Goal: Transaction & Acquisition: Purchase product/service

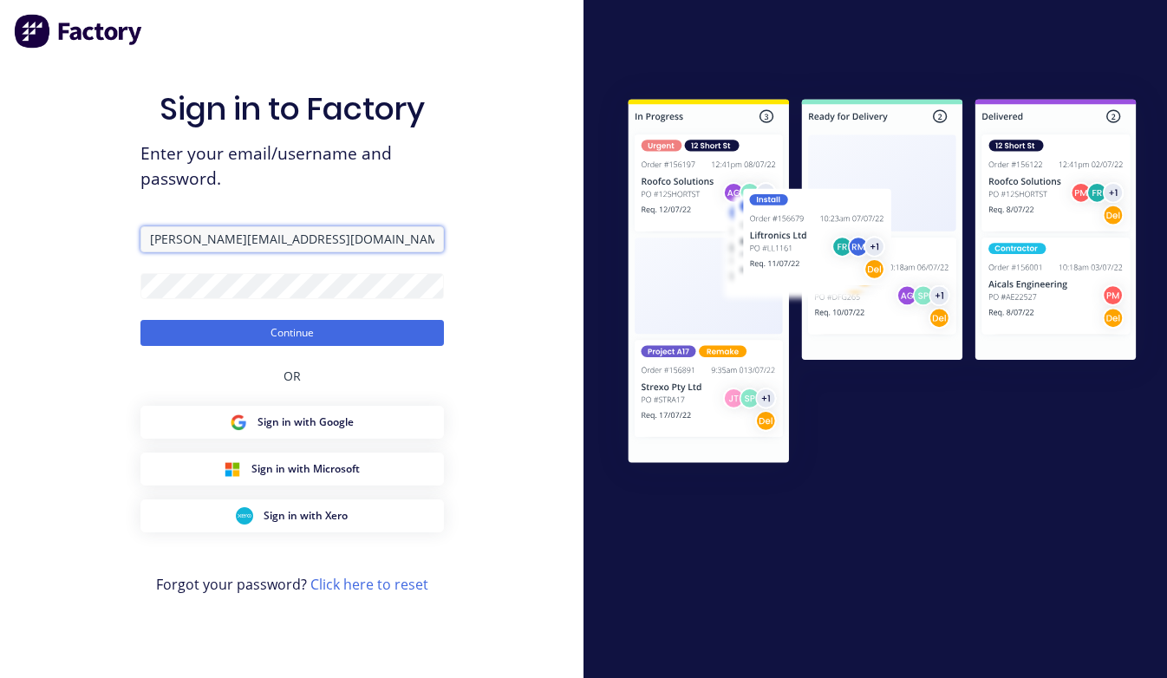
click at [340, 238] on input "lynda@fmfabricators.com.au" at bounding box center [292, 239] width 304 height 26
drag, startPoint x: 343, startPoint y: 244, endPoint x: -57, endPoint y: 250, distance: 400.7
click at [0, 250] on html "Sign in to Factory Enter your email/username and password. lynda@fmfabricators.…" at bounding box center [583, 339] width 1167 height 678
paste input "darryn"
type input "darryn@fmfabricators.com.au"
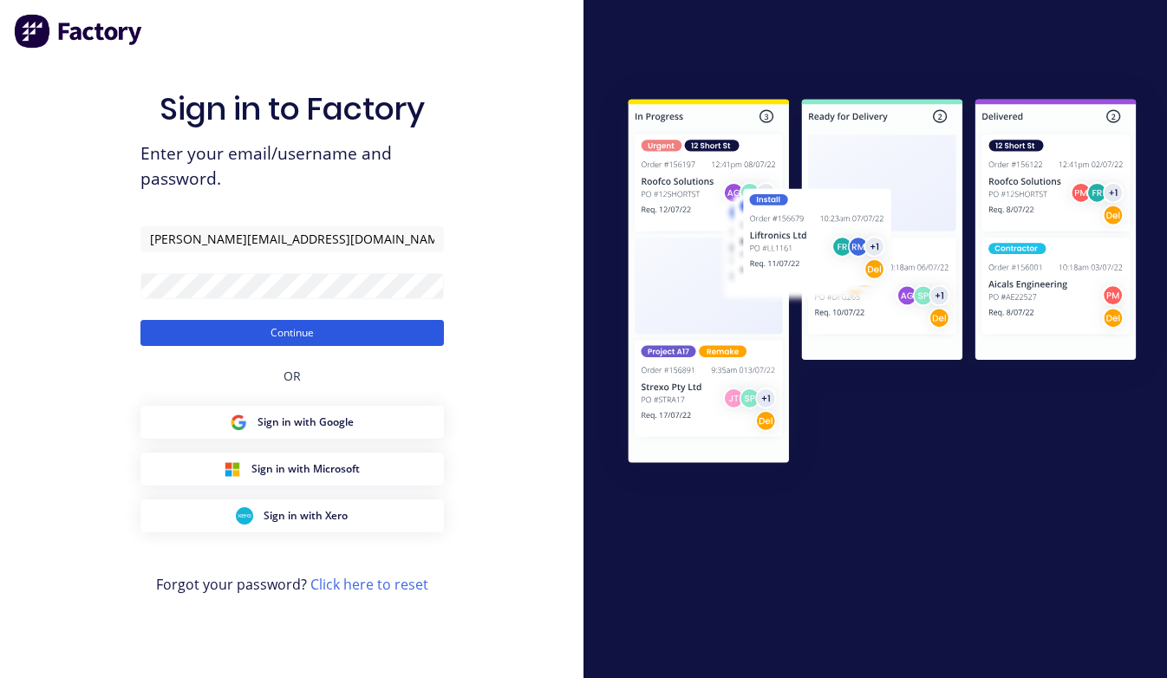
click at [198, 330] on button "Continue" at bounding box center [292, 333] width 304 height 26
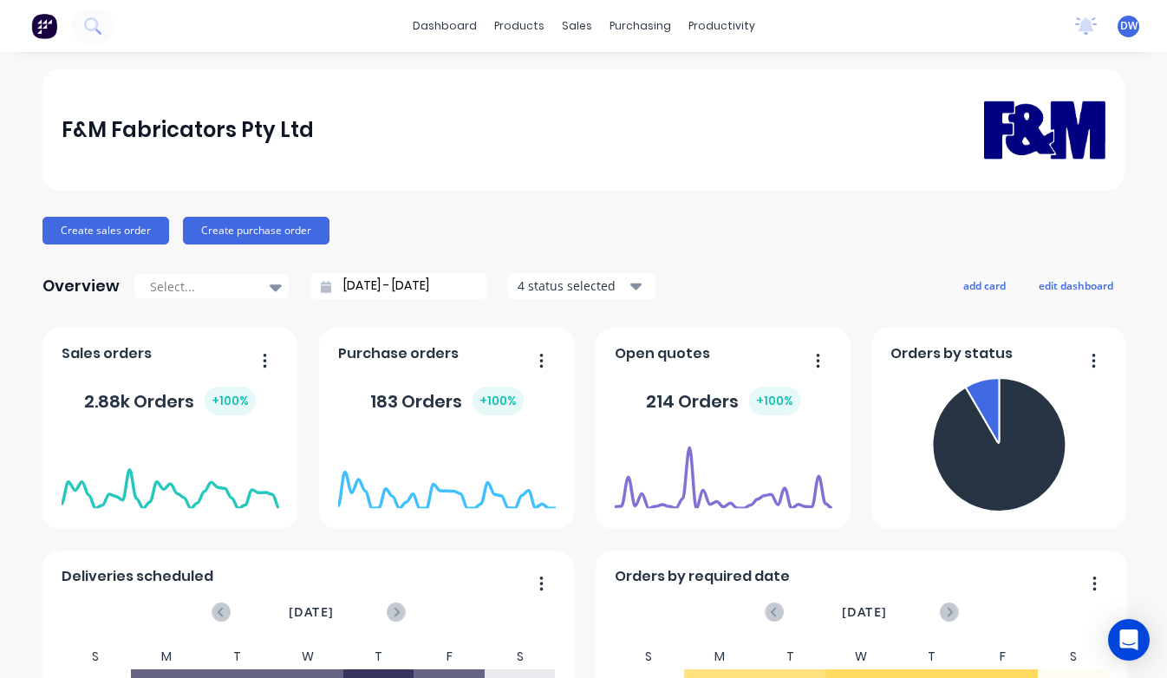
click at [1121, 645] on icon "Open Intercom Messenger" at bounding box center [1129, 640] width 23 height 23
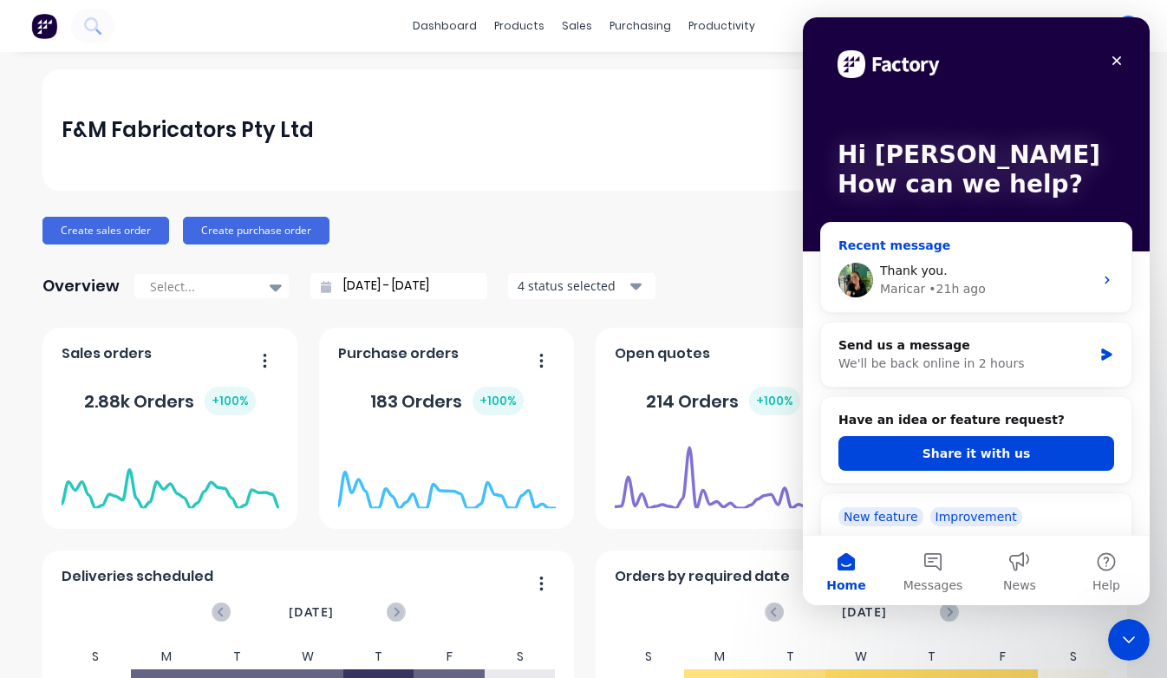
click at [1087, 290] on div "Thank you. ​ Maricar • 21h ago" at bounding box center [976, 280] width 310 height 64
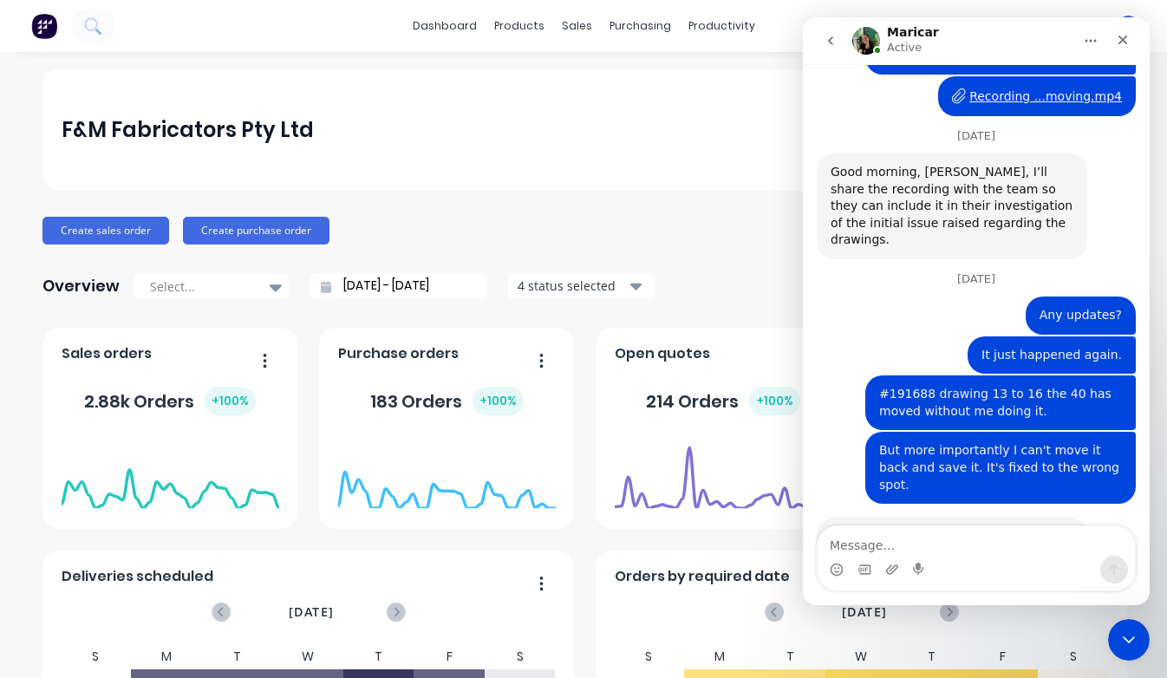
scroll to position [3442, 0]
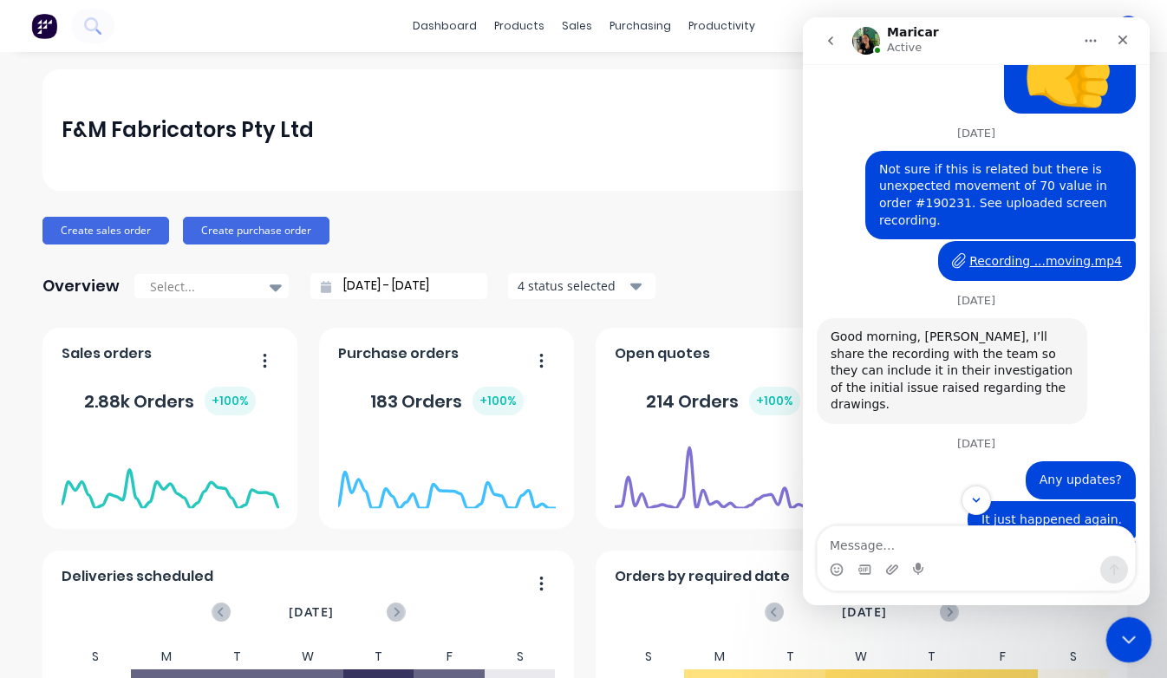
click at [1127, 634] on icon "Close Intercom Messenger" at bounding box center [1126, 637] width 21 height 21
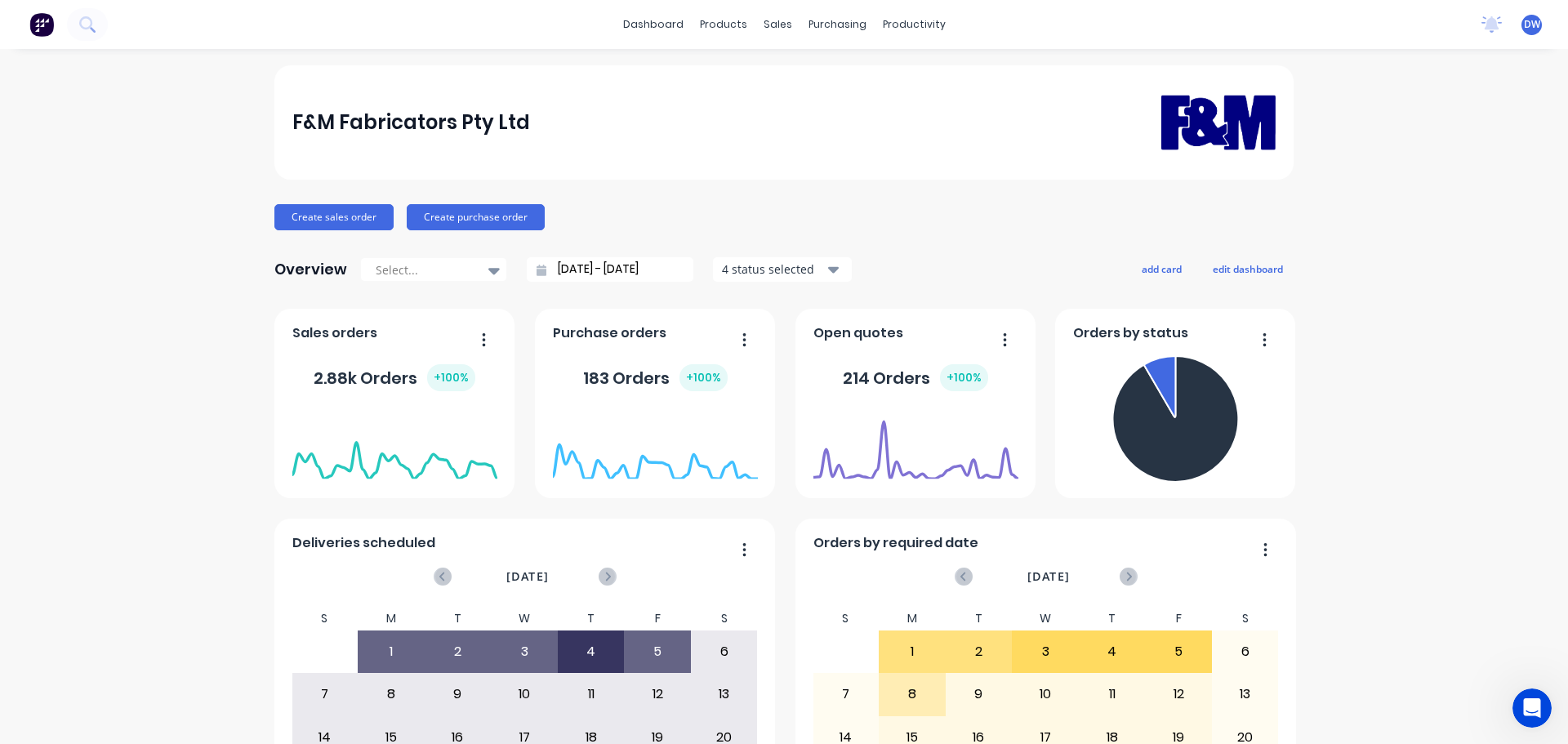
scroll to position [3492, 0]
click at [1098, 638] on icon "Open Intercom Messenger" at bounding box center [1529, 705] width 27 height 27
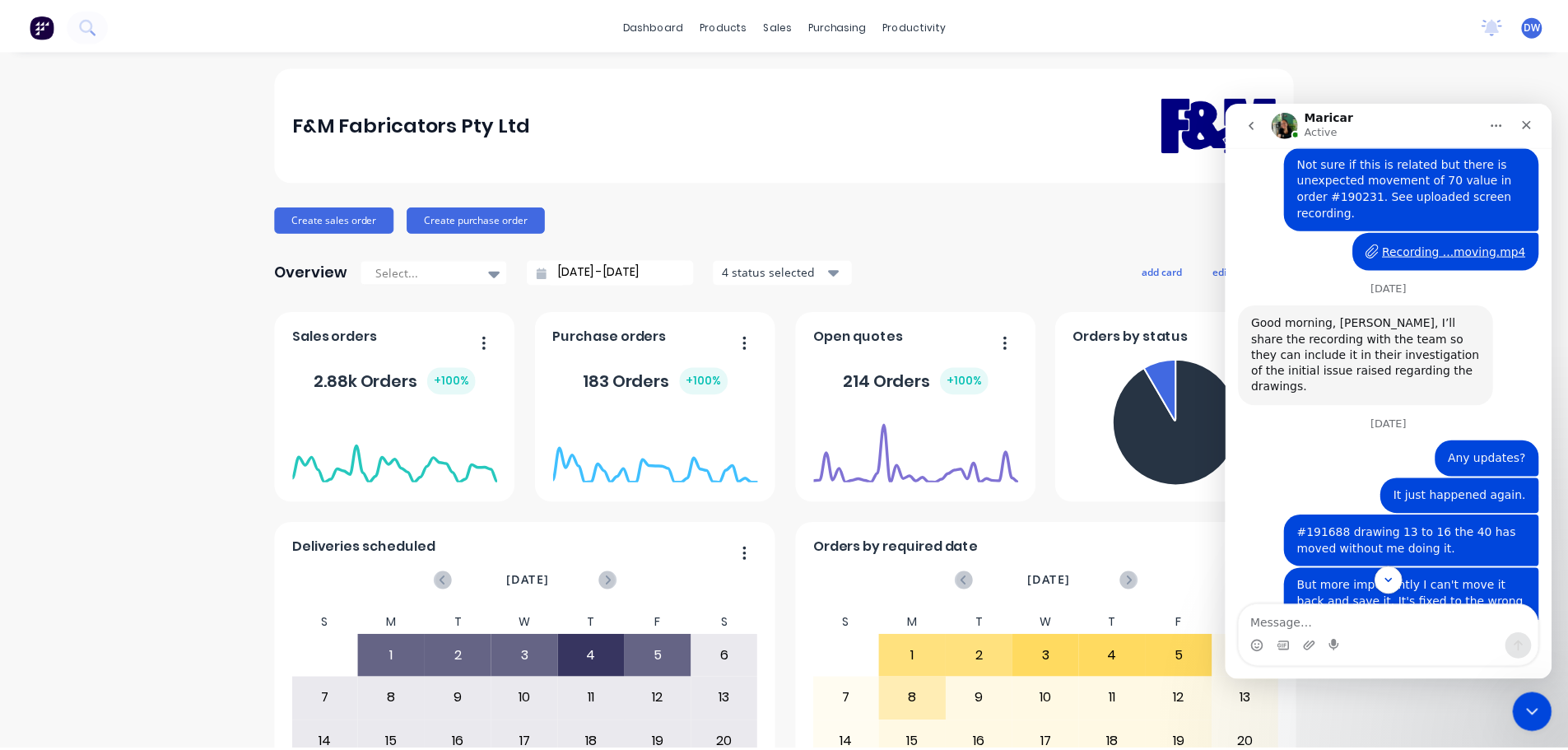
scroll to position [3383, 0]
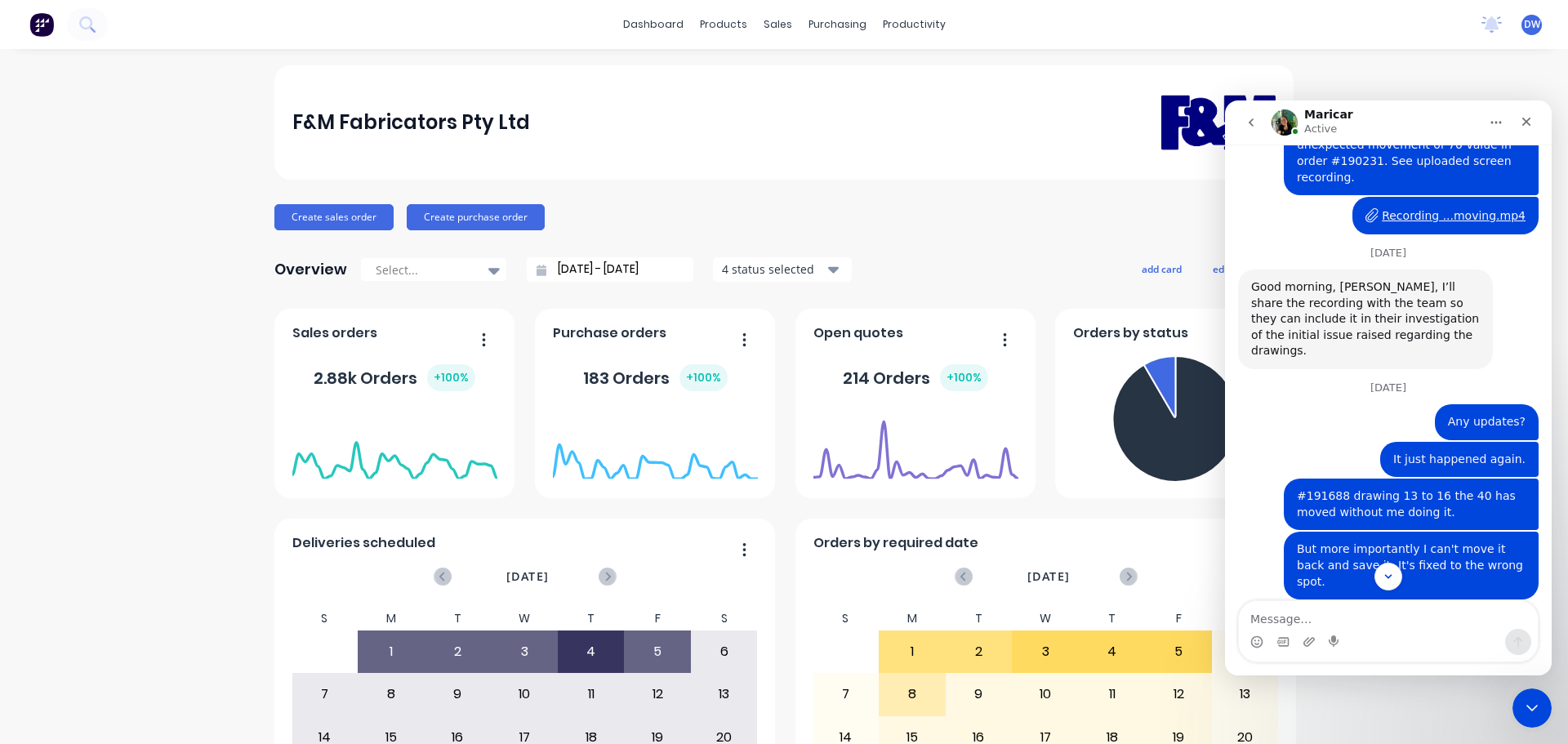
click at [1098, 489] on div "#191688 drawing 13 to 16 the 40 has moved without me doing it." at bounding box center [1411, 505] width 229 height 32
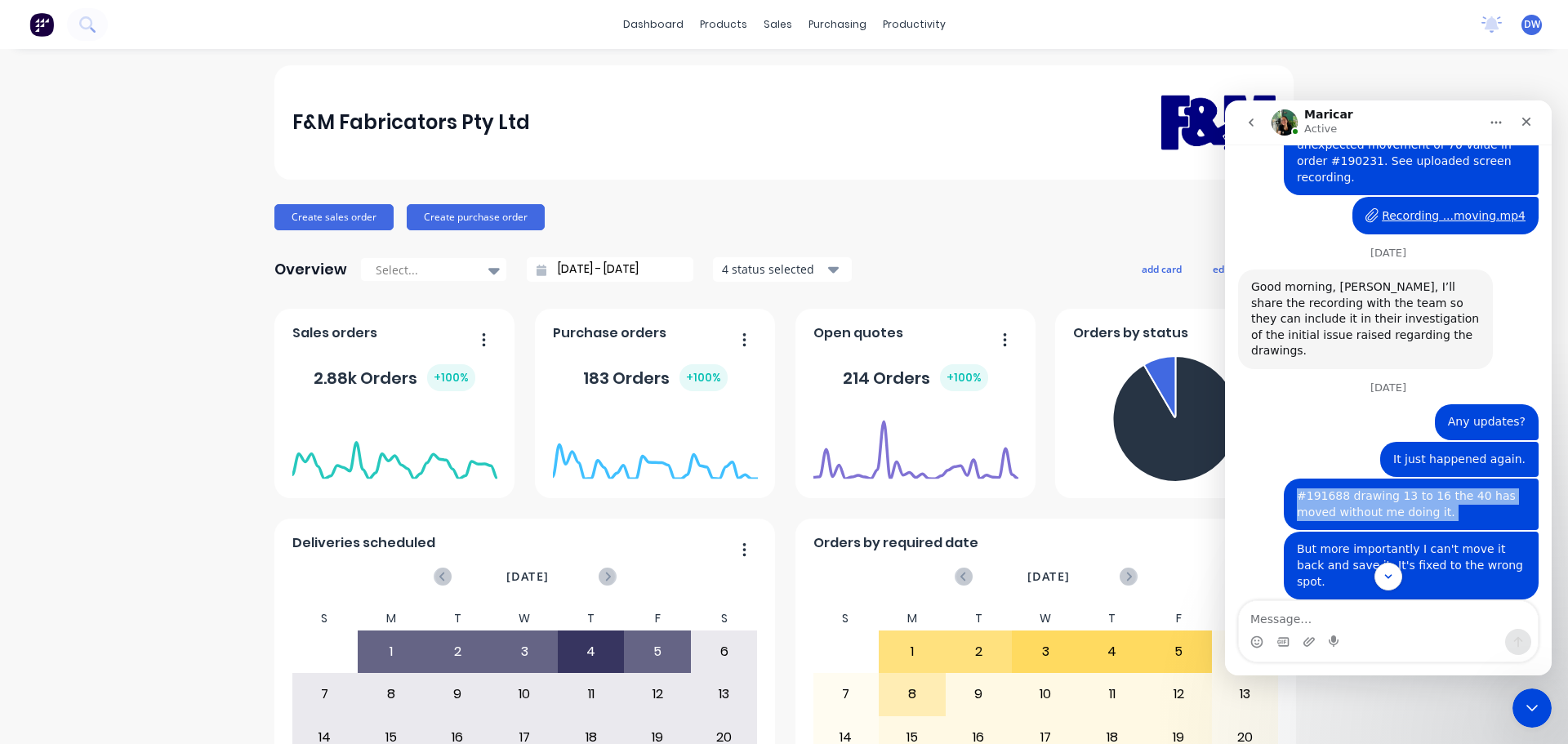
click at [1098, 489] on div "#191688 drawing 13 to 16 the 40 has moved without me doing it." at bounding box center [1411, 505] width 229 height 32
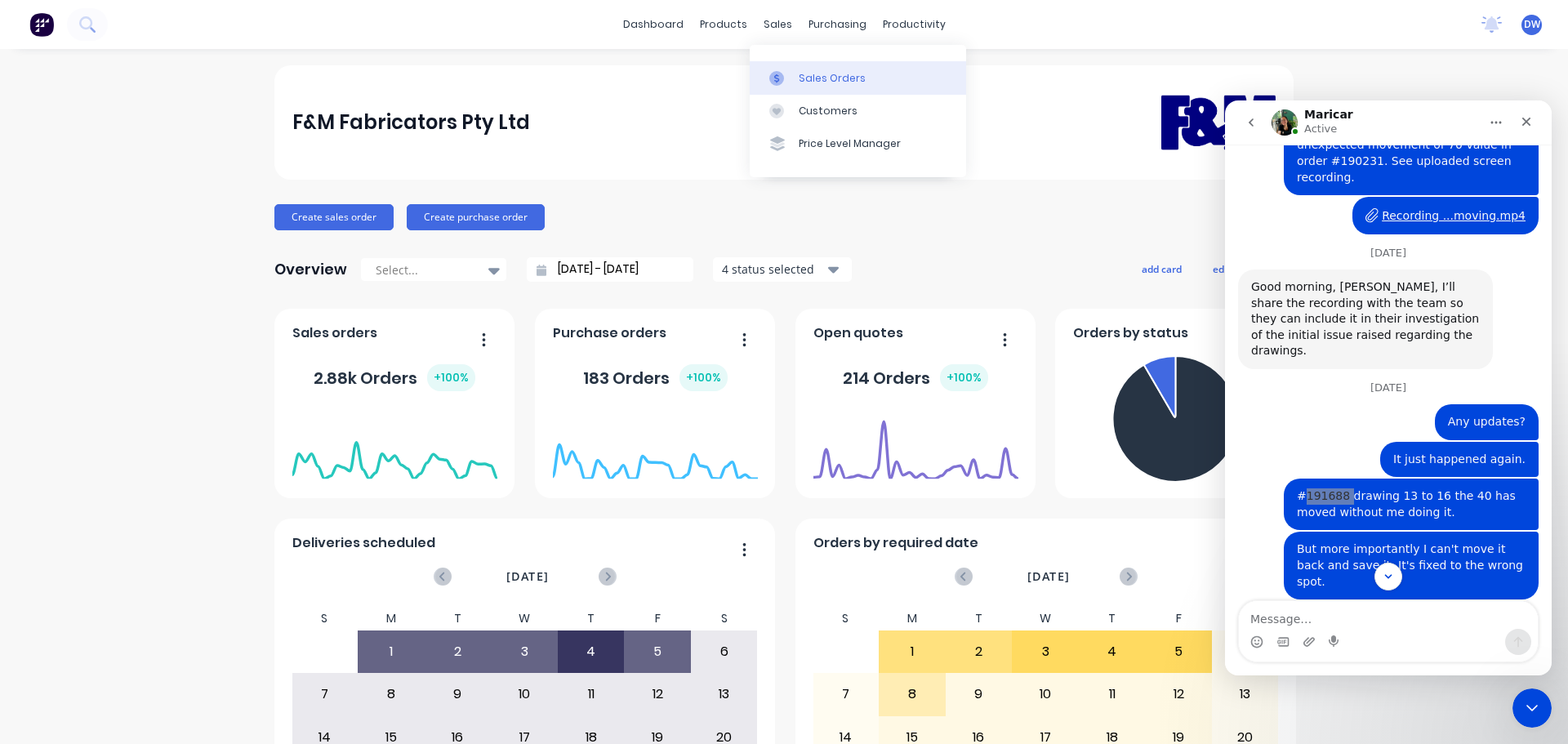
click at [787, 65] on link "Sales Orders" at bounding box center [858, 77] width 217 height 33
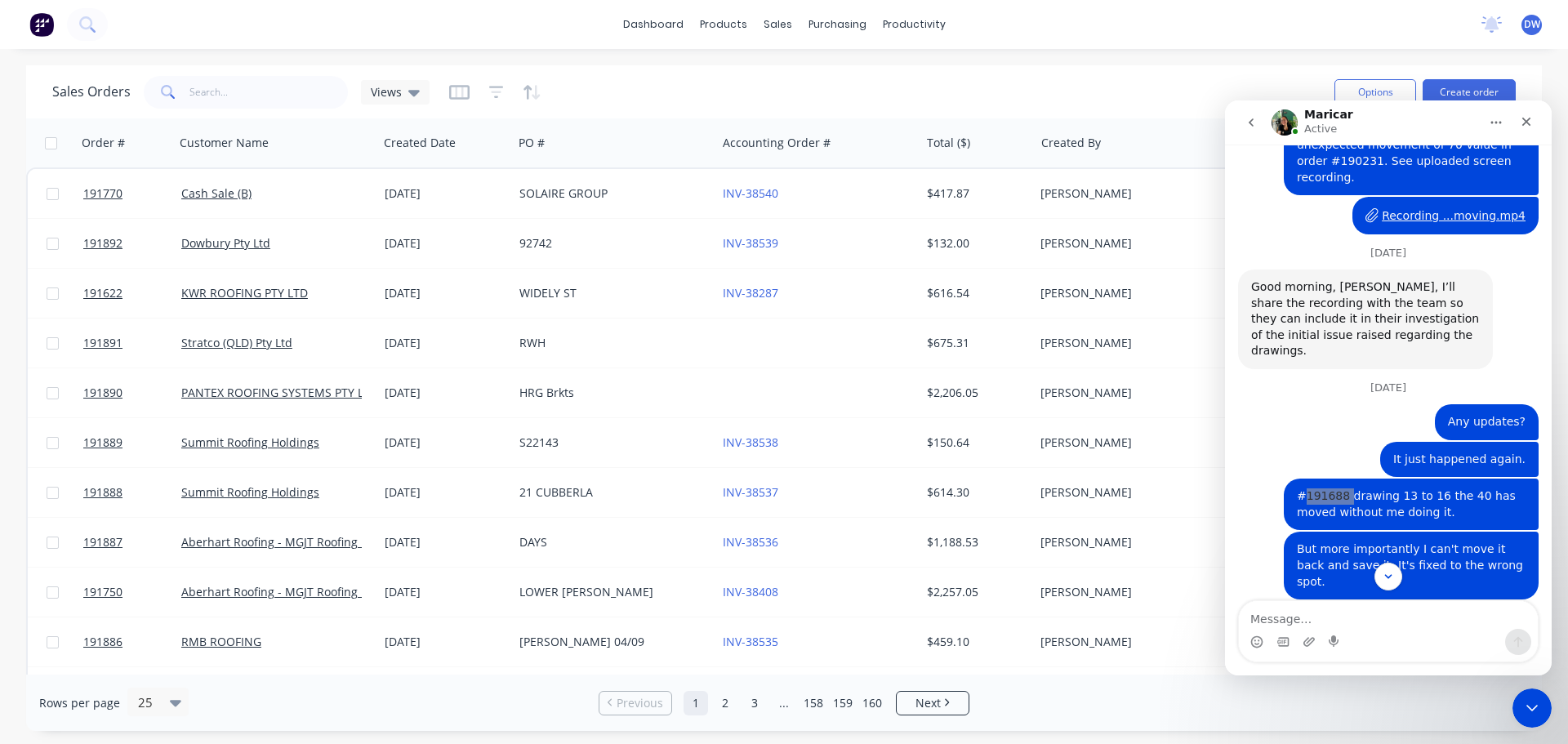
click at [664, 61] on div "dashboard products sales purchasing productivity dashboard products Product Cat…" at bounding box center [784, 372] width 1568 height 744
click at [307, 83] on input "text" at bounding box center [268, 92] width 159 height 33
paste input "191688"
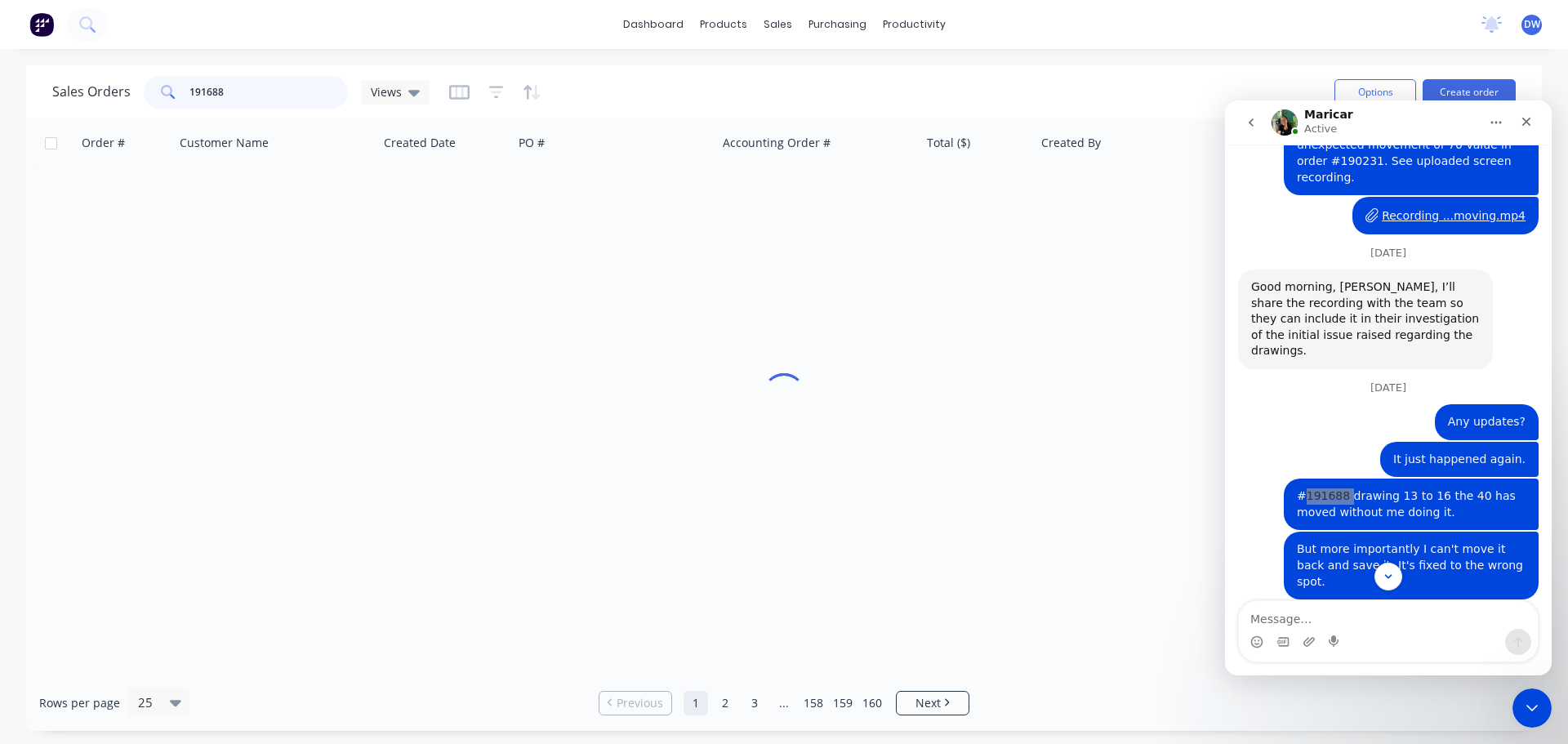
type input "191688"
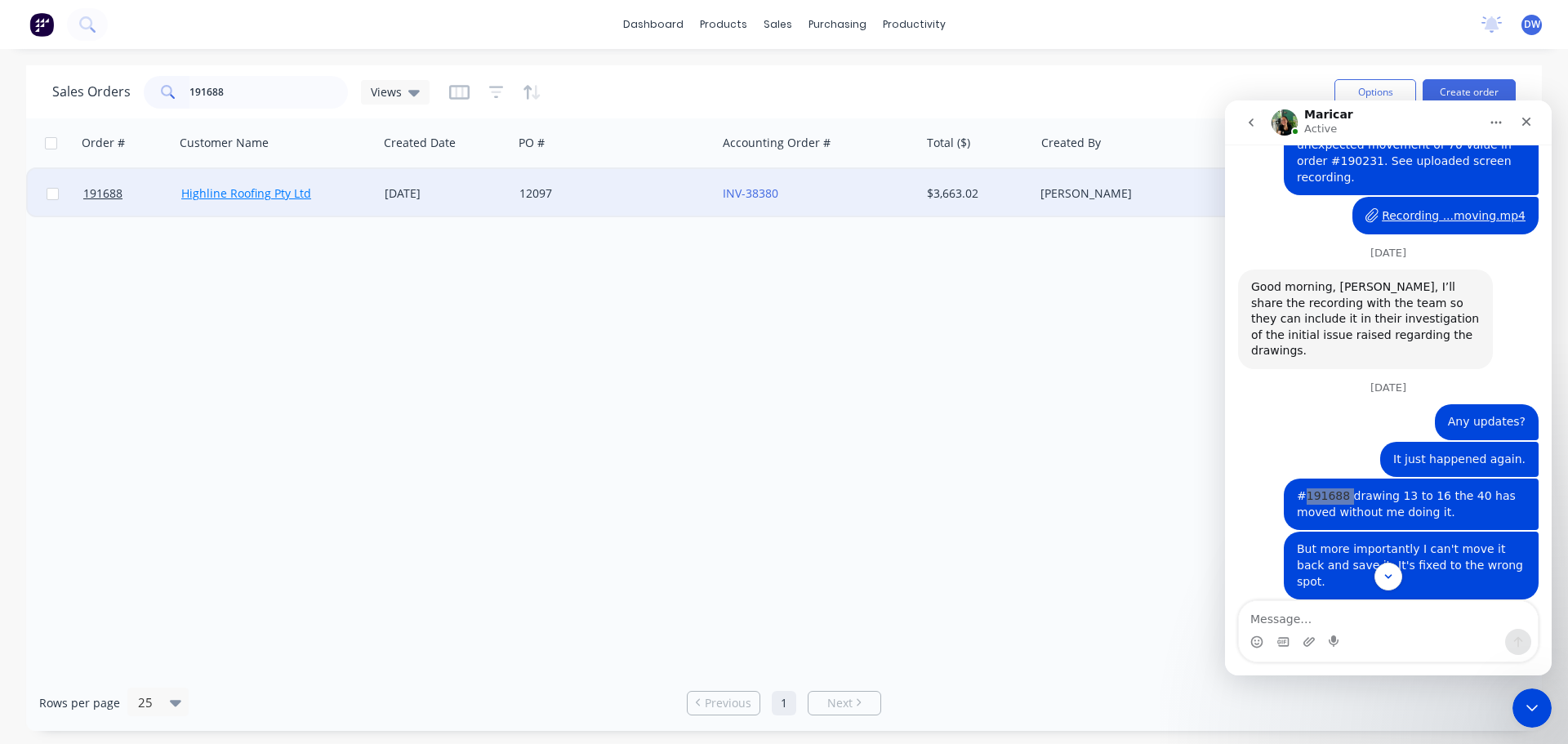
click at [281, 194] on link "Highline Roofing Pty Ltd" at bounding box center [247, 193] width 130 height 15
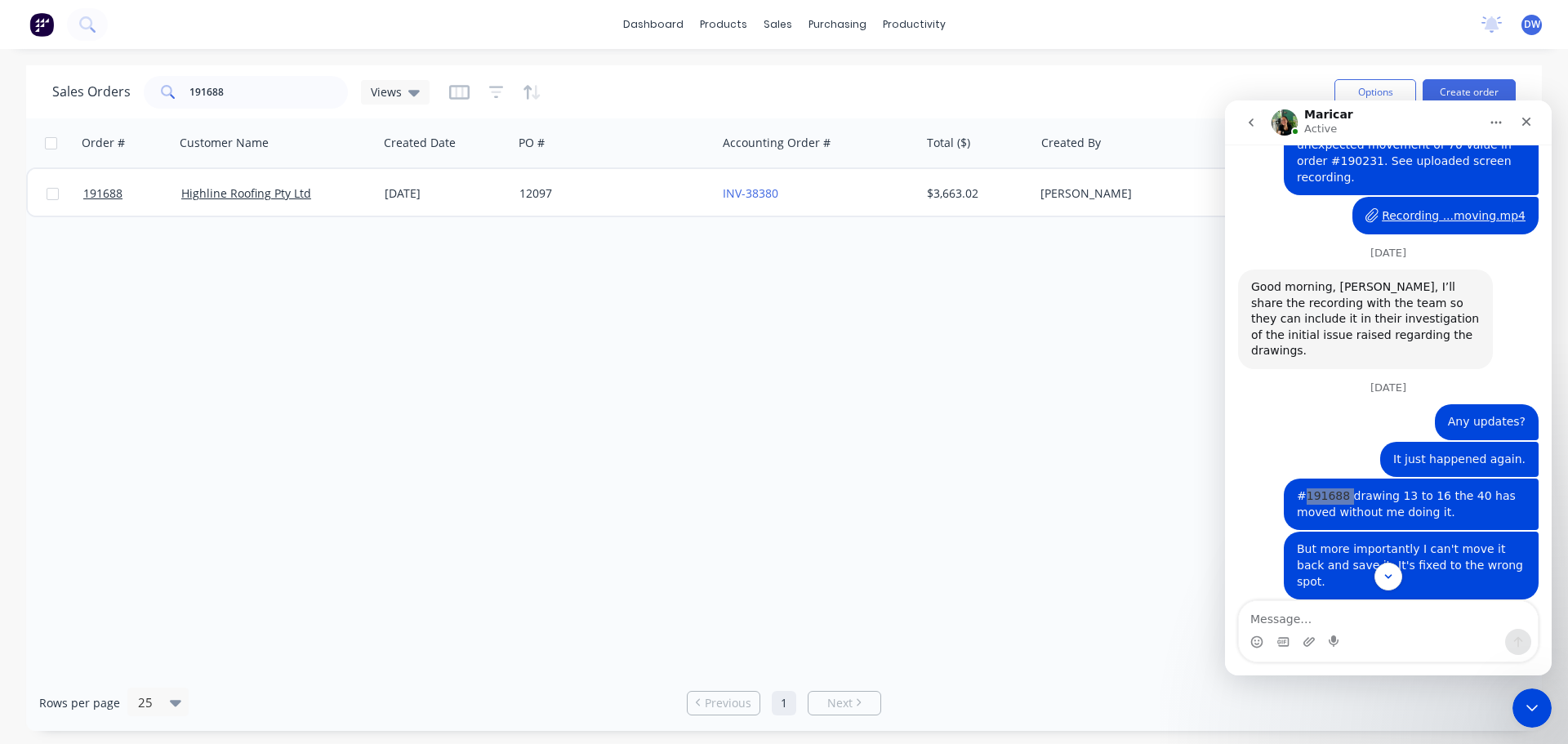
click at [686, 182] on div "12097" at bounding box center [615, 194] width 203 height 49
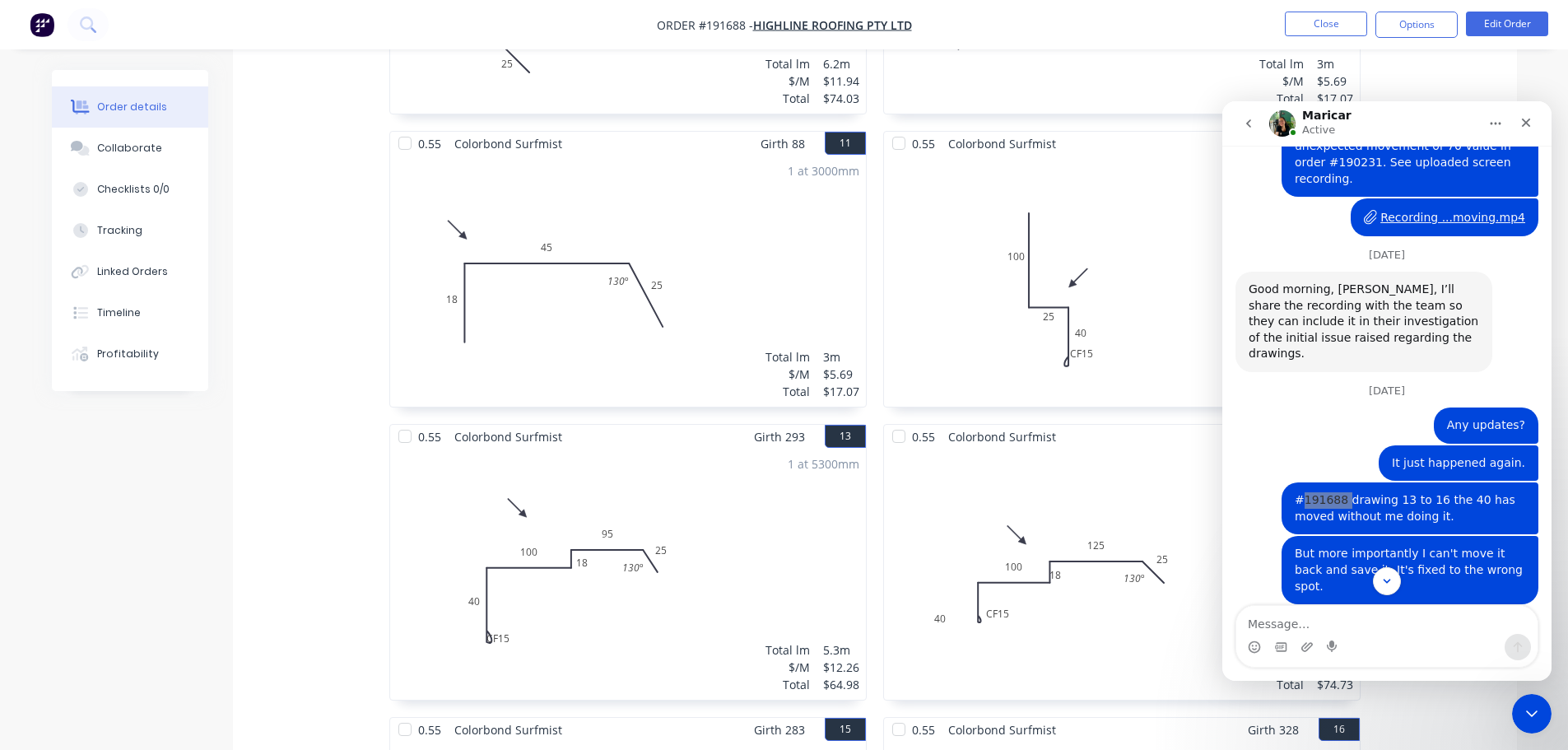
scroll to position [1921, 0]
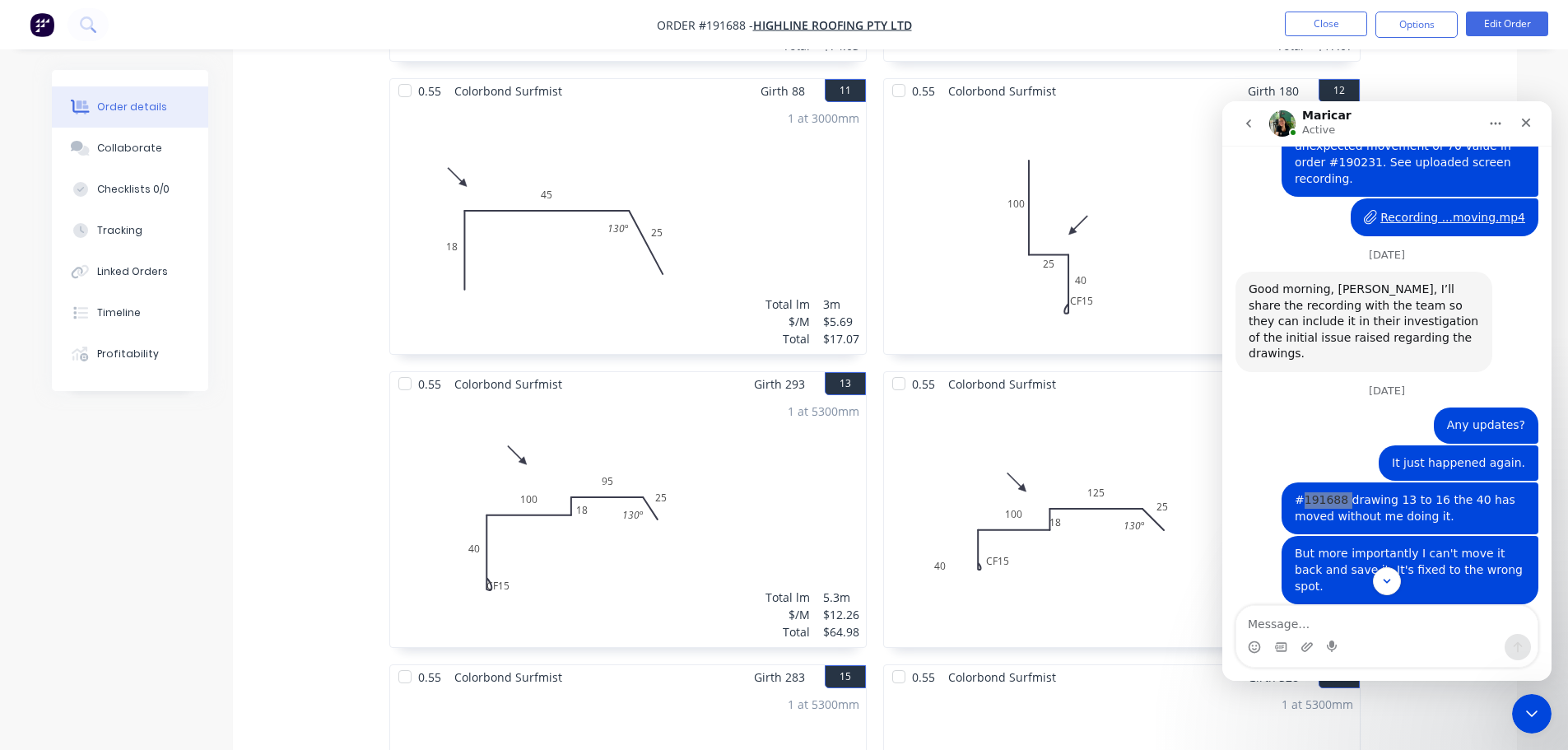
click at [711, 460] on div "1 at 5300mm Total lm $/M Total 5.3m $12.26 $64.98" at bounding box center [627, 521] width 476 height 252
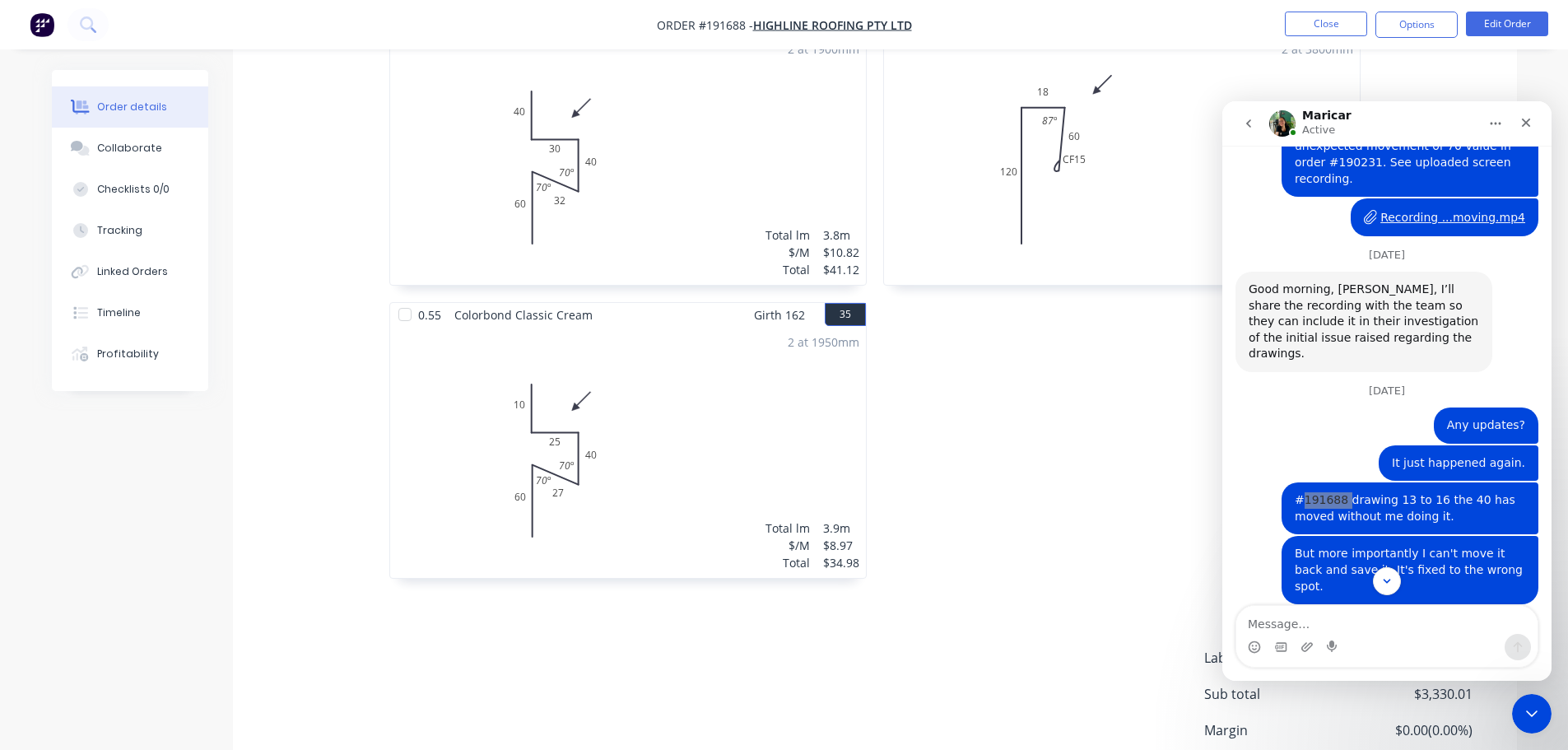
scroll to position [5330, 0]
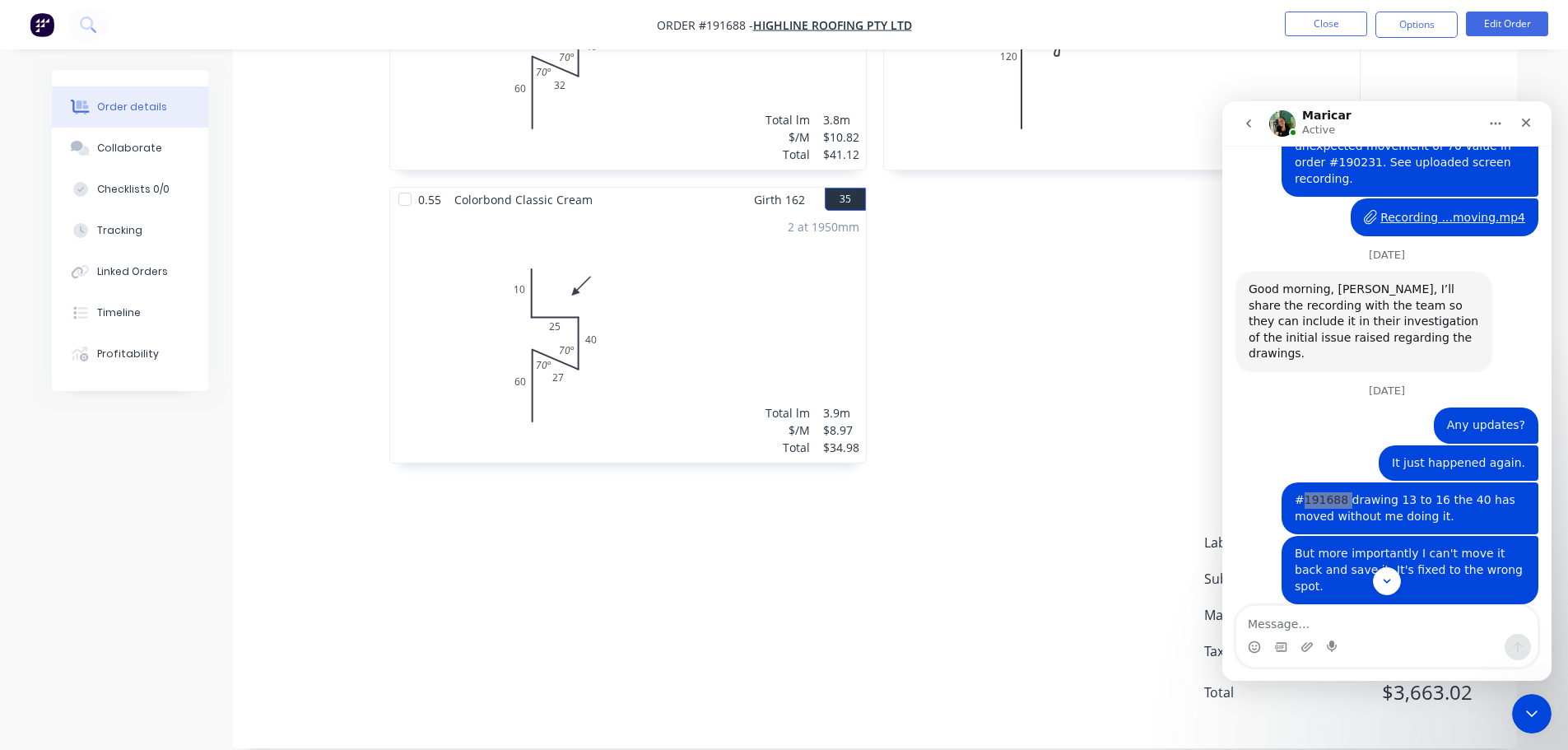
click at [1107, 643] on div "Close Intercom Messenger" at bounding box center [1530, 711] width 40 height 40
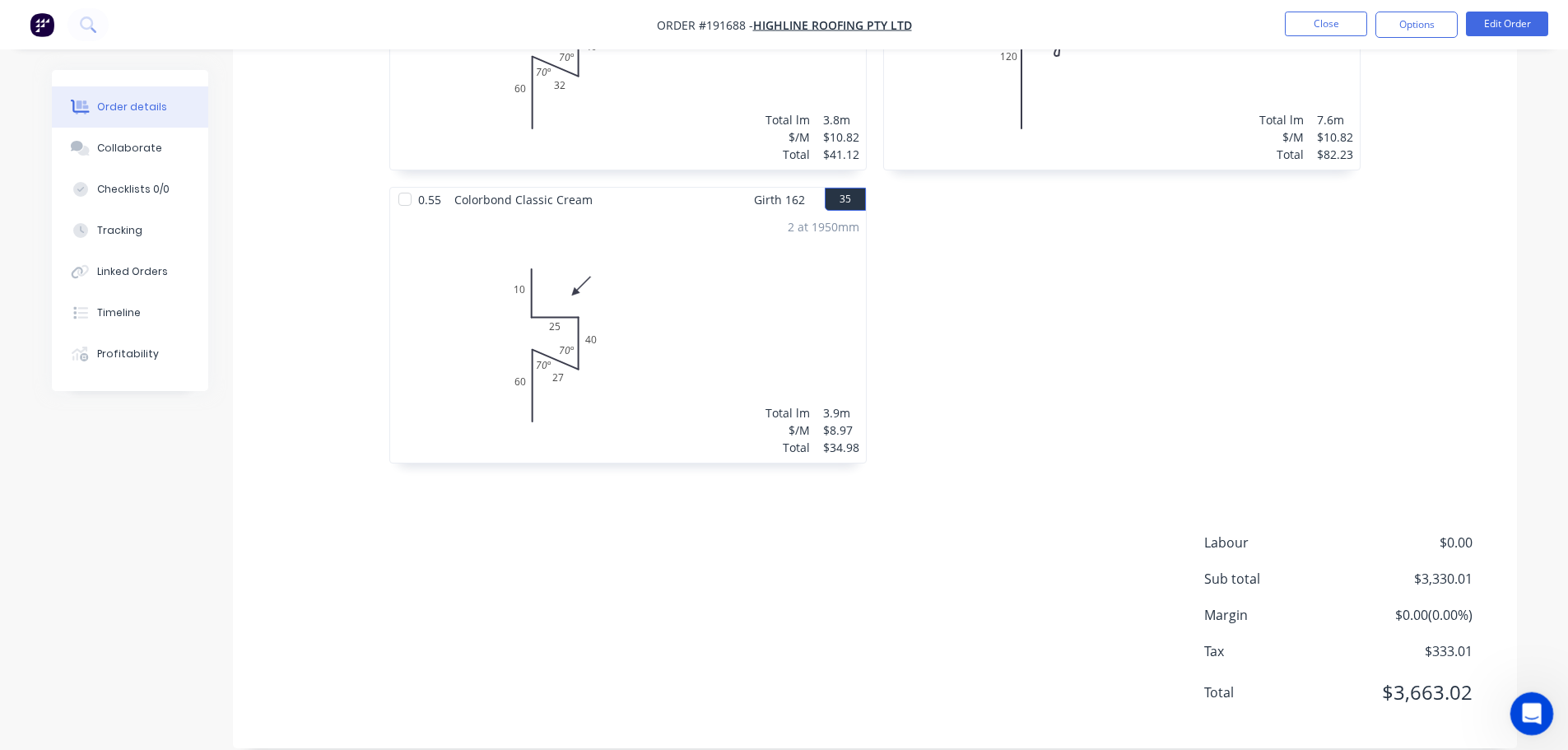
click at [1107, 643] on div "Open Intercom Messenger" at bounding box center [1530, 711] width 40 height 40
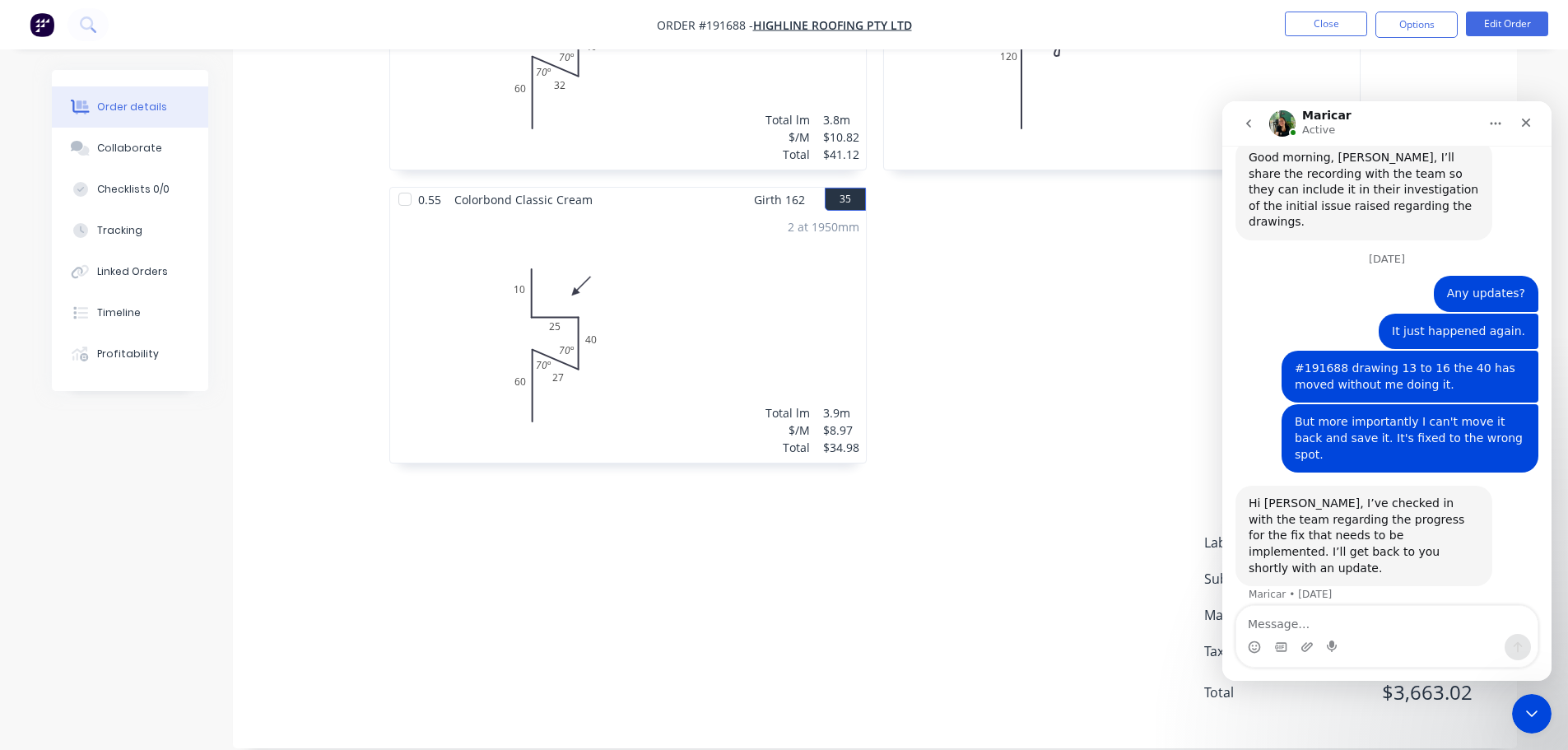
scroll to position [3520, 0]
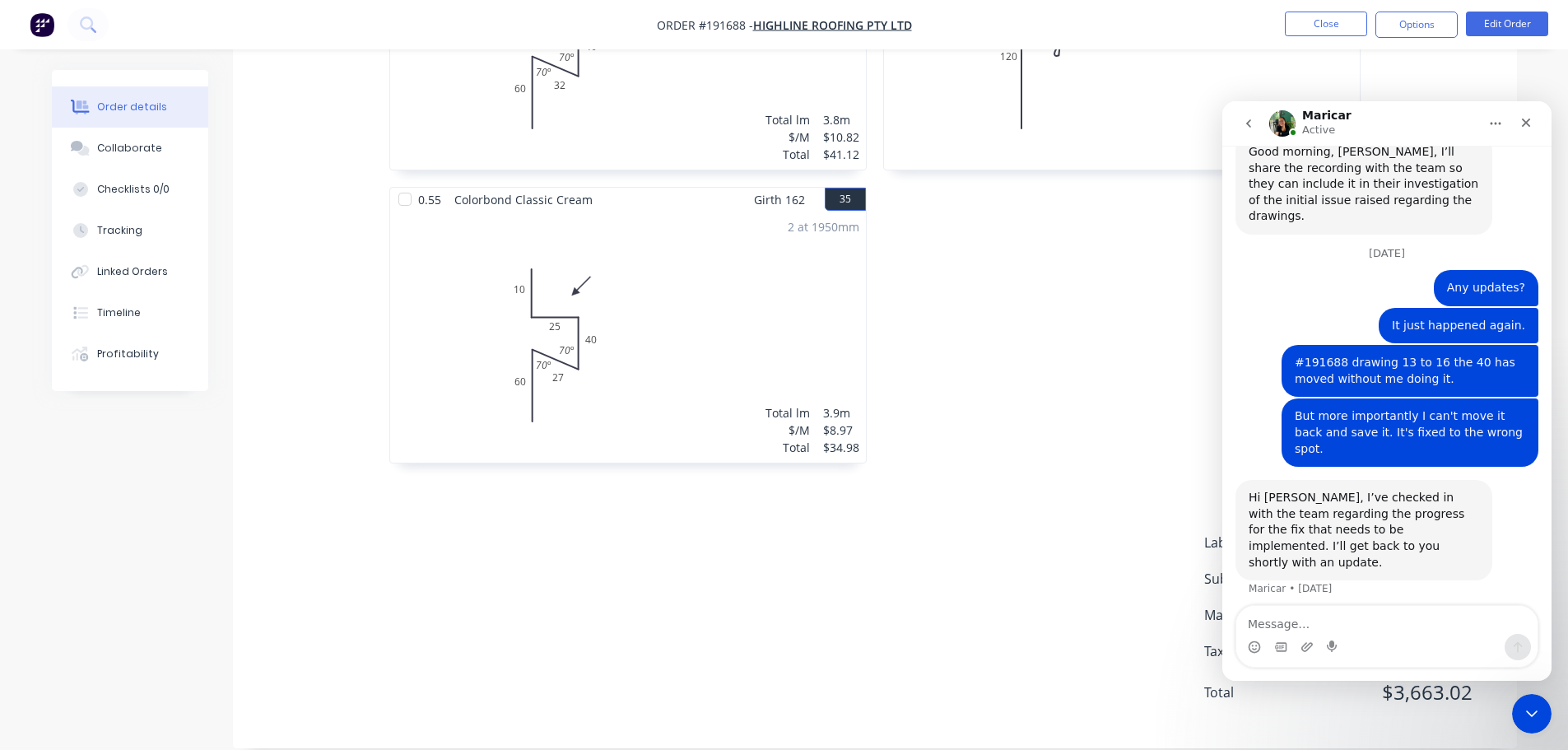
click at [1107, 618] on textarea "Message…" at bounding box center [1387, 619] width 301 height 28
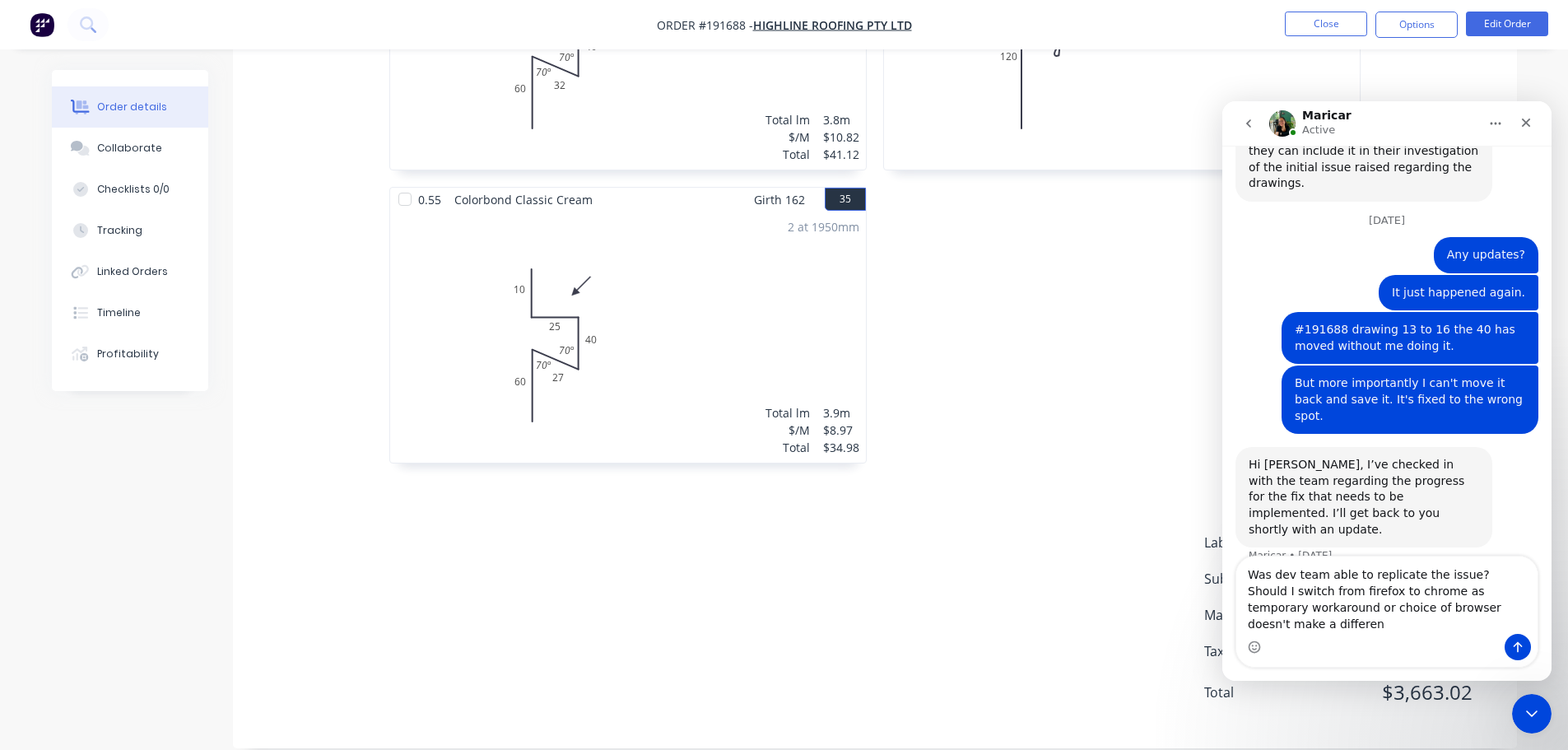
scroll to position [3570, 0]
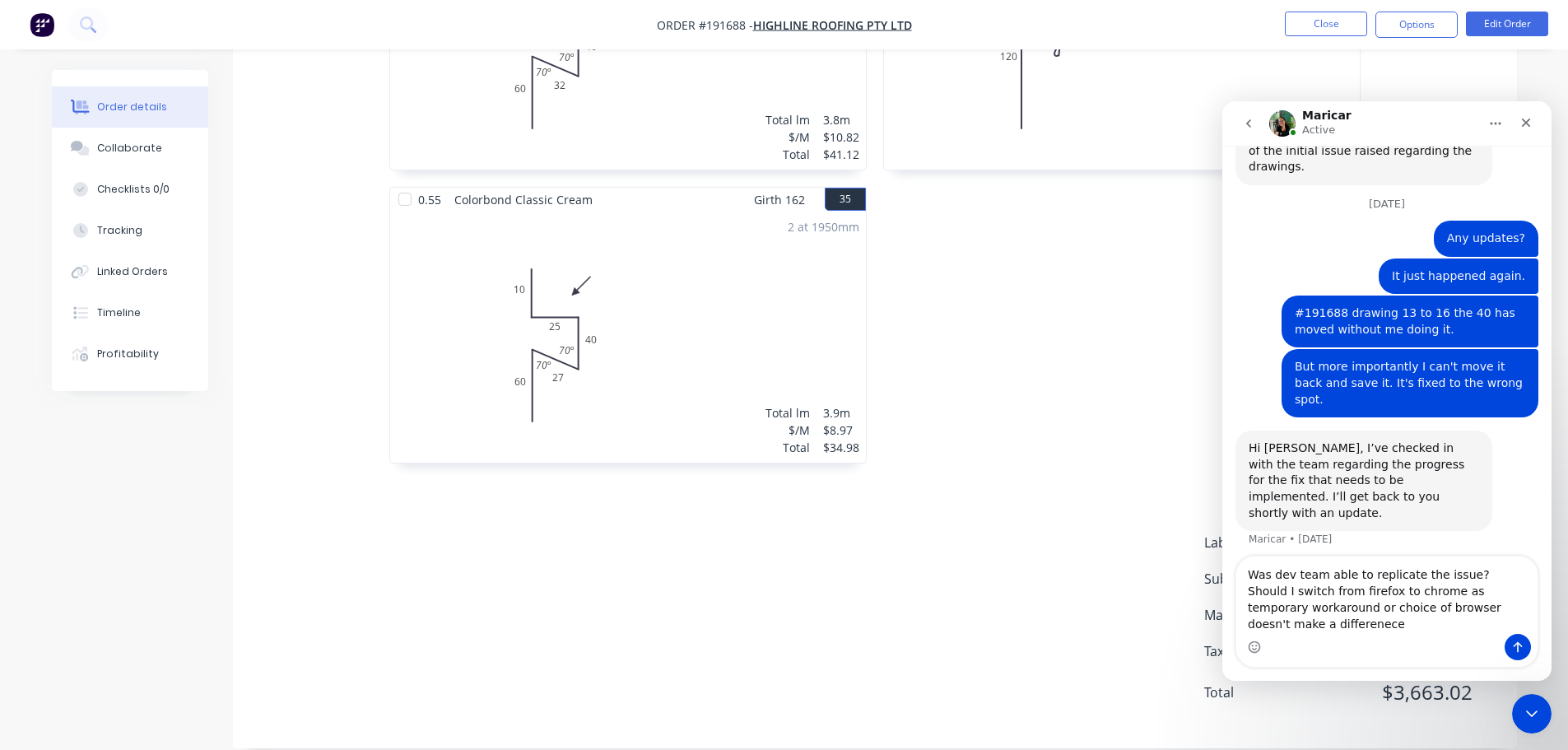
type textarea "Was dev team able to replicate the issue? Should I switch from firefox to chrom…"
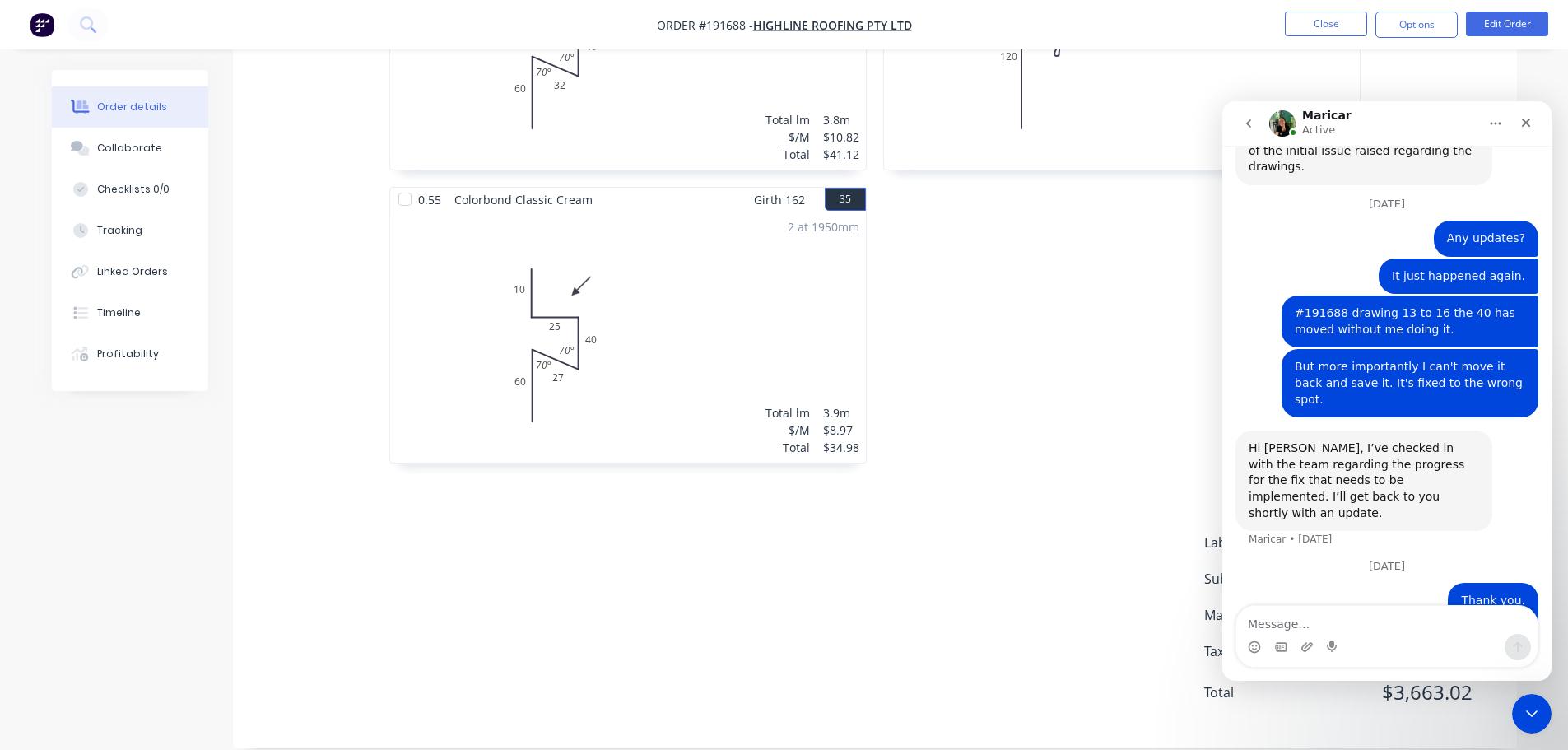
scroll to position [3640, 0]
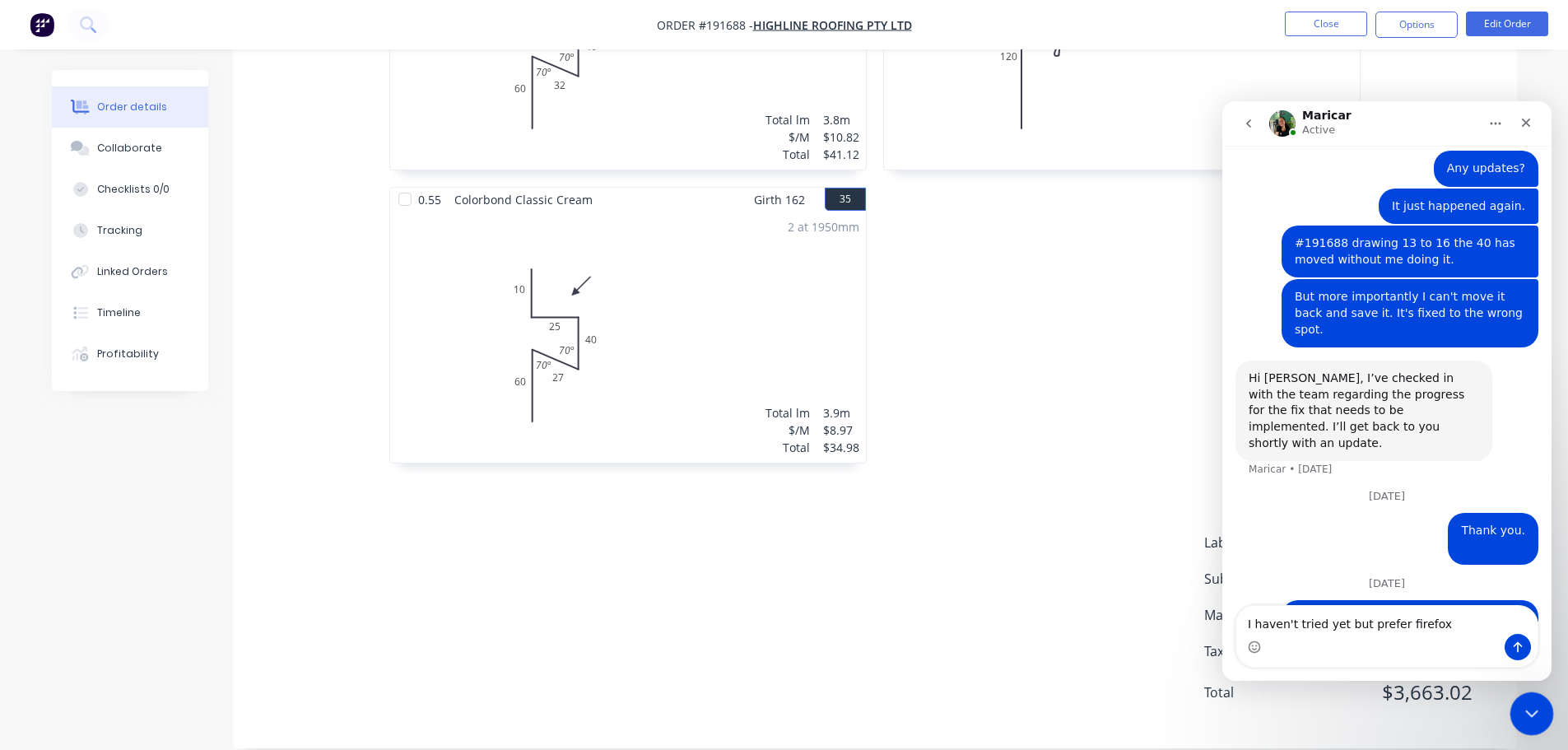
type textarea "I haven't tried yet but prefer firefox."
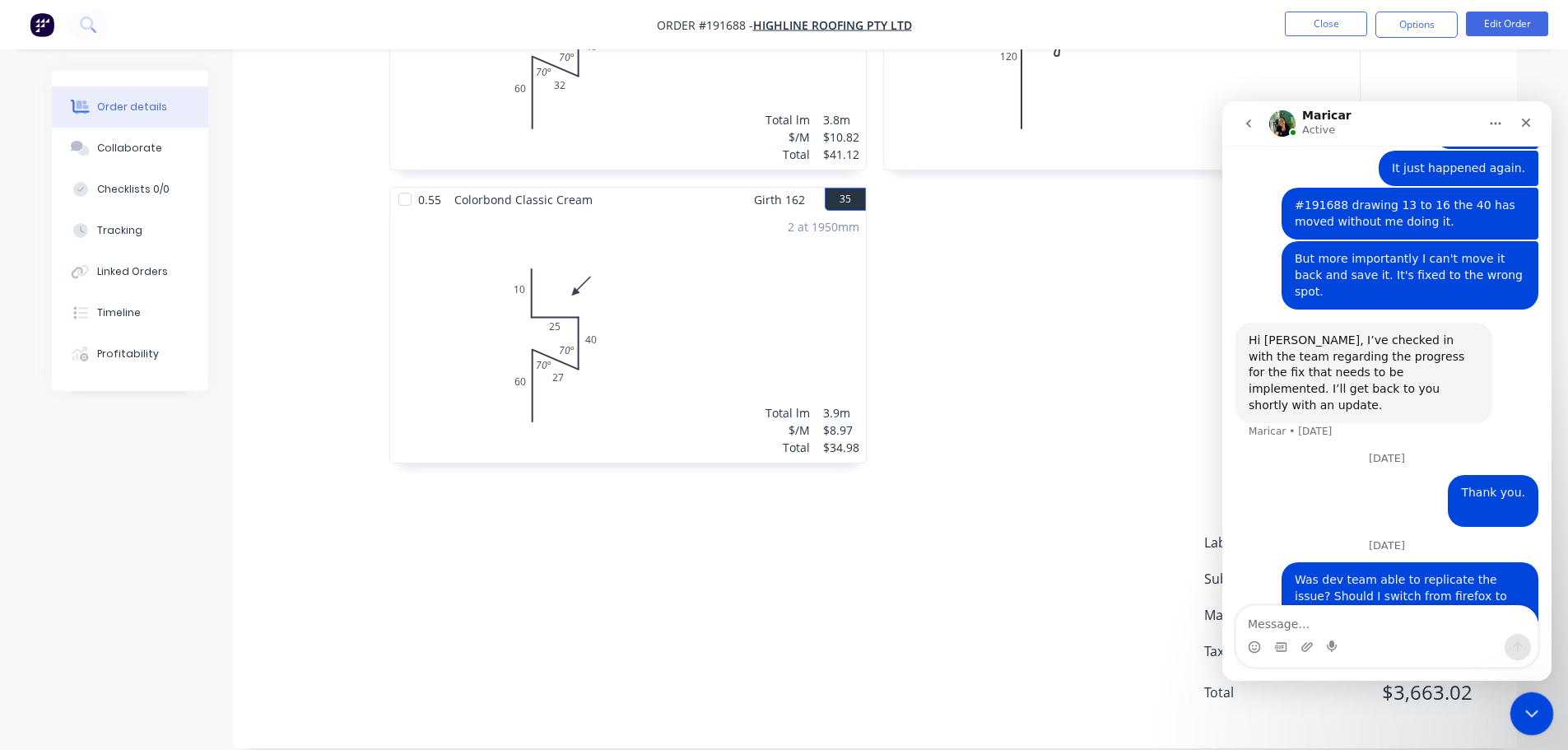
click at [1107, 643] on div "Close Intercom Messenger" at bounding box center [1530, 711] width 40 height 40
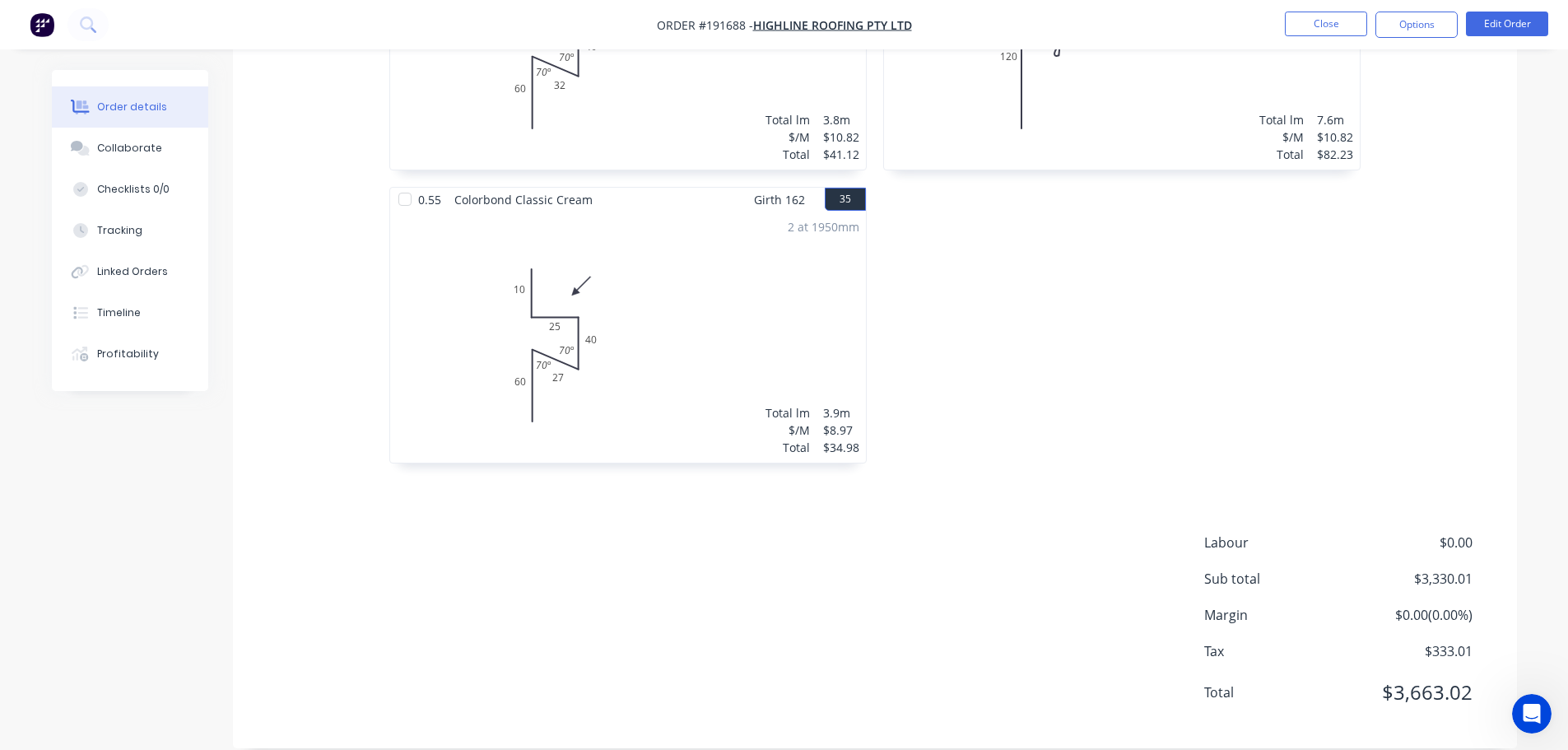
click at [1107, 643] on div "Open Intercom Messenger" at bounding box center [1529, 711] width 54 height 54
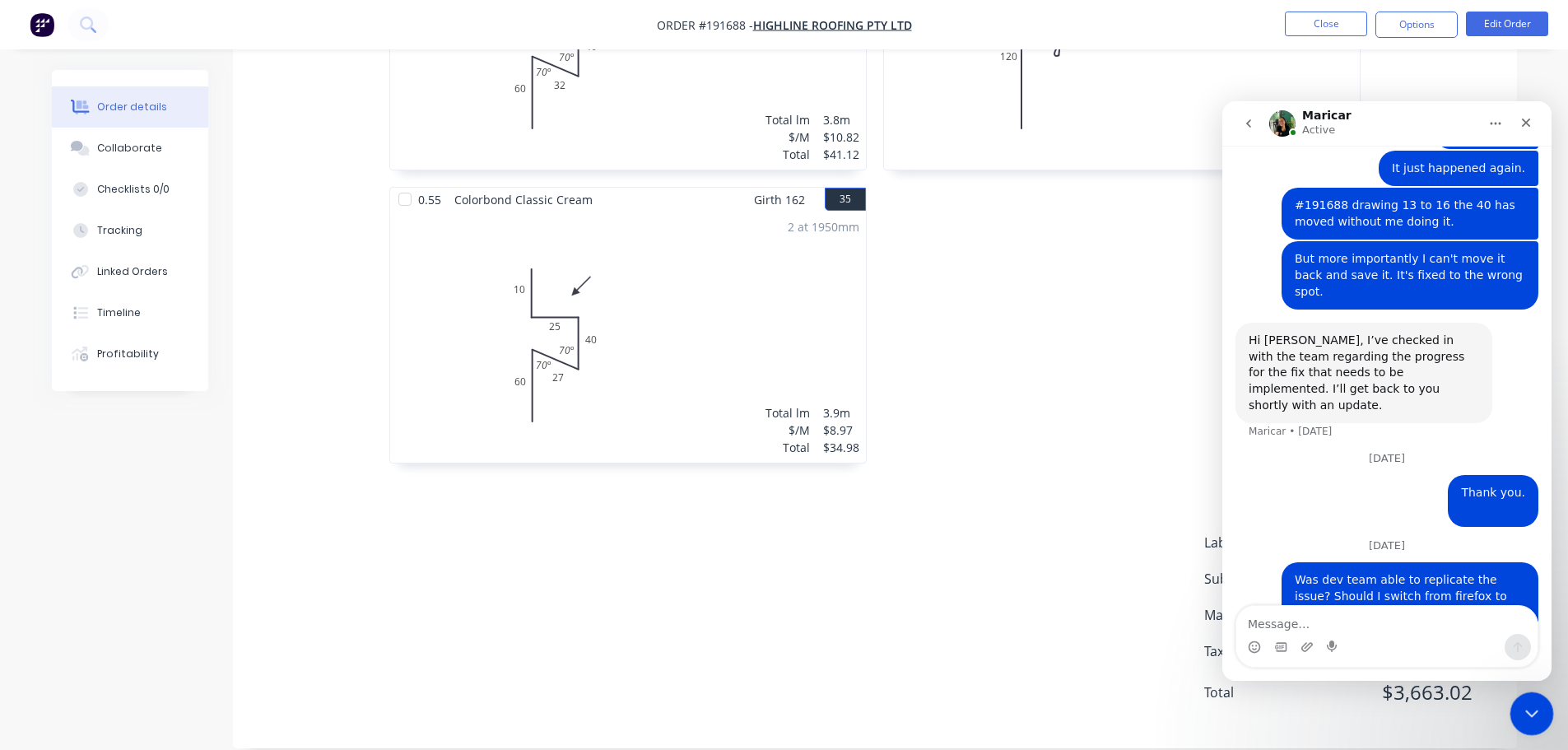
click at [1107, 643] on icon "Close Intercom Messenger" at bounding box center [1529, 711] width 20 height 20
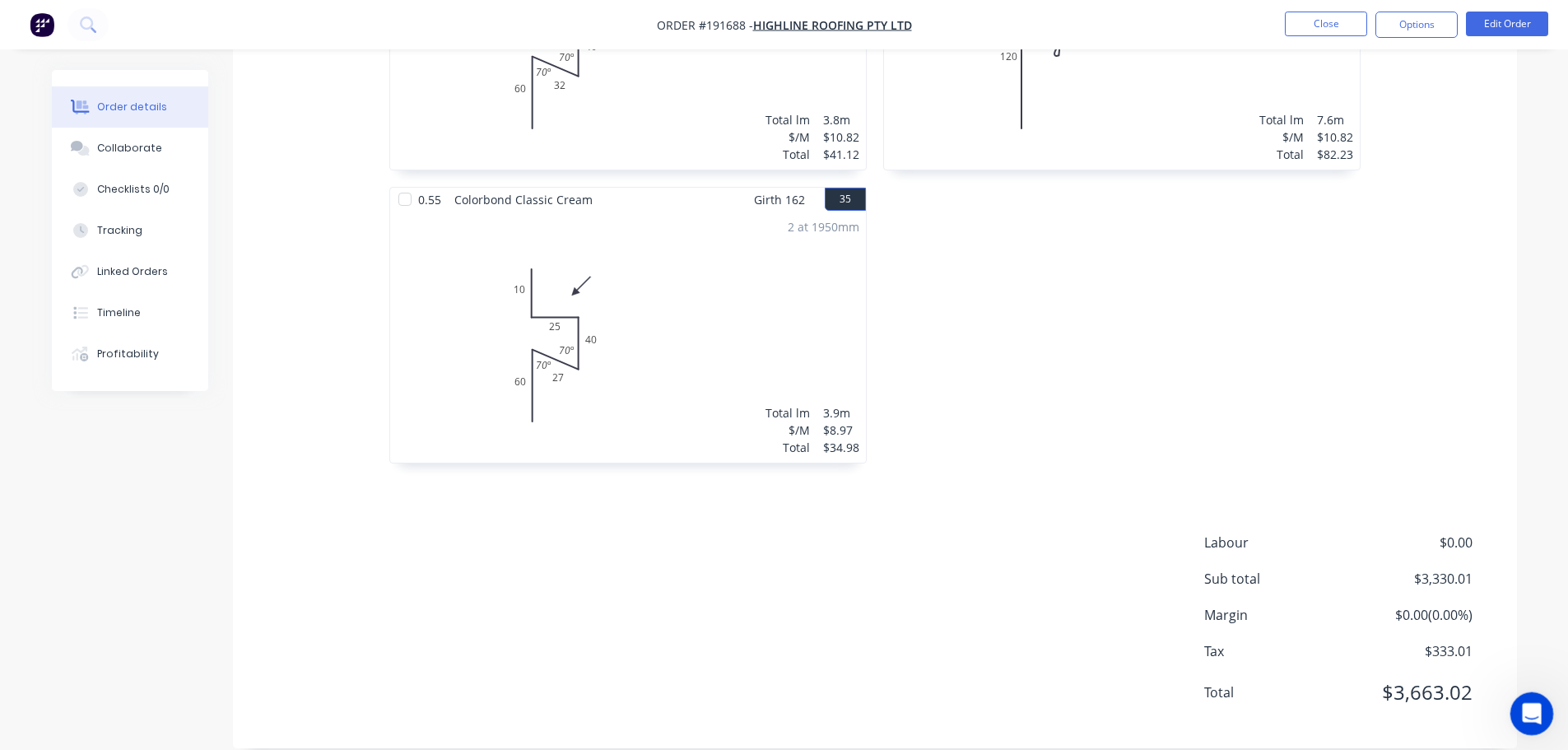
click at [1107, 643] on icon "Open Intercom Messenger" at bounding box center [1529, 711] width 28 height 28
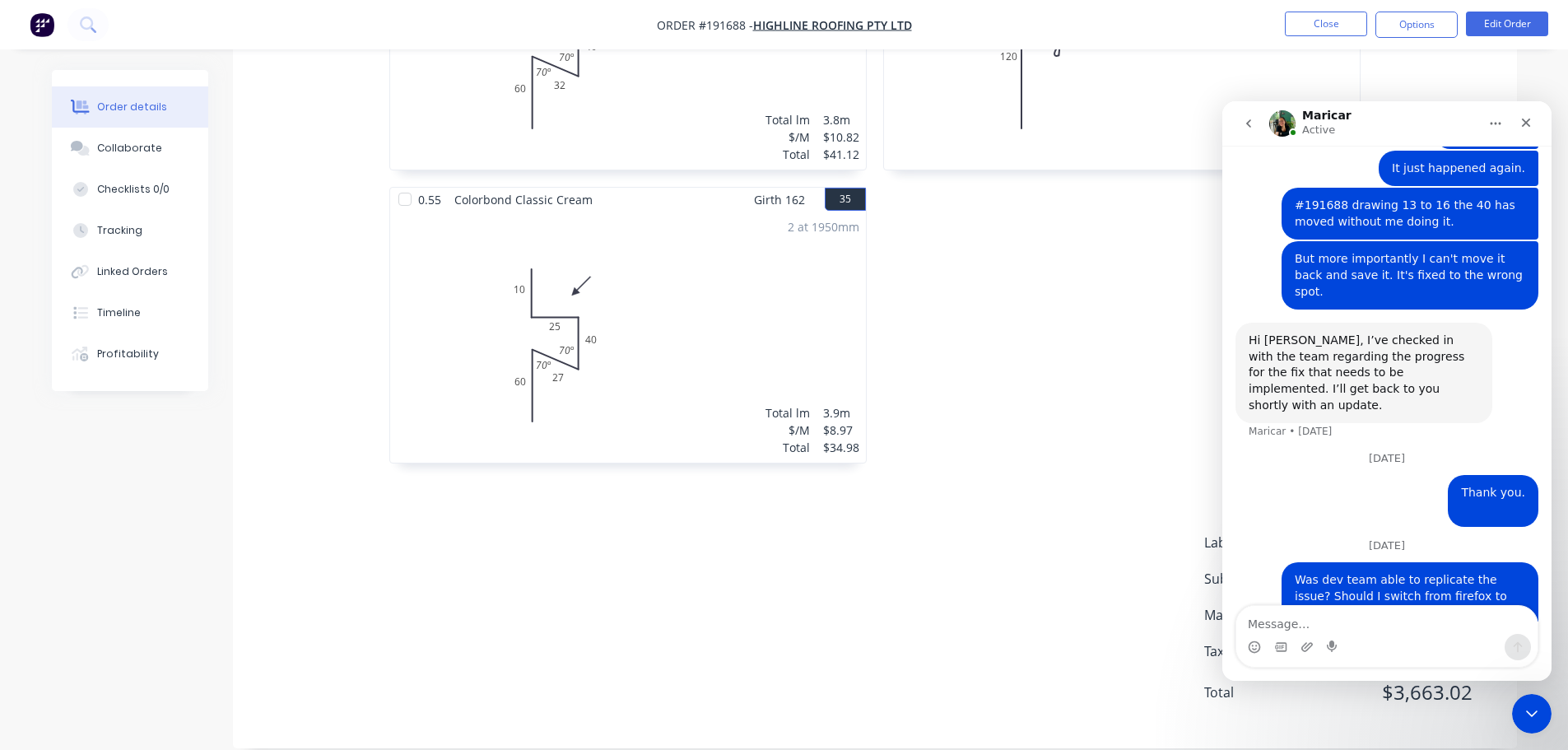
click at [1107, 129] on icon "go back" at bounding box center [1249, 123] width 13 height 13
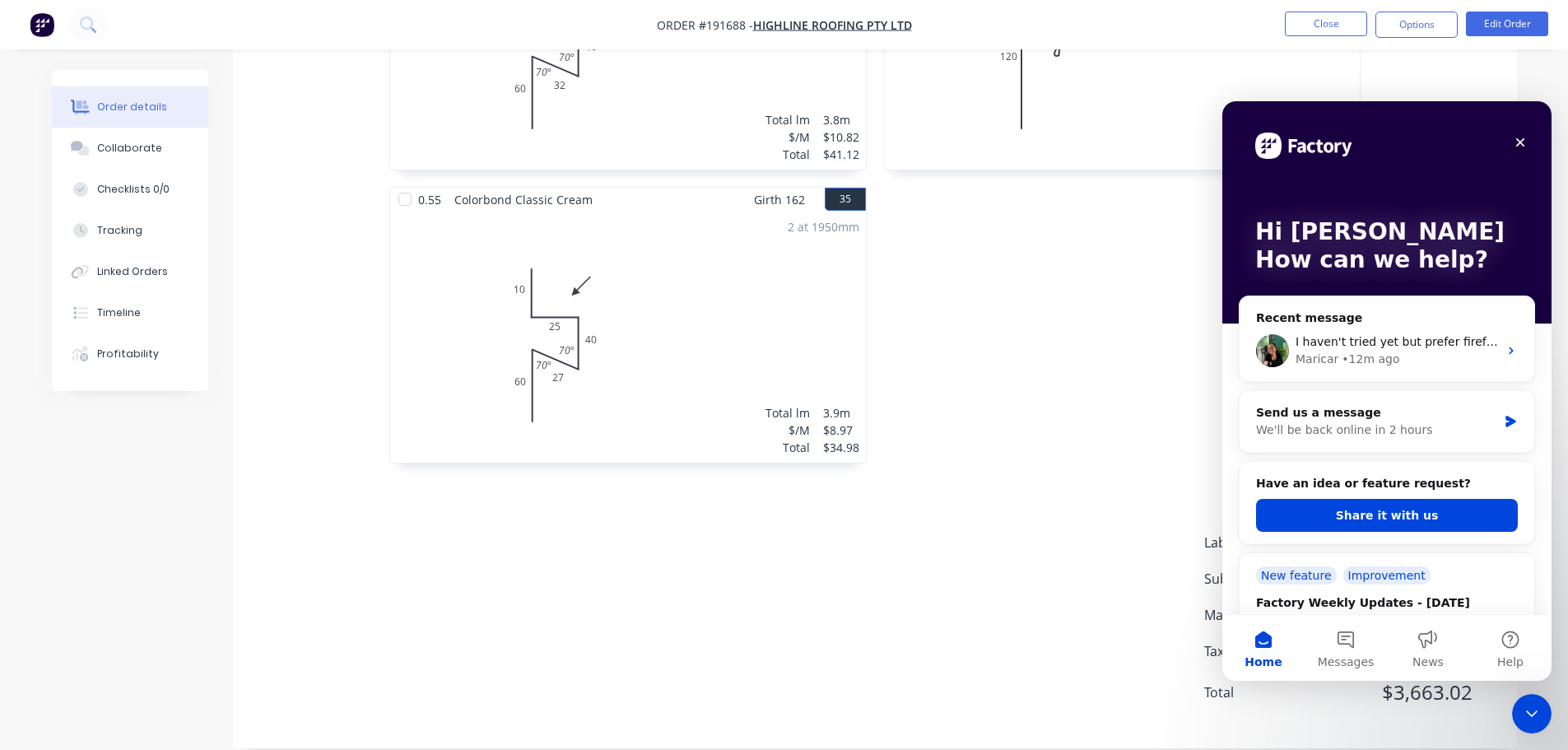
scroll to position [0, 0]
click at [1107, 643] on icon "Close Intercom Messenger" at bounding box center [1529, 711] width 11 height 7
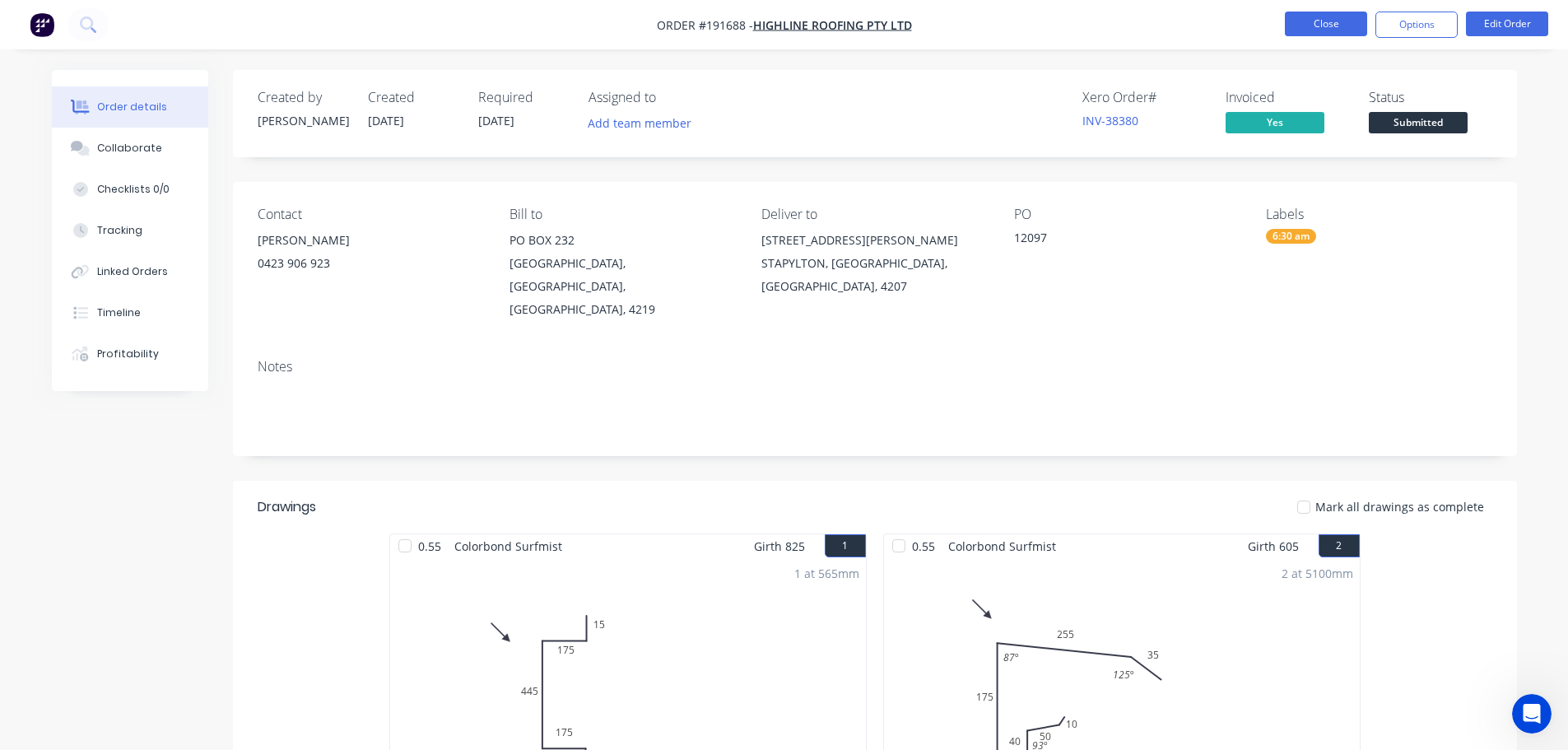
click at [1107, 32] on button "Close" at bounding box center [1326, 24] width 83 height 25
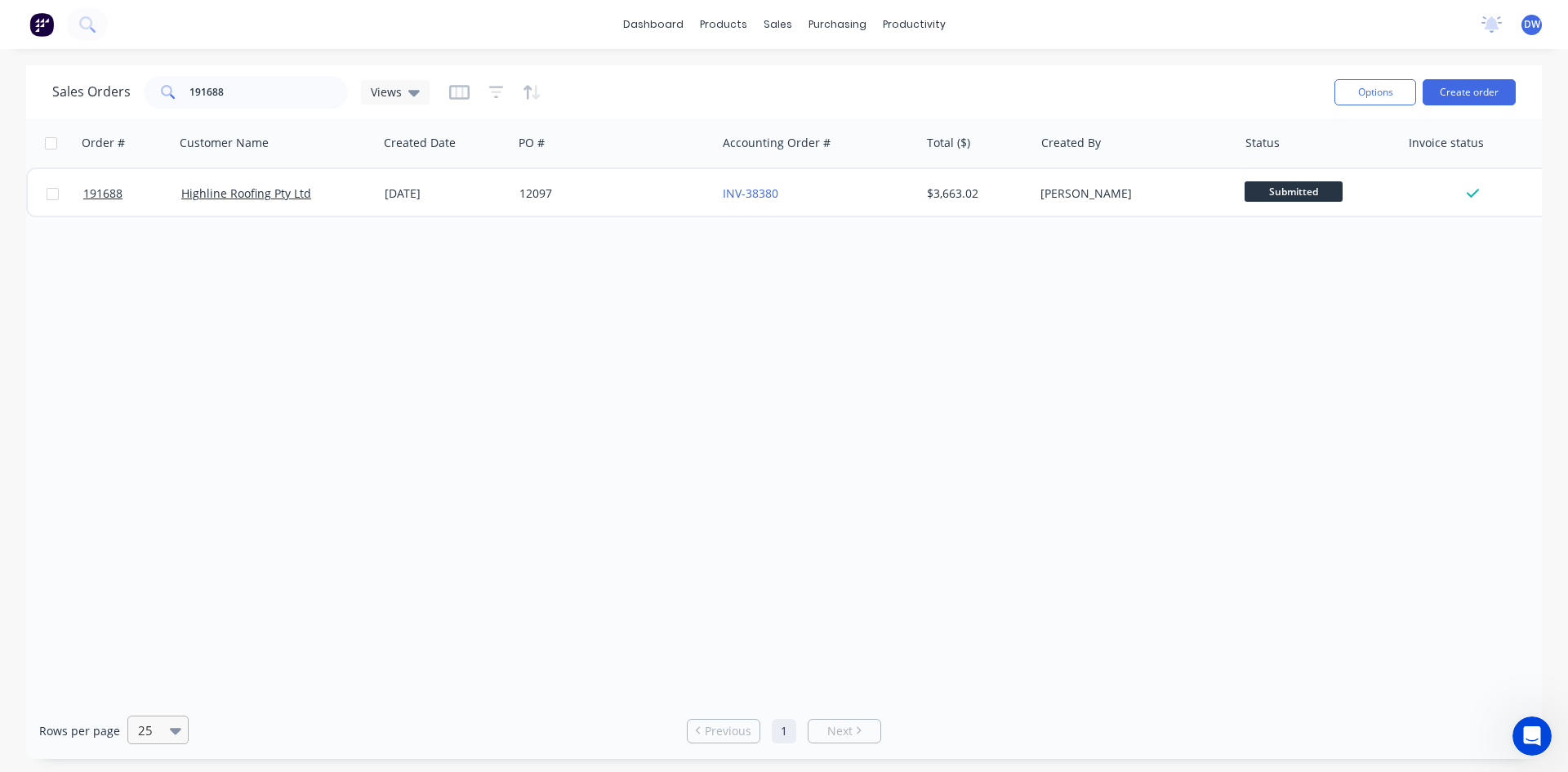
click at [174, 637] on icon at bounding box center [175, 730] width 11 height 18
click at [170, 577] on div "10" at bounding box center [155, 570] width 61 height 30
click at [98, 24] on button at bounding box center [87, 24] width 40 height 33
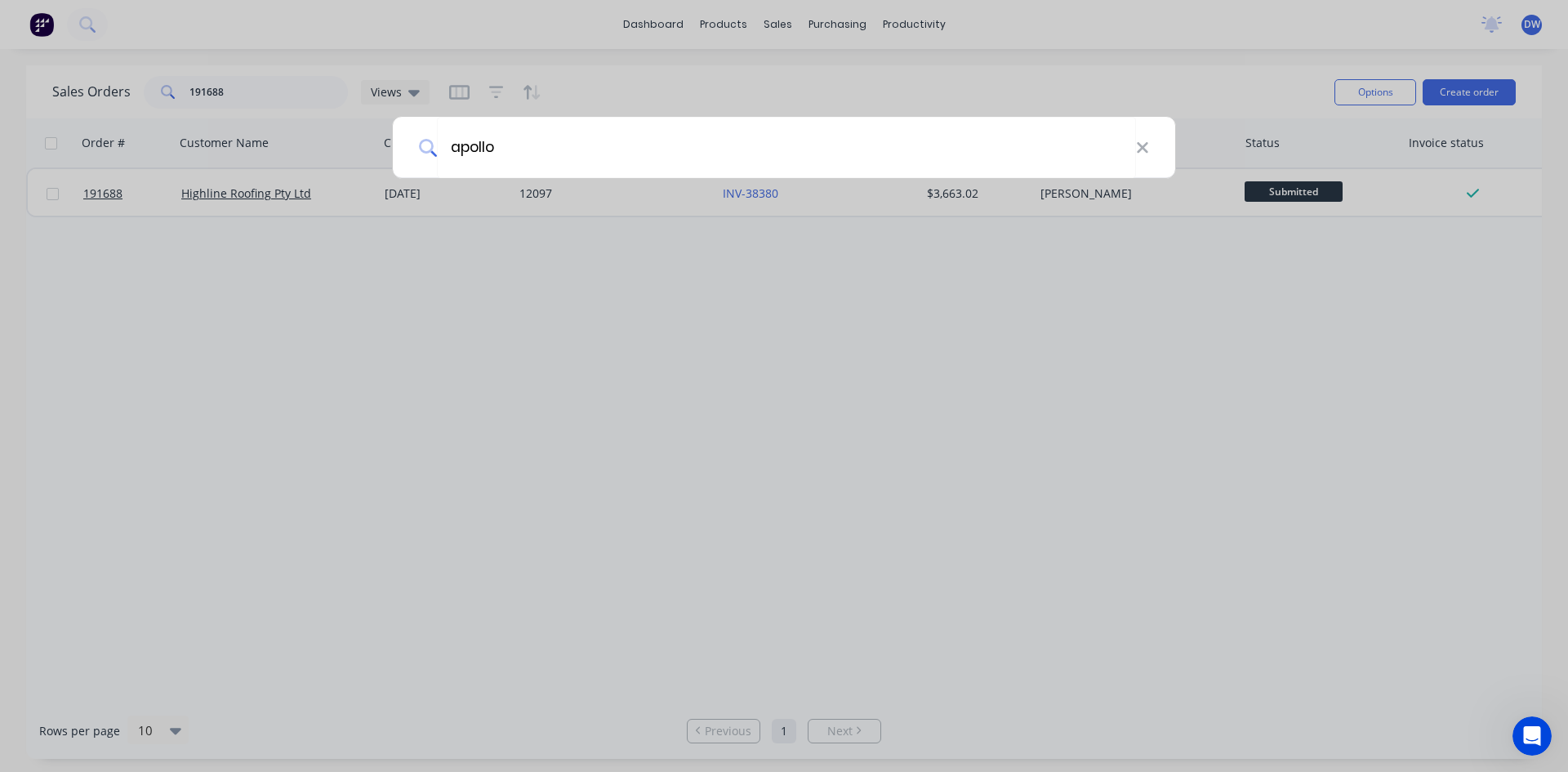
type input "apollo"
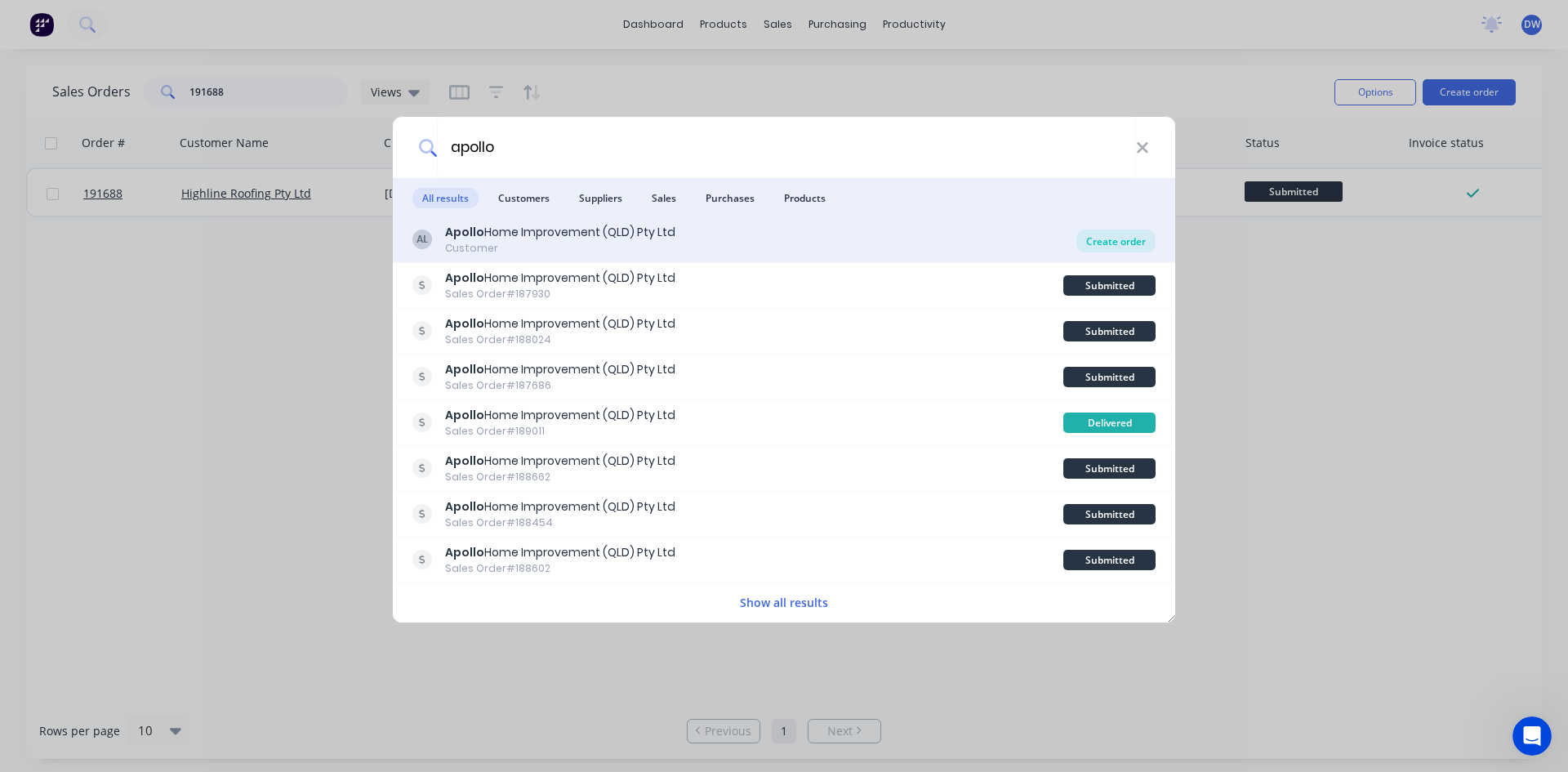
click at [1098, 244] on div "Create order" at bounding box center [1116, 241] width 79 height 23
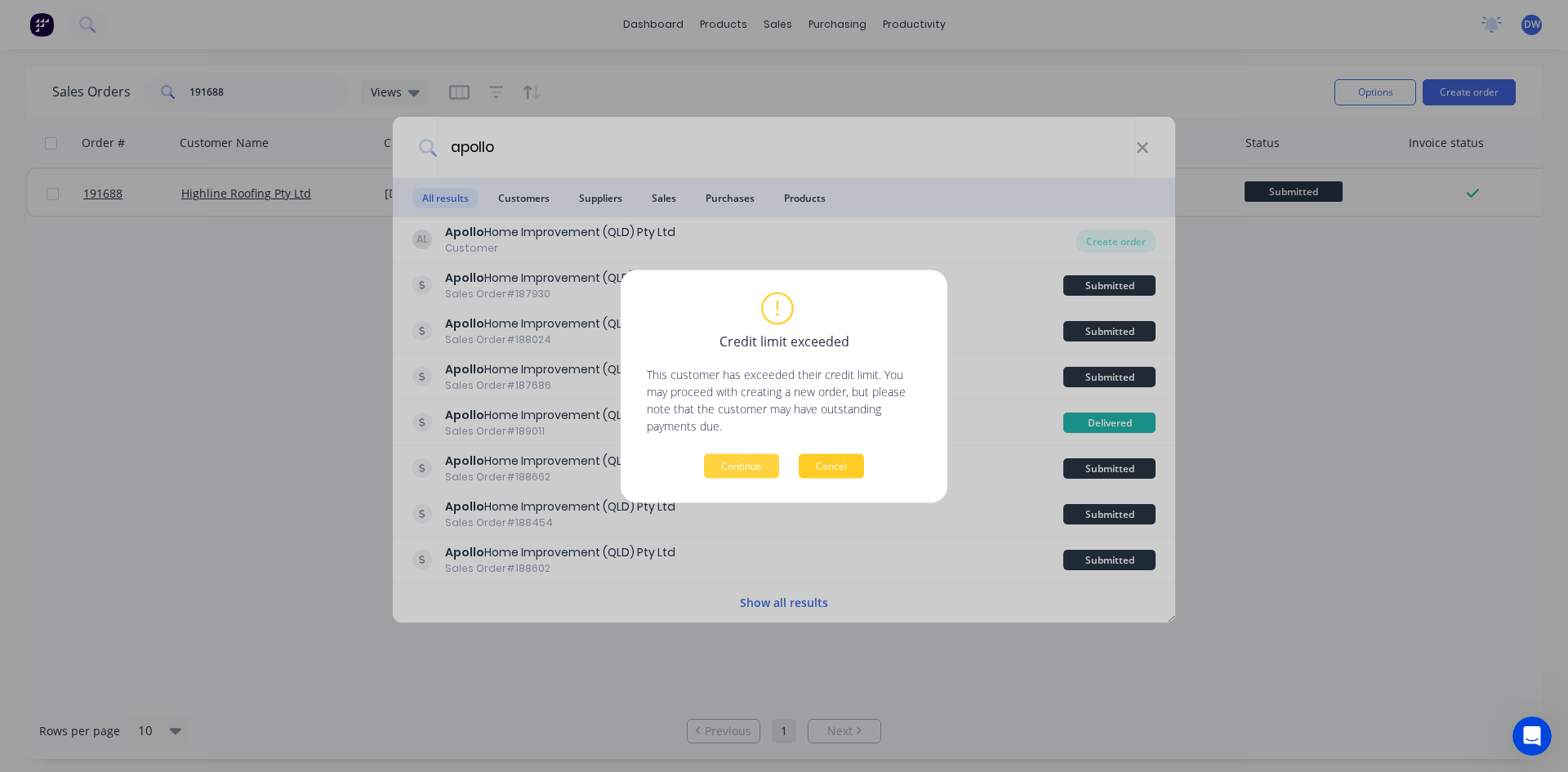
click at [834, 463] on button "Cancel" at bounding box center [831, 465] width 65 height 24
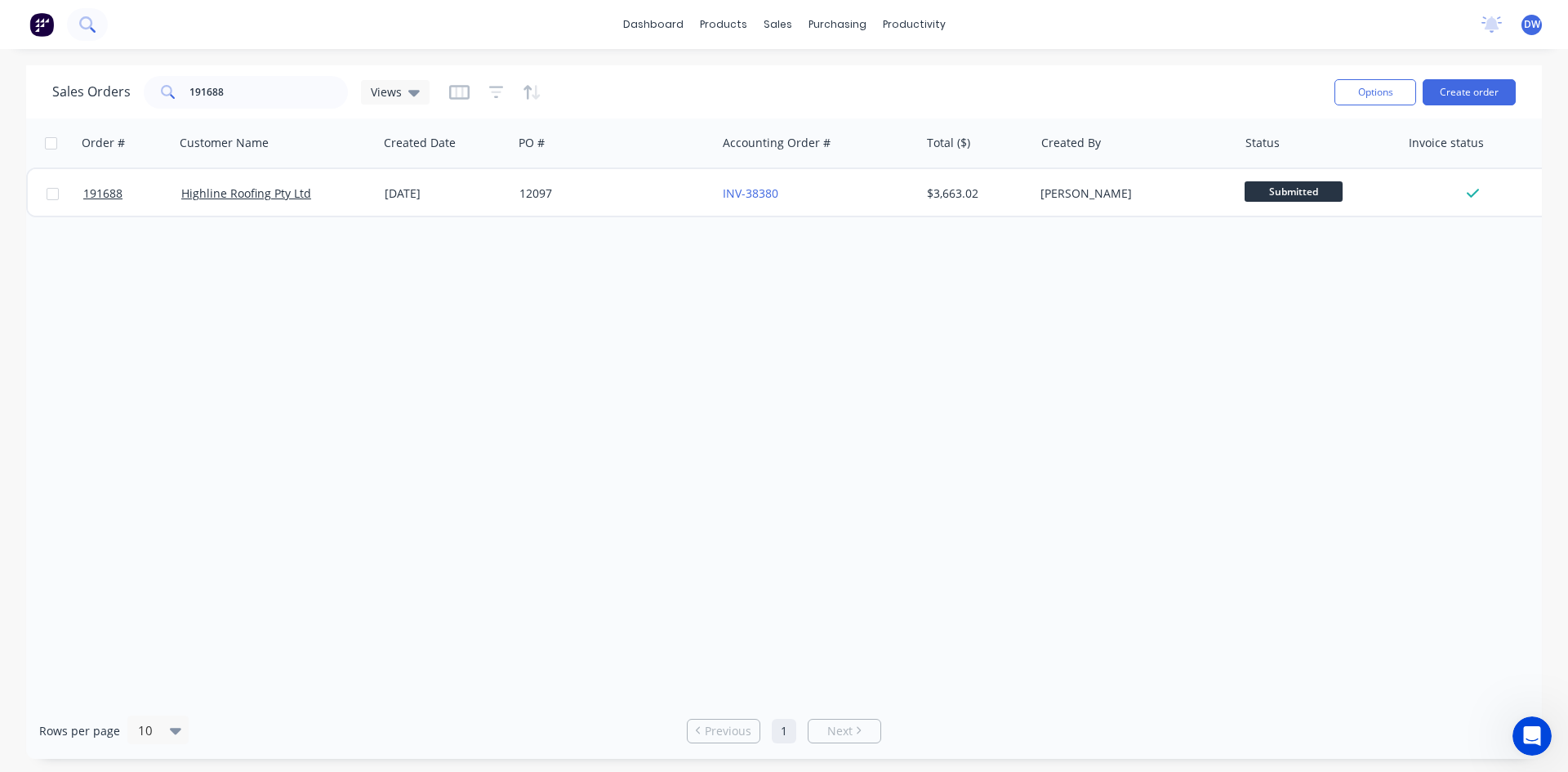
click at [89, 38] on button at bounding box center [87, 24] width 40 height 33
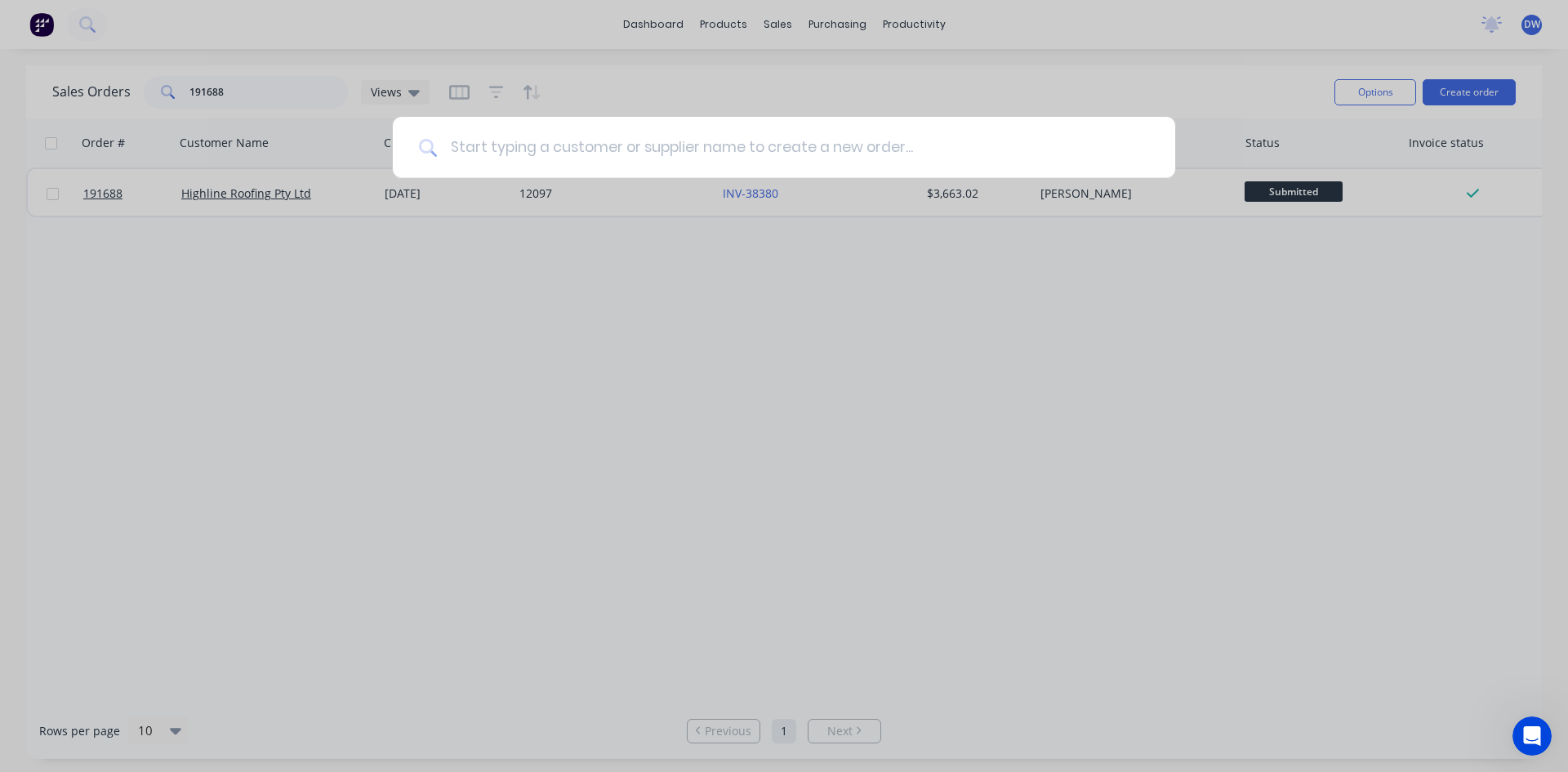
click at [467, 140] on input at bounding box center [793, 147] width 712 height 61
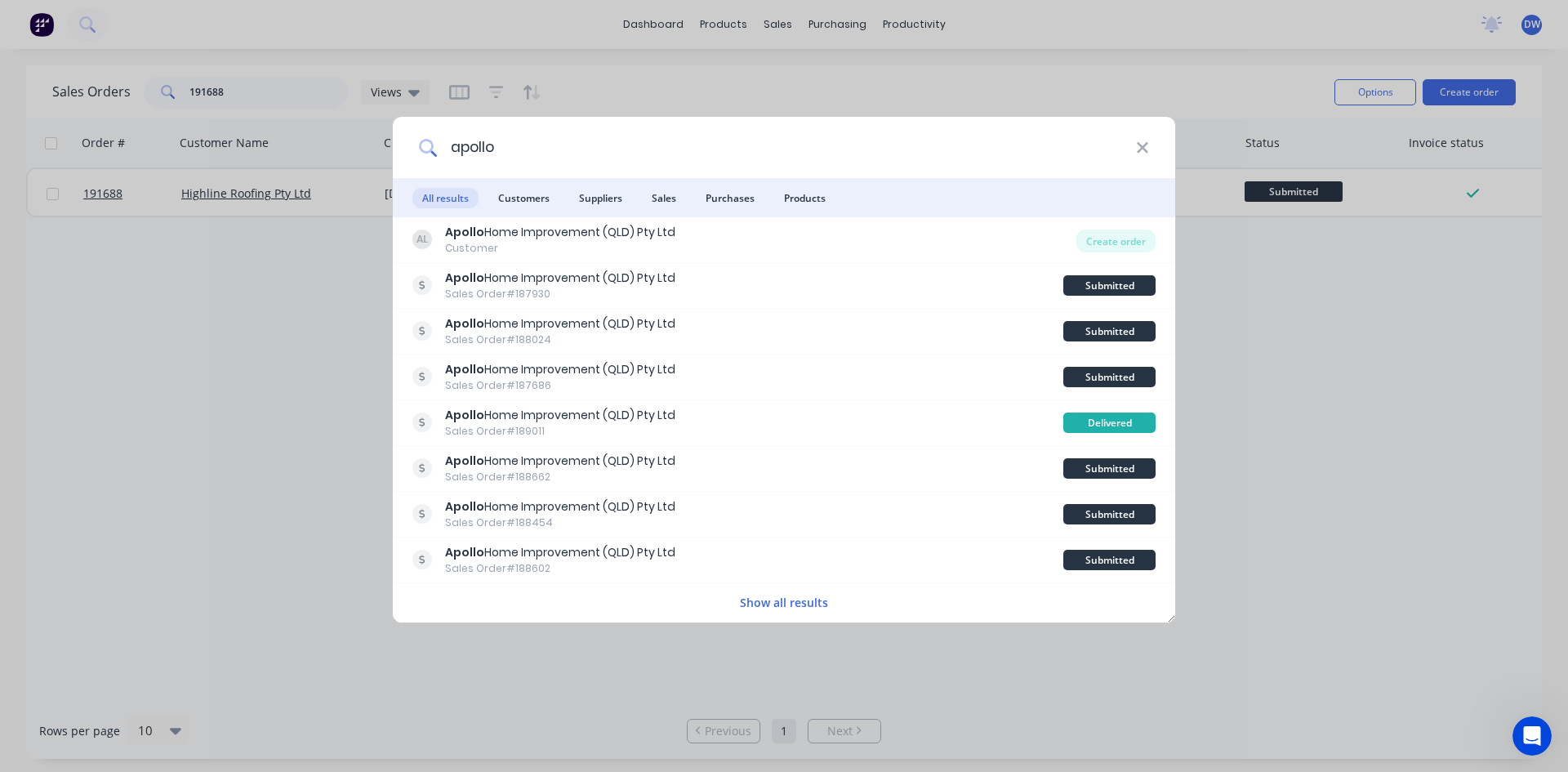
type input "apollo"
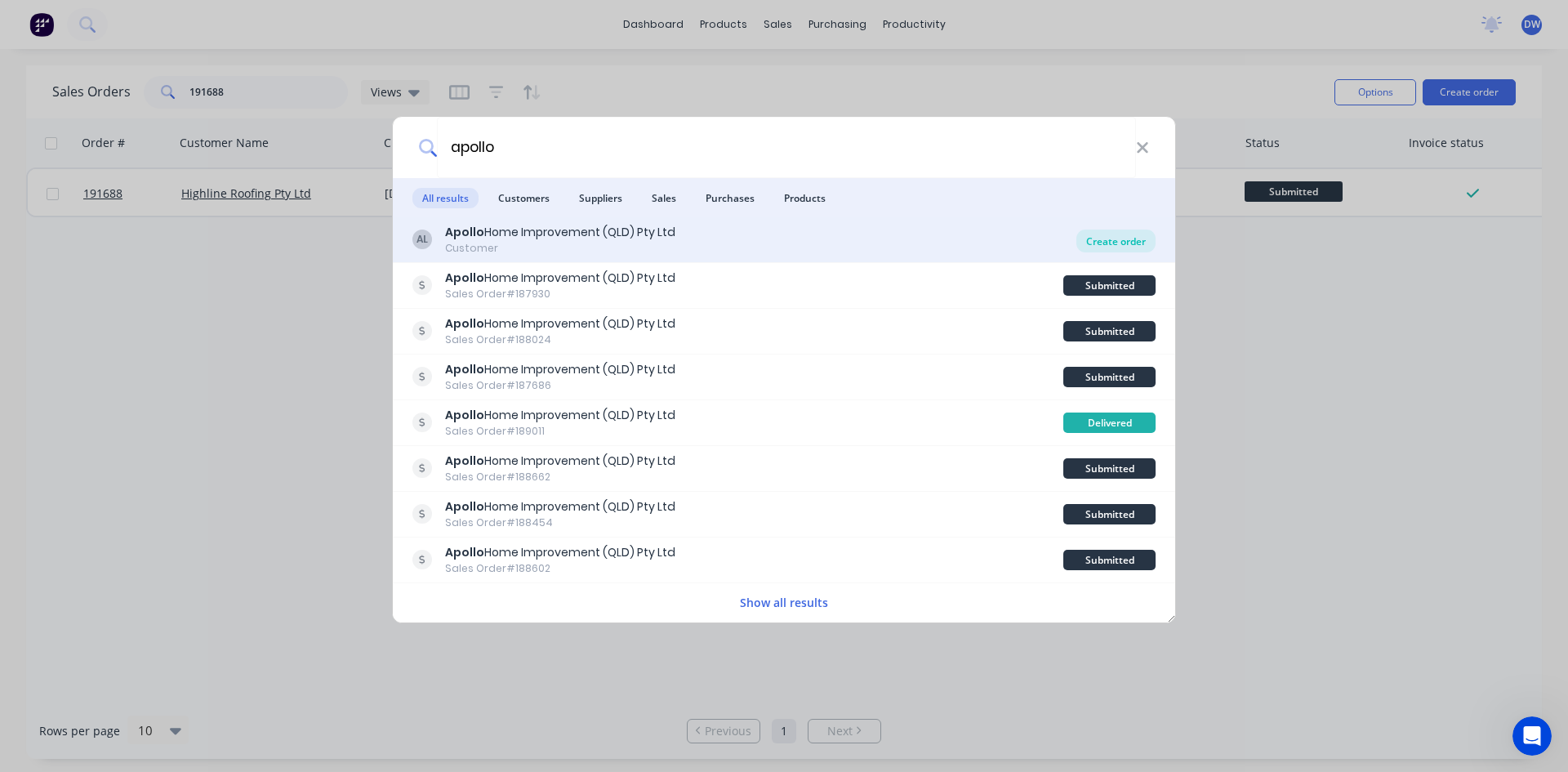
click at [1093, 235] on div "Create order" at bounding box center [1116, 241] width 79 height 23
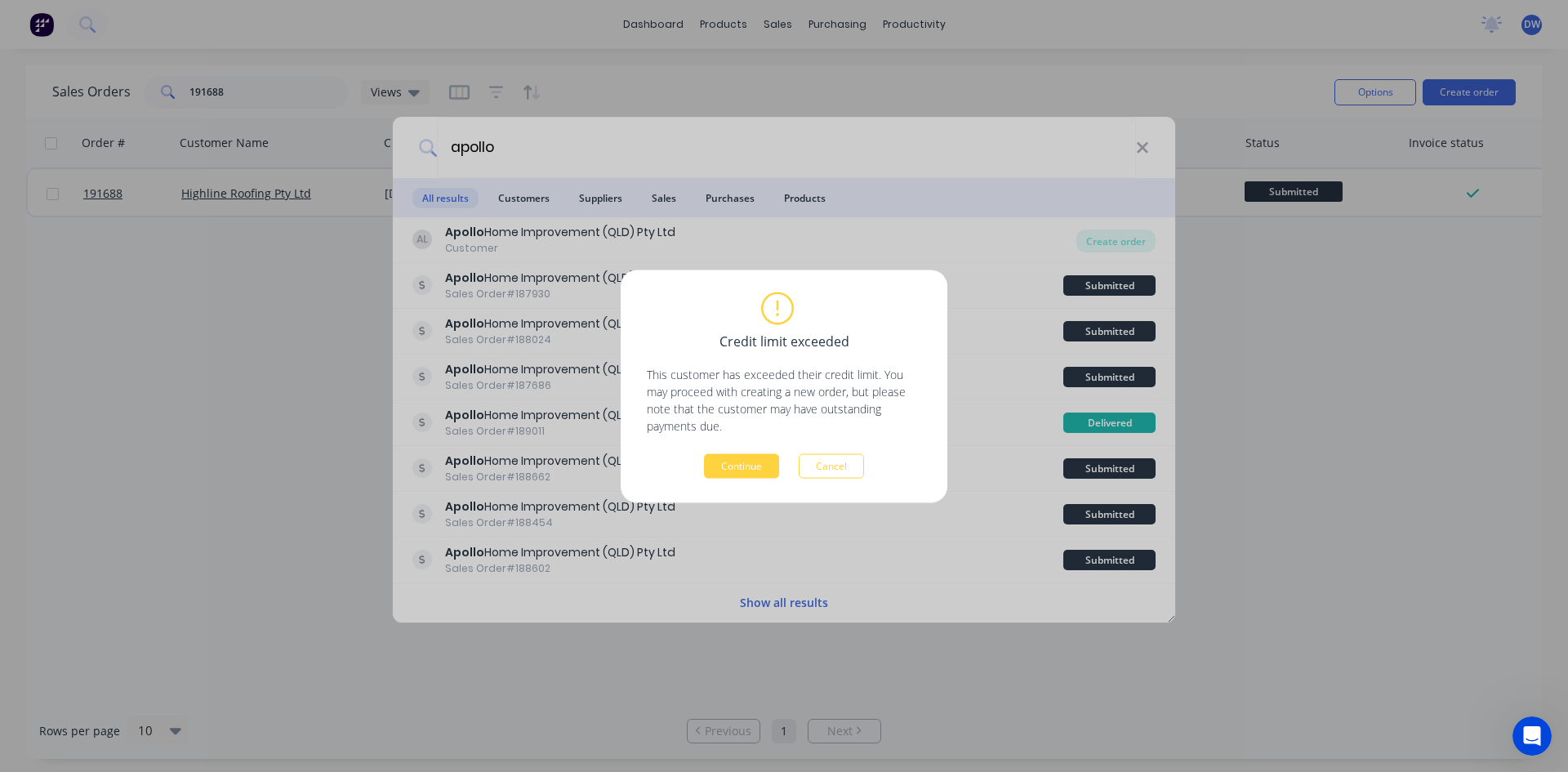
click at [815, 467] on button "Cancel" at bounding box center [831, 465] width 65 height 24
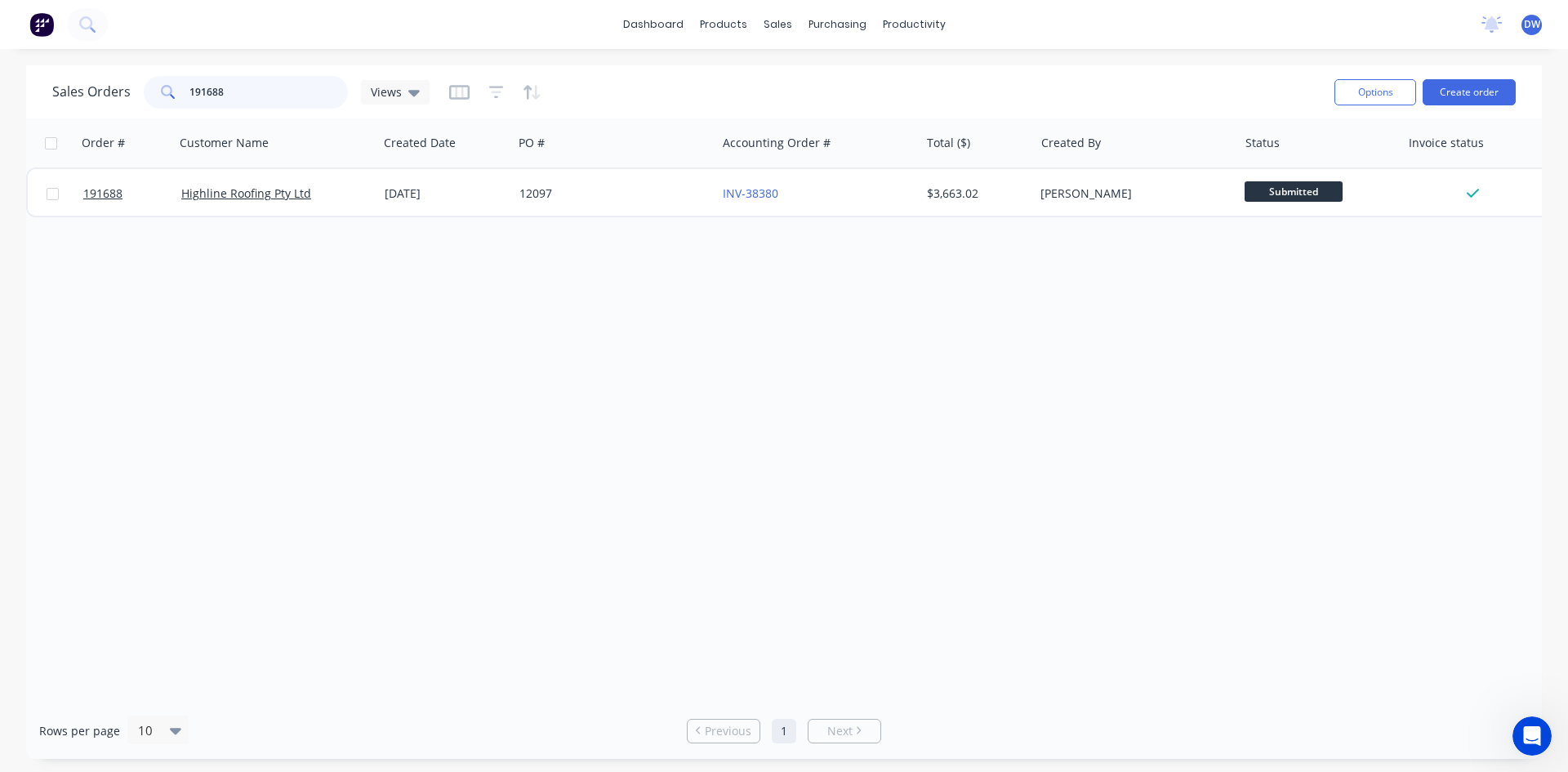
drag, startPoint x: 277, startPoint y: 104, endPoint x: 77, endPoint y: 88, distance: 200.6
click at [79, 88] on div "Sales Orders 191688 Views" at bounding box center [241, 92] width 378 height 33
type input "apollo"
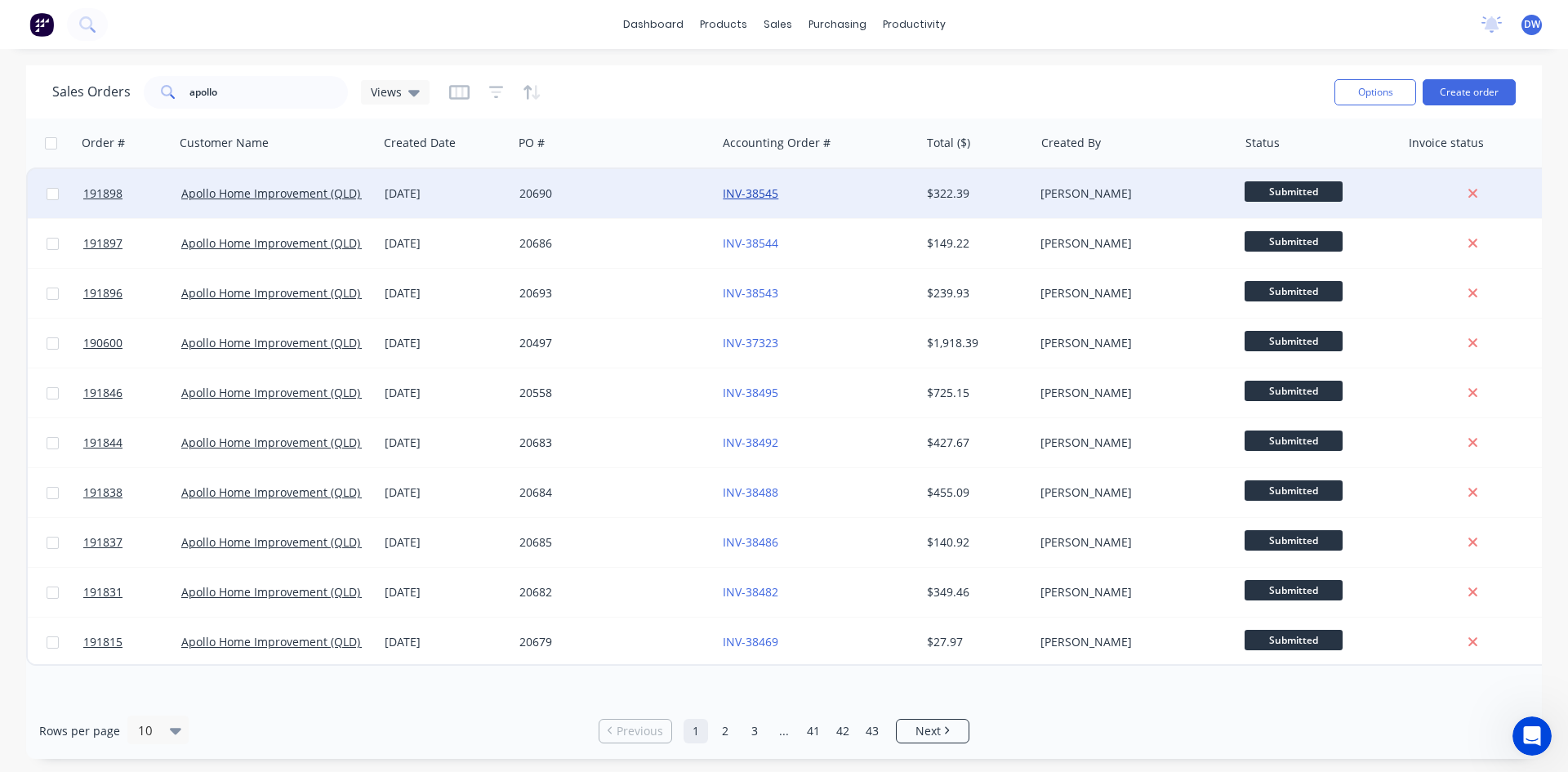
click at [758, 199] on link "INV-38545" at bounding box center [750, 193] width 56 height 15
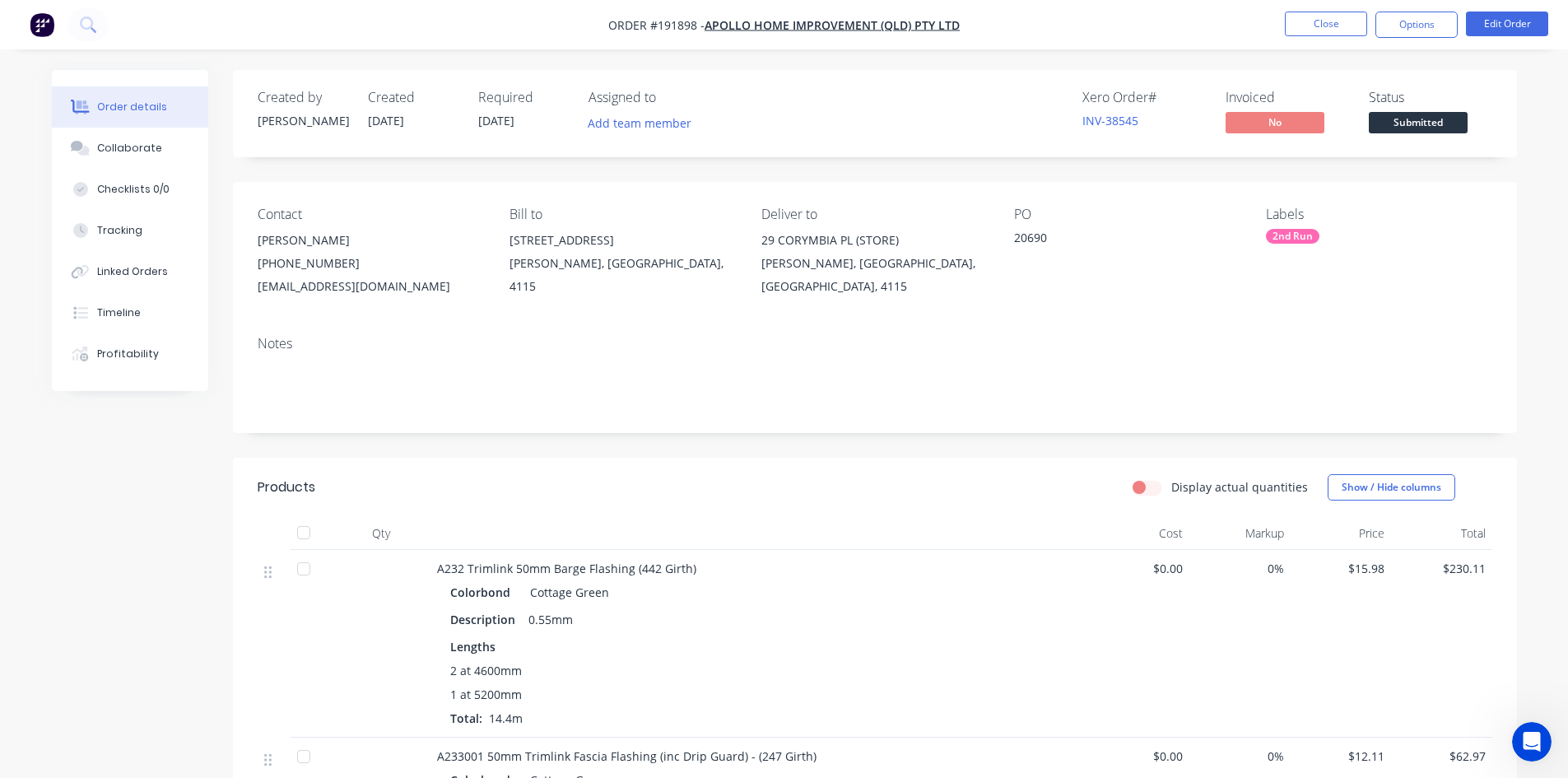
click at [1107, 9] on nav "Order #191898 - Apollo Home Improvement (QLD) Pty Ltd Close Options Edit Order" at bounding box center [784, 25] width 1568 height 49
click at [1107, 13] on button "Close" at bounding box center [1326, 24] width 83 height 25
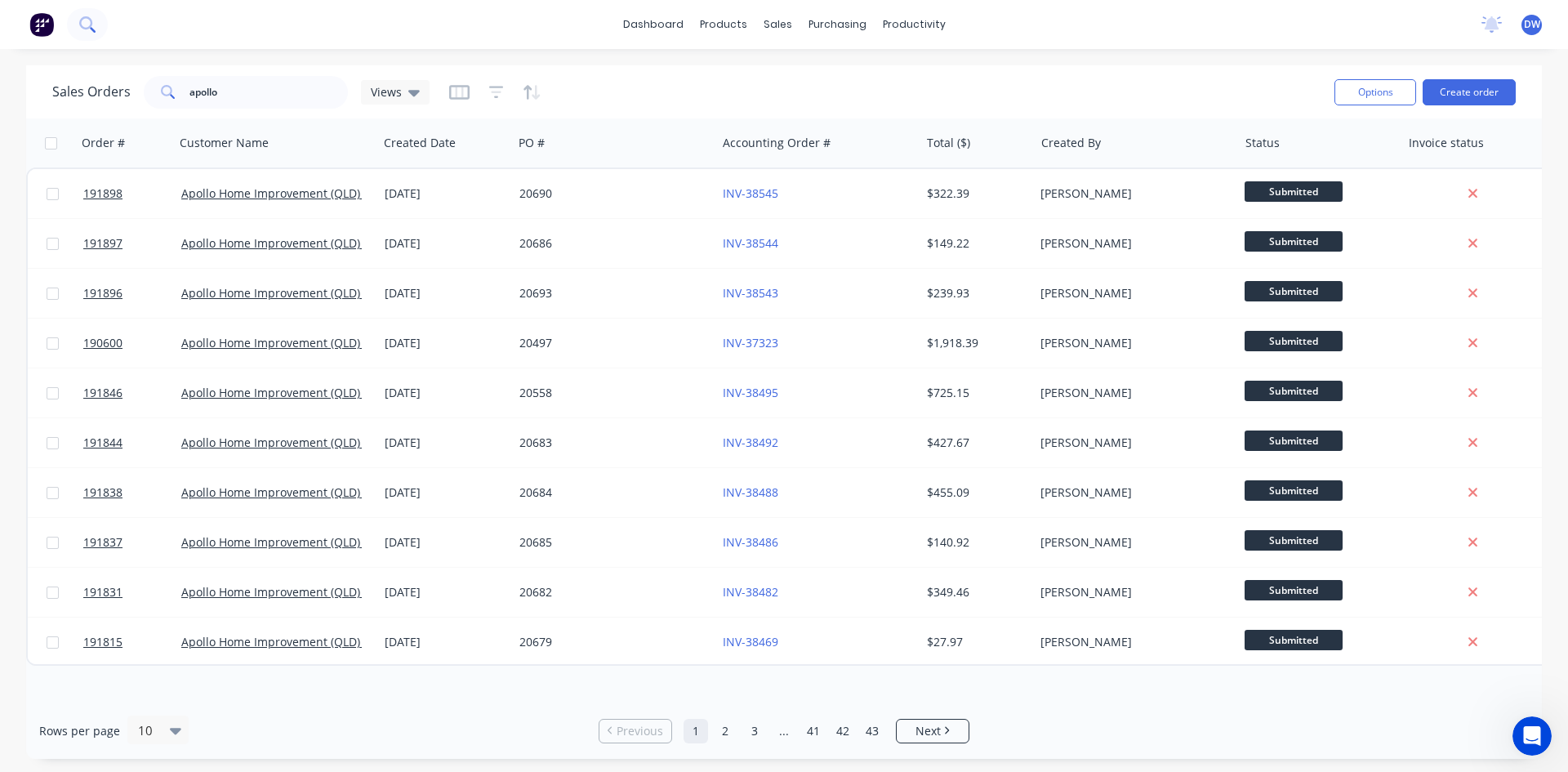
click at [92, 22] on icon at bounding box center [87, 24] width 15 height 15
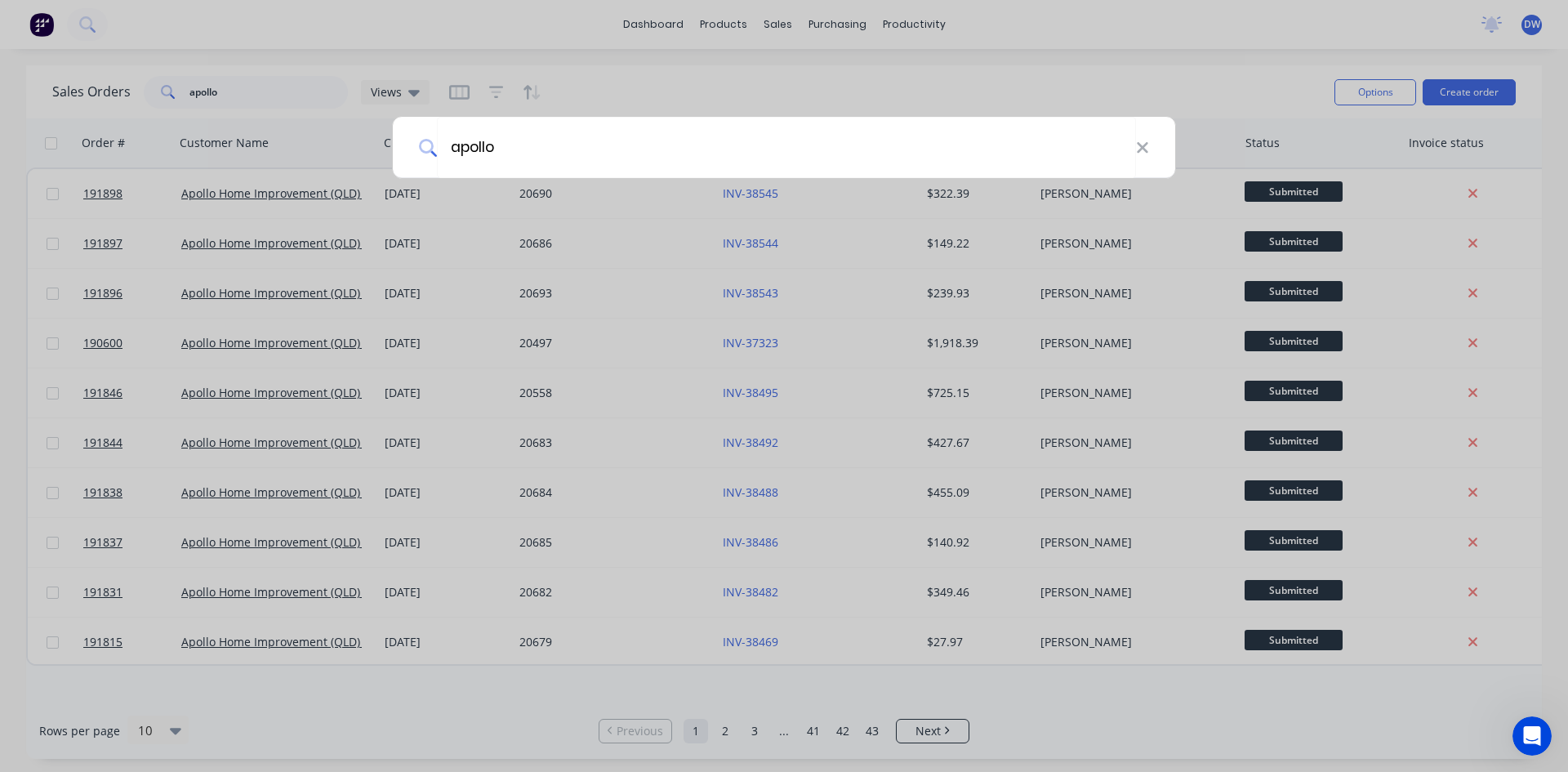
type input "apollo"
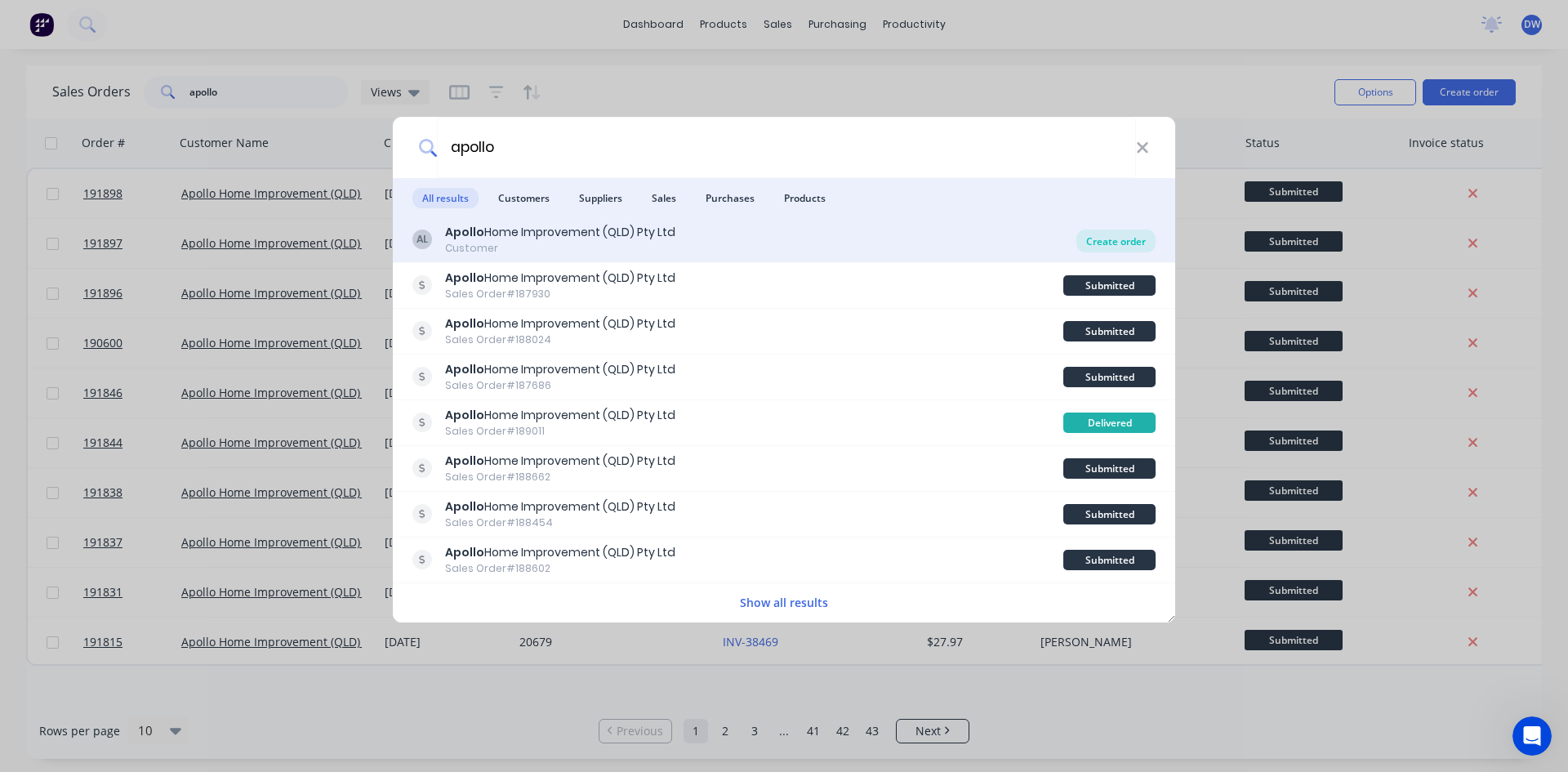
click at [1098, 250] on div "Create order" at bounding box center [1116, 241] width 79 height 23
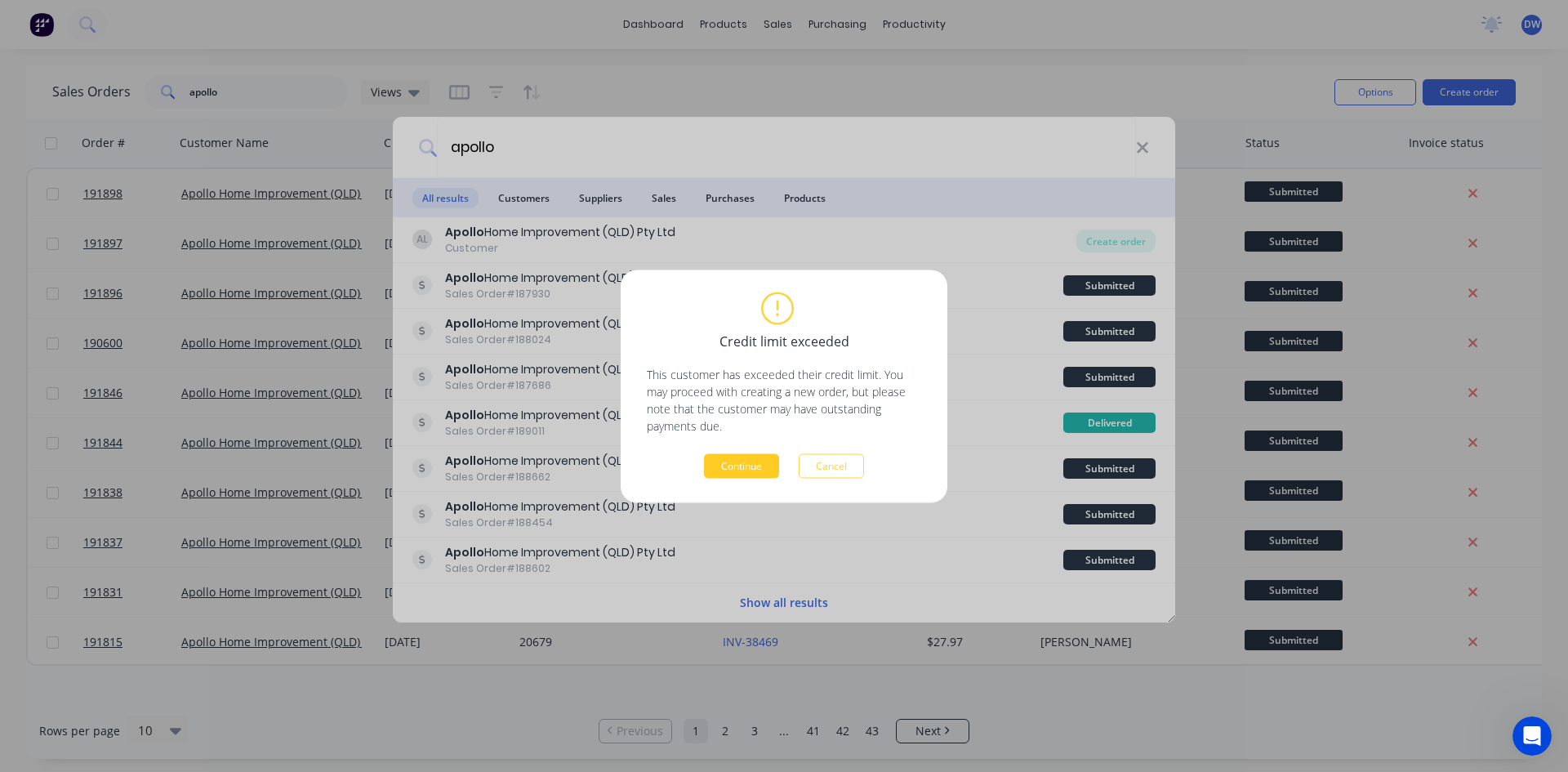
click at [743, 458] on button "Continue" at bounding box center [742, 465] width 75 height 24
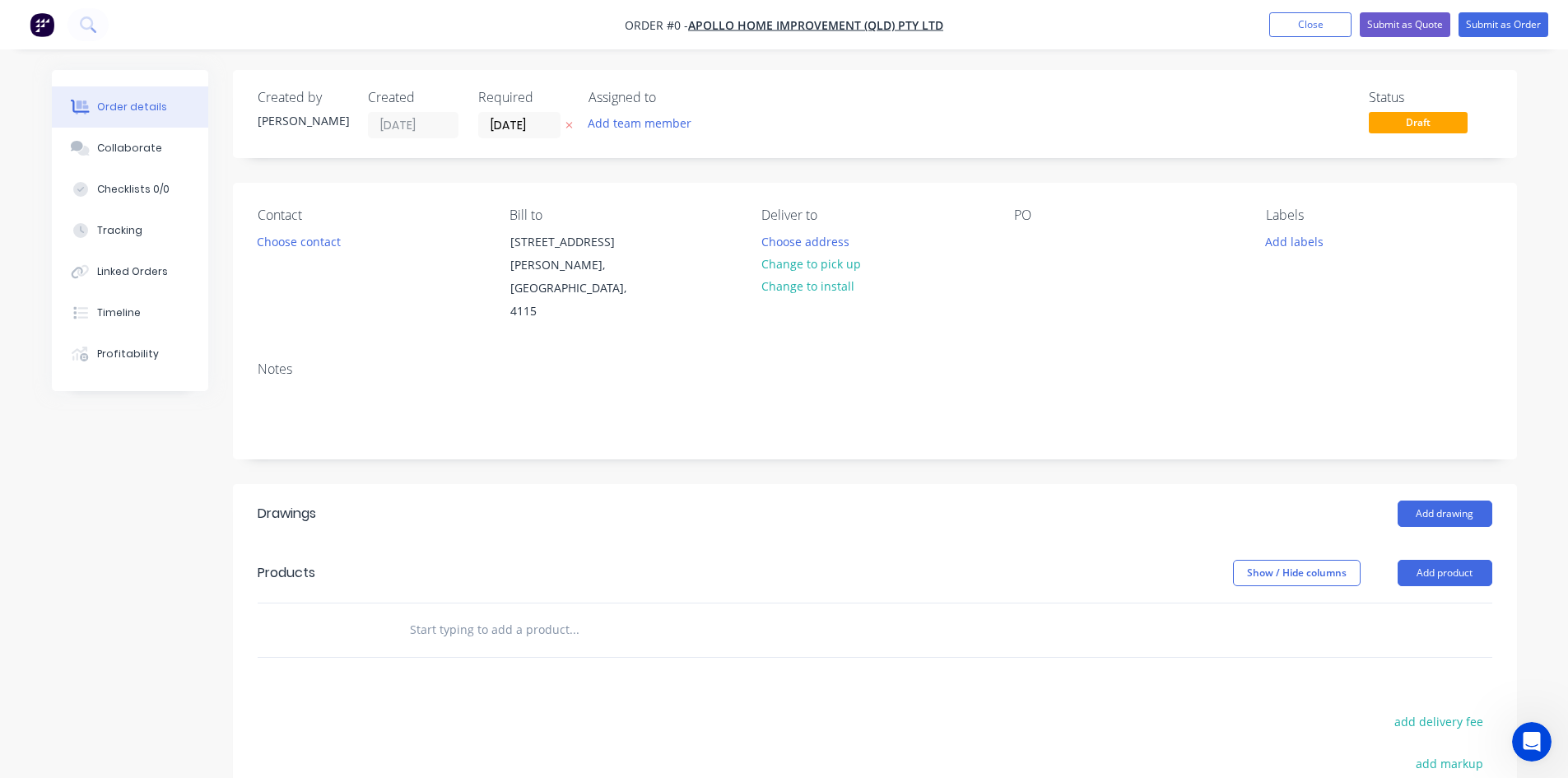
click at [457, 613] on input "text" at bounding box center [573, 629] width 329 height 33
type input "z flashing"
click at [604, 613] on input "z flashing" at bounding box center [573, 629] width 329 height 33
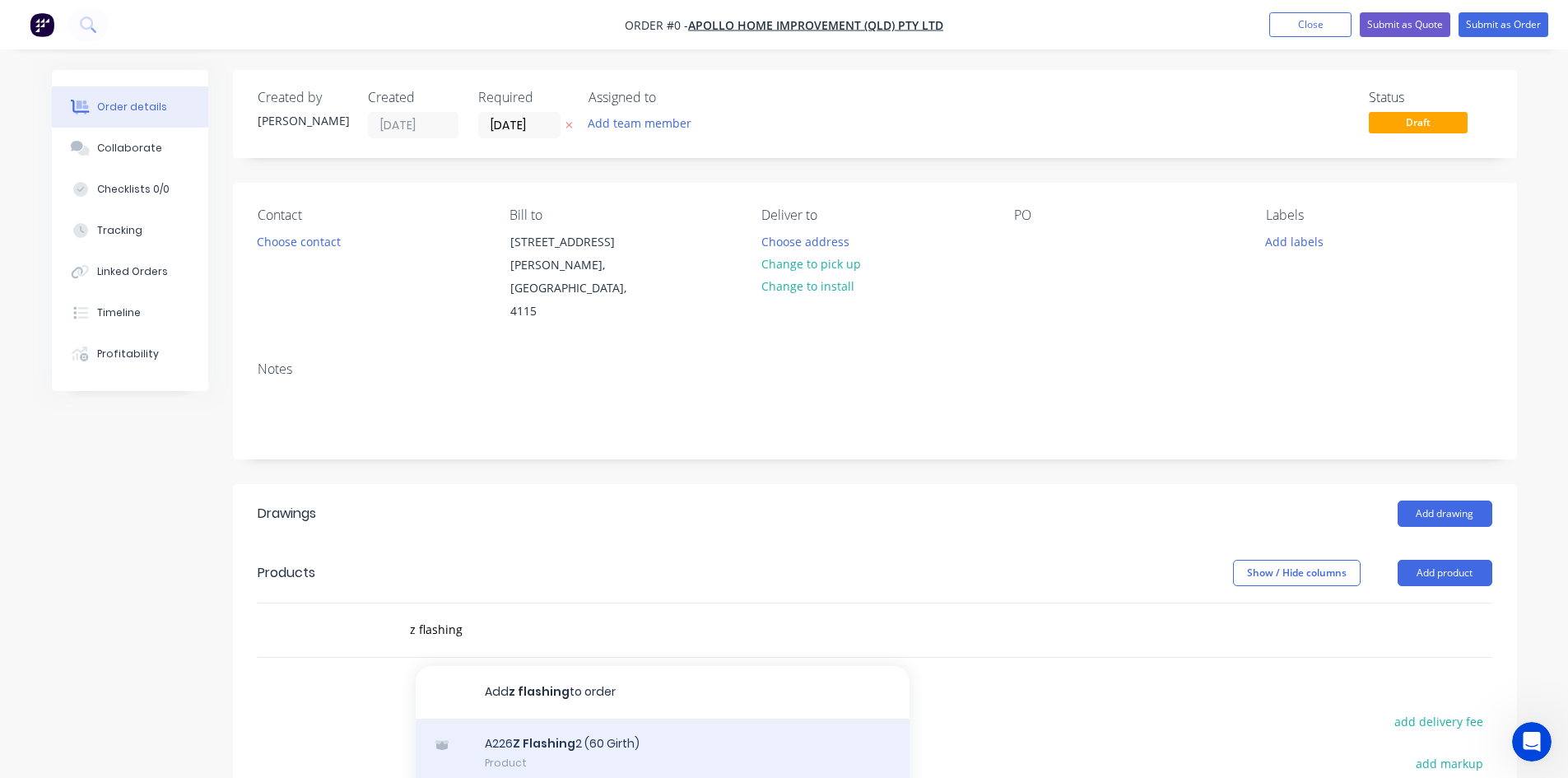
click at [736, 642] on div "A226 Z Flashing 2 (60 Girth) Product" at bounding box center [663, 752] width 494 height 69
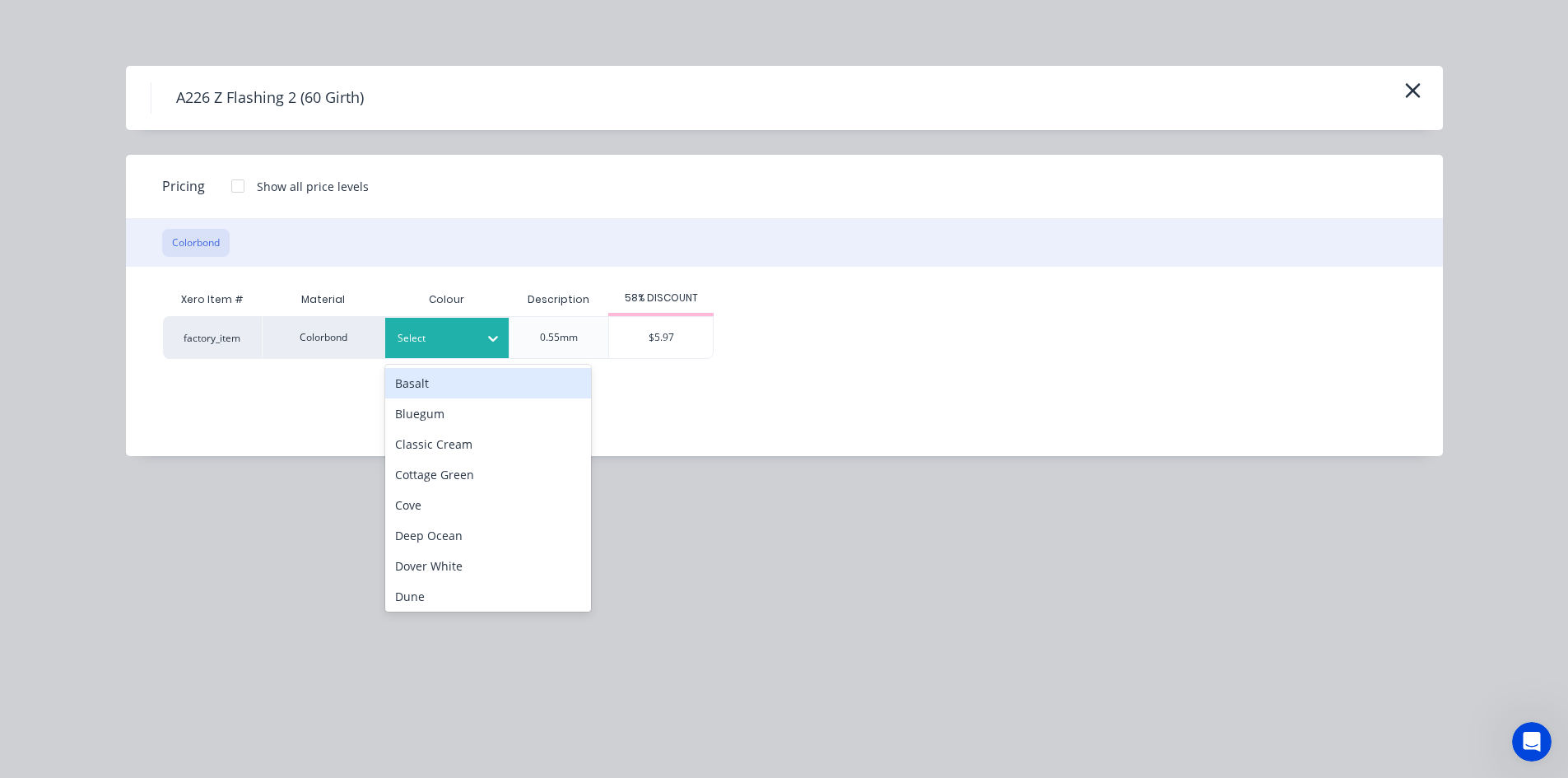
click at [476, 349] on div "Select" at bounding box center [447, 338] width 123 height 40
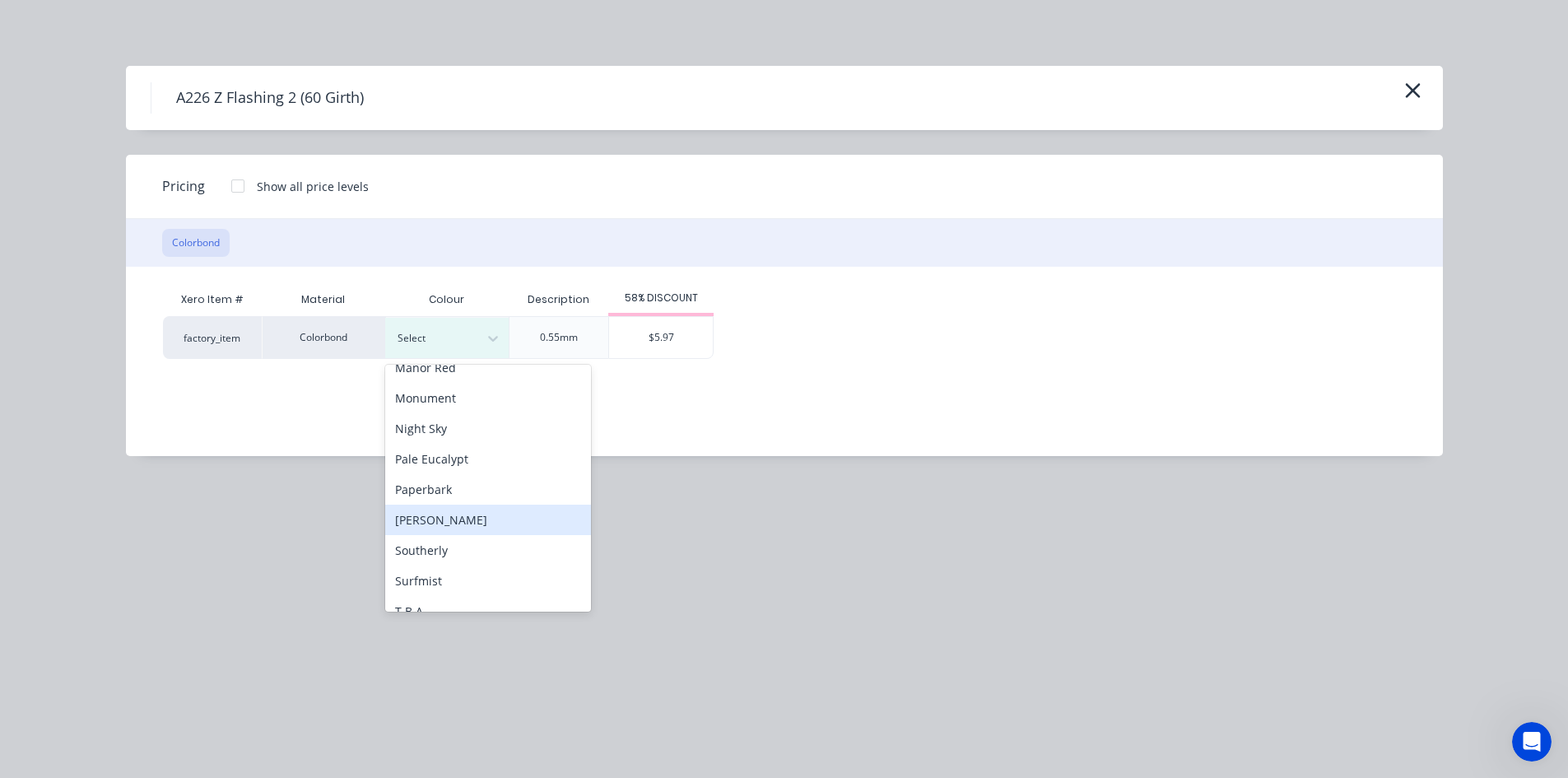
scroll to position [274, 0]
click at [510, 530] on div "Monument" at bounding box center [488, 535] width 206 height 30
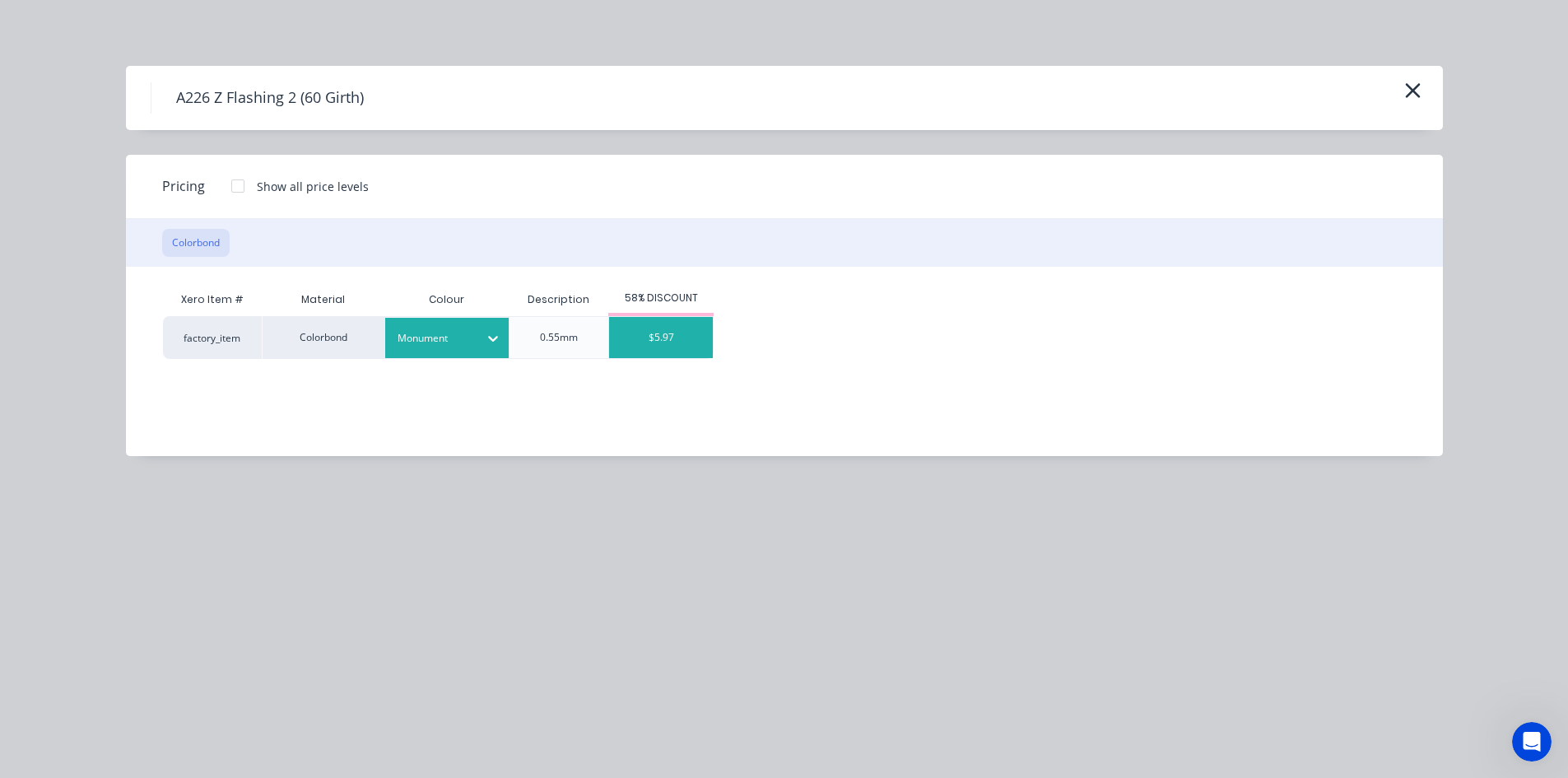
click at [651, 333] on div "$5.97" at bounding box center [661, 337] width 103 height 41
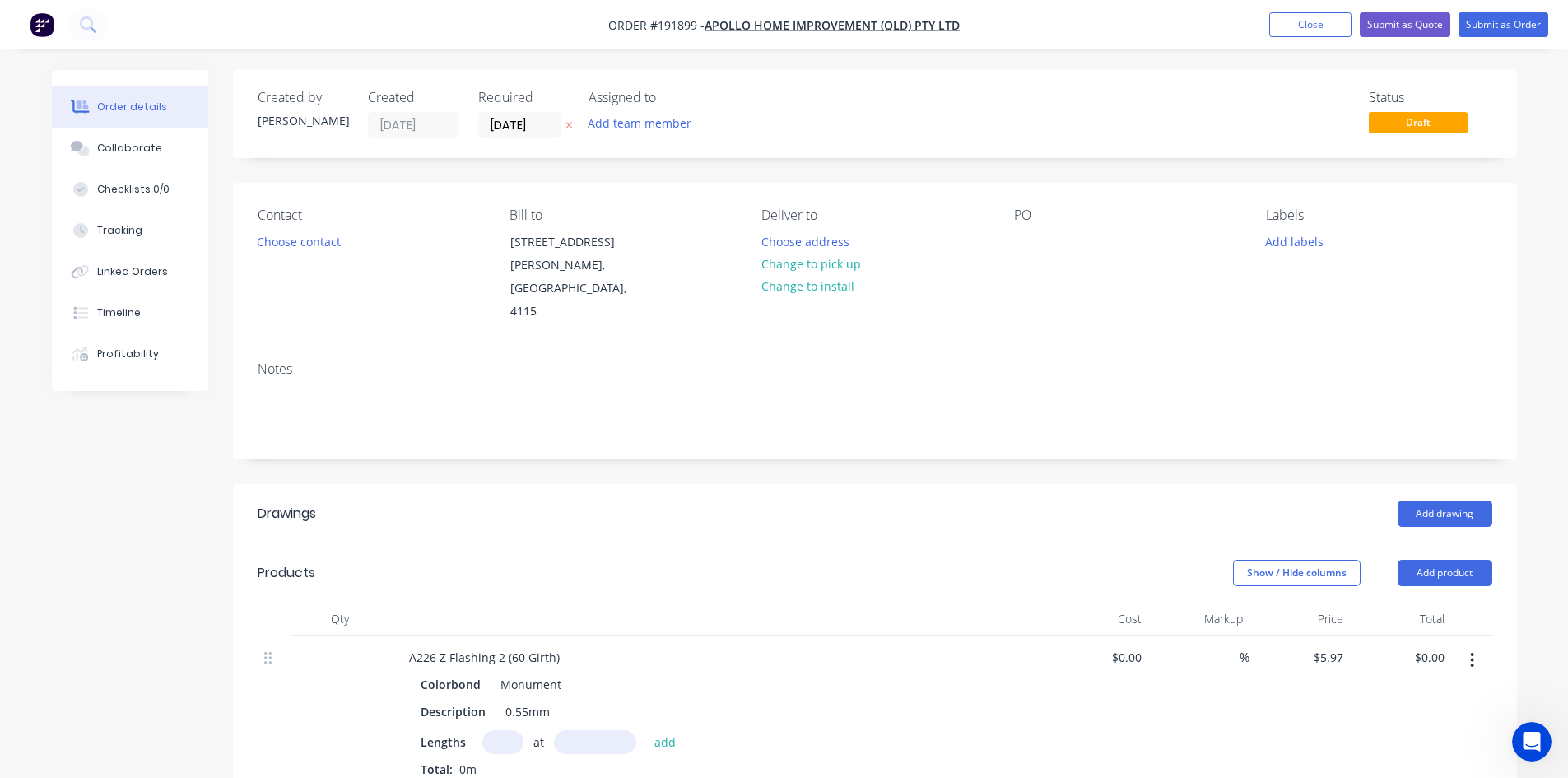
click at [502, 642] on input "text" at bounding box center [502, 741] width 41 height 24
type input "1"
type input "3200"
click at [646, 642] on button "add" at bounding box center [665, 740] width 39 height 22
type input "$19.10"
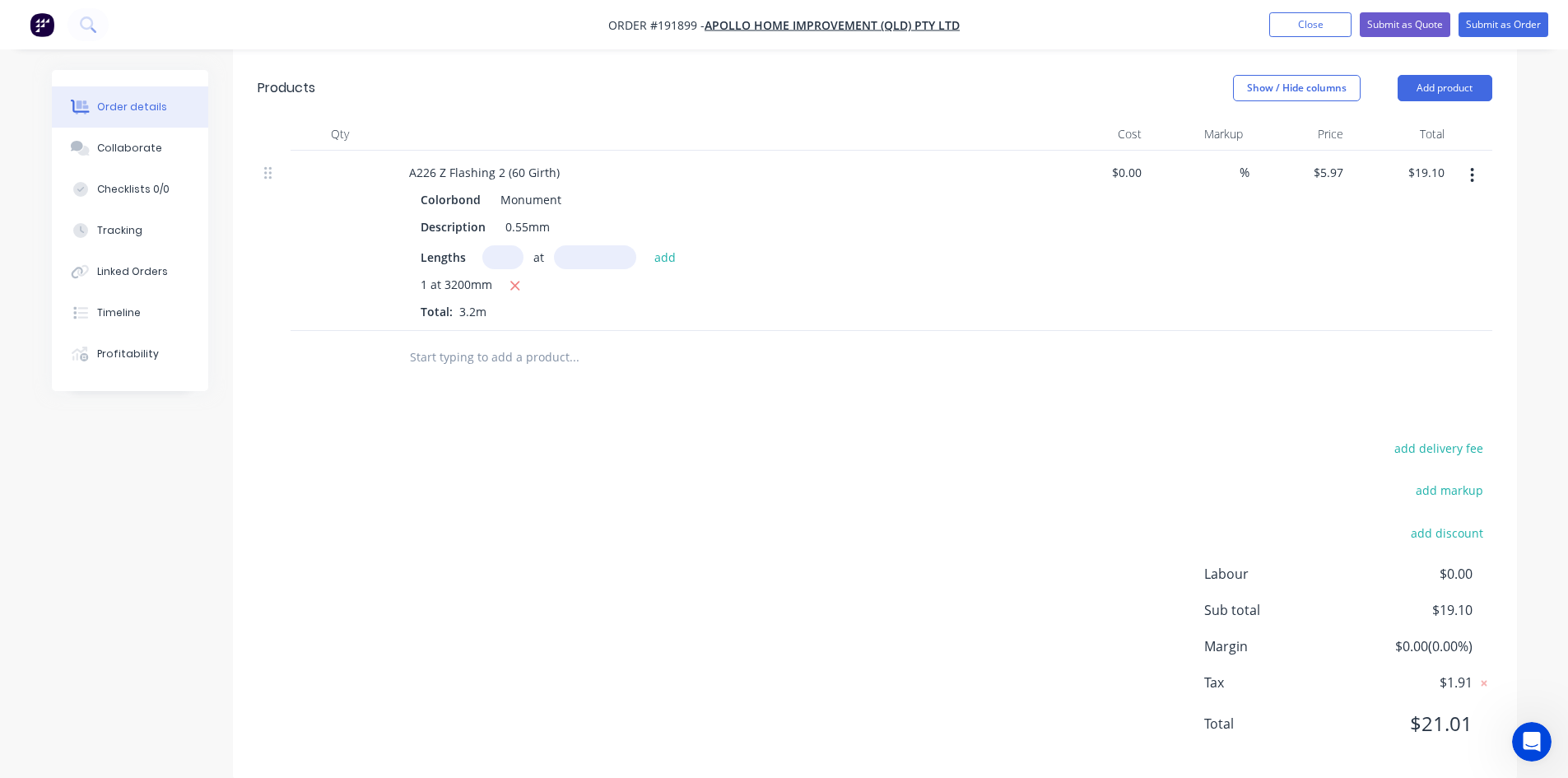
scroll to position [488, 0]
click at [519, 339] on input "text" at bounding box center [573, 354] width 329 height 33
type input "bundle"
drag, startPoint x: 519, startPoint y: 339, endPoint x: 309, endPoint y: 325, distance: 210.5
click at [309, 327] on div "bundle Add bundle to order No results found" at bounding box center [874, 354] width 1235 height 53
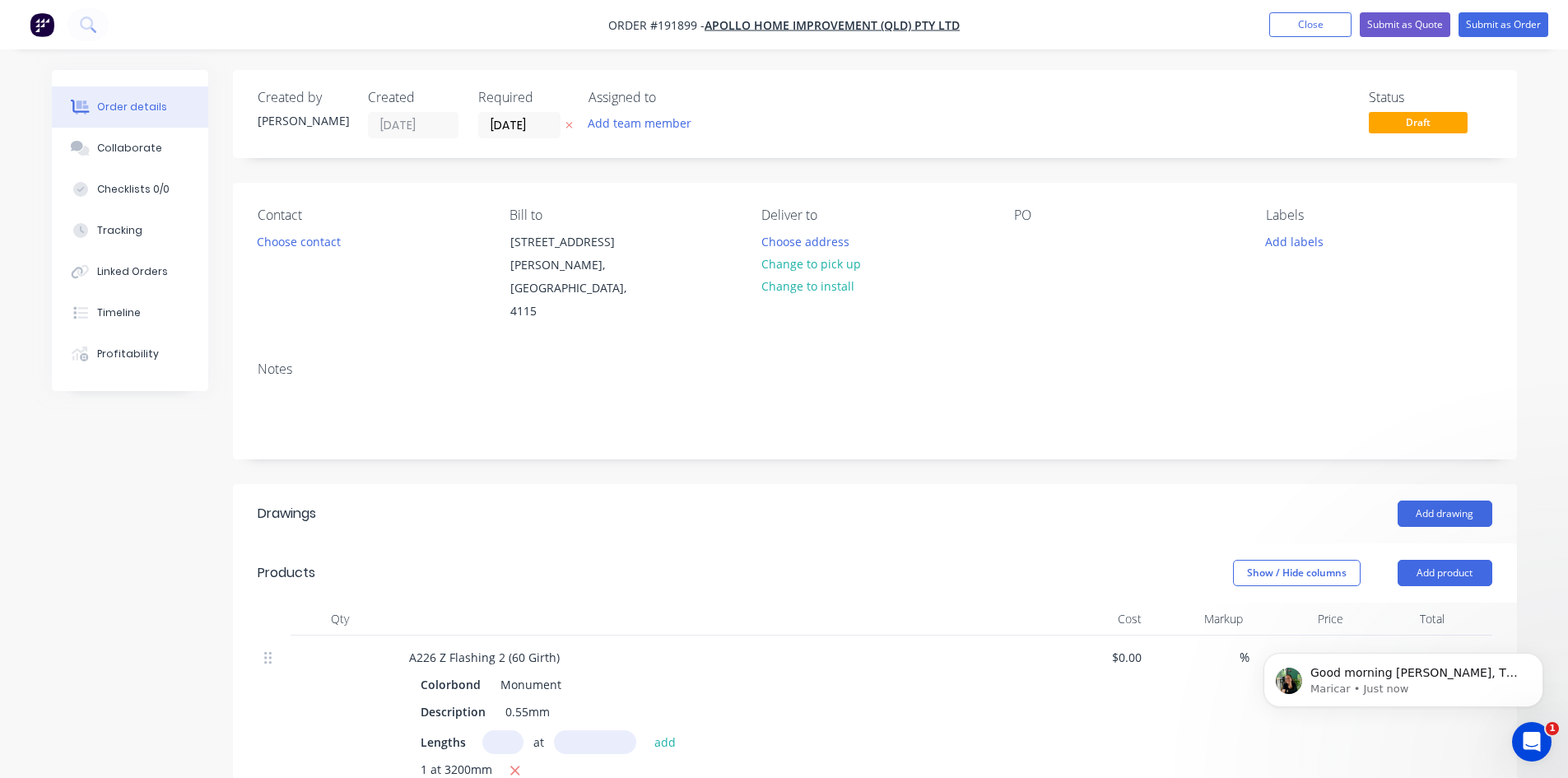
scroll to position [0, 0]
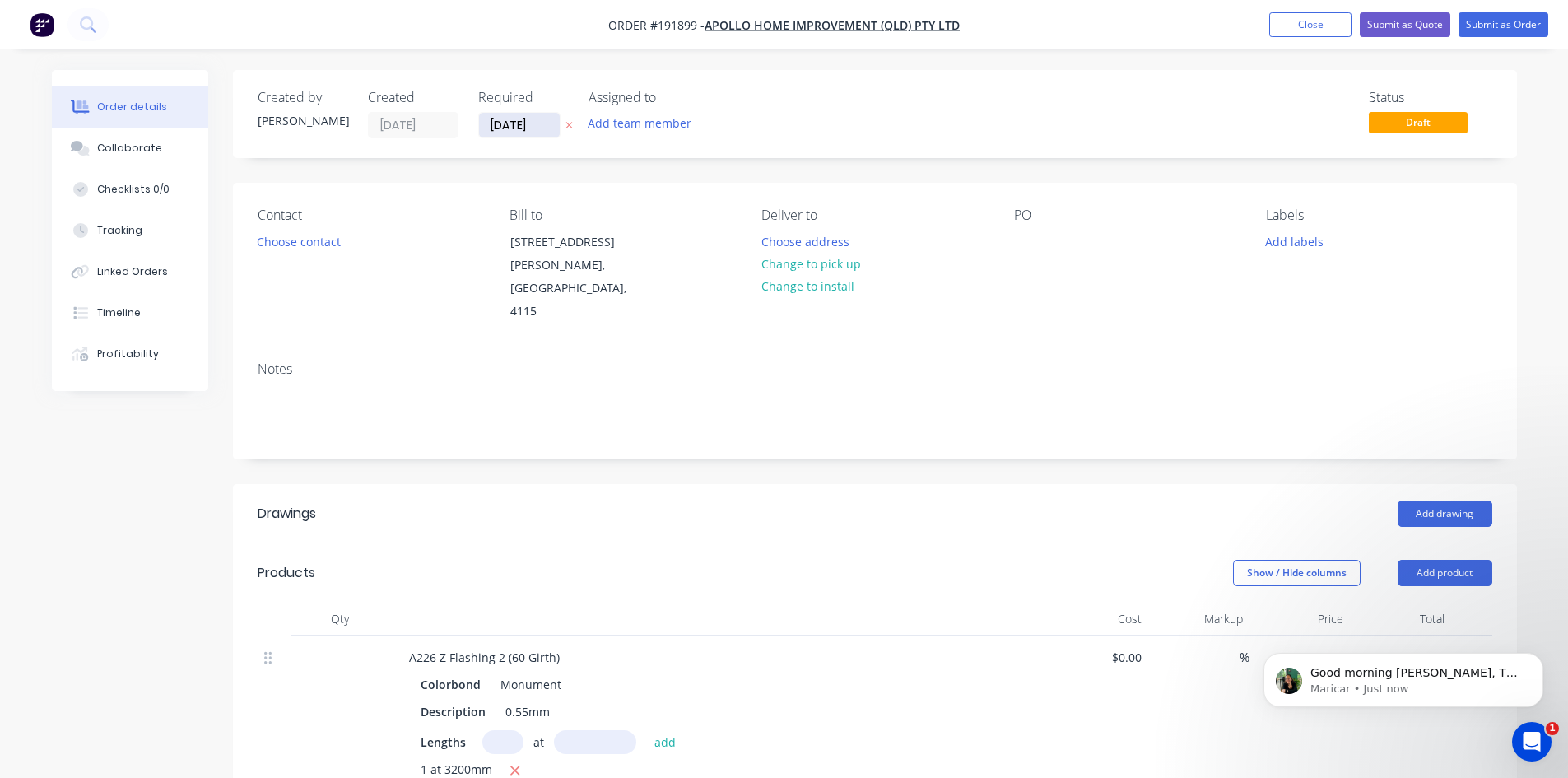
click at [505, 115] on input "05/09/25" at bounding box center [519, 125] width 81 height 25
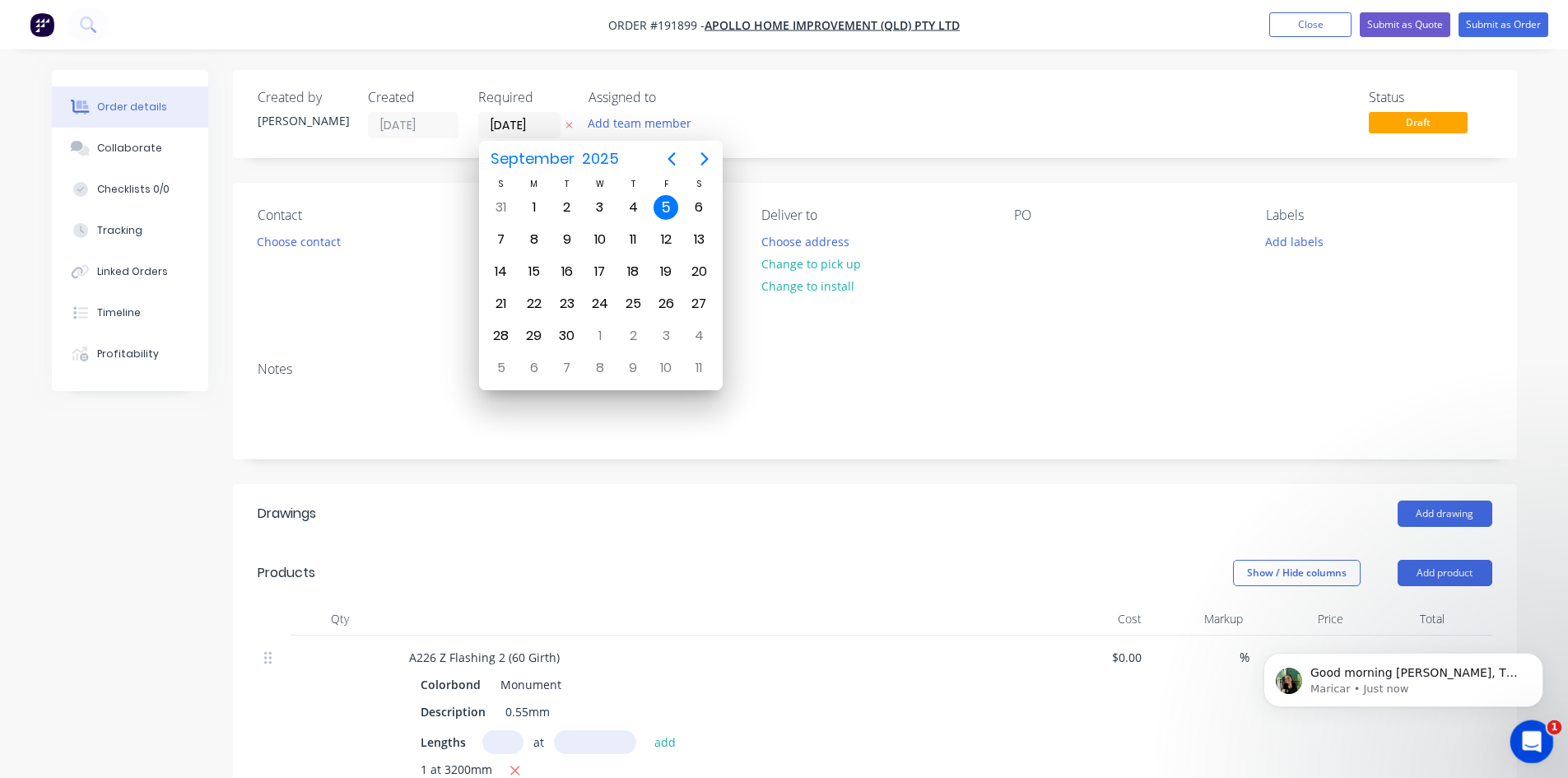
click at [1107, 642] on div "Open Intercom Messenger" at bounding box center [1529, 738] width 54 height 54
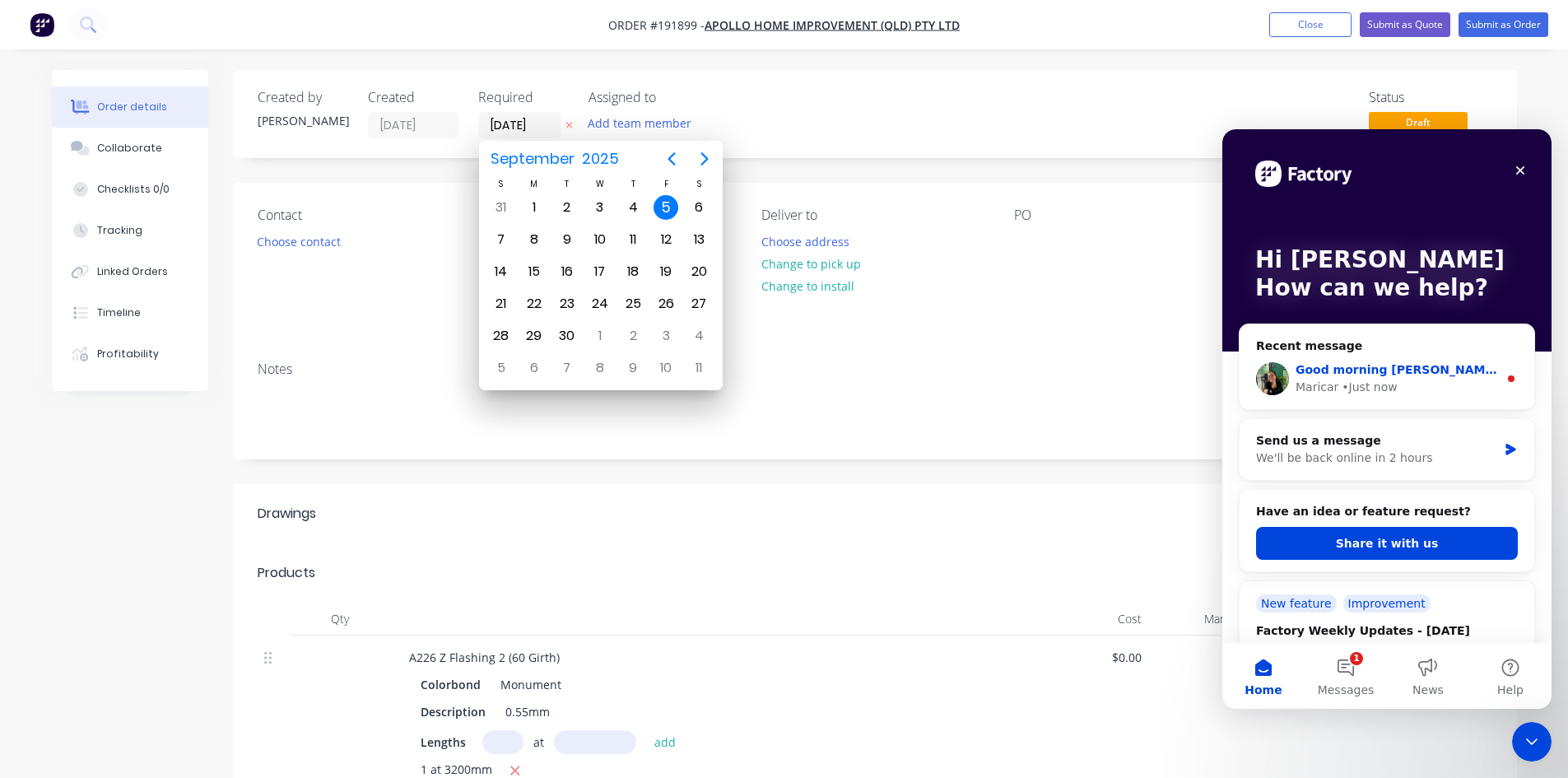
click at [1107, 390] on div "Maricar • Just now" at bounding box center [1396, 387] width 202 height 17
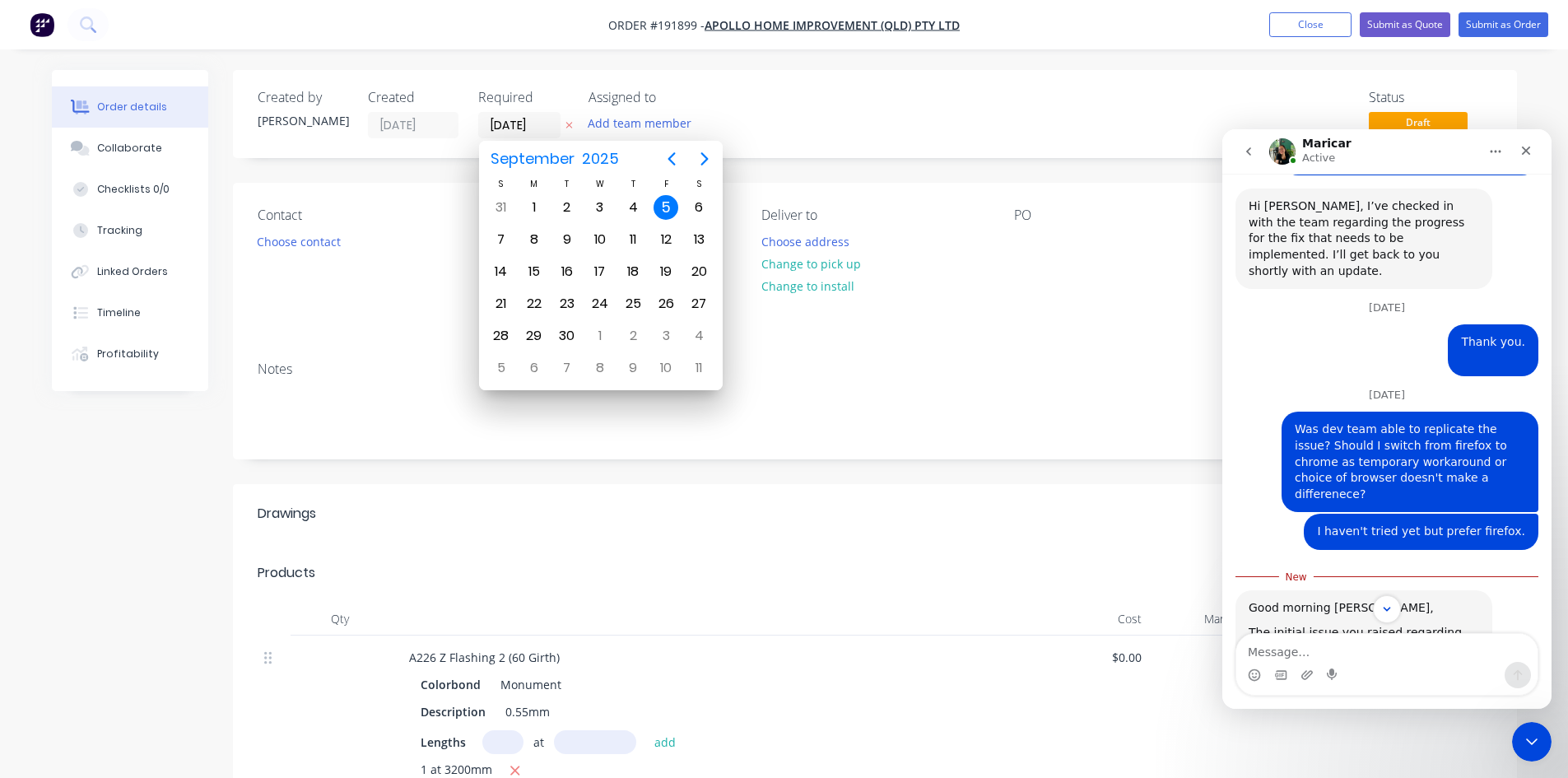
scroll to position [3881, 0]
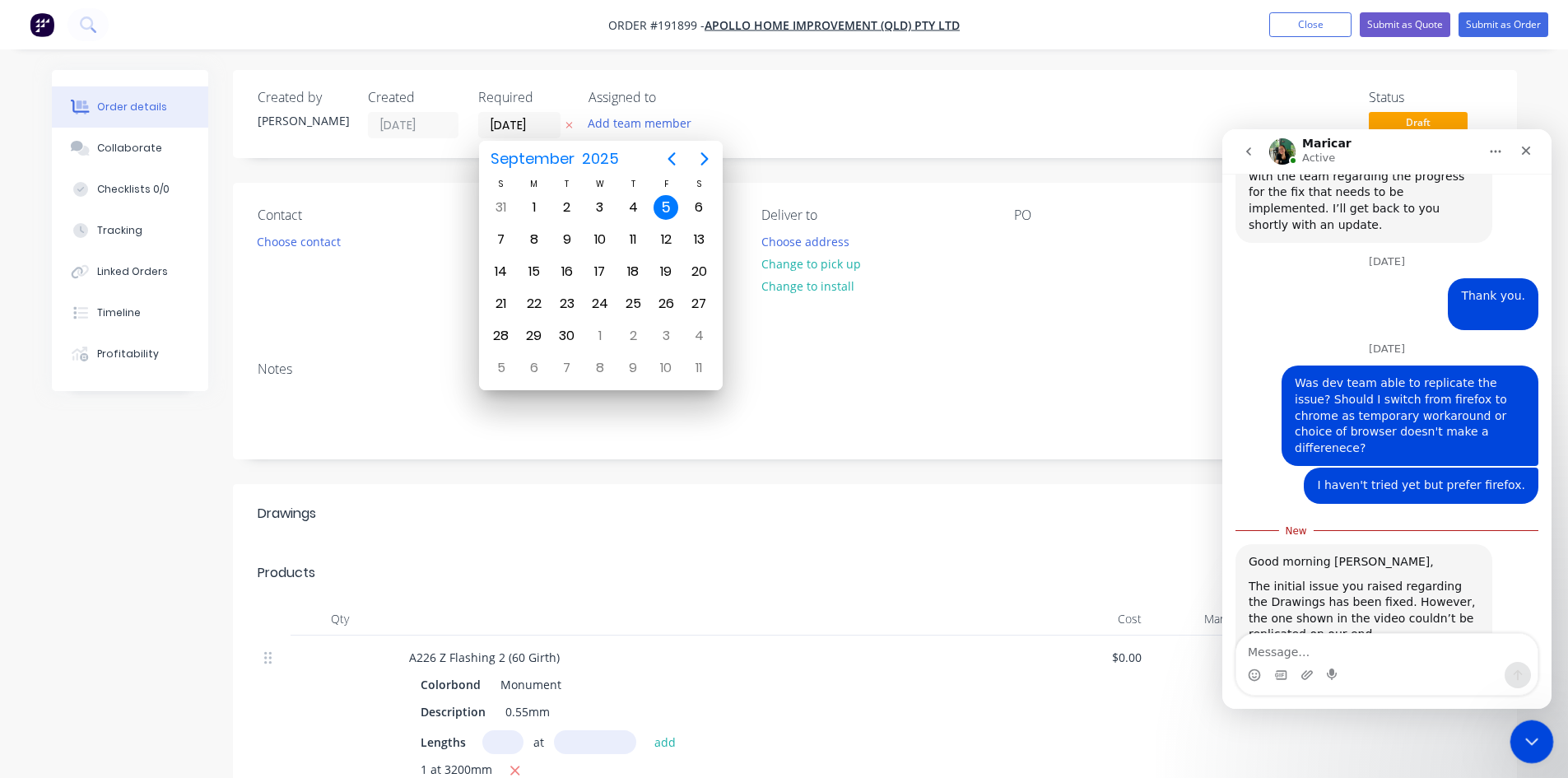
click at [1107, 642] on icon "Close Intercom Messenger" at bounding box center [1529, 738] width 20 height 20
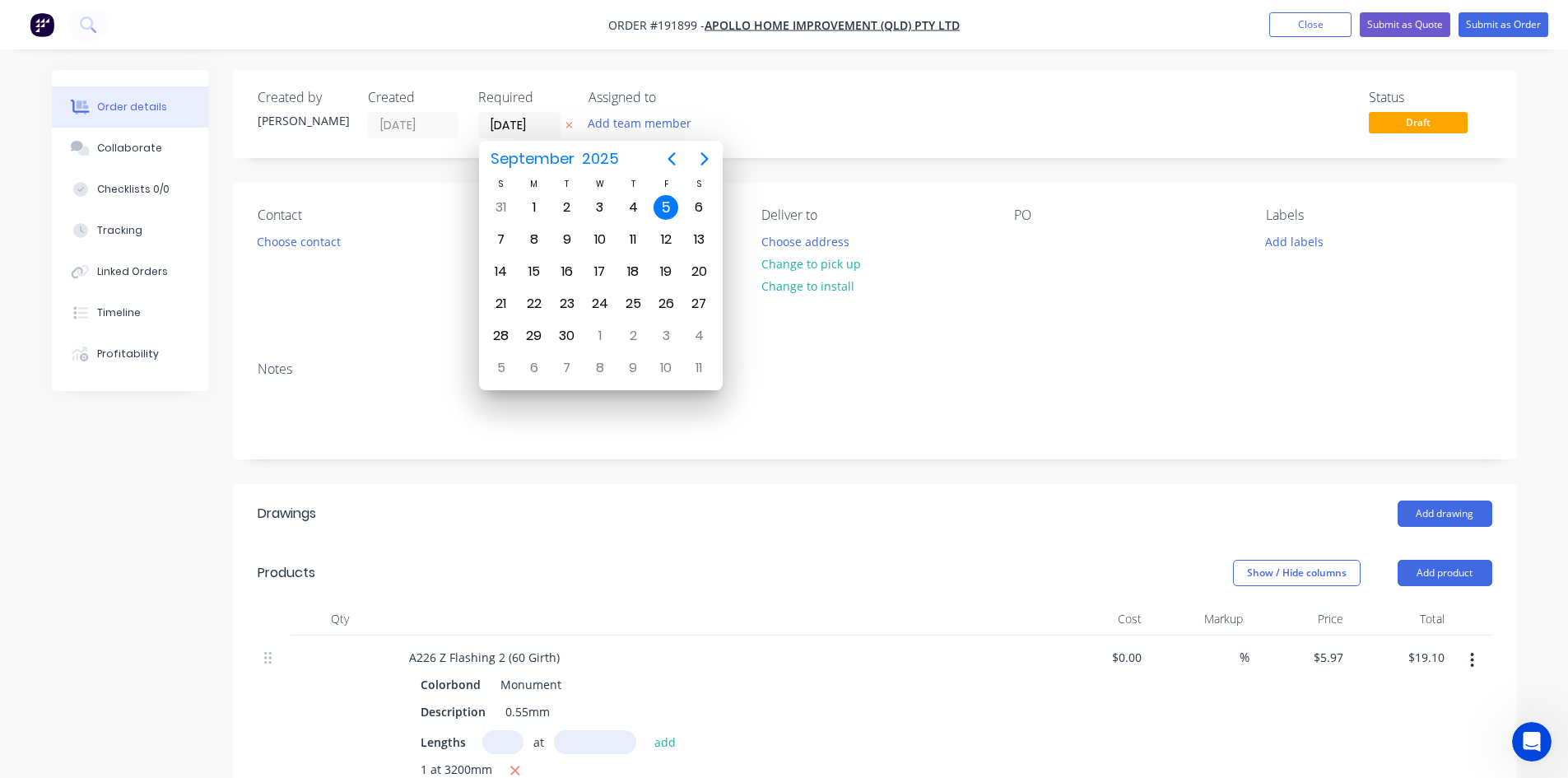
click at [666, 202] on div "5" at bounding box center [666, 208] width 25 height 25
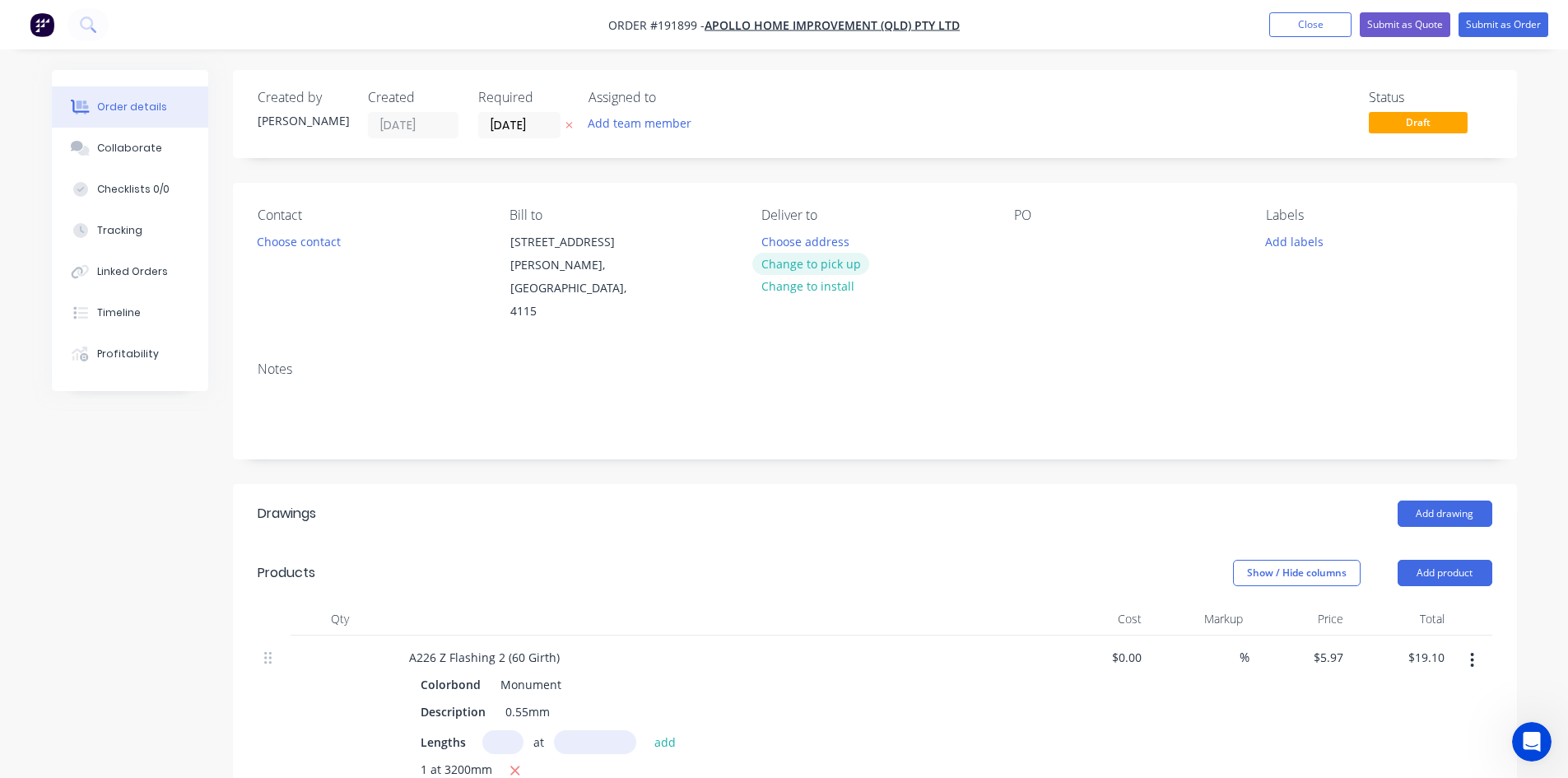
click at [772, 267] on button "Change to pick up" at bounding box center [811, 263] width 117 height 22
click at [805, 246] on div "Pick up Change to delivery Change to install" at bounding box center [874, 266] width 226 height 116
click at [803, 236] on div "Pick up Change to delivery Change to install" at bounding box center [874, 266] width 226 height 116
click at [790, 244] on div "Pick up Change to delivery Change to install" at bounding box center [874, 266] width 226 height 116
click at [778, 239] on div at bounding box center [775, 241] width 27 height 24
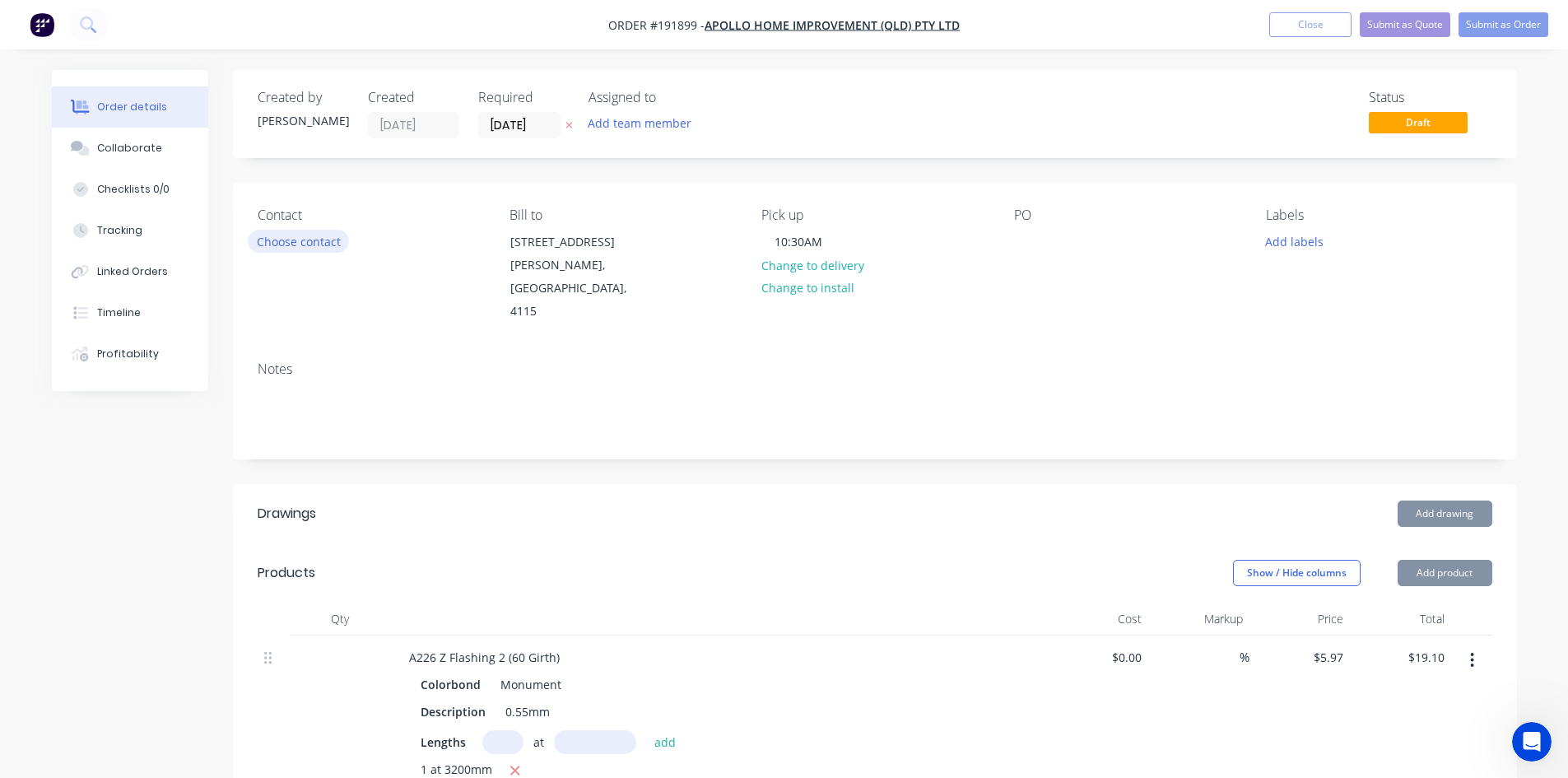
click at [337, 248] on button "Choose contact" at bounding box center [298, 240] width 102 height 22
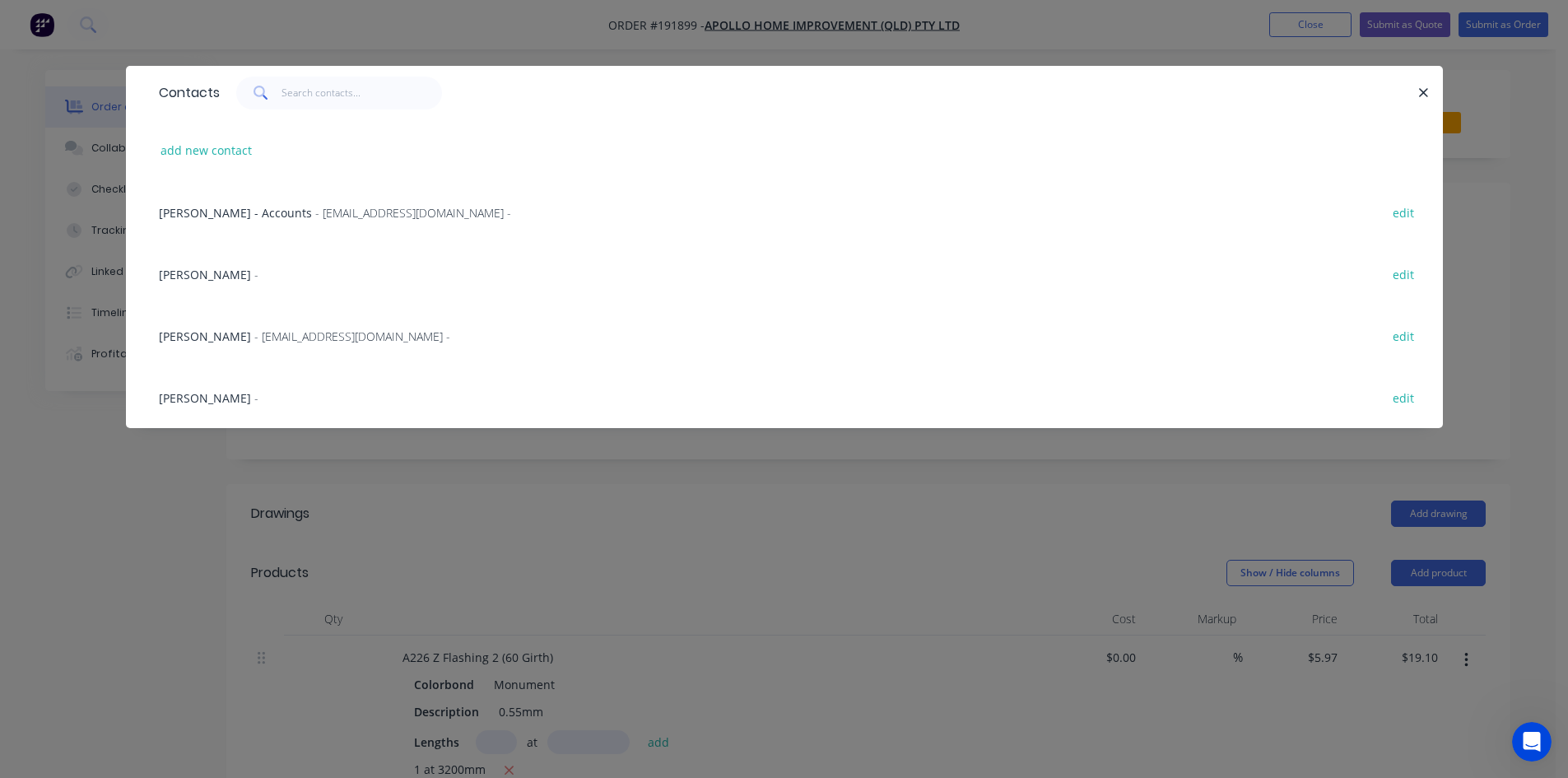
click at [223, 395] on div "Sally Lepaio -" at bounding box center [208, 398] width 100 height 17
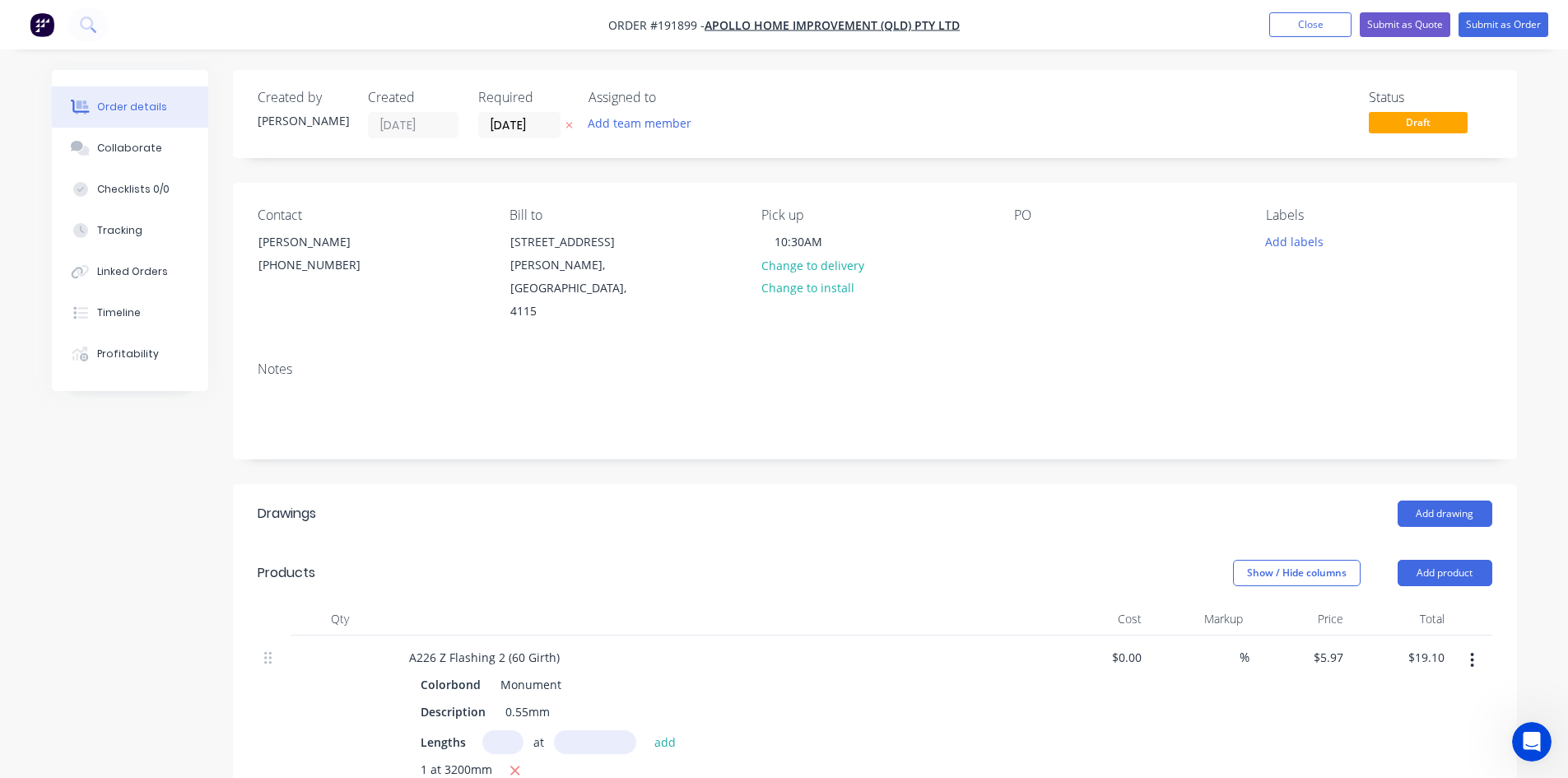
click at [1011, 249] on div "Contact Sally Lepaio (07) 3086 6060 Bill to 29 Corymbia Place Parkinson, Austra…" at bounding box center [874, 266] width 1284 height 165
click at [1018, 243] on div at bounding box center [1027, 241] width 27 height 24
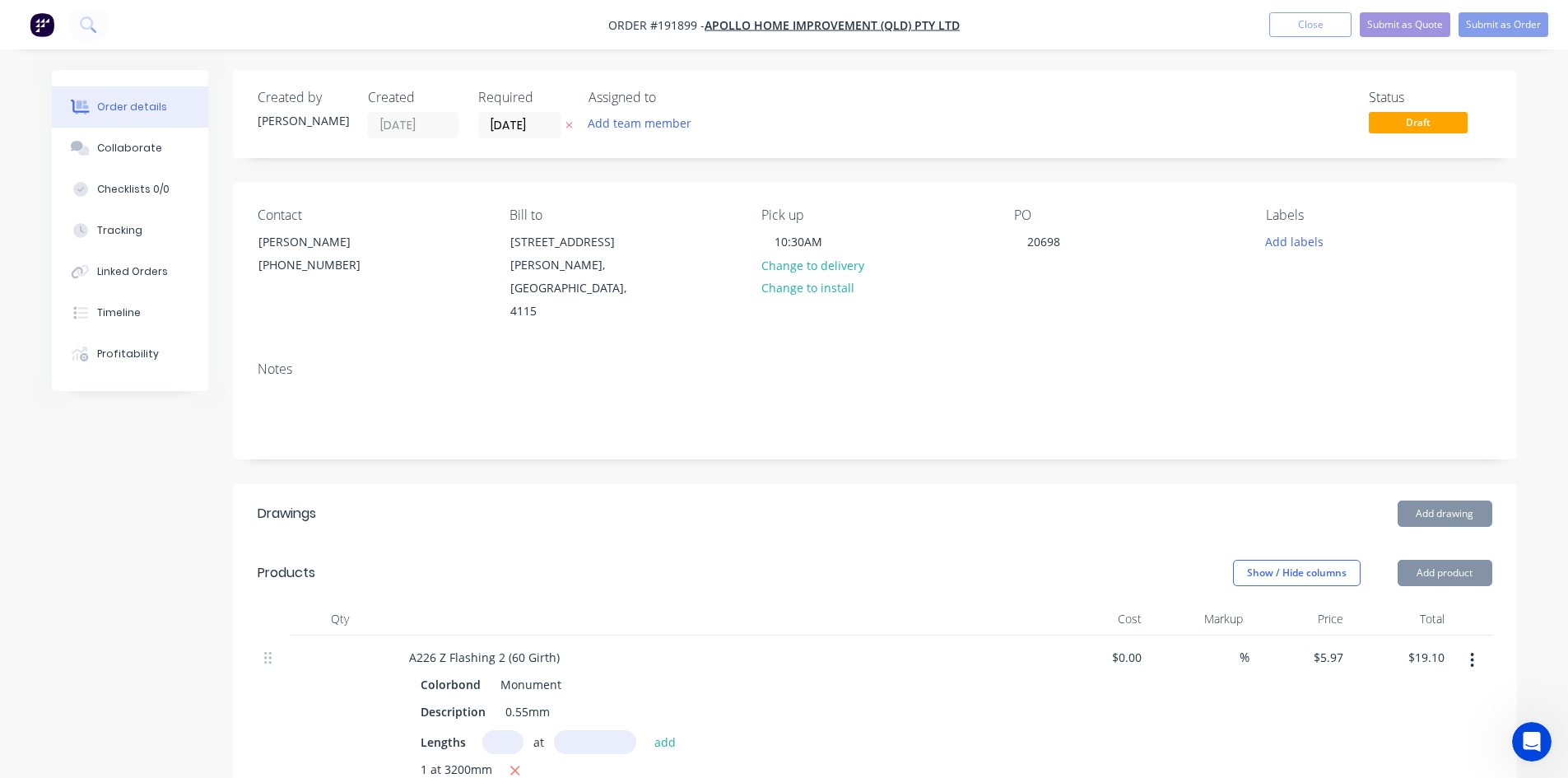
click at [1010, 288] on div "Contact Sally Lepaio (07) 3086 6060 Bill to 29 Corymbia Place Parkinson, Austra…" at bounding box center [874, 266] width 1284 height 165
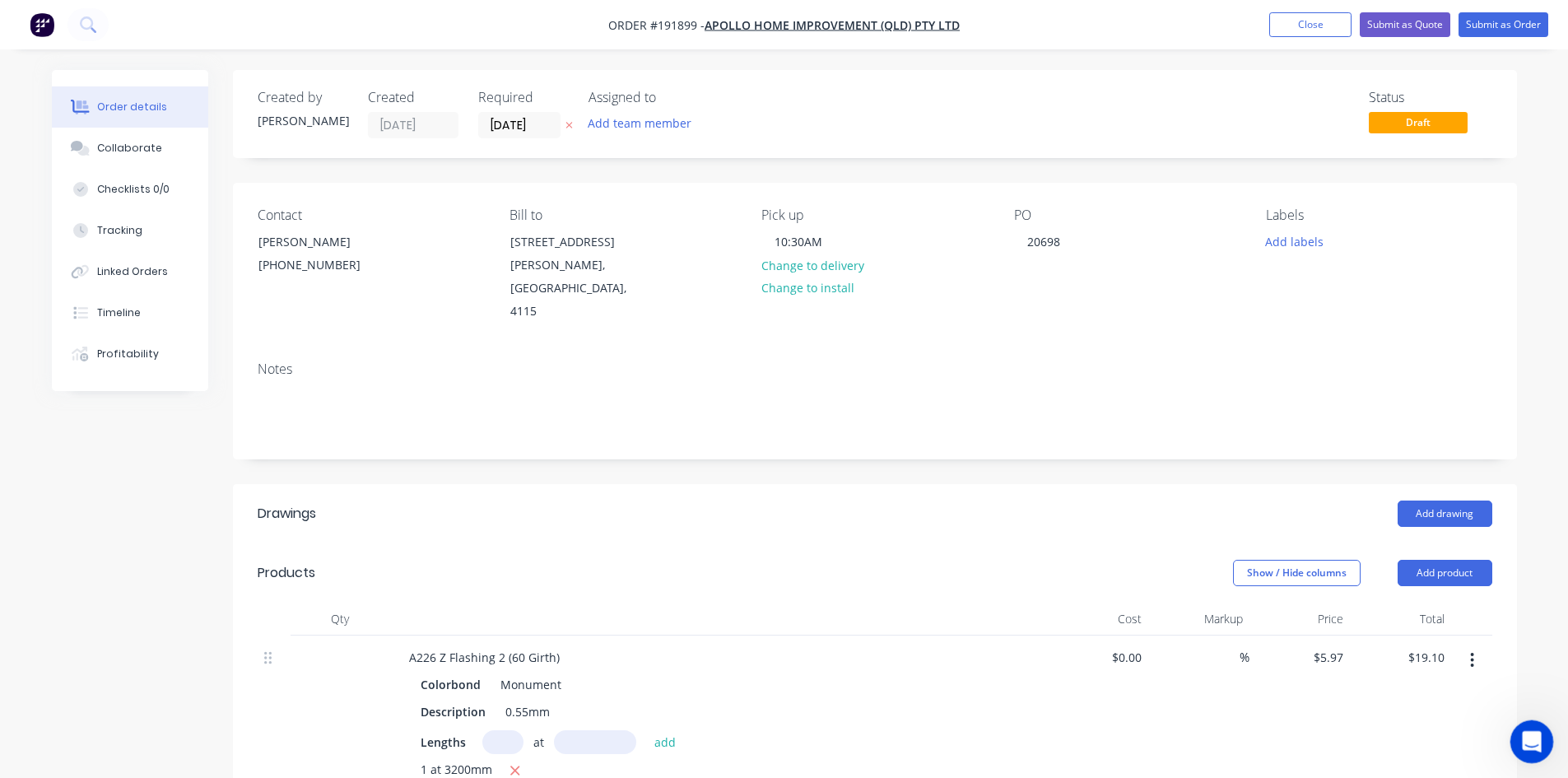
click at [1107, 642] on icon "Open Intercom Messenger" at bounding box center [1529, 739] width 28 height 28
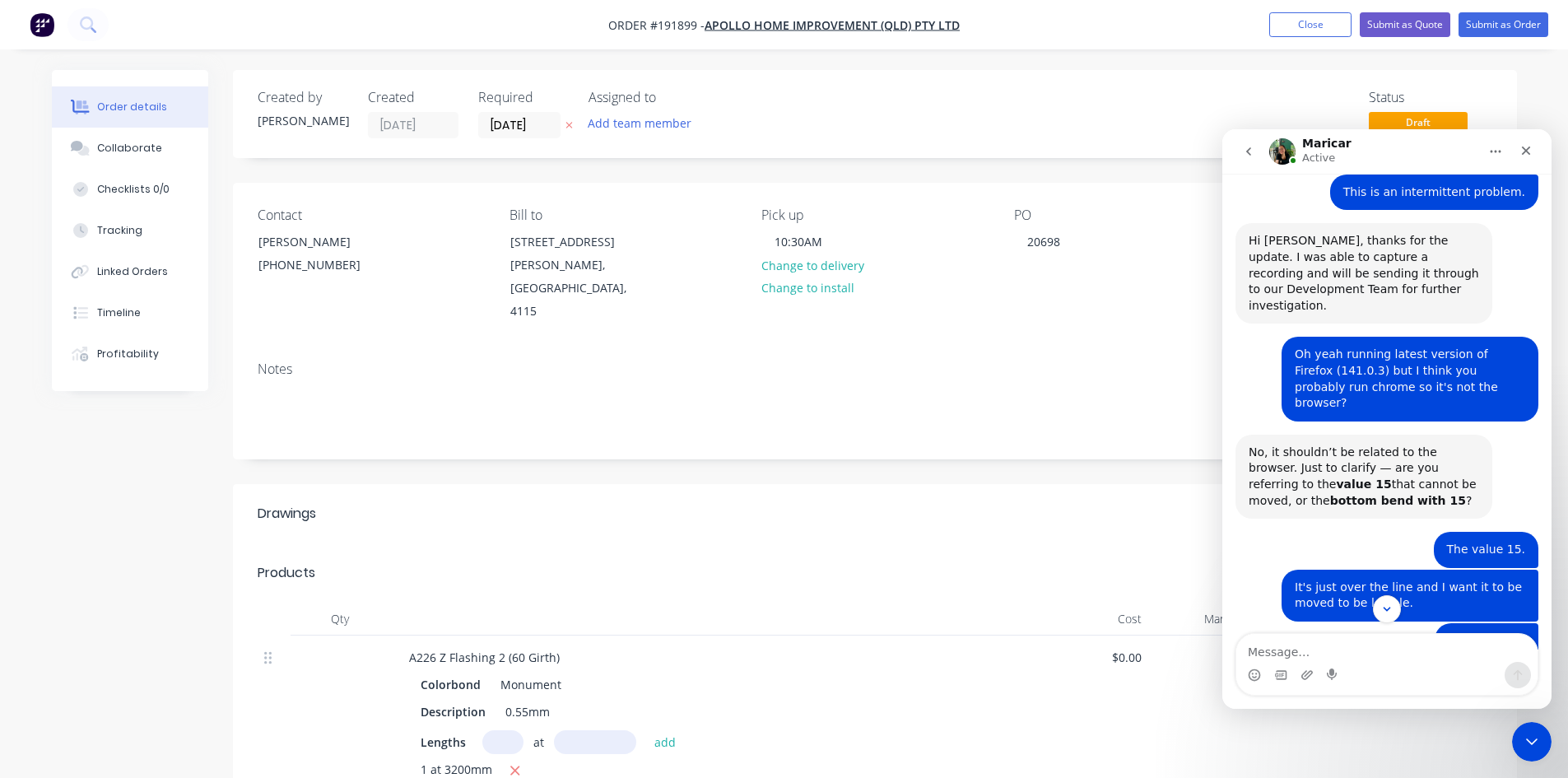
scroll to position [1523, 0]
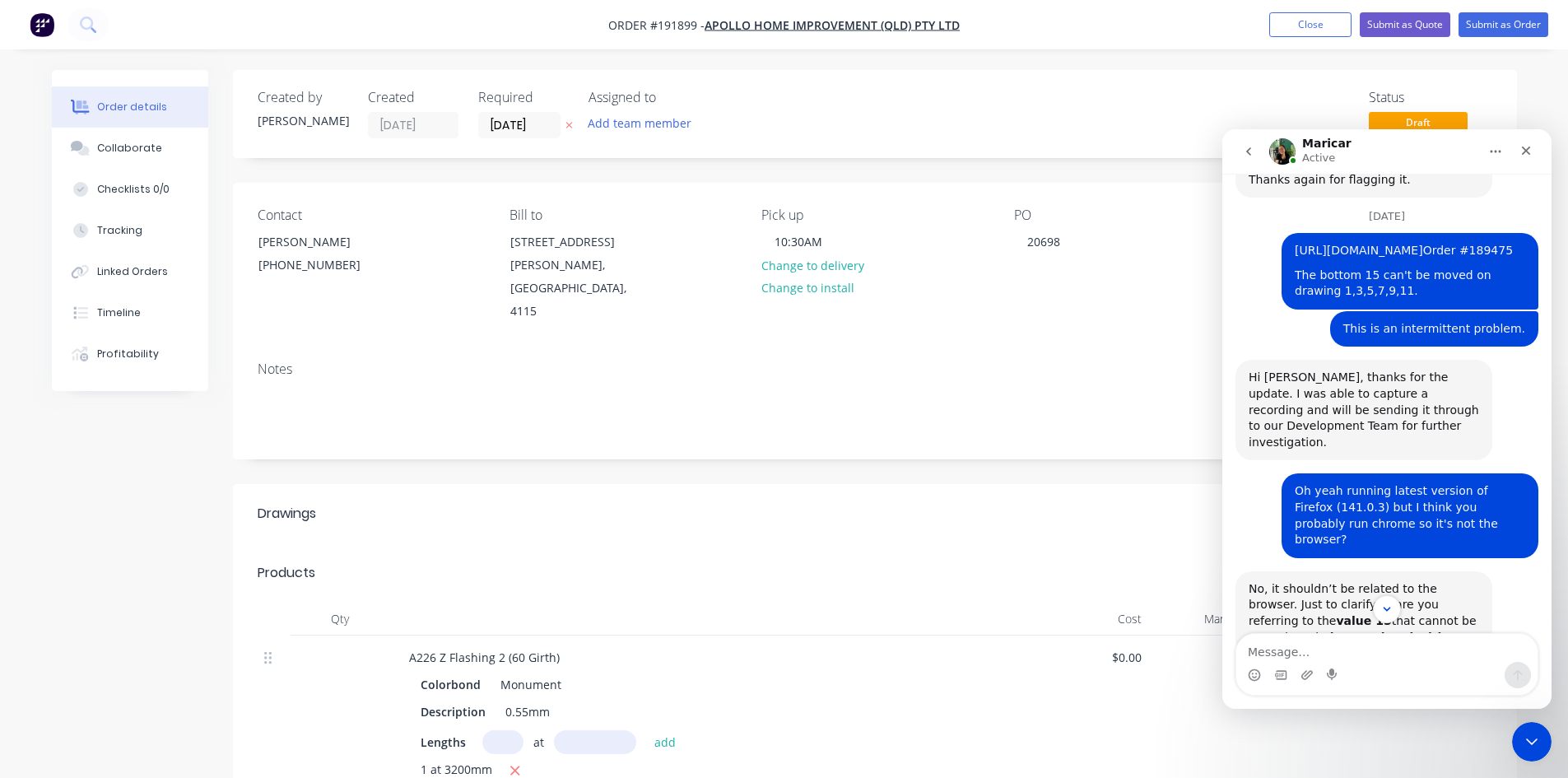
click at [1107, 257] on link "[URL][DOMAIN_NAME]" at bounding box center [1358, 250] width 128 height 13
click at [1107, 642] on div "Close Intercom Messenger" at bounding box center [1530, 739] width 40 height 40
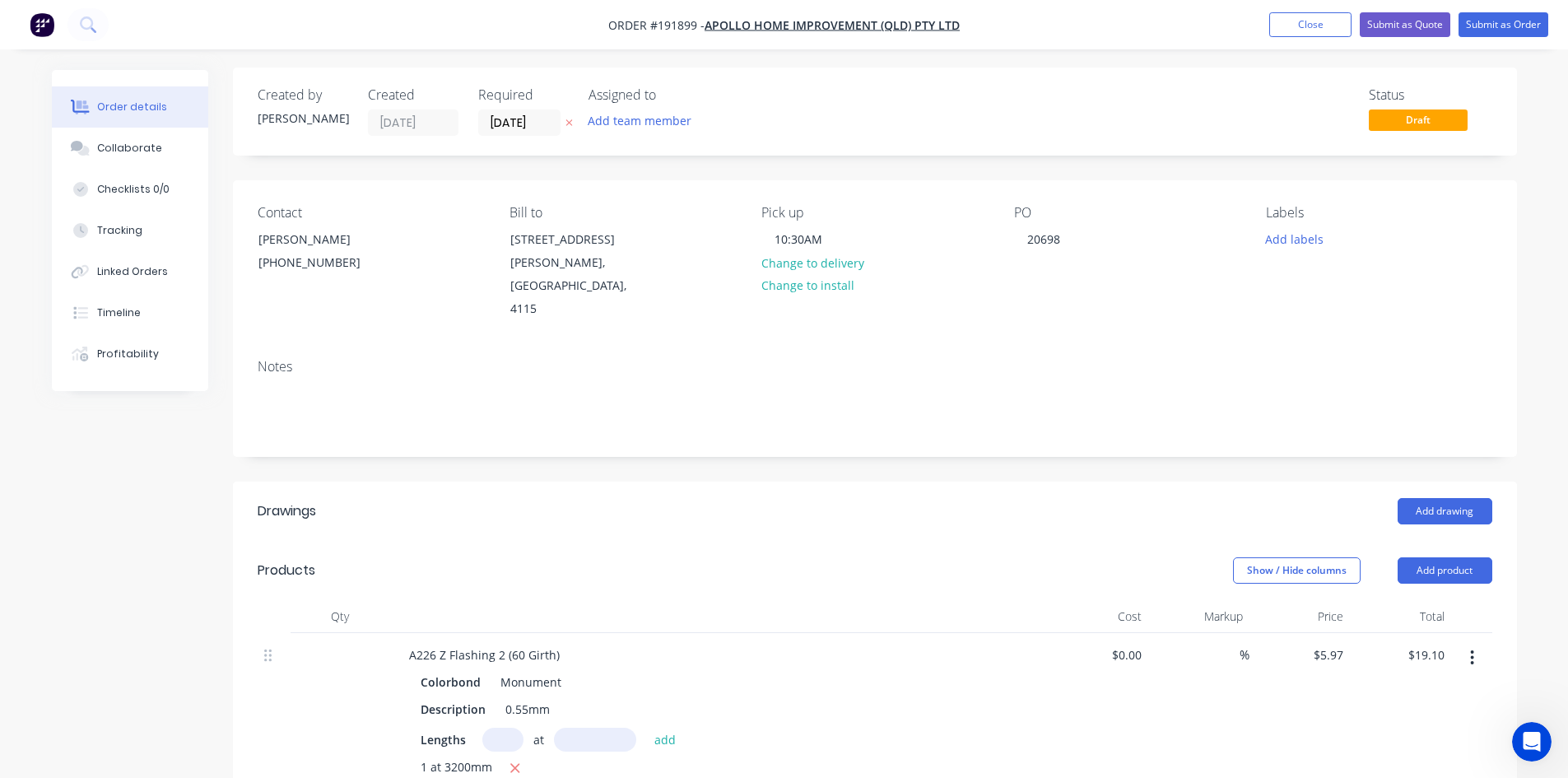
scroll to position [0, 0]
click at [1107, 24] on button "Submit as Order" at bounding box center [1503, 25] width 90 height 25
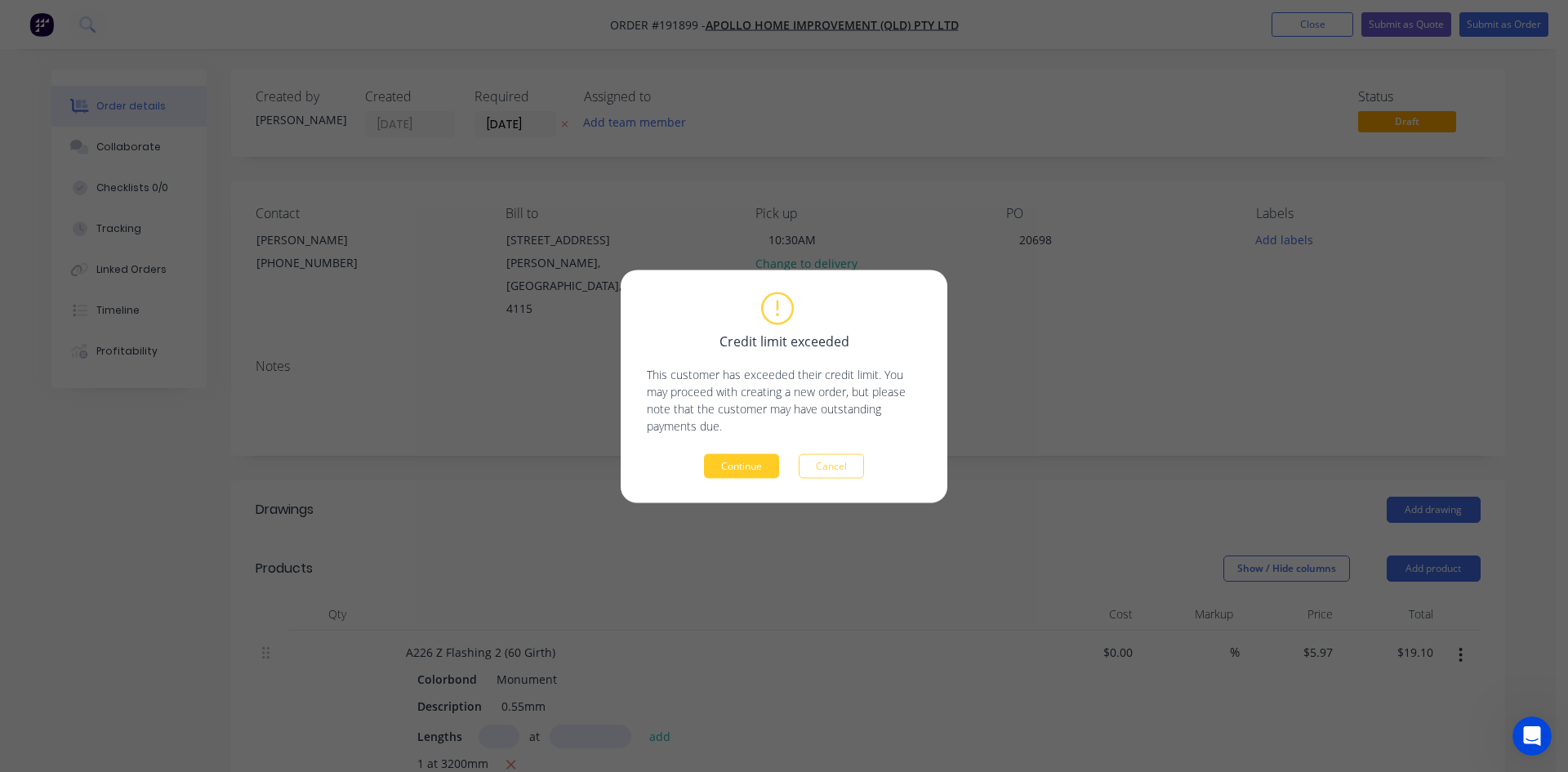
click at [766, 471] on button "Continue" at bounding box center [742, 465] width 75 height 24
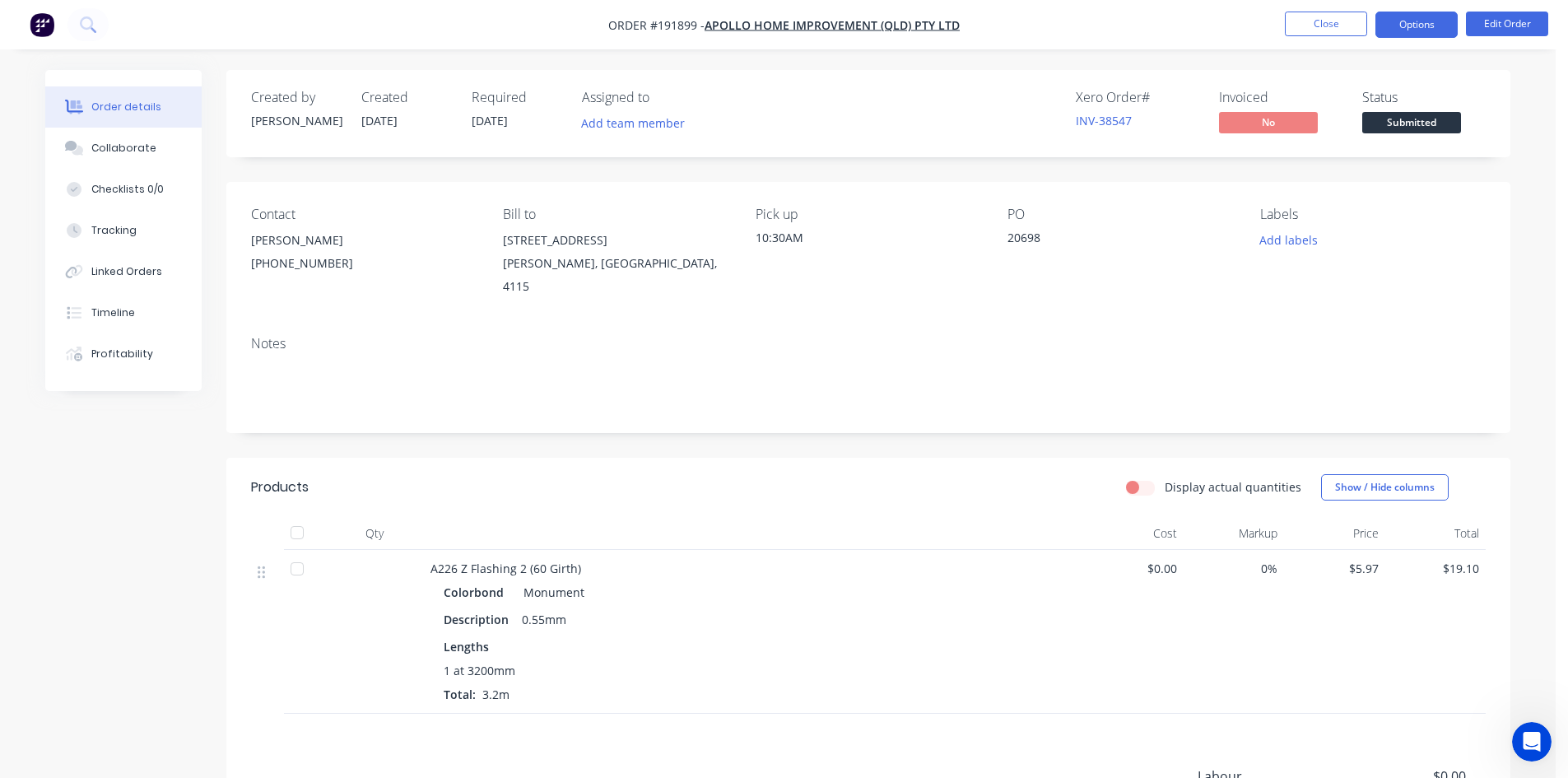
click at [1107, 29] on button "Options" at bounding box center [1416, 25] width 83 height 27
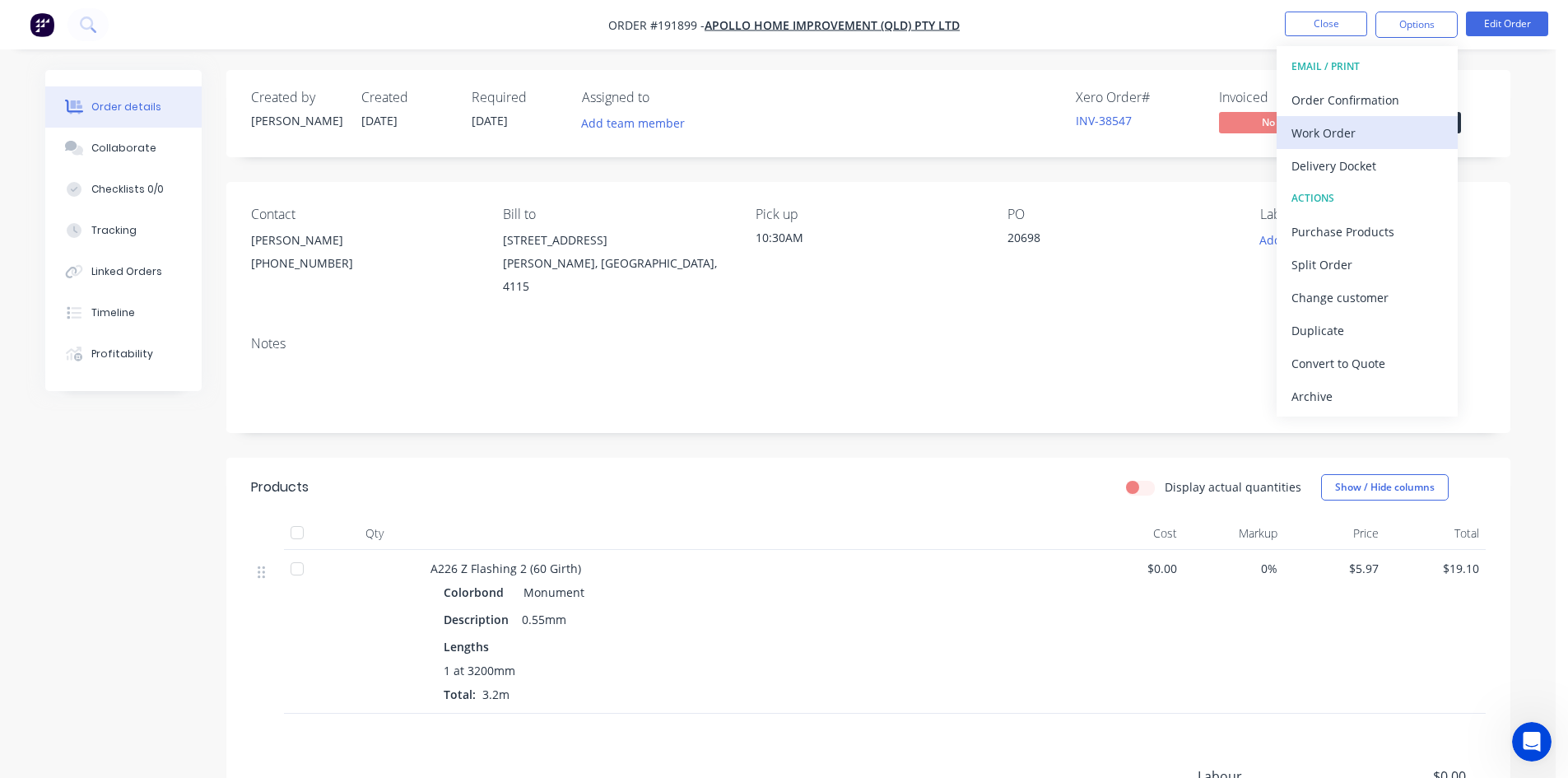
click at [1107, 139] on div "Work Order" at bounding box center [1368, 132] width 152 height 24
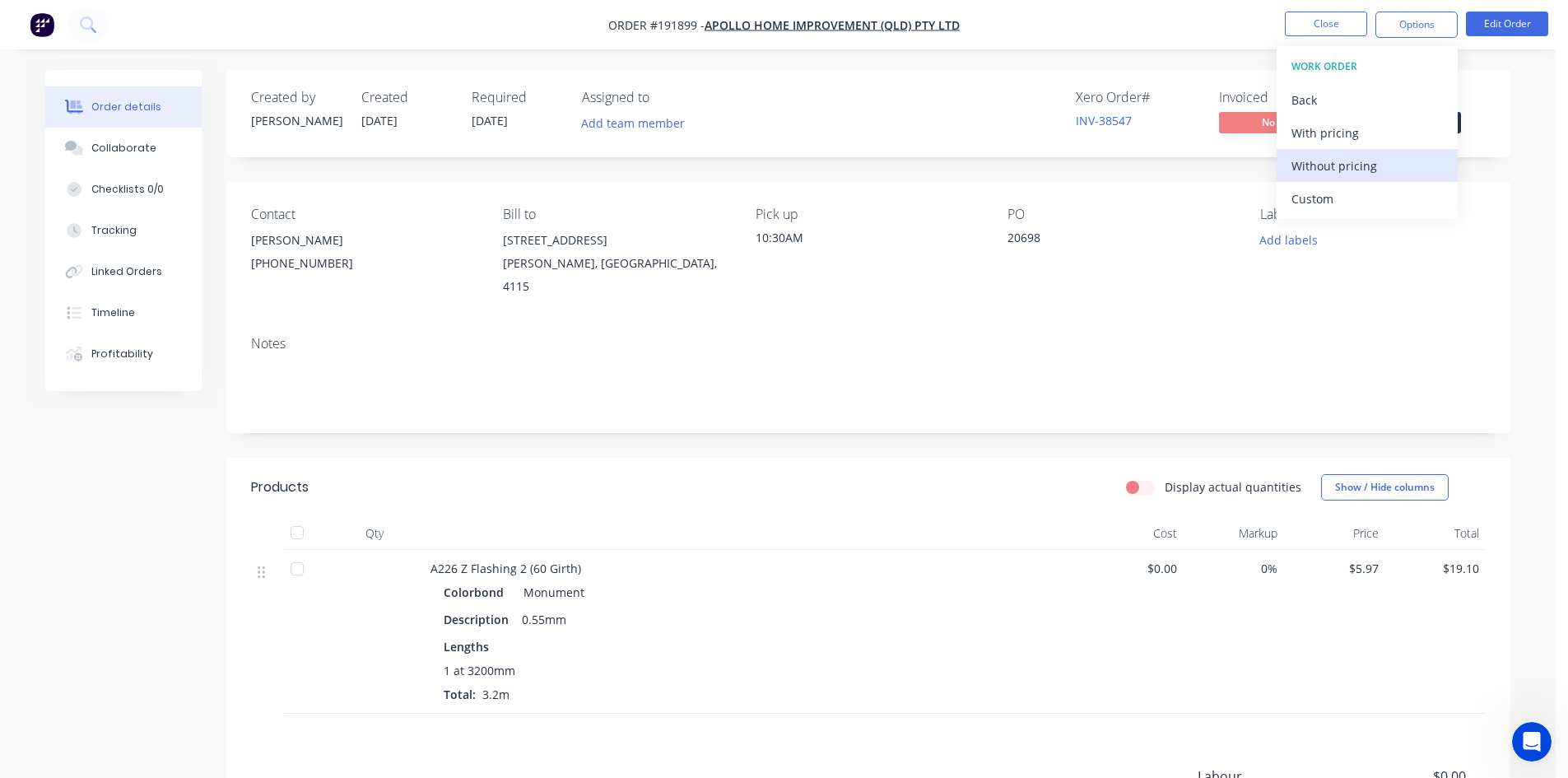
click at [1107, 175] on div "Without pricing" at bounding box center [1368, 165] width 152 height 24
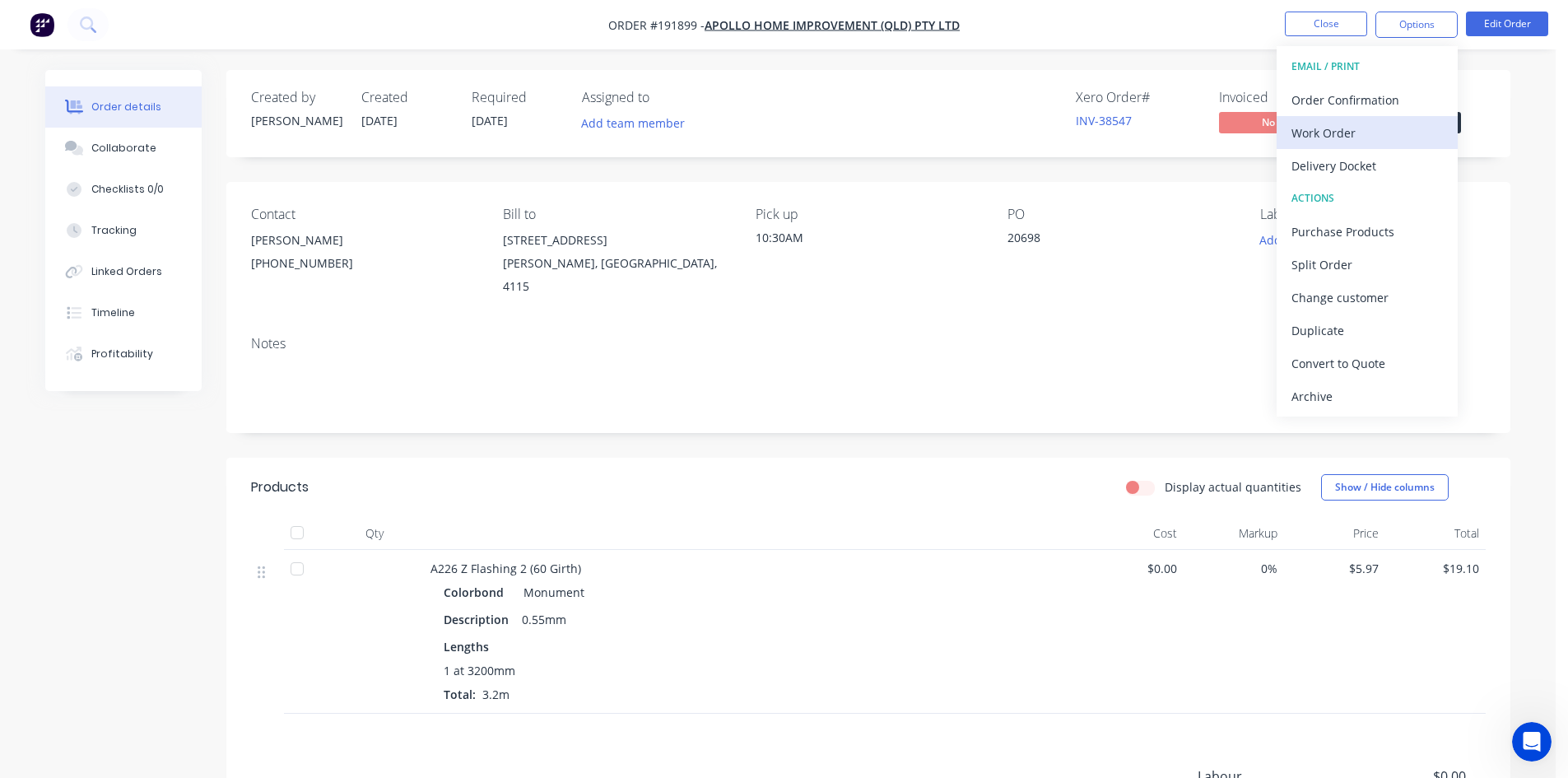
click at [1107, 134] on div "Work Order" at bounding box center [1368, 132] width 152 height 24
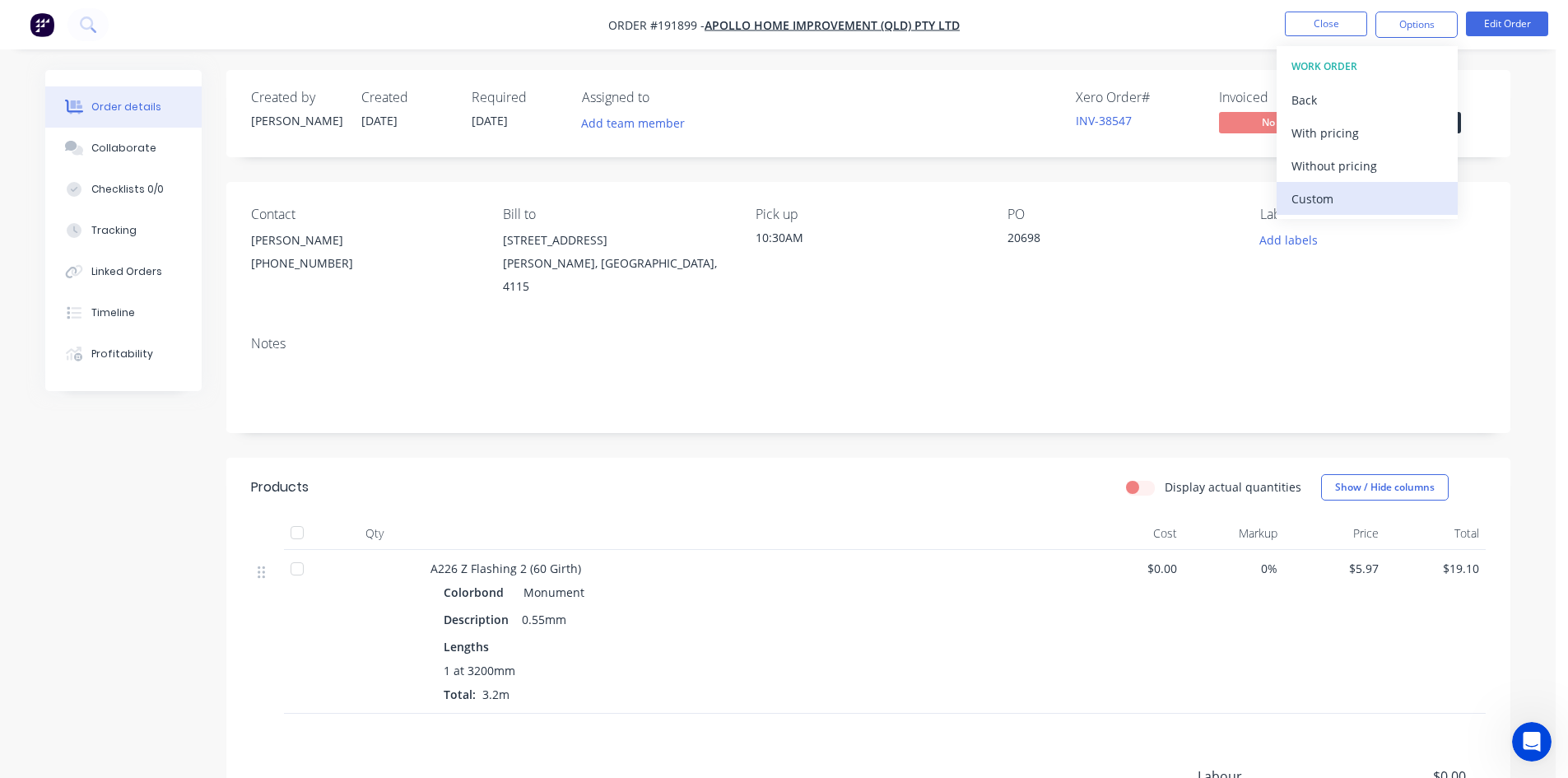
click at [1107, 189] on div "Custom" at bounding box center [1368, 198] width 152 height 24
click at [1107, 167] on div "Without pricing" at bounding box center [1368, 165] width 152 height 24
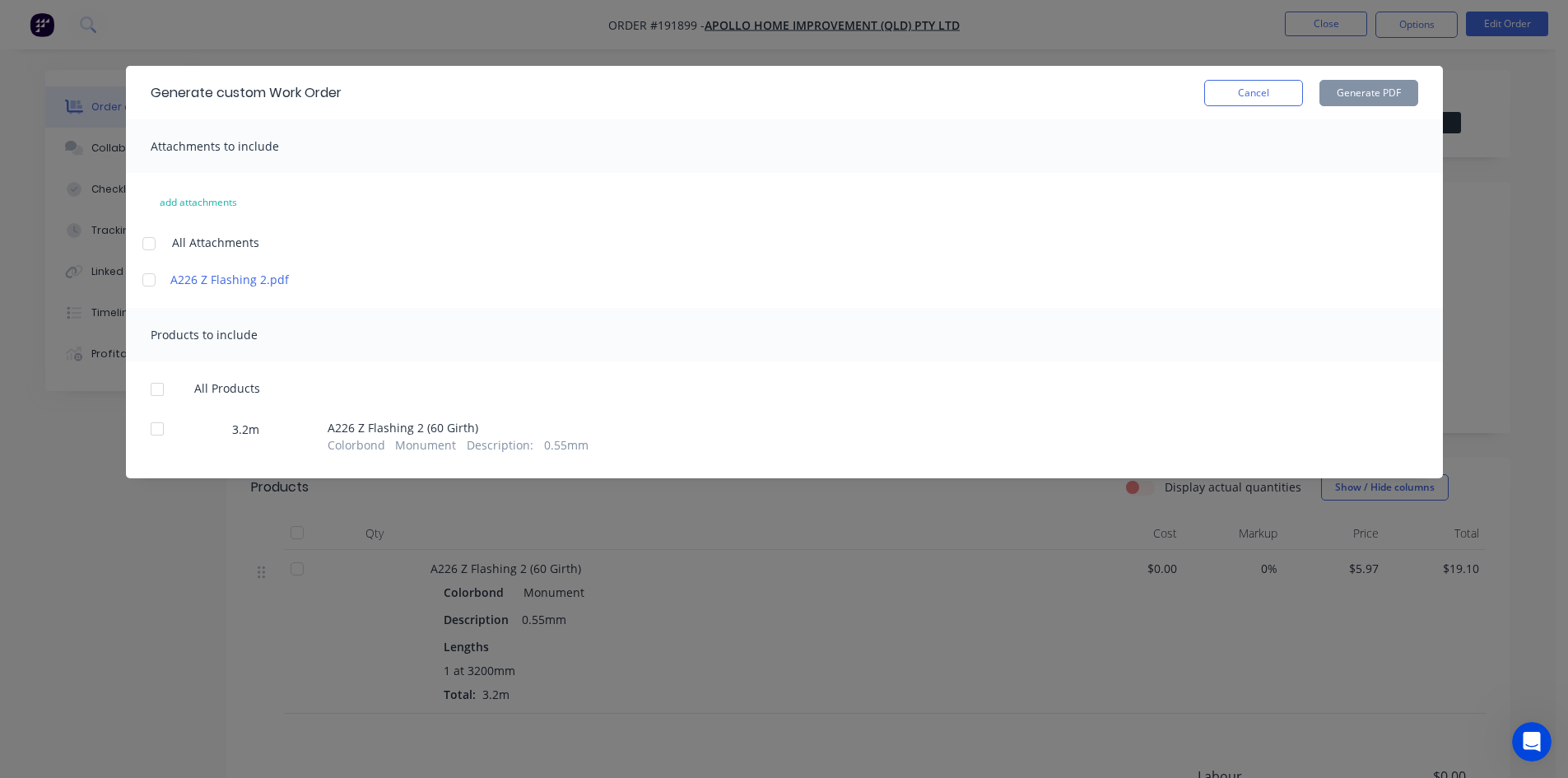
click at [148, 246] on div at bounding box center [149, 243] width 33 height 33
click at [153, 385] on div at bounding box center [157, 389] width 33 height 33
click at [1107, 102] on button "Generate PDF" at bounding box center [1369, 93] width 99 height 27
click at [1107, 93] on button "Cancel" at bounding box center [1254, 93] width 99 height 27
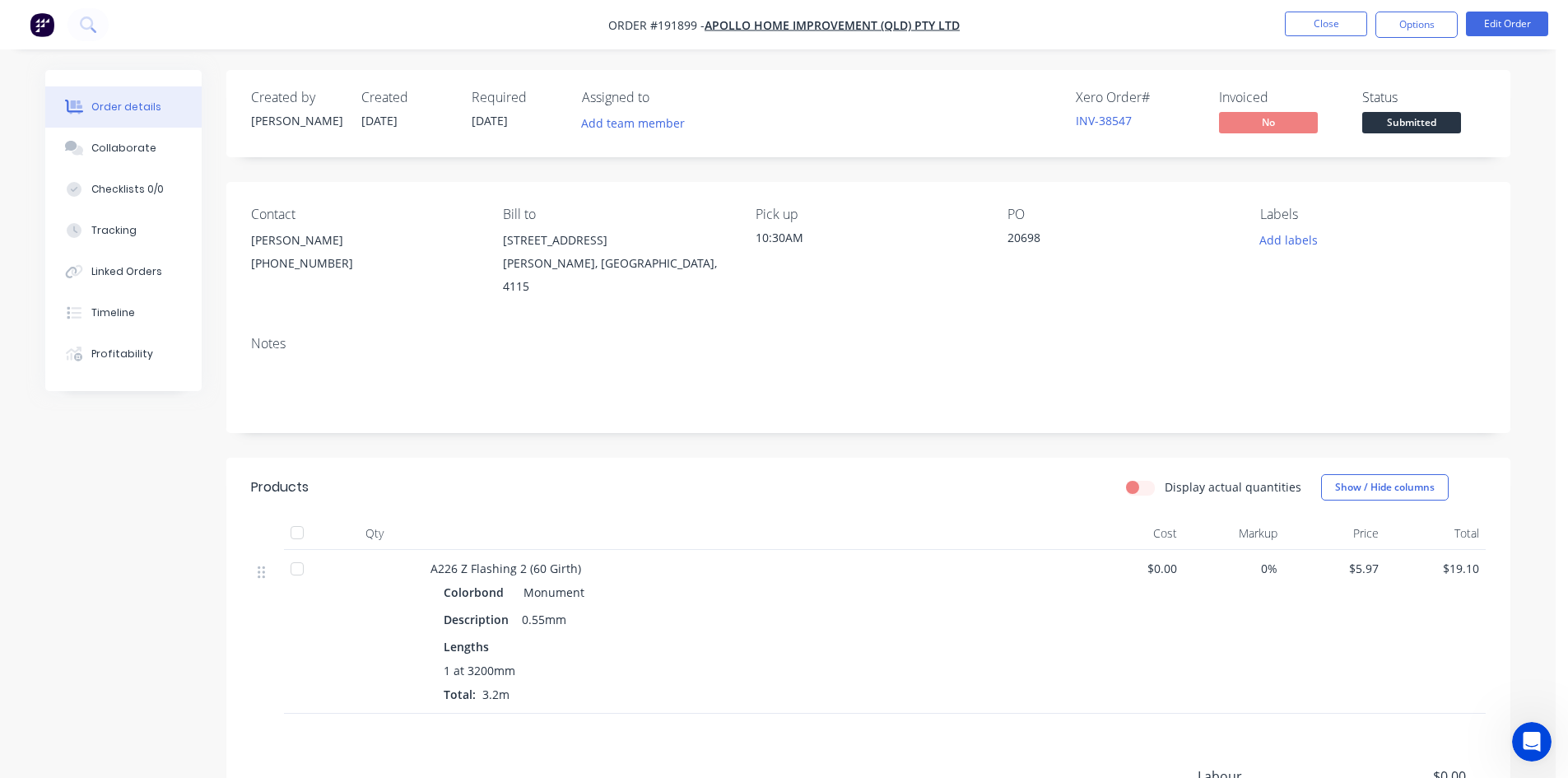
click at [48, 28] on img "button" at bounding box center [42, 25] width 25 height 25
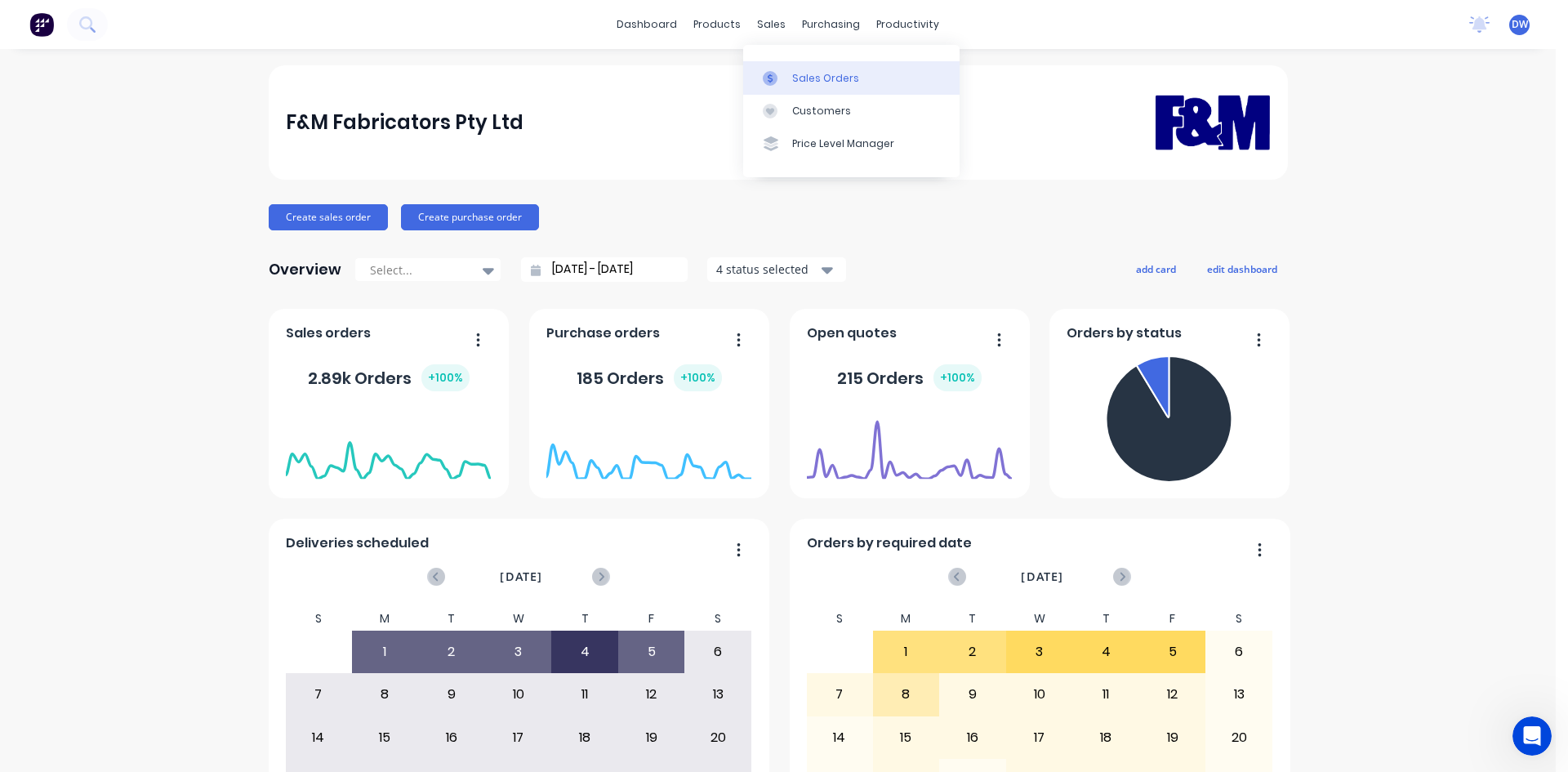
click at [775, 71] on icon at bounding box center [770, 78] width 15 height 15
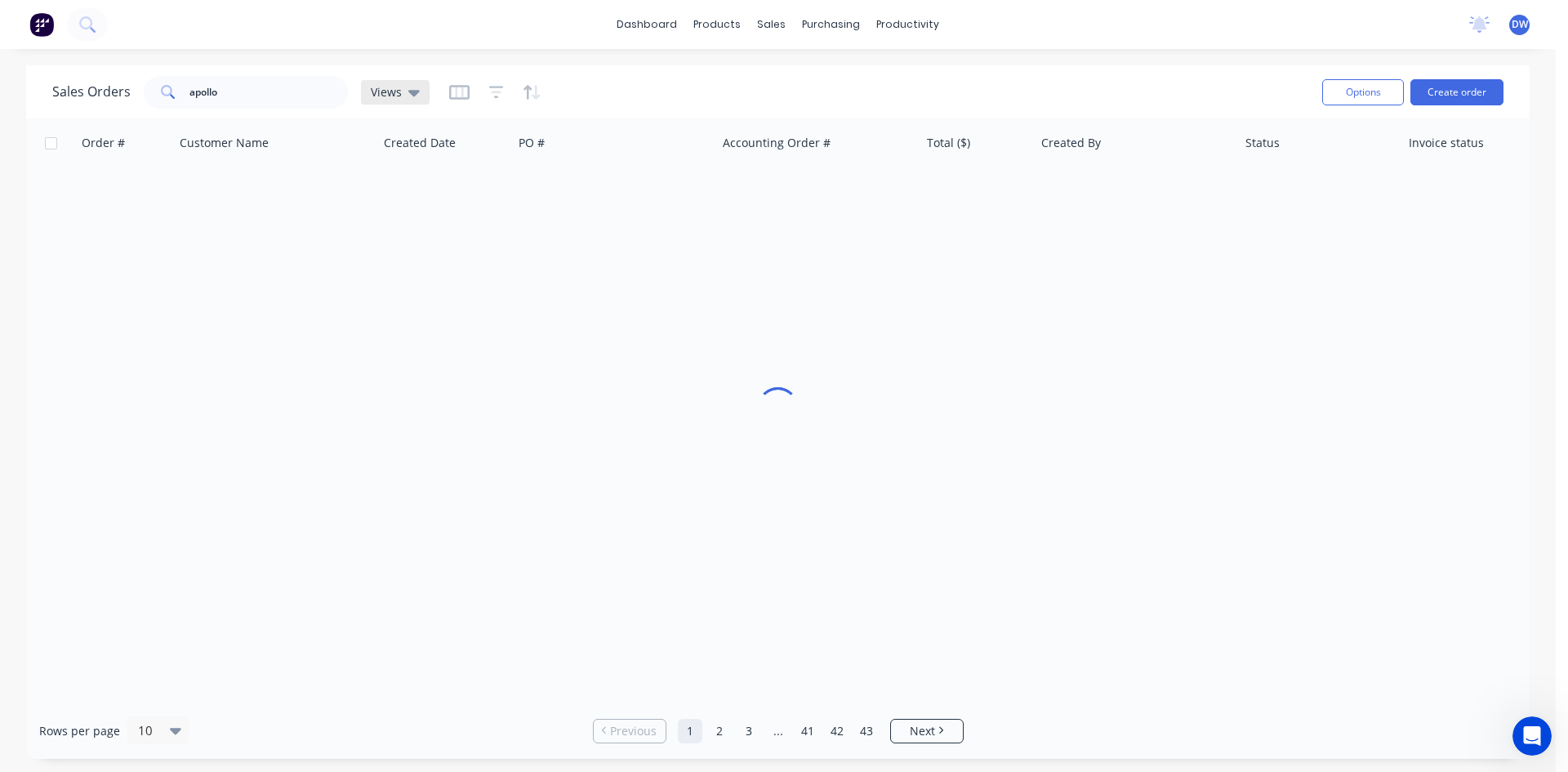
click at [409, 102] on div "Views" at bounding box center [395, 92] width 69 height 24
click at [423, 266] on button "New Hires" at bounding box center [460, 265] width 186 height 19
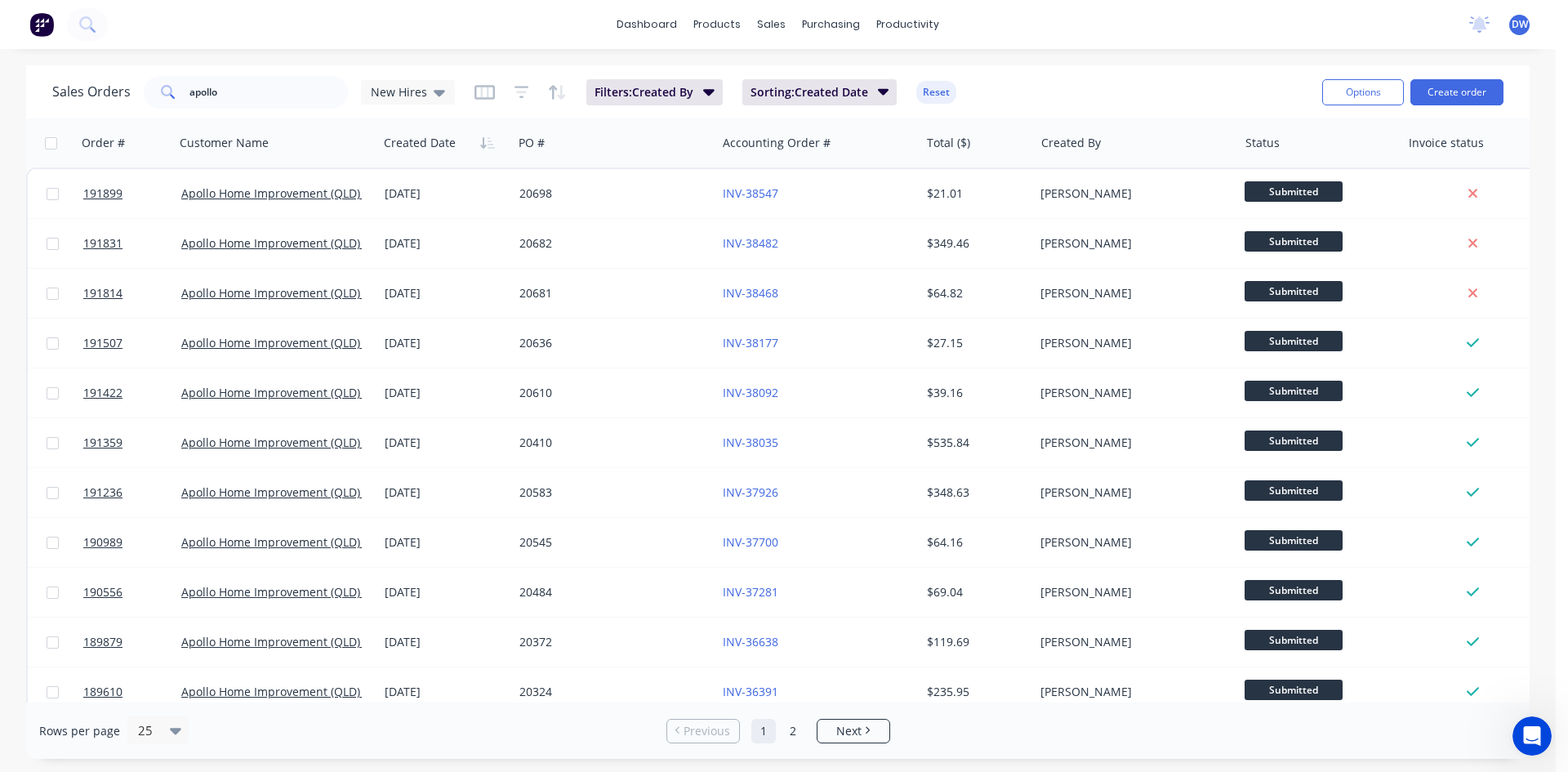
click at [191, 21] on div "dashboard products sales purchasing productivity dashboard products Product Cat…" at bounding box center [778, 24] width 1556 height 49
click at [93, 19] on icon at bounding box center [87, 24] width 15 height 15
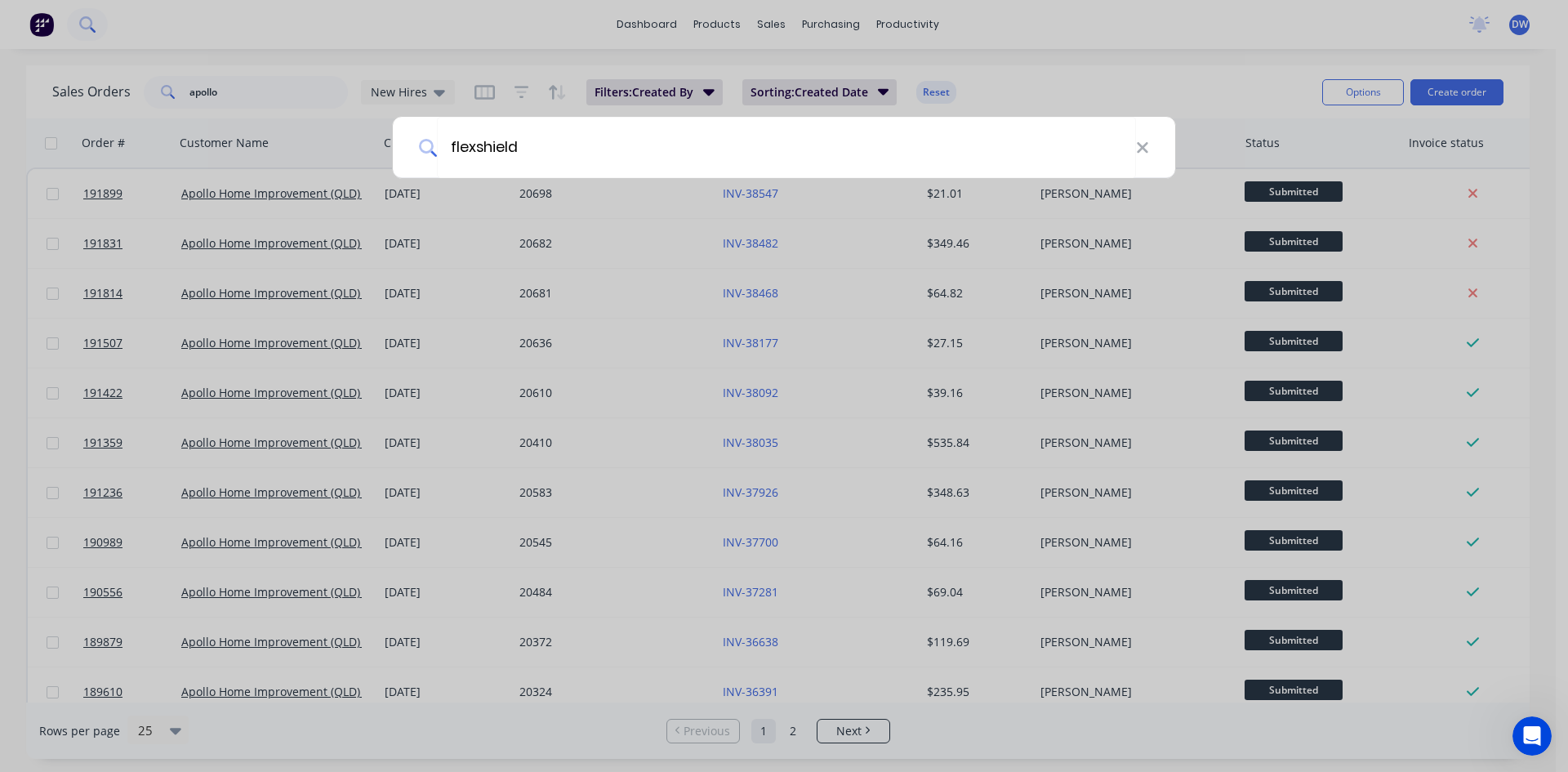
type input "flexshield"
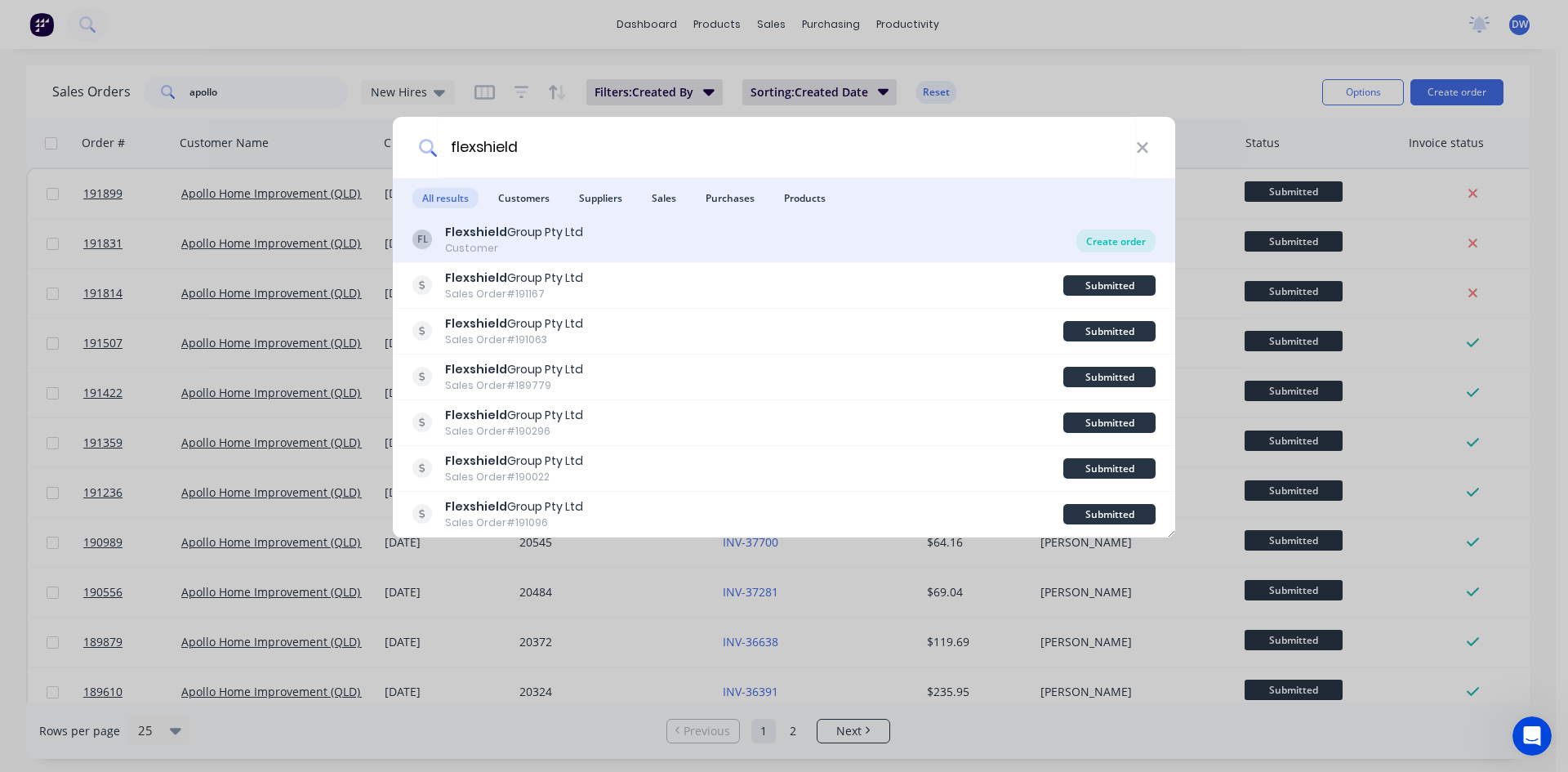
click at [1098, 234] on div "Create order" at bounding box center [1116, 241] width 79 height 23
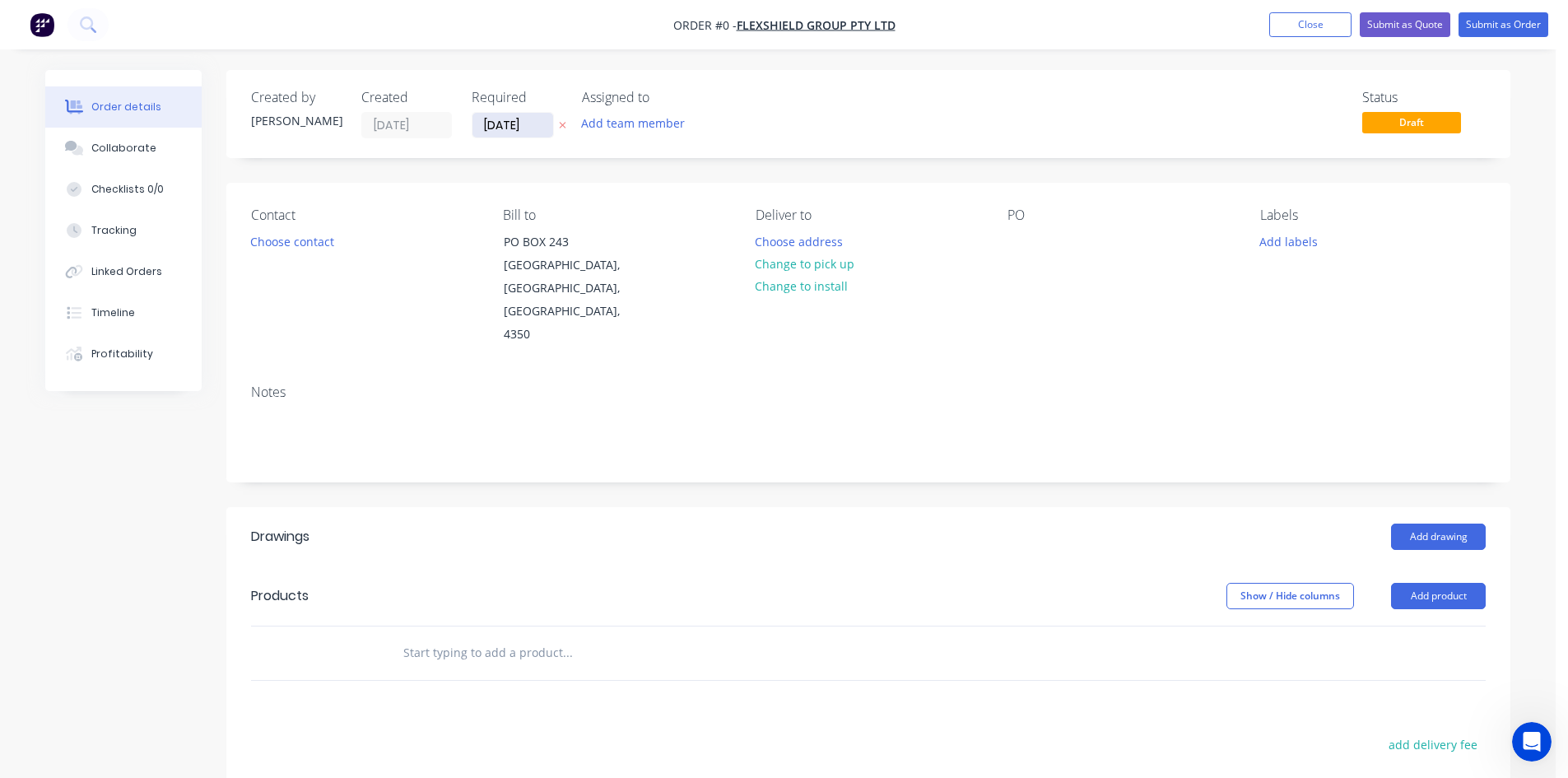
click at [543, 126] on input "05/09/25" at bounding box center [513, 125] width 81 height 25
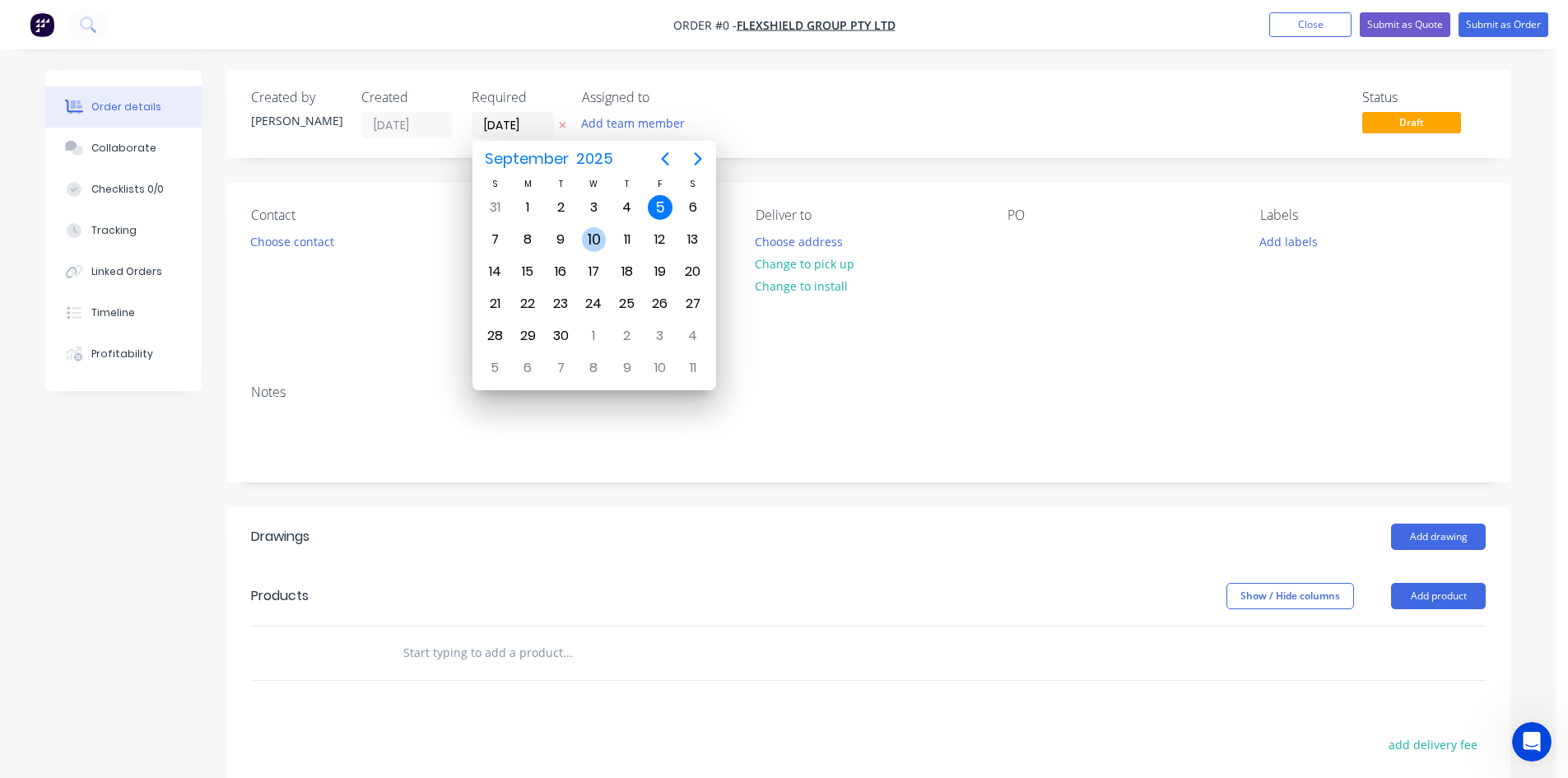
click at [588, 239] on div "10" at bounding box center [594, 239] width 25 height 25
type input "10/09/25"
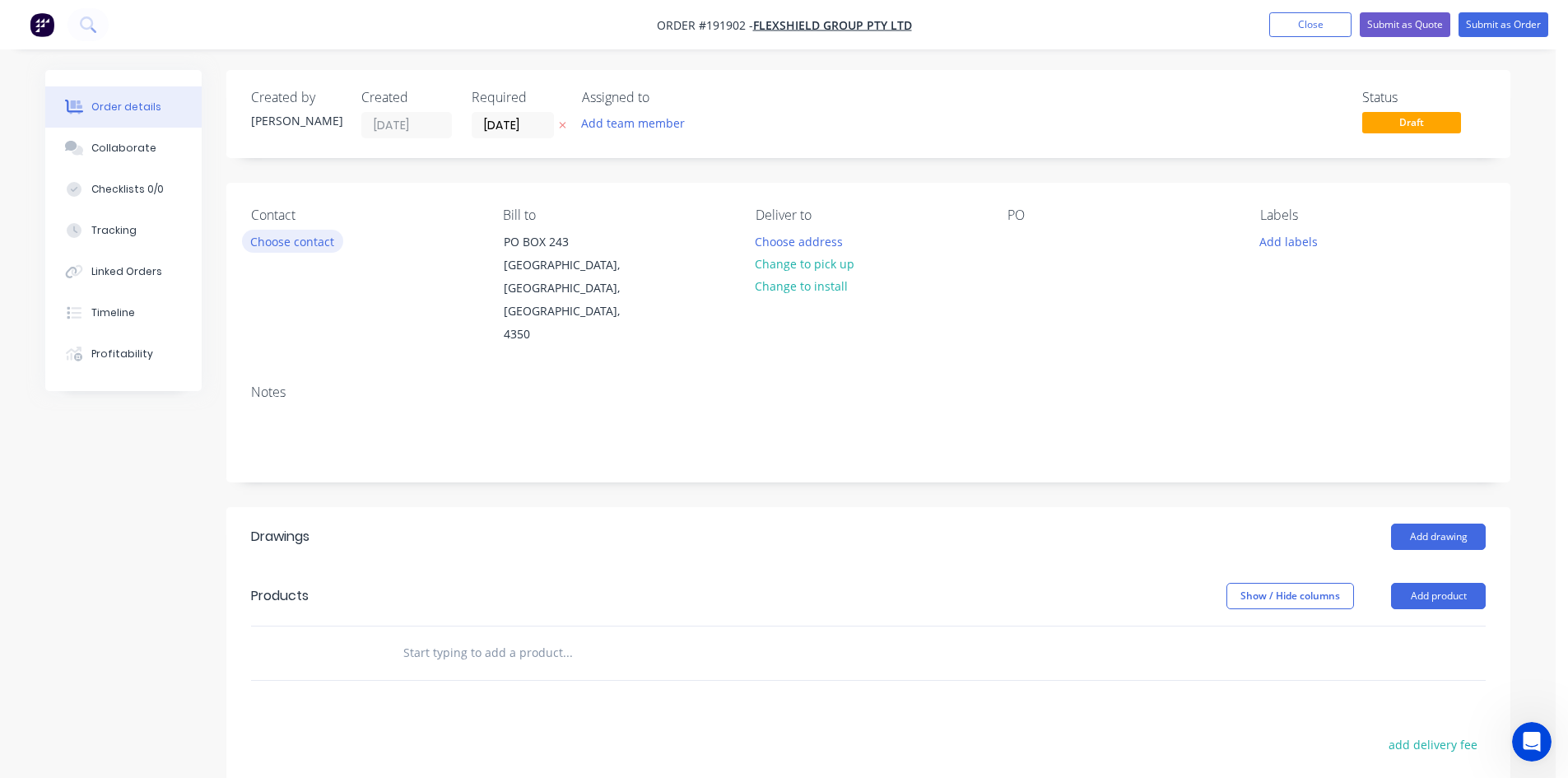
click at [325, 246] on button "Choose contact" at bounding box center [292, 240] width 102 height 22
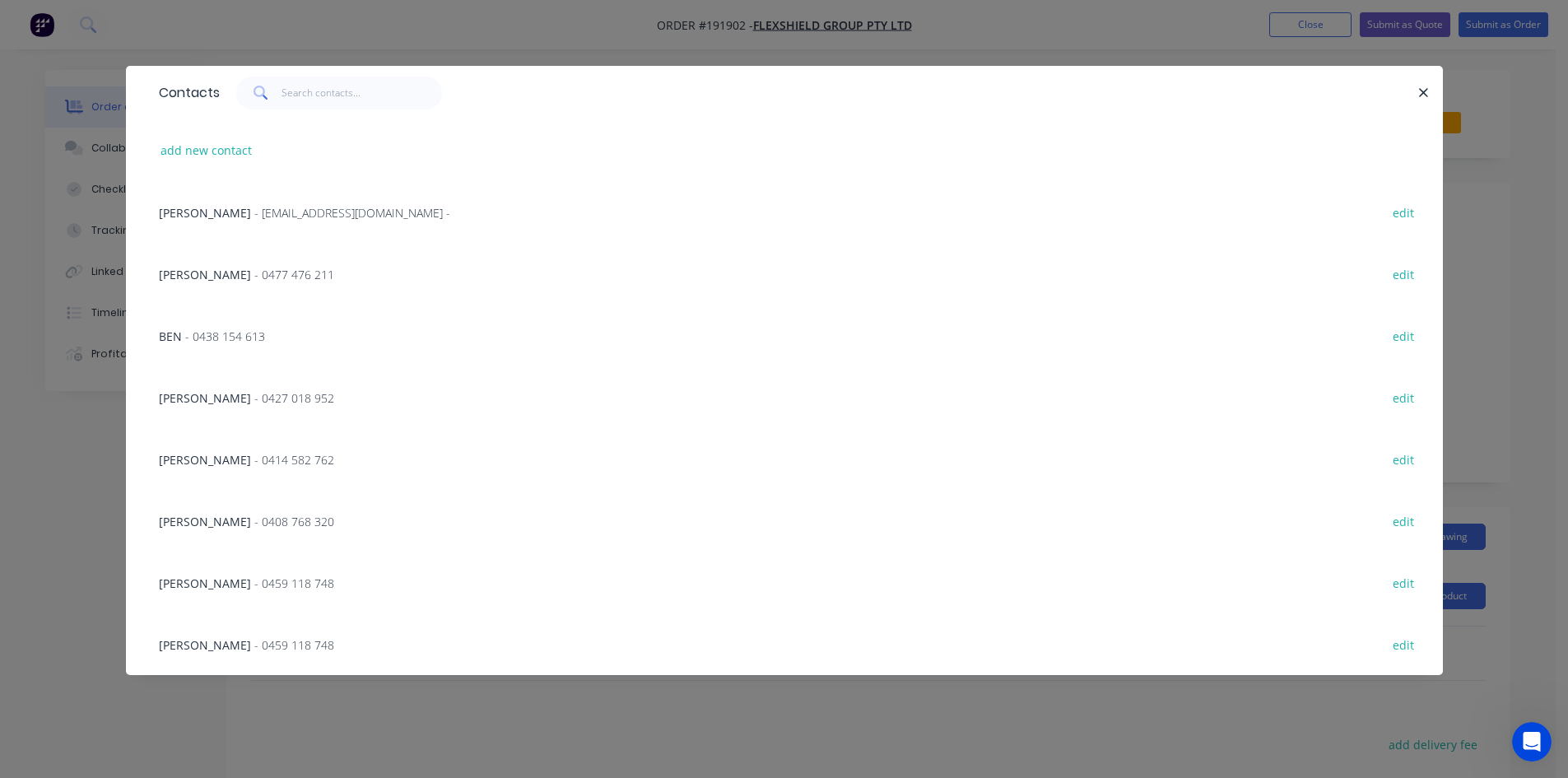
click at [325, 588] on span "- 0459 118 748" at bounding box center [294, 583] width 80 height 15
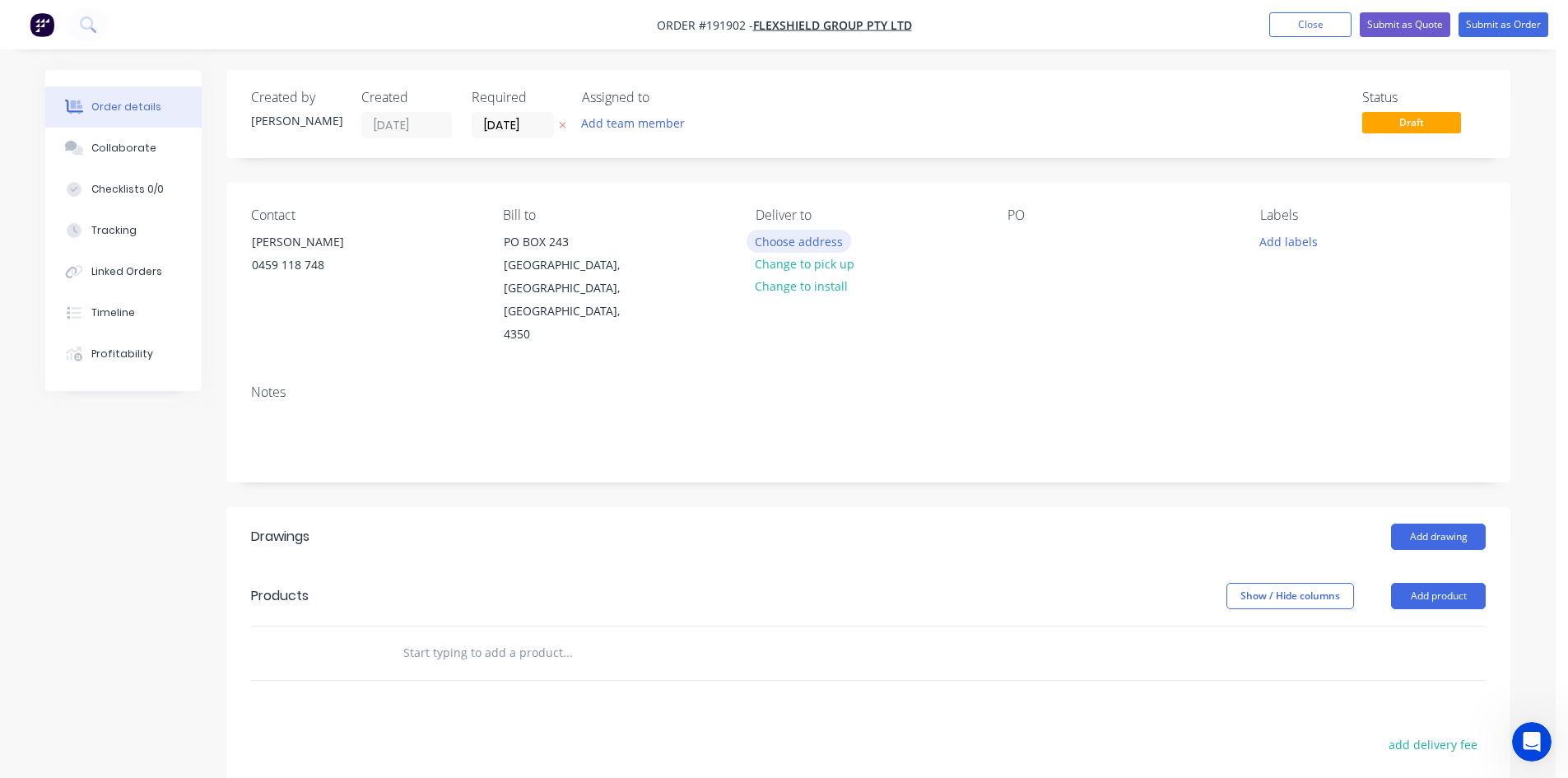
drag, startPoint x: 830, startPoint y: 246, endPoint x: 810, endPoint y: 246, distance: 20.0
click at [810, 246] on button "Choose address" at bounding box center [799, 240] width 105 height 22
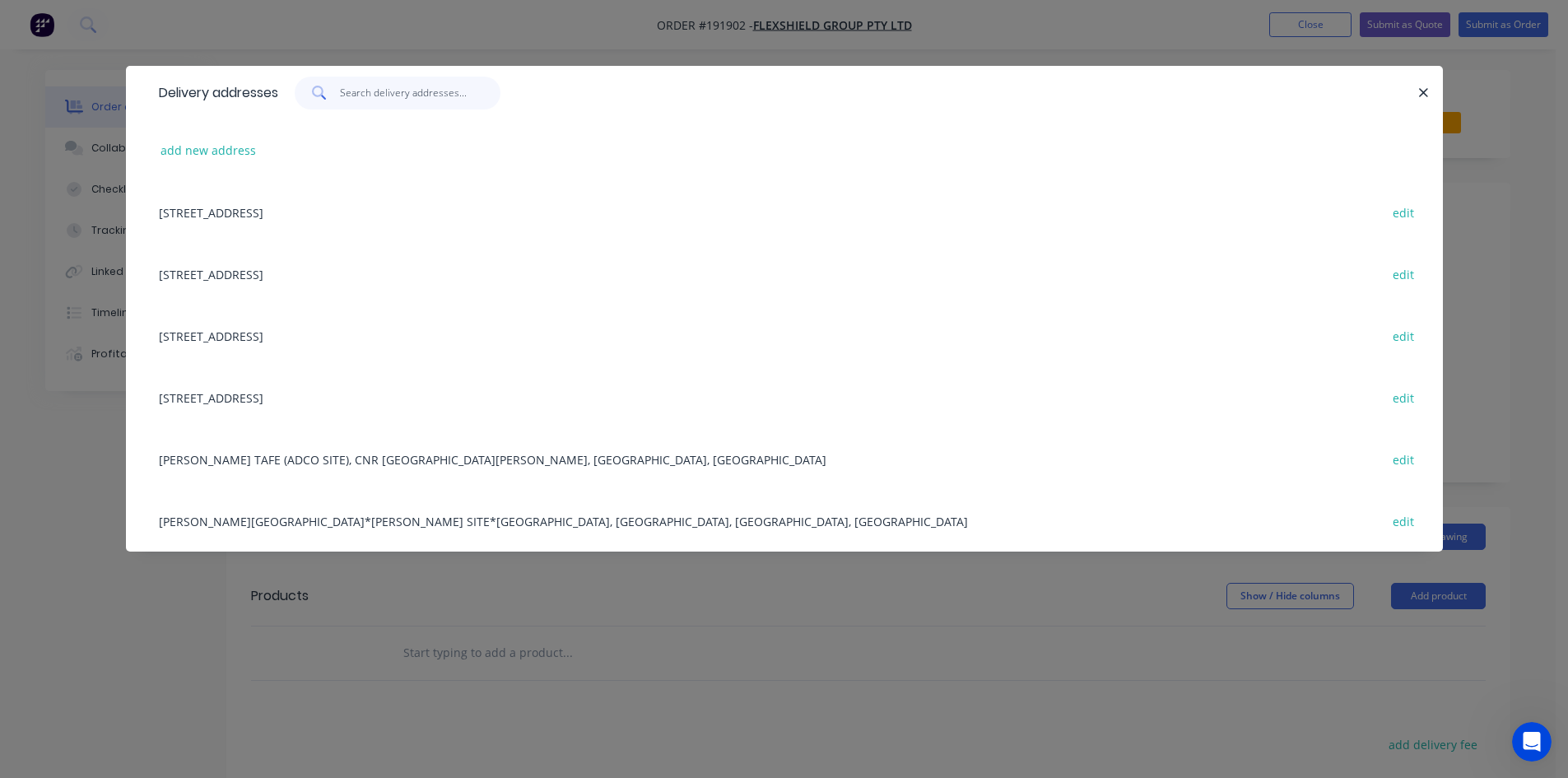
click at [445, 102] on input "text" at bounding box center [420, 93] width 160 height 33
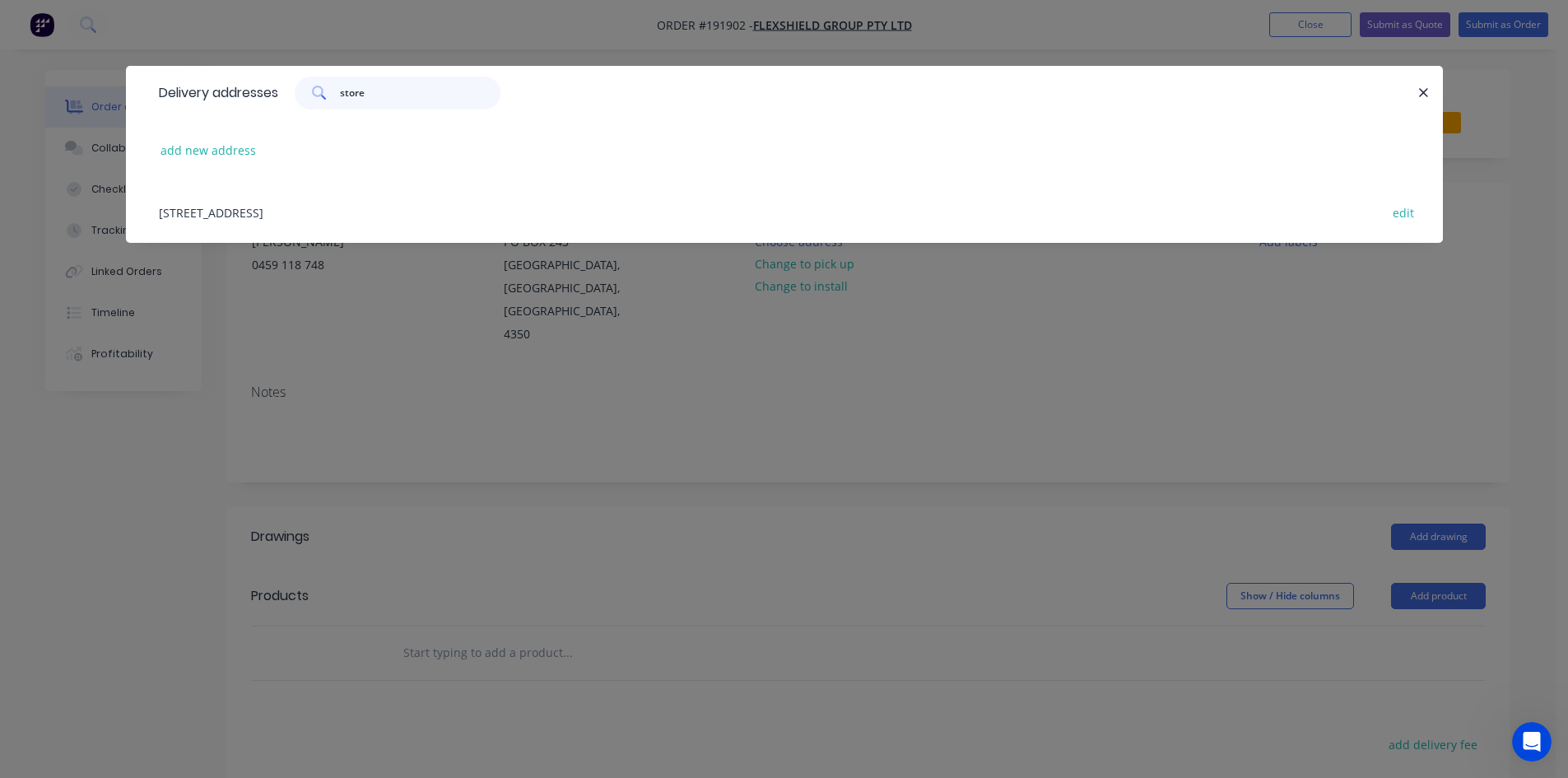
type input "store"
click at [426, 213] on div "96-100 WARWICK ST, (STORE), HARRISTOWN , Queensland, Australia, 4350 edit" at bounding box center [785, 212] width 1268 height 62
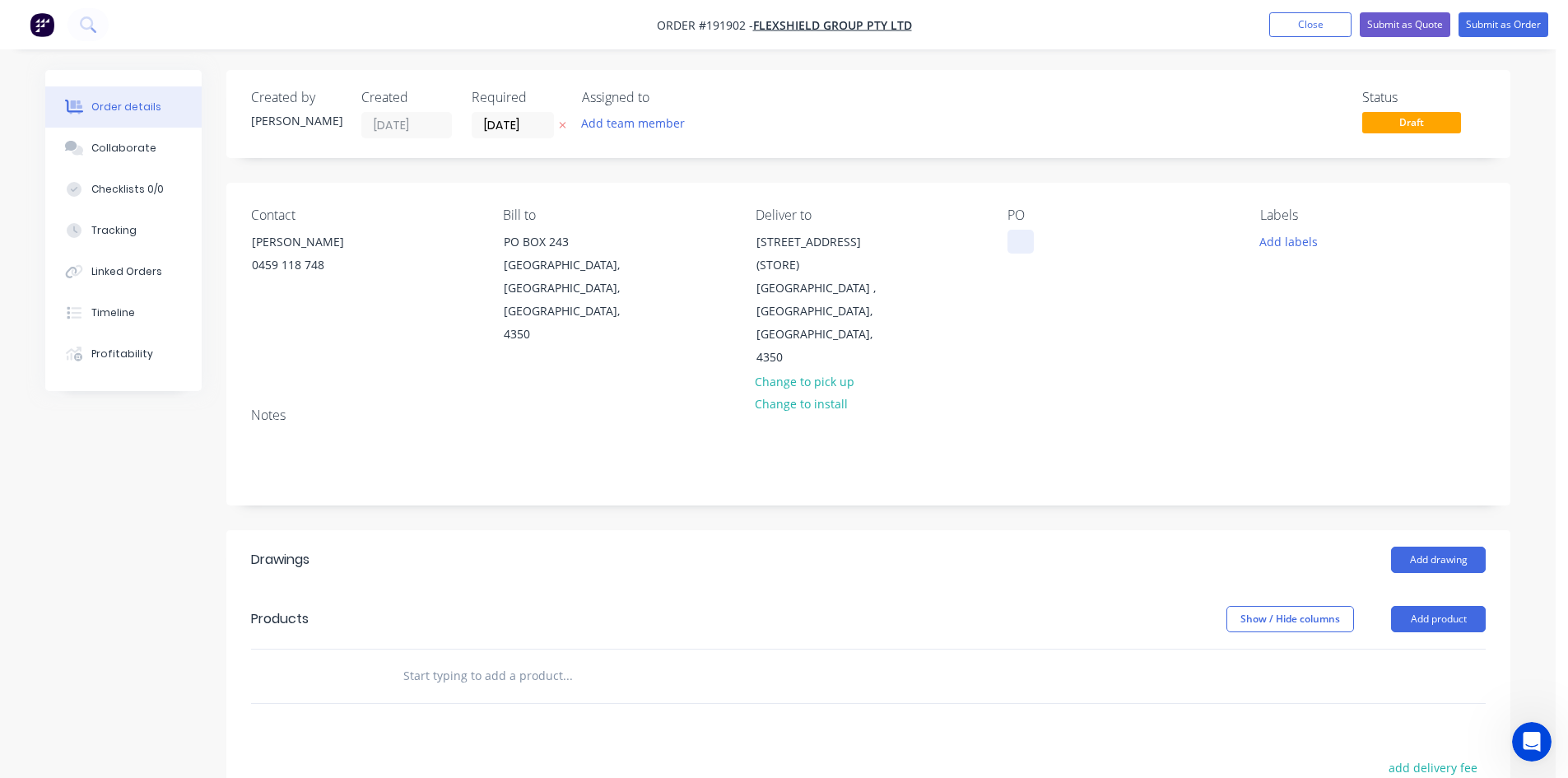
click at [1008, 231] on div "Contact MIKE STEVENSON 0459 118 748 Bill to PO BOX 243 DRAYTON NORTH, Queenslan…" at bounding box center [868, 288] width 1284 height 212
click at [1023, 238] on div at bounding box center [1020, 241] width 27 height 24
click at [1022, 238] on div at bounding box center [1020, 241] width 27 height 24
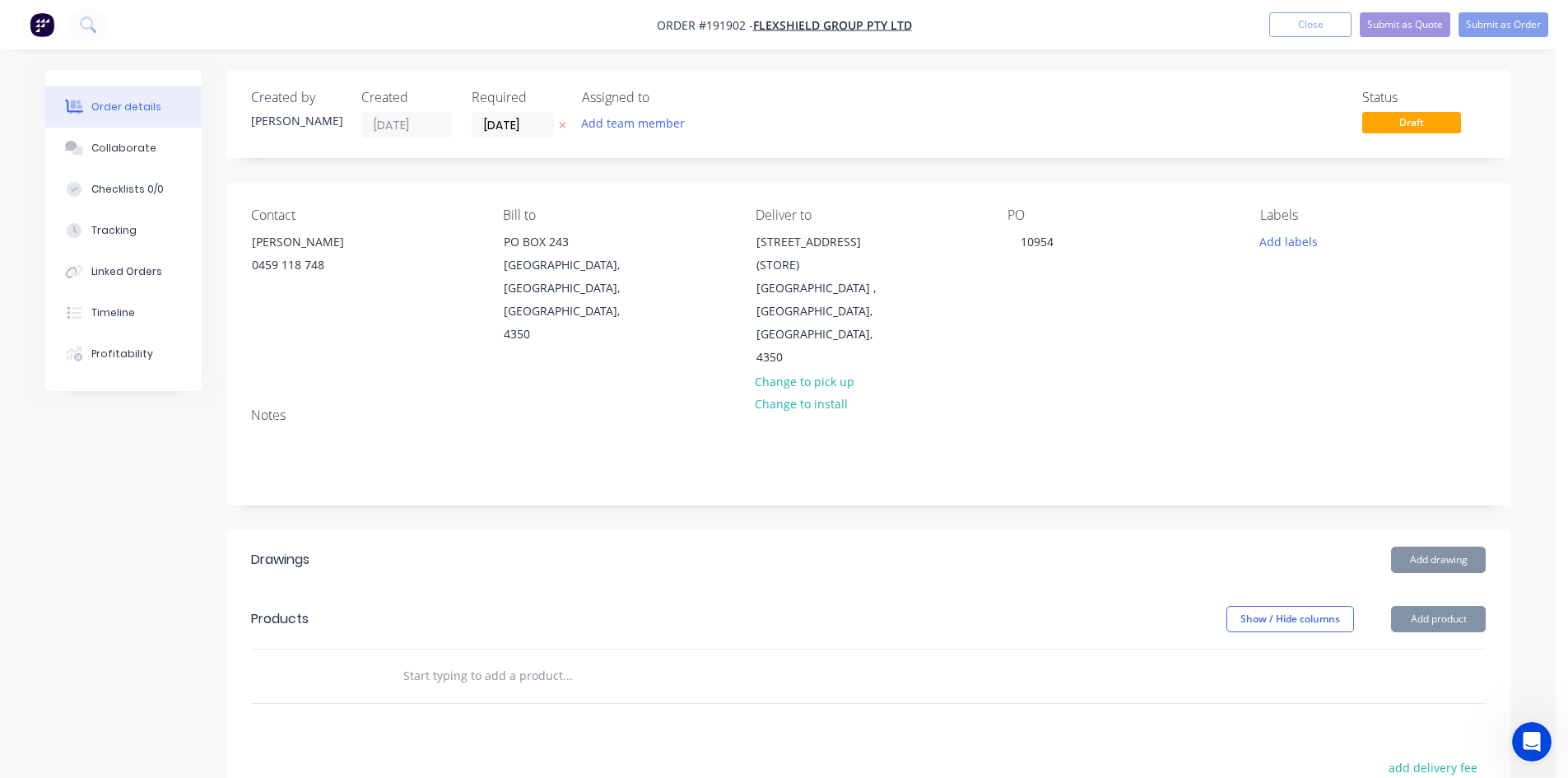
click at [588, 642] on input "text" at bounding box center [567, 676] width 329 height 33
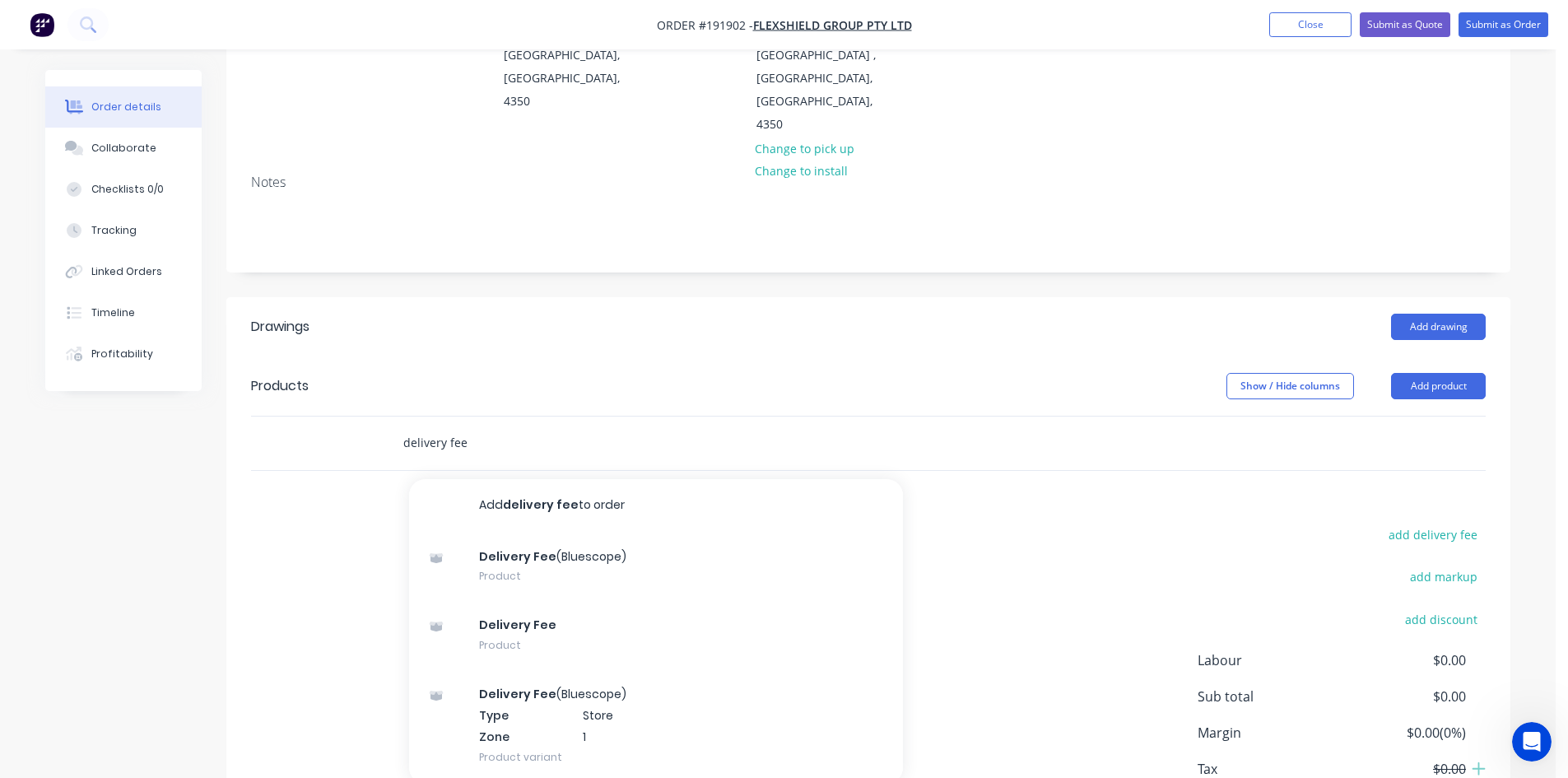
scroll to position [274, 0]
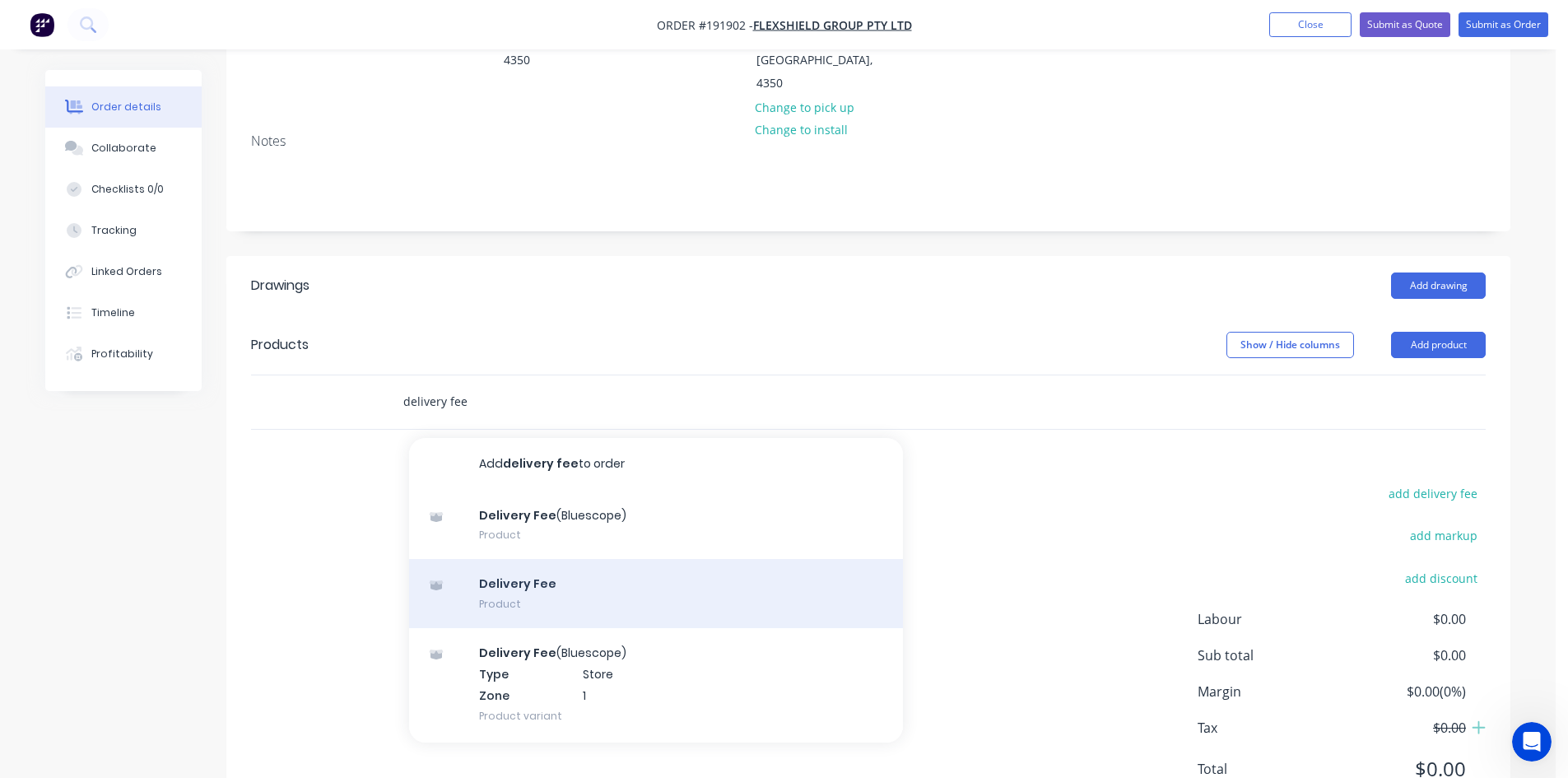
type input "delivery fee"
click at [608, 588] on div "Delivery Fee Product" at bounding box center [656, 593] width 494 height 69
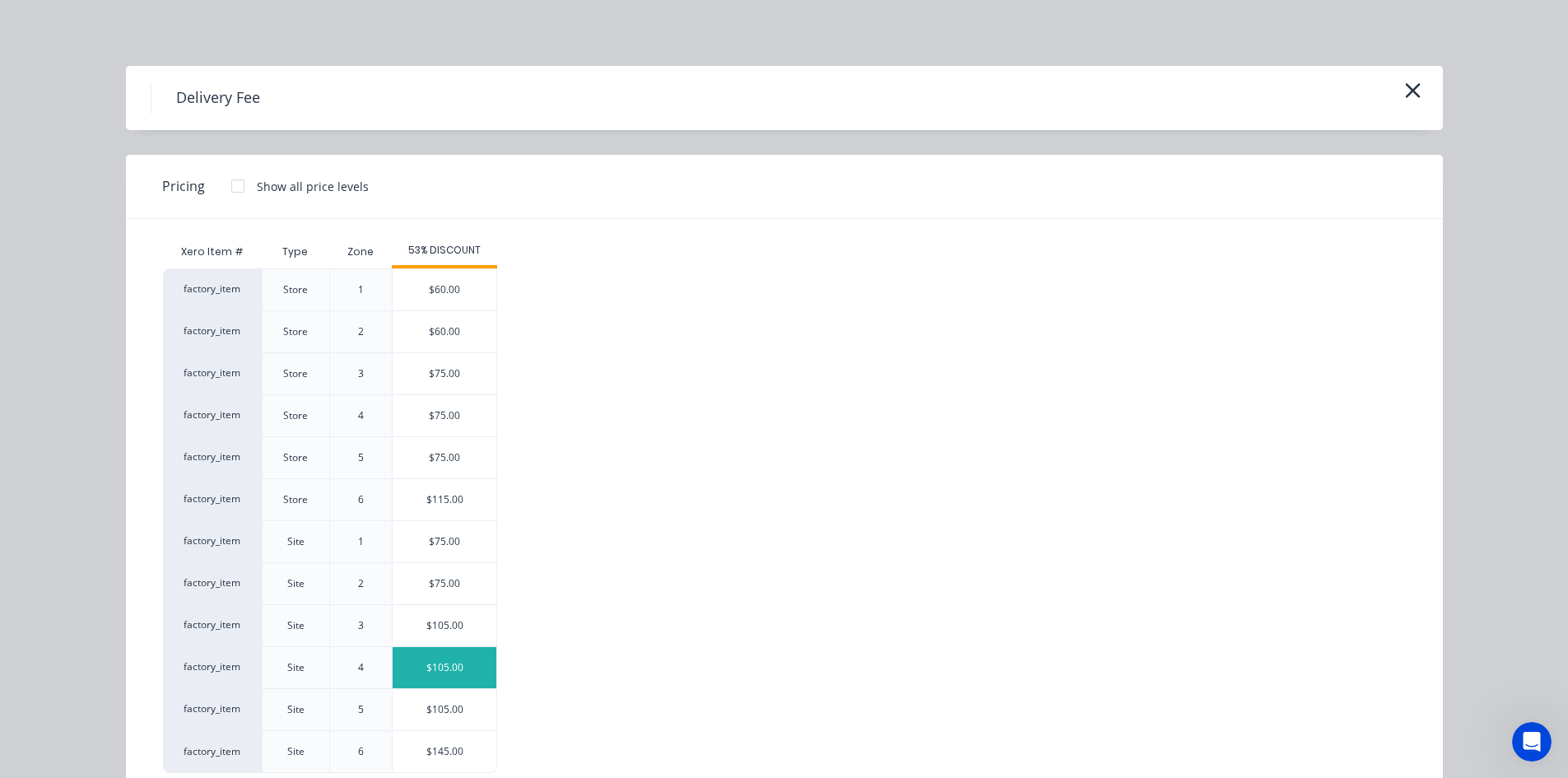
click at [446, 642] on div "$105.00" at bounding box center [444, 667] width 103 height 41
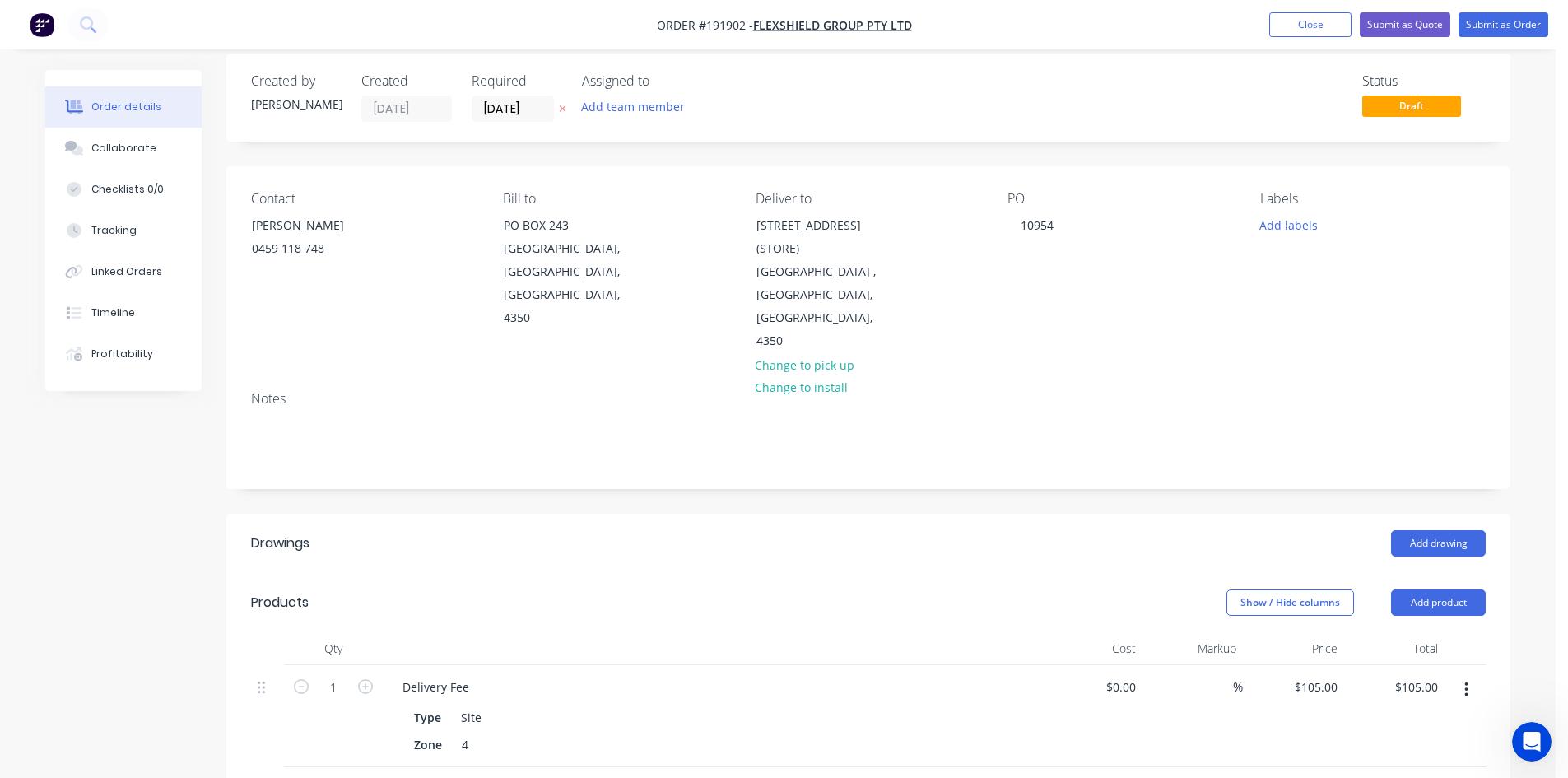
scroll to position [0, 0]
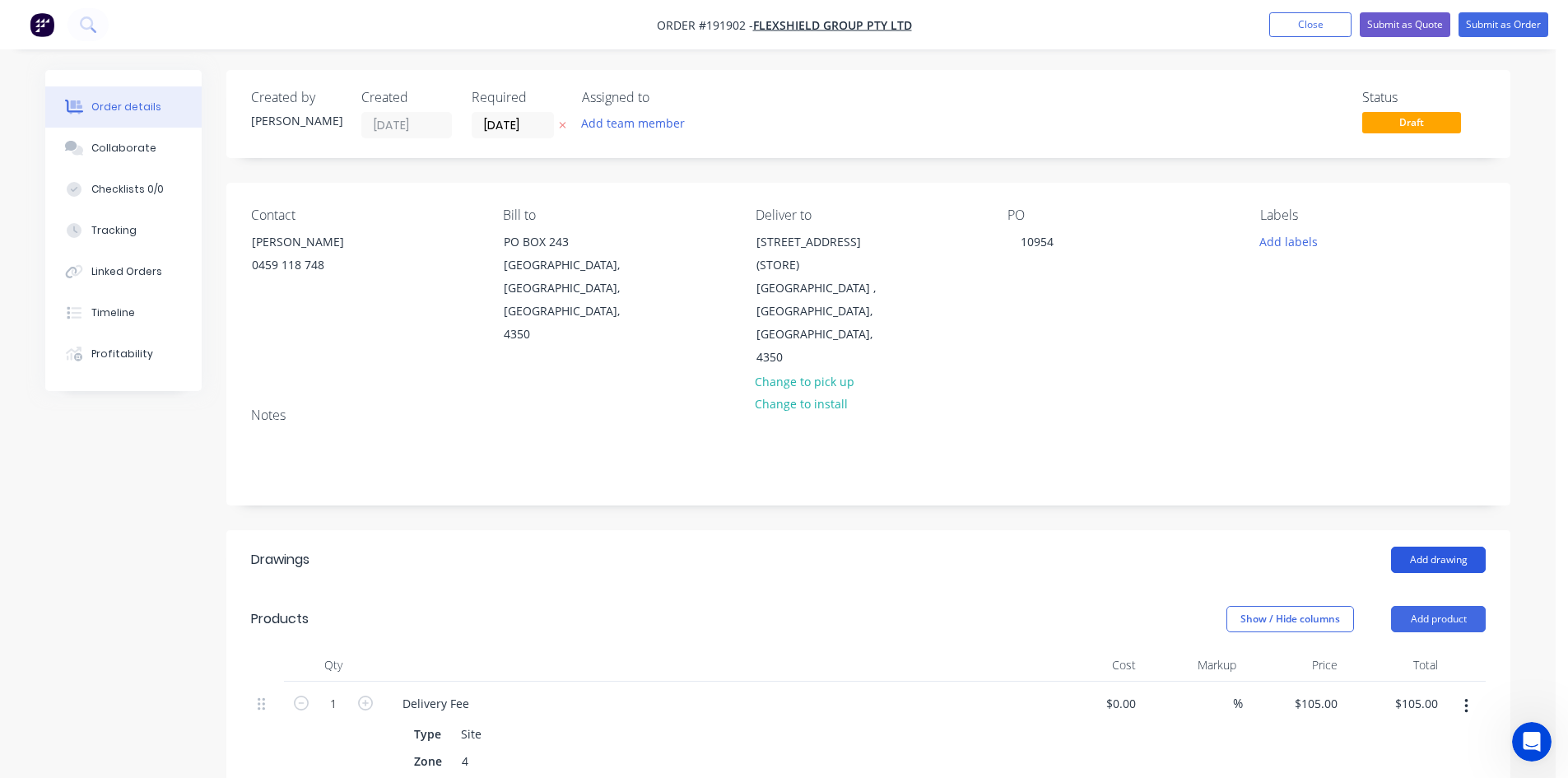
click at [1107, 546] on button "Add drawing" at bounding box center [1439, 560] width 95 height 27
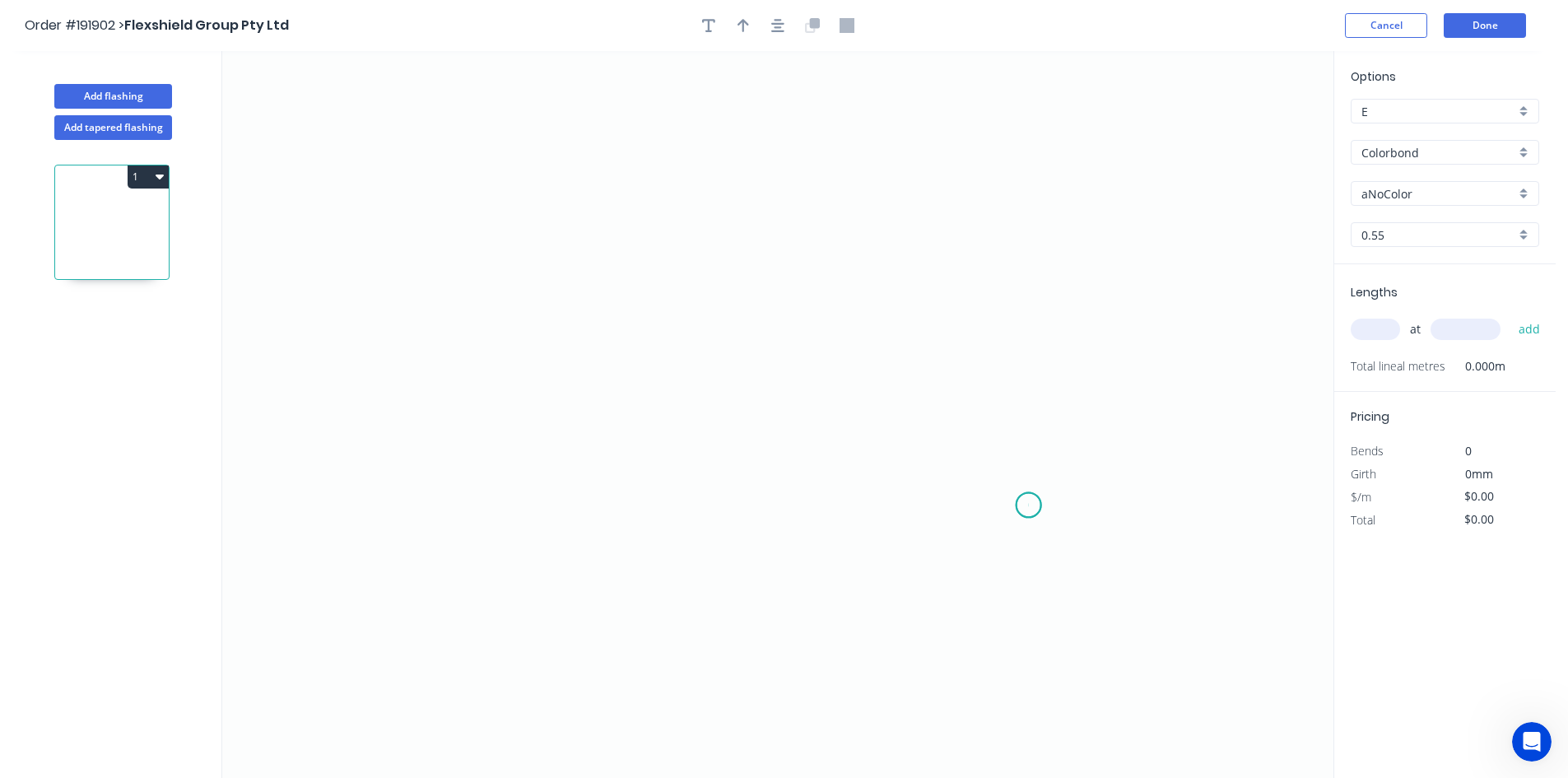
drag, startPoint x: 1401, startPoint y: 537, endPoint x: 1029, endPoint y: 505, distance: 373.4
click at [1029, 505] on icon "0" at bounding box center [777, 415] width 1111 height 727
click at [624, 380] on icon "0" at bounding box center [777, 415] width 1111 height 727
click at [638, 574] on icon "0 ?" at bounding box center [777, 415] width 1111 height 727
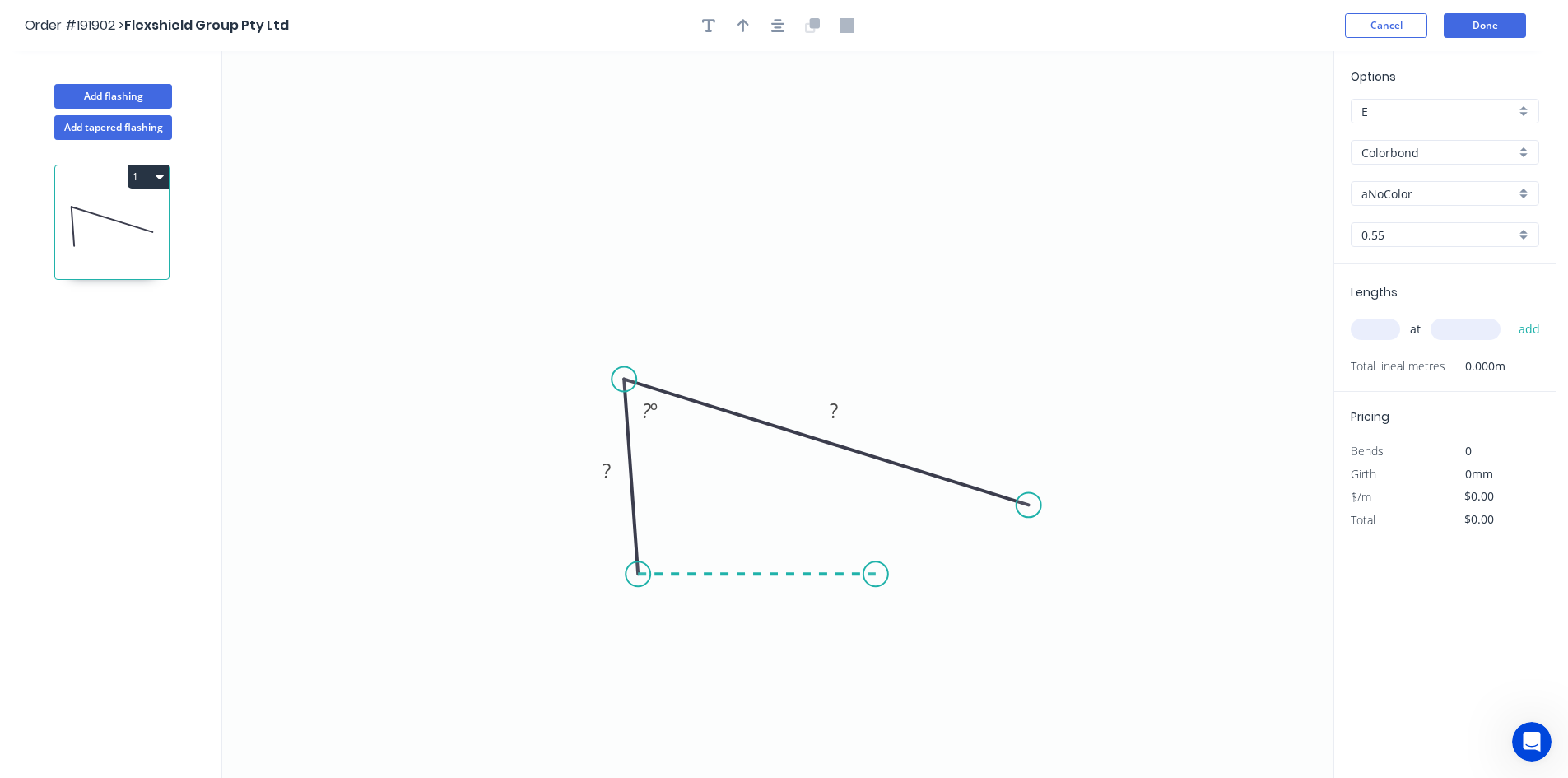
click at [876, 574] on icon "0 ? ? ? º" at bounding box center [777, 415] width 1111 height 727
click at [876, 574] on circle at bounding box center [876, 573] width 25 height 25
click at [886, 555] on icon "0 ? ? ? ? º" at bounding box center [777, 415] width 1111 height 727
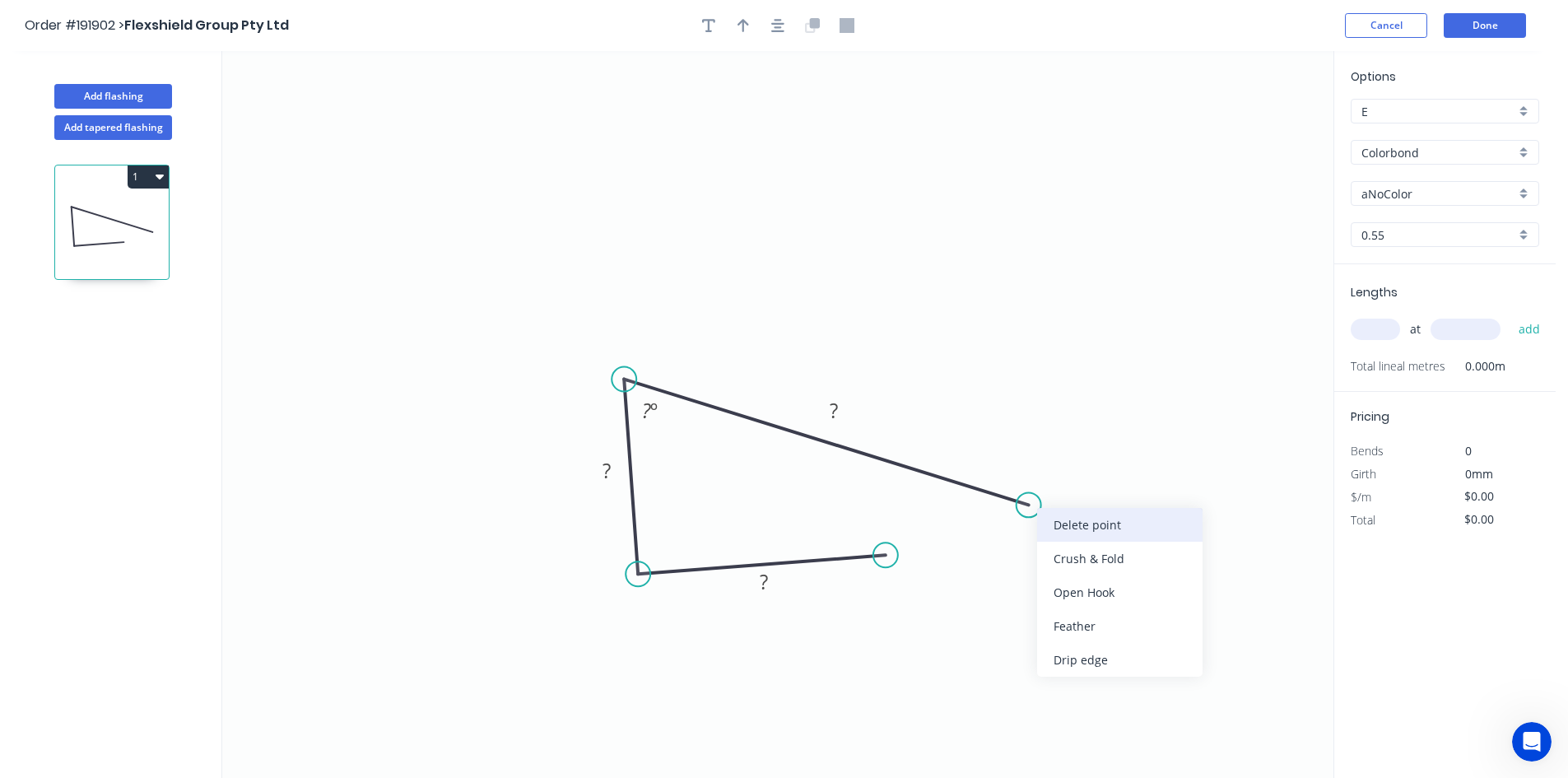
click at [1043, 514] on div "Delete point" at bounding box center [1120, 525] width 165 height 34
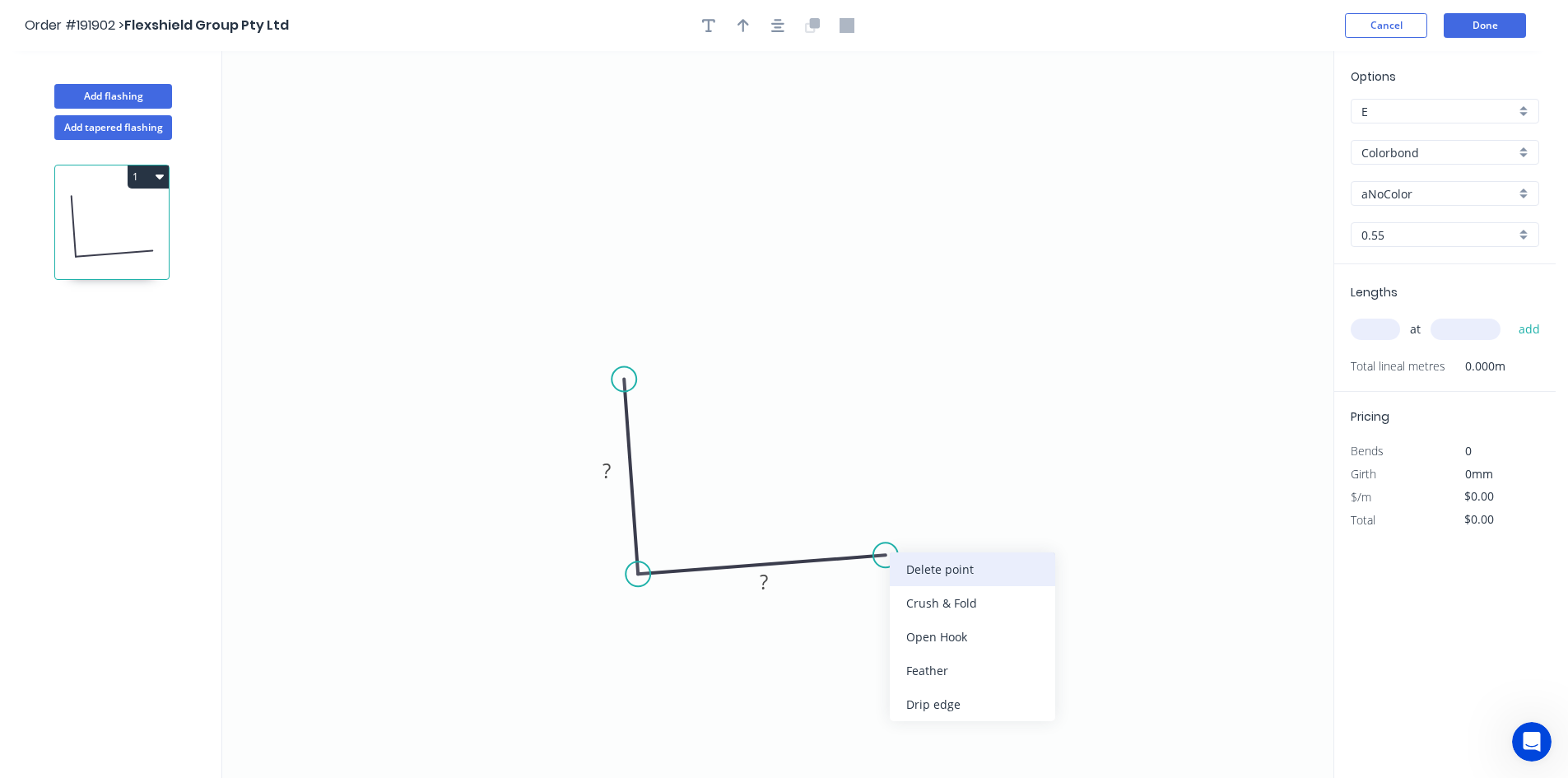
click at [903, 564] on div "Delete point" at bounding box center [972, 569] width 165 height 34
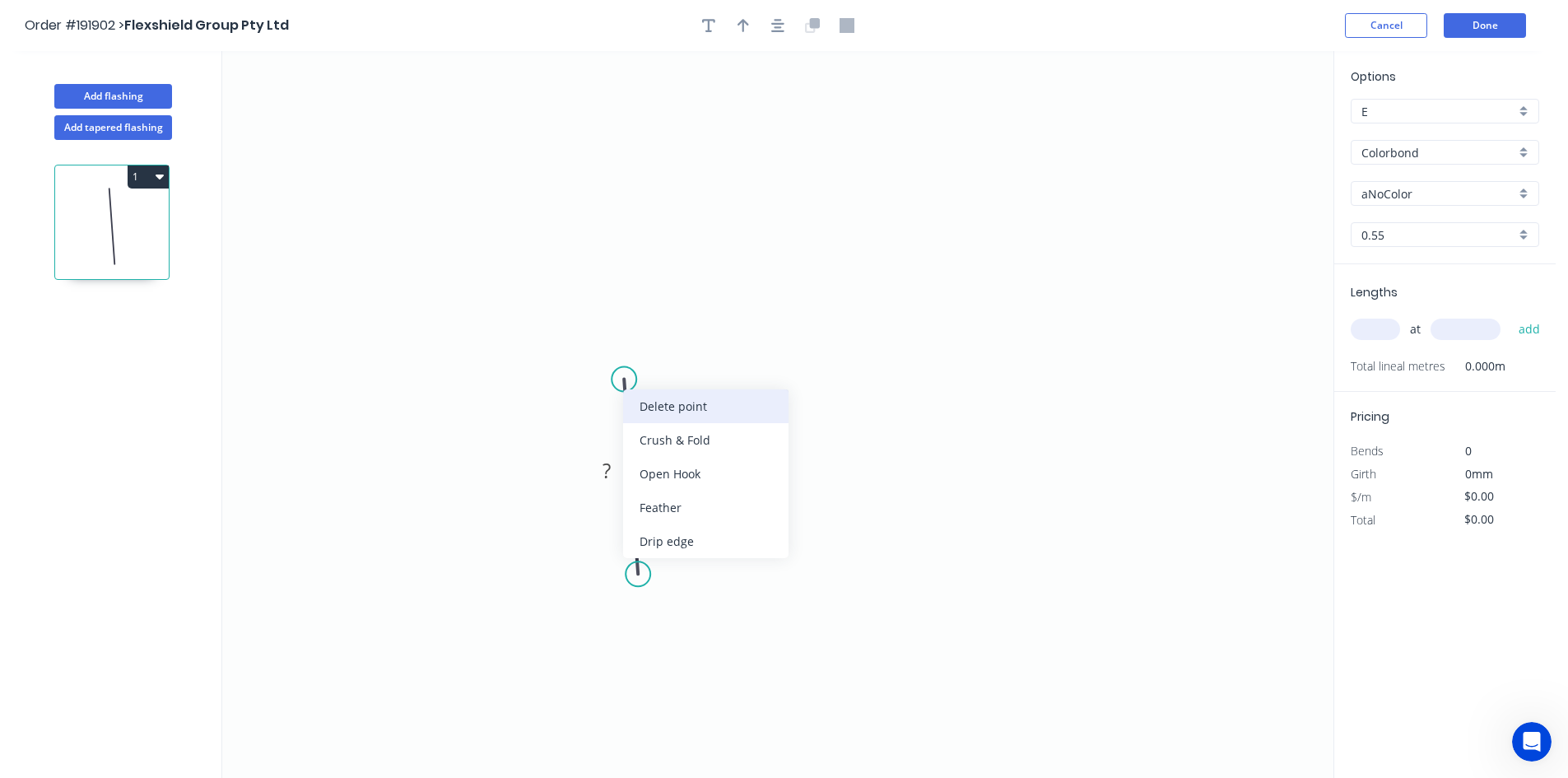
click at [636, 411] on div "Delete point" at bounding box center [705, 406] width 165 height 34
click at [546, 269] on icon "0" at bounding box center [777, 415] width 1111 height 727
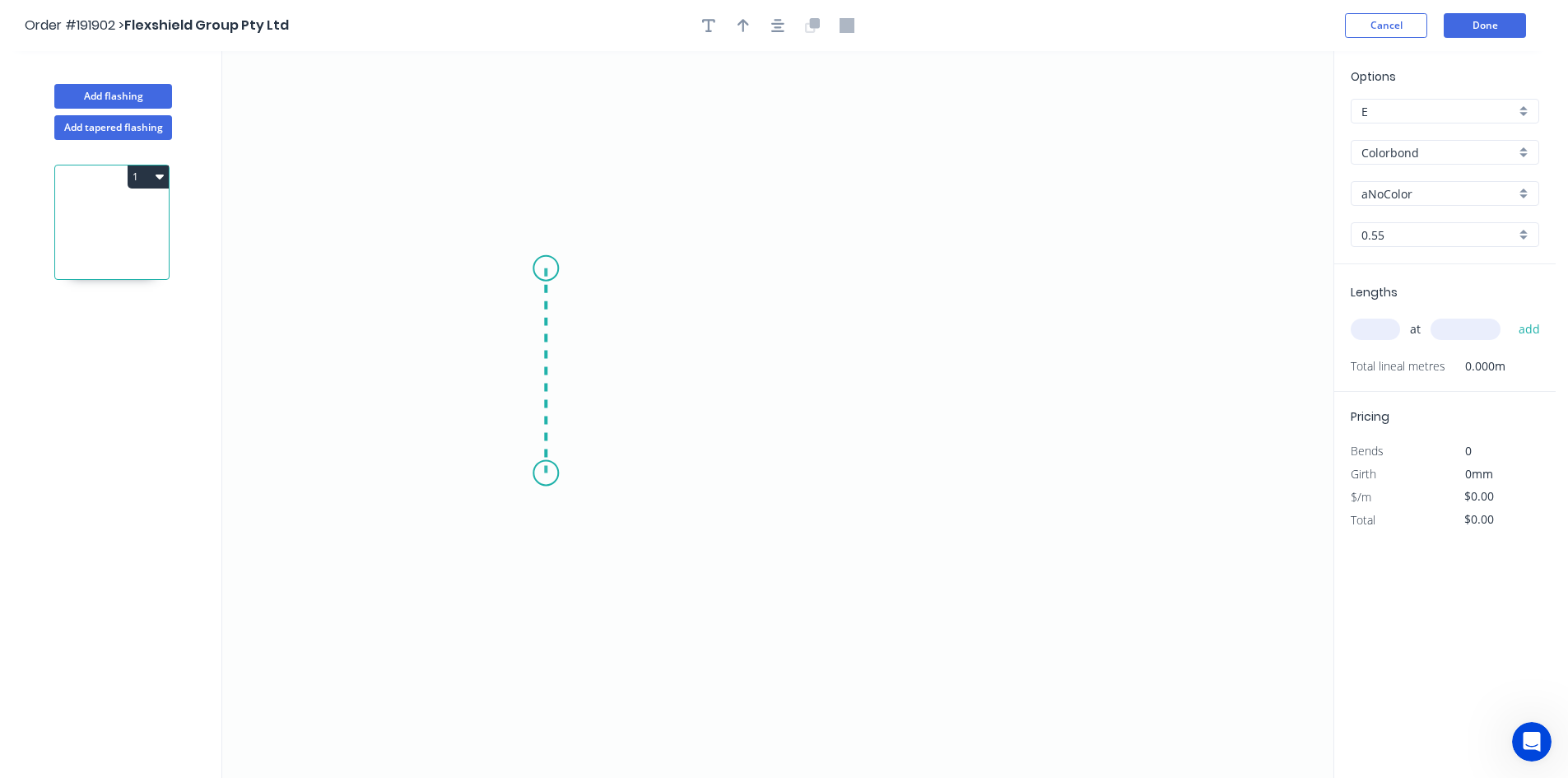
click at [547, 473] on icon "0" at bounding box center [777, 415] width 1111 height 727
click at [834, 472] on icon "0 ?" at bounding box center [777, 415] width 1111 height 727
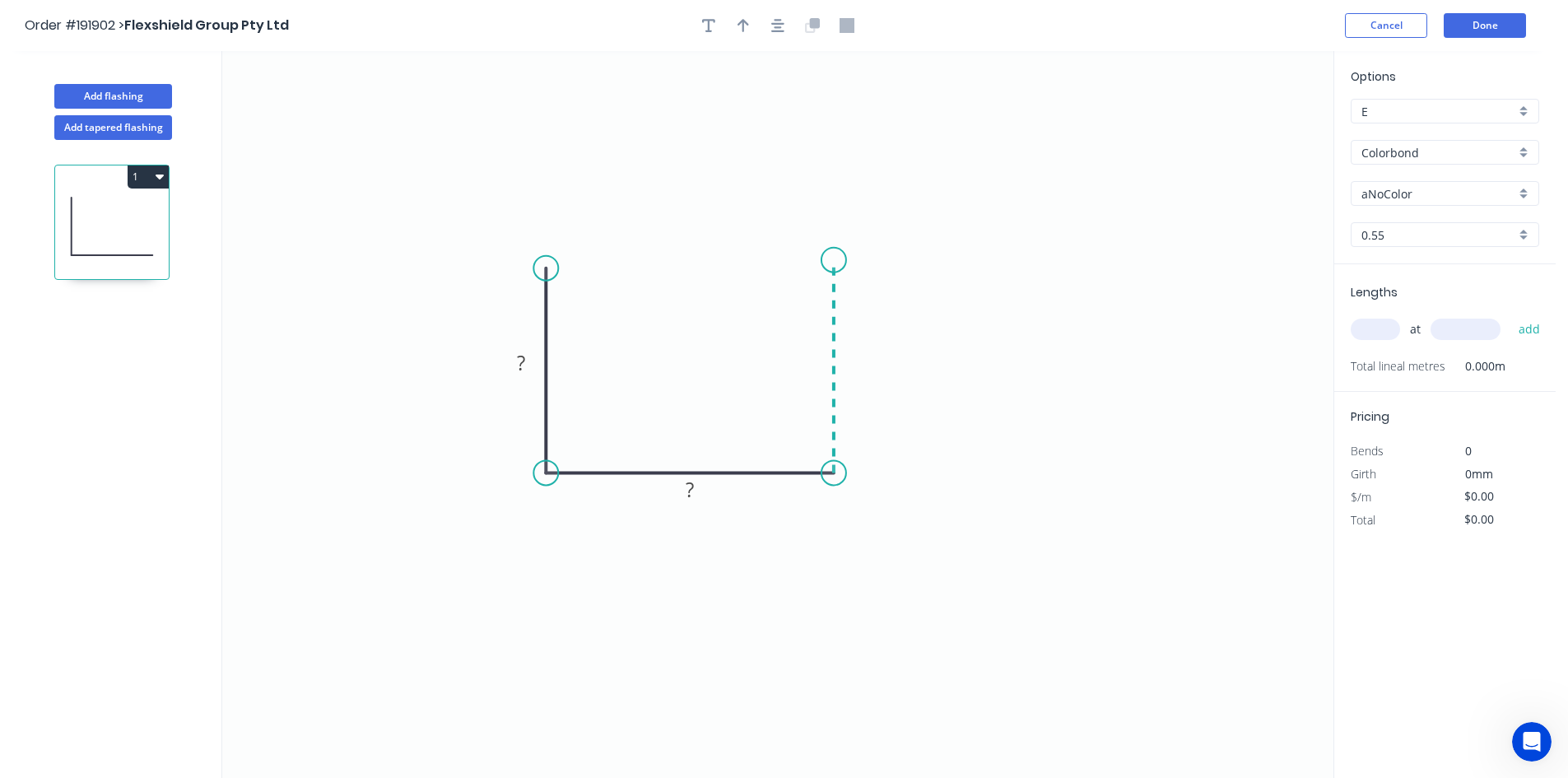
click at [834, 260] on icon "0 ? ?" at bounding box center [777, 415] width 1111 height 727
click at [834, 260] on circle at bounding box center [833, 260] width 25 height 25
click at [786, 23] on button "button" at bounding box center [778, 26] width 25 height 25
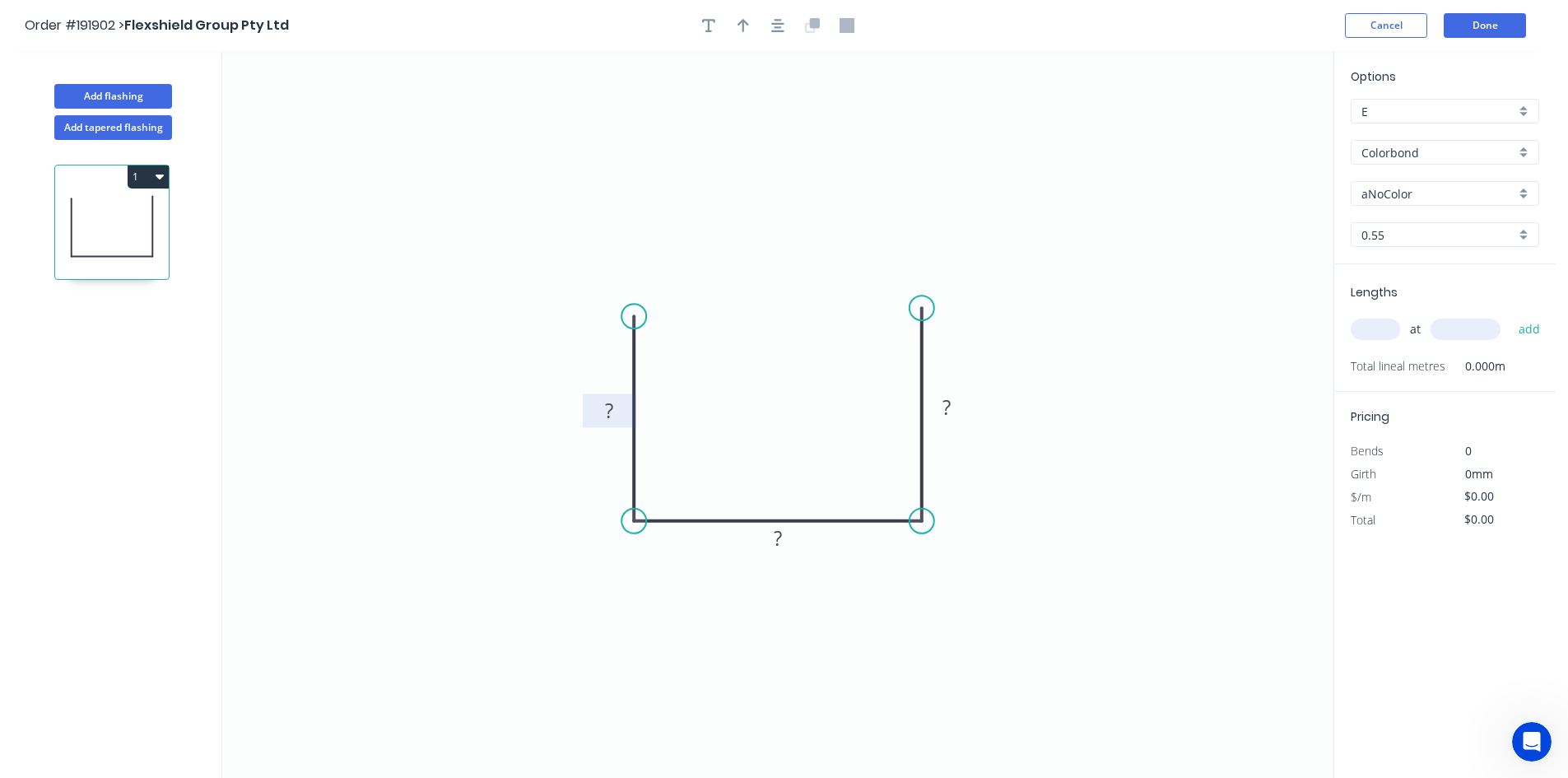
click at [625, 410] on rect at bounding box center [608, 412] width 33 height 23
type input "$8.85"
click at [1107, 339] on input "text" at bounding box center [1375, 329] width 49 height 22
type input "25"
type input "4200"
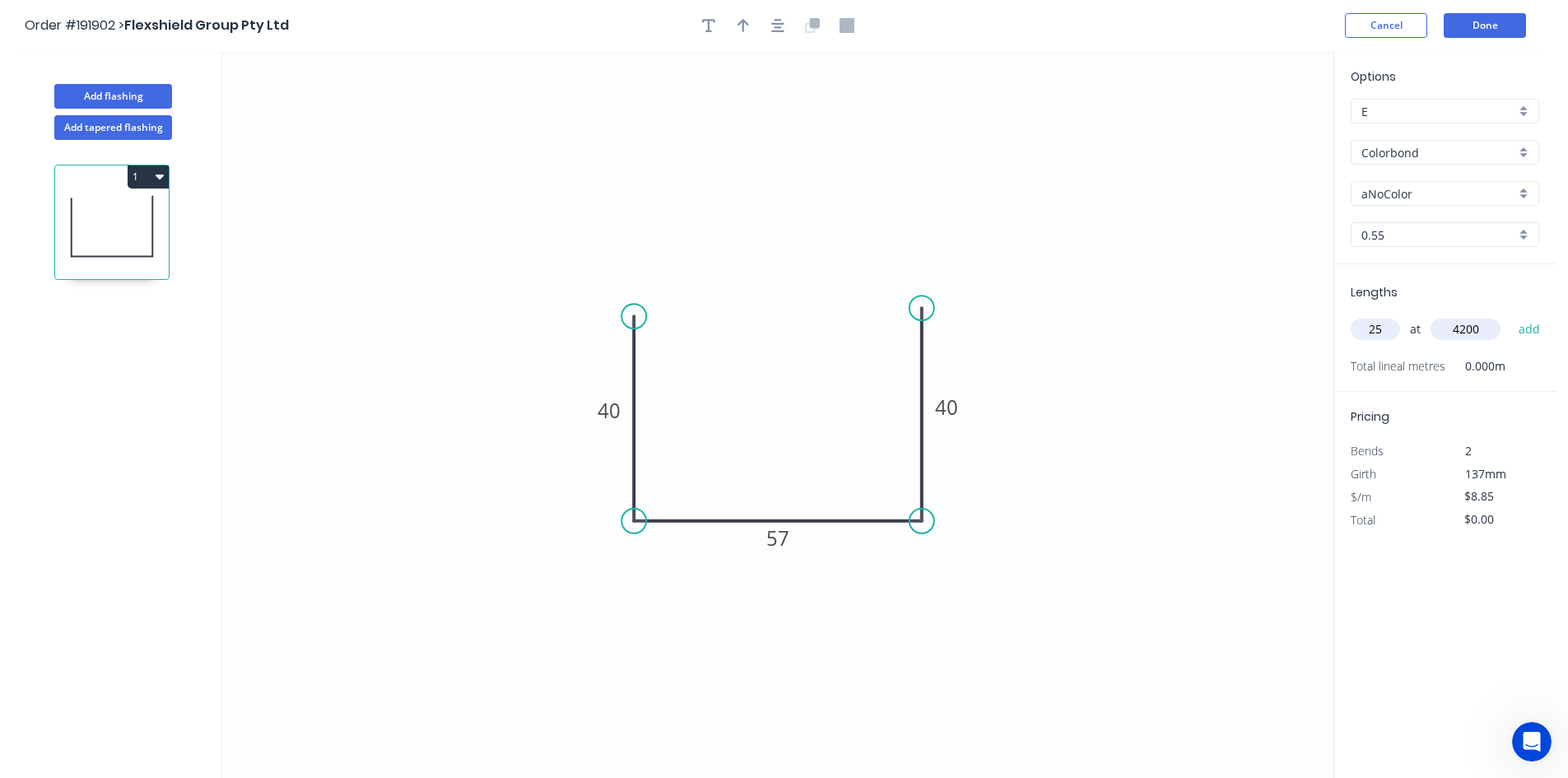
click at [1107, 315] on button "add" at bounding box center [1529, 328] width 39 height 28
type input "$929.25"
click at [1107, 157] on input "Colorbond" at bounding box center [1438, 153] width 154 height 17
click at [1107, 189] on div "Galvabond" at bounding box center [1445, 184] width 187 height 28
type input "Galvabond"
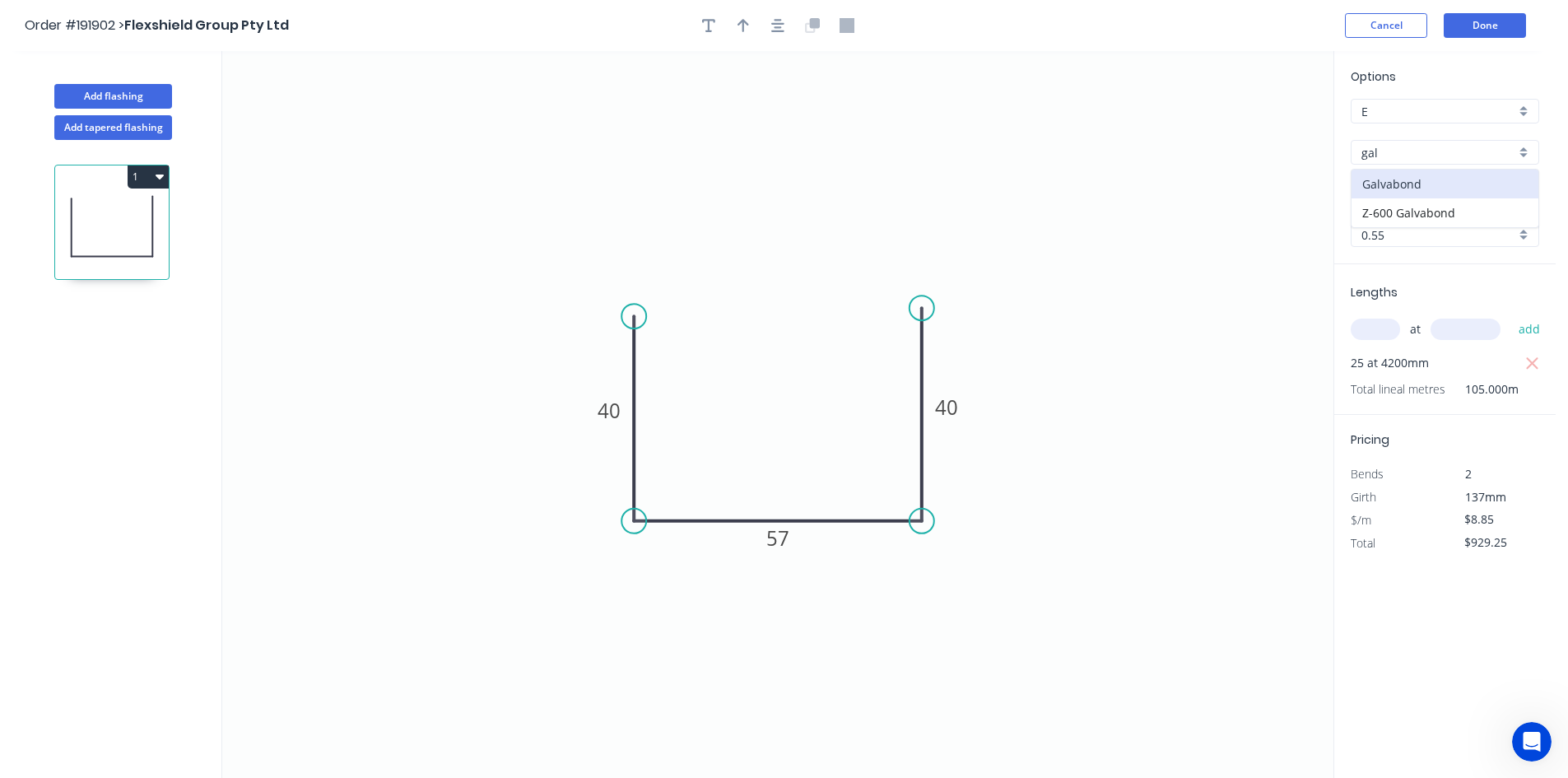
type input "Galvabond"
type input "$9.13"
type input "$958.65"
click at [1107, 243] on input "0.55" at bounding box center [1438, 234] width 154 height 17
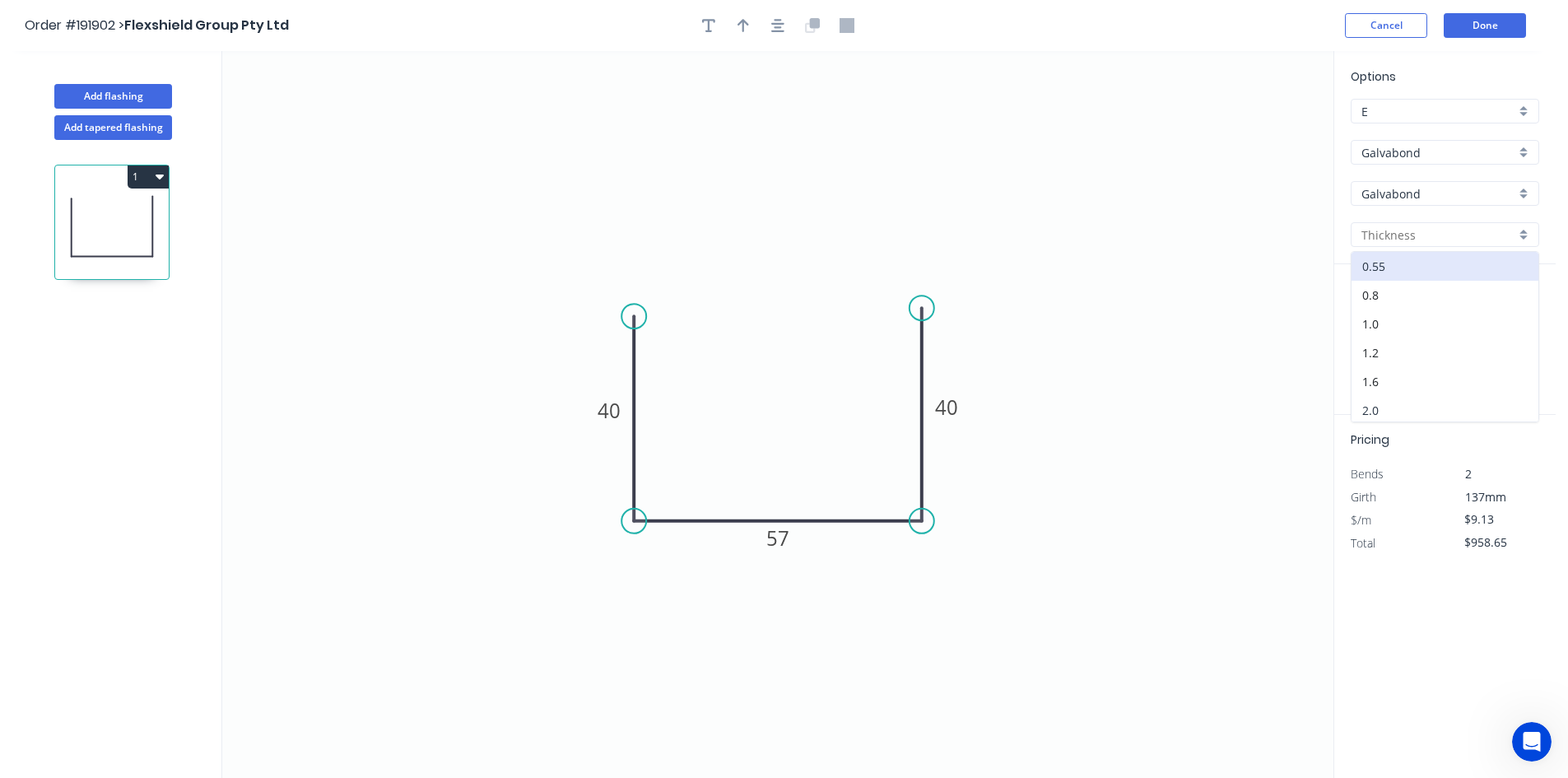
click at [1107, 404] on div "2.0" at bounding box center [1445, 410] width 187 height 28
type input "2.0"
type input "$23.19"
type input "$2,434.95"
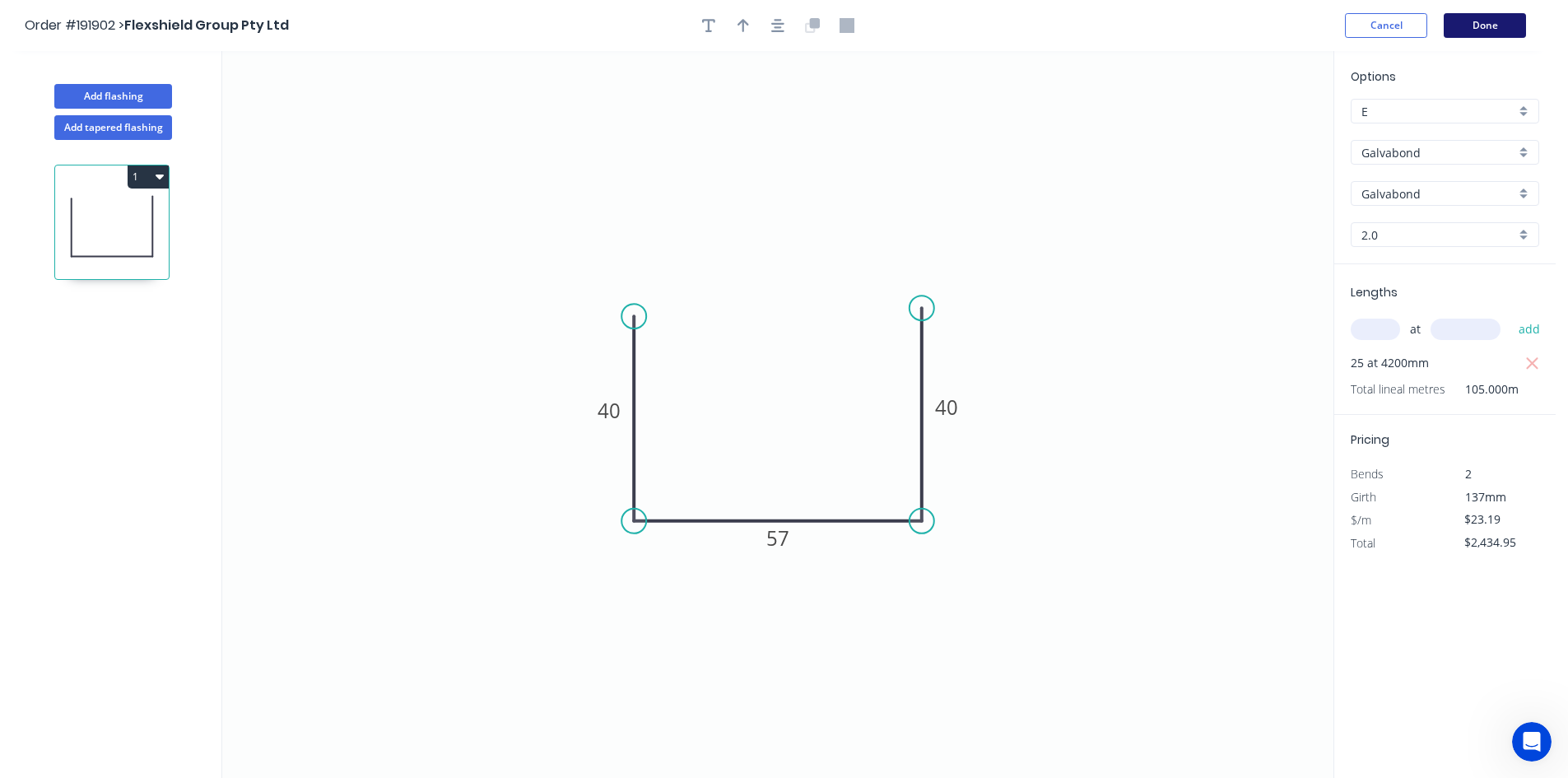
click at [1107, 33] on button "Done" at bounding box center [1484, 26] width 83 height 25
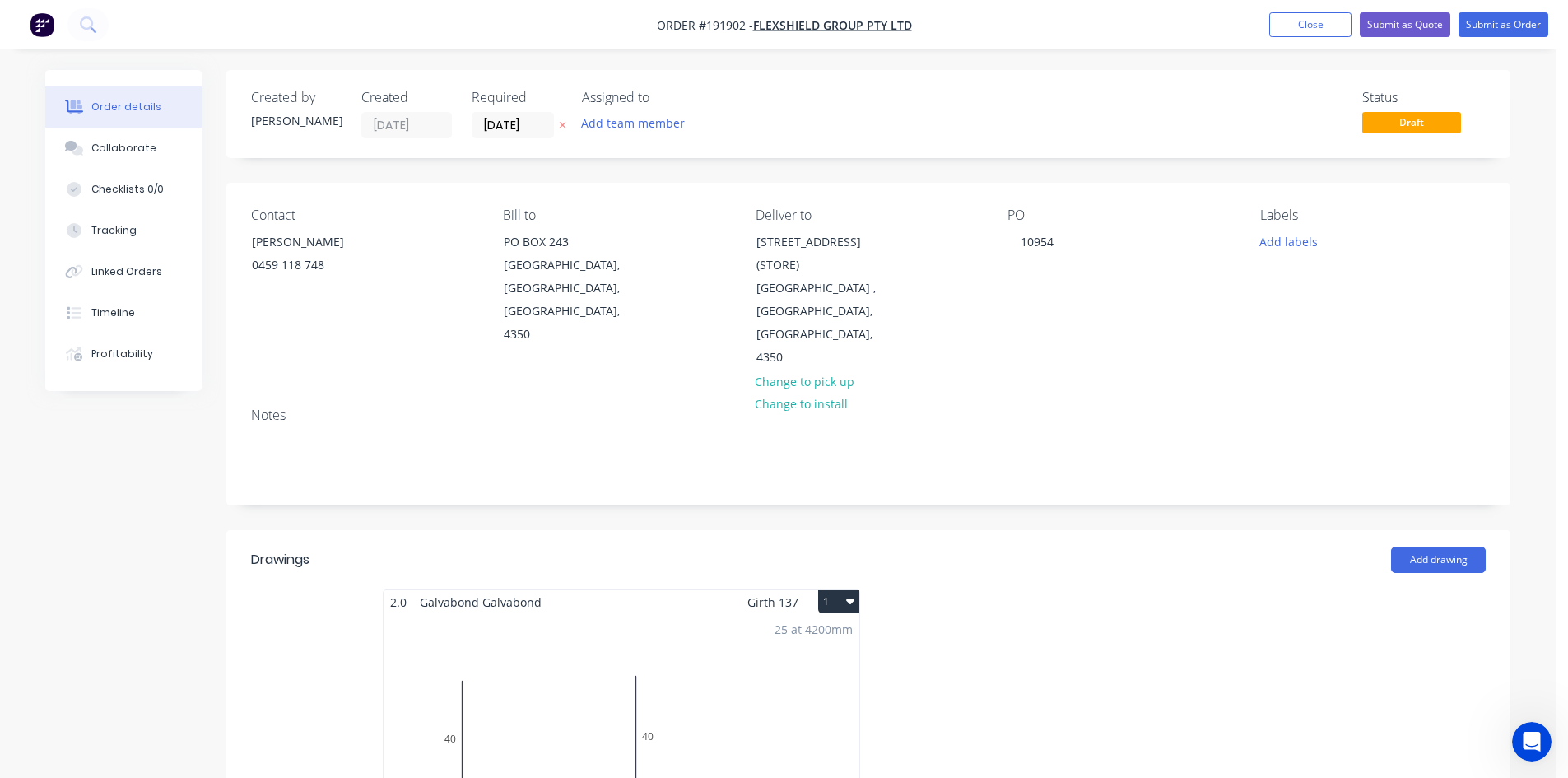
click at [841, 590] on button "1" at bounding box center [838, 602] width 41 height 23
click at [832, 629] on div "Use larger box size" at bounding box center [781, 640] width 127 height 24
click at [1107, 32] on button "Submit as Order" at bounding box center [1503, 25] width 90 height 25
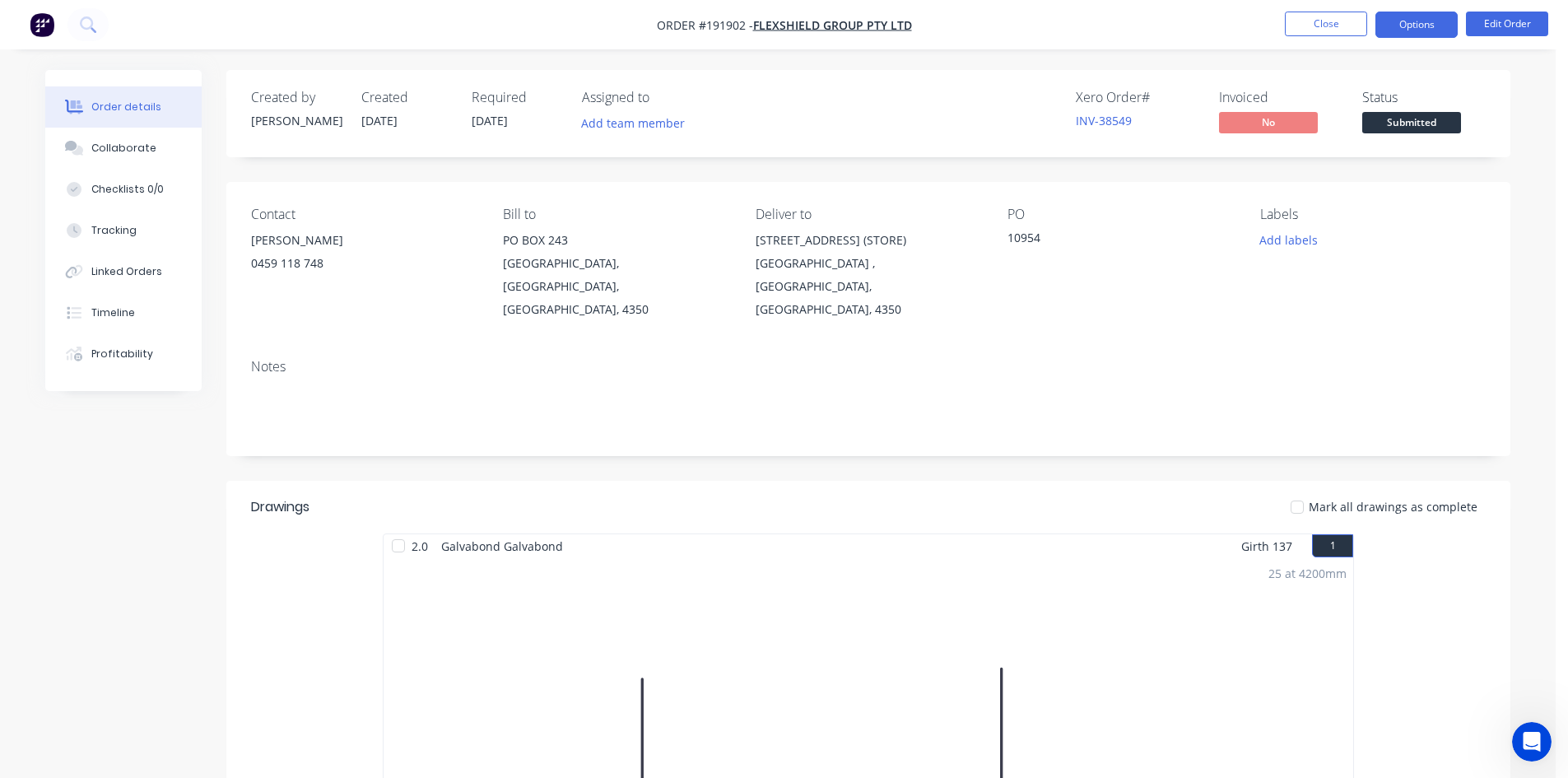
click at [1107, 25] on button "Options" at bounding box center [1416, 25] width 83 height 27
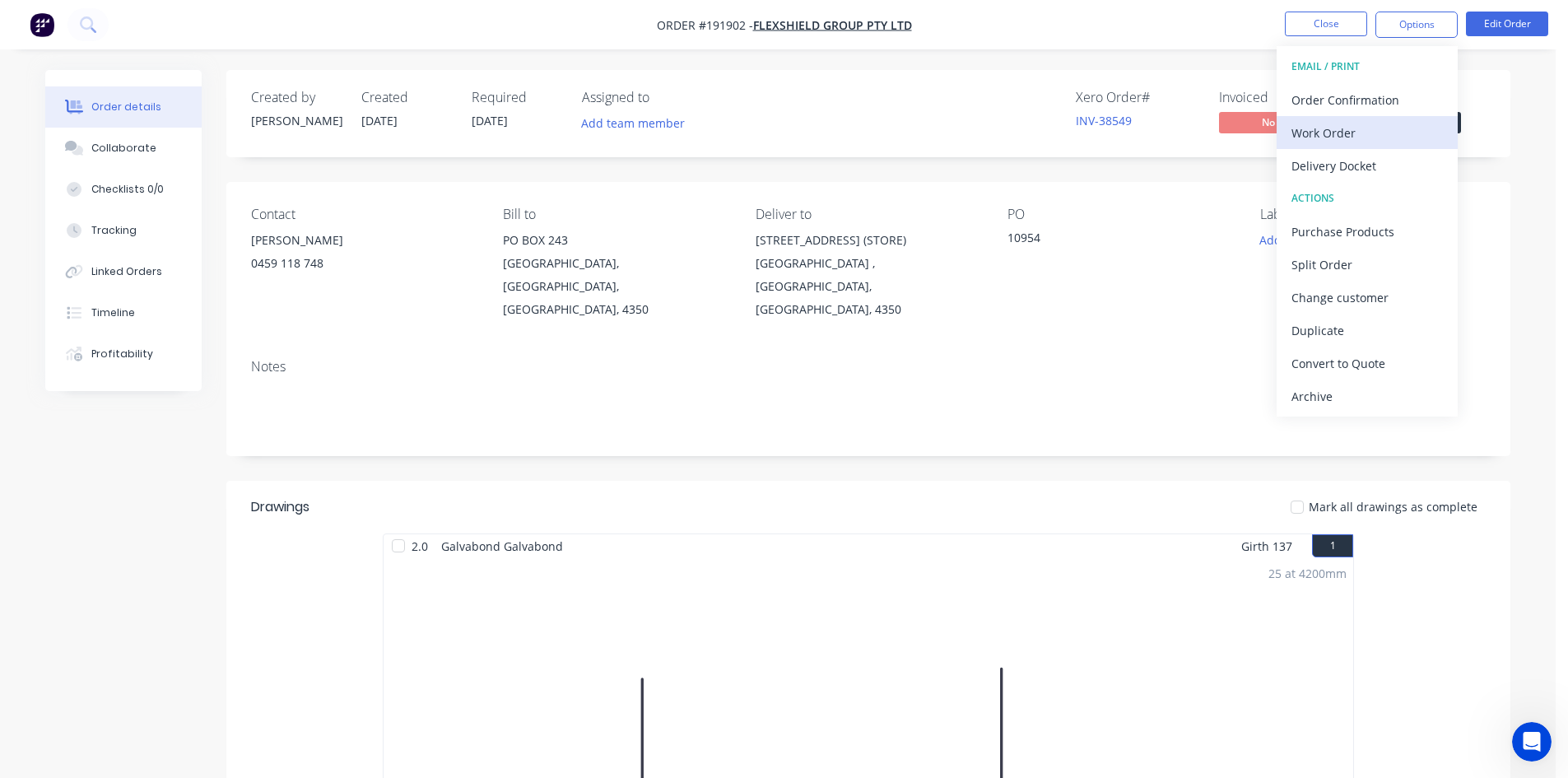
drag, startPoint x: 1372, startPoint y: 112, endPoint x: 1366, endPoint y: 131, distance: 19.9
click at [1107, 131] on div "EMAIL / PRINT Order Confirmation Work Order Delivery Docket ACTIONS Purchase Pr…" at bounding box center [1367, 232] width 181 height 370
click at [1107, 131] on div "Work Order" at bounding box center [1368, 132] width 152 height 24
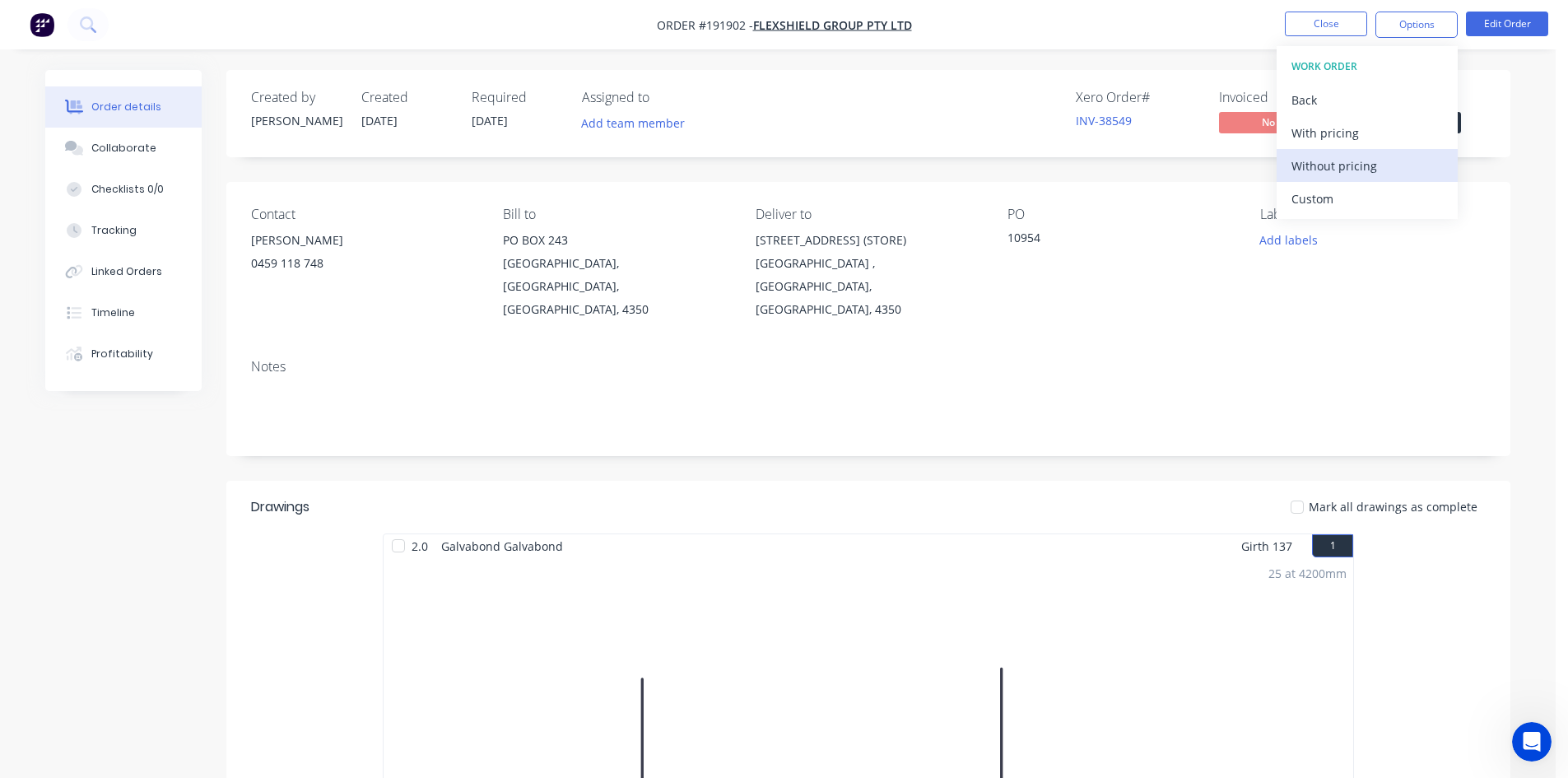
click at [1107, 170] on div "Without pricing" at bounding box center [1368, 165] width 152 height 24
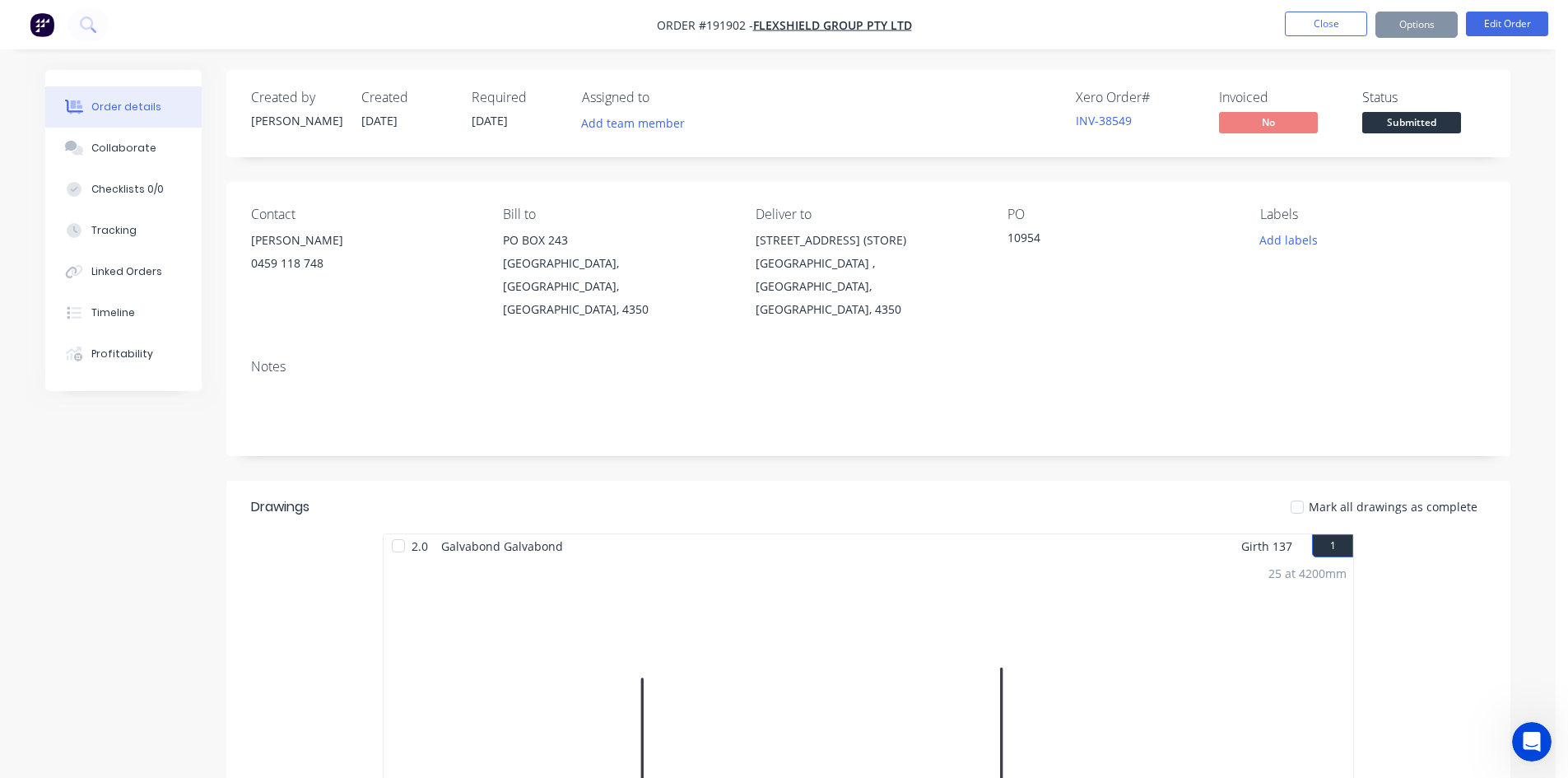
drag, startPoint x: 1156, startPoint y: 235, endPoint x: 1112, endPoint y: 277, distance: 60.8
click at [1107, 277] on div "PO 10954" at bounding box center [1120, 264] width 226 height 115
click at [780, 345] on div "Notes" at bounding box center [868, 400] width 1284 height 110
click at [1107, 27] on button "Close" at bounding box center [1326, 24] width 83 height 25
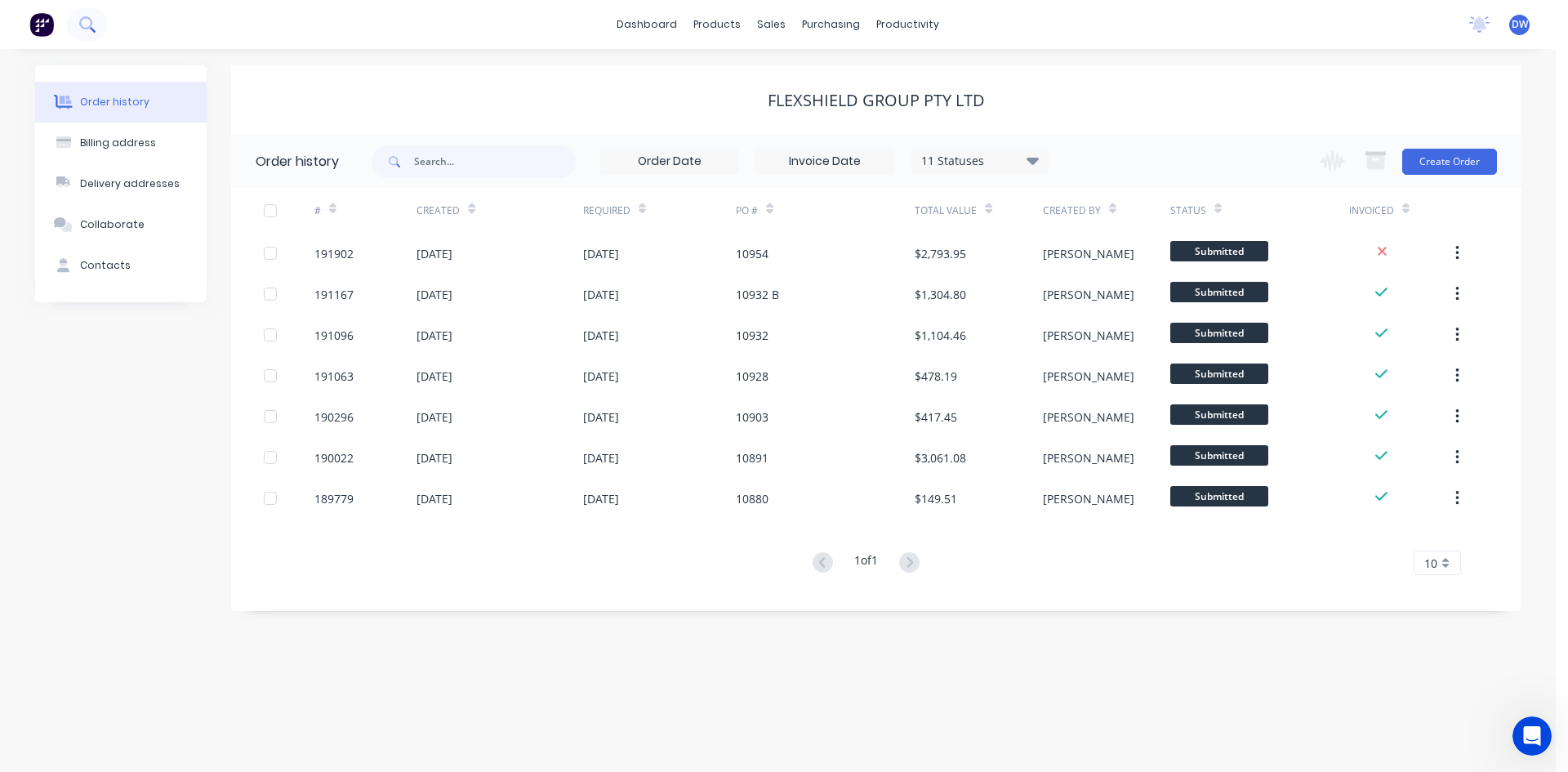
click at [100, 29] on button at bounding box center [87, 24] width 40 height 33
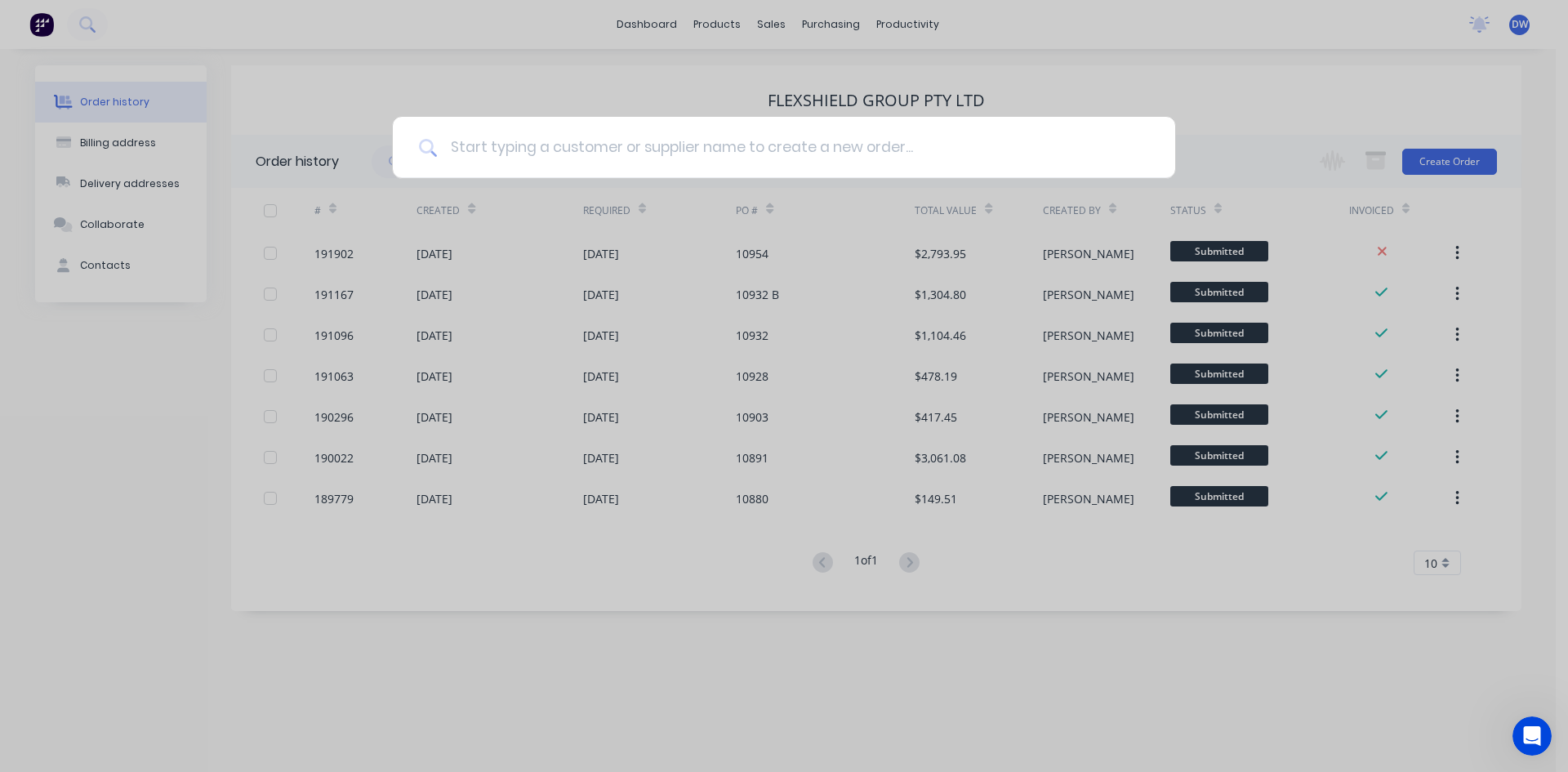
click at [524, 139] on input at bounding box center [793, 147] width 712 height 61
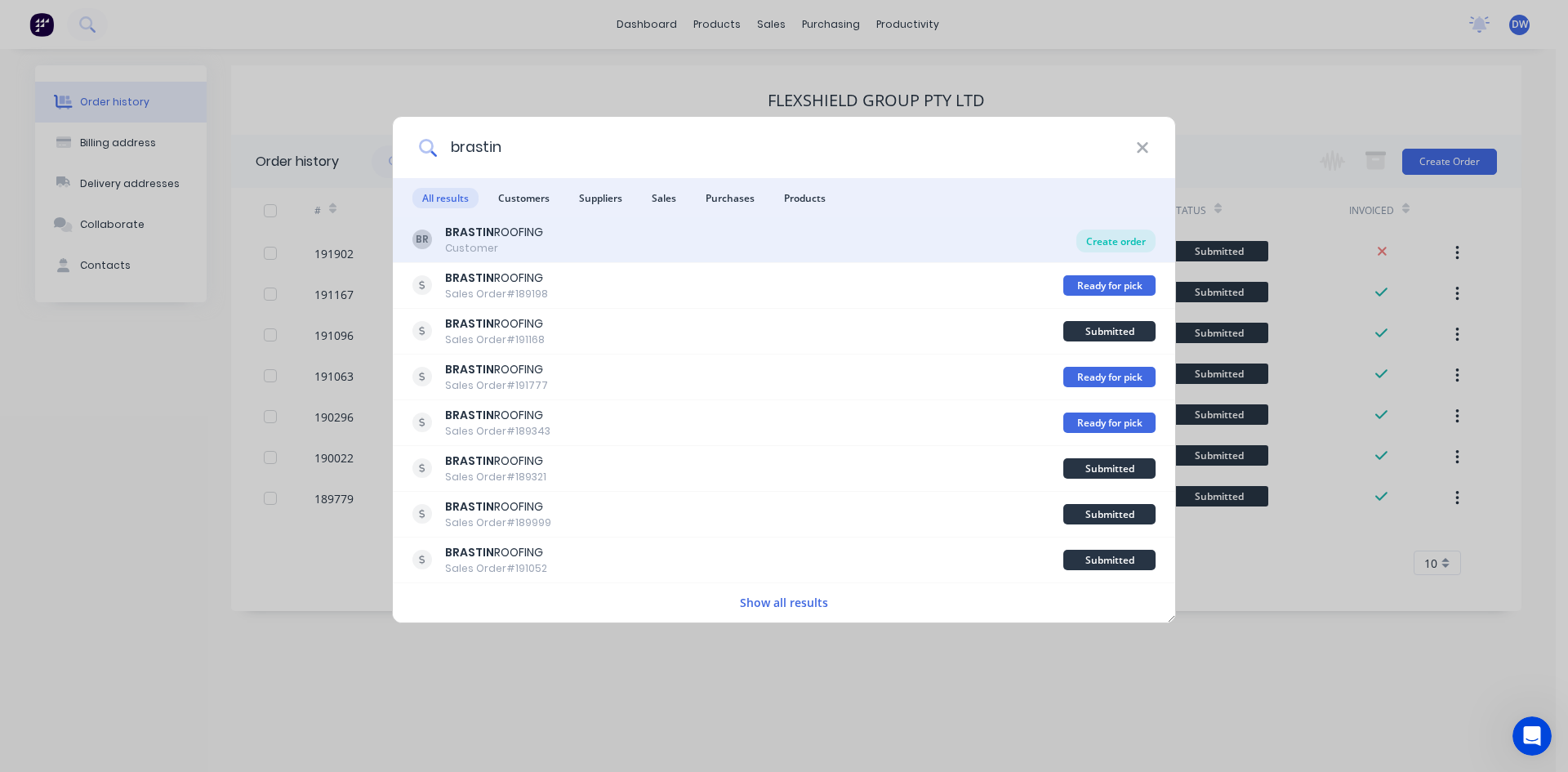
type input "brastin"
click at [1098, 245] on div "Create order" at bounding box center [1116, 241] width 79 height 23
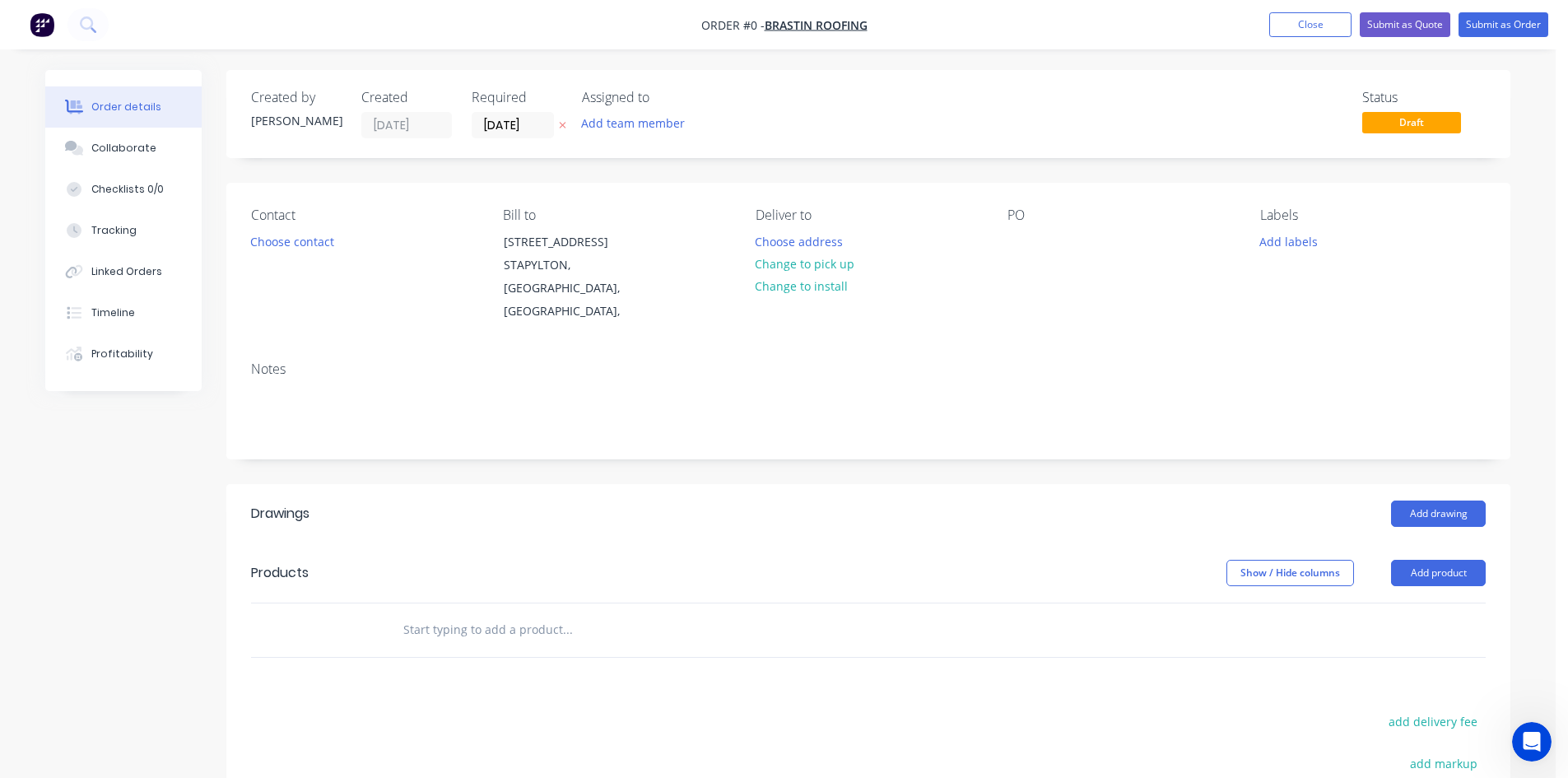
click at [525, 138] on label "05/09/25" at bounding box center [513, 125] width 83 height 27
click at [525, 138] on input "05/09/25" at bounding box center [513, 125] width 81 height 25
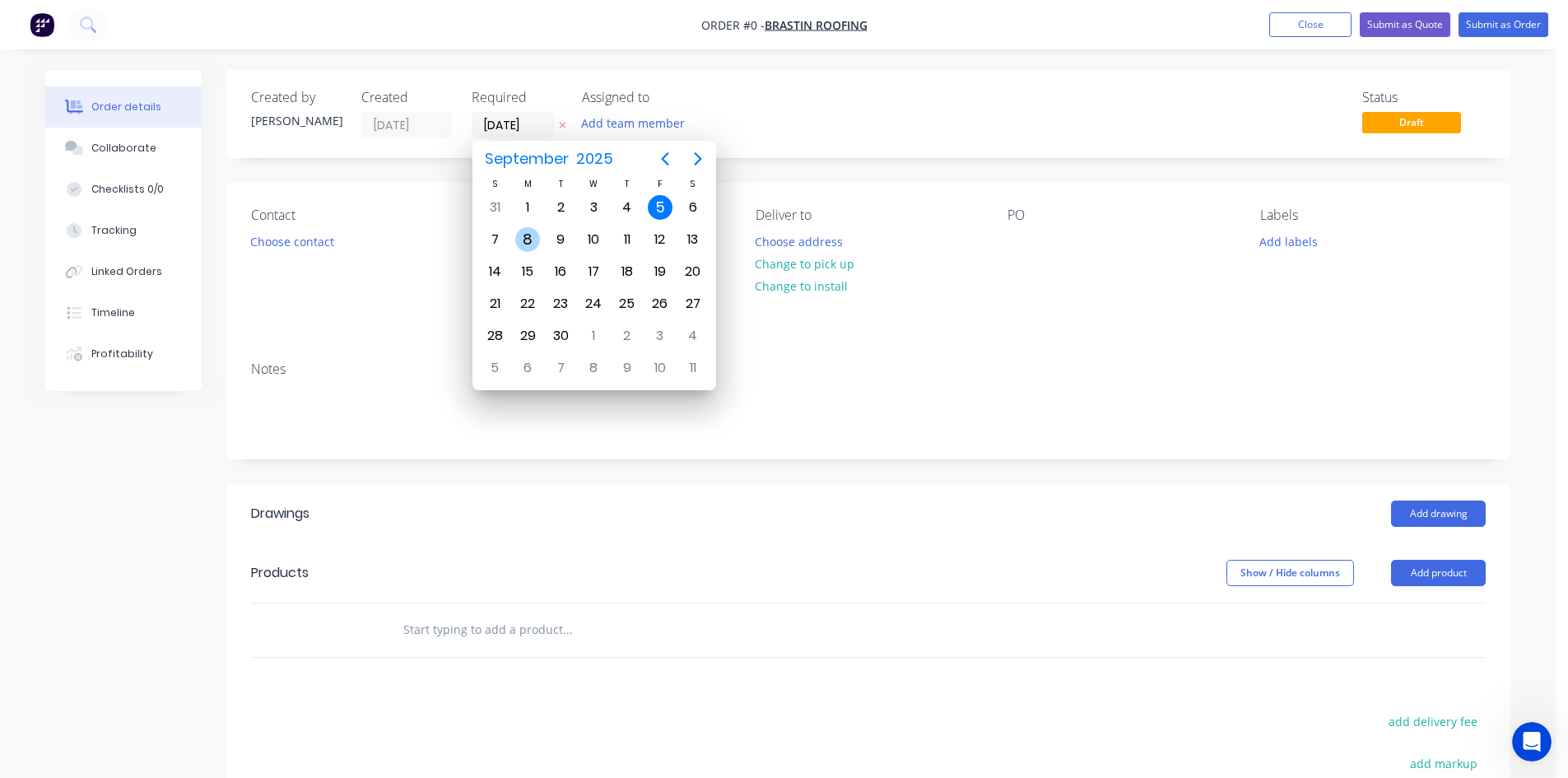
click at [538, 246] on div "8" at bounding box center [528, 239] width 33 height 31
type input "08/09/25"
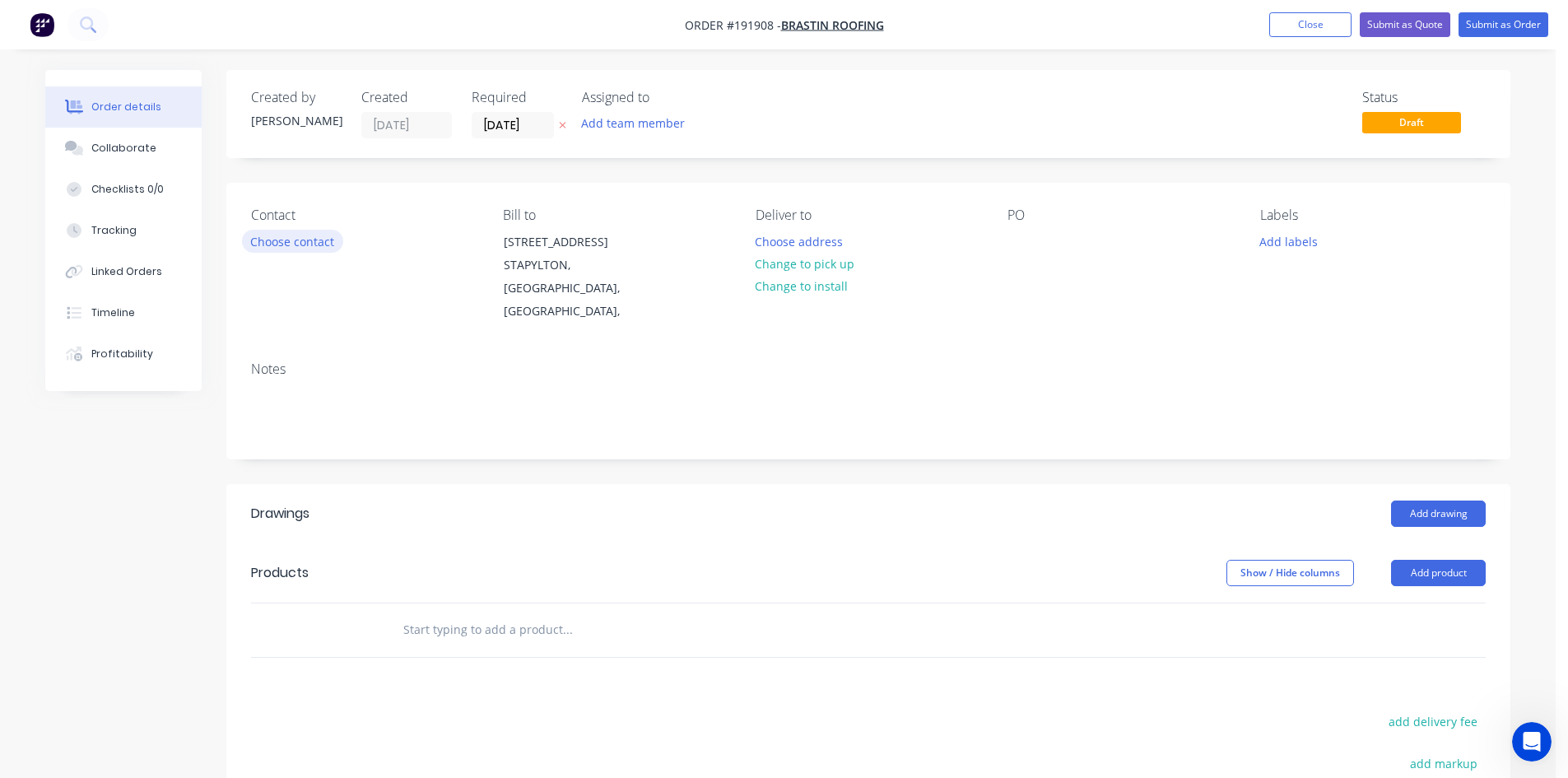
click at [326, 246] on button "Choose contact" at bounding box center [292, 240] width 102 height 22
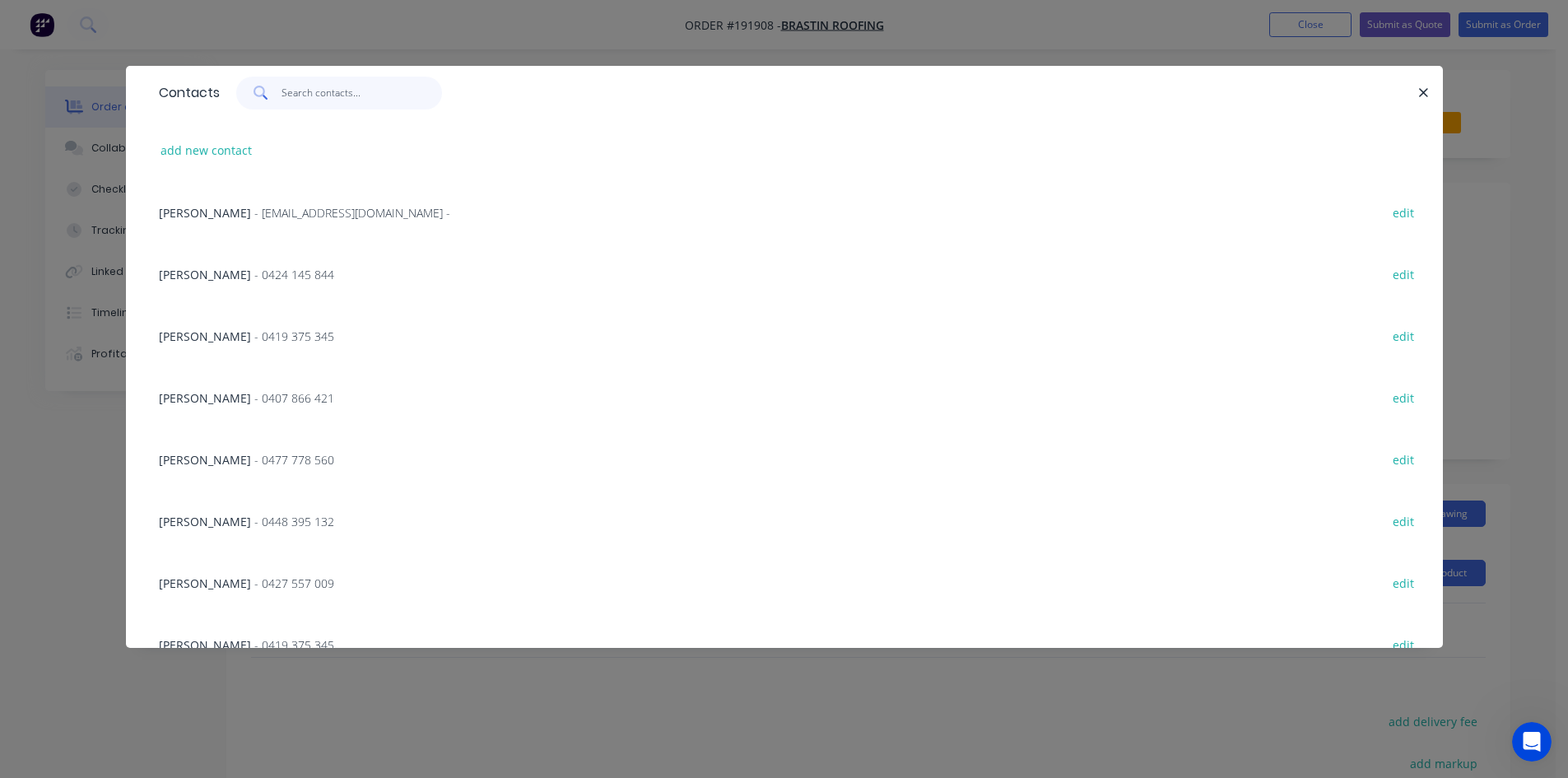
click at [326, 99] on input "text" at bounding box center [362, 93] width 160 height 33
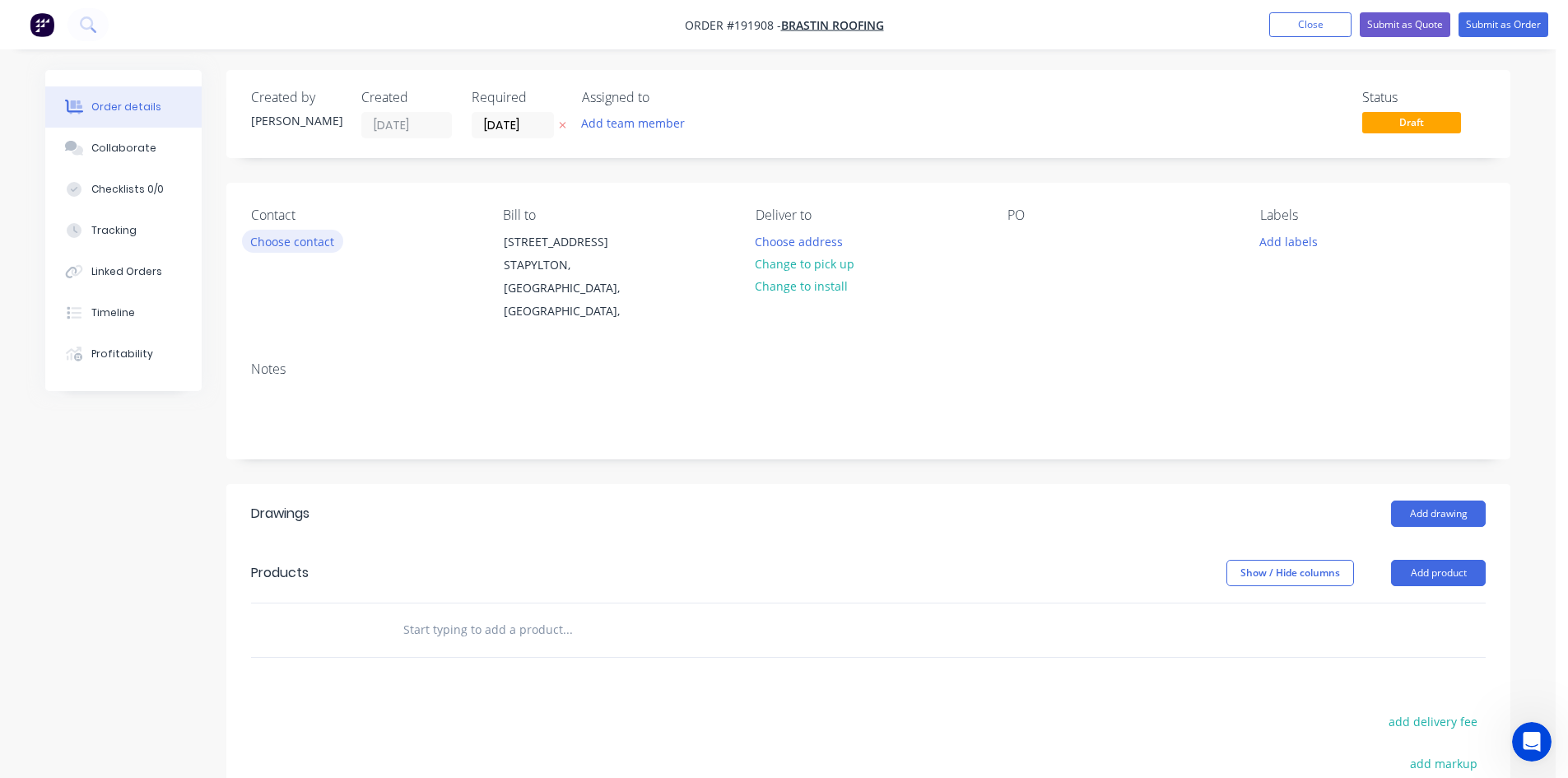
click at [286, 238] on button "Choose contact" at bounding box center [292, 240] width 102 height 22
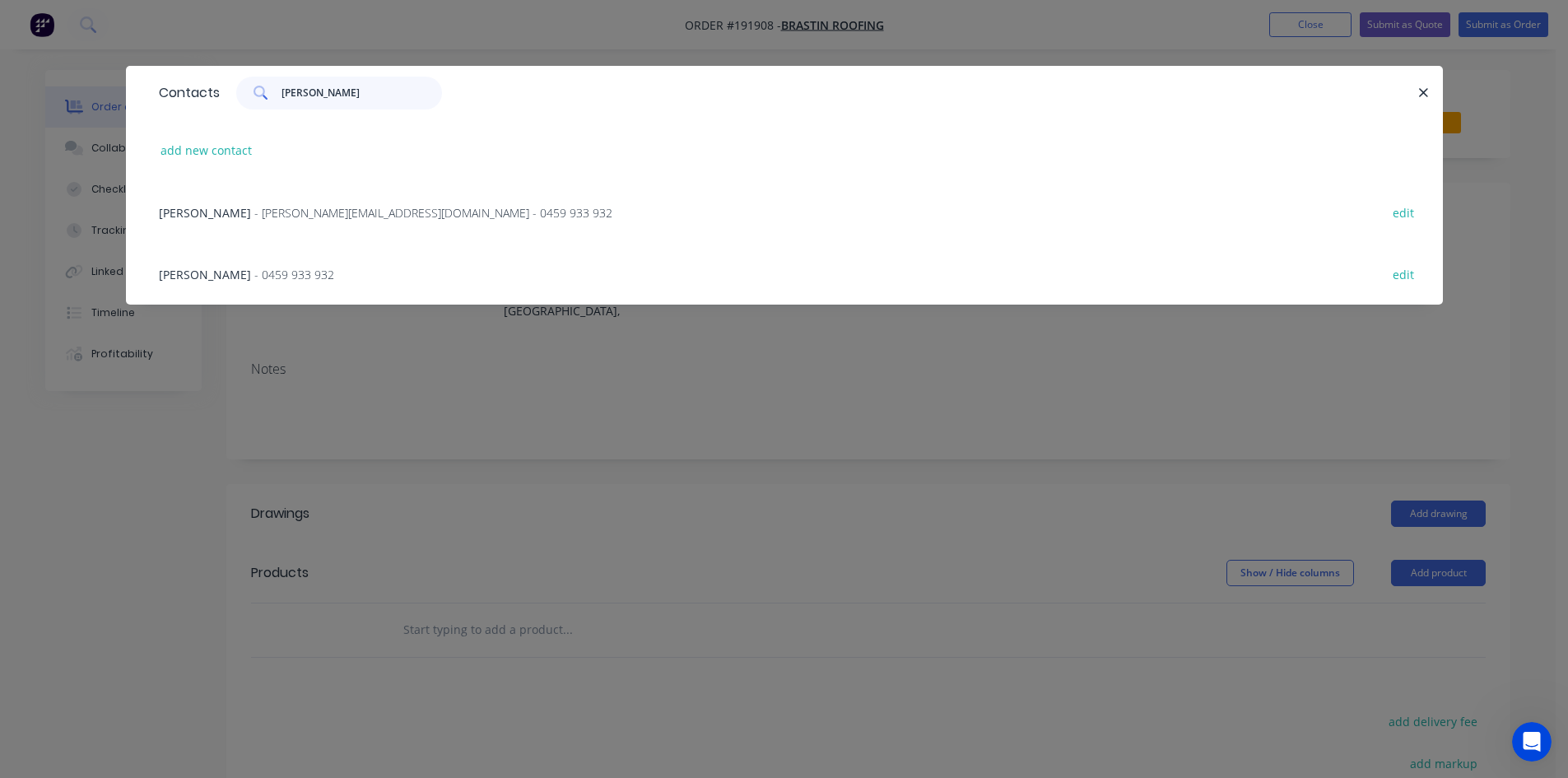
type input "lee"
click at [361, 218] on span "- lee.f@brastinroofing.com.au - 0459 933 932" at bounding box center [433, 213] width 358 height 15
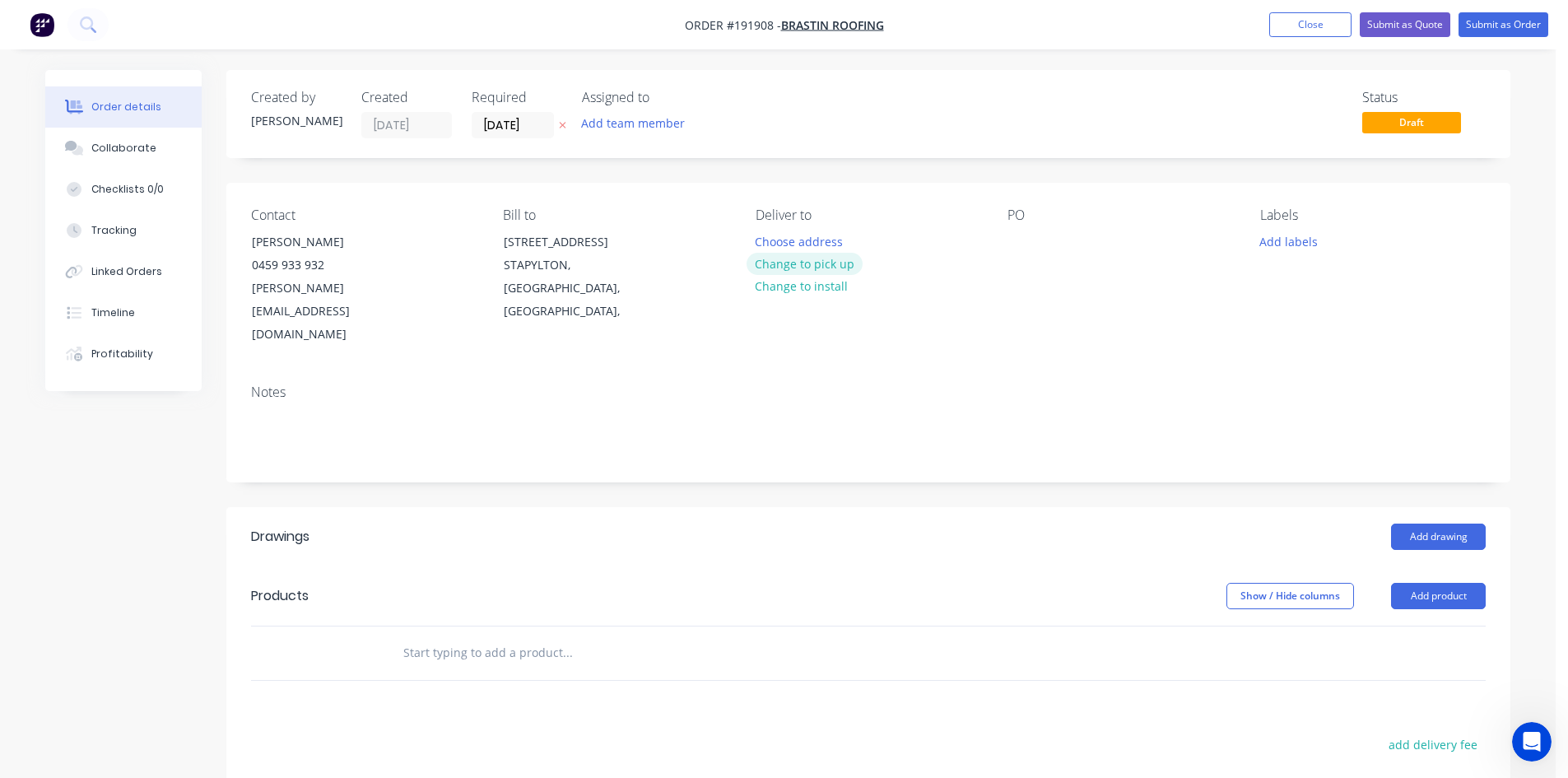
click at [796, 264] on button "Change to pick up" at bounding box center [805, 263] width 117 height 22
click at [778, 238] on div at bounding box center [769, 241] width 27 height 24
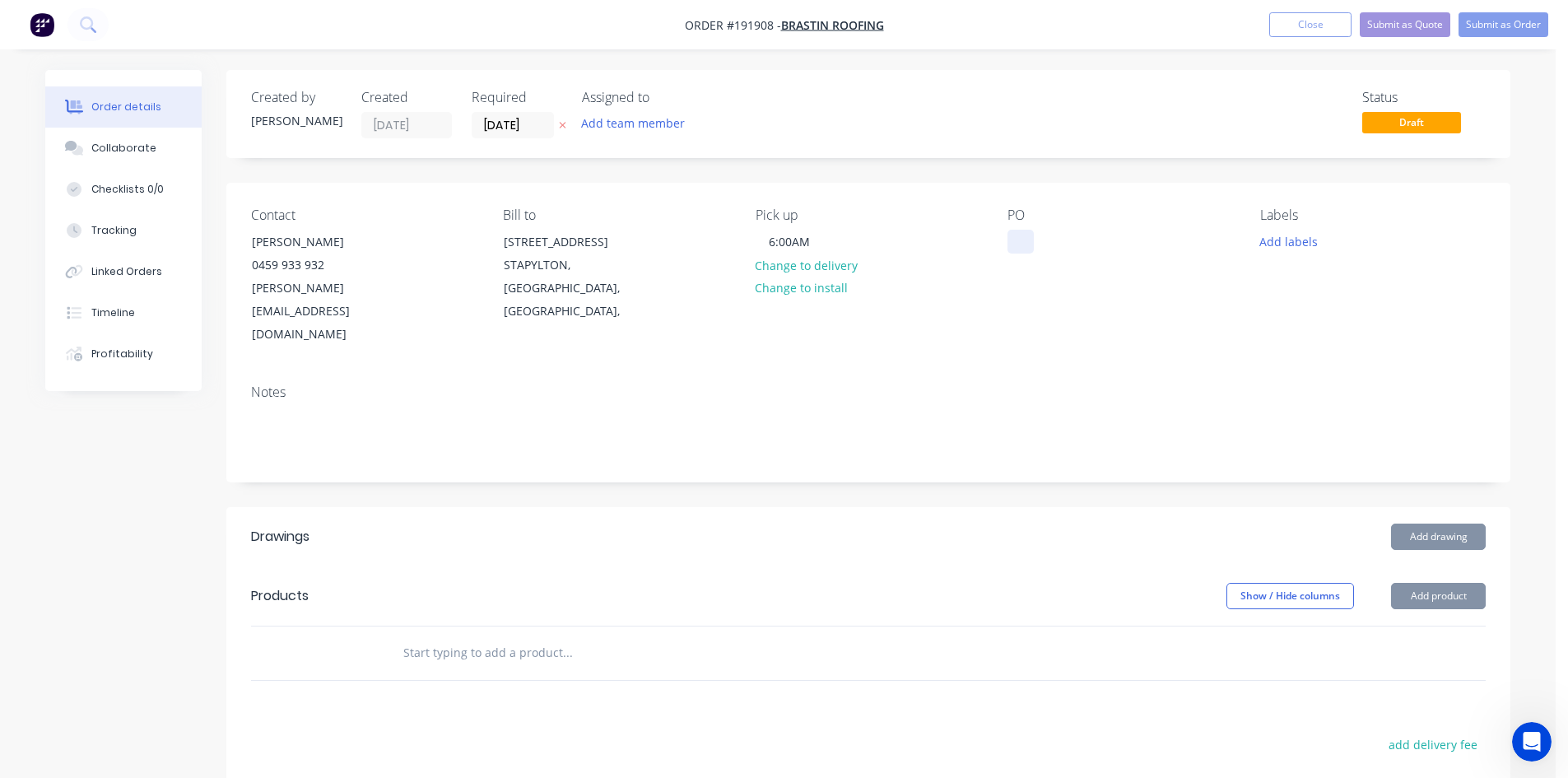
click at [1021, 253] on div at bounding box center [1020, 241] width 27 height 24
click at [1082, 263] on div "PO 30367" at bounding box center [1120, 277] width 226 height 139
click at [512, 636] on input "text" at bounding box center [567, 652] width 329 height 33
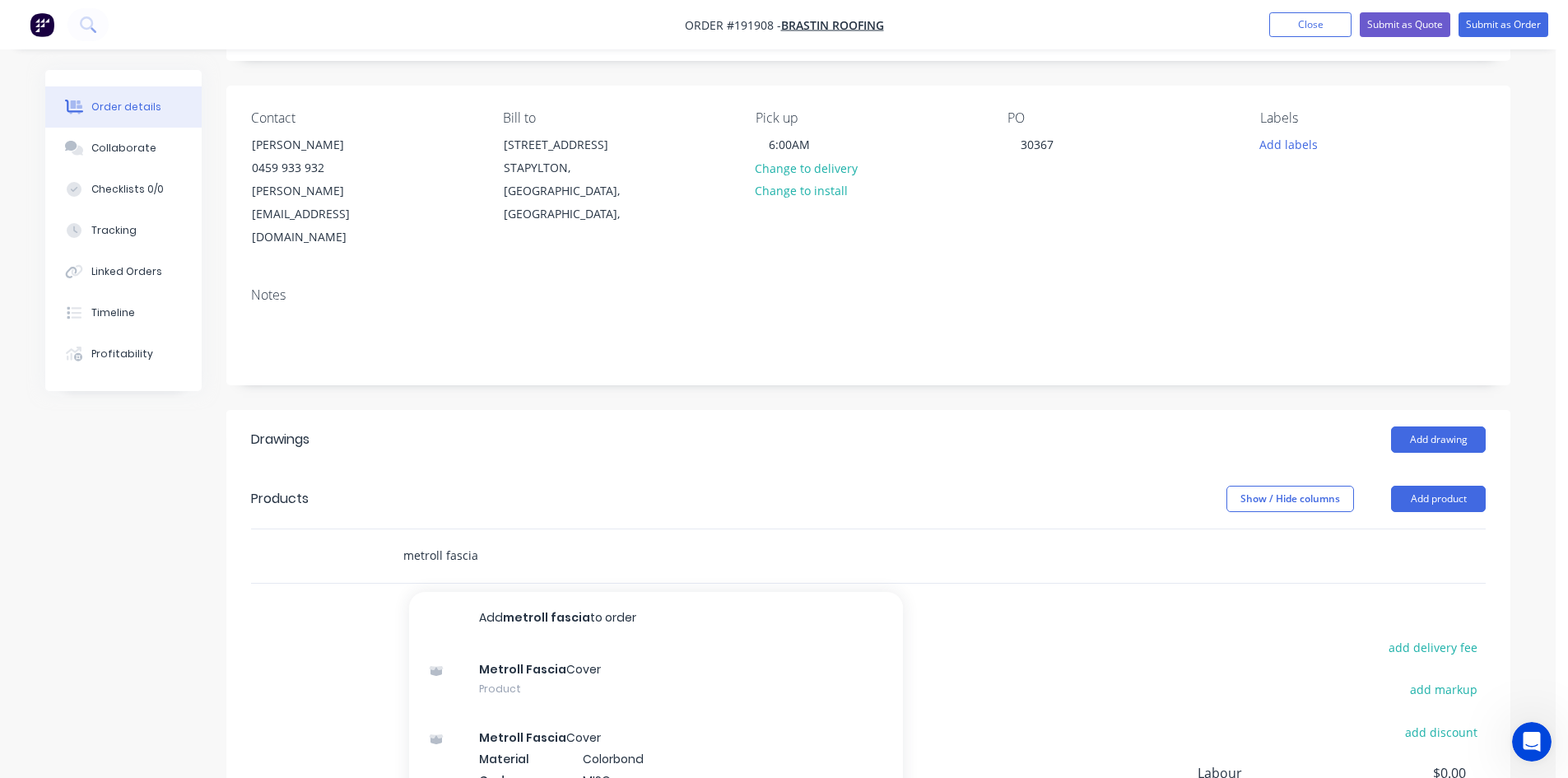
scroll to position [138, 0]
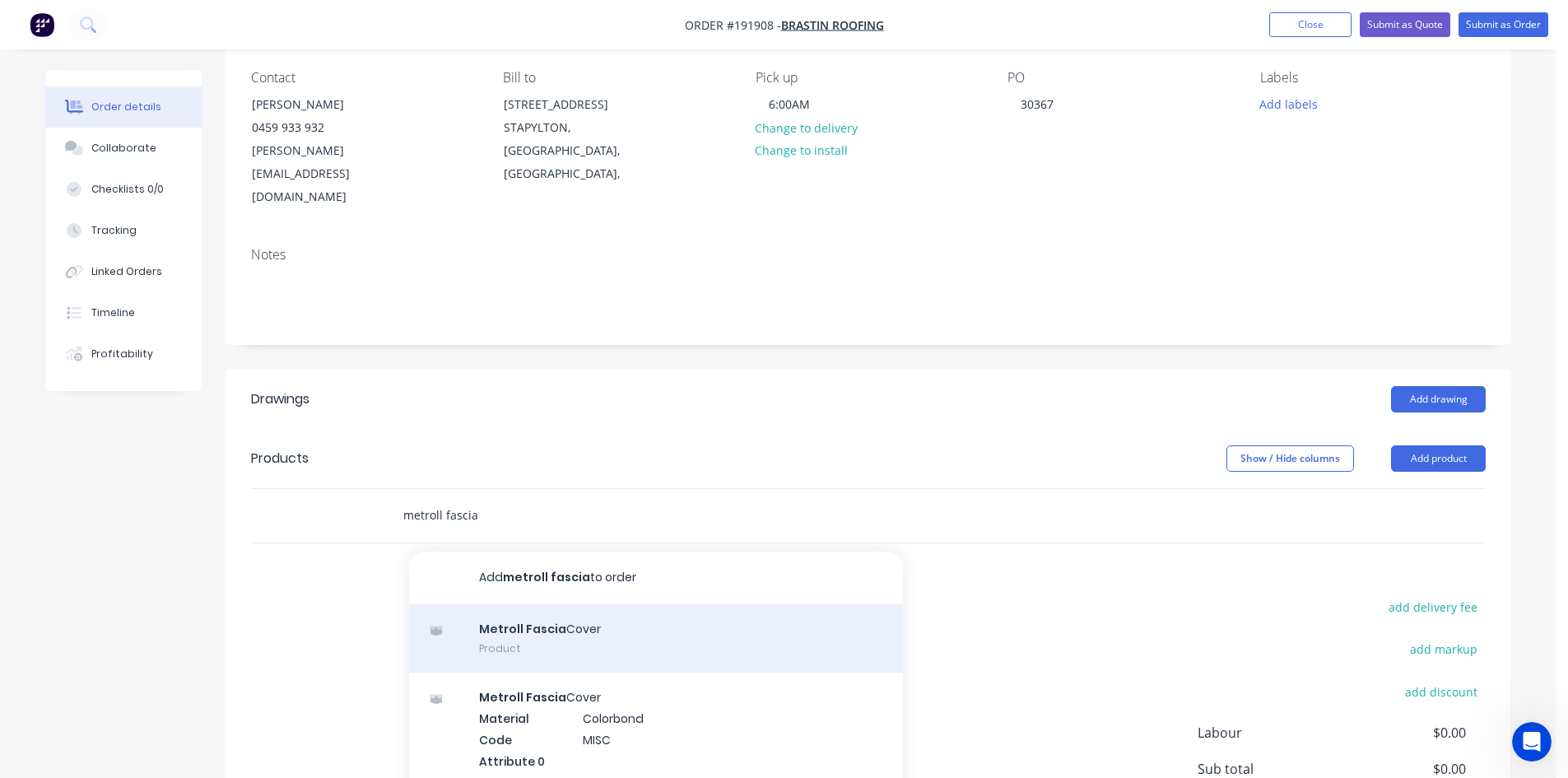
type input "metroll fascia"
click at [668, 604] on div "Metroll Fascia Cover Product" at bounding box center [656, 639] width 494 height 69
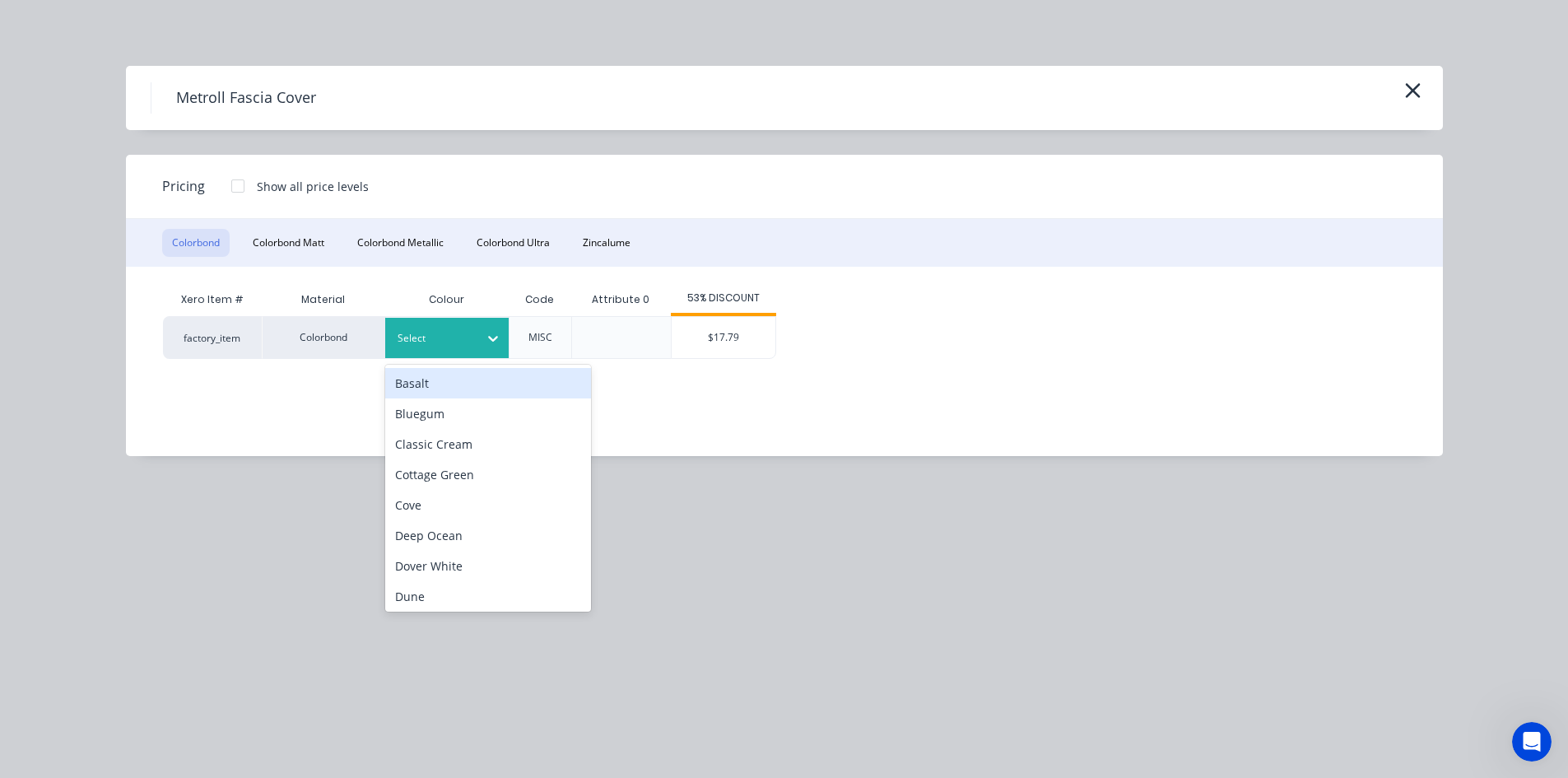
click at [478, 324] on div at bounding box center [493, 339] width 29 height 40
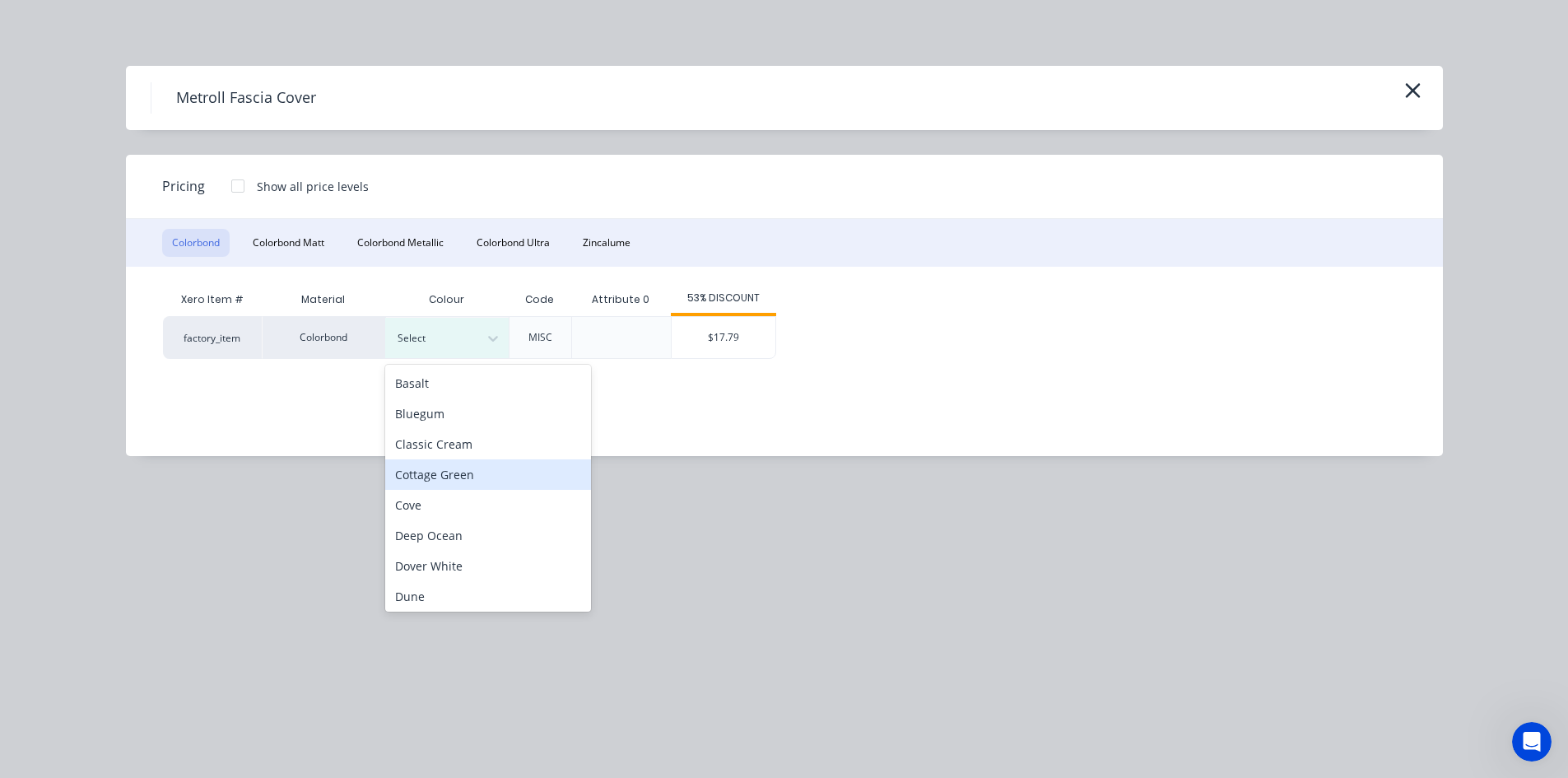
scroll to position [548, 0]
click at [481, 529] on div "Wallaby" at bounding box center [488, 534] width 206 height 30
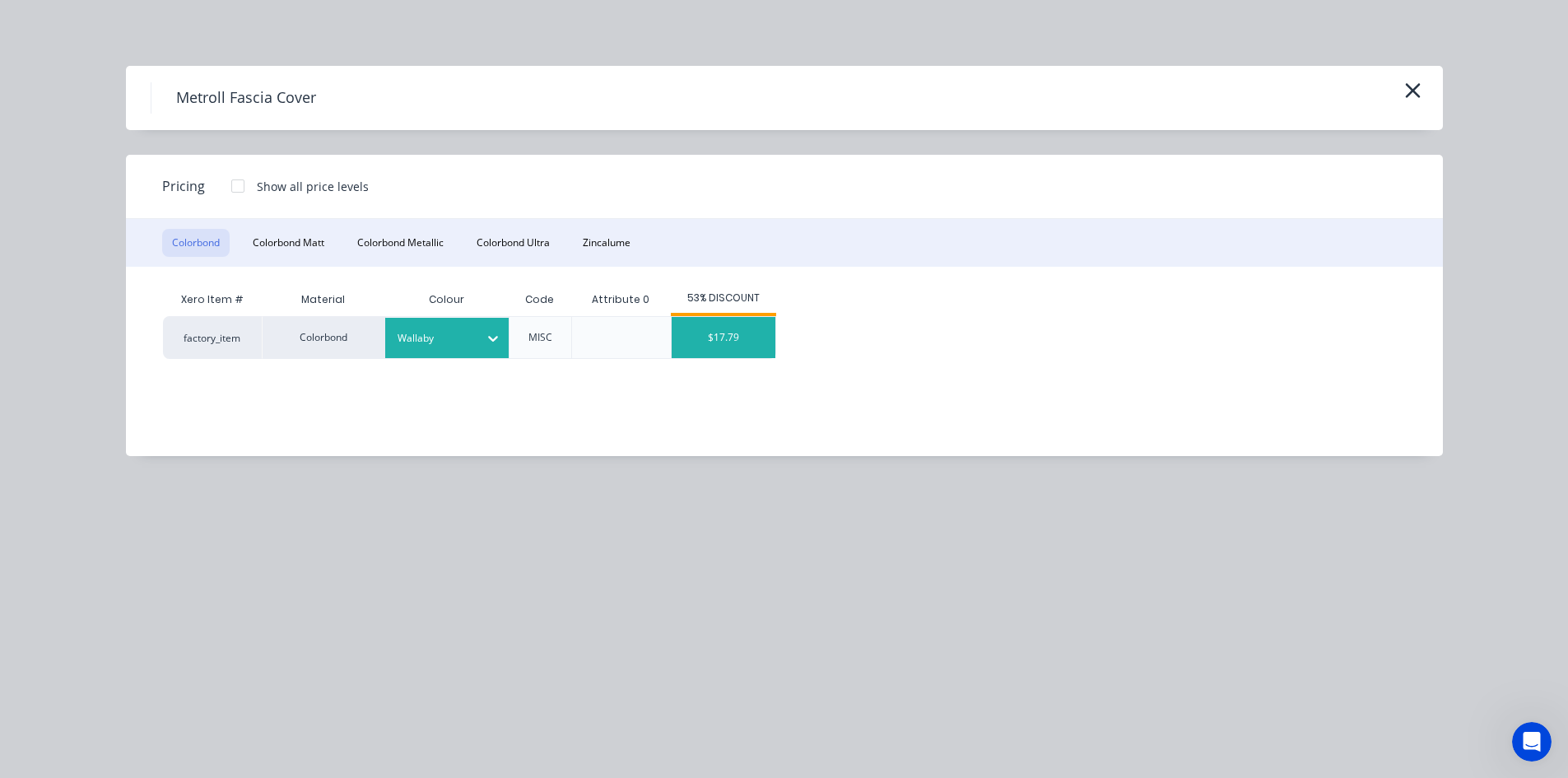
click at [744, 342] on div "$17.79" at bounding box center [723, 337] width 103 height 41
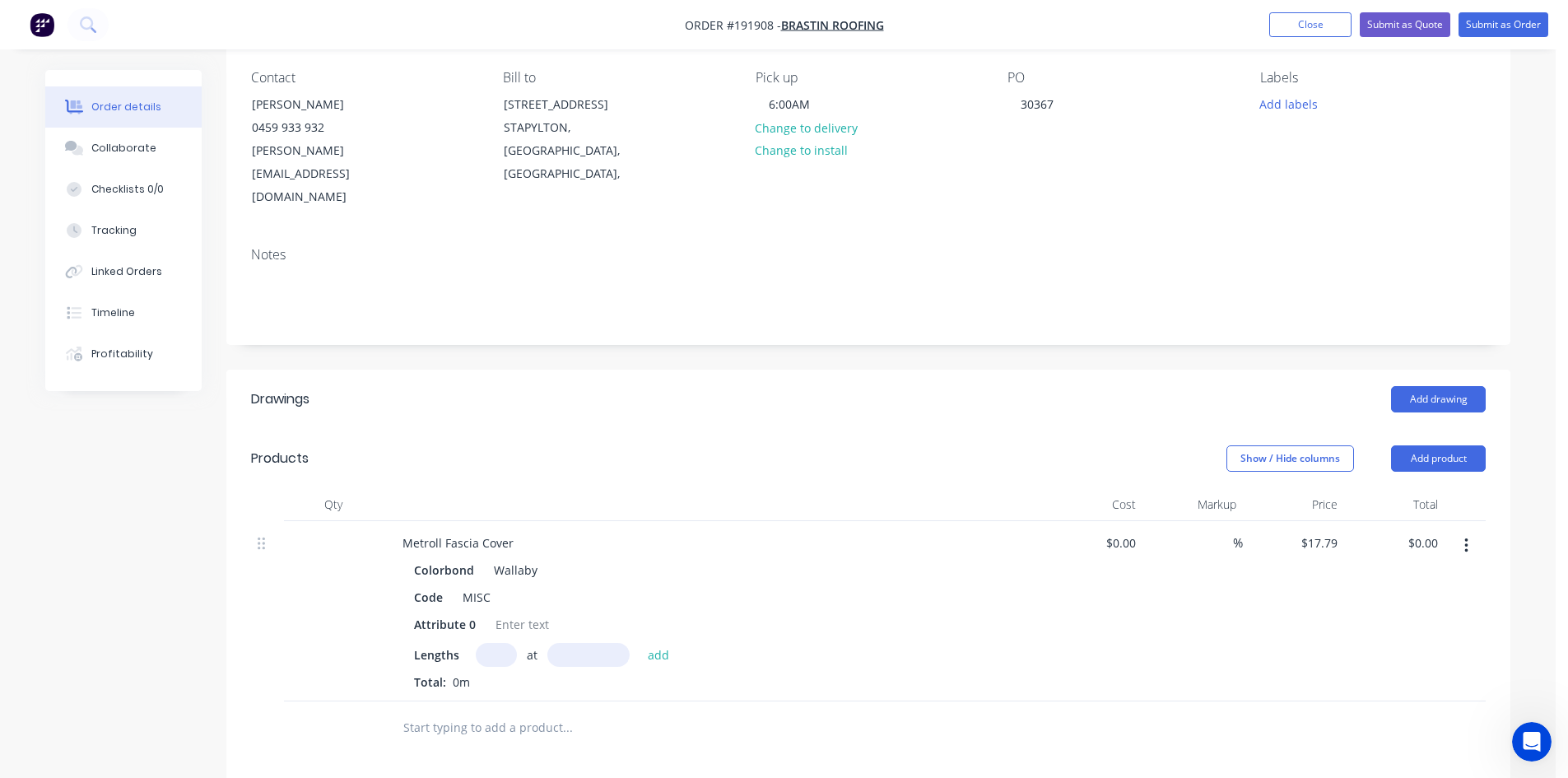
click at [503, 642] on input "text" at bounding box center [495, 654] width 41 height 24
type input "1"
type input "4100"
click at [640, 642] on button "add" at bounding box center [659, 653] width 39 height 22
type input "$72.94"
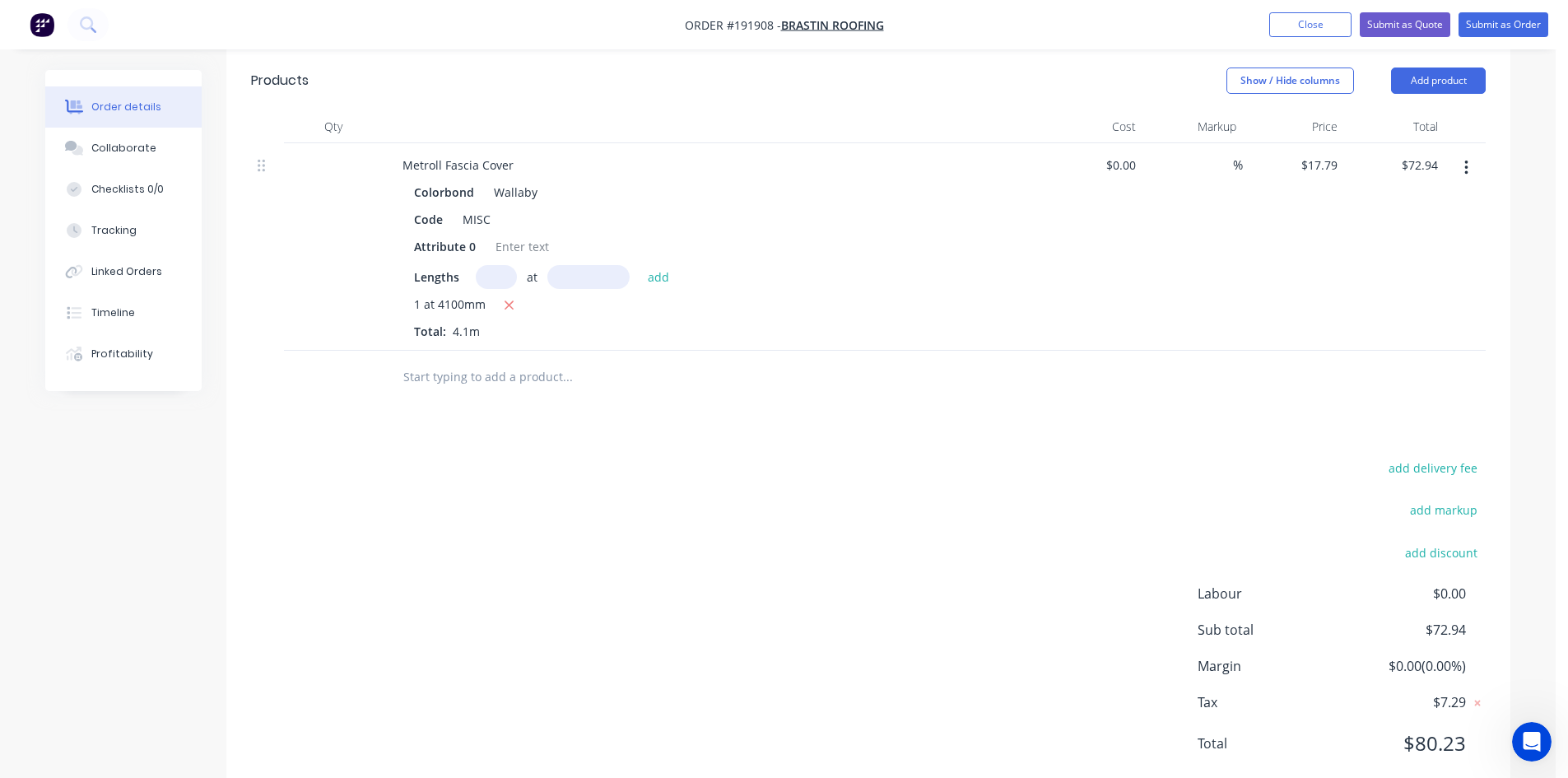
scroll to position [0, 0]
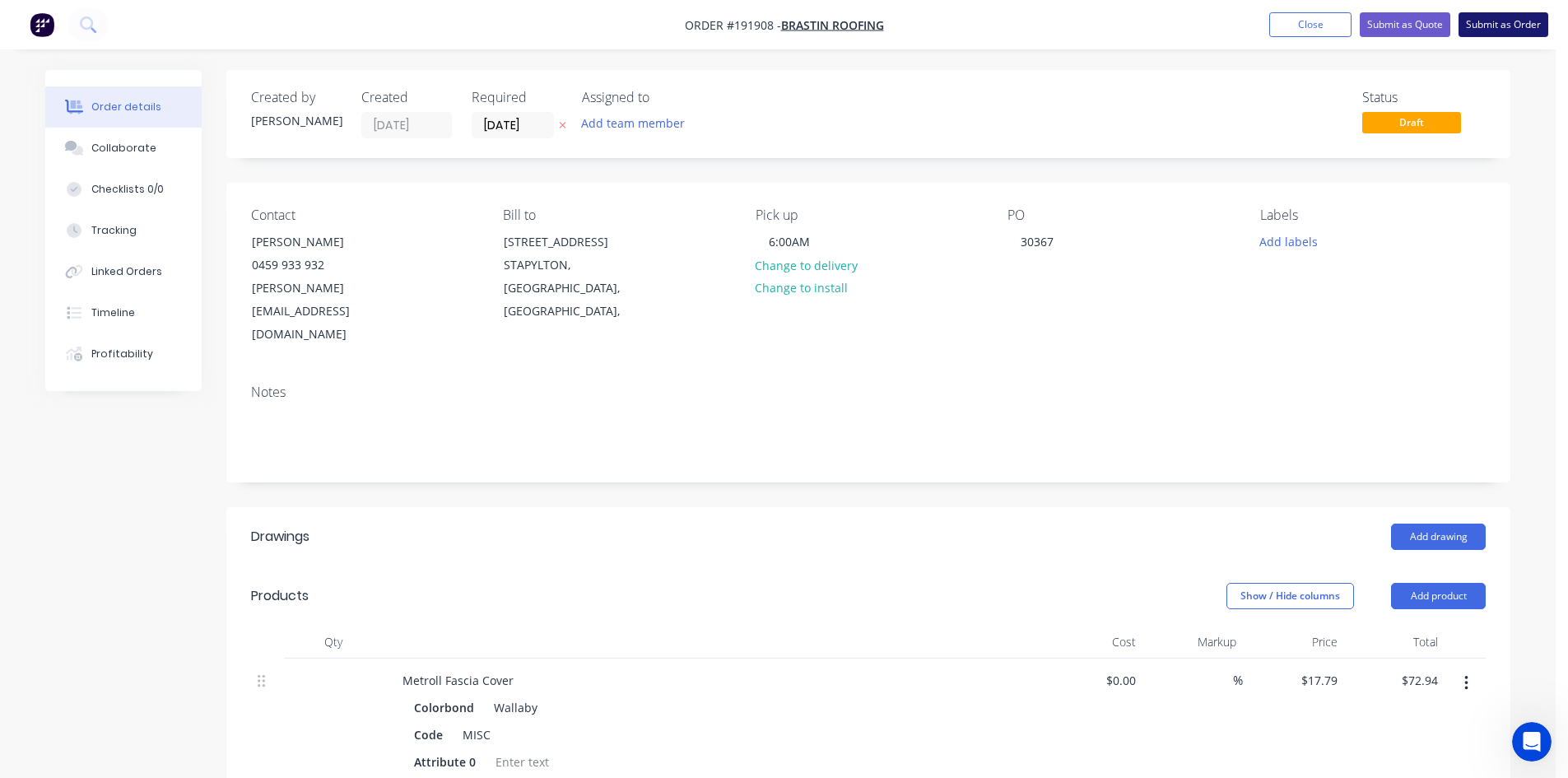
click at [1107, 27] on button "Submit as Order" at bounding box center [1503, 25] width 90 height 25
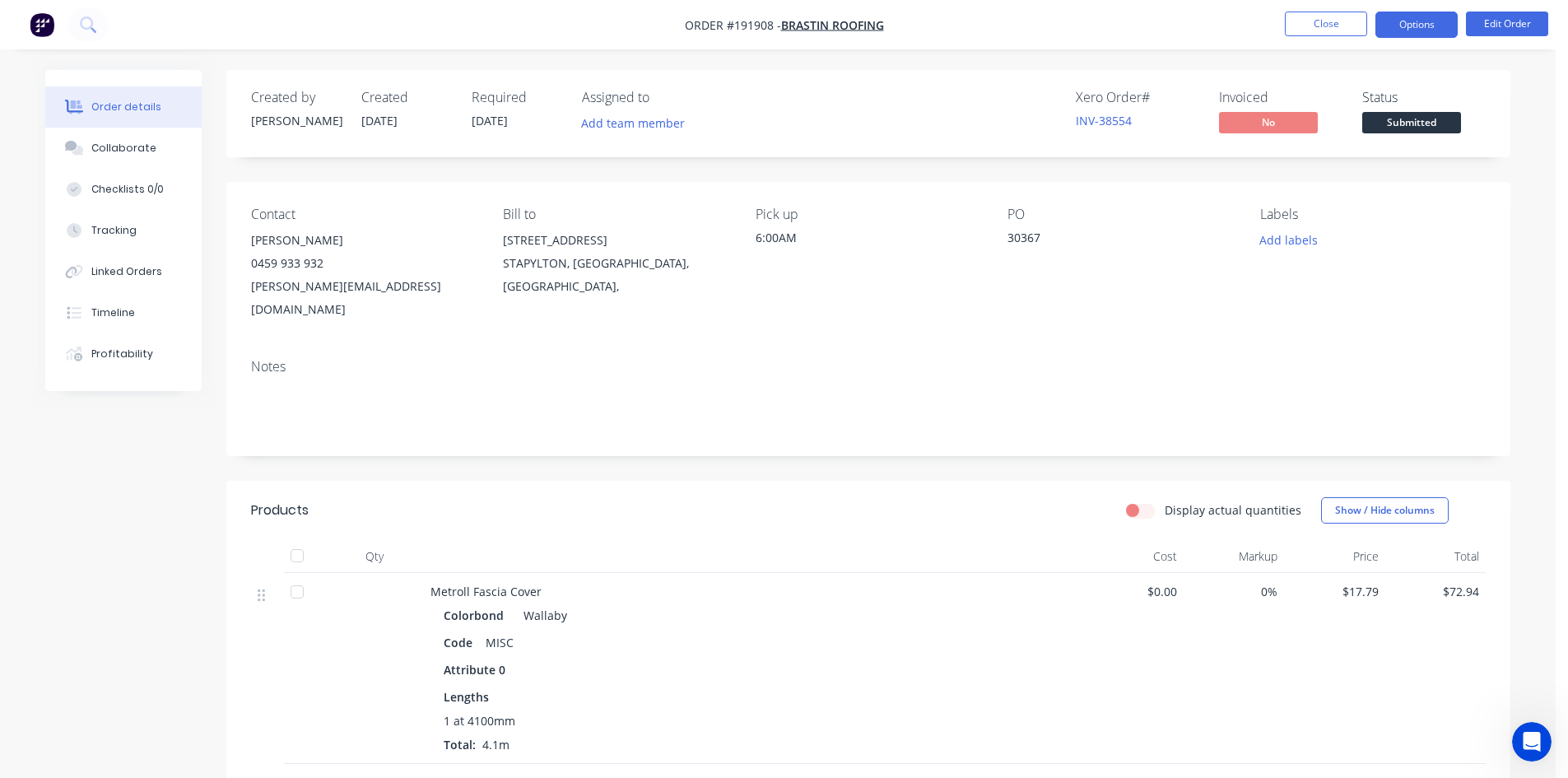
click at [1107, 32] on button "Options" at bounding box center [1416, 25] width 83 height 27
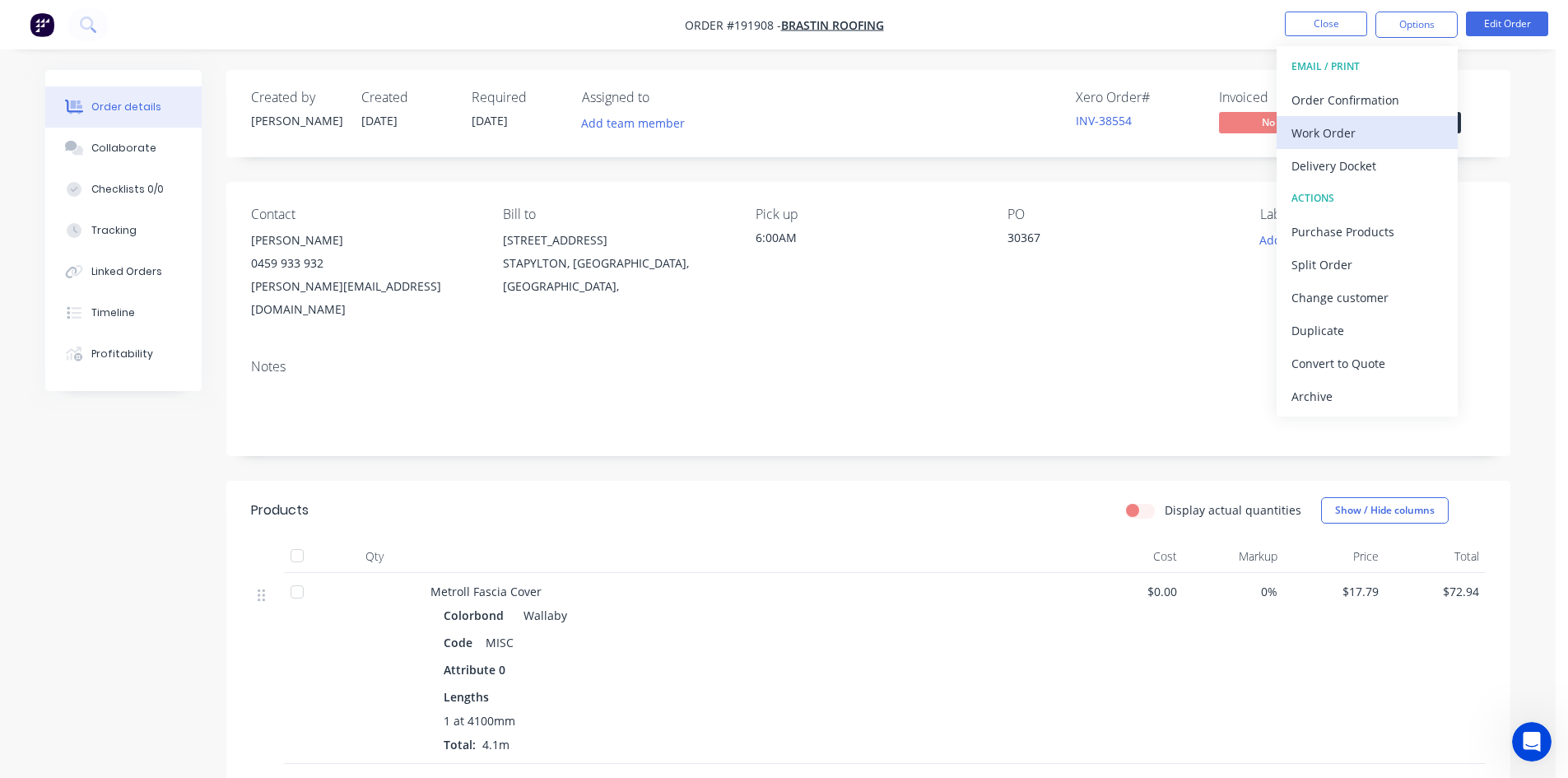
click at [1107, 125] on div "Work Order" at bounding box center [1368, 132] width 152 height 24
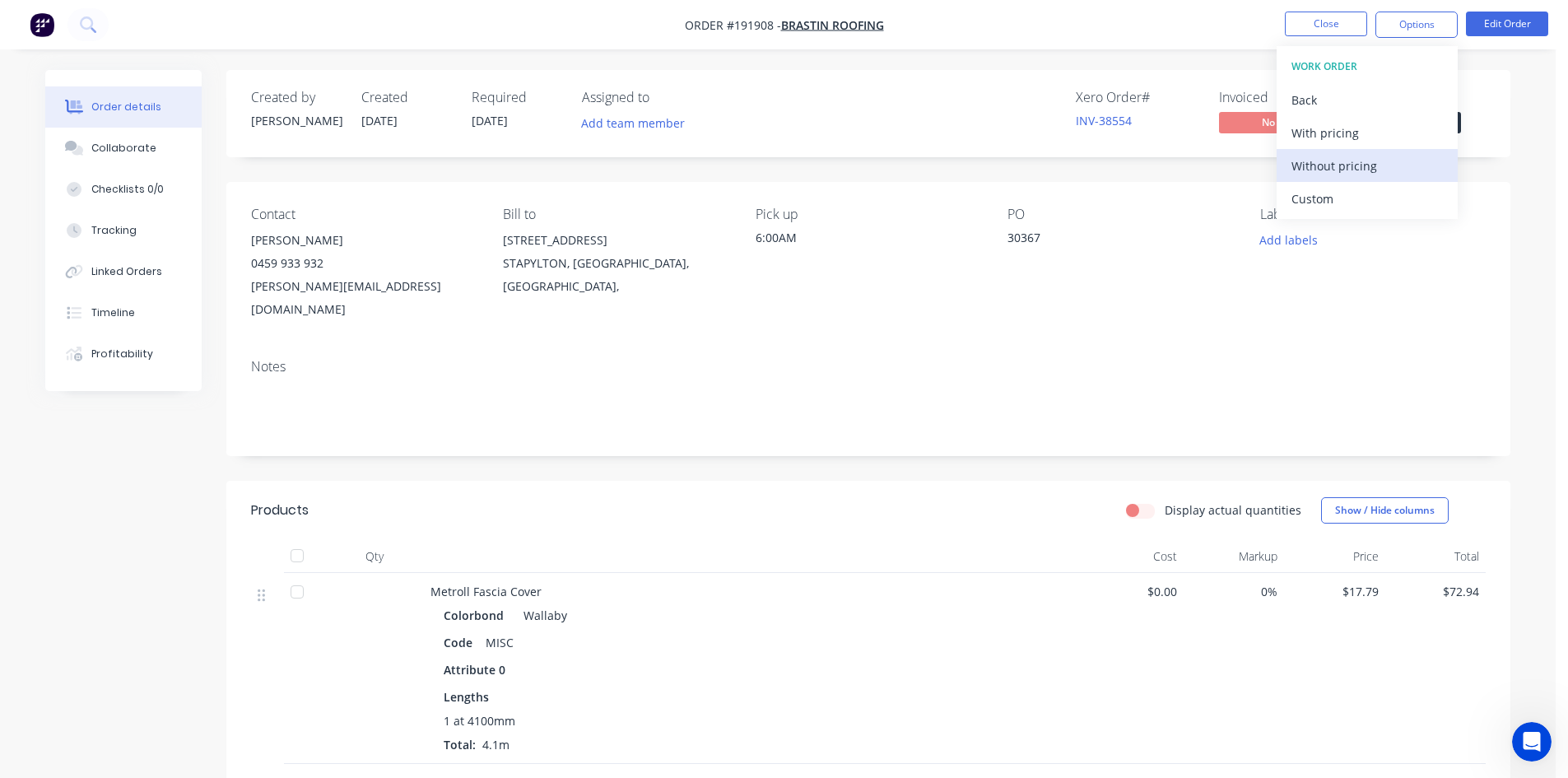
click at [1107, 160] on div "Without pricing" at bounding box center [1368, 165] width 152 height 24
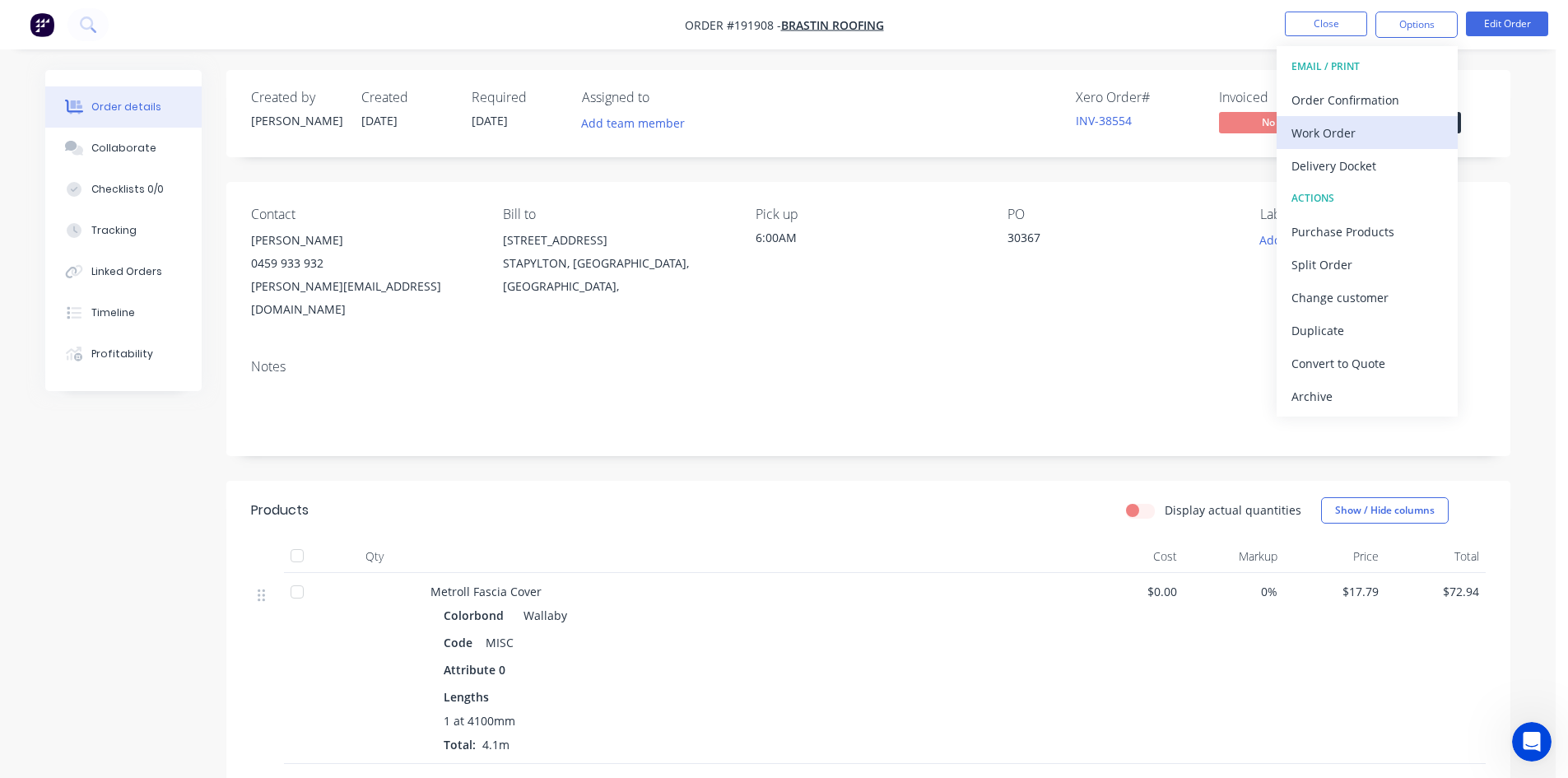
click at [1107, 125] on div "Work Order" at bounding box center [1368, 132] width 152 height 24
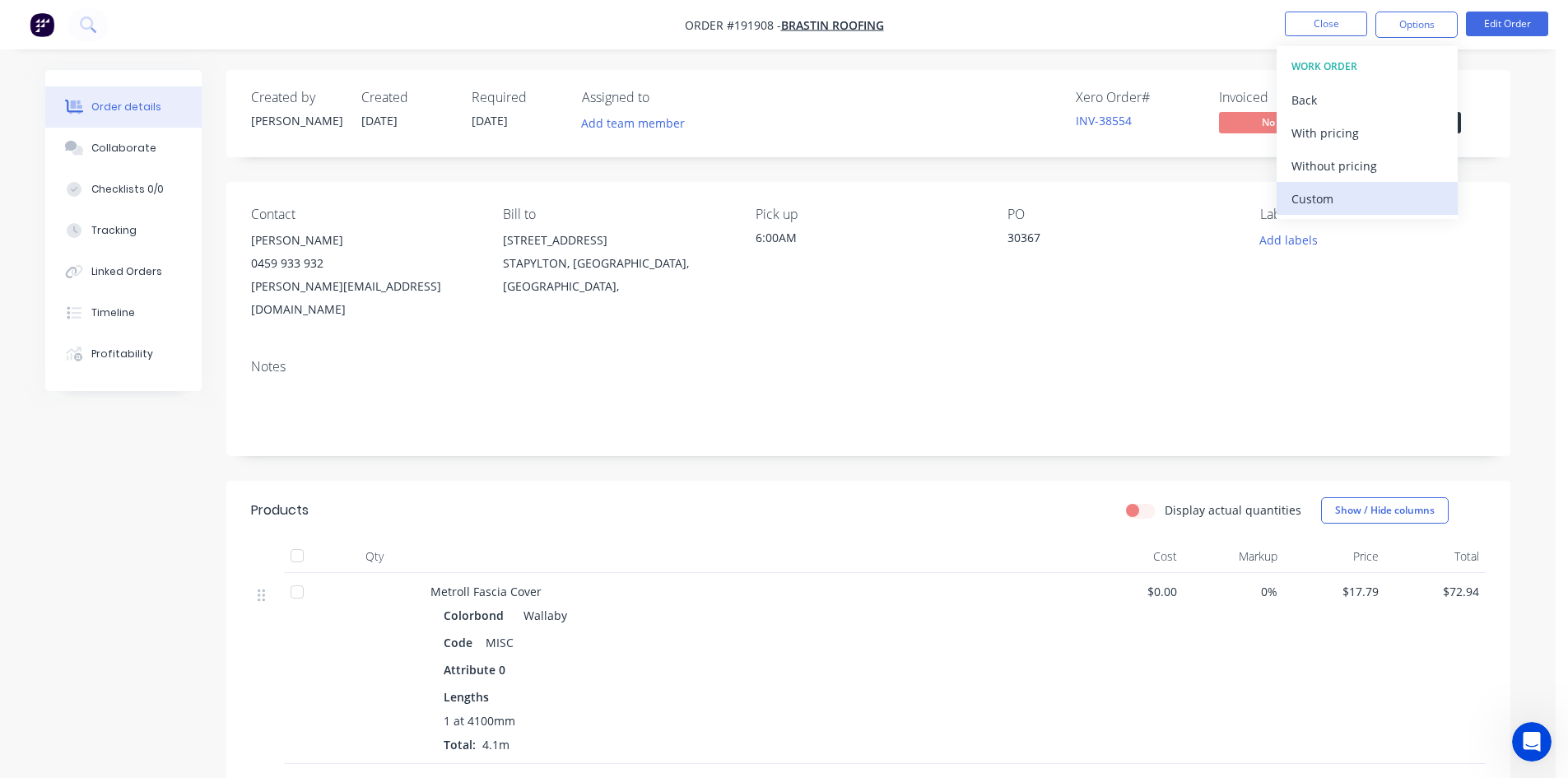
click at [1107, 190] on div "Custom" at bounding box center [1368, 198] width 152 height 24
click at [1107, 171] on div "Without pricing" at bounding box center [1368, 165] width 152 height 24
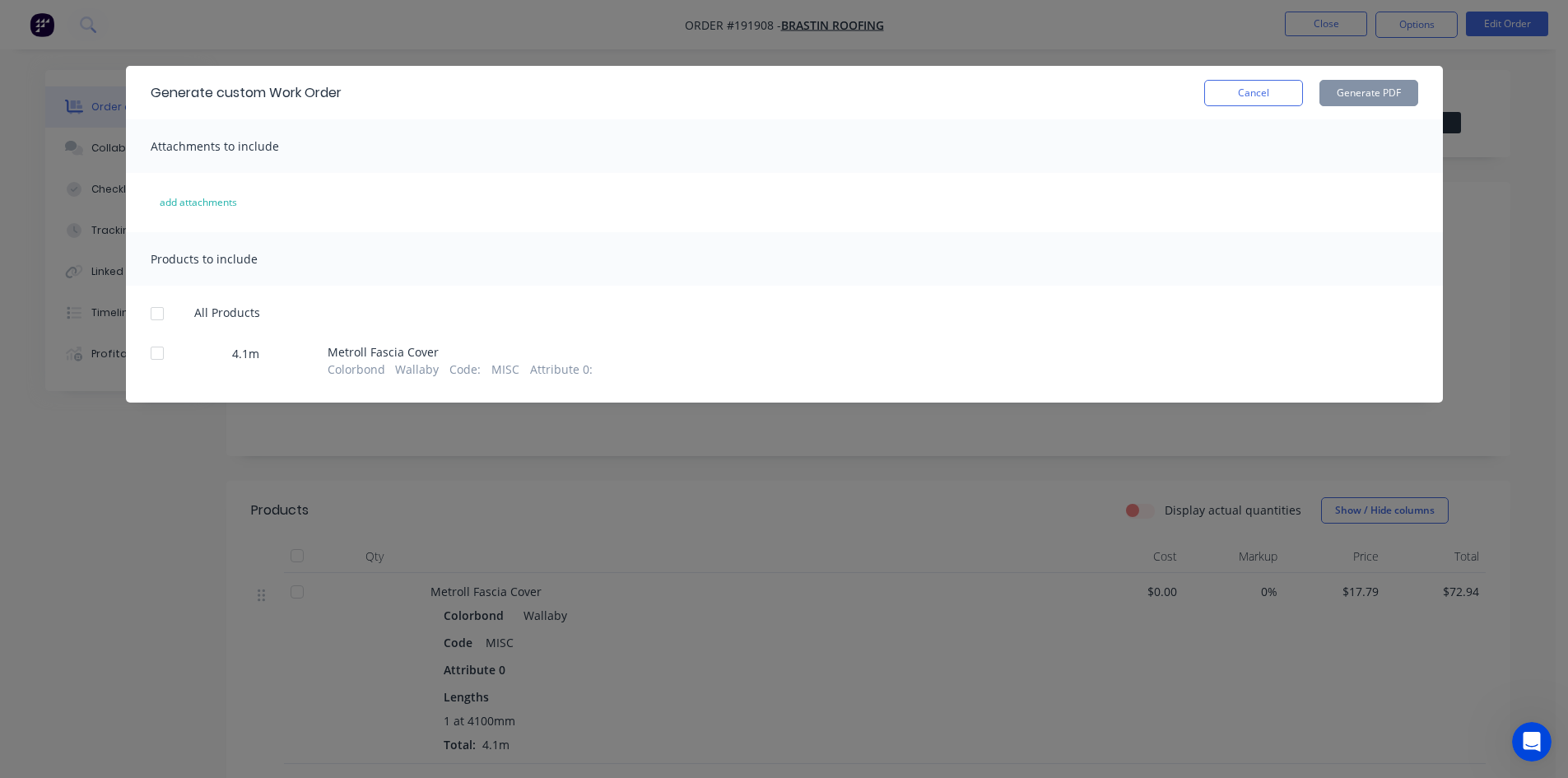
click at [233, 297] on div "Products to include All Products 4.1m Metroll Fascia Cover Colorbond Wallaby Co…" at bounding box center [785, 305] width 1317 height 145
click at [233, 302] on div "Products to include All Products 4.1m Metroll Fascia Cover Colorbond Wallaby Co…" at bounding box center [785, 305] width 1317 height 145
click at [230, 308] on span "All Products" at bounding box center [233, 312] width 77 height 17
click at [152, 316] on div at bounding box center [157, 313] width 33 height 33
click at [1107, 90] on button "Generate PDF" at bounding box center [1369, 93] width 99 height 27
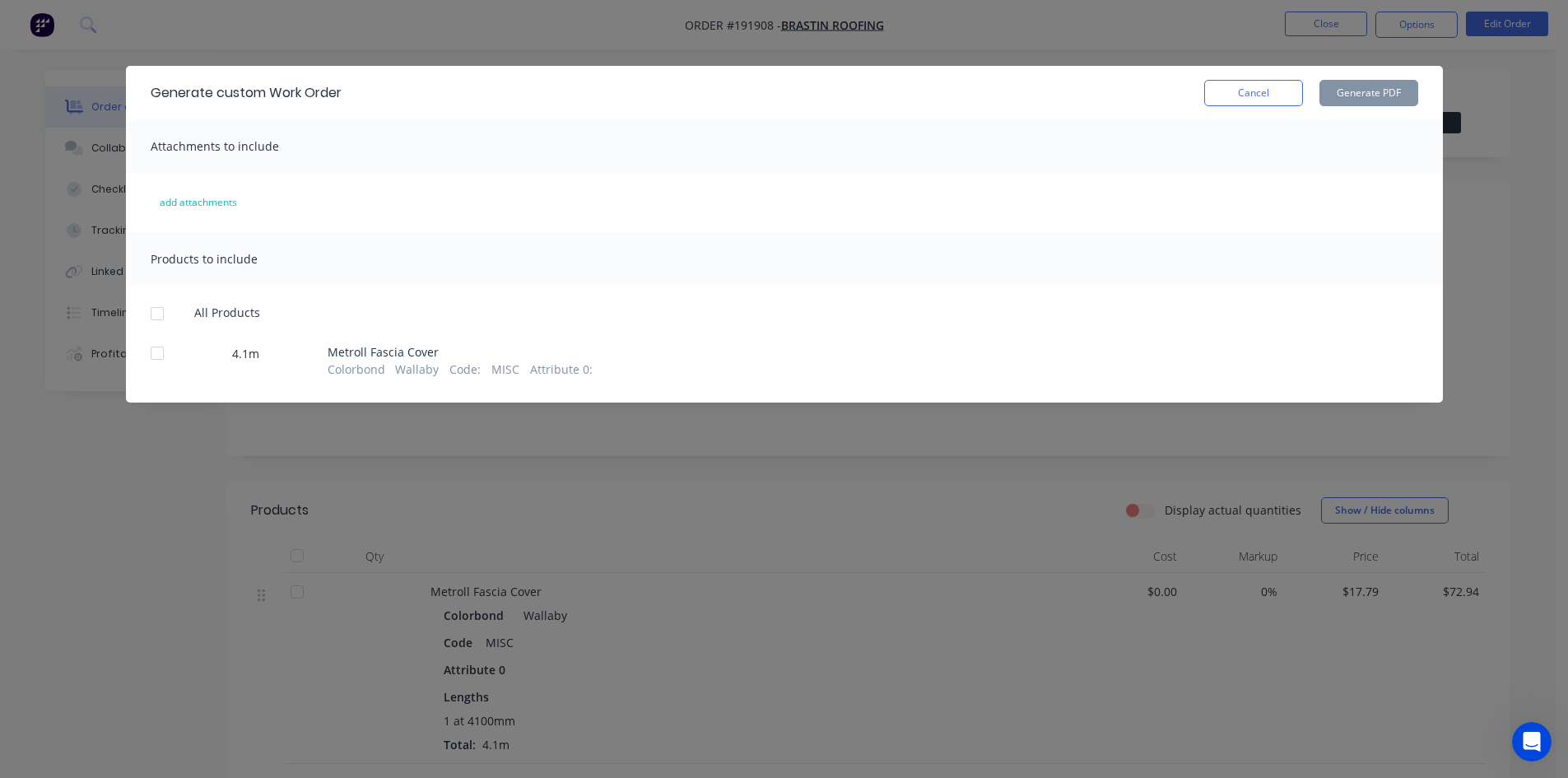
click at [162, 311] on div at bounding box center [157, 313] width 33 height 33
click at [215, 212] on button "add attachments" at bounding box center [198, 202] width 112 height 27
click at [1107, 96] on button "Cancel" at bounding box center [1254, 93] width 99 height 27
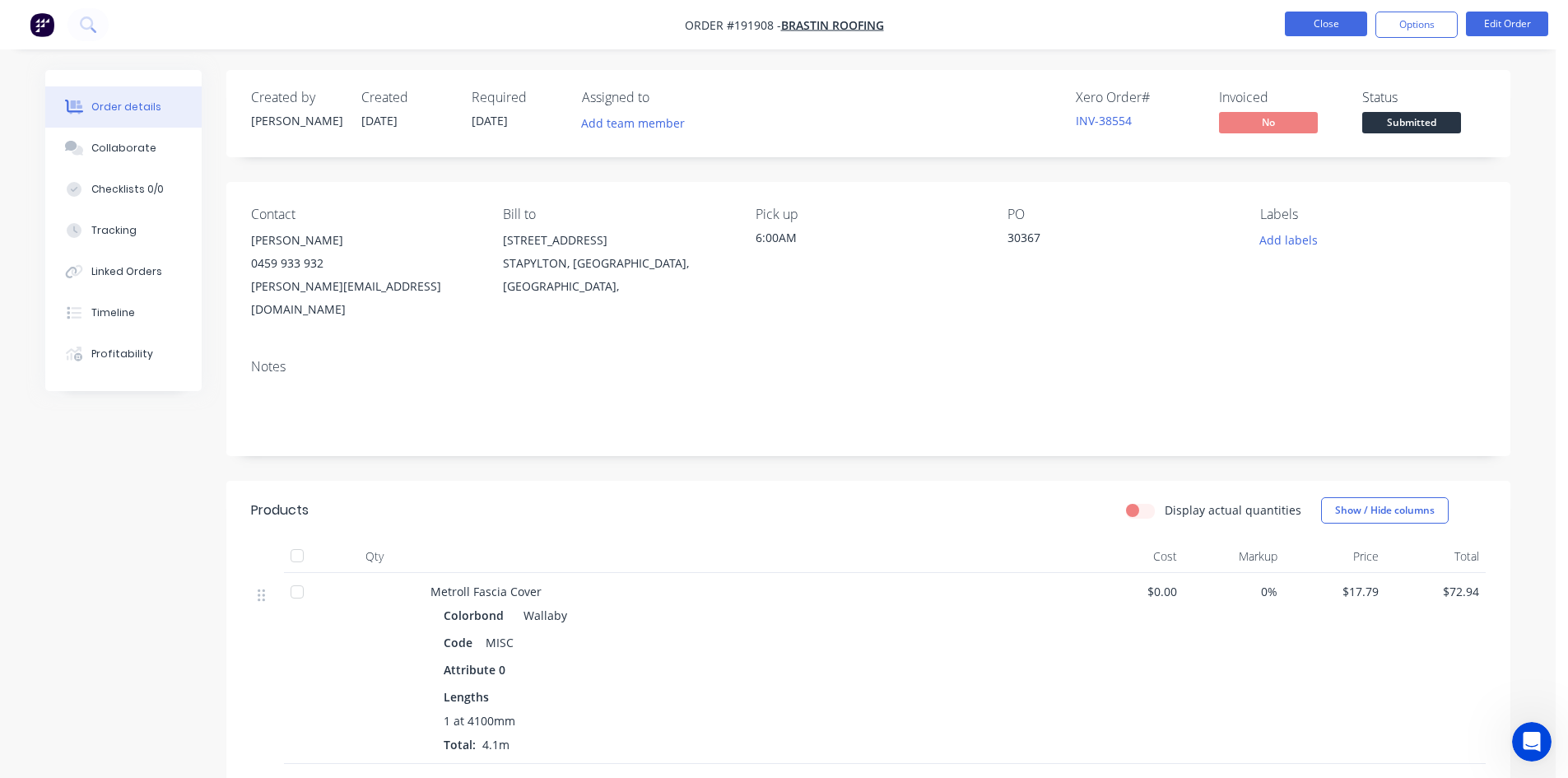
click at [1107, 34] on button "Close" at bounding box center [1326, 24] width 83 height 25
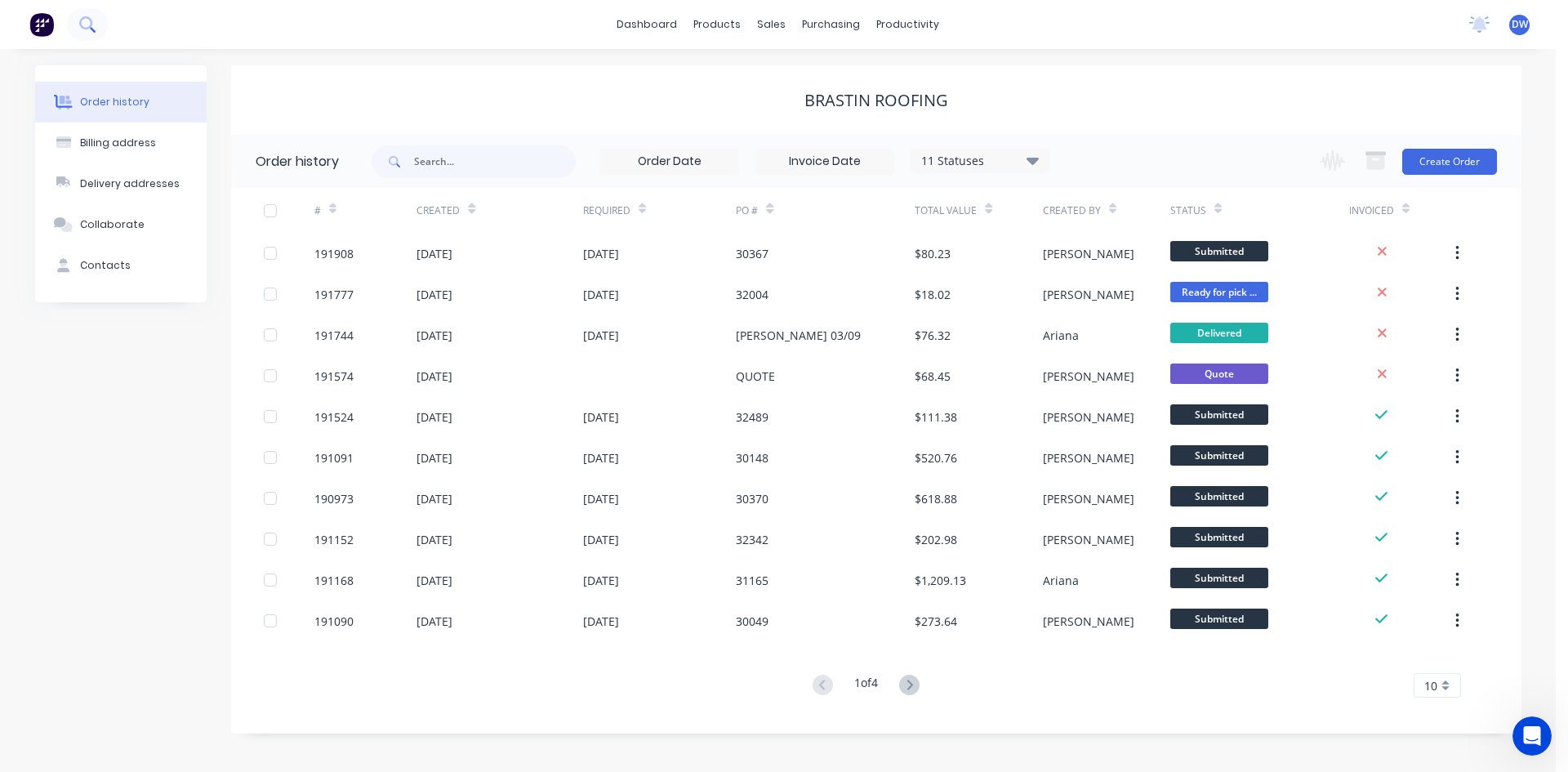
click at [88, 32] on icon at bounding box center [87, 24] width 15 height 15
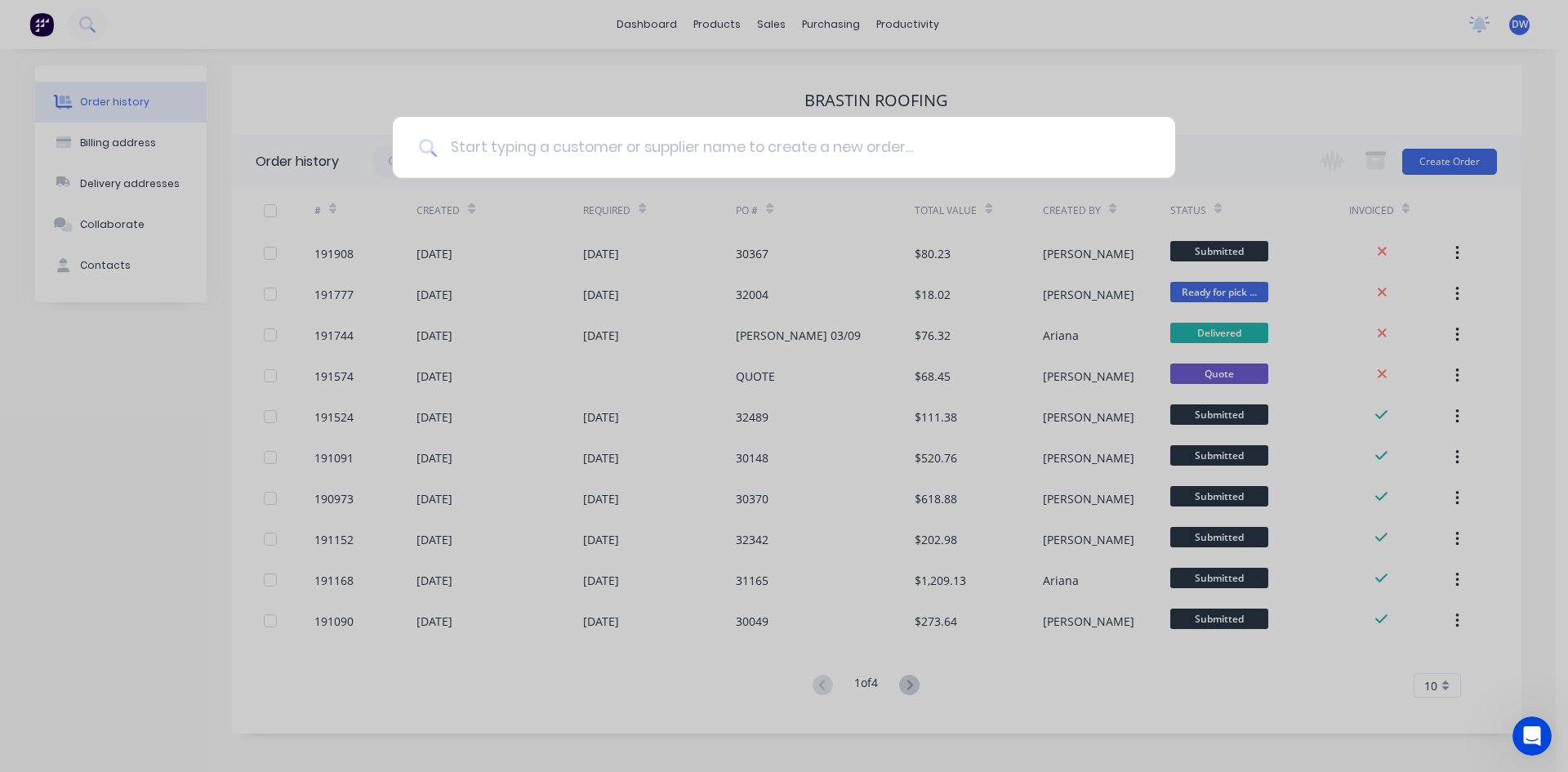
click at [557, 145] on input at bounding box center [793, 147] width 712 height 61
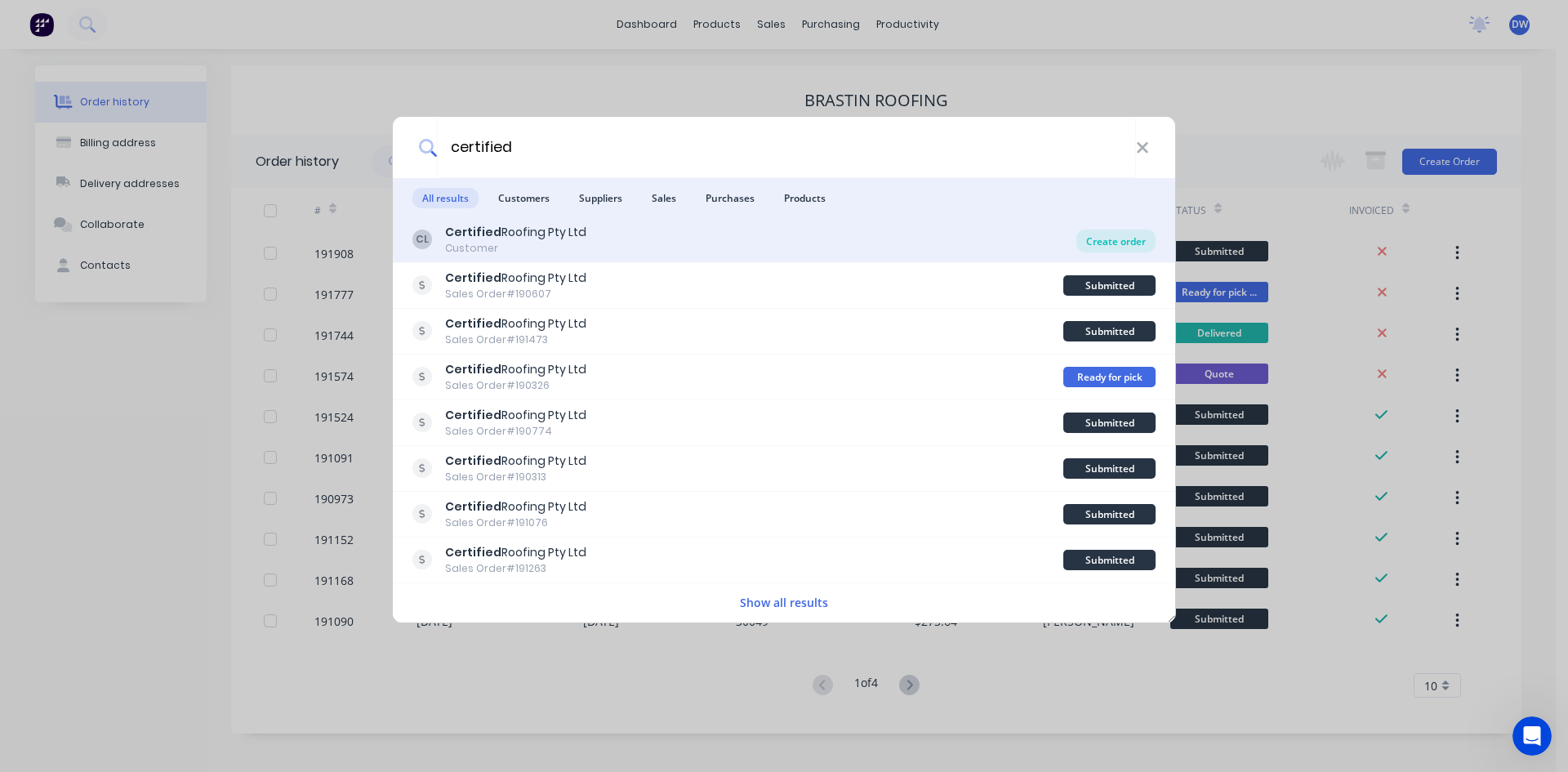
type input "certified"
click at [1093, 237] on div "Create order" at bounding box center [1116, 241] width 79 height 23
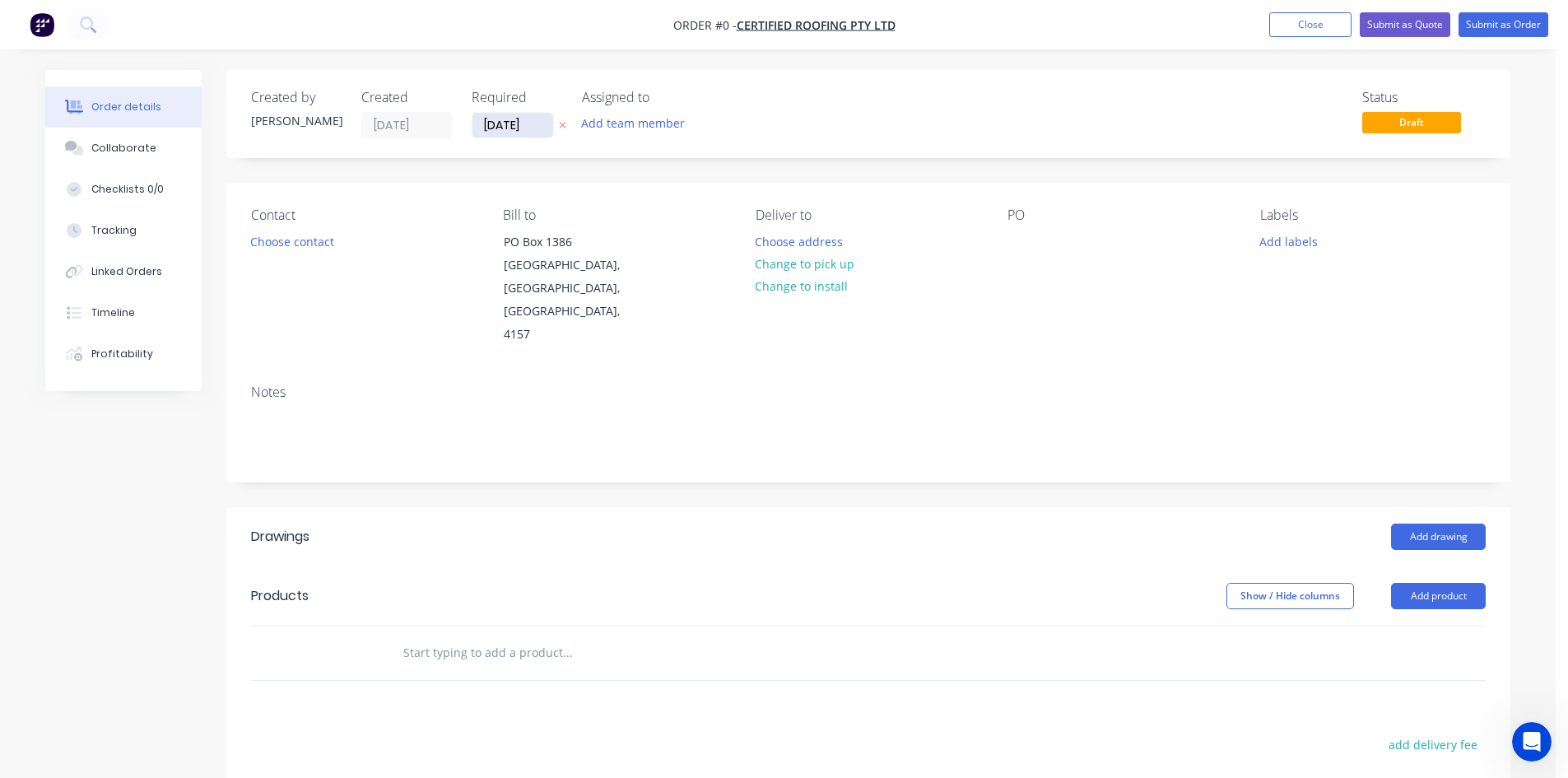
drag, startPoint x: 493, startPoint y: 137, endPoint x: 506, endPoint y: 127, distance: 16.4
click at [506, 127] on input "05/09/25" at bounding box center [513, 125] width 81 height 25
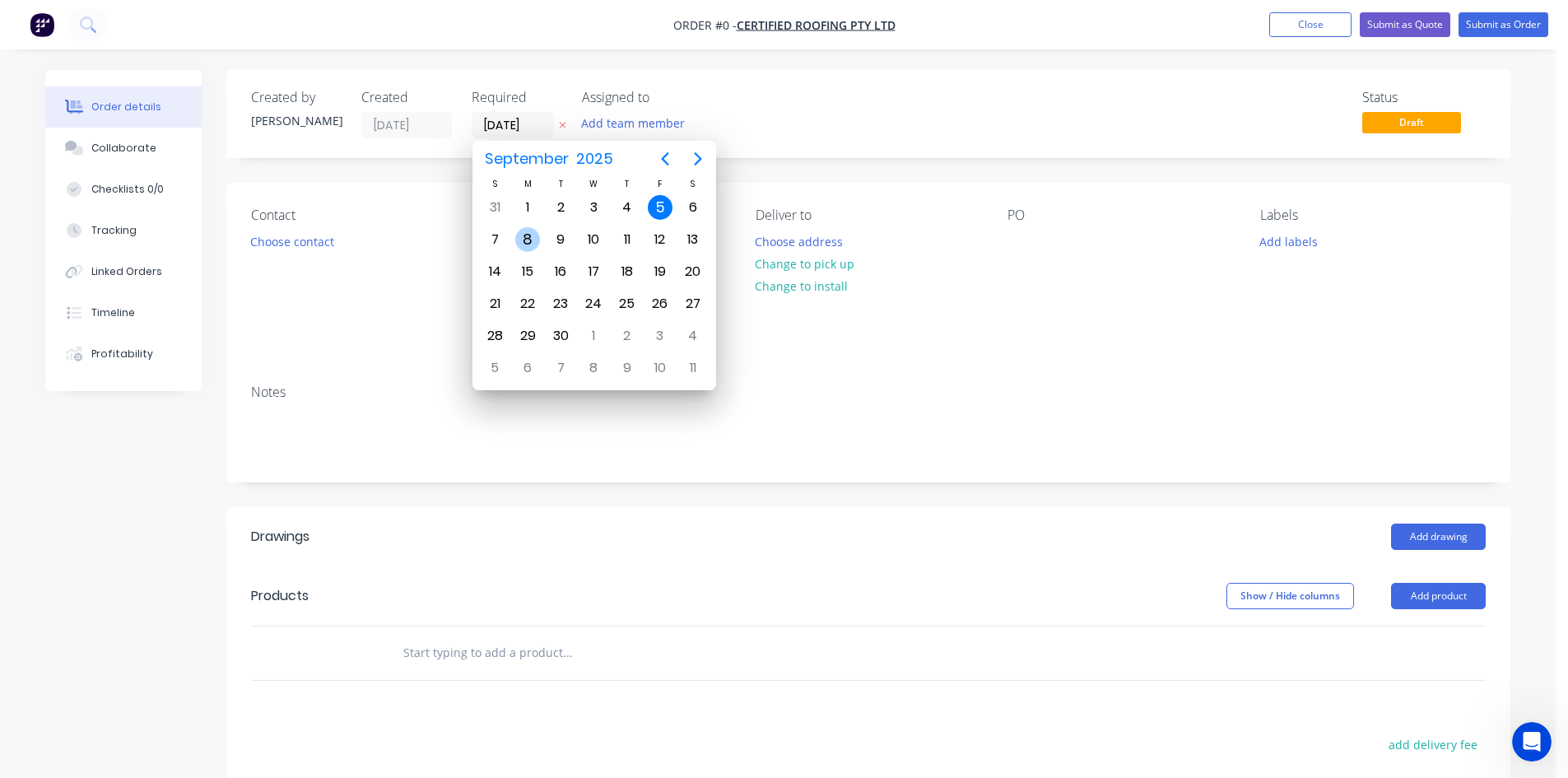
click at [530, 241] on div "8" at bounding box center [528, 239] width 25 height 25
type input "08/09/25"
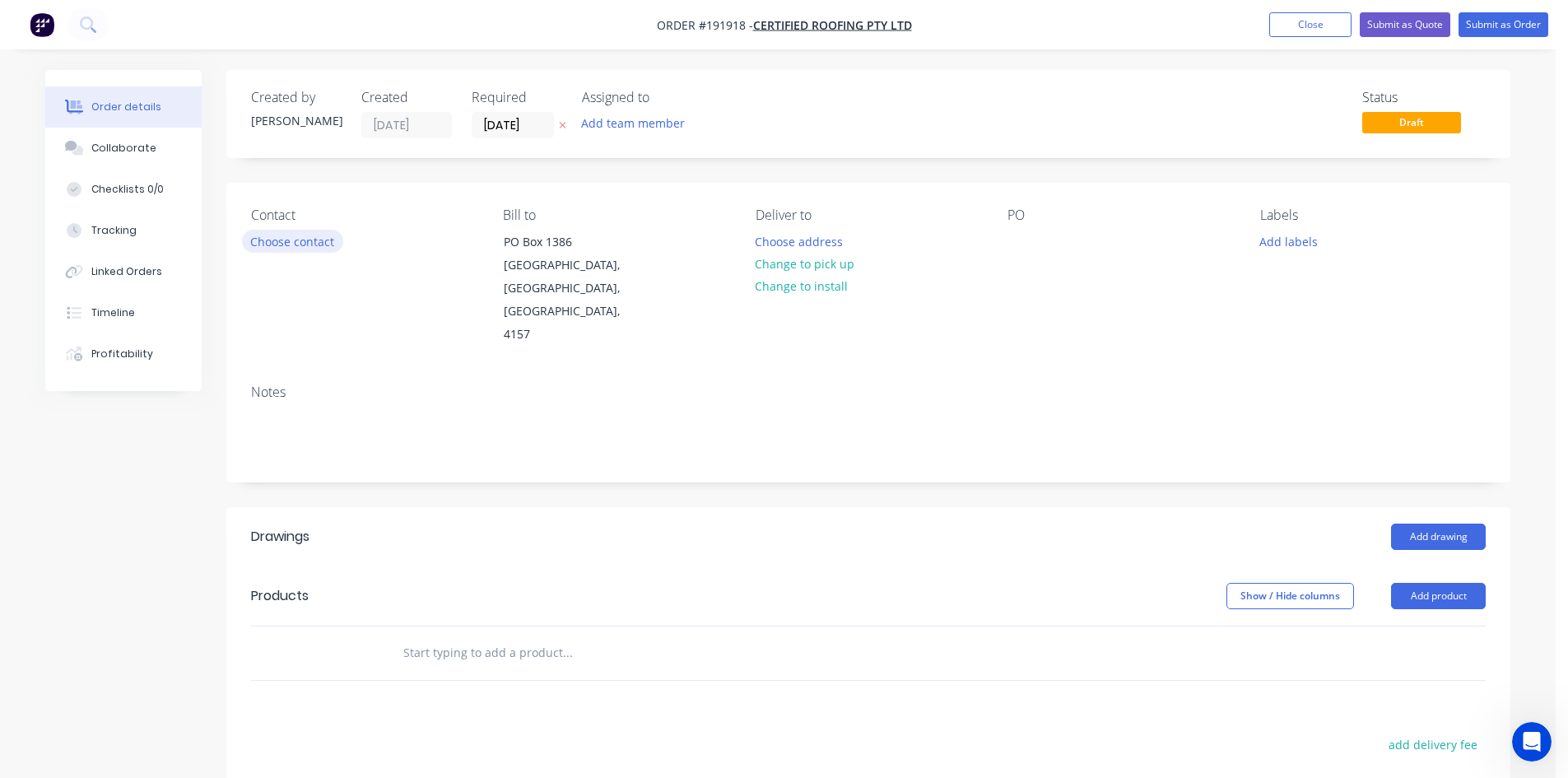
click at [335, 250] on button "Choose contact" at bounding box center [292, 240] width 102 height 22
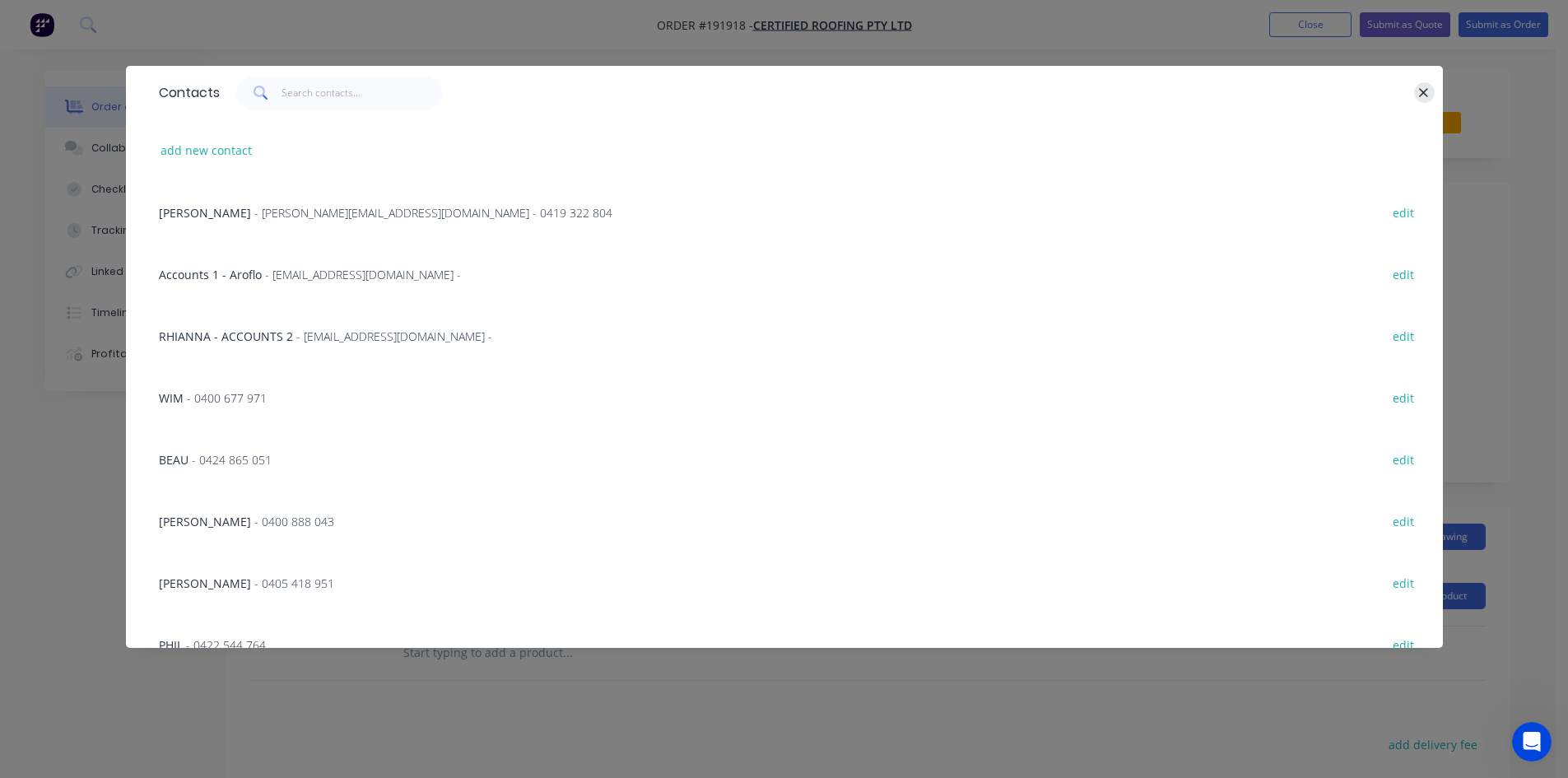
click at [1107, 86] on button "button" at bounding box center [1425, 93] width 21 height 21
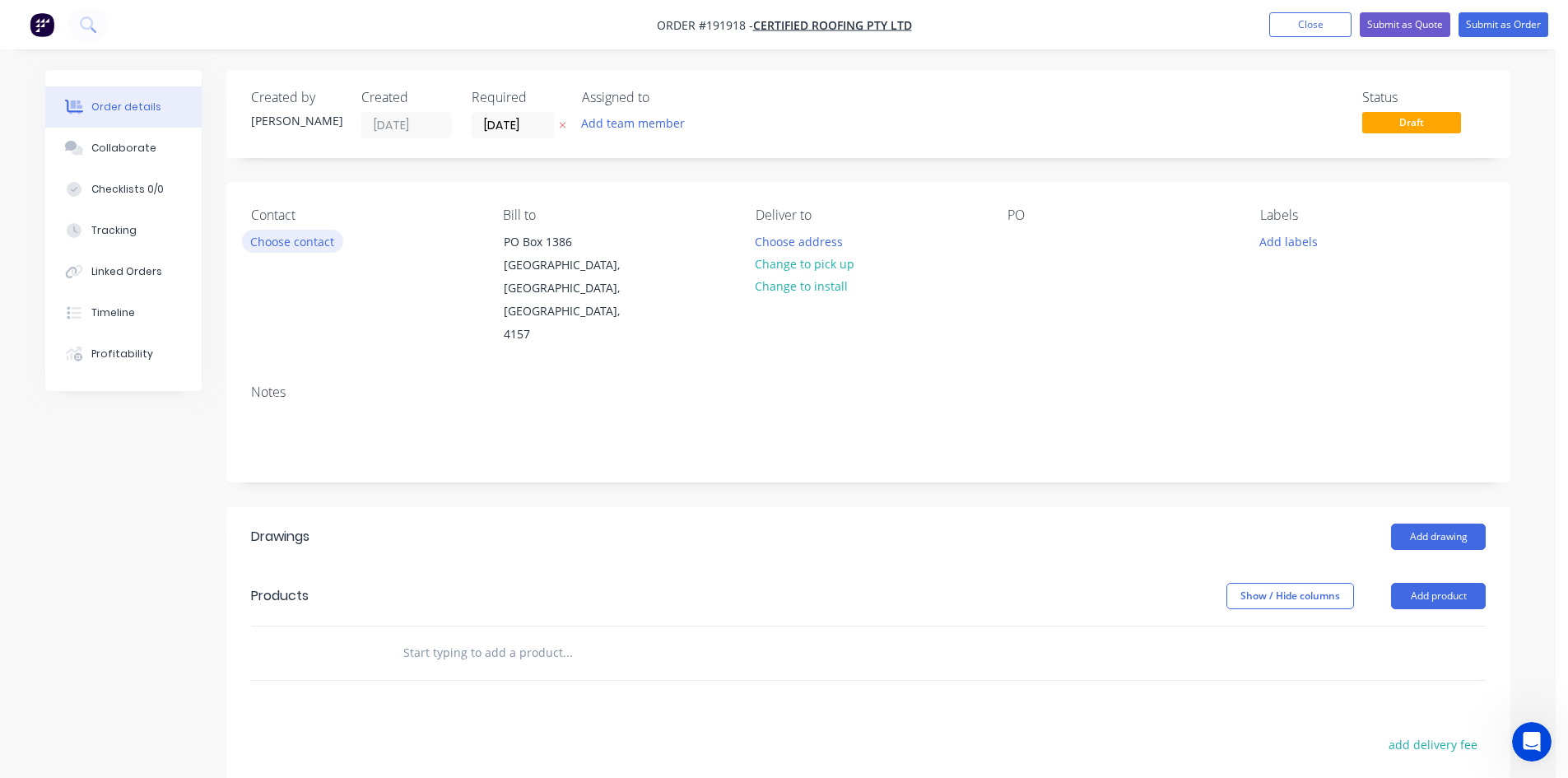
click at [327, 245] on button "Choose contact" at bounding box center [292, 240] width 102 height 22
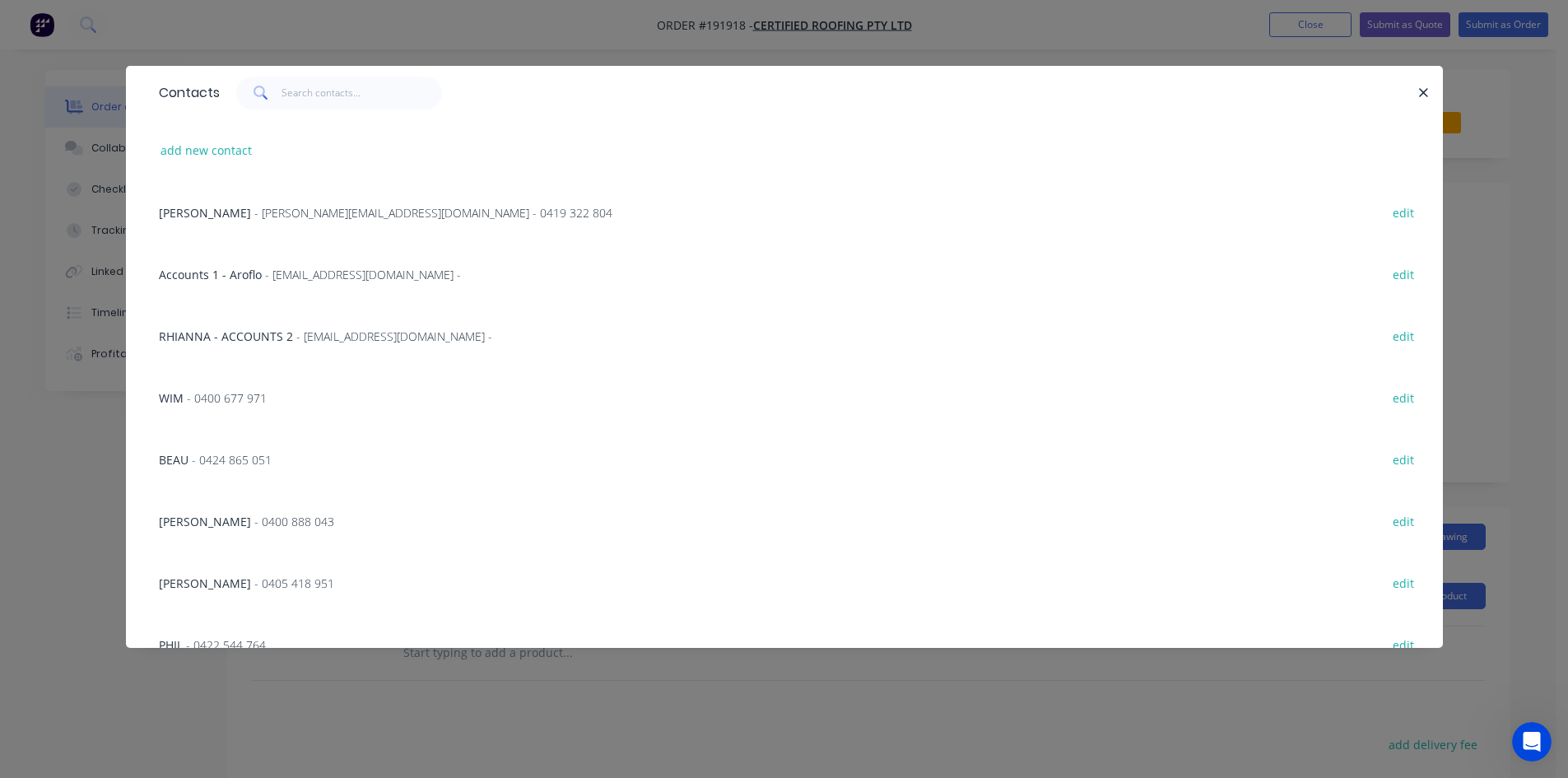
click at [462, 213] on span "- paul@certifiedroofing.com.au - 0419 322 804" at bounding box center [433, 213] width 358 height 15
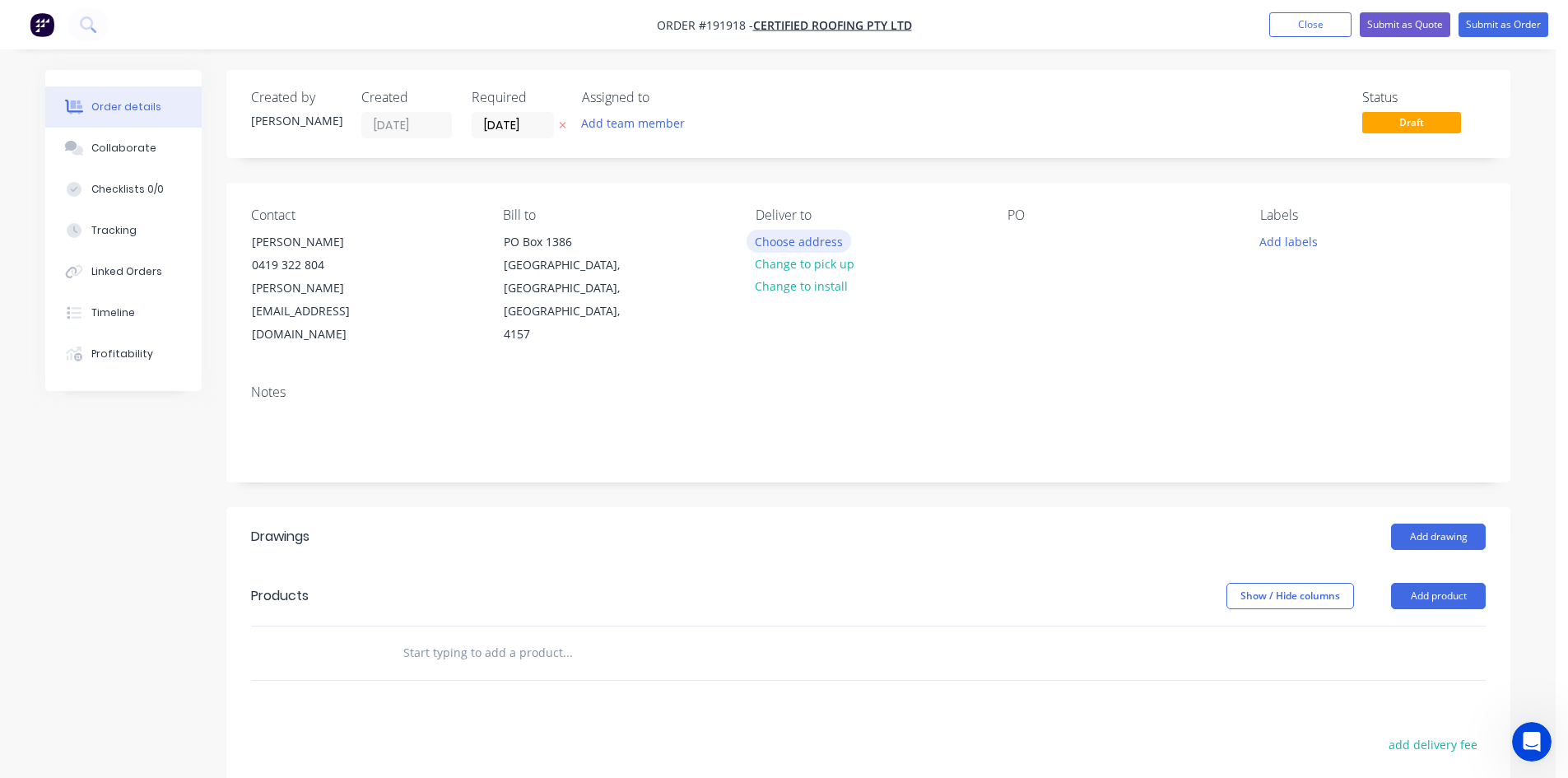
click at [760, 239] on button "Choose address" at bounding box center [799, 240] width 105 height 22
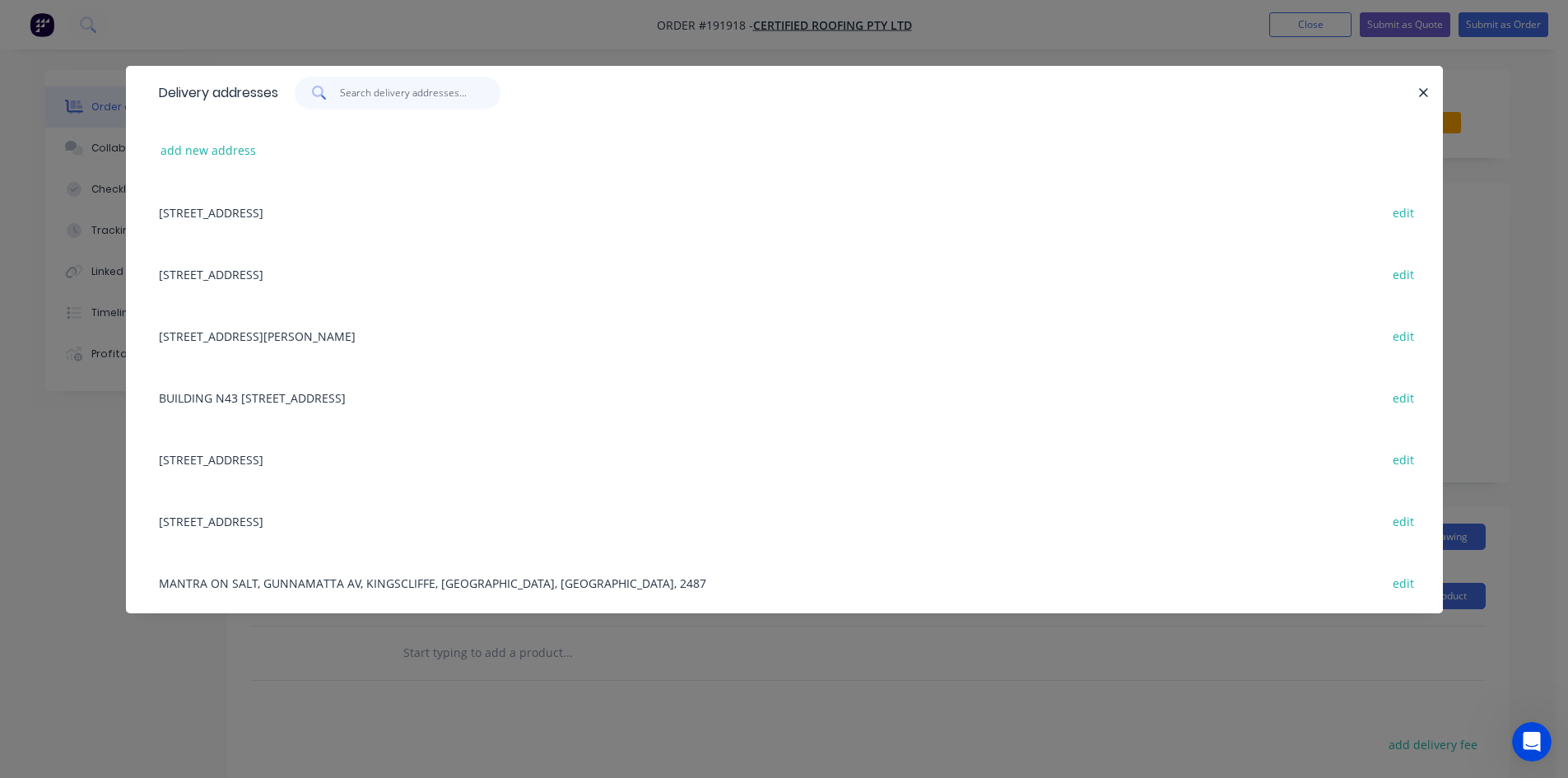
click at [393, 102] on input "text" at bounding box center [420, 93] width 160 height 33
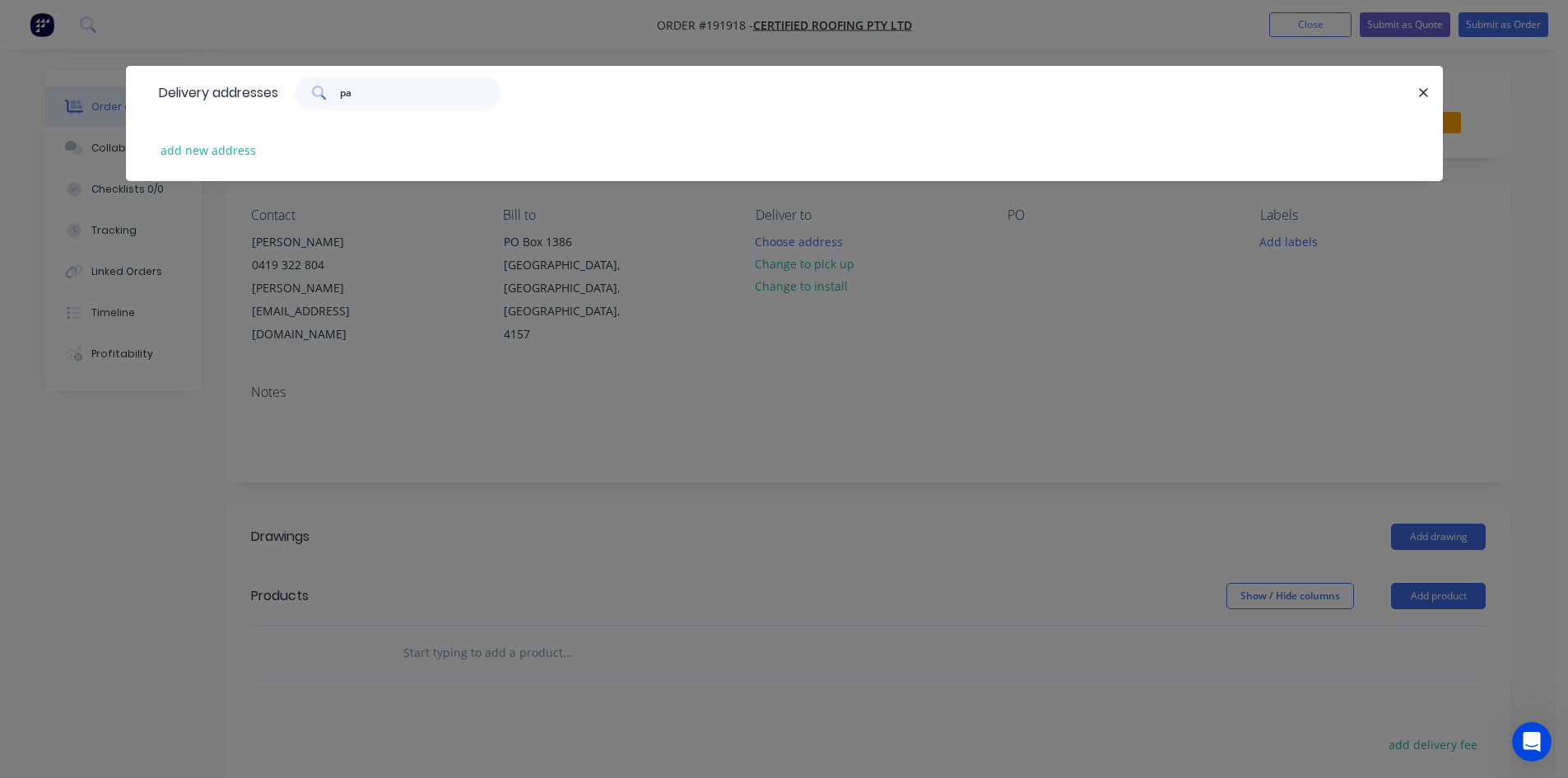
type input "p"
type input "2"
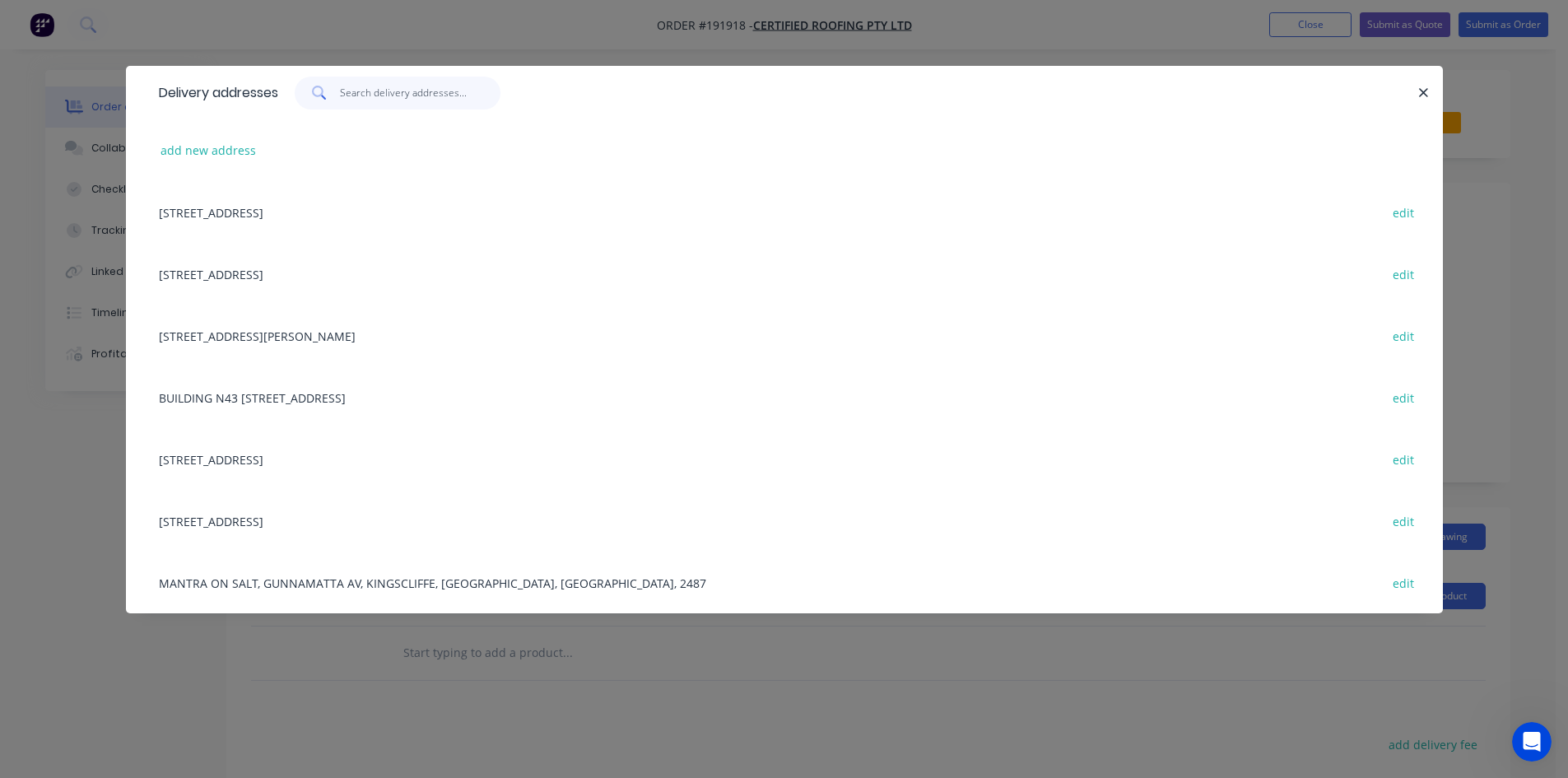
click at [411, 100] on input "text" at bounding box center [420, 93] width 160 height 33
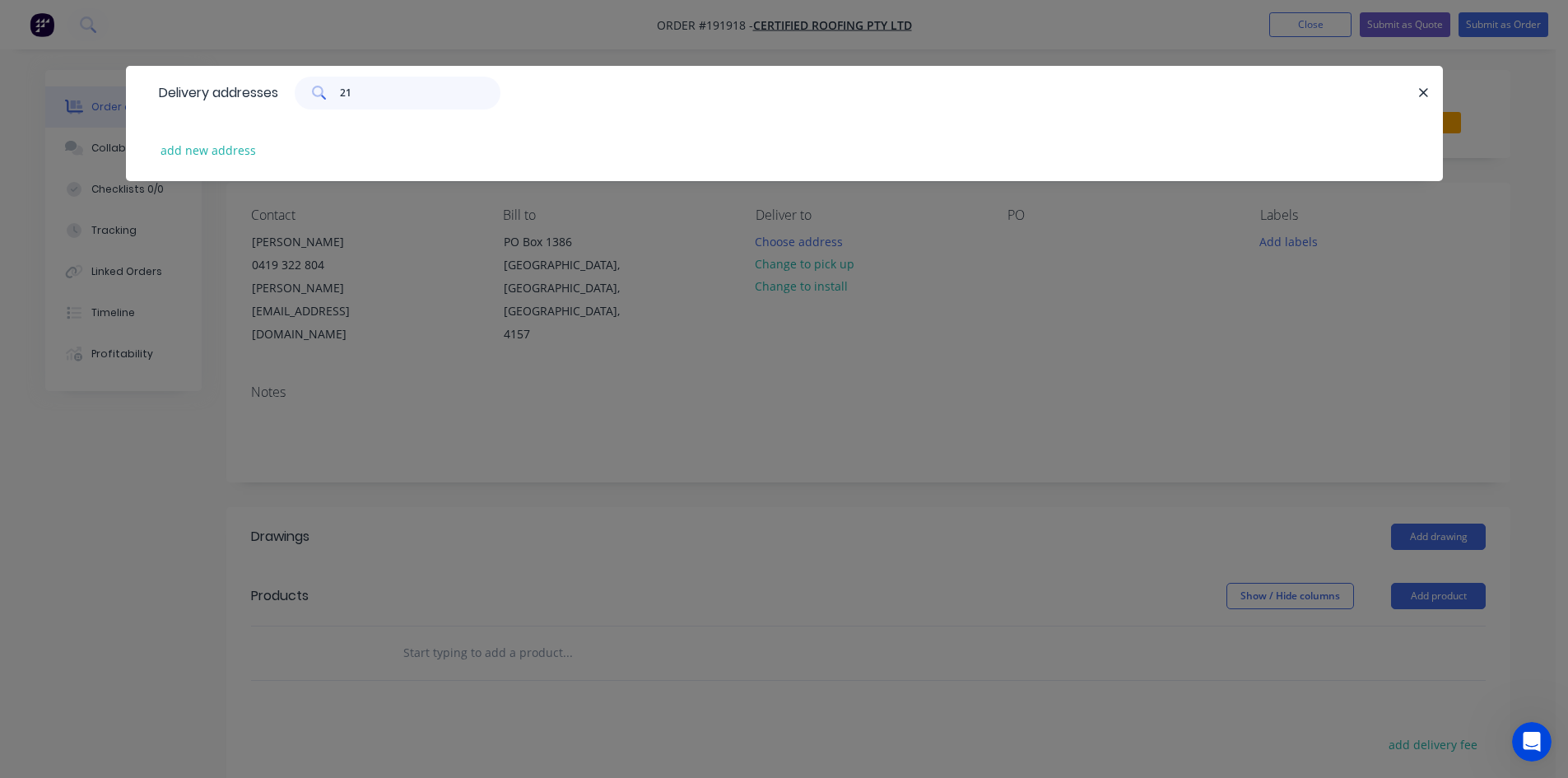
type input "2"
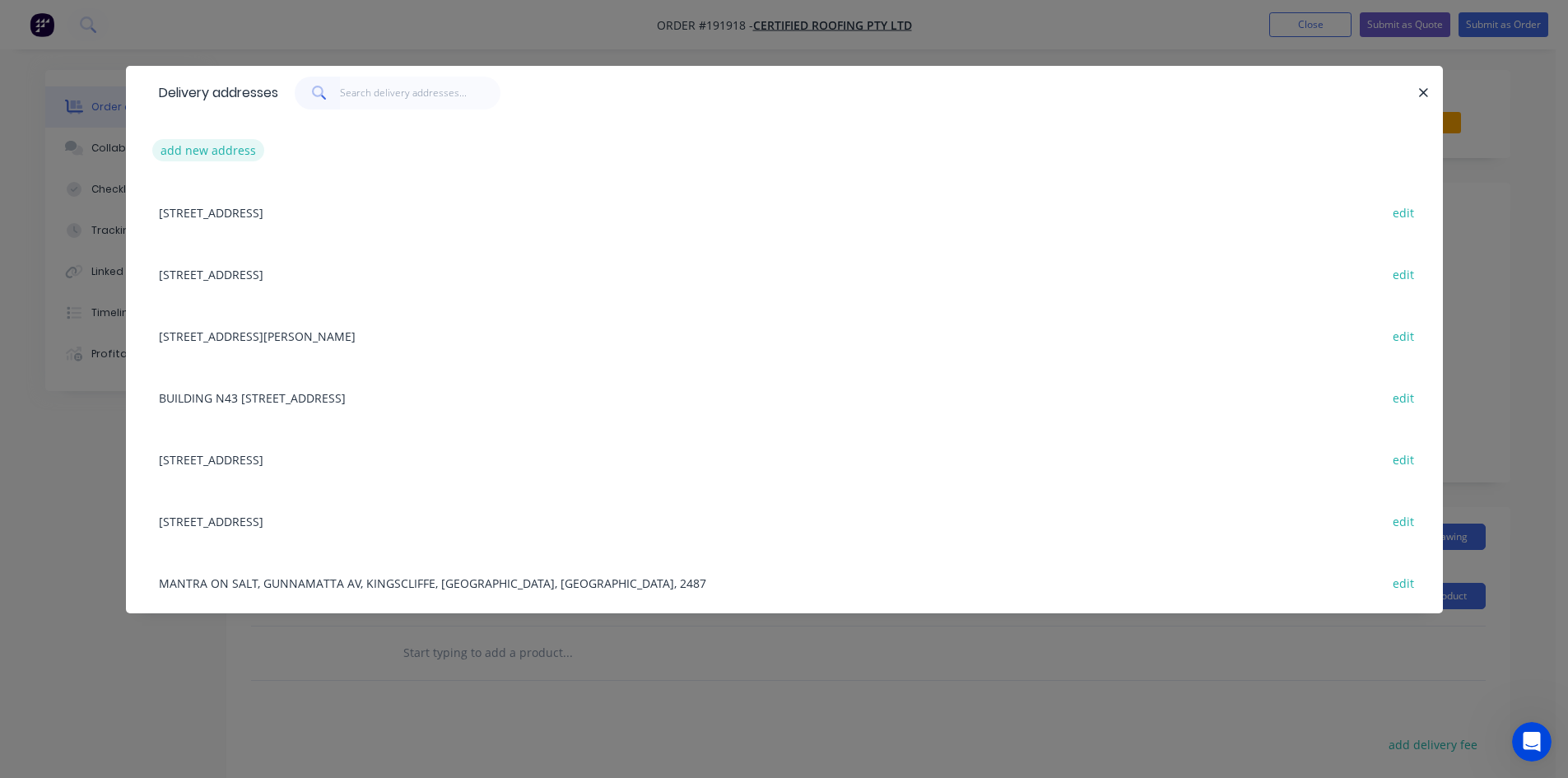
click at [251, 140] on button "add new address" at bounding box center [208, 150] width 113 height 22
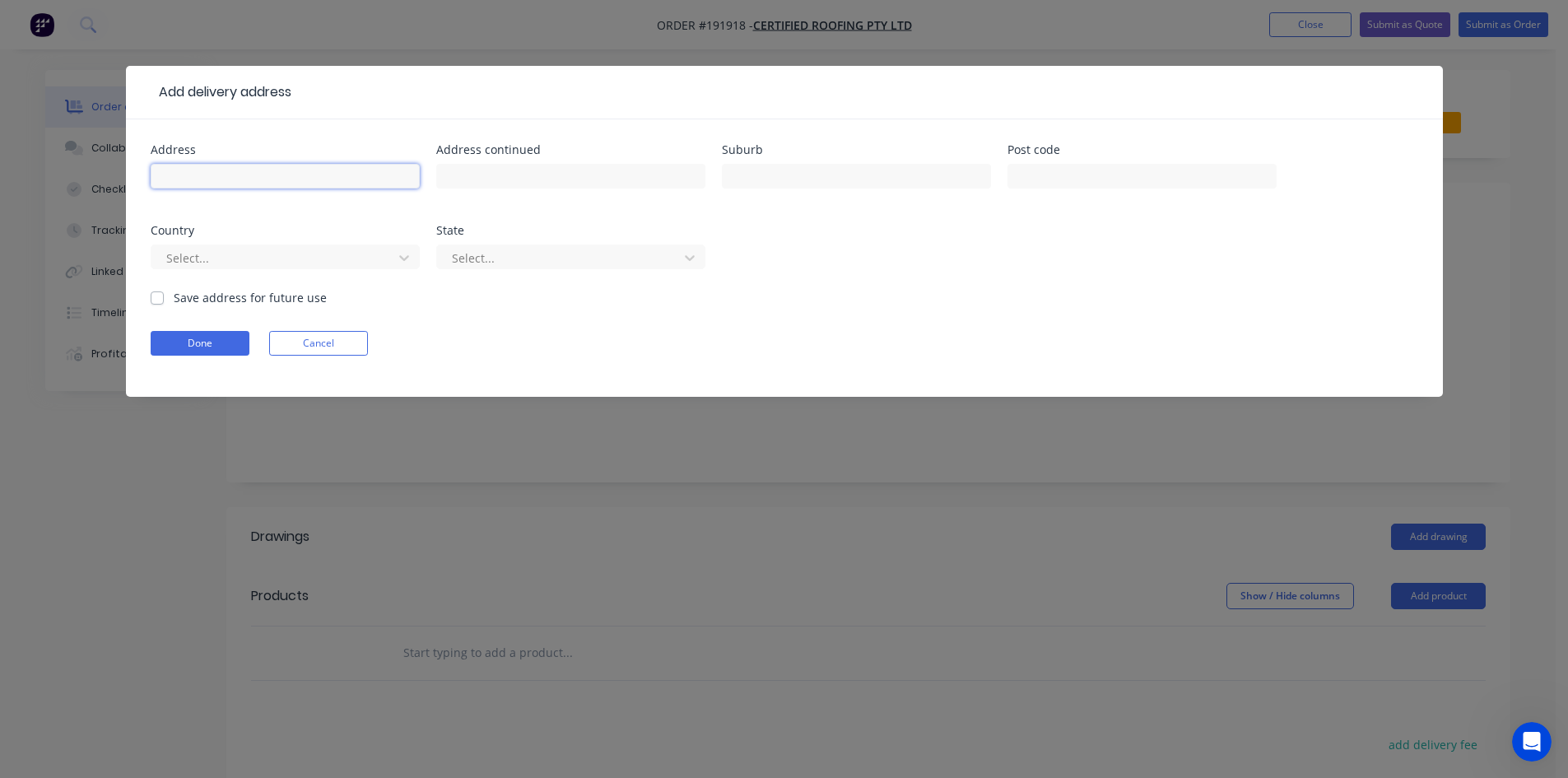
click at [292, 175] on input "text" at bounding box center [286, 176] width 270 height 25
type input "21 Camelot Crescent"
type input "m"
type input "MIDDLE PARK"
type input "4074"
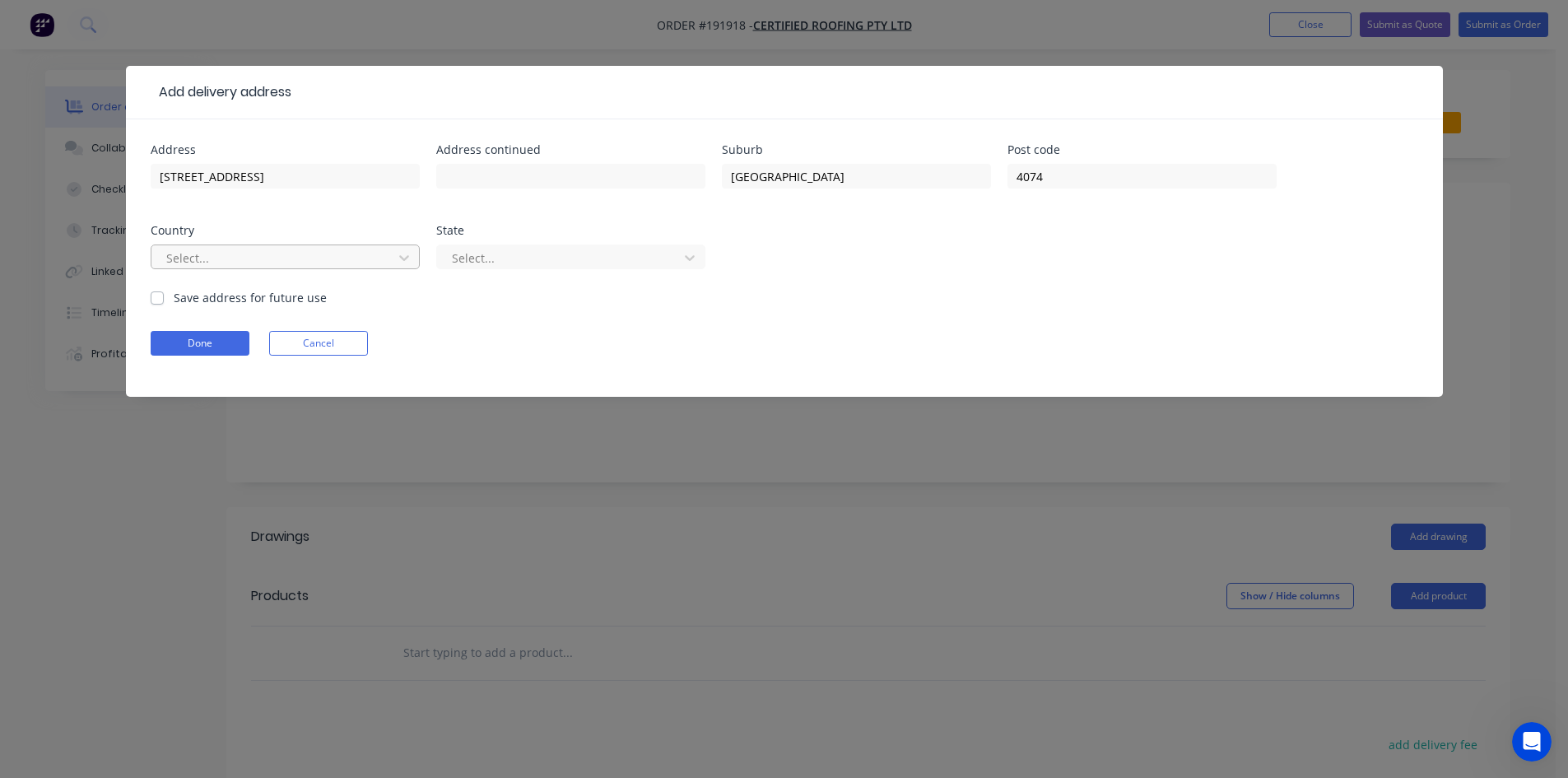
click at [355, 252] on div at bounding box center [274, 258] width 220 height 21
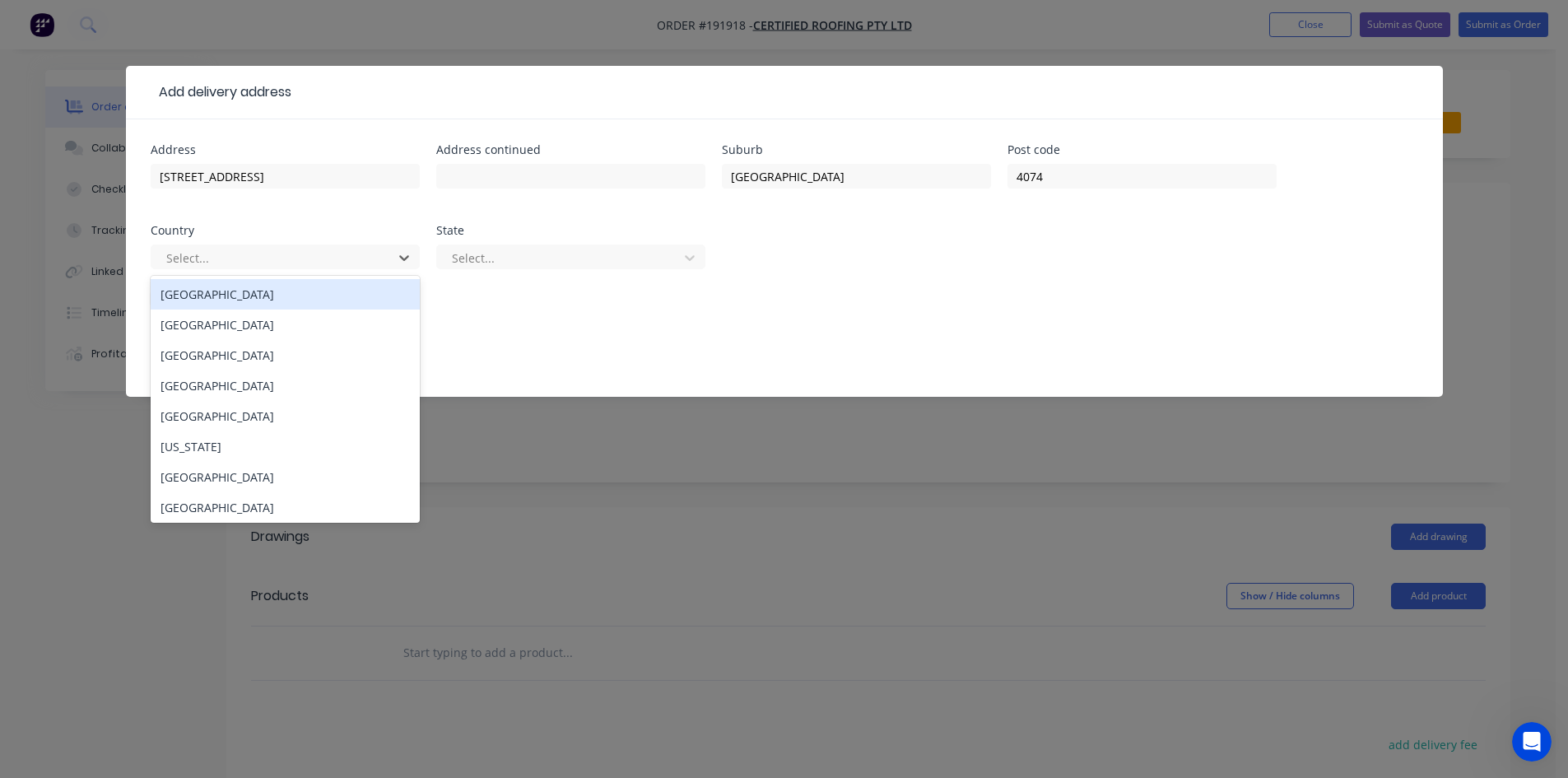
click at [351, 294] on div "Australia" at bounding box center [286, 294] width 270 height 30
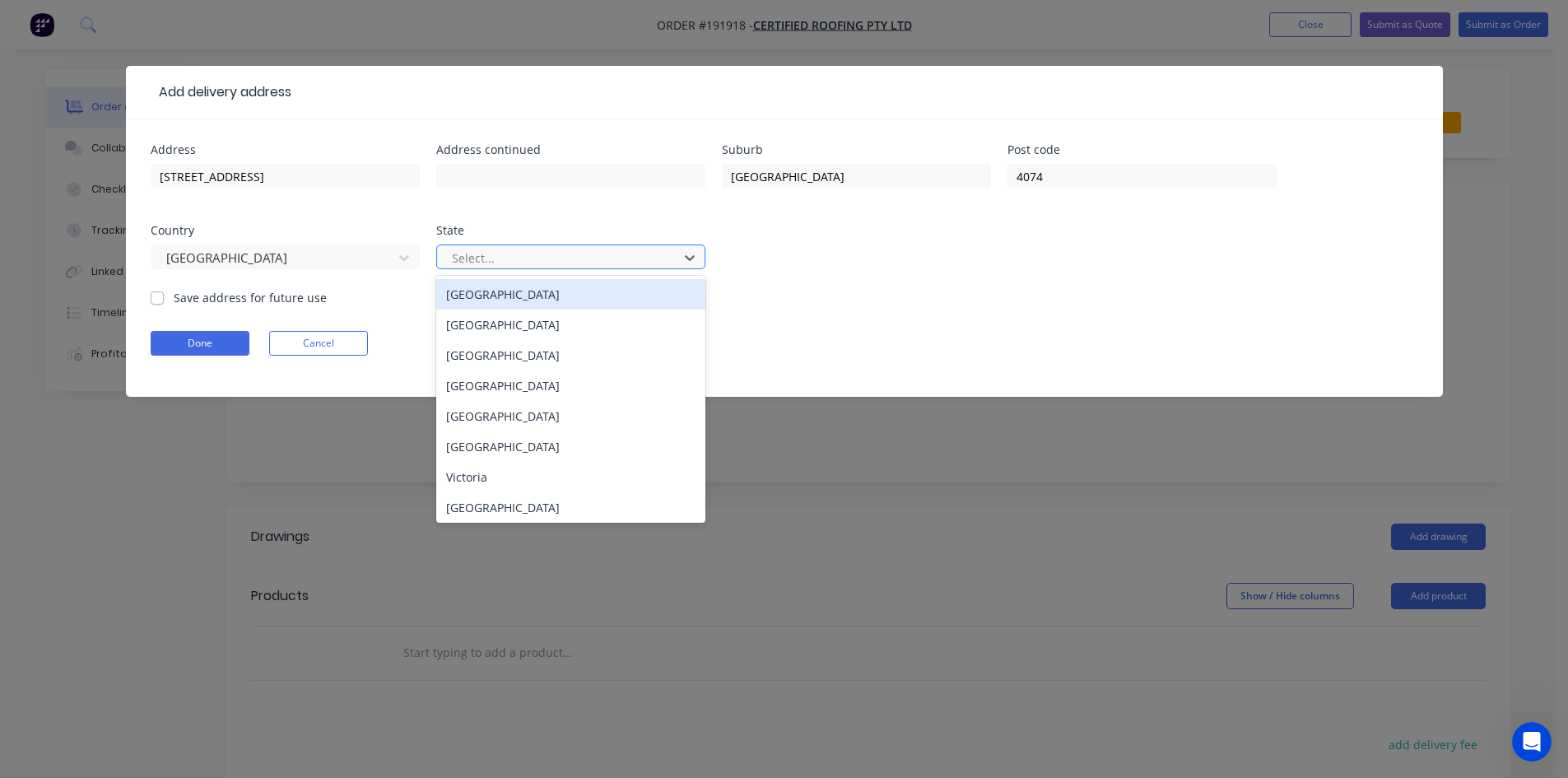
click at [568, 262] on div at bounding box center [560, 258] width 220 height 21
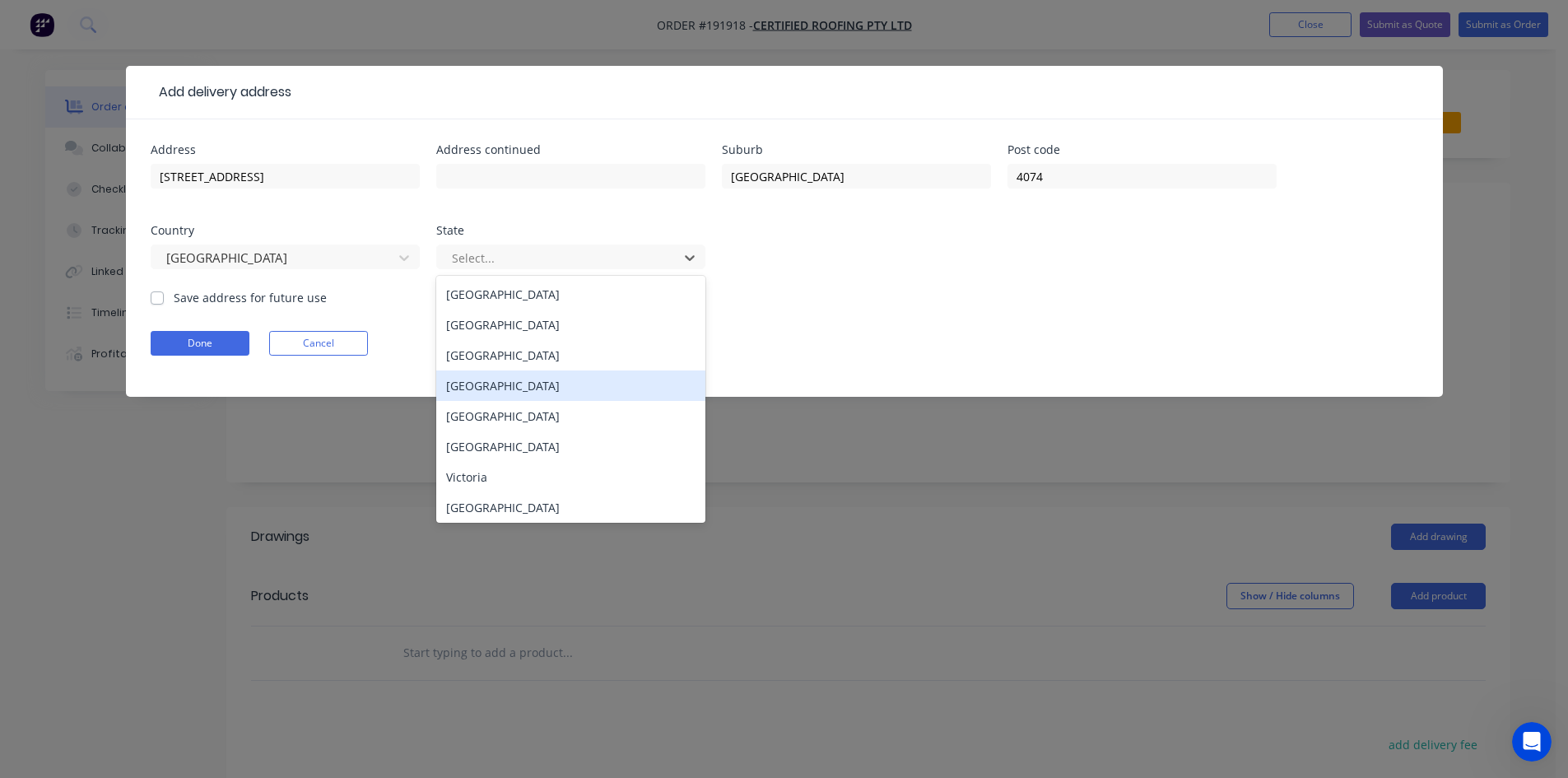
click at [563, 381] on div "Queensland" at bounding box center [571, 385] width 270 height 30
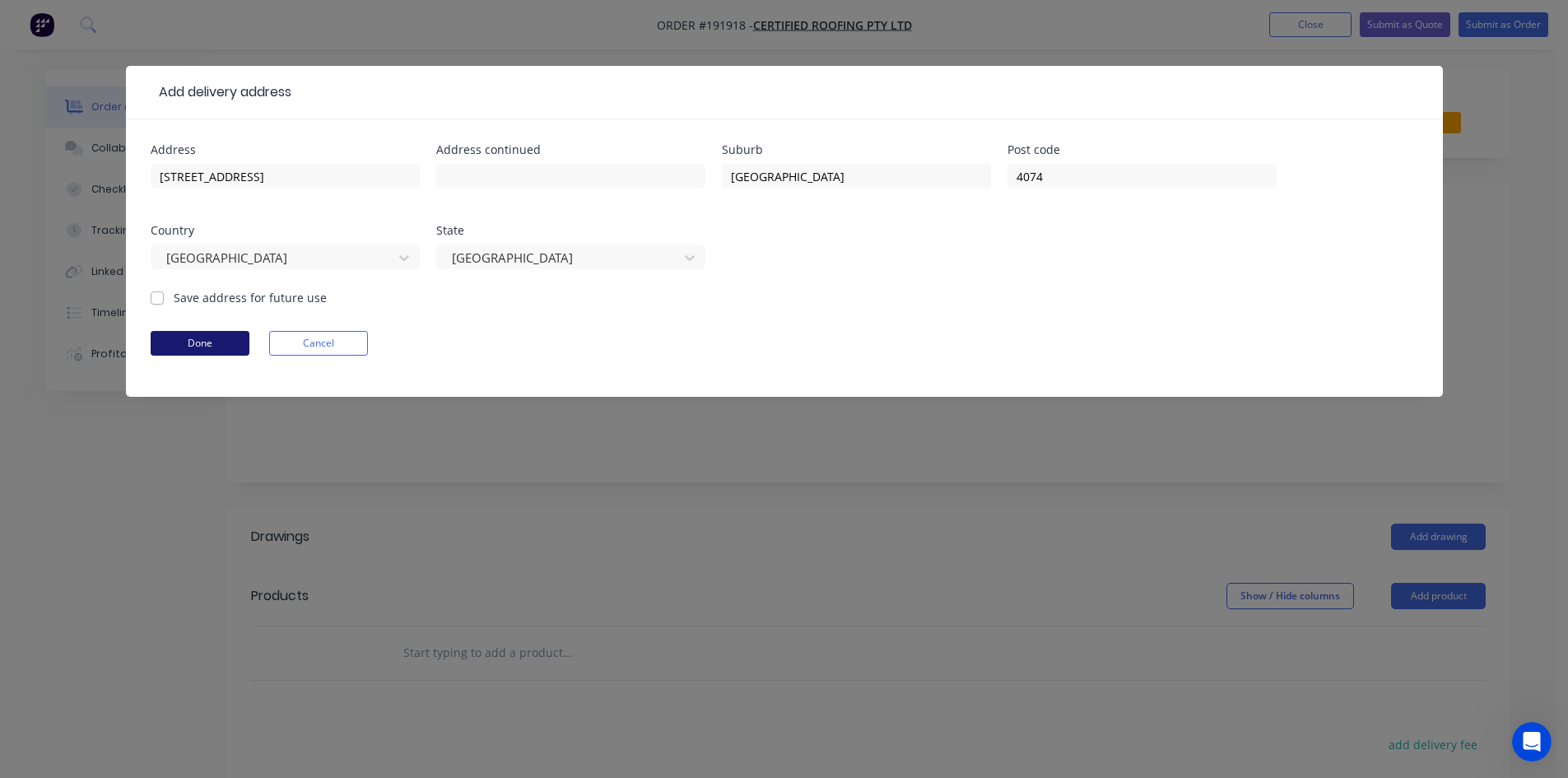
click at [236, 338] on button "Done" at bounding box center [200, 343] width 99 height 25
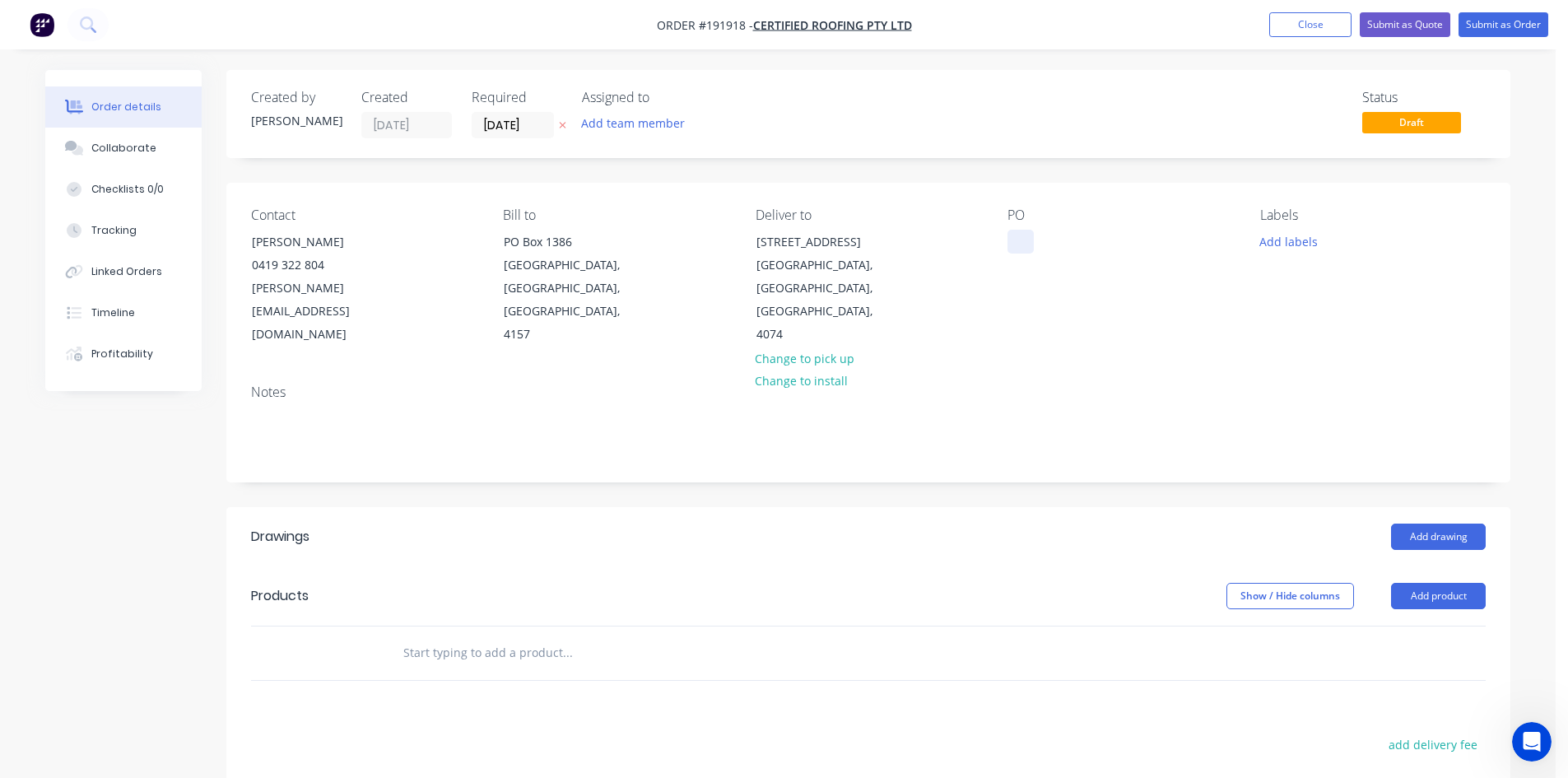
click at [1022, 243] on div at bounding box center [1020, 241] width 27 height 24
click at [1088, 242] on div "PO 1517" at bounding box center [1120, 277] width 226 height 139
click at [1043, 247] on div "1517" at bounding box center [1034, 241] width 53 height 24
click at [1051, 288] on div "PO 1517" at bounding box center [1120, 277] width 226 height 139
click at [1035, 251] on div "1517" at bounding box center [1034, 241] width 53 height 24
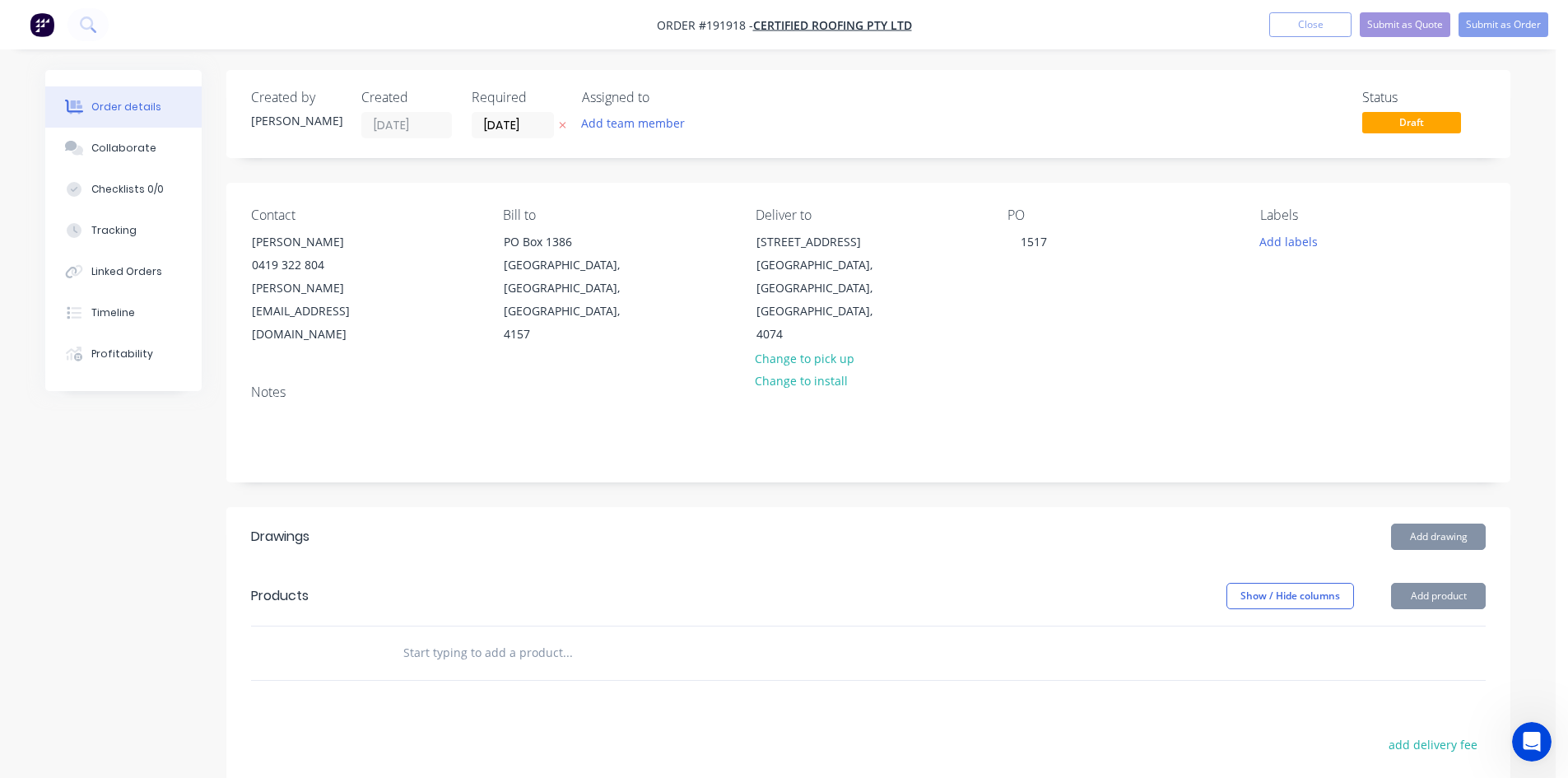
click at [1039, 272] on div "PO 1517" at bounding box center [1120, 277] width 226 height 139
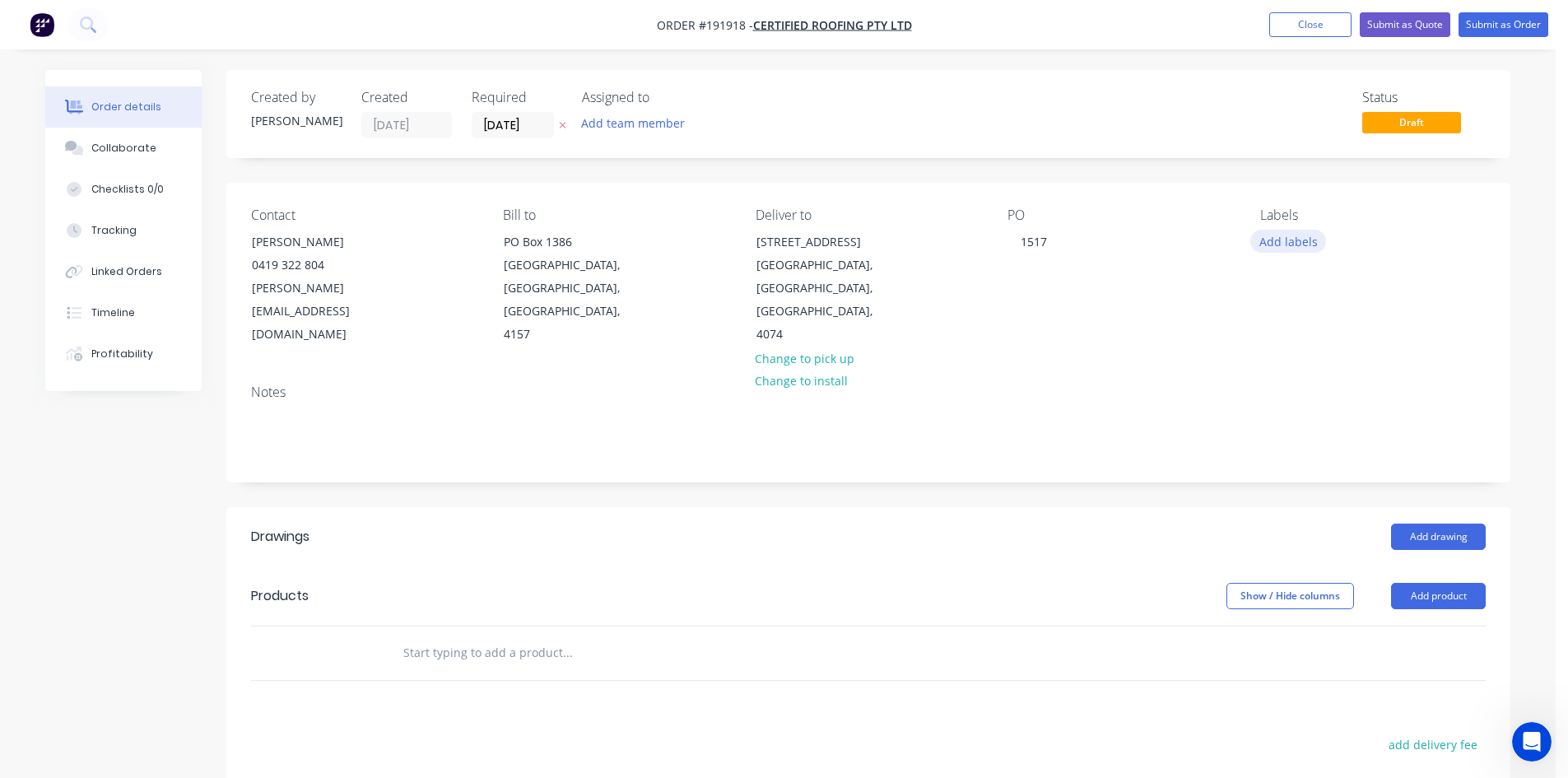
click at [1107, 248] on button "Add labels" at bounding box center [1288, 240] width 76 height 22
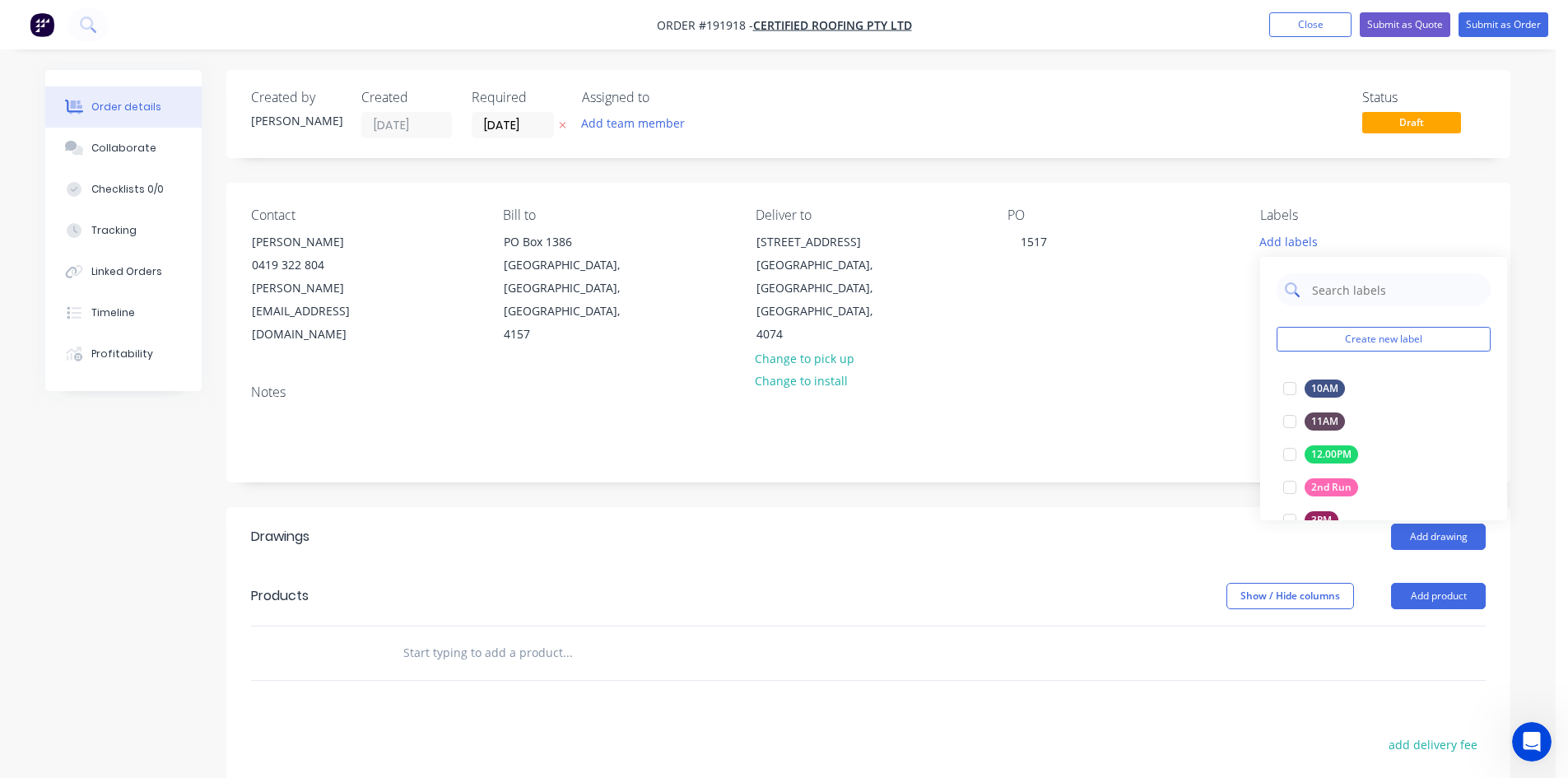
click at [1107, 300] on input "text" at bounding box center [1396, 289] width 172 height 33
type input "7"
click at [1107, 386] on div at bounding box center [1290, 388] width 33 height 33
click at [1107, 298] on div "PO 1517" at bounding box center [1120, 277] width 226 height 139
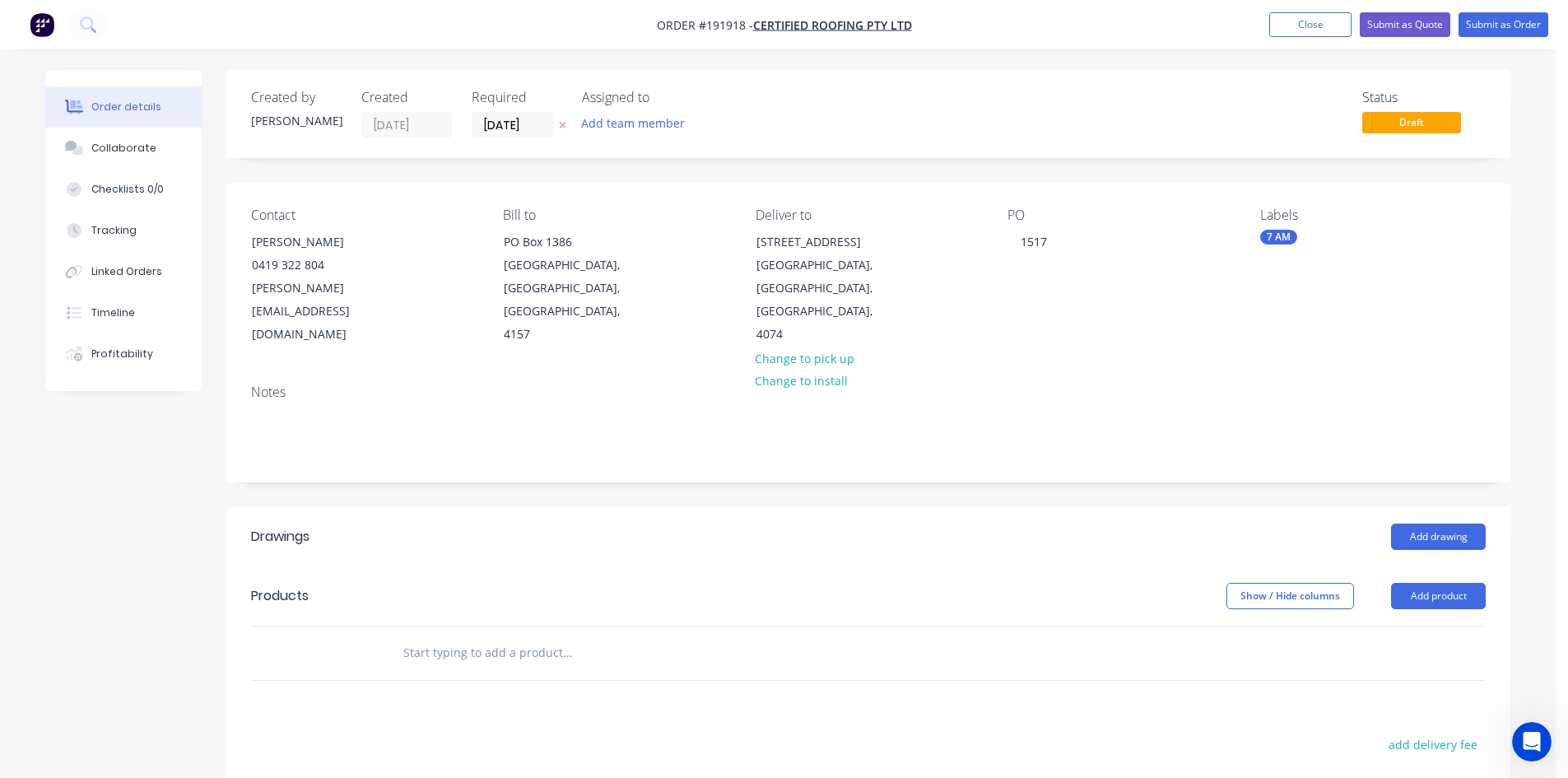
click at [512, 636] on input "text" at bounding box center [567, 652] width 329 height 33
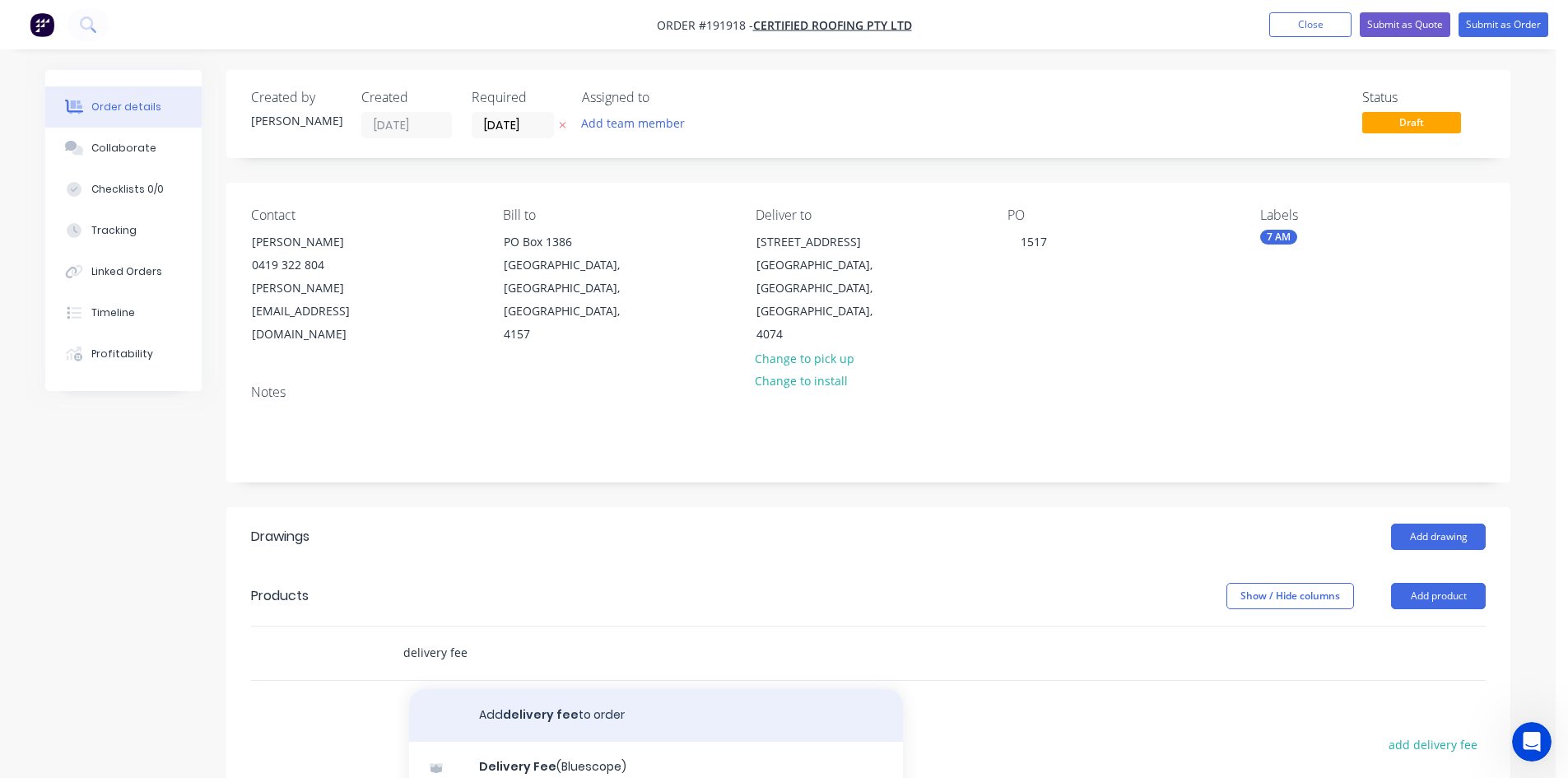
scroll to position [138, 0]
type input "delivery fee"
click at [571, 642] on div "Delivery Fee Product" at bounding box center [656, 707] width 494 height 69
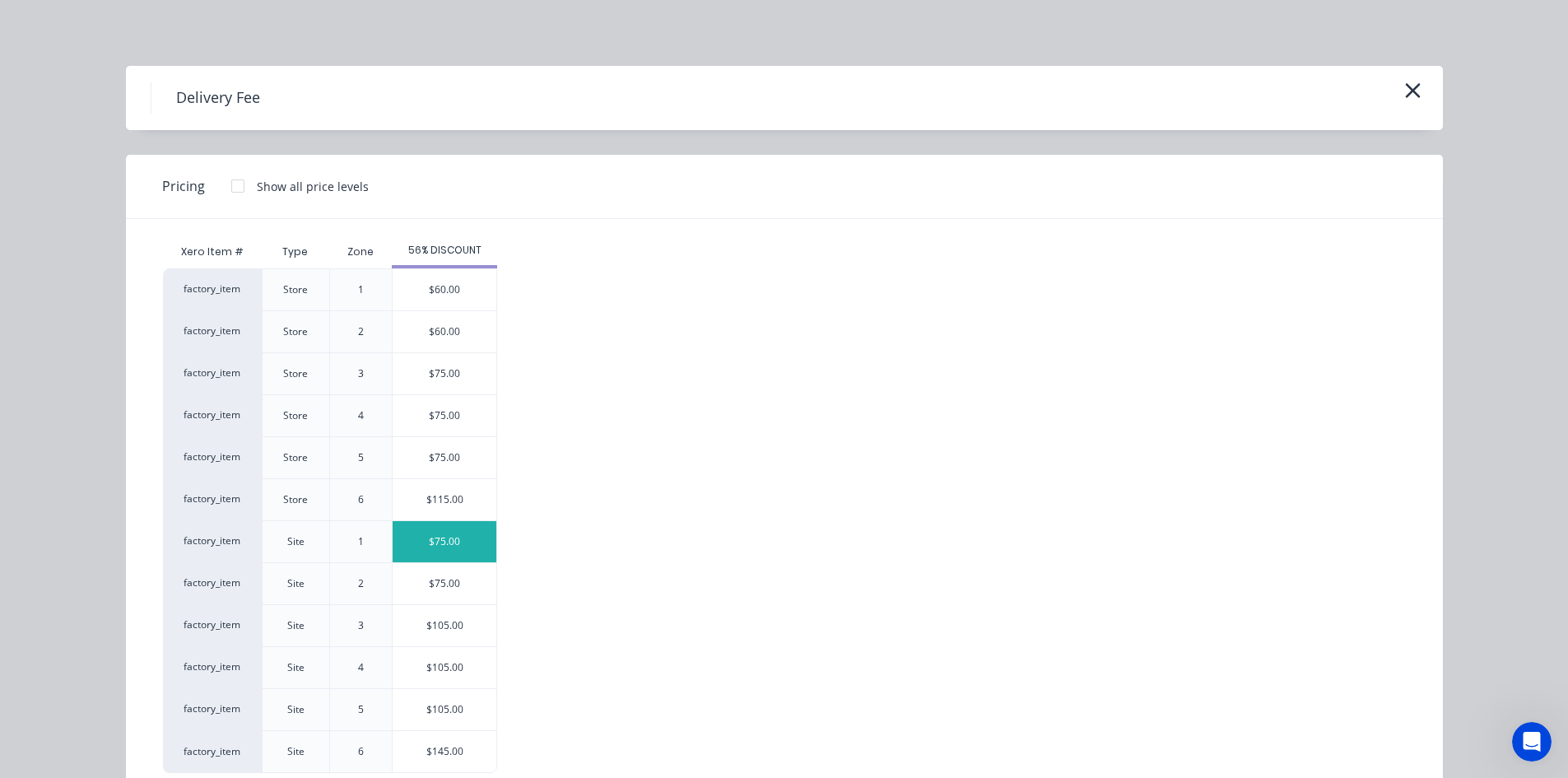
click at [460, 544] on div "$75.00" at bounding box center [444, 541] width 103 height 41
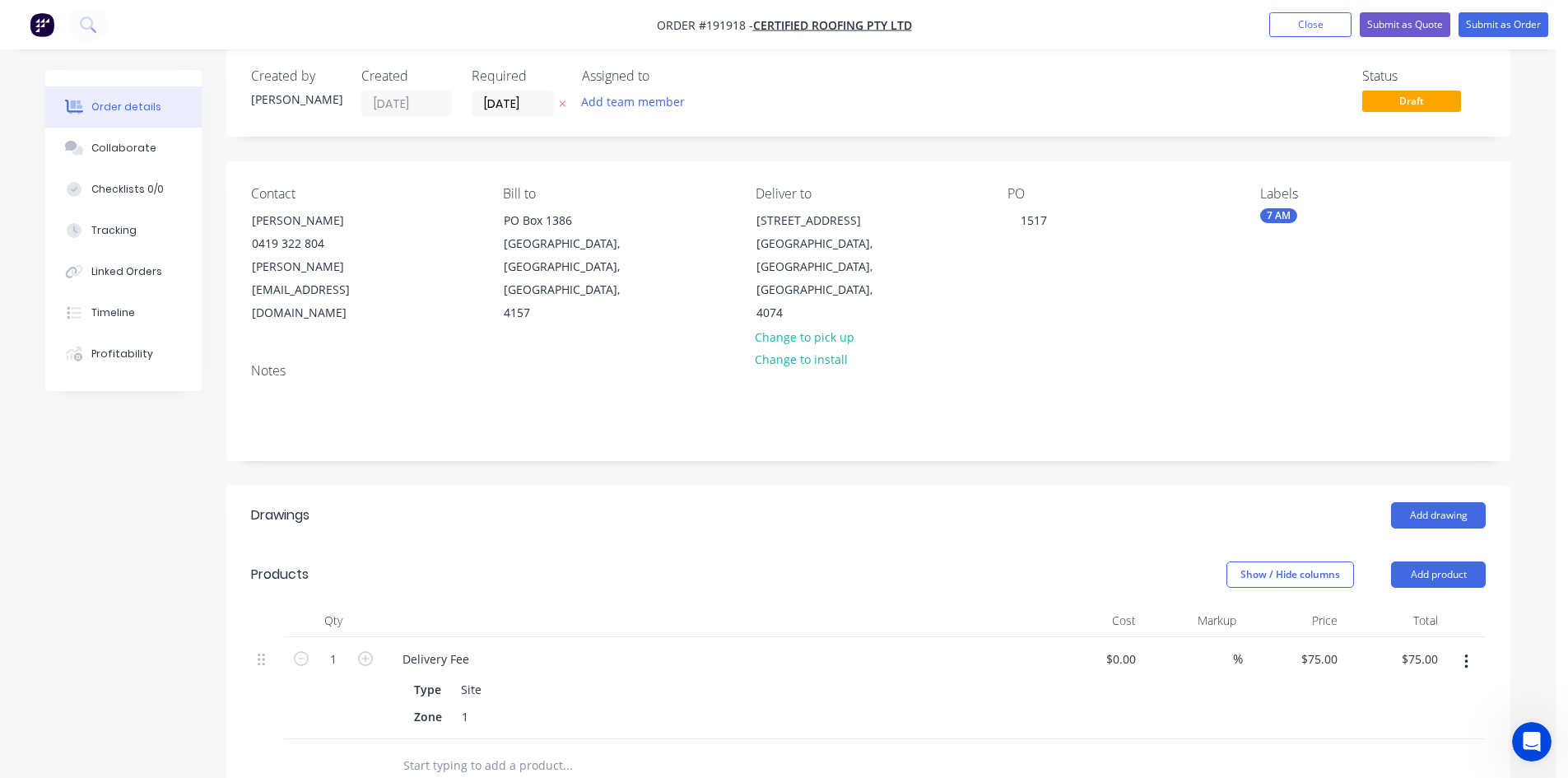
scroll to position [0, 0]
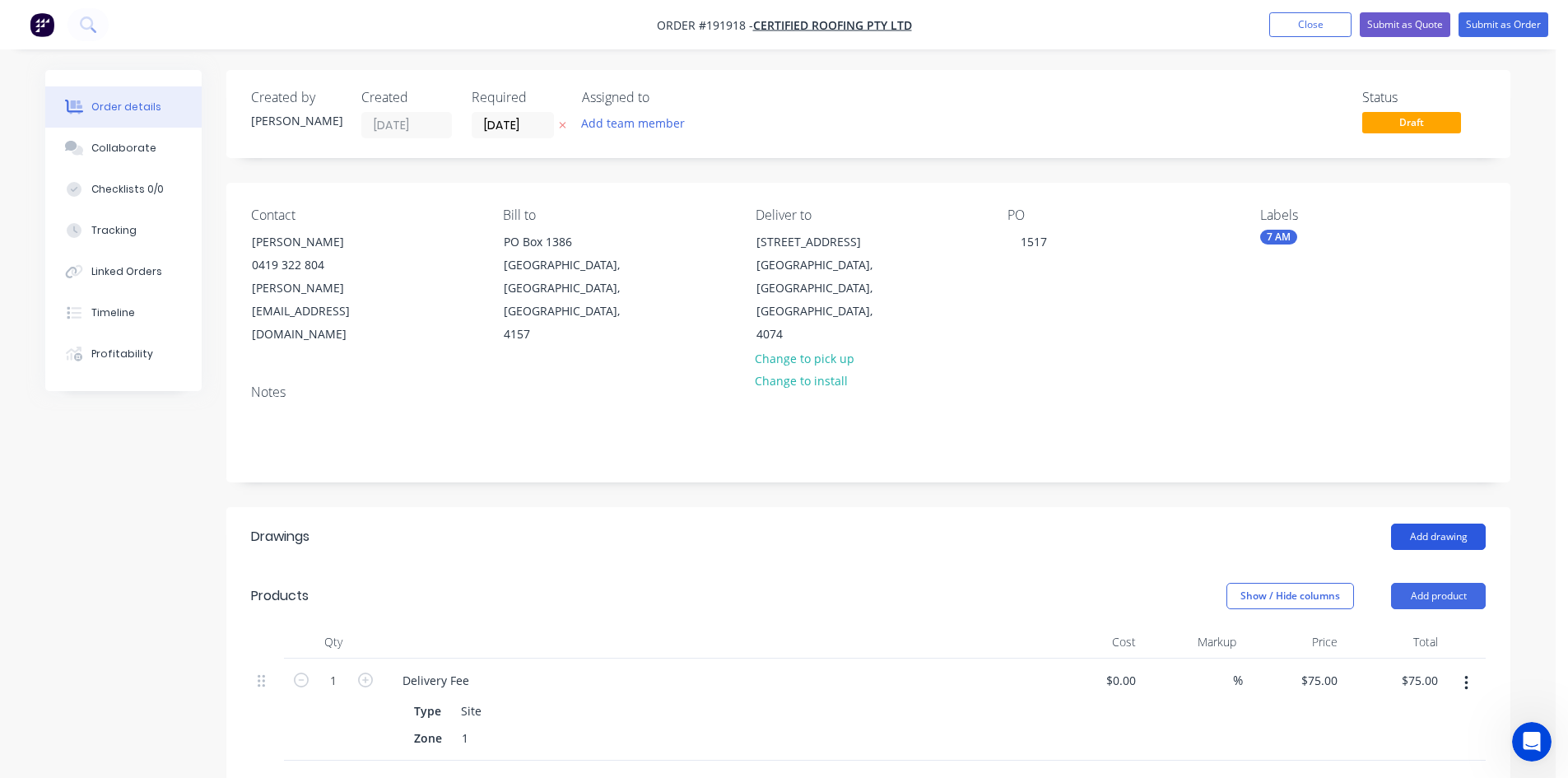
click at [1107, 524] on button "Add drawing" at bounding box center [1439, 537] width 95 height 27
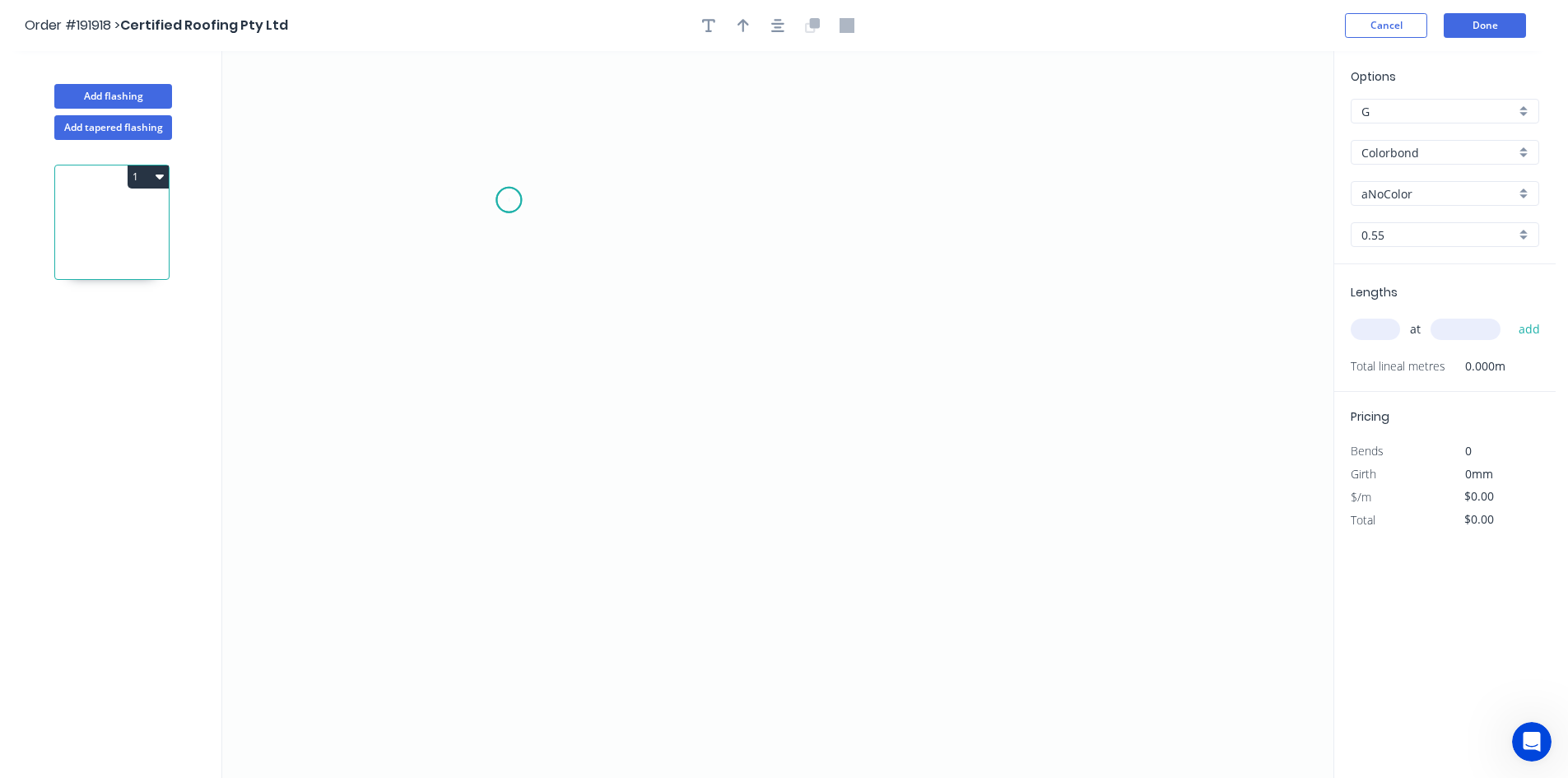
click at [509, 200] on icon "0" at bounding box center [777, 415] width 1111 height 727
click at [499, 357] on icon "0" at bounding box center [777, 415] width 1111 height 727
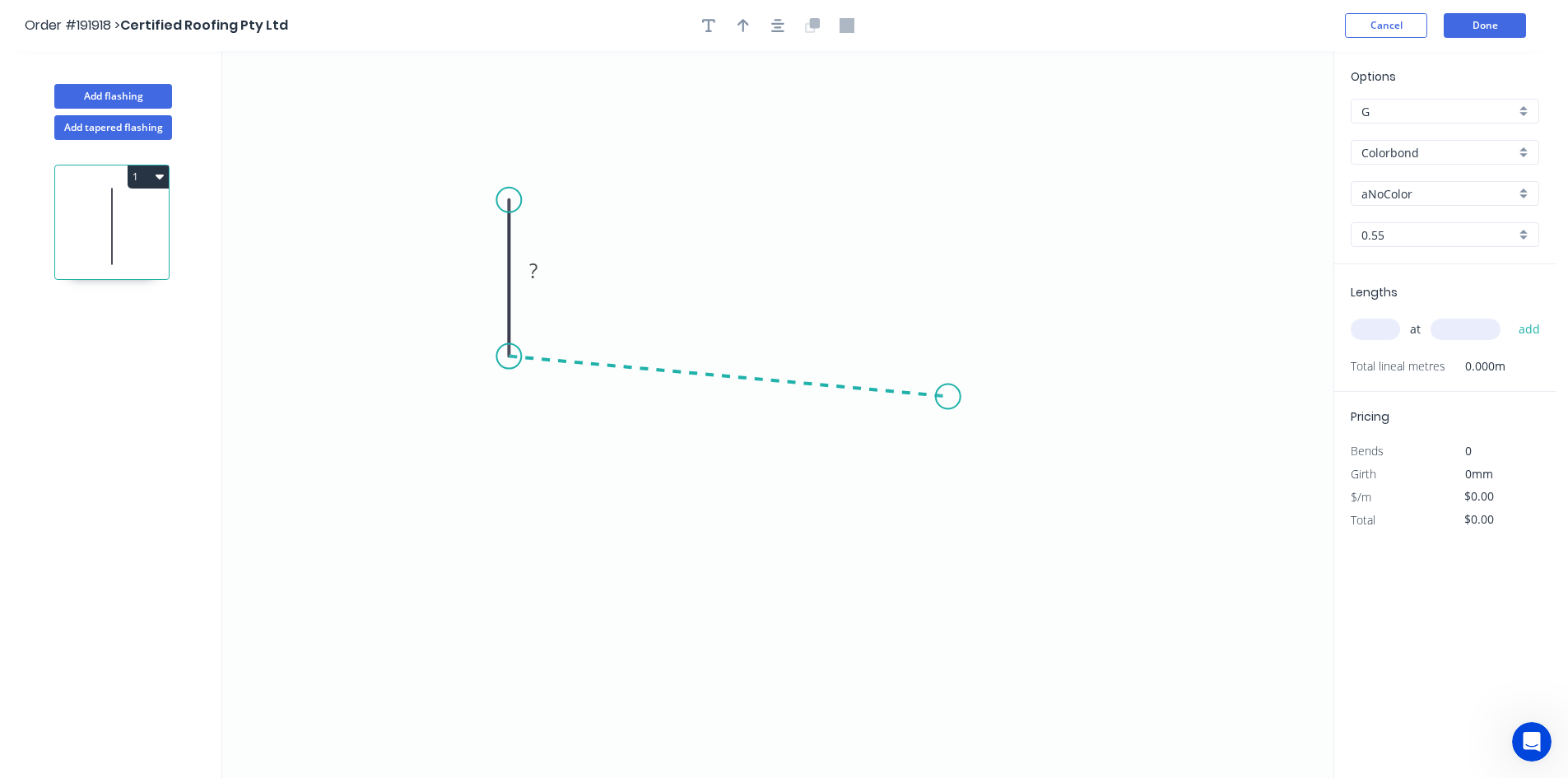
click at [948, 397] on icon "0 ?" at bounding box center [777, 415] width 1111 height 727
click at [970, 474] on icon "0 ? ? ? º" at bounding box center [777, 415] width 1111 height 727
drag, startPoint x: 971, startPoint y: 474, endPoint x: 995, endPoint y: 447, distance: 36.1
click at [995, 447] on circle at bounding box center [995, 442] width 25 height 25
click at [987, 431] on circle at bounding box center [987, 435] width 25 height 25
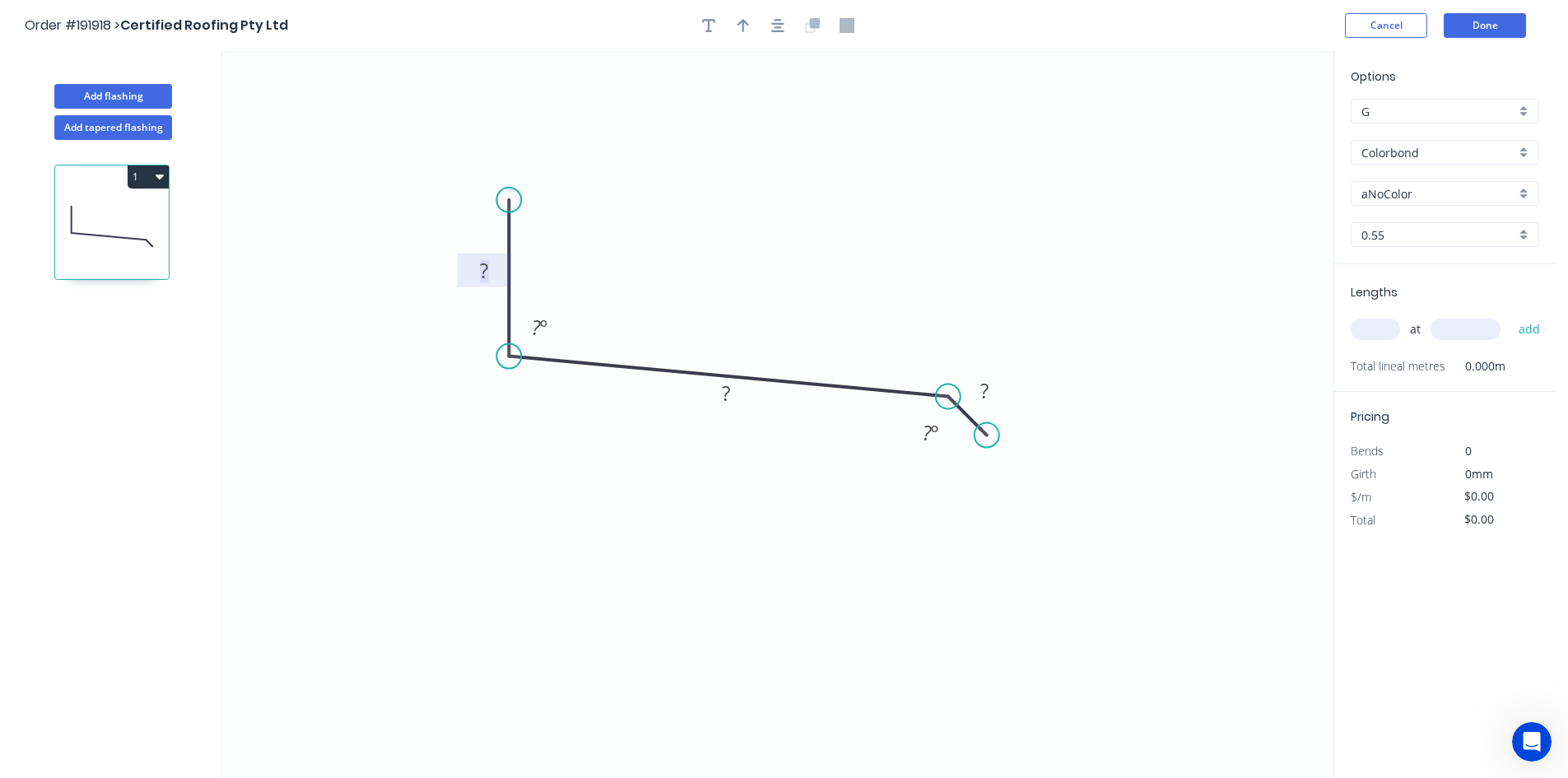
click at [489, 274] on rect at bounding box center [484, 271] width 33 height 23
click at [979, 444] on div "Hide angle" at bounding box center [1038, 451] width 165 height 34
click at [986, 400] on tspan "?" at bounding box center [984, 390] width 9 height 28
type input "$10.31"
click at [776, 35] on button "button" at bounding box center [778, 26] width 25 height 25
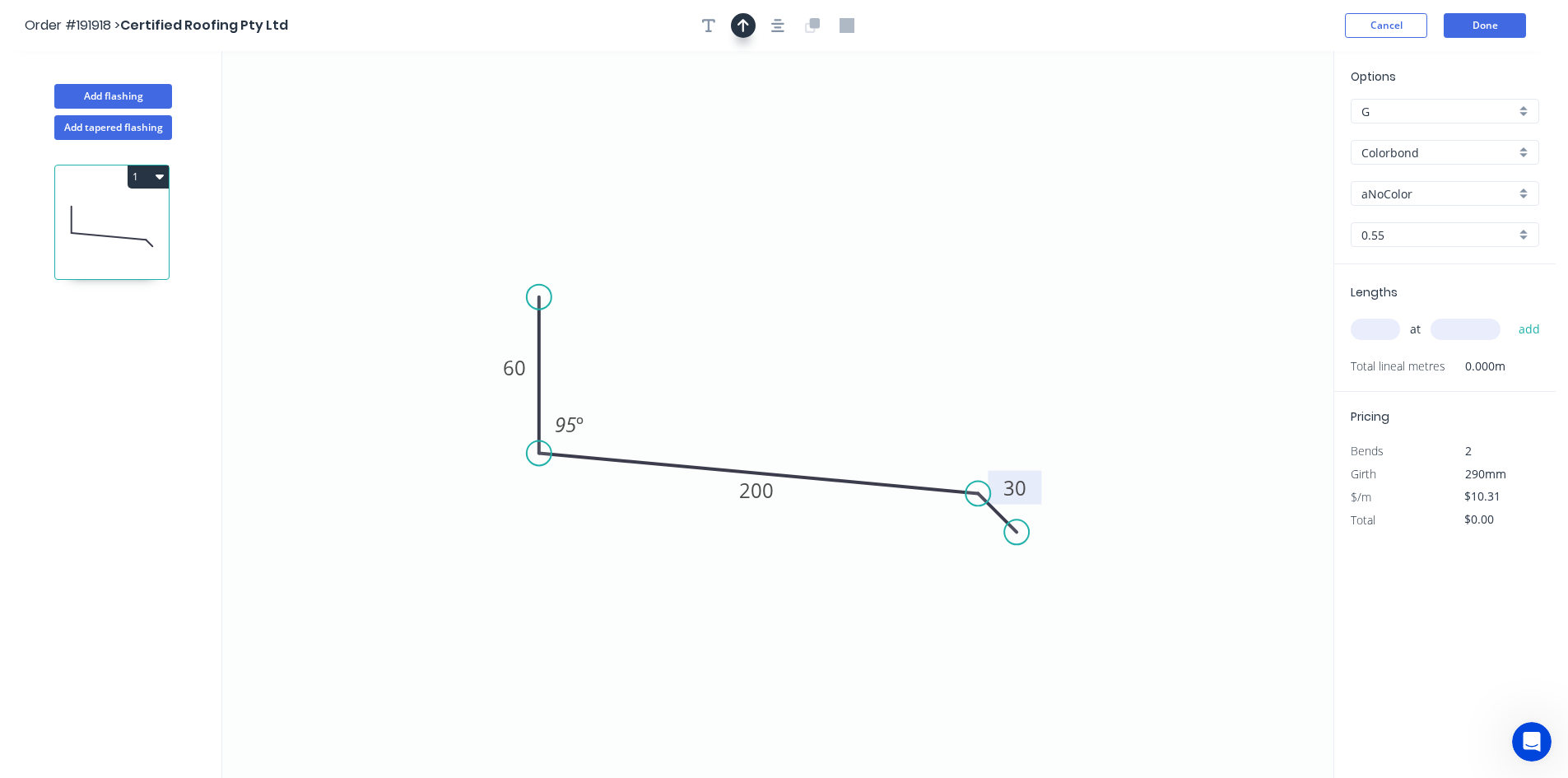
click at [749, 15] on button "button" at bounding box center [743, 26] width 25 height 25
click at [1107, 126] on icon "0 60 200 30 95 º" at bounding box center [777, 415] width 1111 height 727
drag, startPoint x: 1254, startPoint y: 126, endPoint x: 821, endPoint y: 360, distance: 492.2
click at [822, 360] on icon at bounding box center [846, 337] width 47 height 47
click at [1107, 183] on div "aNoColor" at bounding box center [1445, 194] width 189 height 25
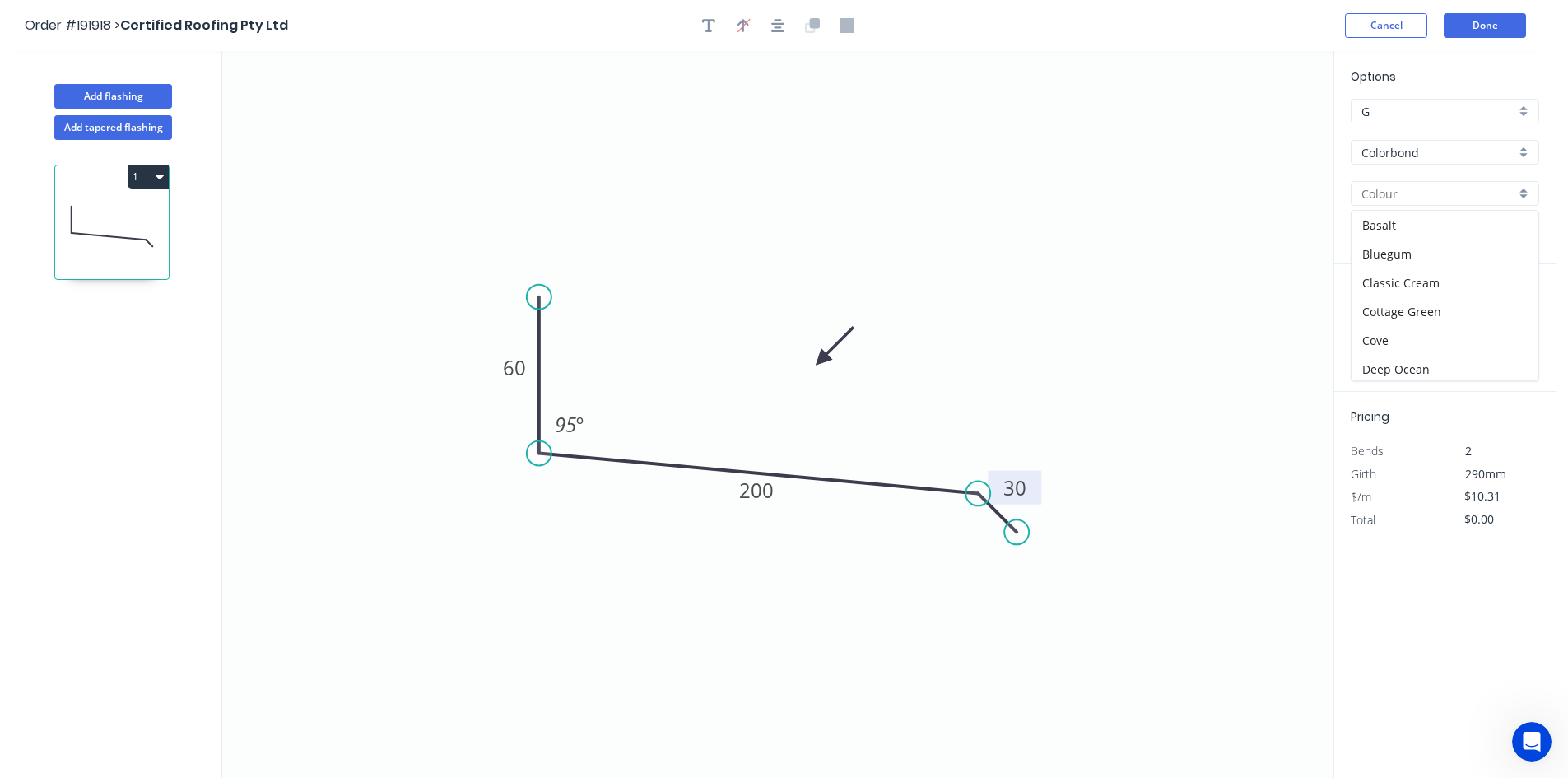
click at [1107, 193] on input "text" at bounding box center [1438, 194] width 154 height 17
type input "aNoColor"
click at [1107, 193] on input "aNoColor" at bounding box center [1438, 194] width 154 height 17
click at [1107, 213] on div "Windspray" at bounding box center [1445, 225] width 187 height 28
type input "Windspray"
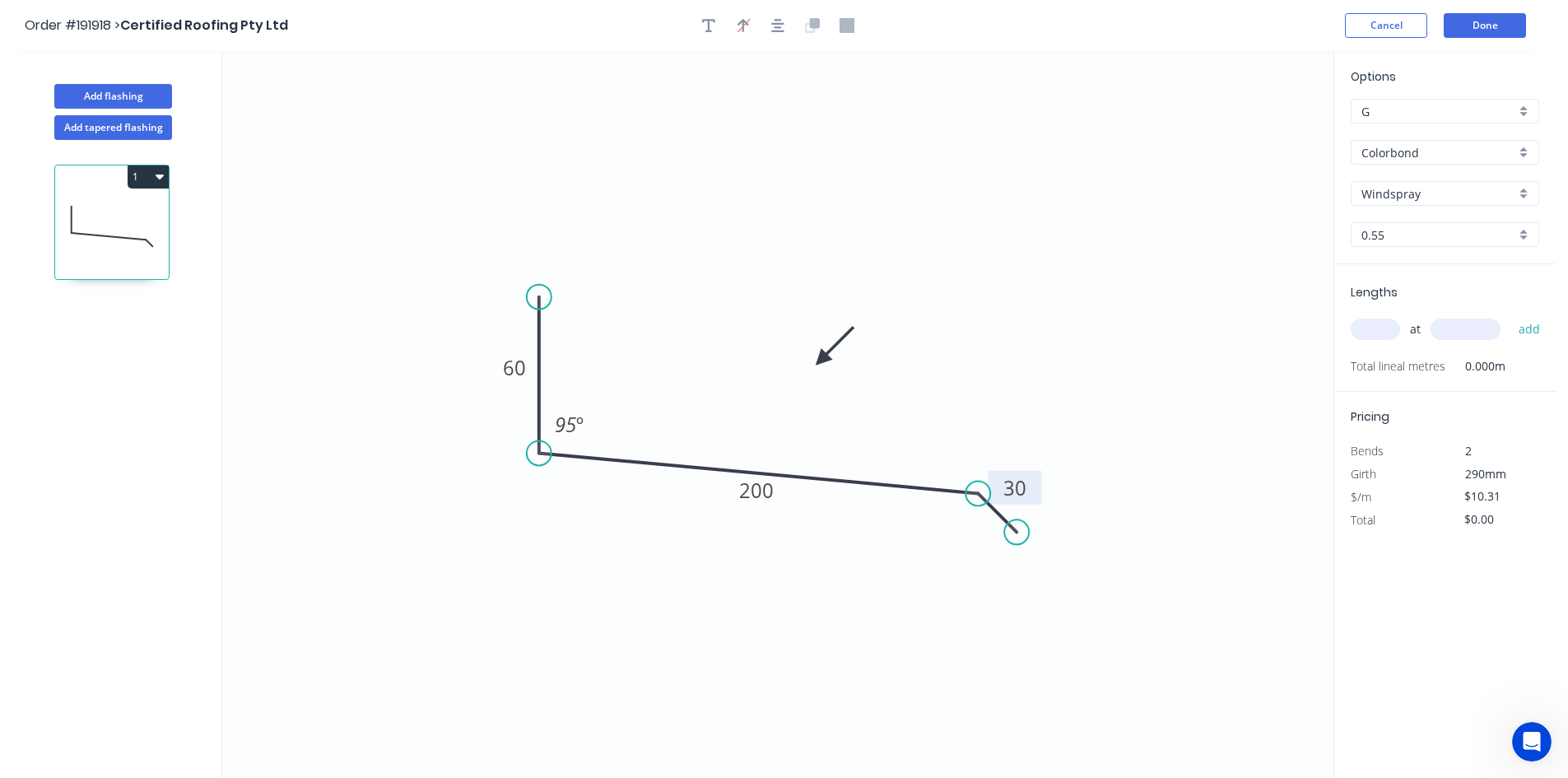
click at [1107, 325] on input "text" at bounding box center [1375, 329] width 49 height 22
type input "1"
type input "5100"
click at [1107, 315] on button "add" at bounding box center [1529, 328] width 39 height 28
type input "$52.58"
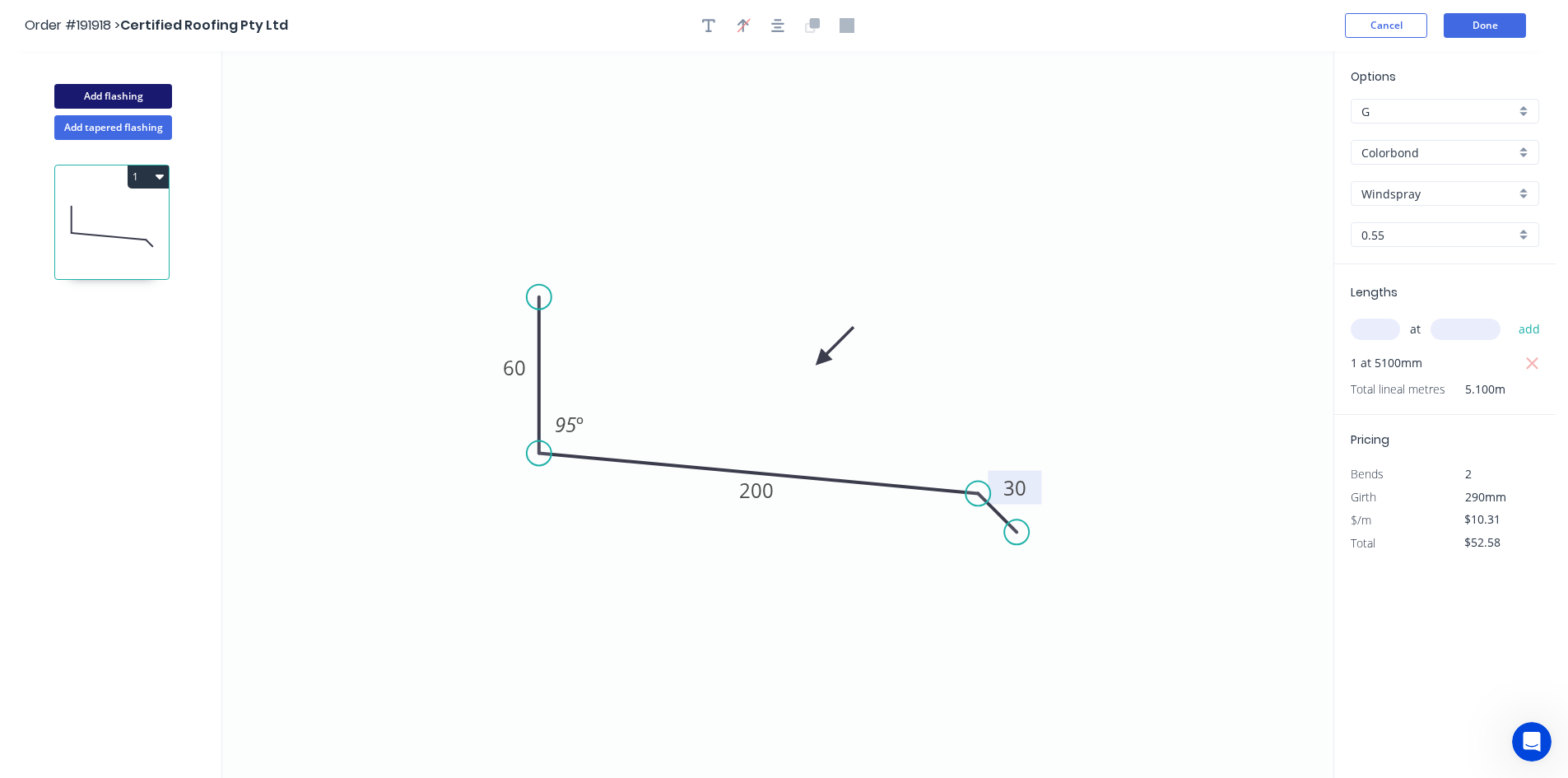
click at [159, 95] on button "Add flashing" at bounding box center [113, 96] width 118 height 25
type input "$0.00"
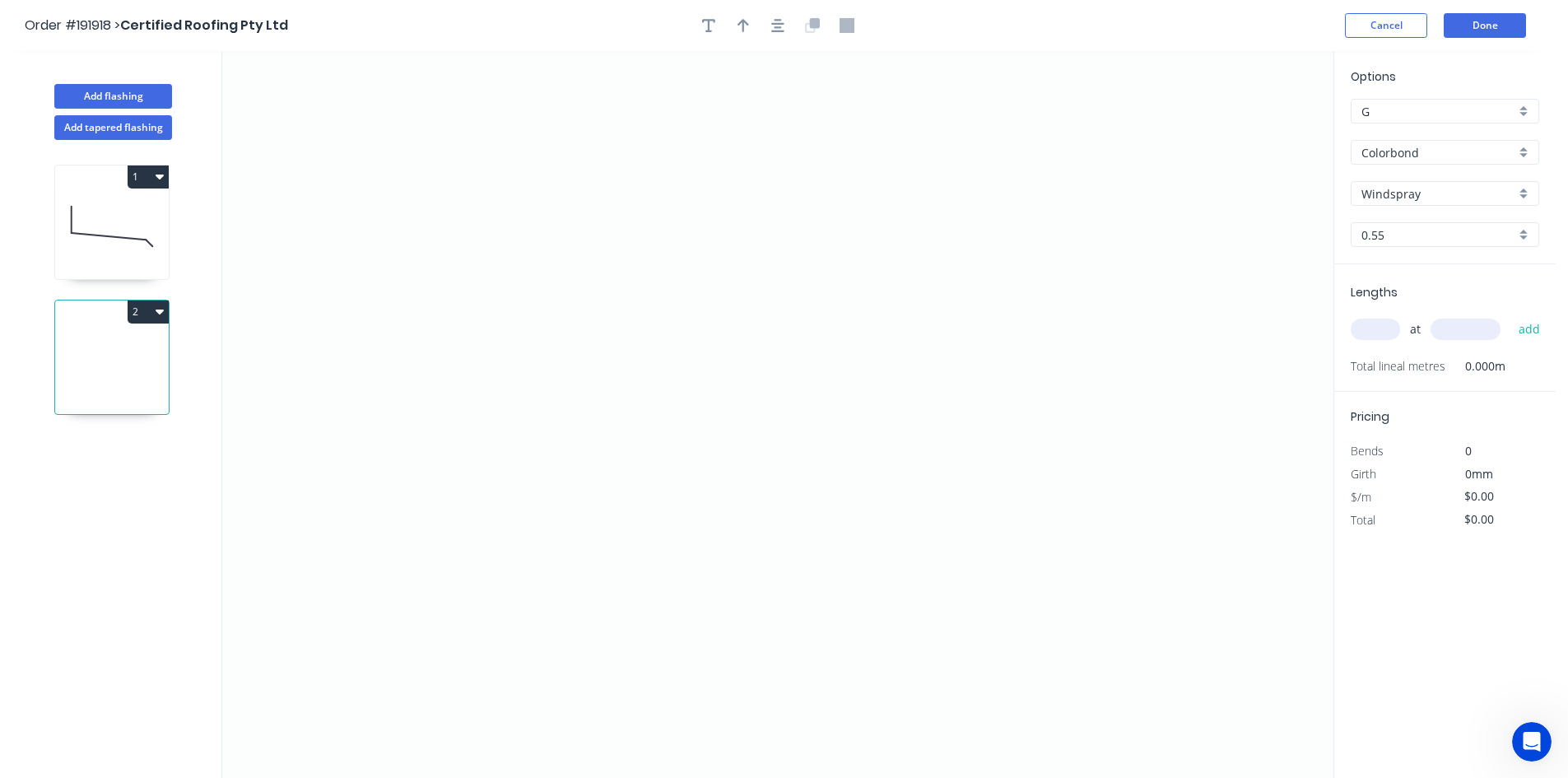
click at [157, 309] on icon "button" at bounding box center [159, 311] width 9 height 5
click at [141, 376] on div "Delete" at bounding box center [91, 385] width 127 height 24
type input "$10.31"
type input "$52.58"
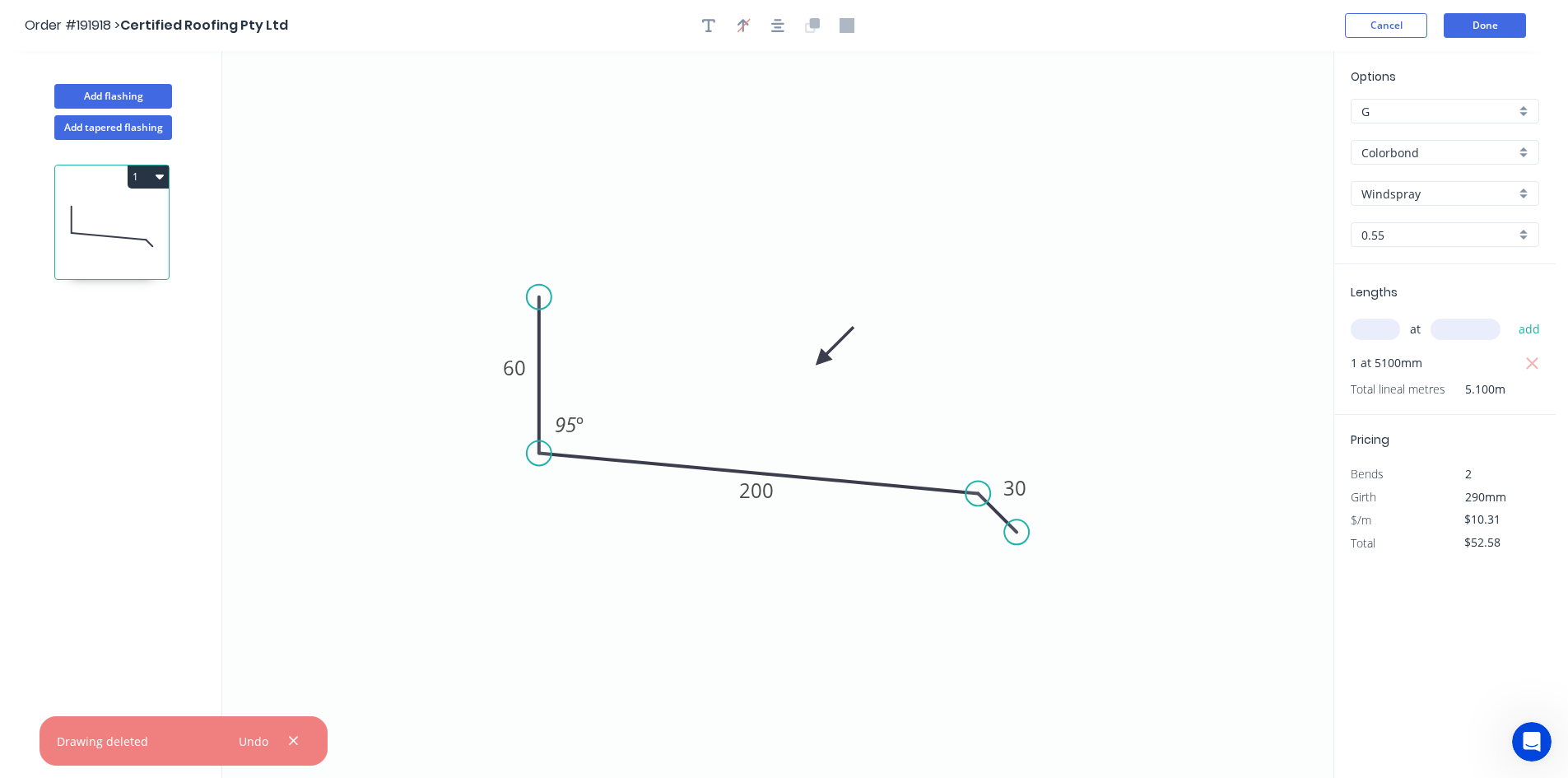
click at [1107, 334] on input "text" at bounding box center [1375, 329] width 49 height 22
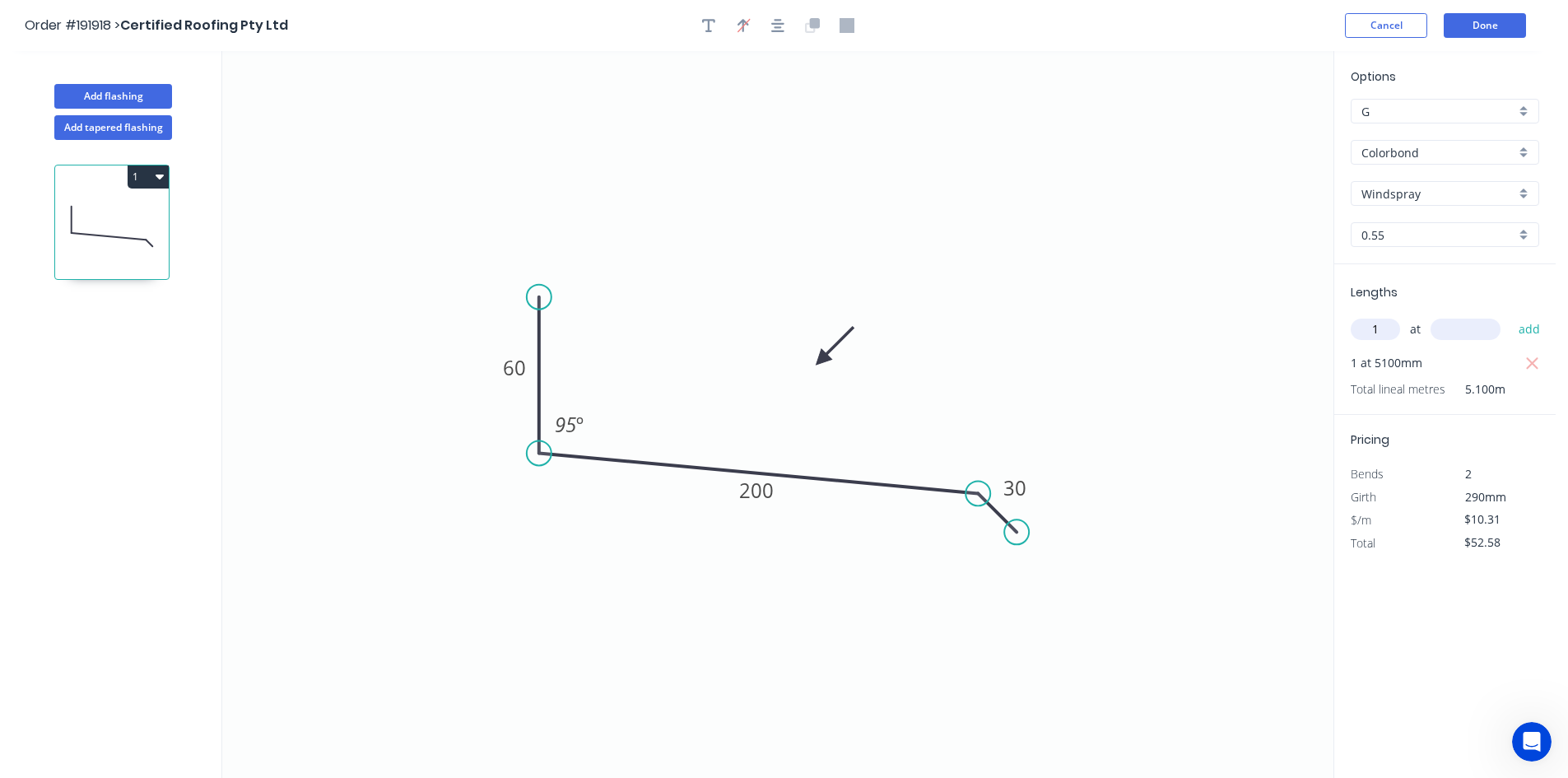
type input "1"
type input "5100"
click at [1107, 315] on button "add" at bounding box center [1529, 328] width 39 height 28
click at [156, 183] on button "1" at bounding box center [147, 176] width 41 height 23
click at [140, 230] on div "Duplicate Delete" at bounding box center [90, 233] width 157 height 74
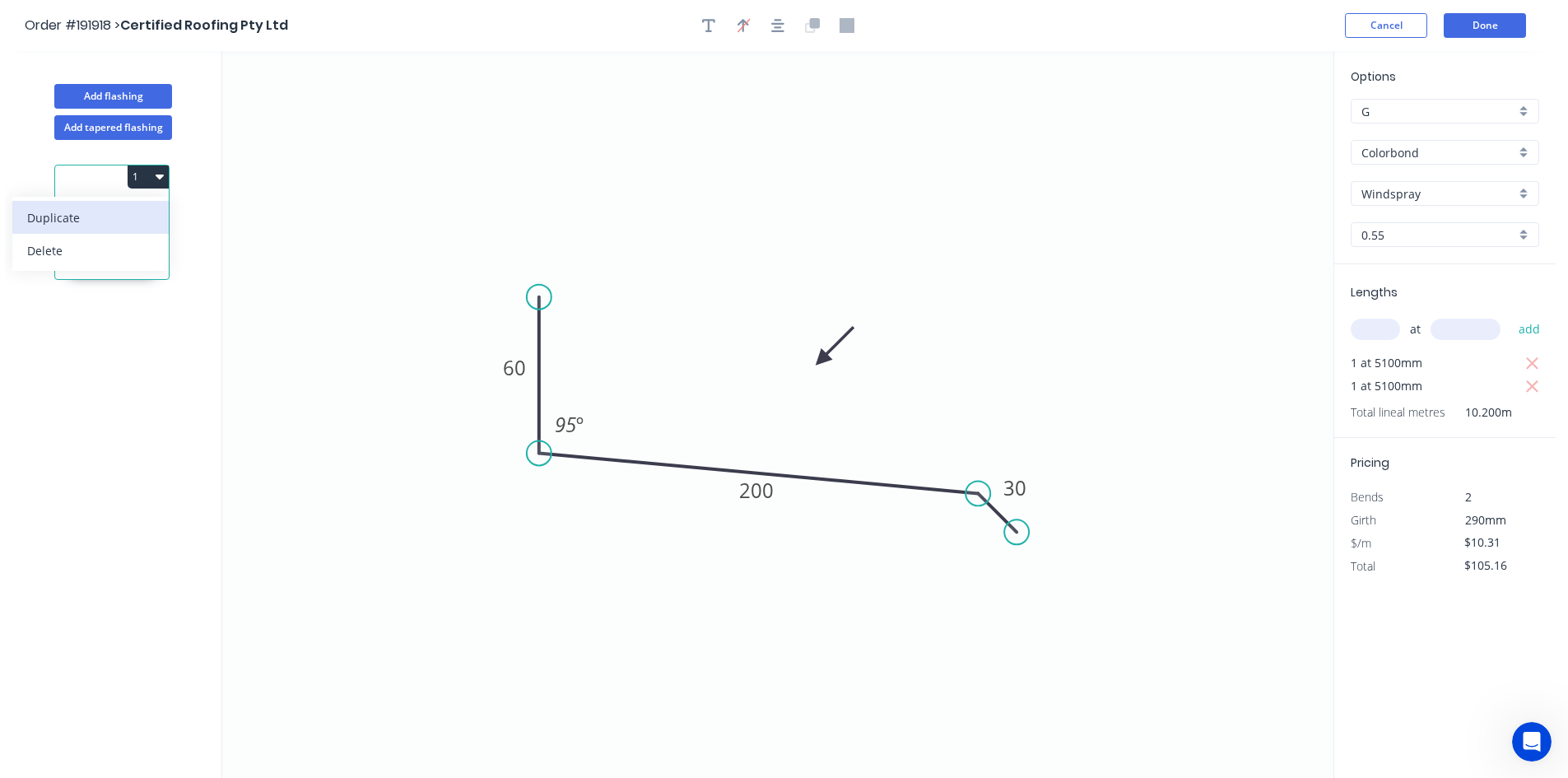
click at [140, 230] on button "Duplicate" at bounding box center [90, 217] width 157 height 33
type input "$0.00"
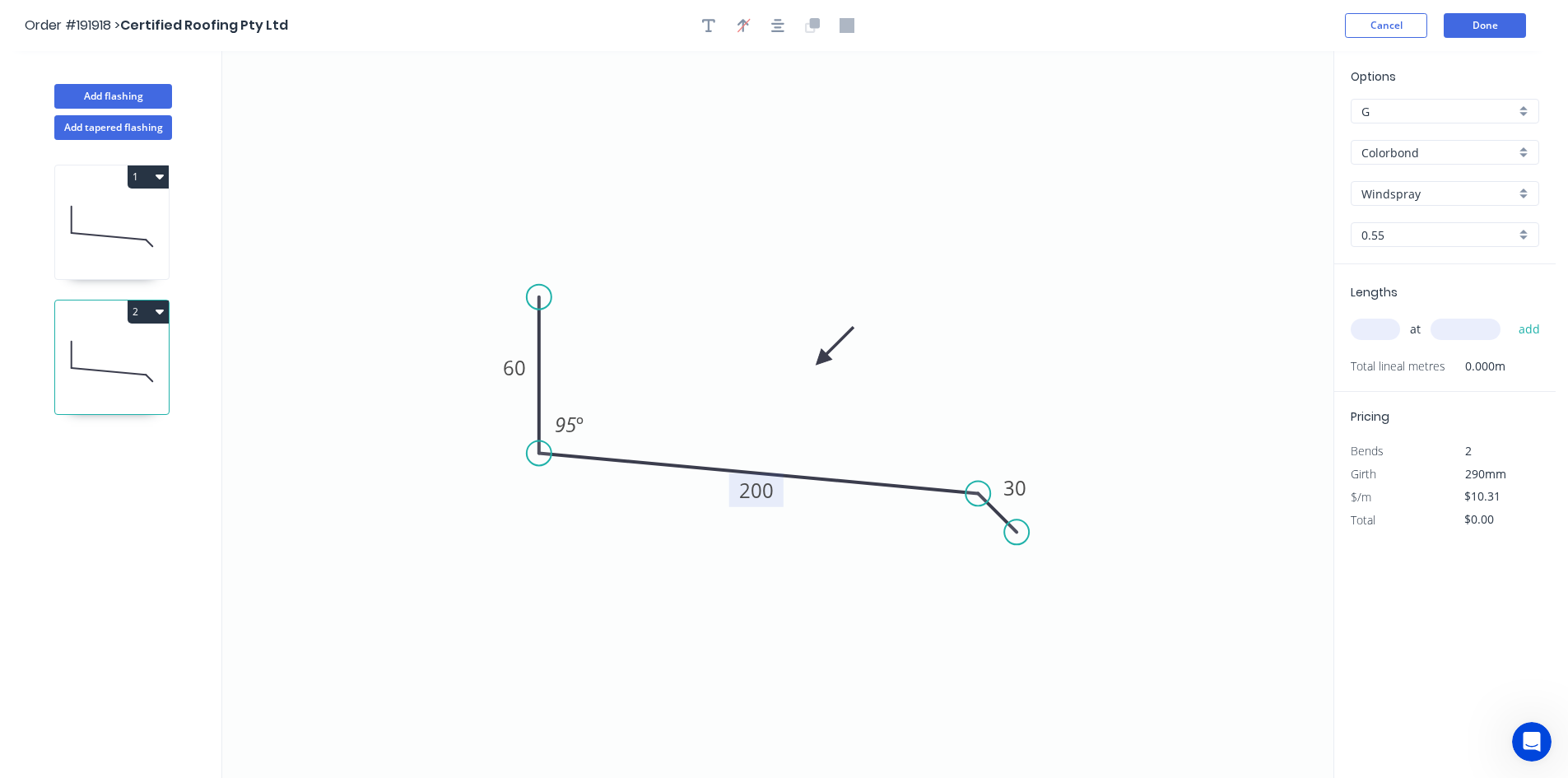
click at [756, 484] on tspan "200" at bounding box center [756, 490] width 34 height 28
type input "$12.34"
click at [572, 422] on tspan "95" at bounding box center [566, 424] width 22 height 28
click at [1107, 324] on input "text" at bounding box center [1375, 329] width 49 height 22
type input "1"
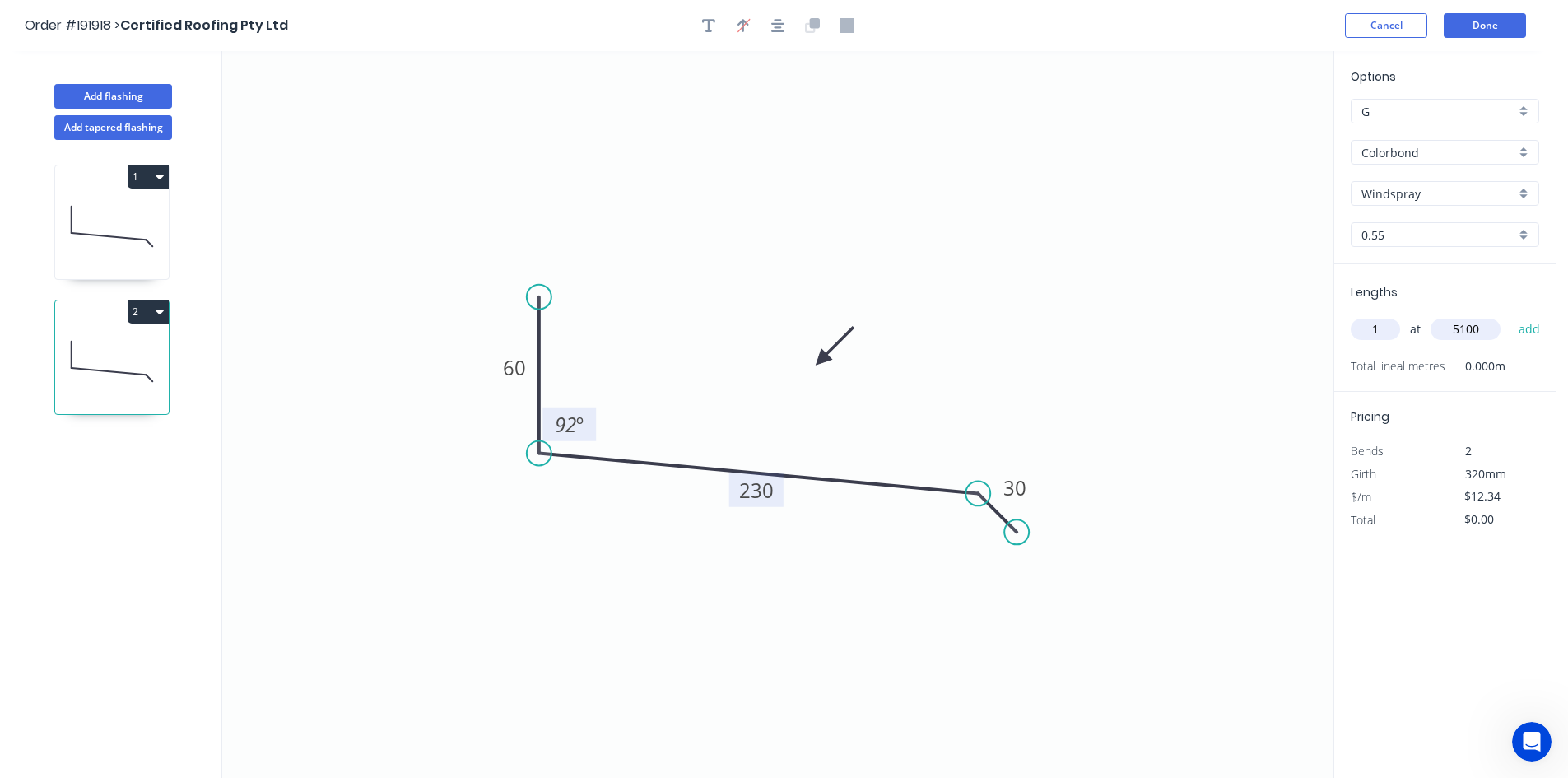
type input "5100"
click at [1107, 315] on button "add" at bounding box center [1529, 328] width 39 height 28
type input "$62.93"
click at [136, 85] on button "Add flashing" at bounding box center [113, 96] width 118 height 25
type input "$0.00"
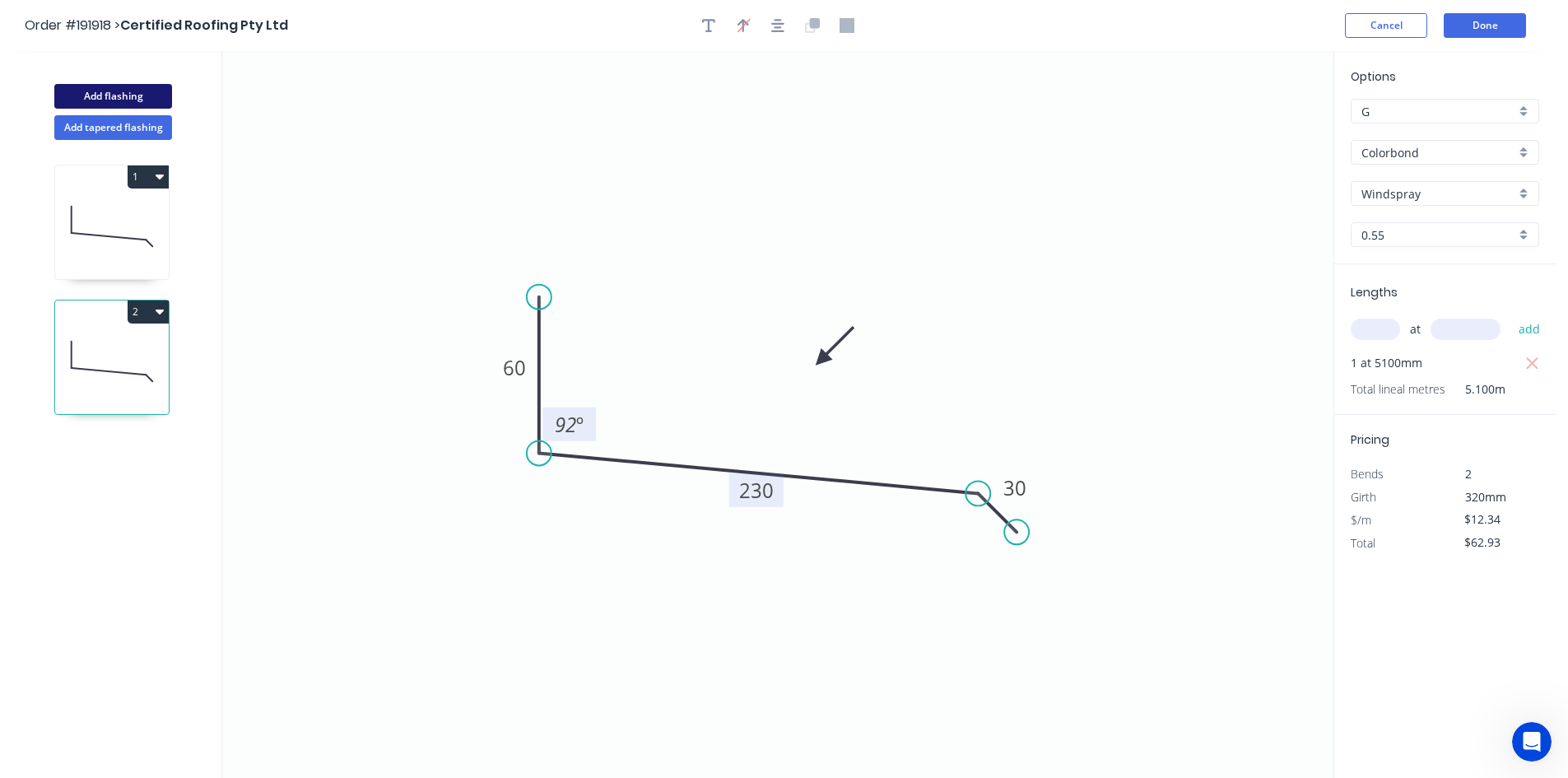
type input "$0.00"
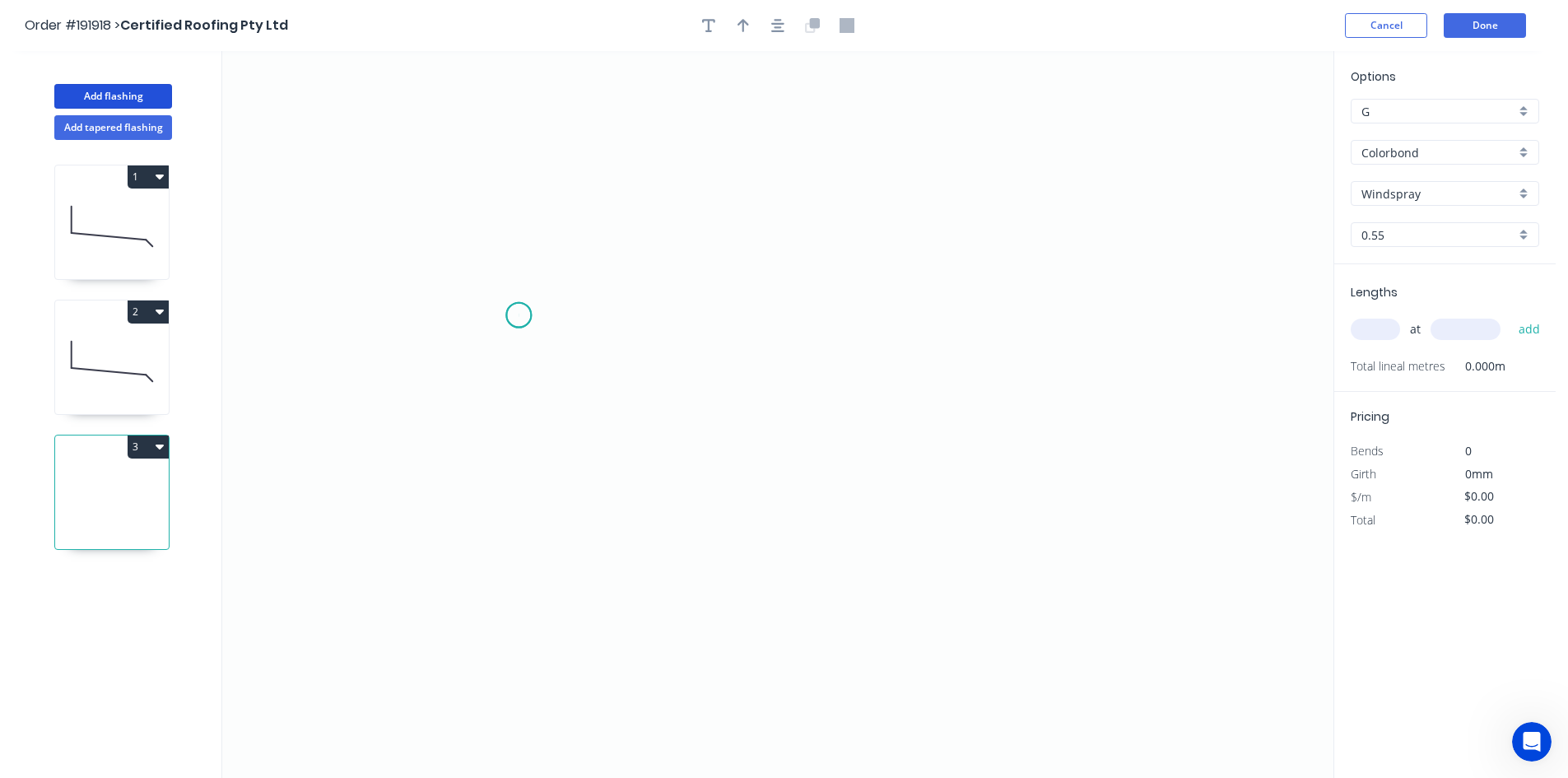
click at [518, 315] on icon "0" at bounding box center [777, 415] width 1111 height 727
click at [514, 447] on icon "0" at bounding box center [777, 415] width 1111 height 727
click at [949, 458] on icon "0 ?" at bounding box center [777, 415] width 1111 height 727
click at [1000, 500] on icon "0 ? ?" at bounding box center [777, 415] width 1111 height 727
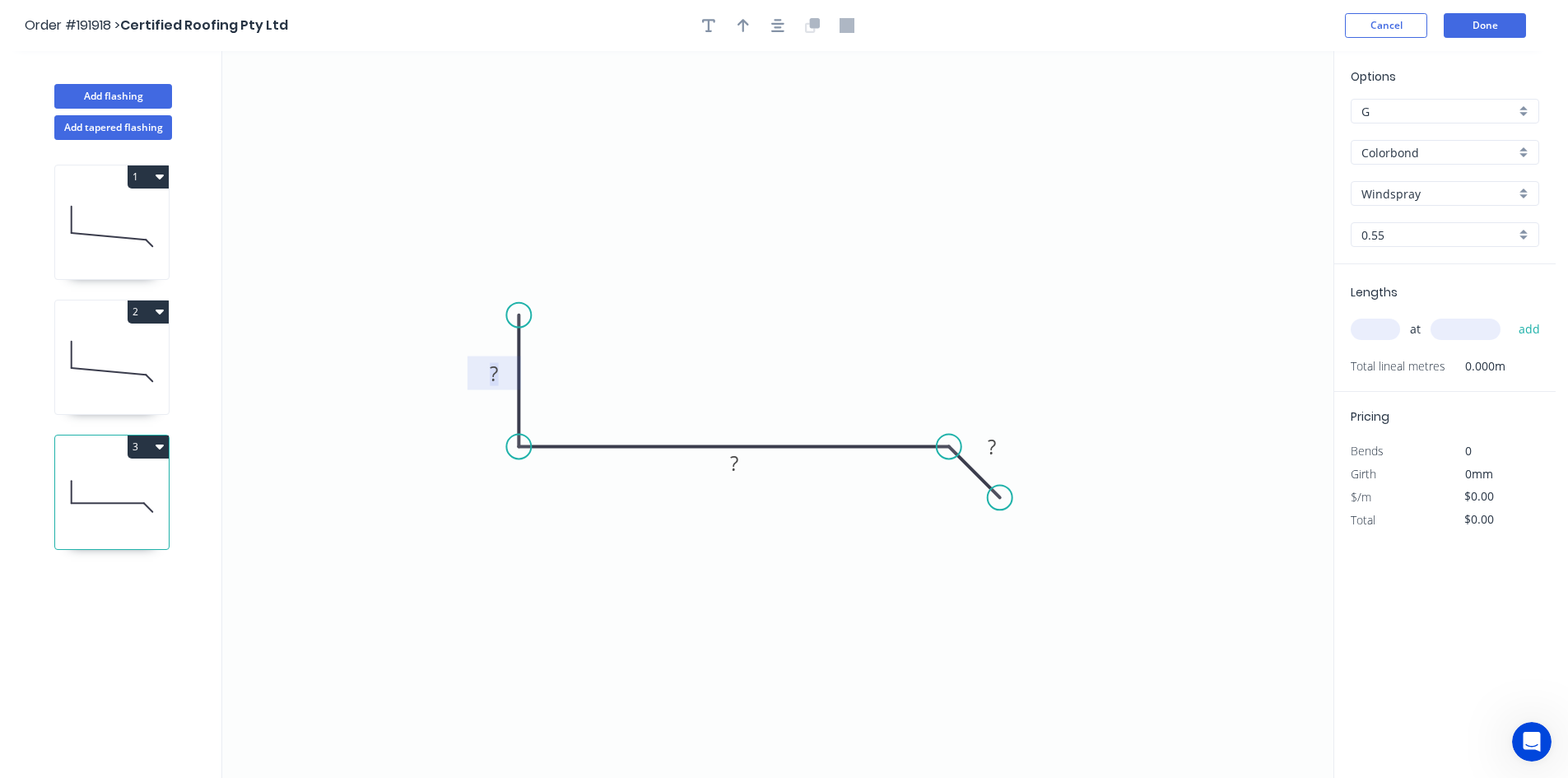
click at [492, 380] on tspan "?" at bounding box center [494, 373] width 9 height 28
click at [778, 28] on icon "button" at bounding box center [778, 26] width 13 height 13
type input "$14.37"
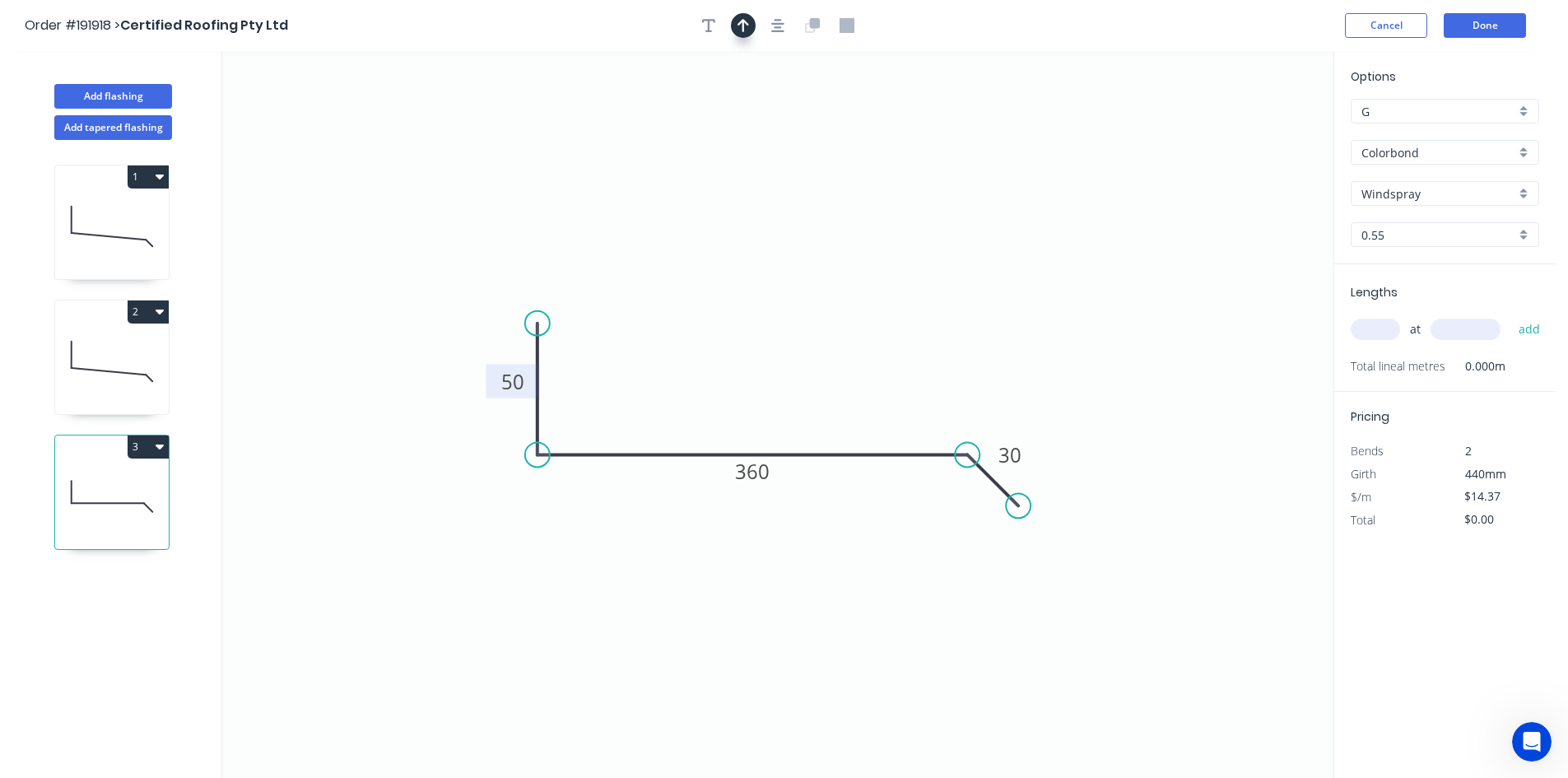
click at [751, 28] on button "button" at bounding box center [743, 26] width 25 height 25
click at [1107, 128] on icon at bounding box center [1251, 115] width 15 height 53
click at [1107, 129] on icon at bounding box center [1250, 110] width 15 height 53
drag, startPoint x: 1250, startPoint y: 129, endPoint x: 791, endPoint y: 345, distance: 507.3
click at [791, 345] on icon at bounding box center [804, 331] width 47 height 47
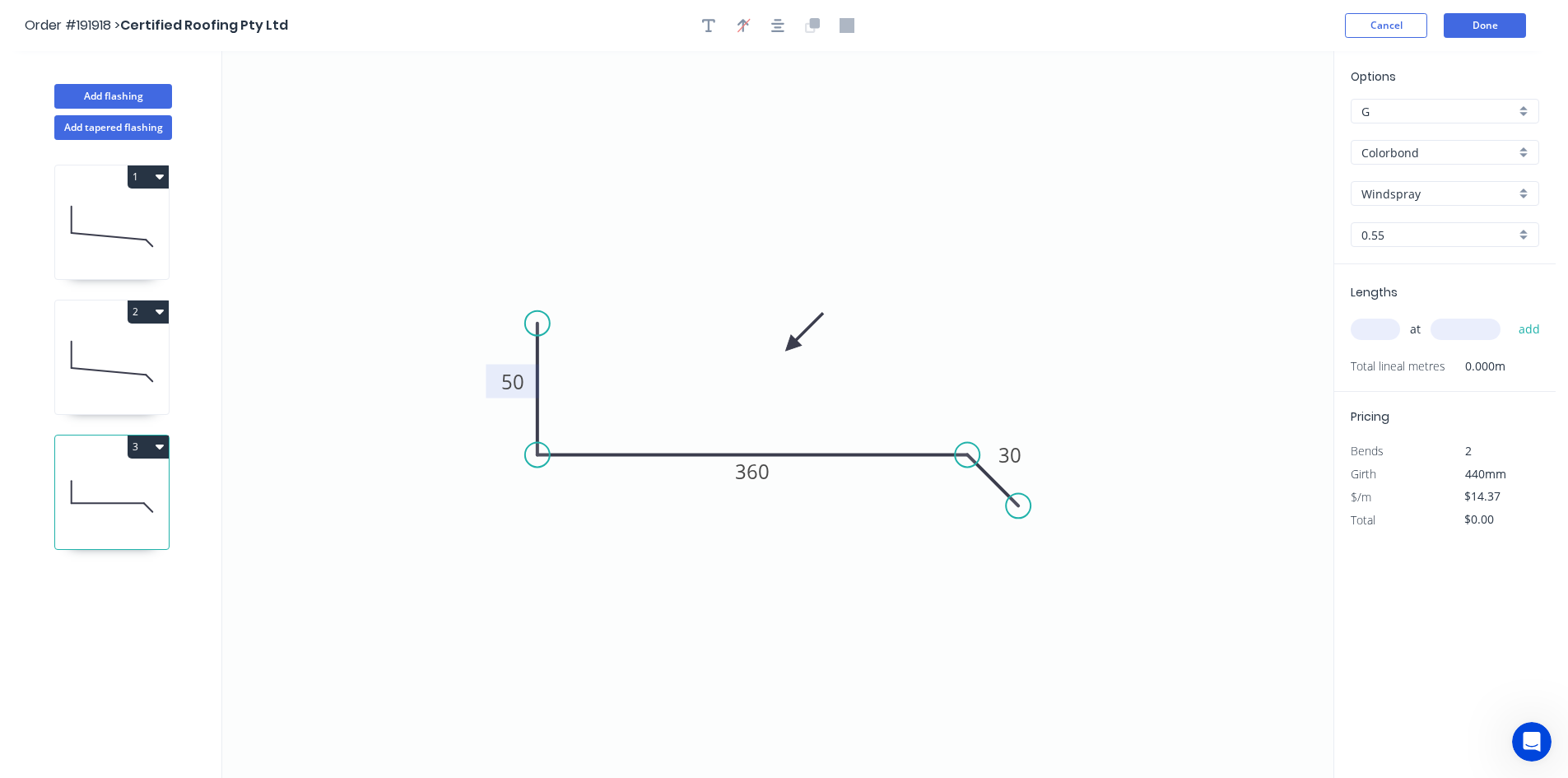
click at [1107, 325] on input "text" at bounding box center [1375, 329] width 49 height 22
type input "1"
type input "900"
click at [1107, 315] on button "add" at bounding box center [1529, 328] width 39 height 28
type input "$14.37"
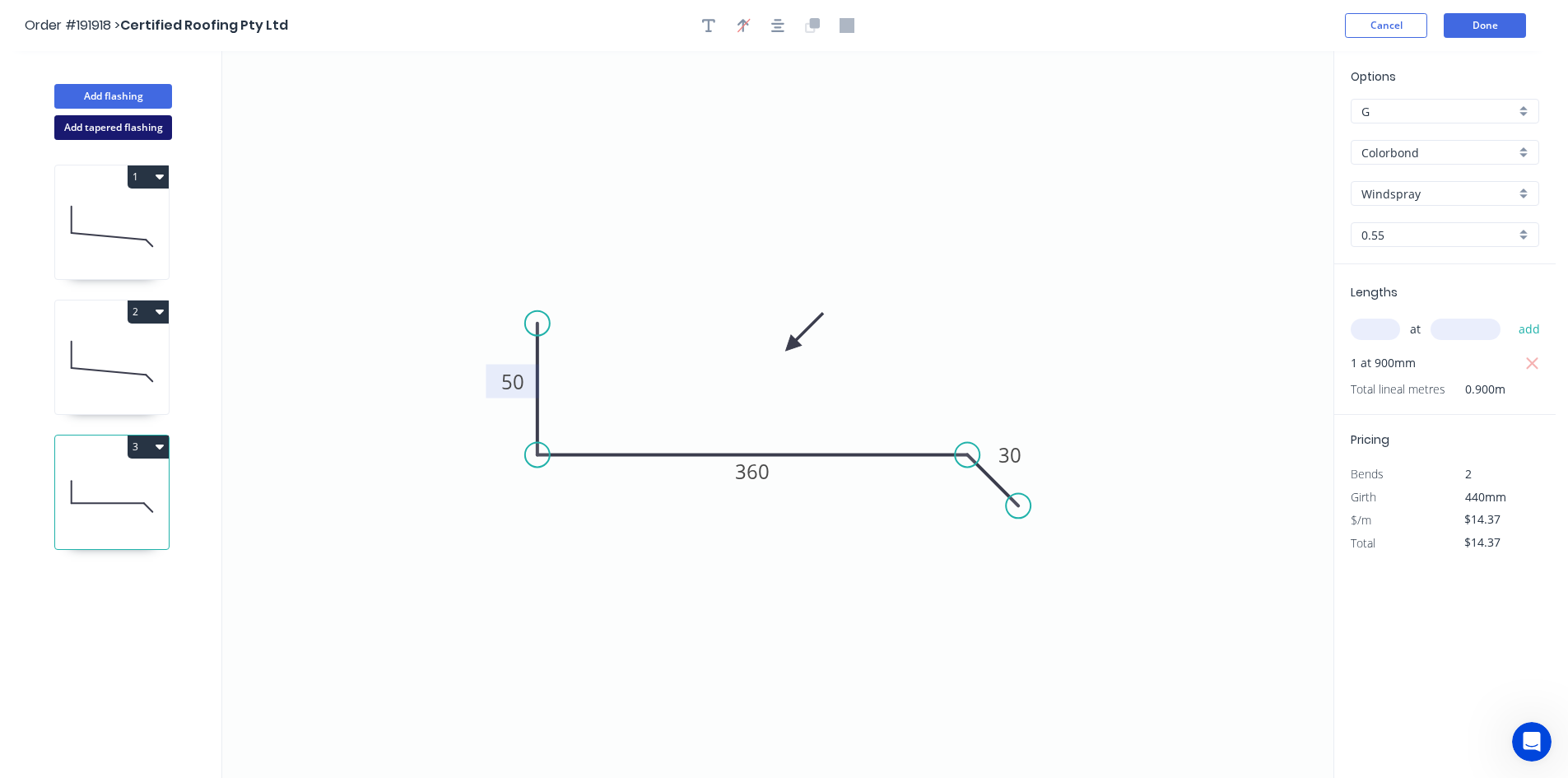
click at [121, 132] on button "Add tapered flashing" at bounding box center [113, 127] width 118 height 25
type input "$0.00"
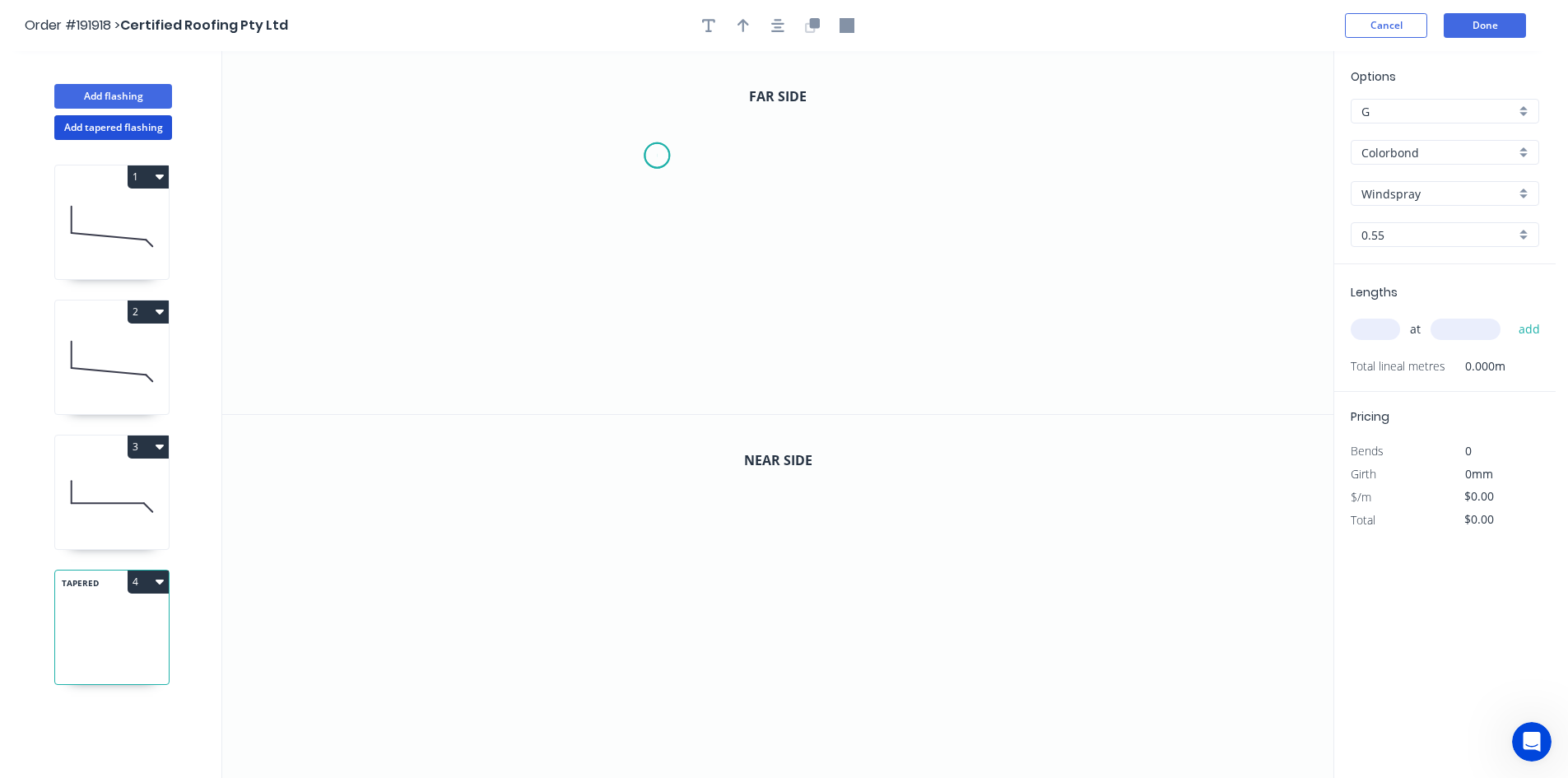
click at [657, 156] on icon "0" at bounding box center [777, 232] width 1111 height 362
click at [574, 155] on icon "0" at bounding box center [777, 232] width 1111 height 362
click at [583, 354] on icon "0 ?" at bounding box center [777, 232] width 1111 height 362
click at [902, 350] on icon "0 ? ?" at bounding box center [777, 232] width 1111 height 362
click at [936, 384] on icon "0 ? ? ?" at bounding box center [777, 232] width 1111 height 362
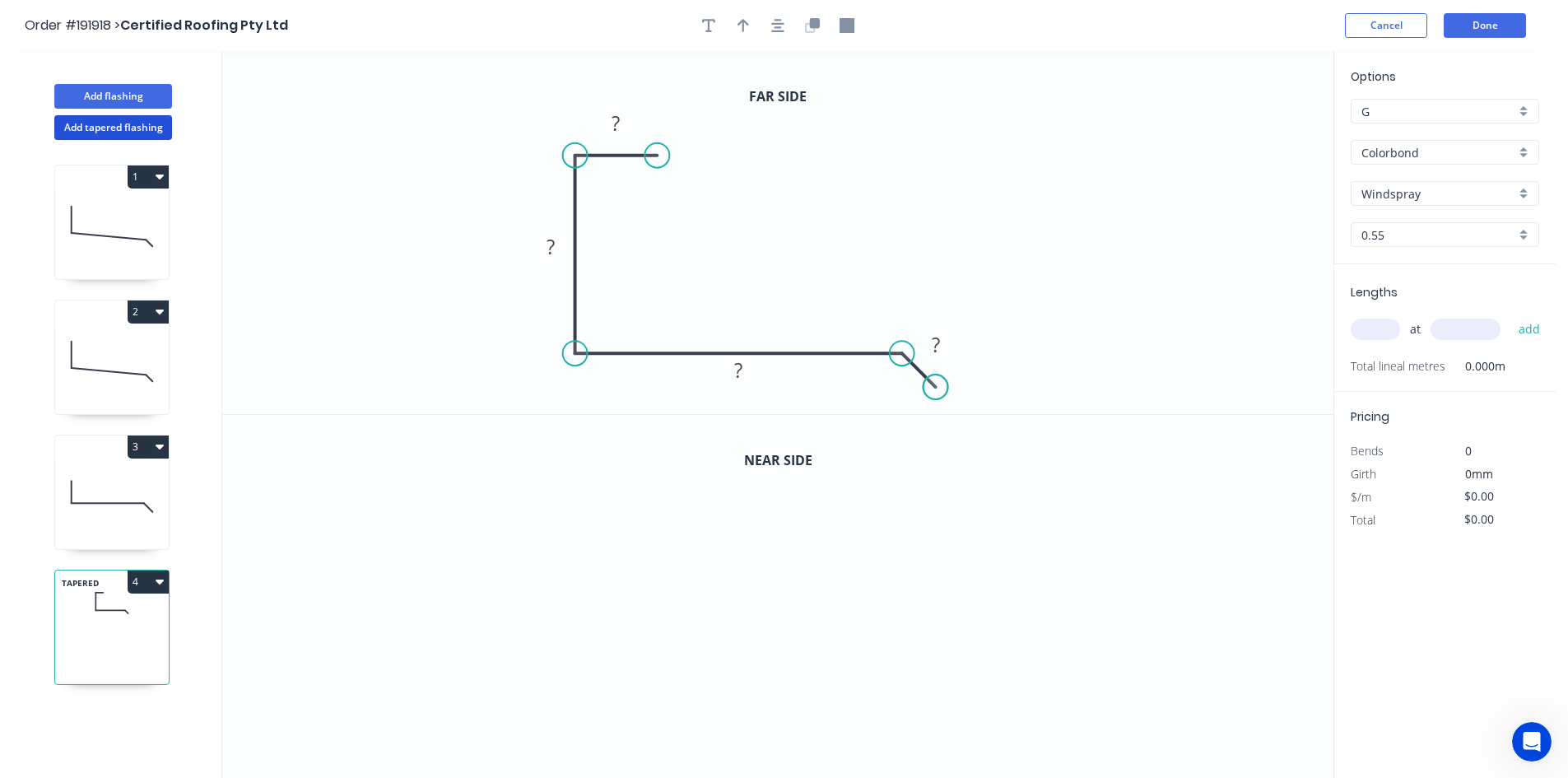
click at [936, 384] on circle at bounding box center [936, 387] width 25 height 25
drag, startPoint x: 936, startPoint y: 384, endPoint x: 950, endPoint y: 400, distance: 21.3
click at [950, 400] on circle at bounding box center [950, 400] width 25 height 25
click at [636, 128] on rect at bounding box center [616, 123] width 53 height 34
click at [628, 123] on rect at bounding box center [615, 124] width 33 height 23
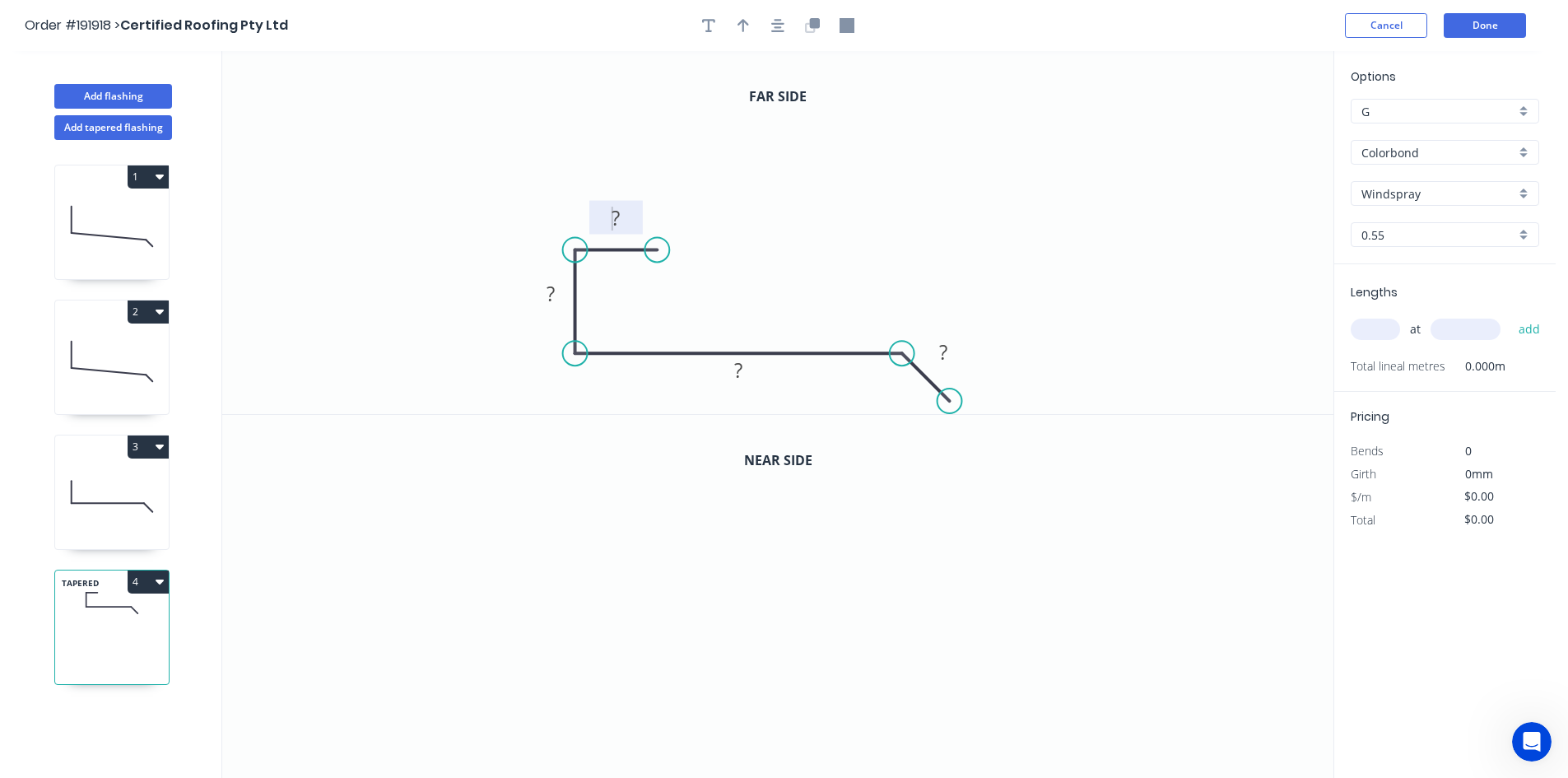
drag, startPoint x: 619, startPoint y: 155, endPoint x: 619, endPoint y: 250, distance: 95.0
click at [619, 250] on icon at bounding box center [616, 250] width 83 height 0
click at [617, 222] on tspan "?" at bounding box center [615, 217] width 9 height 28
click at [784, 31] on button "button" at bounding box center [778, 26] width 25 height 25
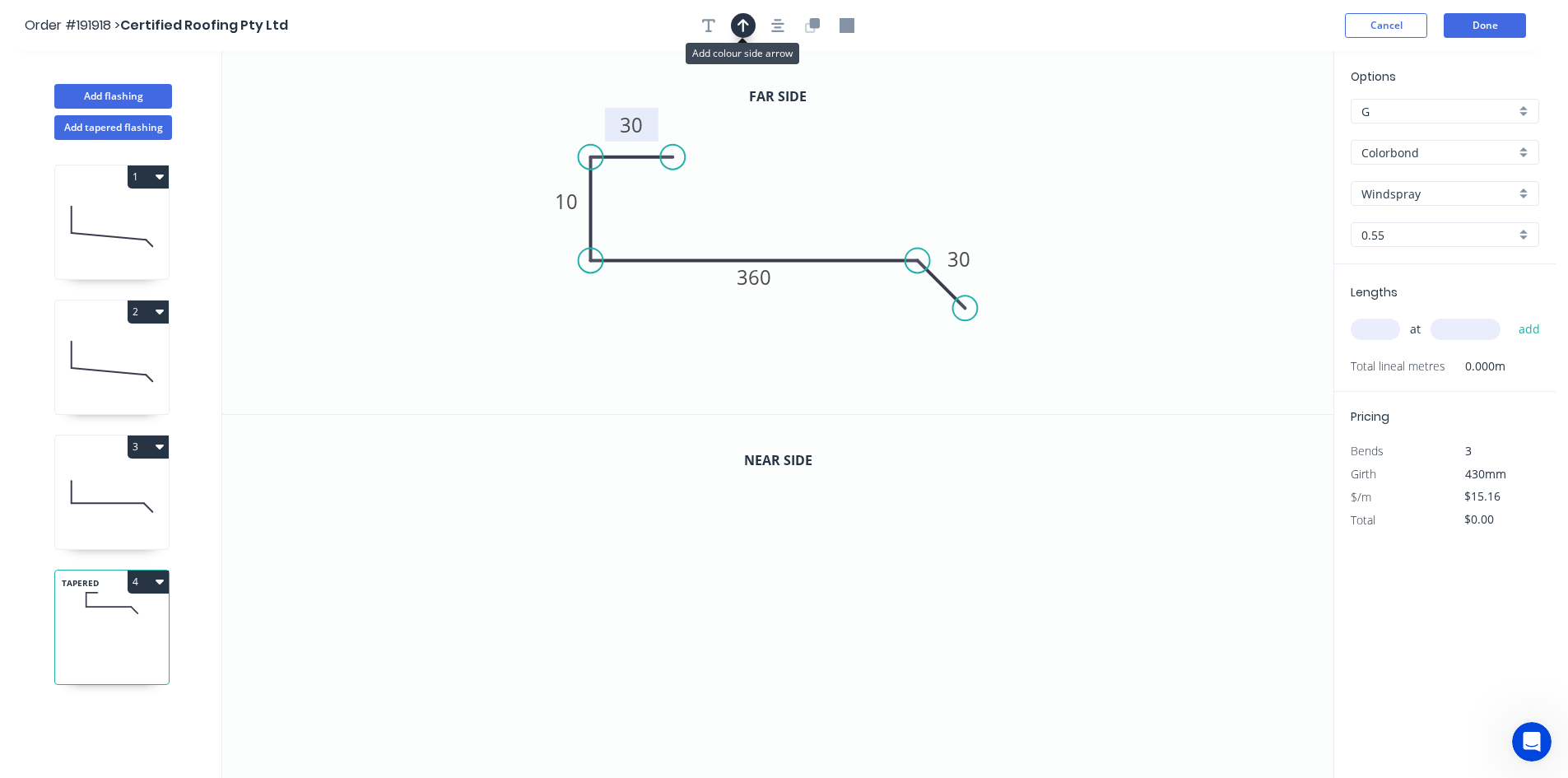
click at [753, 22] on button "button" at bounding box center [743, 26] width 25 height 25
click at [1107, 132] on icon "0 30 10 360 30" at bounding box center [777, 232] width 1111 height 362
drag, startPoint x: 1245, startPoint y: 132, endPoint x: 1048, endPoint y: 135, distance: 197.0
click at [918, 148] on icon "0 30 10 360 30" at bounding box center [777, 232] width 1111 height 362
drag, startPoint x: 1252, startPoint y: 133, endPoint x: 859, endPoint y: 157, distance: 393.7
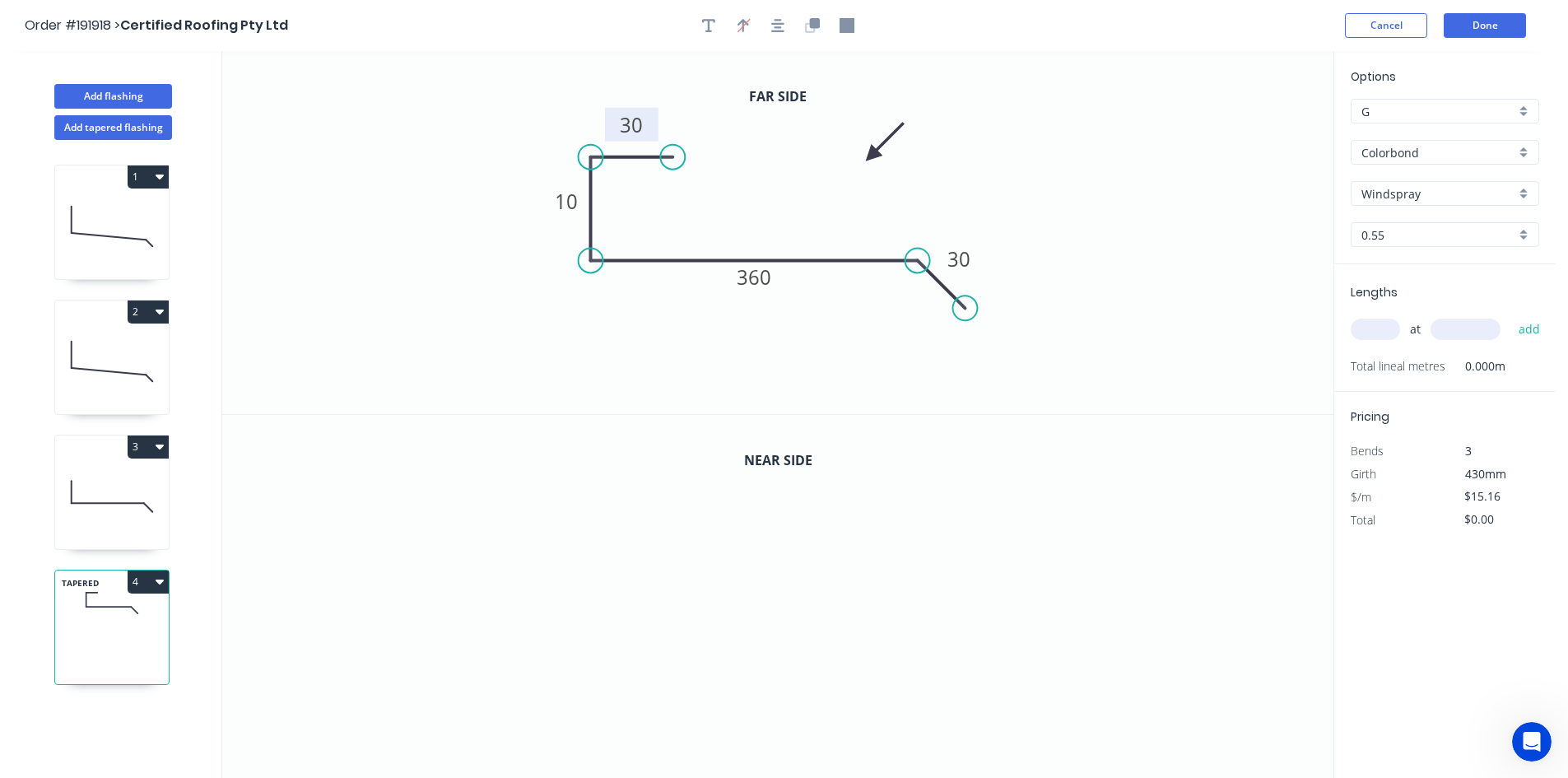
click at [861, 157] on icon at bounding box center [885, 142] width 47 height 47
click at [788, 23] on button "button" at bounding box center [778, 26] width 25 height 25
click at [812, 22] on icon "button" at bounding box center [814, 23] width 9 height 9
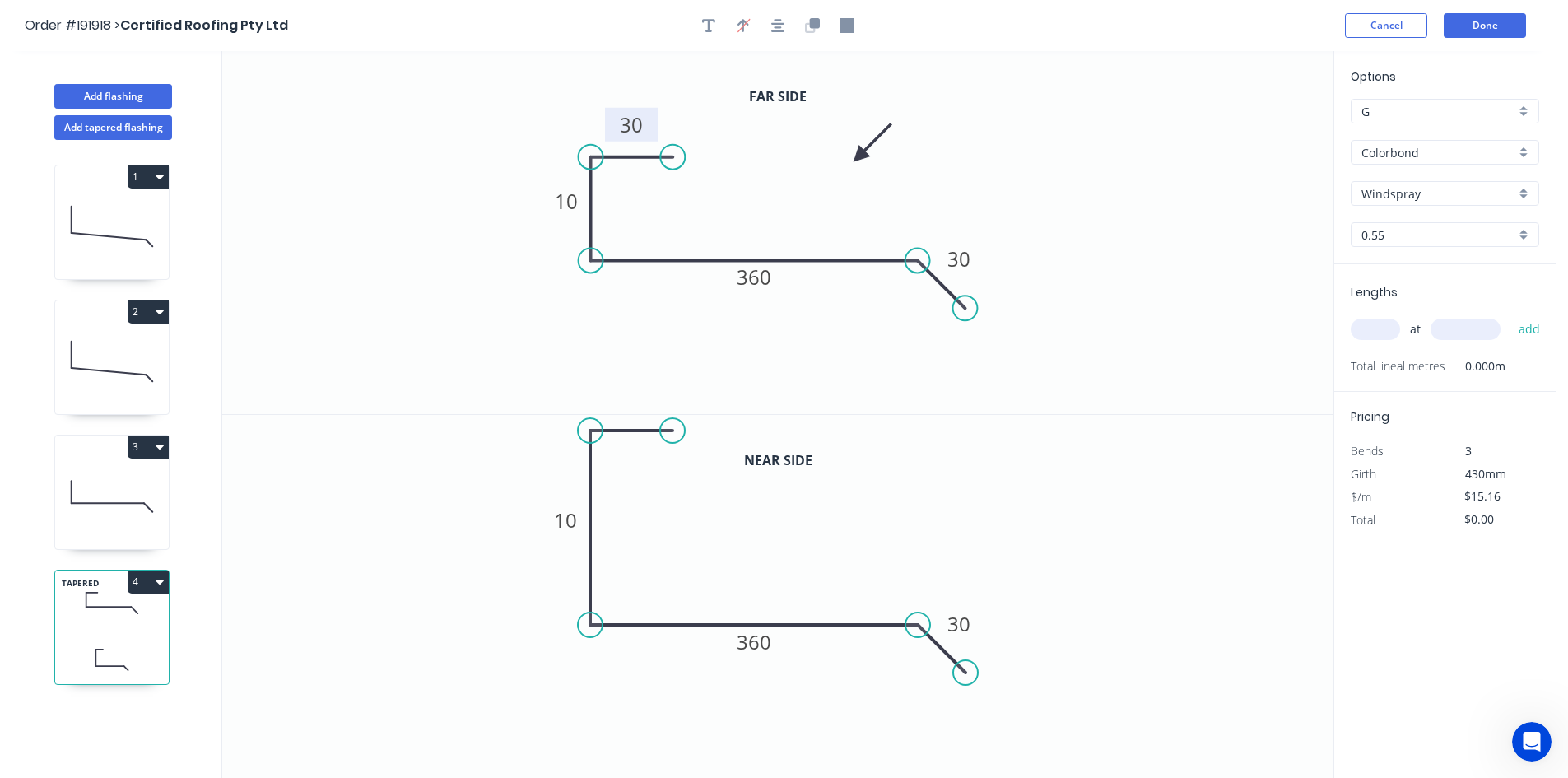
drag, startPoint x: 641, startPoint y: 523, endPoint x: 641, endPoint y: 431, distance: 92.0
click at [641, 431] on icon at bounding box center [631, 431] width 83 height 0
click at [782, 27] on icon "button" at bounding box center [778, 26] width 13 height 15
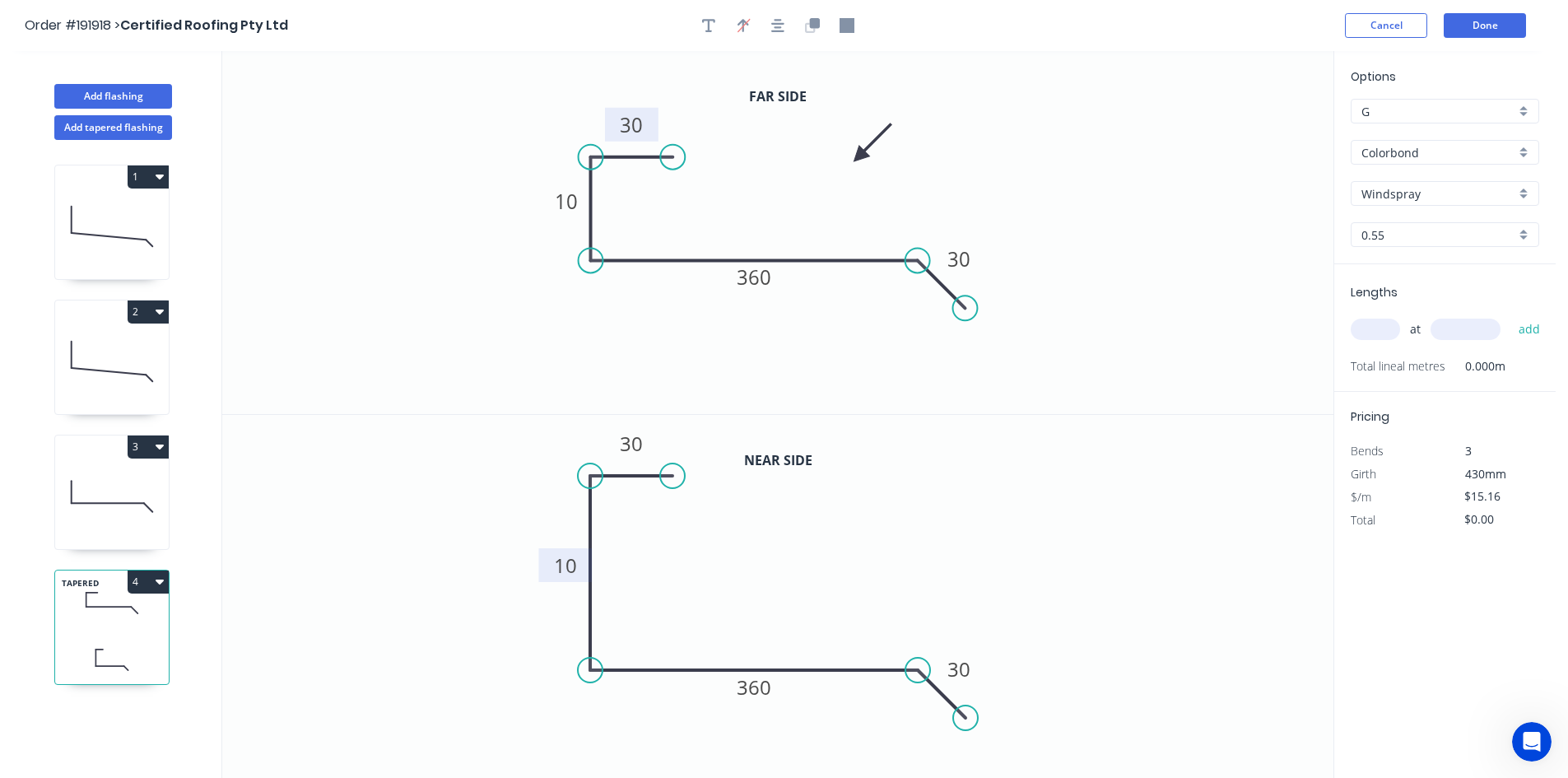
click at [578, 561] on rect at bounding box center [565, 566] width 33 height 23
type input "$30.94"
click at [1107, 334] on input "text" at bounding box center [1375, 329] width 49 height 22
type input "1"
type input "2250"
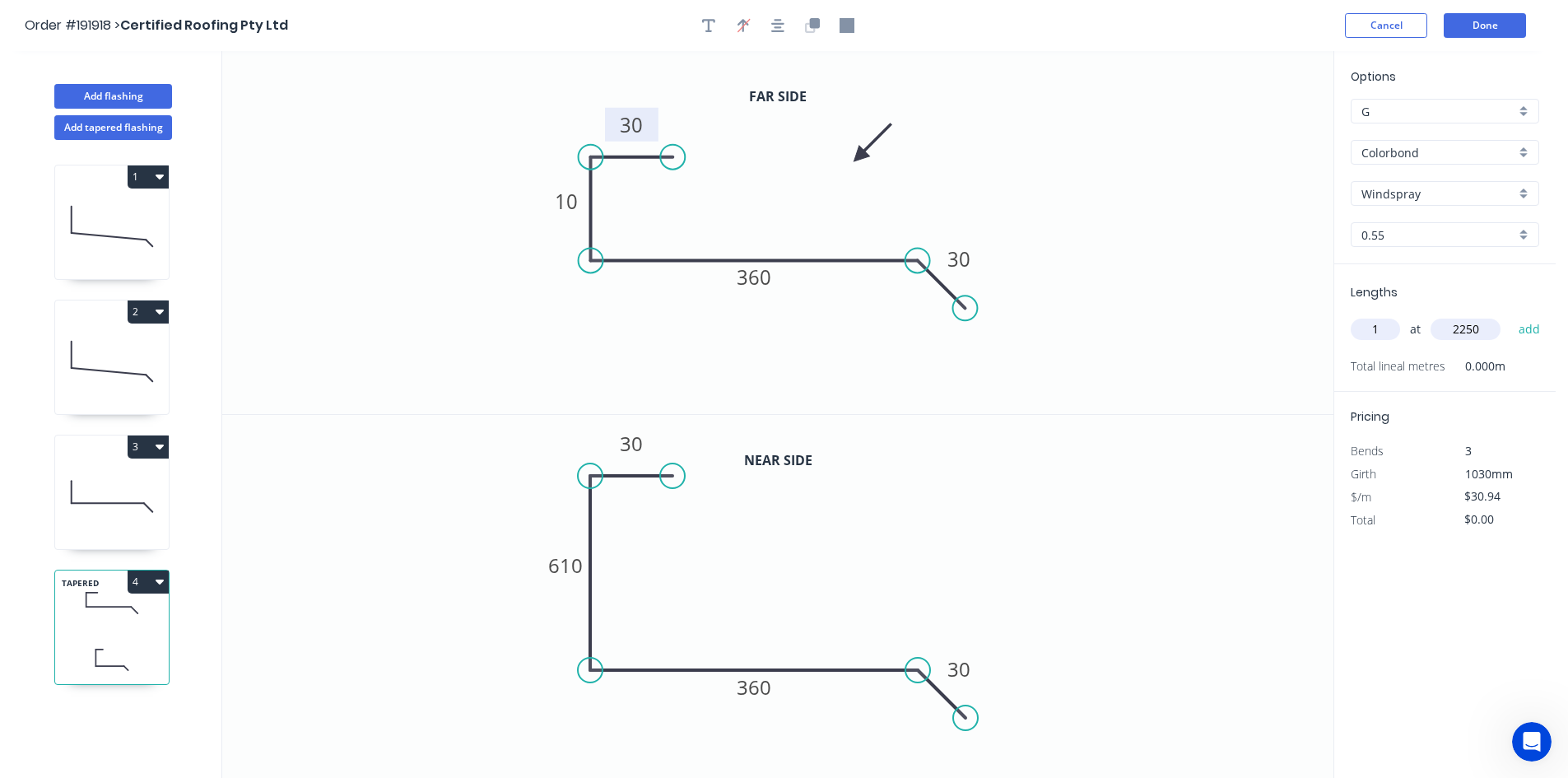
click at [1107, 315] on button "add" at bounding box center [1529, 328] width 39 height 28
type input "$69.62"
click at [155, 96] on button "Add flashing" at bounding box center [113, 96] width 118 height 25
type input "$0.00"
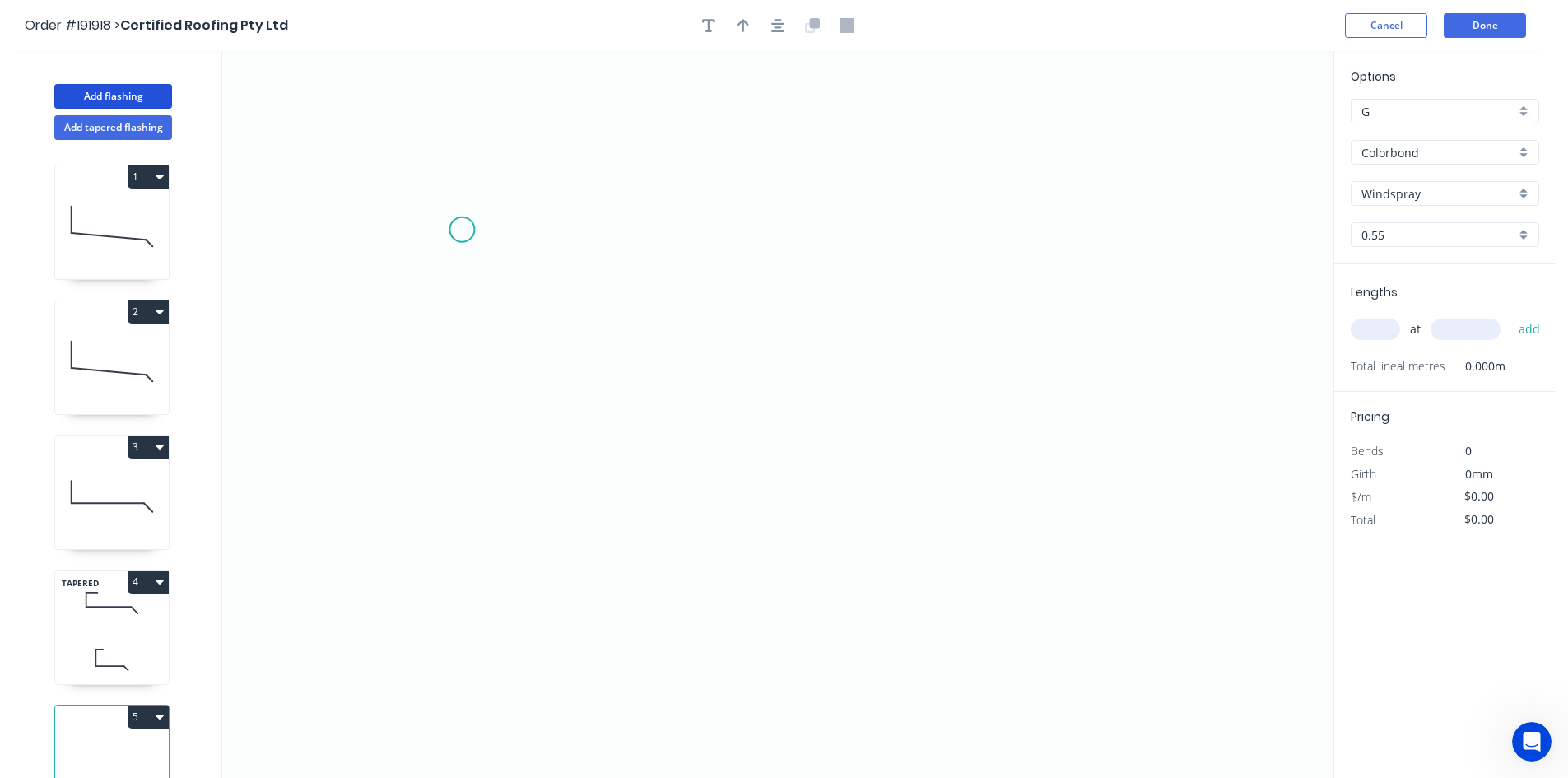
click at [462, 230] on icon "0" at bounding box center [777, 415] width 1111 height 727
drag, startPoint x: 462, startPoint y: 230, endPoint x: 469, endPoint y: 330, distance: 100.2
click at [468, 369] on icon "0" at bounding box center [777, 415] width 1111 height 727
click at [892, 354] on icon "0 ?" at bounding box center [777, 415] width 1111 height 727
click at [945, 422] on icon "0 ? ?" at bounding box center [777, 415] width 1111 height 727
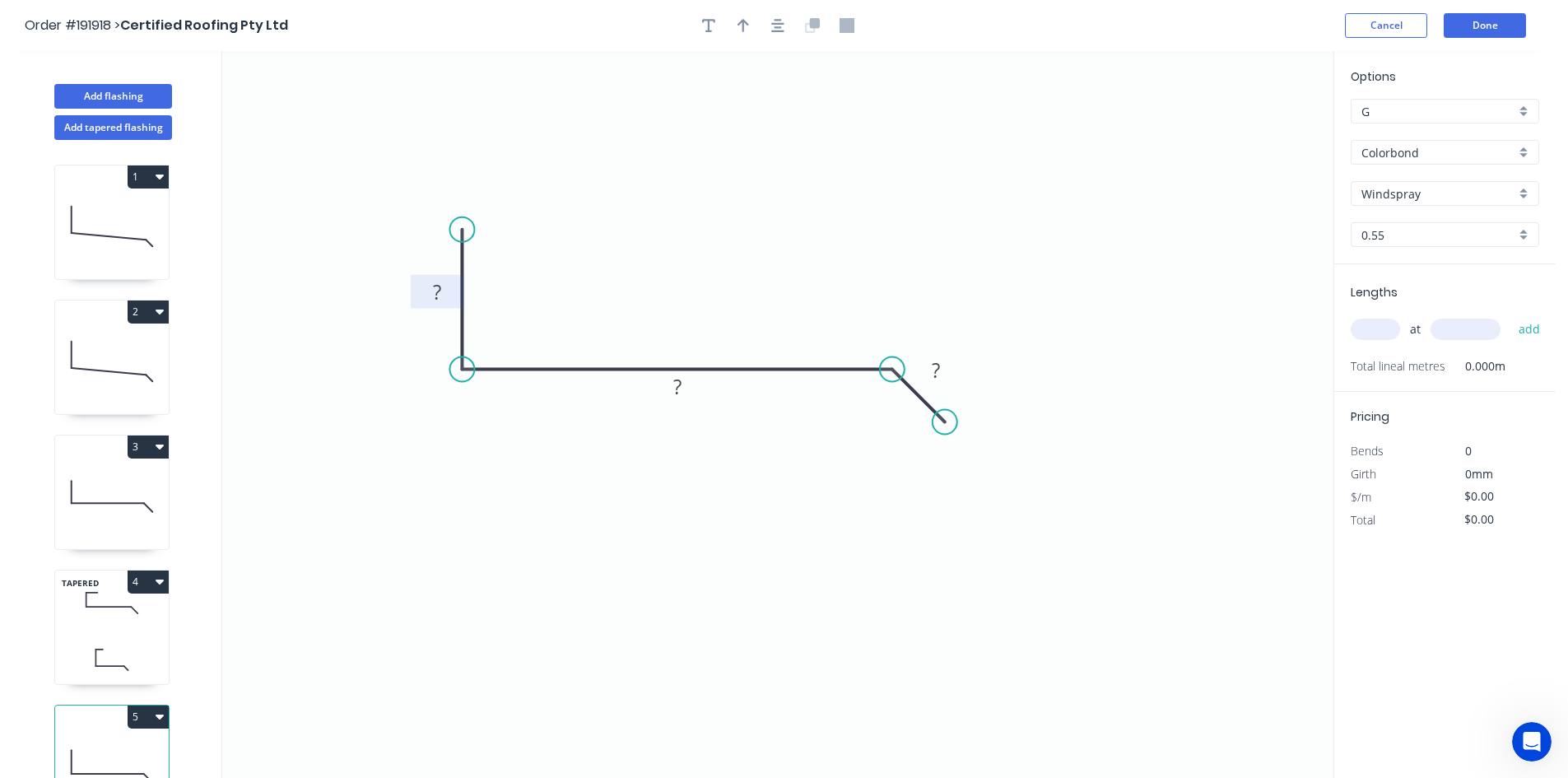
click at [450, 294] on rect at bounding box center [437, 293] width 33 height 23
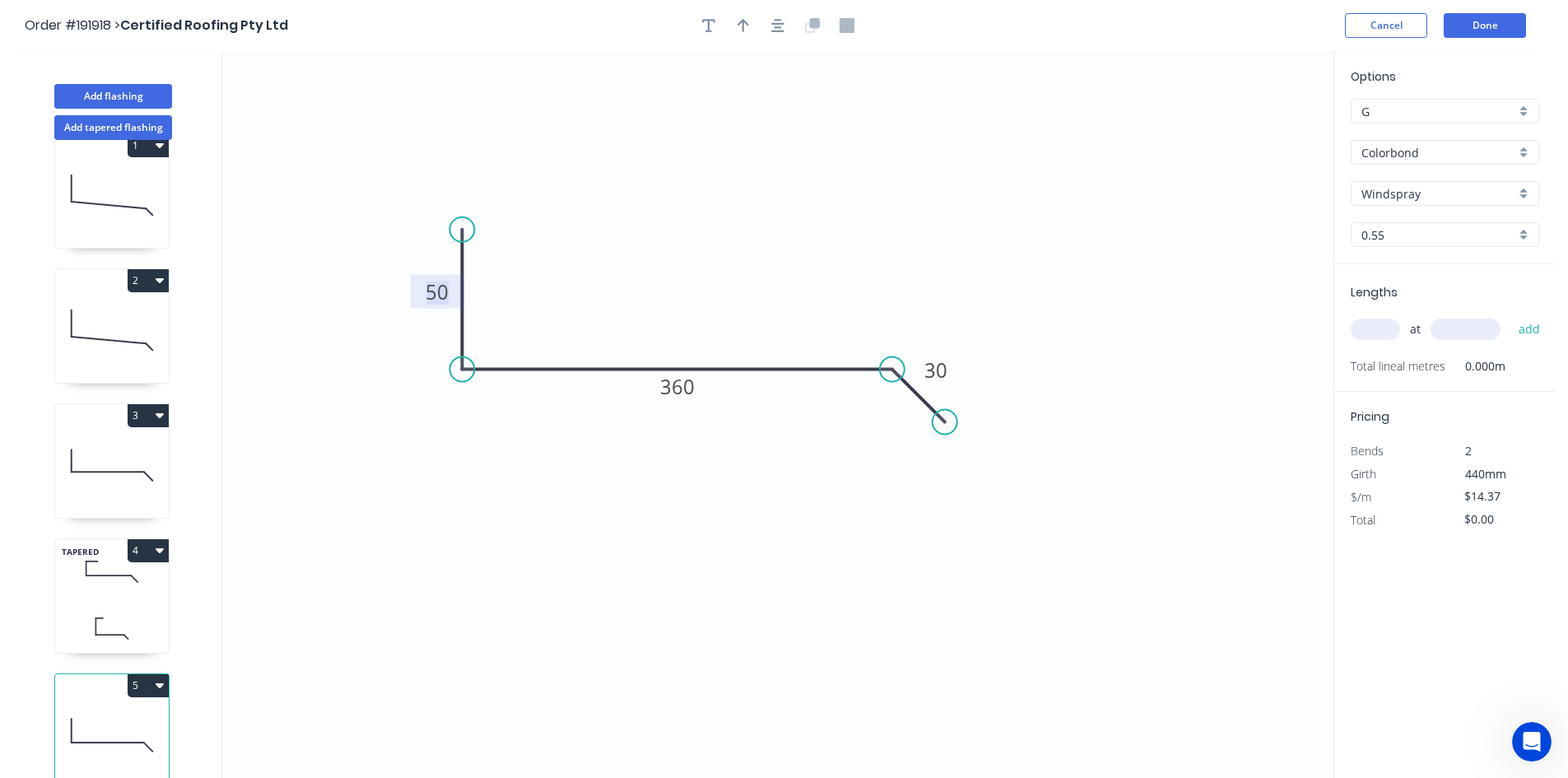
scroll to position [44, 0]
click at [157, 585] on div "TAPERED 4" at bounding box center [111, 595] width 115 height 115
type input "$30.94"
type input "$69.62"
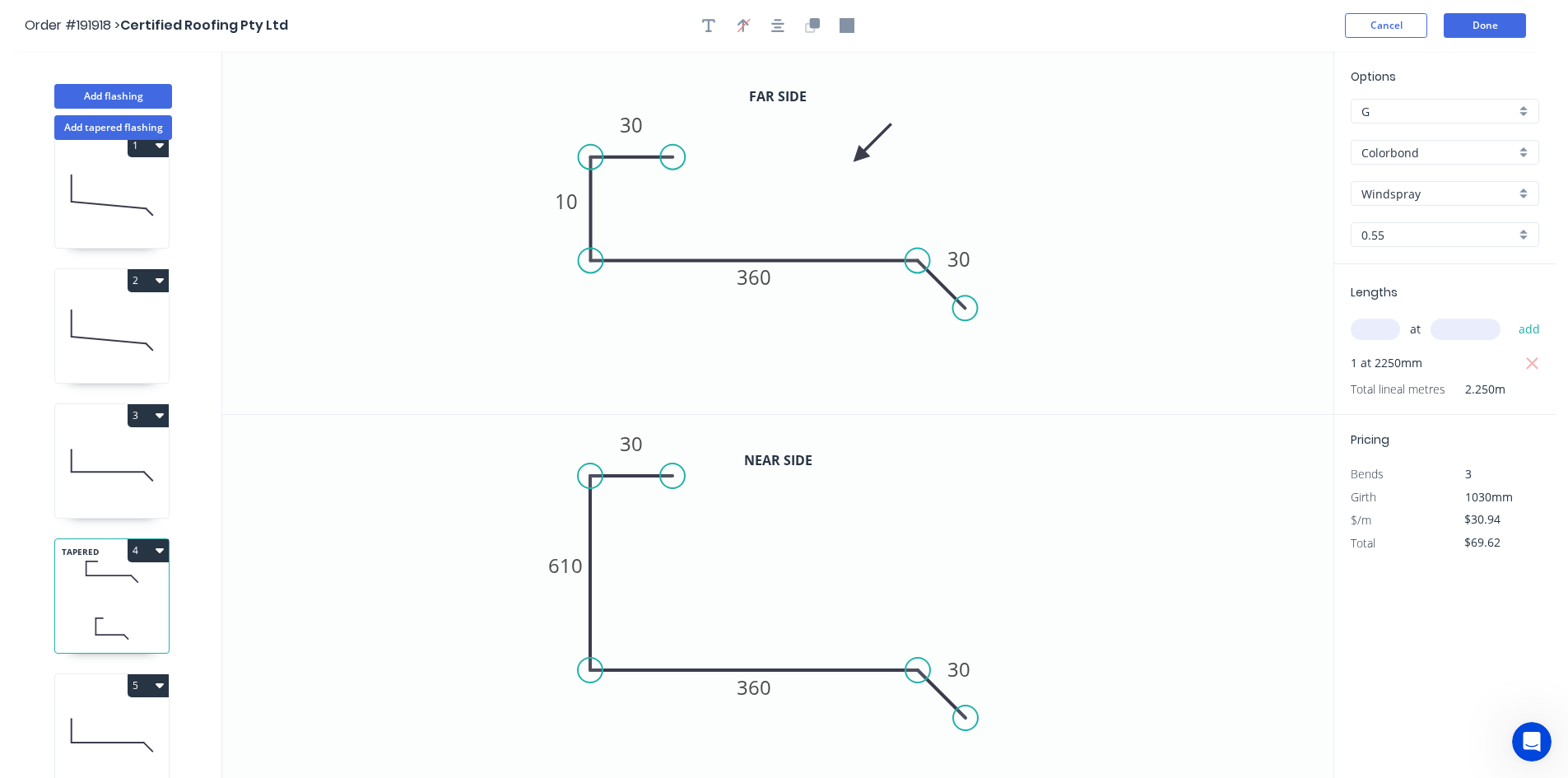
click at [133, 476] on icon at bounding box center [112, 464] width 114 height 105
type input "$14.37"
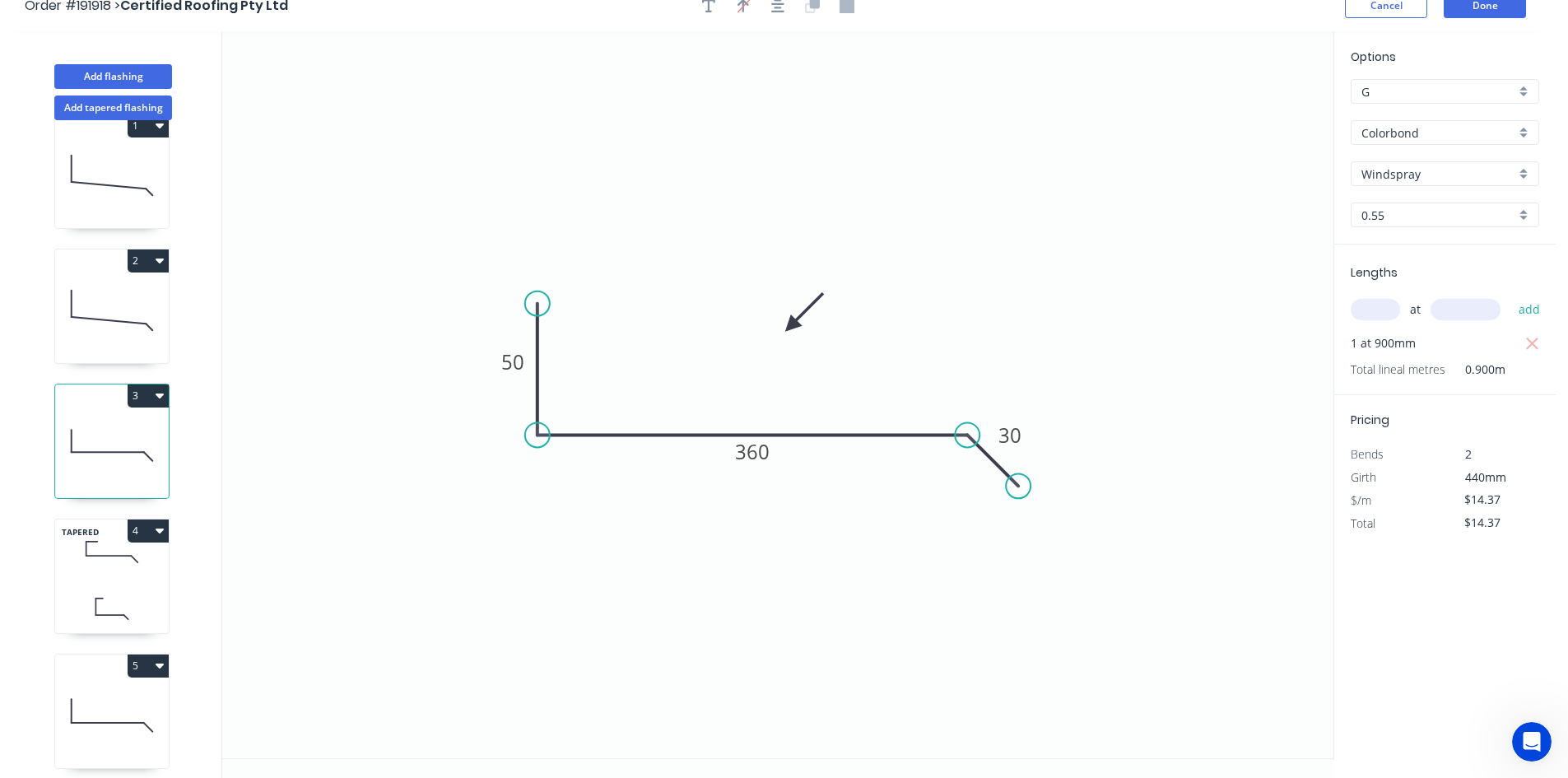
scroll to position [30, 0]
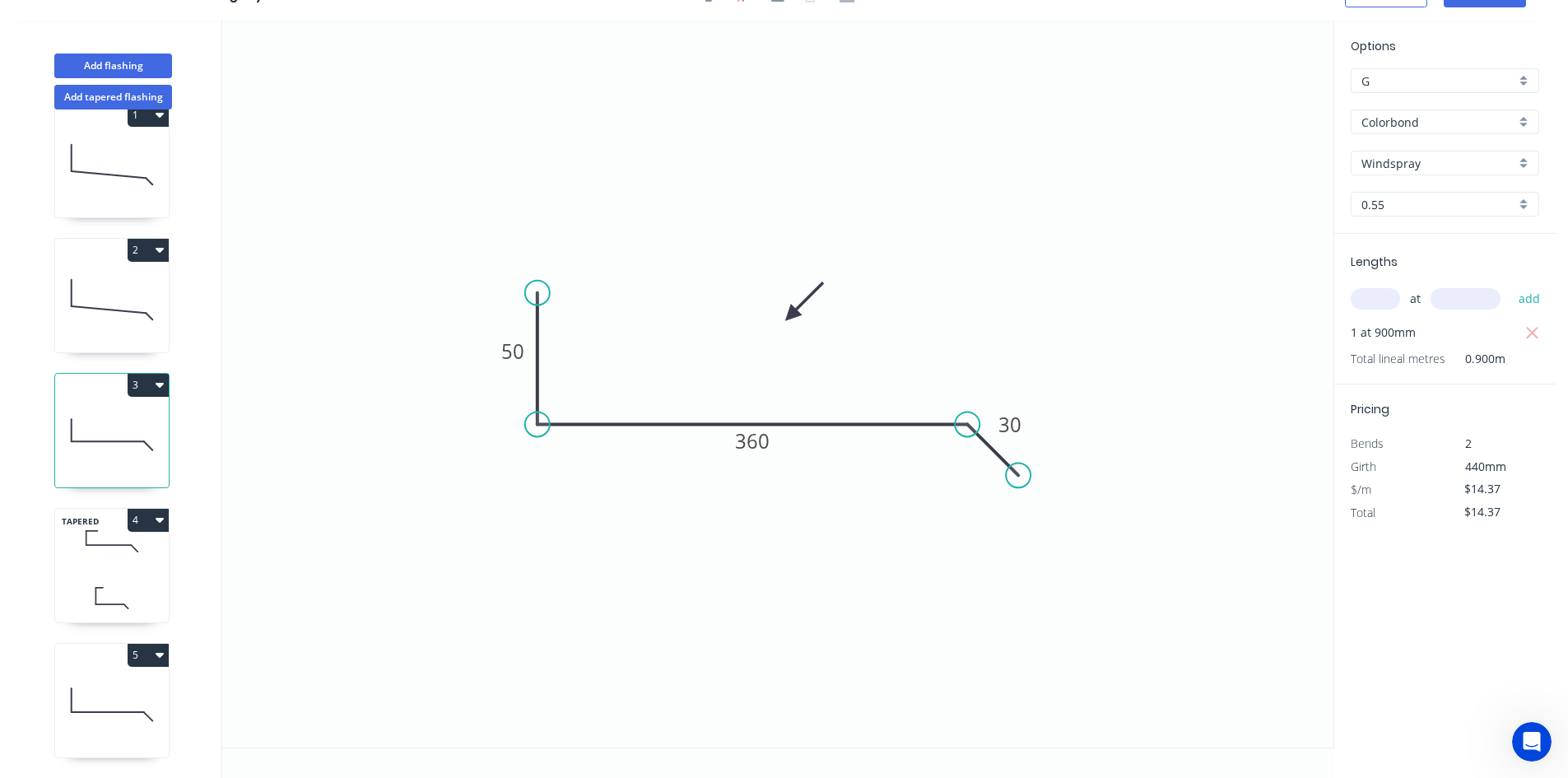
click at [115, 642] on icon at bounding box center [112, 704] width 114 height 105
type input "$0.00"
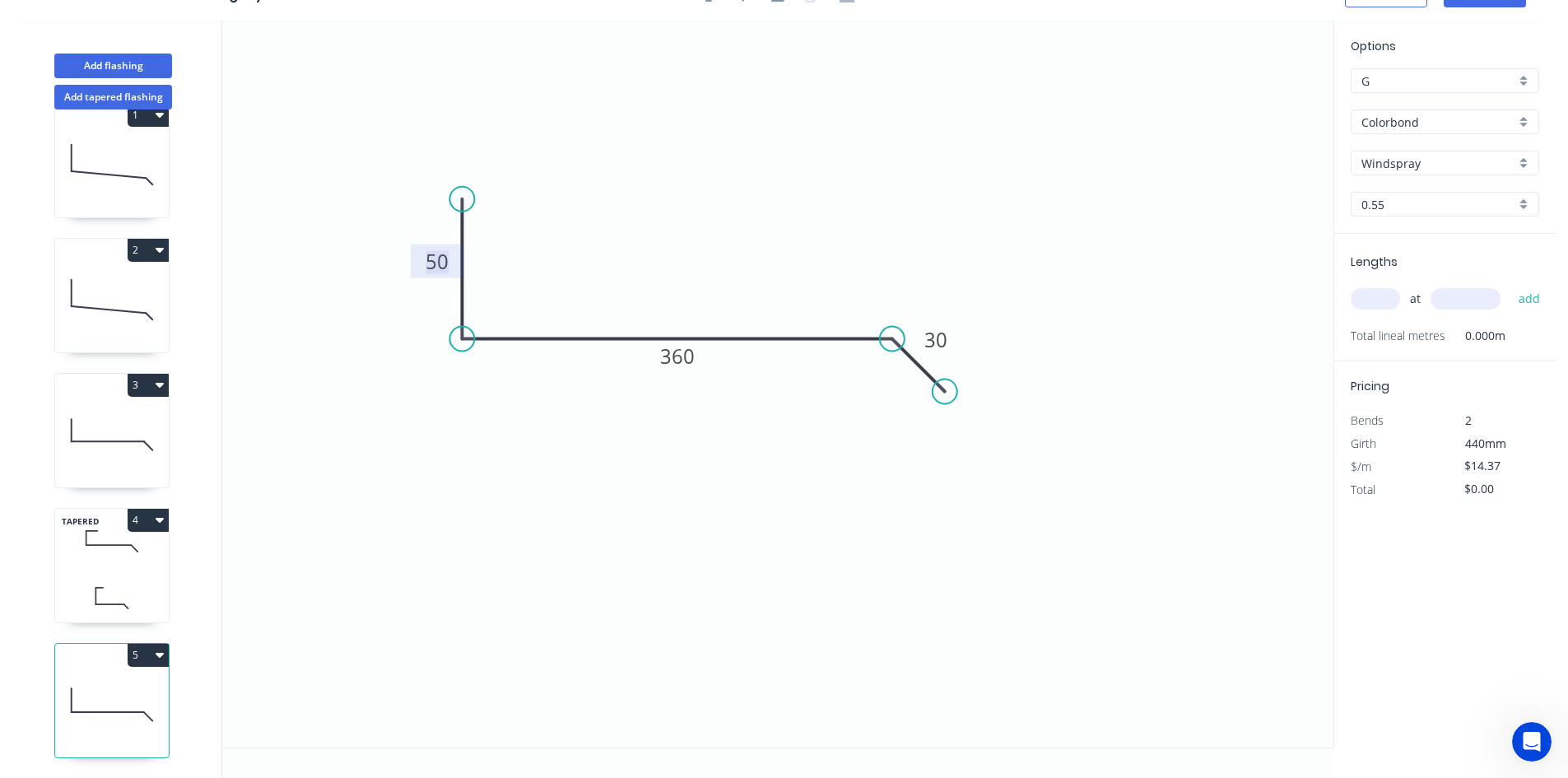
click at [435, 267] on tspan "50" at bounding box center [437, 261] width 23 height 28
click at [1107, 294] on input "text" at bounding box center [1375, 299] width 49 height 22
type input "1"
type input "900"
click at [1107, 285] on button "add" at bounding box center [1529, 298] width 39 height 28
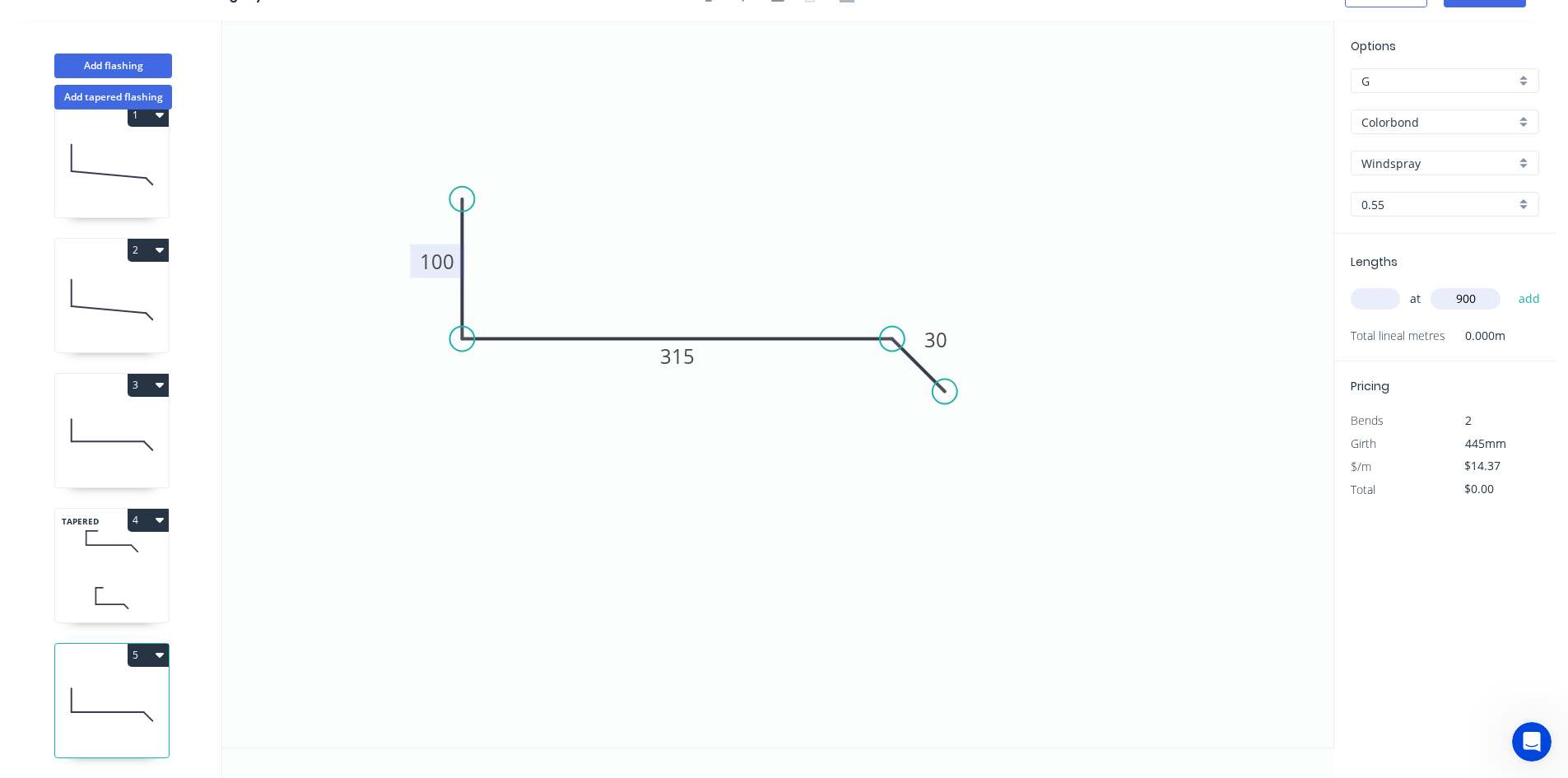
type input "$14.37"
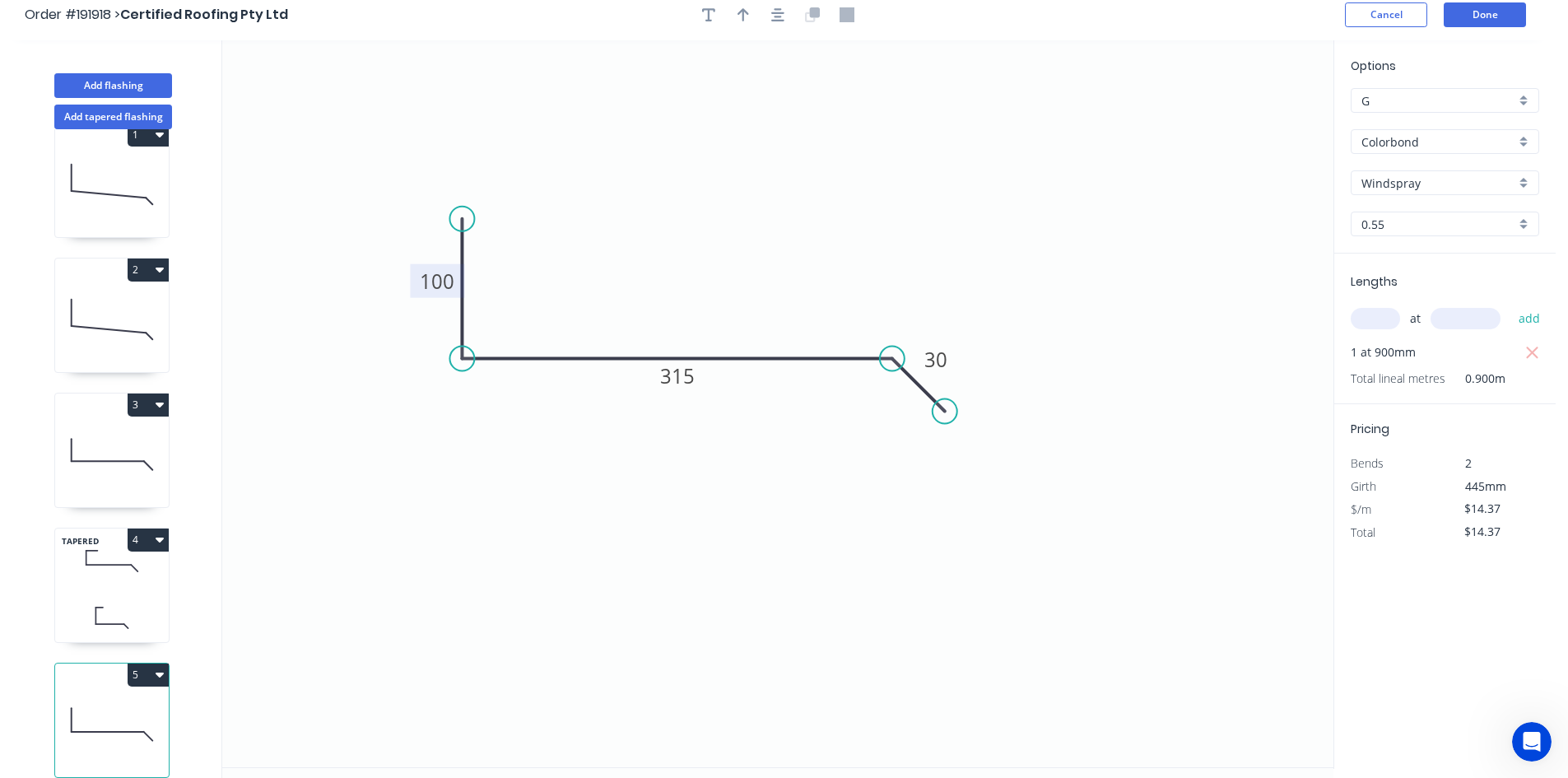
scroll to position [0, 0]
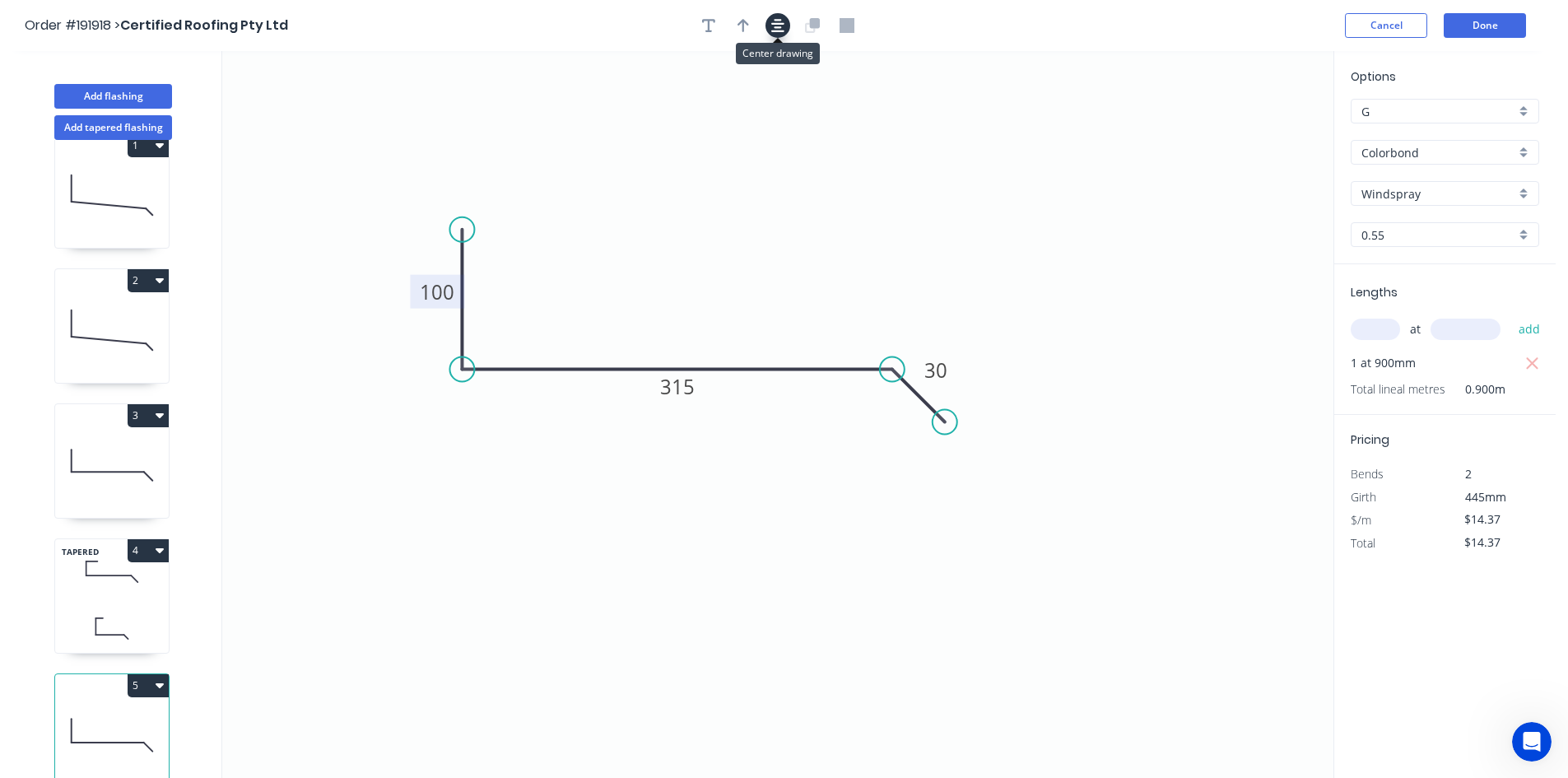
click at [784, 28] on button "button" at bounding box center [778, 26] width 25 height 25
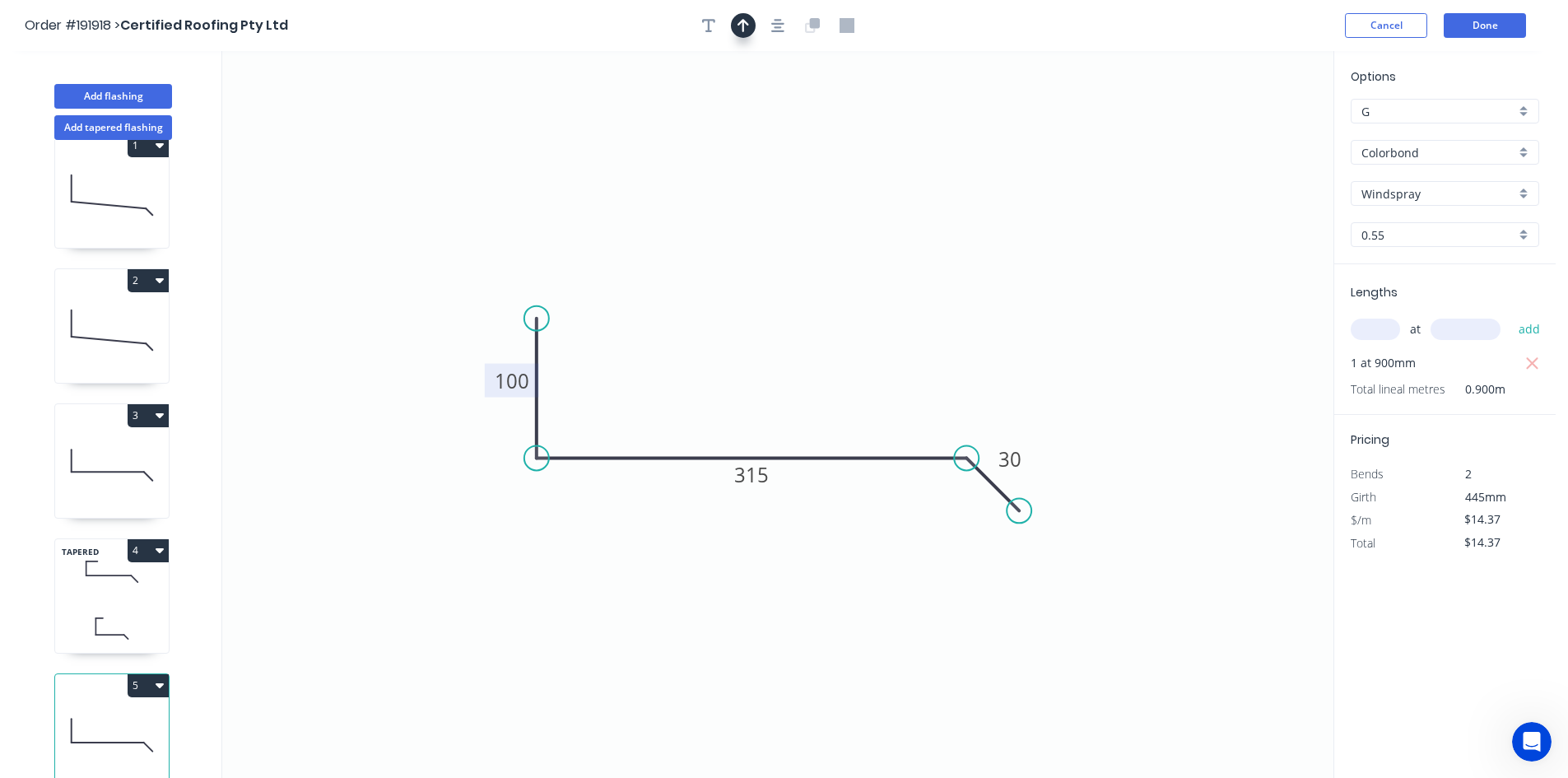
click at [754, 27] on button "button" at bounding box center [743, 26] width 25 height 25
click at [1107, 132] on icon at bounding box center [1251, 115] width 15 height 53
drag, startPoint x: 1252, startPoint y: 132, endPoint x: 812, endPoint y: 312, distance: 475.4
click at [812, 312] on icon at bounding box center [826, 298] width 47 height 47
click at [140, 612] on icon at bounding box center [112, 628] width 114 height 48
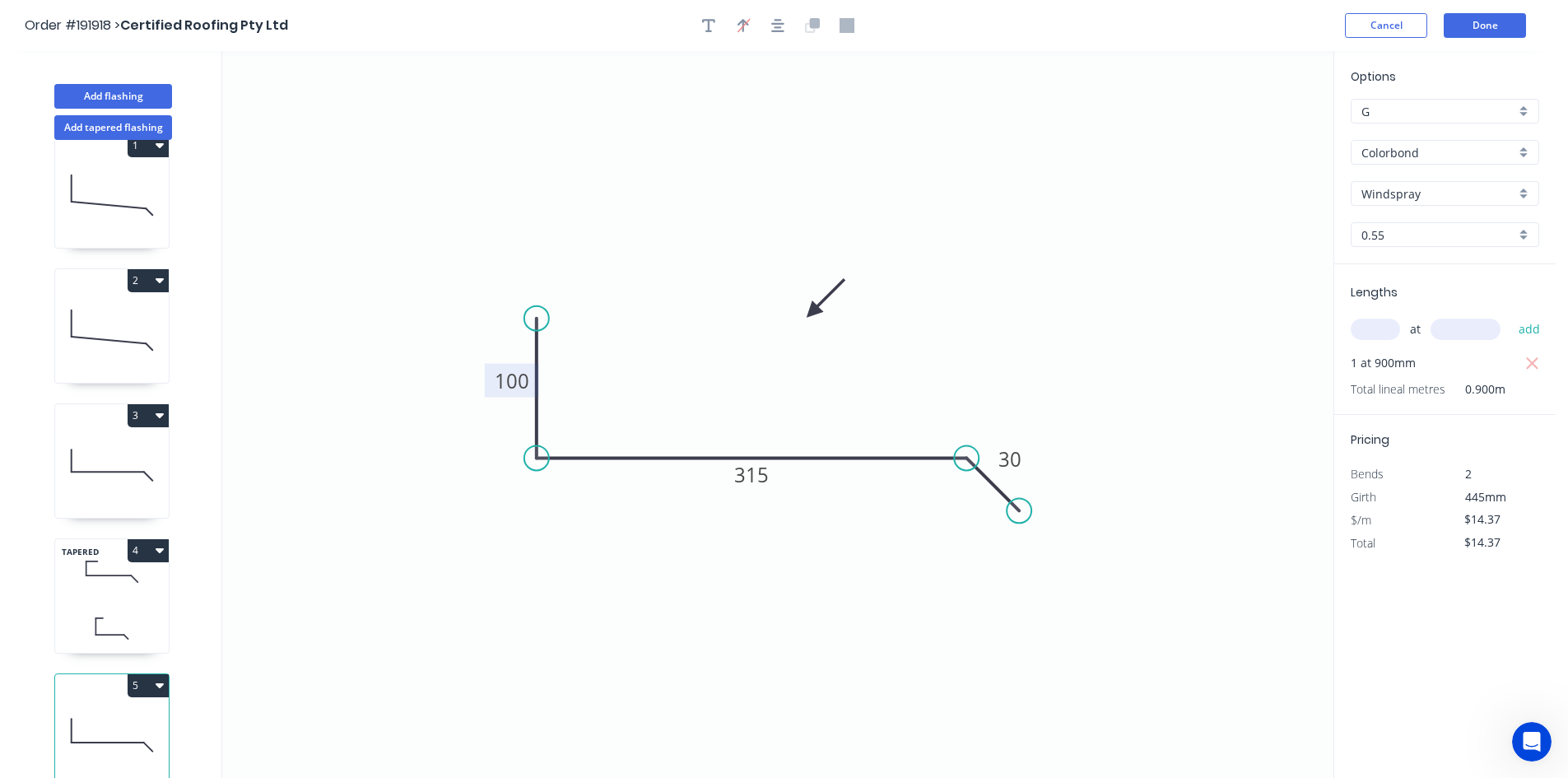
type input "$30.94"
type input "$69.62"
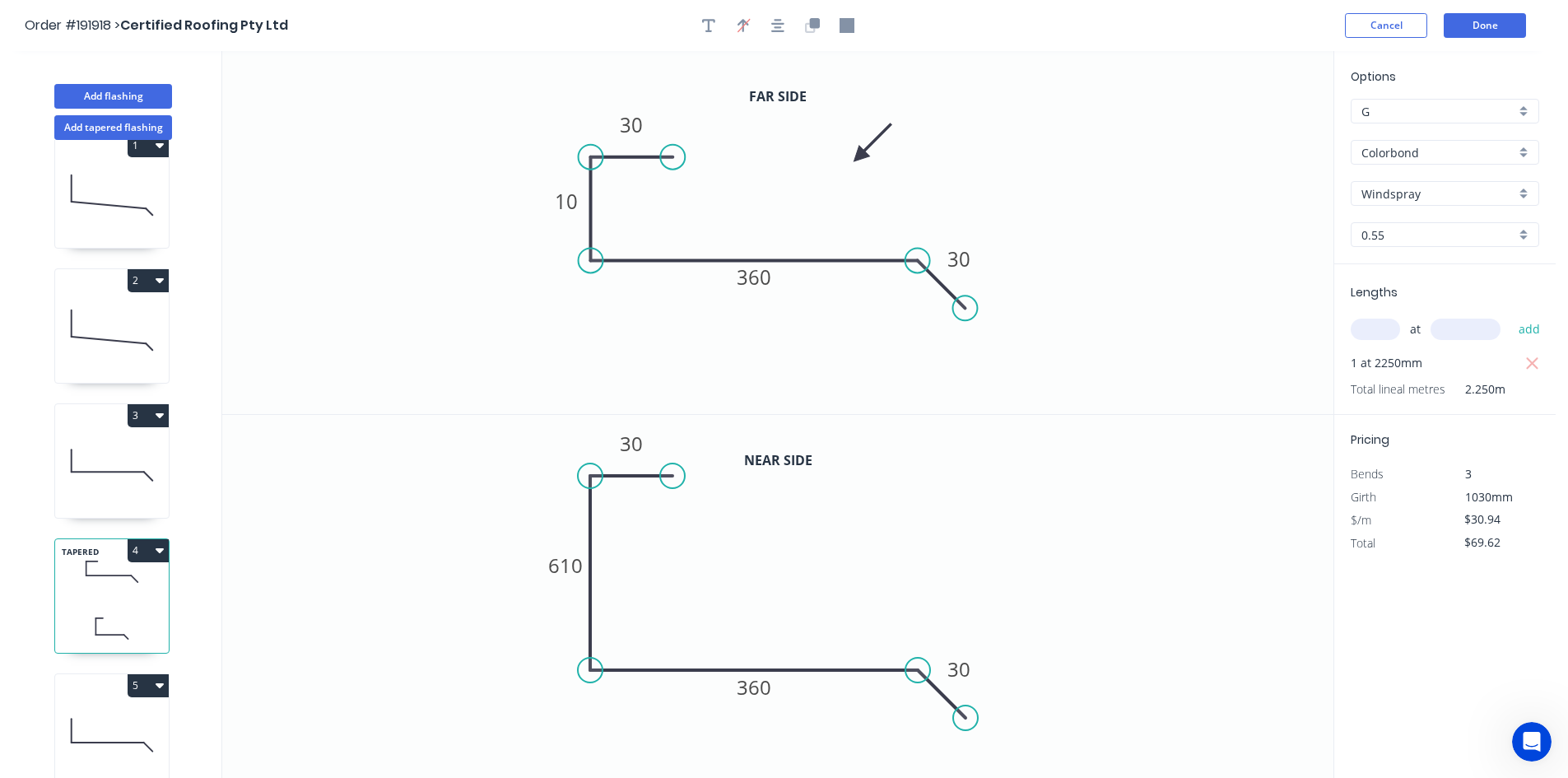
click at [127, 490] on icon at bounding box center [112, 464] width 114 height 105
type input "$14.37"
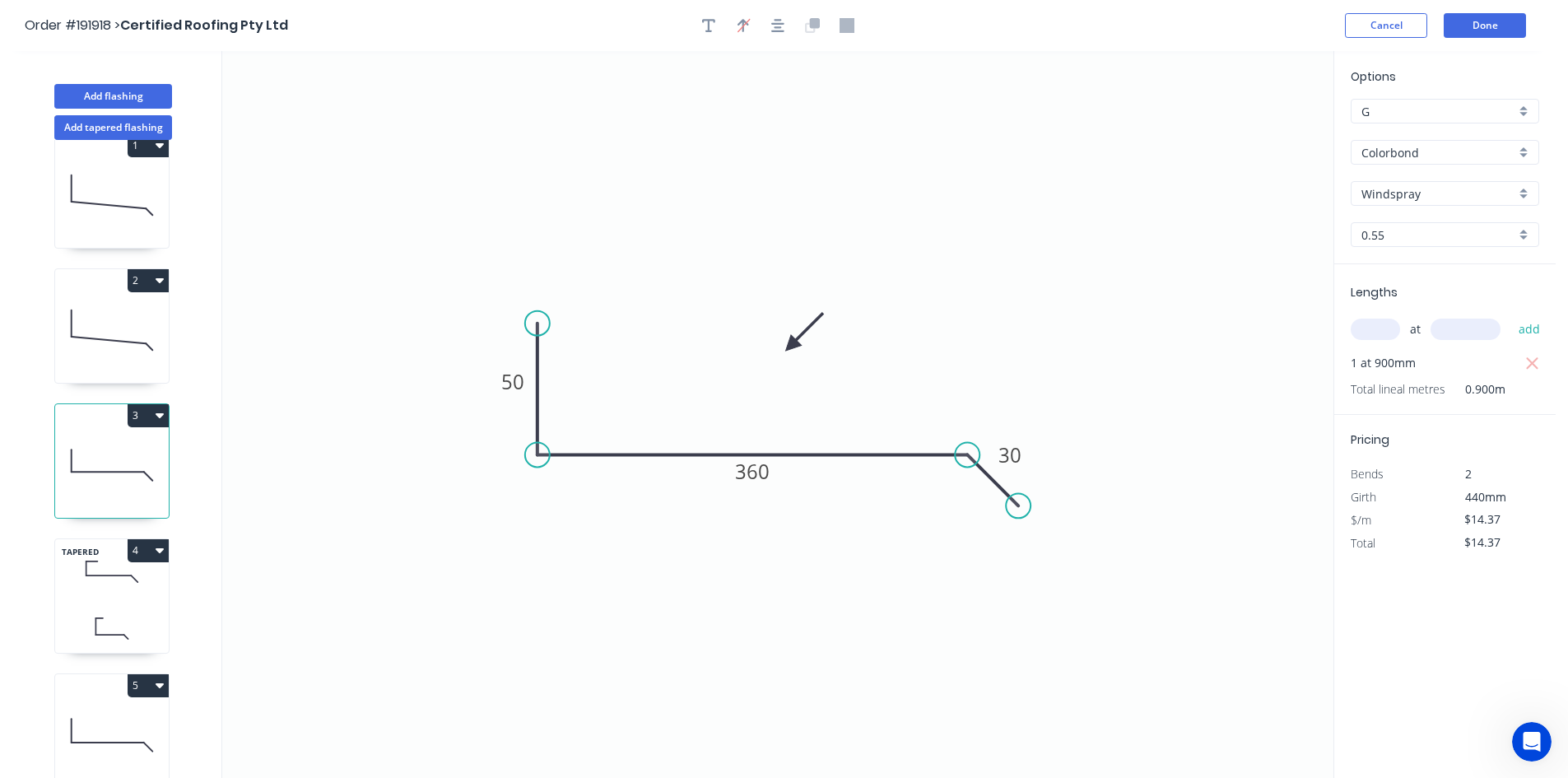
click at [133, 590] on div "TAPERED 4" at bounding box center [111, 595] width 115 height 115
type input "$30.94"
type input "$69.62"
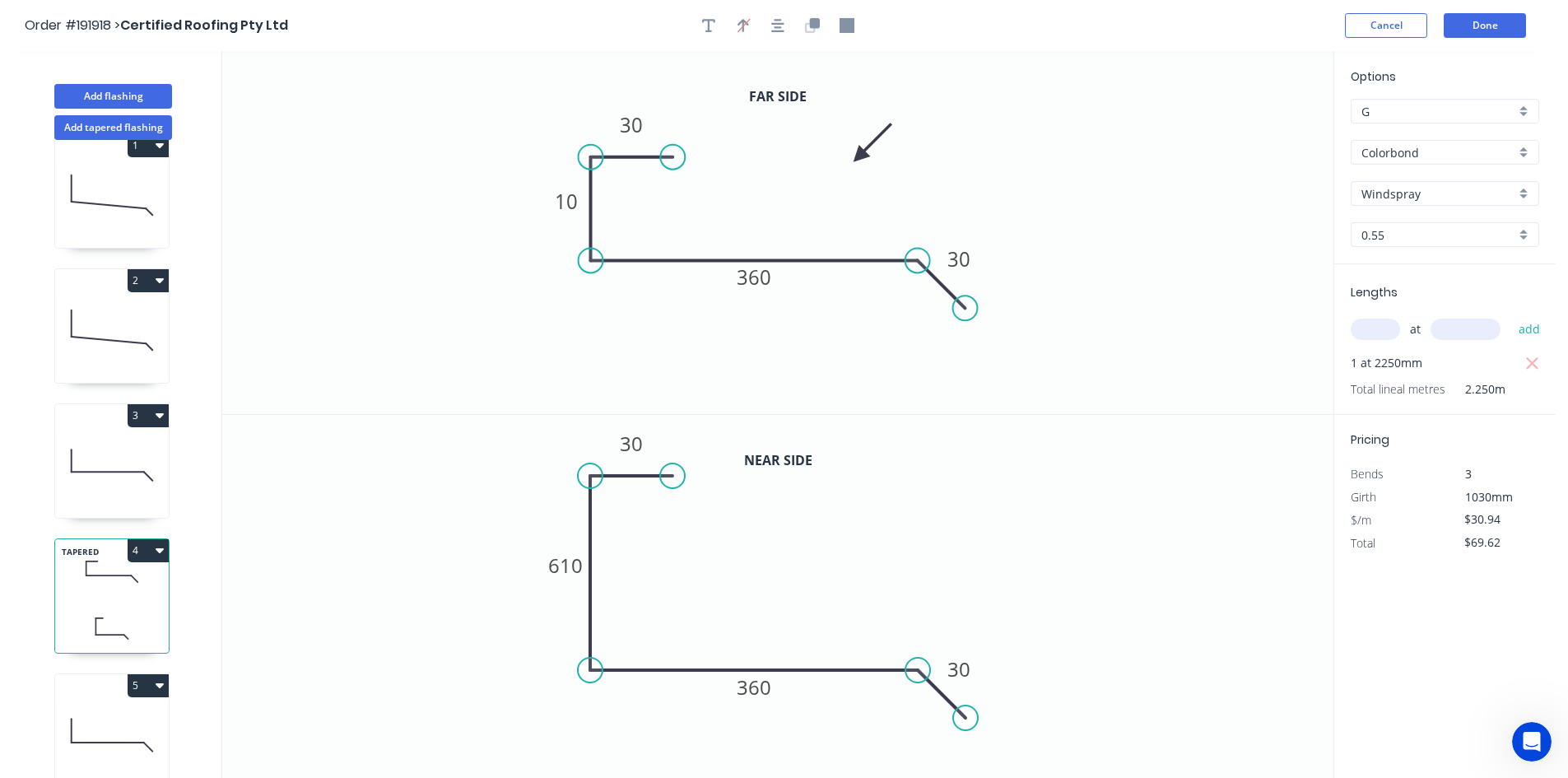
click at [111, 642] on icon at bounding box center [112, 734] width 114 height 105
type input "$14.37"
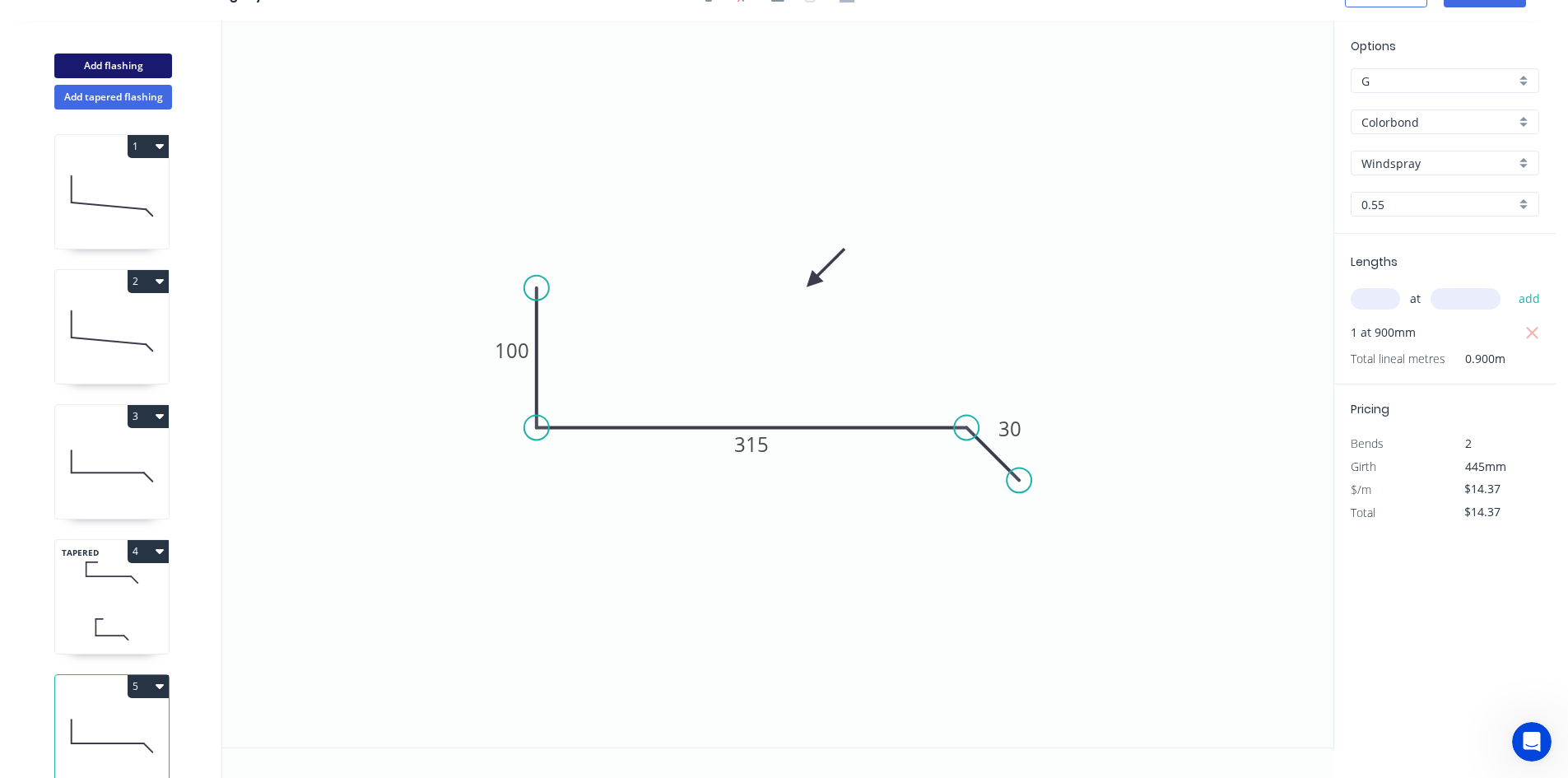
click at [136, 70] on button "Add flashing" at bounding box center [113, 65] width 118 height 25
type input "$0.00"
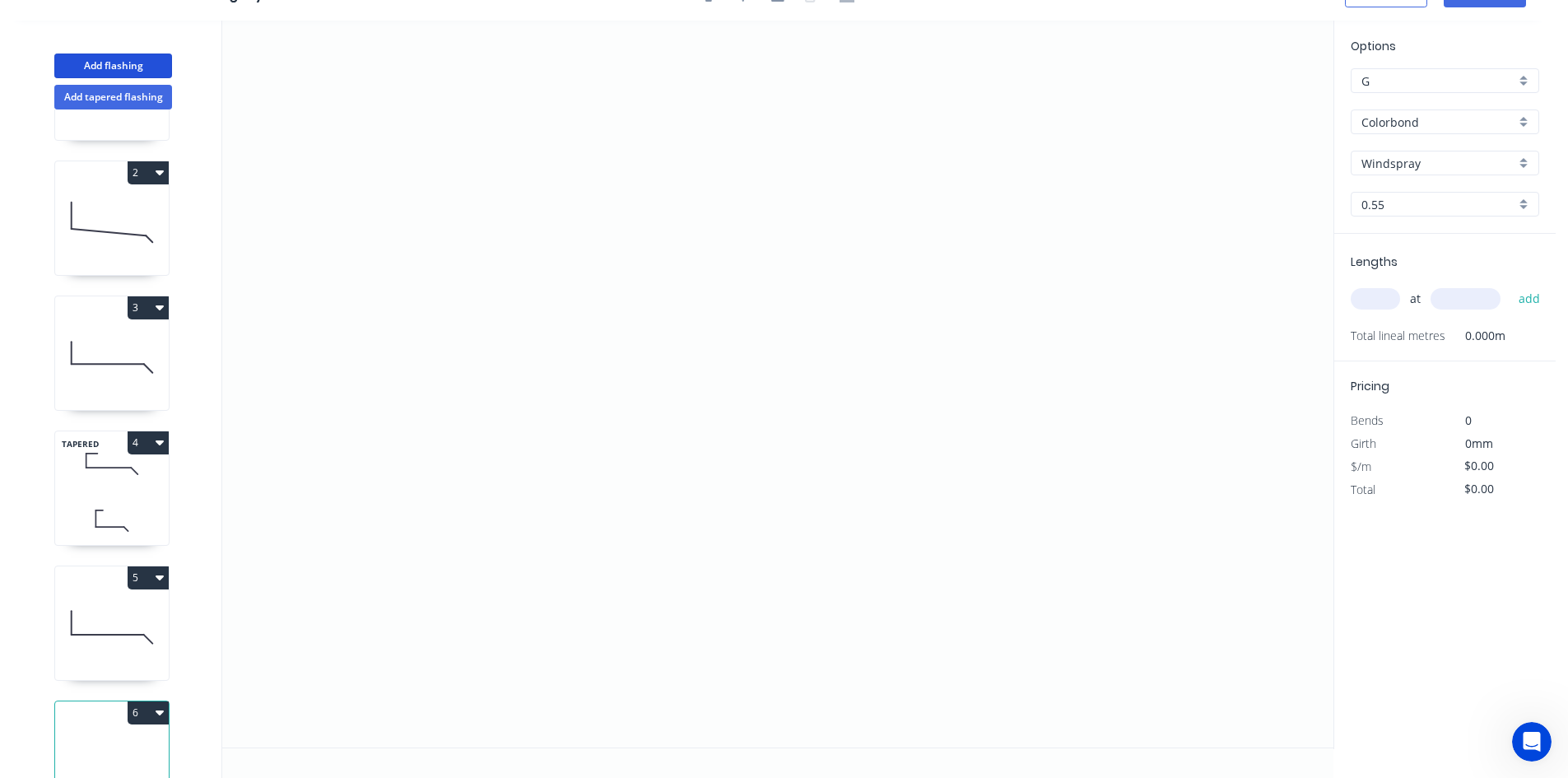
scroll to position [178, 0]
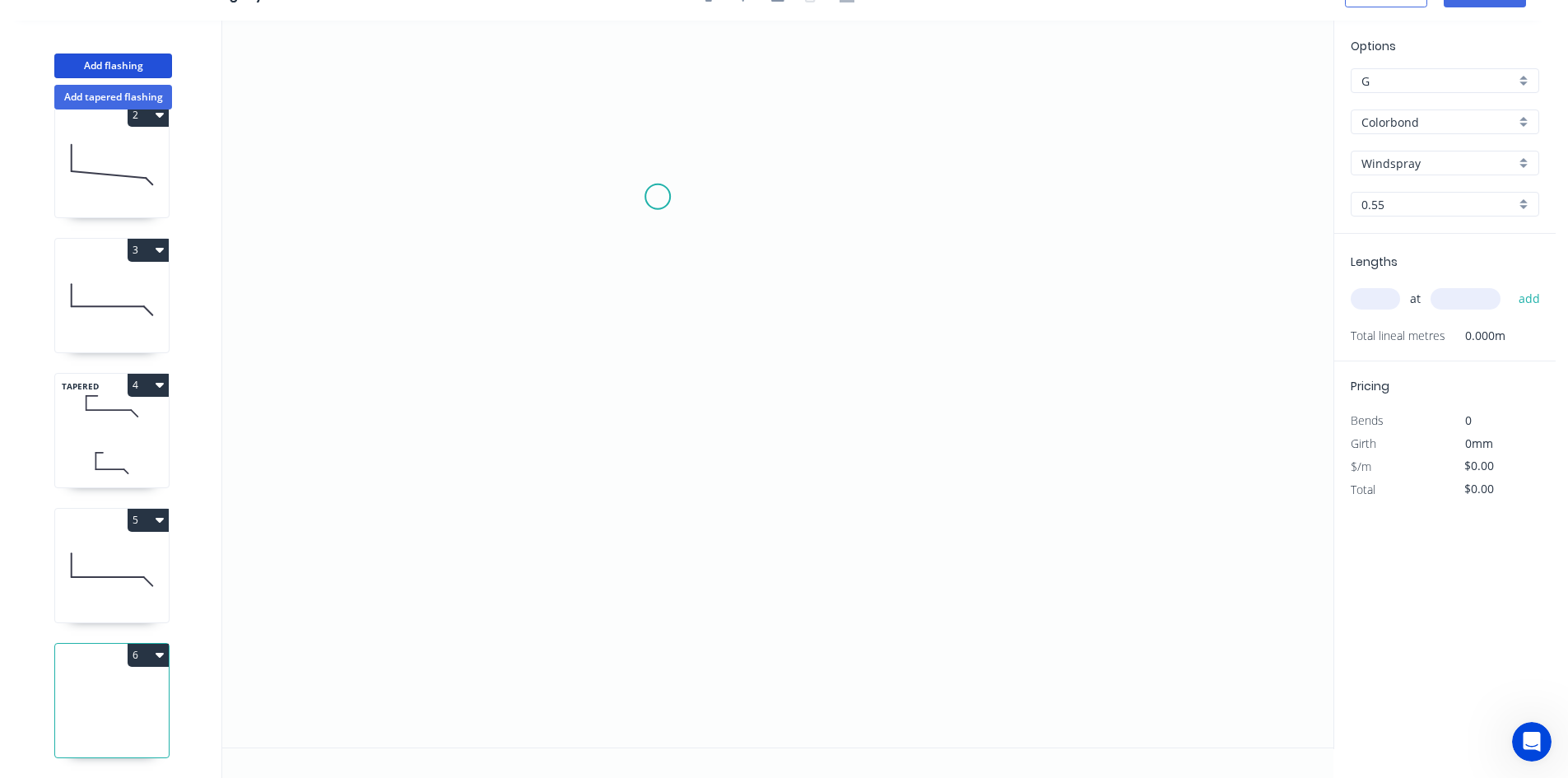
click at [658, 196] on icon "0" at bounding box center [777, 384] width 1111 height 727
click at [537, 195] on icon "0" at bounding box center [777, 384] width 1111 height 727
click at [523, 548] on icon "0 ?" at bounding box center [777, 384] width 1111 height 727
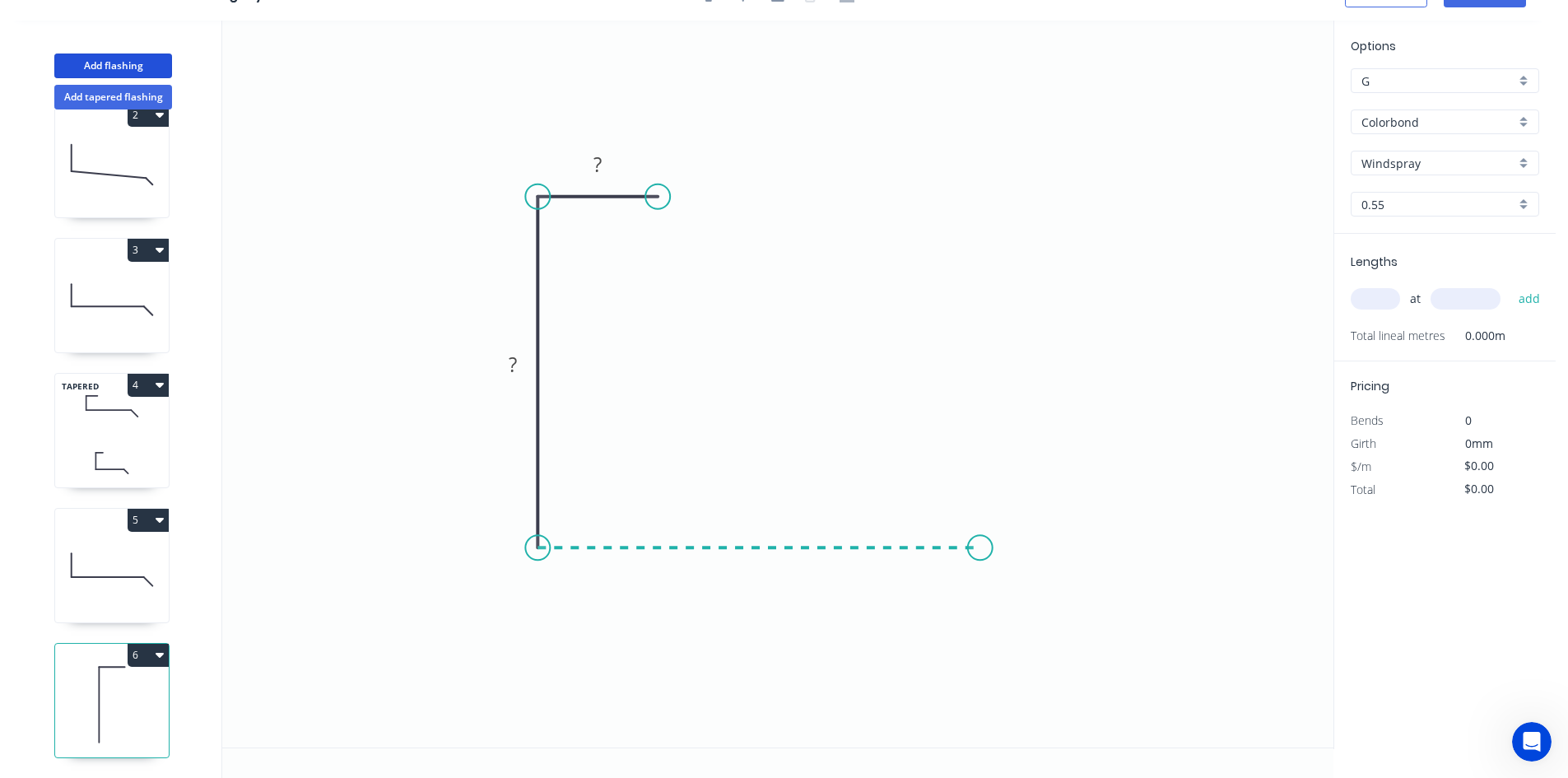
click at [980, 543] on icon "0 ? ?" at bounding box center [777, 384] width 1111 height 727
click at [896, 388] on icon "0 ? ? ?" at bounding box center [777, 384] width 1111 height 727
click at [896, 388] on circle at bounding box center [896, 388] width 25 height 25
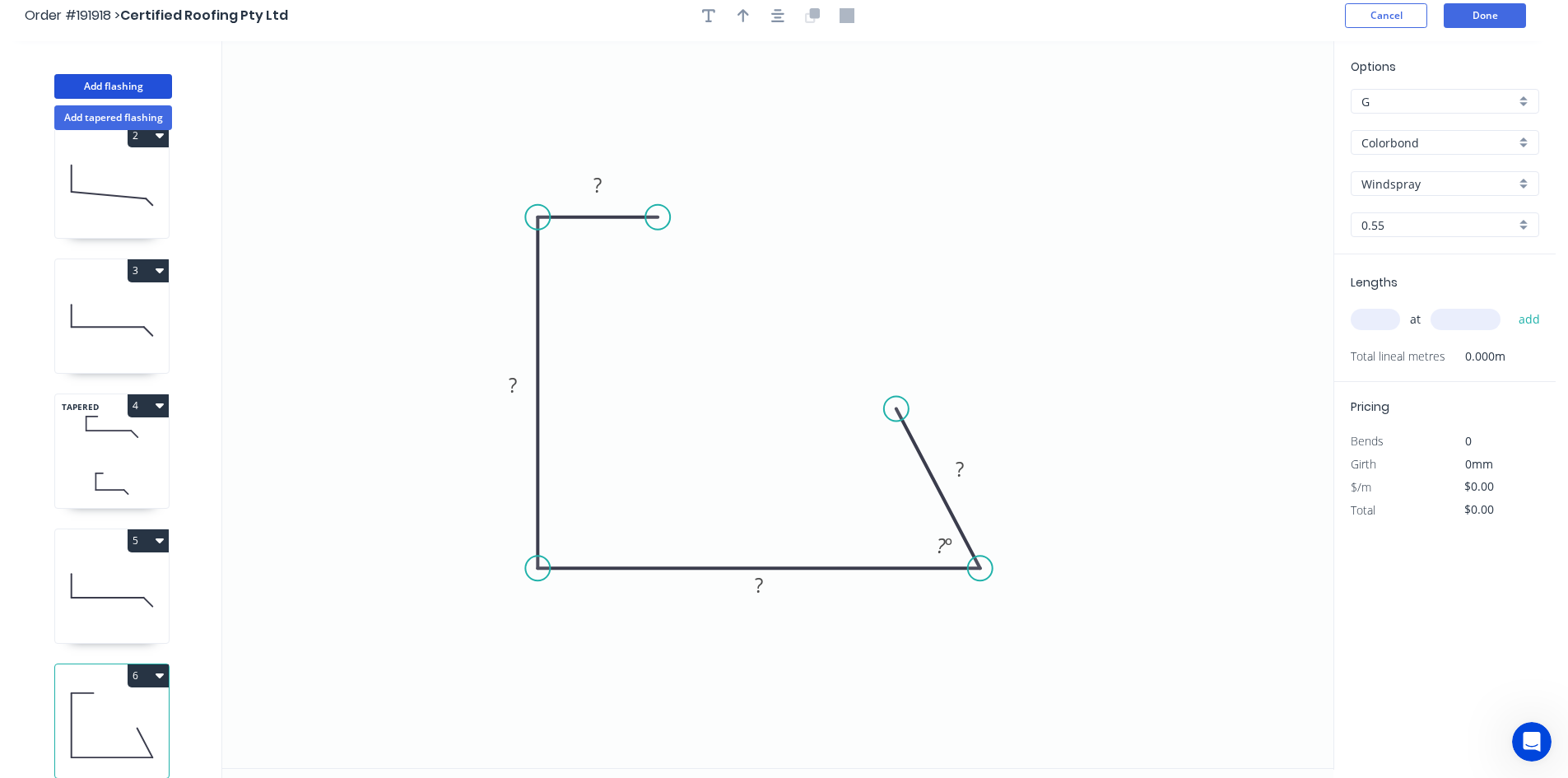
scroll to position [0, 0]
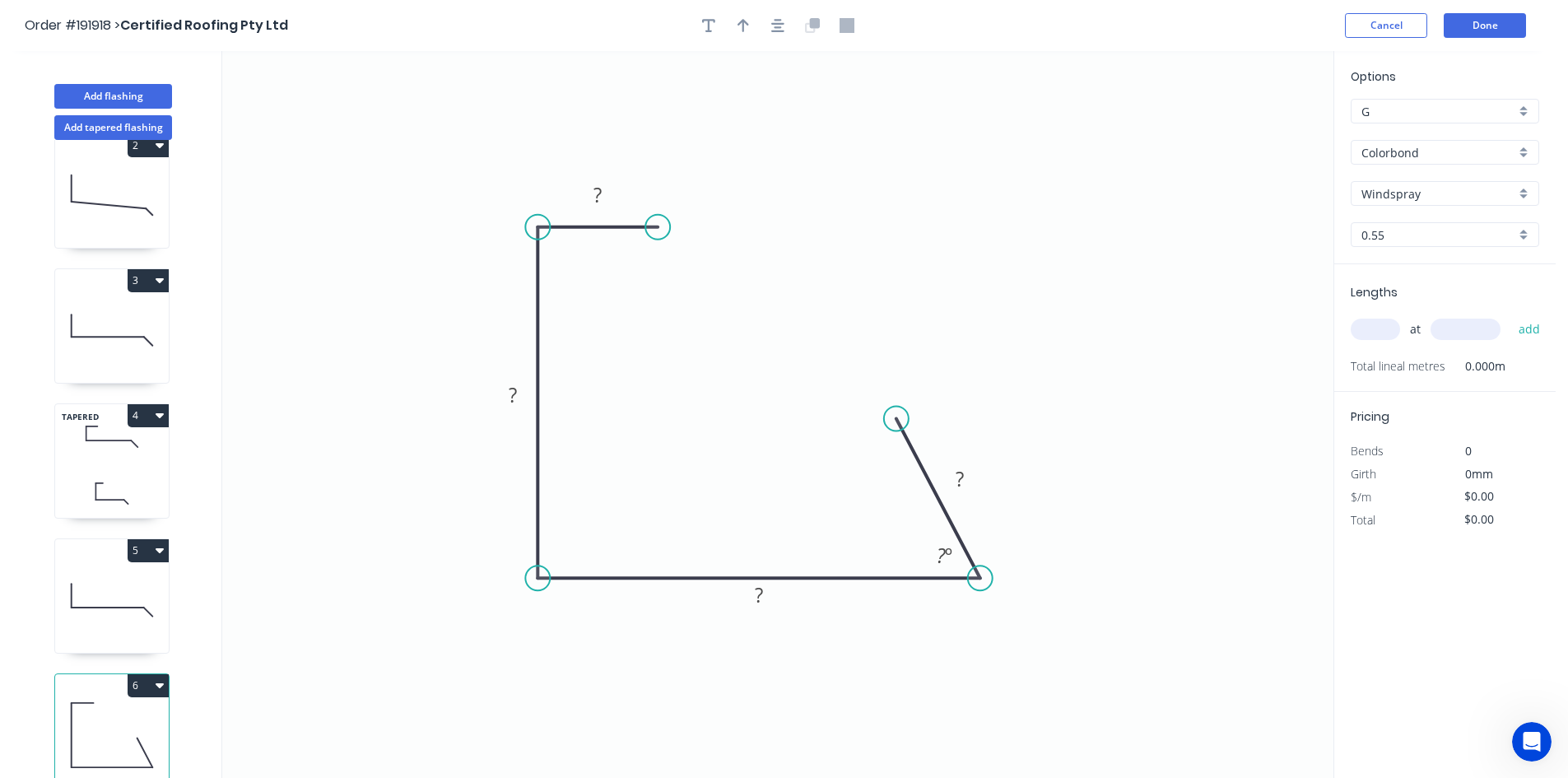
click at [159, 642] on icon "button" at bounding box center [159, 685] width 9 height 5
click at [121, 642] on div "Delete" at bounding box center [91, 758] width 127 height 24
type input "$14.37"
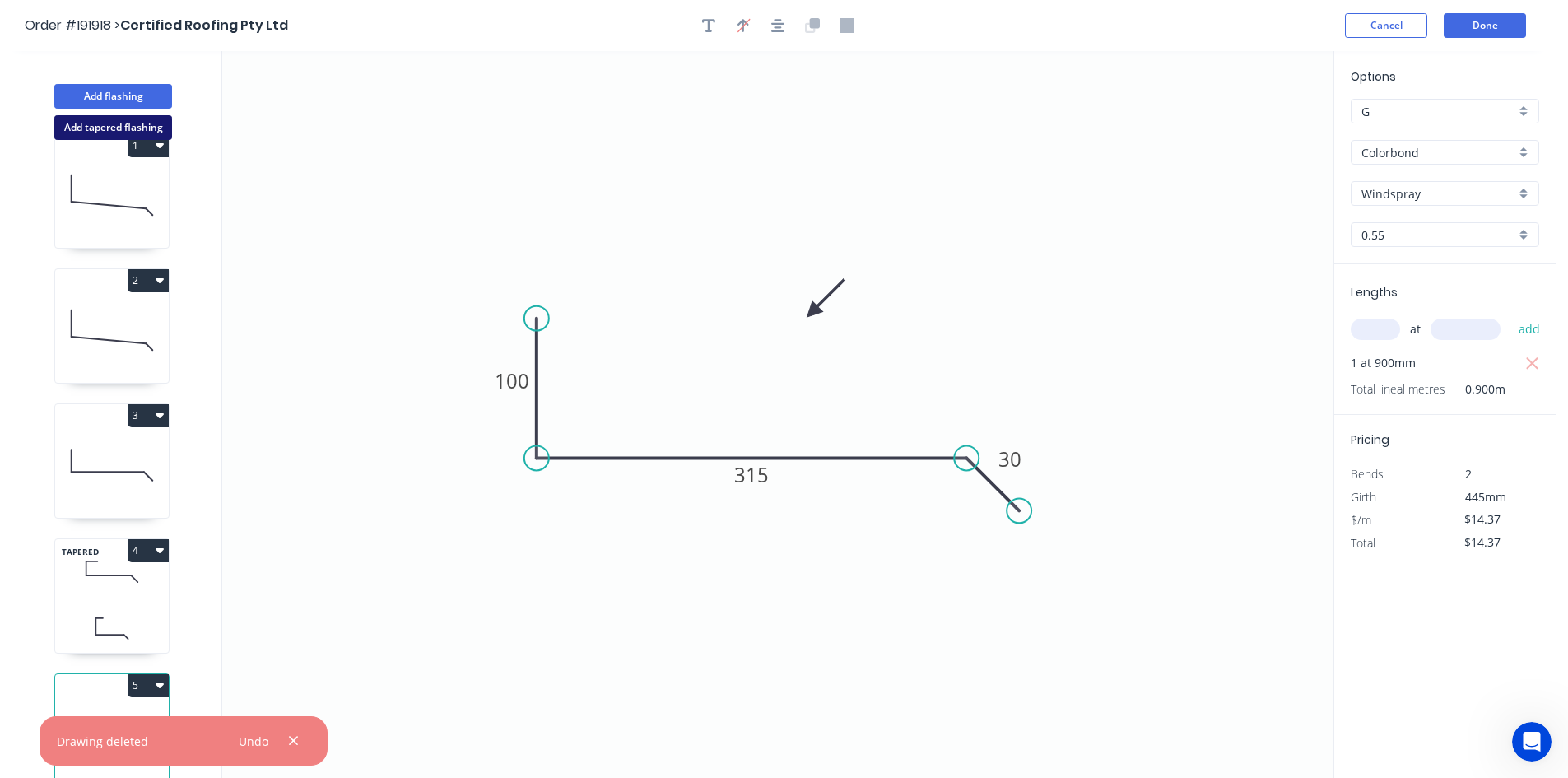
click at [123, 132] on button "Add tapered flashing" at bounding box center [113, 127] width 118 height 25
type input "$0.00"
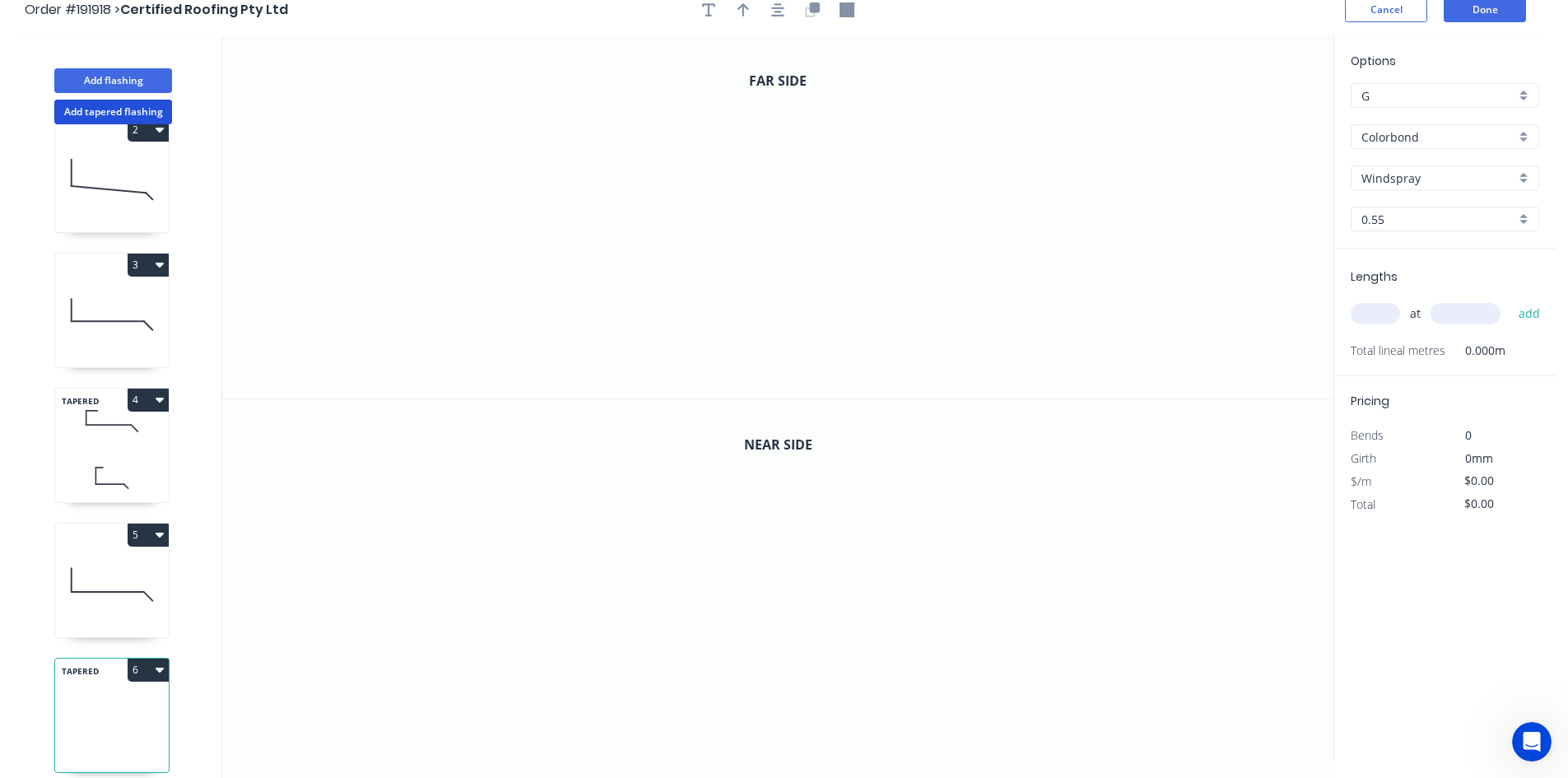
scroll to position [30, 0]
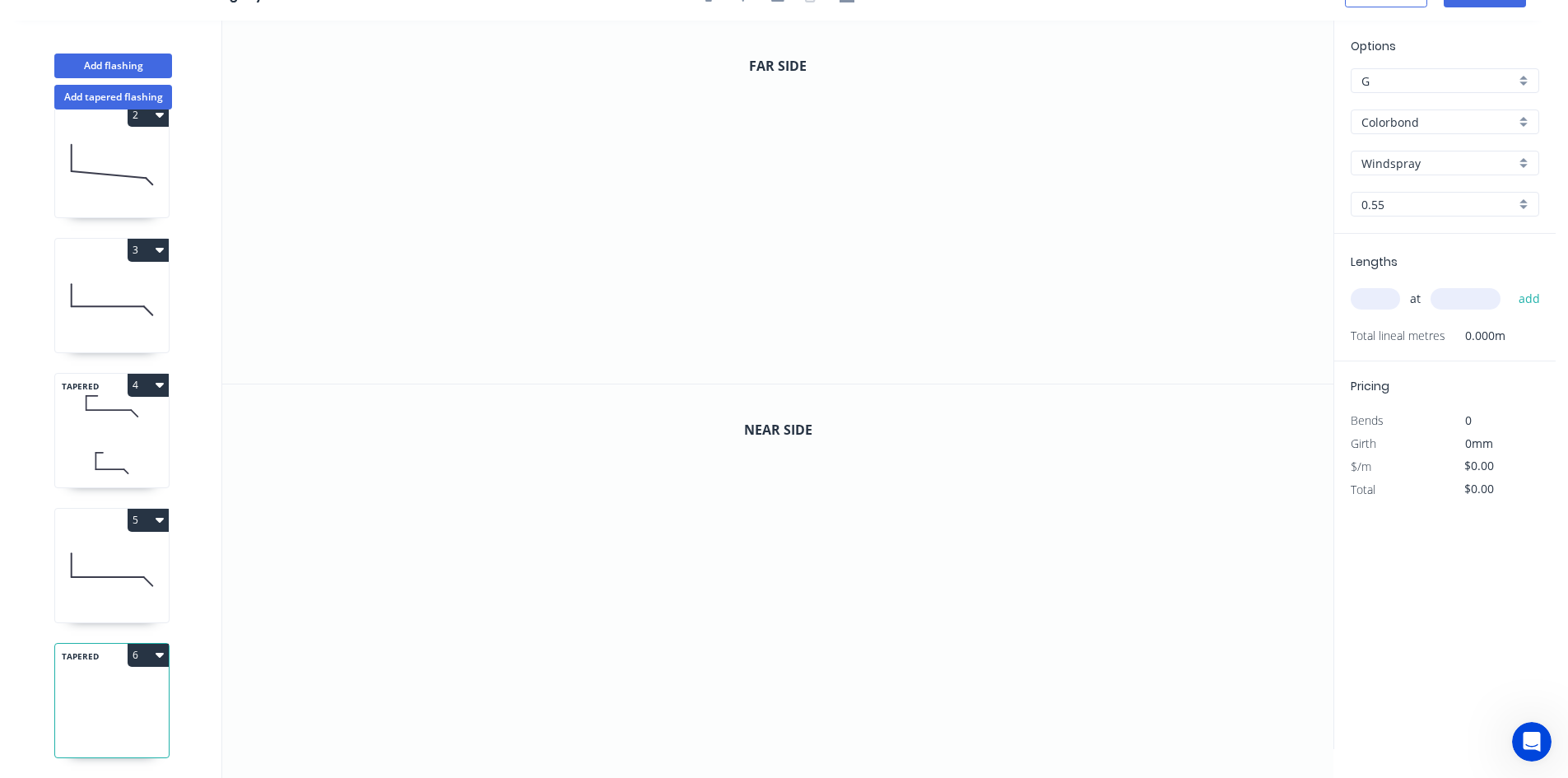
click at [159, 642] on icon "button" at bounding box center [159, 655] width 9 height 13
click at [126, 642] on div "Delete" at bounding box center [91, 728] width 127 height 24
type input "$14.37"
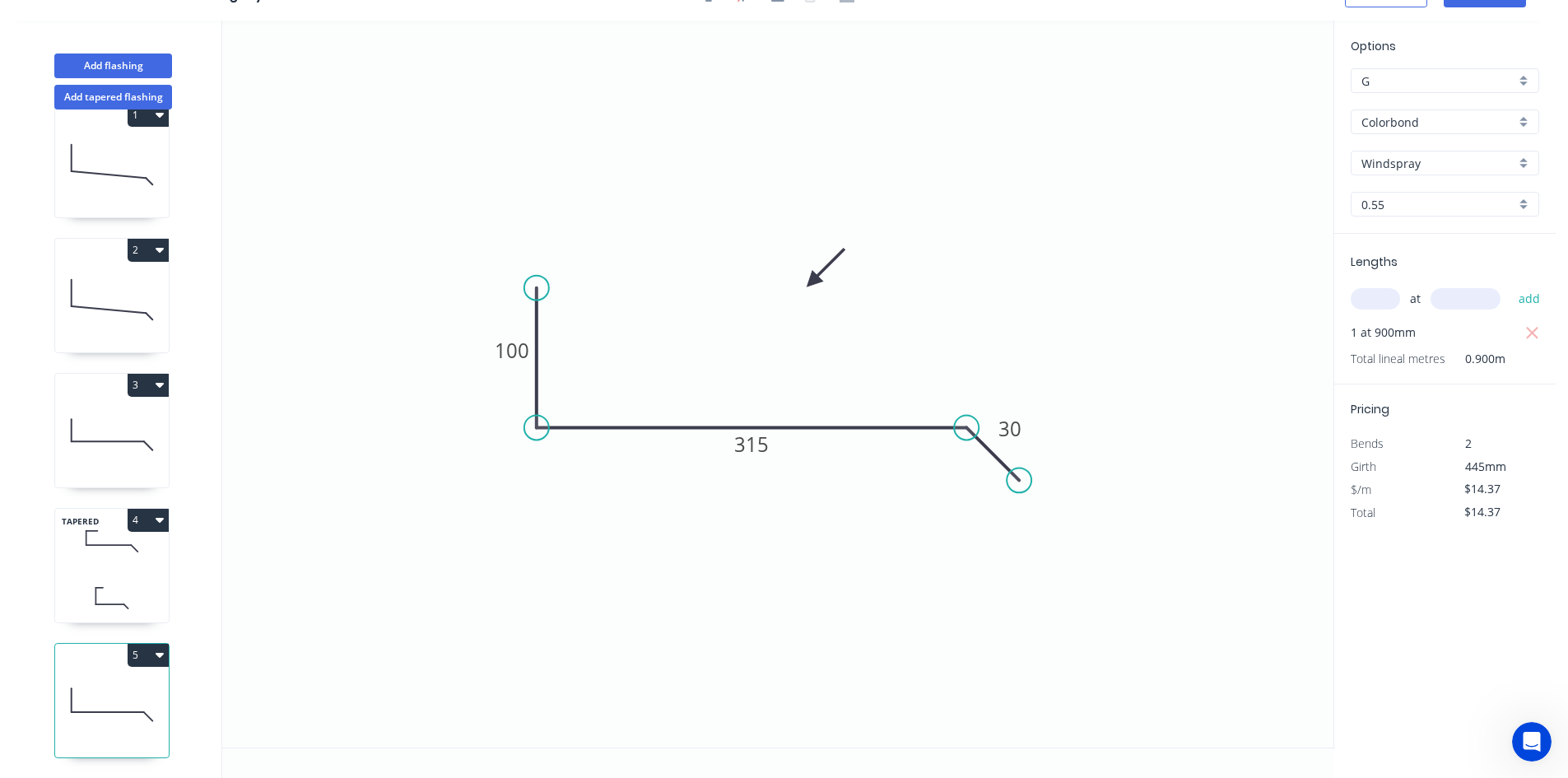
scroll to position [44, 0]
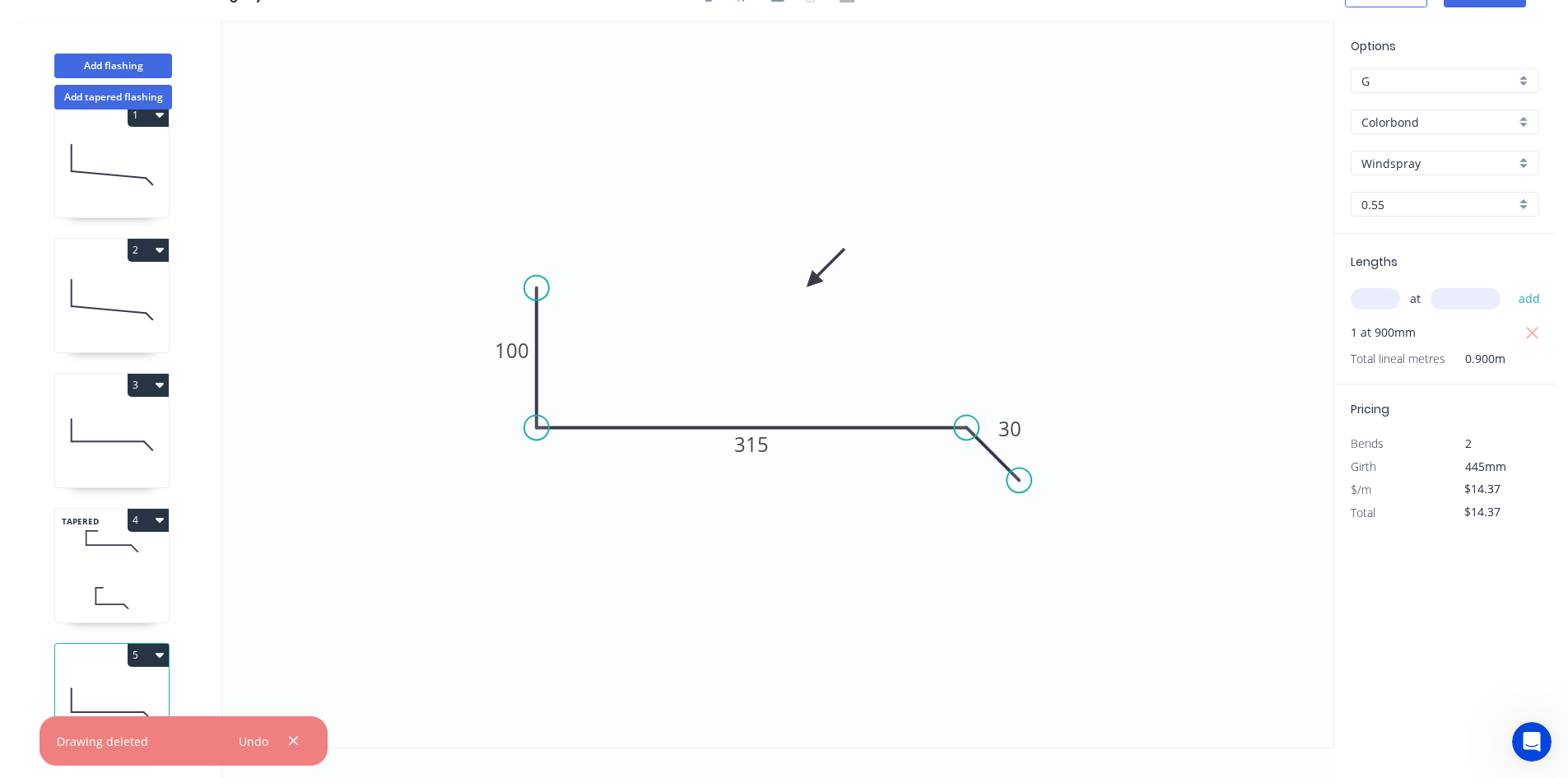
click at [163, 513] on button "4" at bounding box center [147, 520] width 41 height 23
click at [142, 548] on div "Duplicate" at bounding box center [91, 560] width 127 height 24
type input "$30.94"
type input "$0.00"
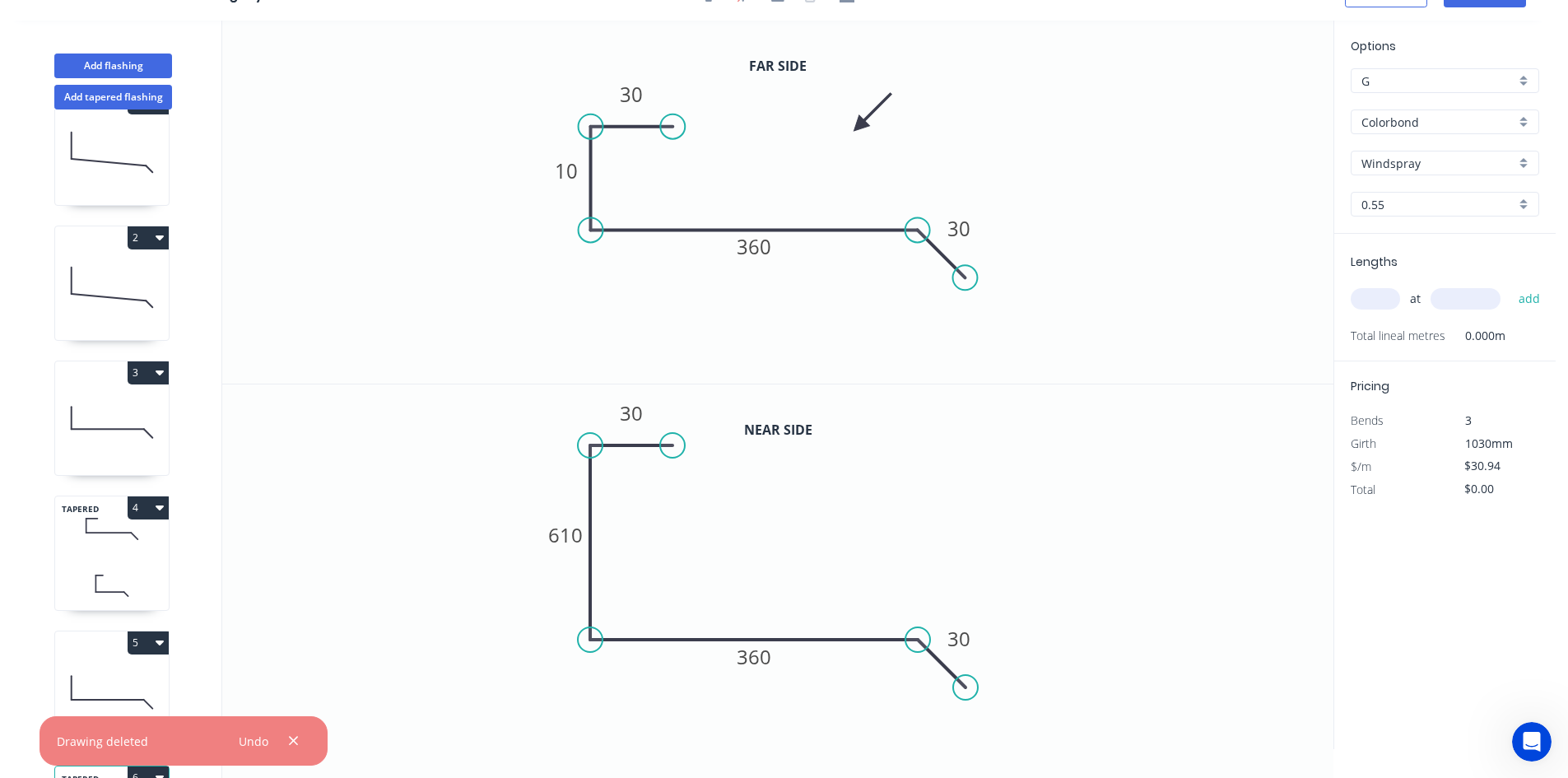
scroll to position [178, 0]
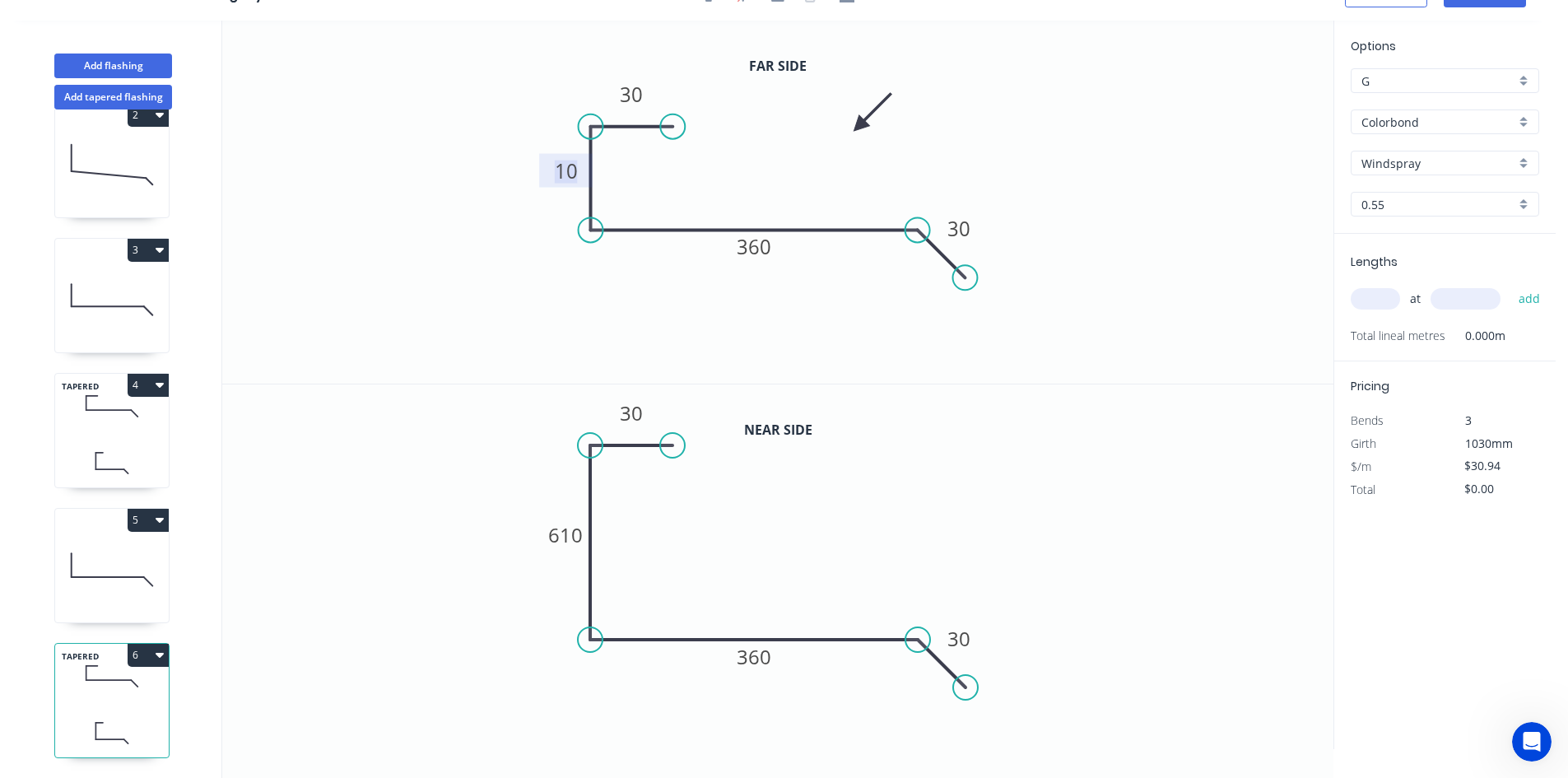
click at [568, 164] on tspan "10" at bounding box center [567, 171] width 23 height 28
click at [560, 535] on tspan "610" at bounding box center [566, 534] width 34 height 28
drag, startPoint x: 633, startPoint y: 125, endPoint x: 633, endPoint y: 46, distance: 79.0
click at [633, 46] on icon "0 30 450 360 30" at bounding box center [777, 202] width 1111 height 362
type input "$26.88"
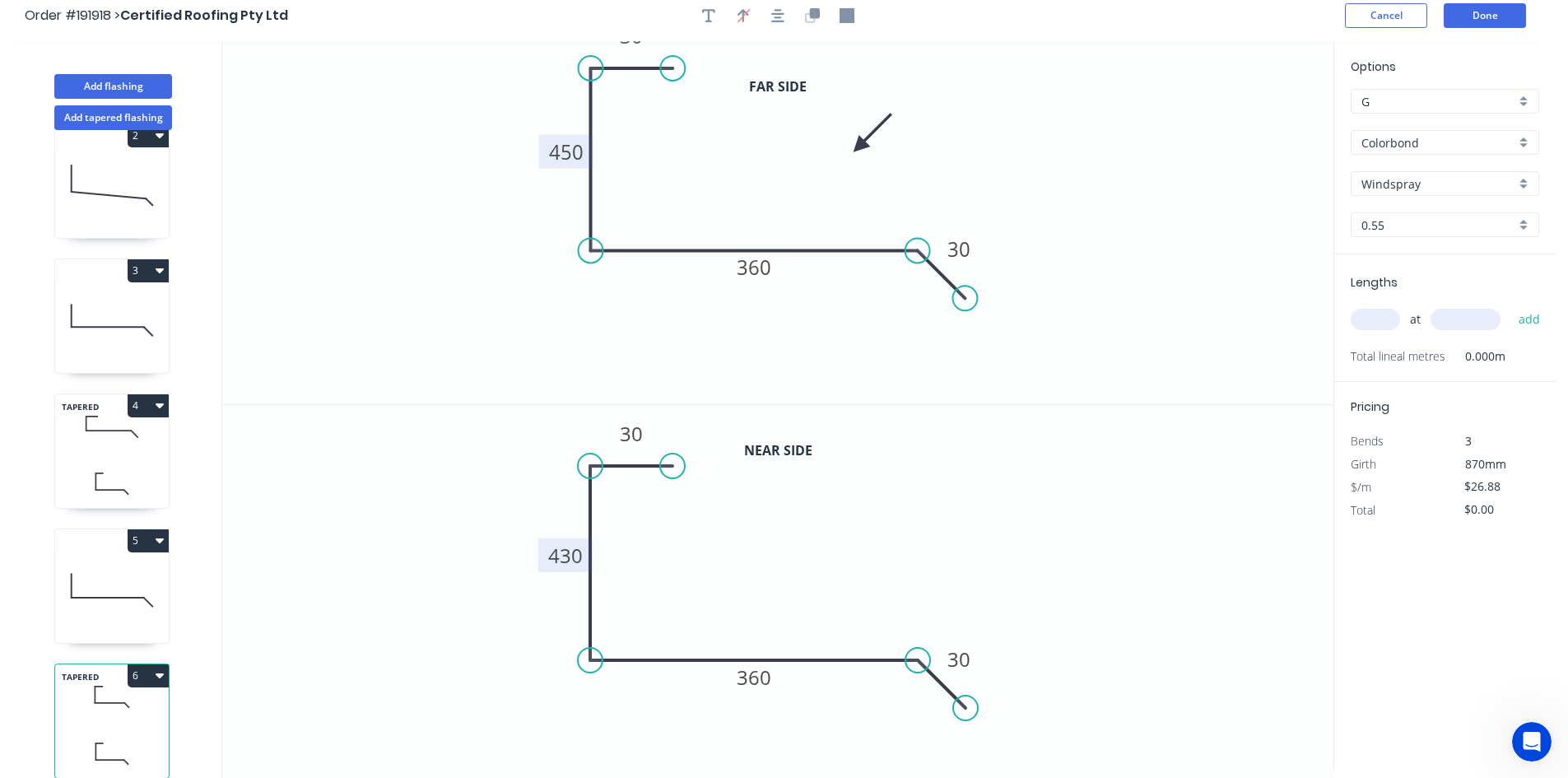
scroll to position [0, 0]
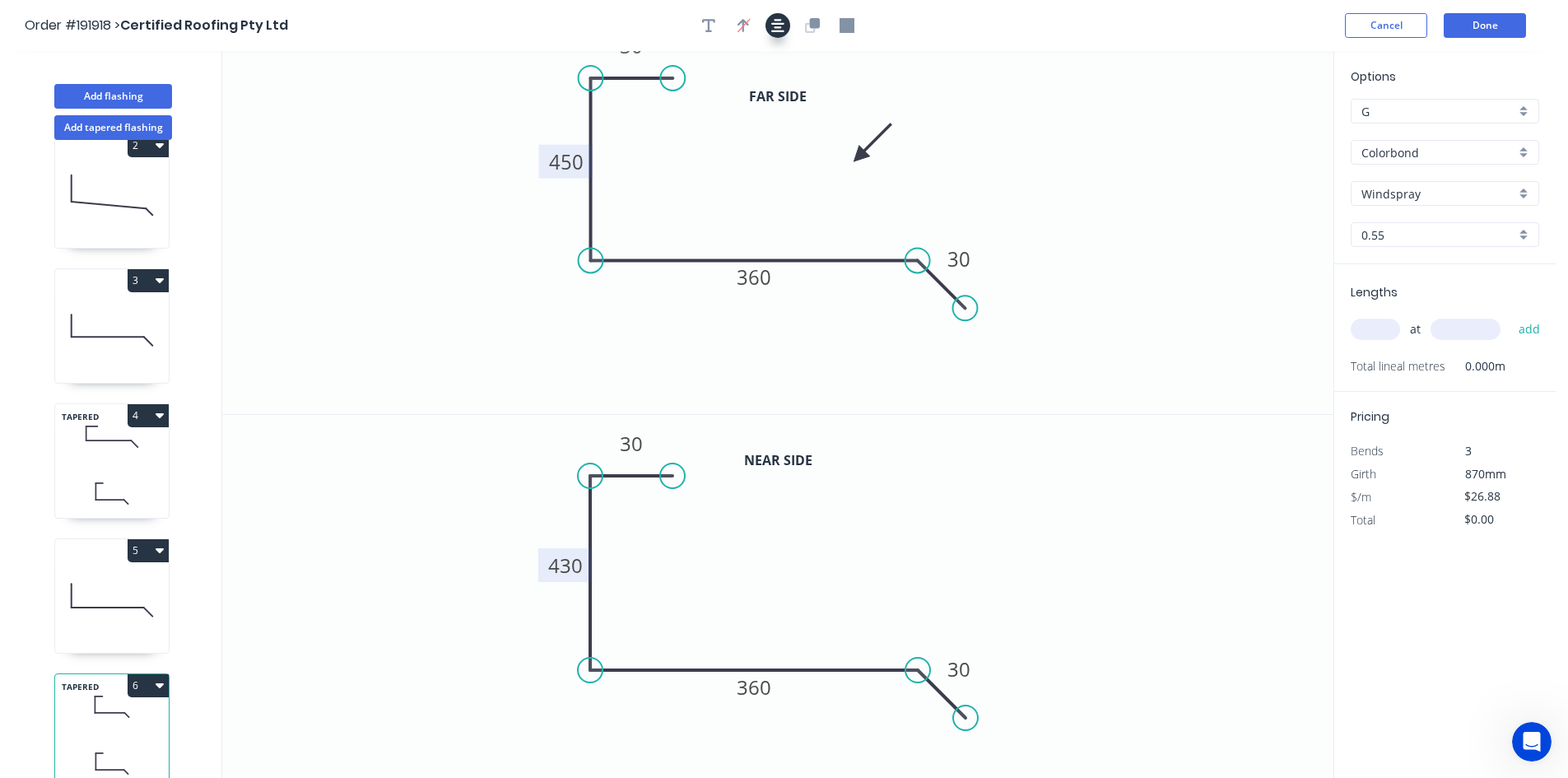
click at [790, 28] on button "button" at bounding box center [778, 26] width 25 height 25
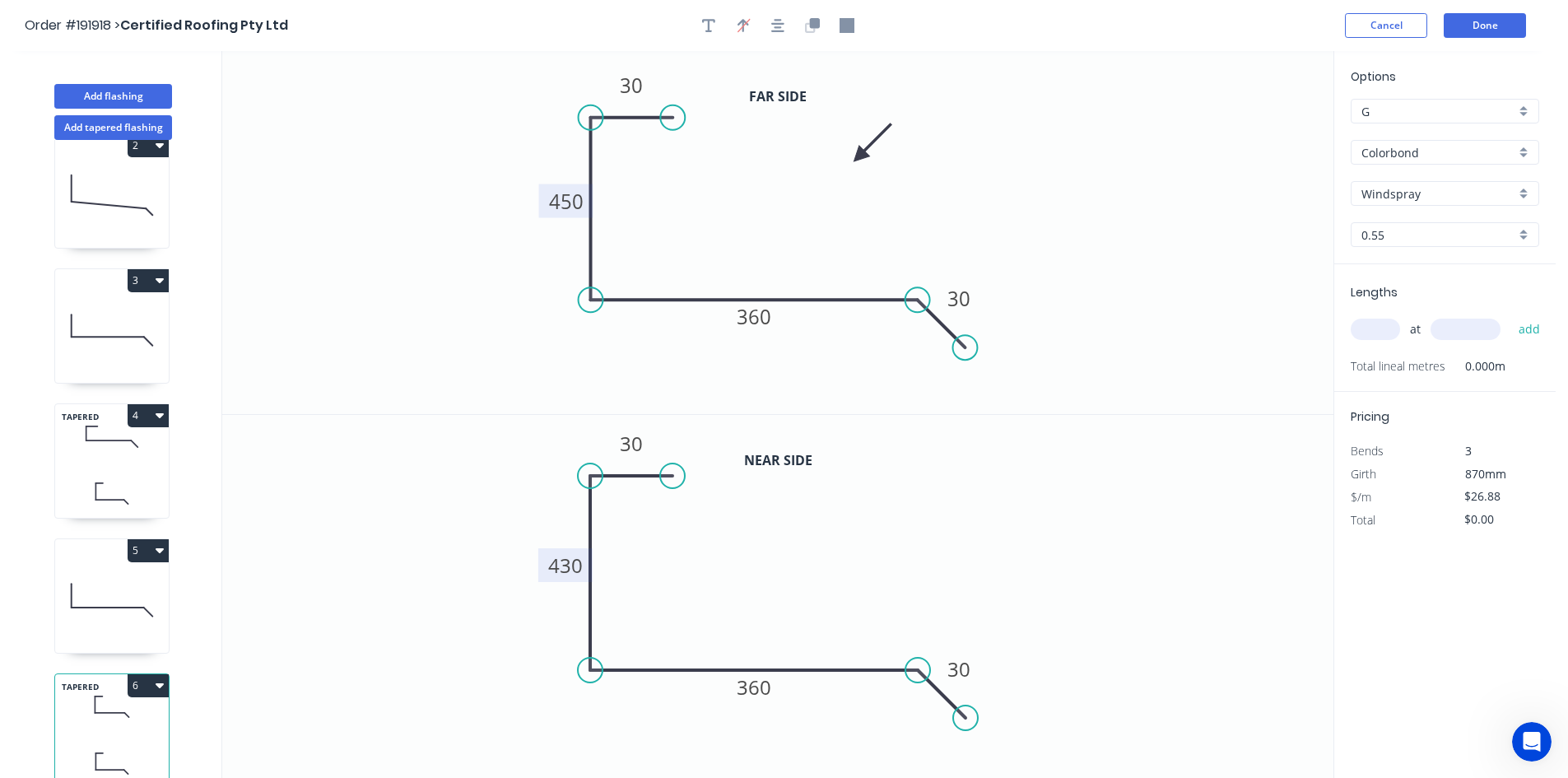
click at [1107, 328] on input "text" at bounding box center [1375, 329] width 49 height 22
type input "1"
type input "3300"
click at [1107, 315] on button "add" at bounding box center [1529, 328] width 39 height 28
type input "$88.70"
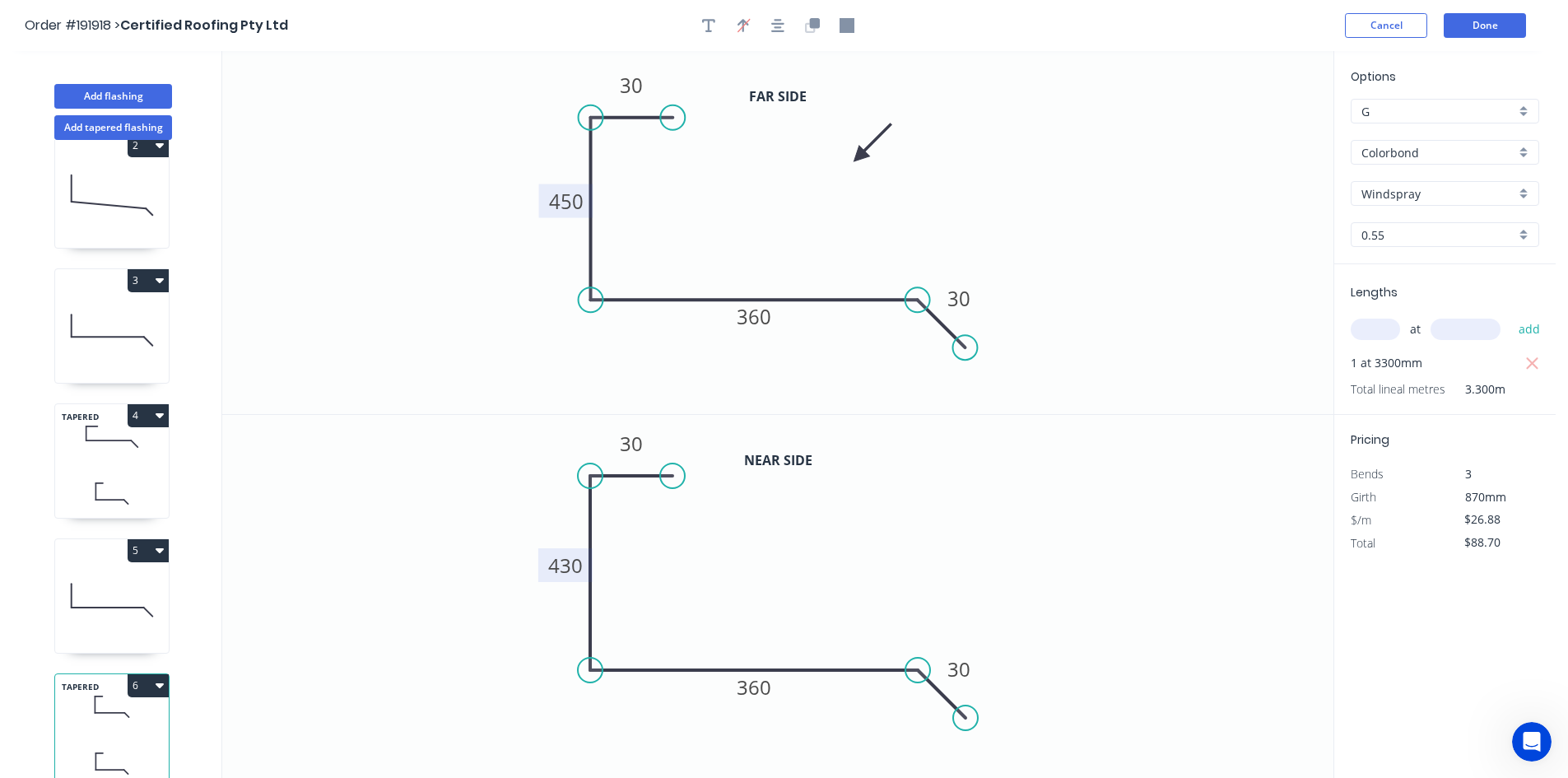
scroll to position [30, 0]
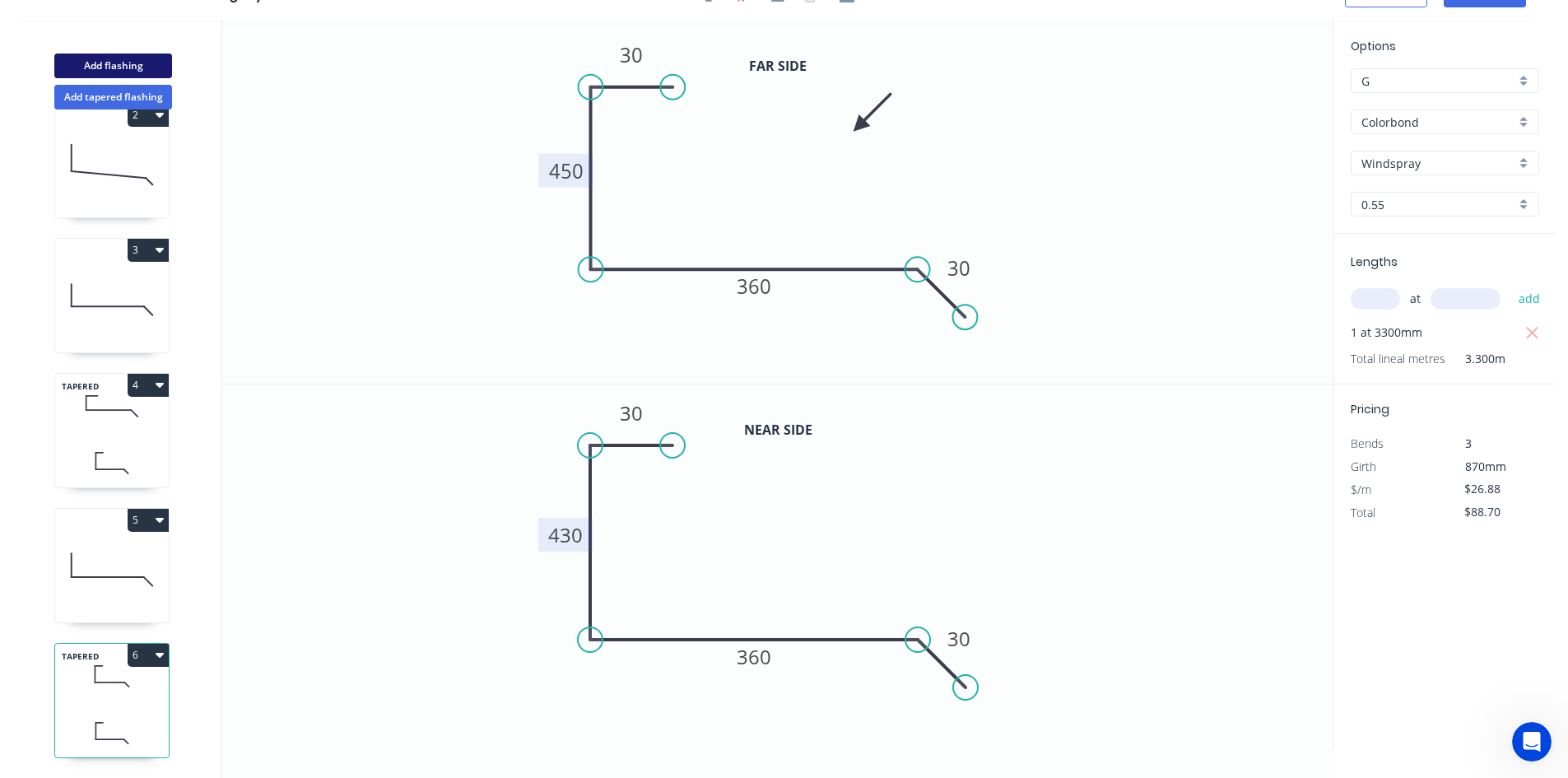
click at [137, 63] on button "Add flashing" at bounding box center [113, 65] width 118 height 25
type input "$0.00"
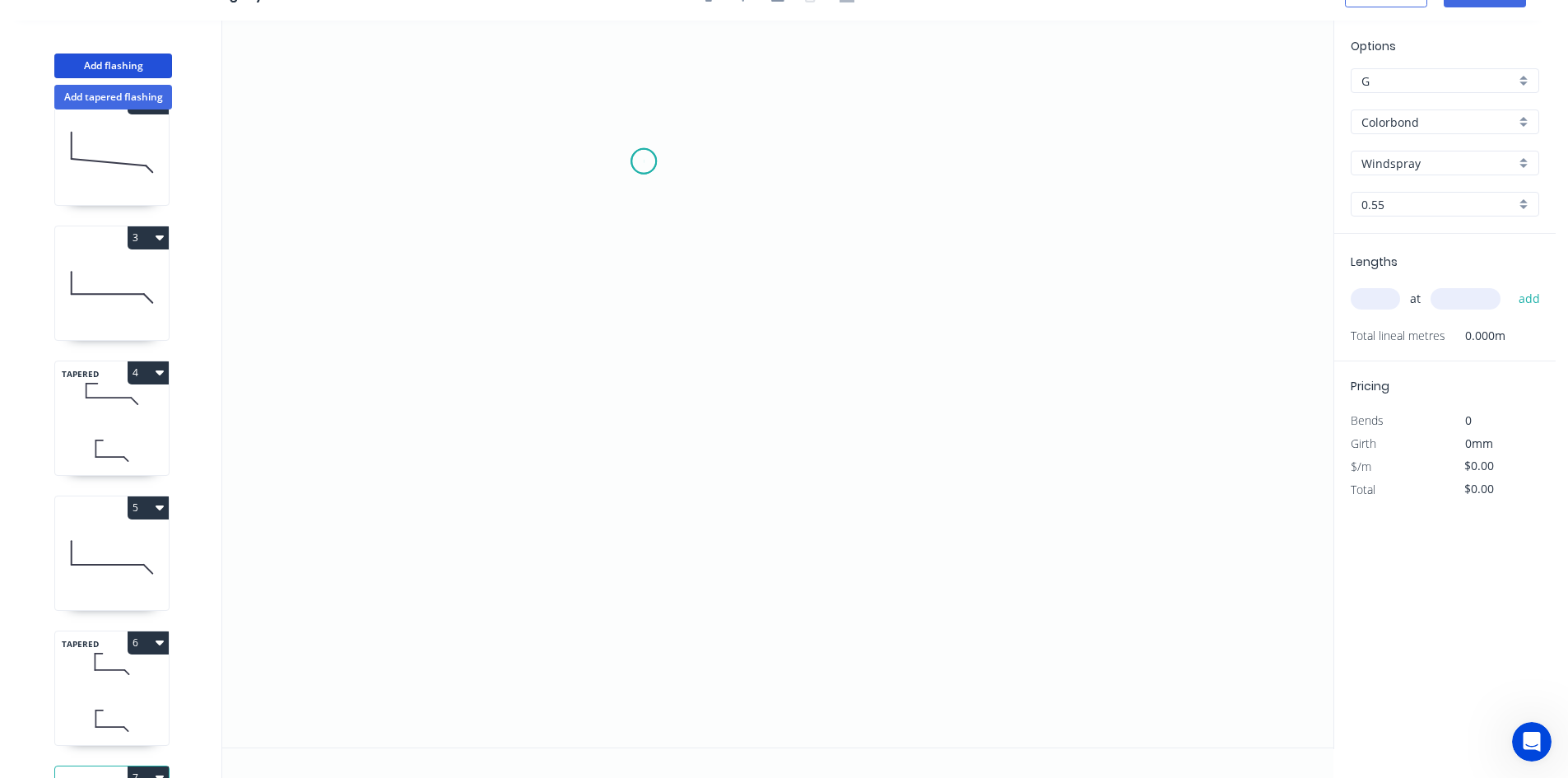
click at [644, 161] on icon "0" at bounding box center [777, 384] width 1111 height 727
click at [545, 155] on icon "0" at bounding box center [777, 384] width 1111 height 727
click at [543, 530] on icon "0 ?" at bounding box center [777, 384] width 1111 height 727
click at [899, 527] on icon "0 ? ?" at bounding box center [777, 384] width 1111 height 727
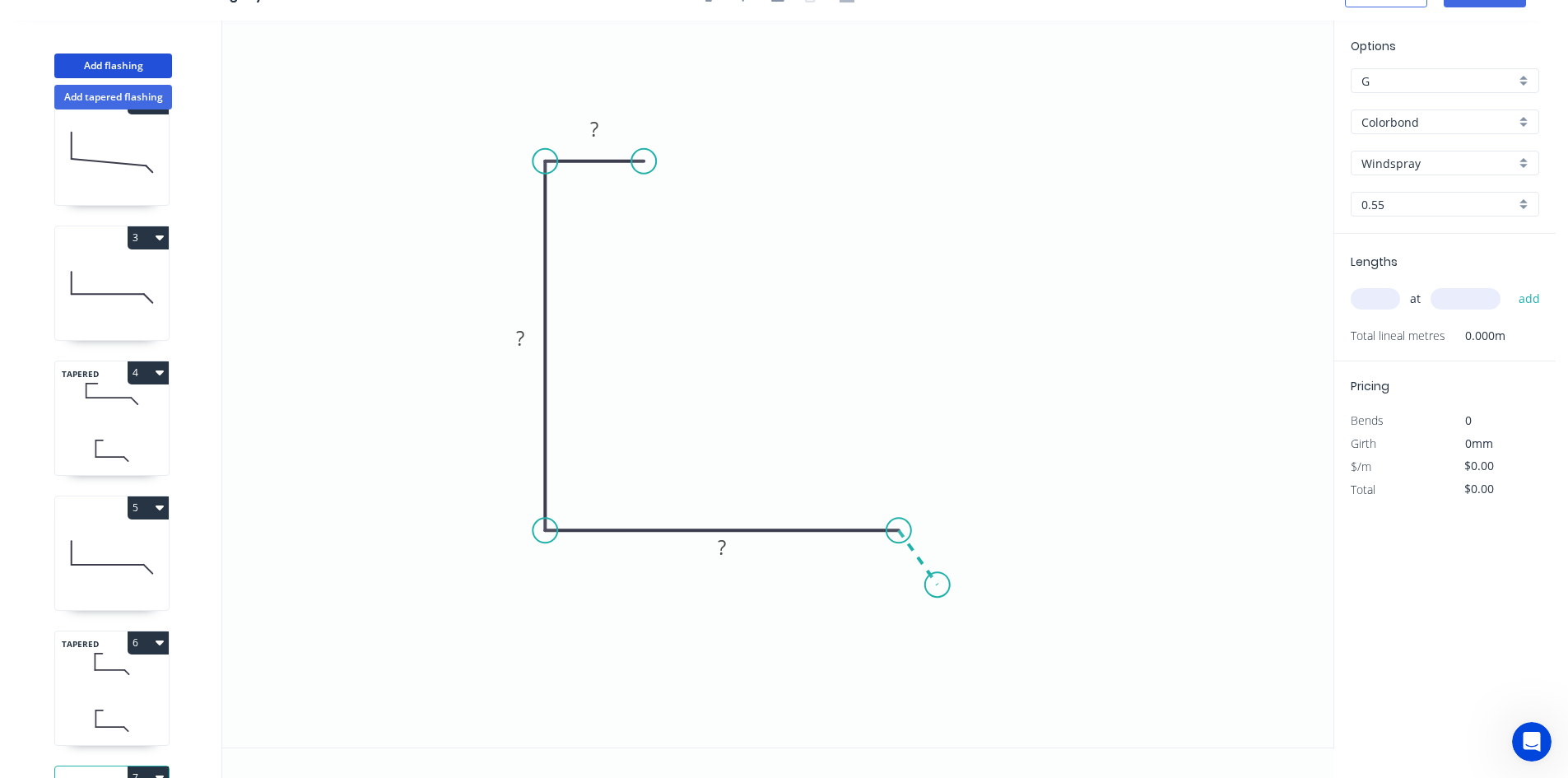
click at [938, 585] on icon "0 ? ? ?" at bounding box center [777, 384] width 1111 height 727
click at [938, 585] on circle at bounding box center [938, 584] width 25 height 25
drag, startPoint x: 936, startPoint y: 583, endPoint x: 940, endPoint y: 572, distance: 11.7
click at [940, 572] on circle at bounding box center [940, 571] width 25 height 25
drag, startPoint x: 941, startPoint y: 573, endPoint x: 952, endPoint y: 585, distance: 16.3
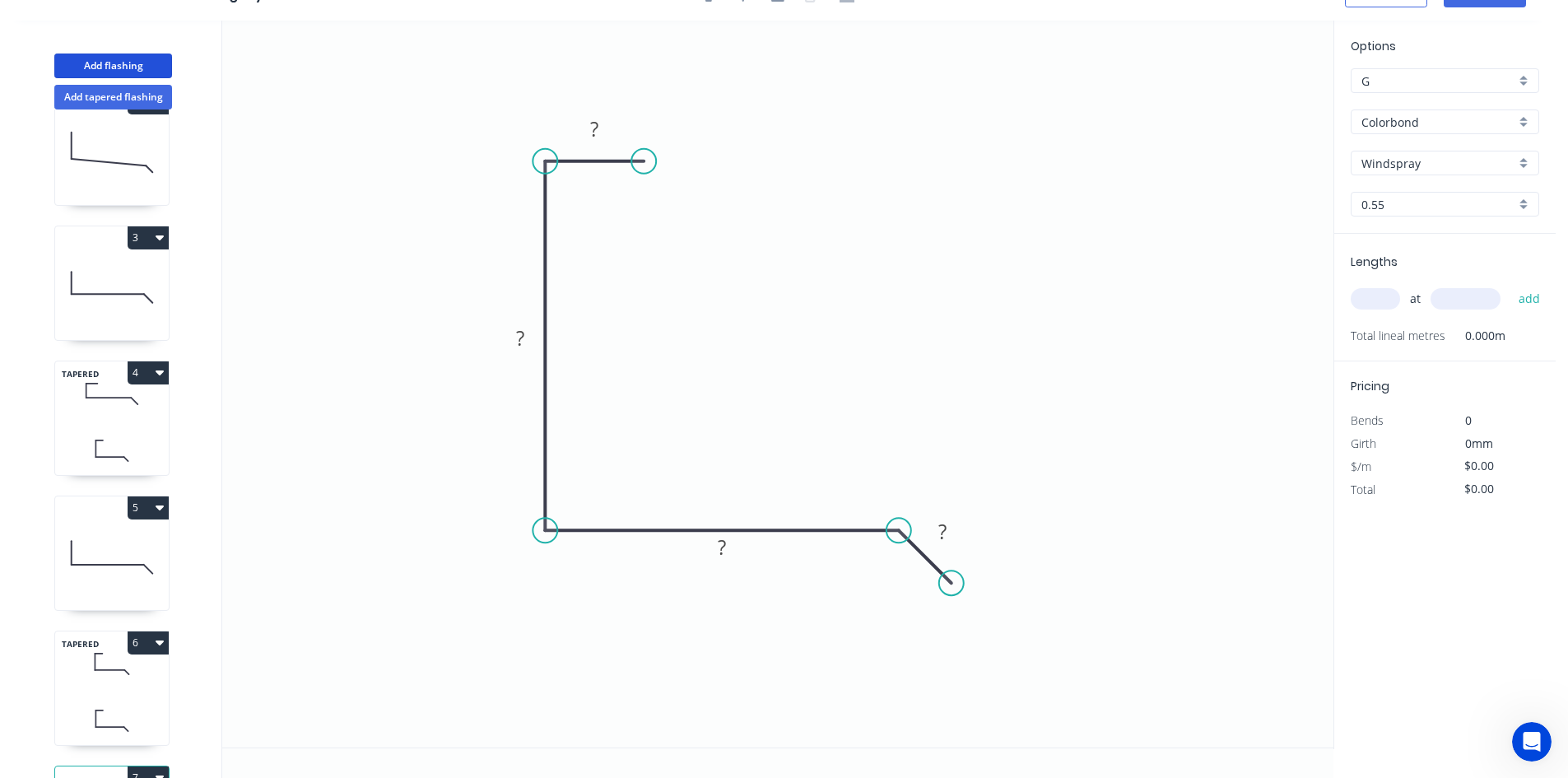
click at [952, 585] on circle at bounding box center [952, 583] width 25 height 25
click at [603, 128] on rect at bounding box center [594, 130] width 33 height 23
type input "$25.30"
click at [1107, 298] on input "text" at bounding box center [1375, 299] width 49 height 22
type input "1"
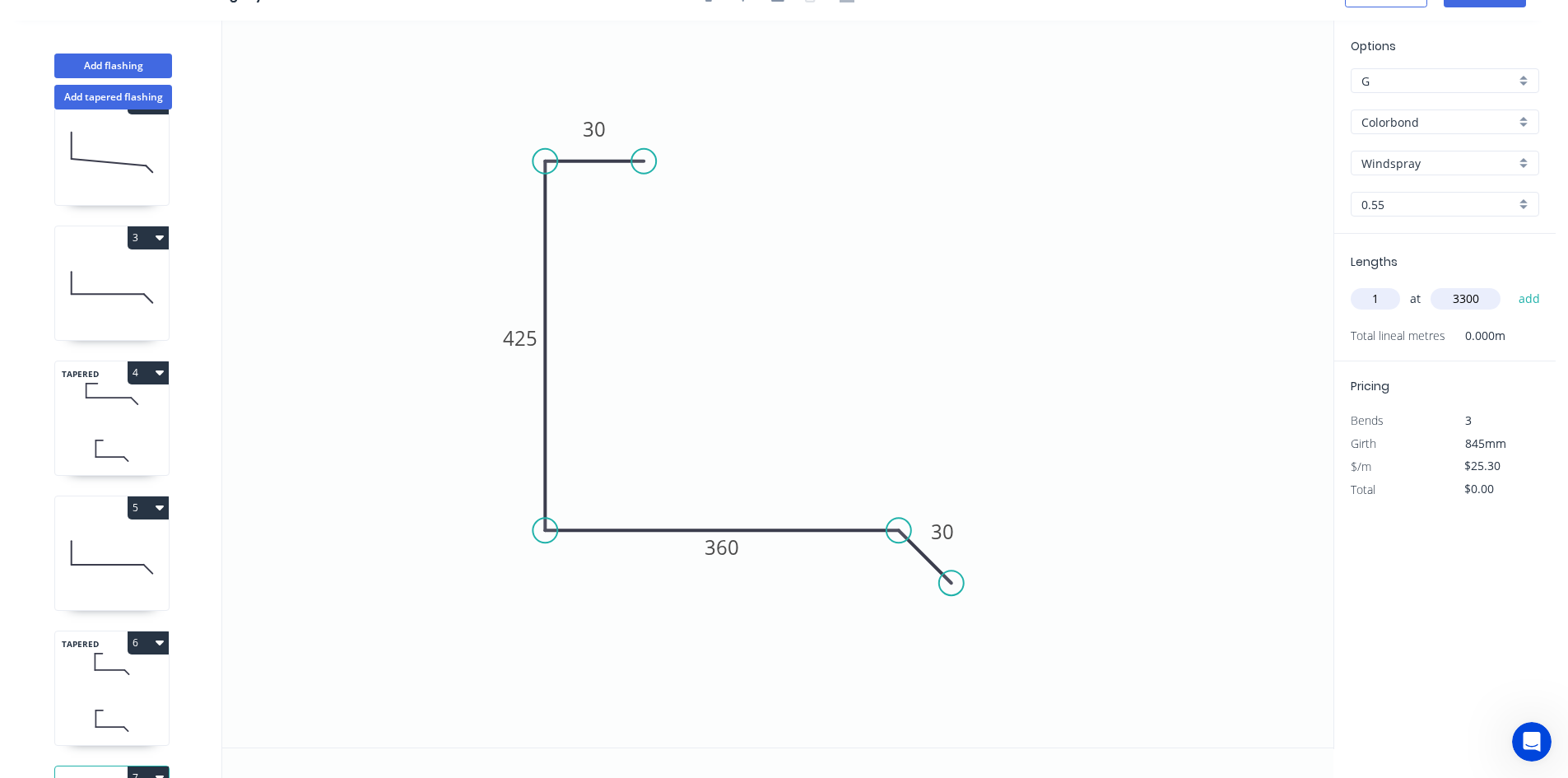
type input "3300"
click at [1107, 285] on button "add" at bounding box center [1529, 298] width 39 height 28
type input "$83.49"
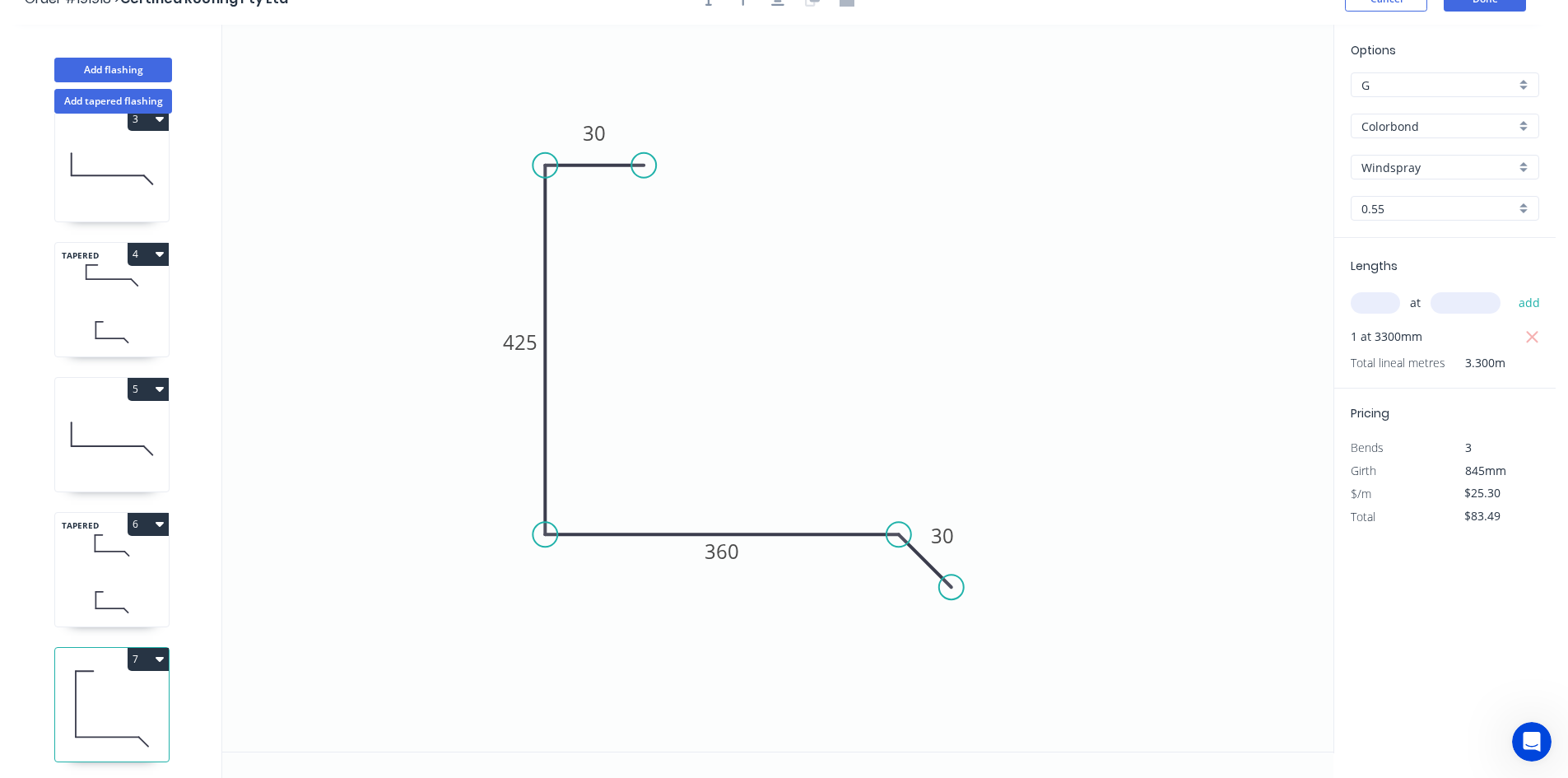
scroll to position [0, 0]
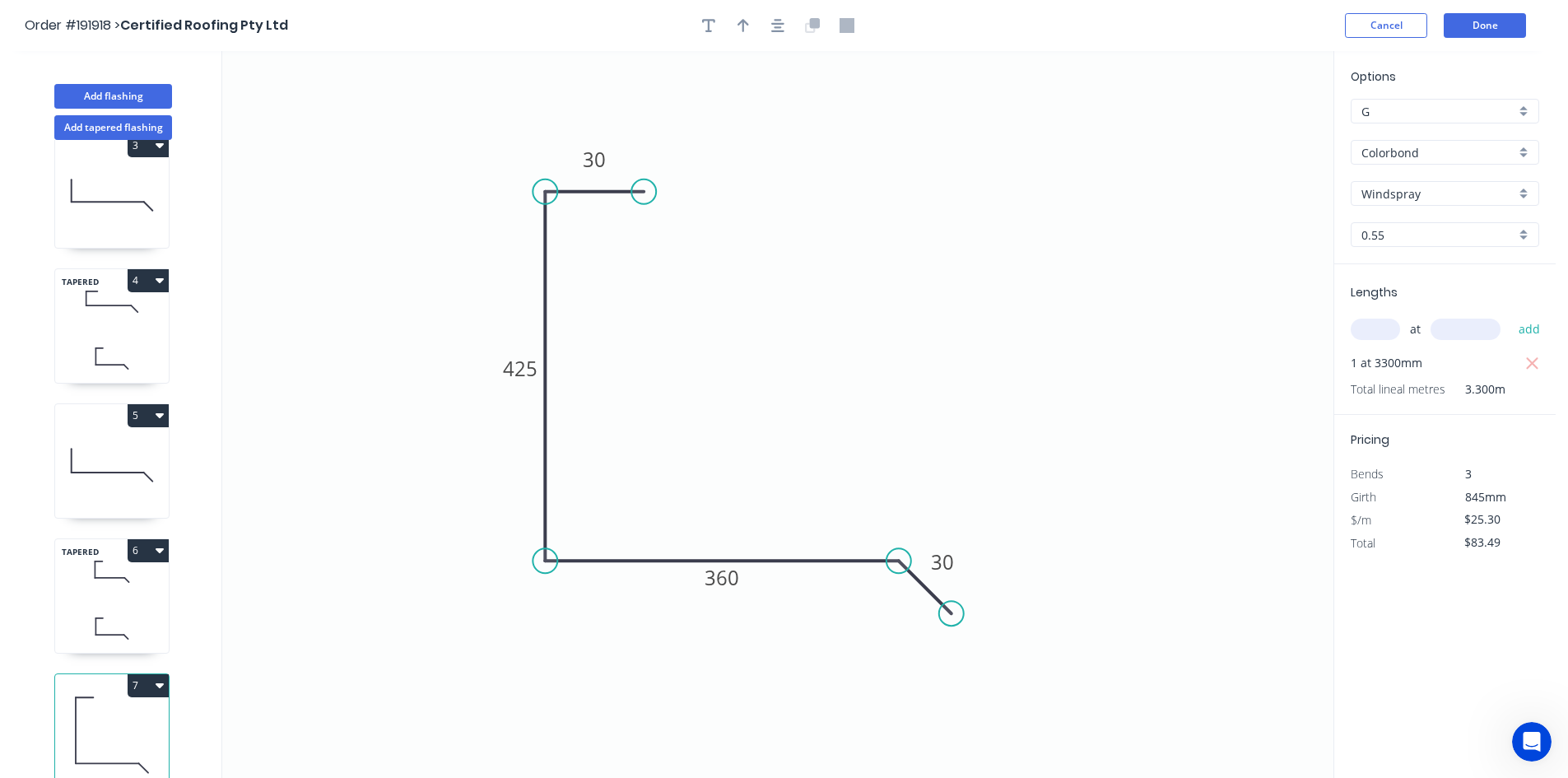
click at [750, 12] on header "Order #191918 > Certified Roofing Pty Ltd Cancel Done" at bounding box center [777, 26] width 1556 height 51
click at [749, 24] on button "button" at bounding box center [743, 26] width 25 height 25
click at [1107, 123] on icon at bounding box center [1251, 115] width 15 height 53
drag, startPoint x: 1251, startPoint y: 123, endPoint x: 821, endPoint y: 332, distance: 478.1
click at [821, 332] on icon at bounding box center [834, 318] width 47 height 47
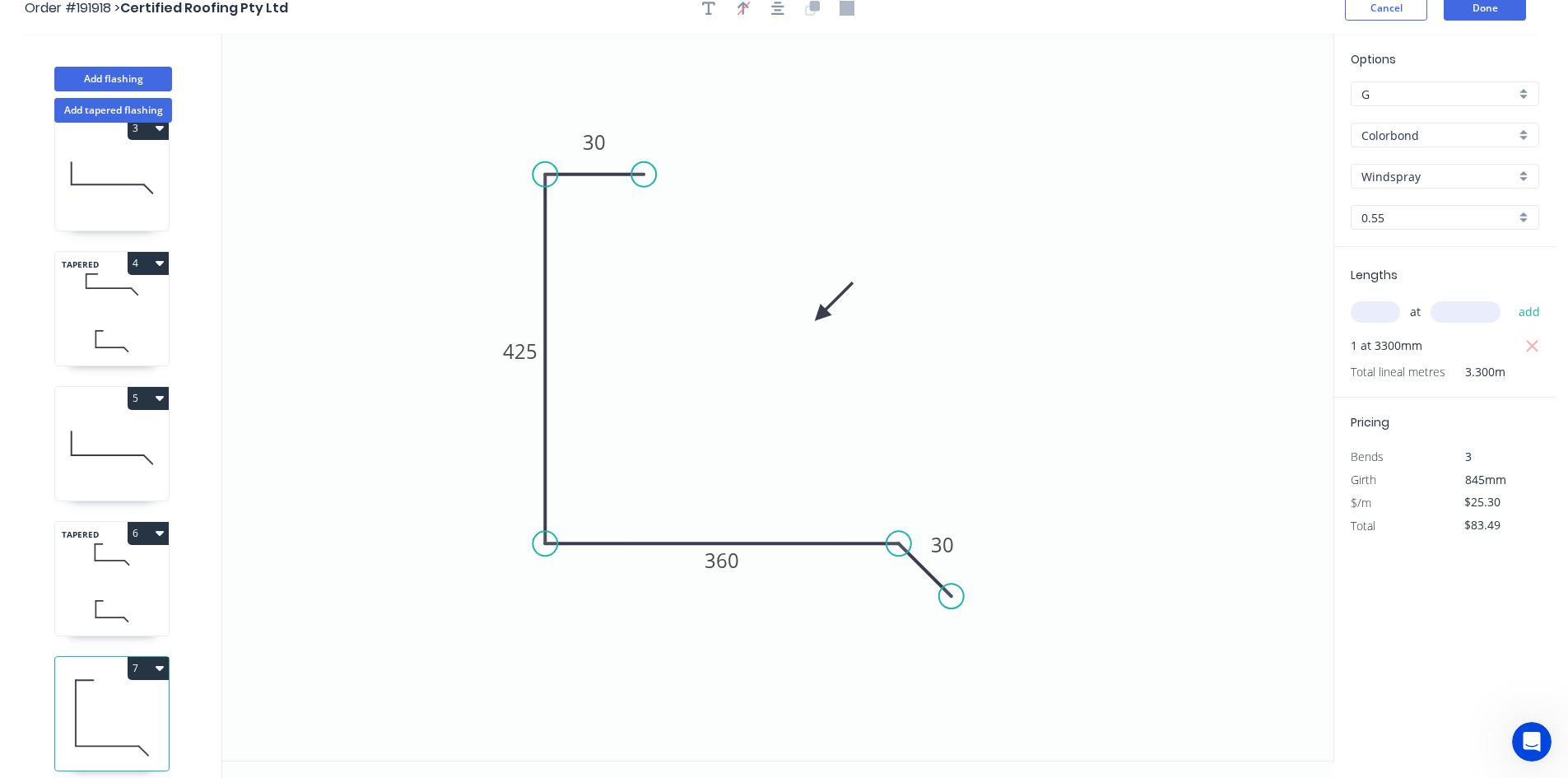
scroll to position [30, 0]
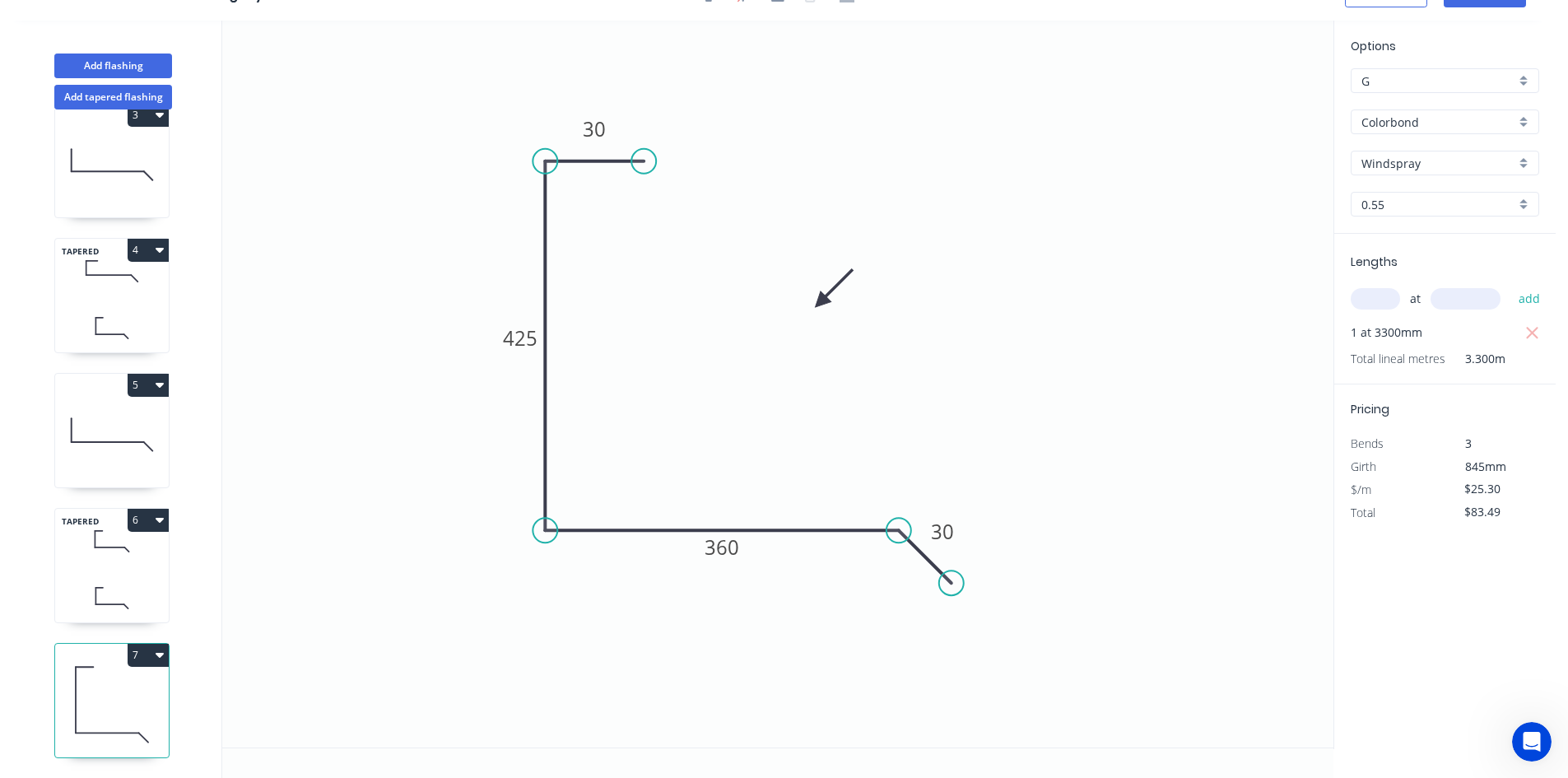
click at [131, 573] on icon at bounding box center [112, 597] width 114 height 48
type input "$26.88"
type input "$88.70"
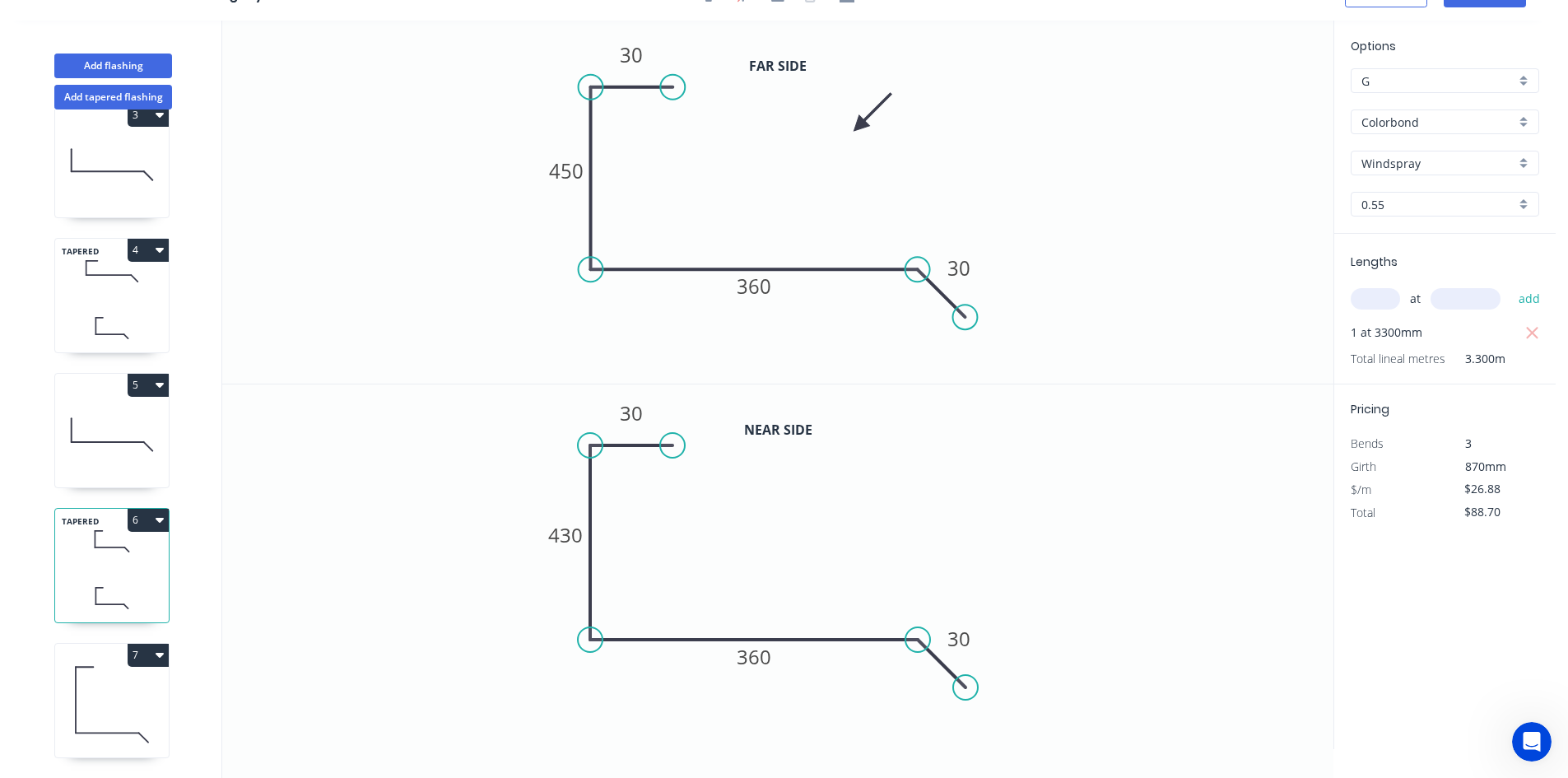
click at [140, 642] on button "7" at bounding box center [147, 655] width 41 height 23
click at [119, 642] on div "7" at bounding box center [112, 655] width 114 height 23
type input "$25.30"
type input "$83.49"
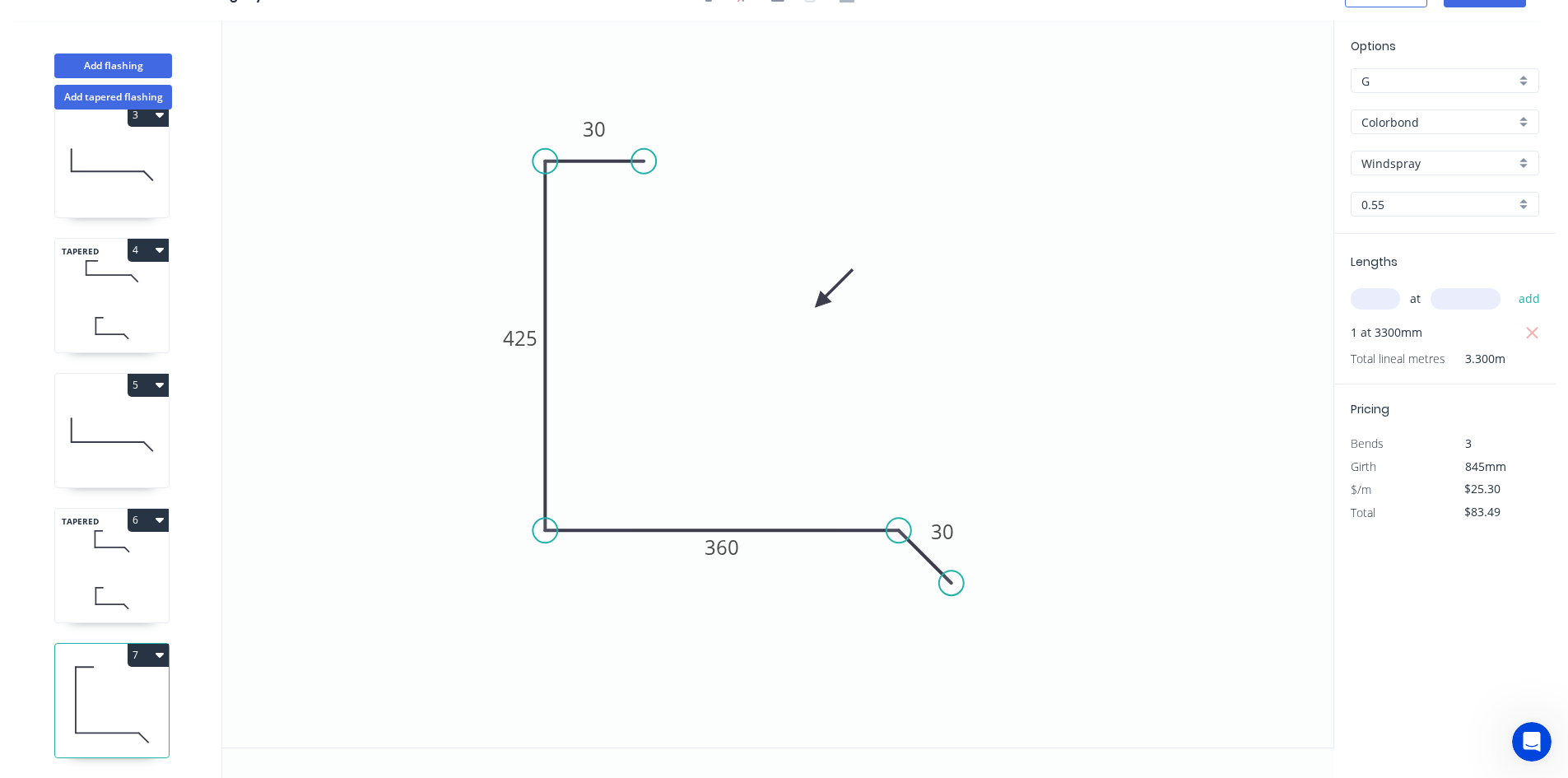
click at [119, 642] on div "7" at bounding box center [112, 655] width 114 height 23
drag, startPoint x: 201, startPoint y: 575, endPoint x: 215, endPoint y: 576, distance: 14.0
drag, startPoint x: 215, startPoint y: 576, endPoint x: 648, endPoint y: 455, distance: 449.6
click at [648, 455] on icon "0 30 425 360 30" at bounding box center [777, 384] width 1111 height 727
click at [127, 101] on button "Add tapered flashing" at bounding box center [113, 97] width 118 height 25
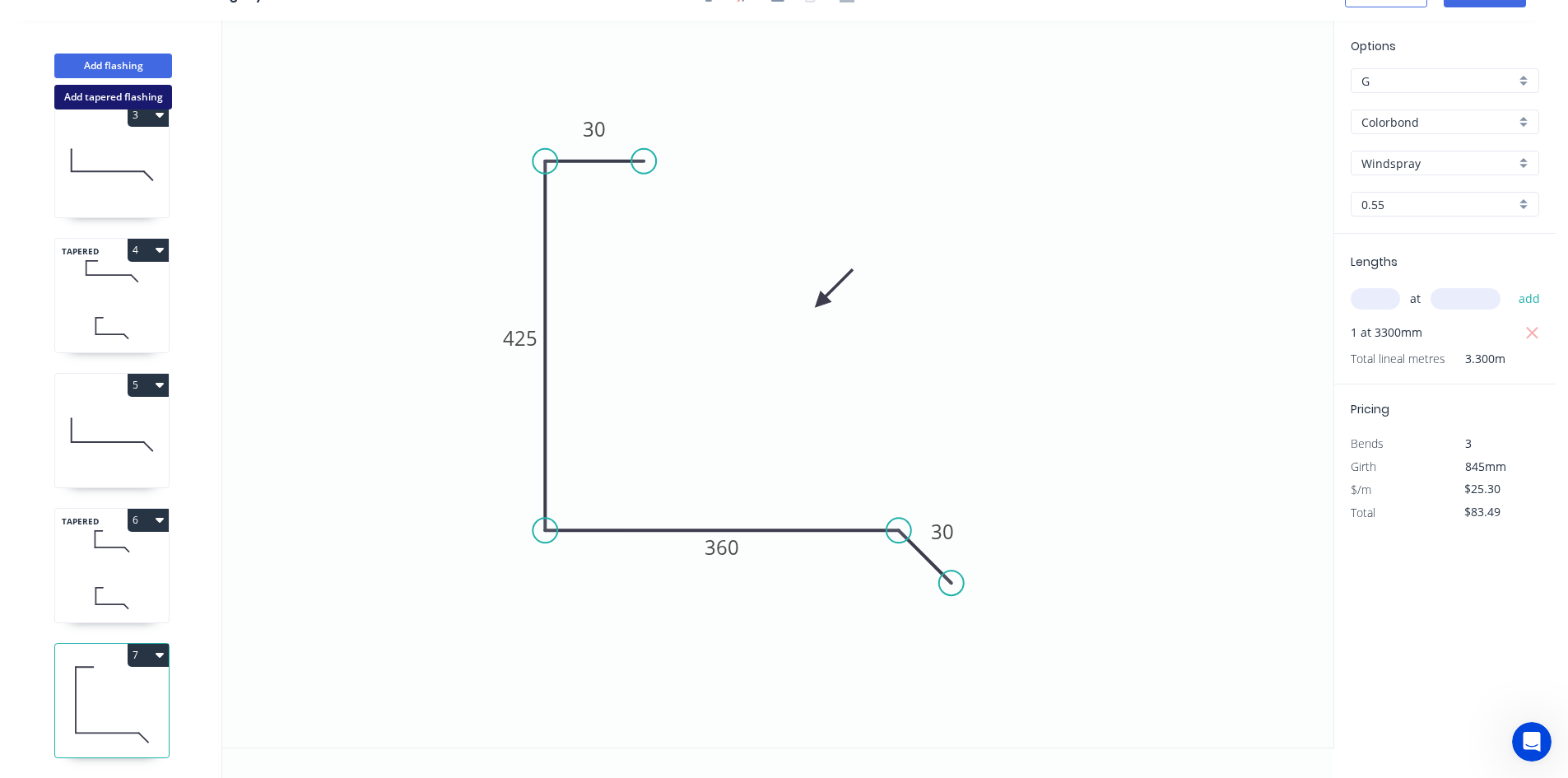
type input "$0.00"
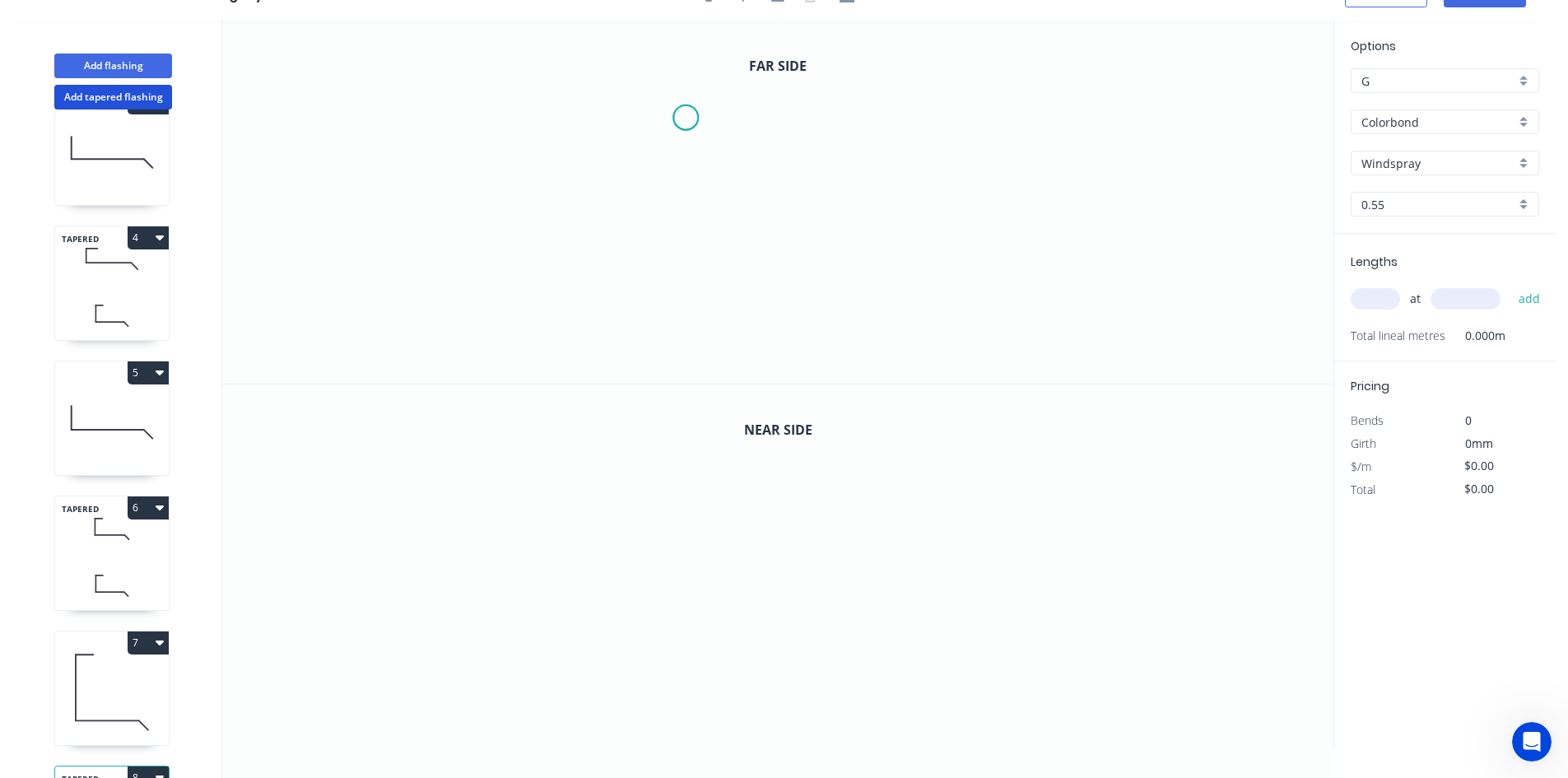
click at [685, 118] on icon "0" at bounding box center [777, 202] width 1111 height 362
click at [616, 115] on icon "0" at bounding box center [777, 202] width 1111 height 362
click at [607, 317] on icon "0 ?" at bounding box center [777, 202] width 1111 height 362
click at [838, 318] on icon "0 ? ?" at bounding box center [777, 202] width 1111 height 362
click at [867, 362] on icon "0 ? ? ?" at bounding box center [777, 202] width 1111 height 362
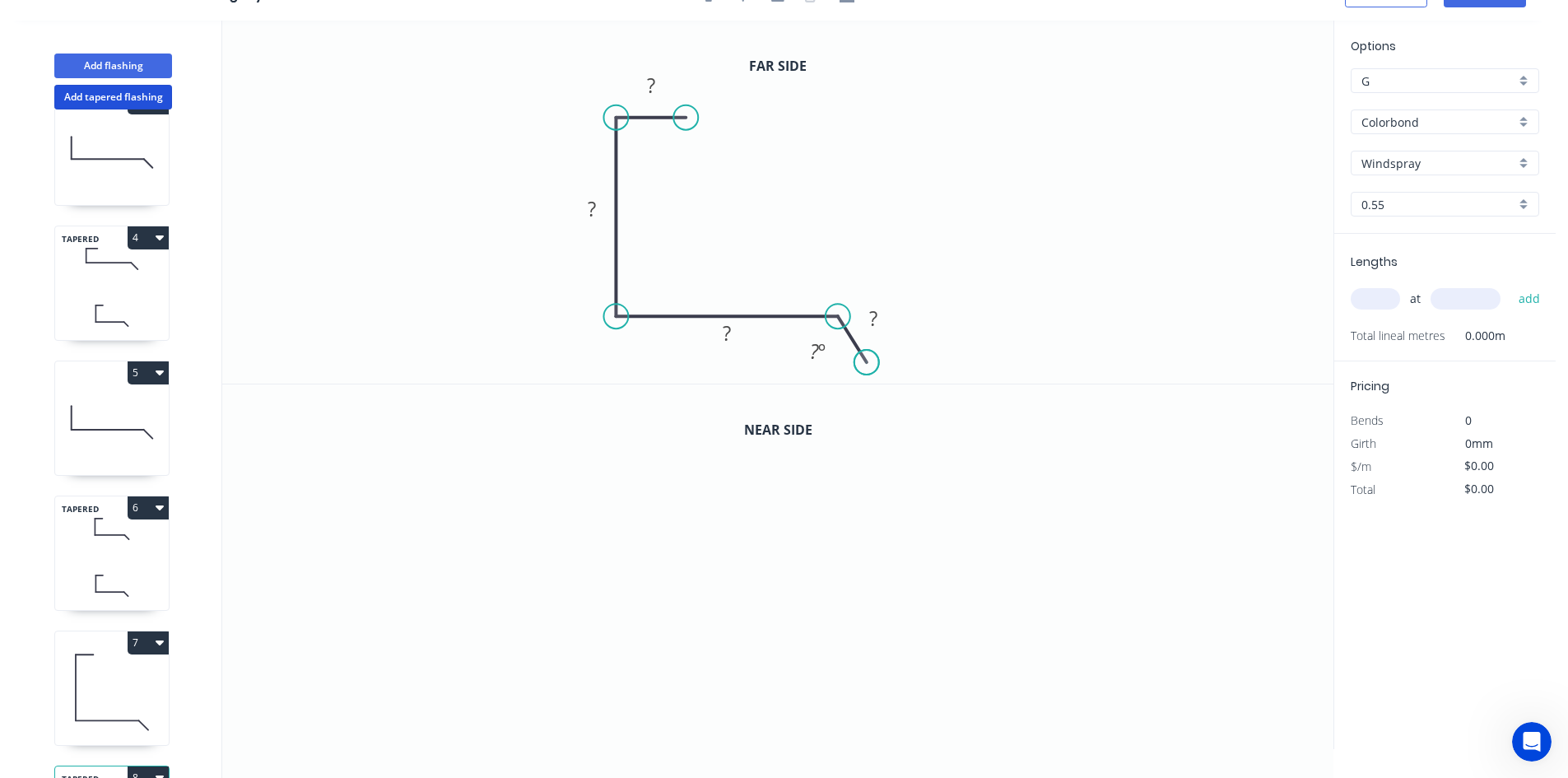
click at [867, 362] on circle at bounding box center [867, 362] width 25 height 25
drag, startPoint x: 867, startPoint y: 362, endPoint x: 871, endPoint y: 355, distance: 8.1
click at [871, 355] on circle at bounding box center [871, 350] width 25 height 25
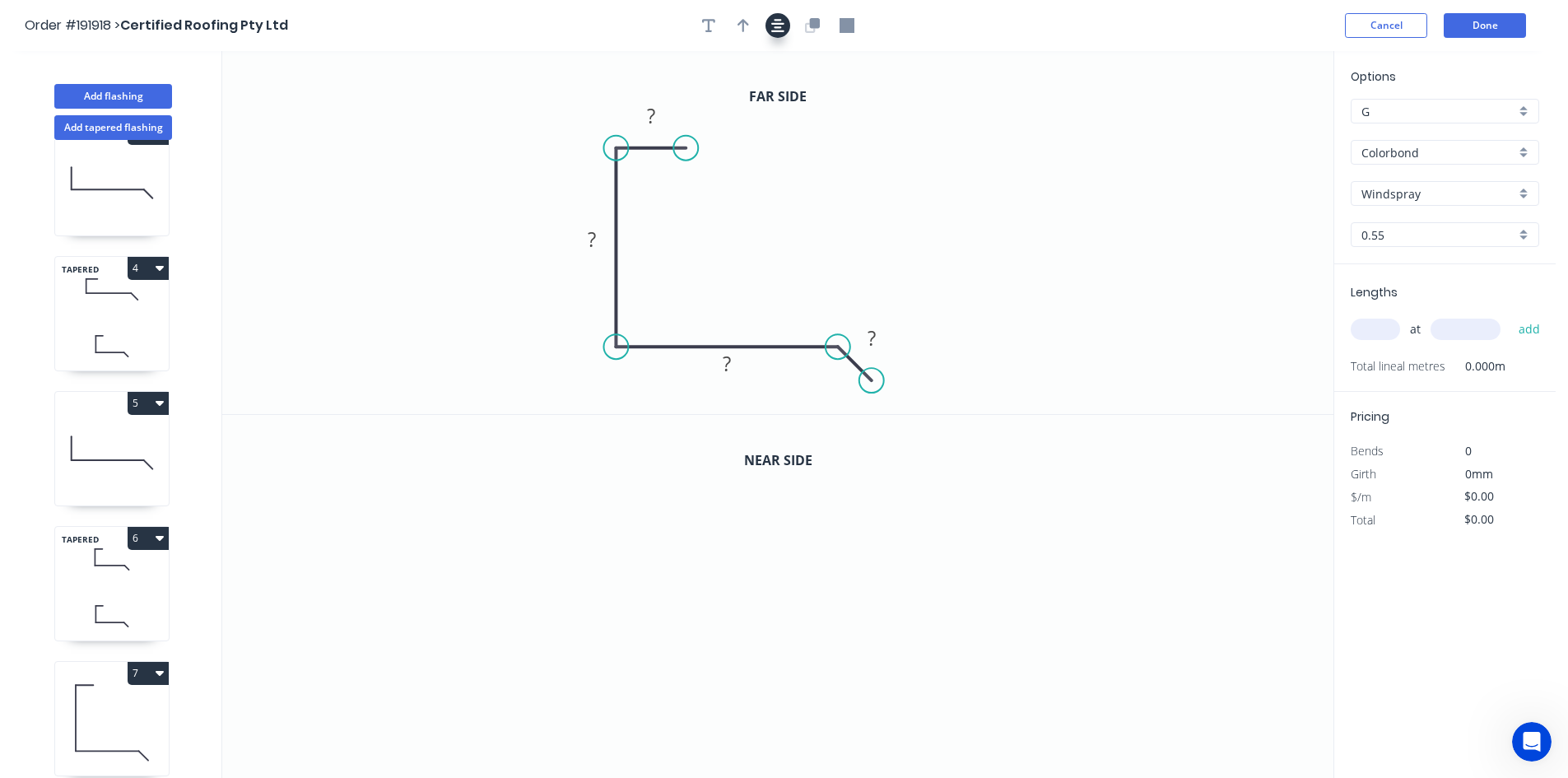
click at [785, 28] on button "button" at bounding box center [778, 26] width 25 height 25
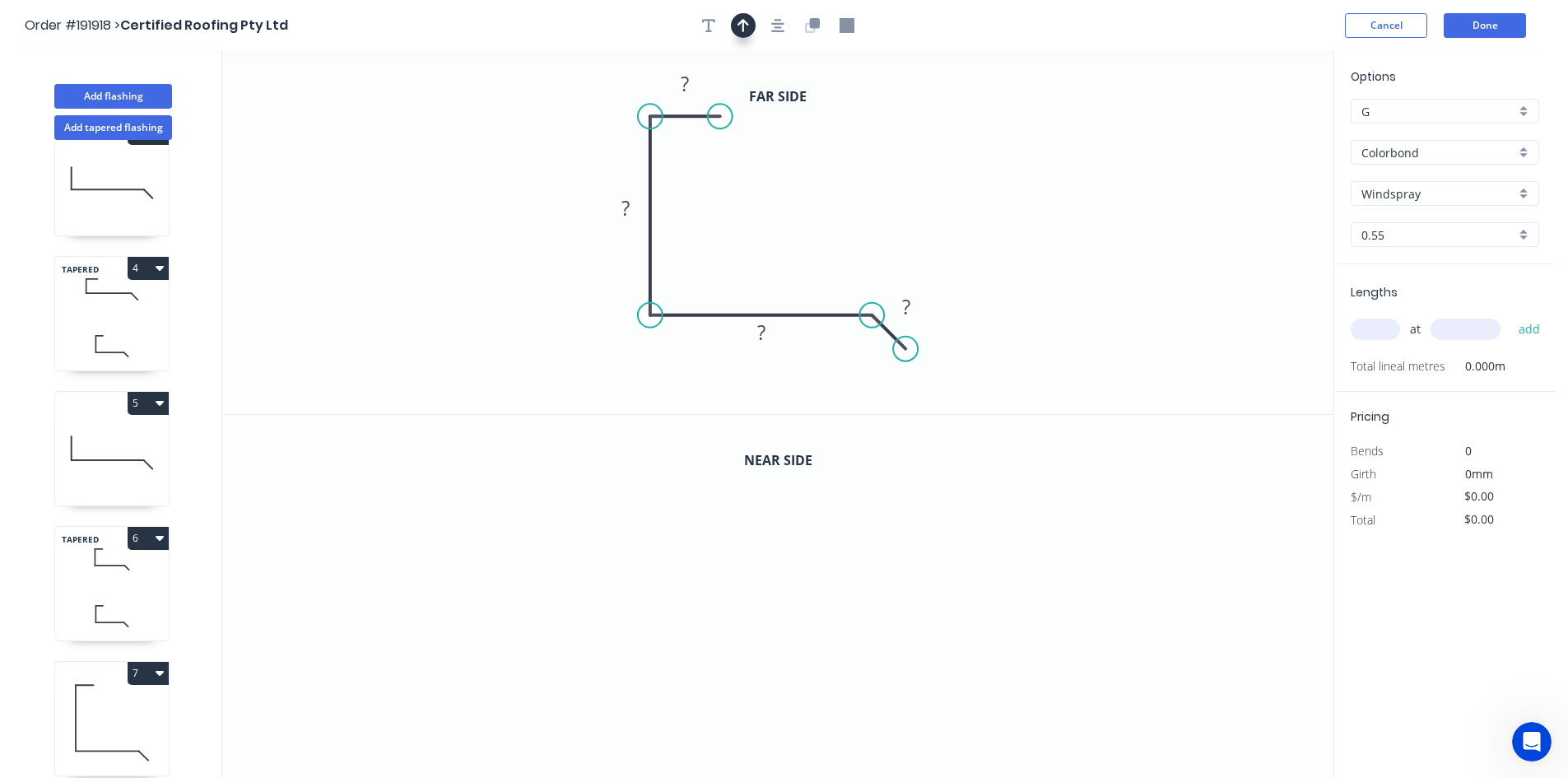
click at [747, 27] on icon "button" at bounding box center [743, 26] width 11 height 15
click at [1107, 124] on icon "0 ? ? ? ?" at bounding box center [777, 232] width 1111 height 362
click at [1107, 126] on icon "0 ? ? ? ?" at bounding box center [777, 232] width 1111 height 362
drag, startPoint x: 1248, startPoint y: 126, endPoint x: 897, endPoint y: 198, distance: 358.3
click at [897, 198] on icon "0 ? ? ? ?" at bounding box center [777, 232] width 1111 height 362
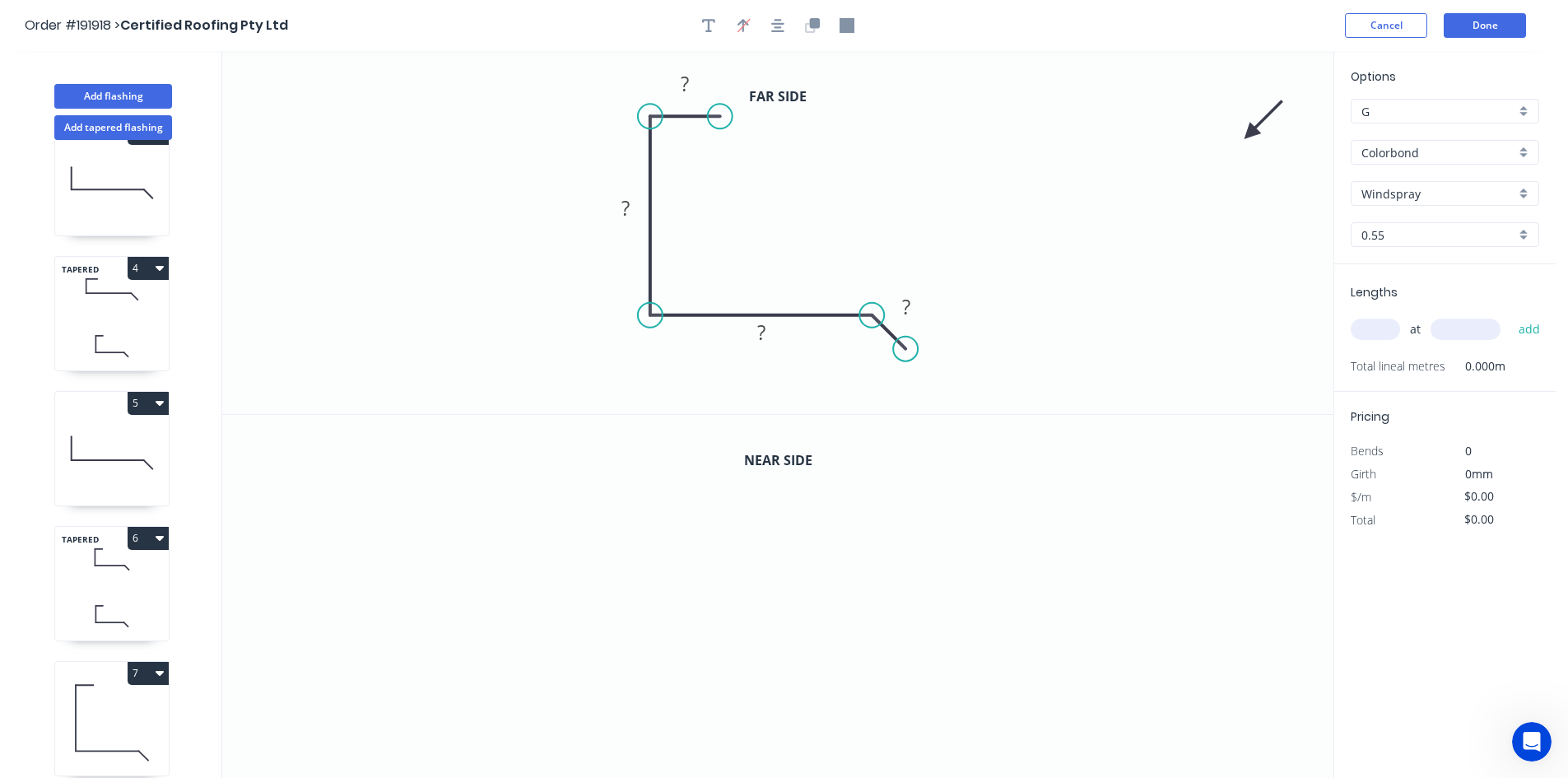
drag, startPoint x: 1243, startPoint y: 128, endPoint x: 1026, endPoint y: 176, distance: 222.2
click at [1026, 176] on icon "0 ? ? ? ?" at bounding box center [777, 232] width 1111 height 362
drag, startPoint x: 1258, startPoint y: 122, endPoint x: 1226, endPoint y: 139, distance: 36.2
click at [1107, 139] on icon "0 ? ? ? ?" at bounding box center [777, 232] width 1111 height 362
drag, startPoint x: 1249, startPoint y: 130, endPoint x: 822, endPoint y: 211, distance: 434.6
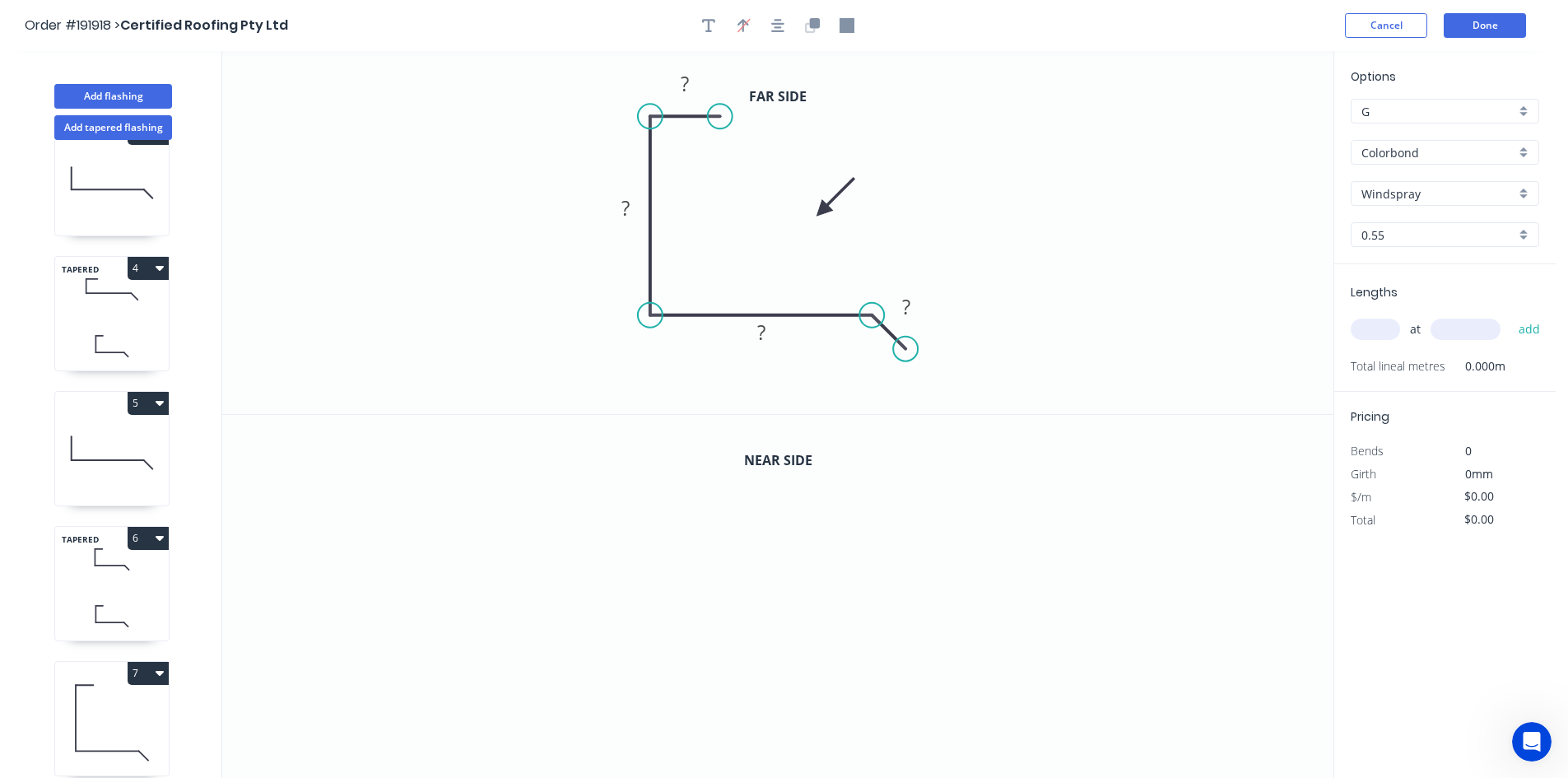
click at [822, 211] on icon at bounding box center [835, 196] width 47 height 47
click at [682, 83] on tspan "?" at bounding box center [684, 83] width 9 height 28
click at [775, 30] on icon "button" at bounding box center [778, 26] width 13 height 13
click at [810, 26] on icon "button" at bounding box center [814, 23] width 9 height 9
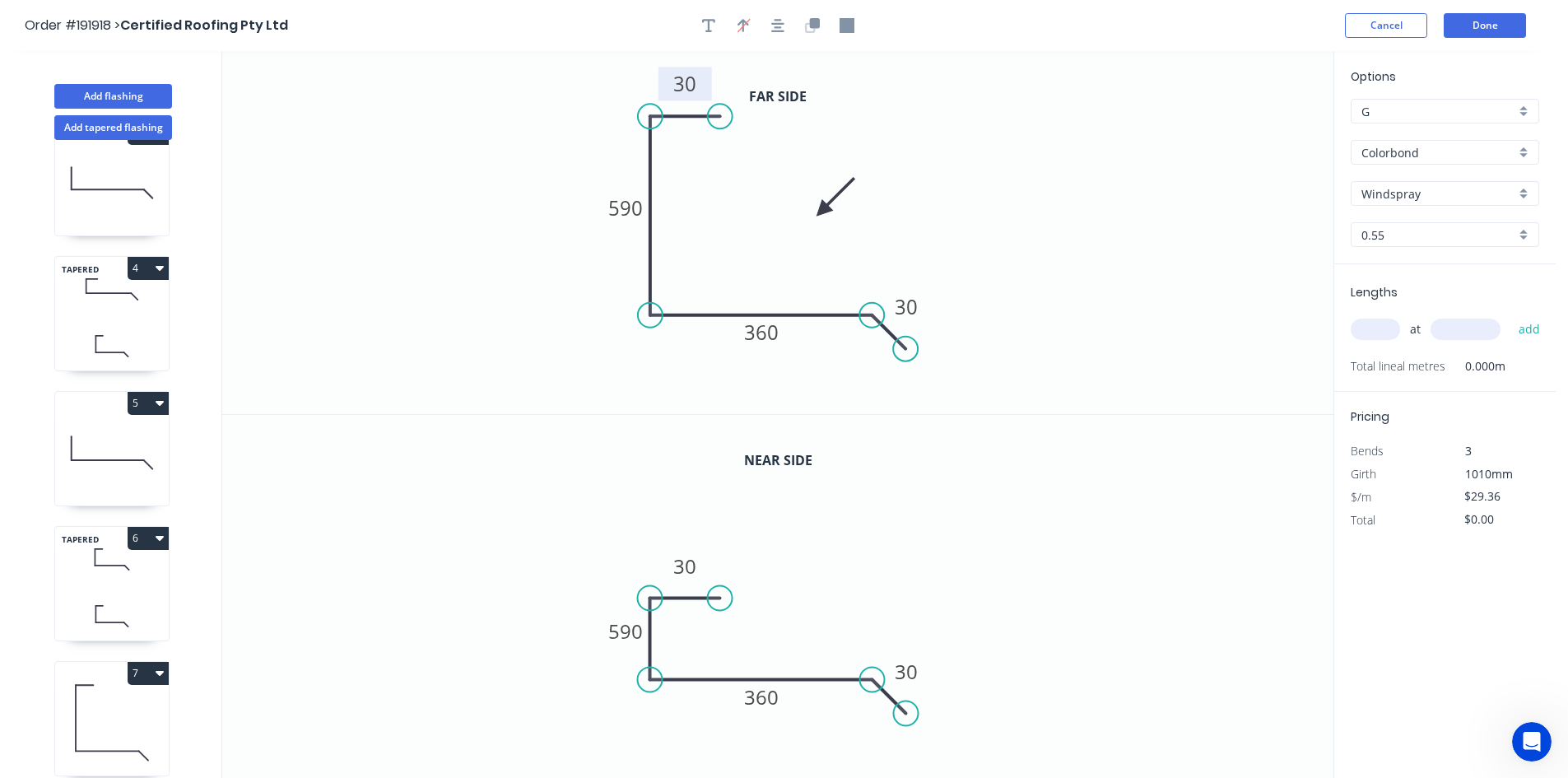
drag, startPoint x: 681, startPoint y: 480, endPoint x: 681, endPoint y: 600, distance: 120.0
click at [681, 600] on icon "0 30 590 360 30" at bounding box center [777, 596] width 1111 height 363
click at [636, 627] on tspan "590" at bounding box center [625, 630] width 34 height 28
click at [785, 28] on button "button" at bounding box center [778, 26] width 25 height 25
type input "$30.94"
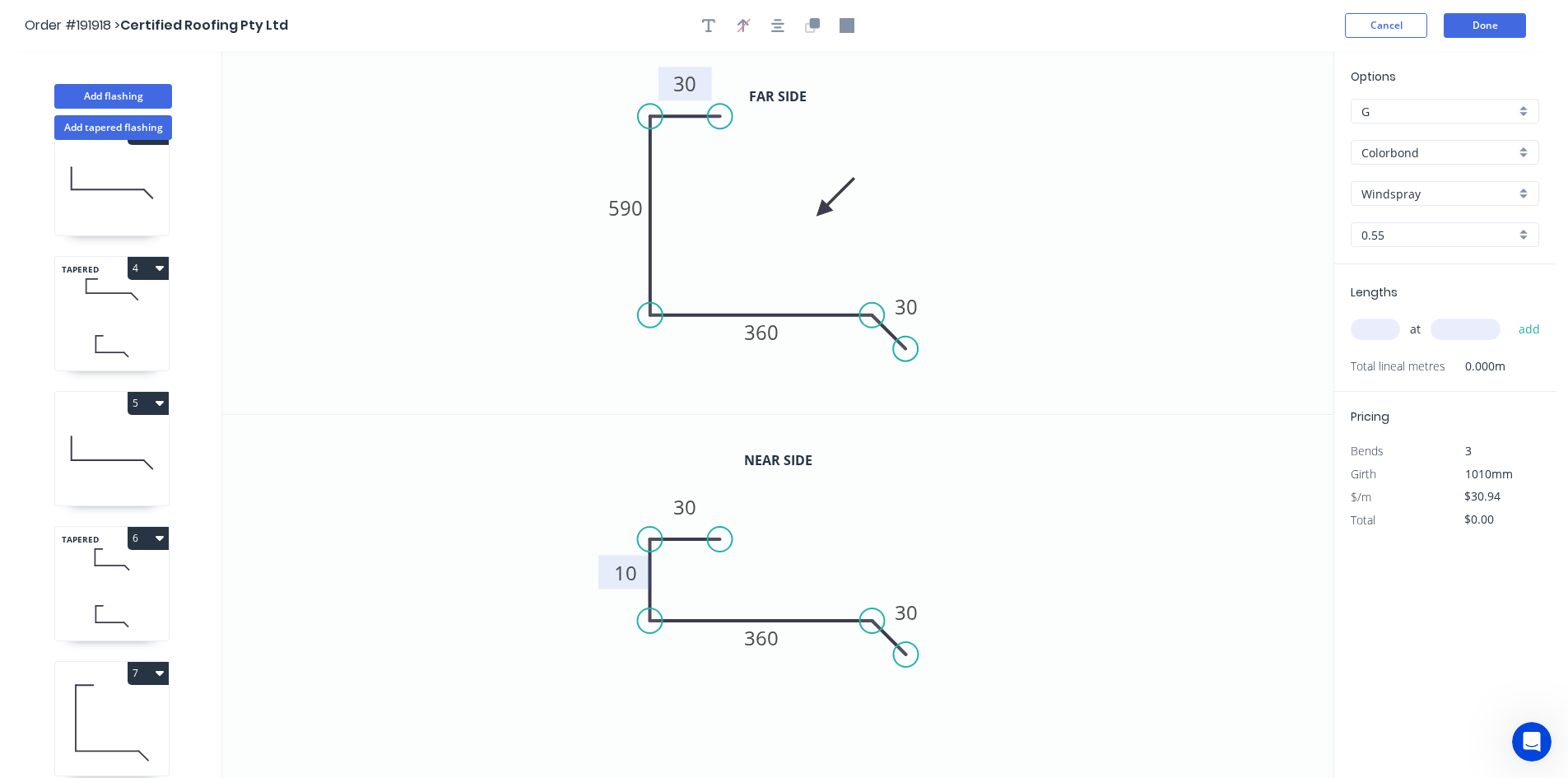
click at [1107, 332] on input "text" at bounding box center [1375, 329] width 49 height 22
type input "1"
type input "2300"
click at [1107, 315] on button "add" at bounding box center [1529, 328] width 39 height 28
type input "$71.16"
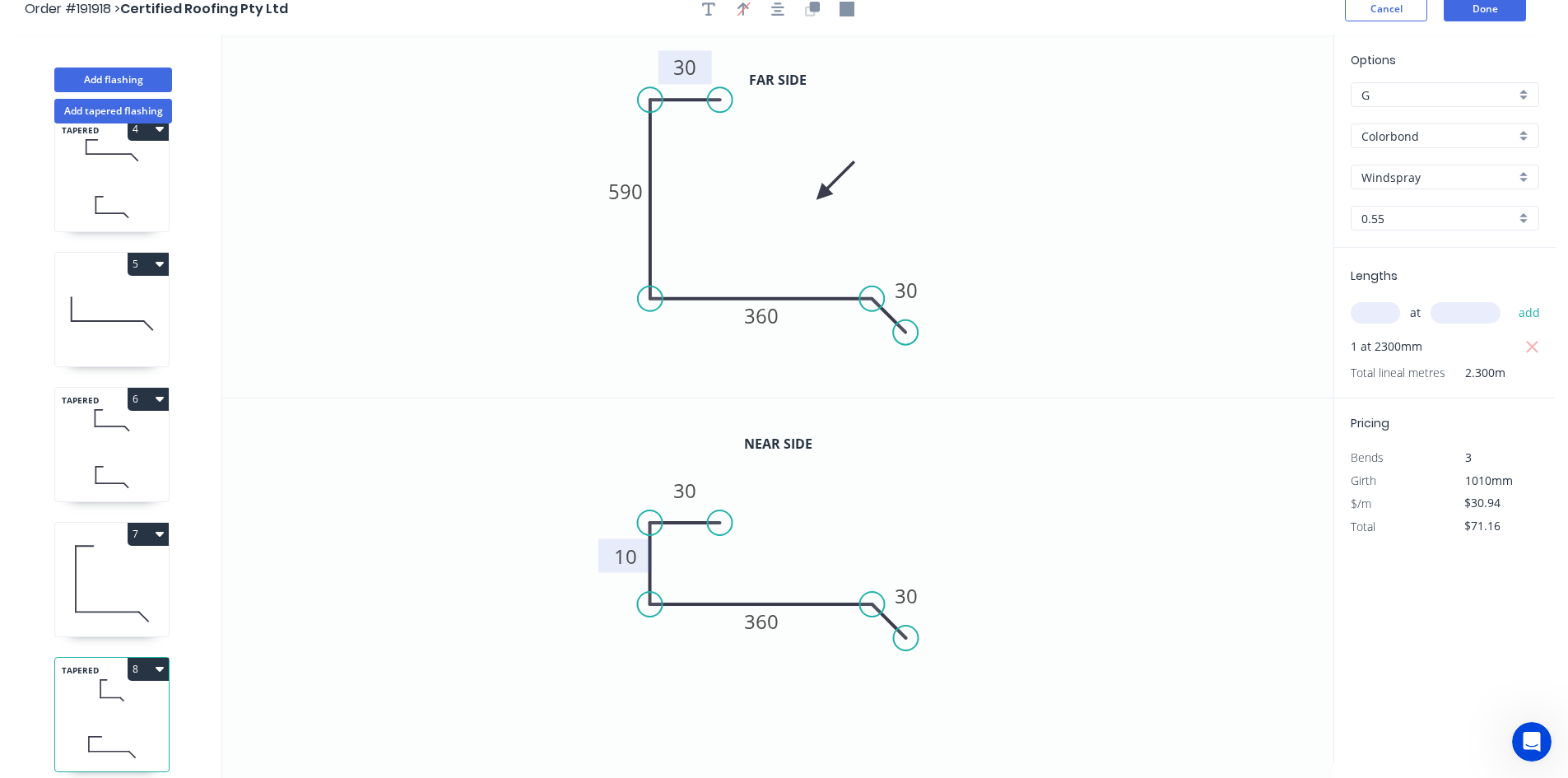
scroll to position [30, 0]
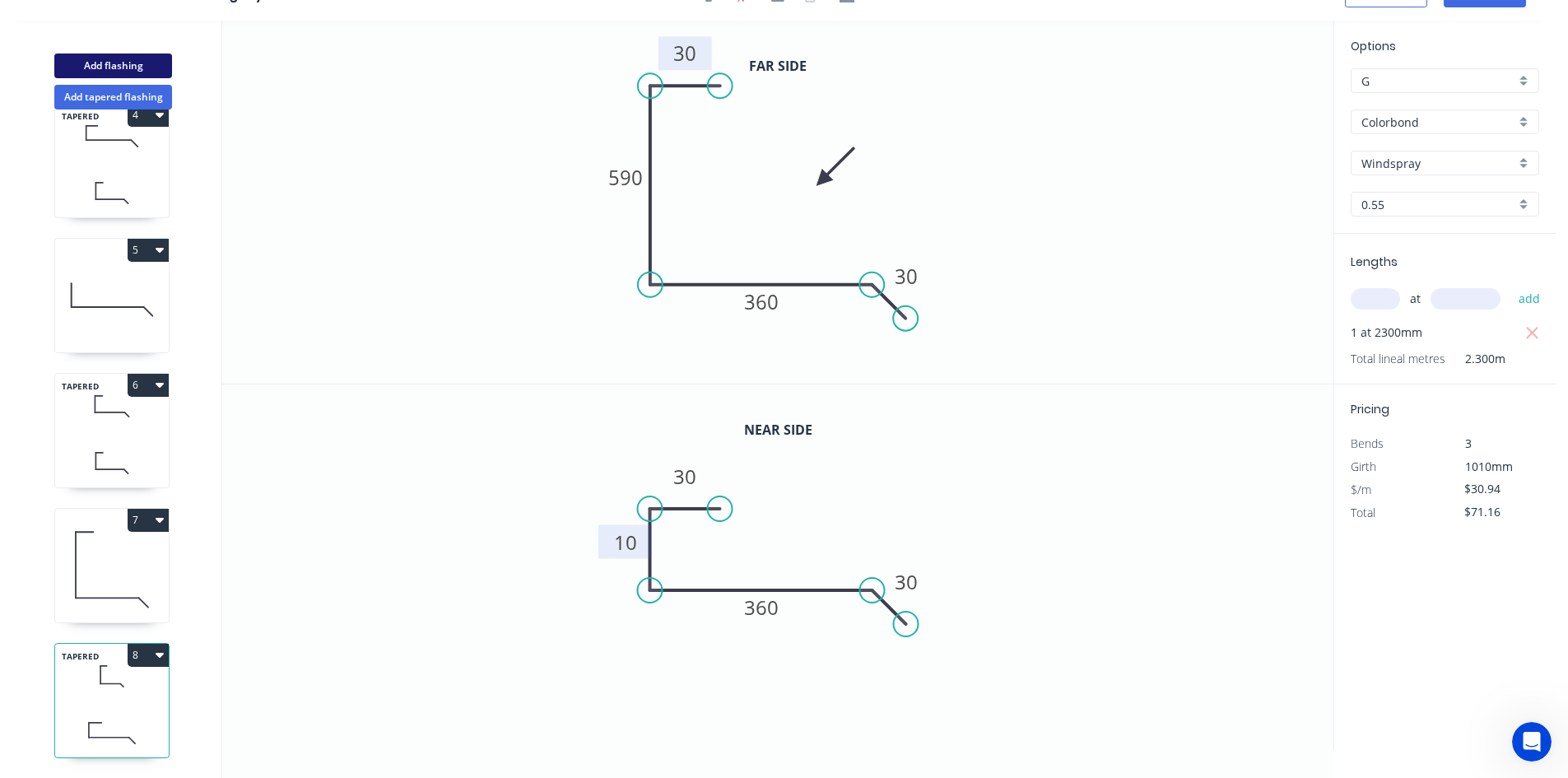
click at [140, 68] on button "Add flashing" at bounding box center [113, 65] width 118 height 25
type input "$0.00"
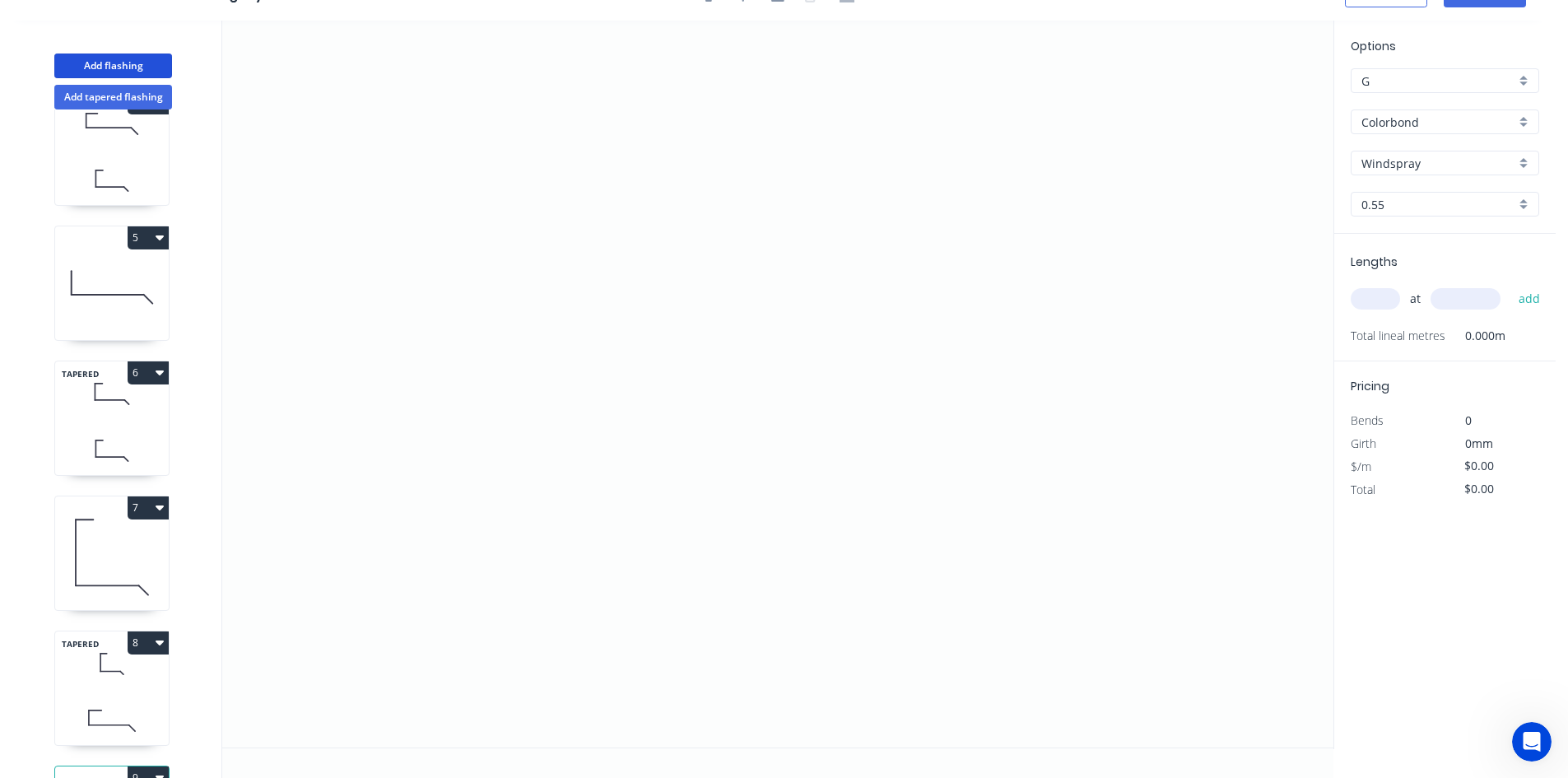
scroll to position [584, 0]
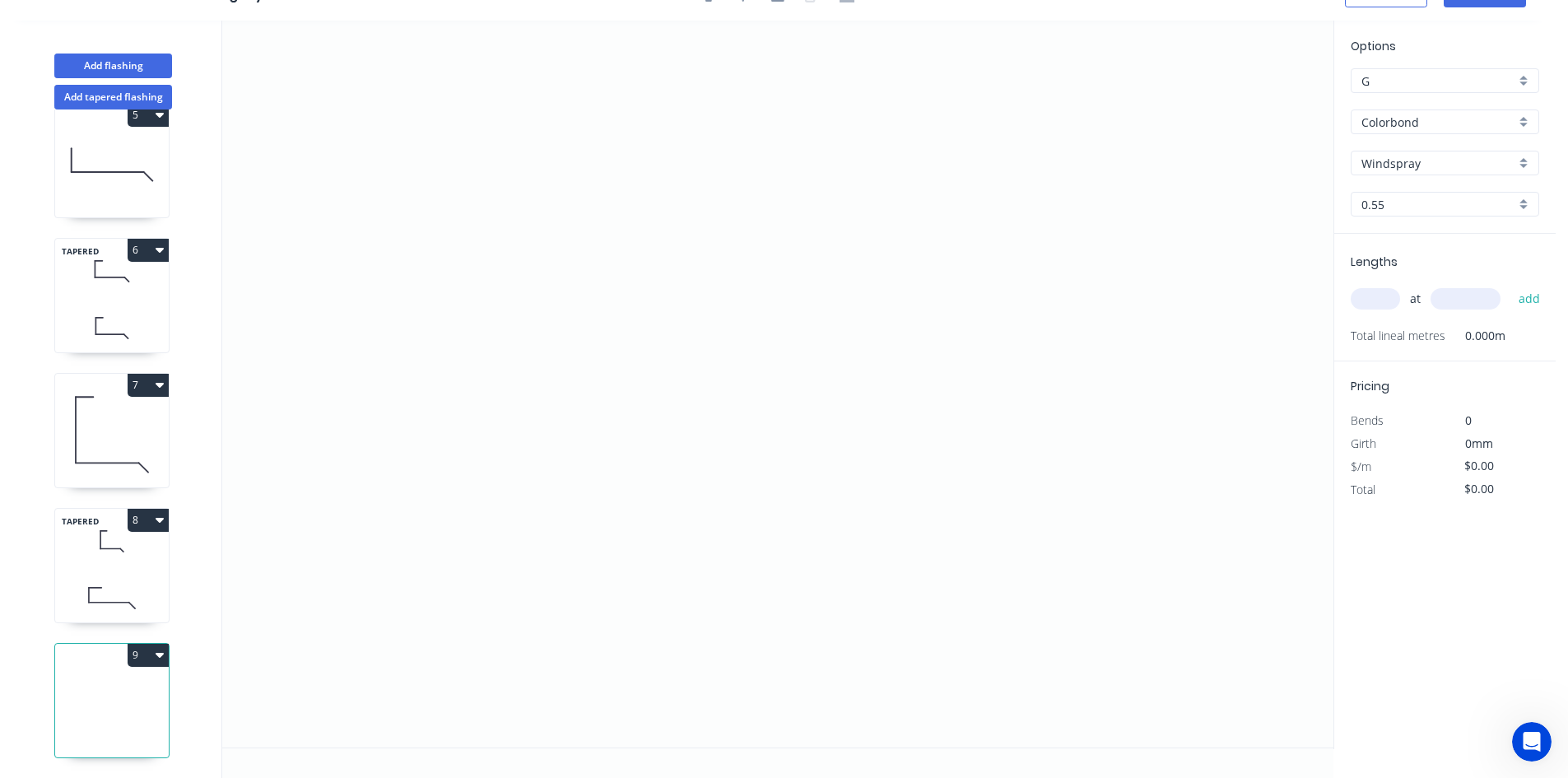
click at [164, 642] on button "9" at bounding box center [147, 655] width 41 height 23
click at [129, 642] on div "Delete" at bounding box center [91, 728] width 127 height 24
type input "$30.94"
type input "$71.16"
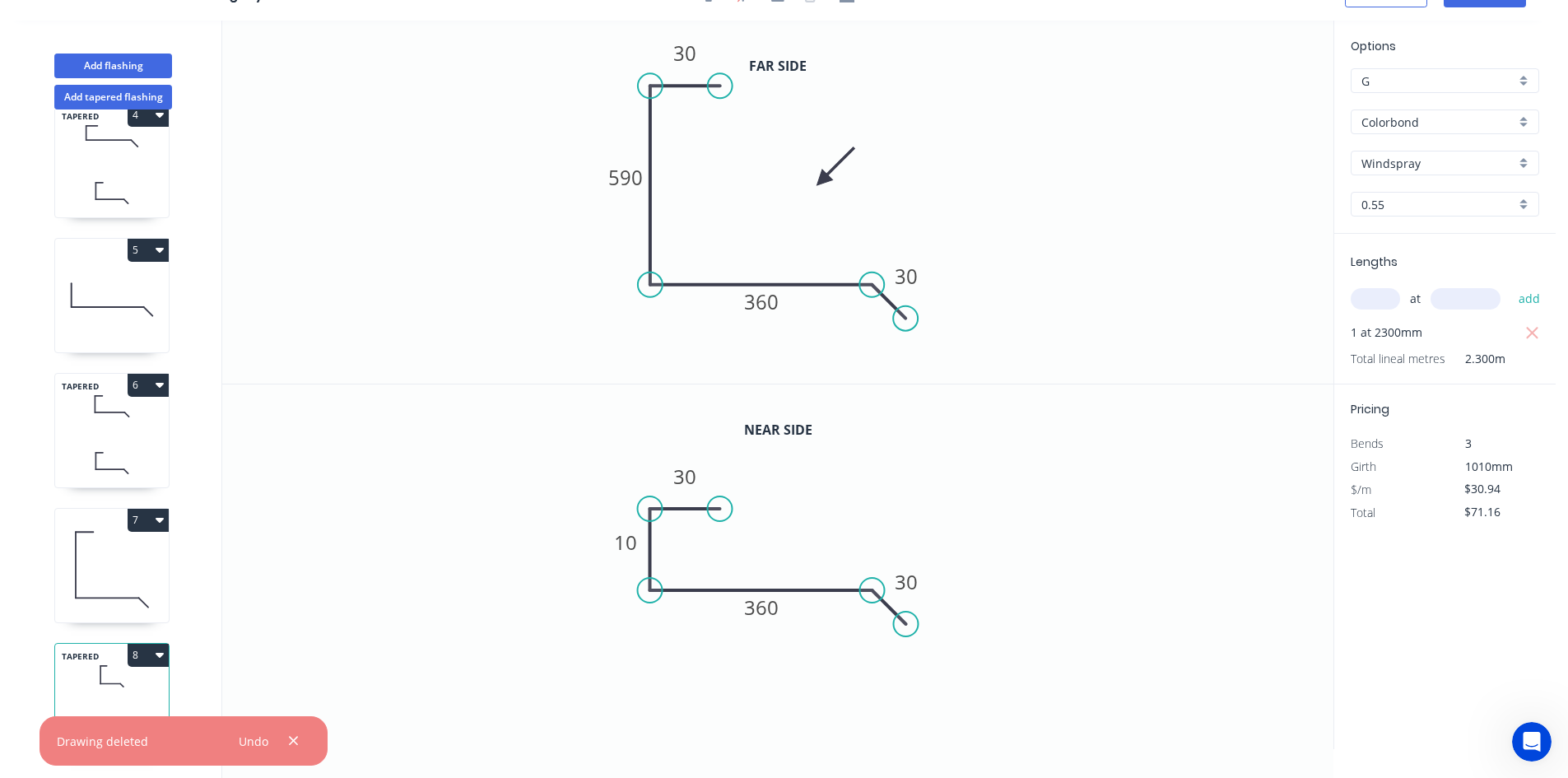
click at [138, 291] on icon at bounding box center [112, 299] width 114 height 105
type input "$14.37"
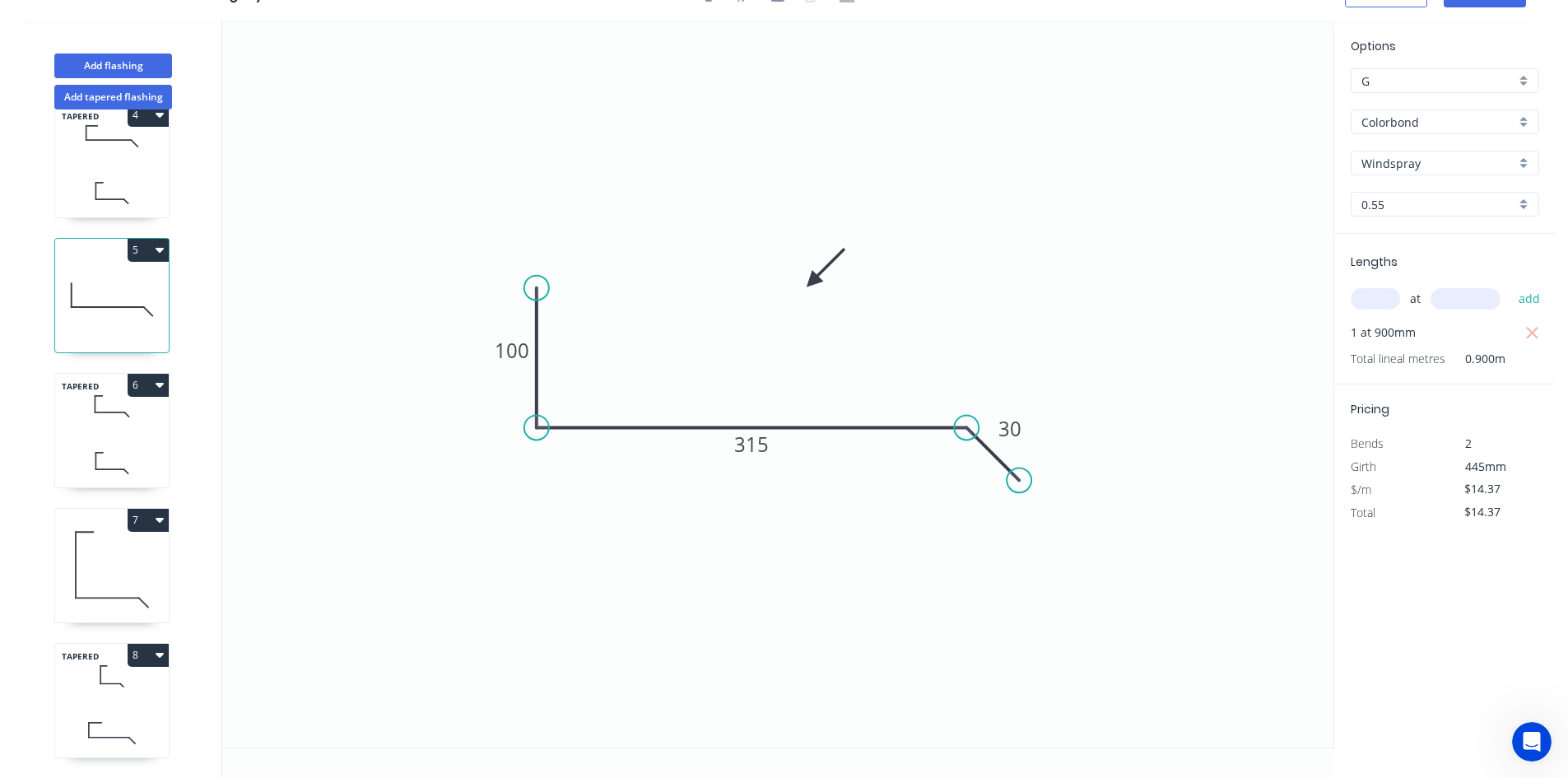
click at [160, 248] on icon "button" at bounding box center [159, 250] width 9 height 5
click at [159, 281] on button "Duplicate" at bounding box center [90, 290] width 157 height 33
type input "$0.00"
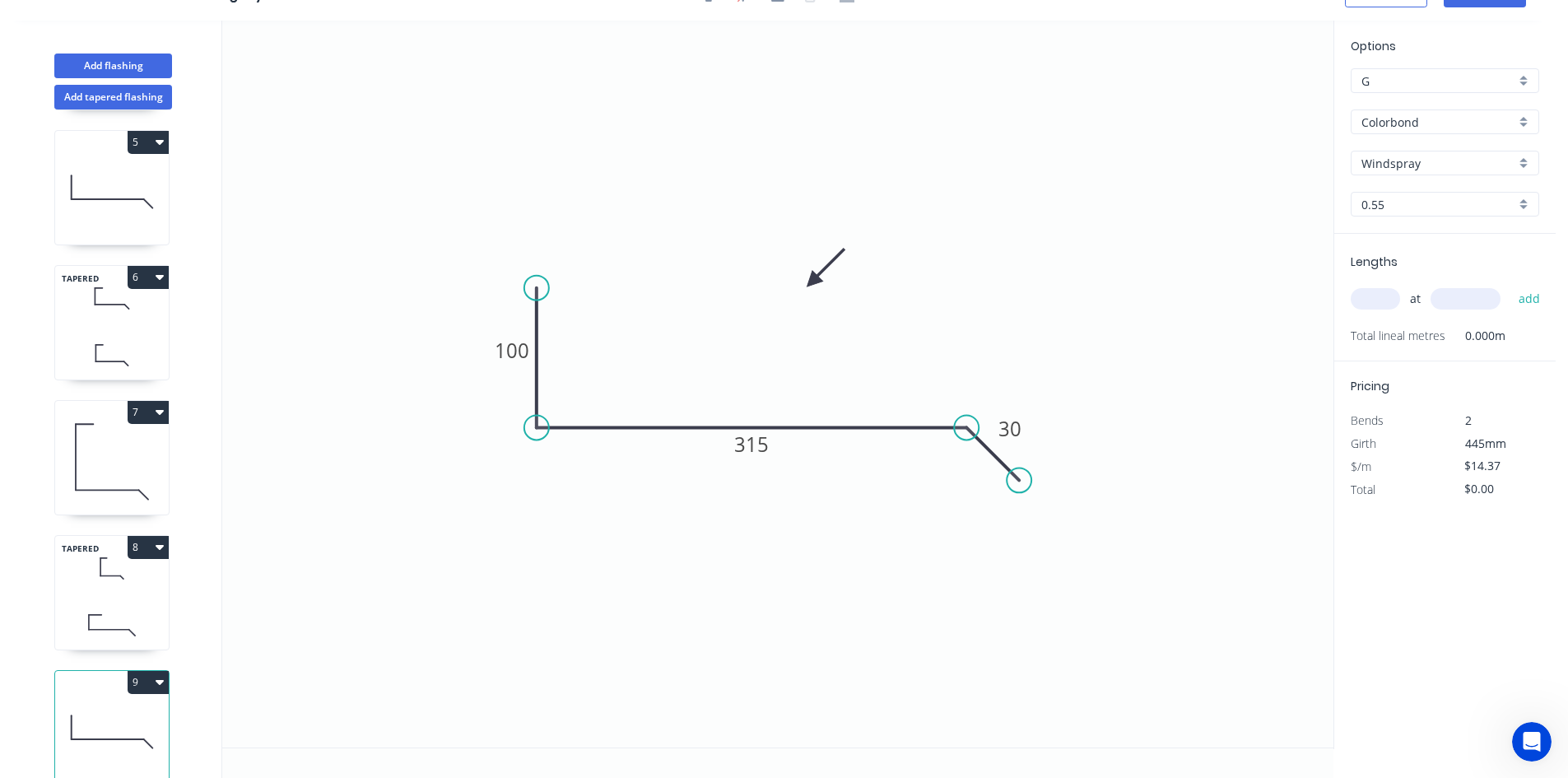
scroll to position [584, 0]
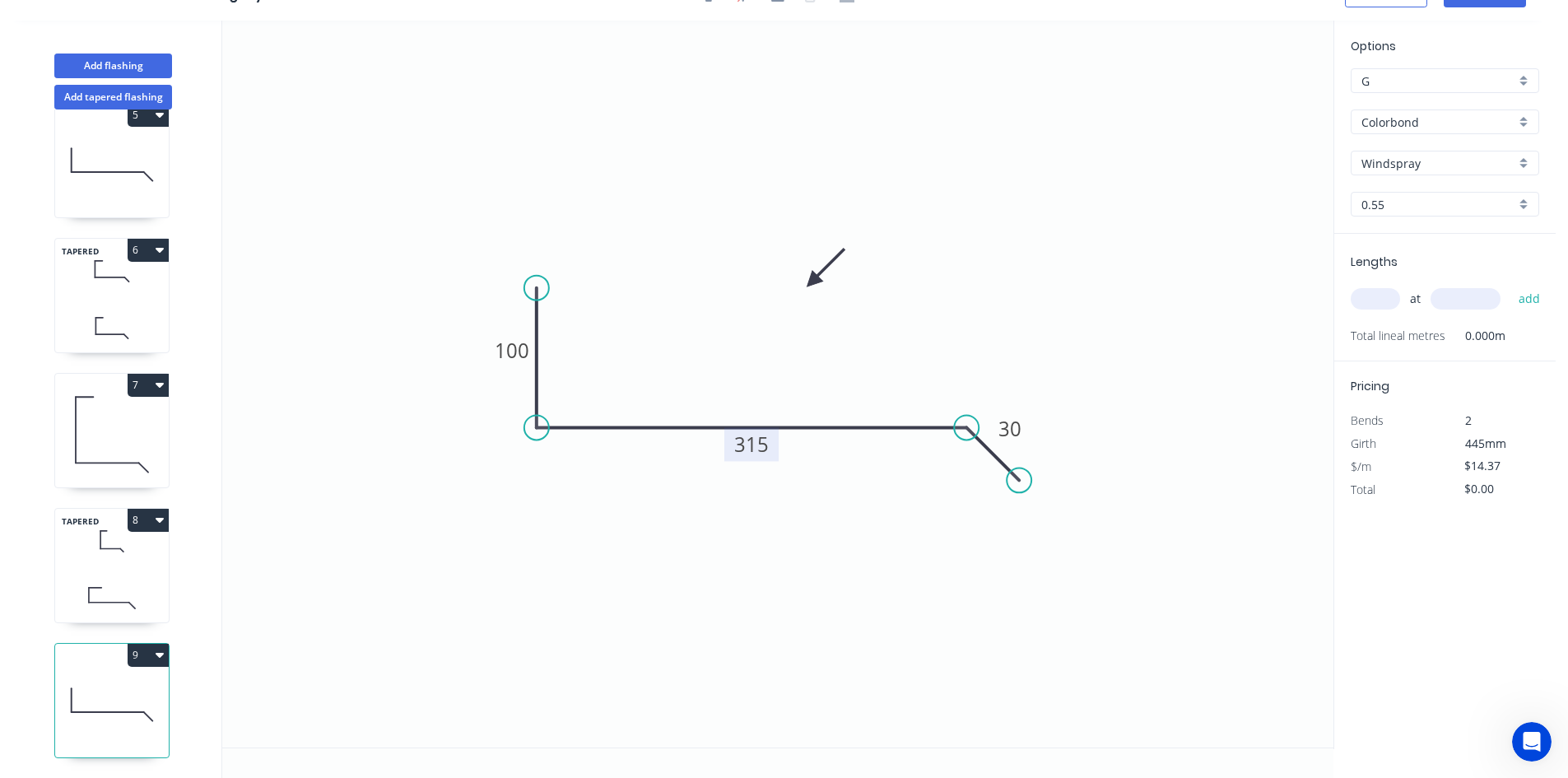
click at [741, 450] on tspan "315" at bounding box center [752, 444] width 34 height 28
click at [1107, 305] on input "text" at bounding box center [1375, 299] width 49 height 22
type input "1"
type input "800"
click at [1107, 285] on button "add" at bounding box center [1529, 298] width 39 height 28
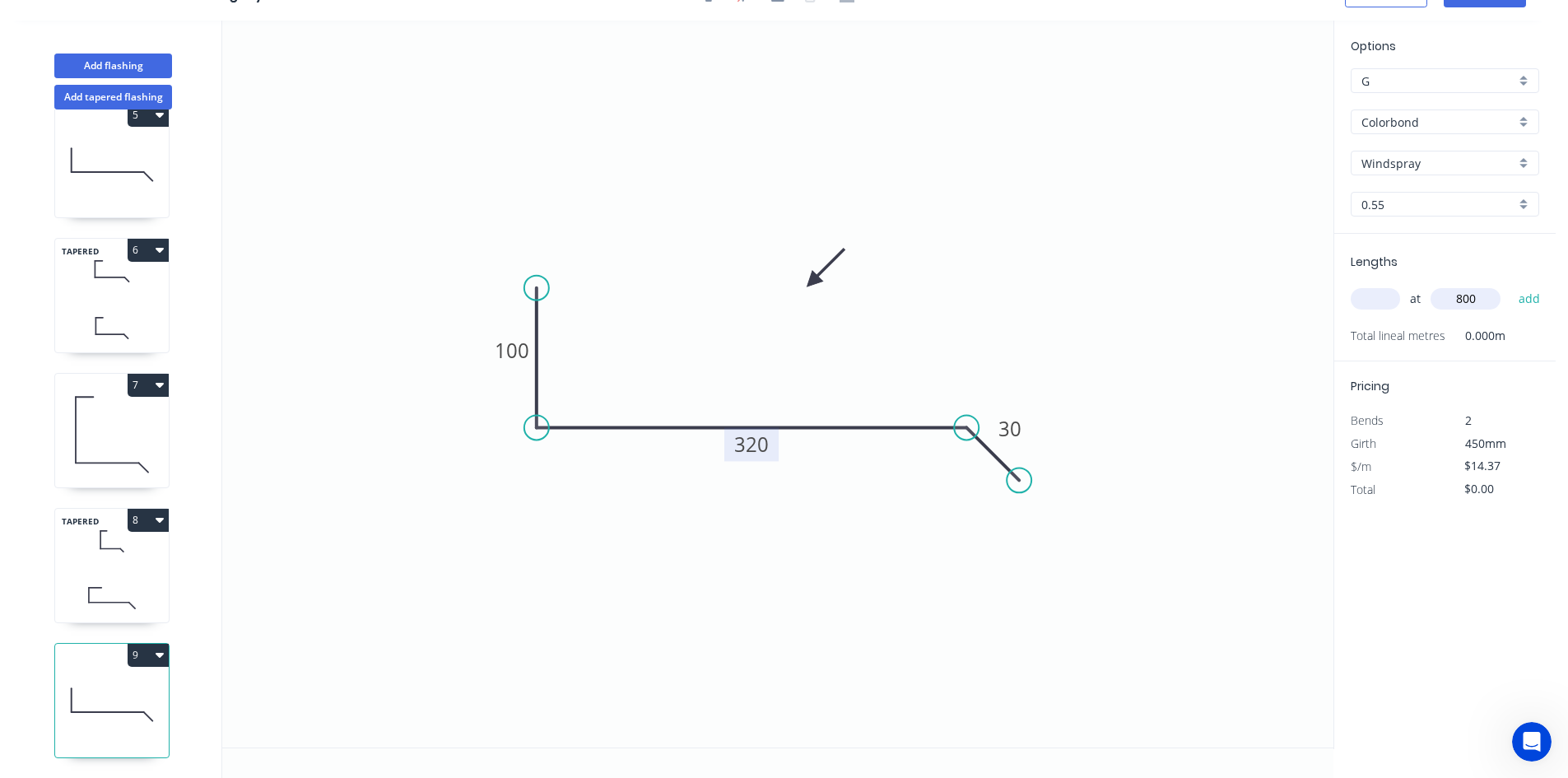
type input "$14.37"
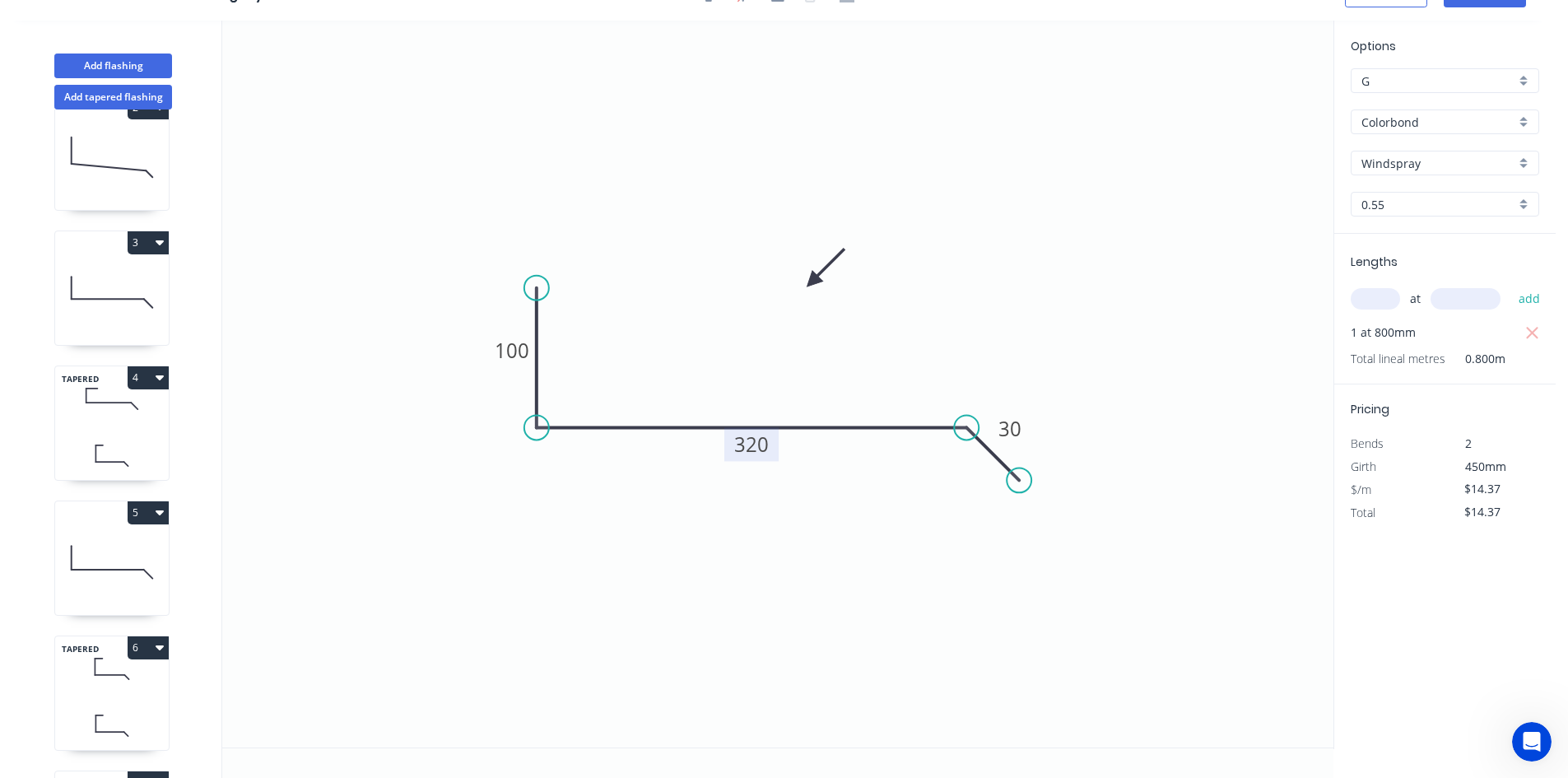
scroll to position [172, 0]
click at [140, 420] on icon at bounding box center [112, 399] width 114 height 48
type input "$30.94"
type input "$69.62"
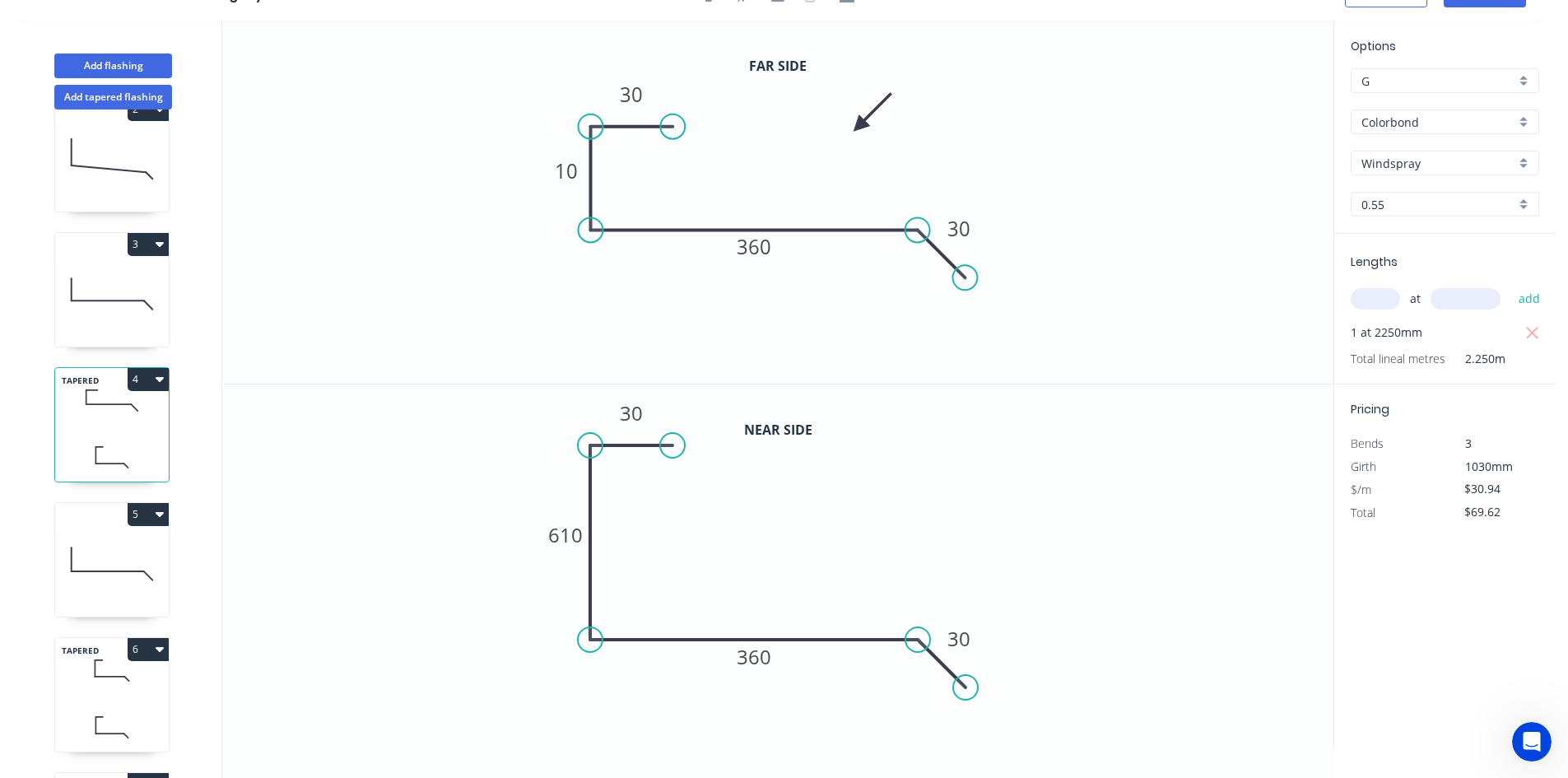
click at [129, 275] on icon at bounding box center [112, 293] width 114 height 105
type input "$14.37"
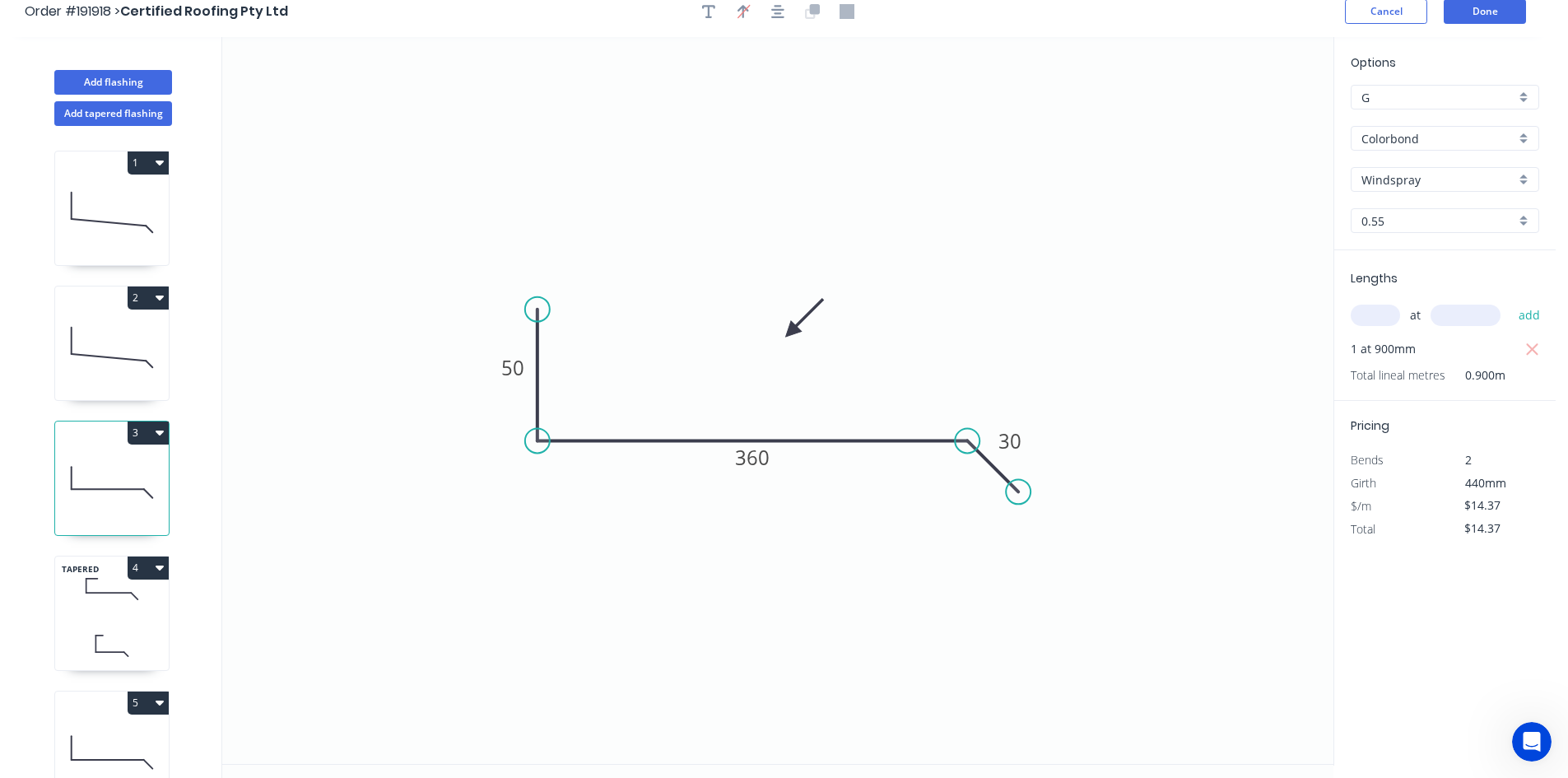
scroll to position [0, 0]
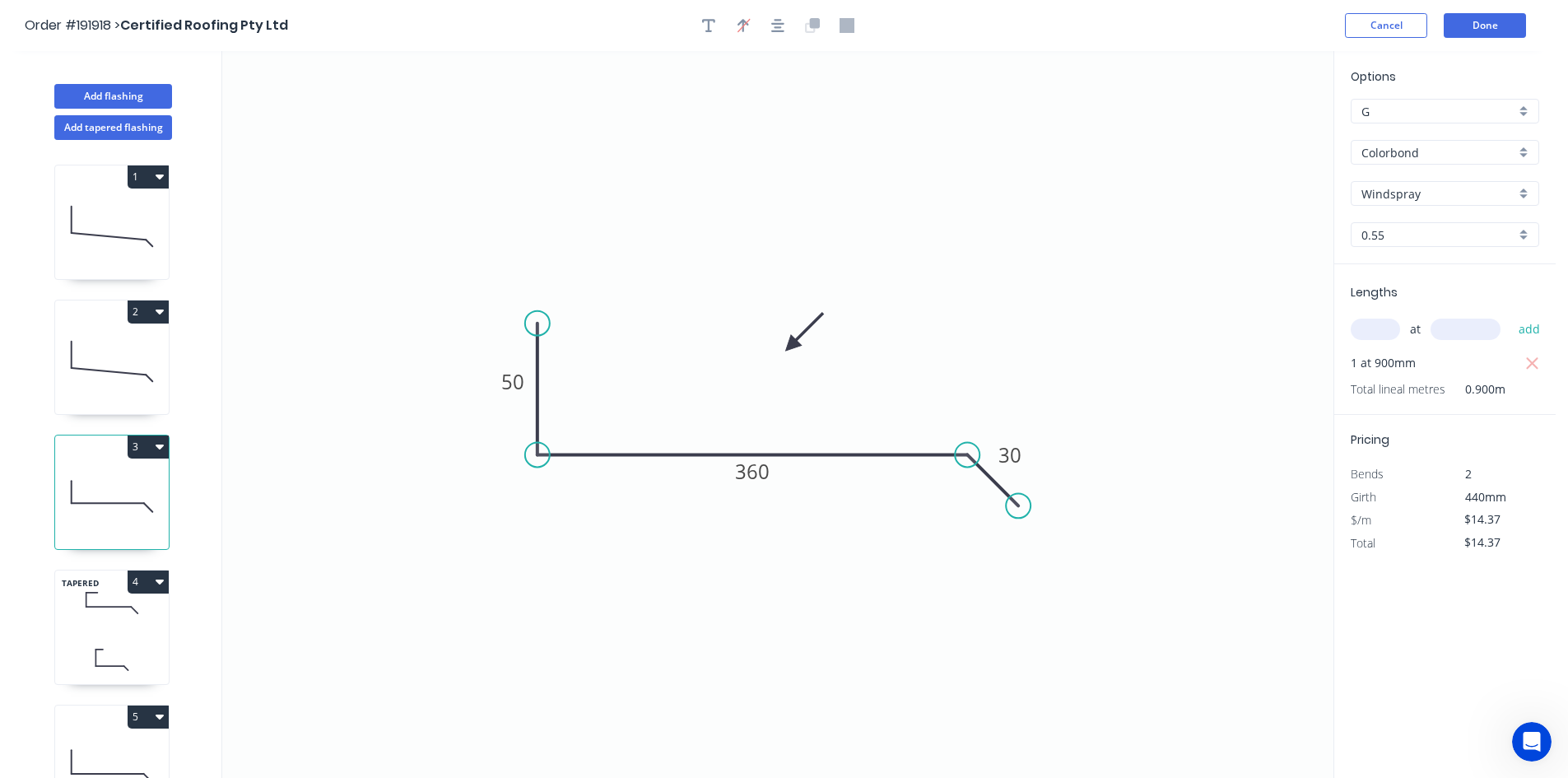
click at [134, 348] on icon at bounding box center [112, 361] width 114 height 105
type input "$12.34"
type input "$62.93"
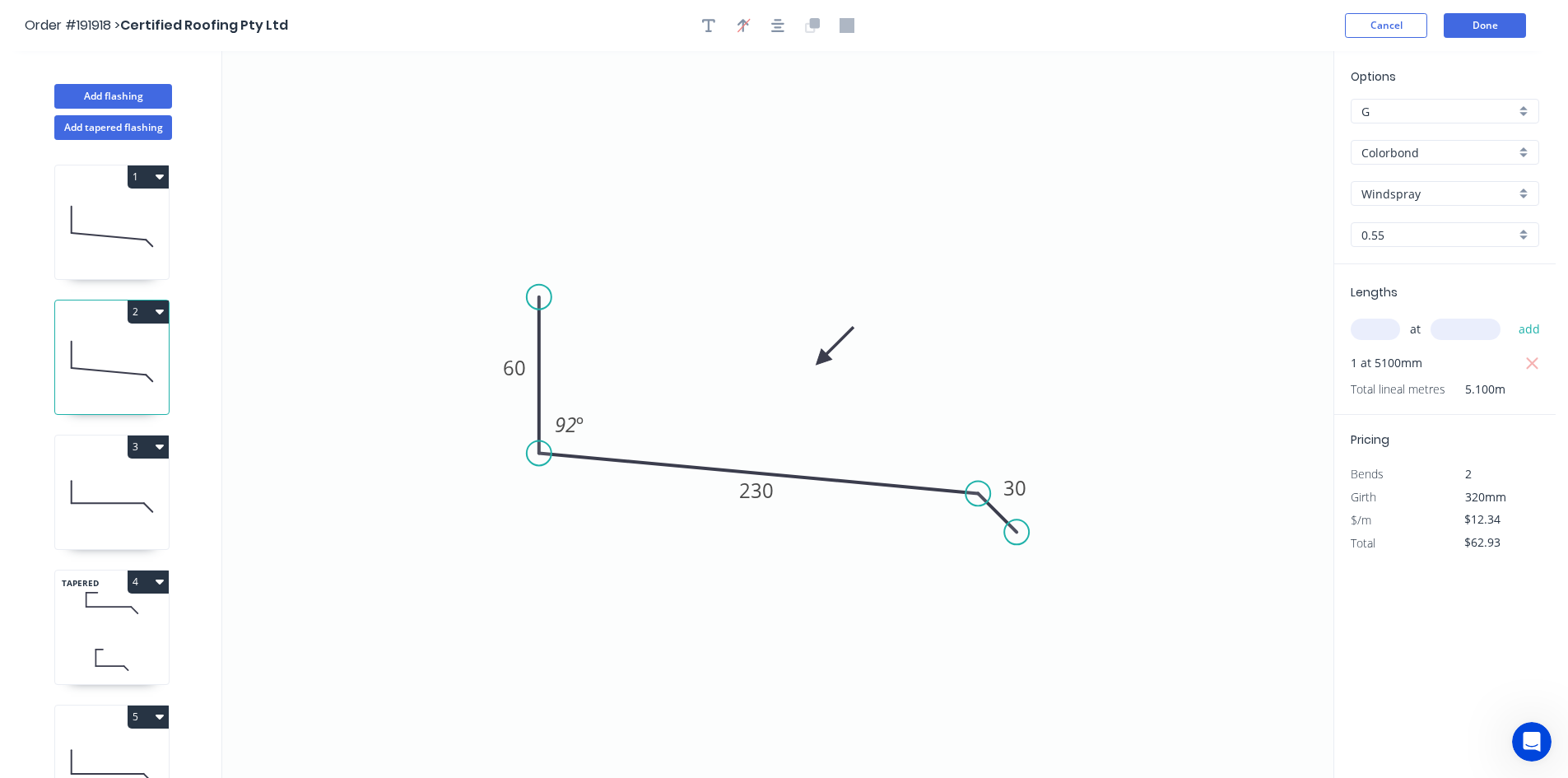
click at [121, 257] on icon at bounding box center [112, 226] width 114 height 105
type input "$10.31"
type input "$105.16"
click at [108, 353] on icon at bounding box center [112, 361] width 114 height 105
type input "$12.34"
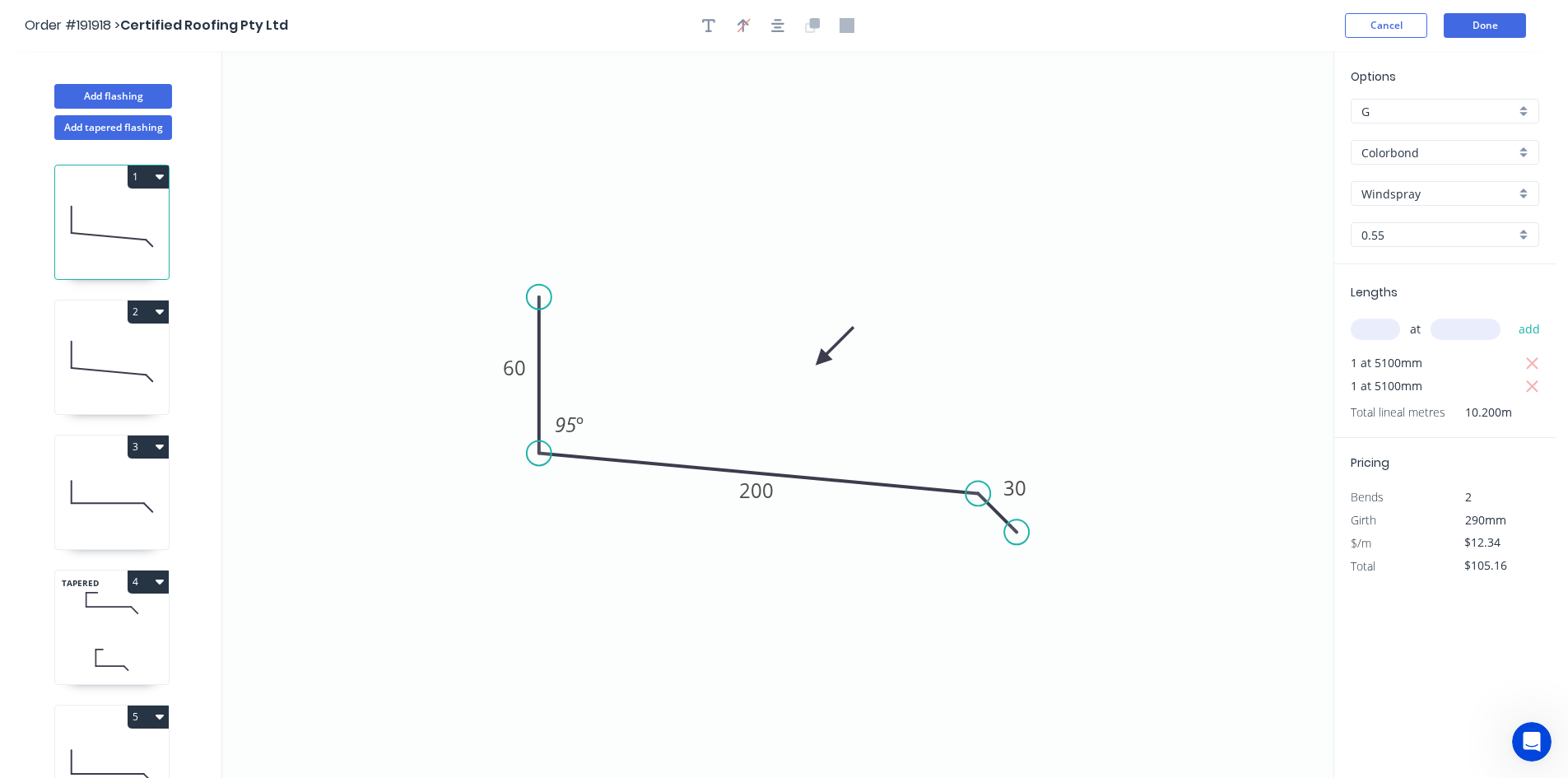
type input "$62.93"
click at [114, 492] on icon at bounding box center [112, 495] width 114 height 105
type input "$14.37"
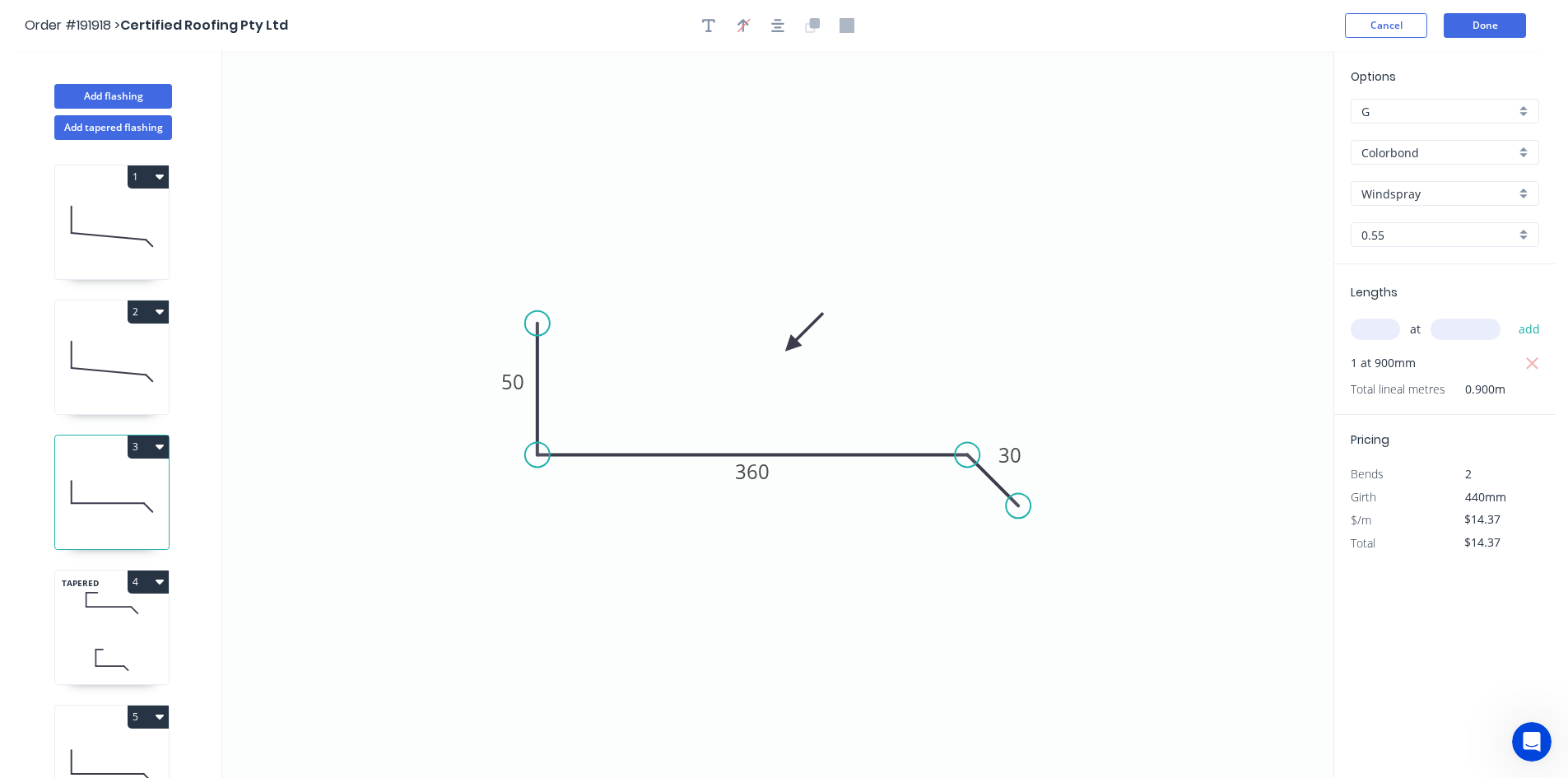
click at [121, 239] on icon at bounding box center [112, 226] width 114 height 105
type input "$10.31"
type input "$105.16"
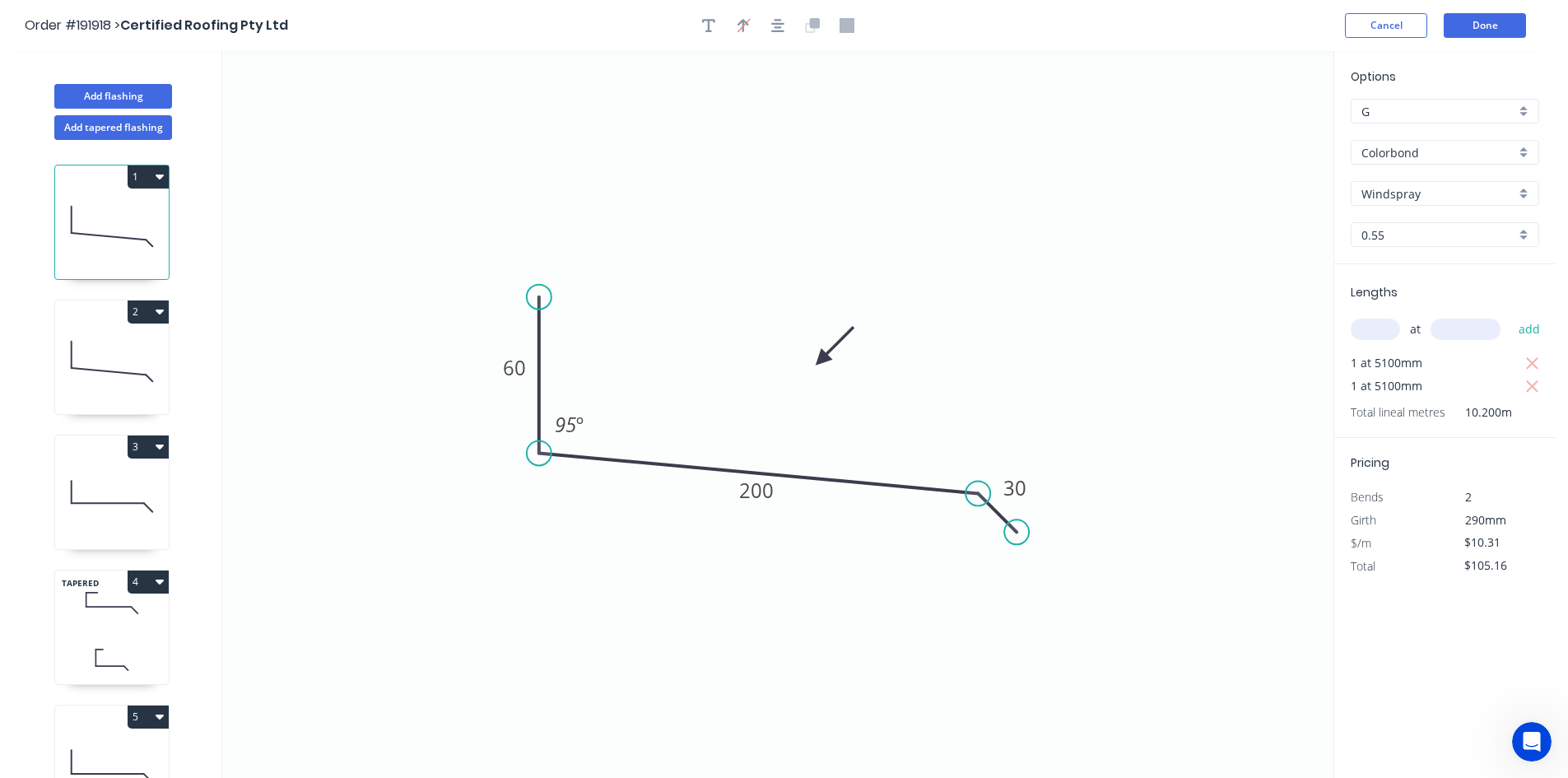
click at [108, 372] on icon at bounding box center [108, 371] width 75 height 7
type input "$12.34"
type input "$62.93"
click at [128, 489] on icon at bounding box center [112, 495] width 114 height 105
type input "$14.37"
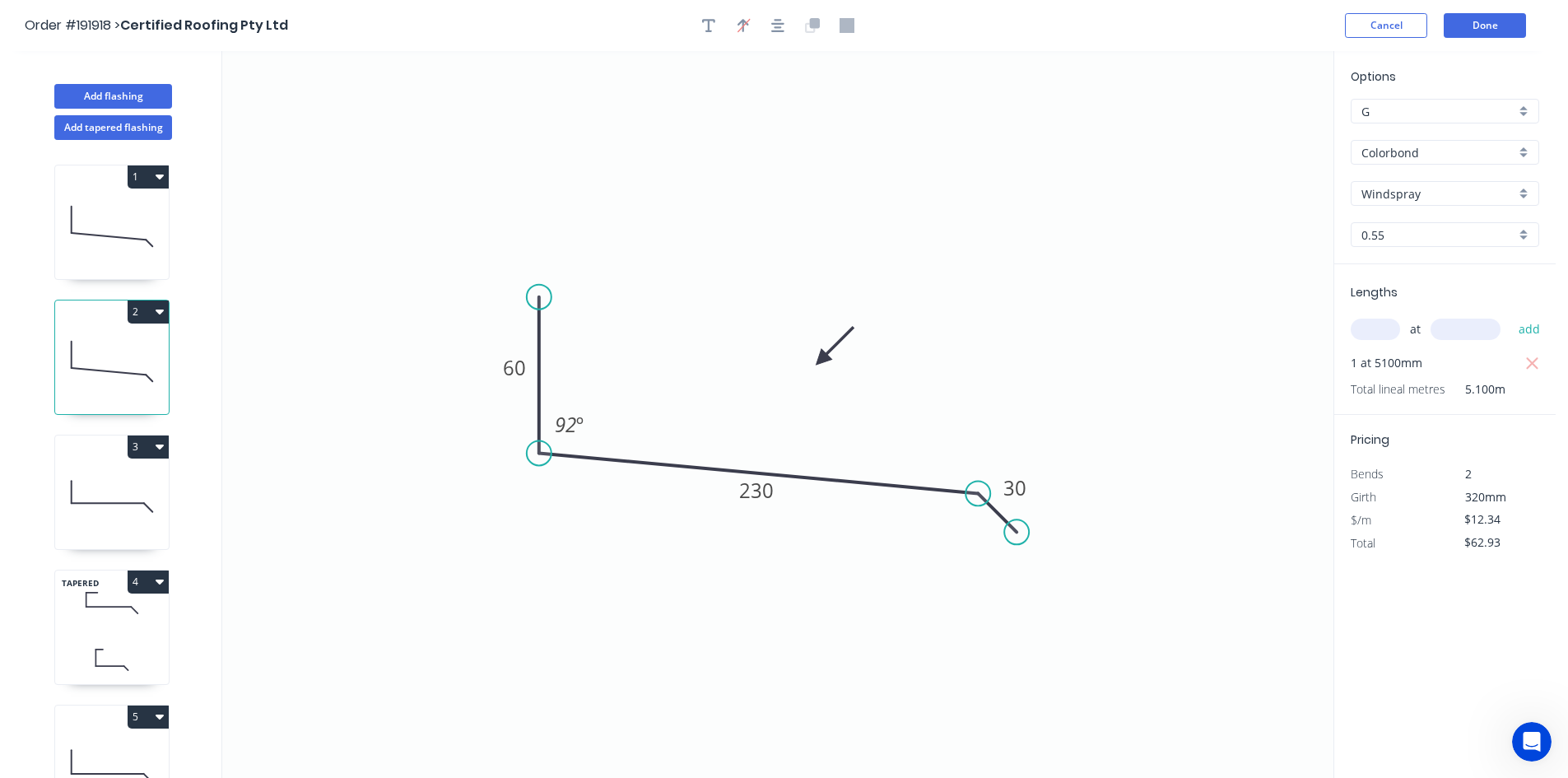
type input "$14.37"
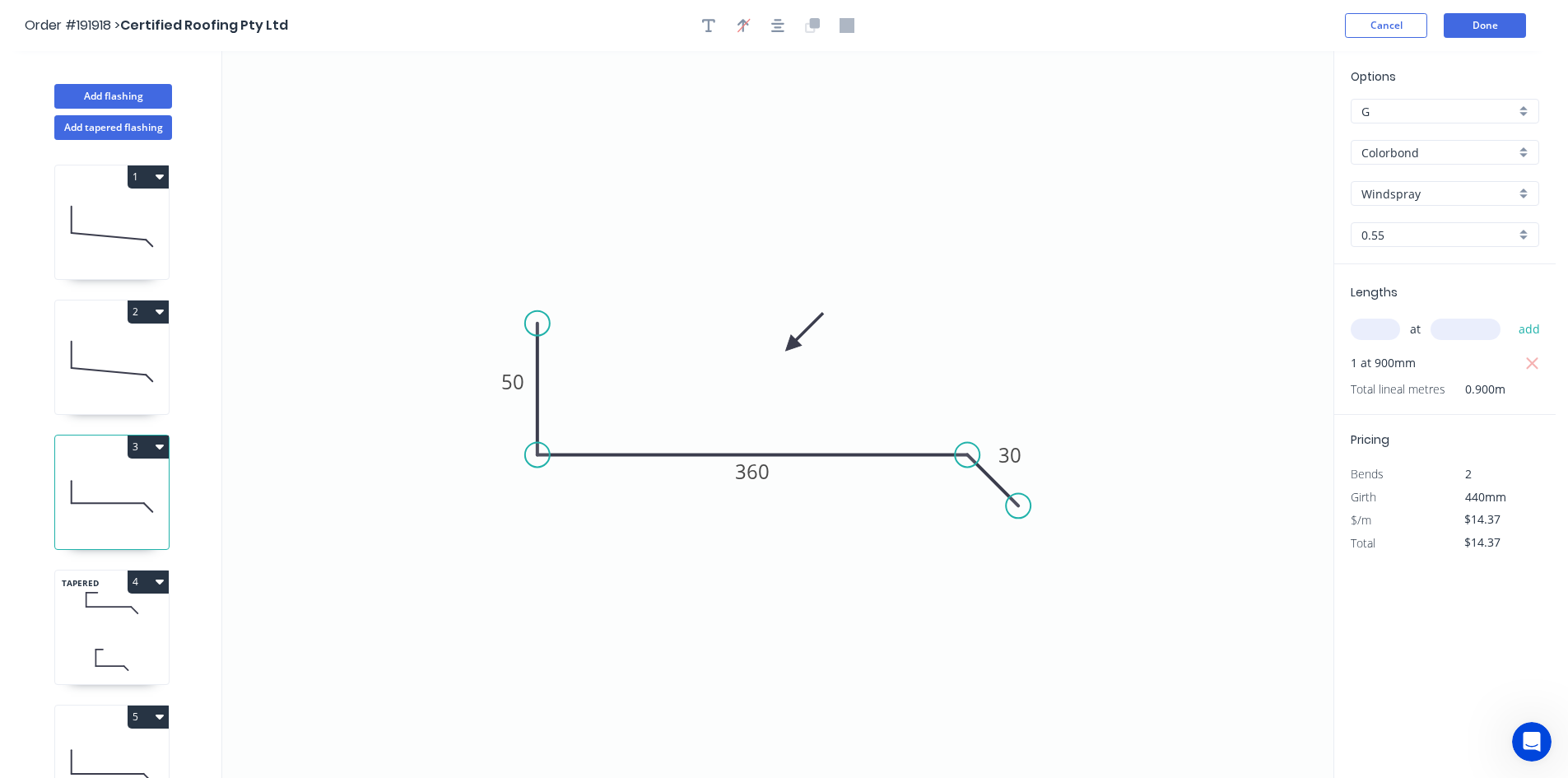
click at [110, 641] on icon at bounding box center [112, 659] width 114 height 48
type input "$30.94"
type input "$69.62"
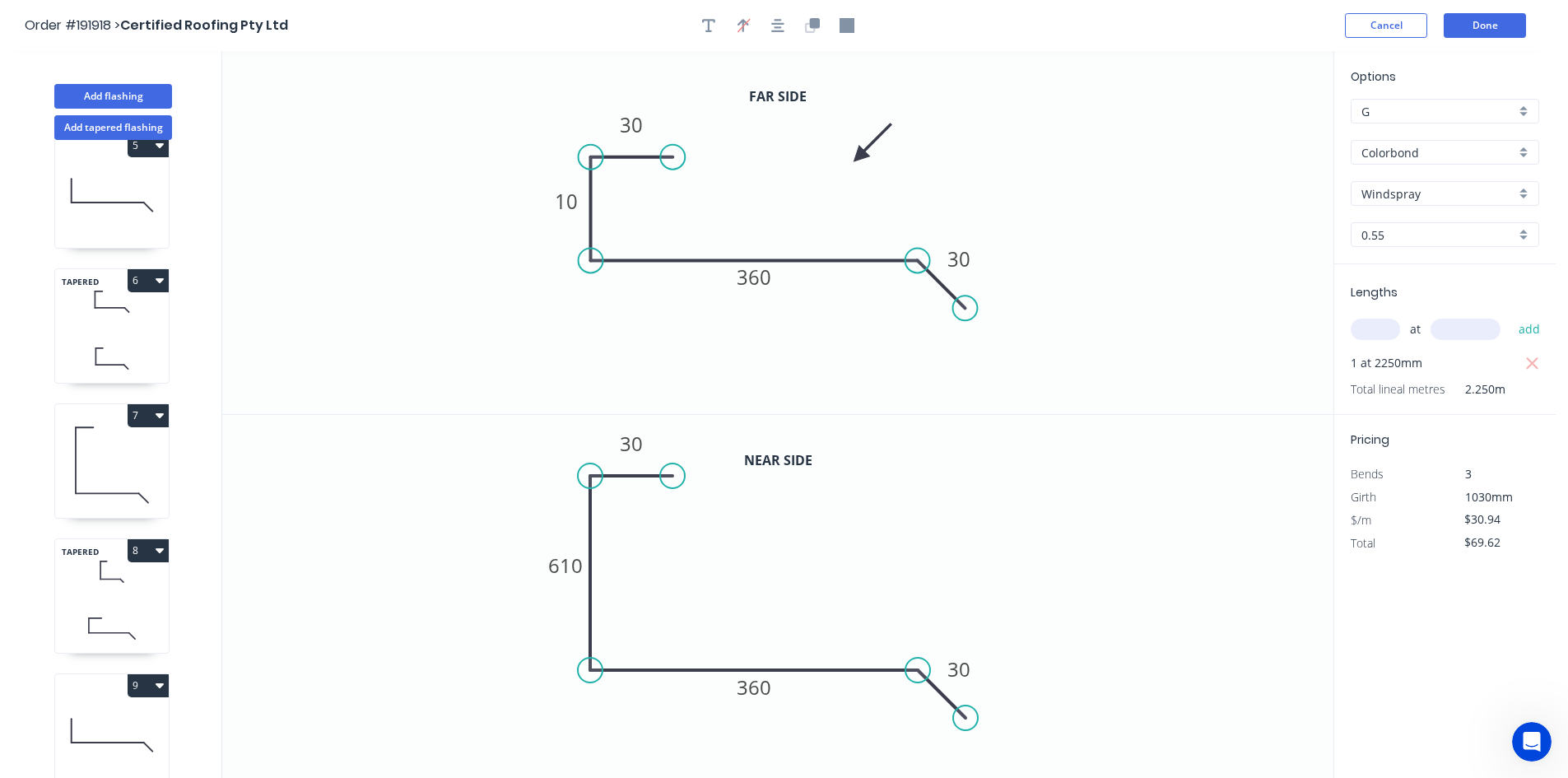
scroll to position [584, 0]
click at [96, 642] on icon at bounding box center [112, 734] width 114 height 105
type input "$14.37"
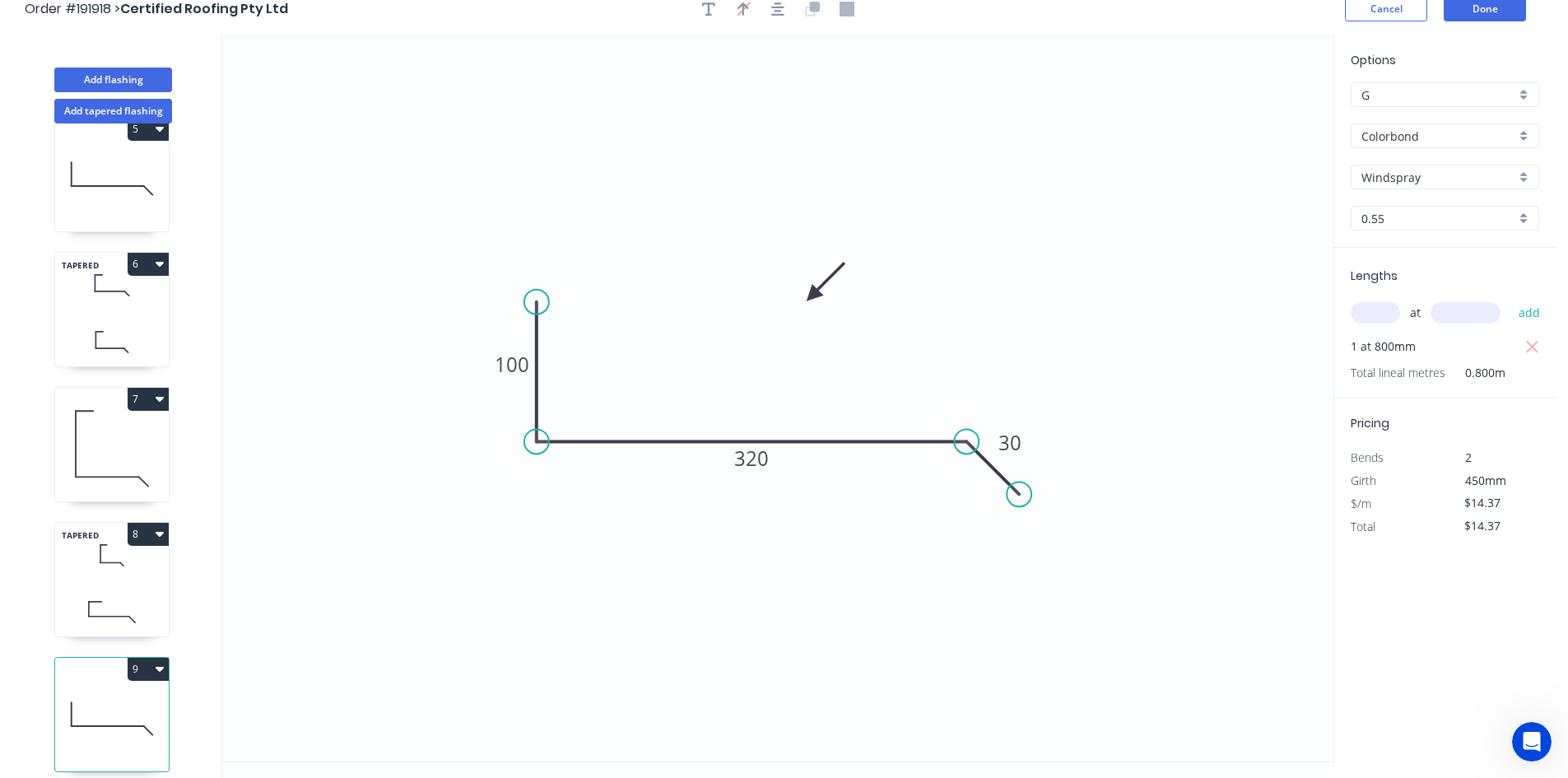
scroll to position [30, 0]
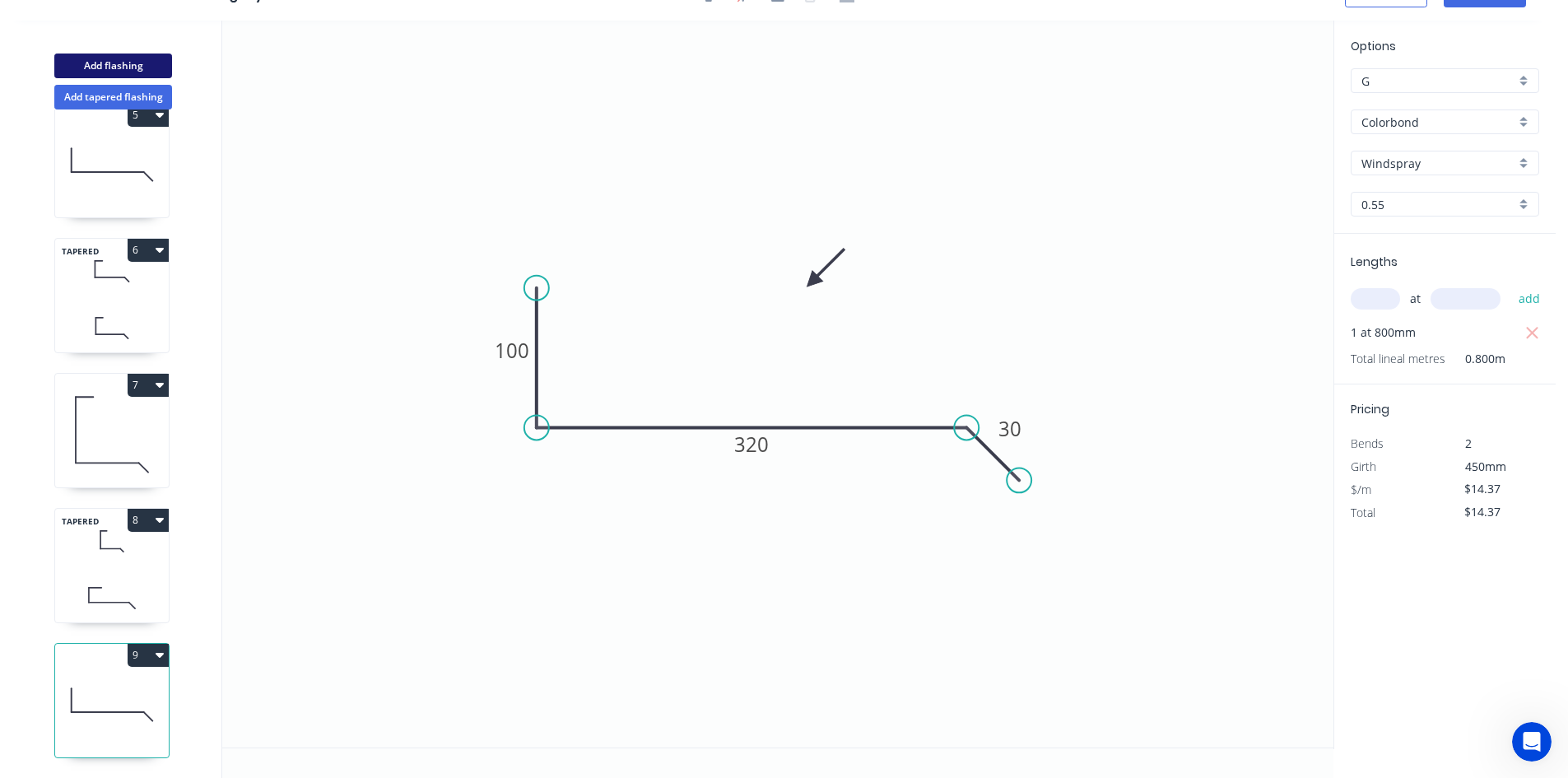
click at [152, 68] on button "Add flashing" at bounding box center [113, 65] width 118 height 25
type input "$0.00"
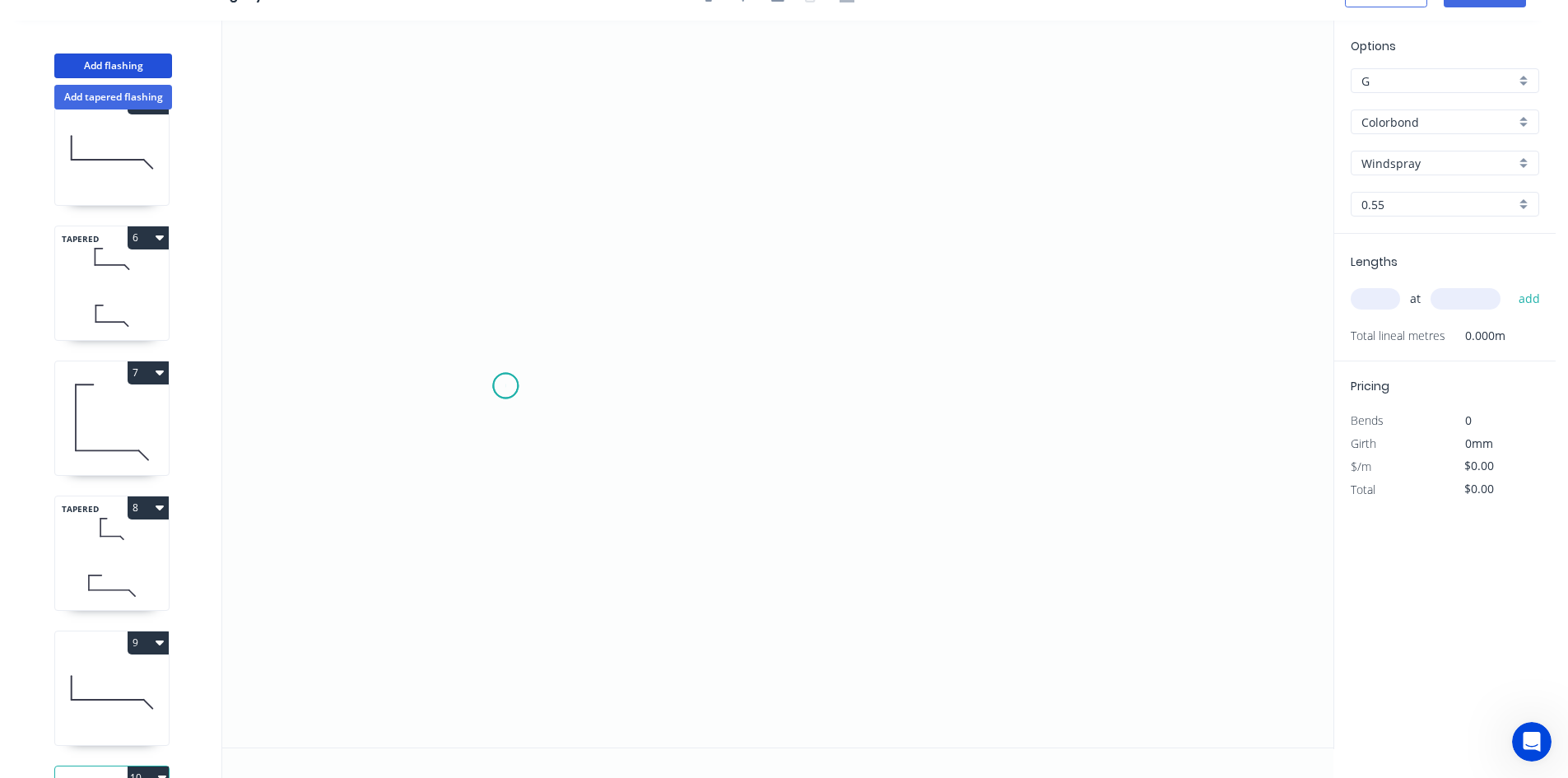
click at [505, 386] on icon "0" at bounding box center [777, 384] width 1111 height 727
click at [770, 245] on icon at bounding box center [637, 315] width 264 height 140
click at [1045, 392] on icon "0 ?" at bounding box center [777, 384] width 1111 height 727
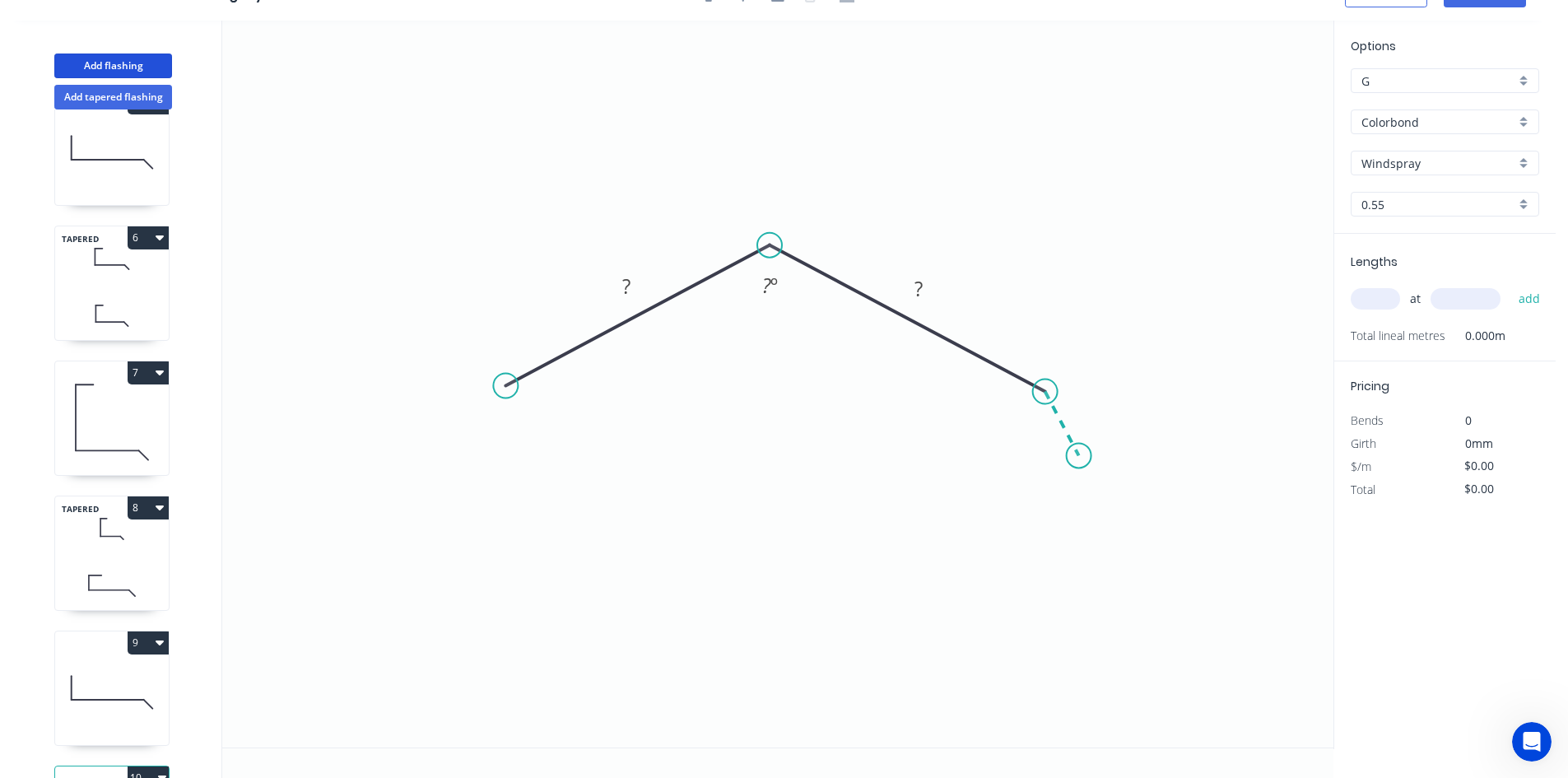
click at [1079, 455] on icon "0 ? ? ? º" at bounding box center [777, 384] width 1111 height 727
click at [1074, 455] on circle at bounding box center [1079, 455] width 25 height 25
click at [1078, 458] on circle at bounding box center [1079, 455] width 25 height 25
drag, startPoint x: 1077, startPoint y: 457, endPoint x: 1057, endPoint y: 464, distance: 21.2
click at [1057, 464] on icon "0 ? ? ? ? º ? º" at bounding box center [777, 384] width 1111 height 727
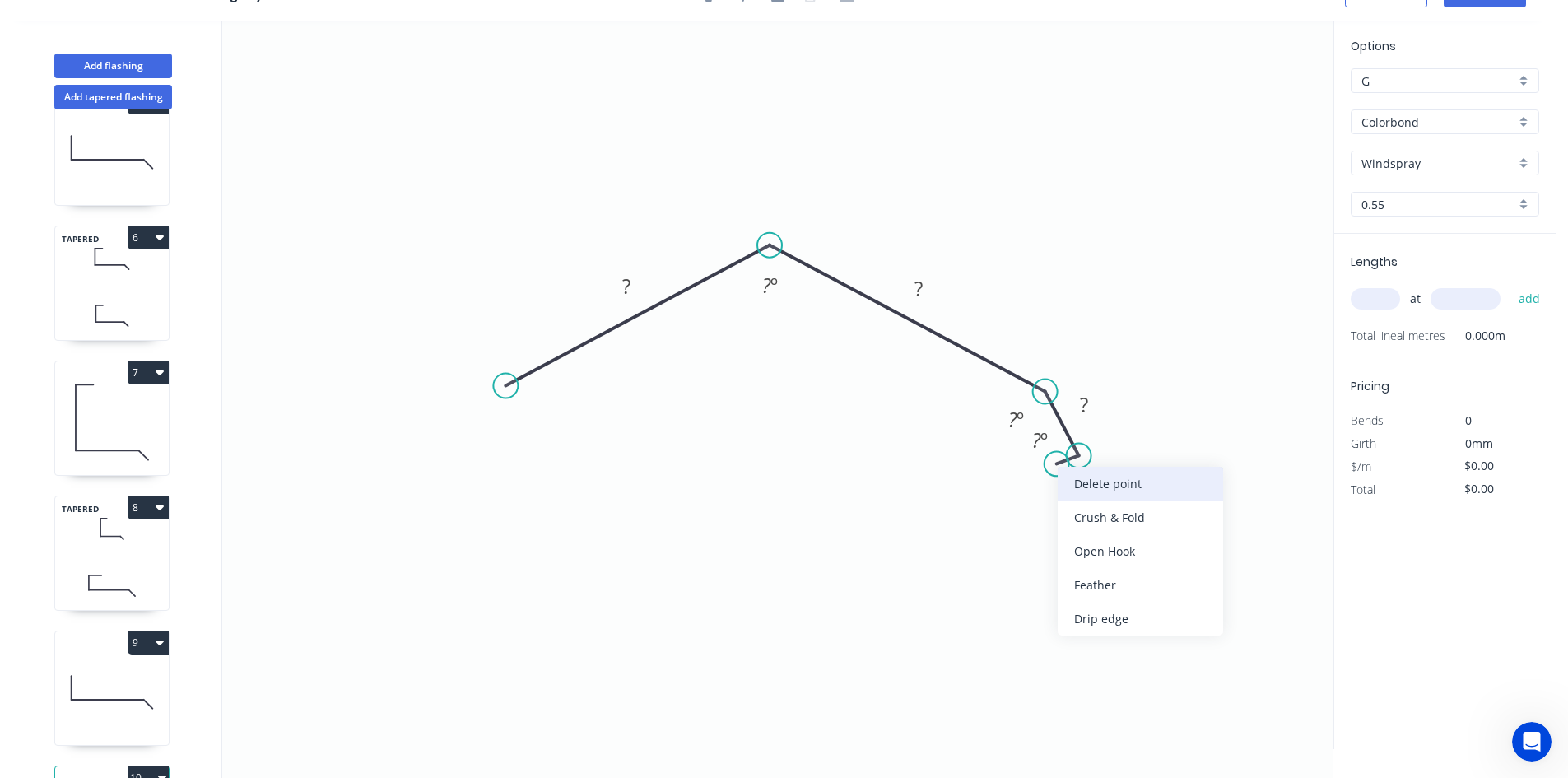
click at [1065, 475] on div "Delete point" at bounding box center [1140, 484] width 165 height 34
drag, startPoint x: 1075, startPoint y: 455, endPoint x: 1051, endPoint y: 462, distance: 25.0
click at [1051, 462] on circle at bounding box center [1051, 461] width 25 height 25
click at [500, 385] on circle at bounding box center [505, 386] width 25 height 25
click at [493, 462] on icon "0 ? ? ? ? º ? º" at bounding box center [777, 384] width 1111 height 727
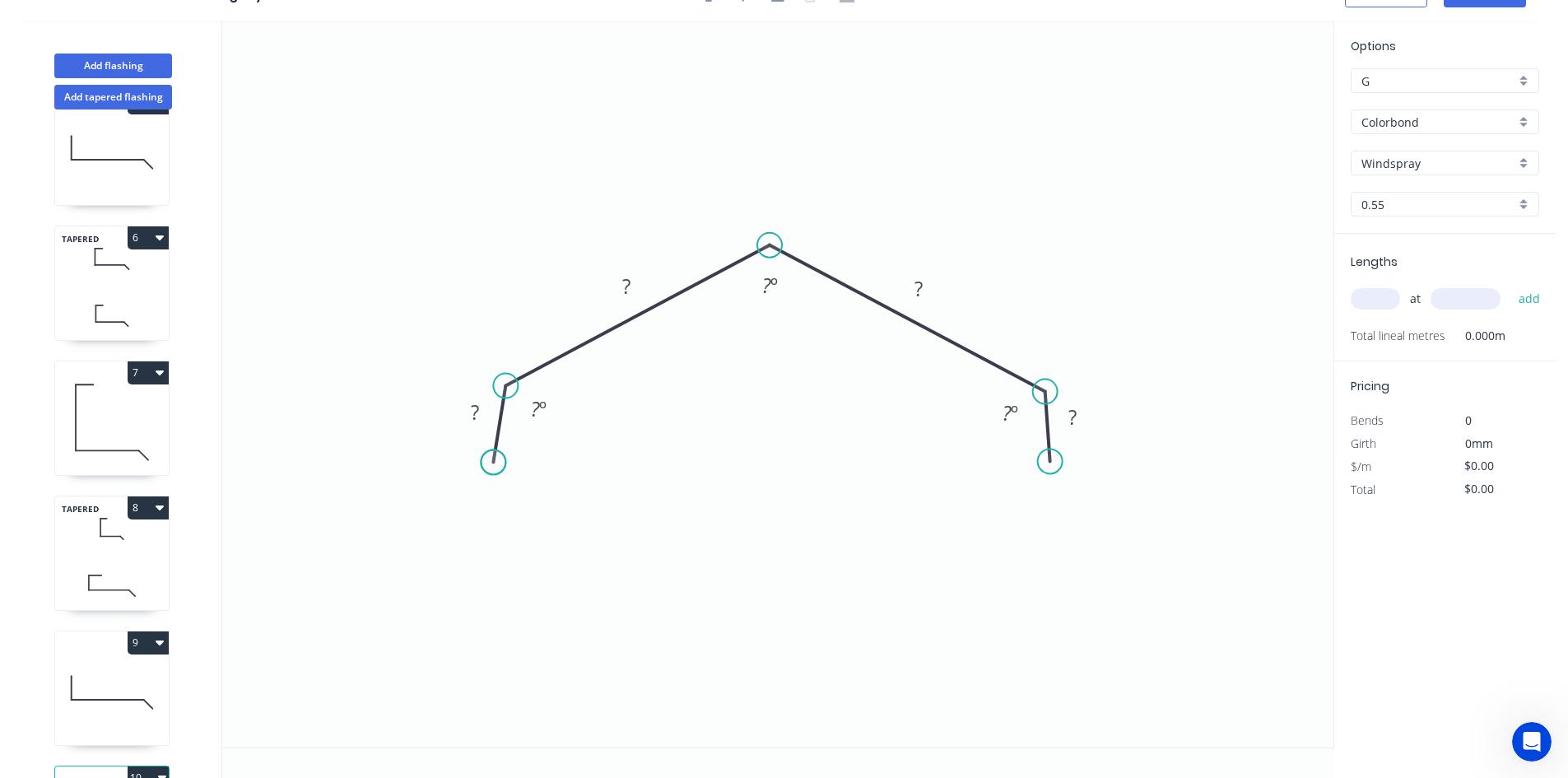
click at [493, 462] on circle at bounding box center [493, 462] width 25 height 25
click at [524, 445] on div "Hide angle" at bounding box center [590, 451] width 165 height 34
click at [1069, 440] on div "Hide angle" at bounding box center [1133, 441] width 165 height 34
click at [482, 415] on rect at bounding box center [475, 413] width 33 height 23
type input "$17.19"
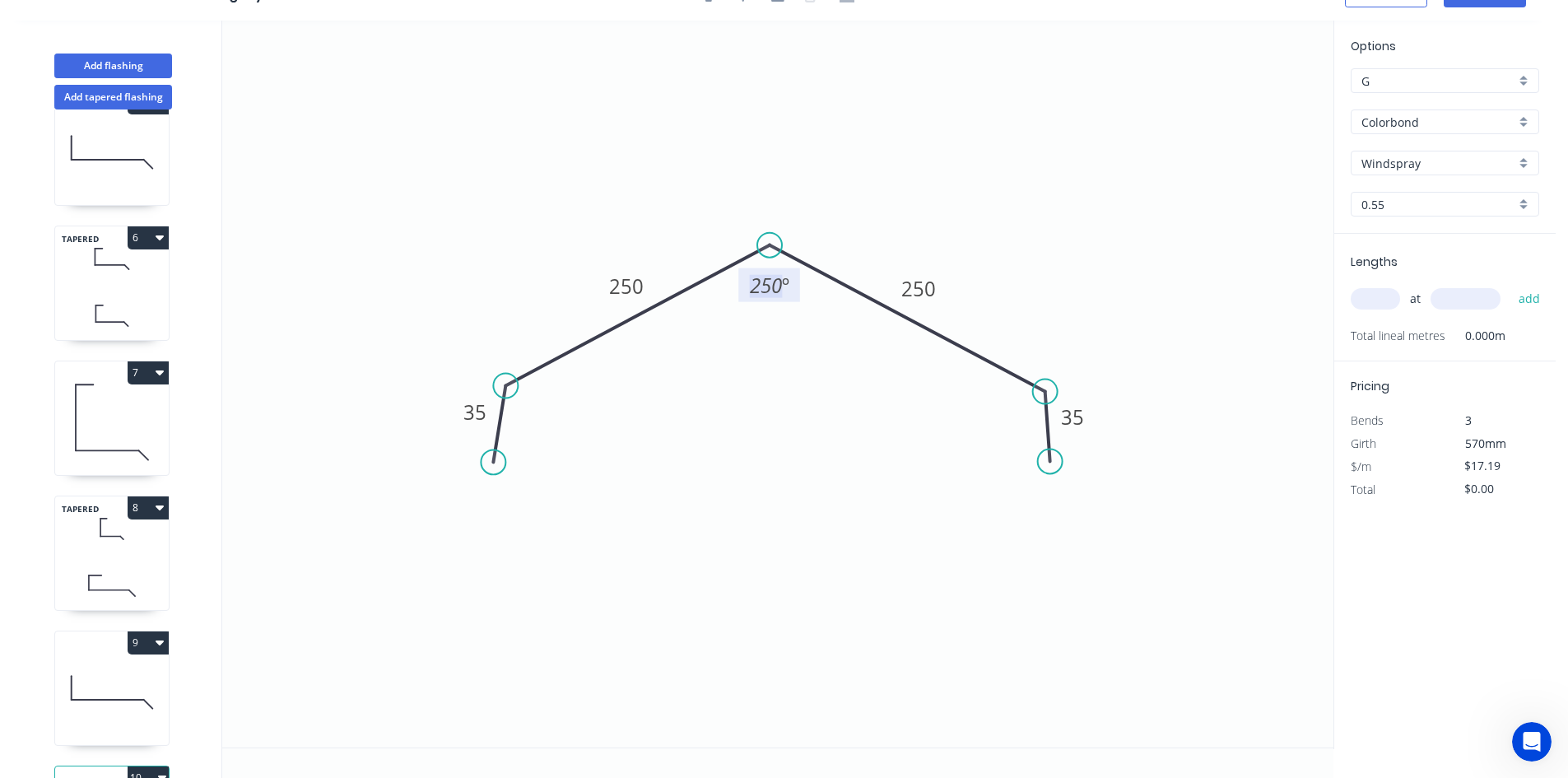
click at [775, 281] on tspan "250" at bounding box center [766, 285] width 32 height 28
click at [772, 281] on tspan "250" at bounding box center [766, 285] width 32 height 28
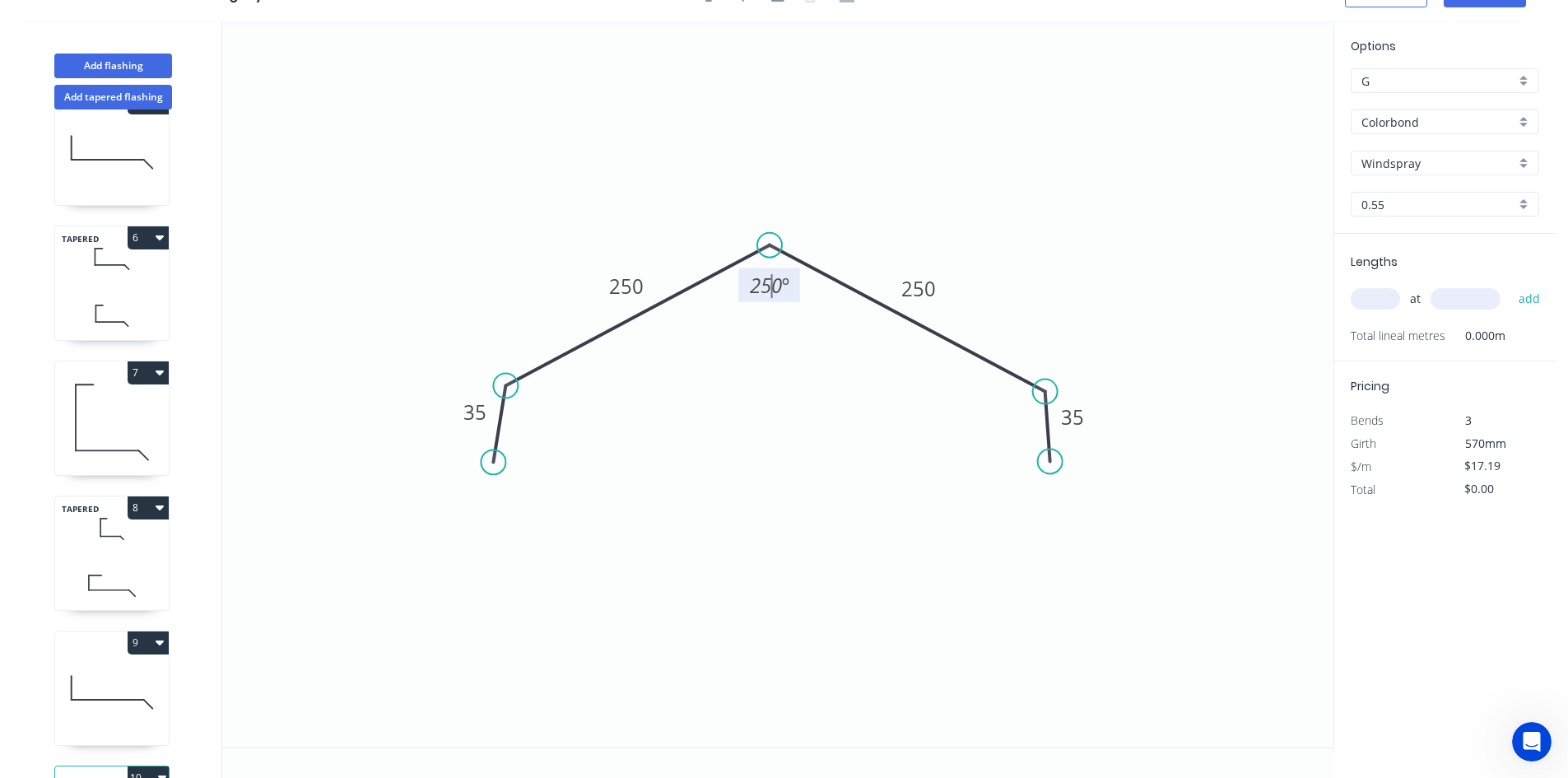
click at [772, 281] on tspan "250" at bounding box center [766, 285] width 32 height 28
drag, startPoint x: 754, startPoint y: 285, endPoint x: 792, endPoint y: 282, distance: 38.1
click at [792, 282] on g "250 º" at bounding box center [769, 286] width 62 height 34
click at [938, 467] on icon "0 35 250 250 35 165 º" at bounding box center [777, 384] width 1111 height 727
click at [1107, 310] on div "at add" at bounding box center [1447, 298] width 192 height 28
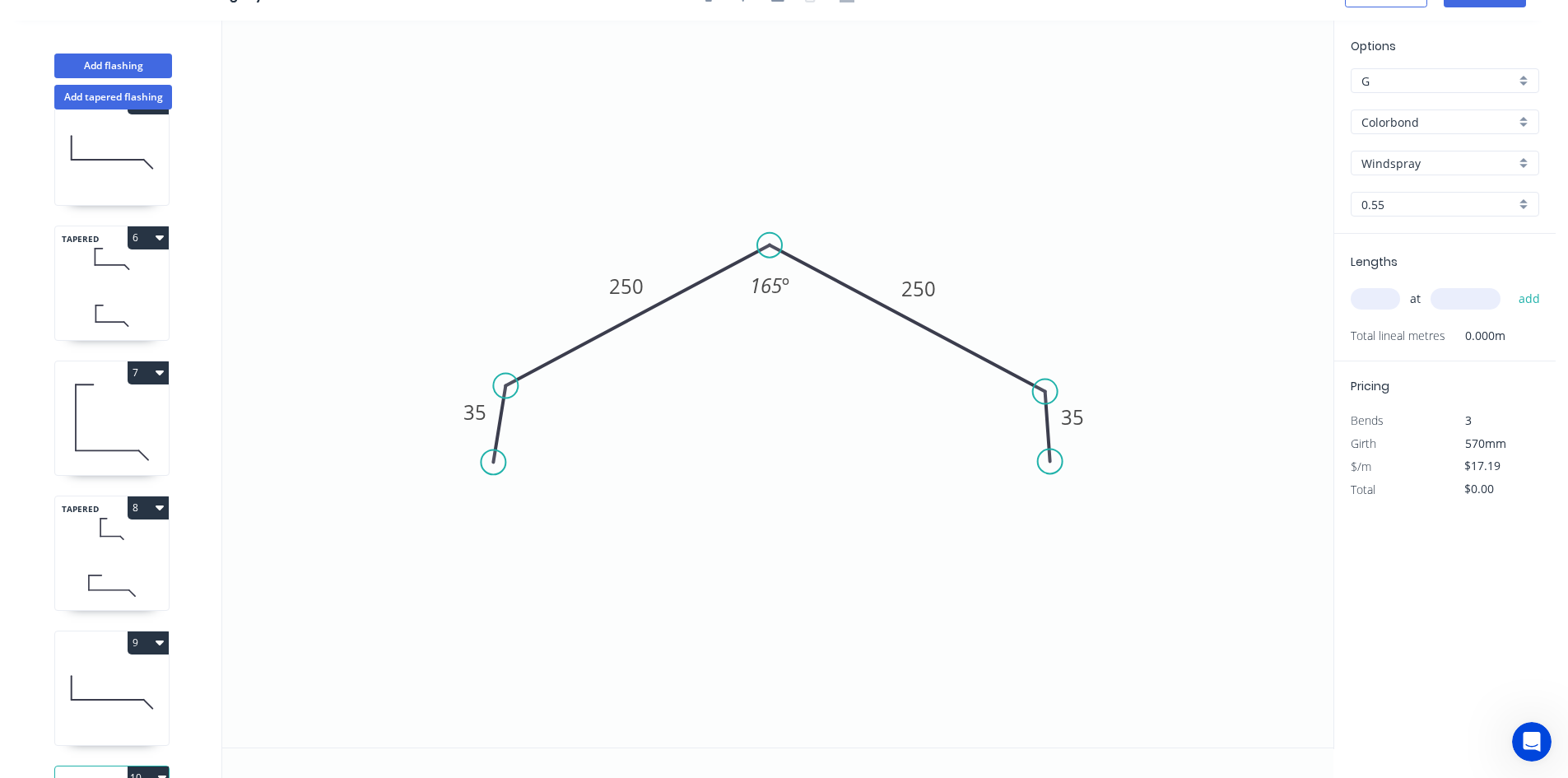
click at [1107, 303] on input "text" at bounding box center [1375, 299] width 49 height 22
click at [1107, 296] on input "text" at bounding box center [1375, 299] width 49 height 22
type input "1"
click at [1107, 285] on button "add" at bounding box center [1529, 298] width 39 height 28
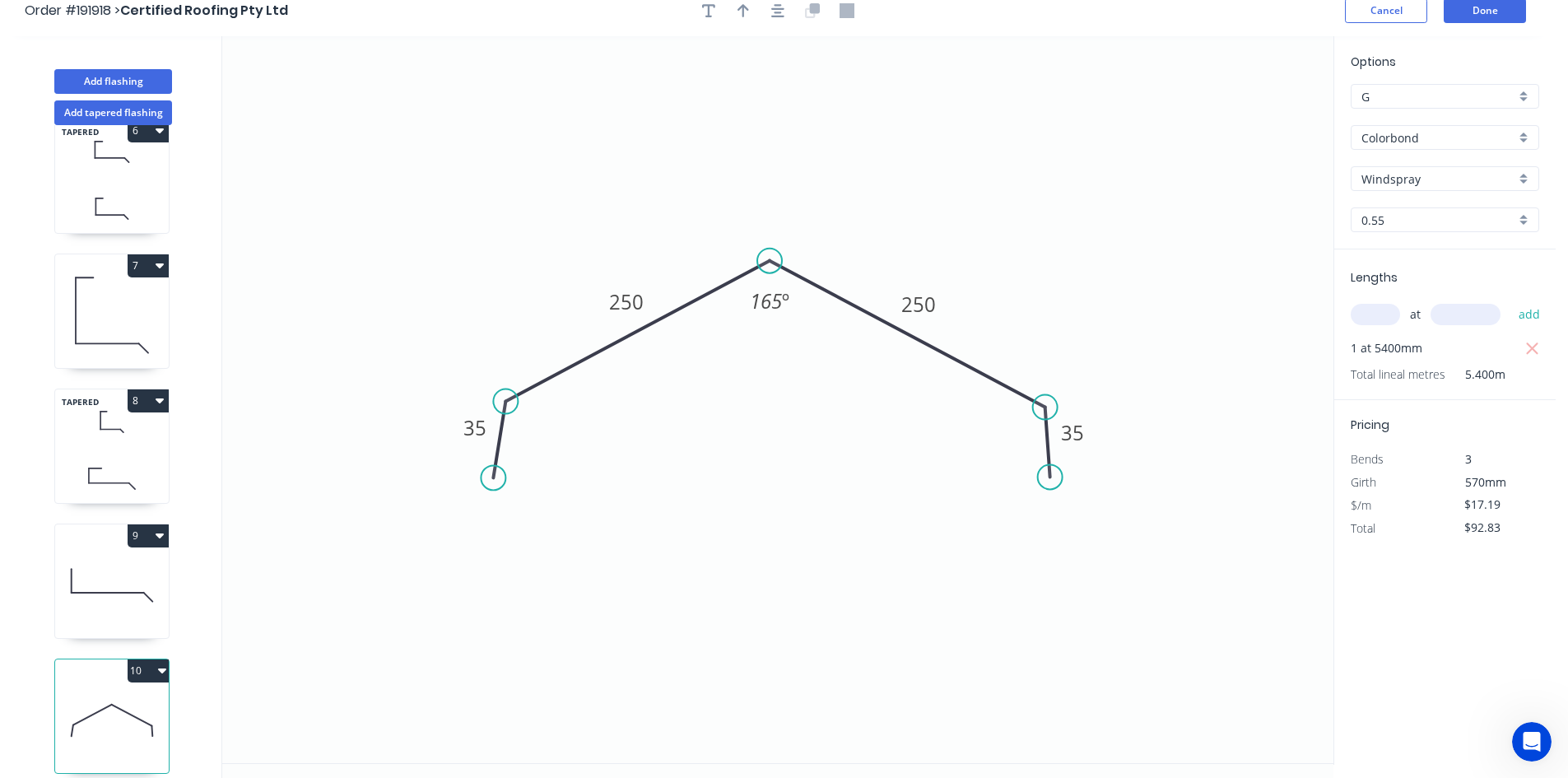
scroll to position [0, 0]
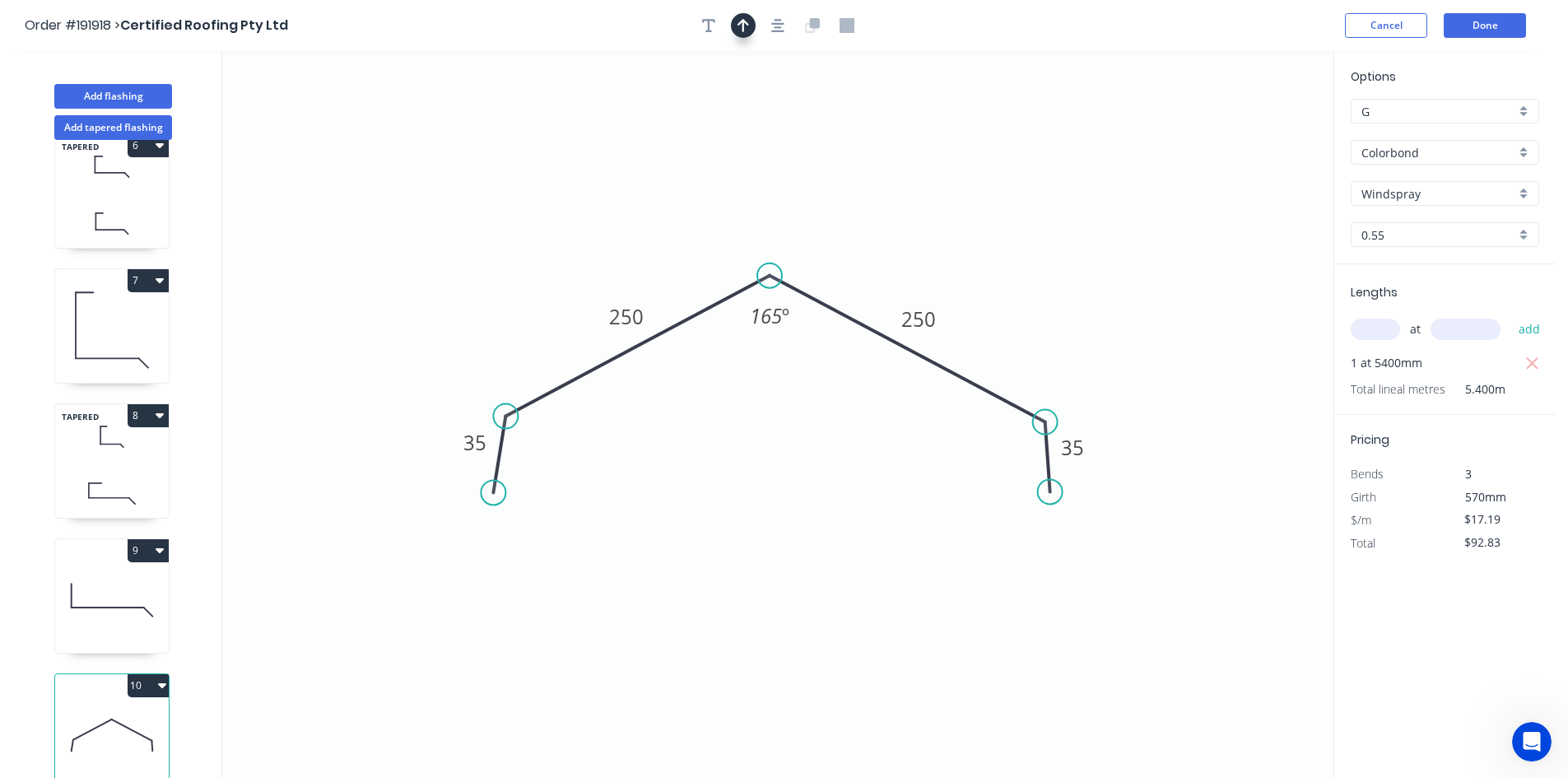
click at [754, 28] on button "button" at bounding box center [743, 26] width 25 height 25
click at [1107, 132] on icon at bounding box center [1251, 115] width 15 height 53
drag, startPoint x: 1249, startPoint y: 132, endPoint x: 923, endPoint y: 247, distance: 345.7
click at [923, 247] on icon at bounding box center [936, 233] width 47 height 47
click at [128, 566] on icon at bounding box center [112, 600] width 114 height 105
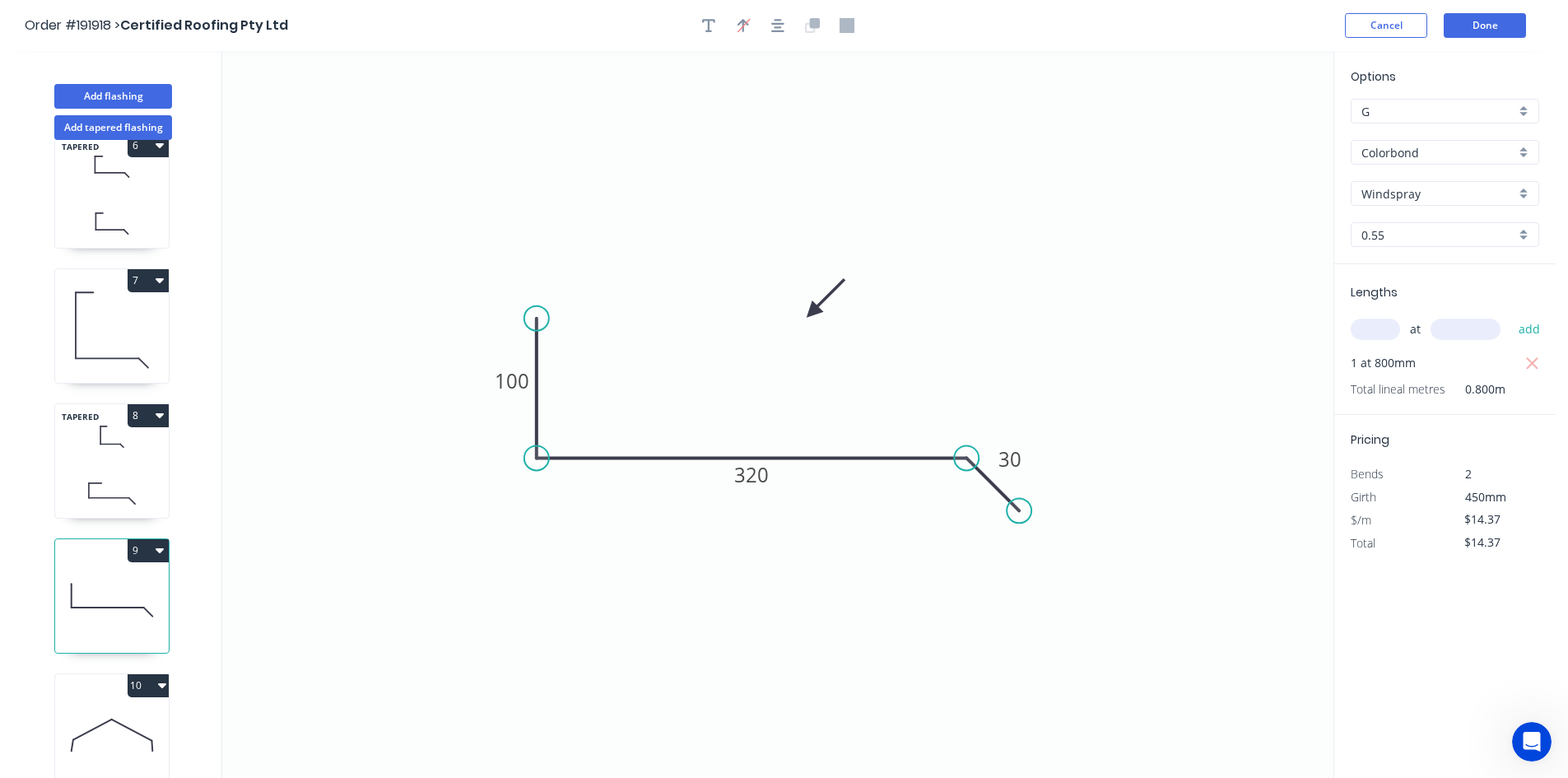
scroll to position [30, 0]
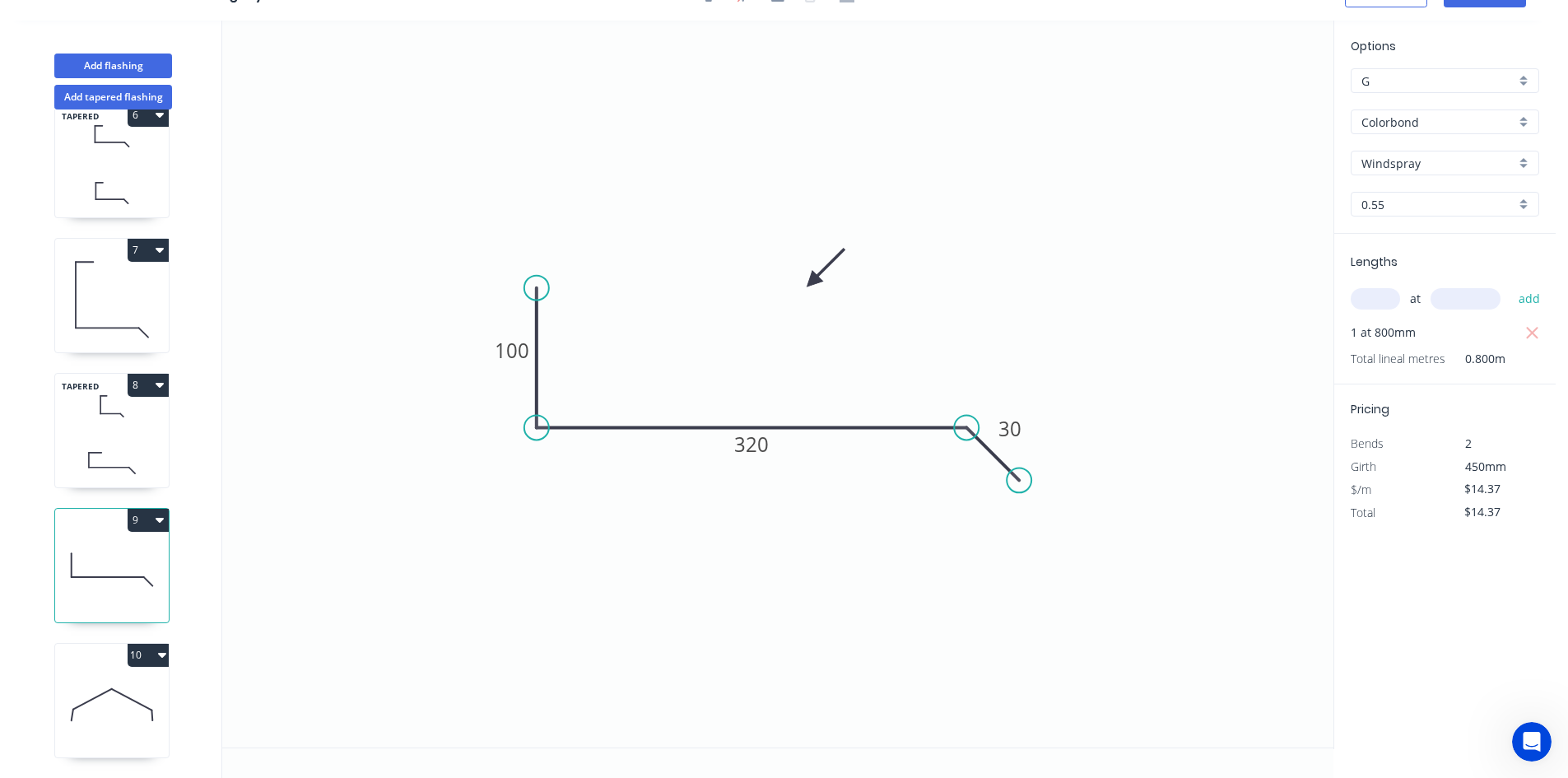
click at [110, 438] on icon at bounding box center [112, 462] width 114 height 48
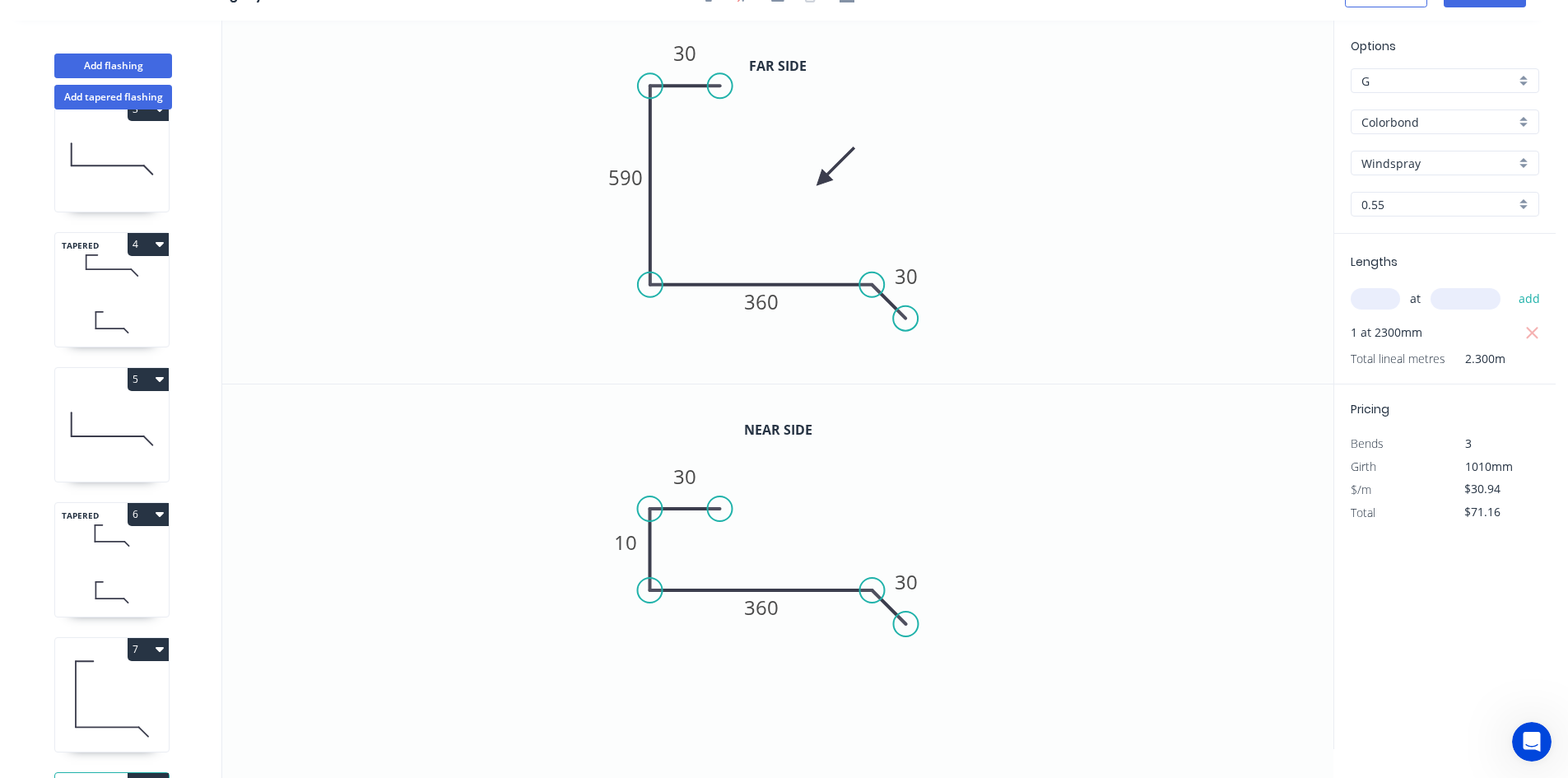
drag, startPoint x: 284, startPoint y: 361, endPoint x: 260, endPoint y: 405, distance: 50.1
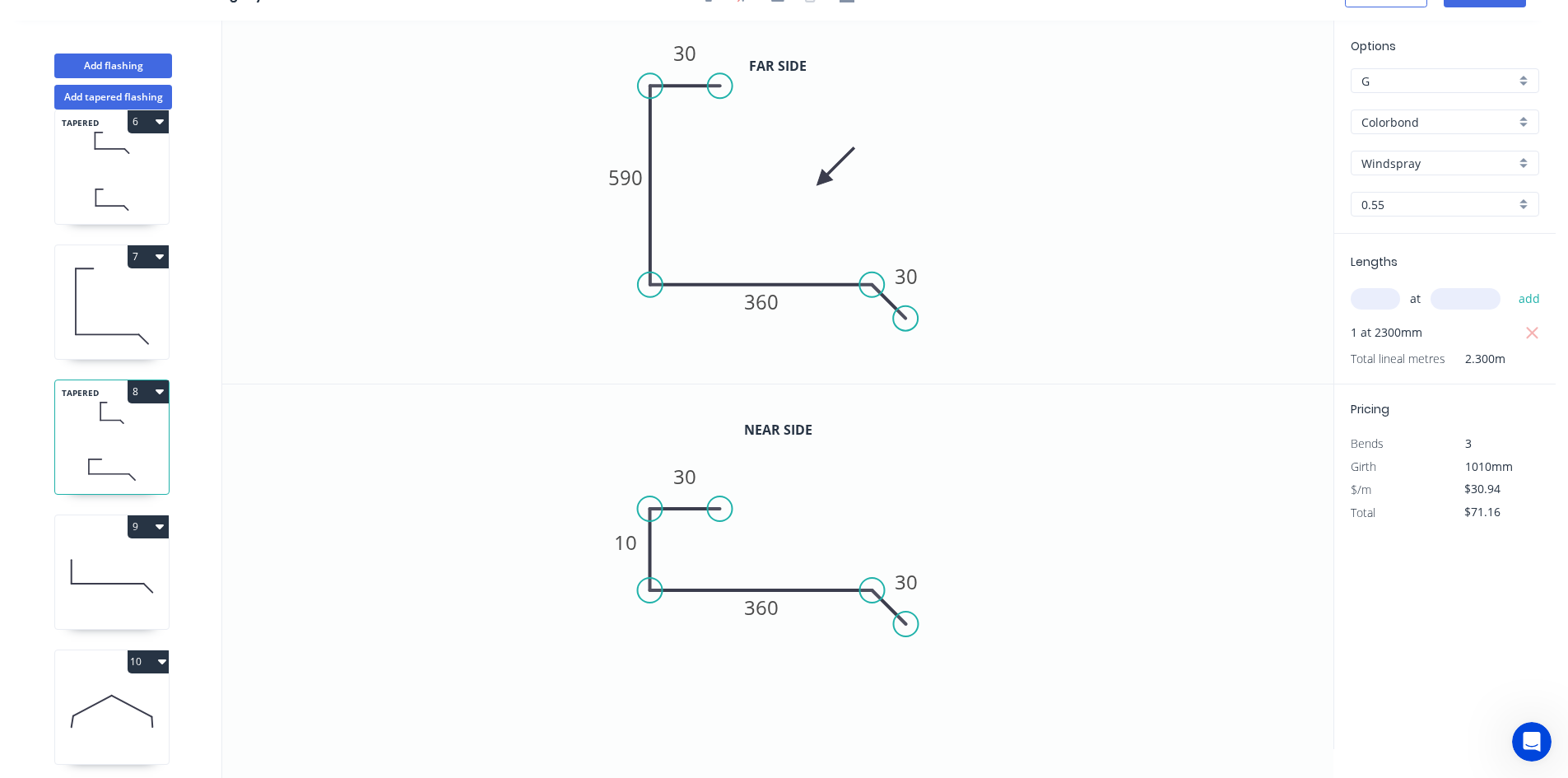
scroll to position [718, 0]
click at [122, 642] on div "10" at bounding box center [112, 655] width 114 height 23
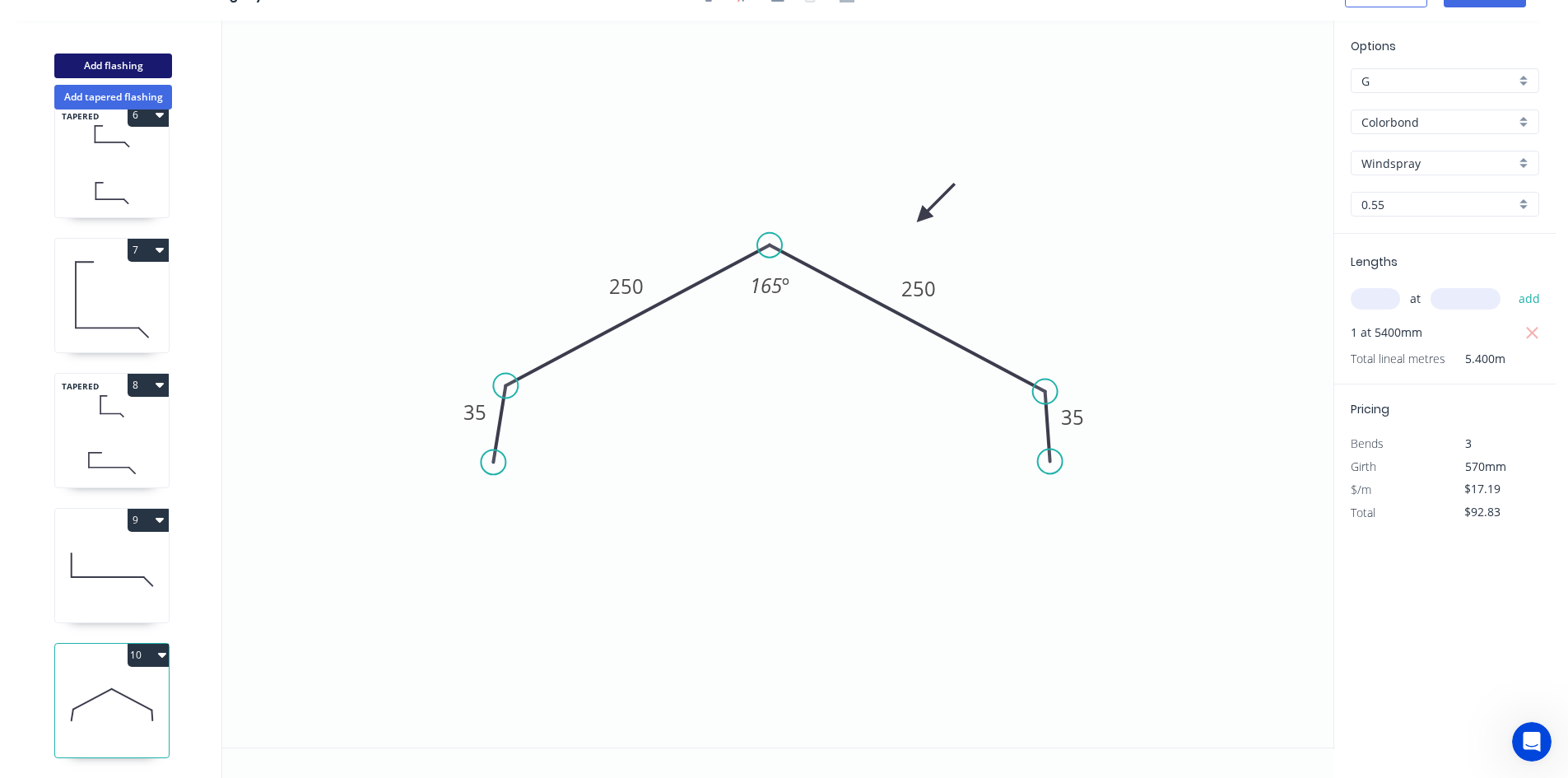
click at [158, 65] on button "Add flashing" at bounding box center [113, 65] width 118 height 25
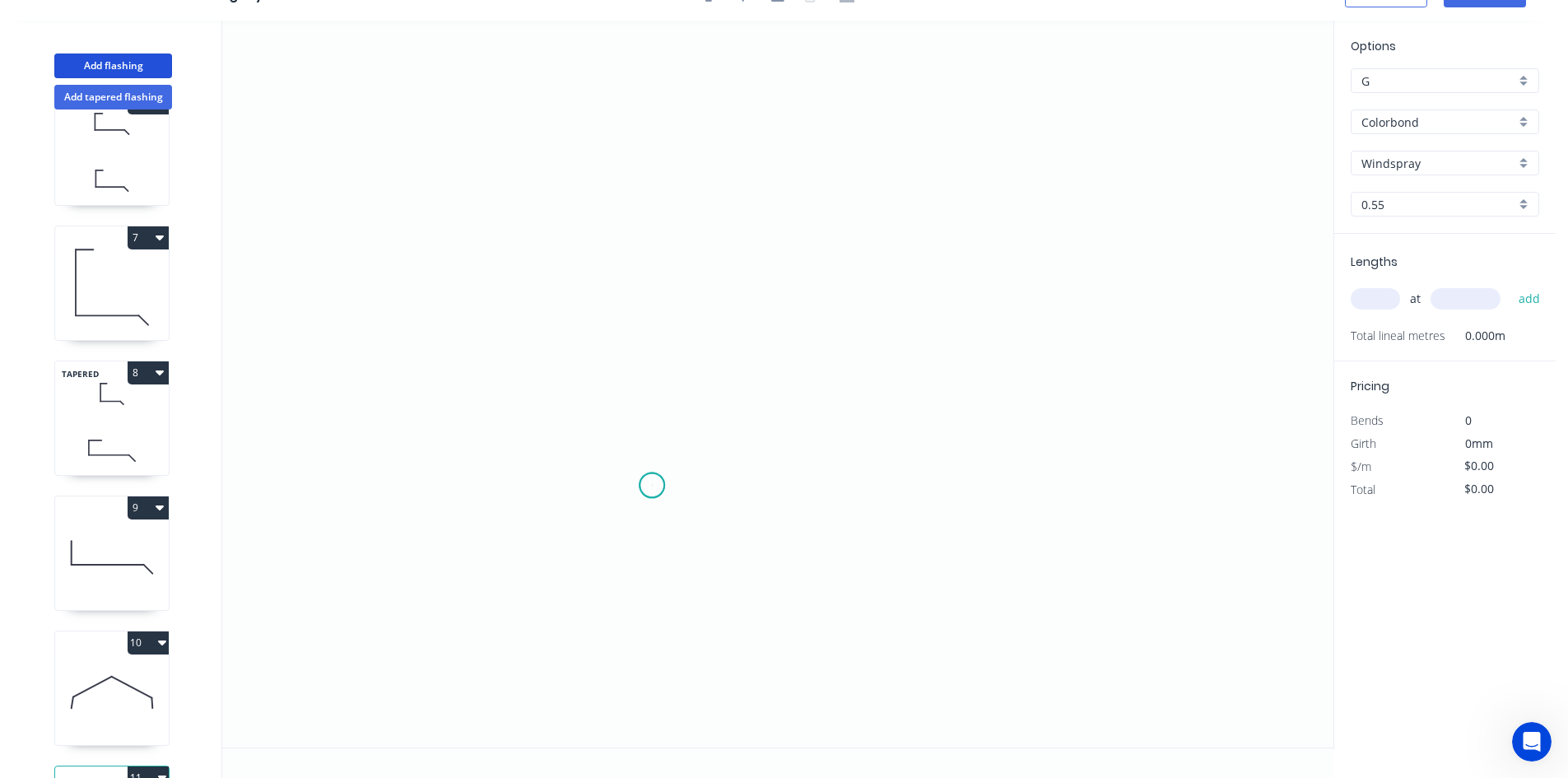
drag, startPoint x: 652, startPoint y: 486, endPoint x: 641, endPoint y: 373, distance: 113.5
click at [652, 485] on icon "0" at bounding box center [777, 384] width 1111 height 727
click at [648, 223] on icon "0" at bounding box center [777, 384] width 1111 height 727
click at [886, 211] on icon "0 ?" at bounding box center [777, 384] width 1111 height 727
click at [886, 211] on circle at bounding box center [886, 223] width 25 height 25
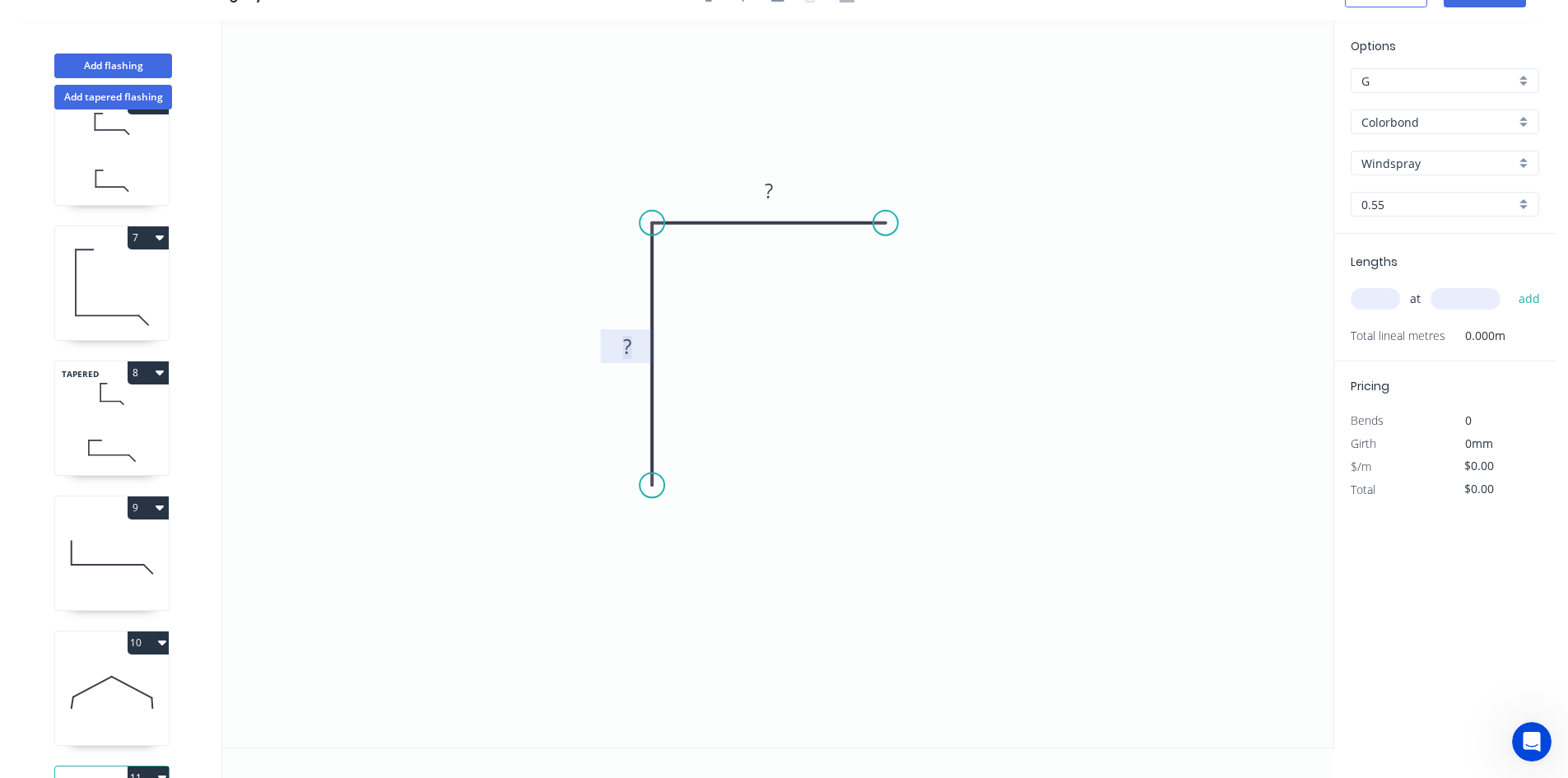
click at [641, 347] on rect at bounding box center [626, 347] width 33 height 23
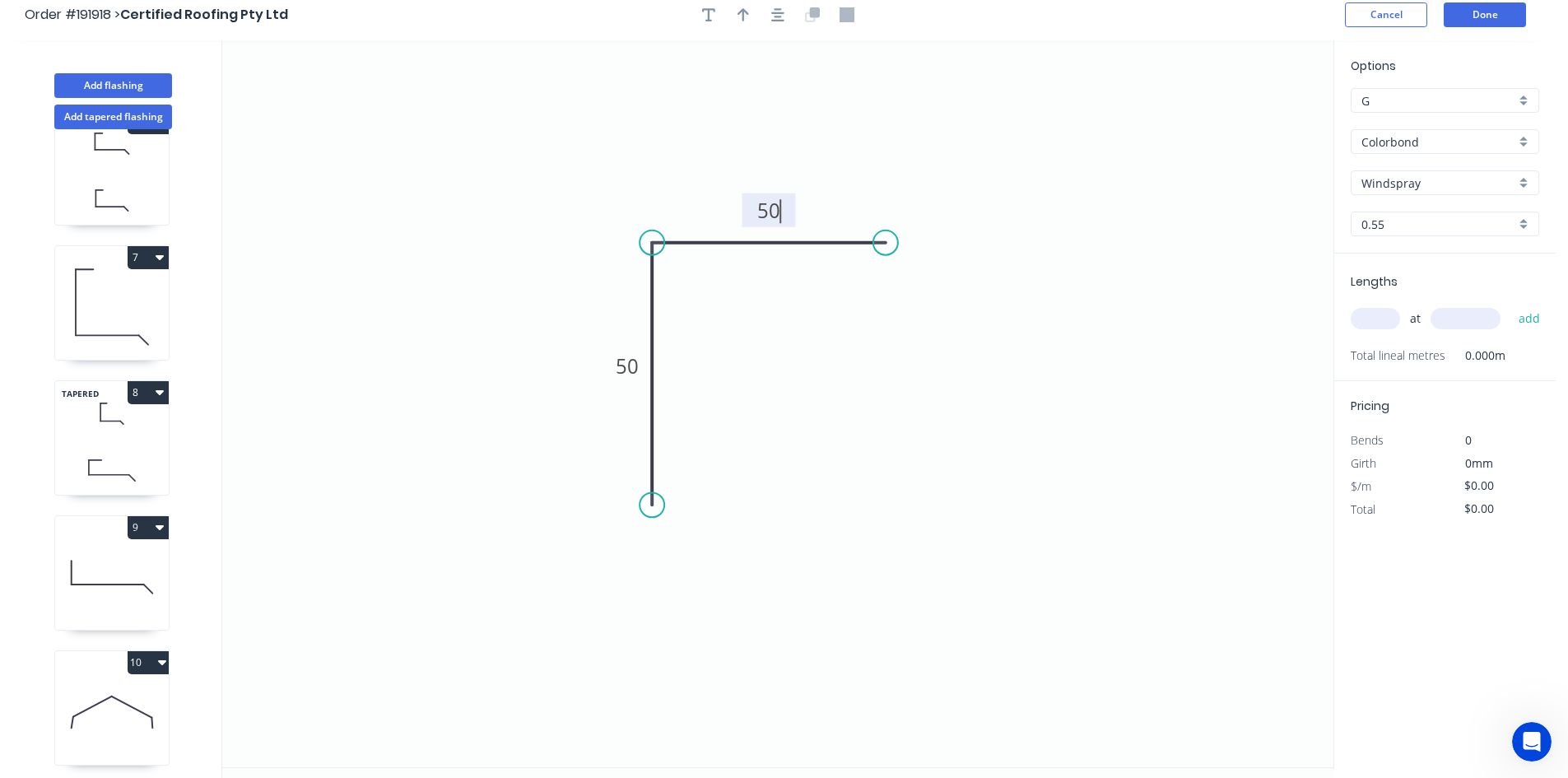
scroll to position [0, 0]
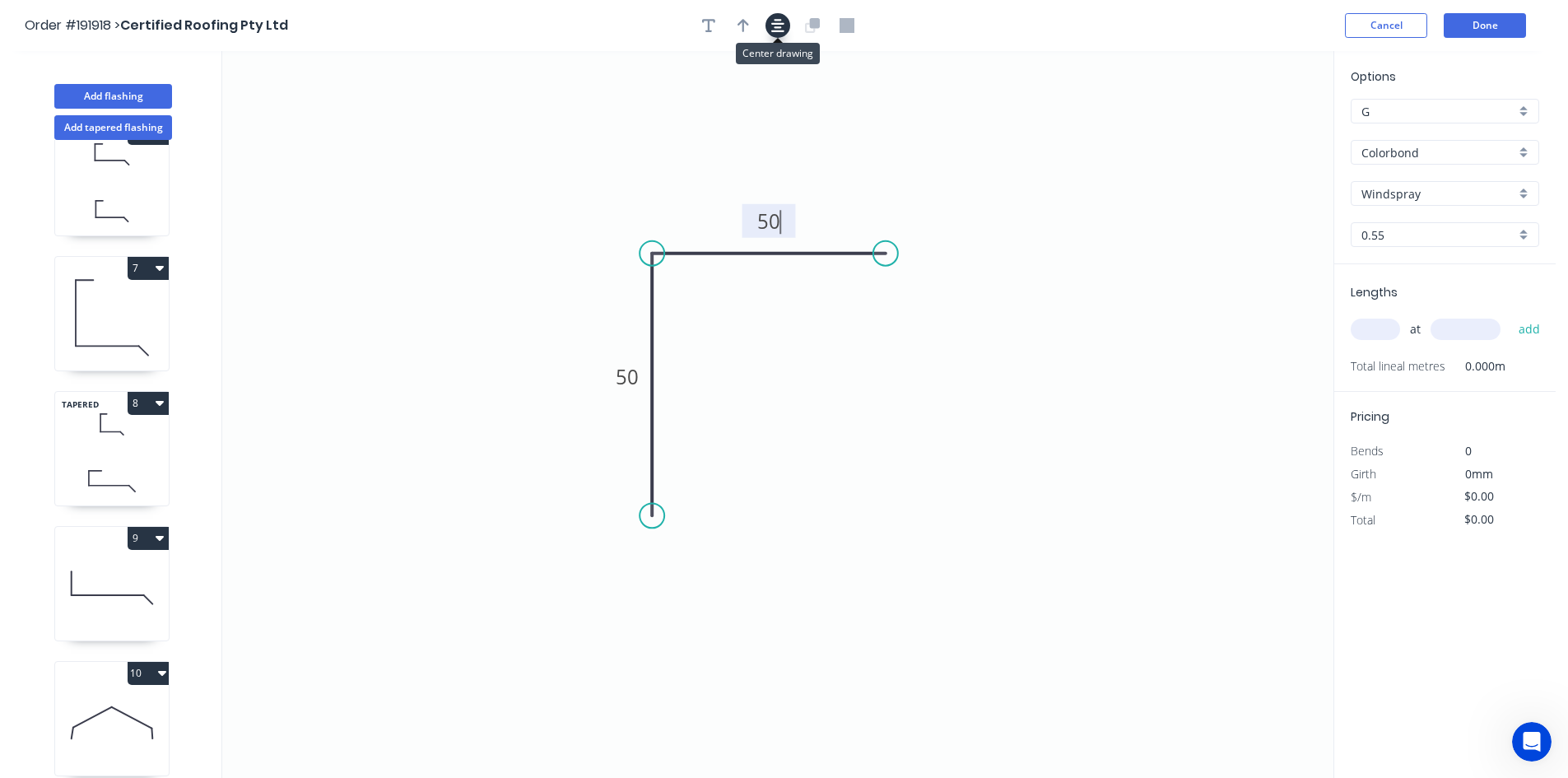
click at [780, 28] on icon "button" at bounding box center [778, 26] width 13 height 13
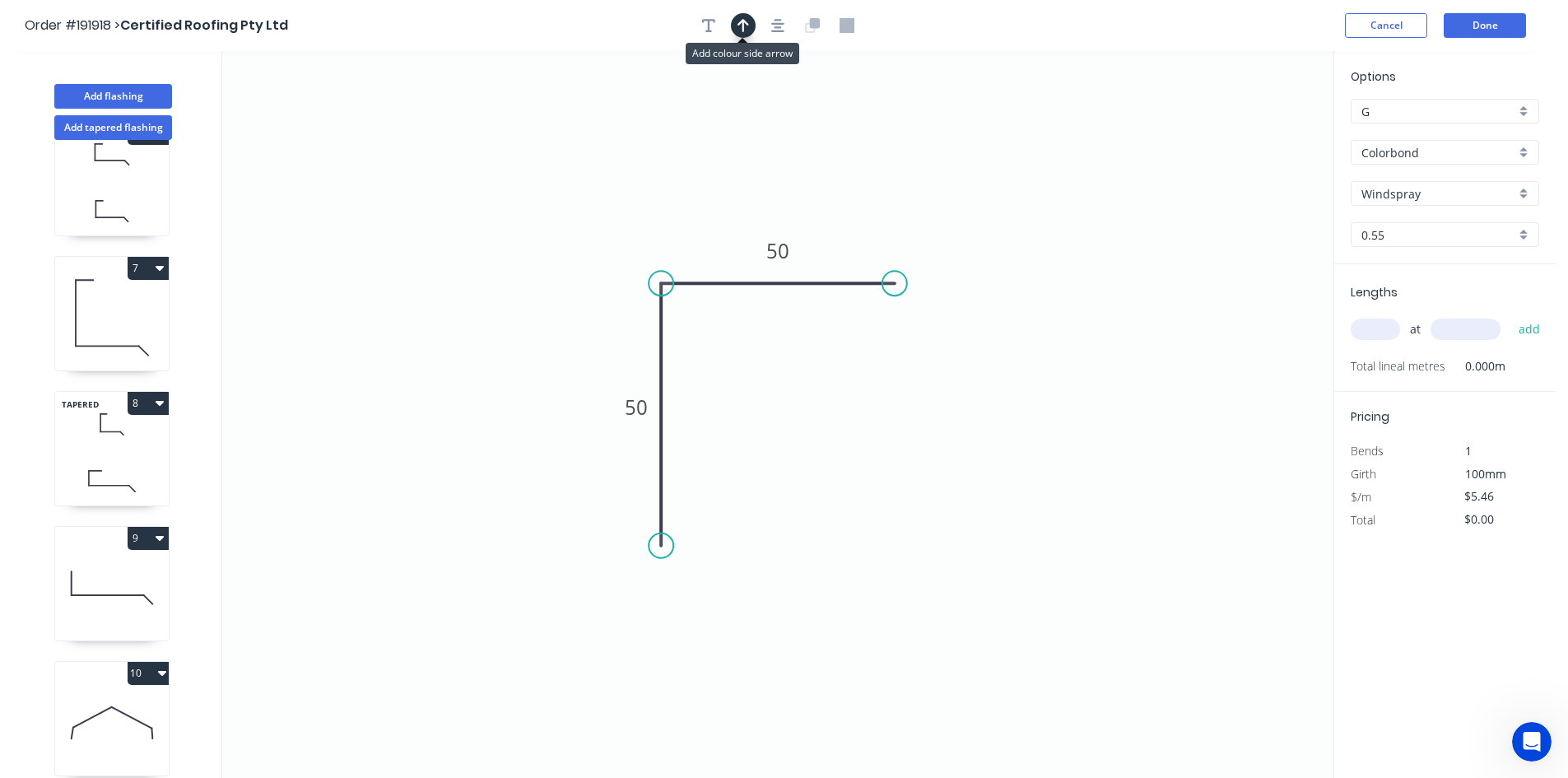
click at [739, 26] on icon "button" at bounding box center [743, 26] width 11 height 15
click at [1107, 132] on icon at bounding box center [1246, 113] width 15 height 53
click at [1107, 132] on icon at bounding box center [1265, 132] width 53 height 15
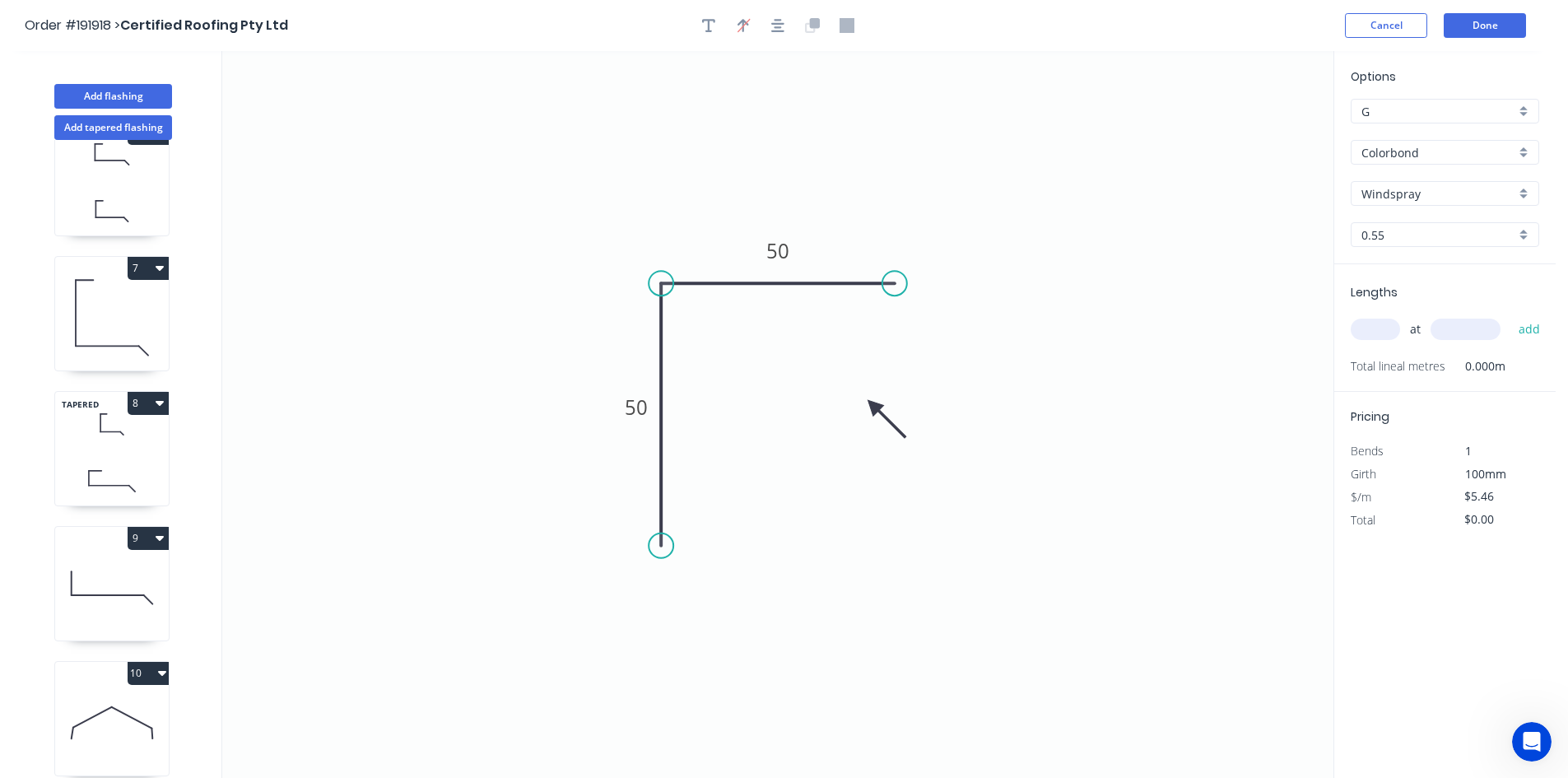
drag, startPoint x: 1247, startPoint y: 132, endPoint x: 849, endPoint y: 395, distance: 477.0
click at [863, 395] on icon at bounding box center [887, 418] width 47 height 47
click at [1107, 337] on input "text" at bounding box center [1375, 329] width 49 height 22
click at [1107, 315] on button "add" at bounding box center [1529, 328] width 39 height 28
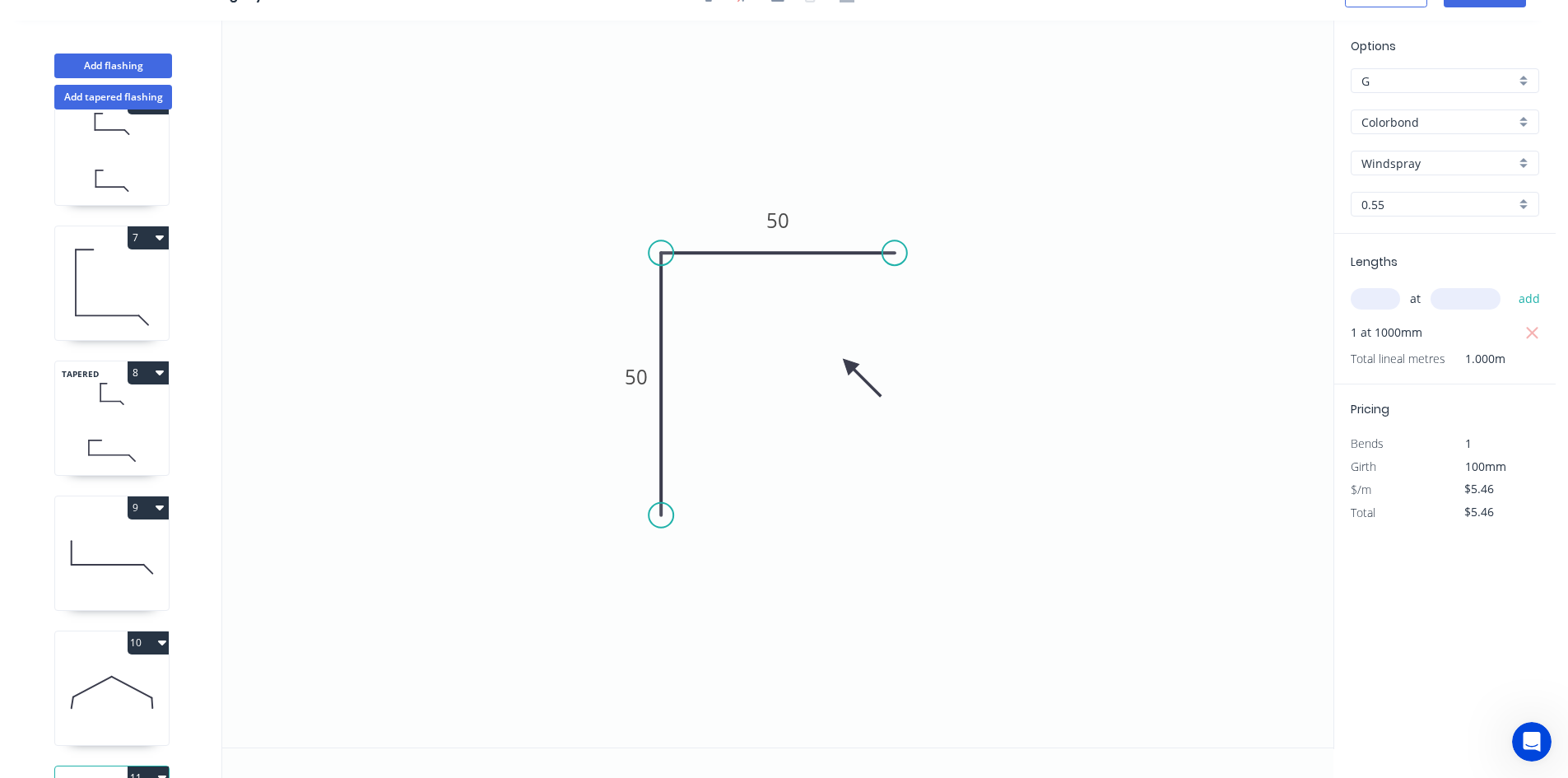
scroll to position [853, 0]
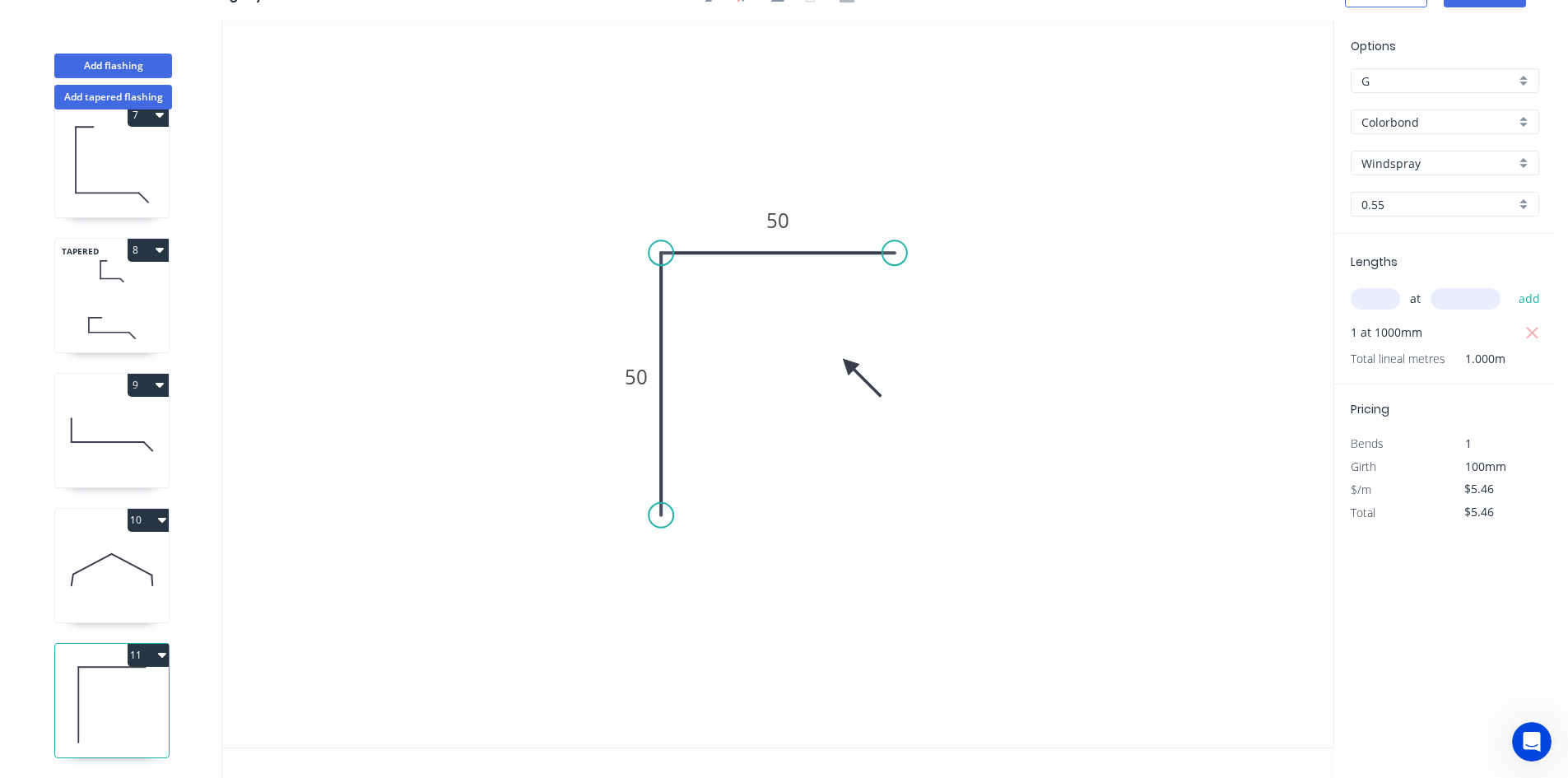
click at [133, 584] on icon at bounding box center [112, 569] width 114 height 105
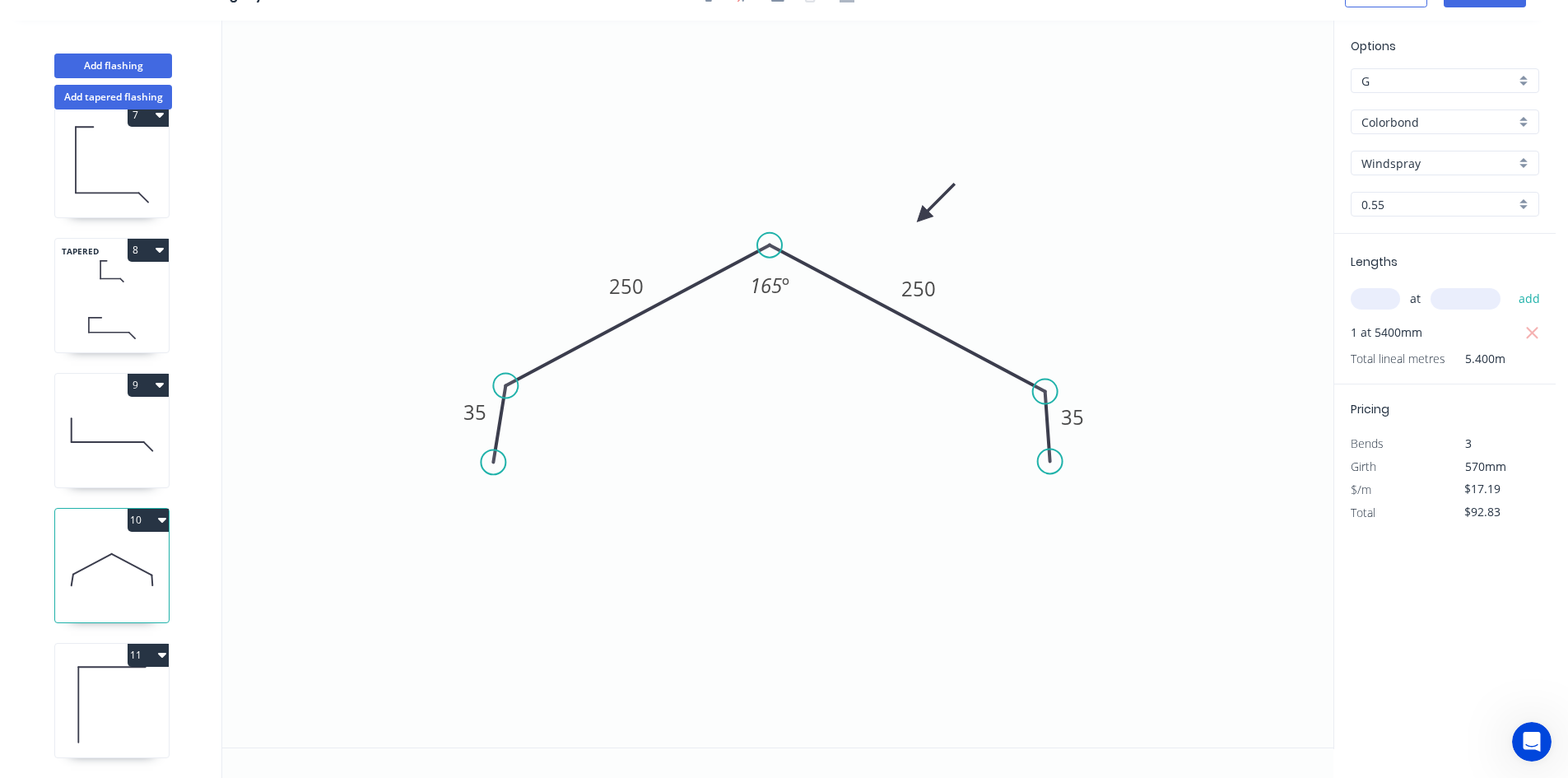
click at [131, 469] on icon at bounding box center [112, 434] width 114 height 105
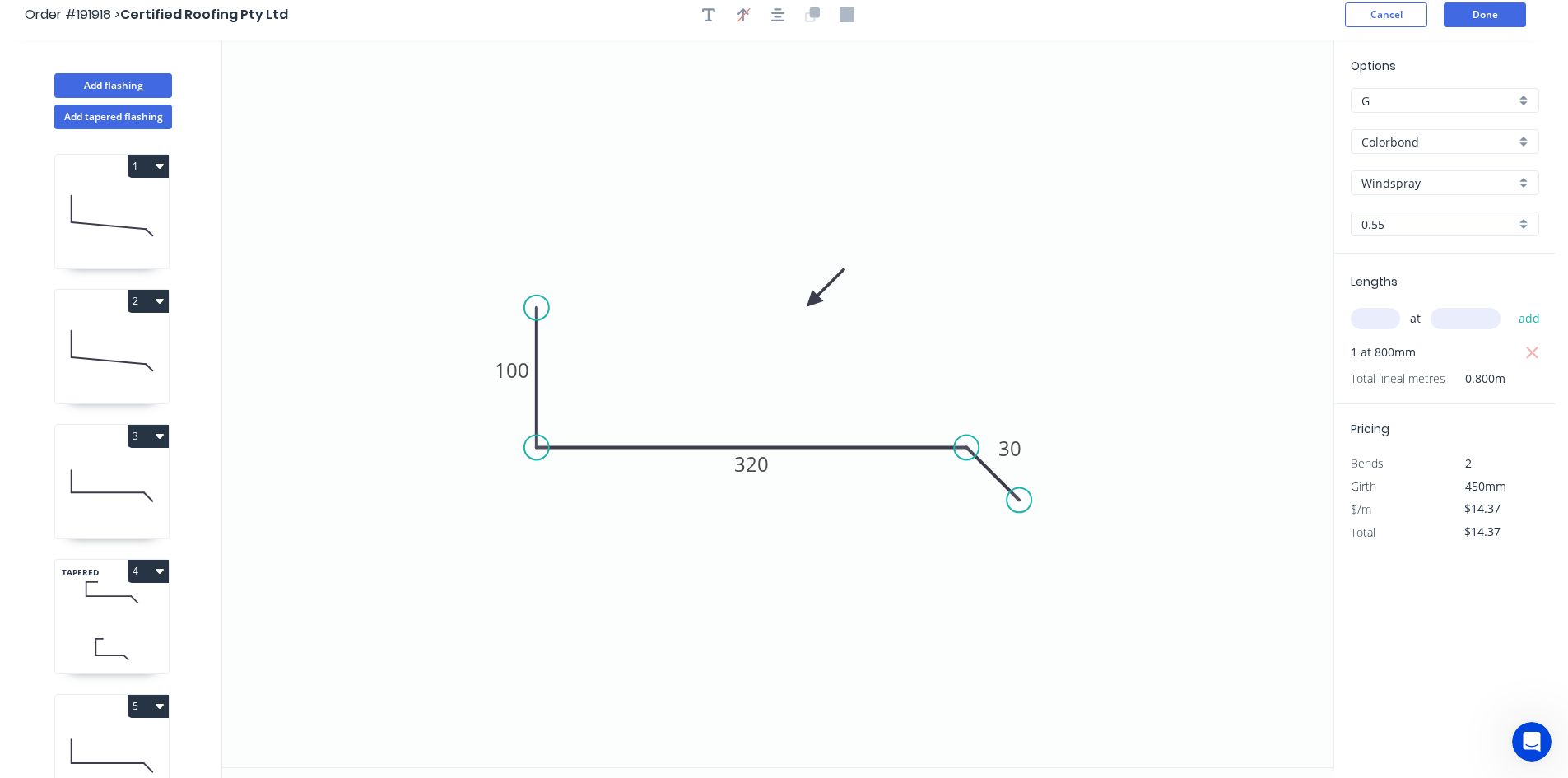
scroll to position [0, 0]
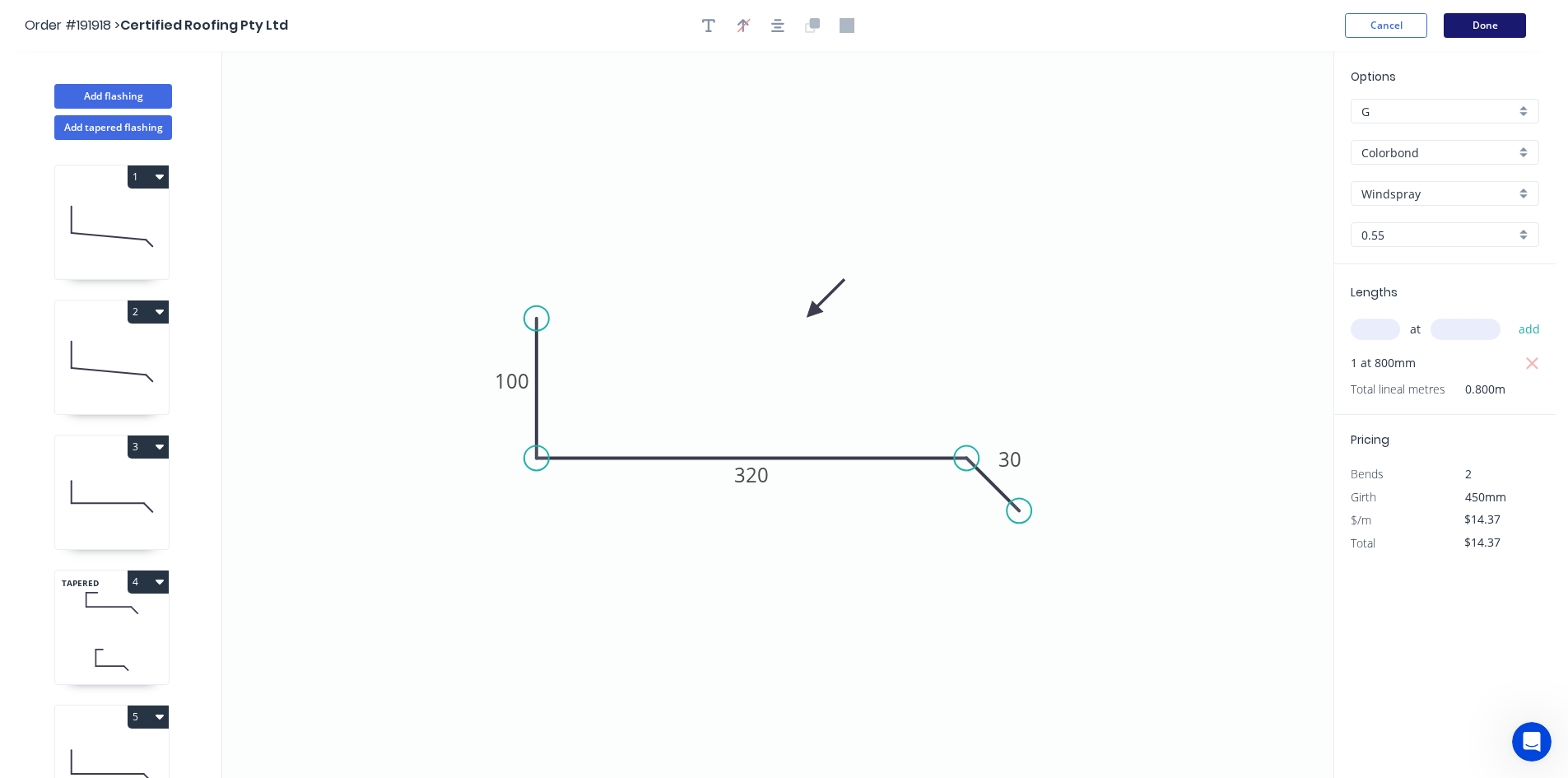
click at [1107, 23] on button "Done" at bounding box center [1484, 26] width 83 height 25
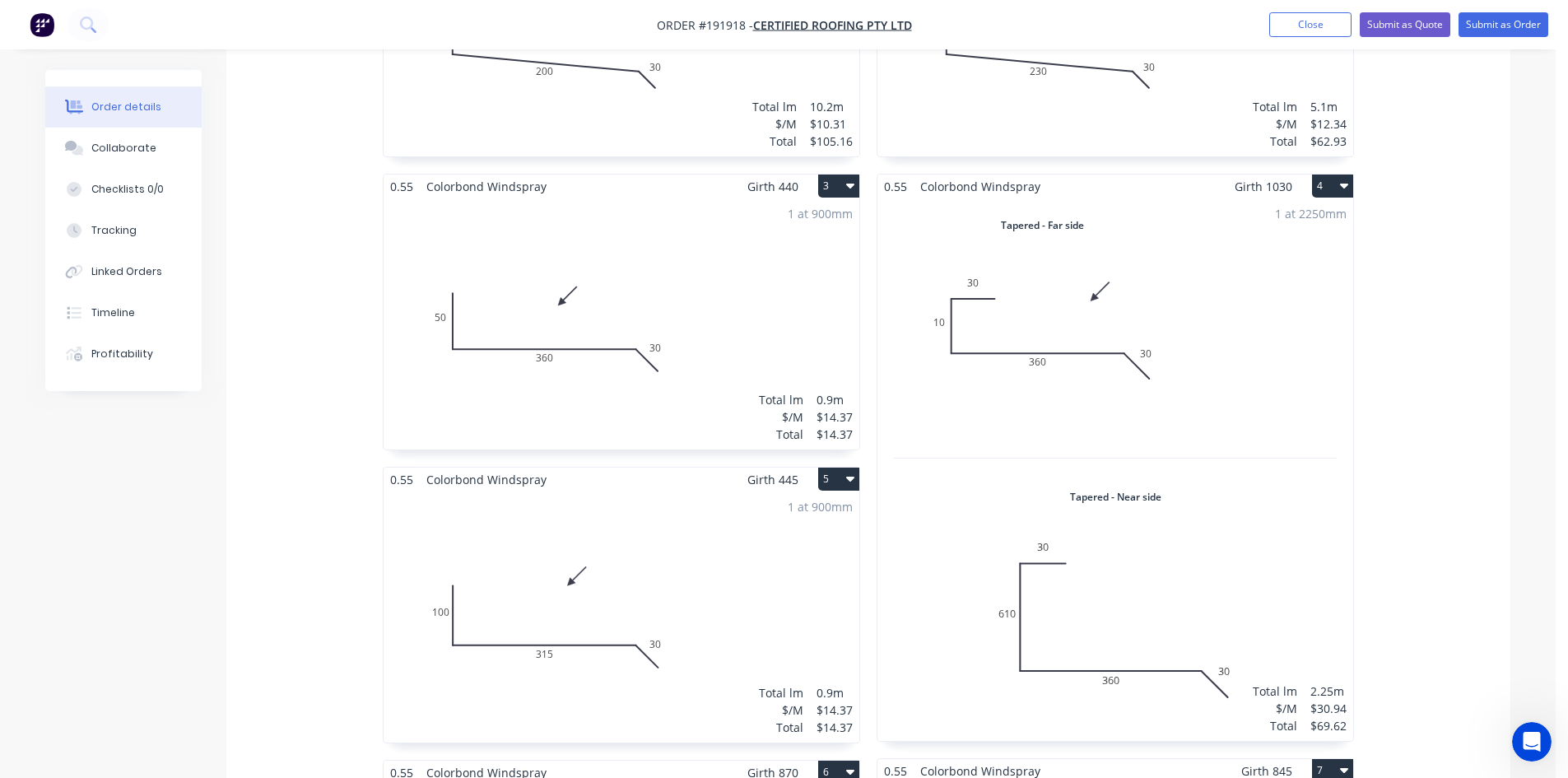
scroll to position [548, 0]
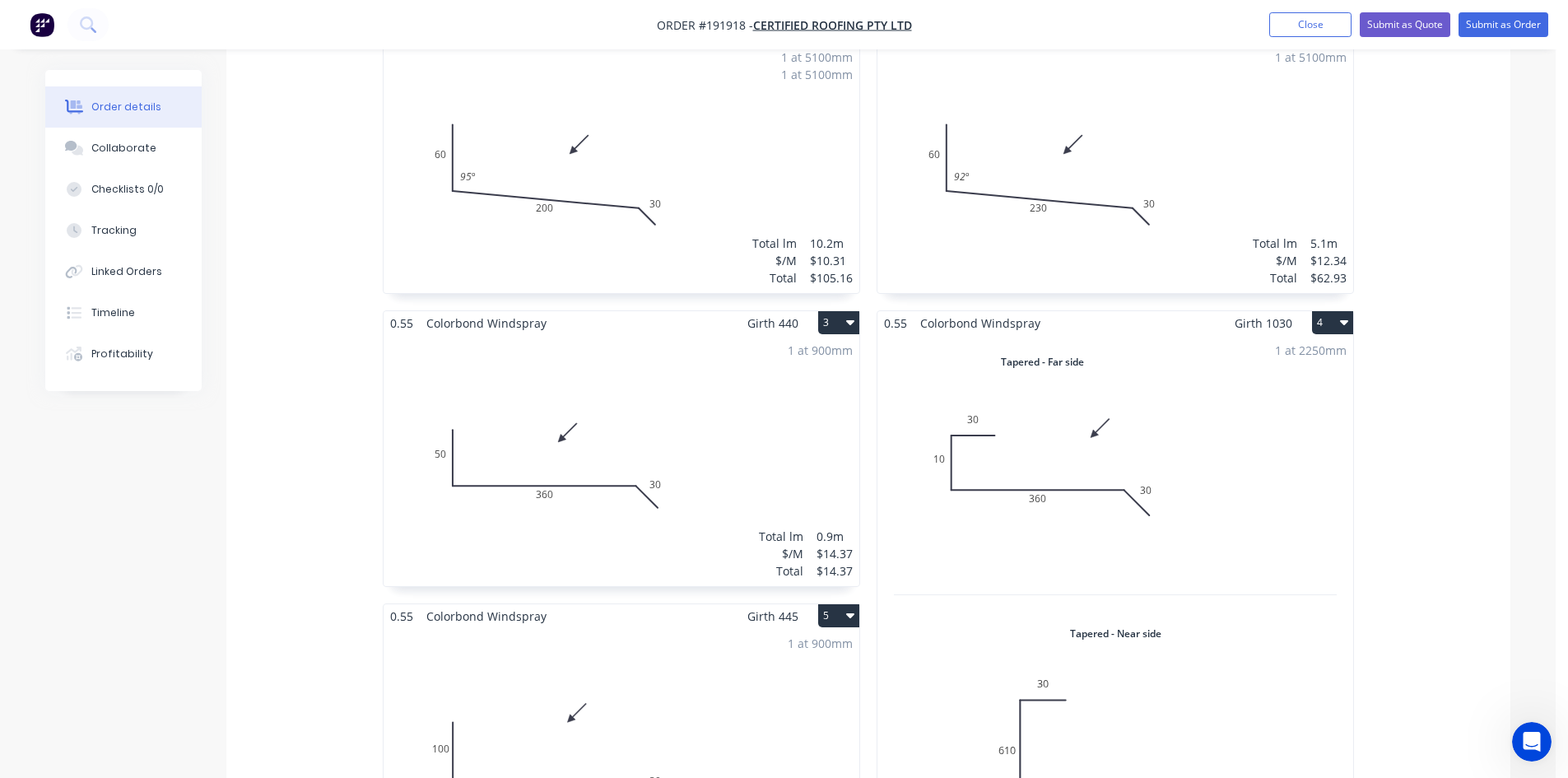
drag, startPoint x: 1138, startPoint y: 526, endPoint x: 1139, endPoint y: 514, distance: 12.0
click at [1107, 529] on div "1 at 2250mm Total lm $/M Total 2.25m $30.94 $69.62" at bounding box center [1114, 606] width 476 height 543
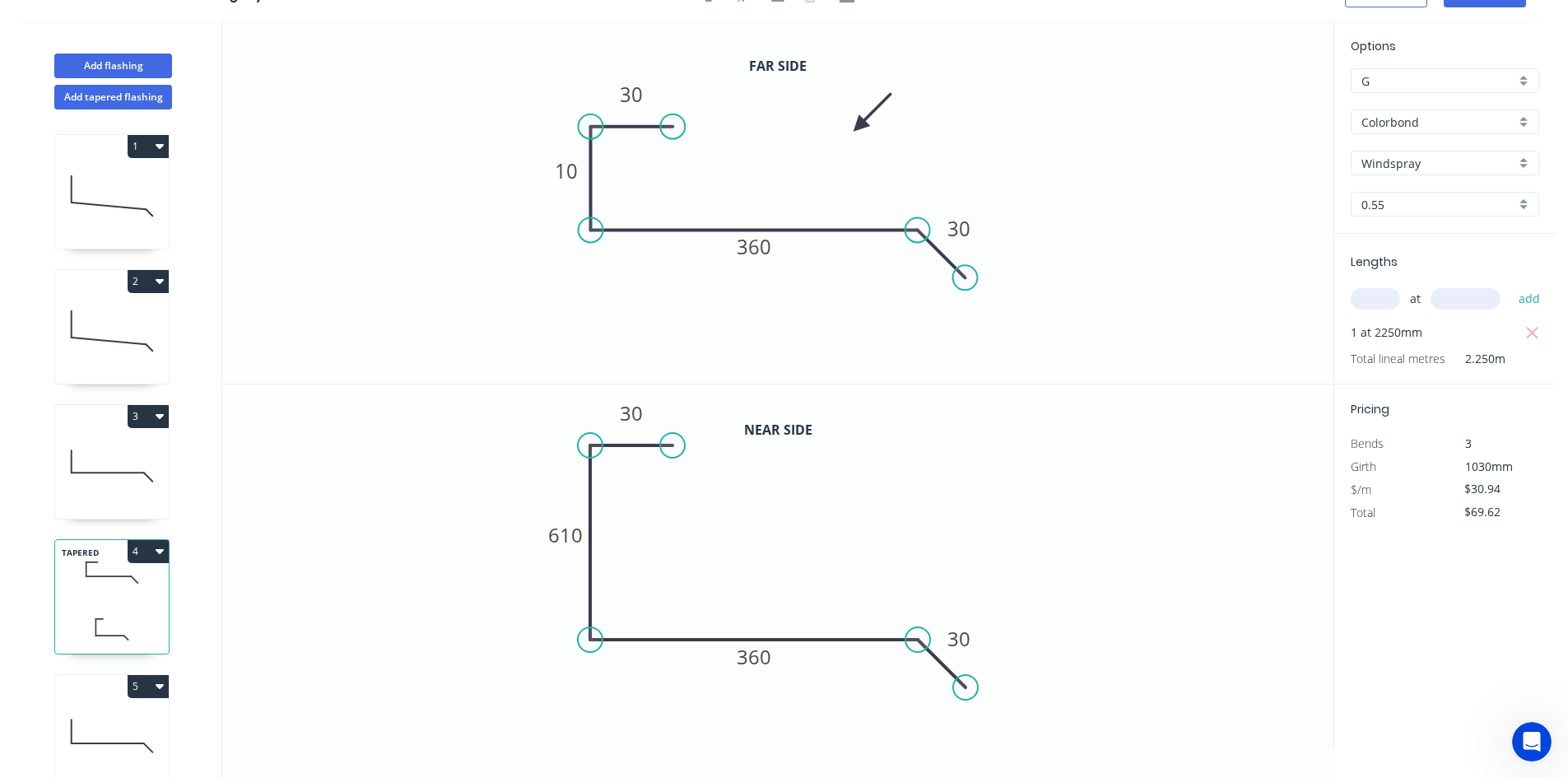
scroll to position [30, 0]
click at [1107, 529] on icon "0 30 610 360 30" at bounding box center [777, 565] width 1111 height 363
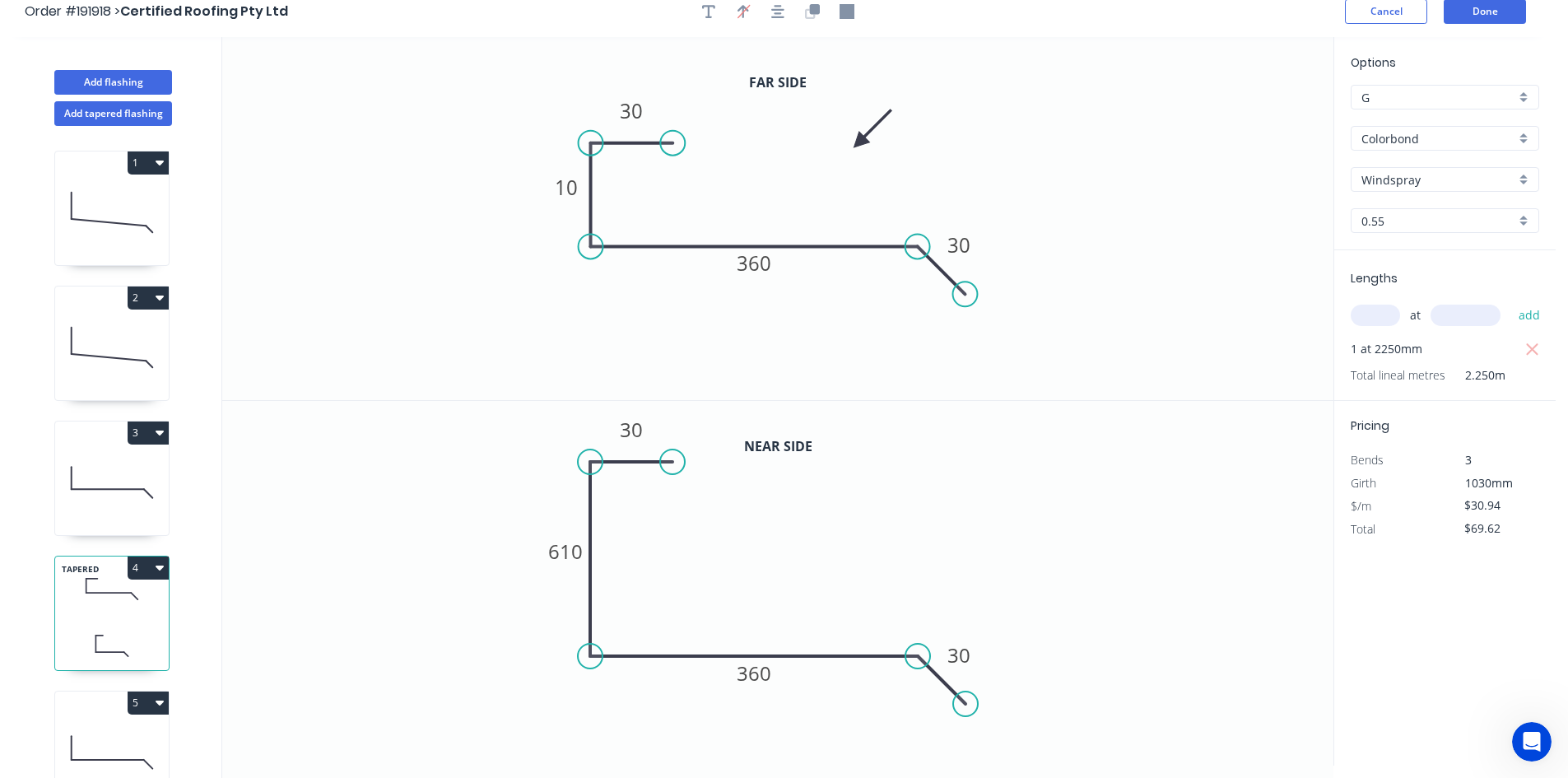
scroll to position [0, 0]
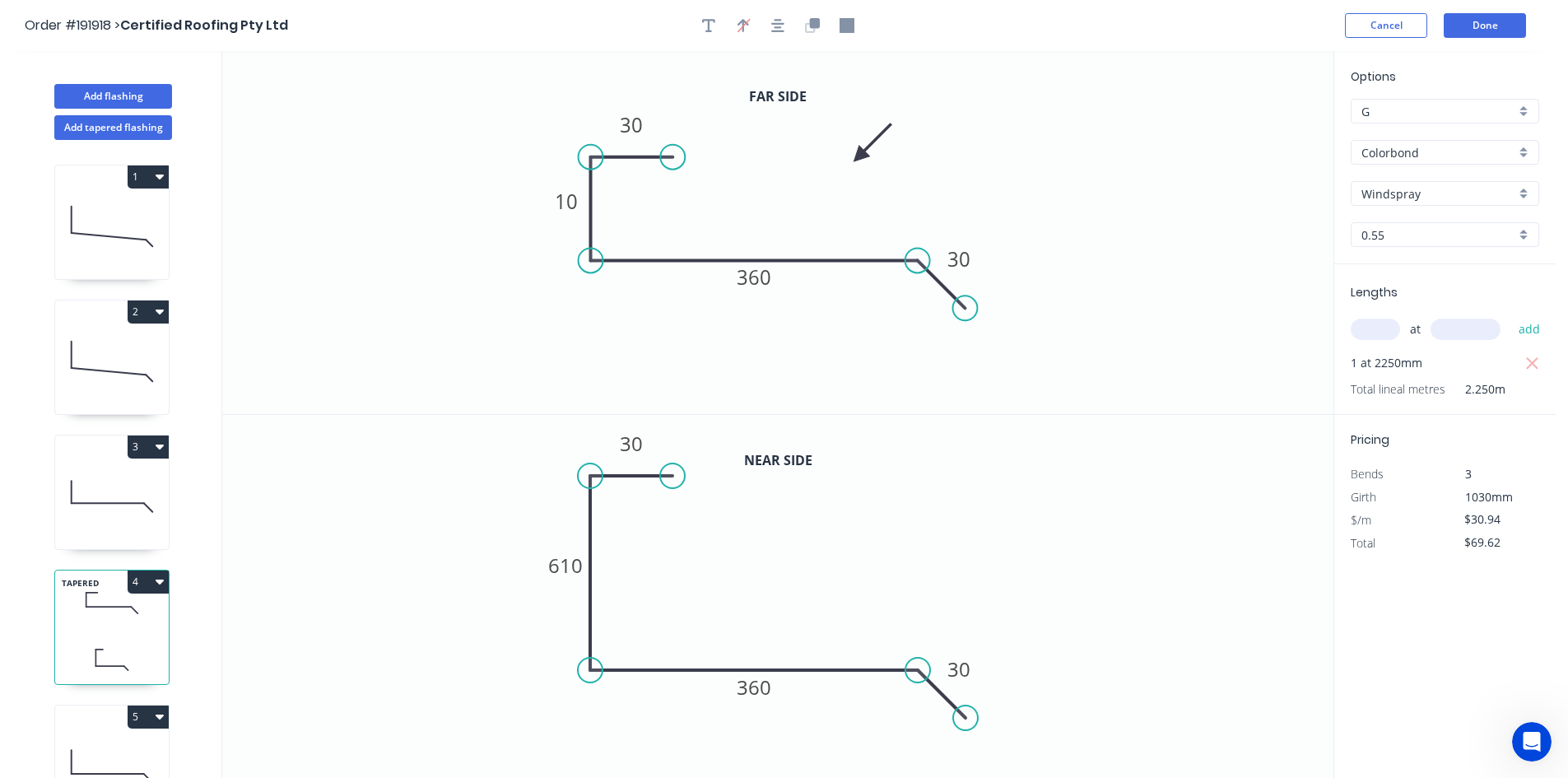
click at [1107, 9] on header "Order #191918 > Certified Roofing Pty Ltd Cancel Done" at bounding box center [777, 26] width 1556 height 51
click at [1107, 31] on button "Done" at bounding box center [1484, 26] width 83 height 25
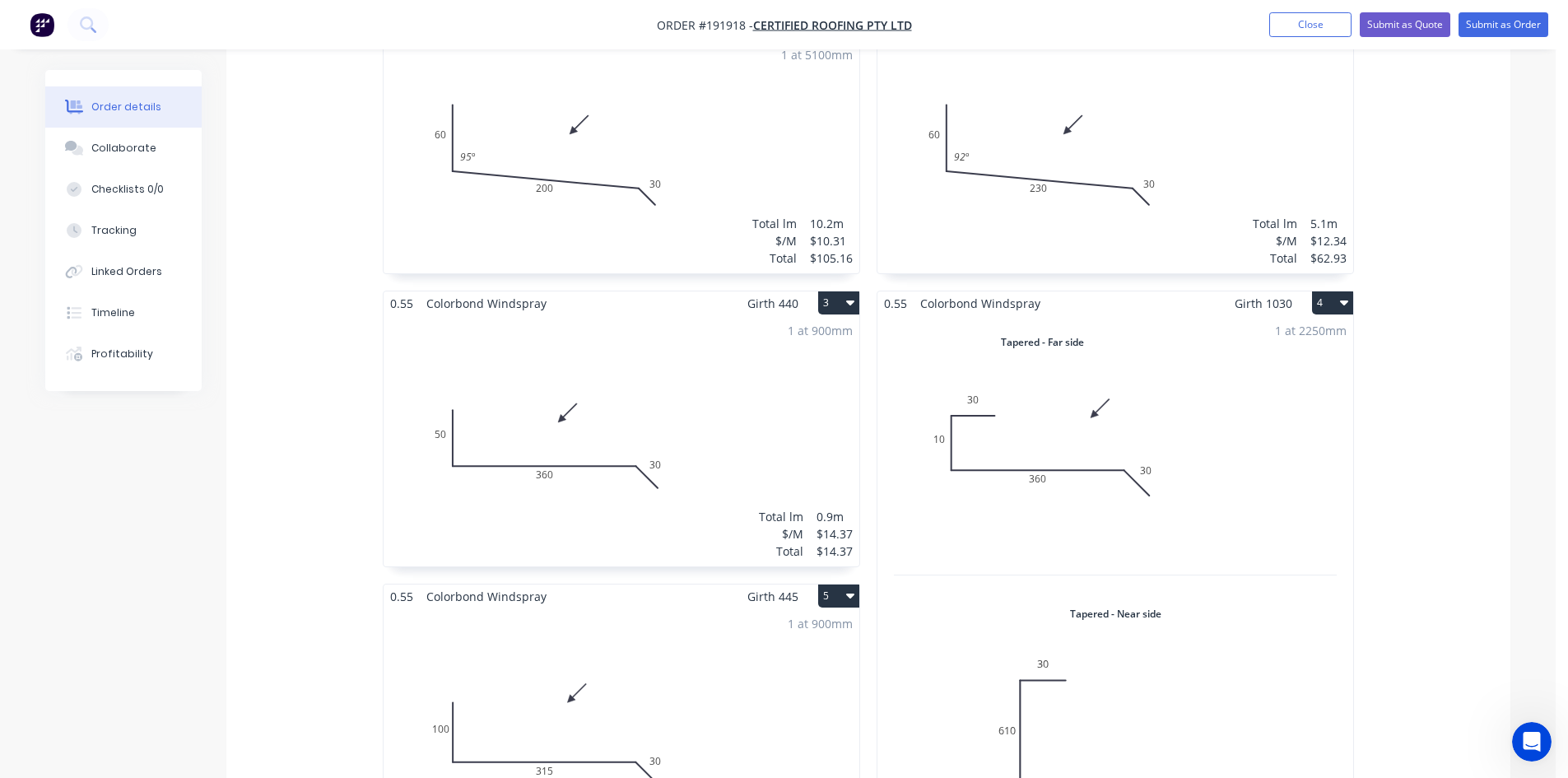
scroll to position [685, 0]
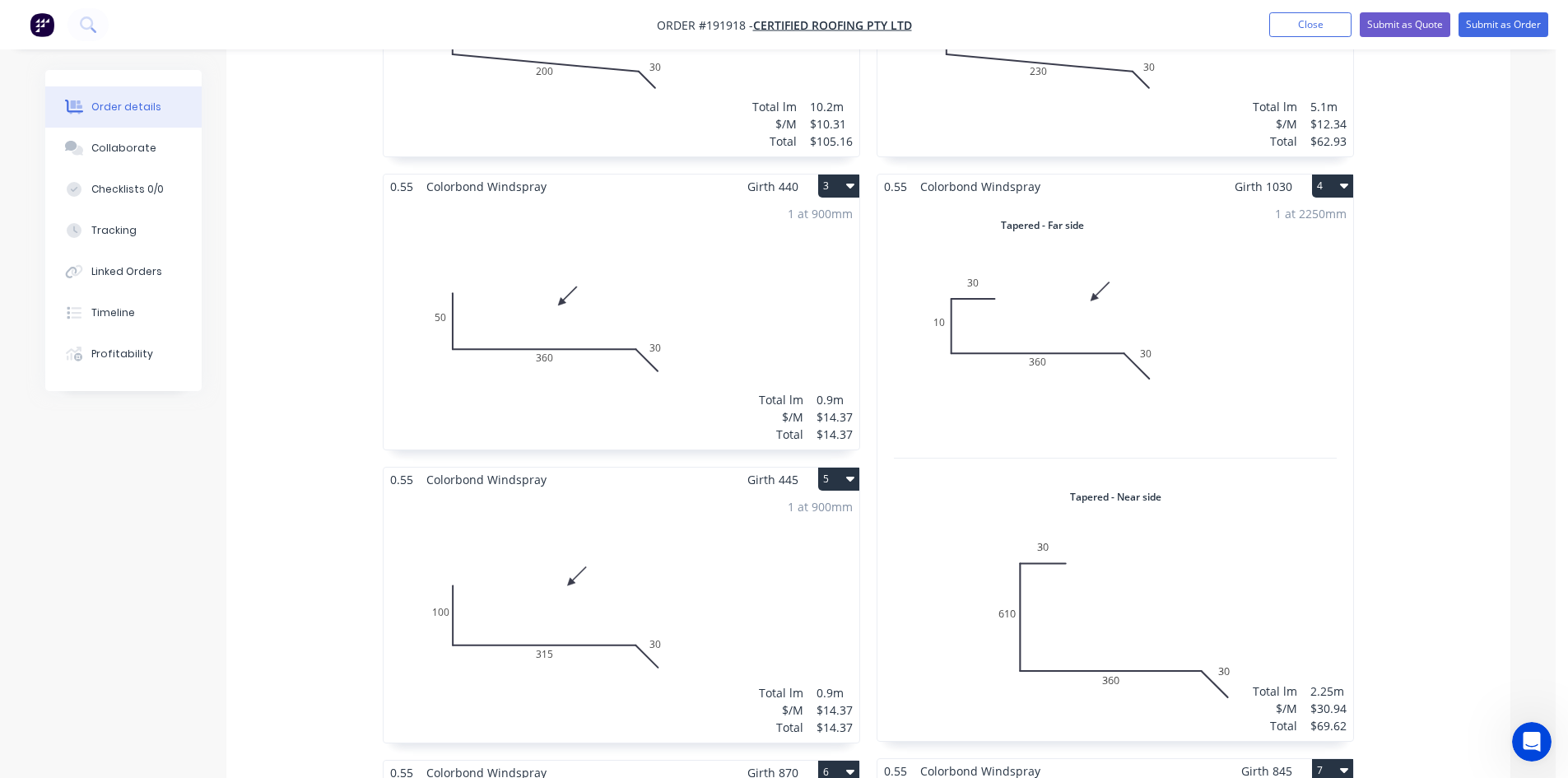
drag, startPoint x: 1130, startPoint y: 347, endPoint x: 1127, endPoint y: 338, distance: 9.5
drag, startPoint x: 1127, startPoint y: 338, endPoint x: 1465, endPoint y: 267, distance: 345.4
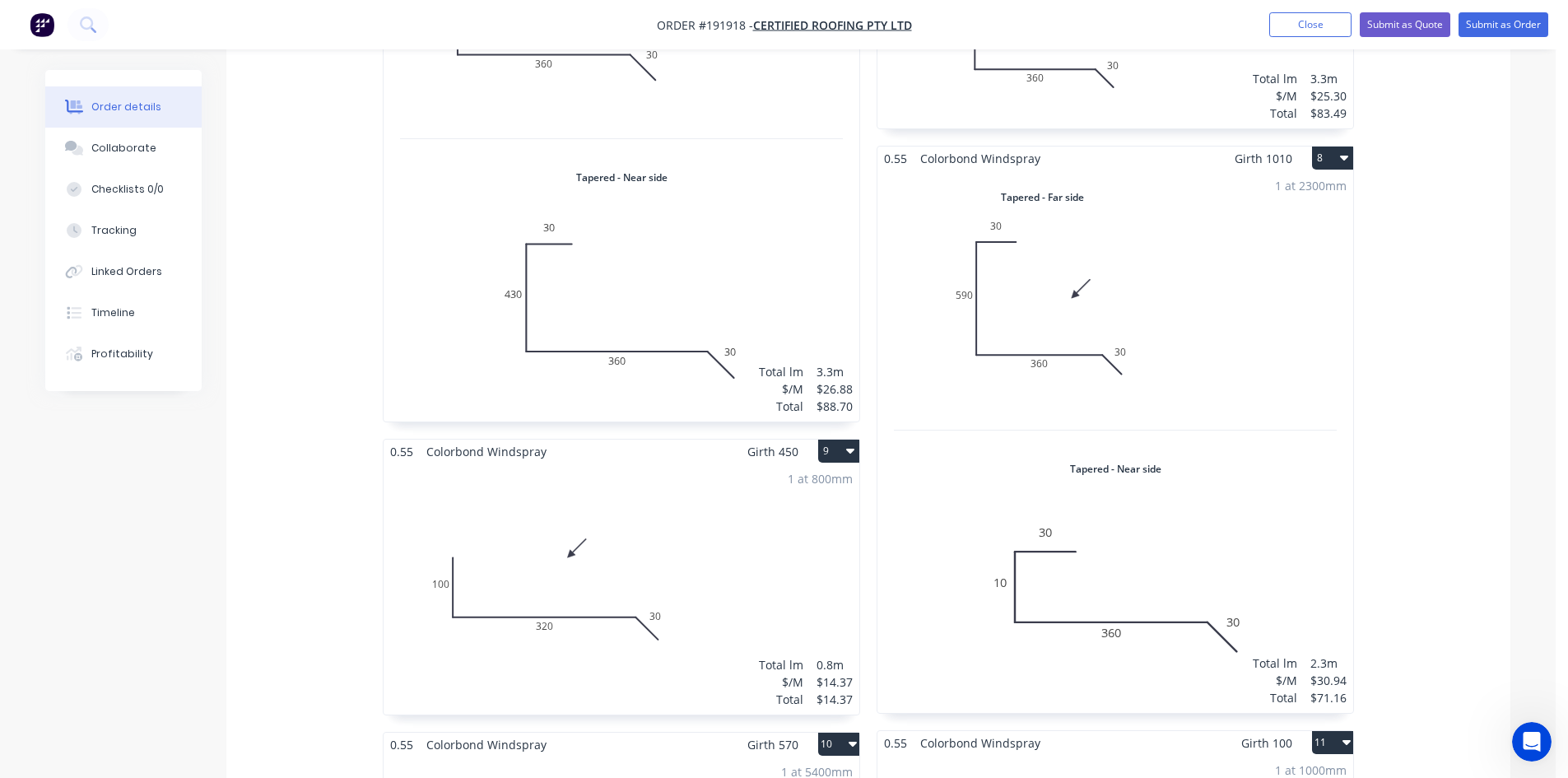
scroll to position [1645, 0]
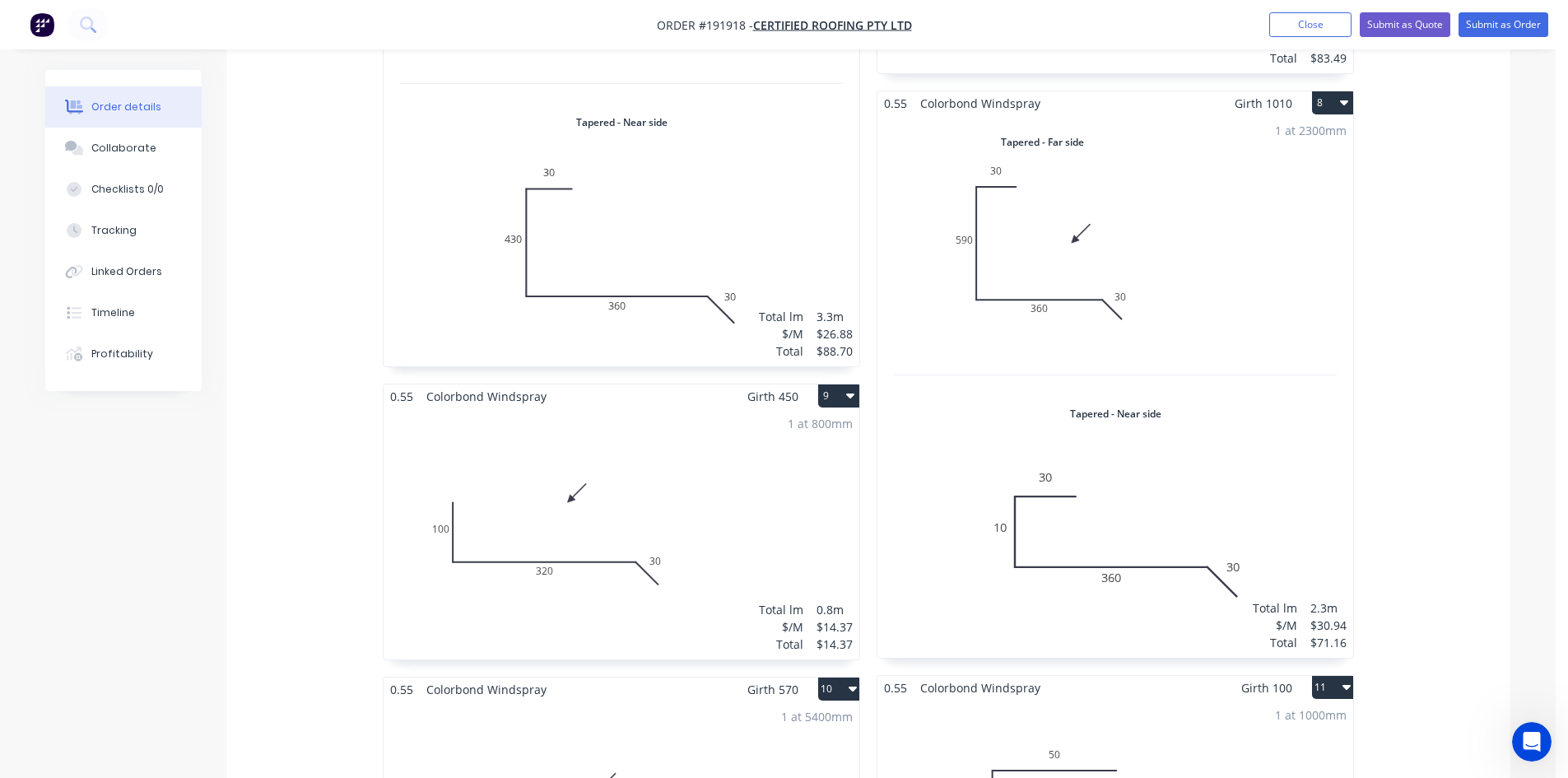
drag, startPoint x: 1260, startPoint y: 468, endPoint x: 1277, endPoint y: 473, distance: 17.7
click at [1107, 473] on div "1 at 2300mm Total lm $/M Total 2.3m $30.94 $71.16" at bounding box center [1114, 386] width 476 height 543
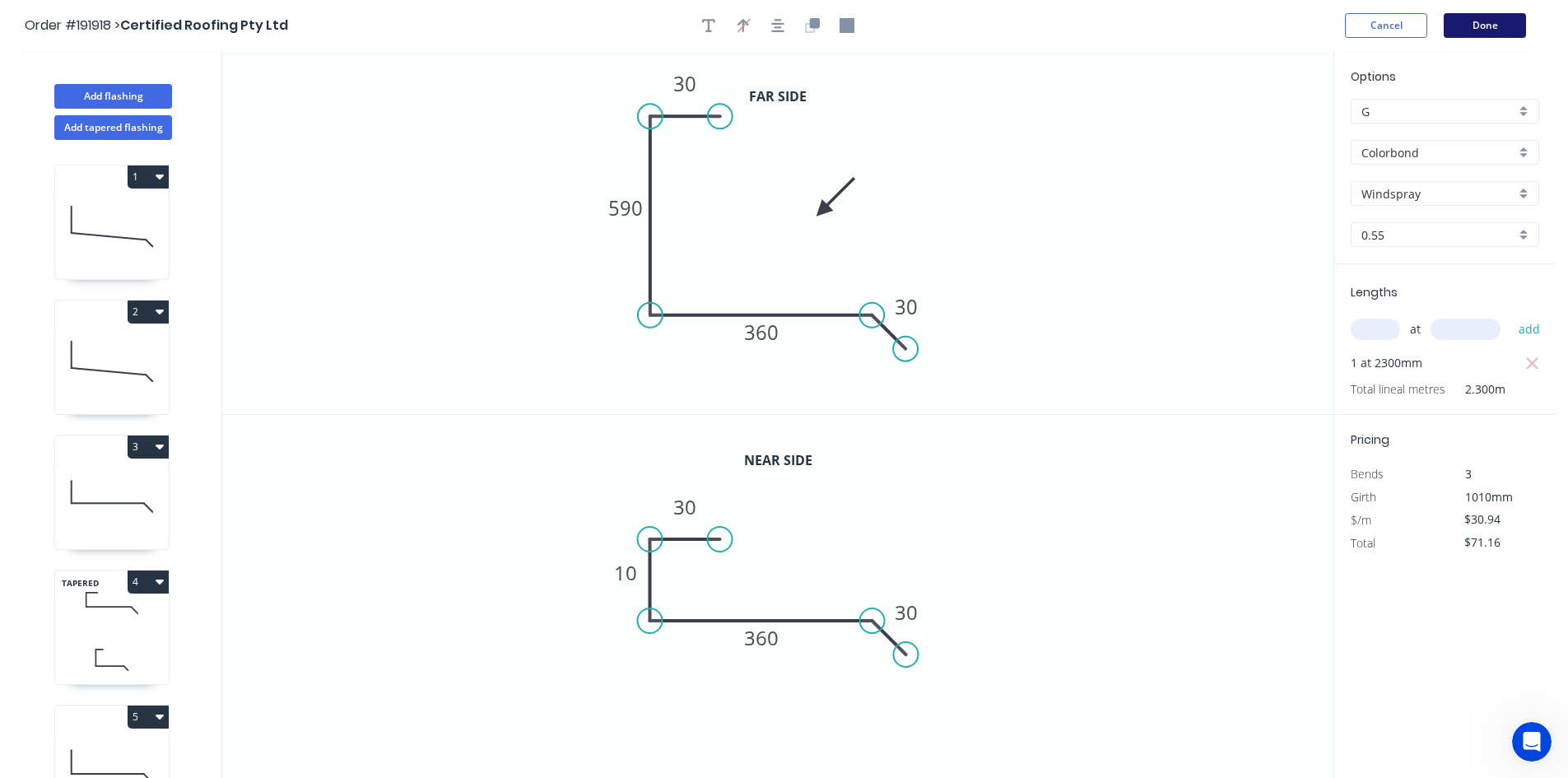
click at [1107, 32] on button "Done" at bounding box center [1484, 26] width 83 height 25
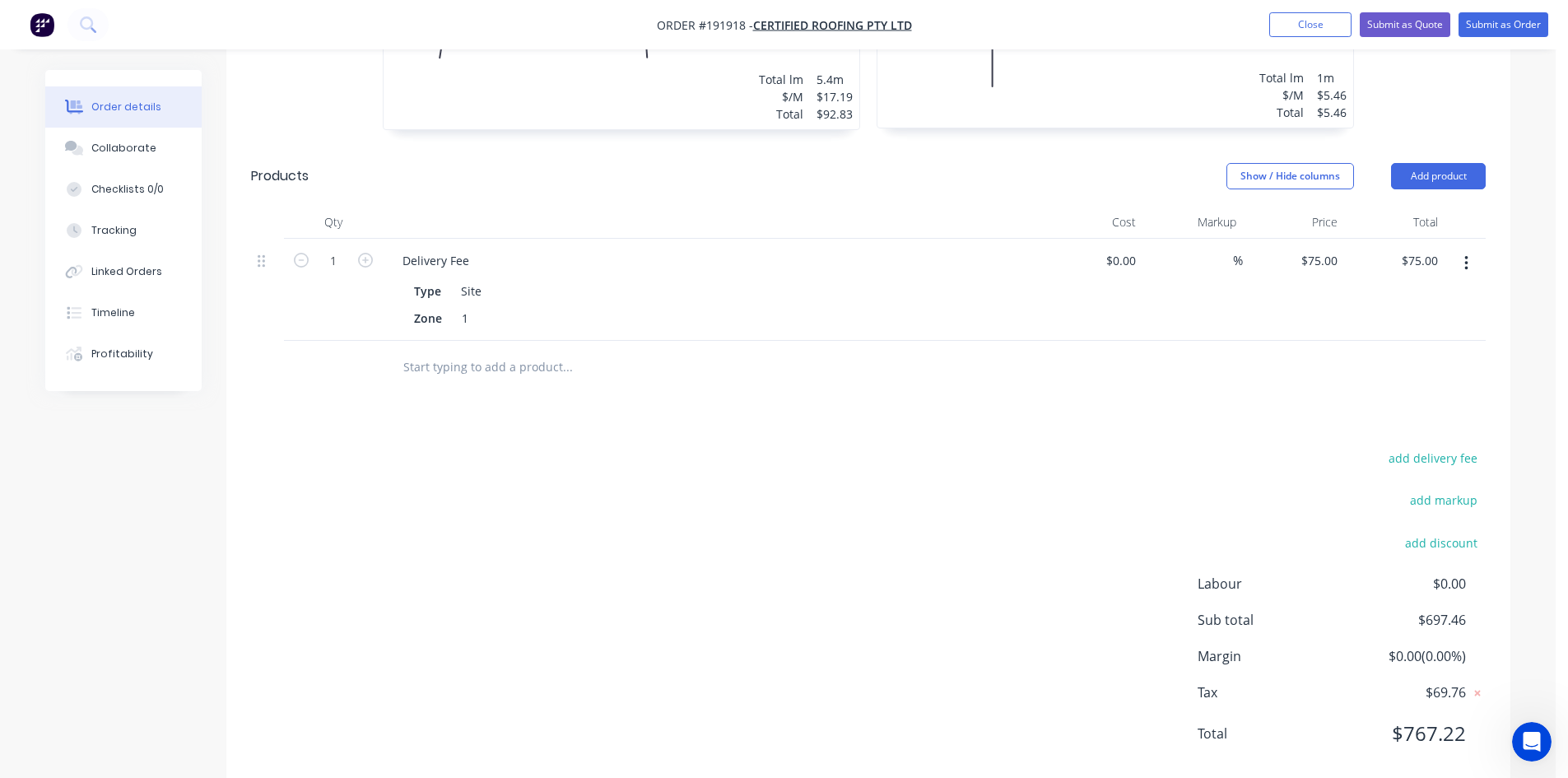
scroll to position [2482, 0]
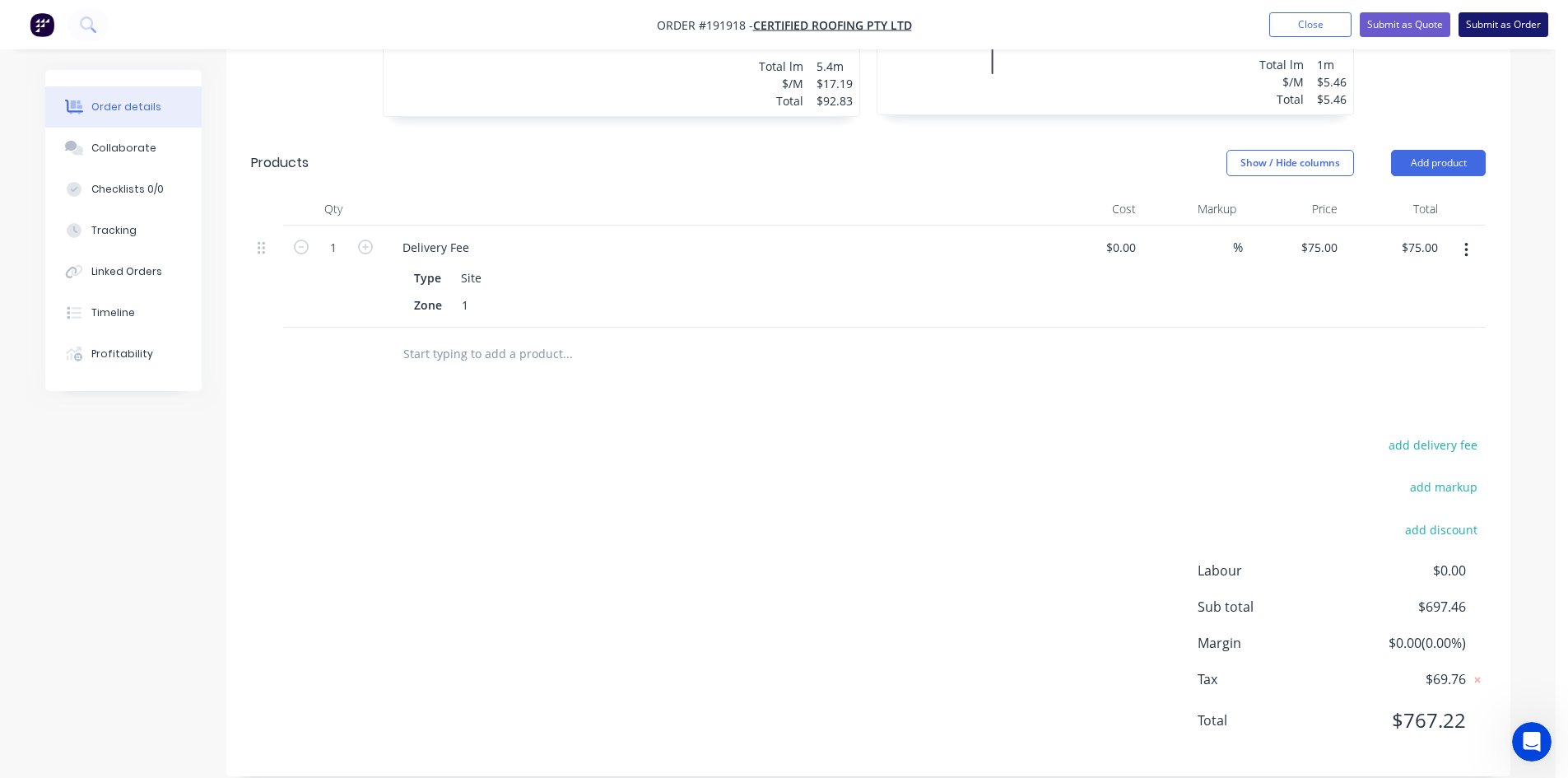
click at [1107, 33] on button "Submit as Order" at bounding box center [1503, 25] width 90 height 25
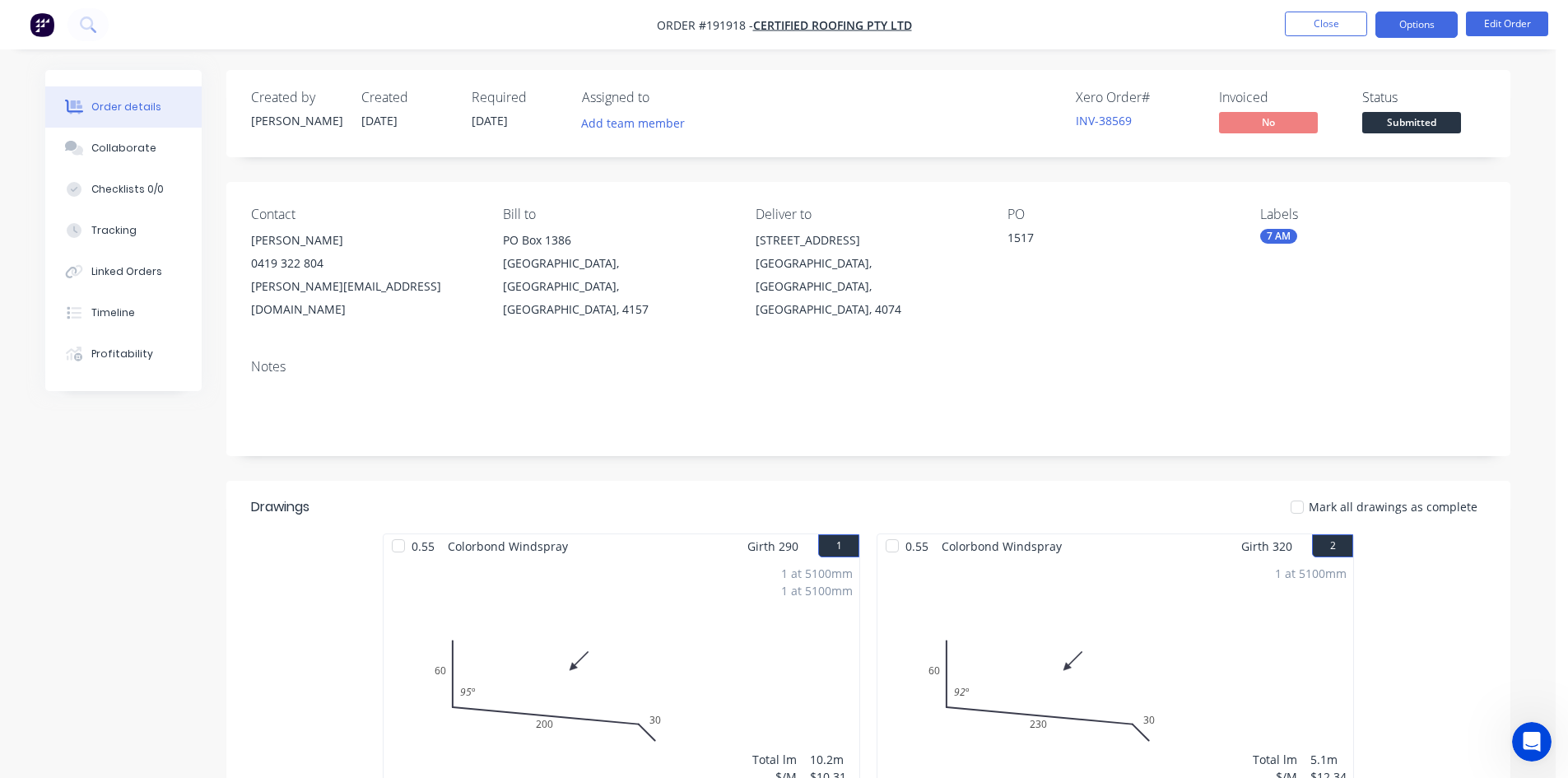
click at [1107, 28] on button "Options" at bounding box center [1416, 25] width 83 height 27
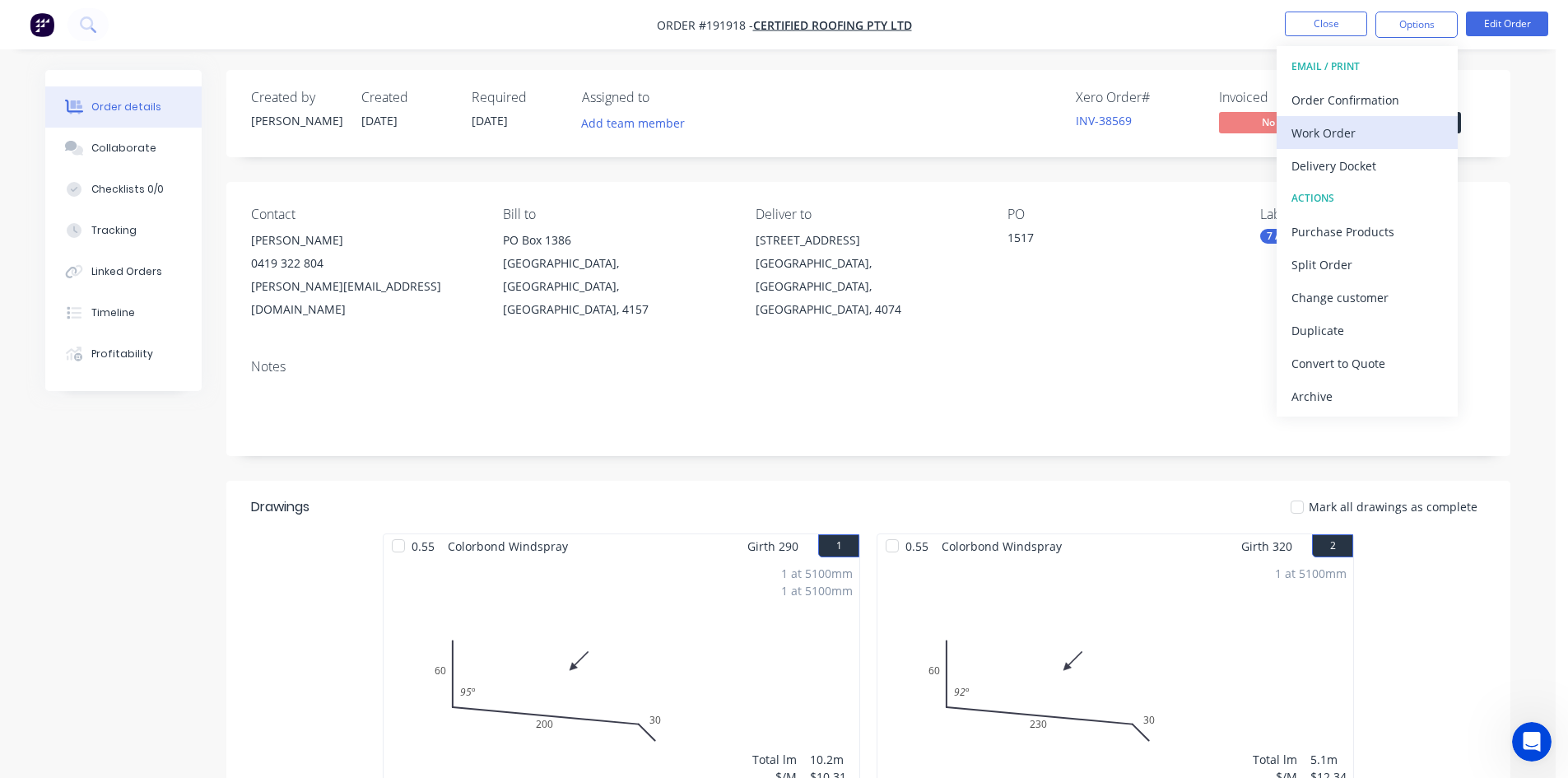
click at [1107, 129] on div "Work Order" at bounding box center [1368, 132] width 152 height 24
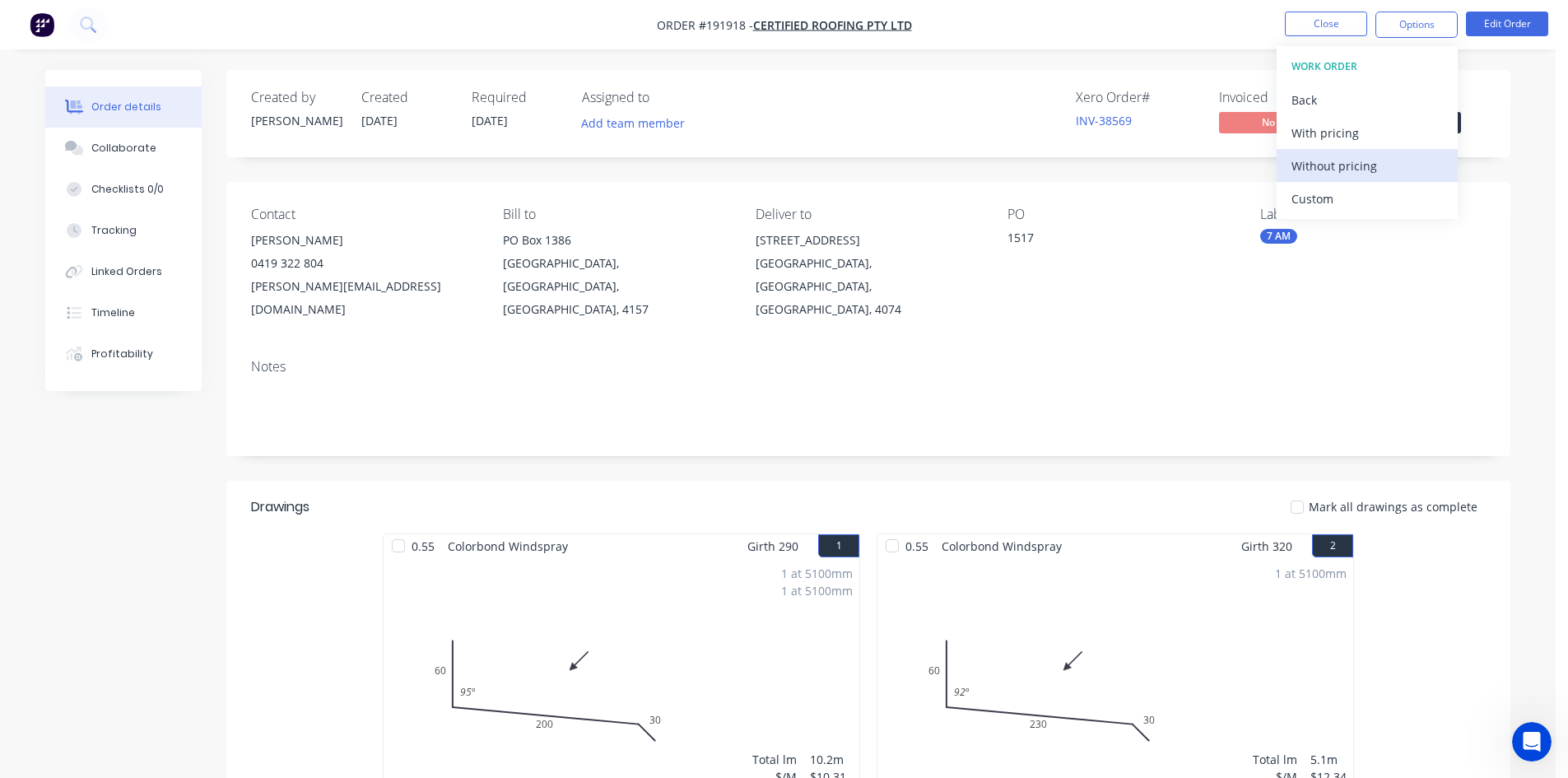
click at [1107, 162] on div "Without pricing" at bounding box center [1368, 165] width 152 height 24
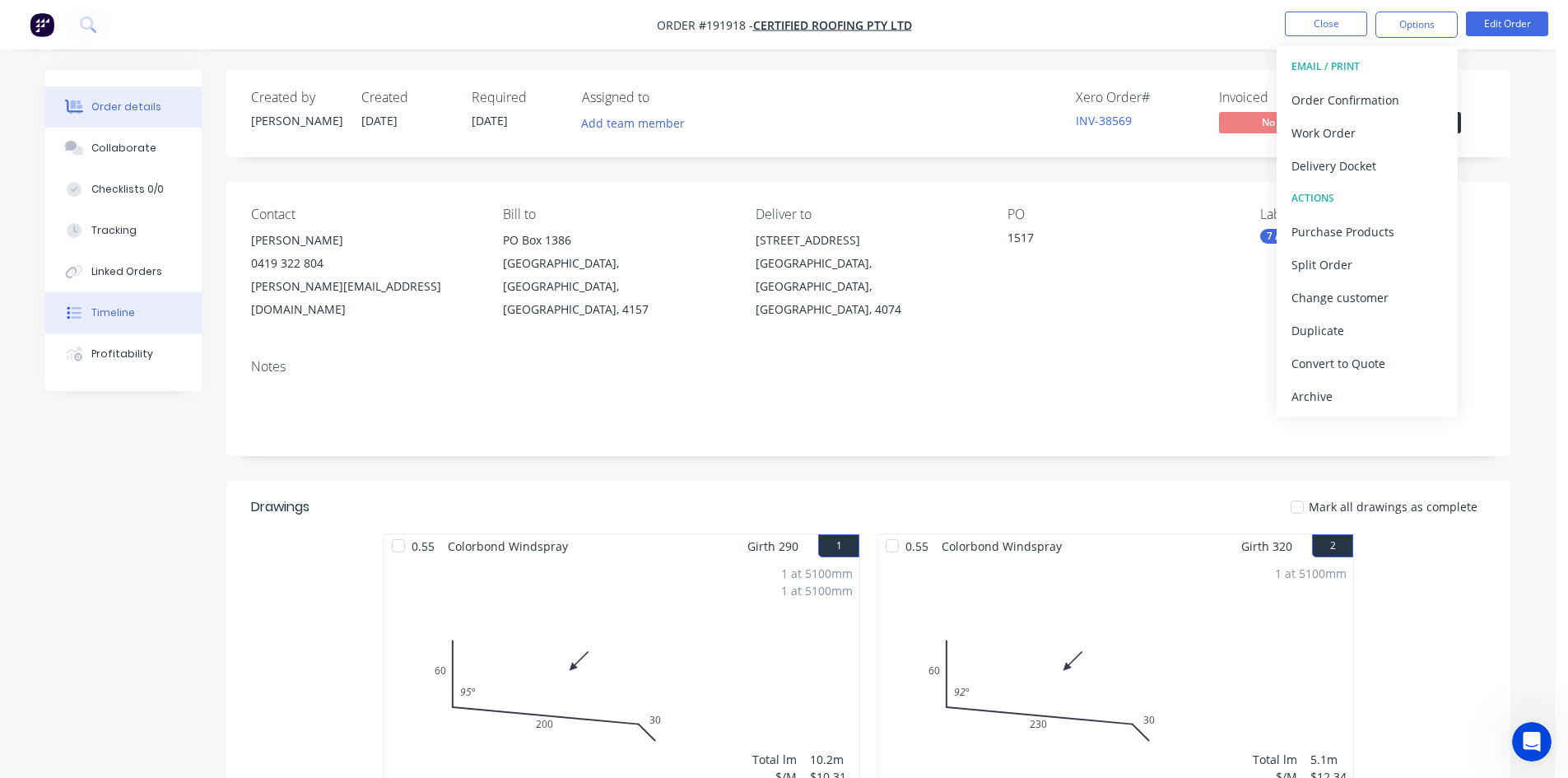
click at [167, 308] on button "Timeline" at bounding box center [123, 312] width 157 height 41
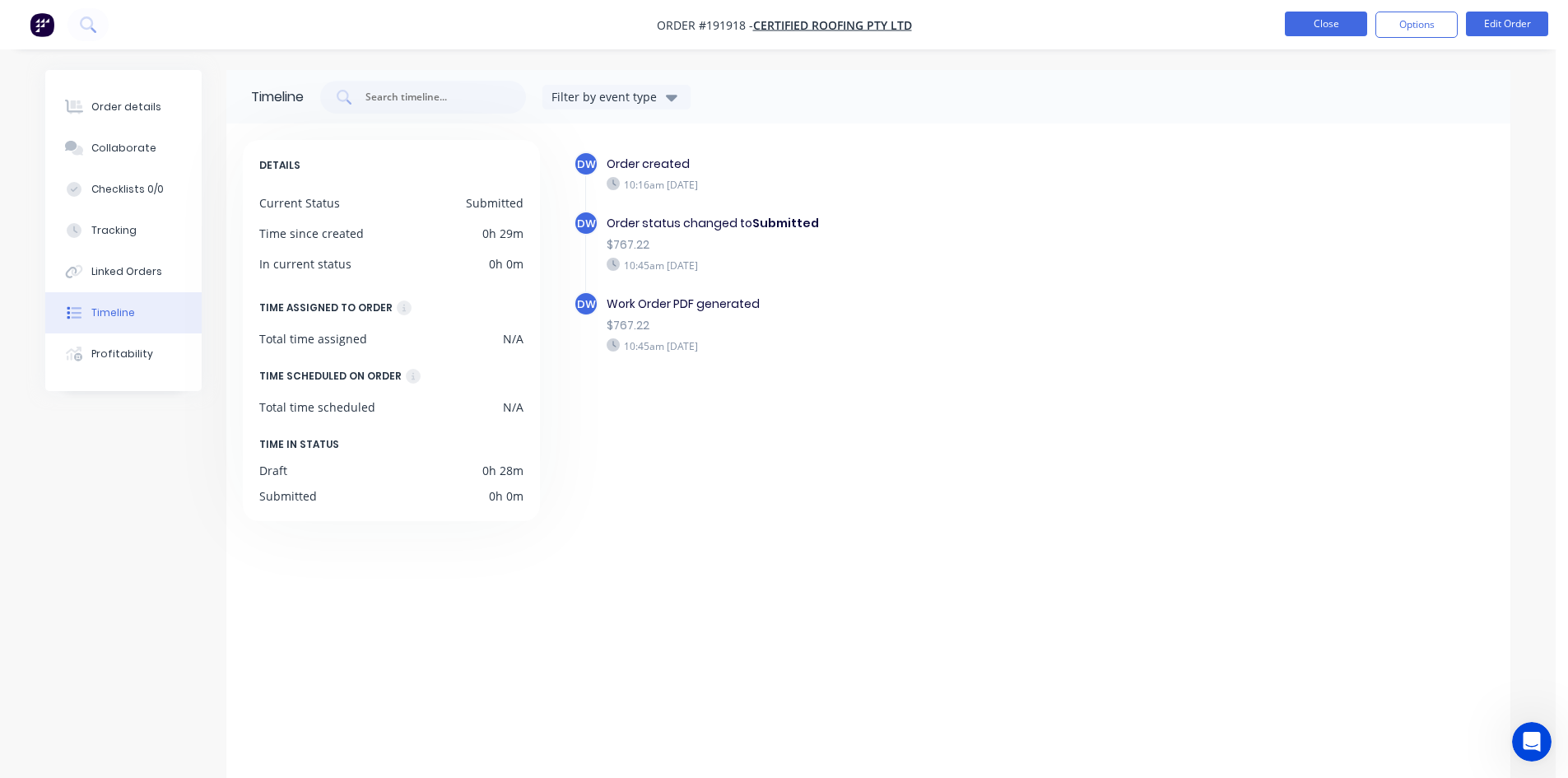
click at [1107, 22] on button "Close" at bounding box center [1326, 24] width 83 height 25
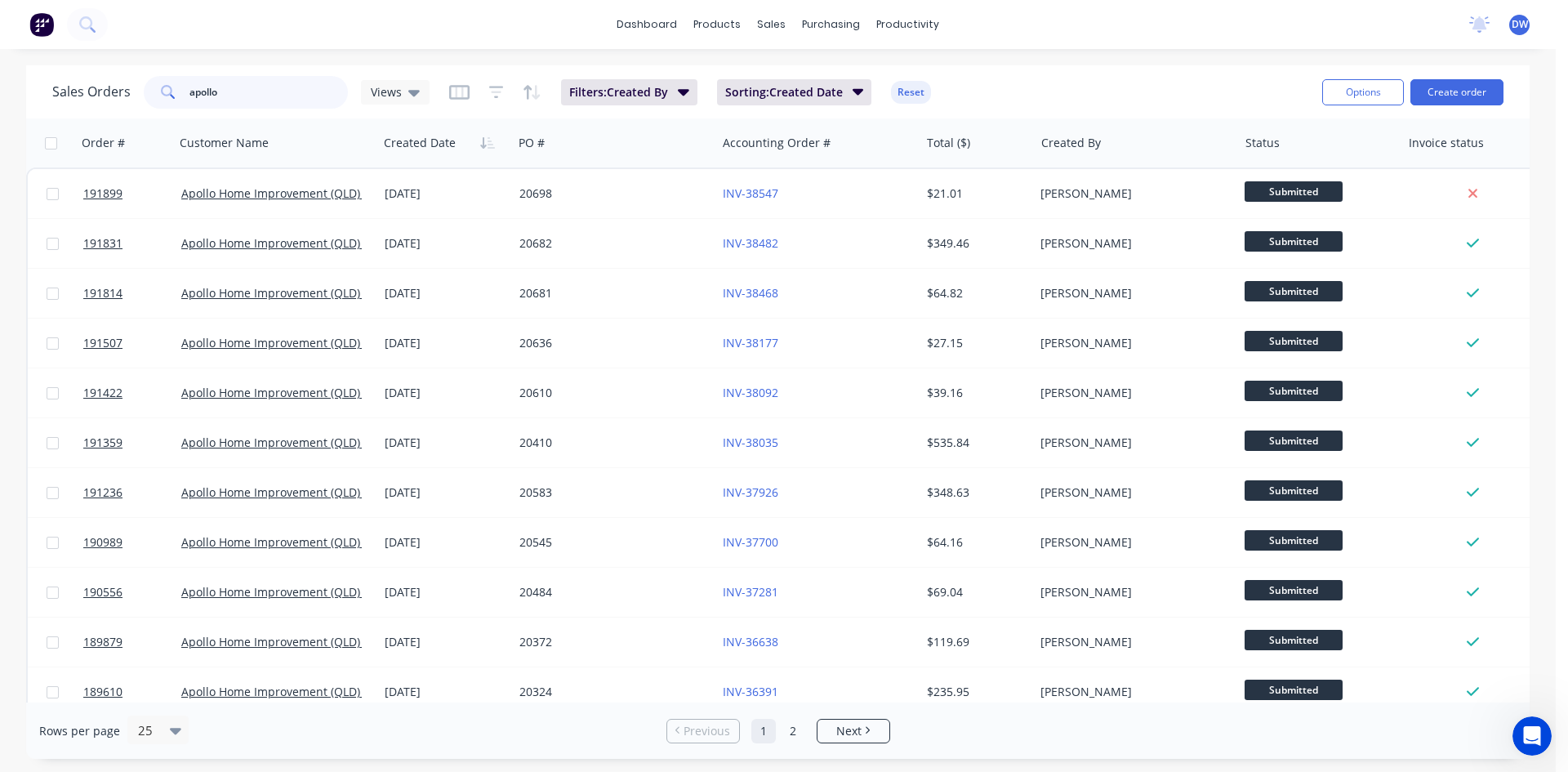
drag, startPoint x: 342, startPoint y: 93, endPoint x: 81, endPoint y: 92, distance: 261.0
click at [82, 92] on div "Sales Orders apollo Views" at bounding box center [241, 92] width 378 height 33
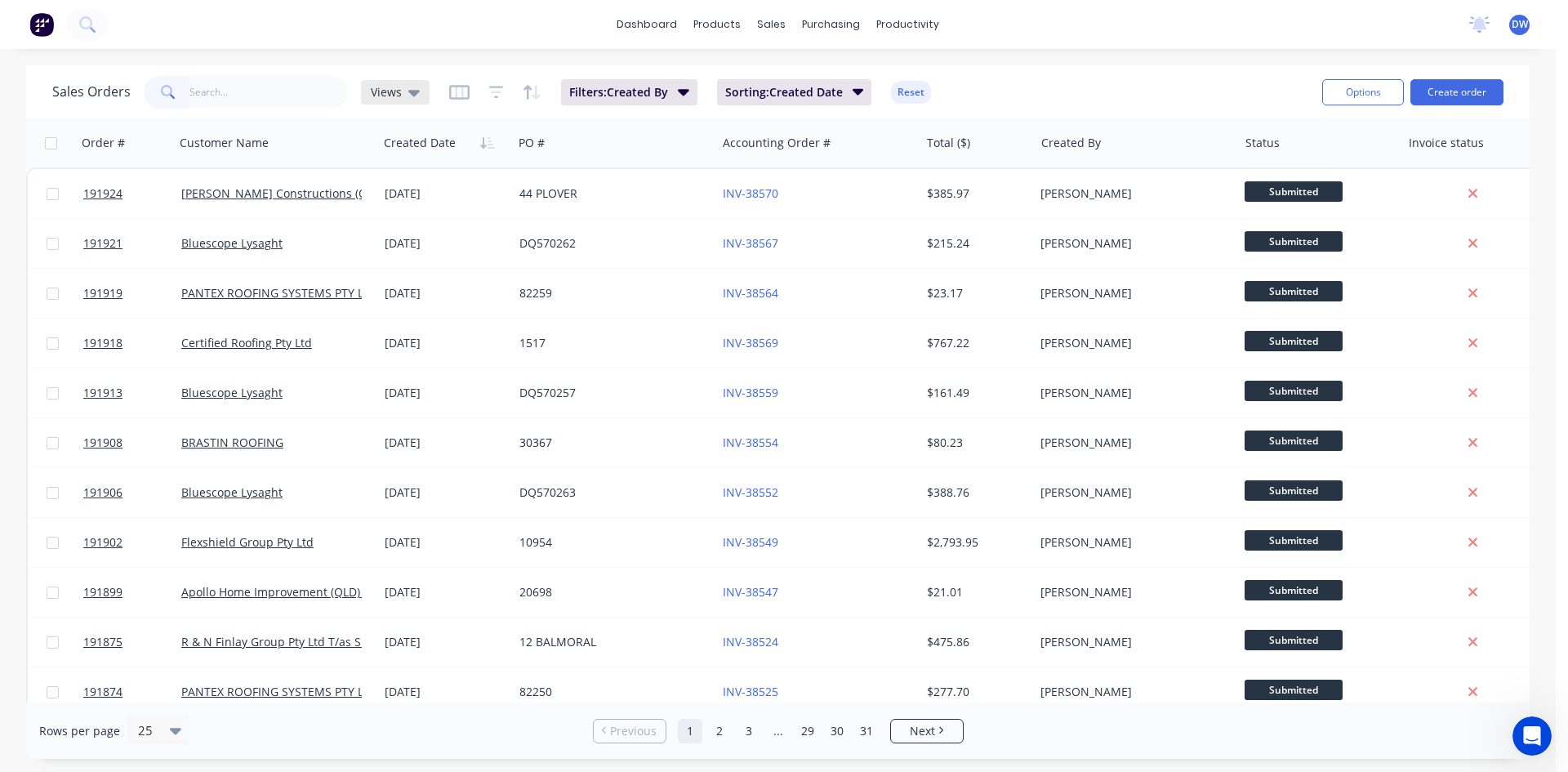
click at [409, 100] on div "Views" at bounding box center [395, 92] width 69 height 24
click at [396, 261] on button "New Hires" at bounding box center [460, 265] width 186 height 19
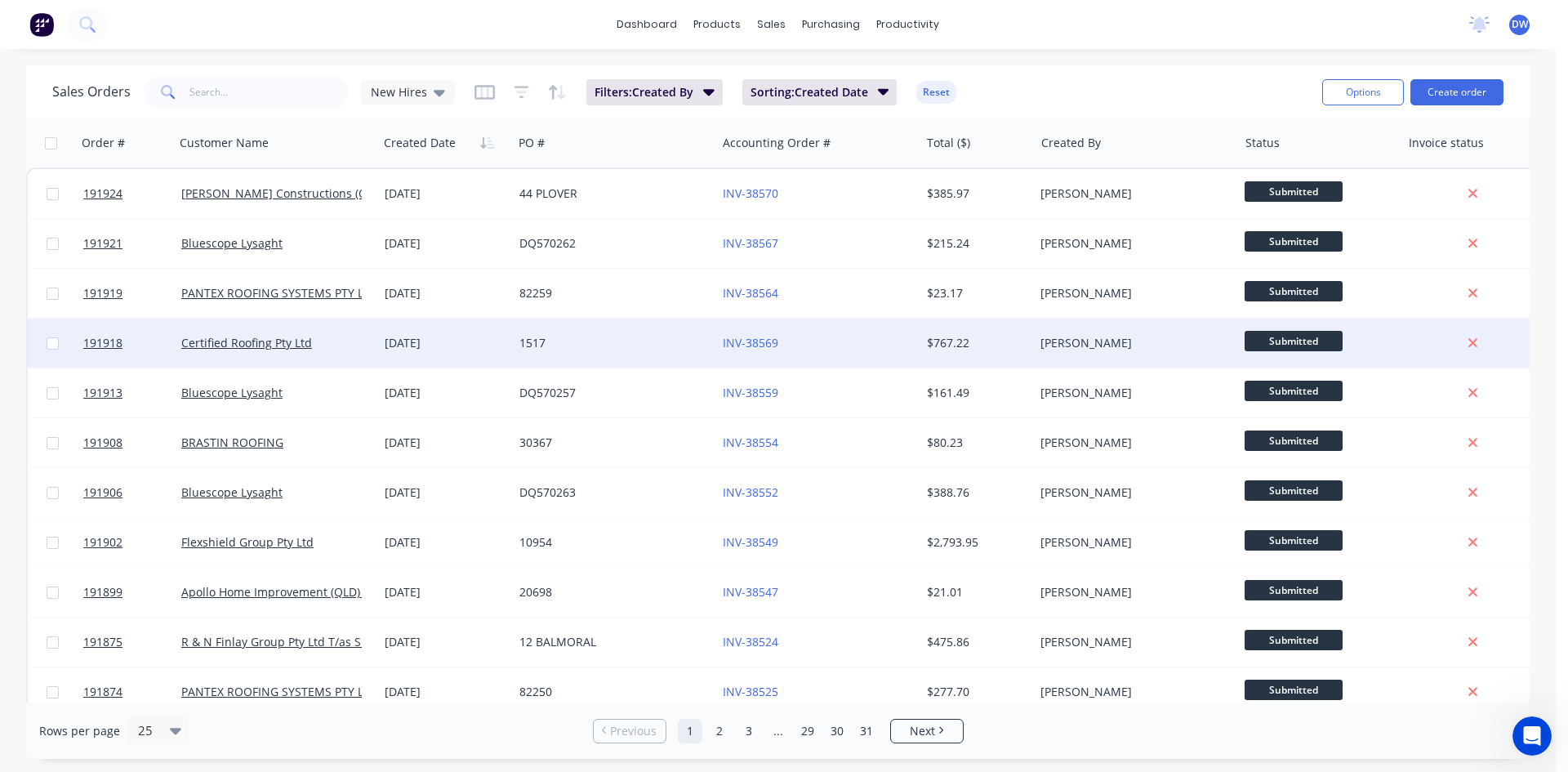
click at [396, 350] on div "[DATE]" at bounding box center [445, 343] width 121 height 16
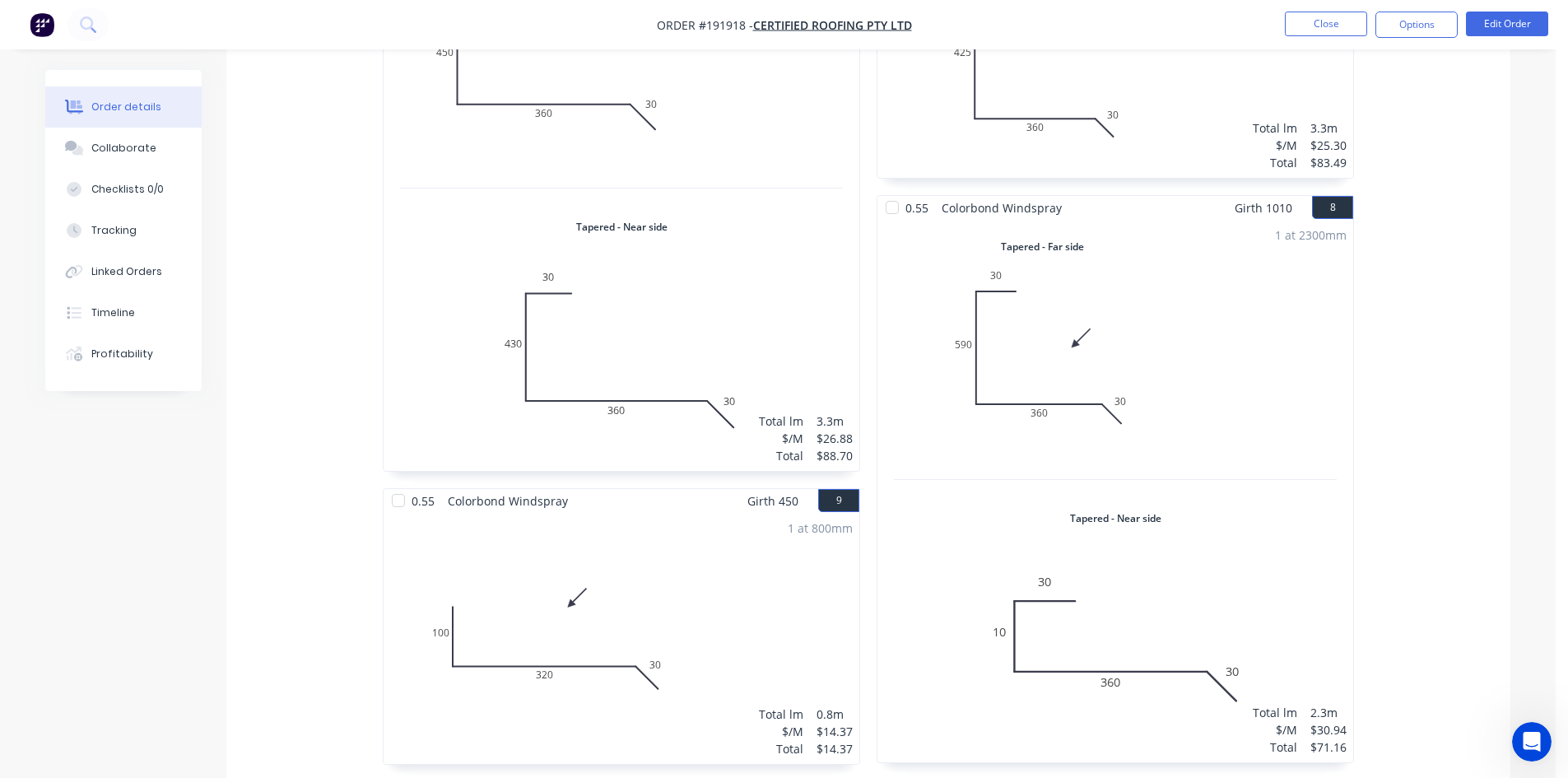
scroll to position [1783, 0]
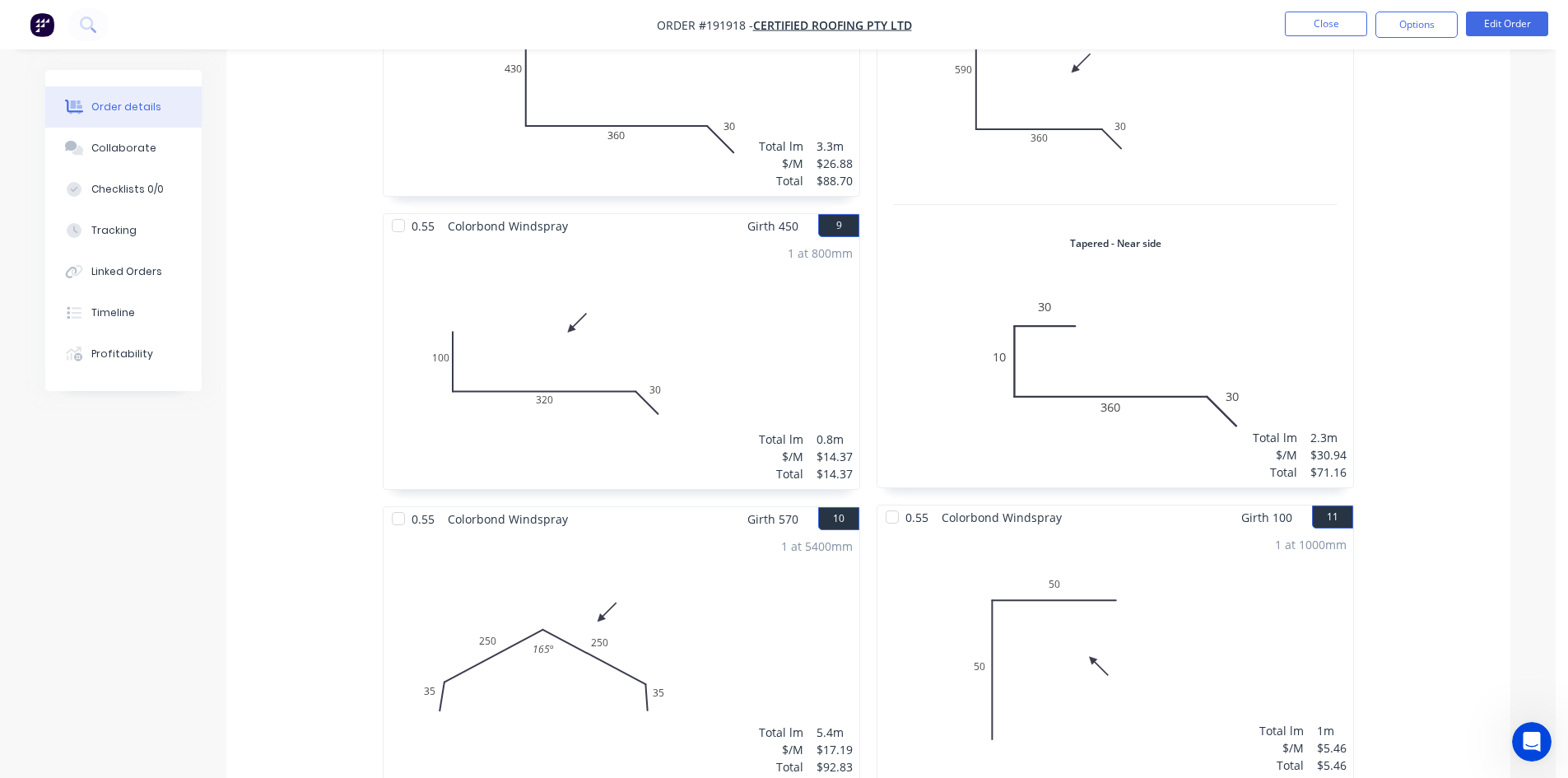
click at [791, 549] on div "1 at 5400mm Total lm $/M Total 5.4m $17.19 $92.83" at bounding box center [621, 656] width 476 height 251
click at [762, 567] on div "1 at 5400mm Total lm $/M Total 5.4m $17.19 $92.83" at bounding box center [621, 656] width 476 height 251
click at [761, 565] on div "1 at 5400mm Total lm $/M Total 5.4m $17.19 $92.83" at bounding box center [621, 656] width 476 height 251
click at [1107, 17] on button "Edit Order" at bounding box center [1507, 24] width 83 height 25
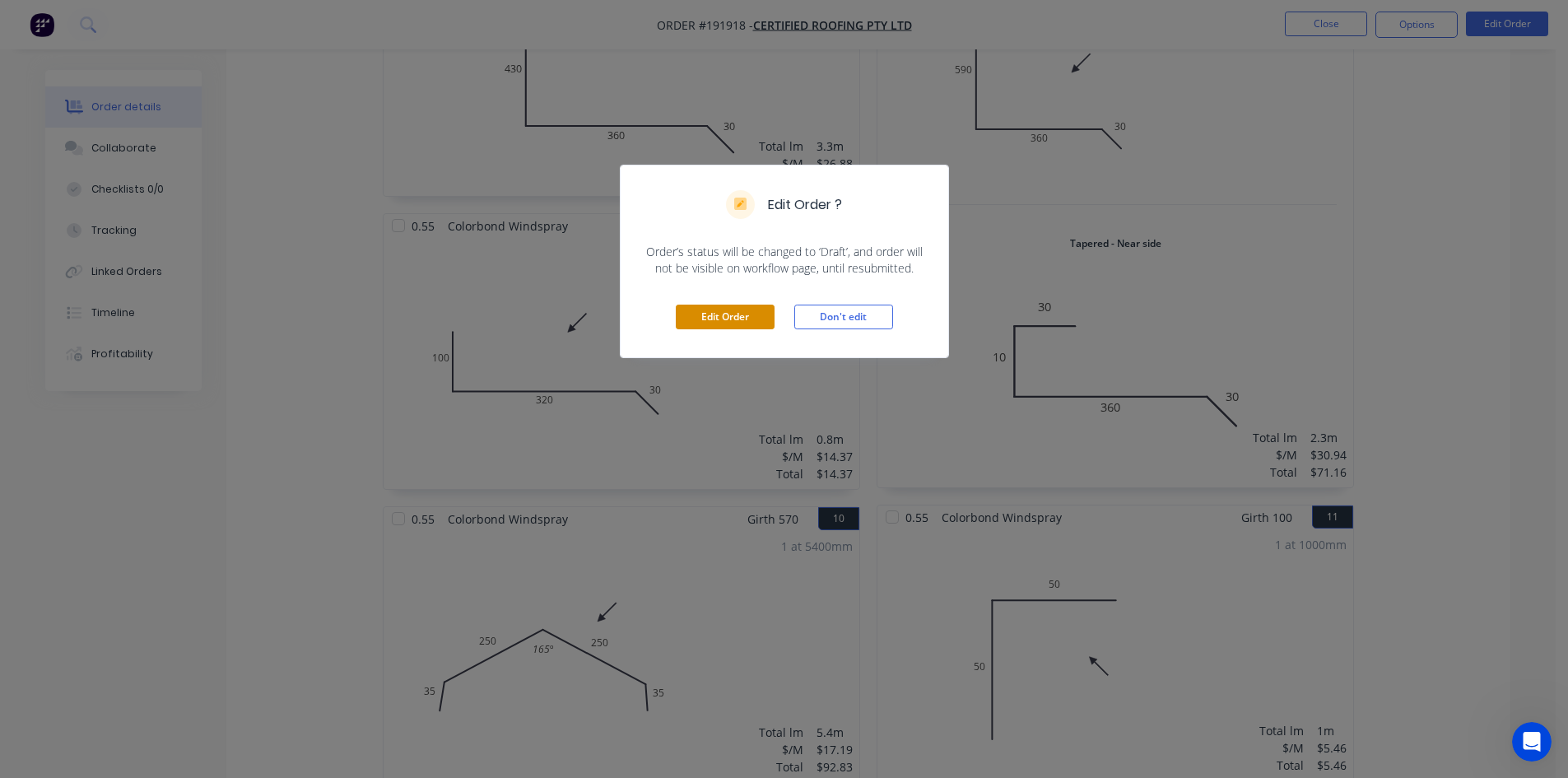
click at [745, 325] on button "Edit Order" at bounding box center [725, 317] width 99 height 25
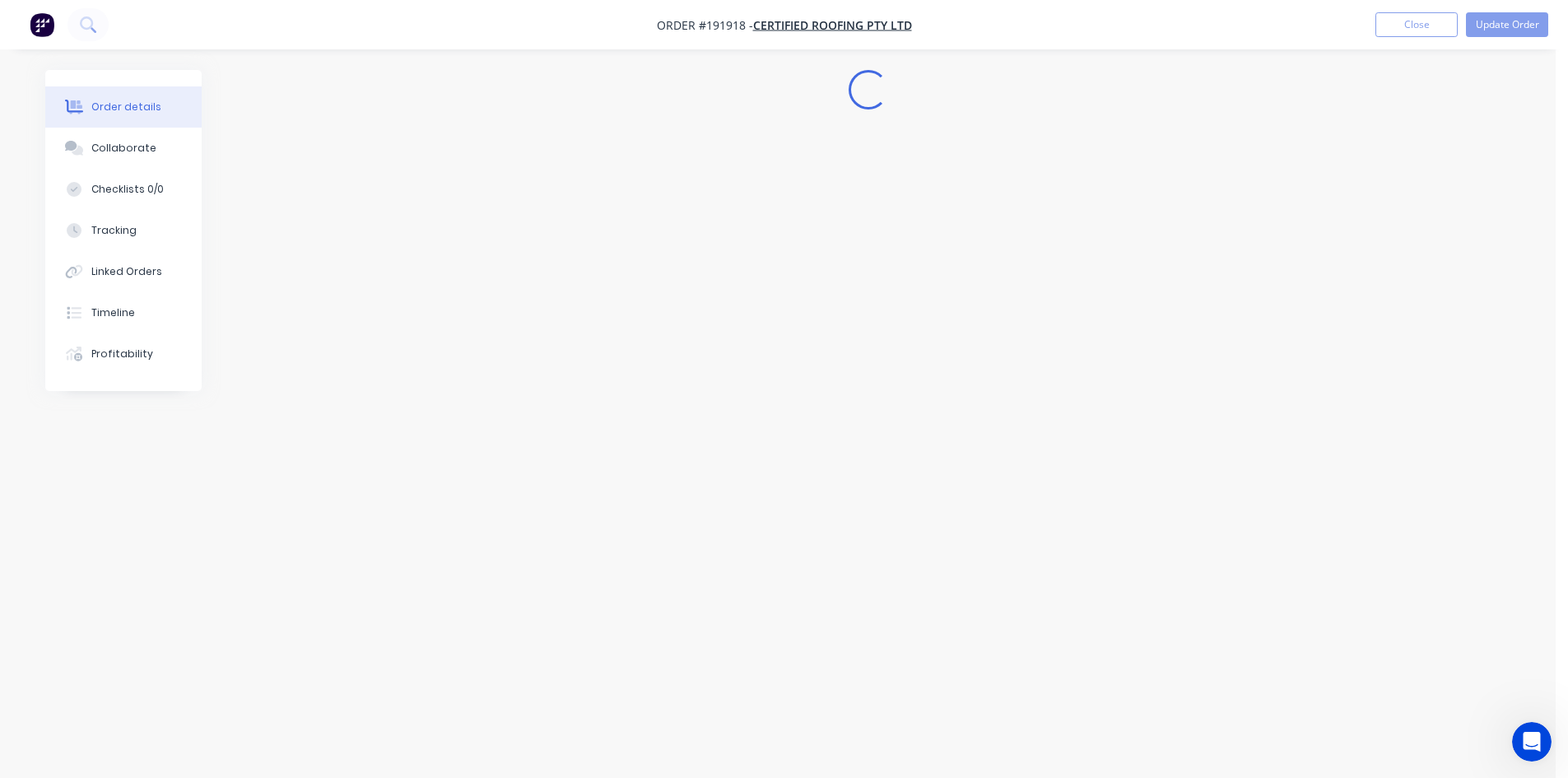
scroll to position [0, 0]
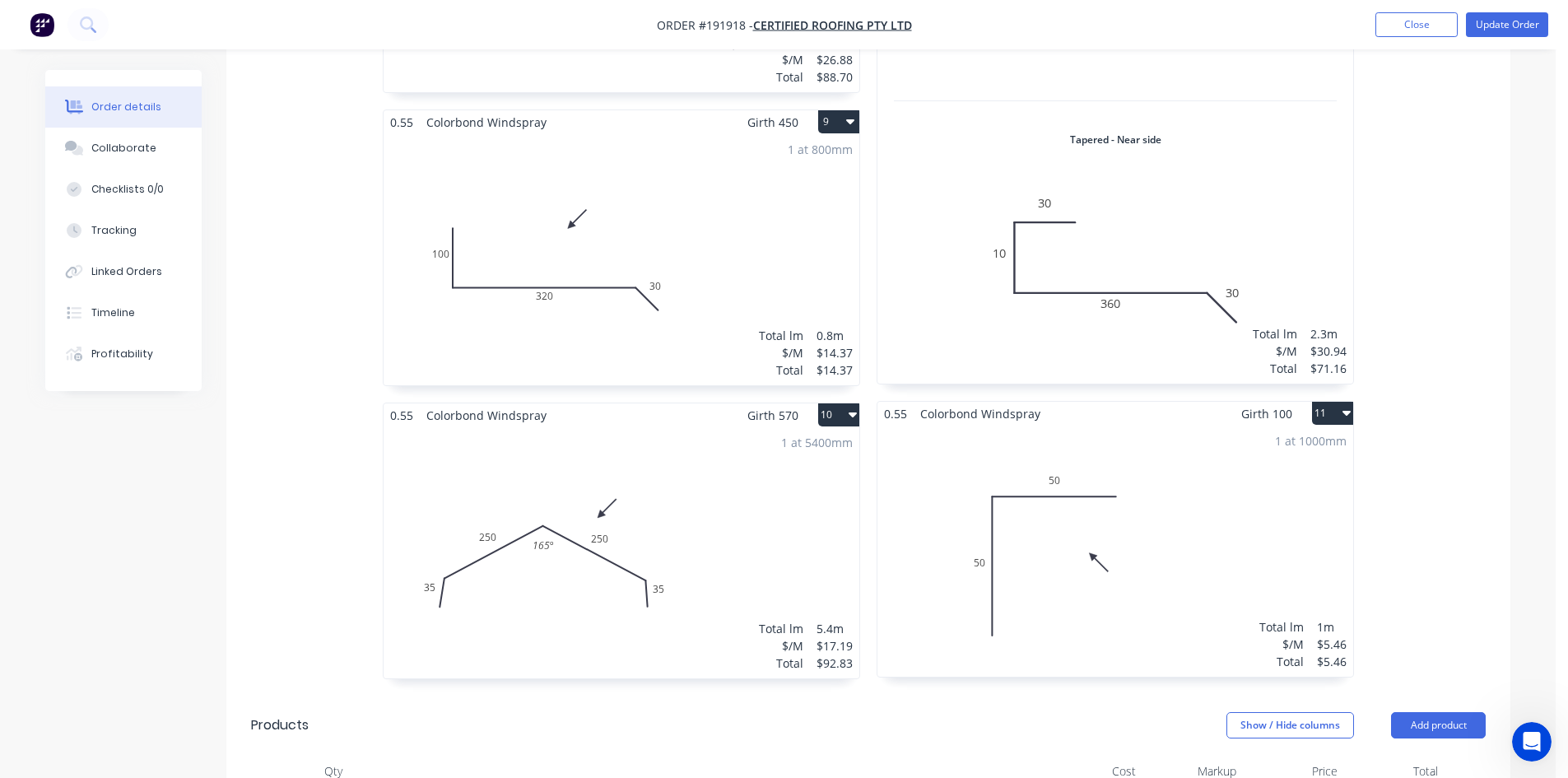
click at [704, 450] on div "1 at 5400mm Total lm $/M Total 5.4m $17.19 $92.83" at bounding box center [621, 552] width 476 height 251
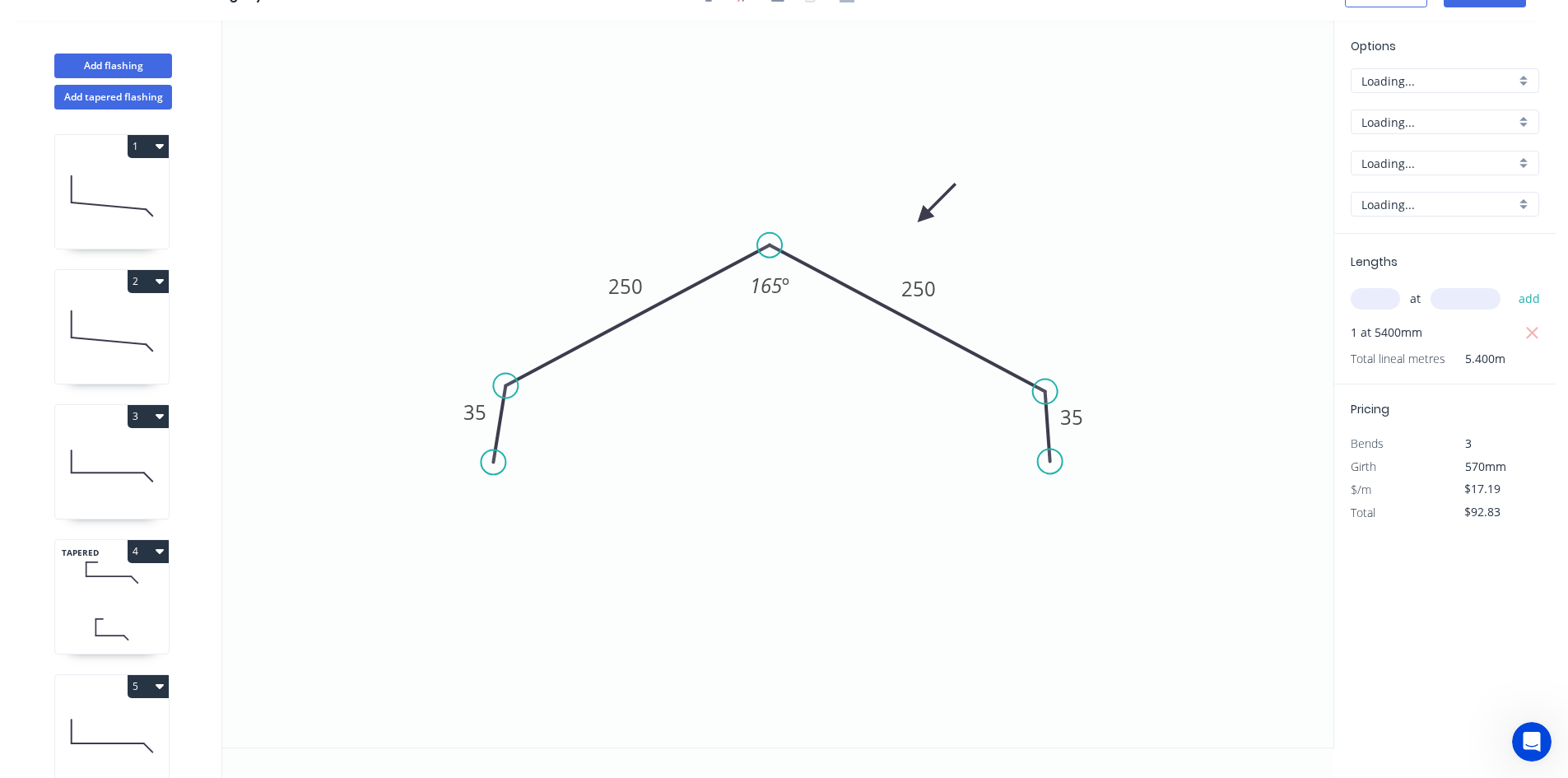
scroll to position [30, 0]
click at [775, 292] on tspan "165" at bounding box center [766, 285] width 32 height 28
click at [995, 425] on icon "0 35 250 250 35 150 º" at bounding box center [777, 384] width 1111 height 727
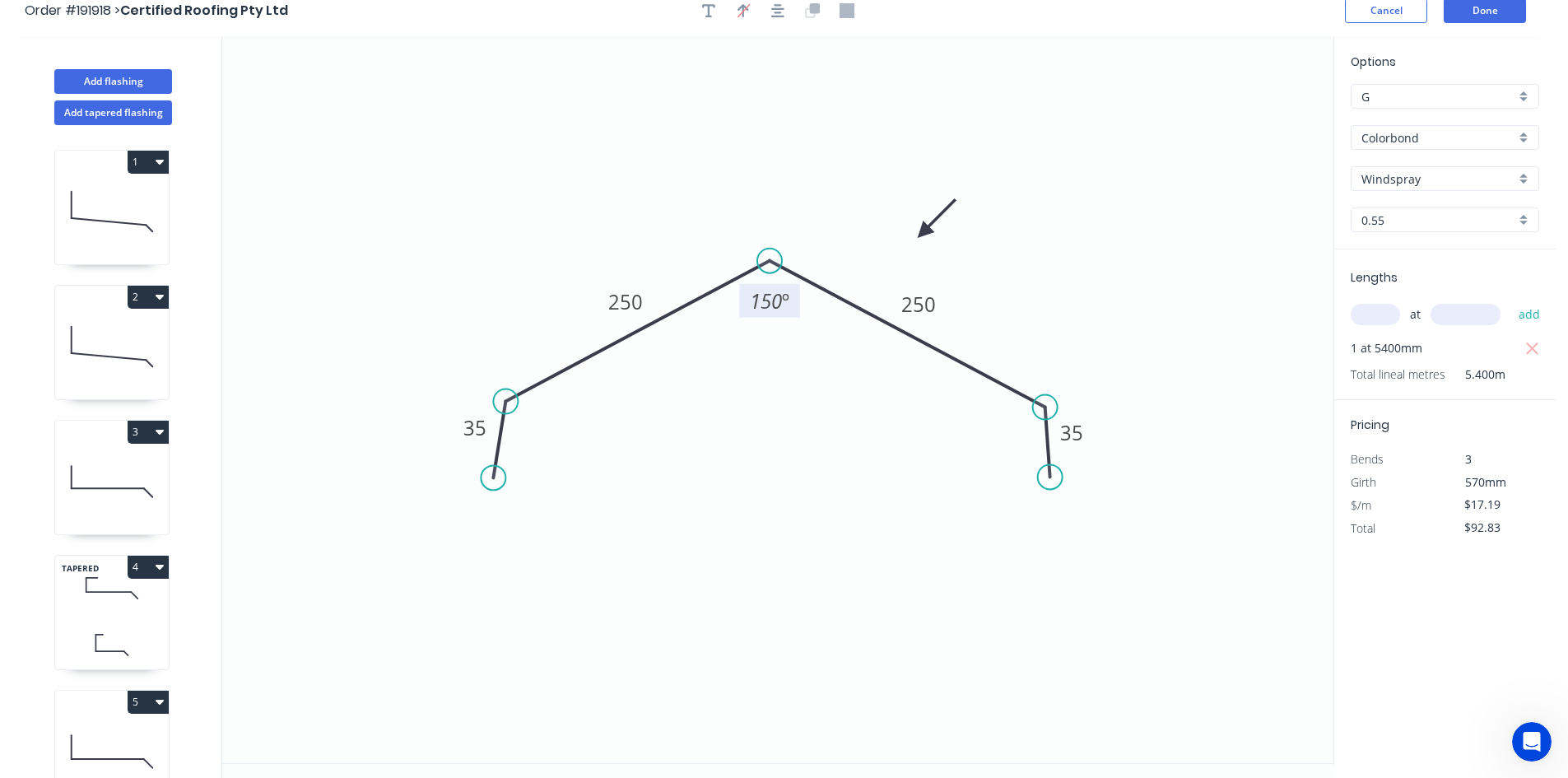
scroll to position [0, 0]
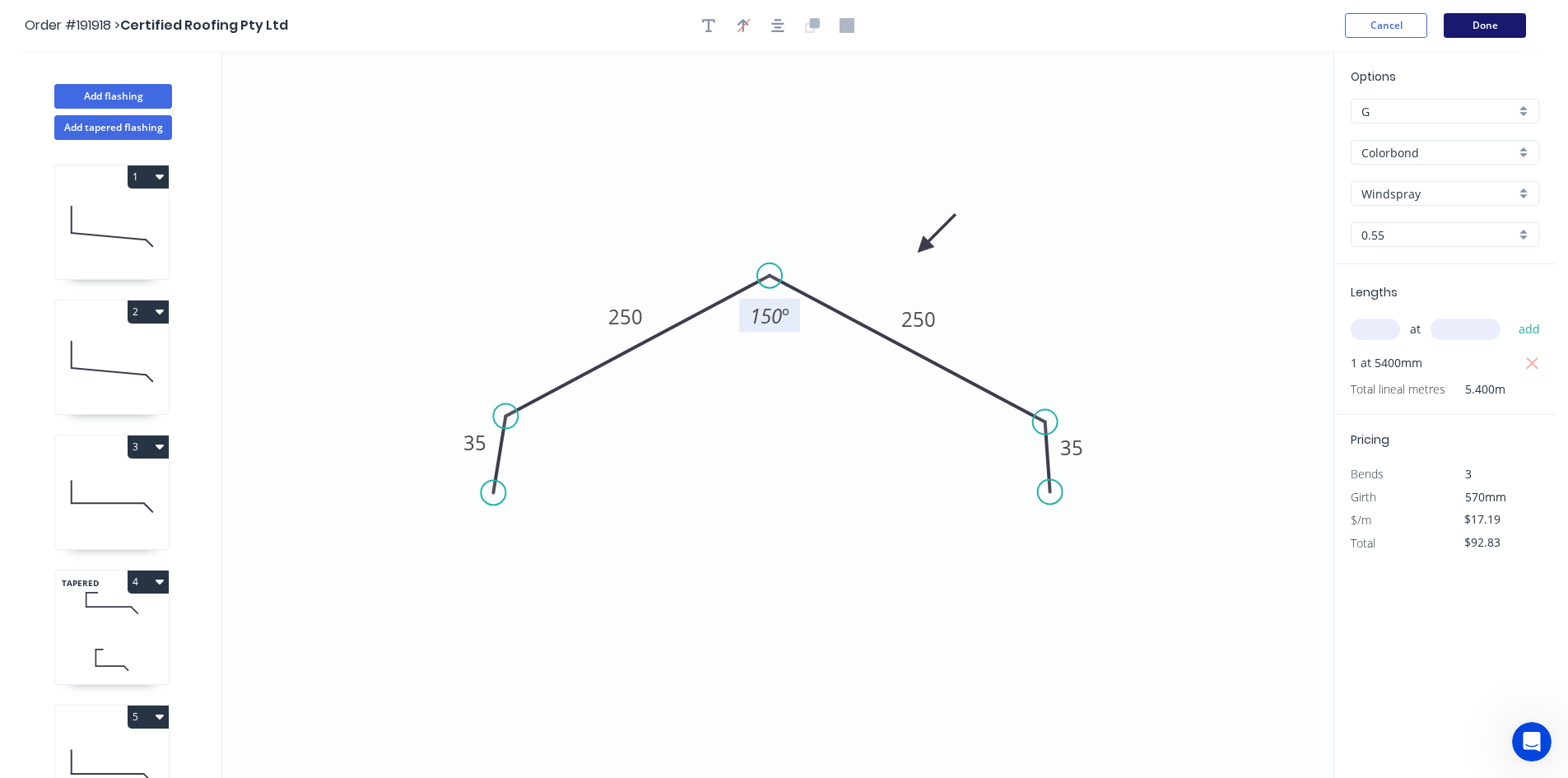
click at [1107, 30] on button "Done" at bounding box center [1484, 26] width 83 height 25
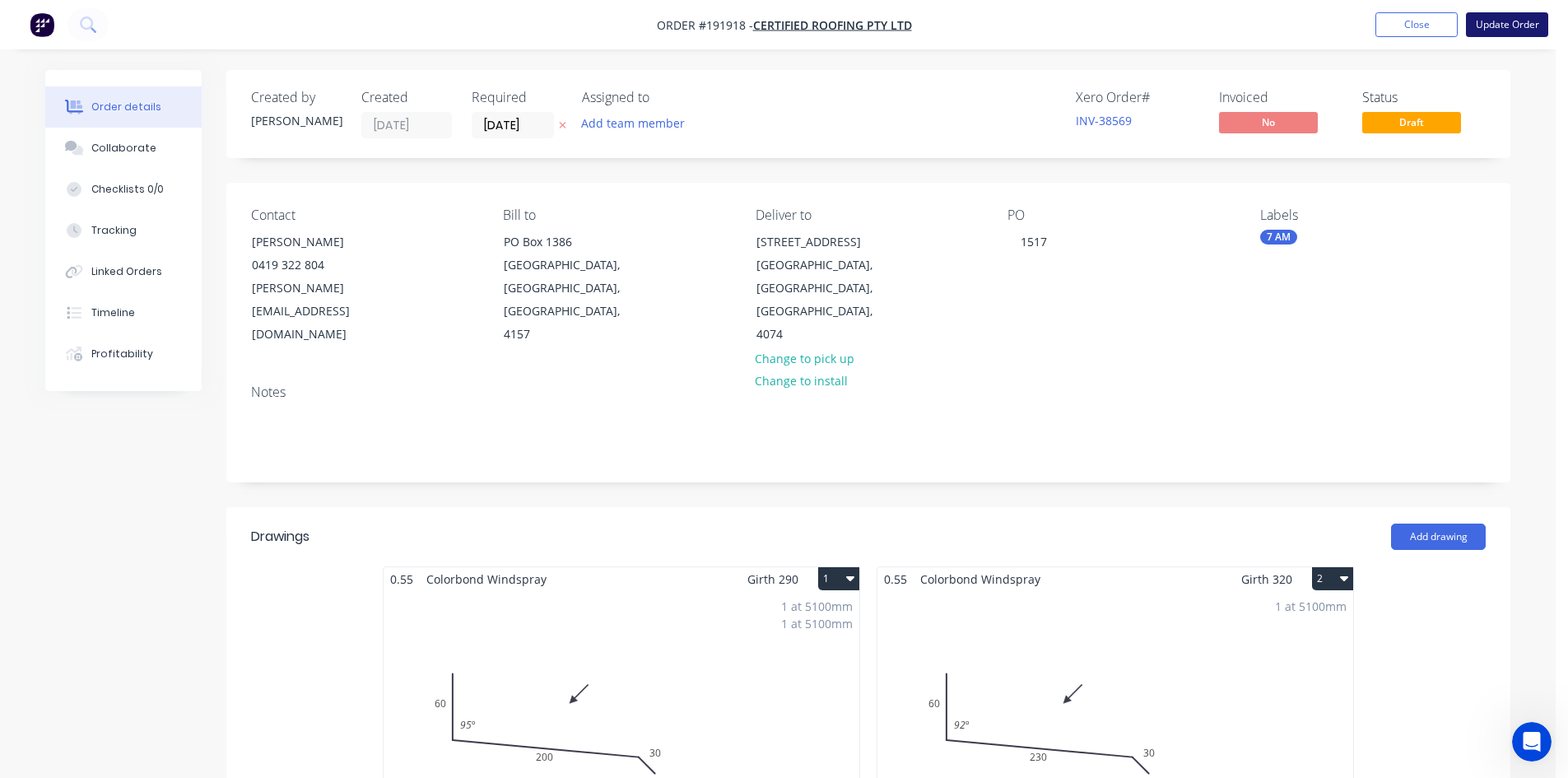
click at [1107, 22] on button "Update Order" at bounding box center [1507, 25] width 83 height 25
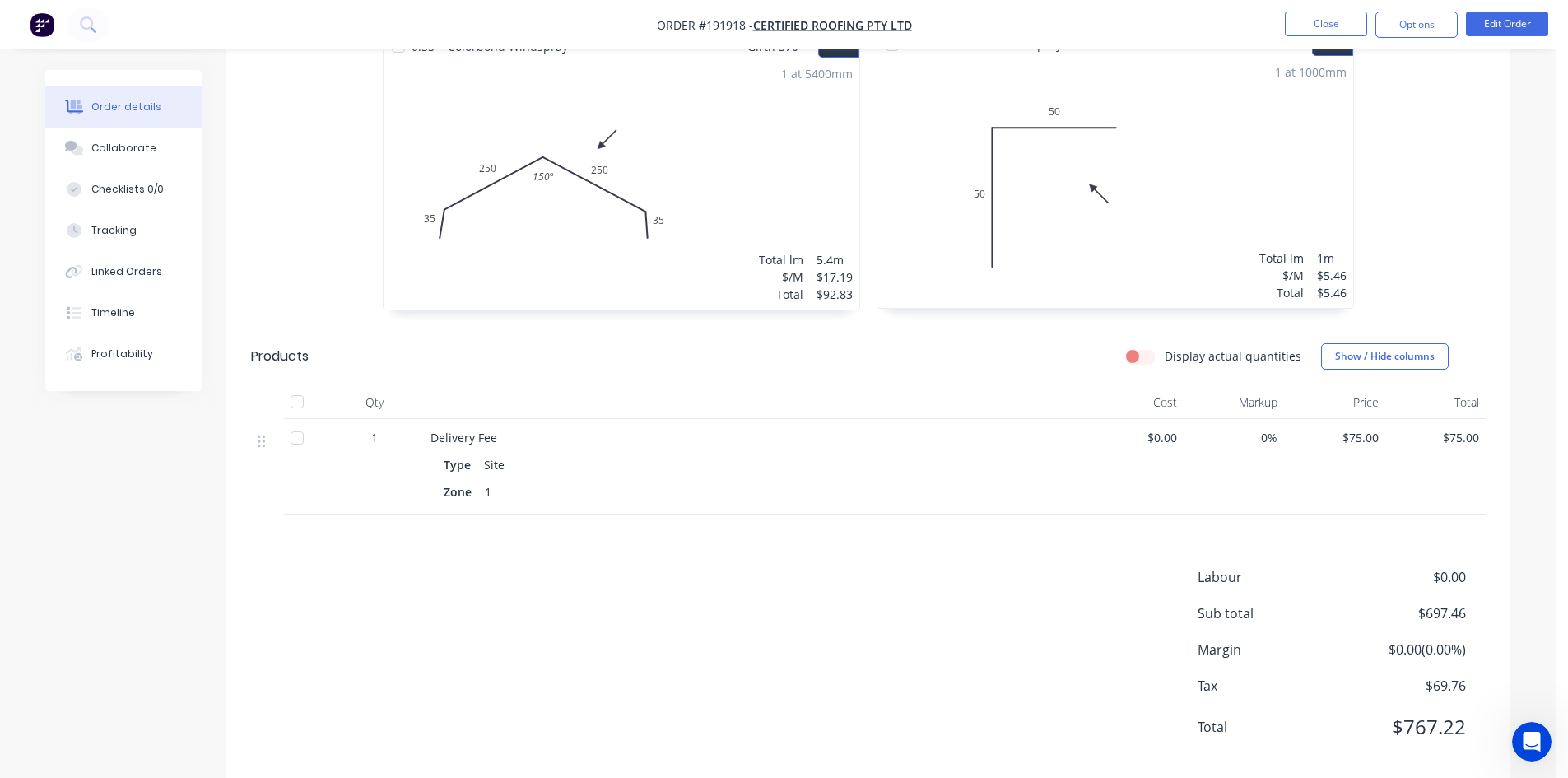
scroll to position [2262, 0]
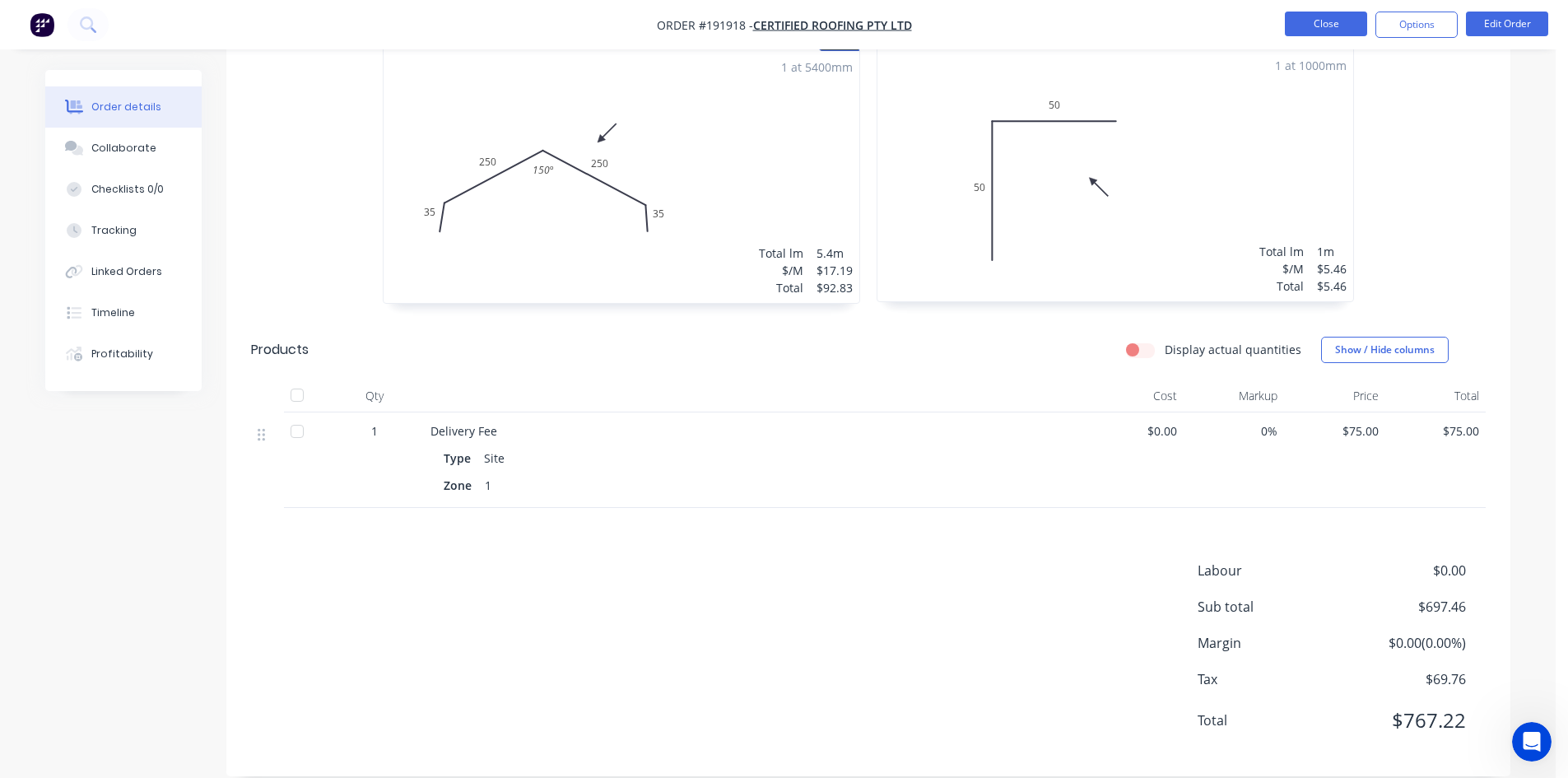
click at [1107, 28] on button "Close" at bounding box center [1326, 24] width 83 height 25
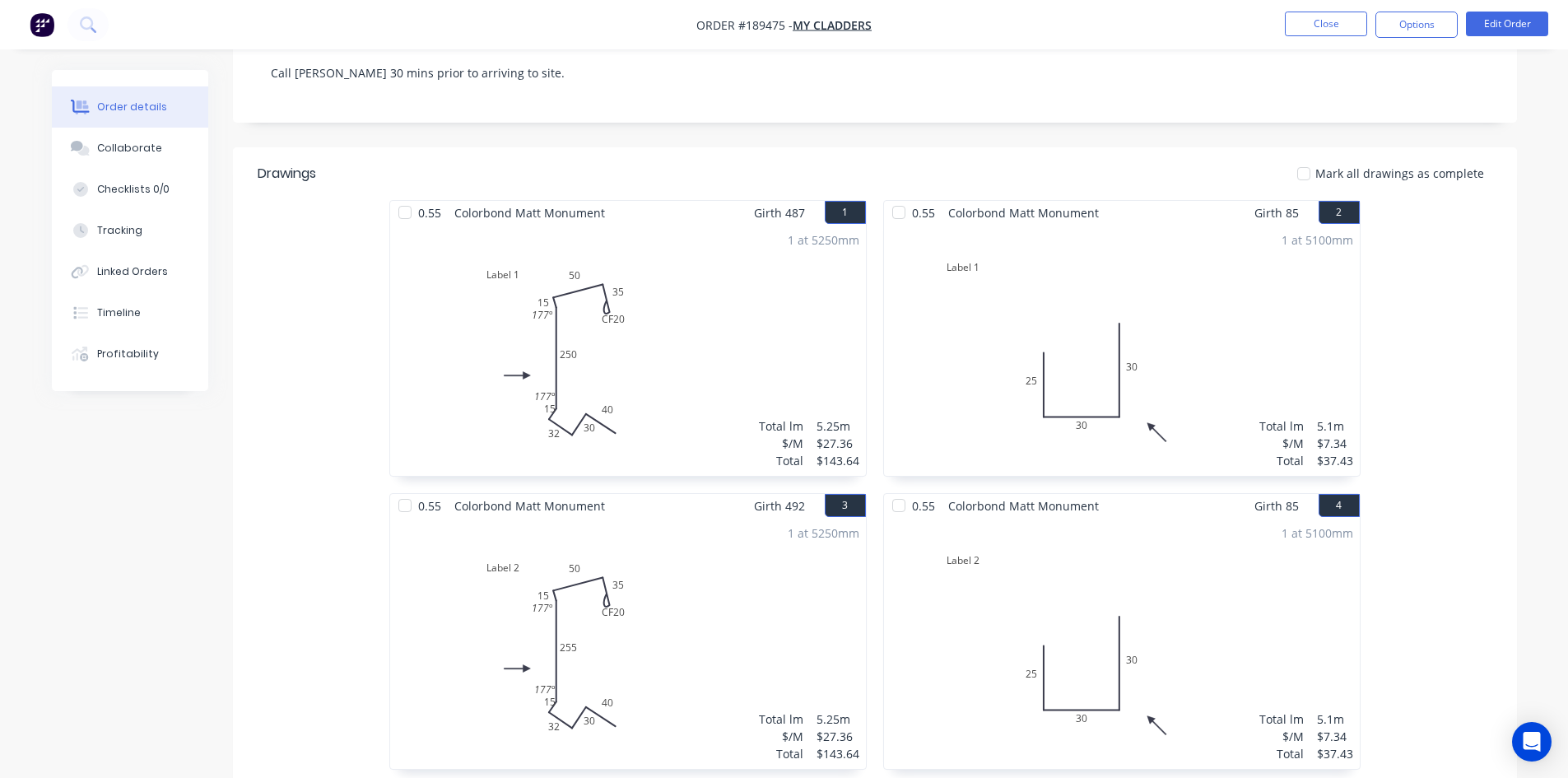
scroll to position [274, 0]
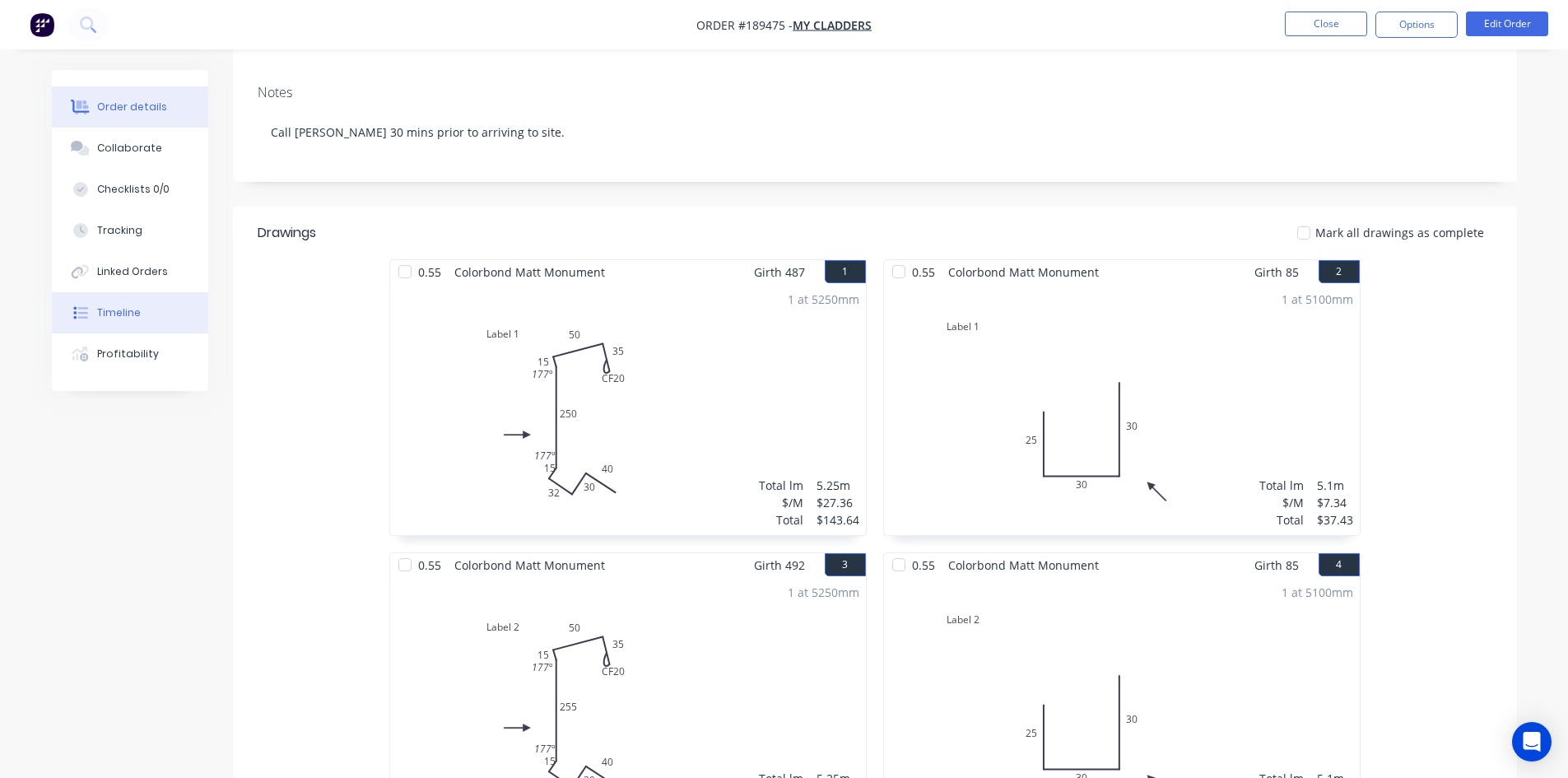
click at [120, 319] on div "Timeline" at bounding box center [119, 313] width 44 height 15
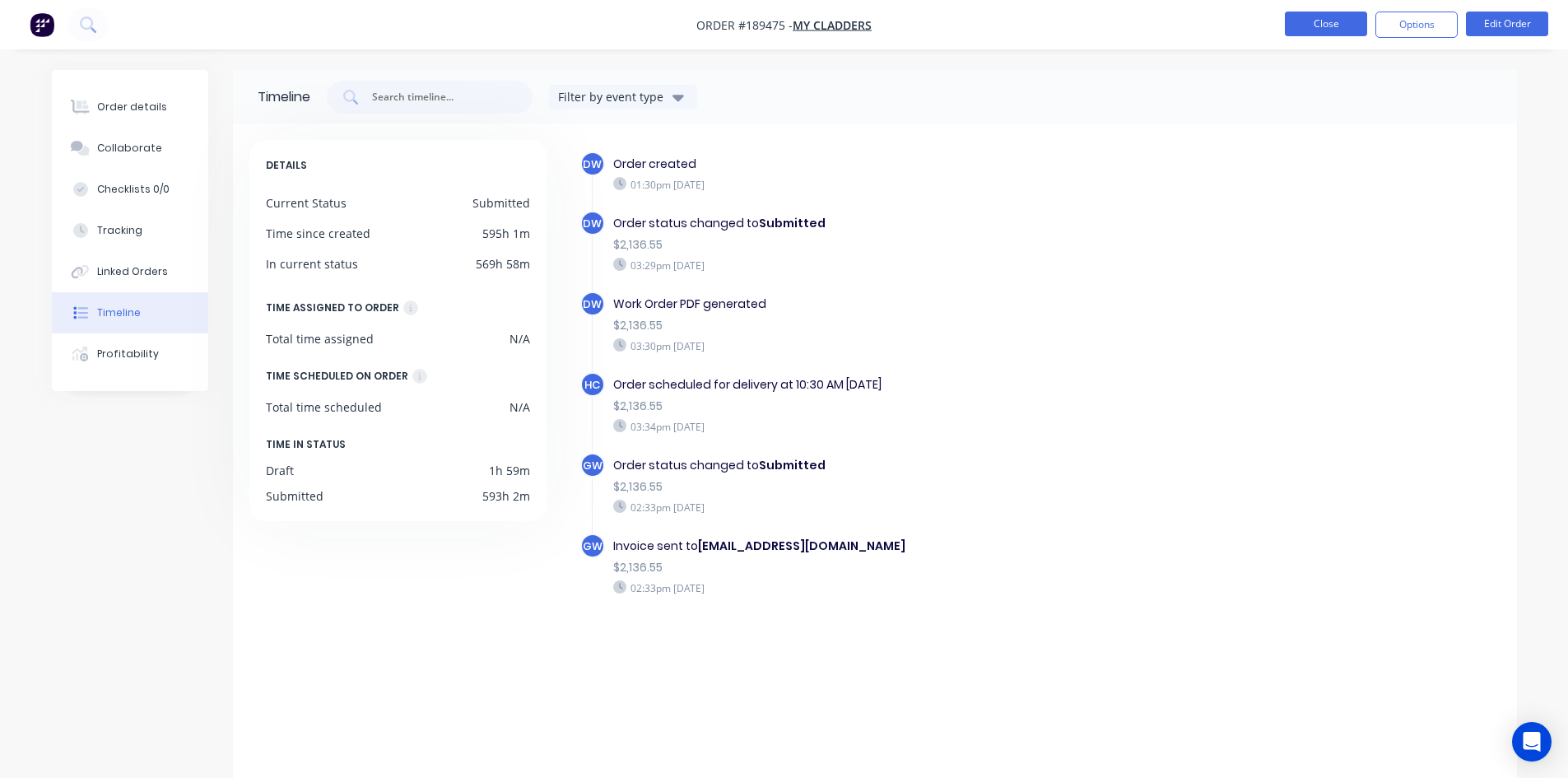
click at [1318, 14] on button "Close" at bounding box center [1326, 24] width 83 height 25
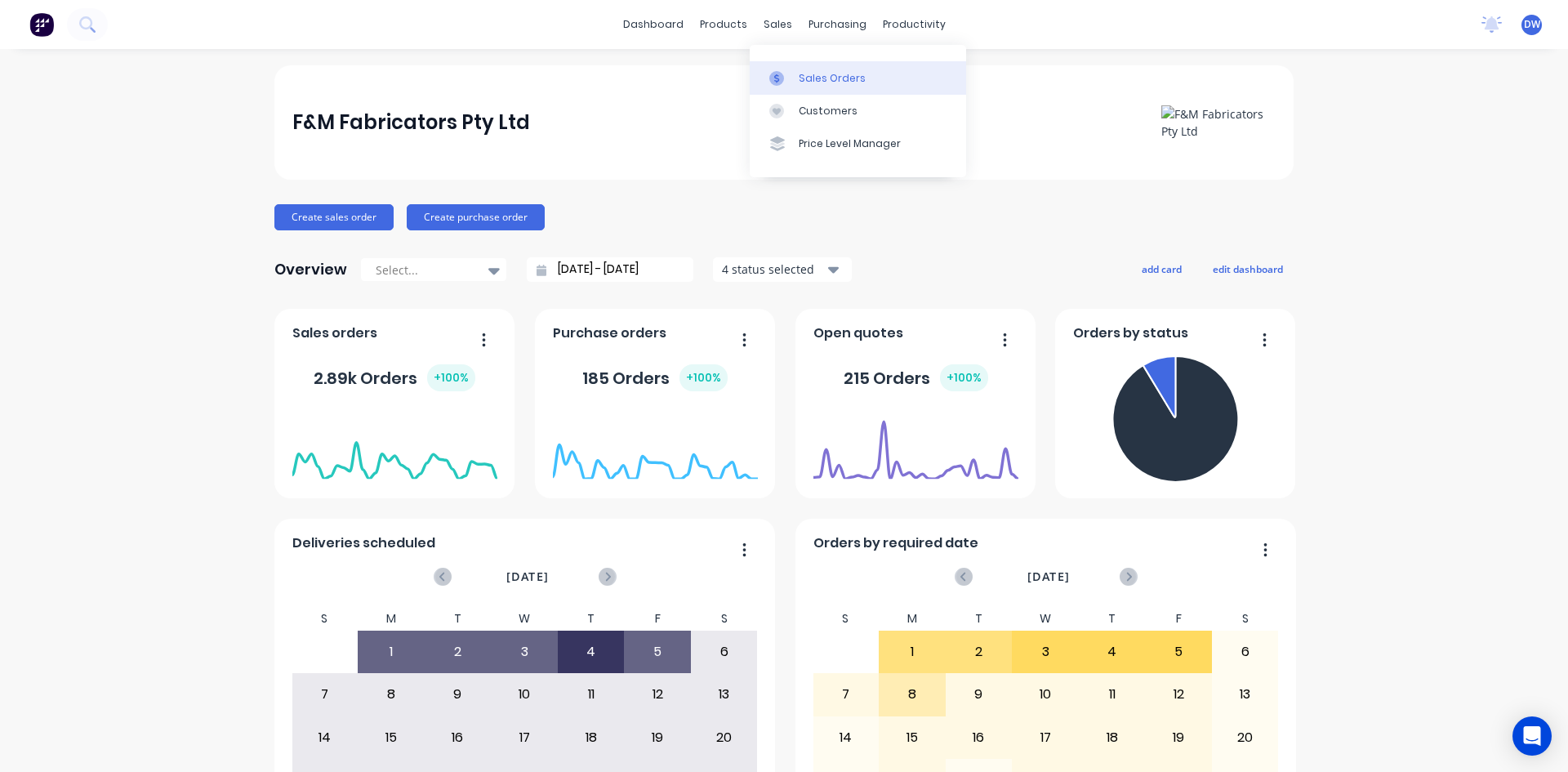
click at [791, 72] on div at bounding box center [782, 78] width 24 height 15
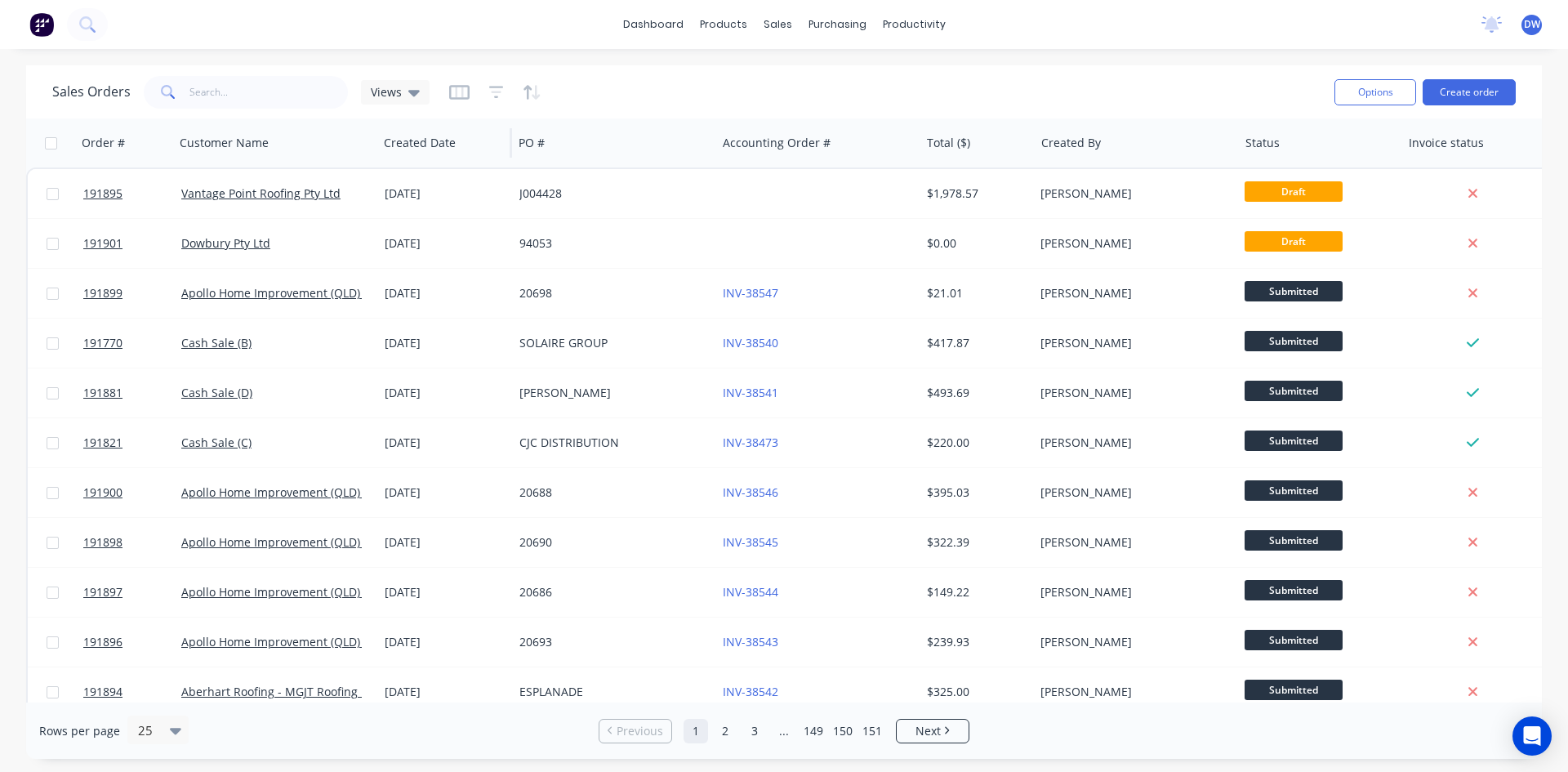
click at [386, 102] on div "Views" at bounding box center [395, 92] width 69 height 24
click at [409, 229] on button "None (Default)" at bounding box center [460, 232] width 186 height 19
click at [388, 98] on span "Views" at bounding box center [386, 91] width 31 height 17
click at [396, 256] on button "New Hires" at bounding box center [460, 265] width 186 height 19
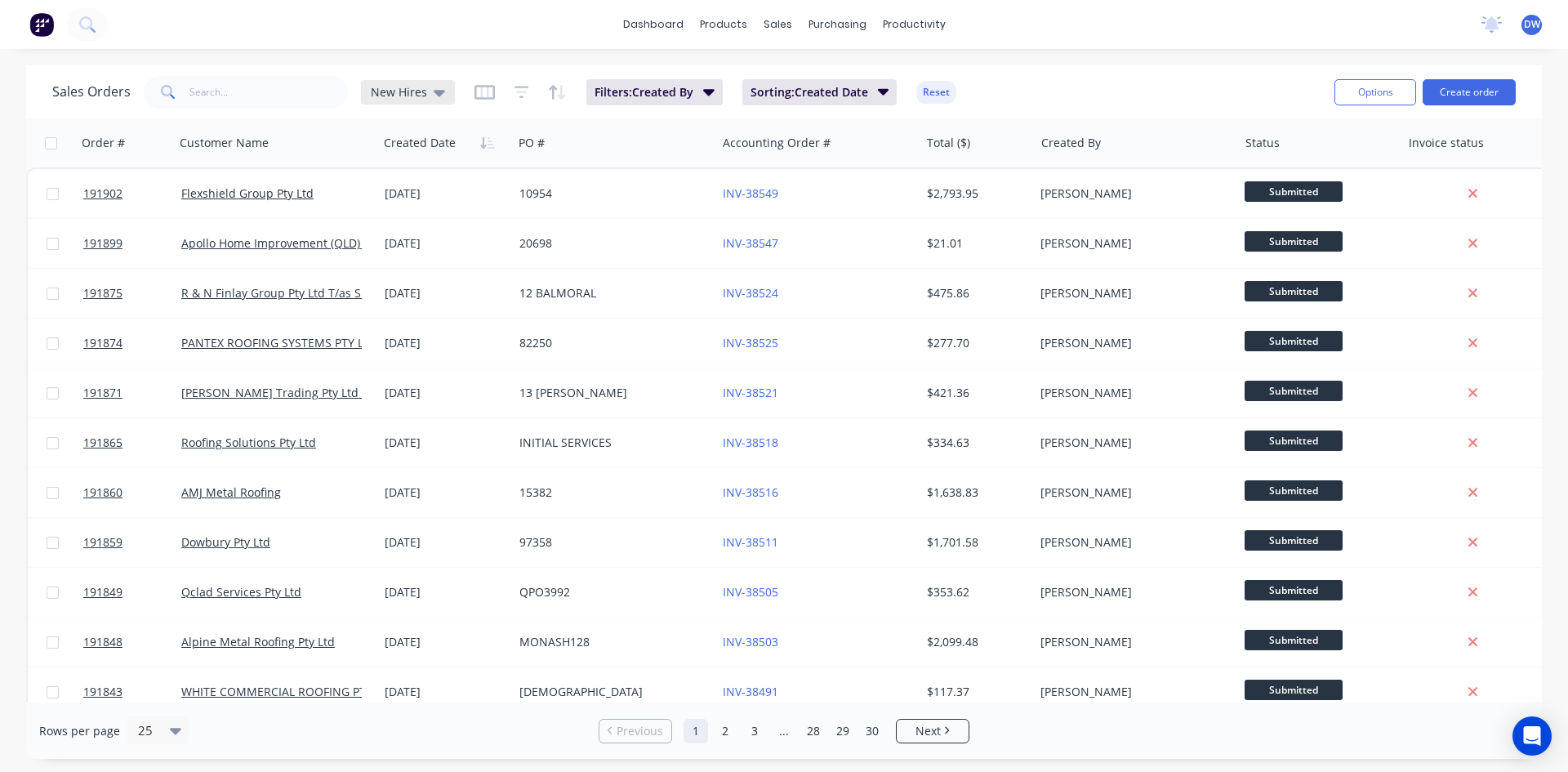
click at [406, 95] on span "New Hires" at bounding box center [399, 91] width 57 height 17
click at [403, 239] on button "None (Default)" at bounding box center [460, 232] width 186 height 19
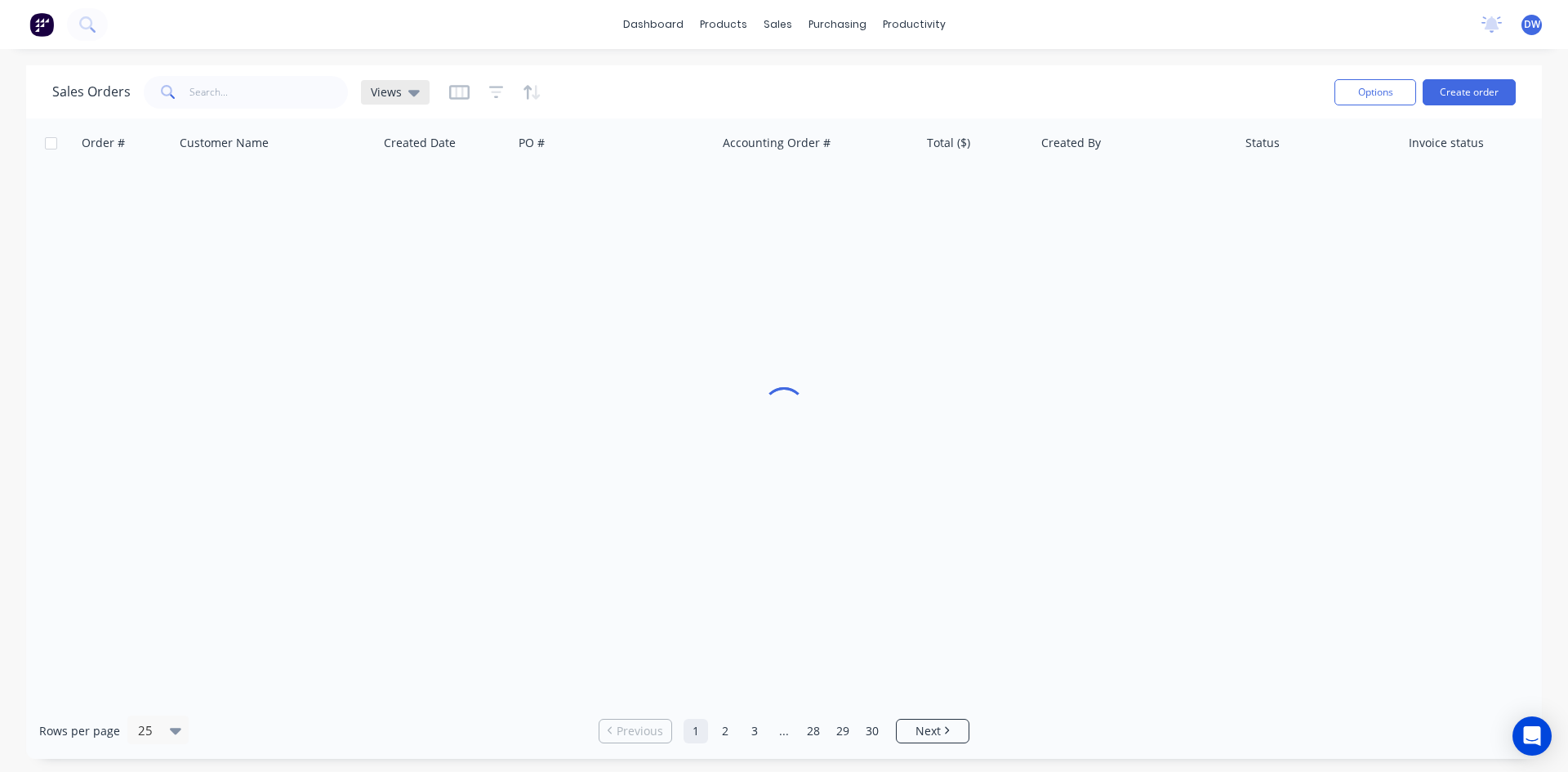
click at [404, 100] on div "Views" at bounding box center [395, 92] width 69 height 24
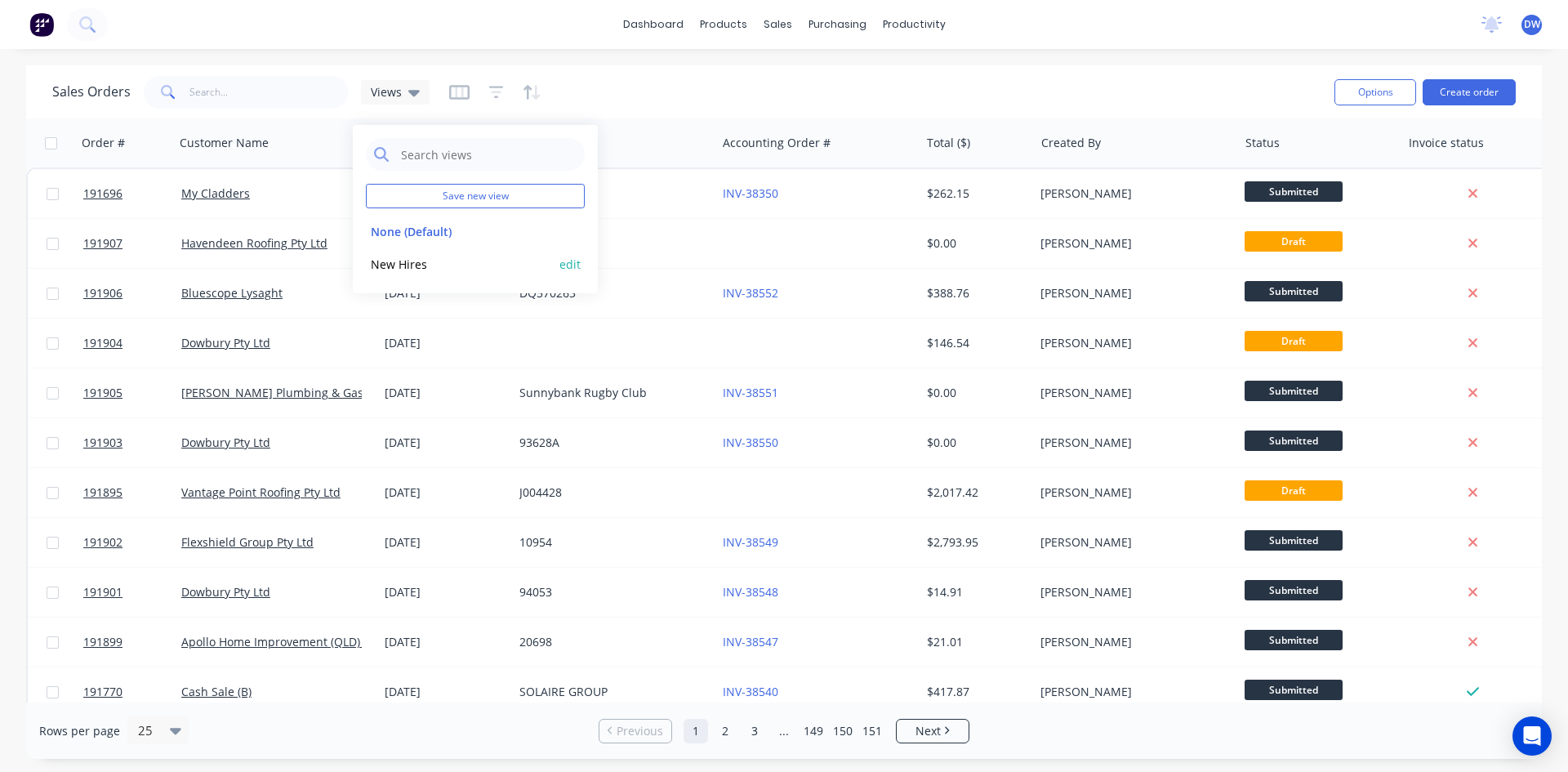
click at [393, 260] on button "New Hires" at bounding box center [460, 265] width 186 height 19
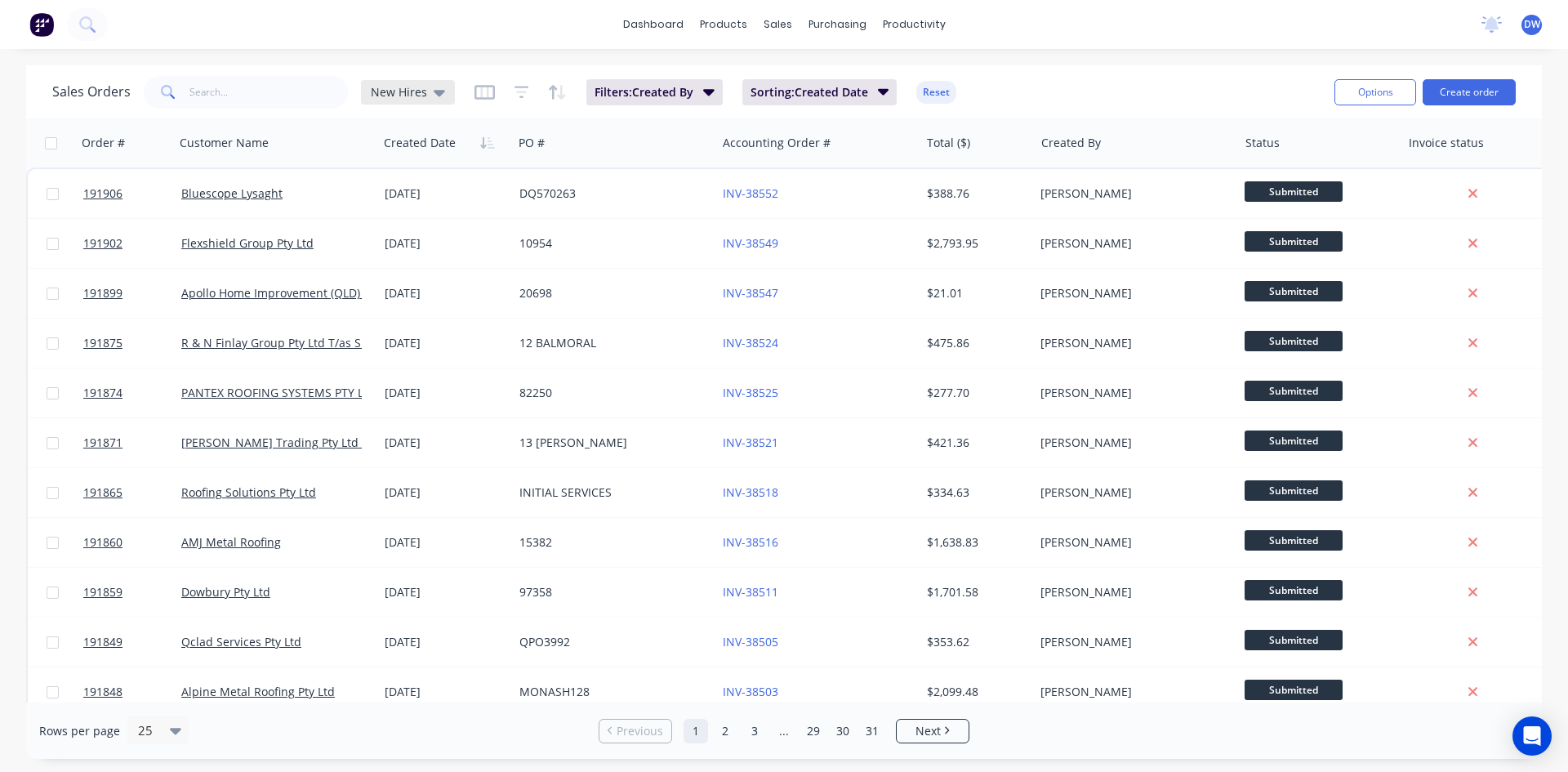
click at [436, 96] on icon at bounding box center [439, 91] width 11 height 18
click at [432, 236] on button "None (Default)" at bounding box center [460, 232] width 186 height 19
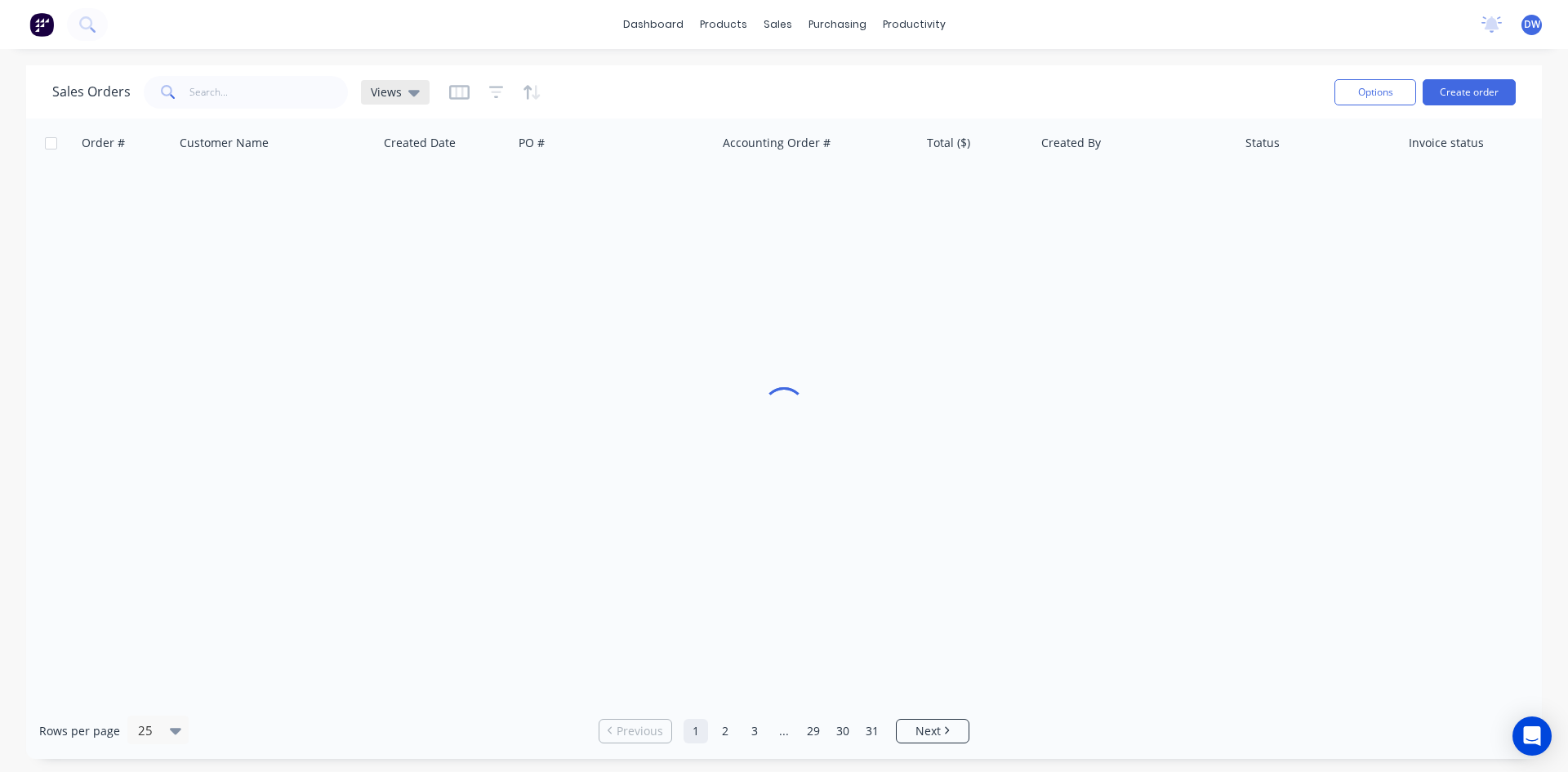
click at [410, 97] on icon at bounding box center [414, 91] width 11 height 18
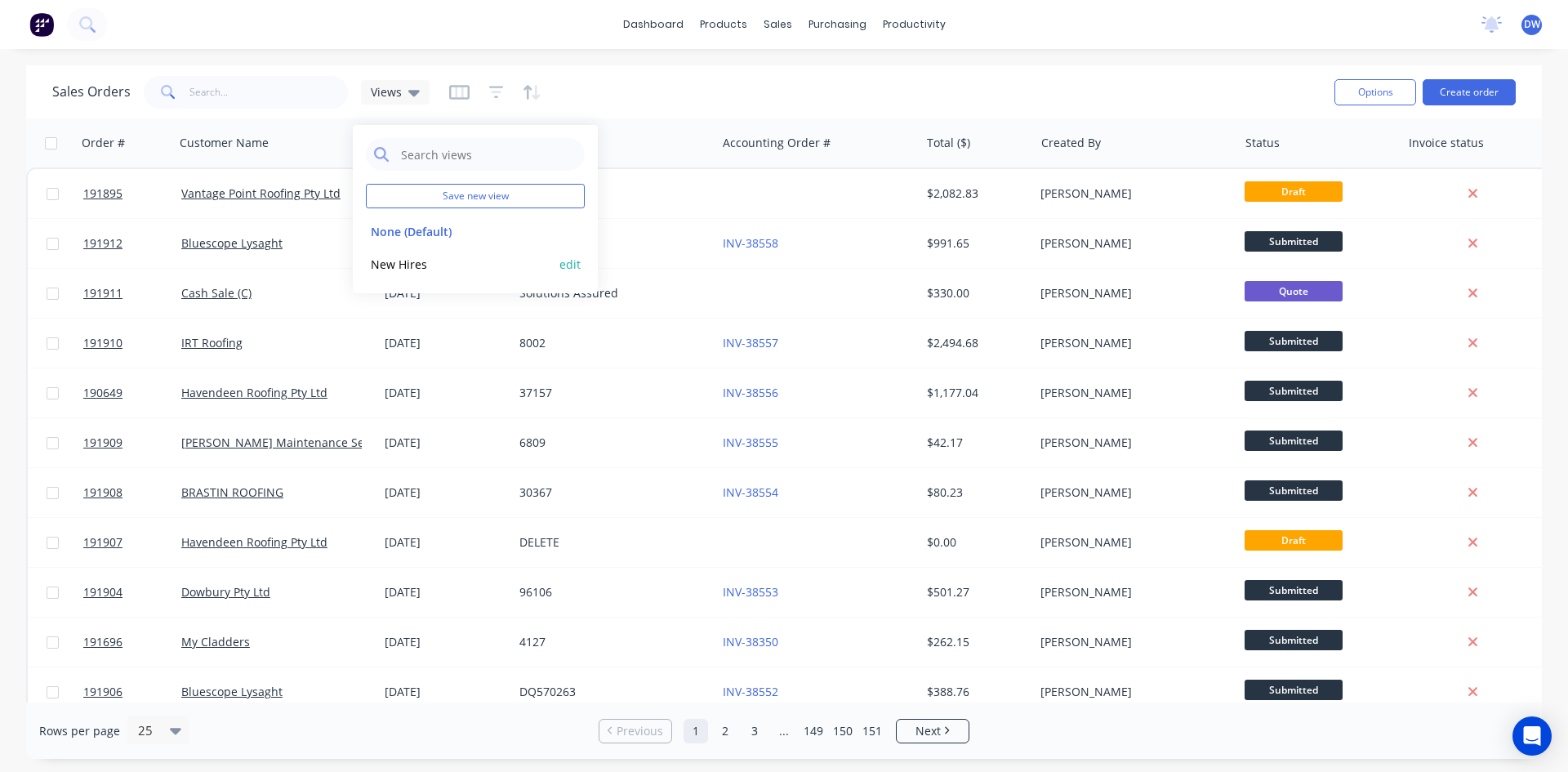
click at [422, 262] on button "New Hires" at bounding box center [460, 265] width 186 height 19
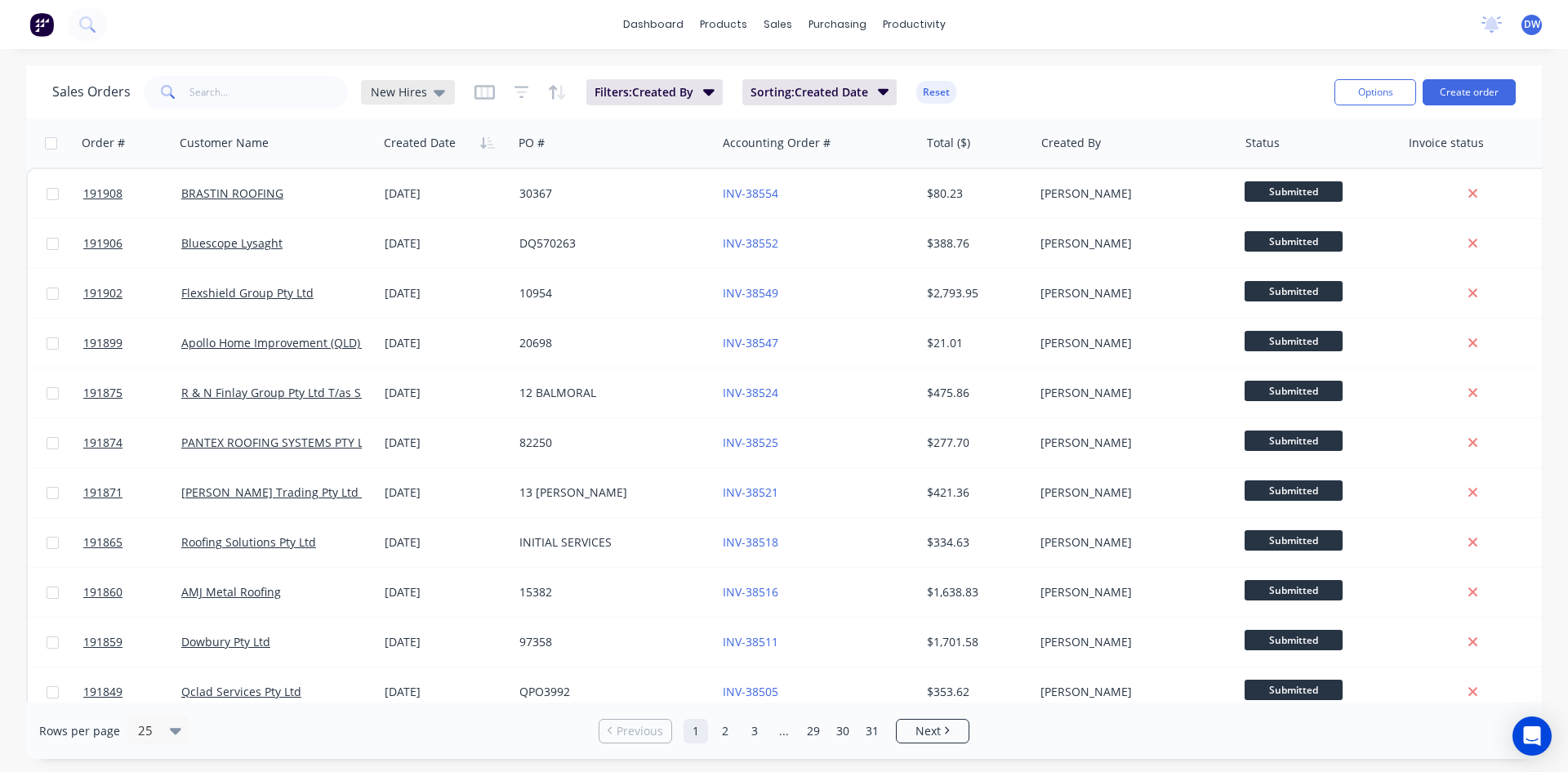
click at [424, 102] on div "New Hires" at bounding box center [408, 92] width 94 height 24
click at [424, 224] on button "None (Default)" at bounding box center [460, 232] width 186 height 19
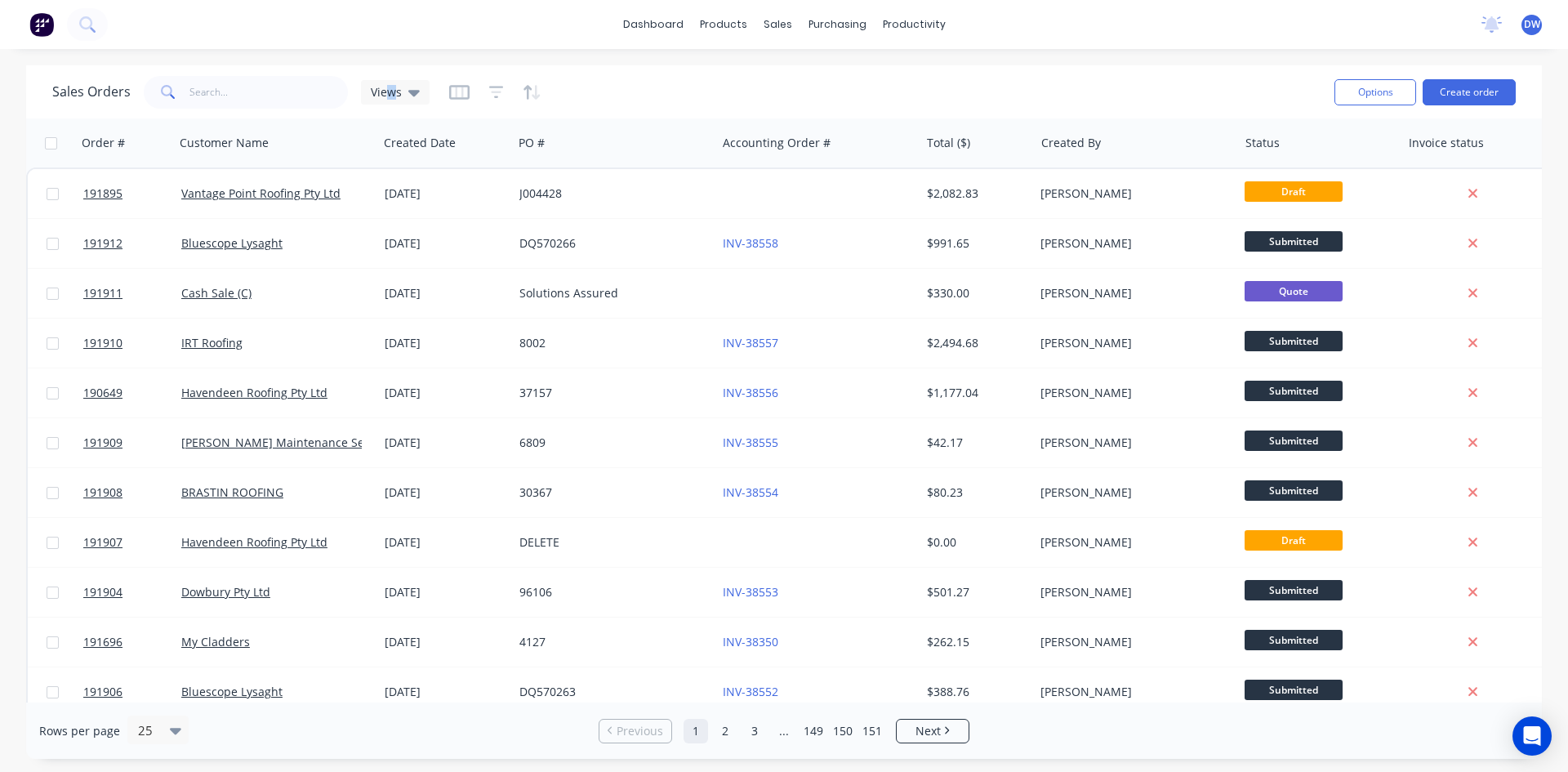
click at [391, 105] on div "Sales Orders Views" at bounding box center [241, 92] width 378 height 33
click at [391, 101] on div "Views" at bounding box center [395, 92] width 69 height 24
click at [392, 218] on div "None (Default) edit" at bounding box center [476, 231] width 218 height 33
click at [392, 227] on button "None (Default)" at bounding box center [460, 232] width 186 height 19
click at [391, 89] on span "Views" at bounding box center [386, 91] width 31 height 17
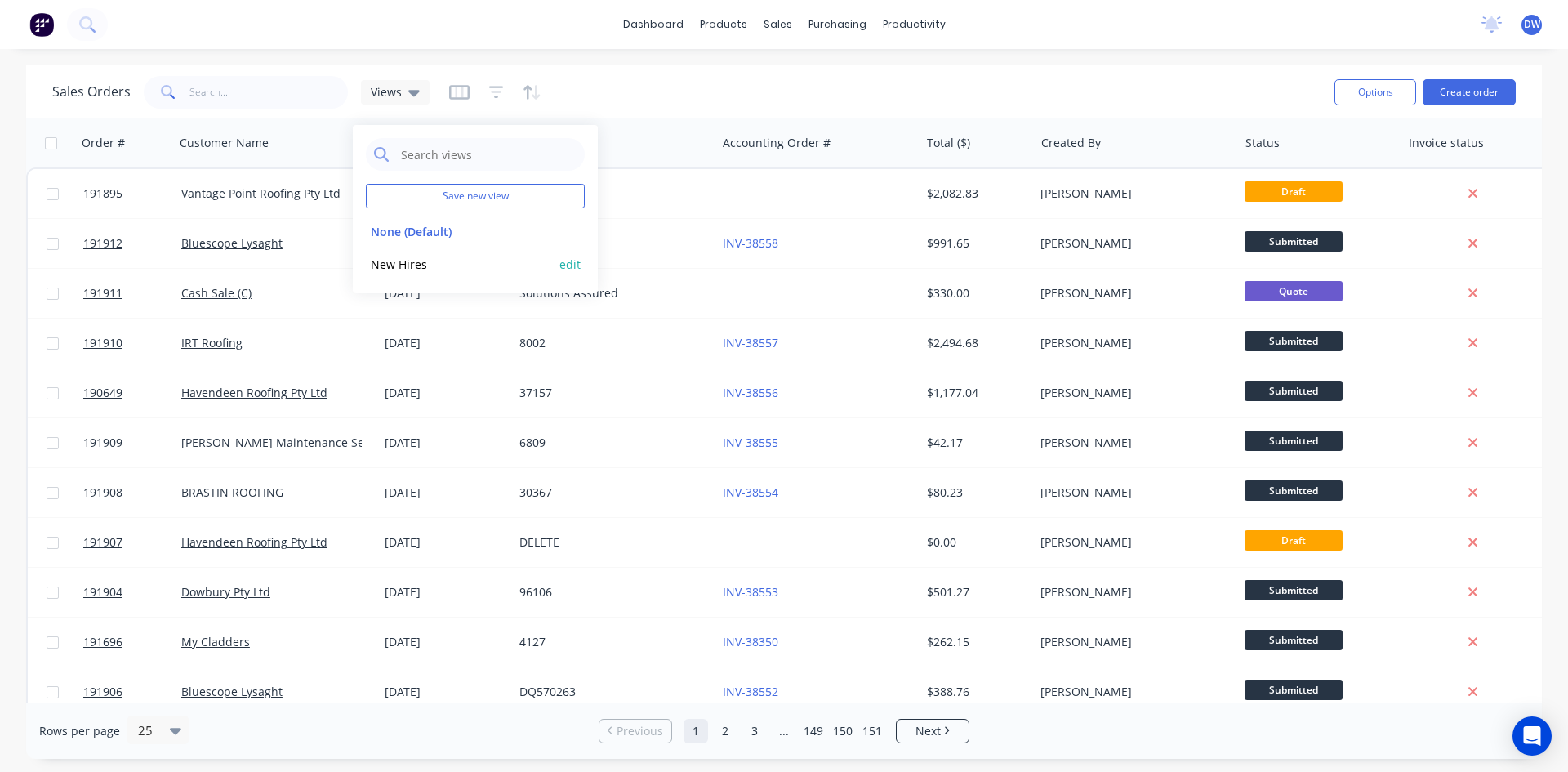
click at [391, 261] on button "New Hires" at bounding box center [460, 265] width 186 height 19
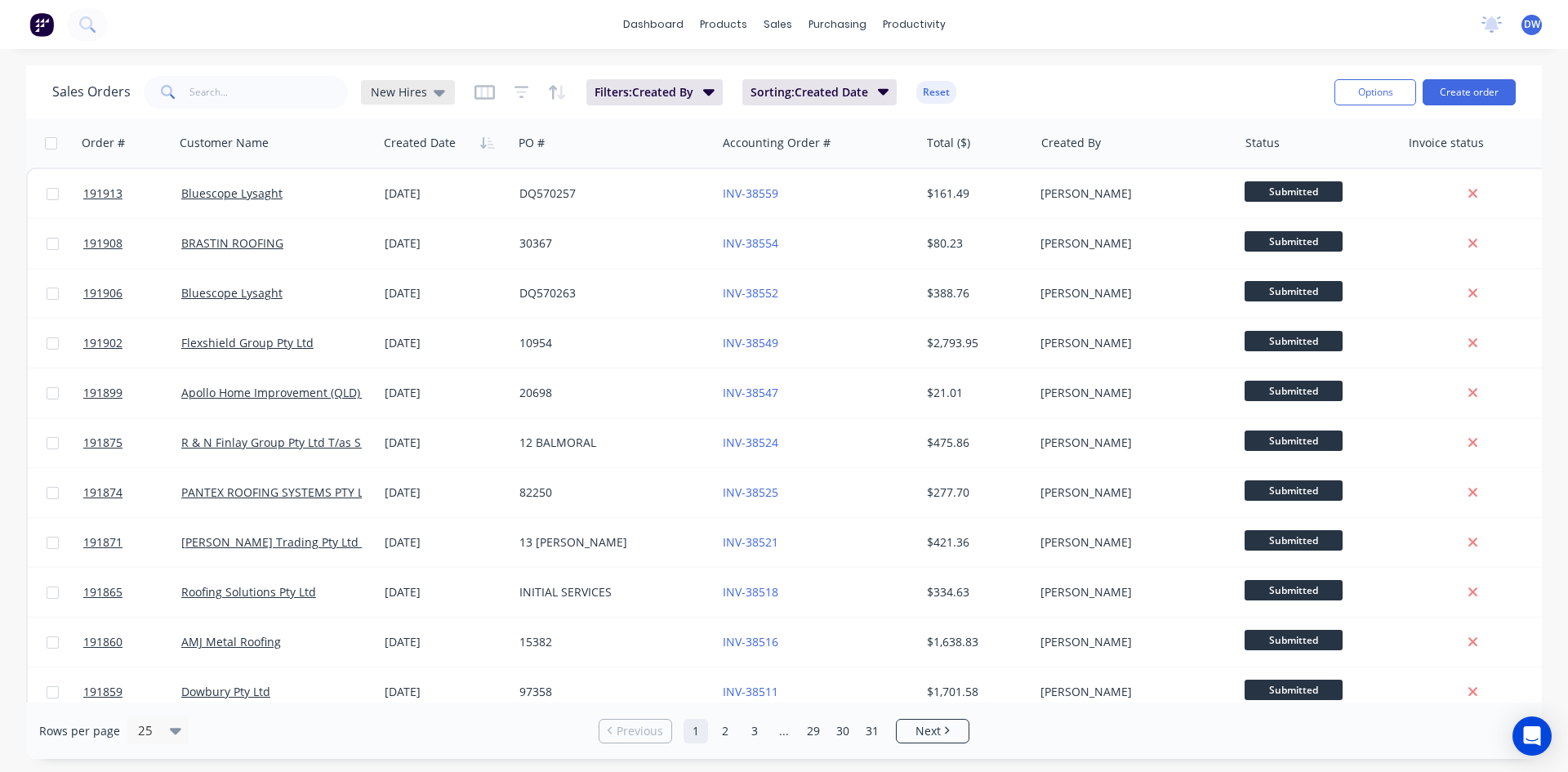
click at [440, 98] on icon at bounding box center [439, 91] width 11 height 18
click at [413, 231] on button "None (Default)" at bounding box center [460, 232] width 186 height 19
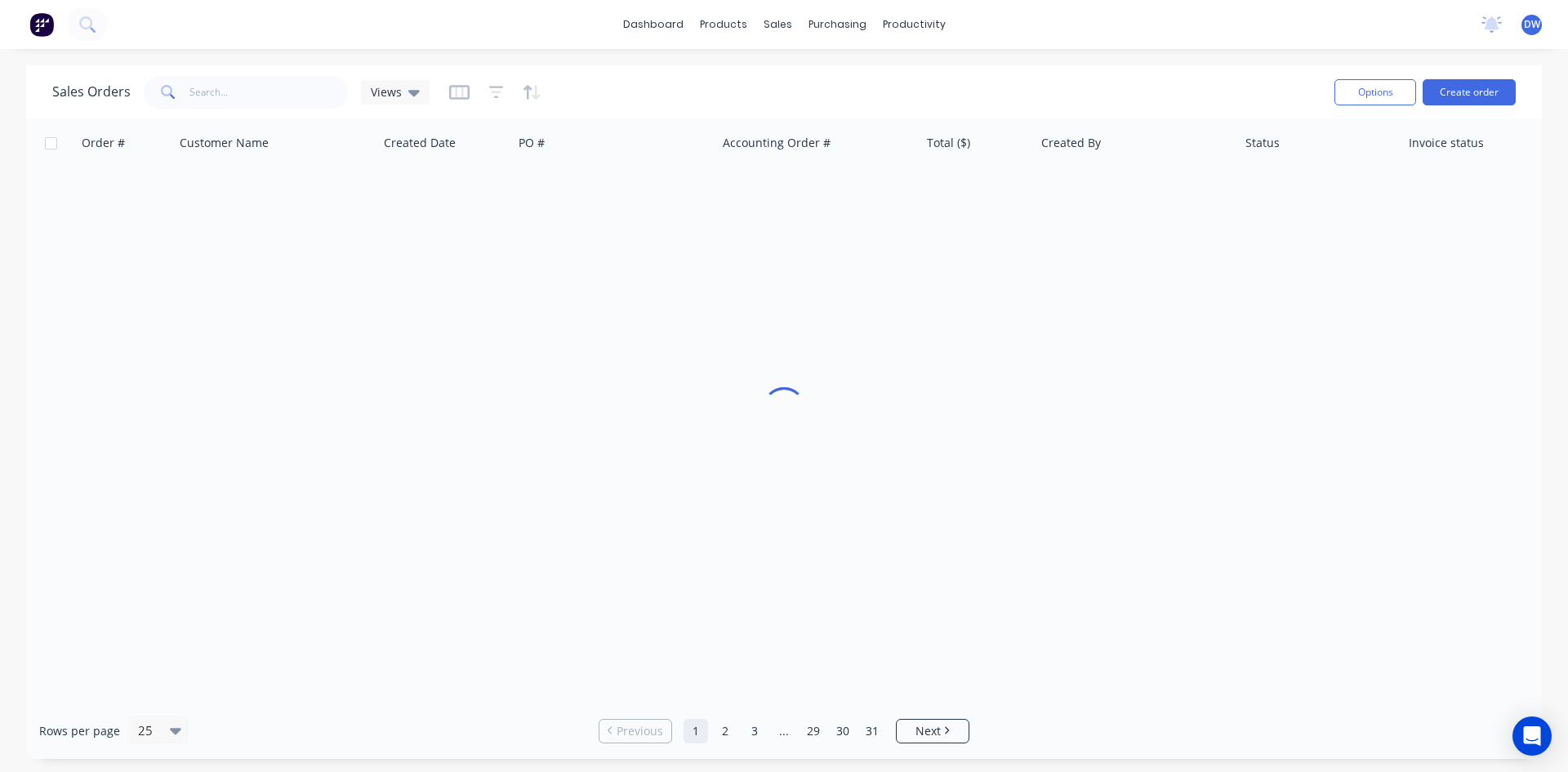
click at [419, 114] on div "Sales Orders Views Options Create order" at bounding box center [784, 91] width 1516 height 53
click at [420, 103] on div "Views" at bounding box center [395, 92] width 69 height 24
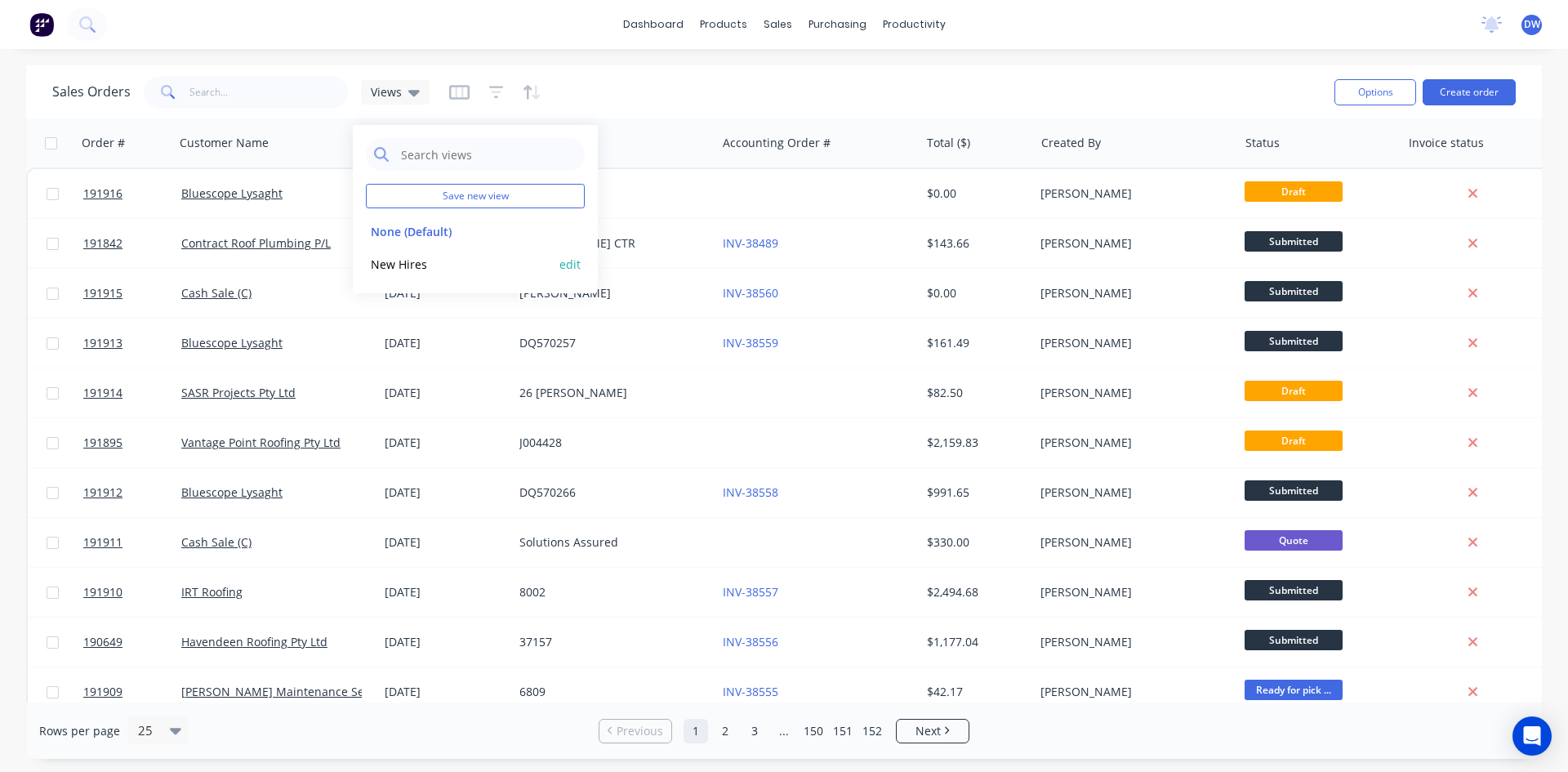
click at [403, 257] on button "New Hires" at bounding box center [460, 265] width 186 height 19
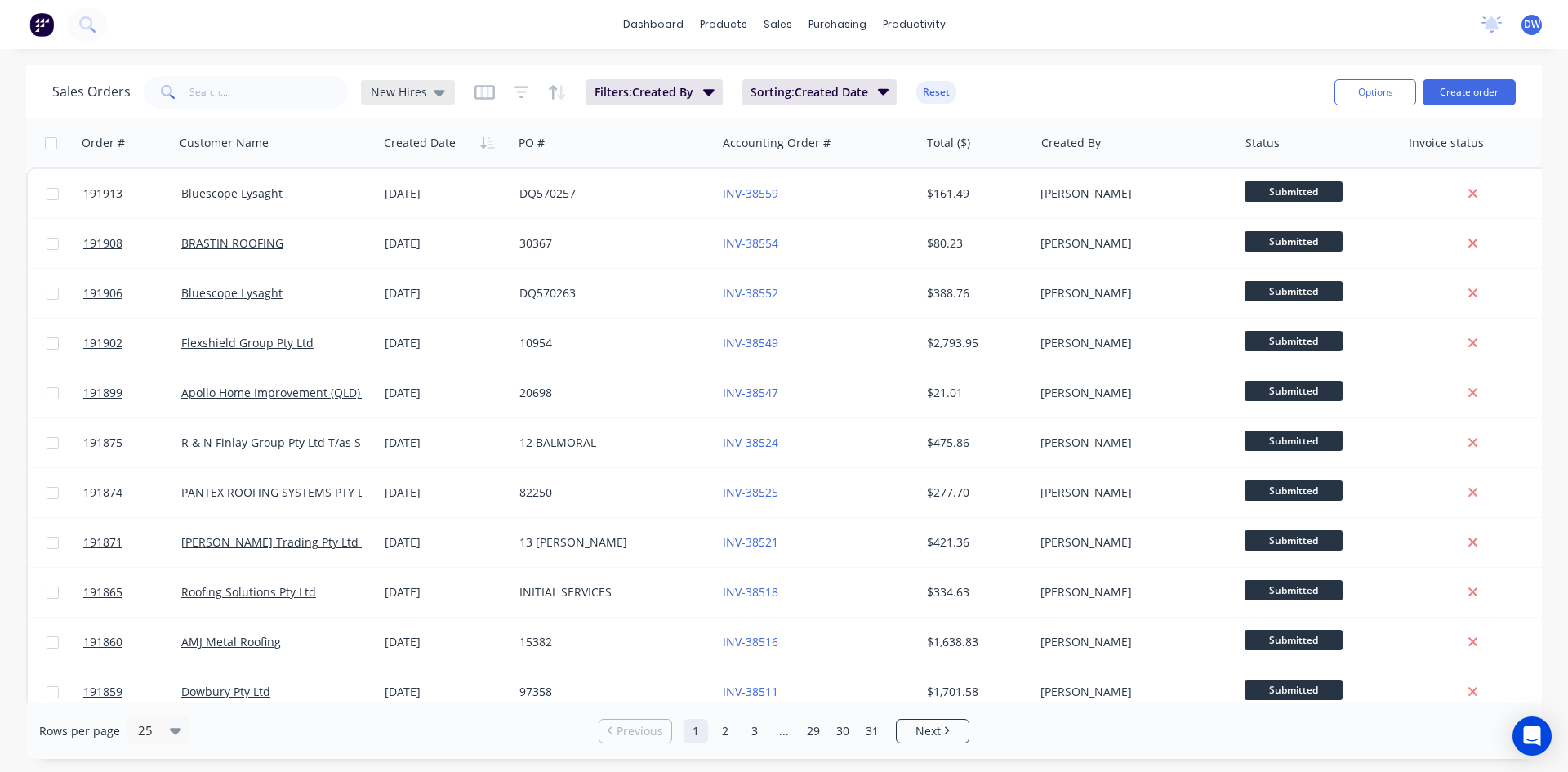
click at [446, 92] on div "New Hires" at bounding box center [408, 92] width 94 height 24
click at [412, 236] on button "None (Default)" at bounding box center [460, 232] width 186 height 19
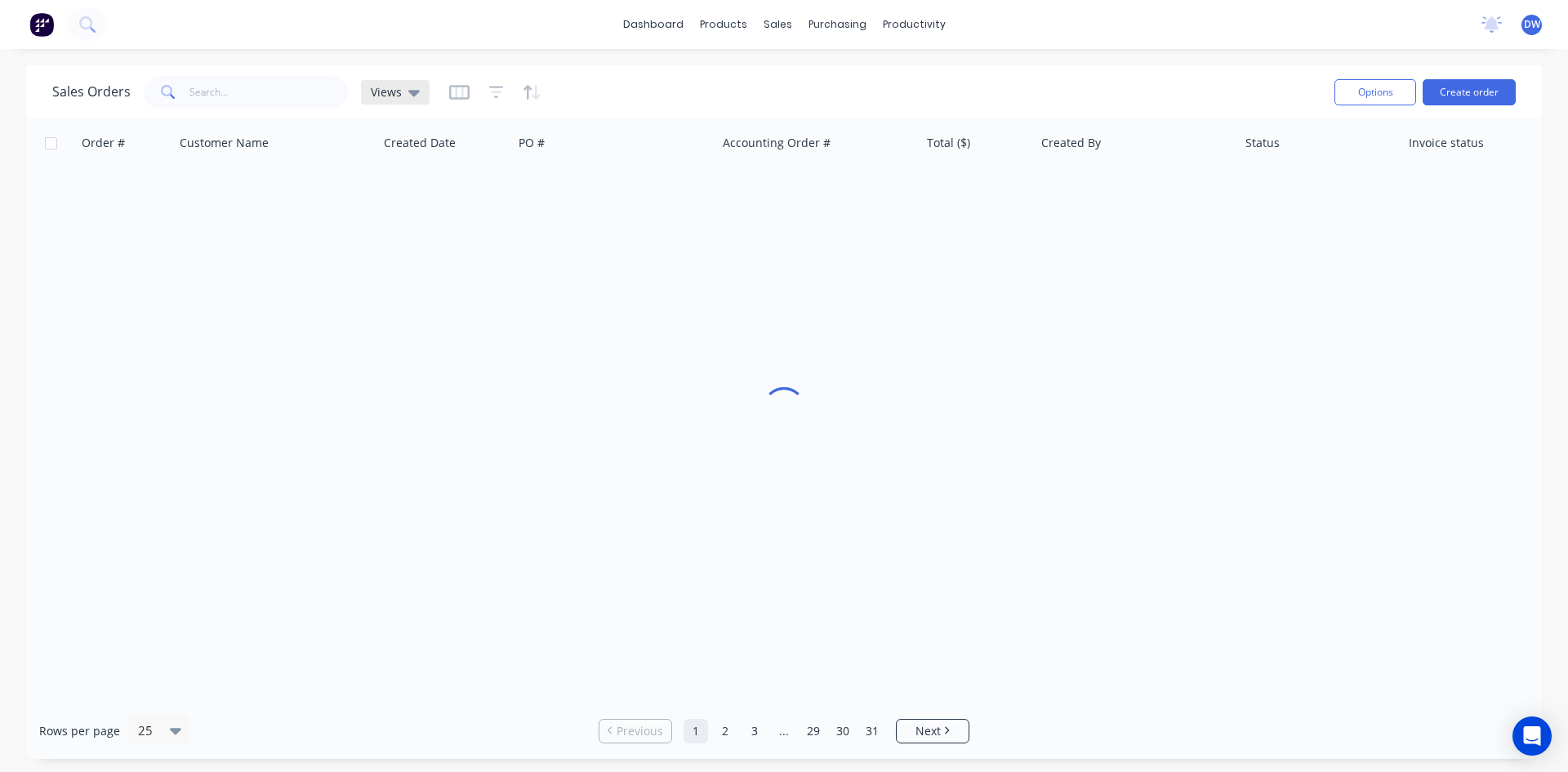
click at [415, 96] on icon at bounding box center [414, 91] width 11 height 18
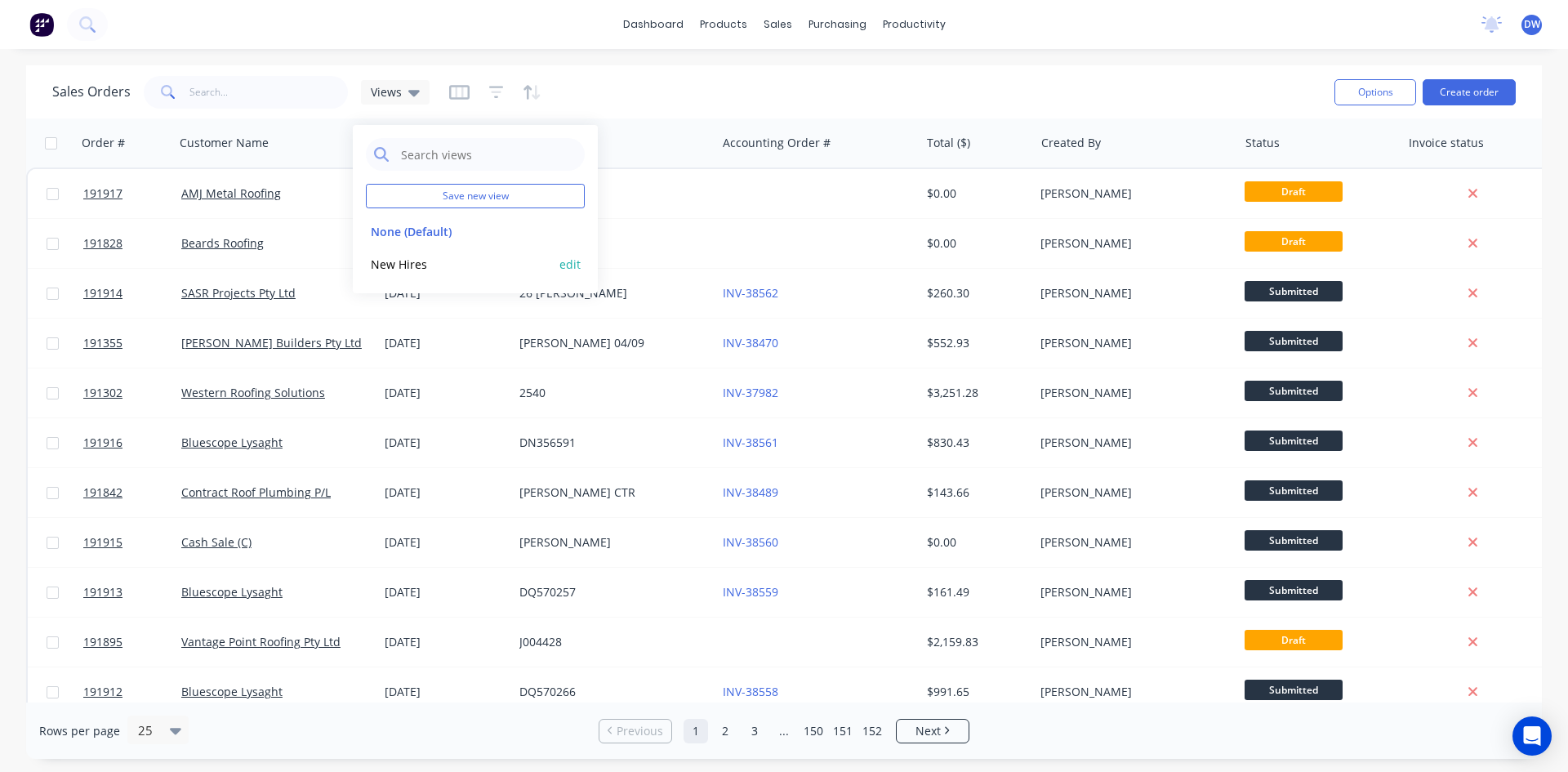
click at [410, 260] on button "New Hires" at bounding box center [460, 265] width 186 height 19
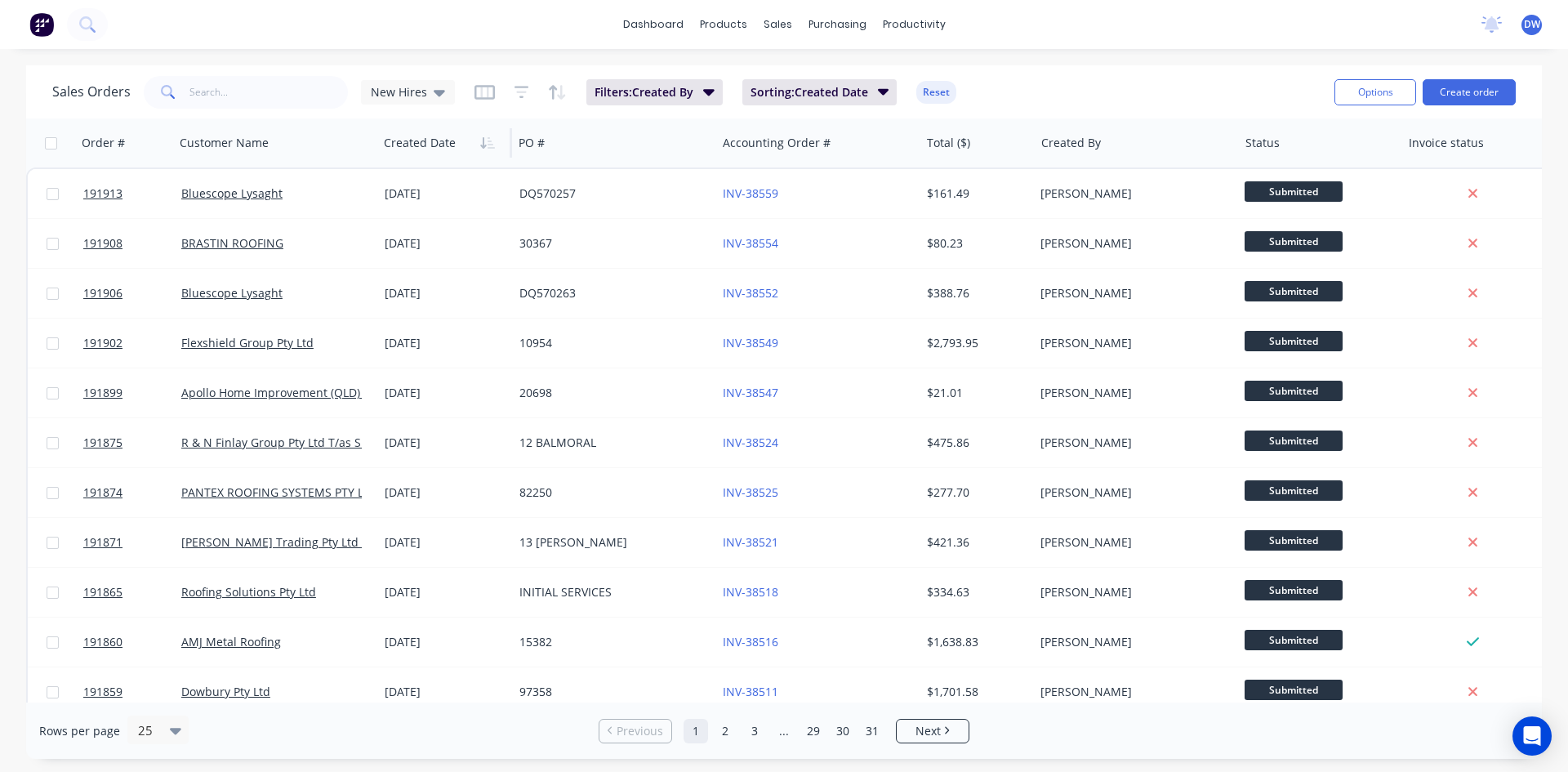
drag, startPoint x: 0, startPoint y: 0, endPoint x: 400, endPoint y: 120, distance: 417.6
click at [397, 90] on span "New Hires" at bounding box center [399, 91] width 57 height 17
click at [421, 224] on button "None (Default)" at bounding box center [460, 232] width 186 height 19
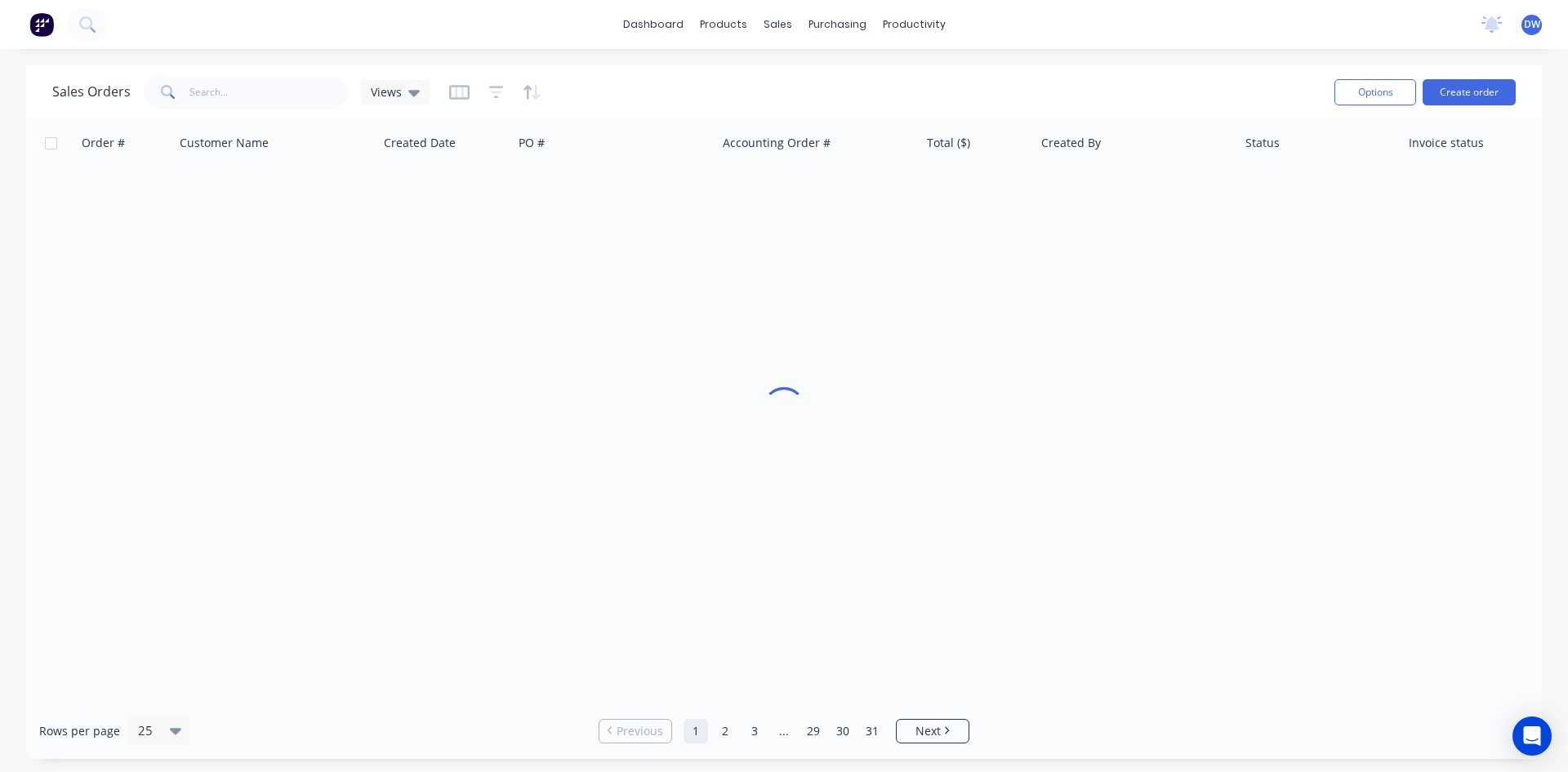
click at [396, 107] on div "Sales Orders Views" at bounding box center [241, 92] width 378 height 33
click at [396, 102] on div "Views" at bounding box center [395, 92] width 69 height 24
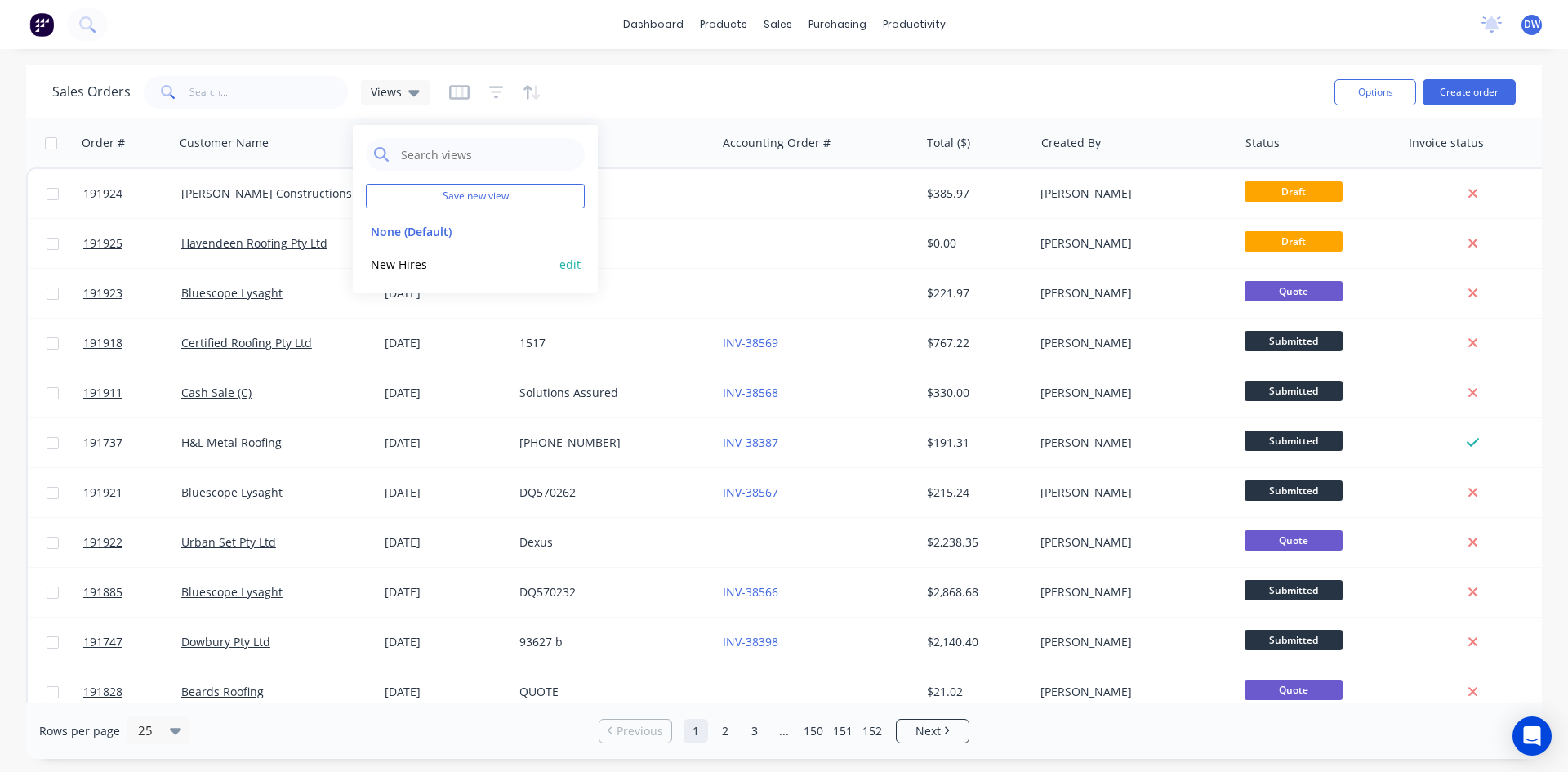
click at [403, 257] on button "New Hires" at bounding box center [460, 265] width 186 height 19
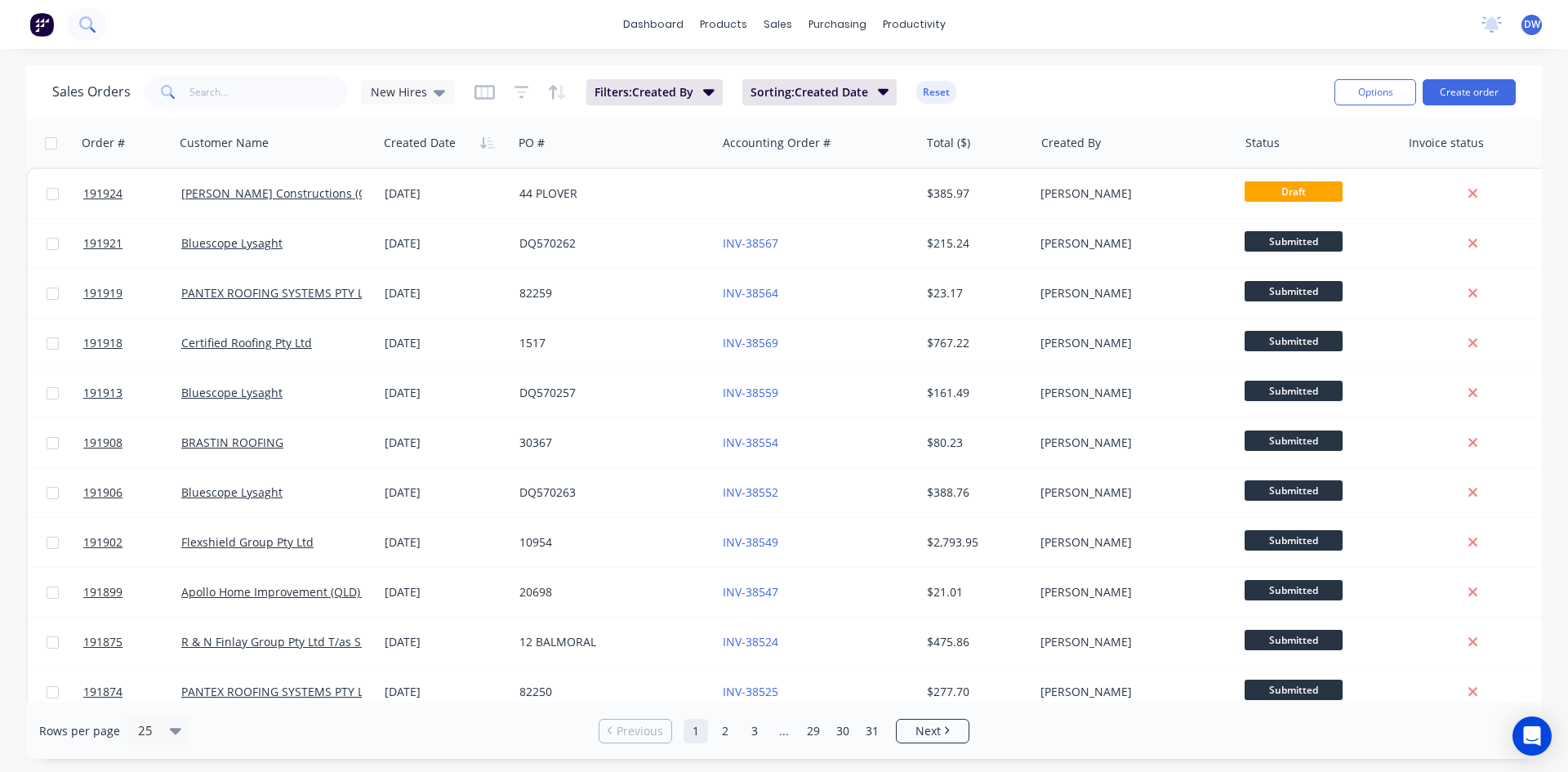
click at [85, 26] on icon at bounding box center [87, 24] width 15 height 15
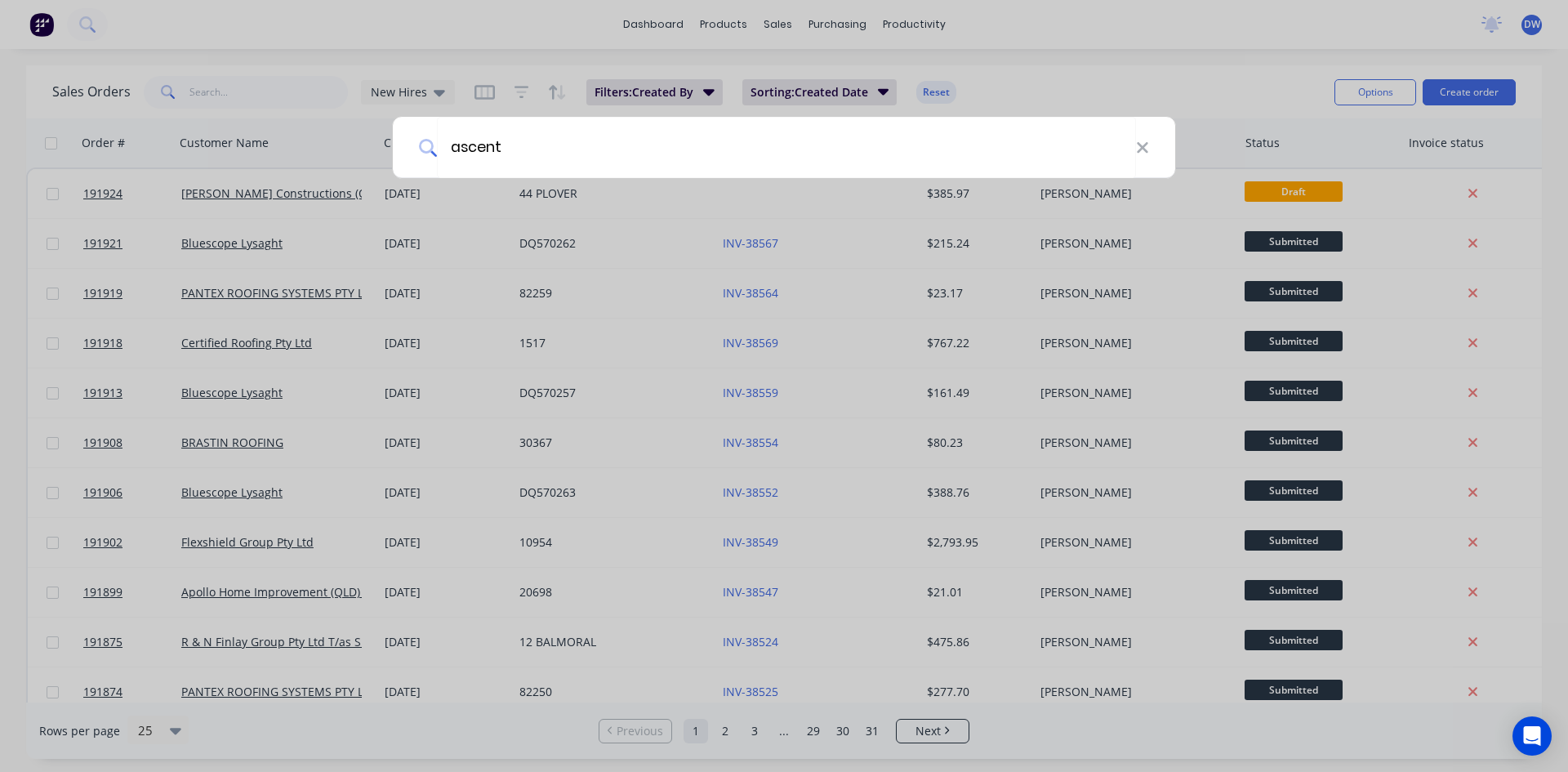
type input "ascent"
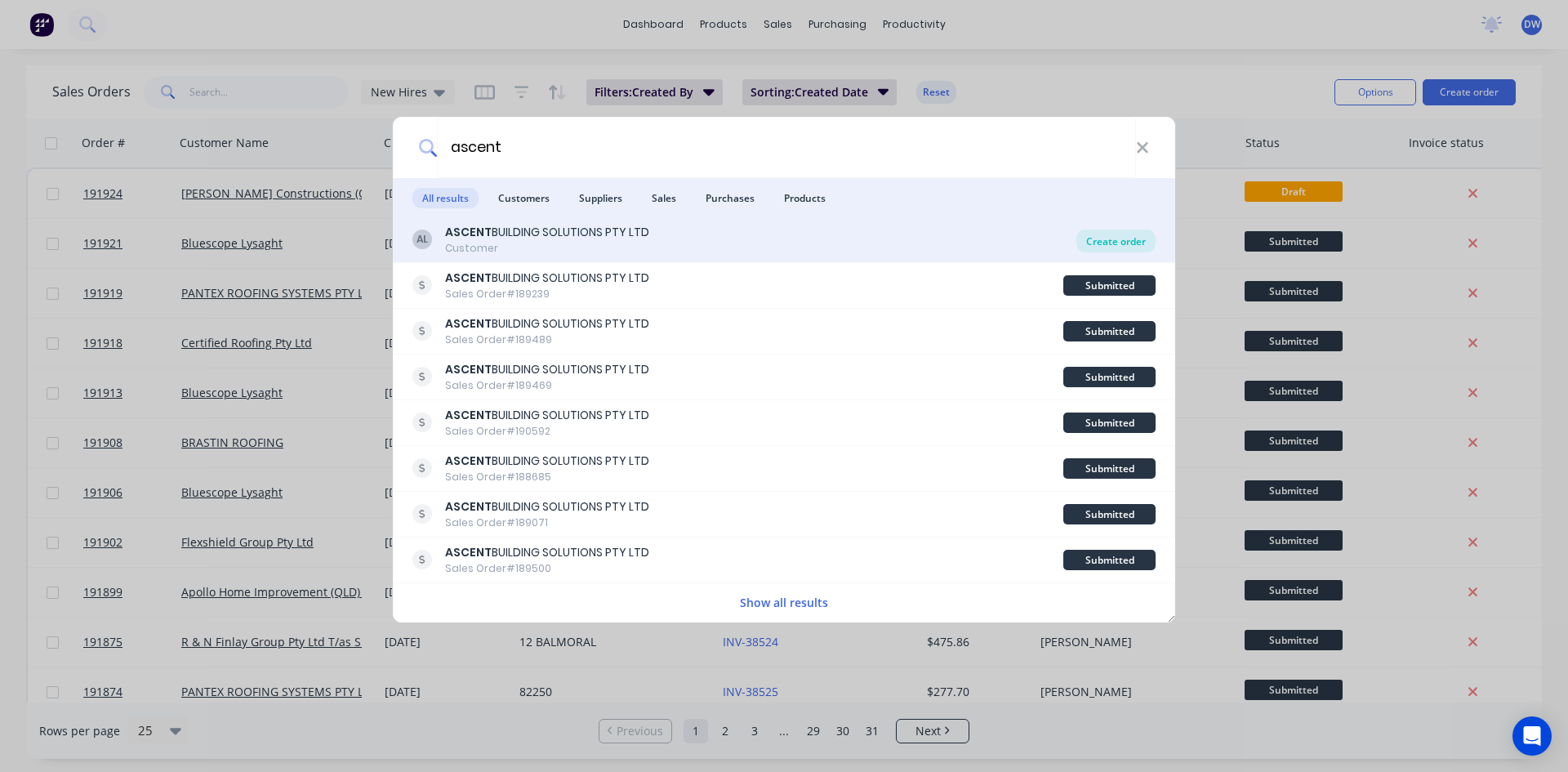
click at [1104, 241] on div "Create order" at bounding box center [1116, 241] width 79 height 23
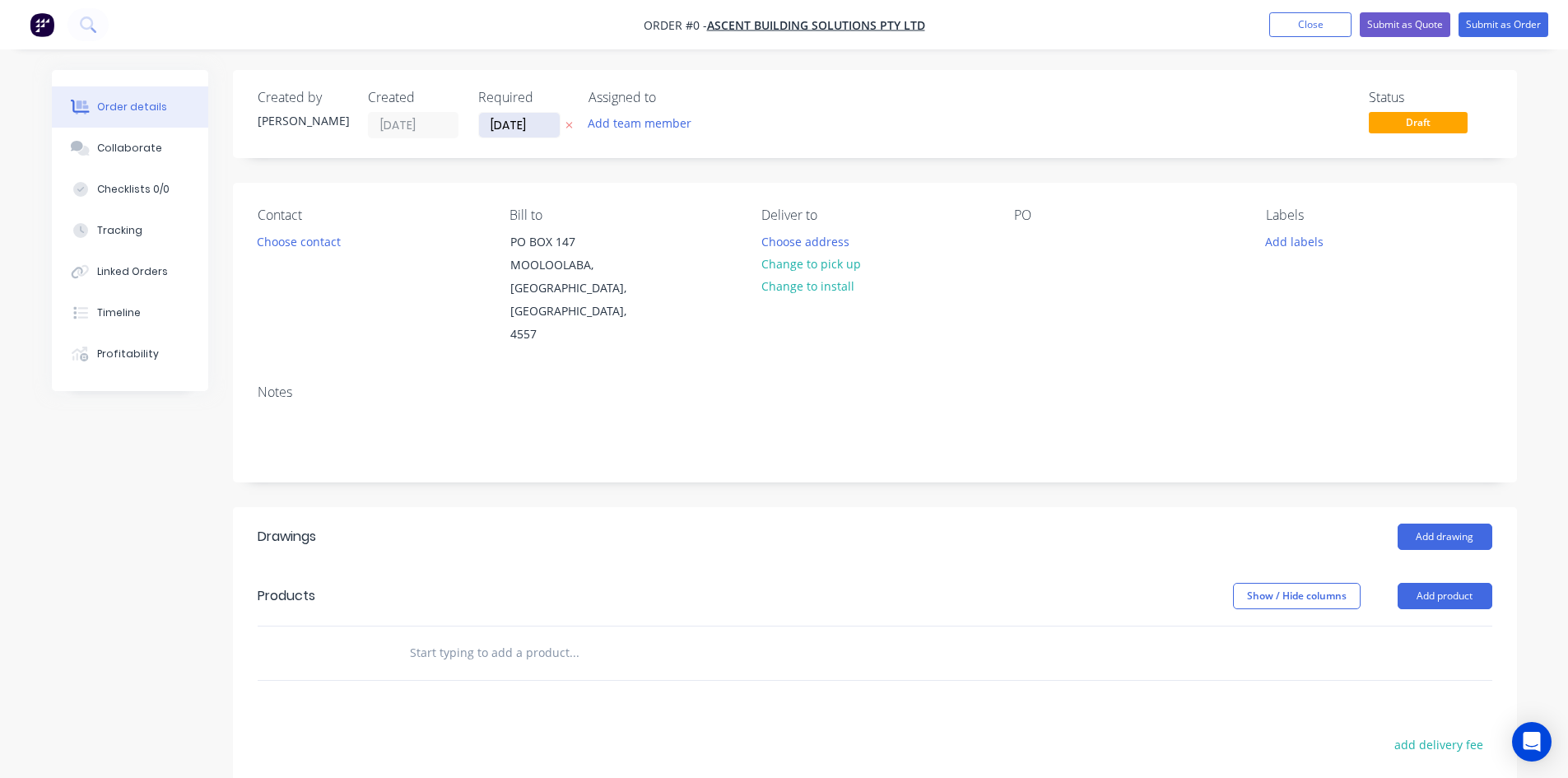
click at [546, 120] on input "05/09/25" at bounding box center [519, 125] width 81 height 25
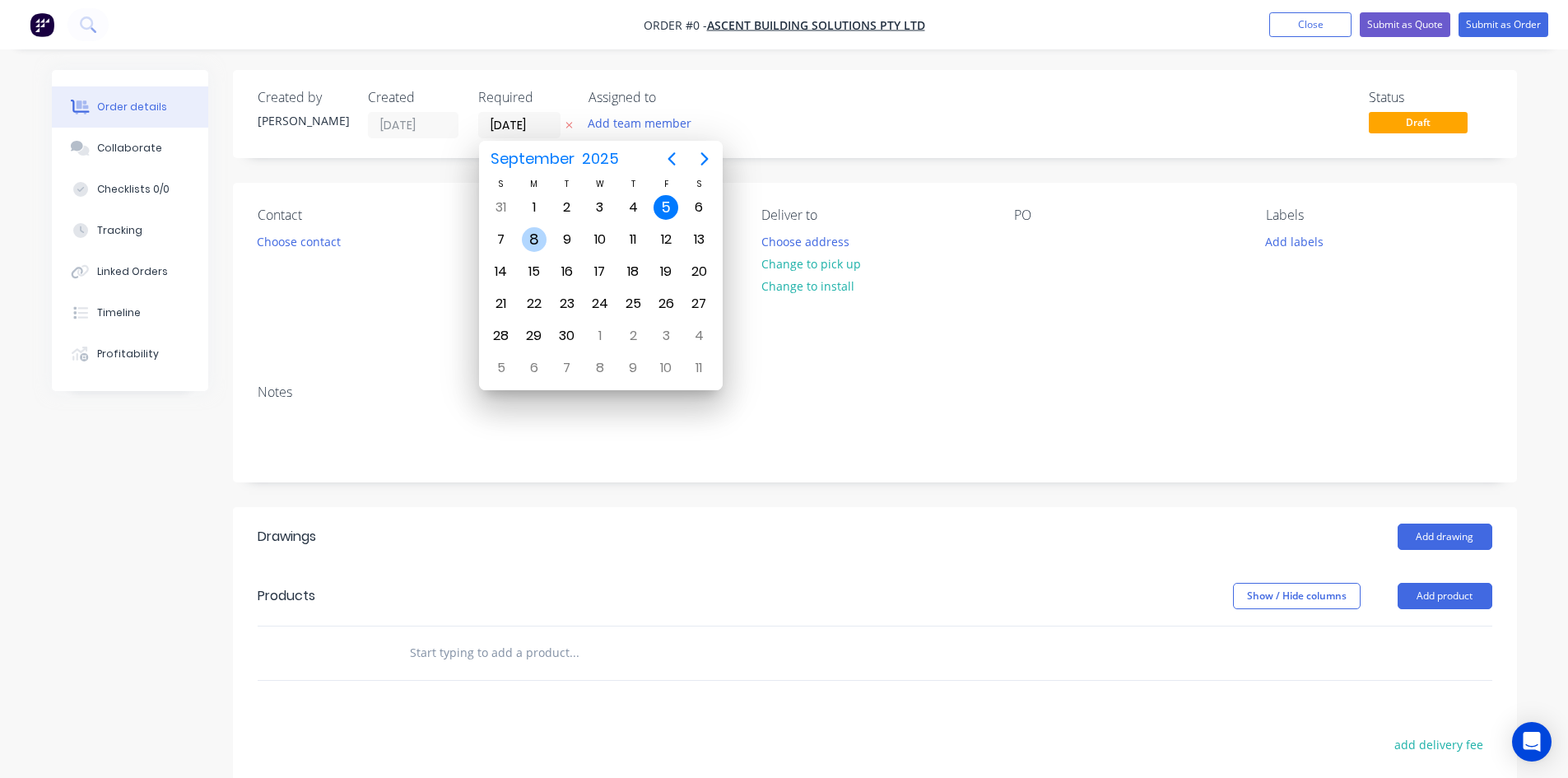
click at [540, 238] on div "8" at bounding box center [534, 239] width 25 height 25
type input "08/09/25"
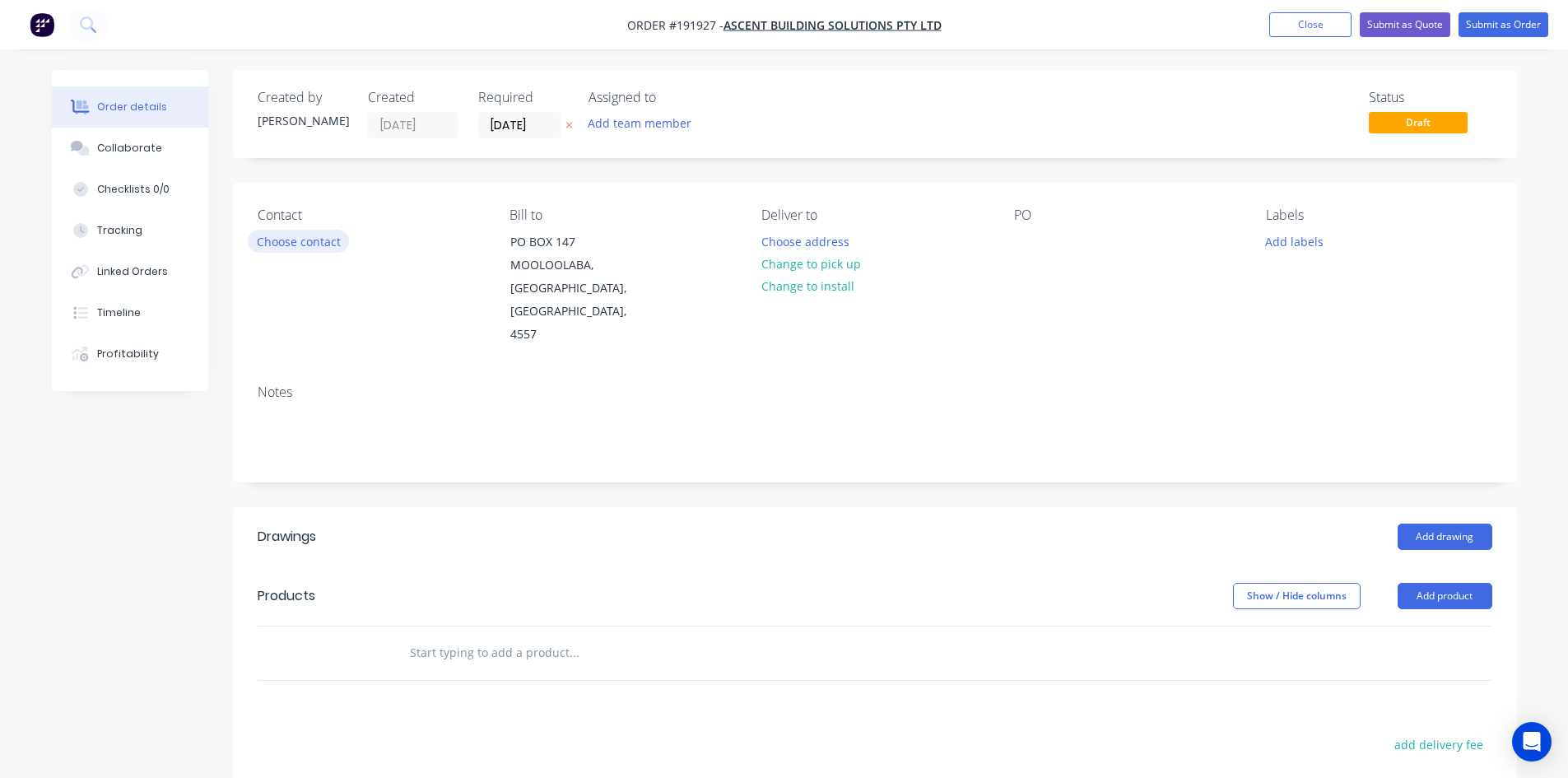
click at [321, 235] on button "Choose contact" at bounding box center [298, 240] width 102 height 22
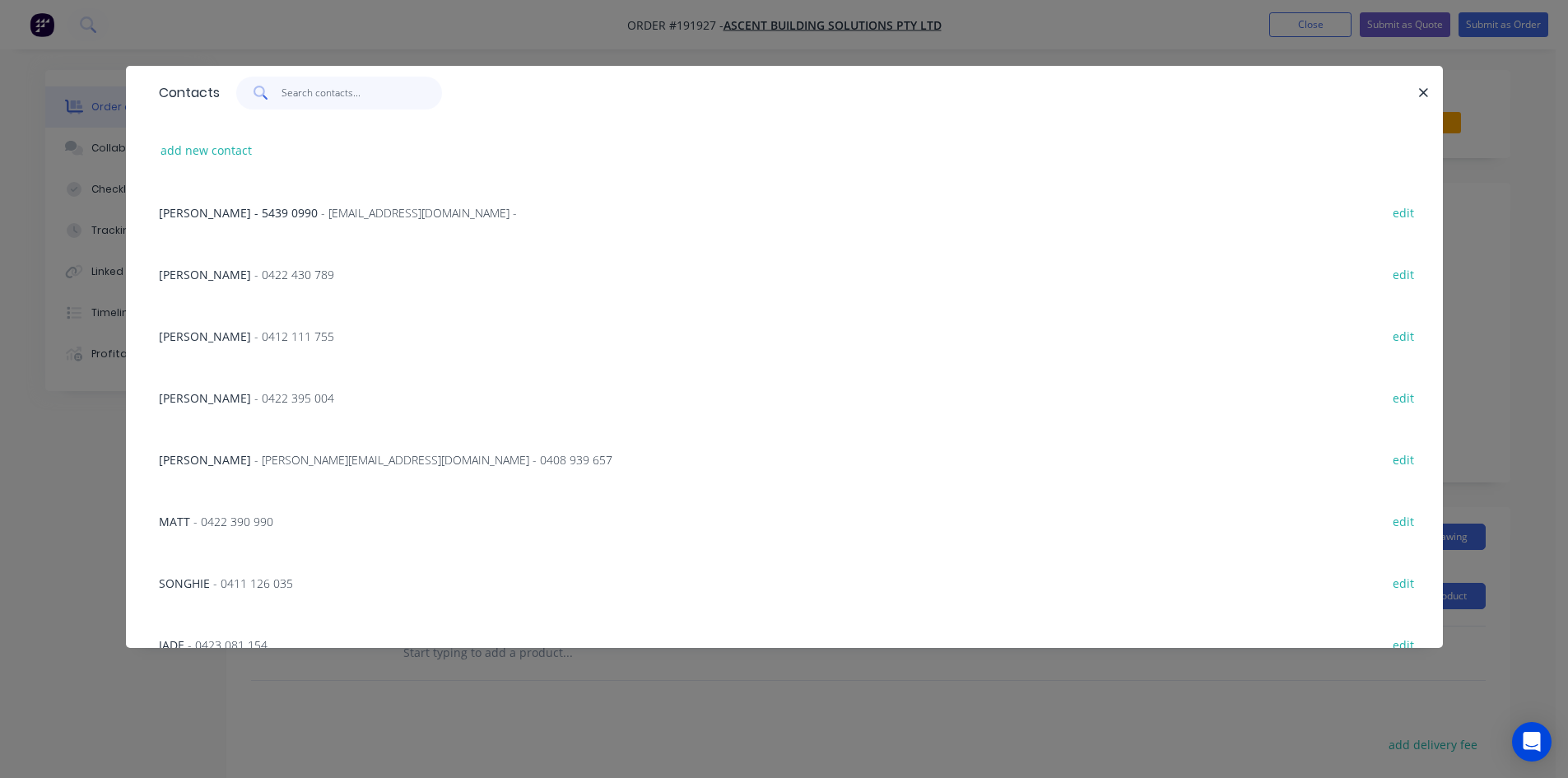
click at [363, 106] on input "text" at bounding box center [362, 93] width 160 height 33
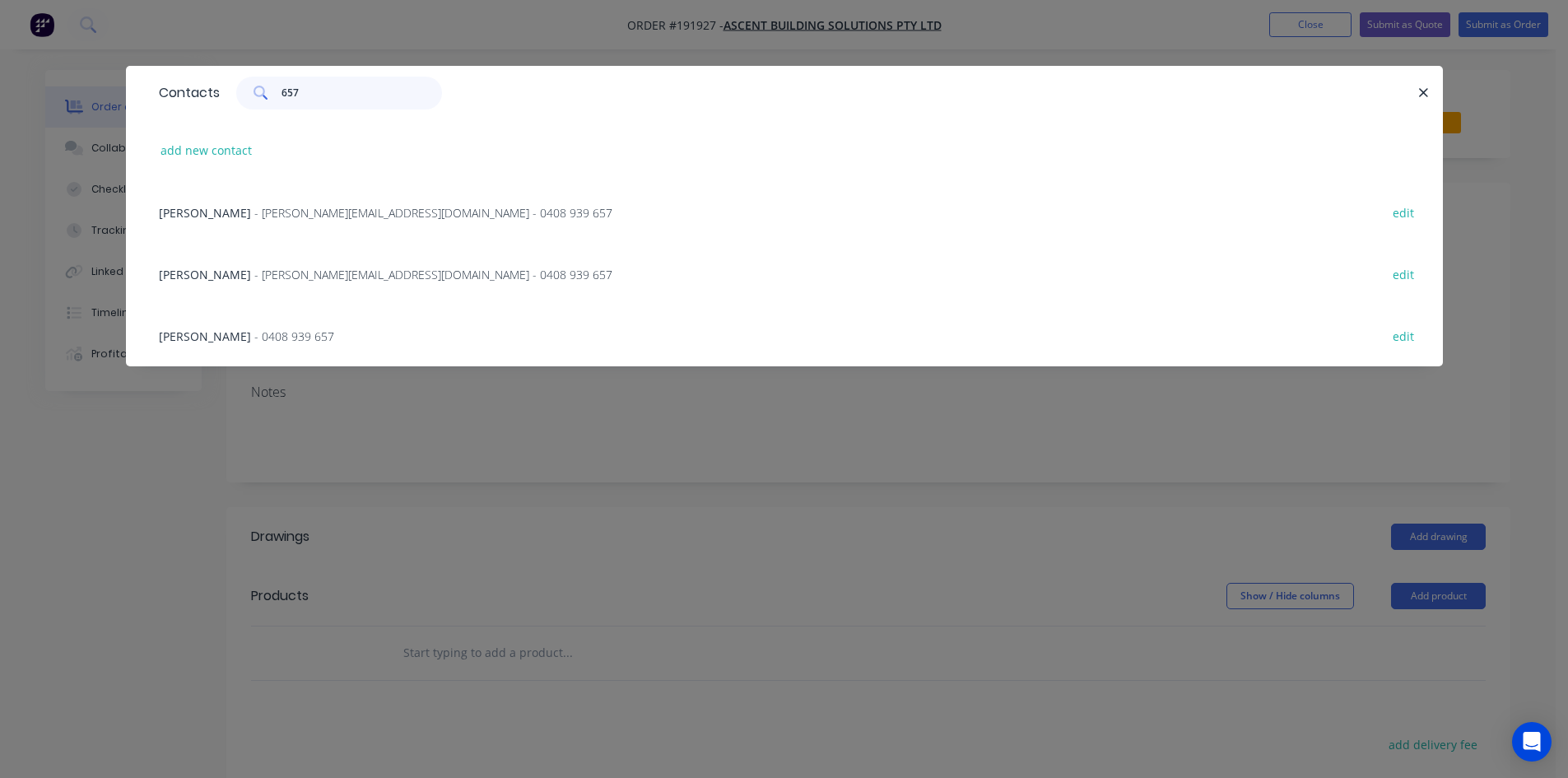
type input "657"
click at [424, 278] on span "- ken@ascentonline.com.au - 0408 939 657" at bounding box center [433, 274] width 358 height 15
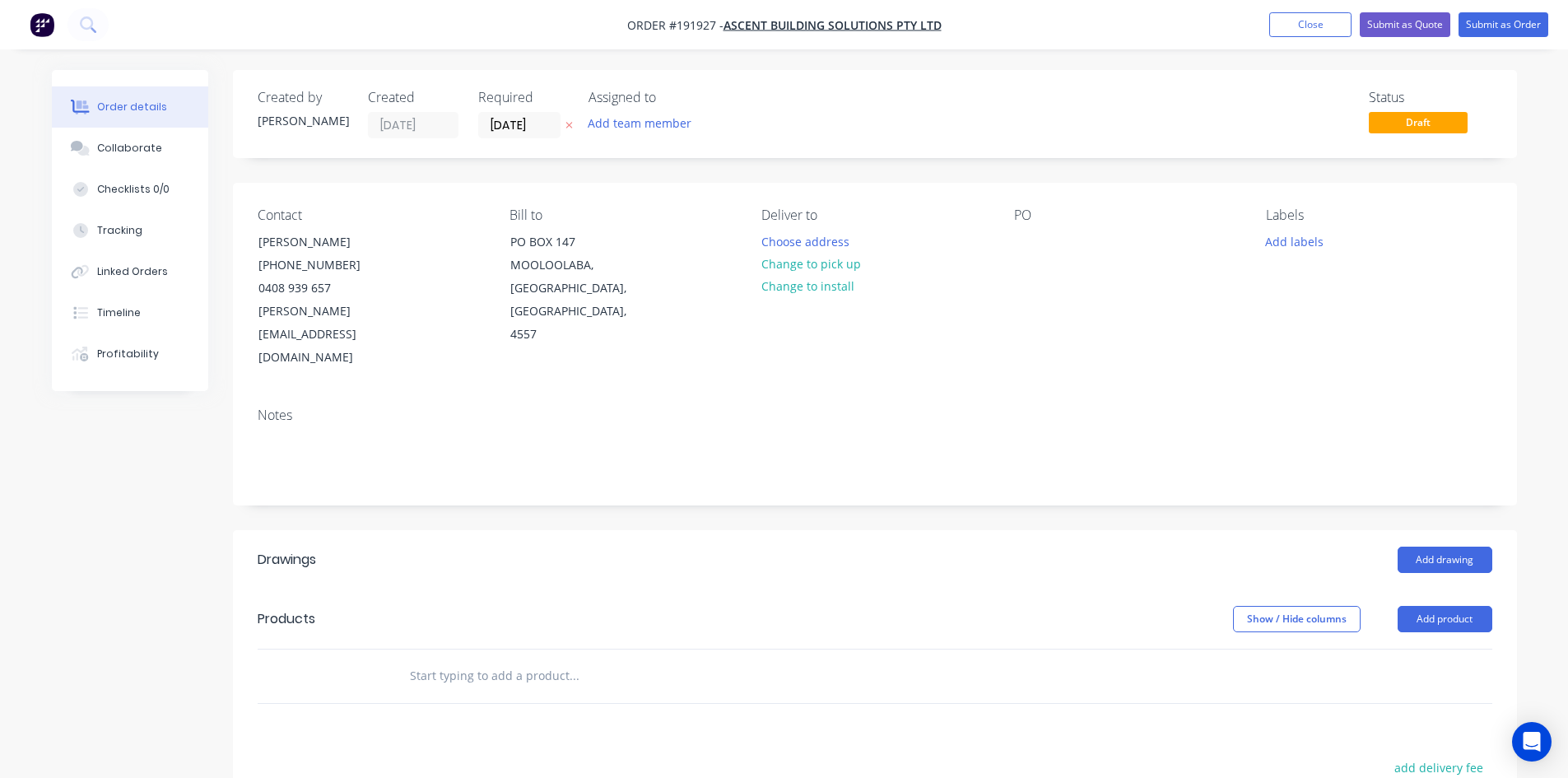
click at [1142, 340] on div "Contact KEN DEANS (07) 5439 0990 0408 939 657 ken@ascentonline.com.au Bill to P…" at bounding box center [874, 288] width 1284 height 212
click at [825, 240] on button "Choose address" at bounding box center [805, 240] width 105 height 22
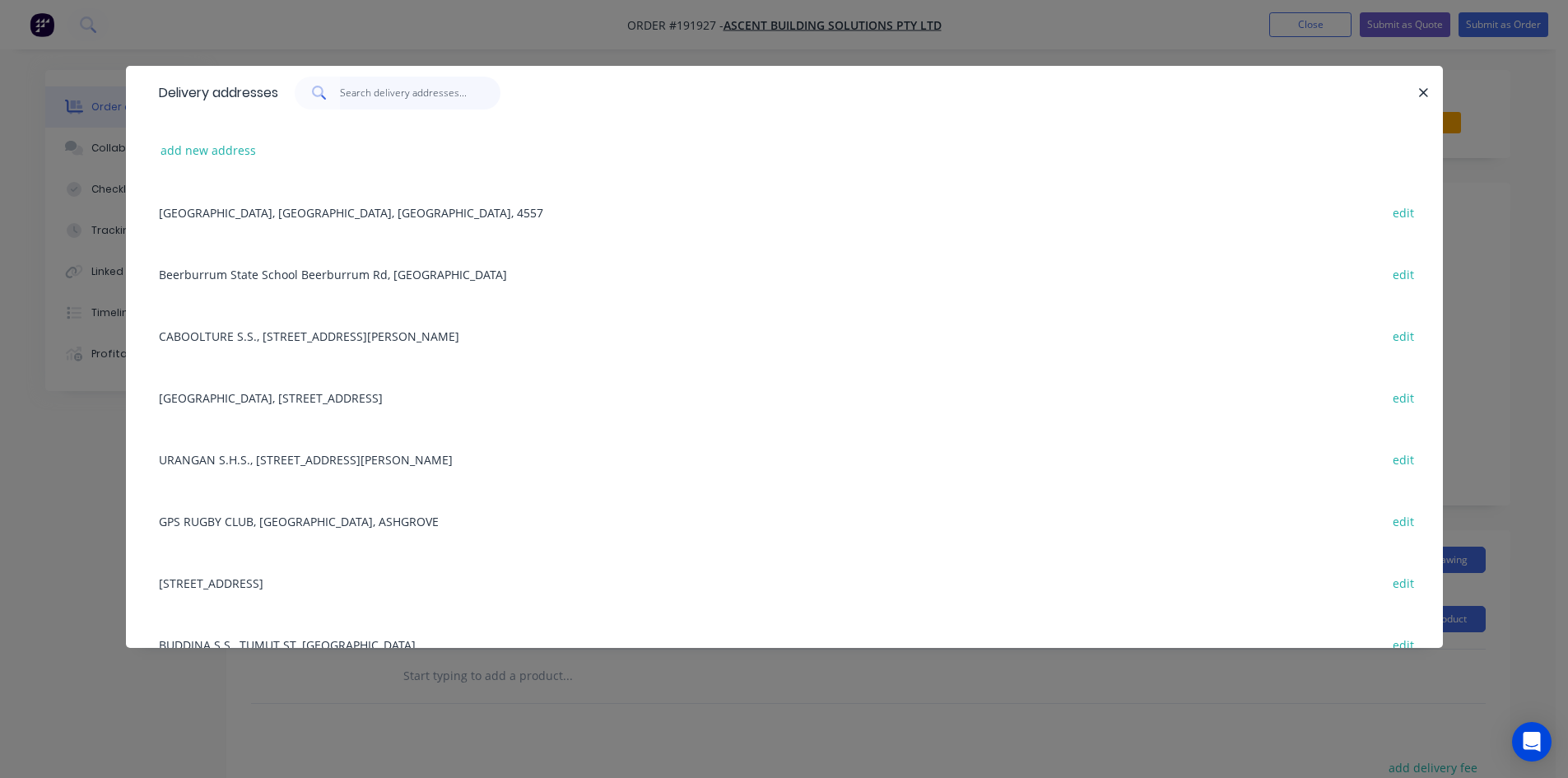
click at [433, 97] on input "text" at bounding box center [420, 93] width 160 height 33
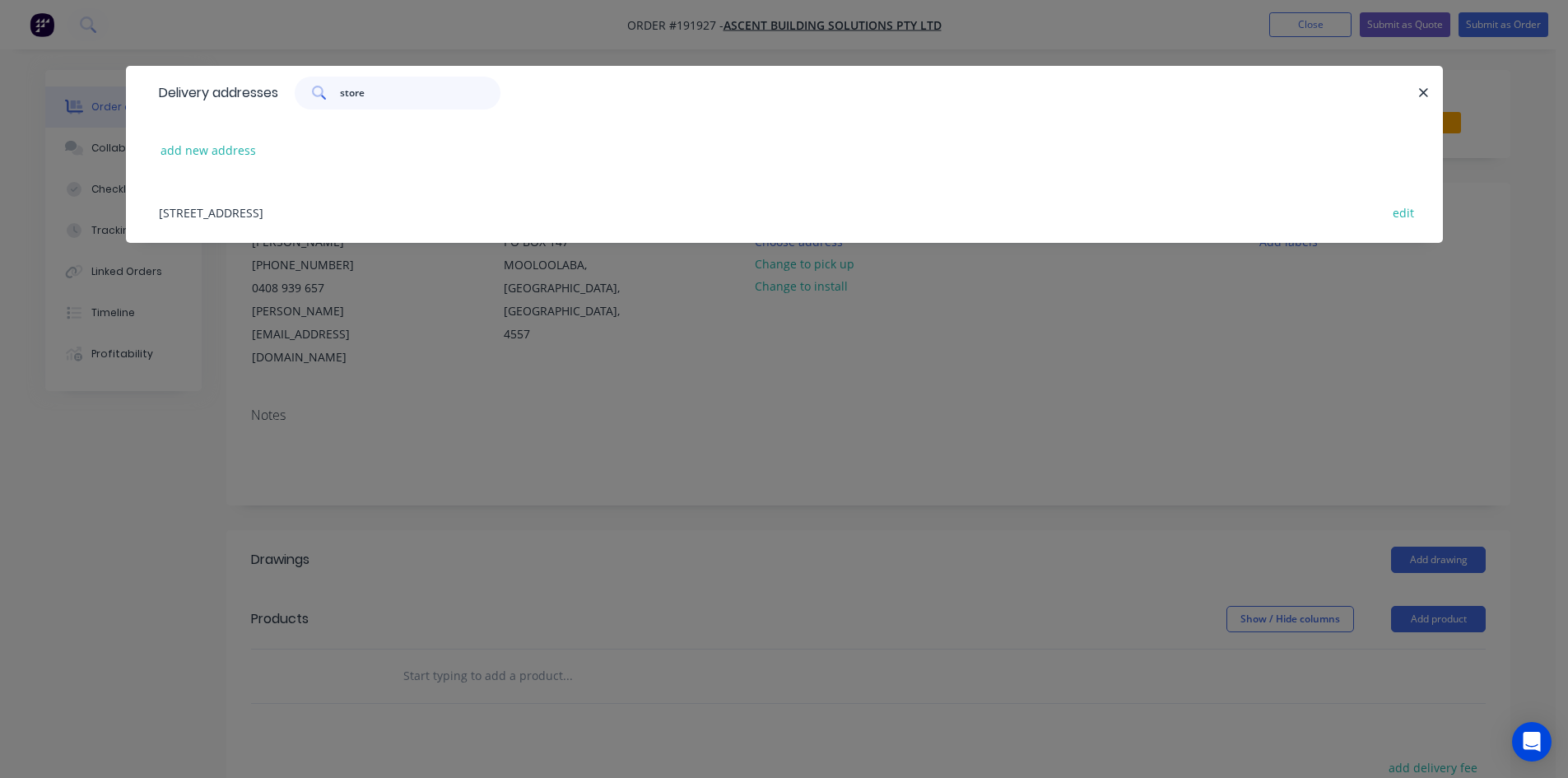
type input "store"
click at [426, 204] on div "57 CALOUNDRA ST, (STORE), LANDSBOROUGH, Queensland, Australia edit" at bounding box center [785, 212] width 1268 height 62
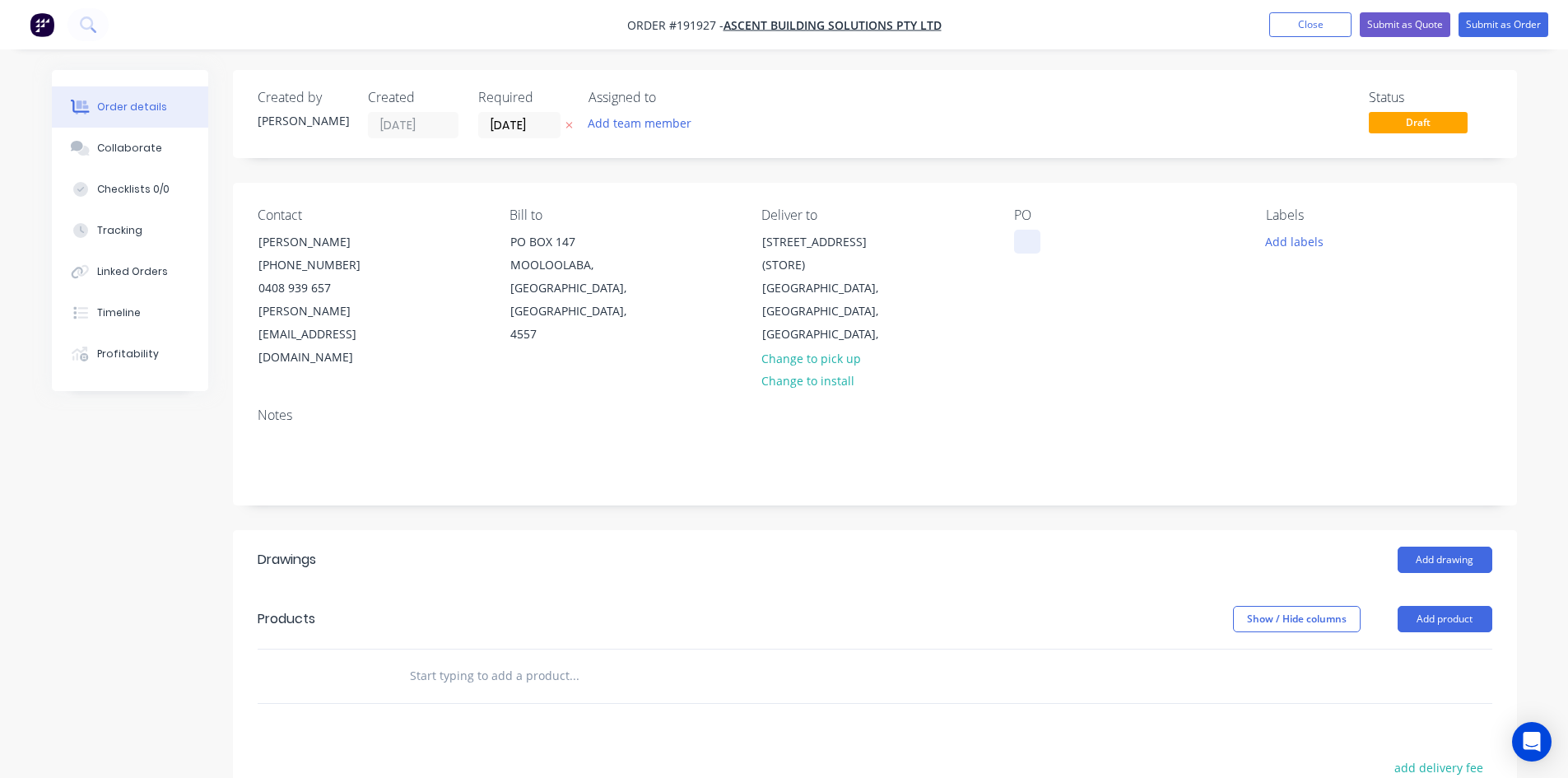
click at [1032, 243] on div at bounding box center [1027, 241] width 27 height 24
click at [1449, 546] on button "Add drawing" at bounding box center [1446, 560] width 95 height 27
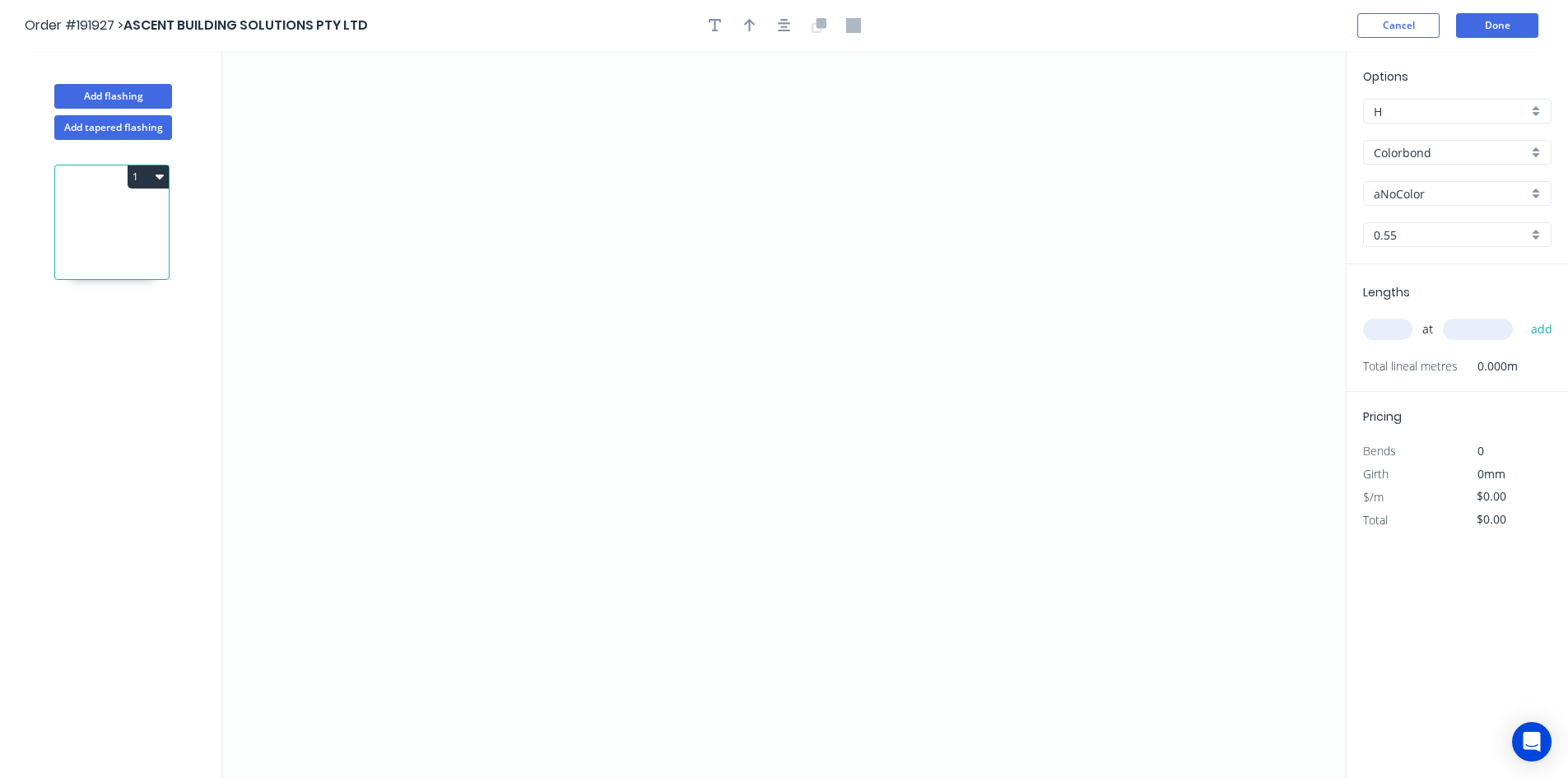
click at [1421, 196] on input "aNoColor" at bounding box center [1450, 194] width 154 height 17
click at [1433, 154] on input "Colorbond" at bounding box center [1450, 153] width 154 height 17
type input "aNoColor"
click at [1404, 171] on div "Colorbond Ultra" at bounding box center [1457, 184] width 187 height 28
type input "Colorbond Ultra"
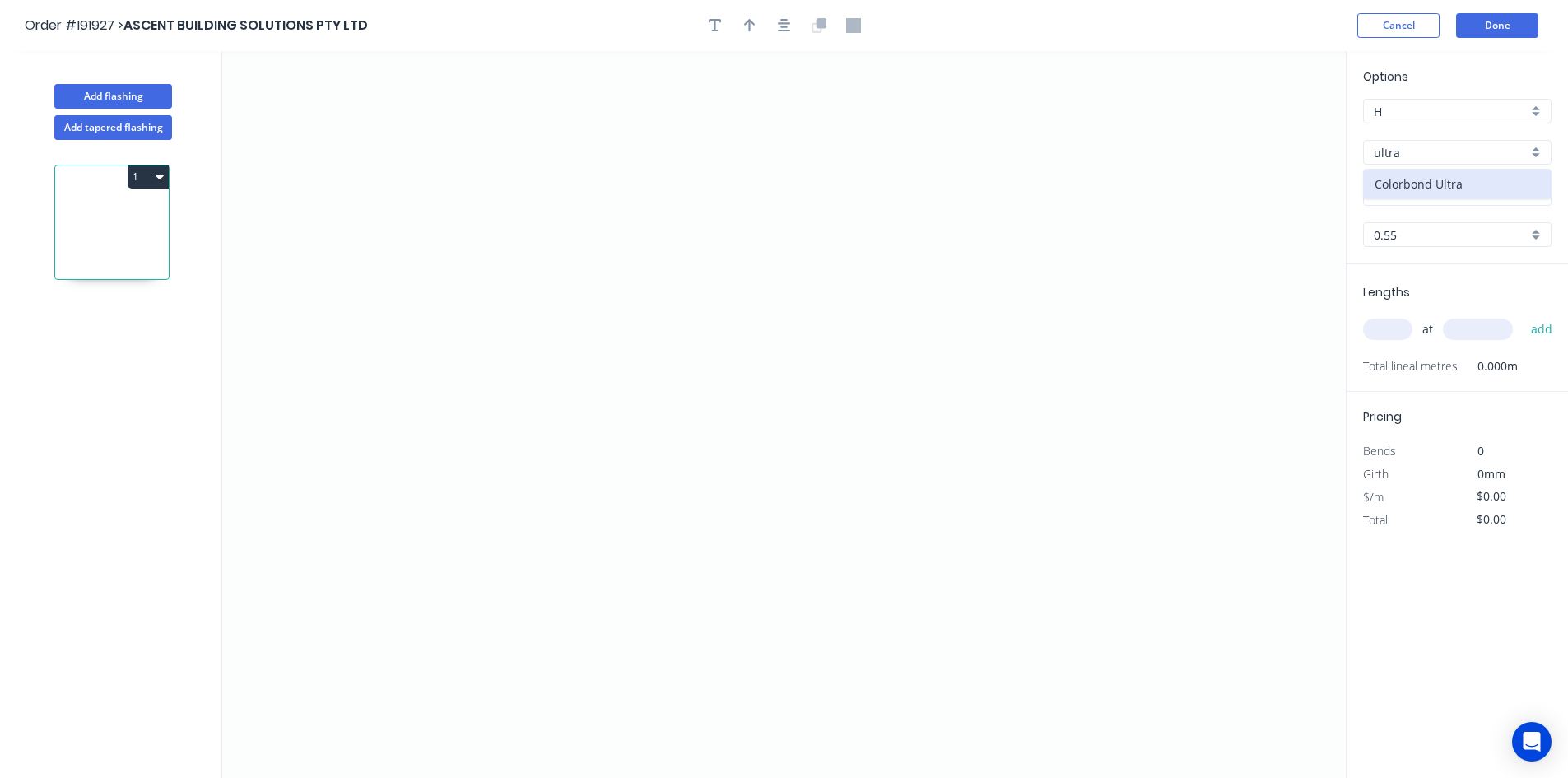
type input "Dover White"
click at [1401, 189] on input "Dover White" at bounding box center [1450, 194] width 154 height 17
click at [1391, 222] on div "Shale Grey" at bounding box center [1457, 225] width 187 height 28
type input "Shale Grey"
click at [389, 435] on icon "0" at bounding box center [784, 415] width 1124 height 727
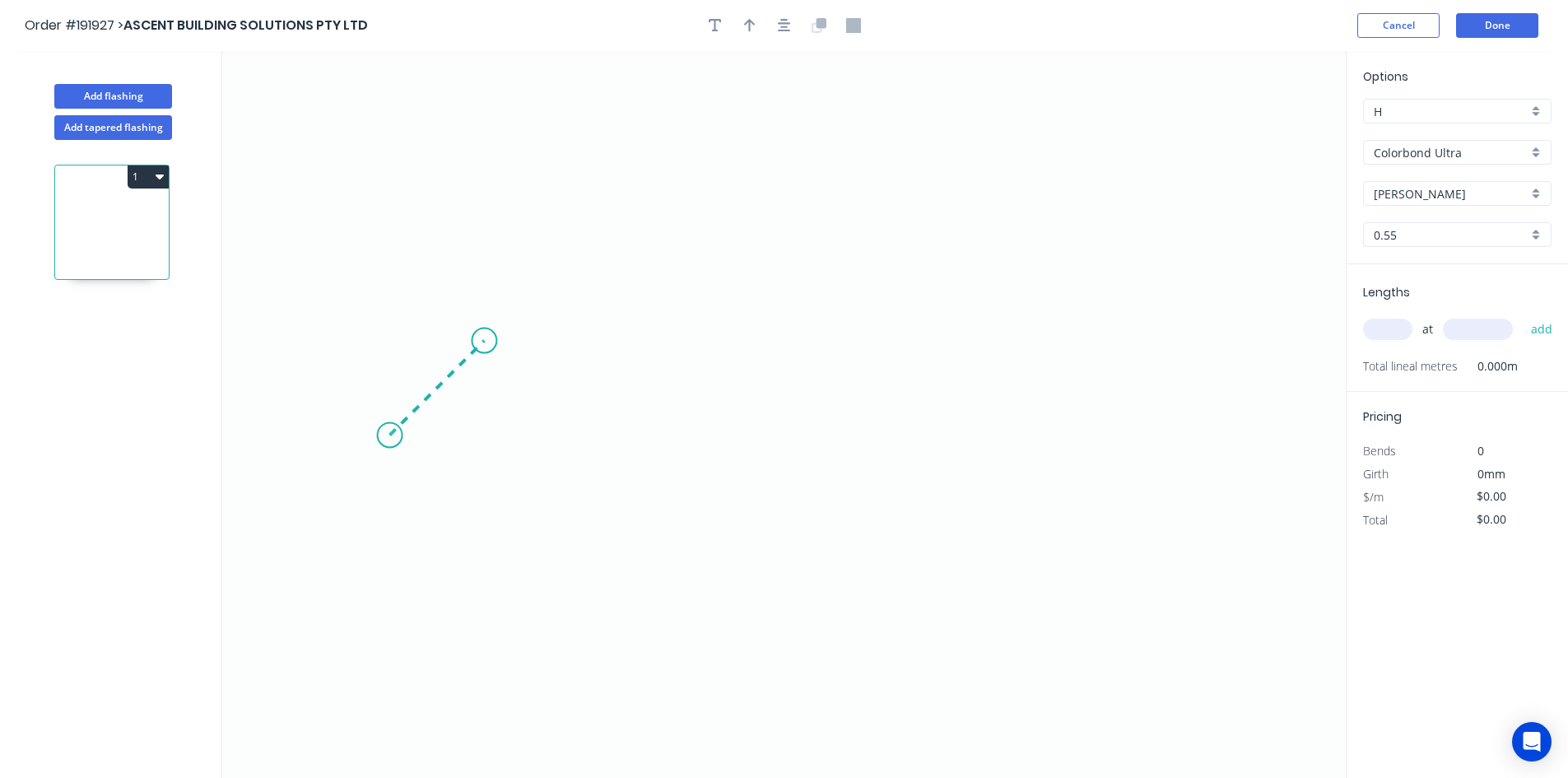
click at [484, 328] on icon "0" at bounding box center [784, 415] width 1124 height 727
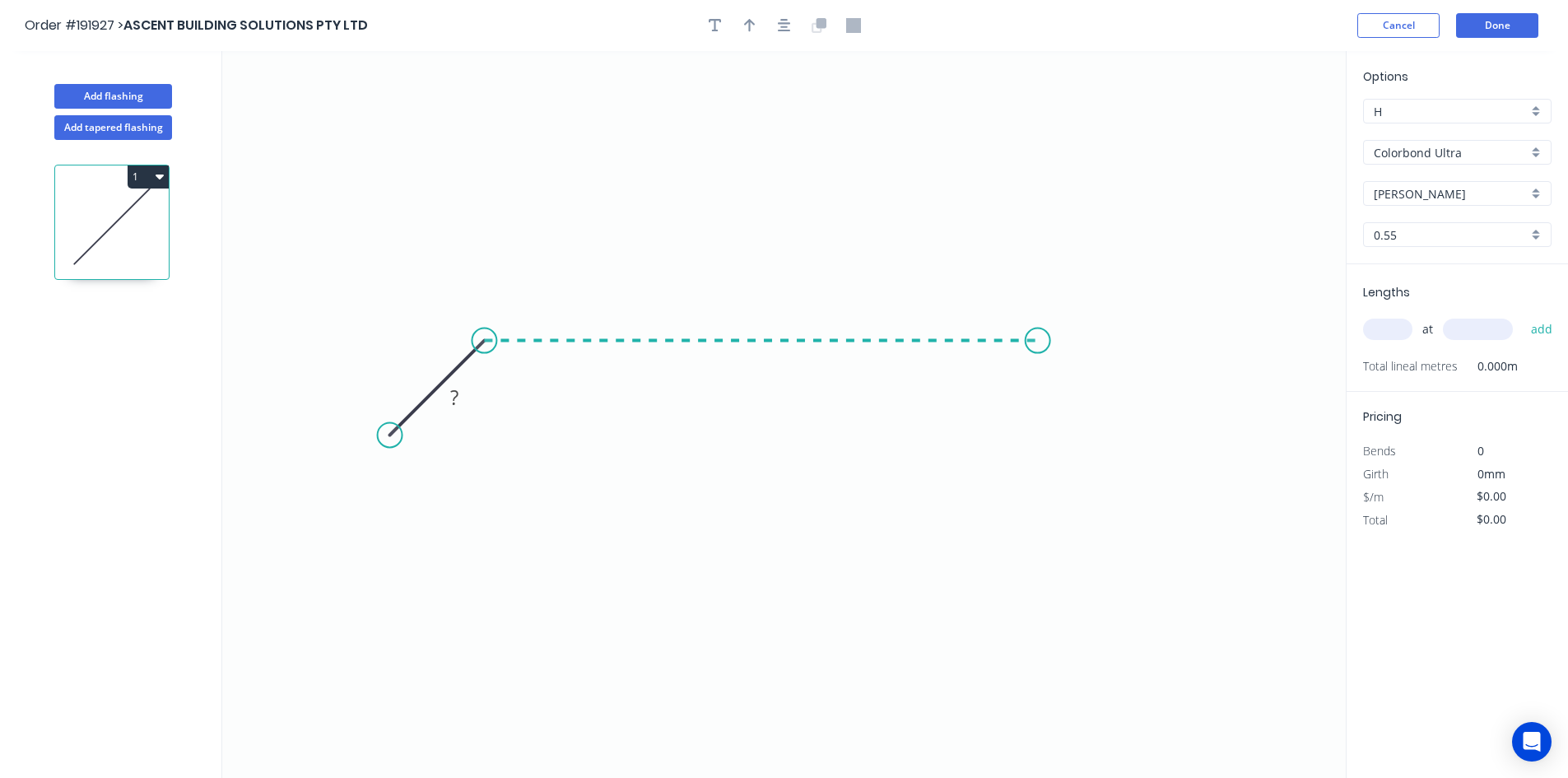
click at [1038, 330] on icon "0 ?" at bounding box center [784, 415] width 1124 height 727
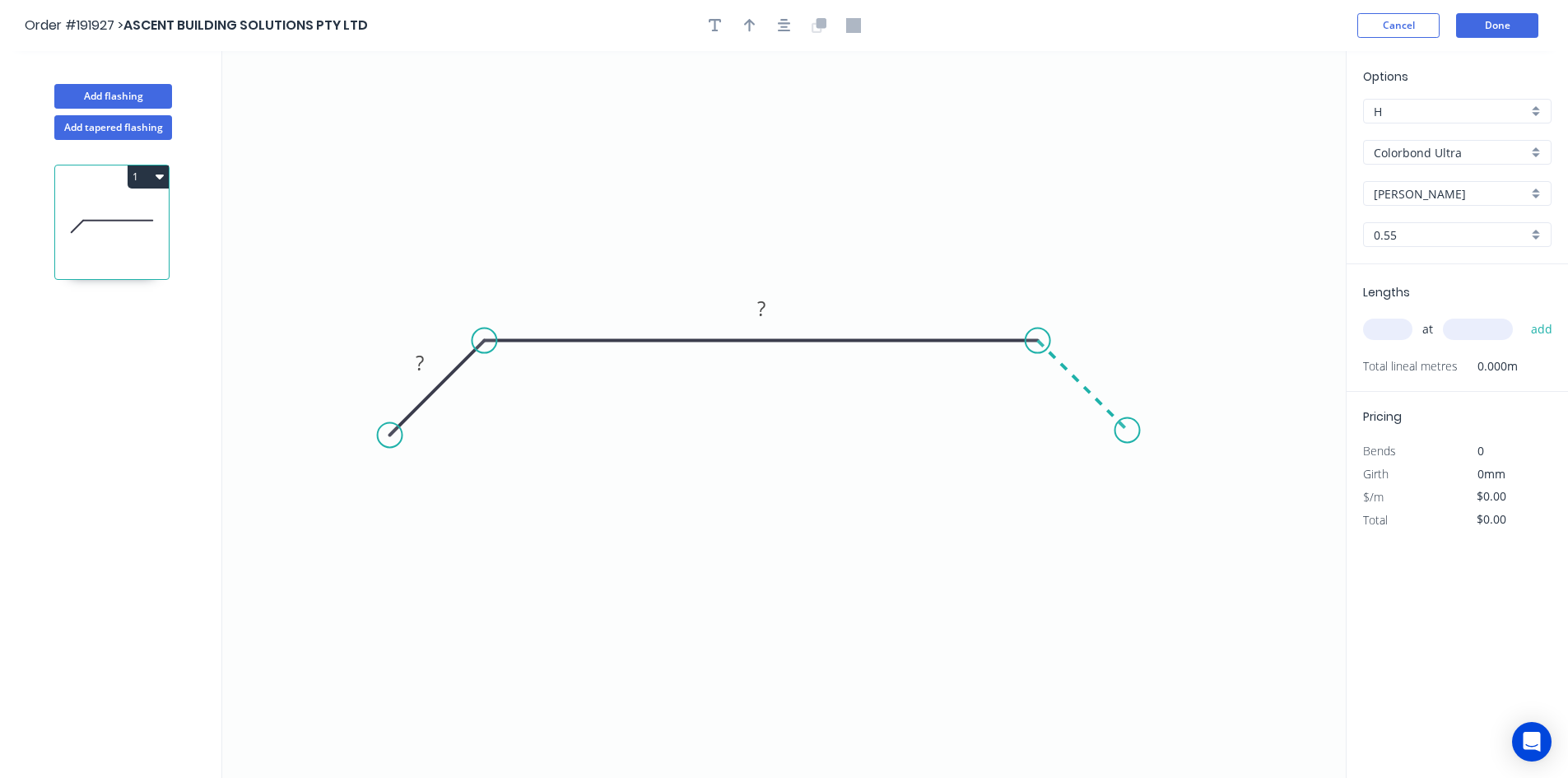
click at [1129, 433] on icon "0 ? ?" at bounding box center [784, 415] width 1124 height 727
click at [1129, 435] on circle at bounding box center [1129, 431] width 25 height 25
drag, startPoint x: 1129, startPoint y: 432, endPoint x: 1116, endPoint y: 436, distance: 13.6
click at [1116, 436] on circle at bounding box center [1116, 436] width 25 height 25
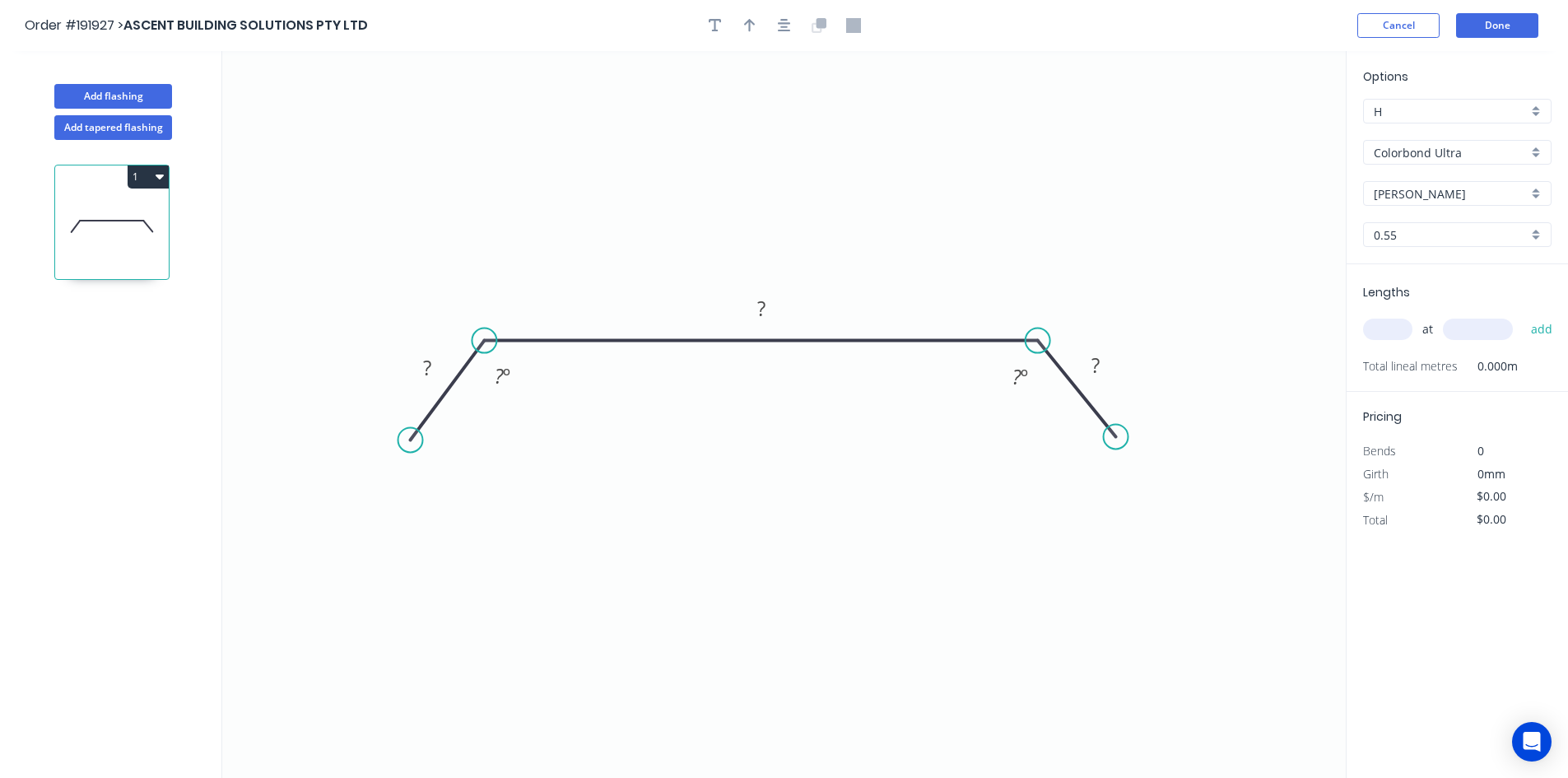
drag, startPoint x: 400, startPoint y: 434, endPoint x: 410, endPoint y: 440, distance: 11.7
click at [410, 440] on circle at bounding box center [411, 439] width 25 height 25
click at [421, 380] on rect at bounding box center [427, 368] width 33 height 23
type input "$29.82"
click at [1394, 328] on input "text" at bounding box center [1388, 329] width 49 height 22
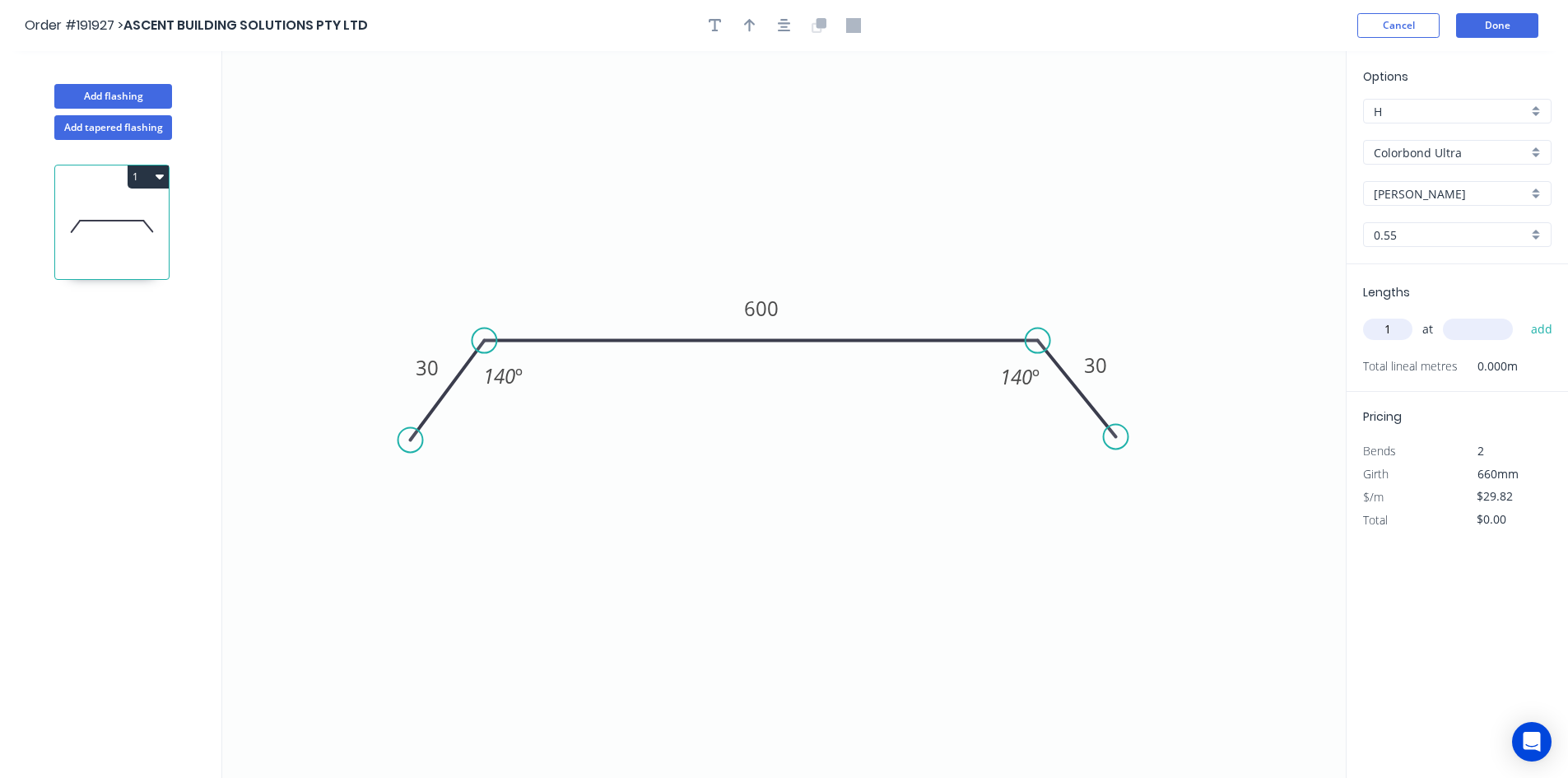
type input "1"
type input "1100"
click at [1522, 315] on button "add" at bounding box center [1541, 328] width 39 height 28
click at [788, 34] on button "button" at bounding box center [784, 26] width 25 height 25
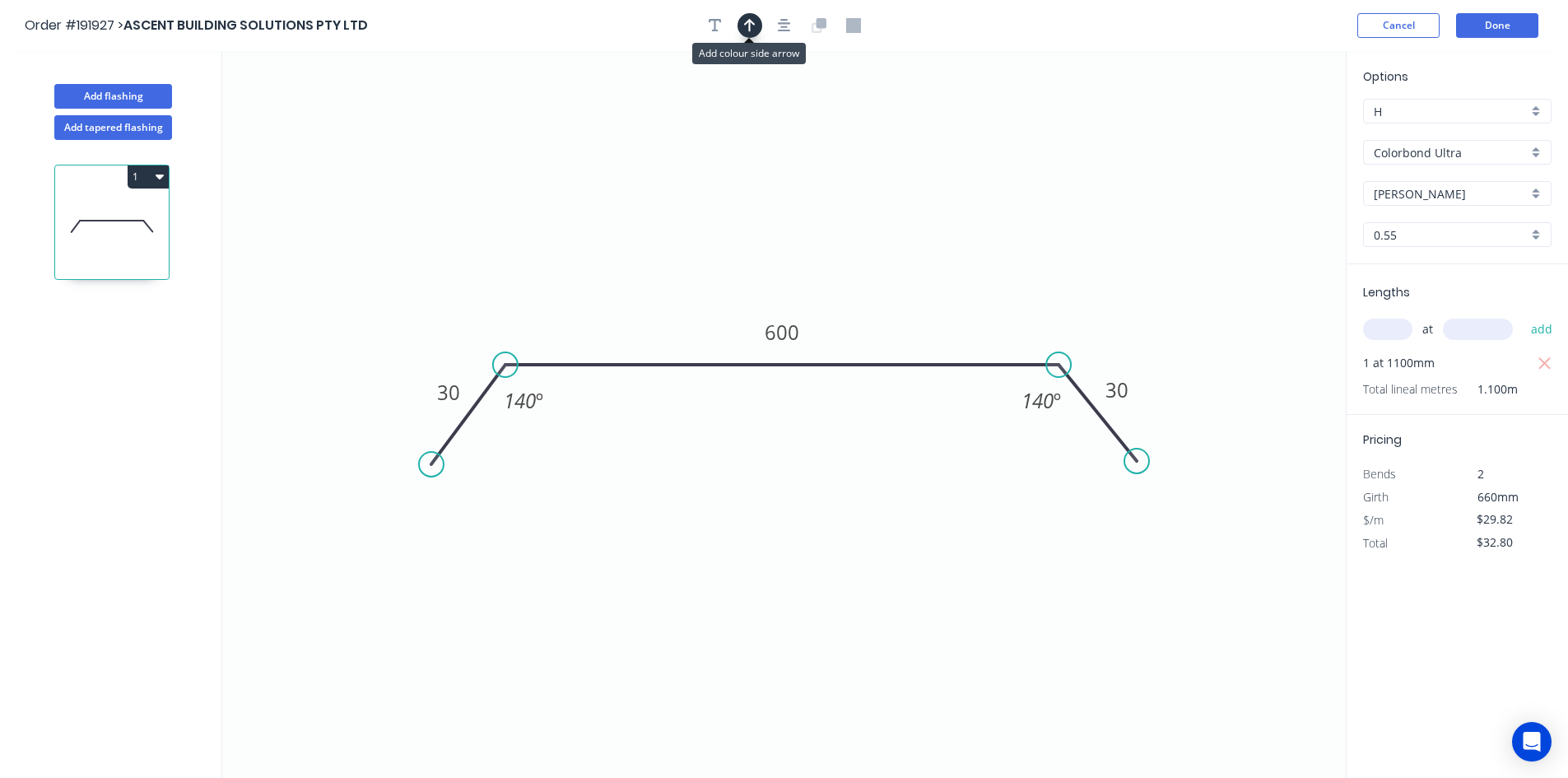
click at [755, 28] on icon "button" at bounding box center [750, 26] width 11 height 15
click at [1261, 131] on icon at bounding box center [1263, 115] width 15 height 53
drag, startPoint x: 1261, startPoint y: 131, endPoint x: 923, endPoint y: 262, distance: 362.5
click at [931, 262] on icon at bounding box center [955, 238] width 47 height 47
click at [157, 172] on icon "button" at bounding box center [159, 176] width 9 height 13
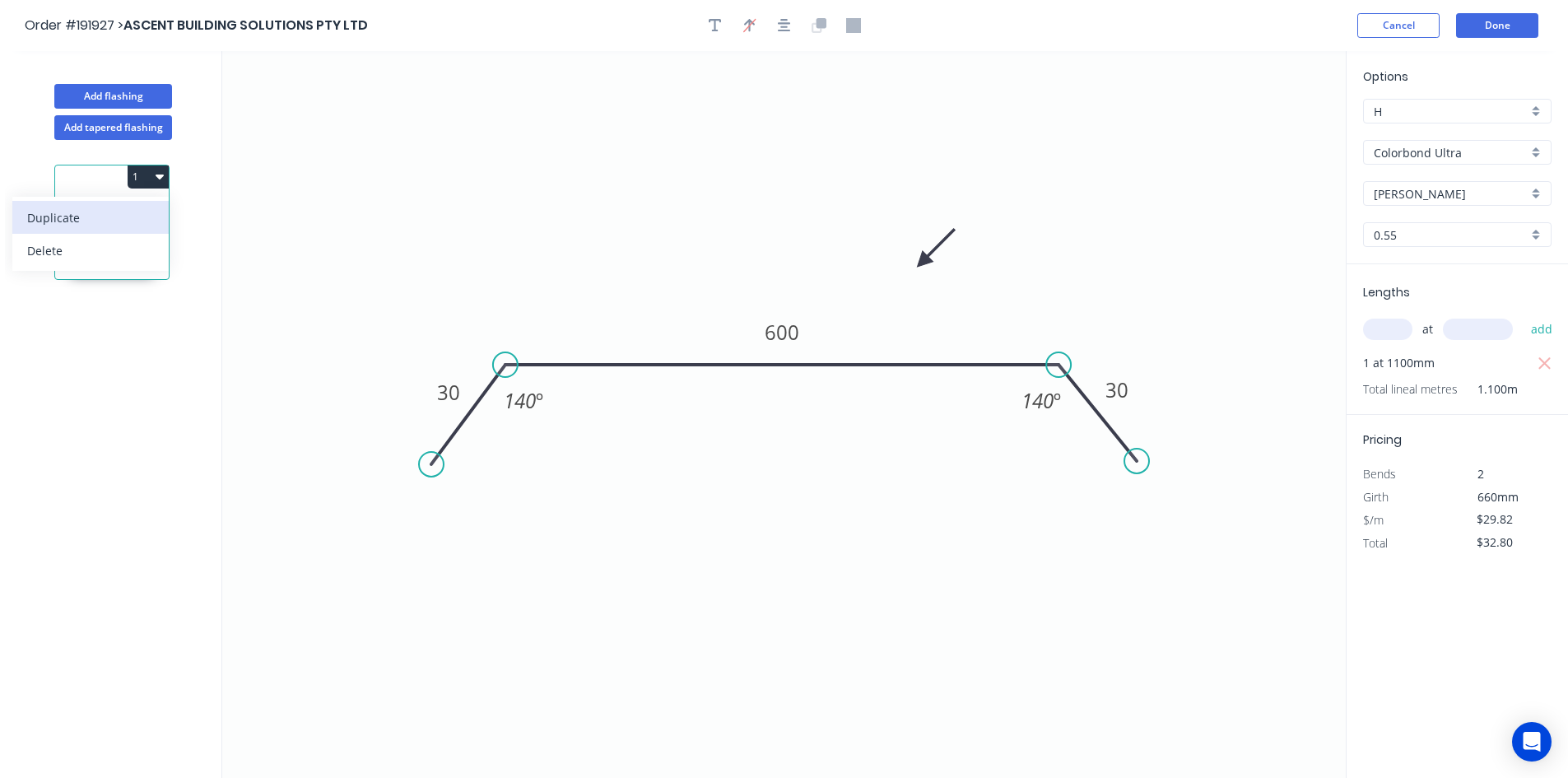
click at [141, 224] on div "Duplicate" at bounding box center [91, 217] width 127 height 24
type input "$0.00"
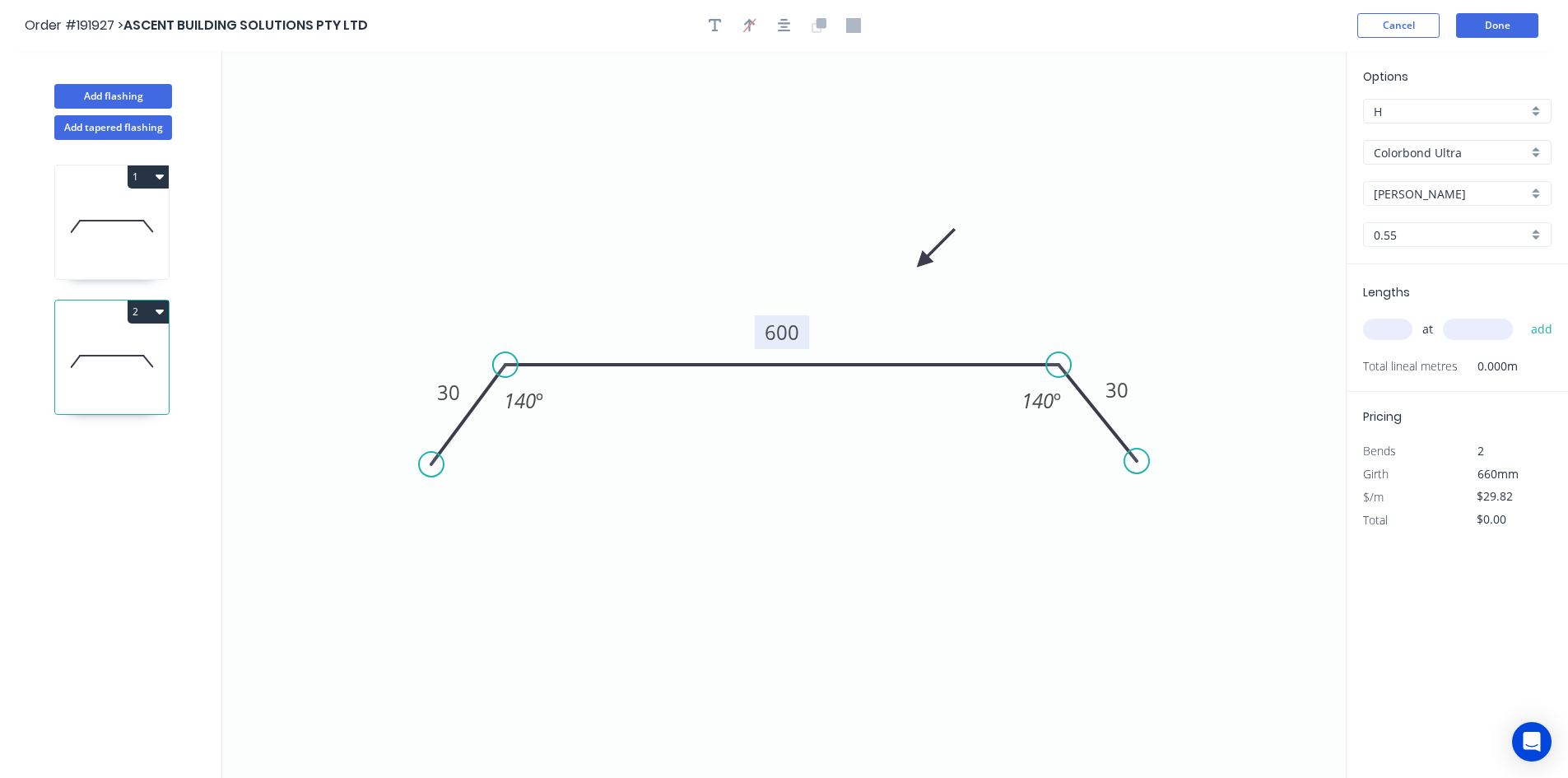
click at [772, 336] on tspan "600" at bounding box center [782, 332] width 34 height 28
click at [1100, 328] on icon "0 30 400 30 140 º 140 º" at bounding box center [784, 415] width 1124 height 727
type input "$23.45"
click at [1406, 327] on input "text" at bounding box center [1388, 329] width 49 height 22
type input "1"
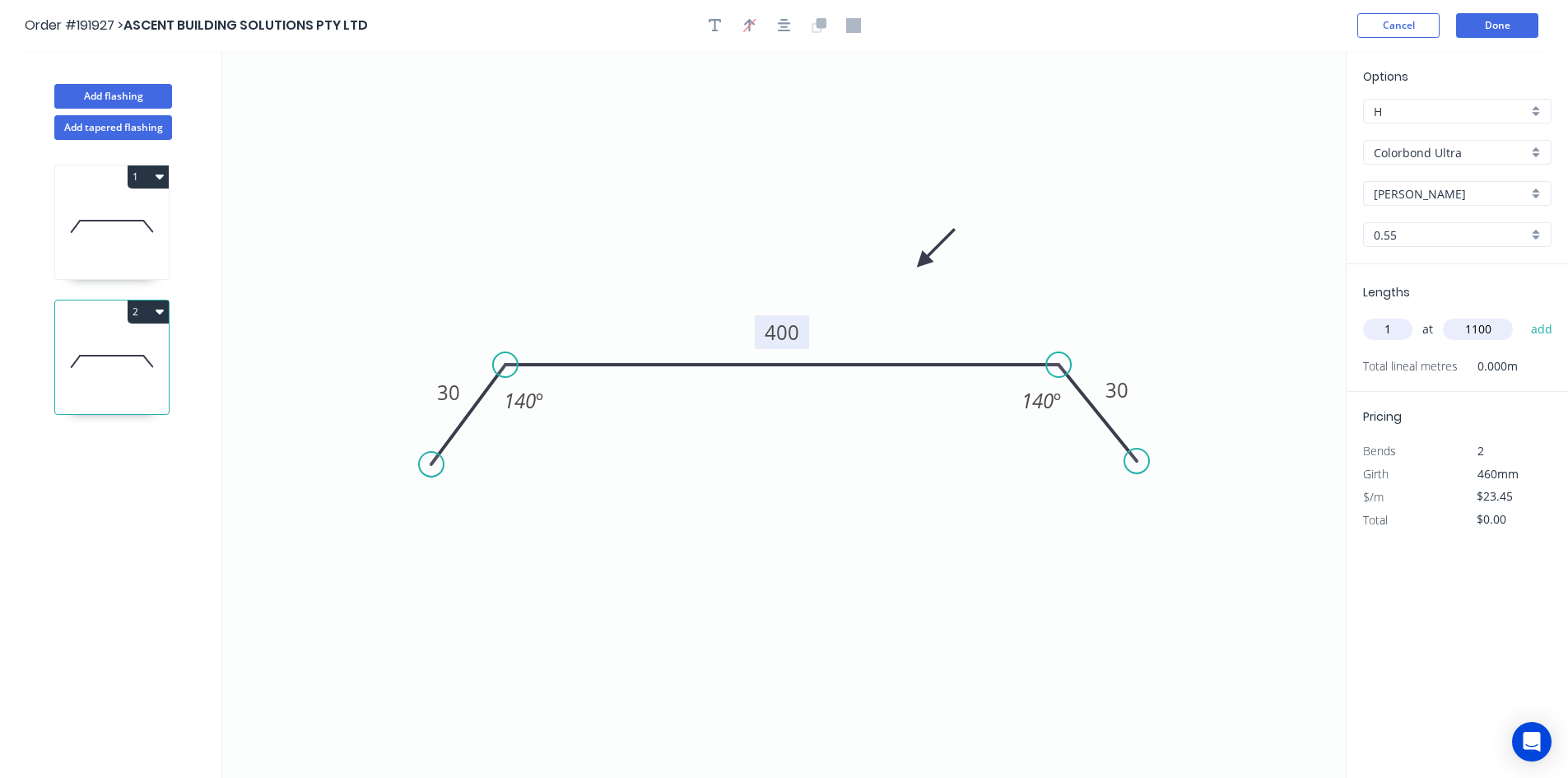
type input "1100"
click at [1522, 315] on button "add" at bounding box center [1541, 328] width 39 height 28
type input "$25.80"
click at [1497, 28] on button "Done" at bounding box center [1497, 26] width 83 height 25
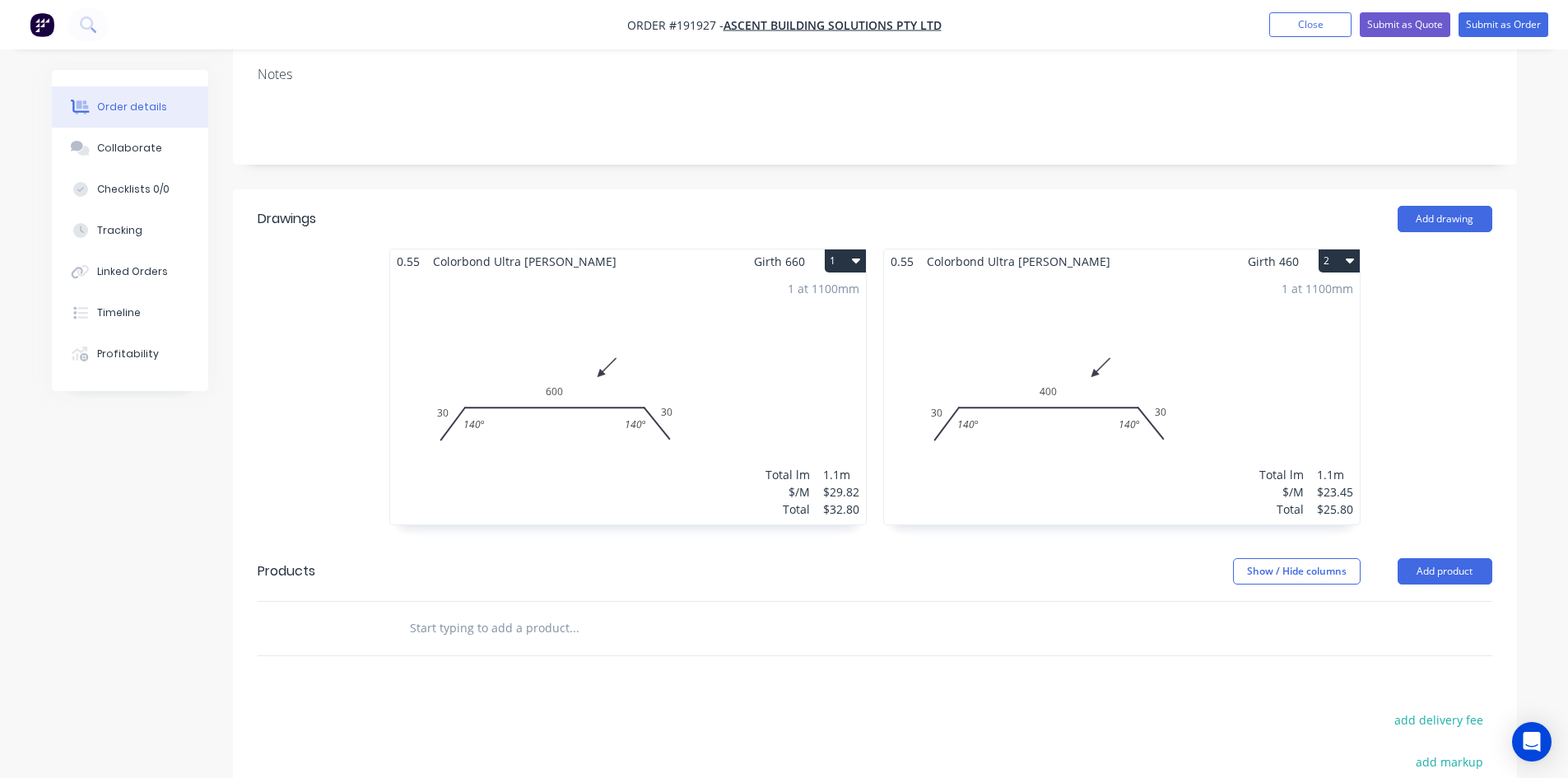
scroll to position [44, 0]
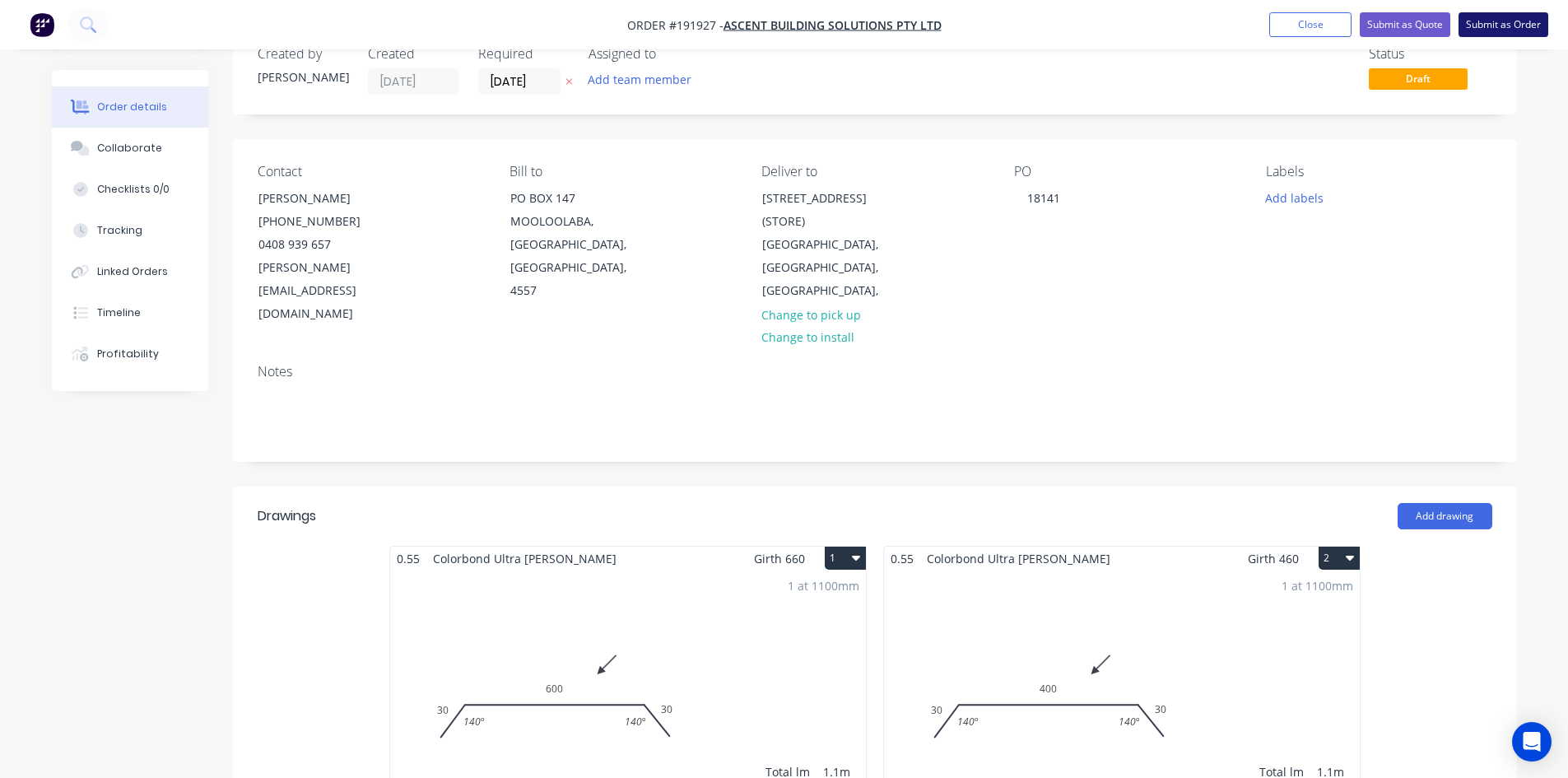
click at [1496, 28] on button "Submit as Order" at bounding box center [1503, 25] width 90 height 25
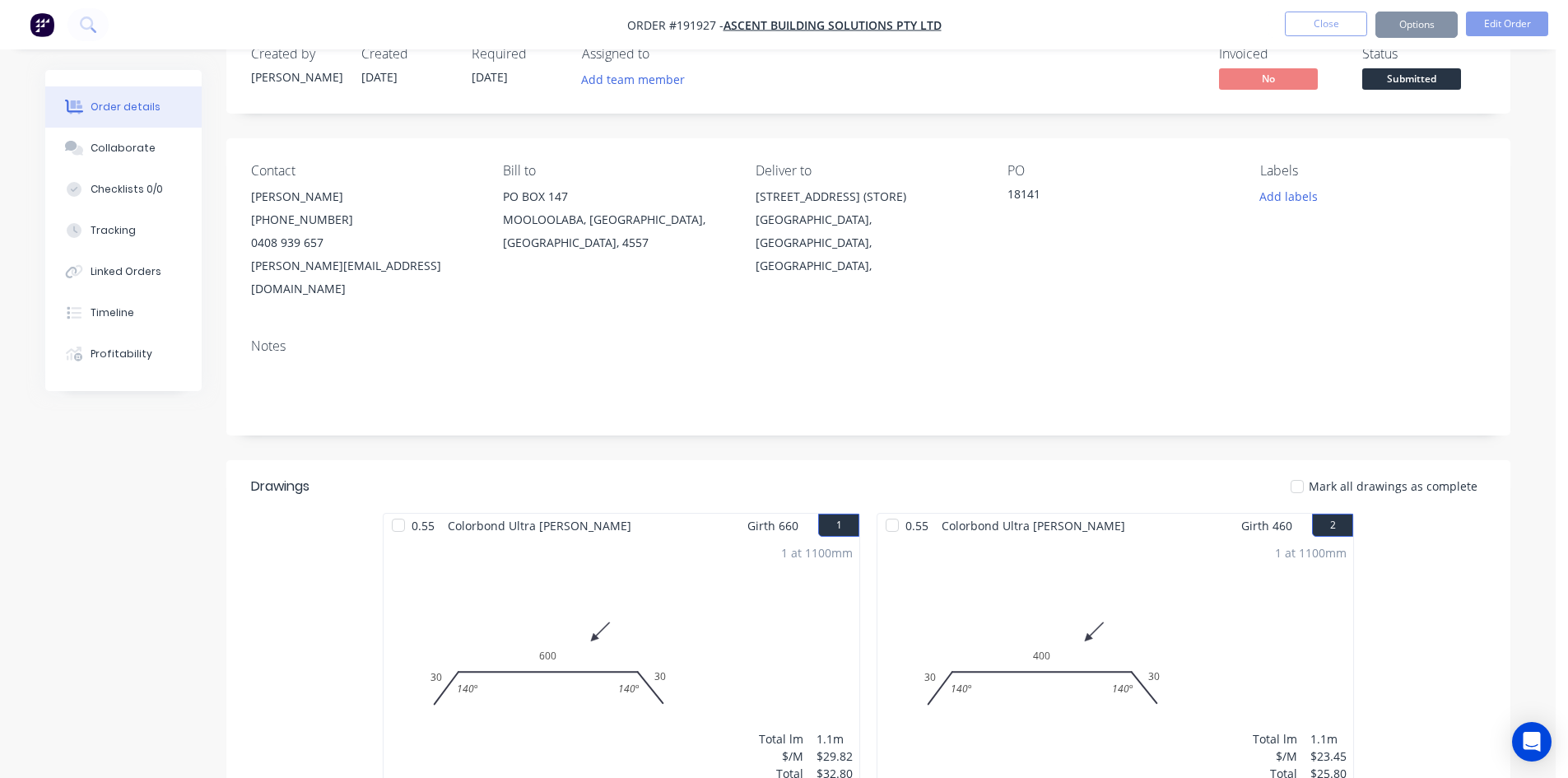
scroll to position [0, 0]
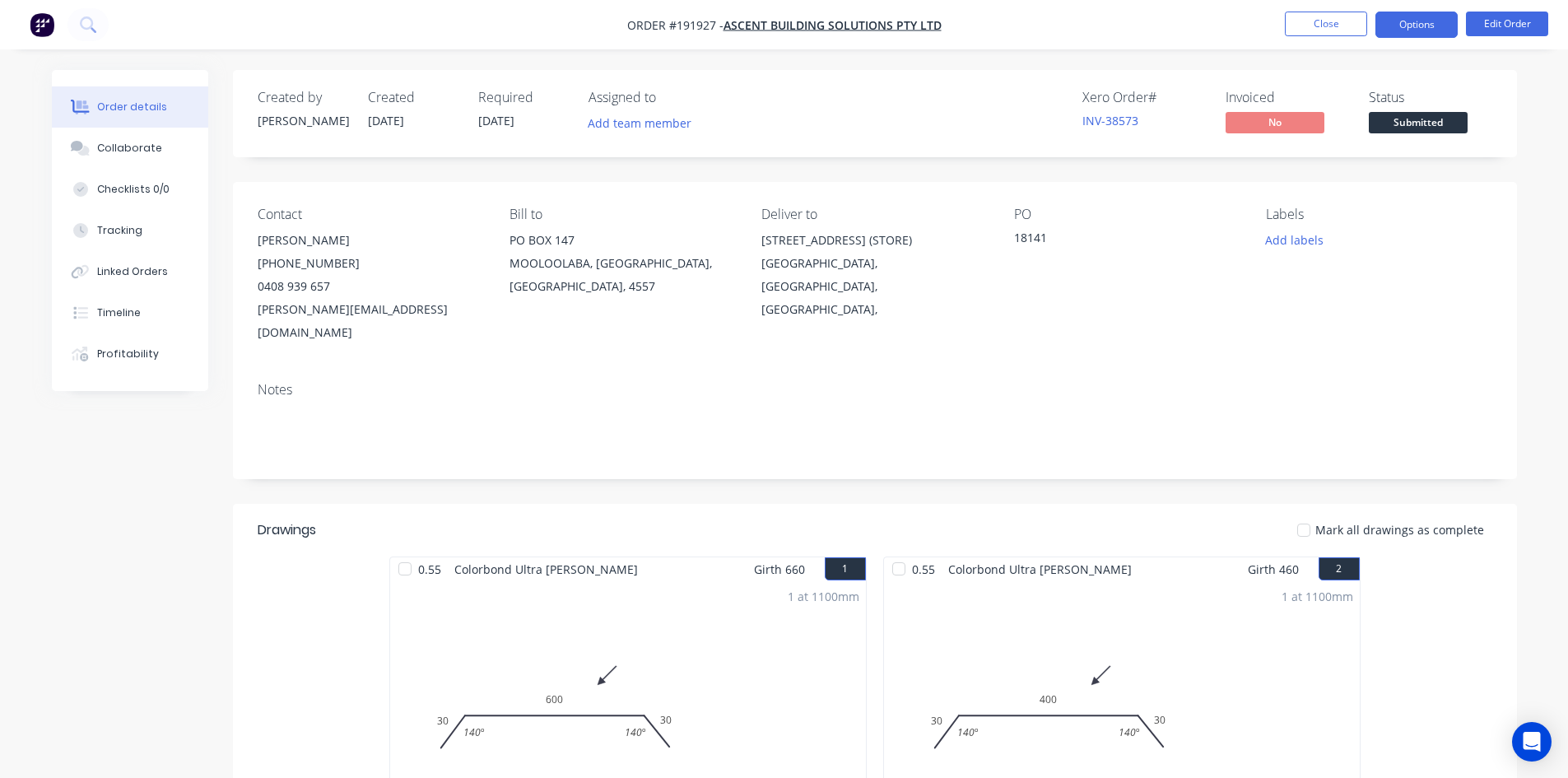
click at [1434, 24] on button "Options" at bounding box center [1416, 25] width 83 height 27
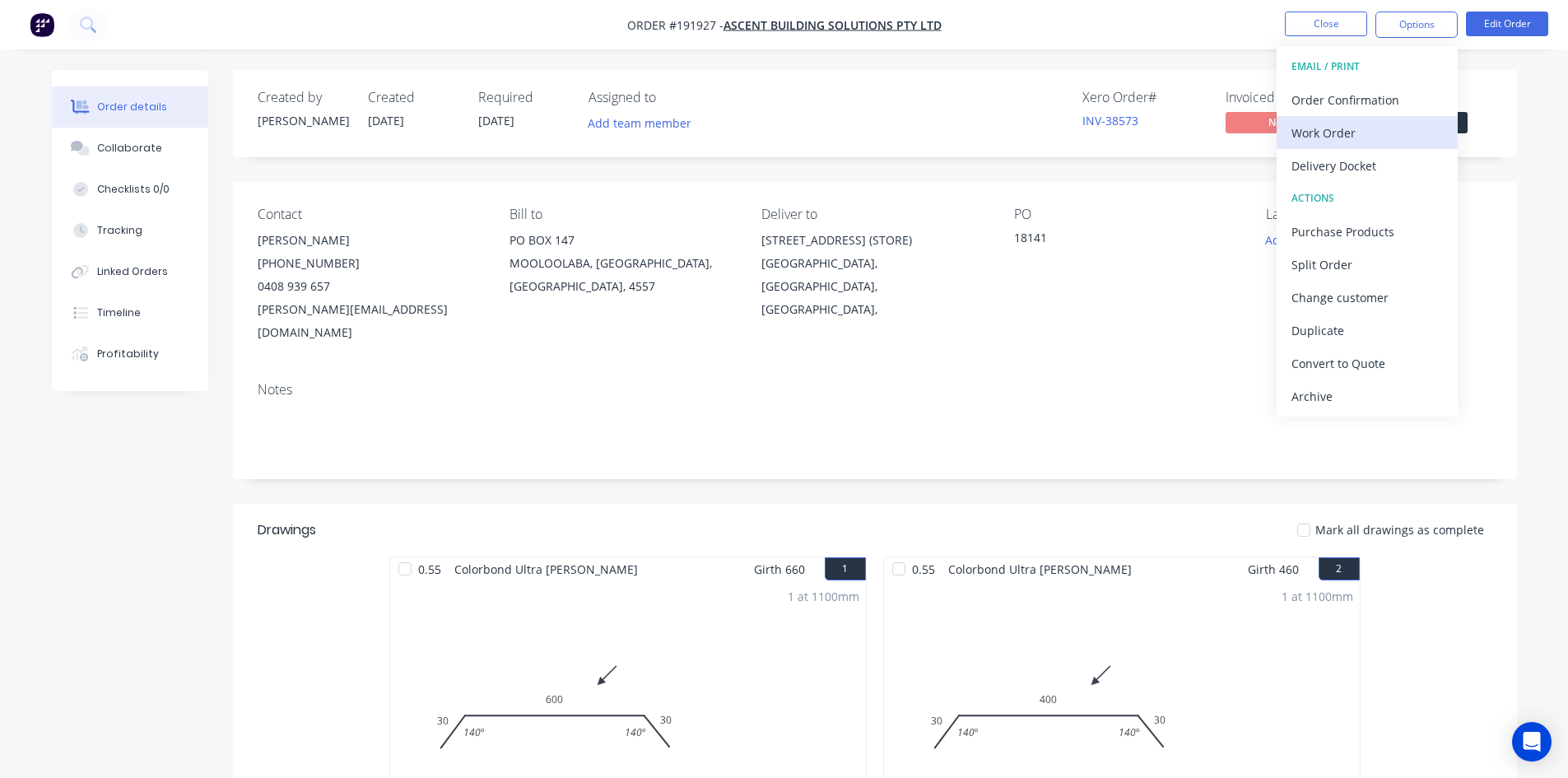
click at [1371, 128] on div "Work Order" at bounding box center [1368, 132] width 152 height 24
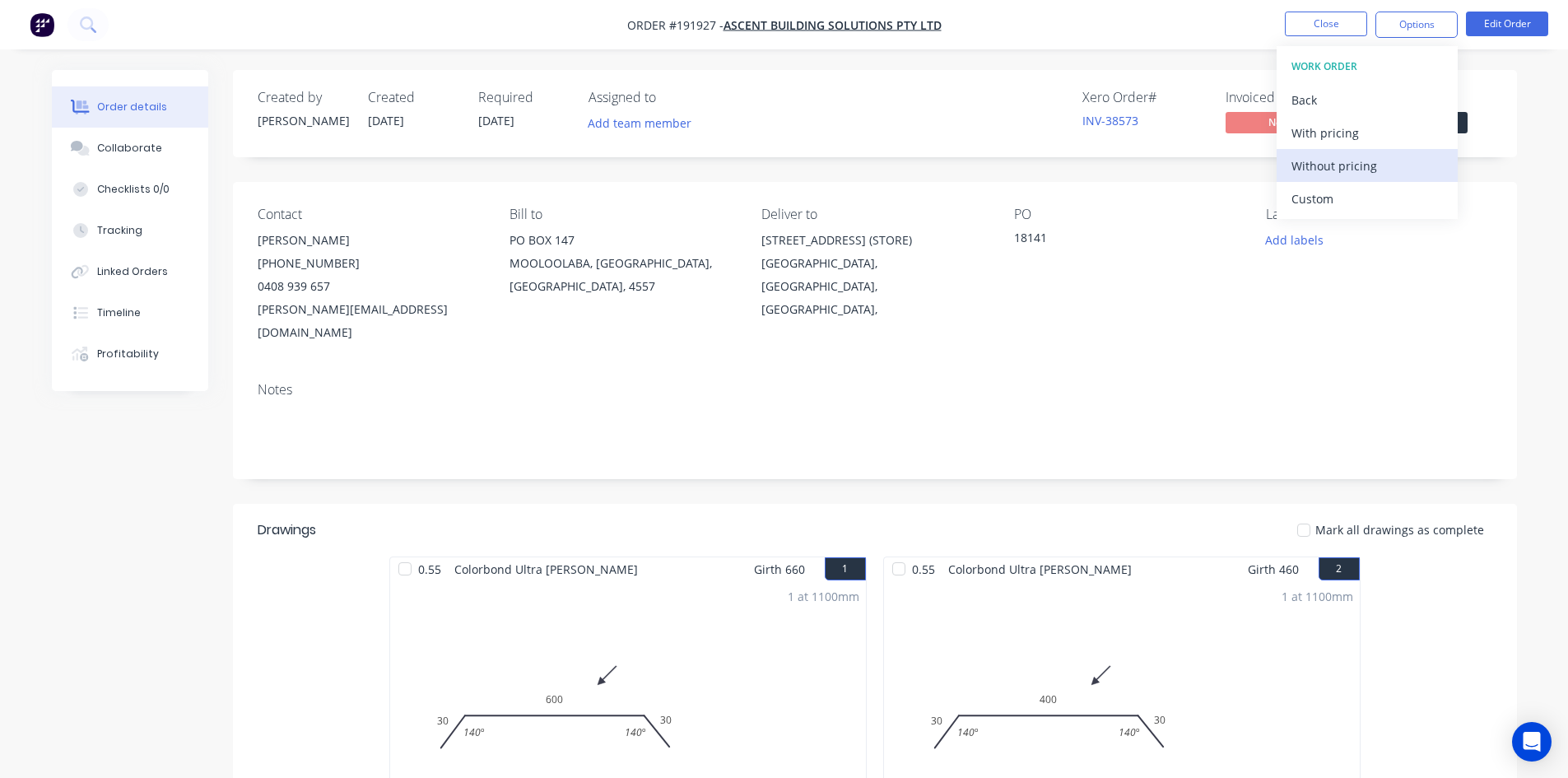
click at [1341, 160] on div "Without pricing" at bounding box center [1368, 165] width 152 height 24
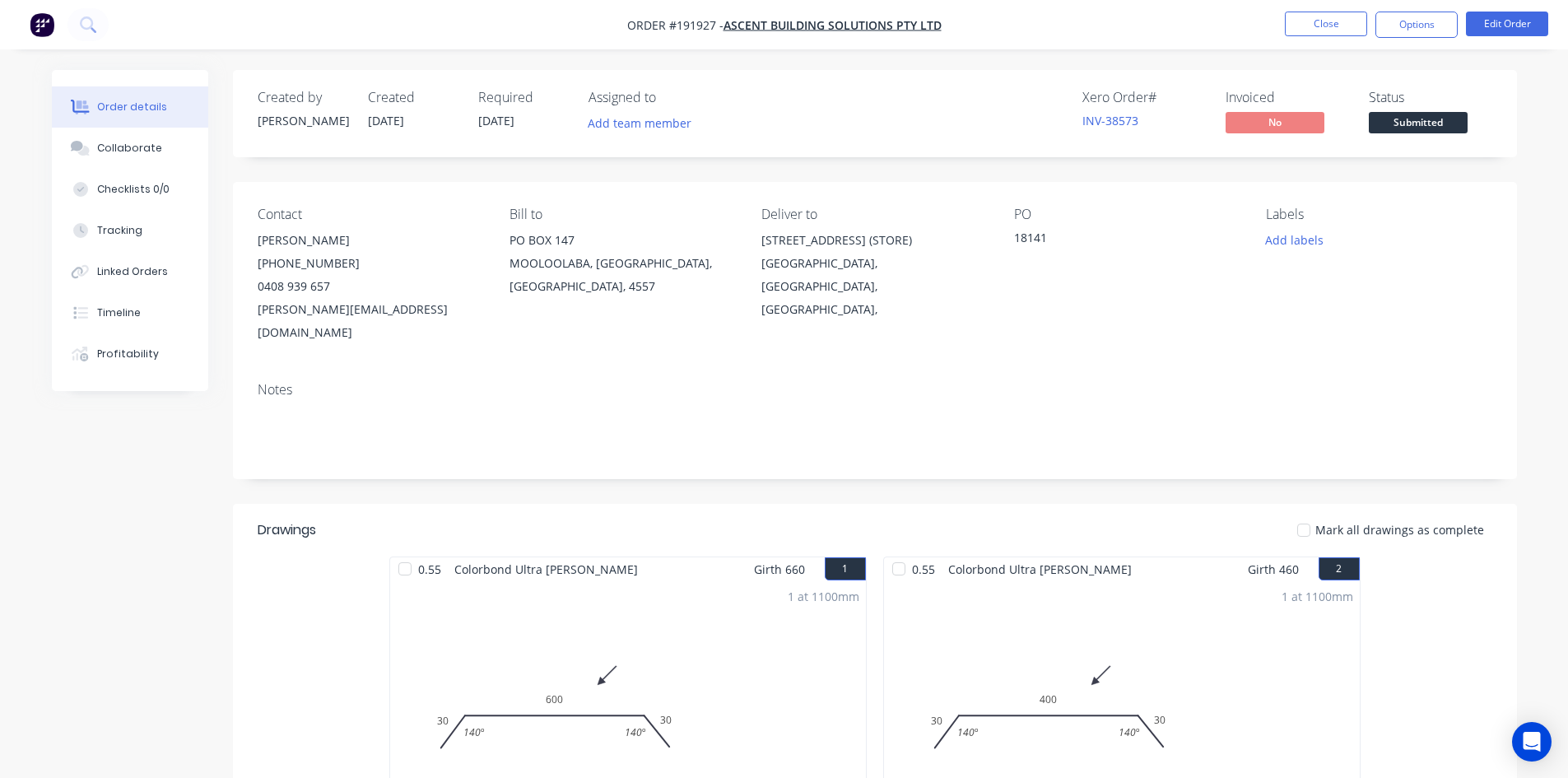
click at [1204, 28] on nav "Order #191927 - ASCENT BUILDING SOLUTIONS PTY LTD Close Options Edit Order" at bounding box center [784, 25] width 1568 height 49
click at [1329, 19] on button "Close" at bounding box center [1326, 24] width 83 height 25
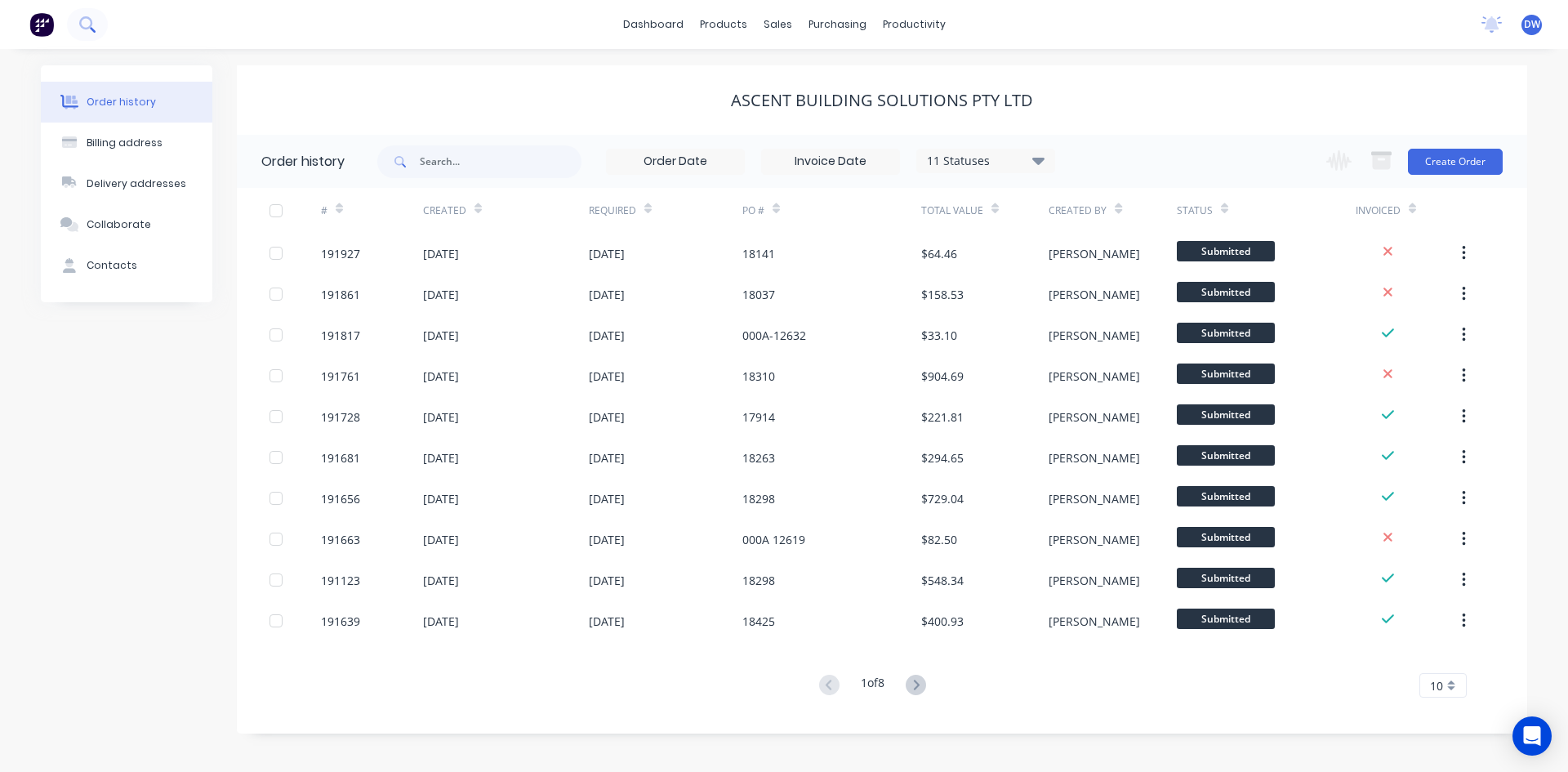
click at [77, 22] on button at bounding box center [87, 24] width 40 height 33
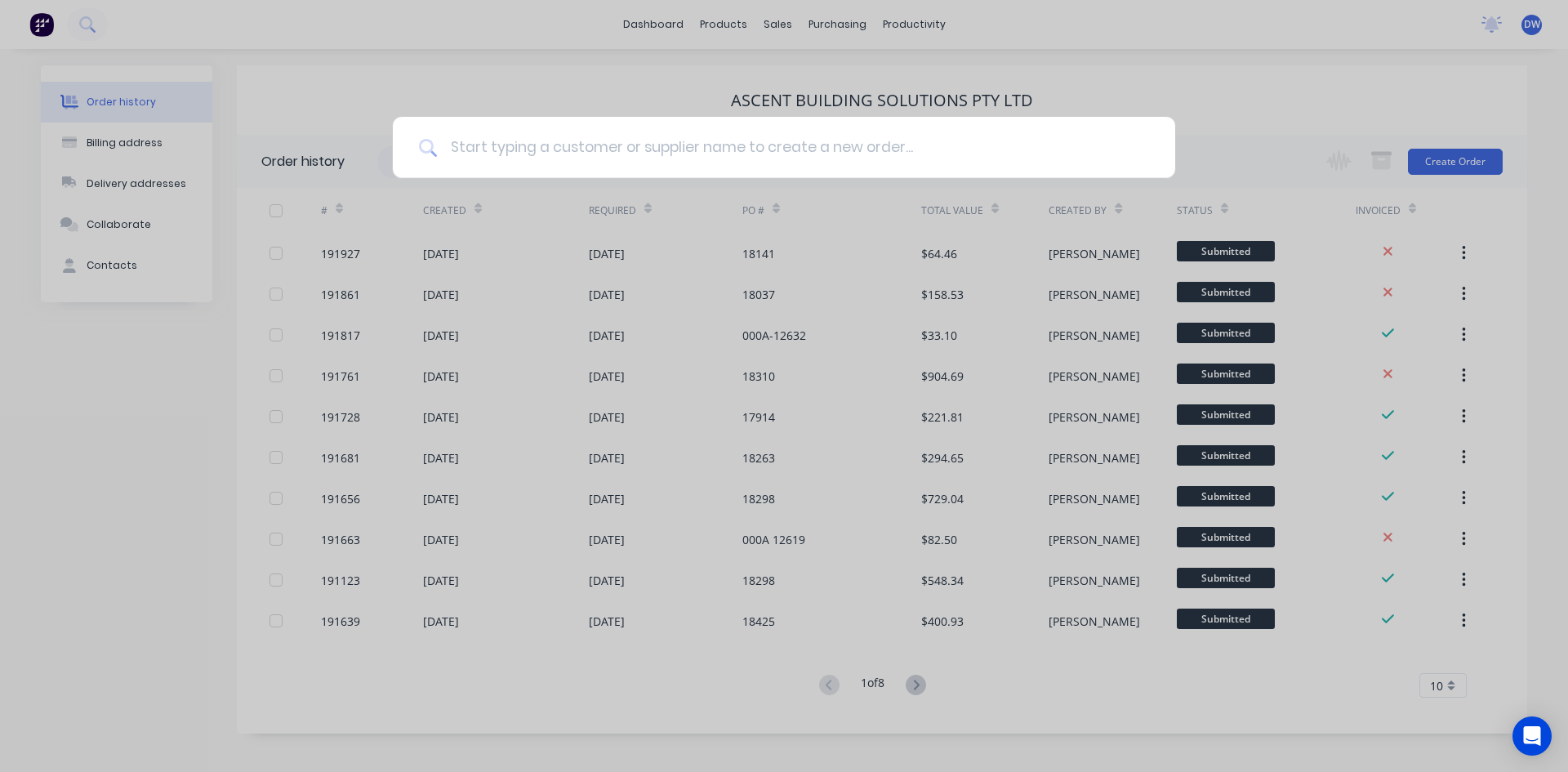
click at [477, 138] on input at bounding box center [793, 147] width 712 height 61
type input "gt blinds"
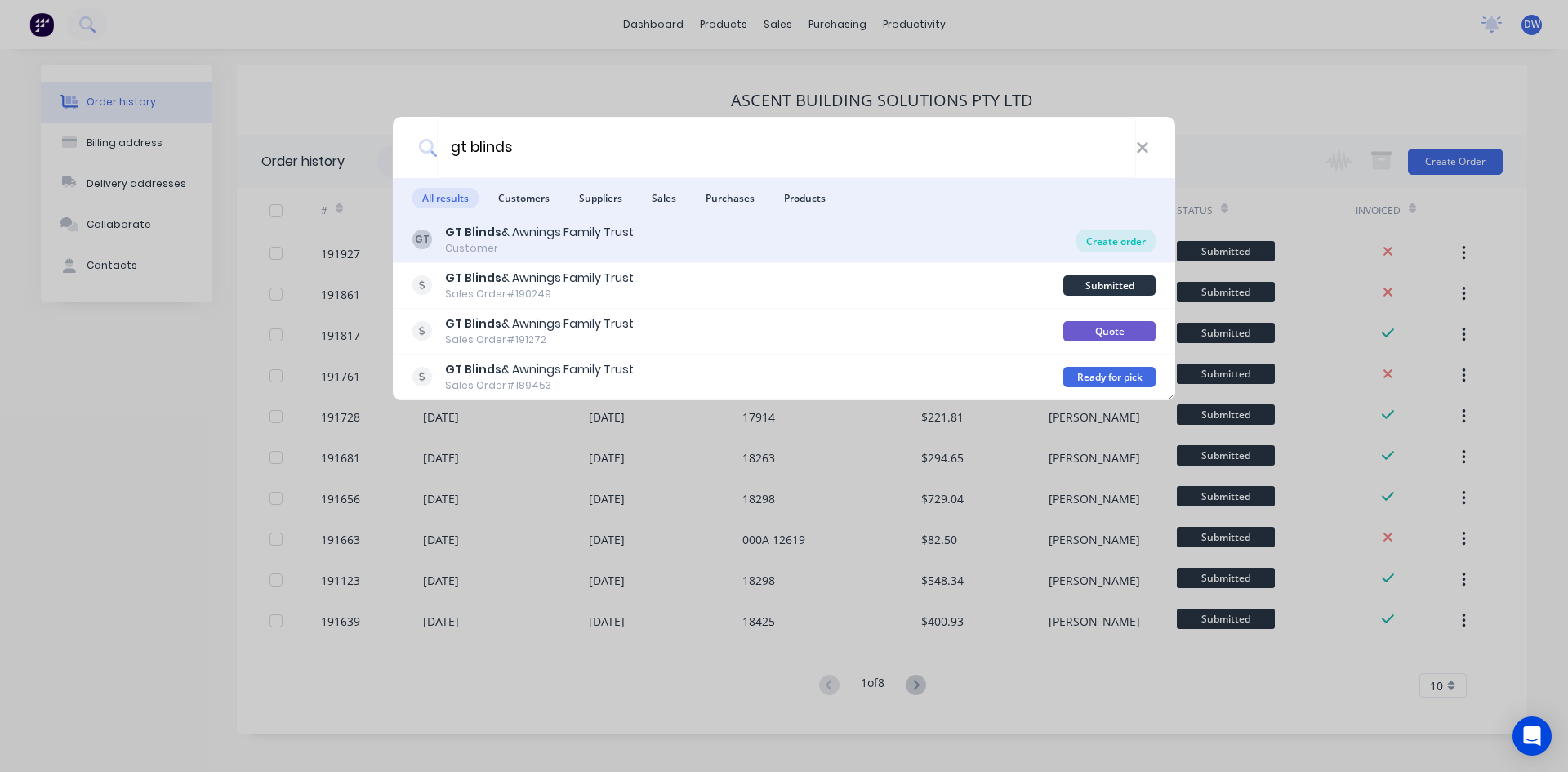
click at [1093, 238] on div "Create order" at bounding box center [1116, 241] width 79 height 23
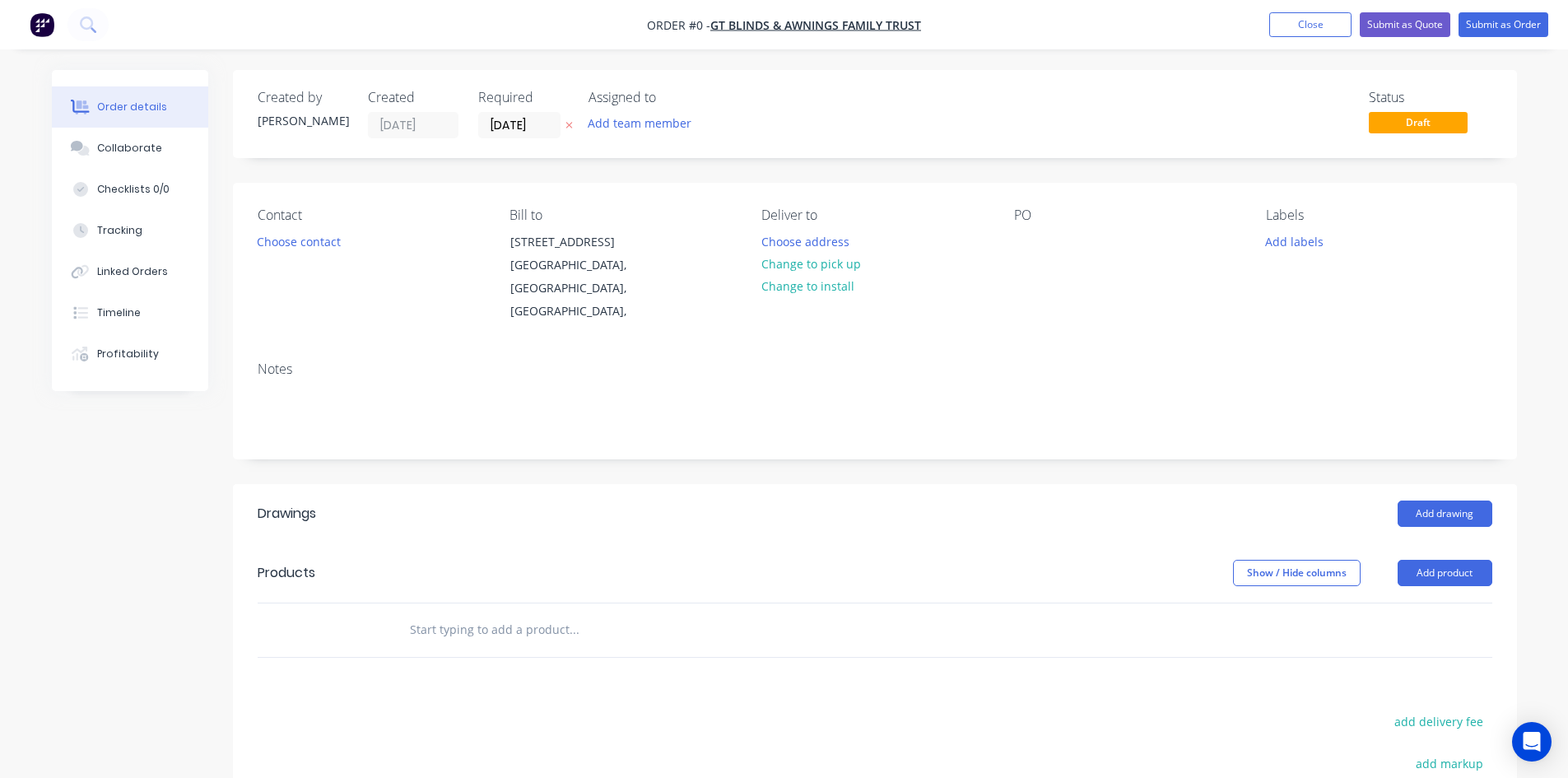
click at [717, 182] on div "Created by Darryn Created 05/09/25 Required 05/09/25 Assigned to Add team membe…" at bounding box center [874, 561] width 1284 height 982
click at [299, 237] on button "Choose contact" at bounding box center [298, 240] width 102 height 22
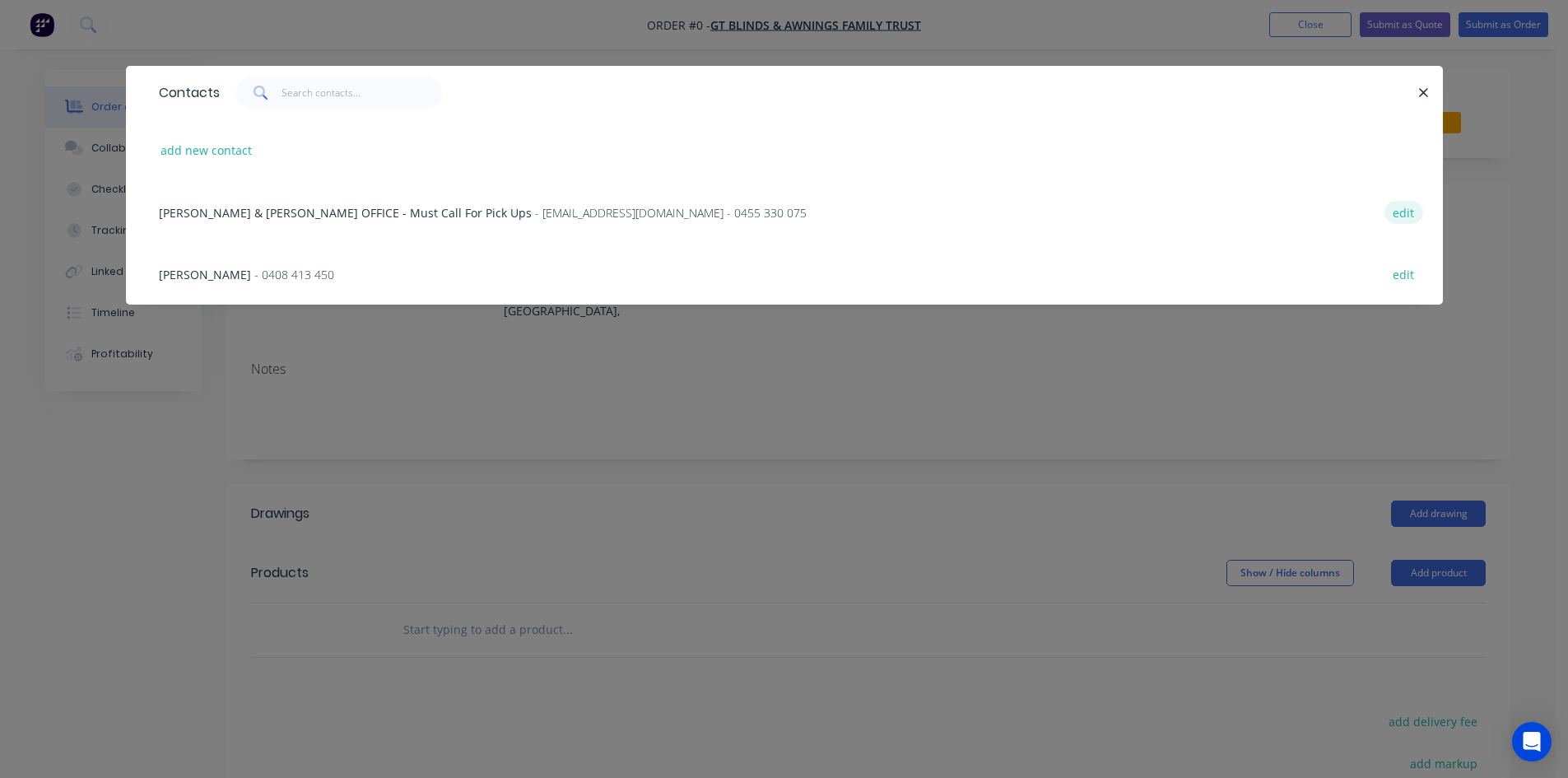
click at [1402, 208] on button "edit" at bounding box center [1404, 212] width 39 height 22
select select "AU"
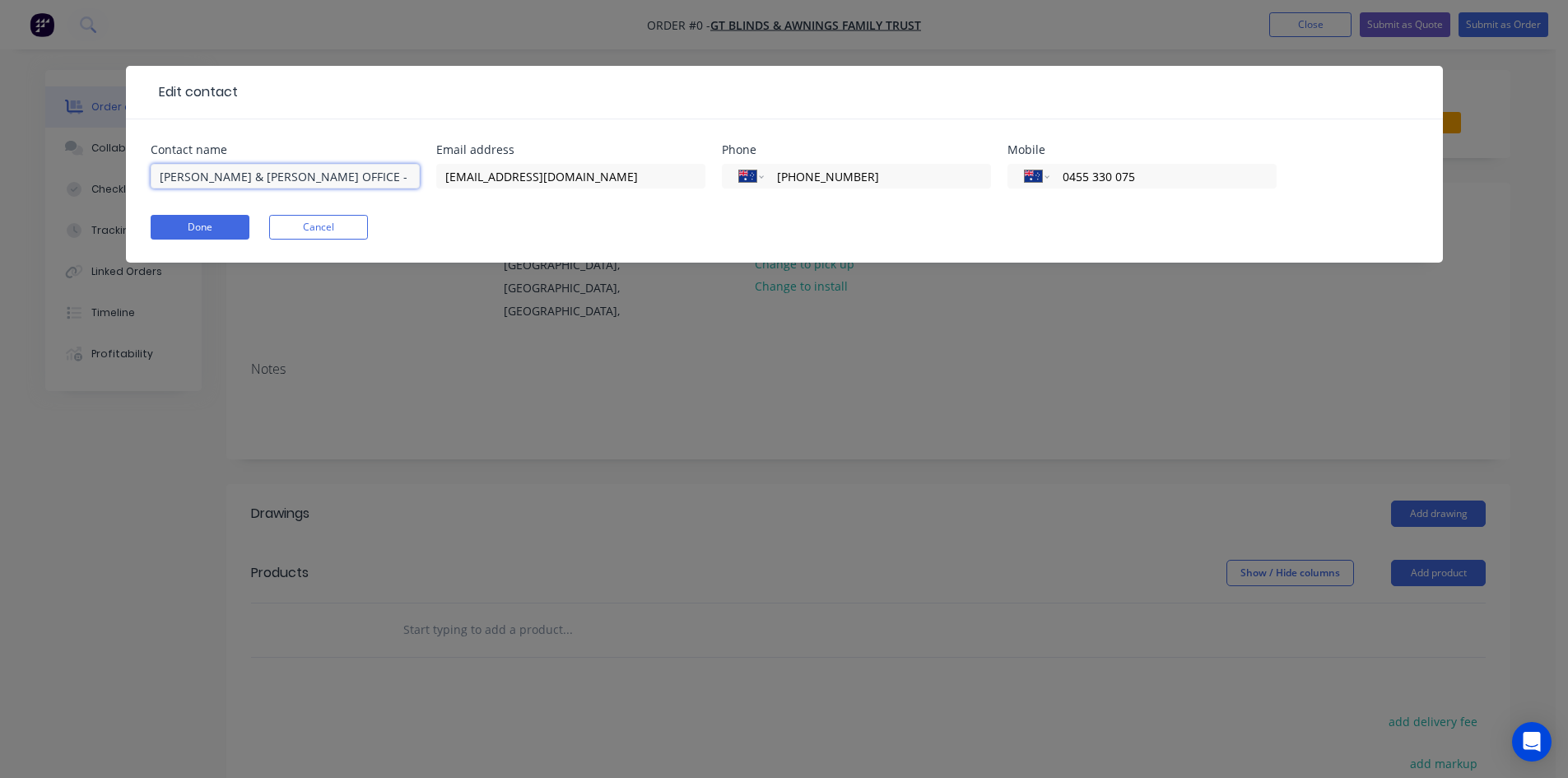
click at [235, 176] on input "Amy & Krystal OFFICE - Must Call For Pick Ups" at bounding box center [286, 176] width 270 height 25
type input "Amy & Krystal & Gabee OFFICE - Must Call For Pick Ups"
click at [227, 225] on button "Done" at bounding box center [200, 227] width 99 height 25
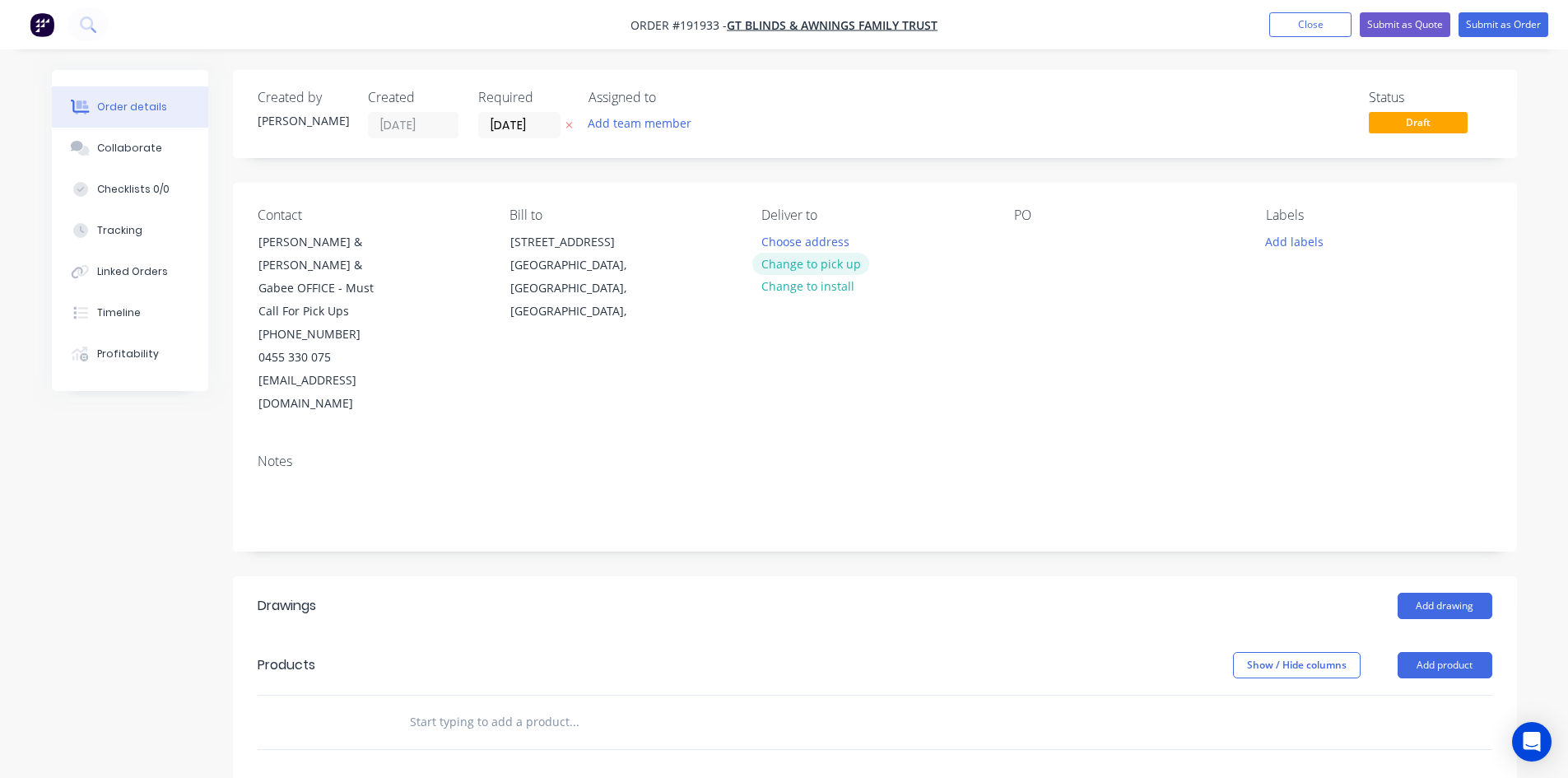
click at [834, 257] on button "Change to pick up" at bounding box center [811, 263] width 117 height 22
click at [1421, 592] on button "Add drawing" at bounding box center [1446, 605] width 95 height 27
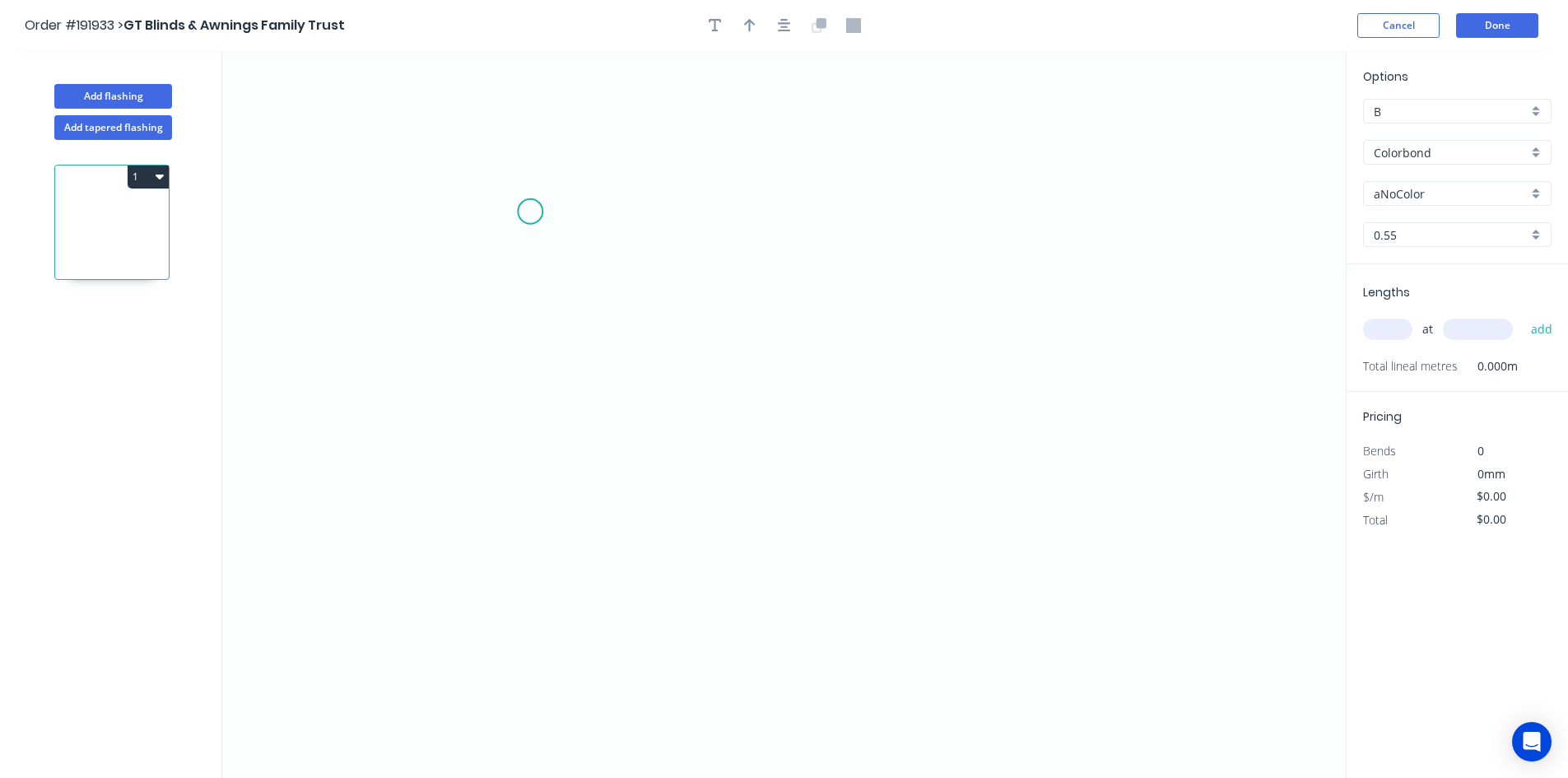
click at [530, 212] on icon "0" at bounding box center [784, 415] width 1124 height 727
click at [523, 389] on icon "0" at bounding box center [784, 415] width 1124 height 727
click at [844, 443] on icon "0 ?" at bounding box center [784, 415] width 1124 height 727
click at [844, 443] on circle at bounding box center [844, 443] width 25 height 25
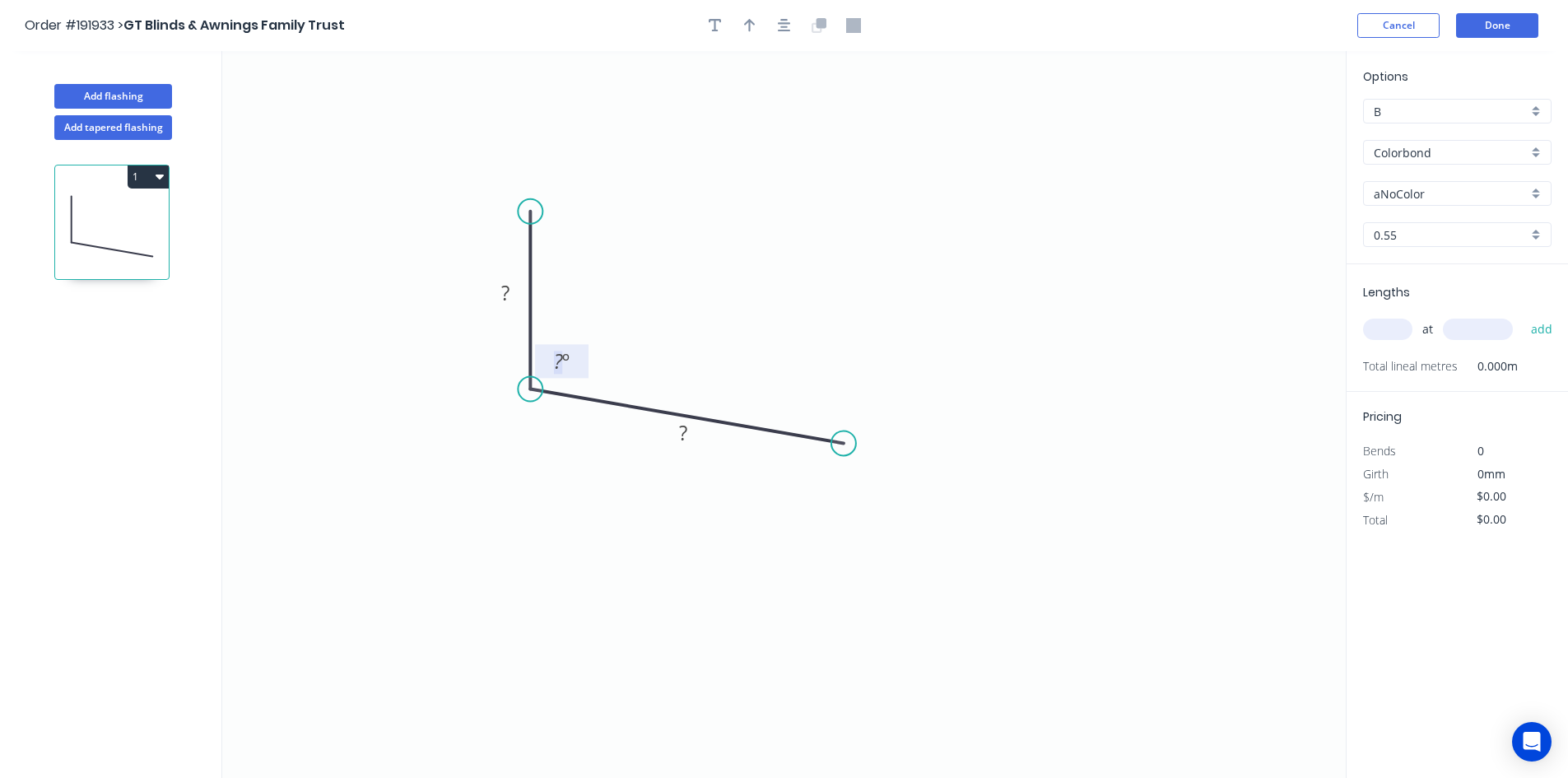
click at [563, 356] on tspan "º" at bounding box center [566, 361] width 8 height 28
type input "$7.45"
click at [791, 28] on button "button" at bounding box center [784, 26] width 25 height 25
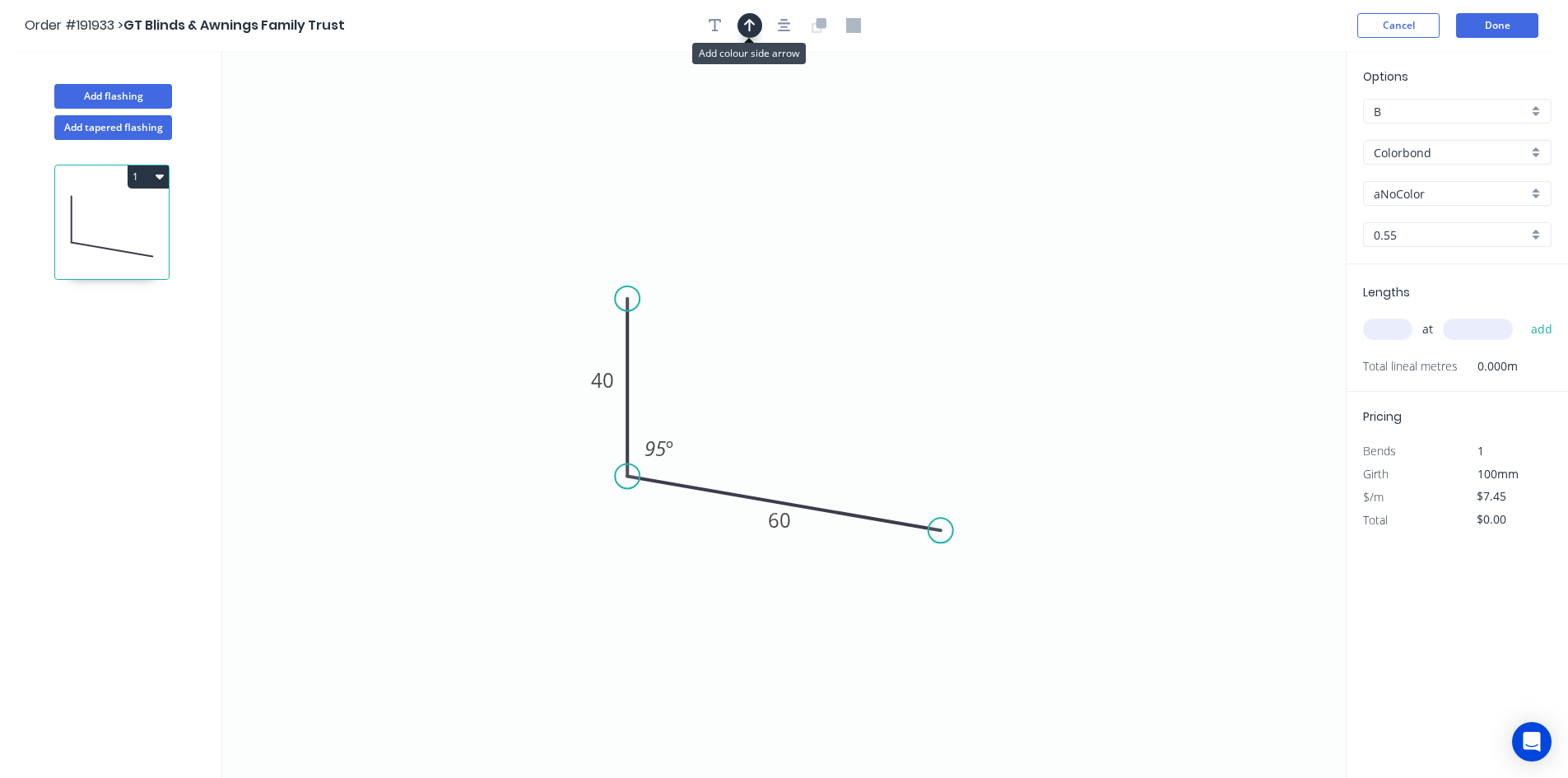
click at [753, 25] on icon "button" at bounding box center [750, 26] width 11 height 15
click at [1267, 129] on icon at bounding box center [1263, 115] width 15 height 53
drag, startPoint x: 1267, startPoint y: 129, endPoint x: 859, endPoint y: 411, distance: 496.0
click at [859, 411] on icon at bounding box center [871, 397] width 47 height 47
click at [1409, 182] on div "aNoColor" at bounding box center [1457, 194] width 189 height 25
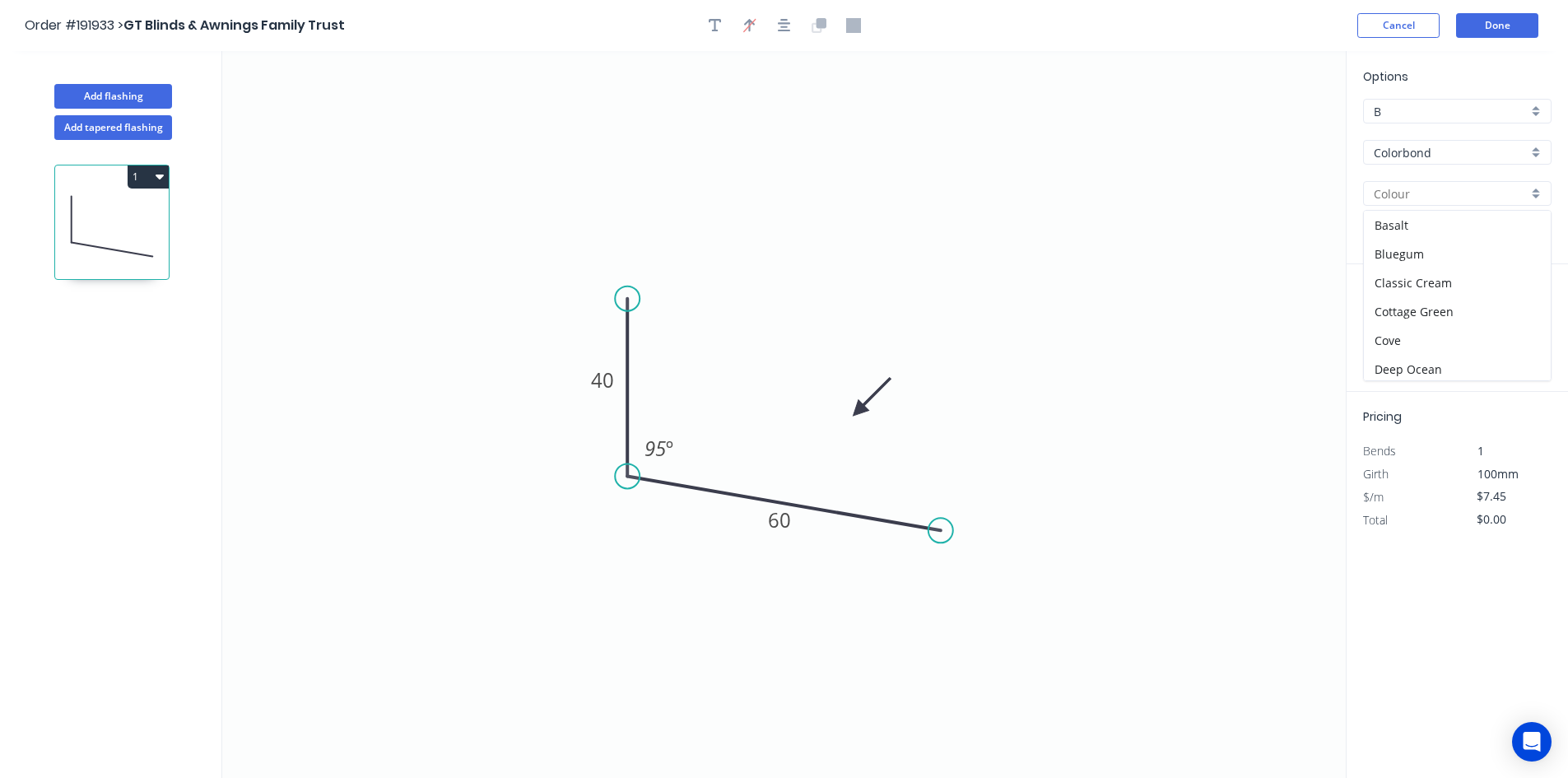
click at [1411, 195] on input "text" at bounding box center [1450, 194] width 154 height 17
type input "aNoColor"
click at [1415, 194] on input "aNoColor" at bounding box center [1450, 194] width 154 height 17
click at [1404, 223] on div "Night Sky" at bounding box center [1457, 225] width 187 height 28
type input "Night Sky"
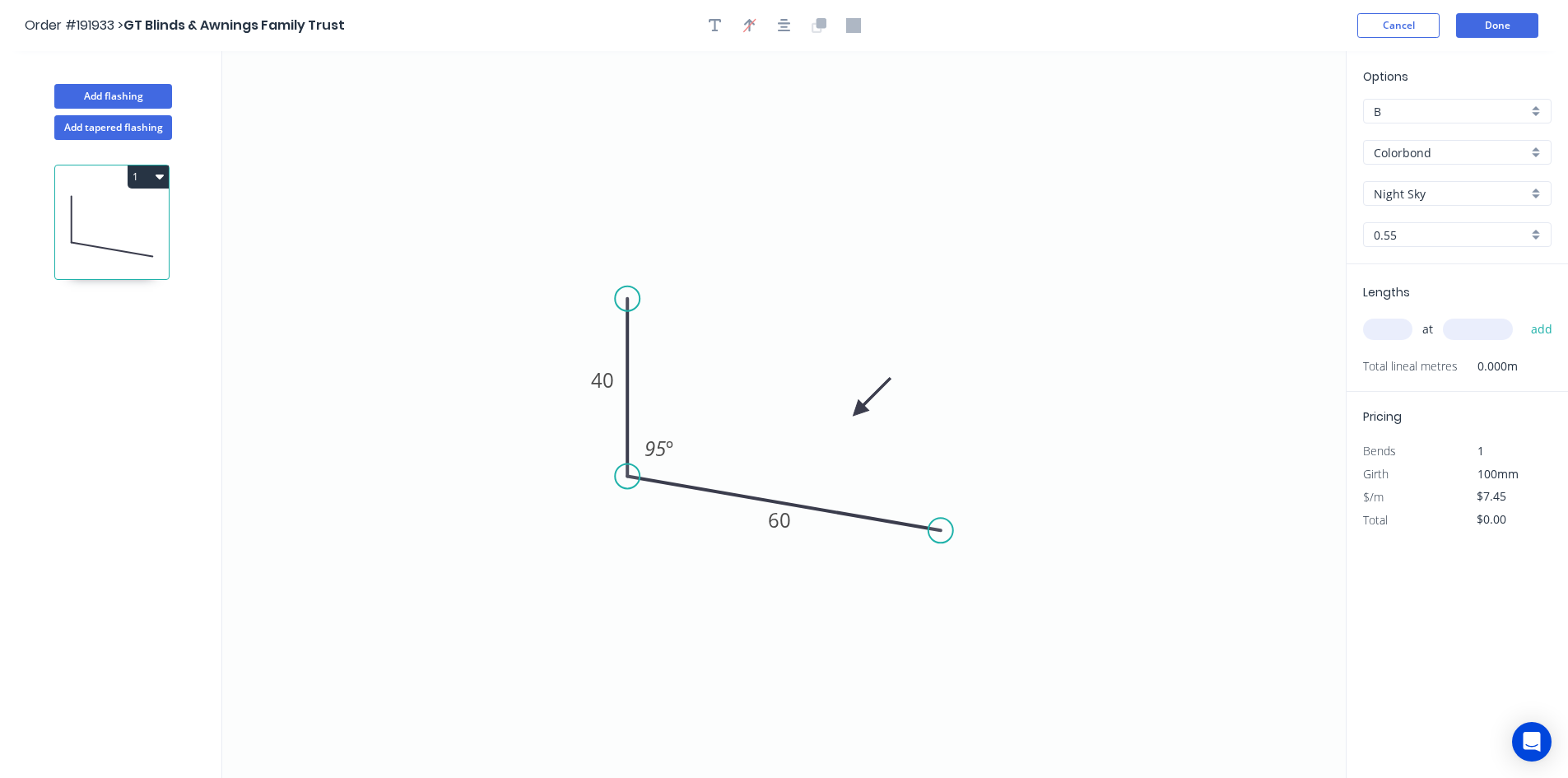
click at [1405, 333] on input "text" at bounding box center [1388, 329] width 49 height 22
type input "1"
type input "3600"
click at [1522, 315] on button "add" at bounding box center [1541, 328] width 39 height 28
type input "$26.82"
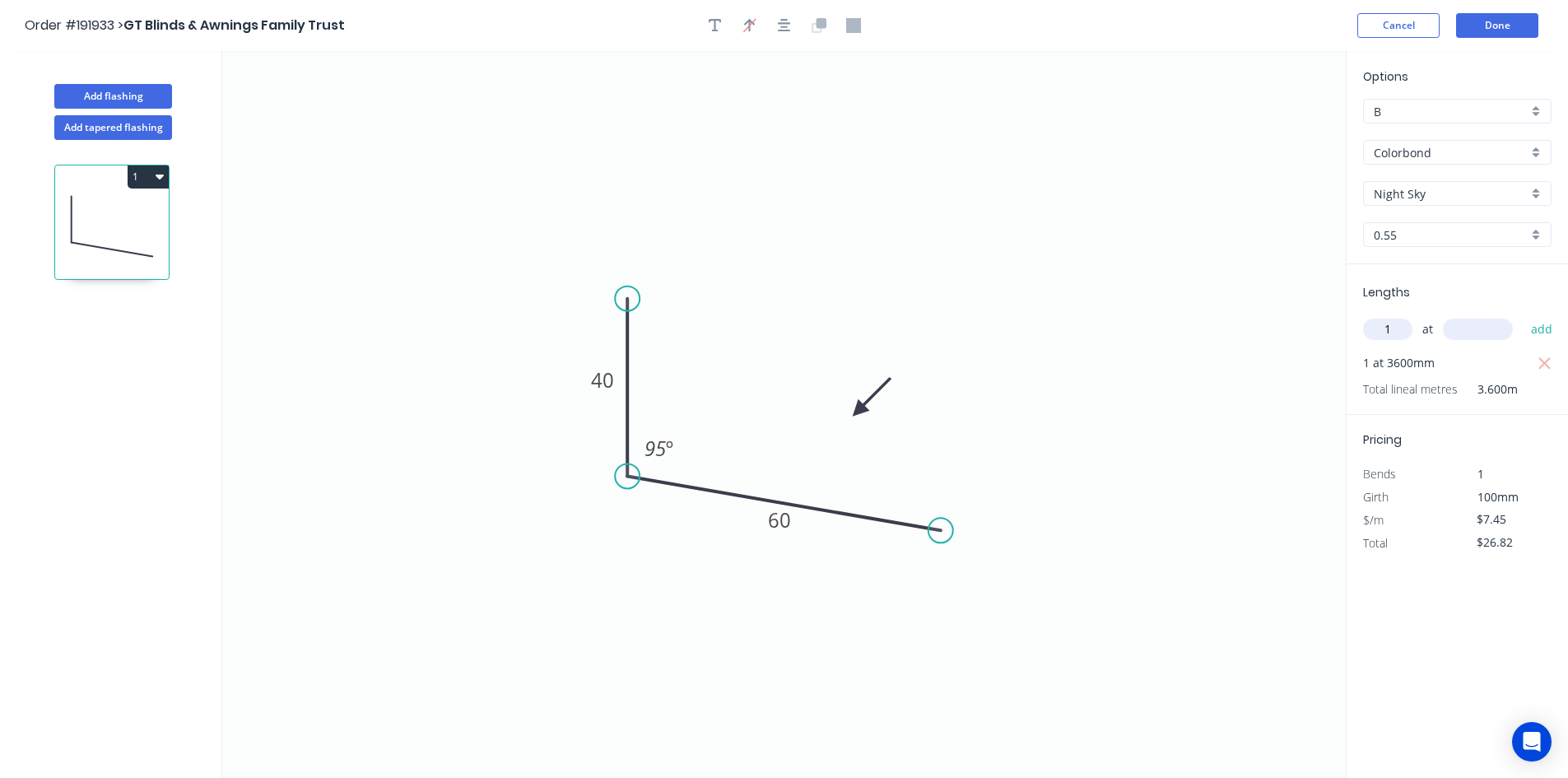
type input "1"
type input "500"
click at [1522, 315] on button "add" at bounding box center [1541, 328] width 39 height 28
type input "$34.27"
type input "1"
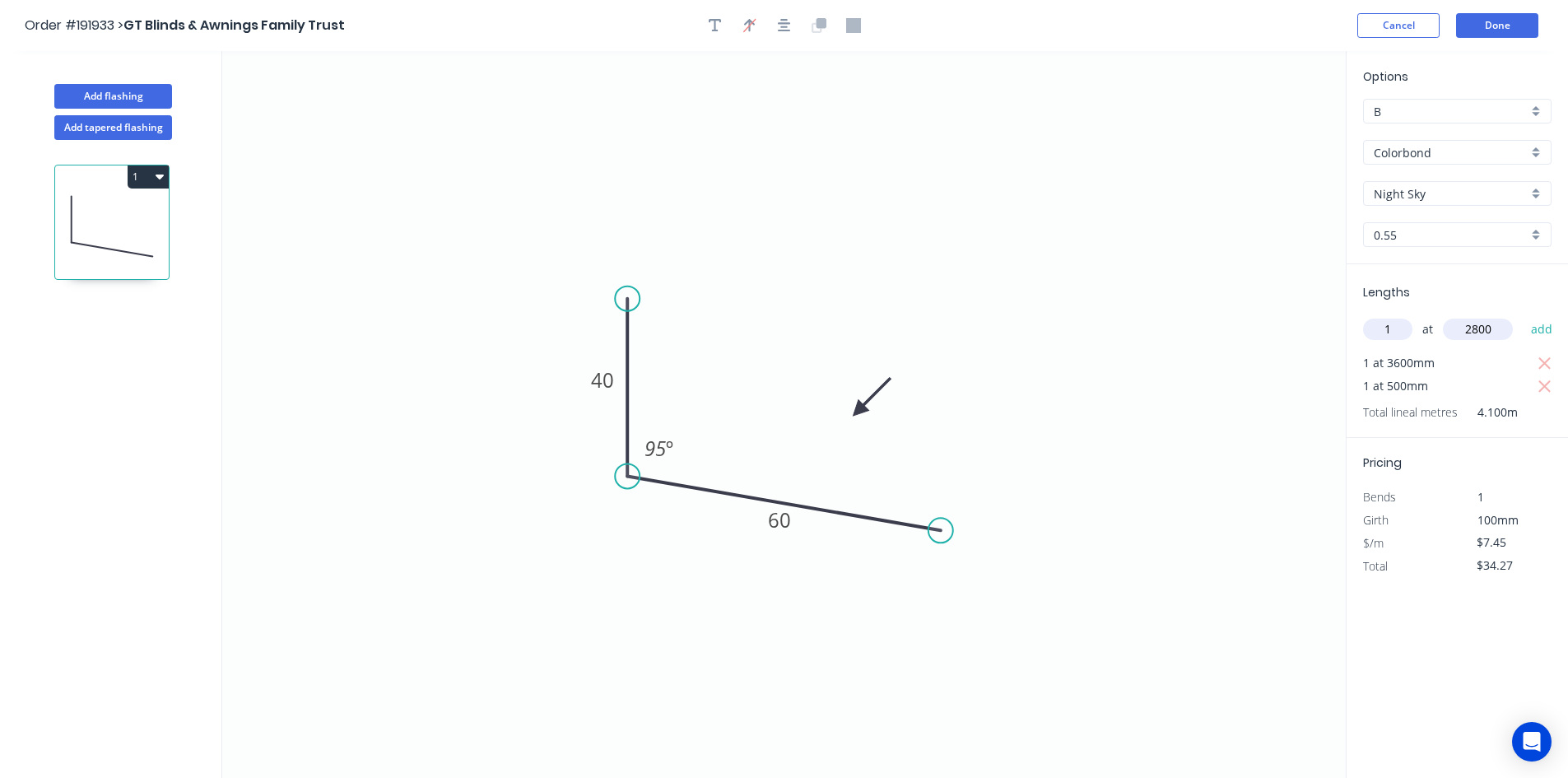
type input "2800"
click at [1522, 315] on button "add" at bounding box center [1541, 328] width 39 height 28
type input "$55.13"
click at [1467, 25] on button "Done" at bounding box center [1497, 26] width 83 height 25
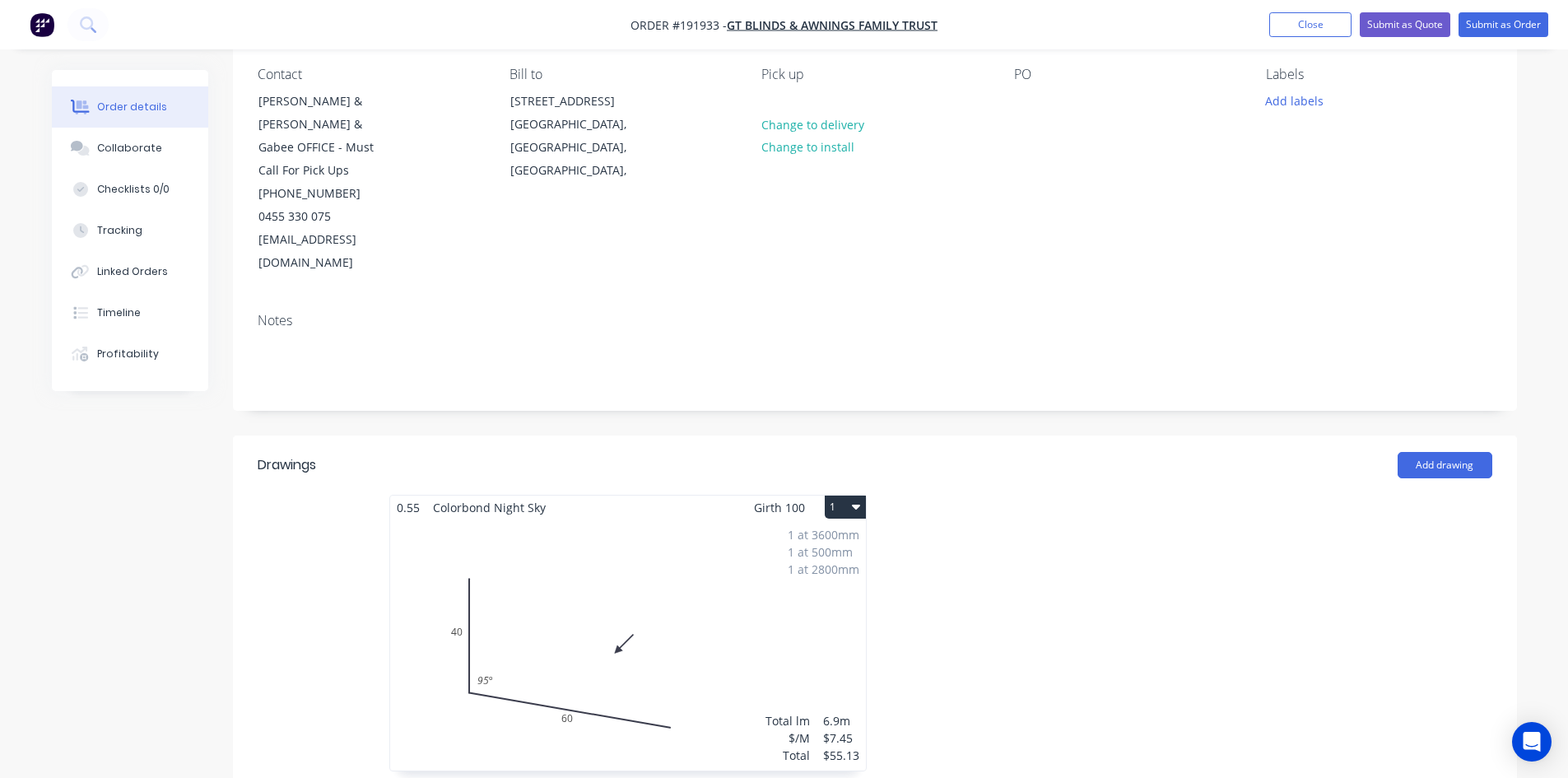
scroll to position [274, 0]
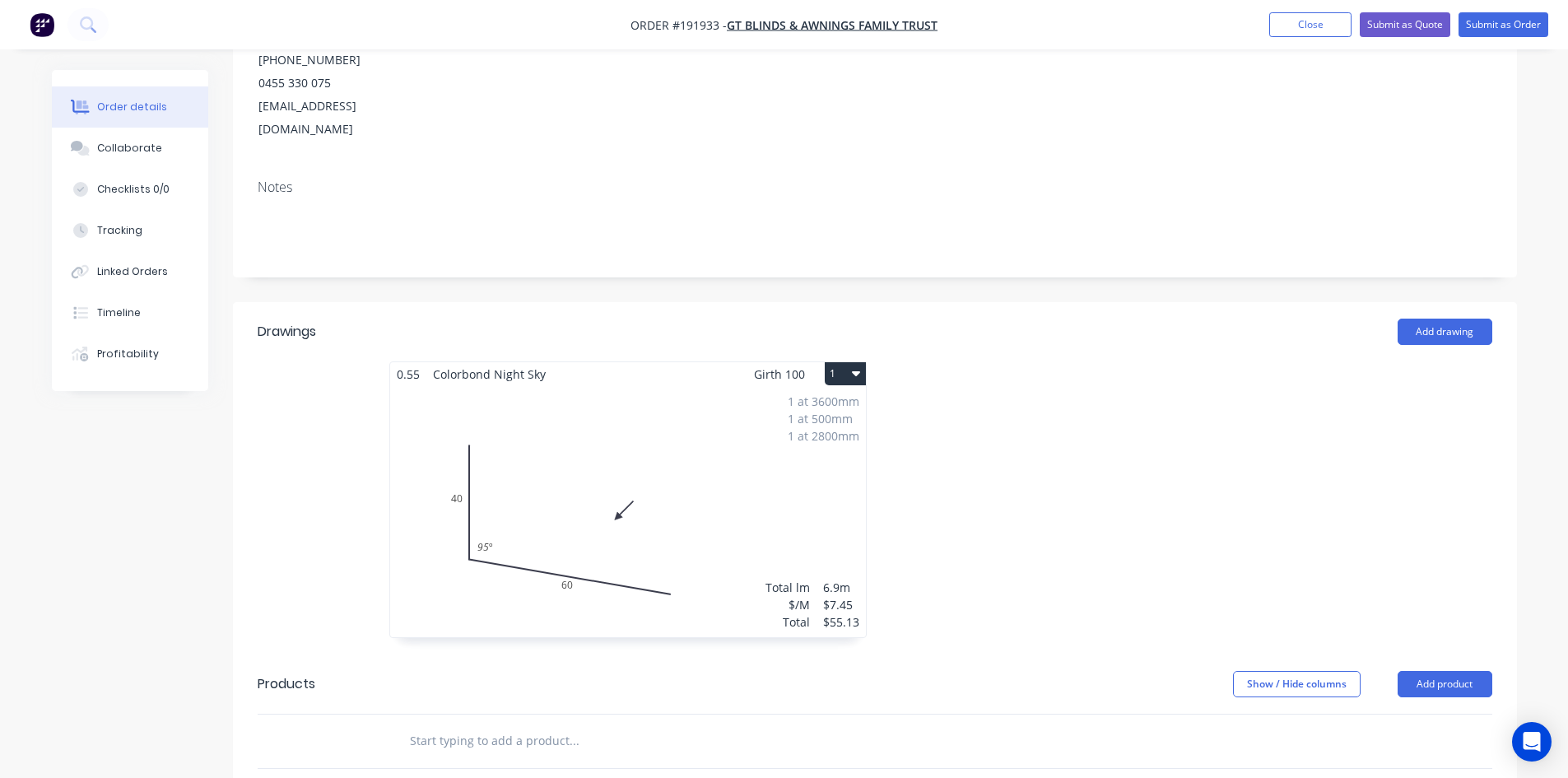
click at [848, 362] on button "1" at bounding box center [845, 374] width 41 height 23
click at [842, 401] on div "Use larger box size" at bounding box center [788, 413] width 127 height 24
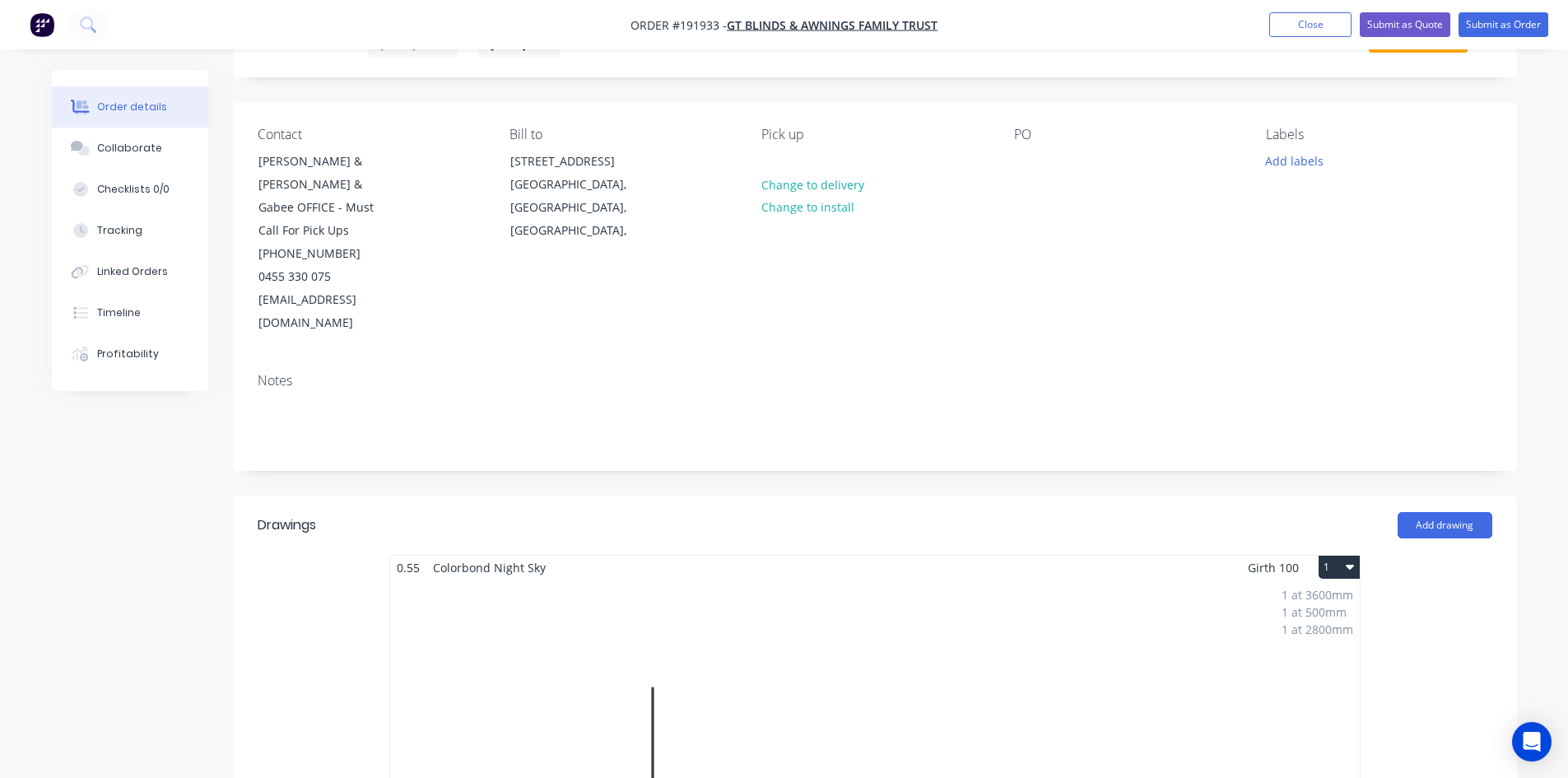
scroll to position [0, 0]
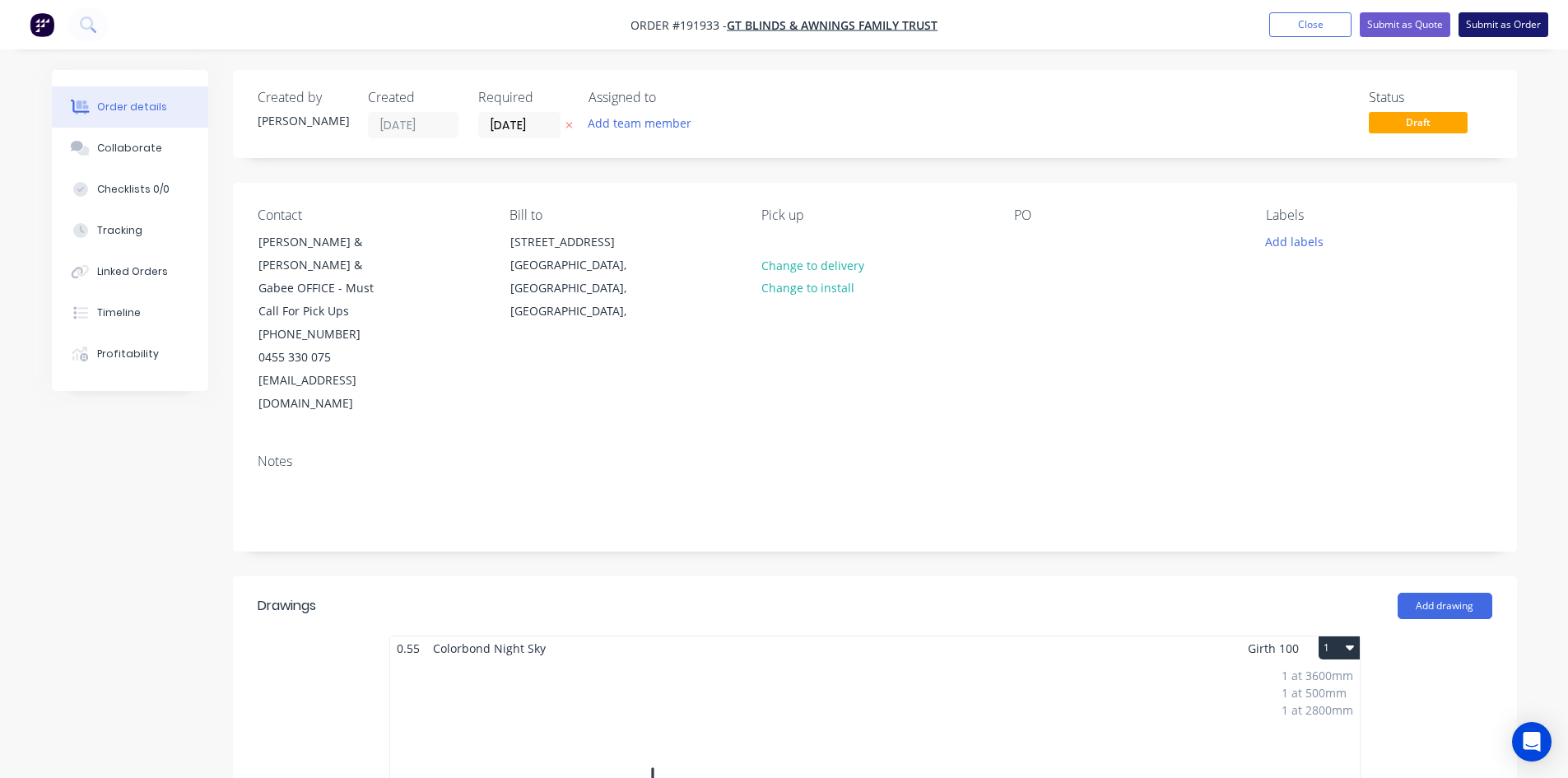
click at [1490, 28] on button "Submit as Order" at bounding box center [1503, 25] width 90 height 25
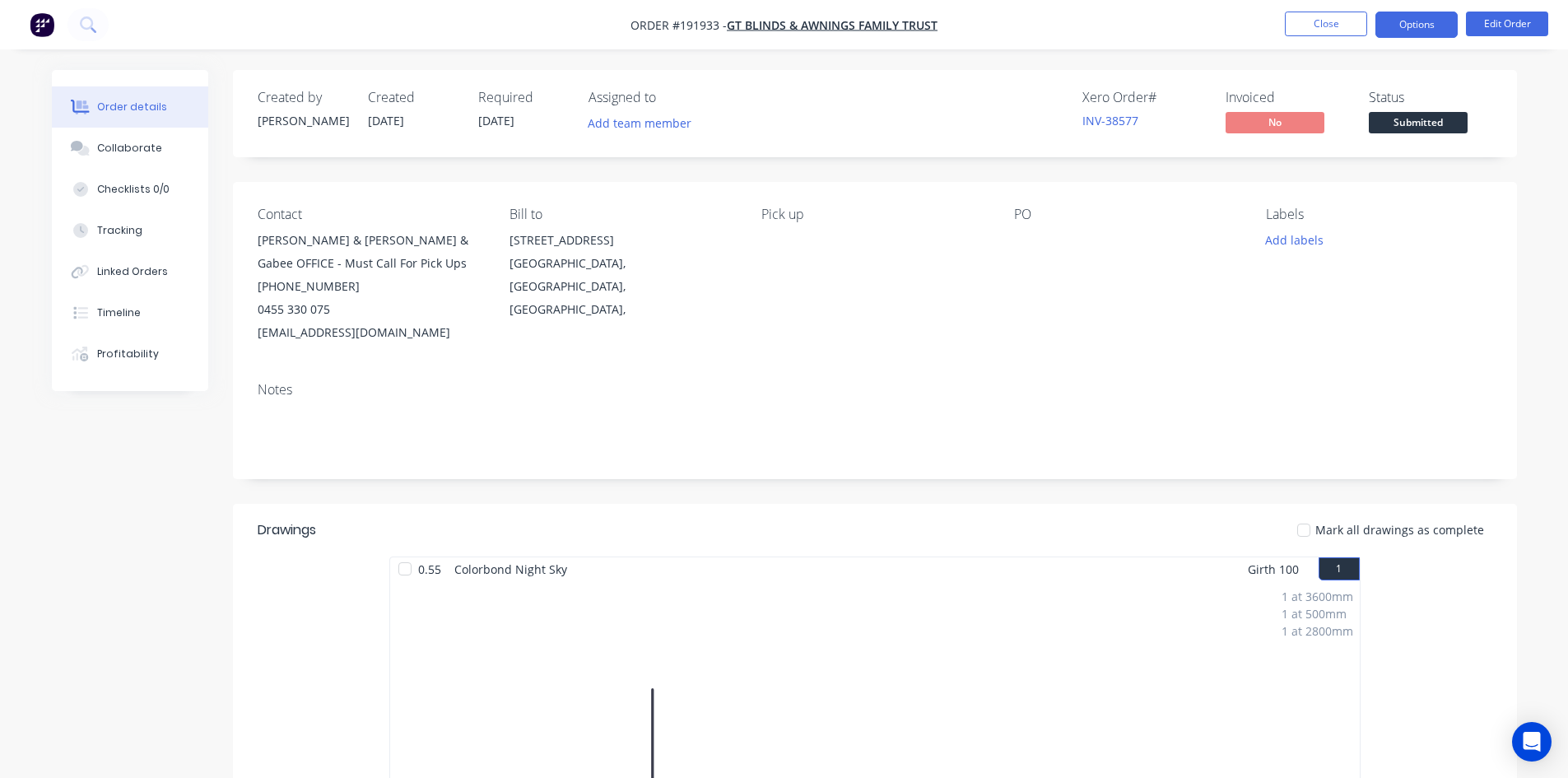
click at [1398, 21] on button "Options" at bounding box center [1416, 25] width 83 height 27
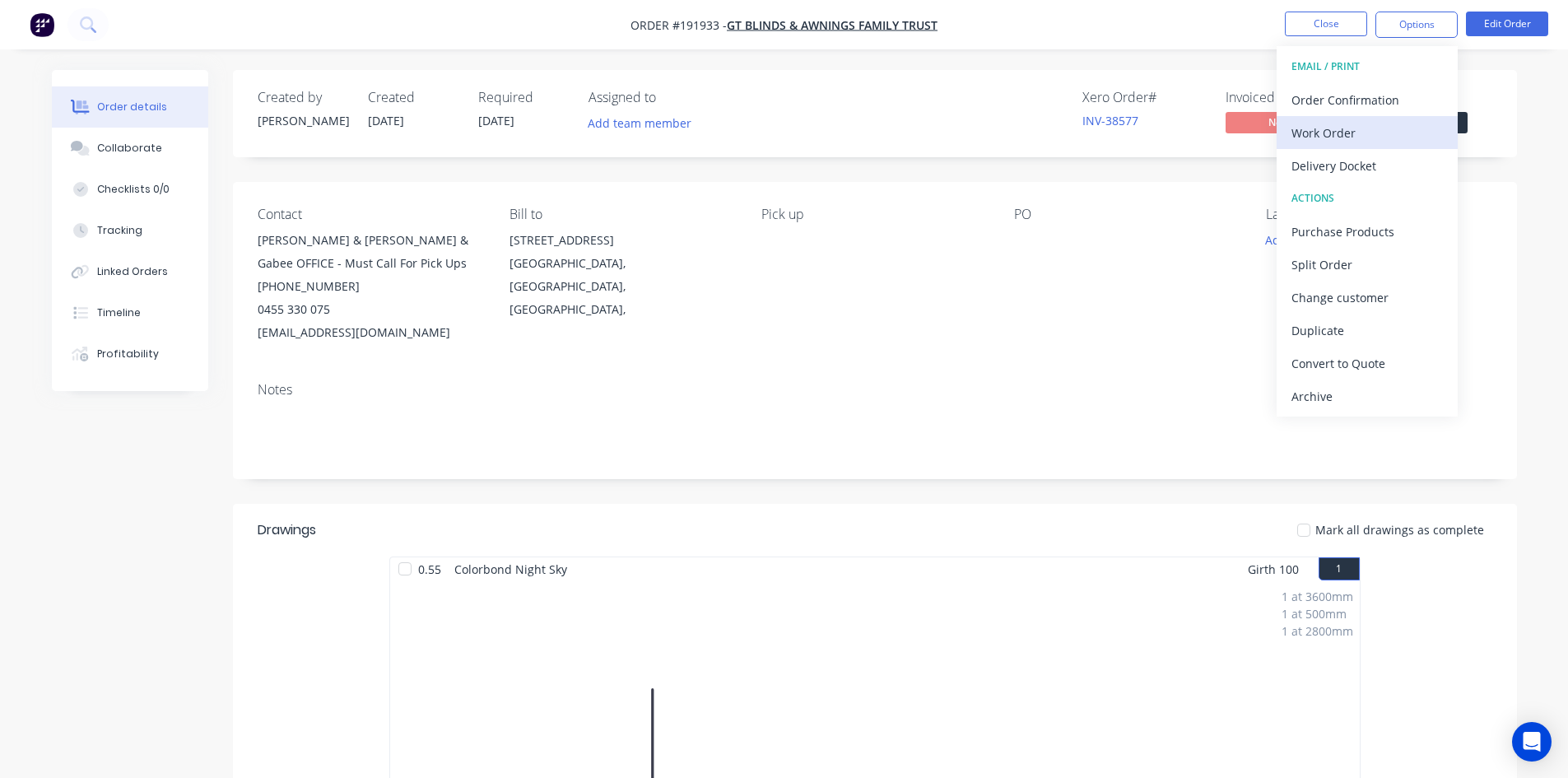
drag, startPoint x: 1362, startPoint y: 151, endPoint x: 1367, endPoint y: 137, distance: 14.9
click at [1367, 137] on div "EMAIL / PRINT Order Confirmation Work Order Delivery Docket ACTIONS Purchase Pr…" at bounding box center [1367, 232] width 181 height 370
click at [1367, 137] on div "Work Order" at bounding box center [1368, 132] width 152 height 24
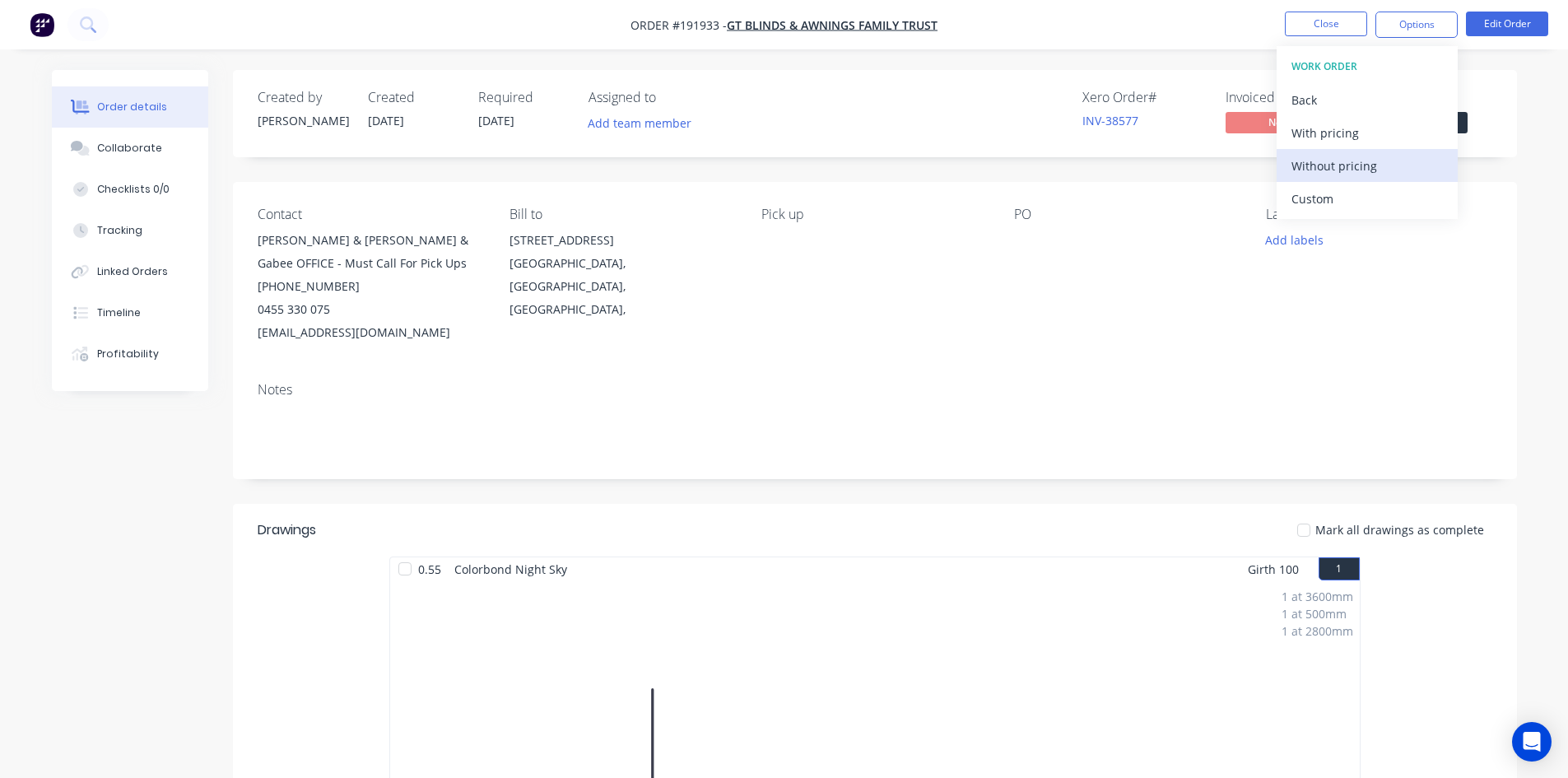
click at [1345, 164] on div "Without pricing" at bounding box center [1368, 165] width 152 height 24
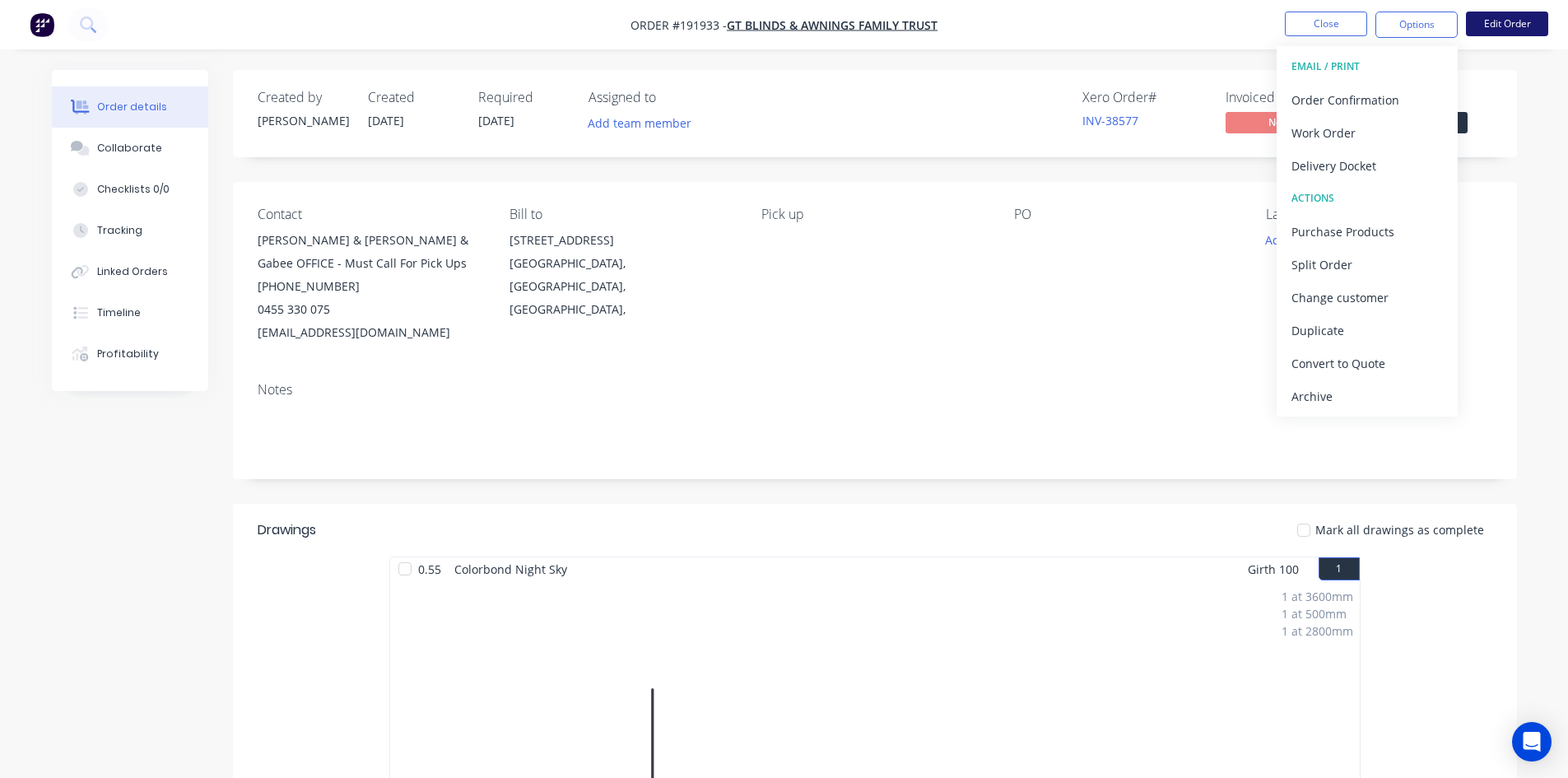
click at [1511, 28] on button "Edit Order" at bounding box center [1507, 24] width 83 height 25
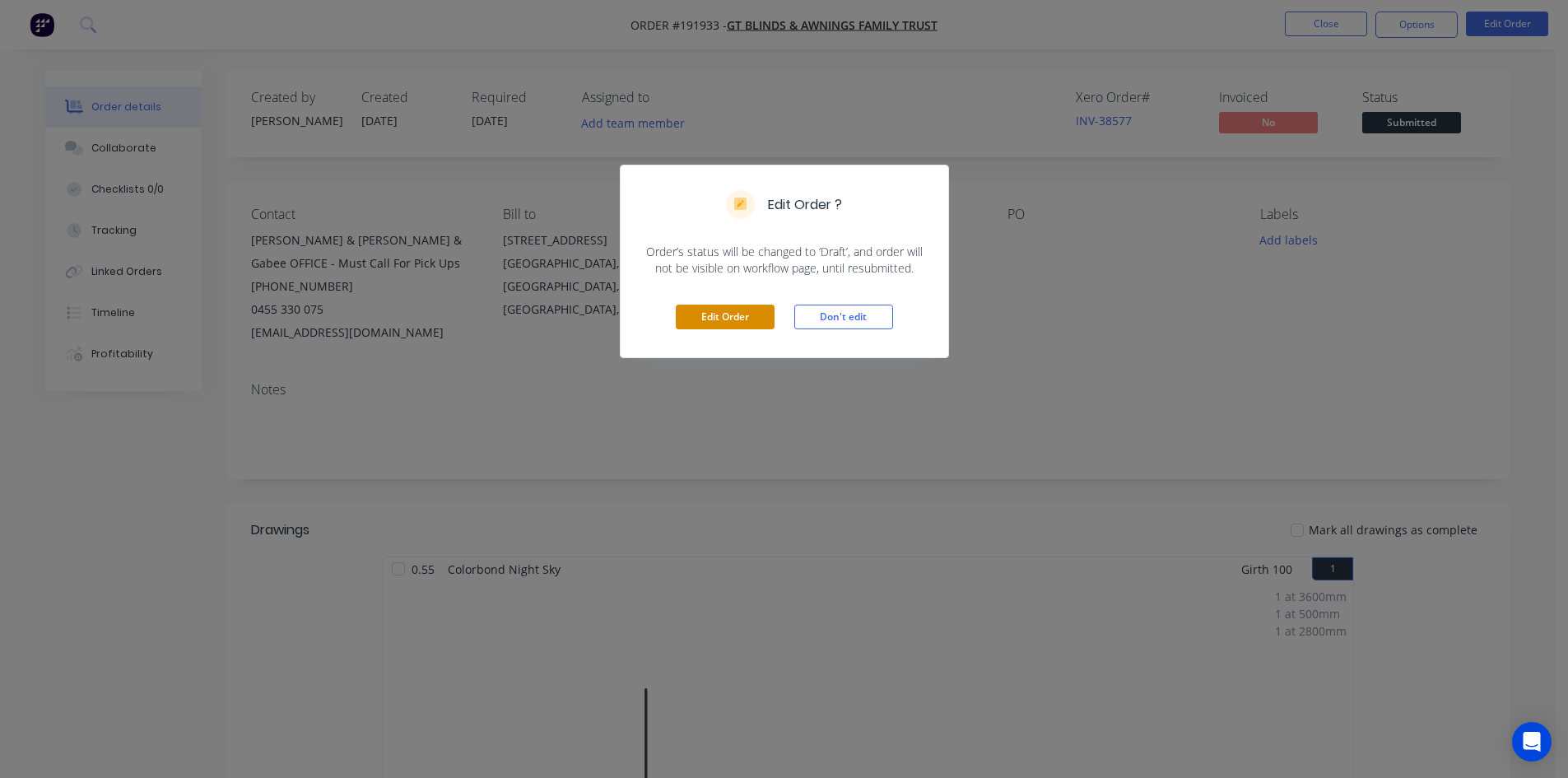
click at [760, 317] on button "Edit Order" at bounding box center [725, 317] width 99 height 25
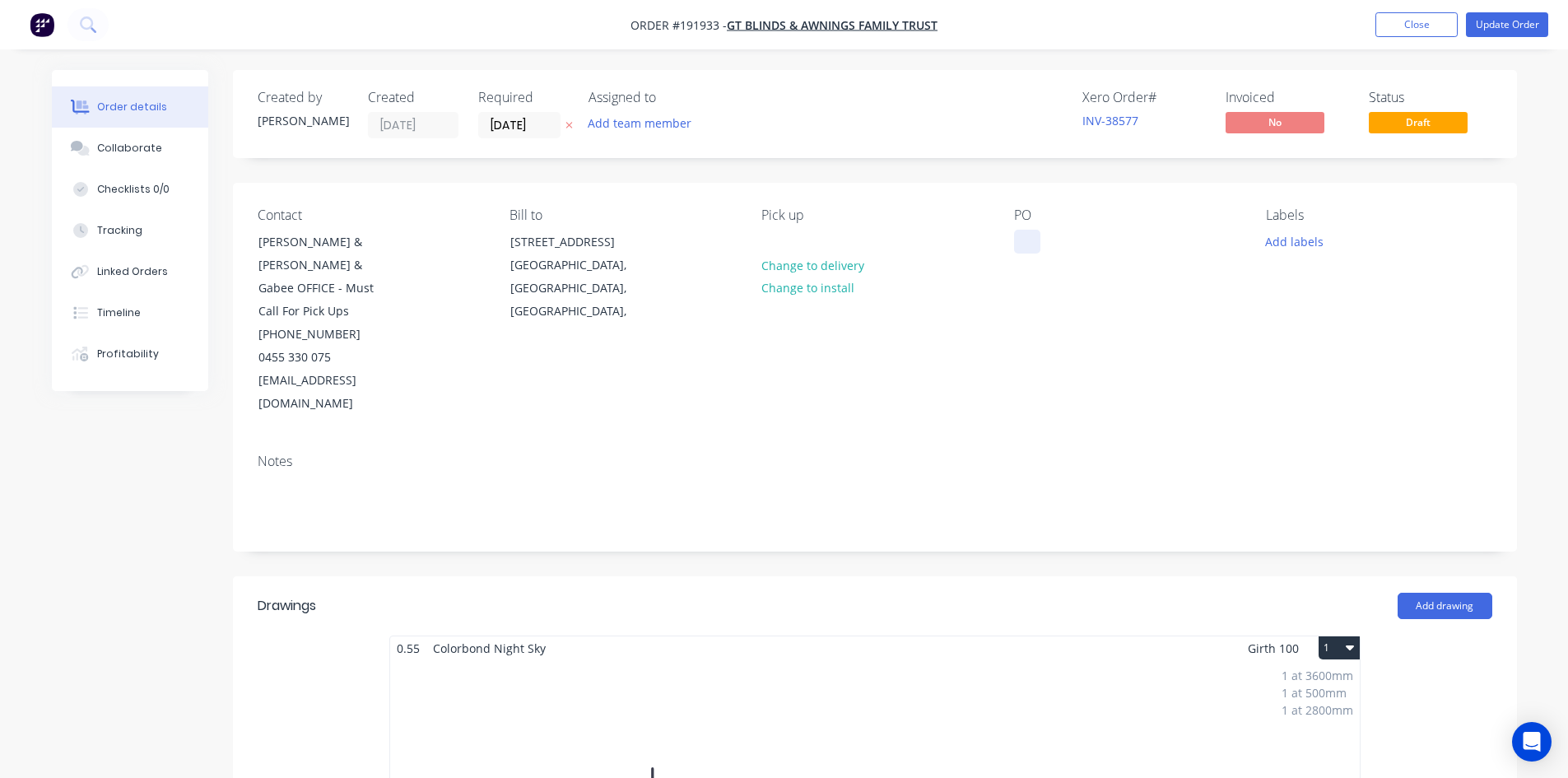
drag, startPoint x: 1014, startPoint y: 224, endPoint x: 1015, endPoint y: 239, distance: 15.0
click at [1014, 224] on div "PO" at bounding box center [1127, 311] width 226 height 208
click at [1016, 247] on div at bounding box center [1027, 241] width 27 height 24
click at [1026, 238] on div at bounding box center [1027, 241] width 27 height 24
click at [1488, 23] on button "Update Order" at bounding box center [1507, 25] width 83 height 25
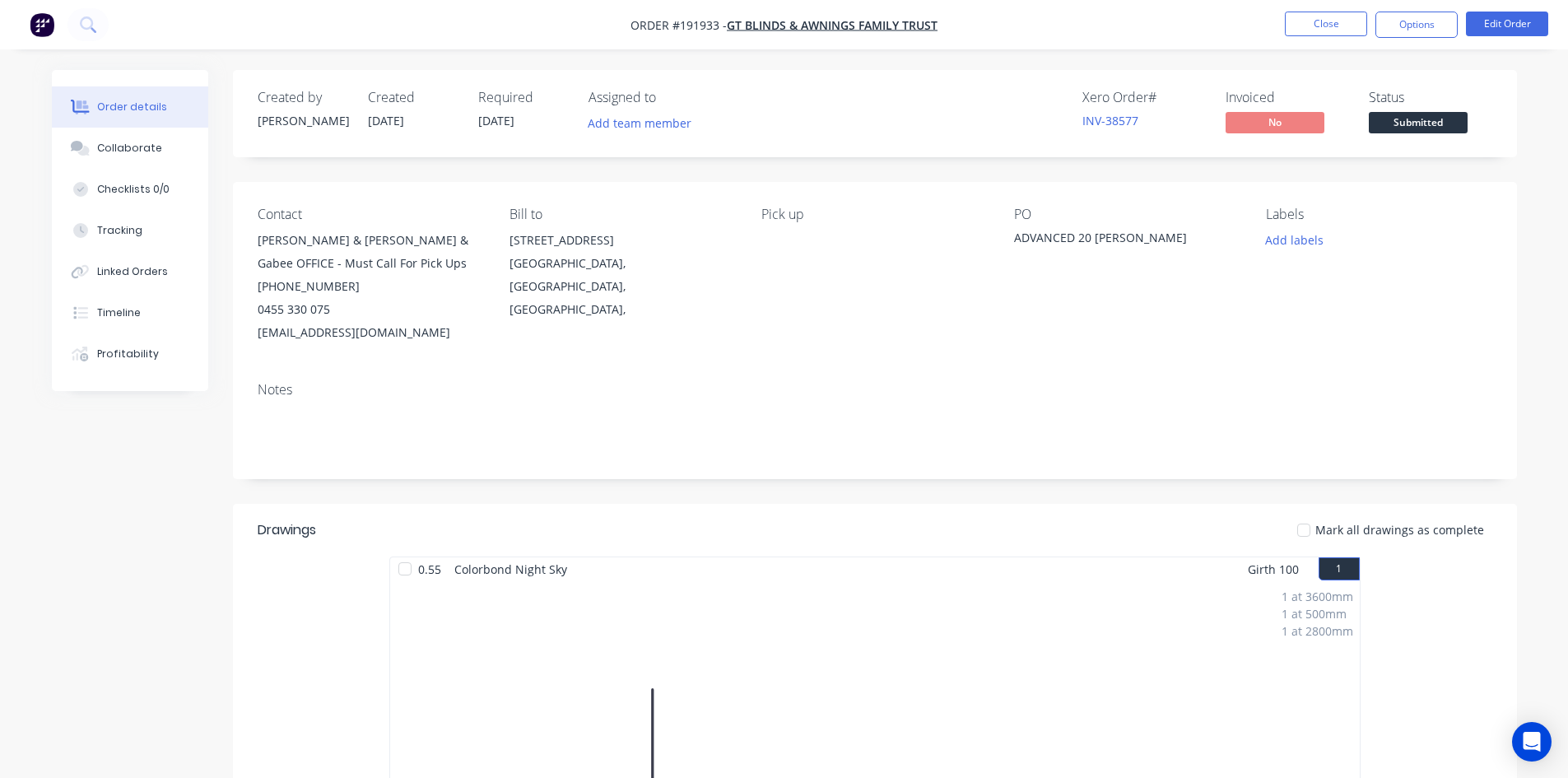
click at [1414, 43] on nav "Order #191933 - GT Blinds & Awnings Family Trust Close Options Edit Order" at bounding box center [784, 25] width 1568 height 49
click at [1417, 30] on button "Options" at bounding box center [1416, 25] width 83 height 27
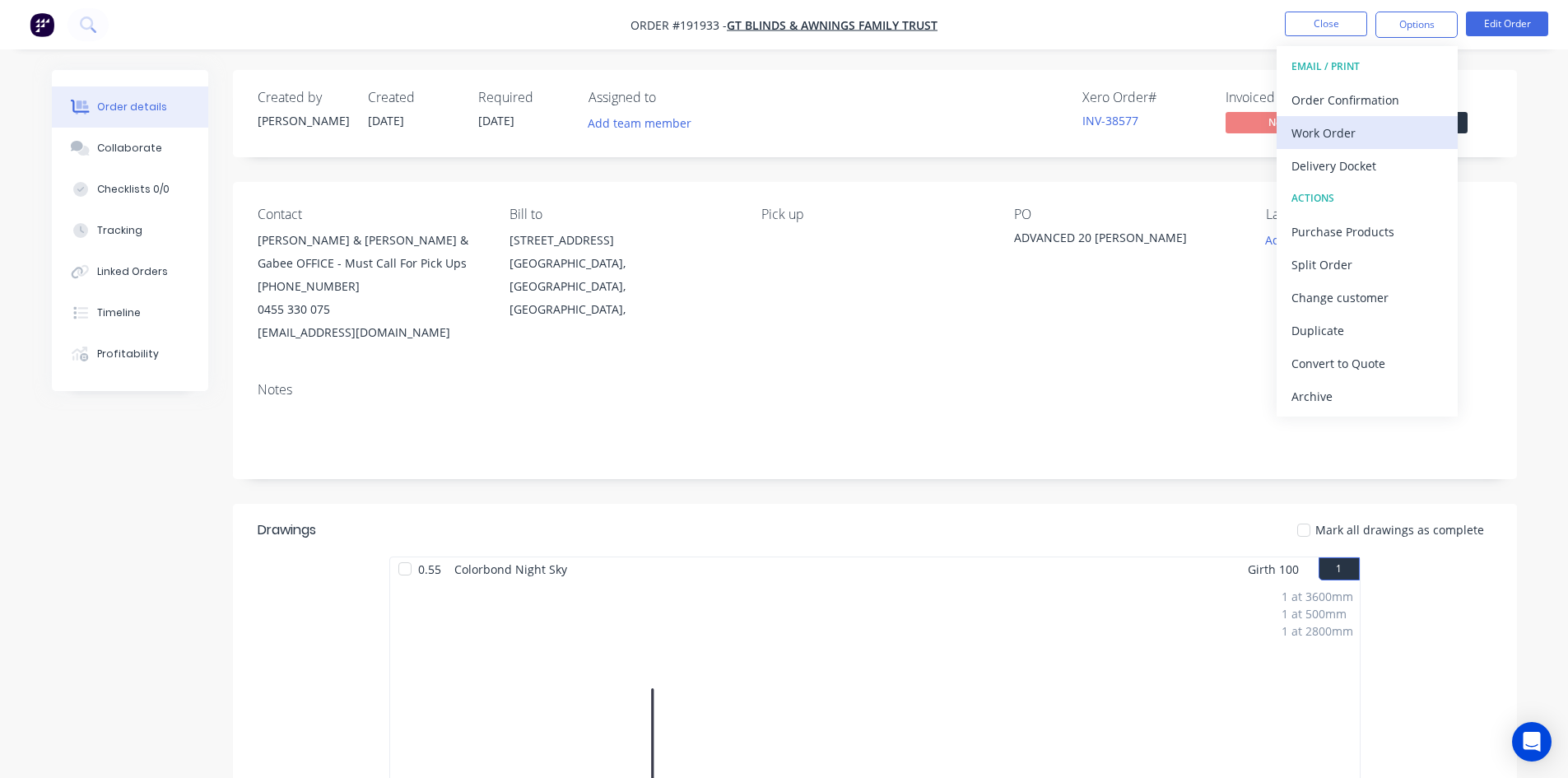
click at [1381, 126] on div "Work Order" at bounding box center [1368, 132] width 152 height 24
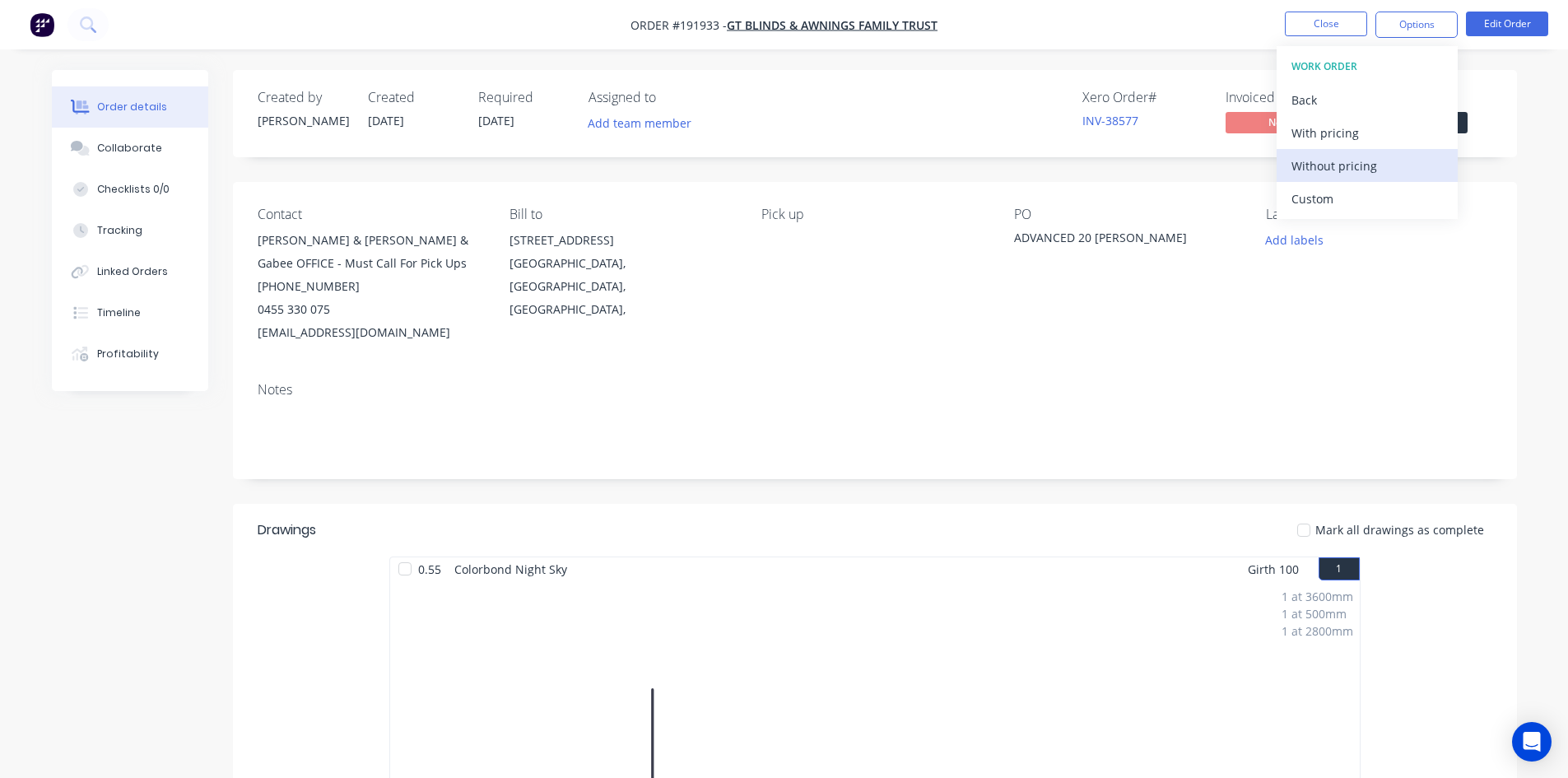
click at [1355, 162] on div "Without pricing" at bounding box center [1368, 165] width 152 height 24
click at [1077, 317] on div "PO ADVANCED 20 NORMAN" at bounding box center [1127, 275] width 226 height 138
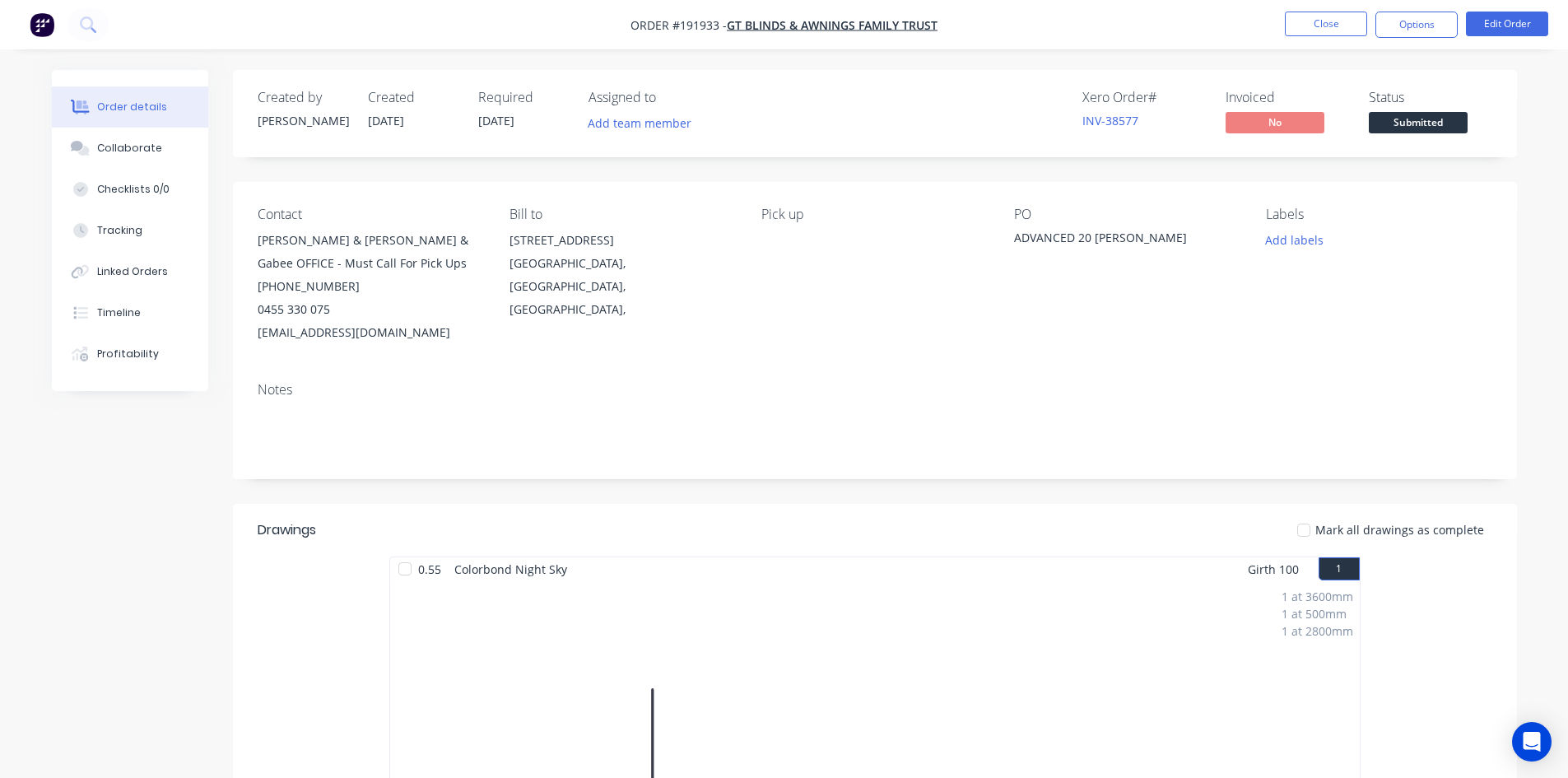
click at [514, 118] on span "05/09/25" at bounding box center [496, 120] width 36 height 15
click at [1497, 11] on button "Edit Order" at bounding box center [1507, 24] width 83 height 25
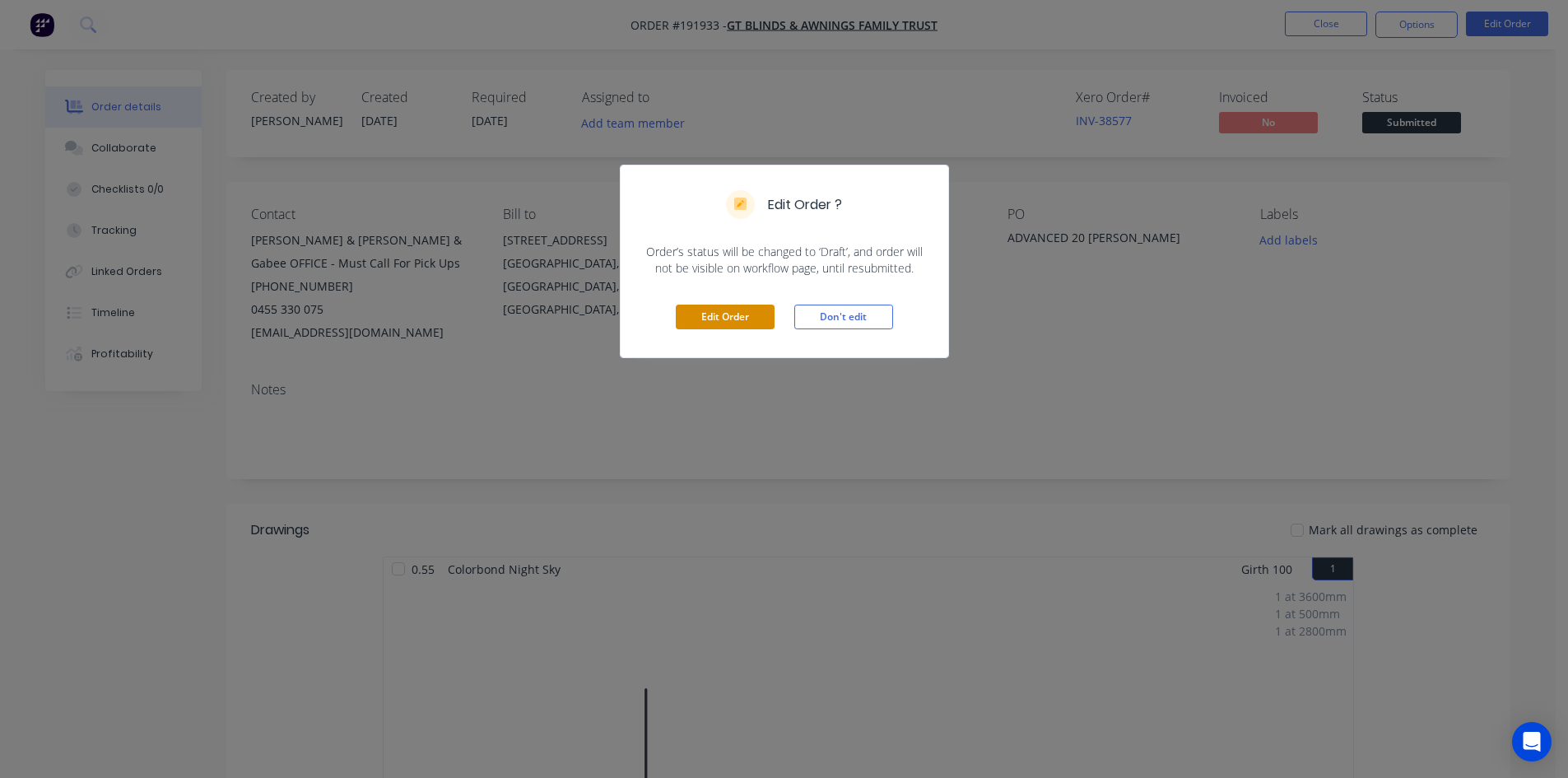
click at [727, 311] on button "Edit Order" at bounding box center [725, 317] width 99 height 25
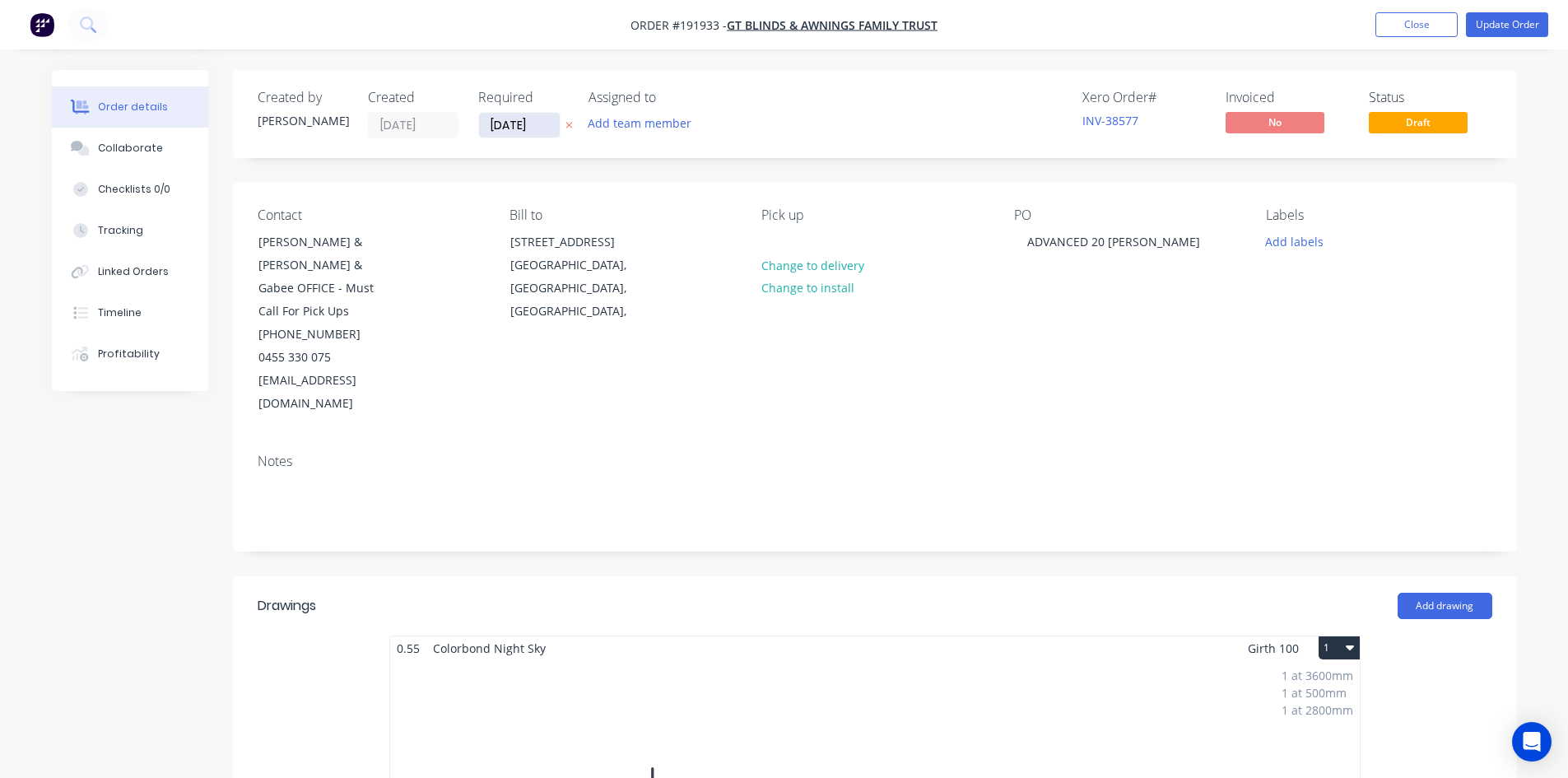
click at [505, 128] on input "05/09/25" at bounding box center [519, 125] width 81 height 25
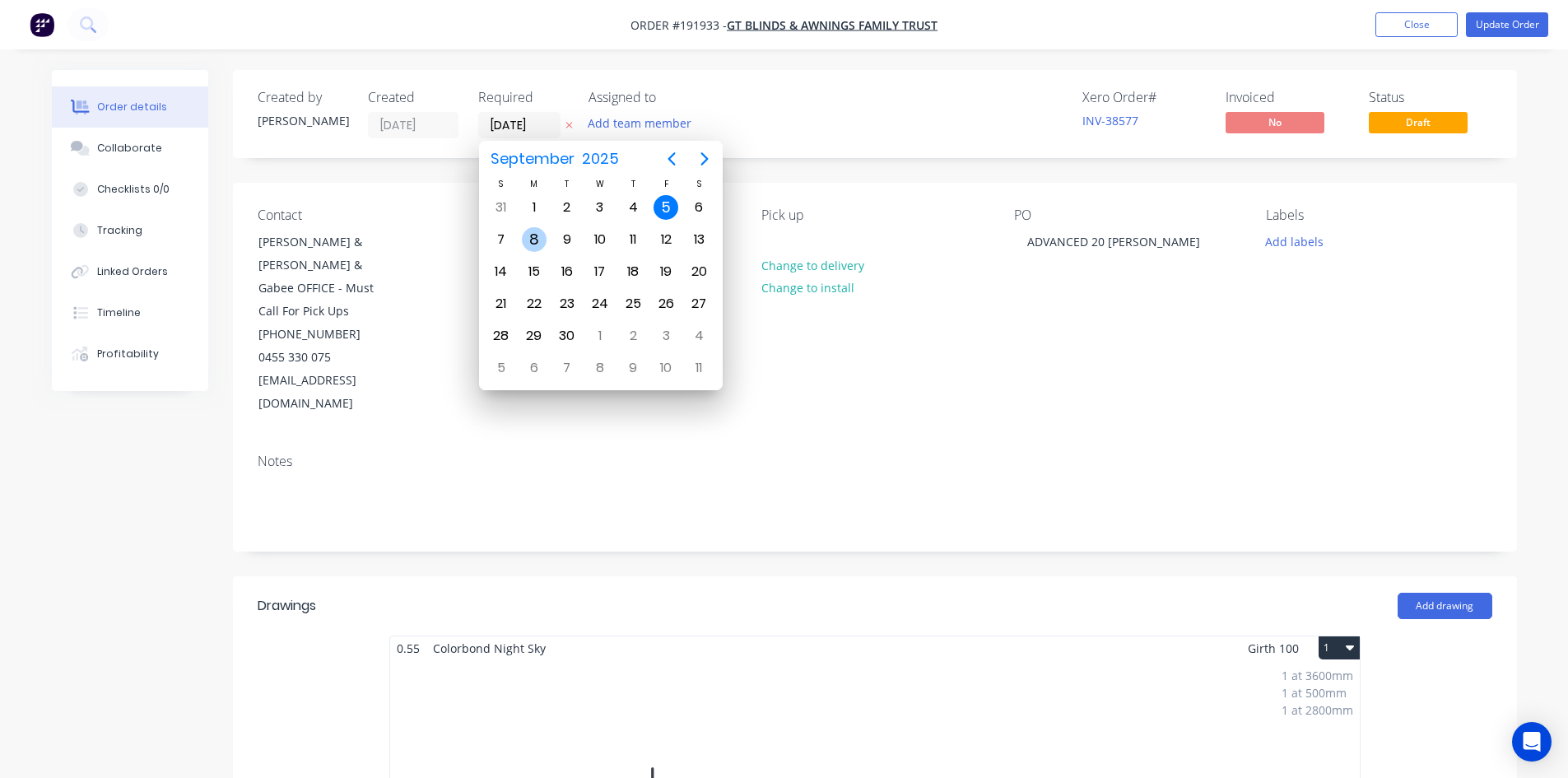
click at [537, 249] on div "8" at bounding box center [534, 239] width 25 height 25
type input "08/09/25"
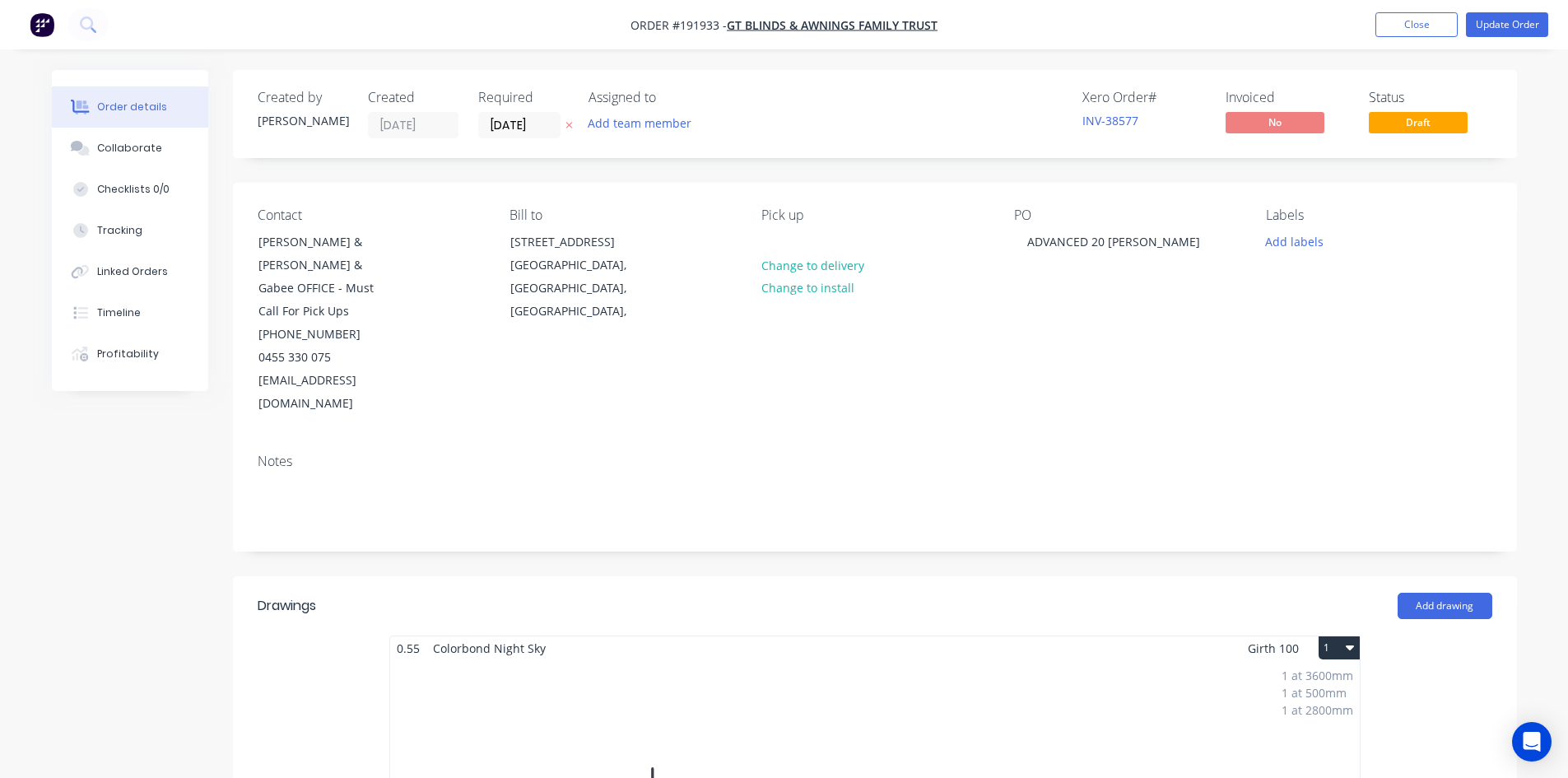
click at [1497, 39] on nav "Order #191933 - GT Blinds & Awnings Family Trust Add product Close Update Order" at bounding box center [784, 25] width 1568 height 49
click at [1499, 30] on button "Update Order" at bounding box center [1507, 25] width 83 height 25
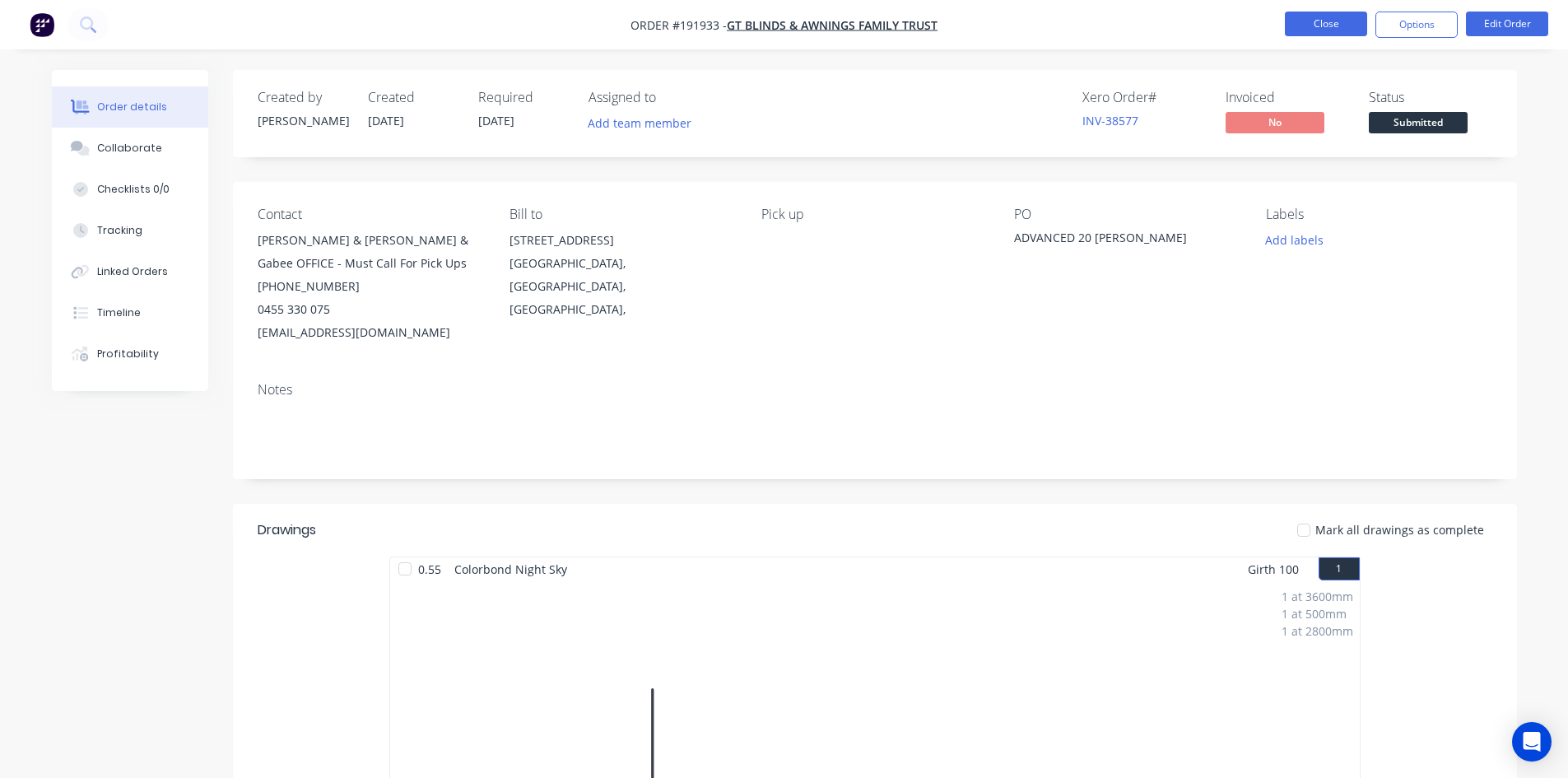
click at [1332, 30] on button "Close" at bounding box center [1326, 24] width 83 height 25
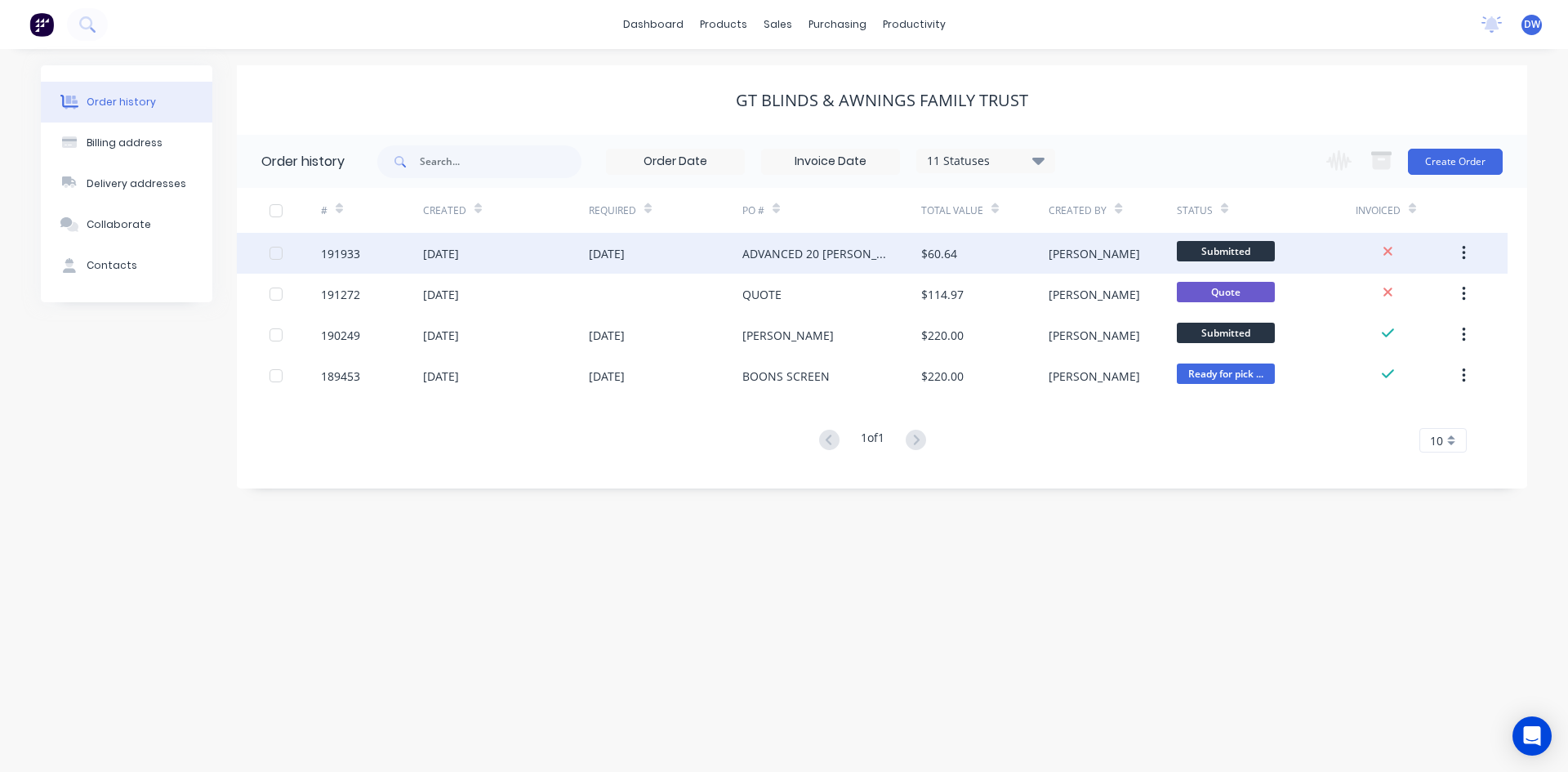
click at [695, 255] on div "08 Sep 2025" at bounding box center [665, 252] width 154 height 40
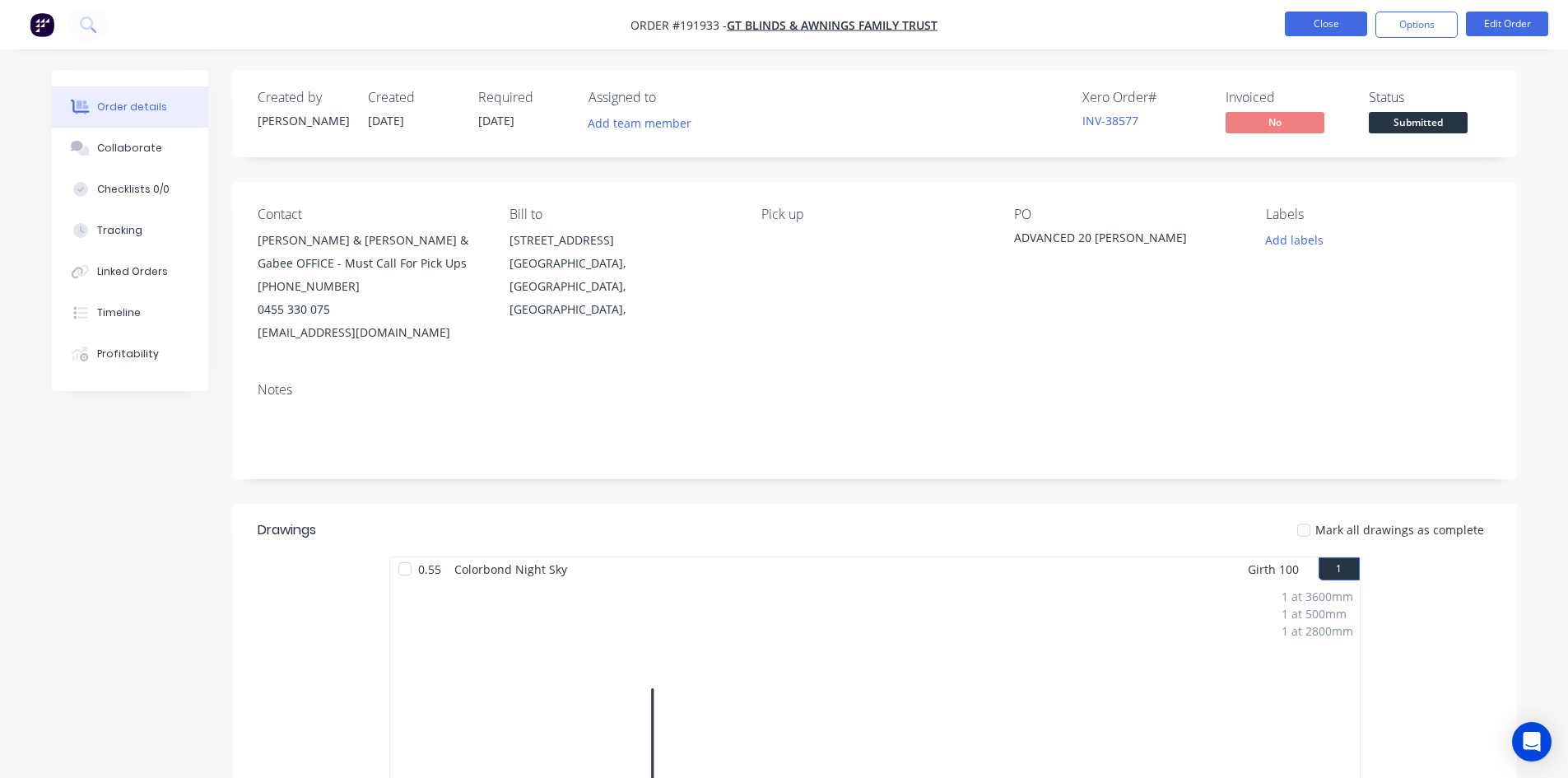
click at [1327, 28] on button "Close" at bounding box center [1326, 24] width 83 height 25
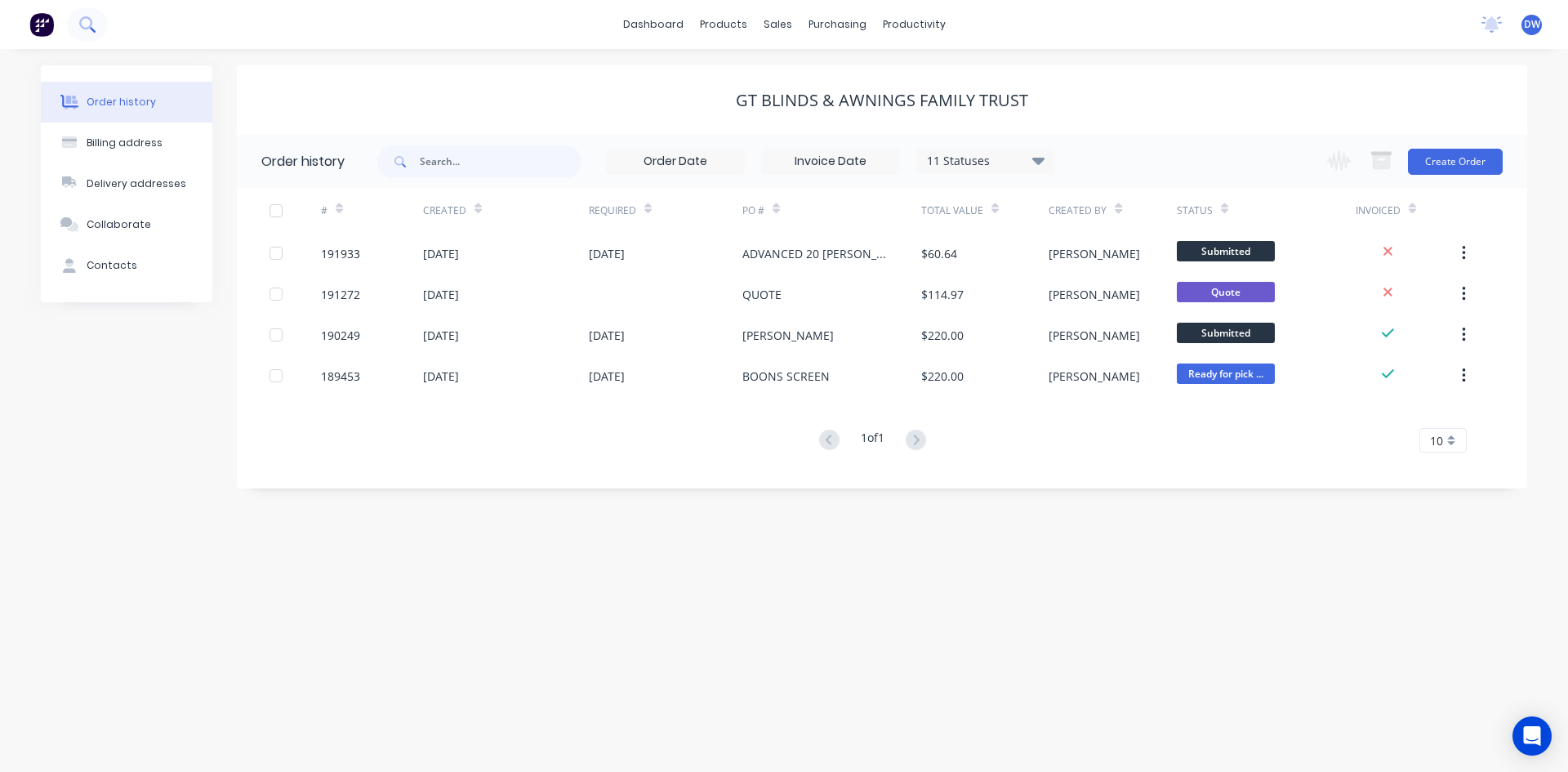
click at [89, 20] on icon at bounding box center [86, 23] width 13 height 13
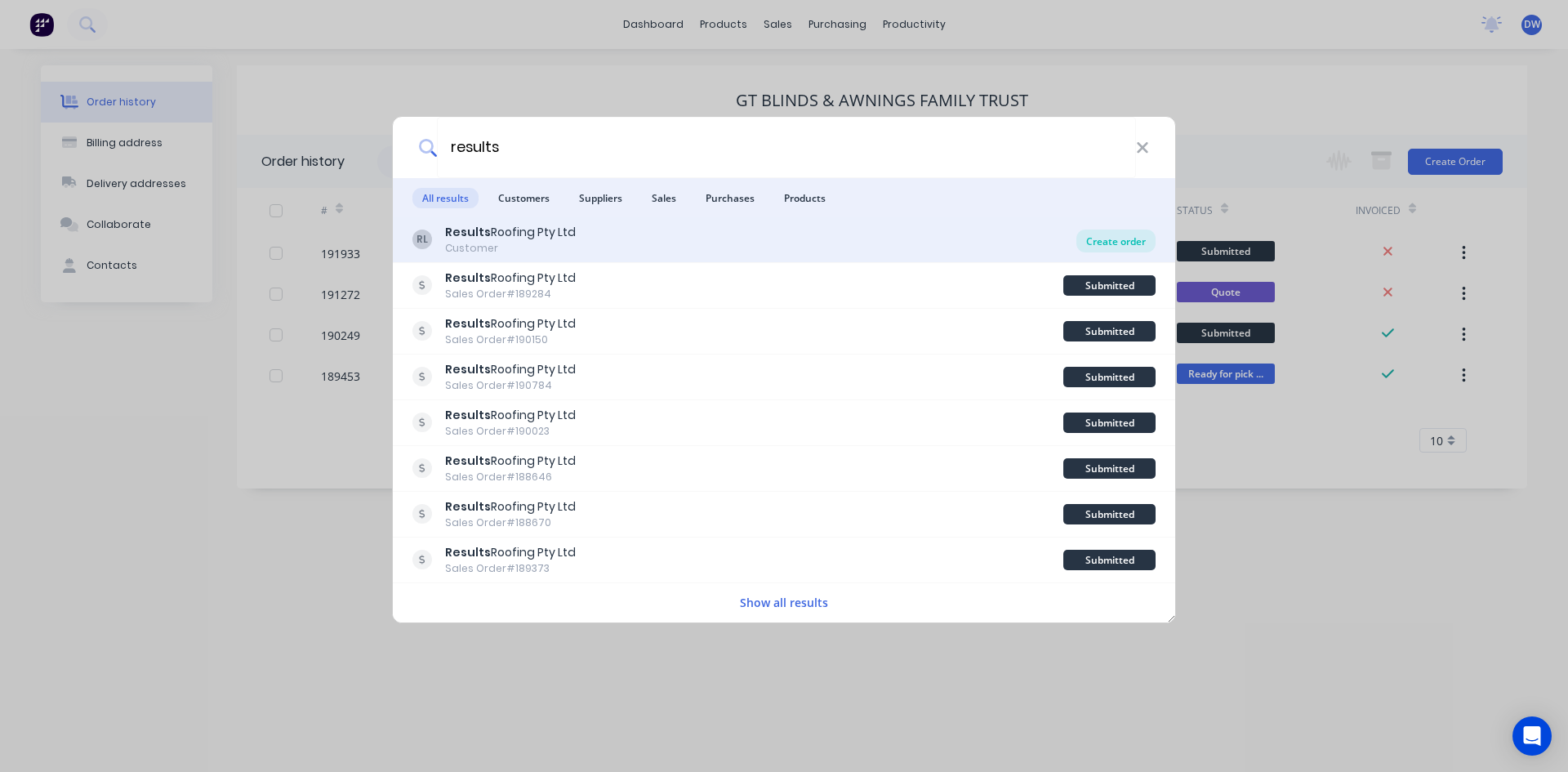
type input "results"
click at [1103, 238] on div "Create order" at bounding box center [1116, 241] width 79 height 23
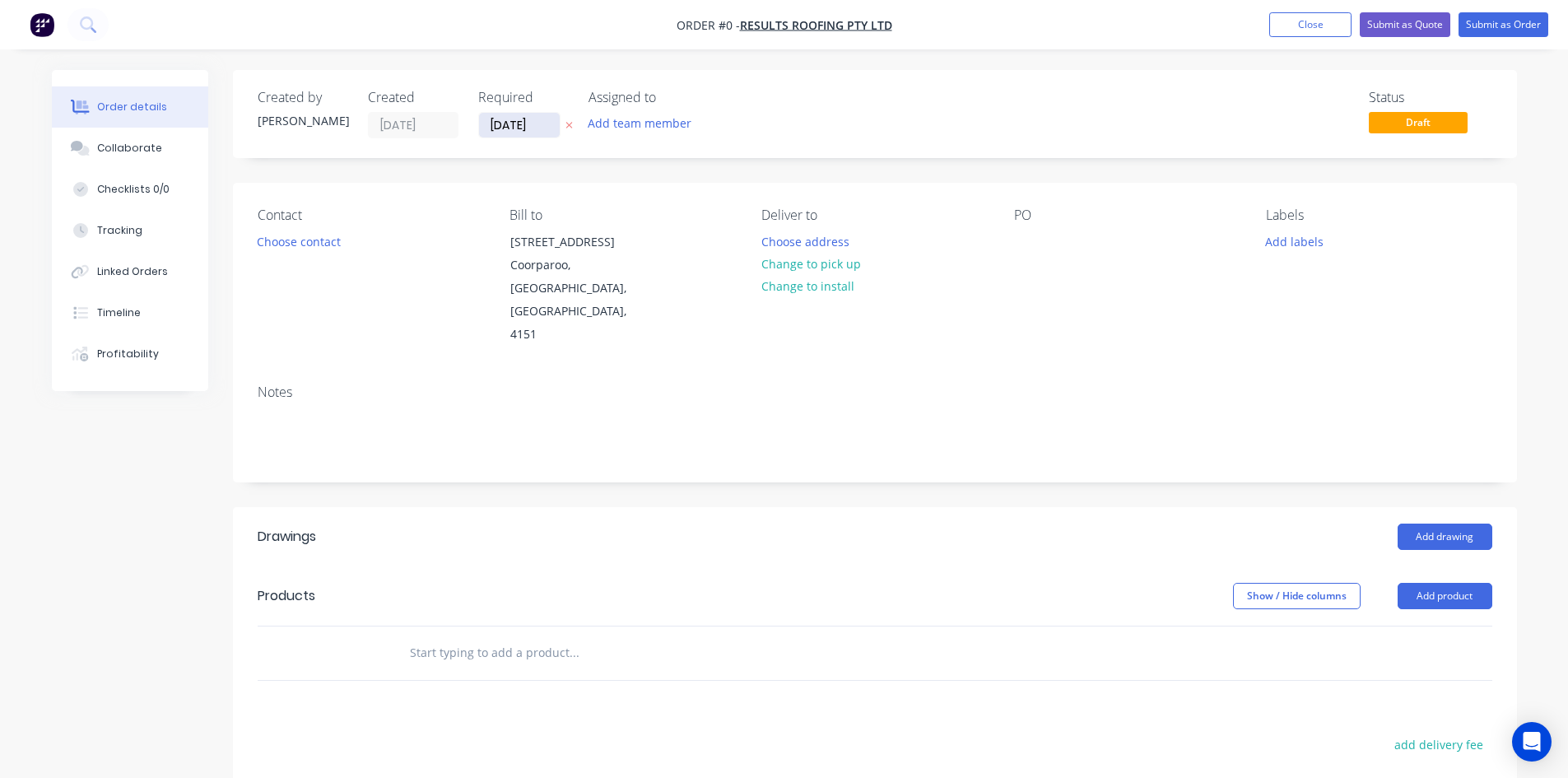
click at [524, 134] on input "05/09/25" at bounding box center [519, 125] width 81 height 25
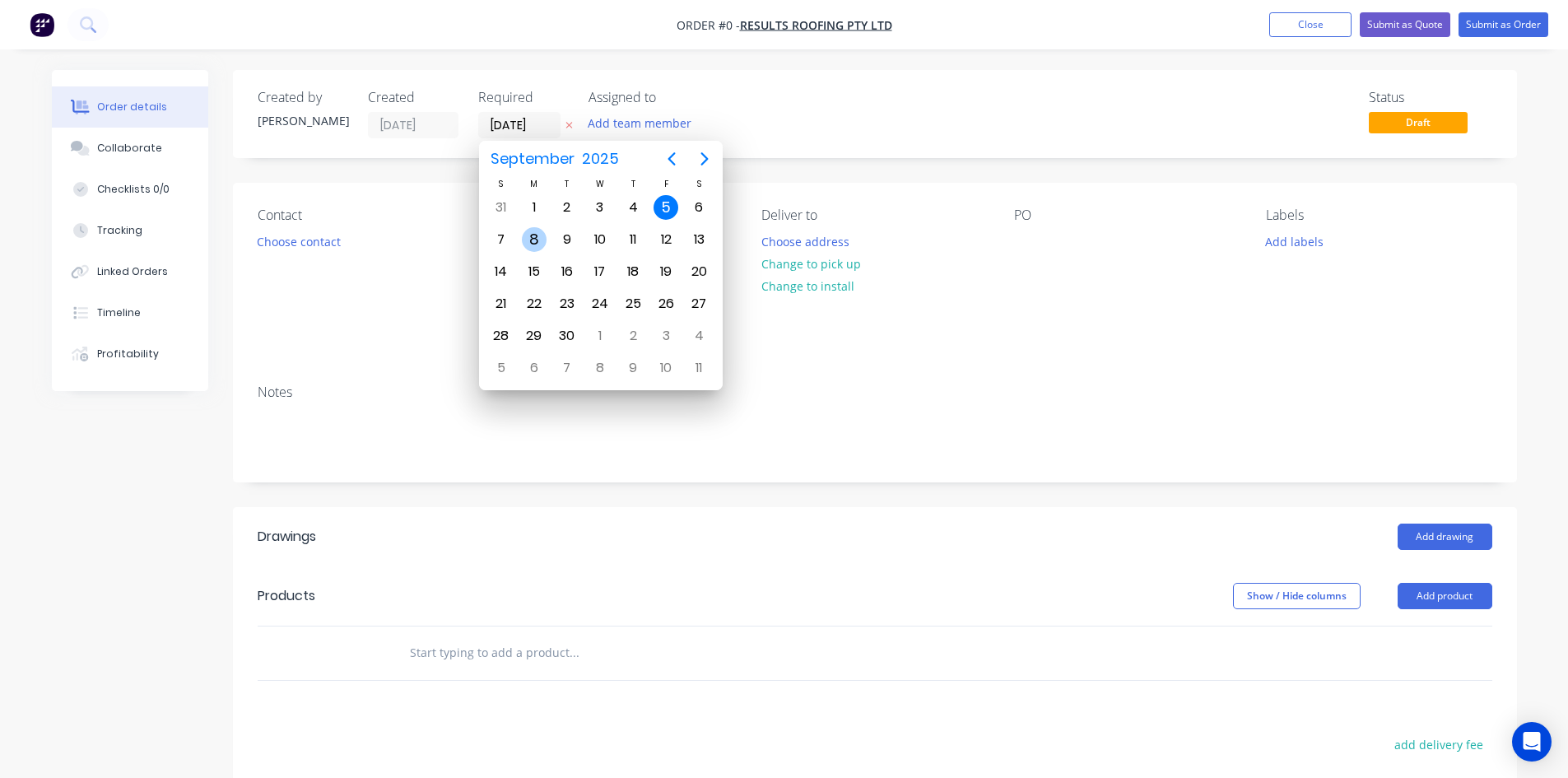
click at [543, 235] on div "8" at bounding box center [534, 239] width 25 height 25
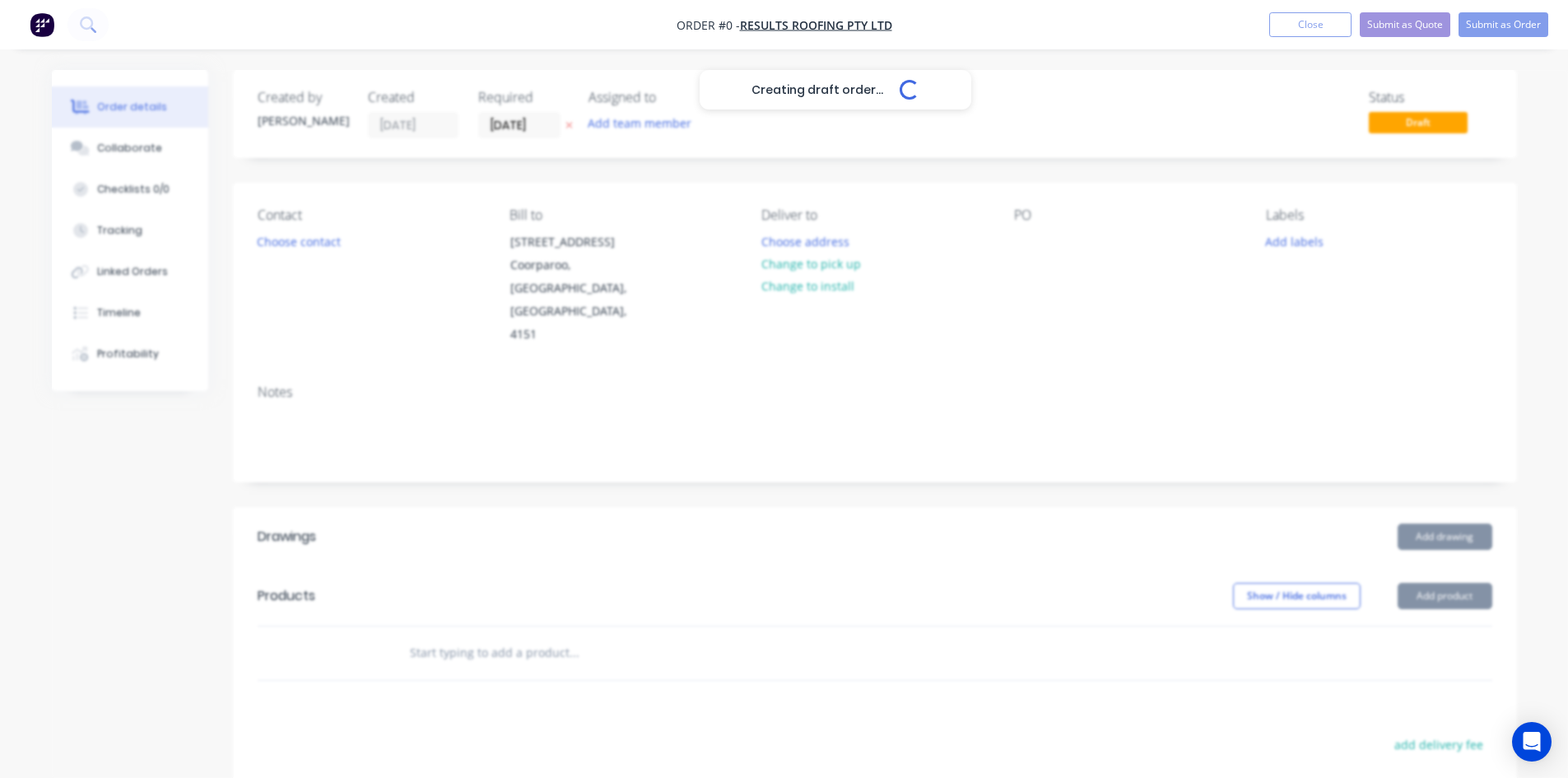
type input "08/09/25"
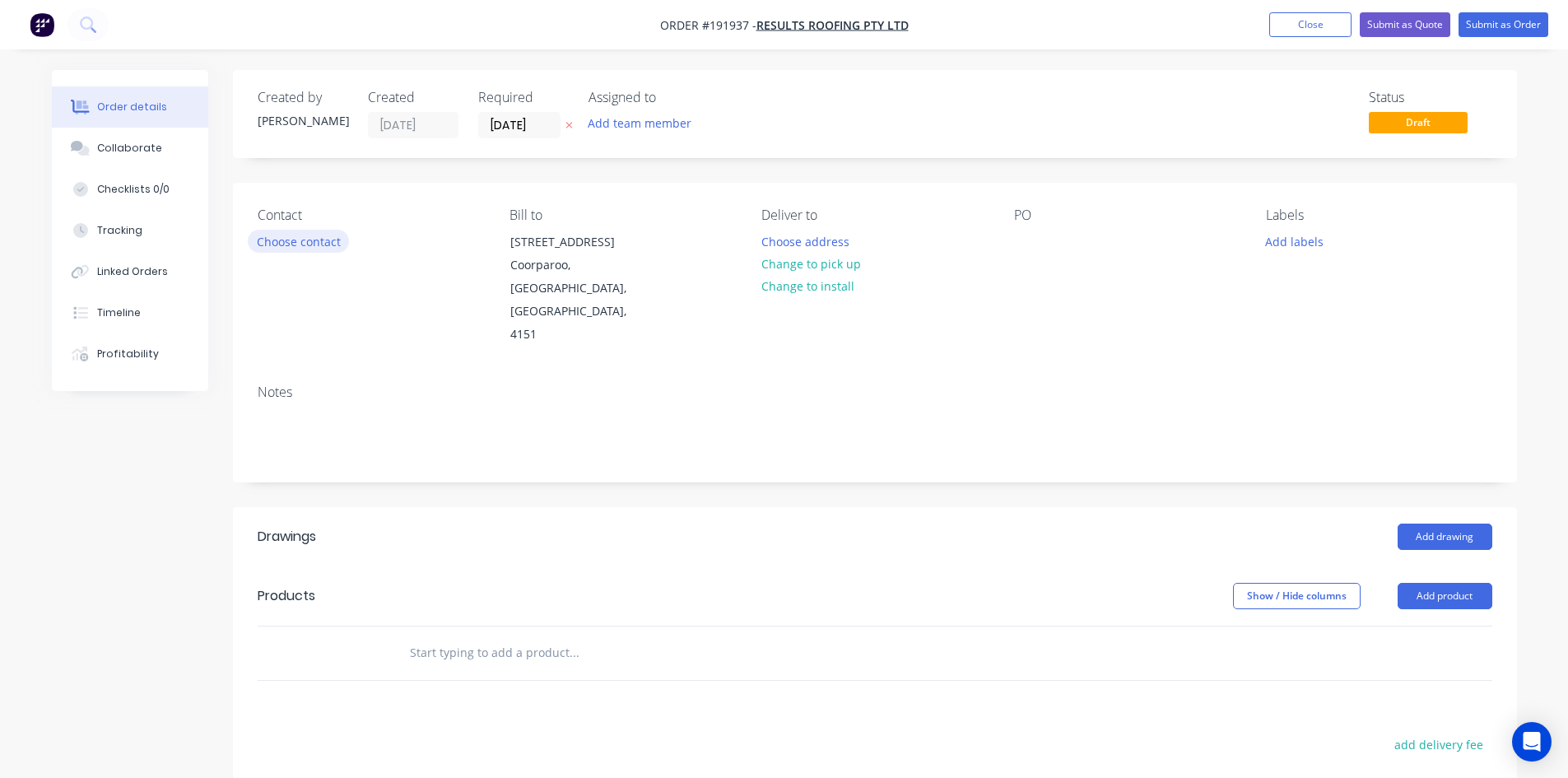
click at [342, 238] on button "Choose contact" at bounding box center [298, 240] width 102 height 22
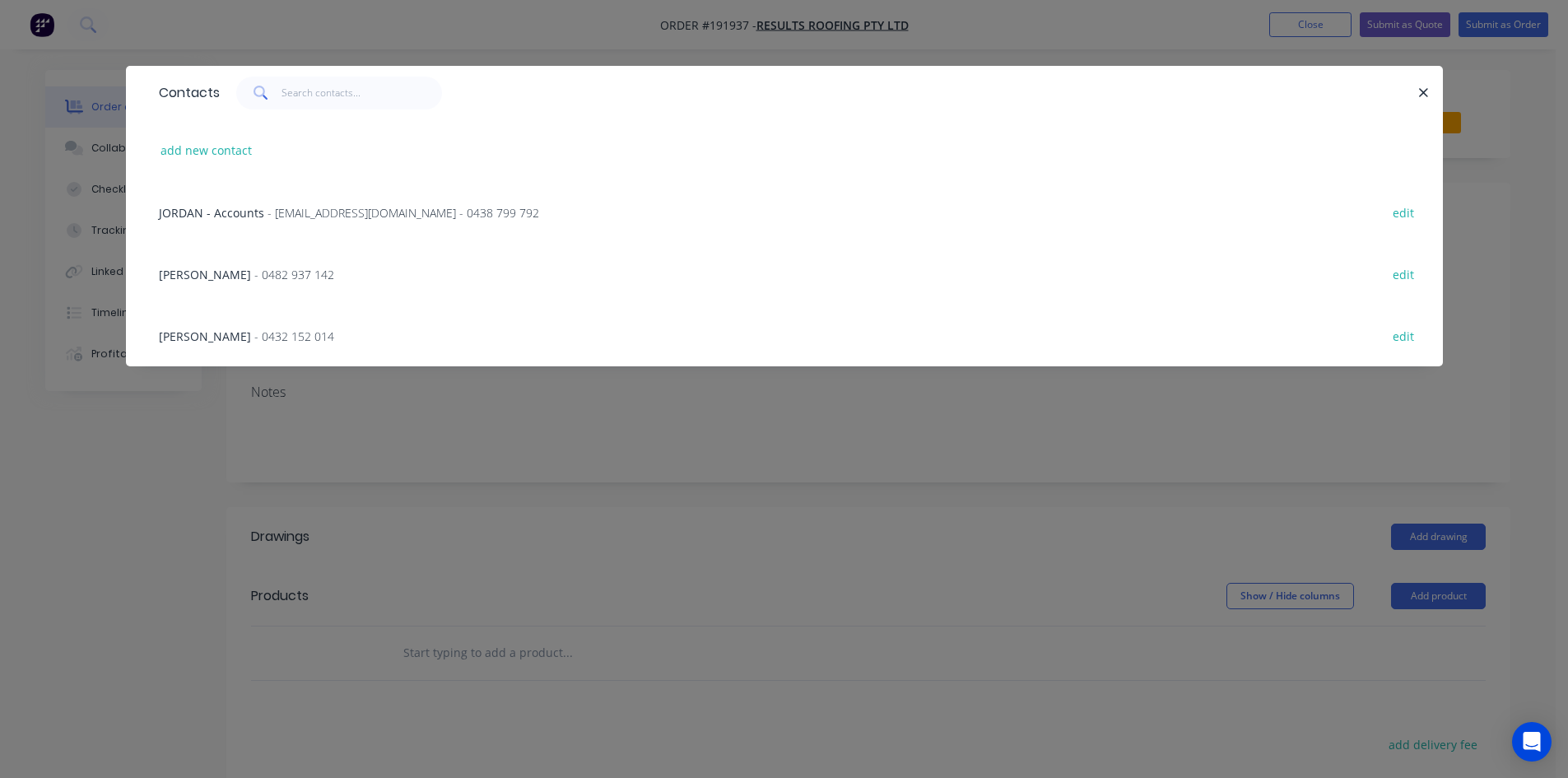
click at [264, 279] on span "- 0482 937 142" at bounding box center [294, 274] width 80 height 15
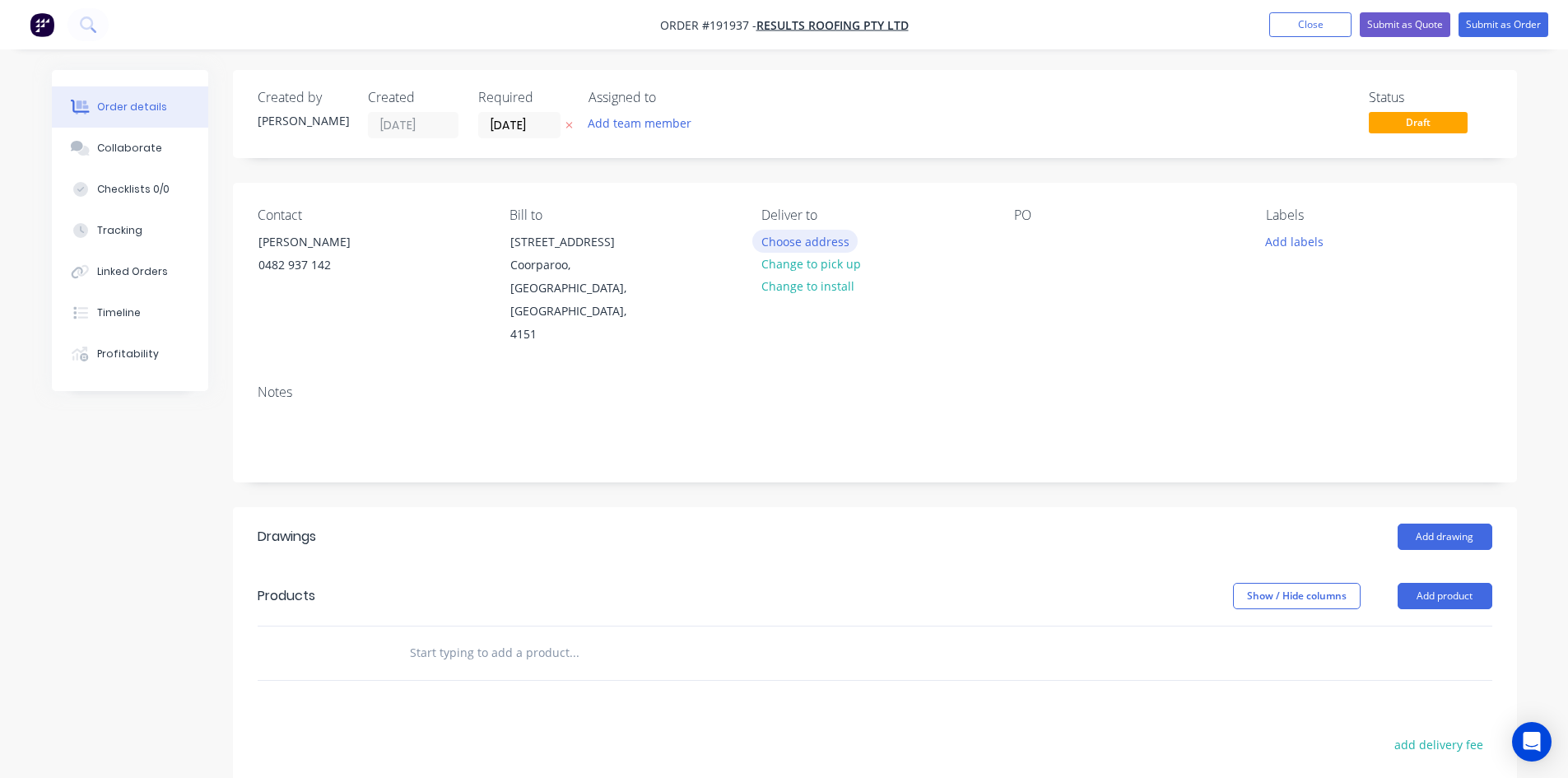
click at [800, 248] on button "Choose address" at bounding box center [805, 240] width 105 height 22
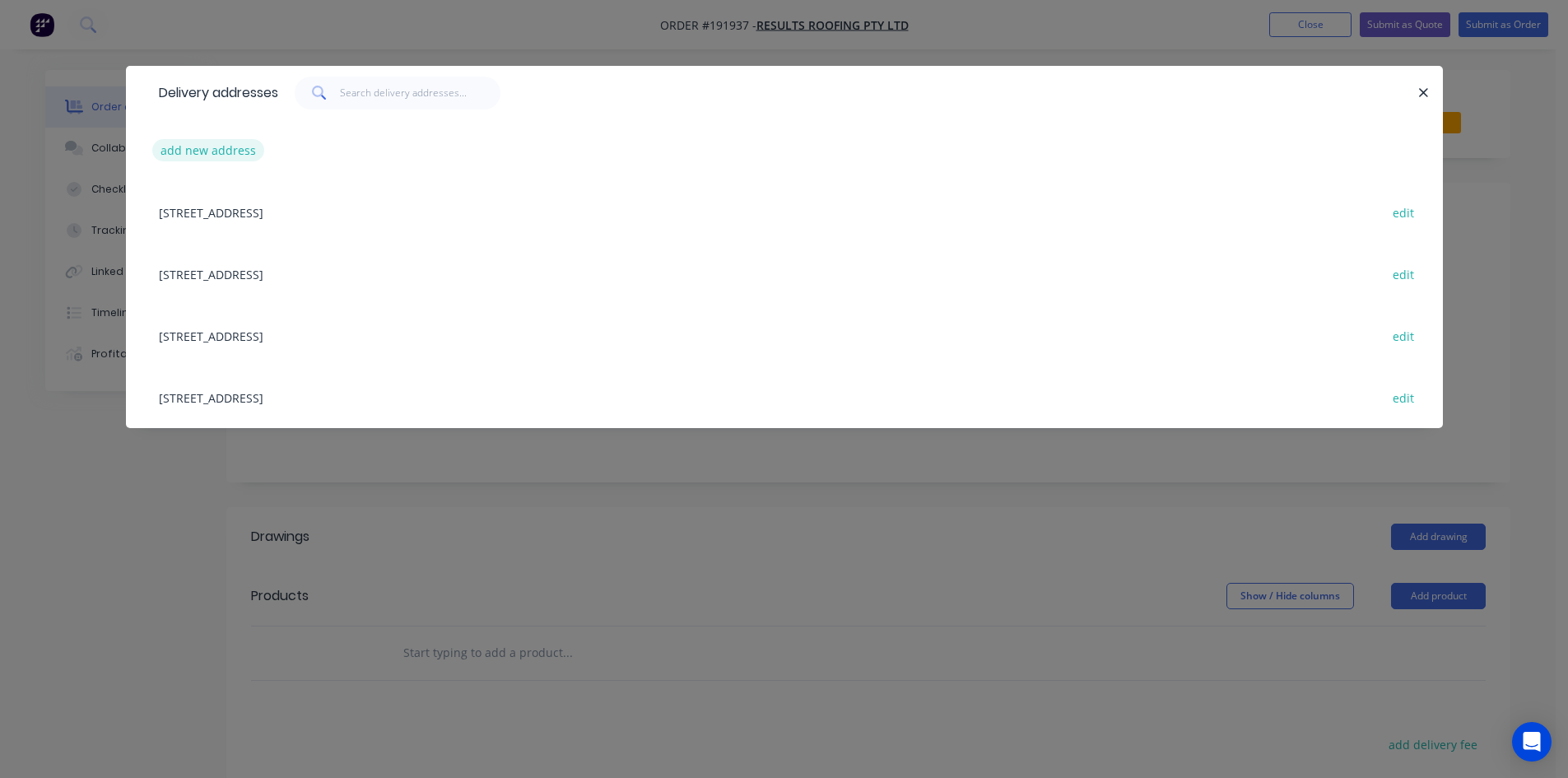
click at [248, 152] on button "add new address" at bounding box center [208, 150] width 113 height 22
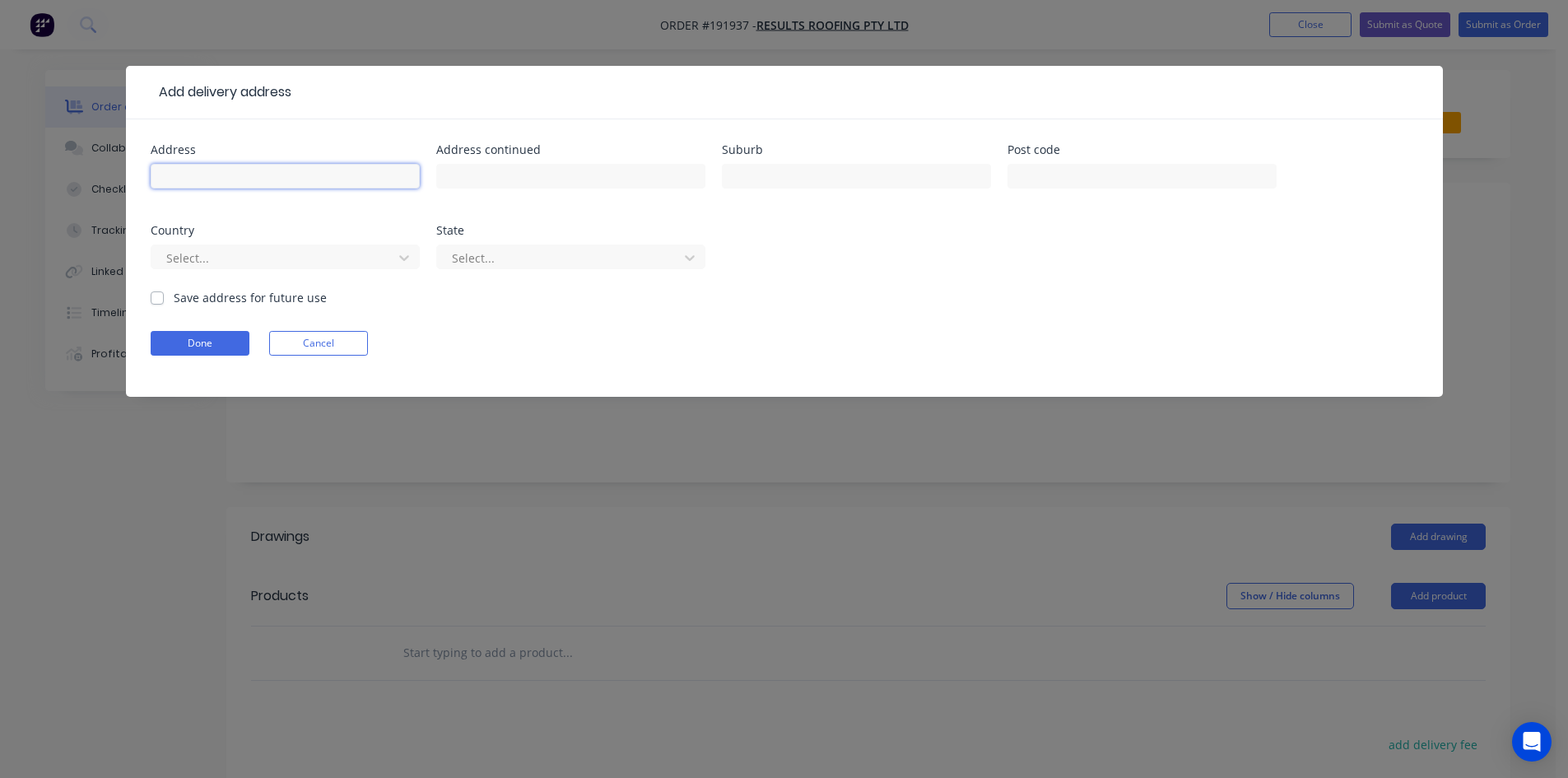
click at [271, 183] on input "text" at bounding box center [286, 176] width 270 height 25
type input "Lot 36"
type input "#31 Morinda Court"
type input "m"
type input "MORAYFIELD"
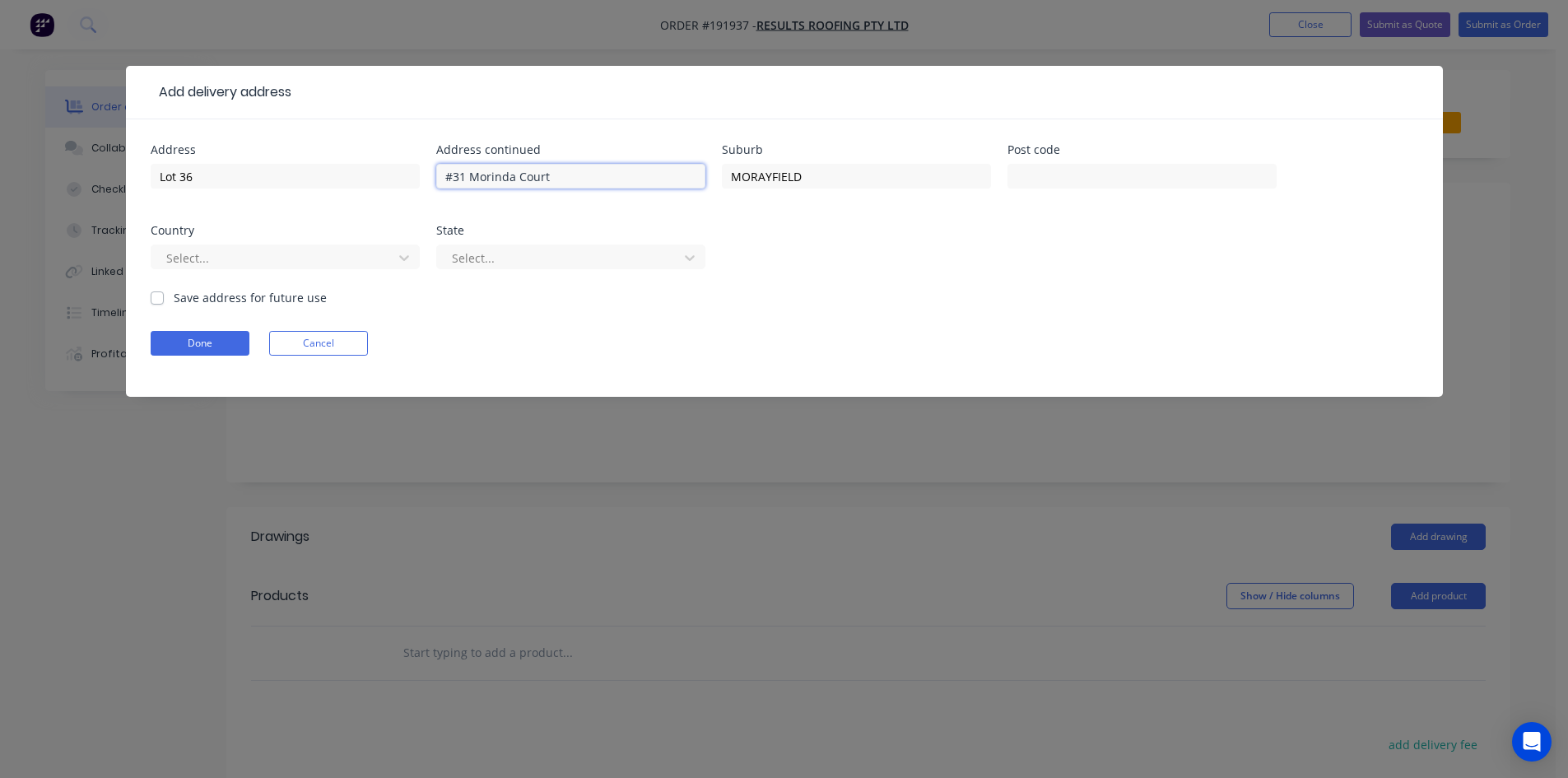
click at [582, 167] on input "#31 Morinda Court" at bounding box center [571, 176] width 270 height 25
click at [582, 168] on input "#31 Morinda Court" at bounding box center [571, 176] width 270 height 25
type input "#31 Morinda Circuit"
type input "a"
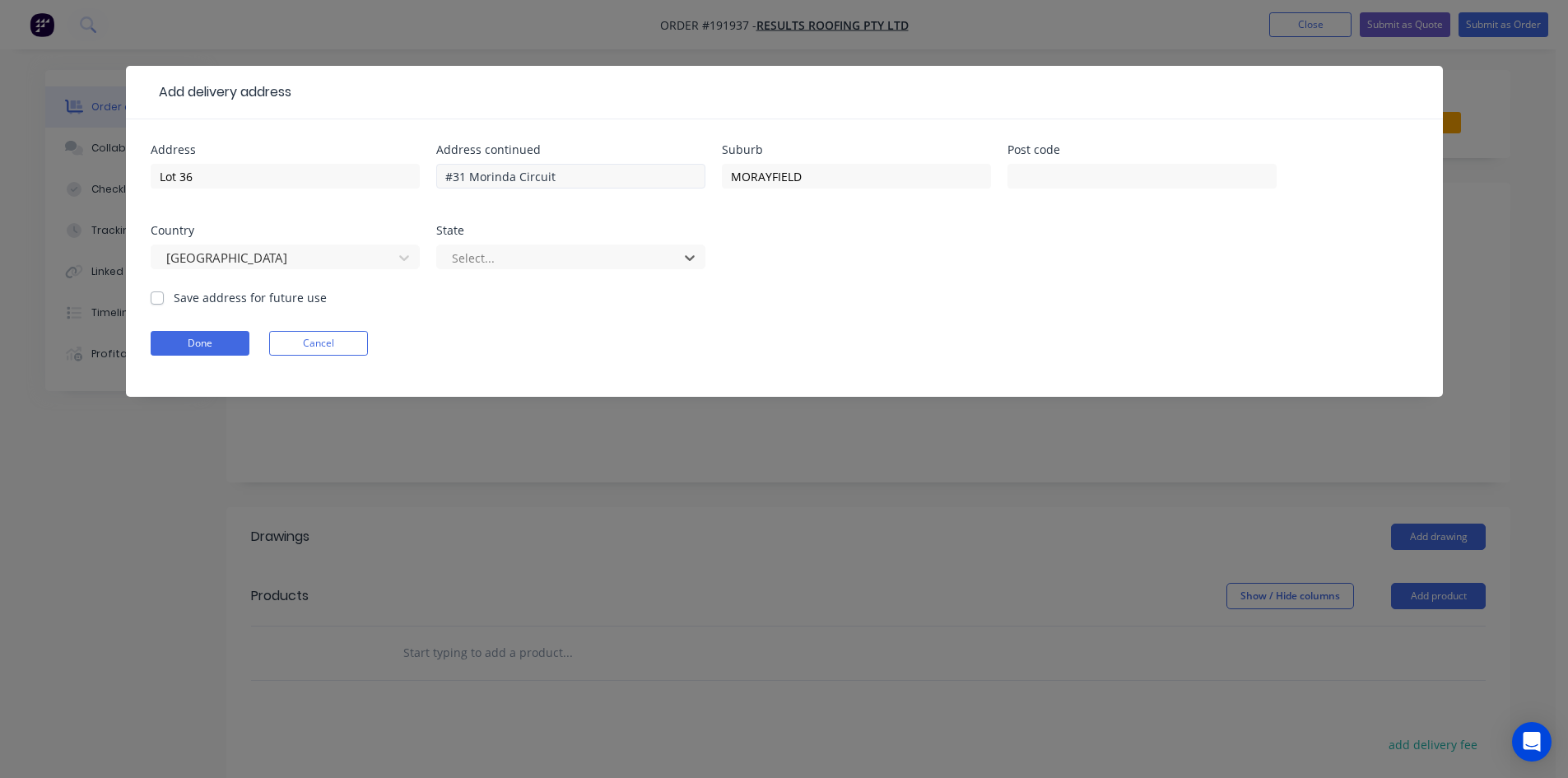
type input "q"
click at [208, 334] on button "Done" at bounding box center [200, 343] width 99 height 25
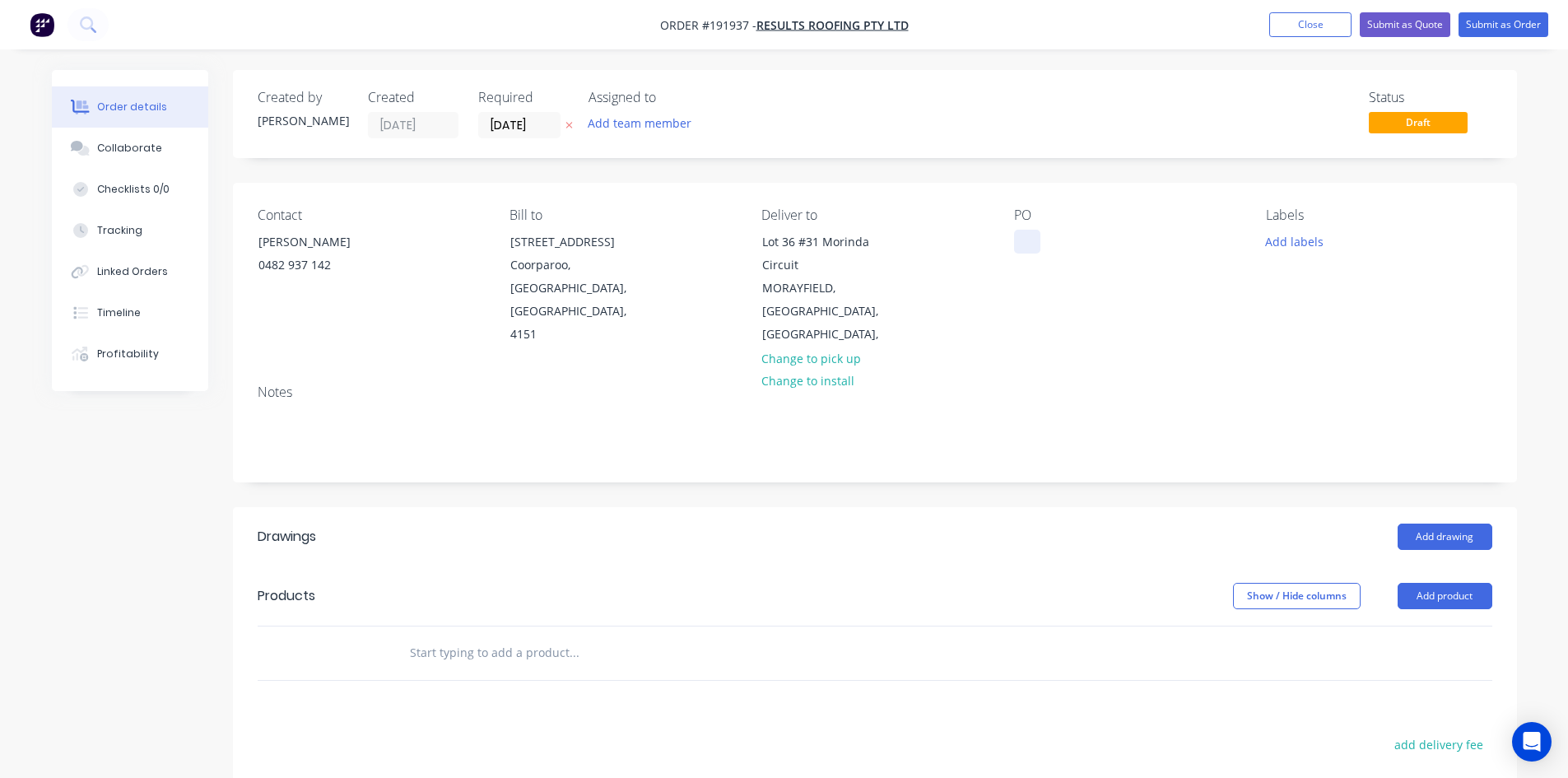
click at [1031, 238] on div at bounding box center [1027, 241] width 27 height 24
click at [574, 636] on input "text" at bounding box center [573, 652] width 329 height 33
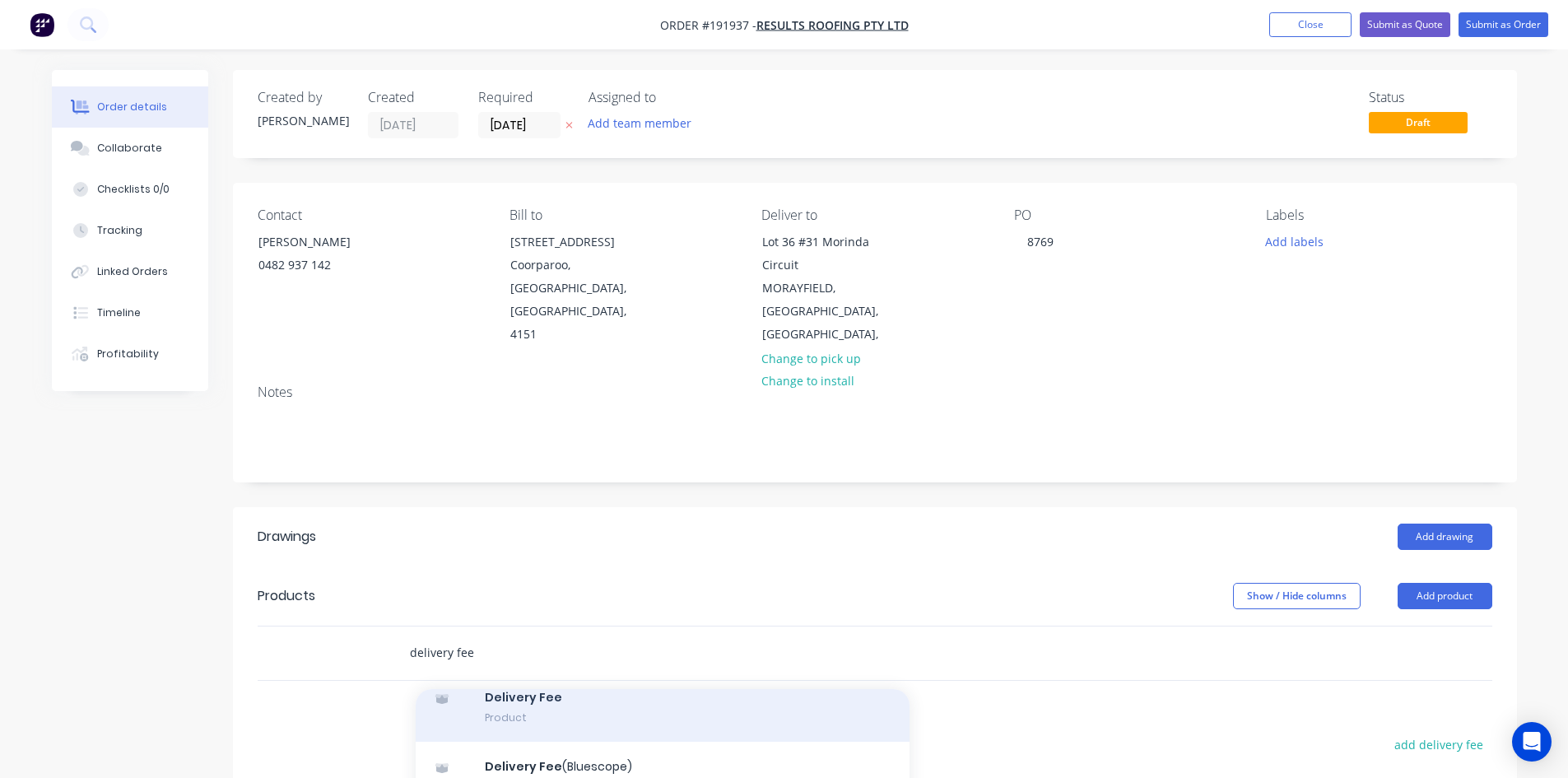
type input "delivery fee"
click at [591, 694] on div "Delivery Fee Product" at bounding box center [663, 707] width 494 height 69
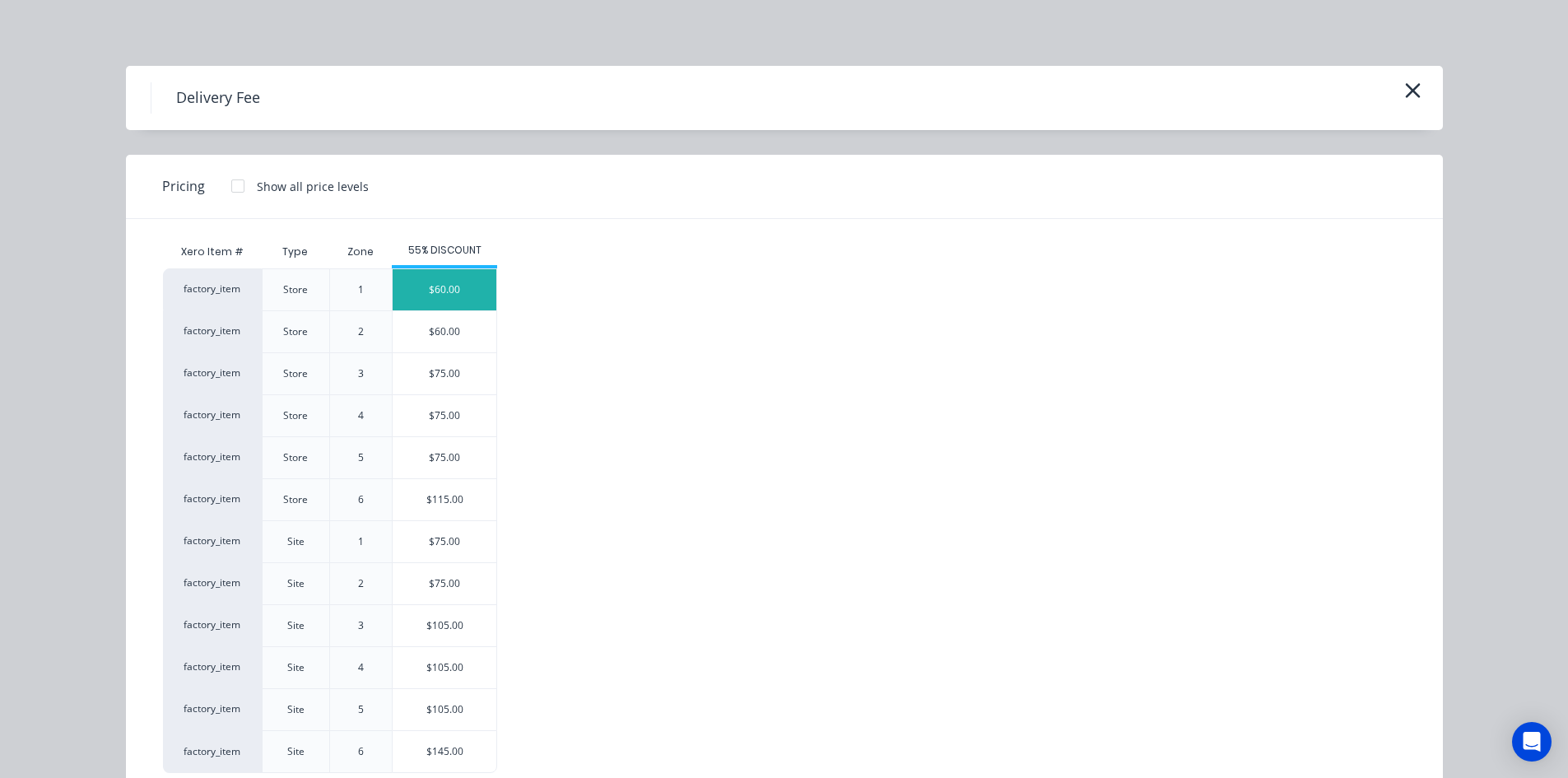
scroll to position [50809, 0]
click at [449, 536] on div "$75.00" at bounding box center [444, 541] width 103 height 41
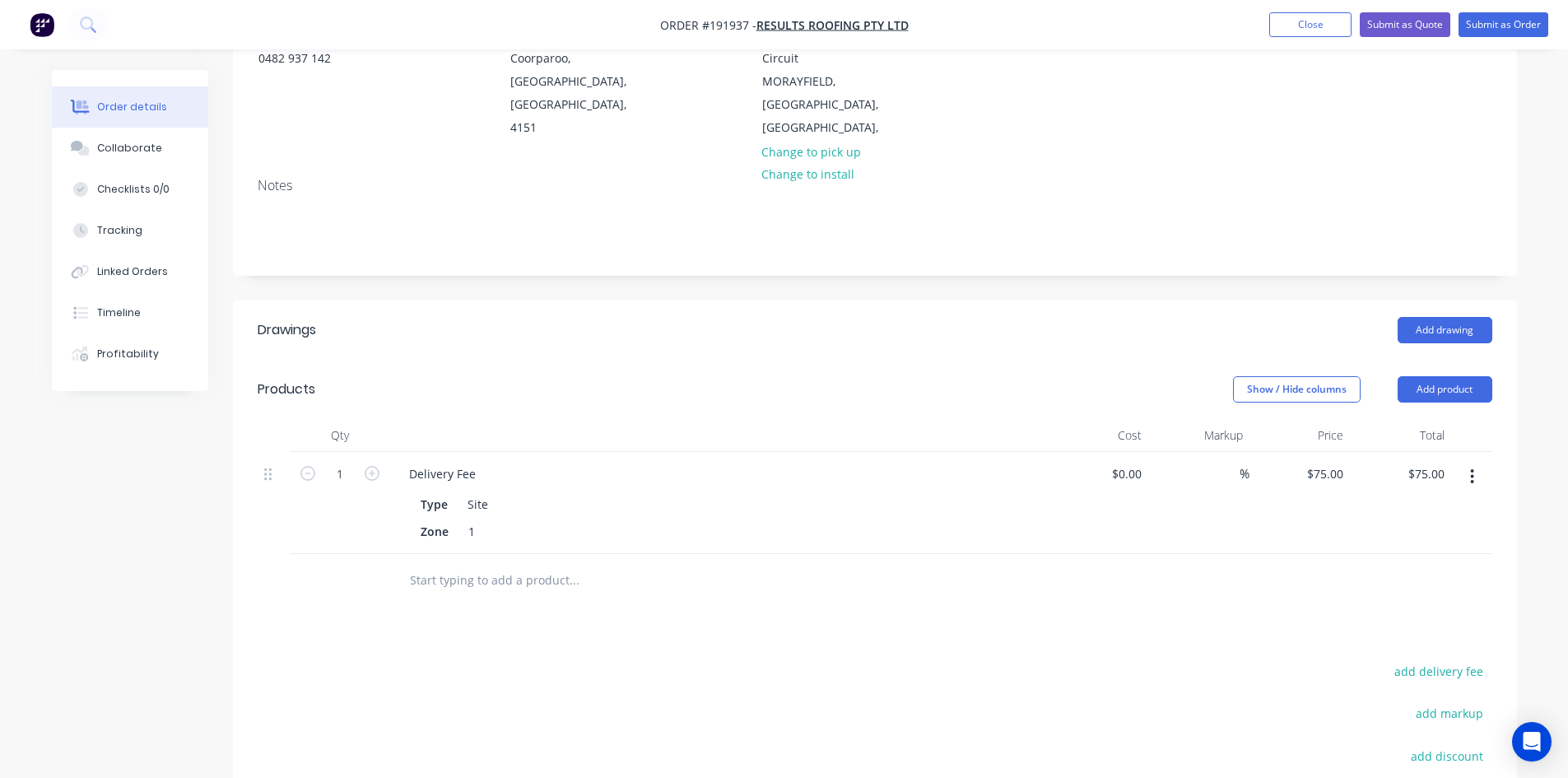
scroll to position [0, 0]
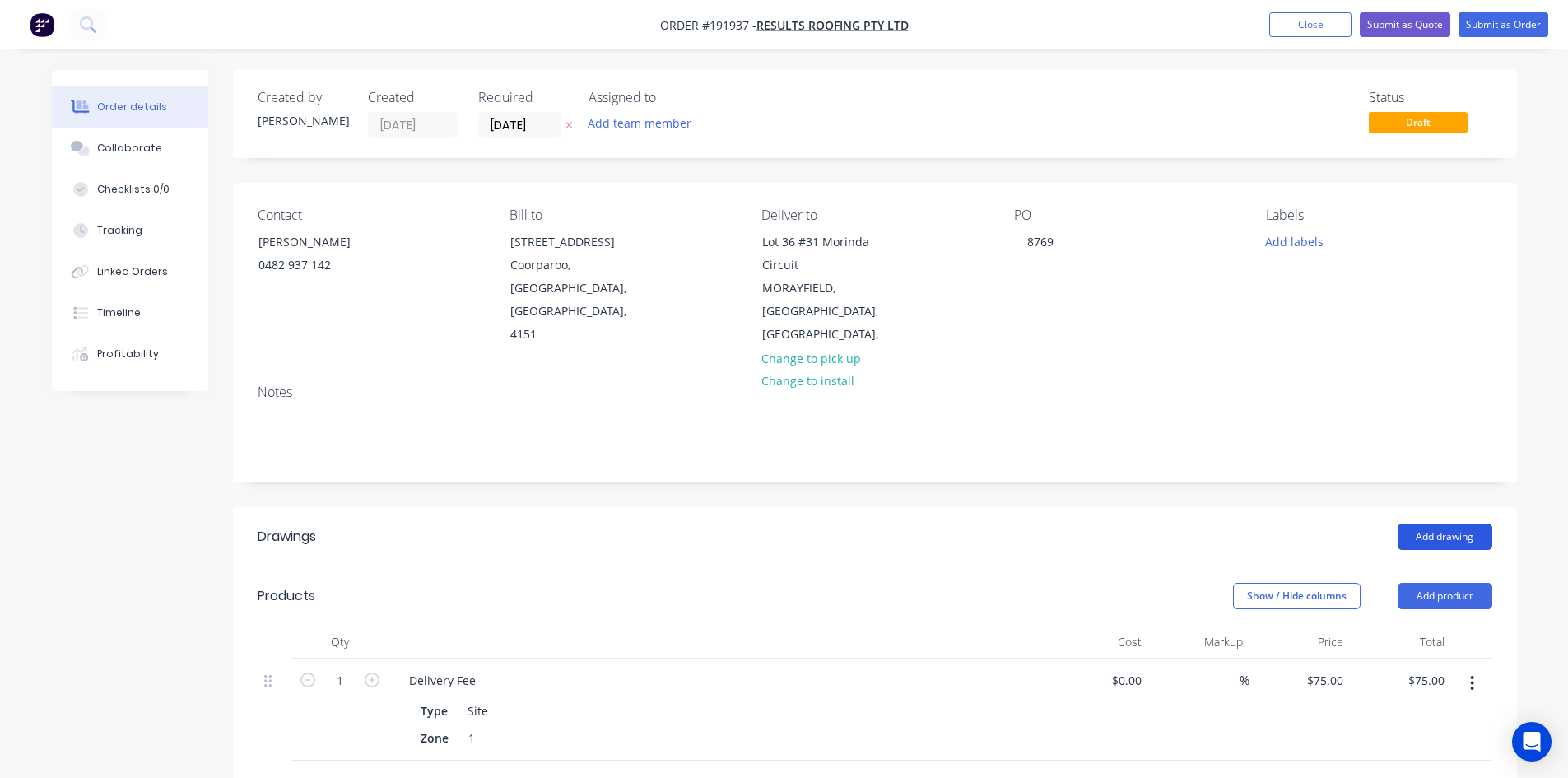
click at [1429, 524] on button "Add drawing" at bounding box center [1446, 537] width 95 height 27
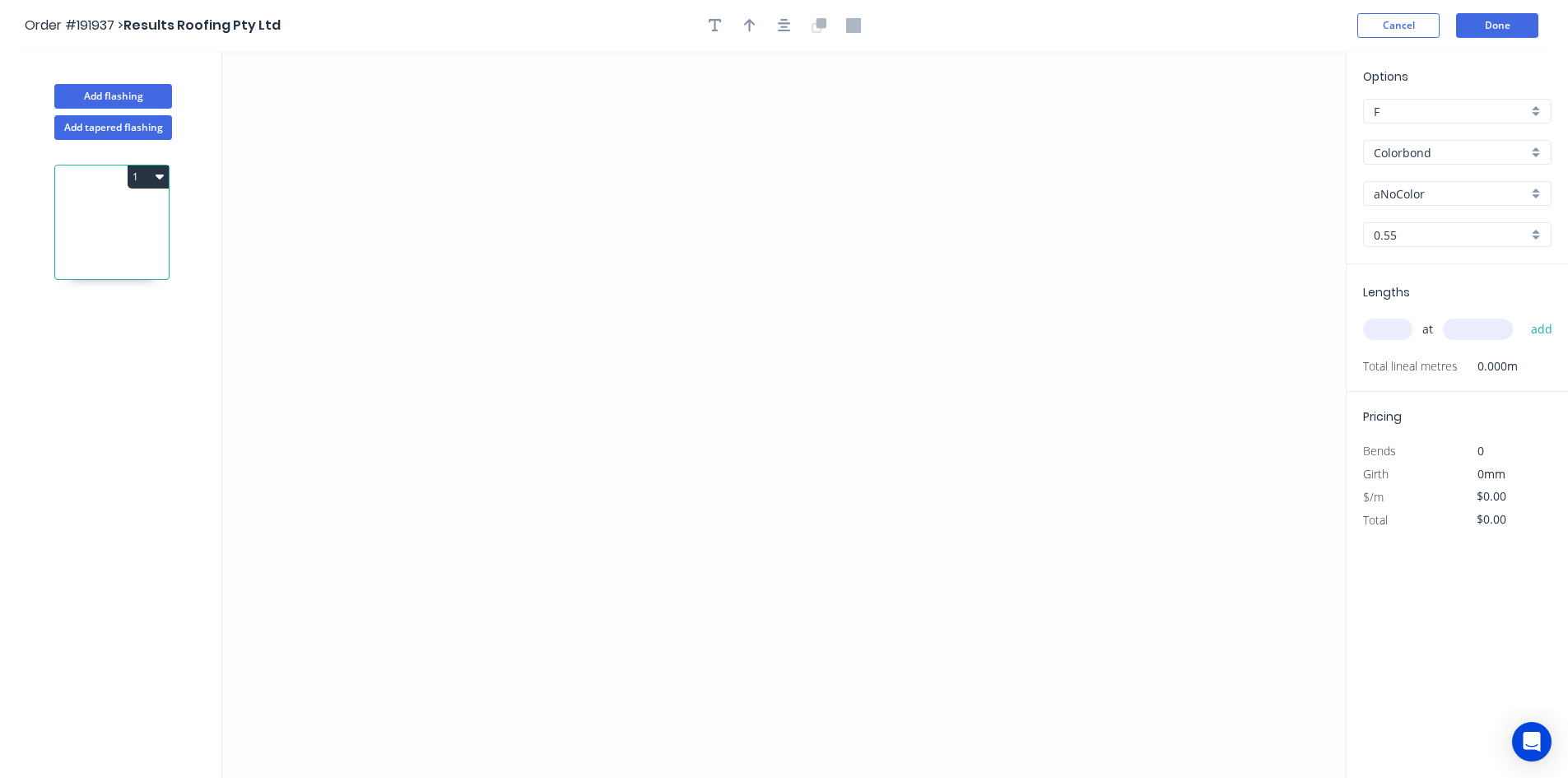
click at [1468, 201] on input "aNoColor" at bounding box center [1450, 194] width 154 height 17
click at [1456, 217] on div "Dover White" at bounding box center [1457, 225] width 187 height 28
type input "Dover White"
click at [1398, 325] on input "text" at bounding box center [1388, 329] width 49 height 22
type input "1"
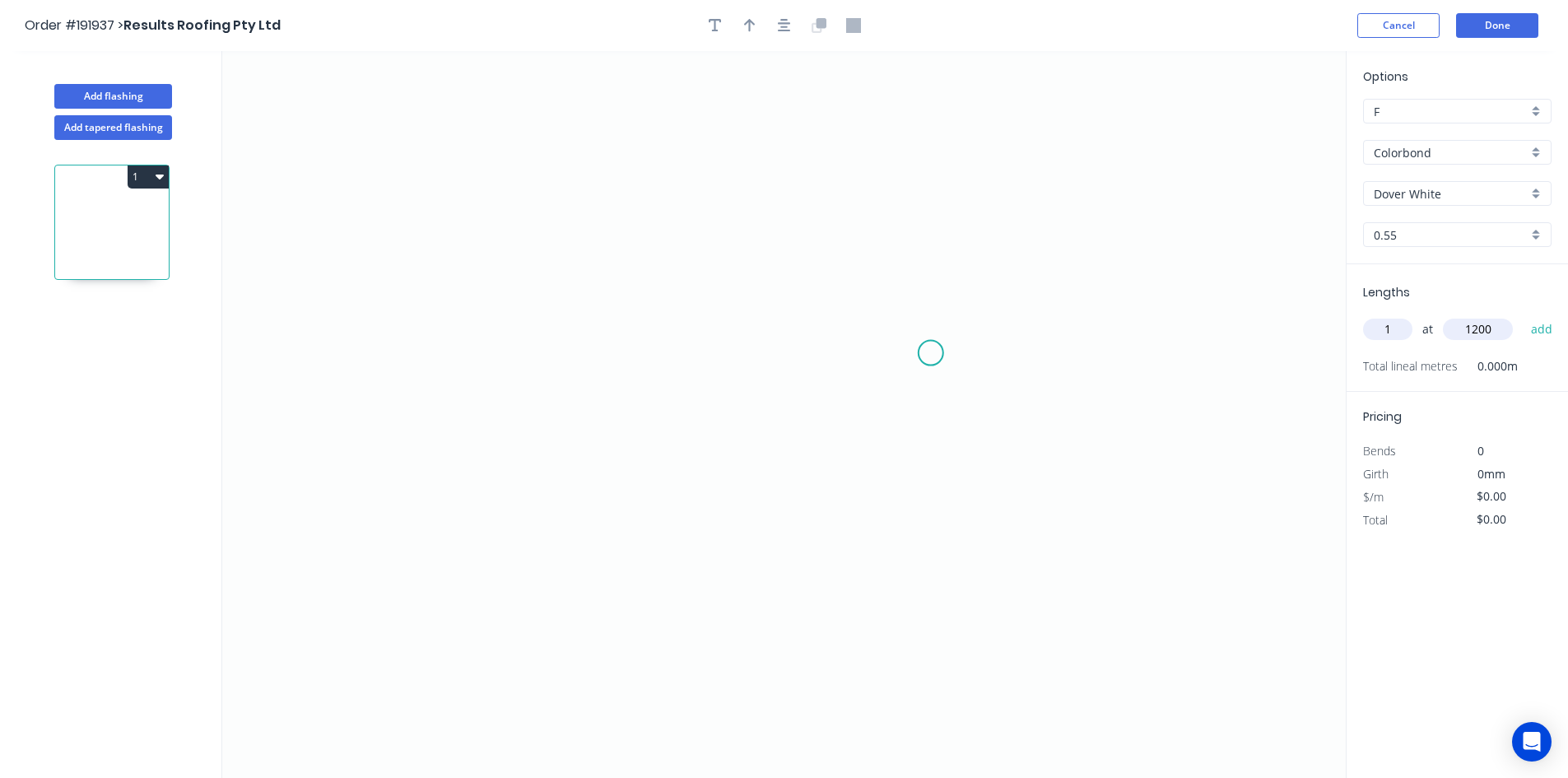
type input "1200"
click at [1522, 315] on button "add" at bounding box center [1541, 328] width 39 height 28
click at [445, 151] on icon "0" at bounding box center [784, 415] width 1124 height 727
click at [531, 233] on icon at bounding box center [488, 194] width 85 height 85
click at [460, 305] on icon "0 ?" at bounding box center [784, 415] width 1124 height 727
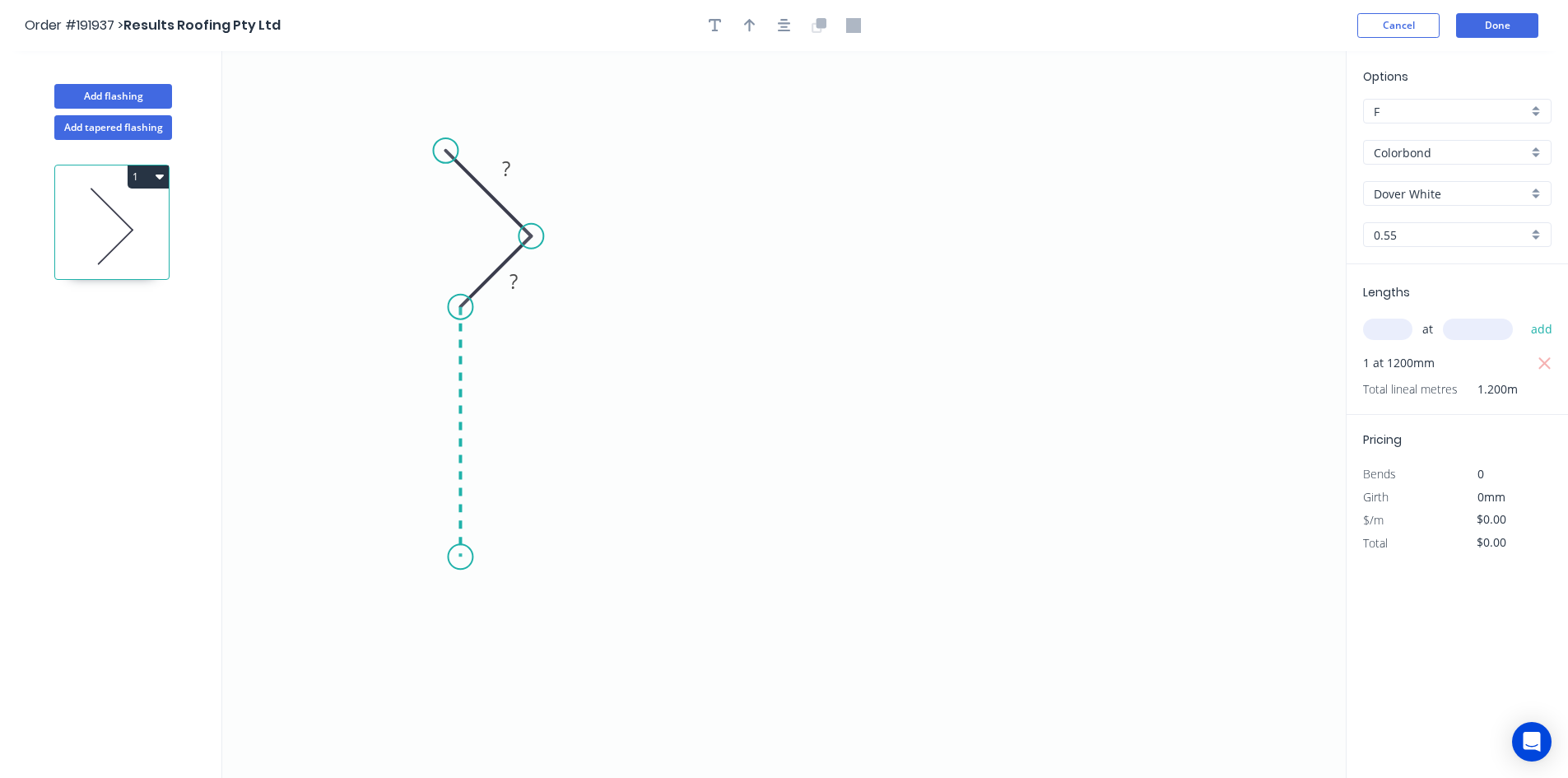
click at [440, 557] on icon "0 ? ?" at bounding box center [784, 415] width 1124 height 727
click at [886, 574] on icon "0 ? ? ?" at bounding box center [784, 415] width 1124 height 727
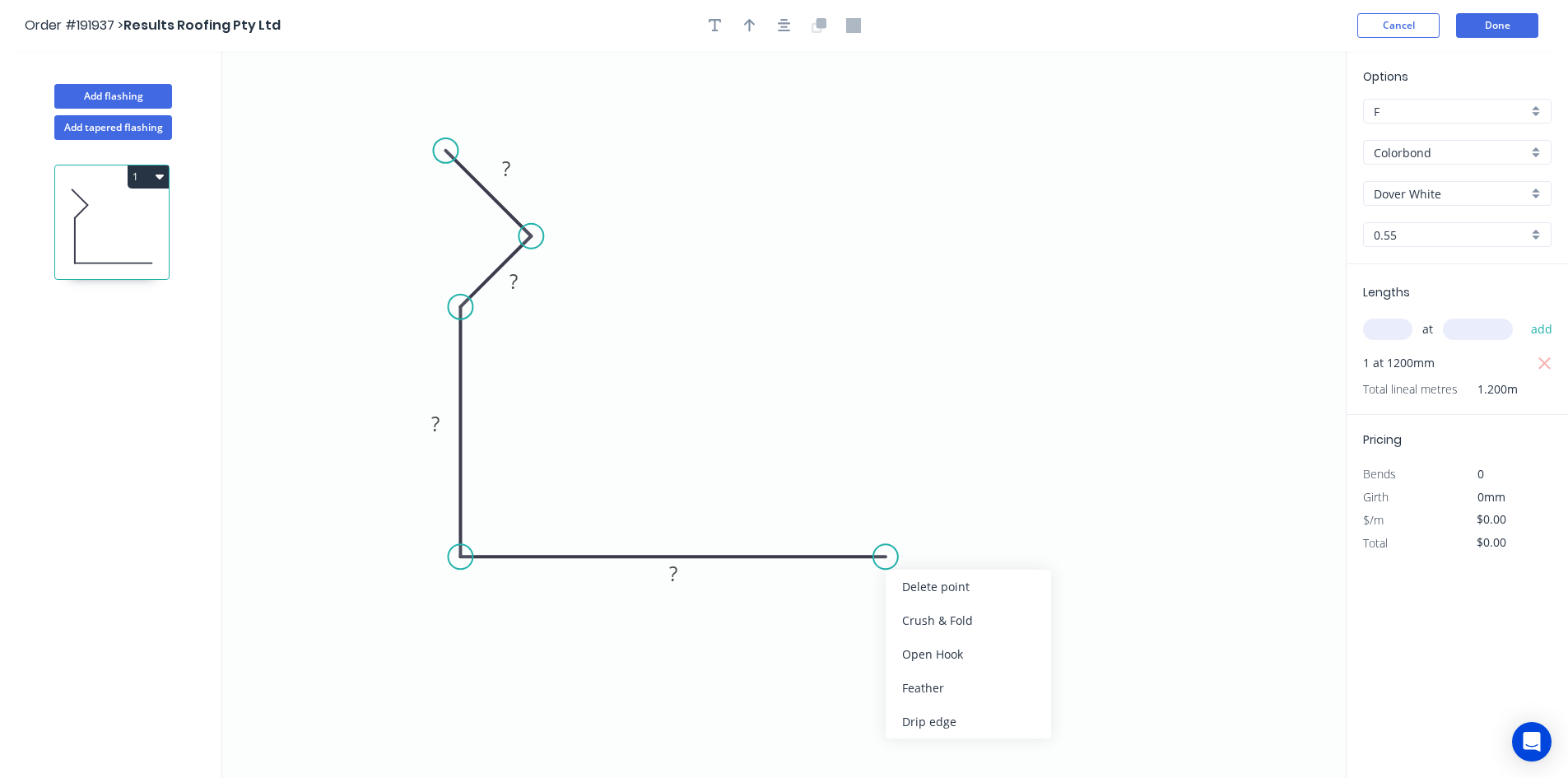
click at [919, 673] on div "Feather" at bounding box center [968, 688] width 165 height 34
click at [889, 584] on rect at bounding box center [865, 584] width 65 height 34
click at [887, 584] on rect at bounding box center [865, 584] width 65 height 34
click at [885, 585] on tspan "15" at bounding box center [874, 584] width 23 height 28
type input "$10.09"
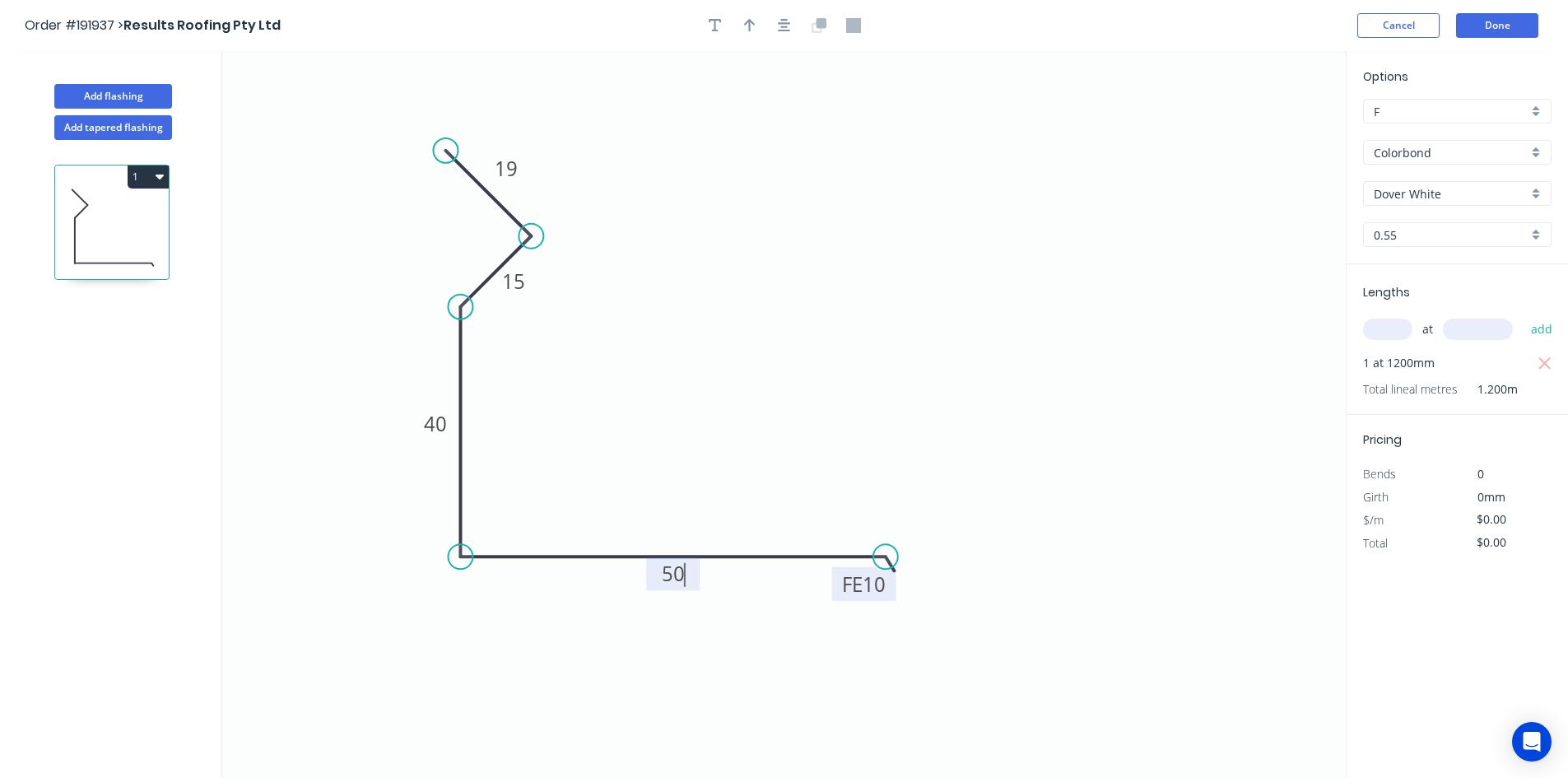
type input "$12.11"
click at [801, 19] on div at bounding box center [784, 26] width 173 height 25
click at [793, 25] on button "button" at bounding box center [784, 26] width 25 height 25
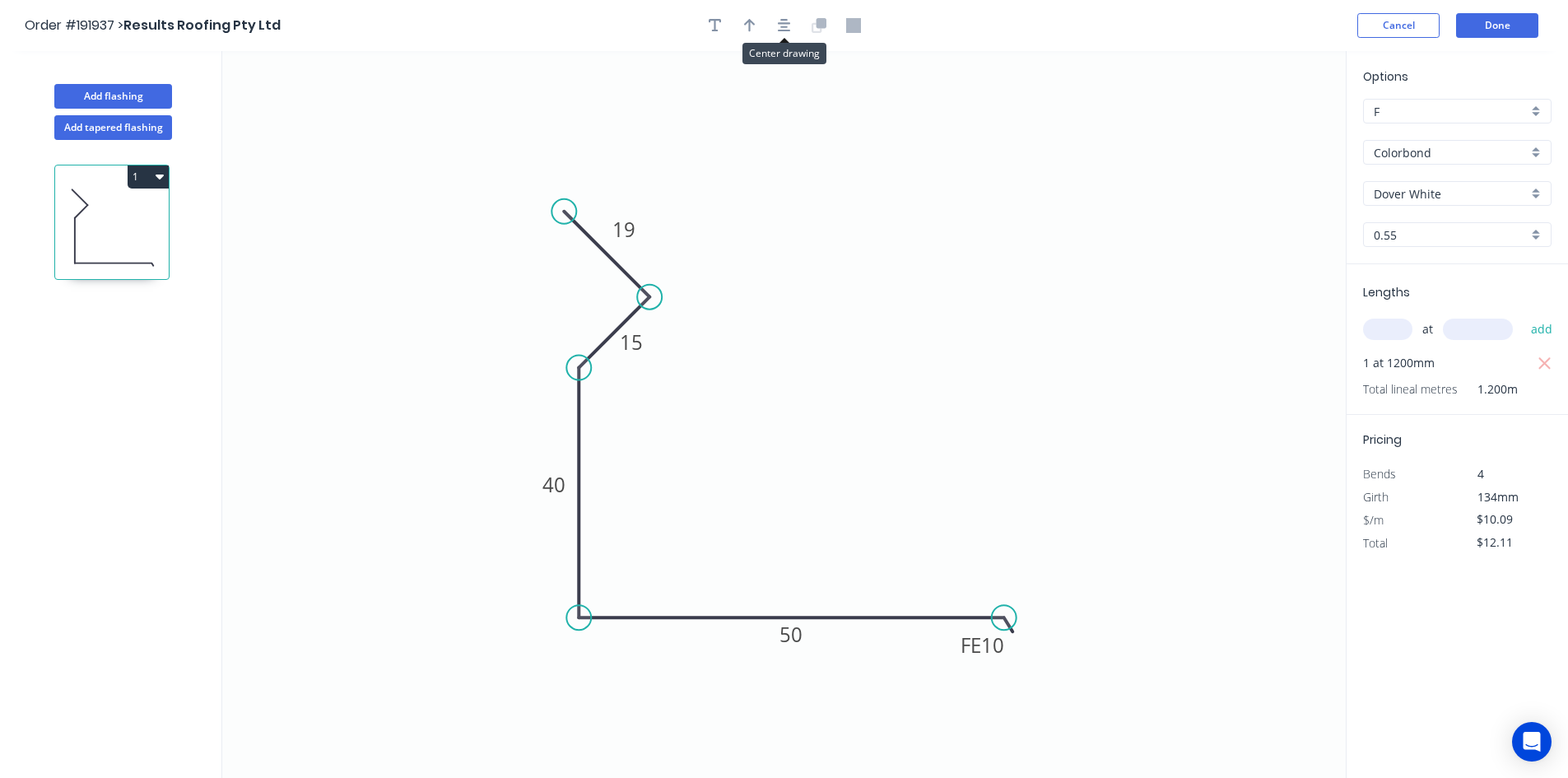
drag, startPoint x: 772, startPoint y: 28, endPoint x: 764, endPoint y: 27, distance: 8.1
click at [770, 28] on div at bounding box center [784, 26] width 173 height 25
click at [761, 26] on button "button" at bounding box center [750, 26] width 25 height 25
click at [1261, 124] on icon at bounding box center [1263, 115] width 15 height 53
drag, startPoint x: 1261, startPoint y: 124, endPoint x: 1136, endPoint y: 228, distance: 162.6
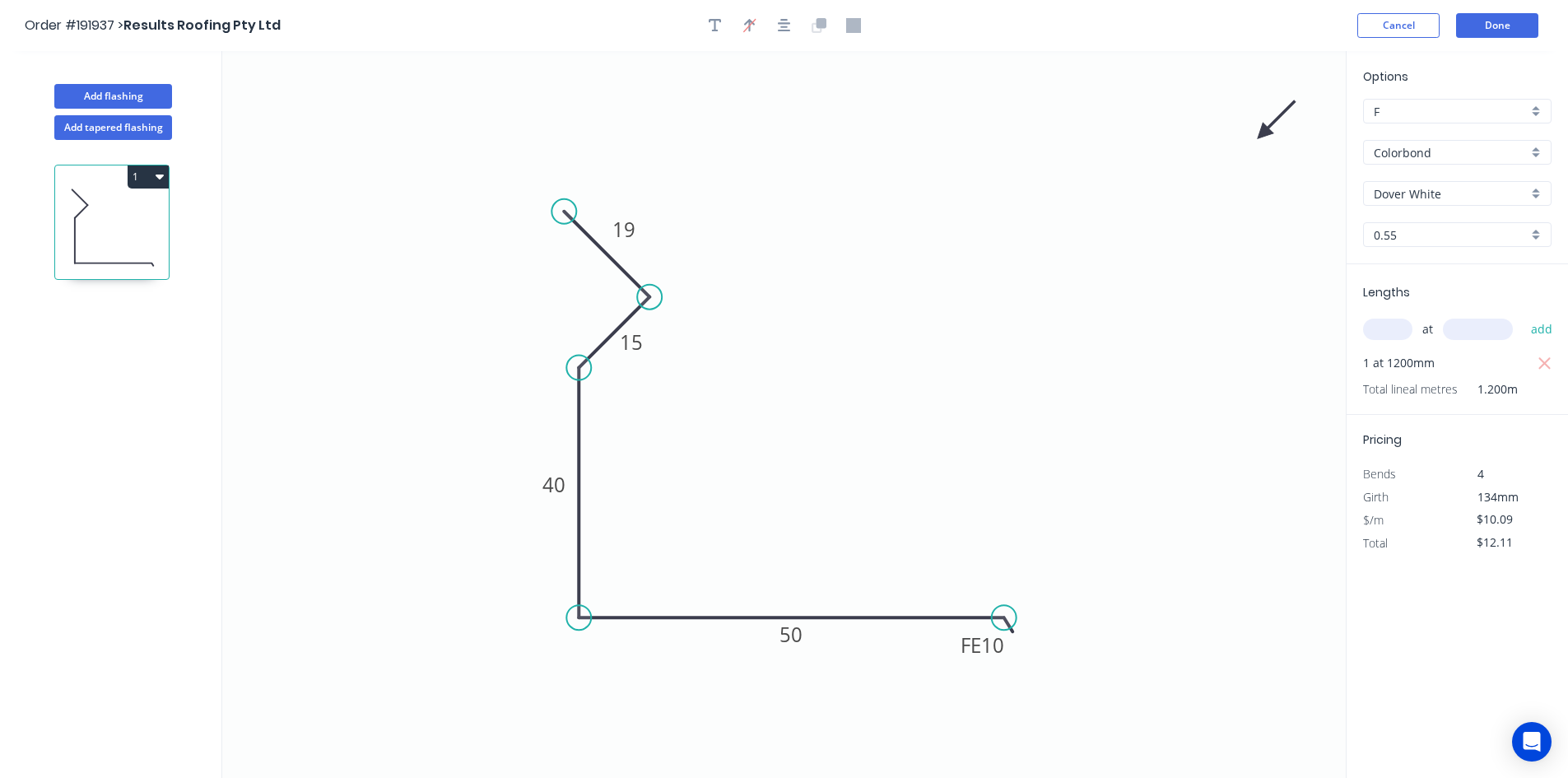
click at [1136, 228] on icon "0 19 15 40 FE 10 50" at bounding box center [784, 415] width 1124 height 727
drag, startPoint x: 1268, startPoint y: 127, endPoint x: 852, endPoint y: 371, distance: 482.3
click at [852, 371] on icon at bounding box center [865, 357] width 47 height 47
drag, startPoint x: 1306, startPoint y: 256, endPoint x: 1330, endPoint y: 265, distance: 25.6
click at [142, 96] on button "Add flashing" at bounding box center [113, 96] width 118 height 25
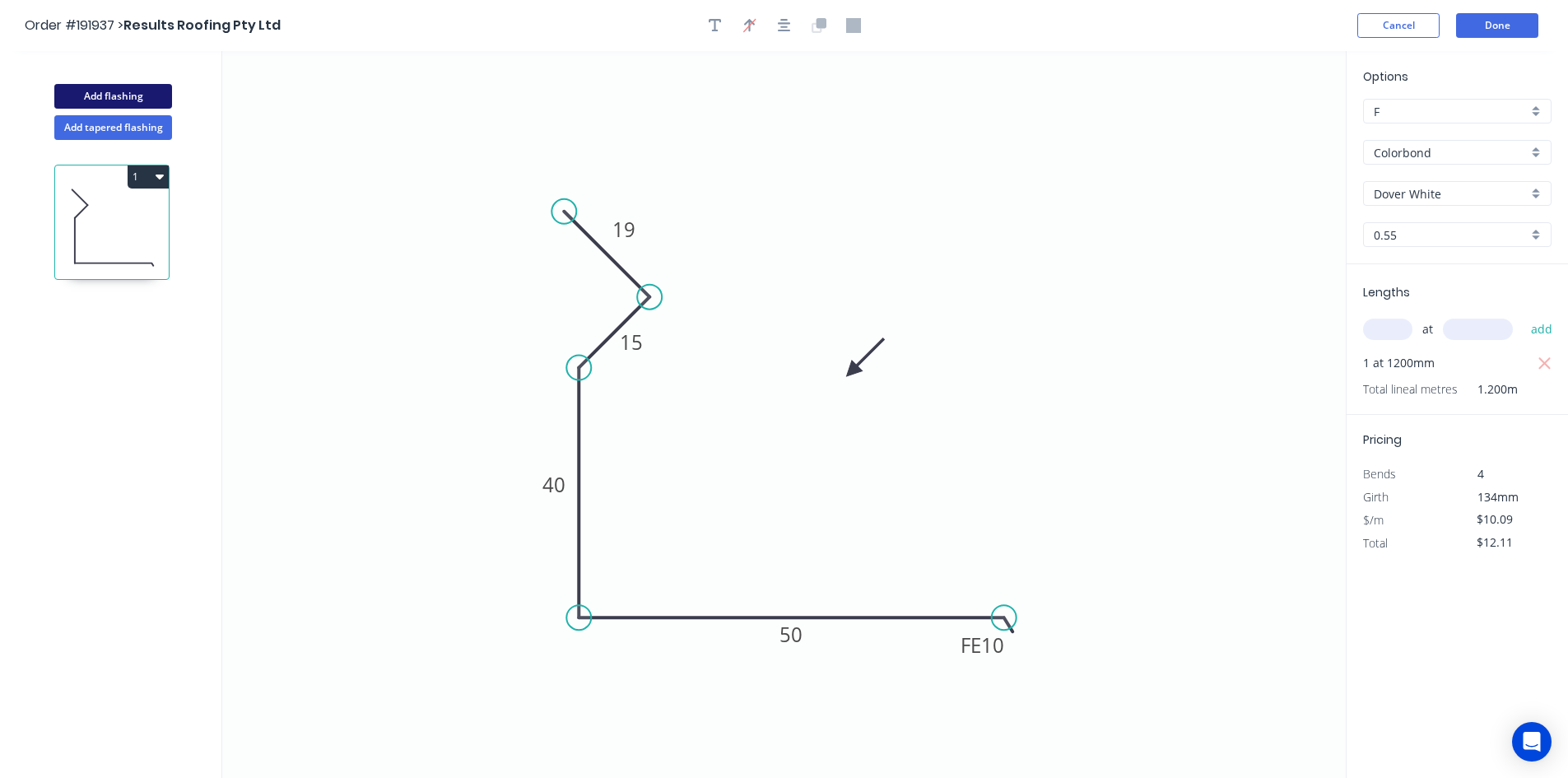
type input "$0.00"
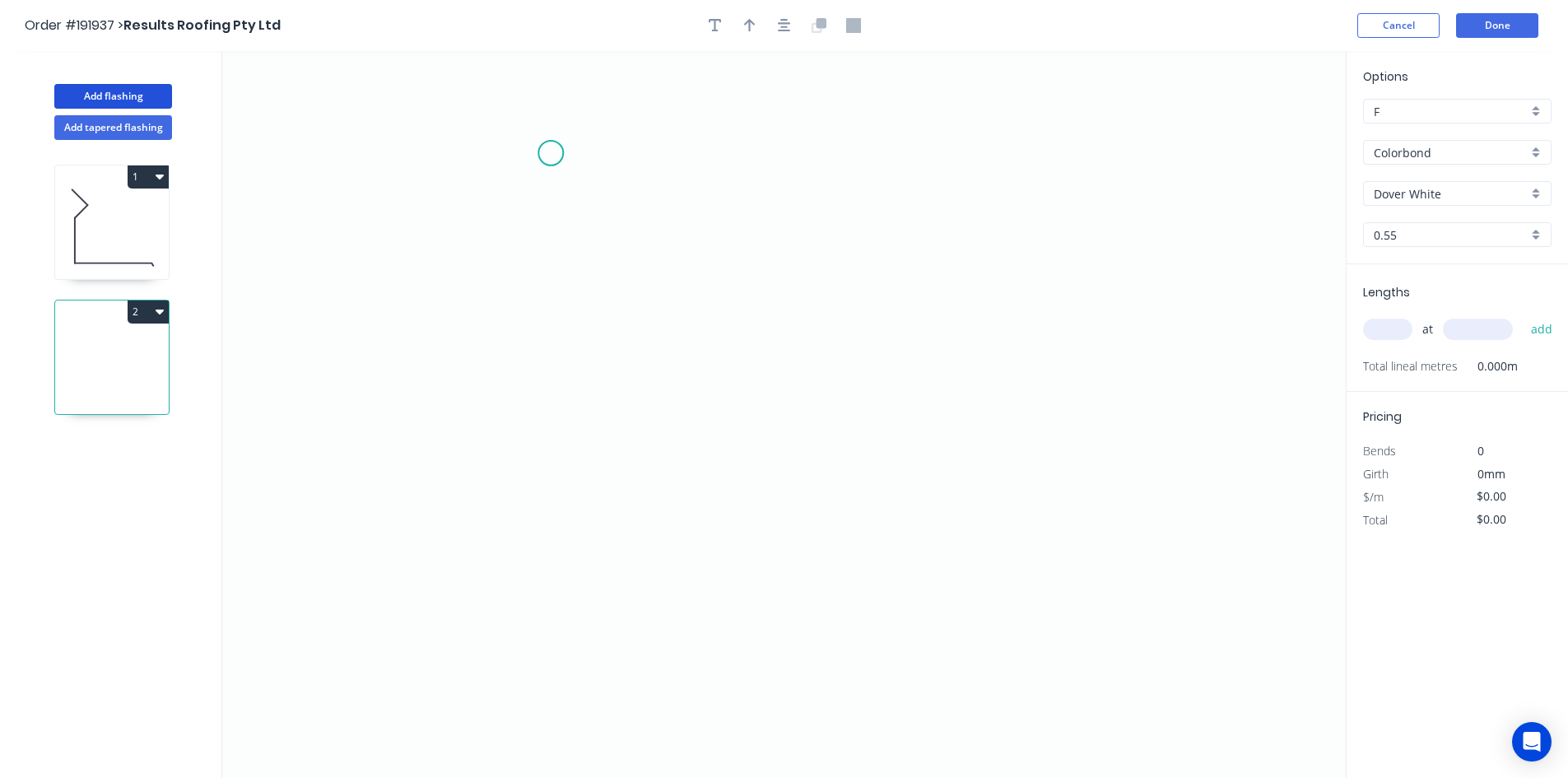
click at [551, 153] on icon "0" at bounding box center [784, 415] width 1124 height 727
click at [822, 151] on icon "0" at bounding box center [784, 415] width 1124 height 727
click at [821, 481] on icon "0 ?" at bounding box center [784, 415] width 1124 height 727
click at [759, 420] on icon "0 ? ?" at bounding box center [784, 415] width 1124 height 727
click at [759, 420] on circle at bounding box center [759, 418] width 25 height 25
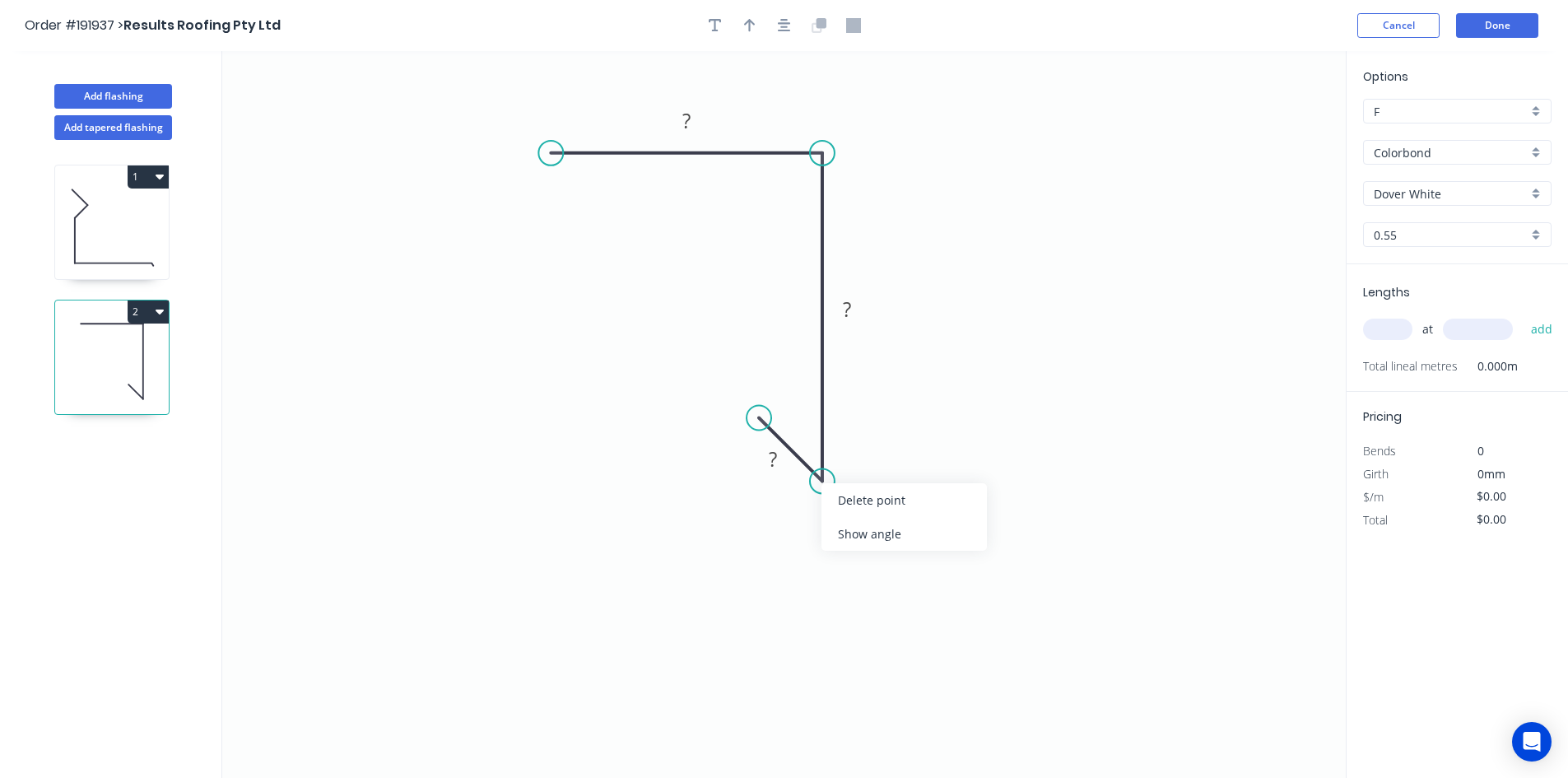
drag, startPoint x: 840, startPoint y: 513, endPoint x: 840, endPoint y: 523, distance: 10.0
click at [840, 523] on div "Delete point Show angle" at bounding box center [904, 516] width 165 height 67
click at [841, 535] on div "Show angle" at bounding box center [906, 539] width 165 height 34
click at [802, 428] on tspan "?" at bounding box center [803, 441] width 9 height 28
drag, startPoint x: 784, startPoint y: 432, endPoint x: 774, endPoint y: 390, distance: 43.2
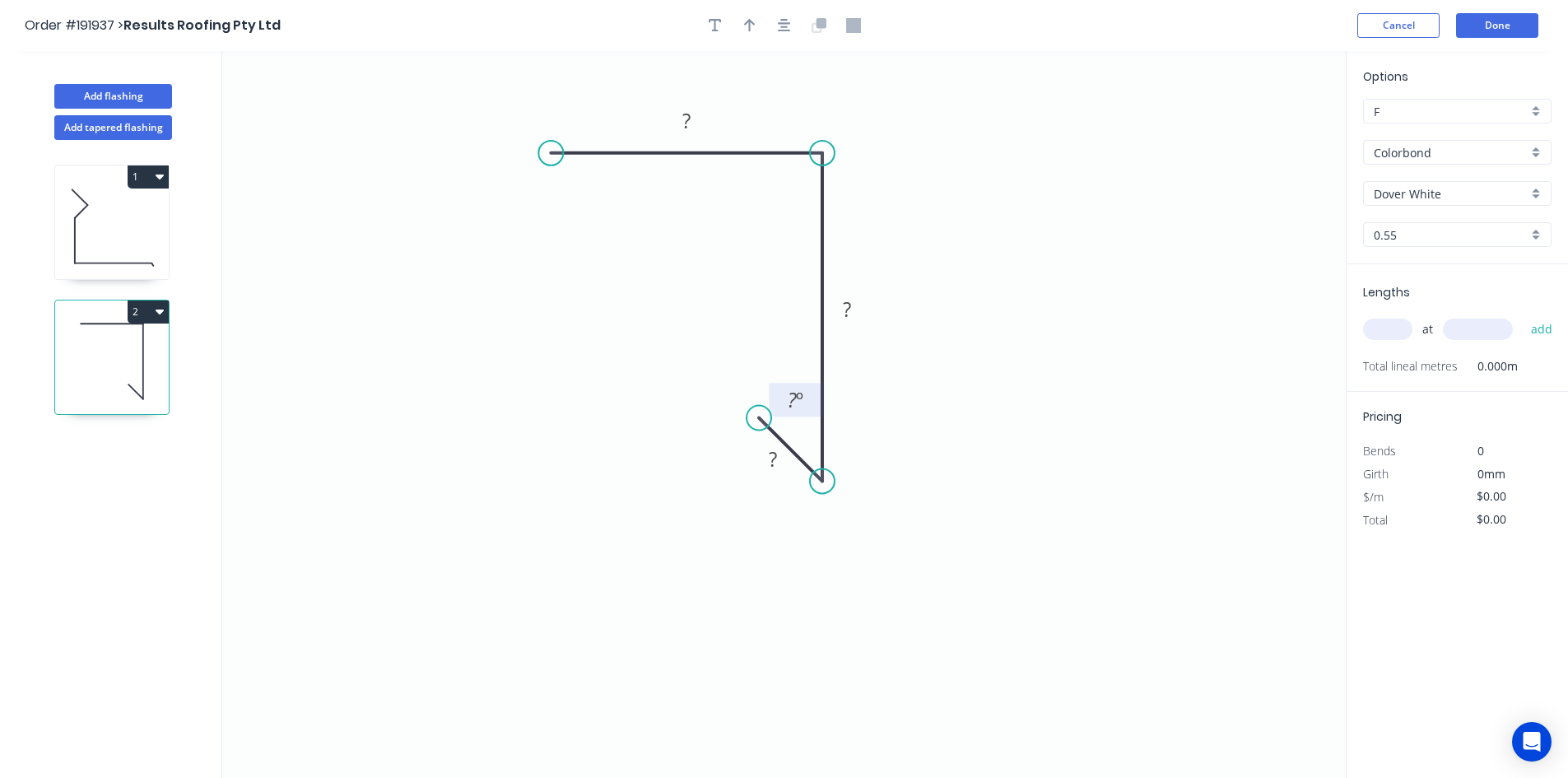
click at [774, 390] on rect at bounding box center [795, 399] width 53 height 34
click at [784, 395] on rect at bounding box center [795, 400] width 33 height 23
click at [789, 398] on tspan "?" at bounding box center [793, 399] width 9 height 28
click at [847, 527] on div "Show angle" at bounding box center [904, 532] width 165 height 34
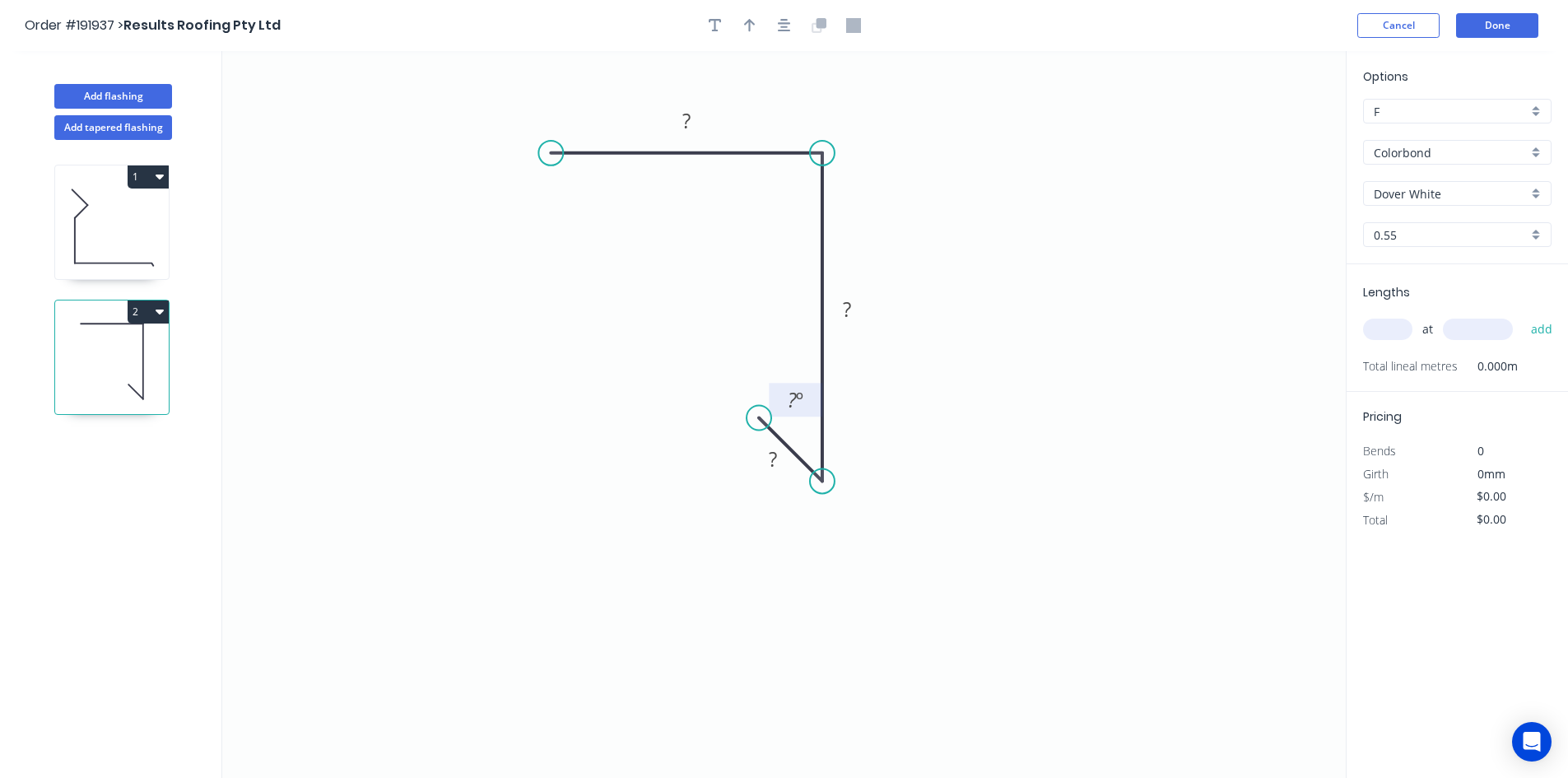
click at [802, 399] on tspan "º" at bounding box center [800, 399] width 8 height 28
click at [774, 448] on tspan "?" at bounding box center [773, 458] width 9 height 28
type input "$8.47"
click at [1388, 313] on div "at add" at bounding box center [1459, 328] width 192 height 45
click at [1391, 322] on input "text" at bounding box center [1388, 329] width 49 height 22
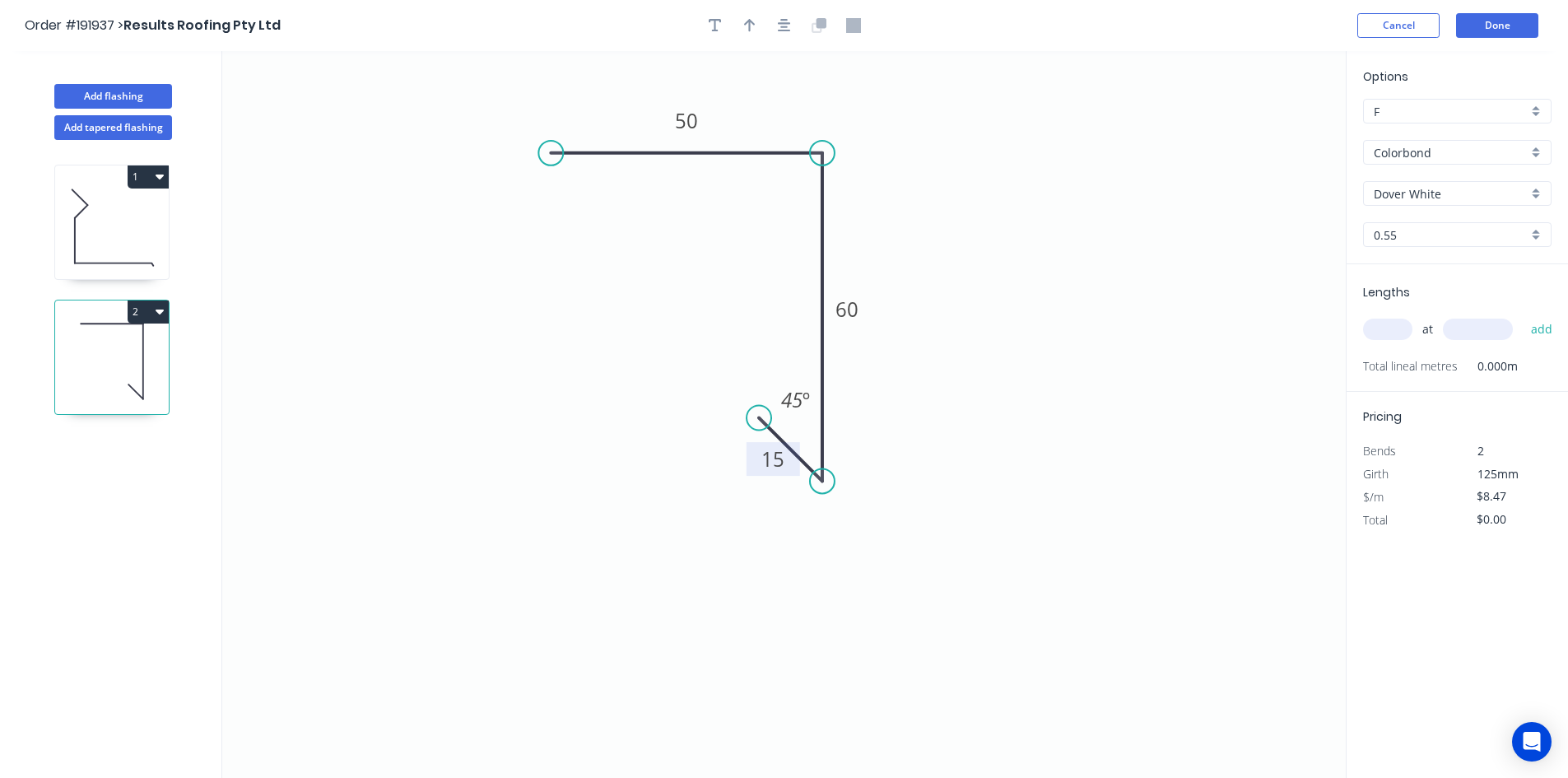
click at [1392, 324] on input "text" at bounding box center [1388, 329] width 49 height 22
type input "2"
type input "1500"
click at [1522, 315] on button "add" at bounding box center [1541, 328] width 39 height 28
type input "$25.41"
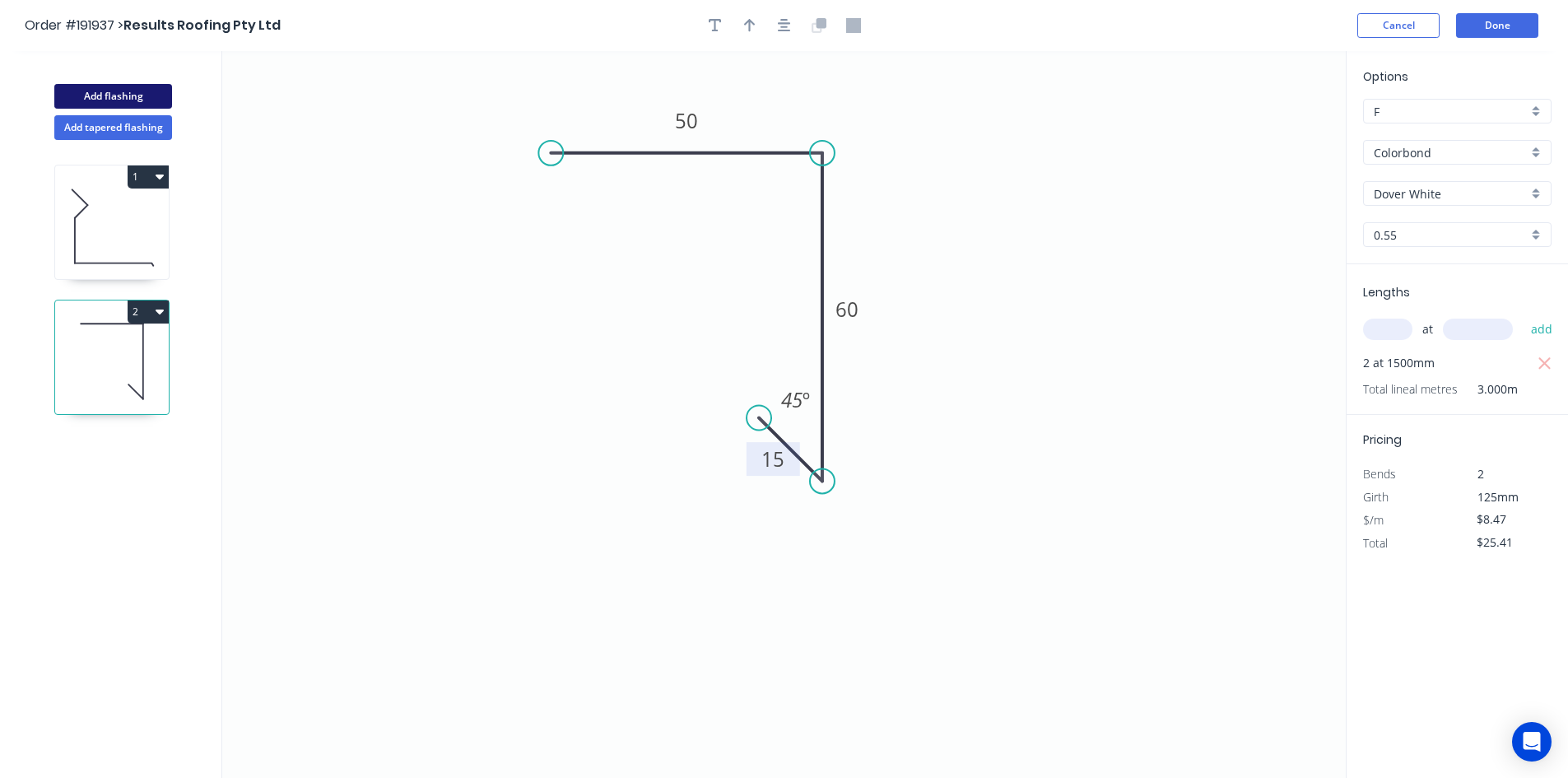
click at [140, 102] on button "Add flashing" at bounding box center [113, 96] width 118 height 25
type input "$0.00"
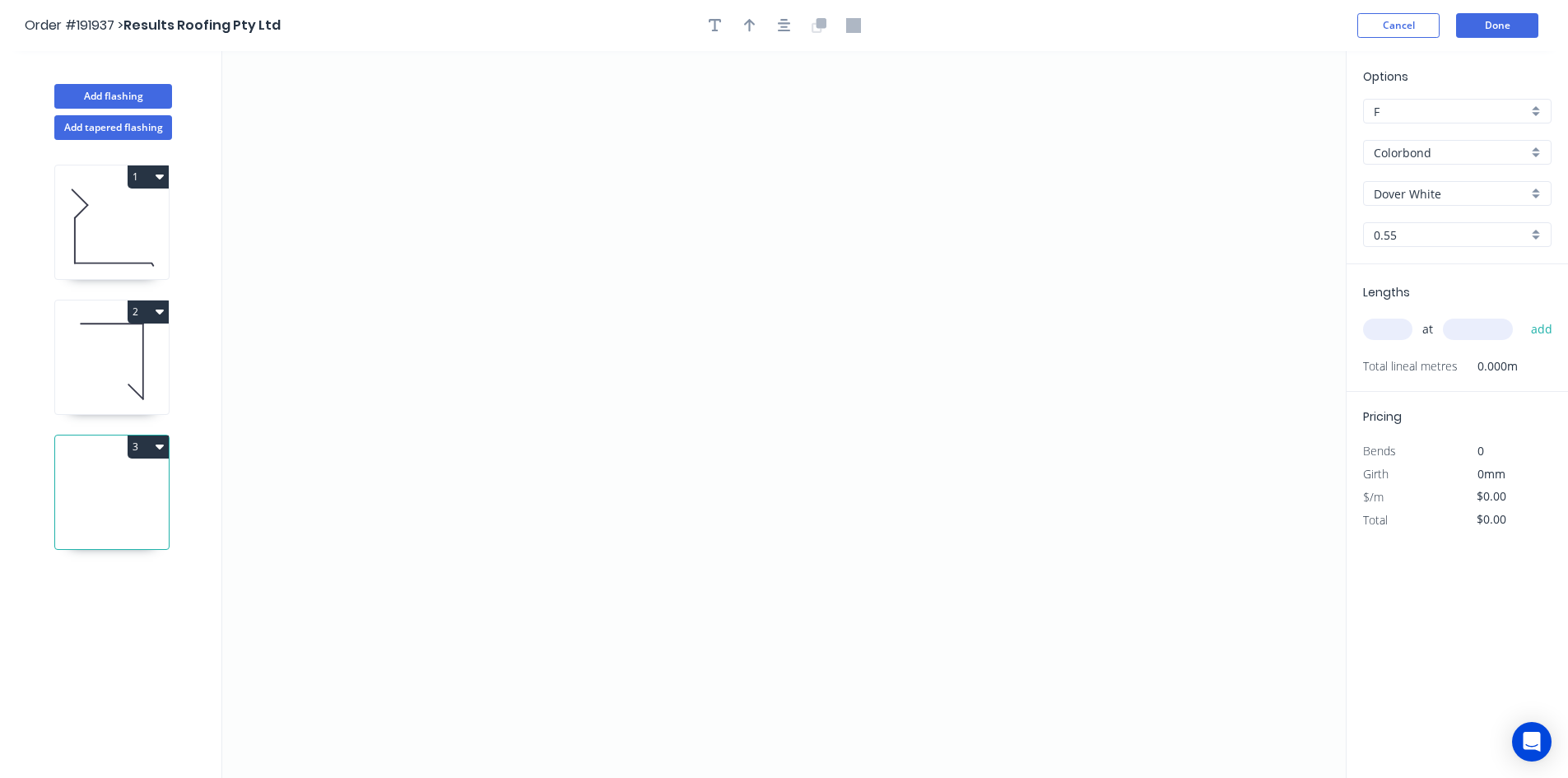
click at [115, 228] on icon at bounding box center [112, 226] width 114 height 105
type input "$10.09"
type input "$12.11"
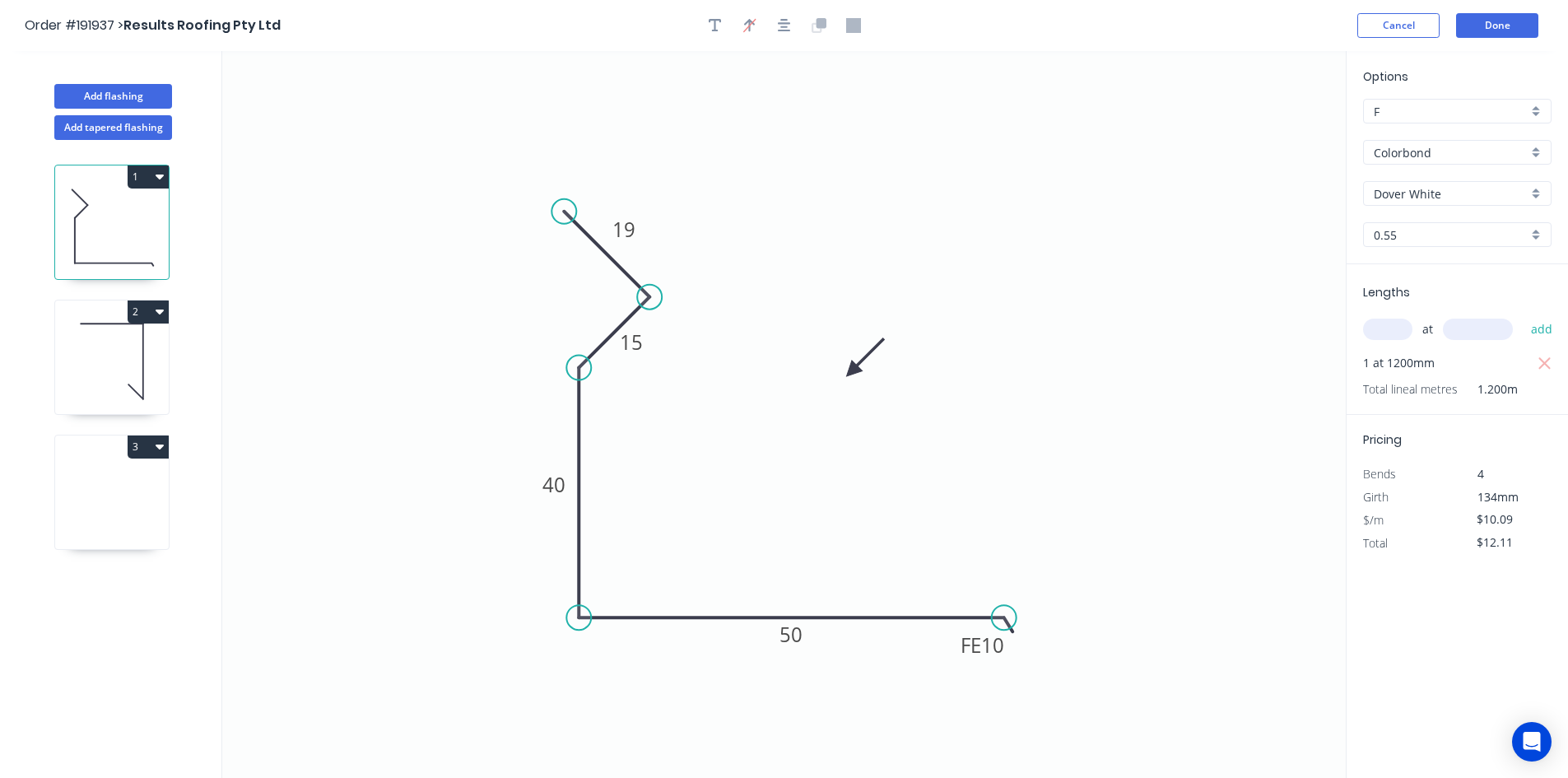
click at [113, 511] on icon at bounding box center [112, 495] width 114 height 105
type input "$0.00"
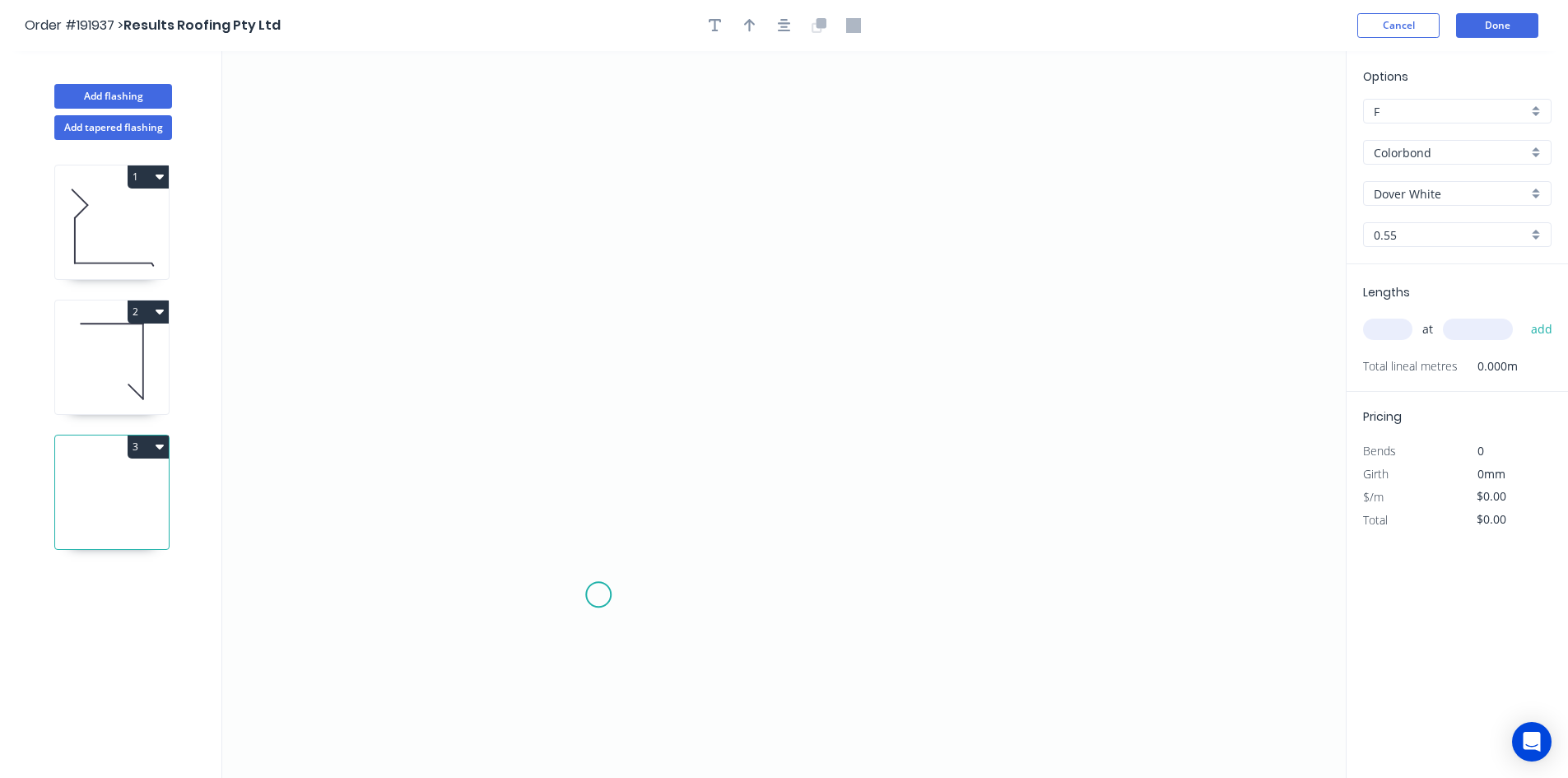
click at [596, 590] on icon "0" at bounding box center [784, 415] width 1124 height 727
click at [481, 476] on icon "0" at bounding box center [784, 415] width 1124 height 727
click at [577, 388] on icon "0 ?" at bounding box center [784, 415] width 1124 height 727
click at [597, 111] on icon "0 ? ?" at bounding box center [784, 415] width 1124 height 727
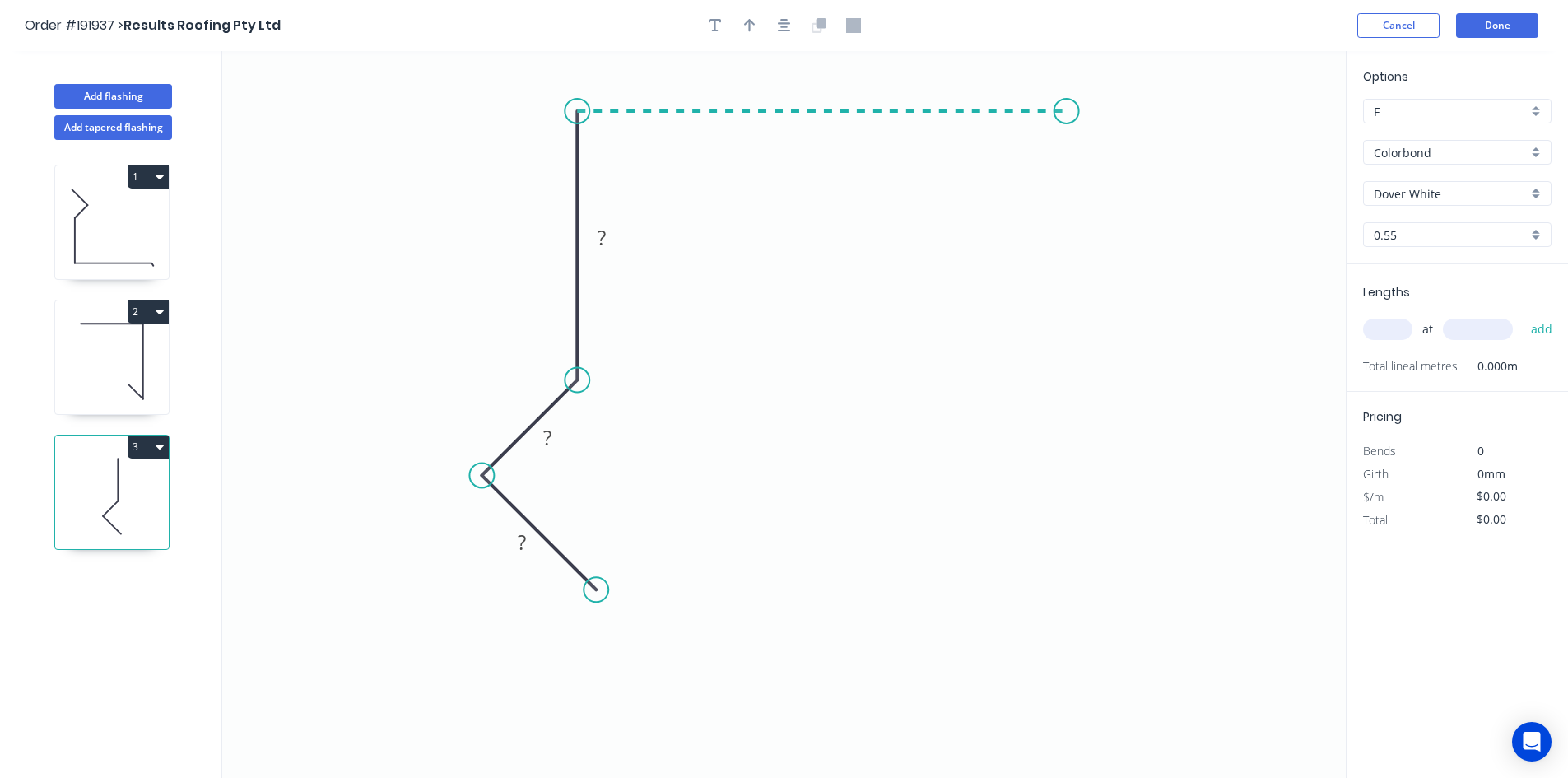
click at [1067, 100] on icon "0 ? ? ?" at bounding box center [784, 415] width 1124 height 727
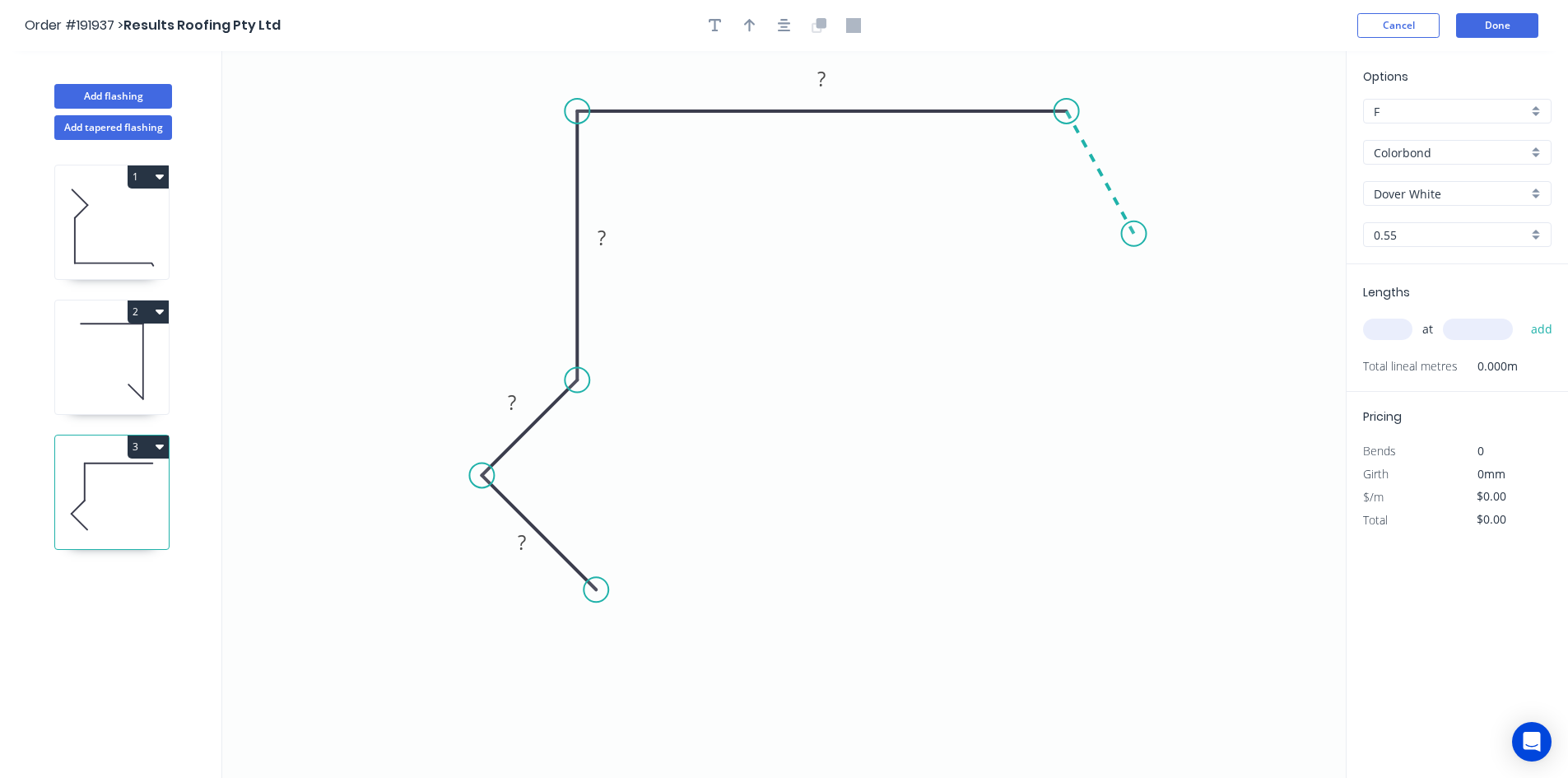
click at [1134, 233] on icon "0 ? ? ? ?" at bounding box center [784, 415] width 1124 height 727
click at [1134, 233] on circle at bounding box center [1134, 233] width 25 height 25
click at [525, 549] on tspan "?" at bounding box center [521, 542] width 9 height 28
type input "$16.32"
click at [1386, 338] on input "text" at bounding box center [1388, 329] width 49 height 22
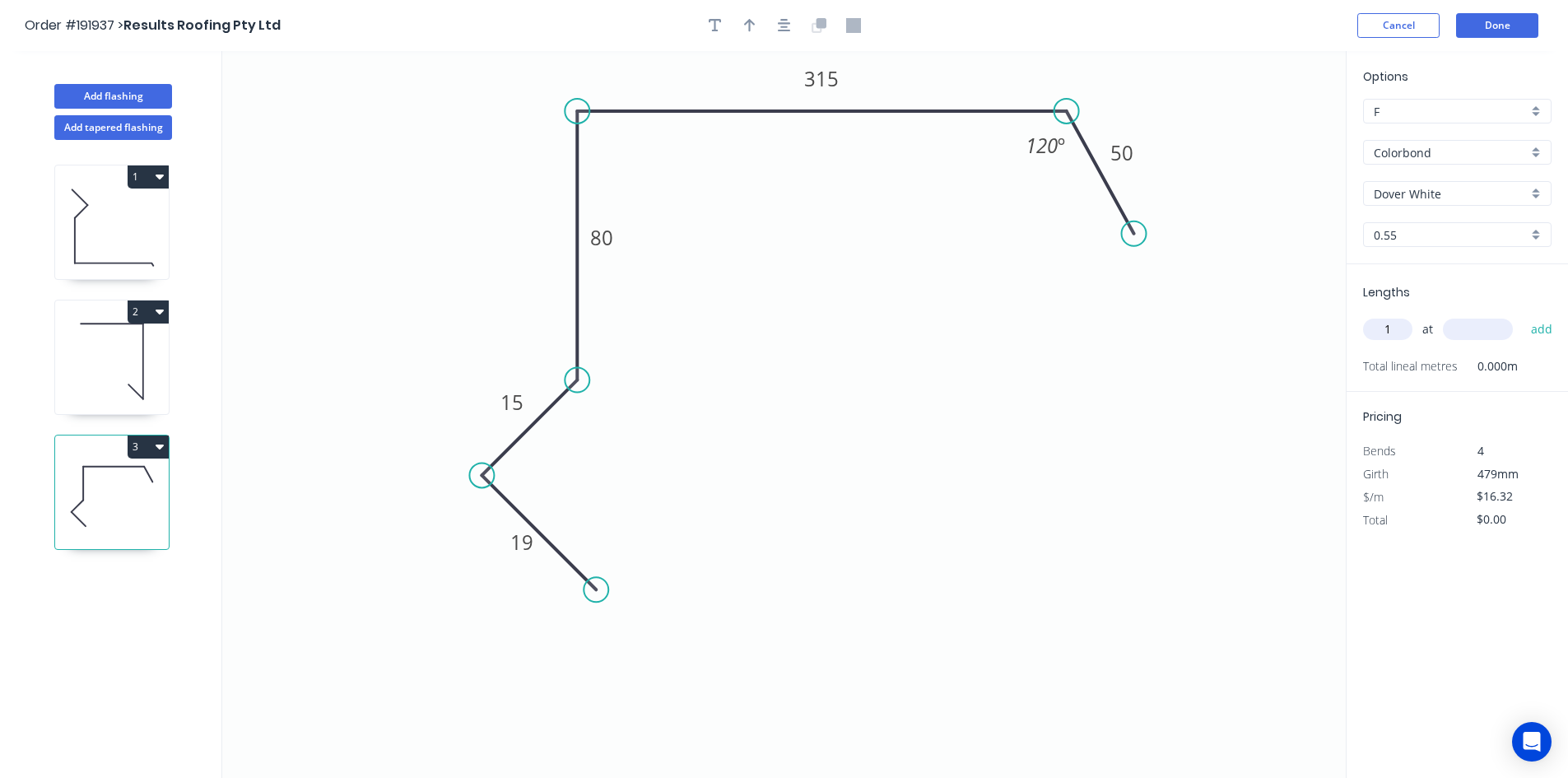
type input "1"
type input "1000"
click at [1522, 315] on button "add" at bounding box center [1541, 328] width 39 height 28
type input "$16.32"
click at [778, 30] on icon "button" at bounding box center [785, 26] width 13 height 15
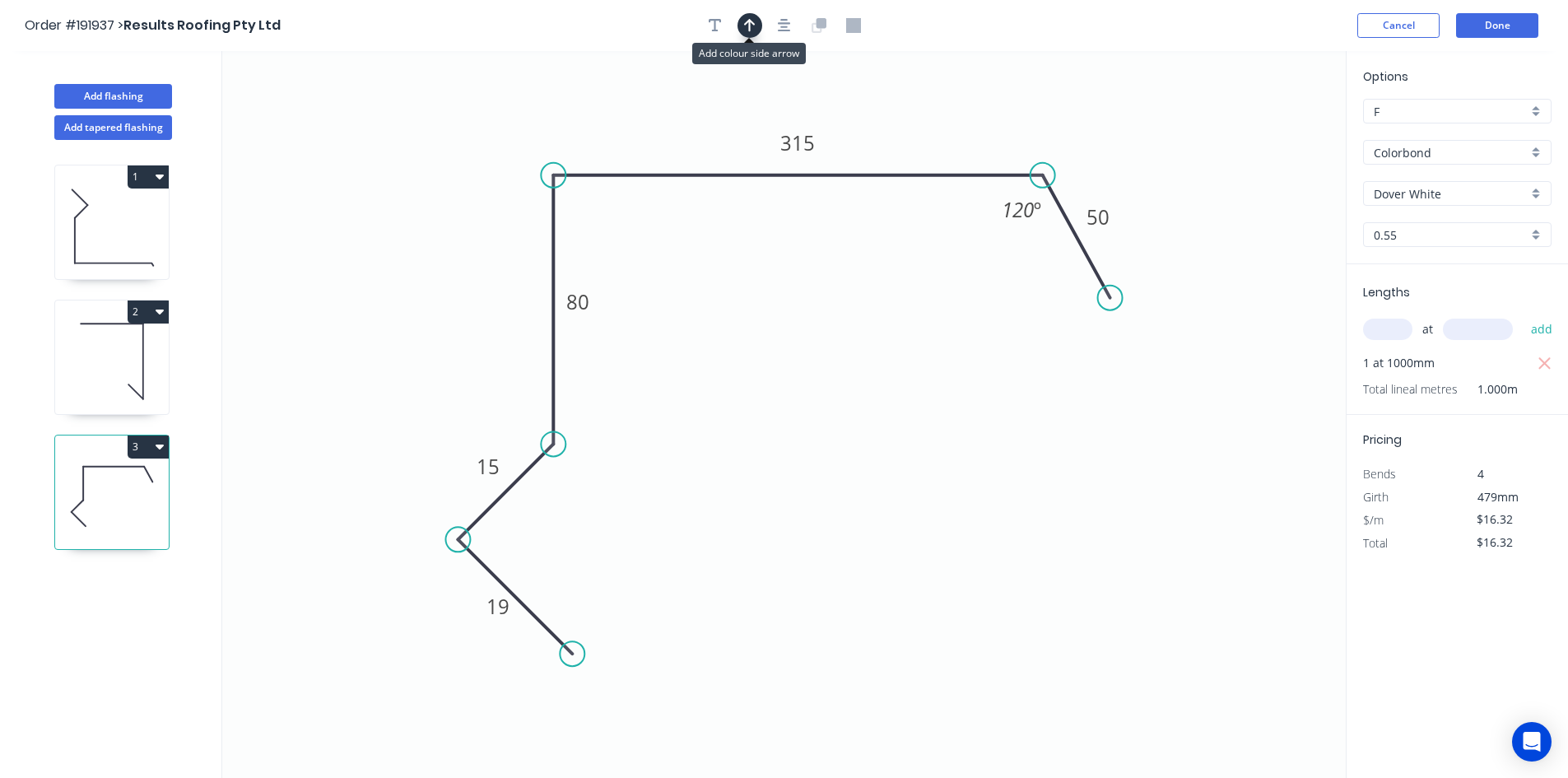
click at [753, 25] on icon "button" at bounding box center [750, 26] width 11 height 15
drag, startPoint x: 1270, startPoint y: 131, endPoint x: 1013, endPoint y: 125, distance: 257.1
click at [732, 187] on icon "0 19 15 80 315 50 120 º" at bounding box center [784, 415] width 1124 height 727
drag, startPoint x: 1263, startPoint y: 128, endPoint x: 495, endPoint y: 150, distance: 768.3
click at [495, 150] on icon at bounding box center [495, 131] width 15 height 53
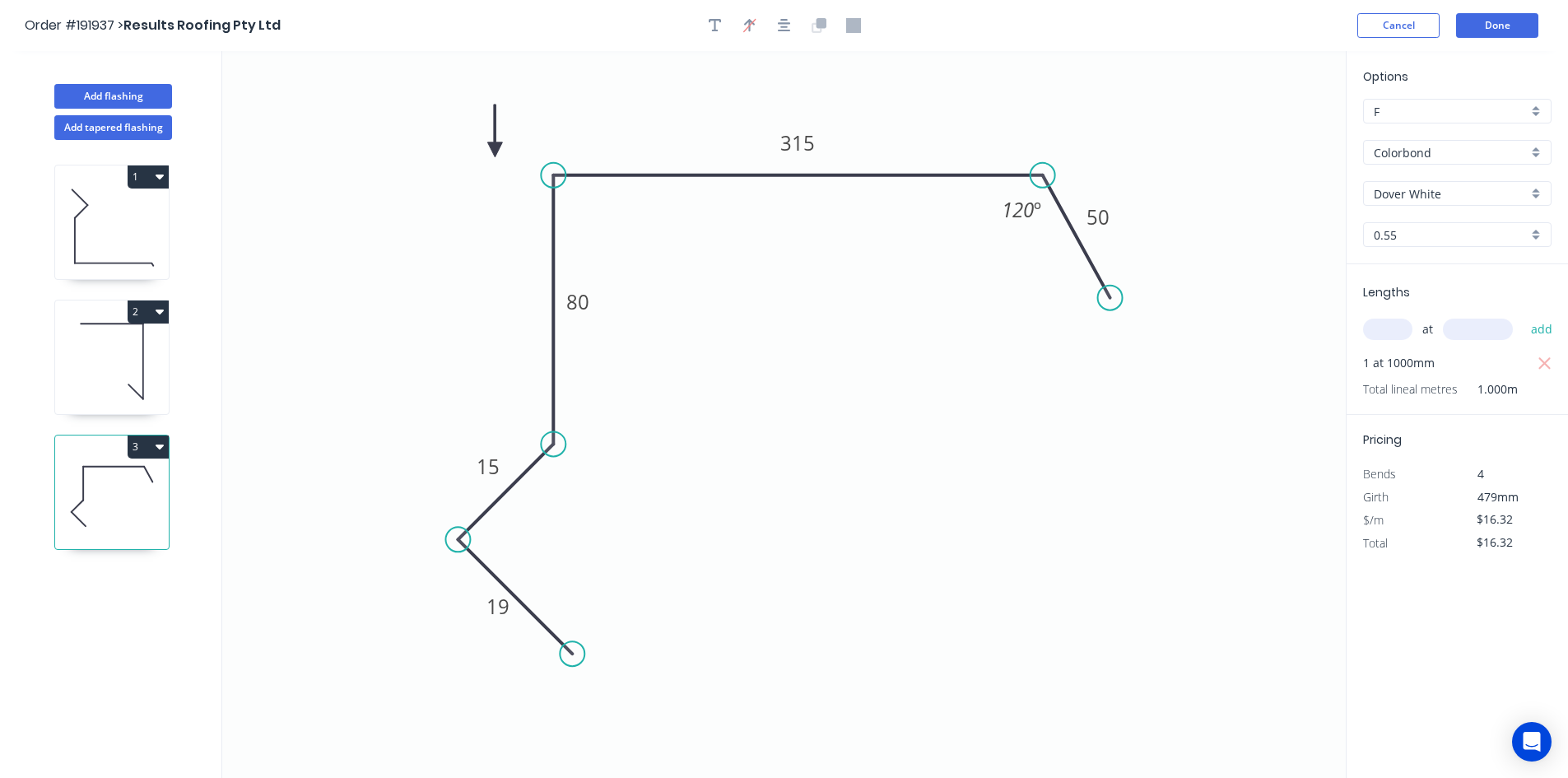
click at [495, 150] on icon at bounding box center [495, 131] width 15 height 53
click at [131, 369] on icon at bounding box center [112, 361] width 114 height 105
type input "$8.47"
type input "$25.41"
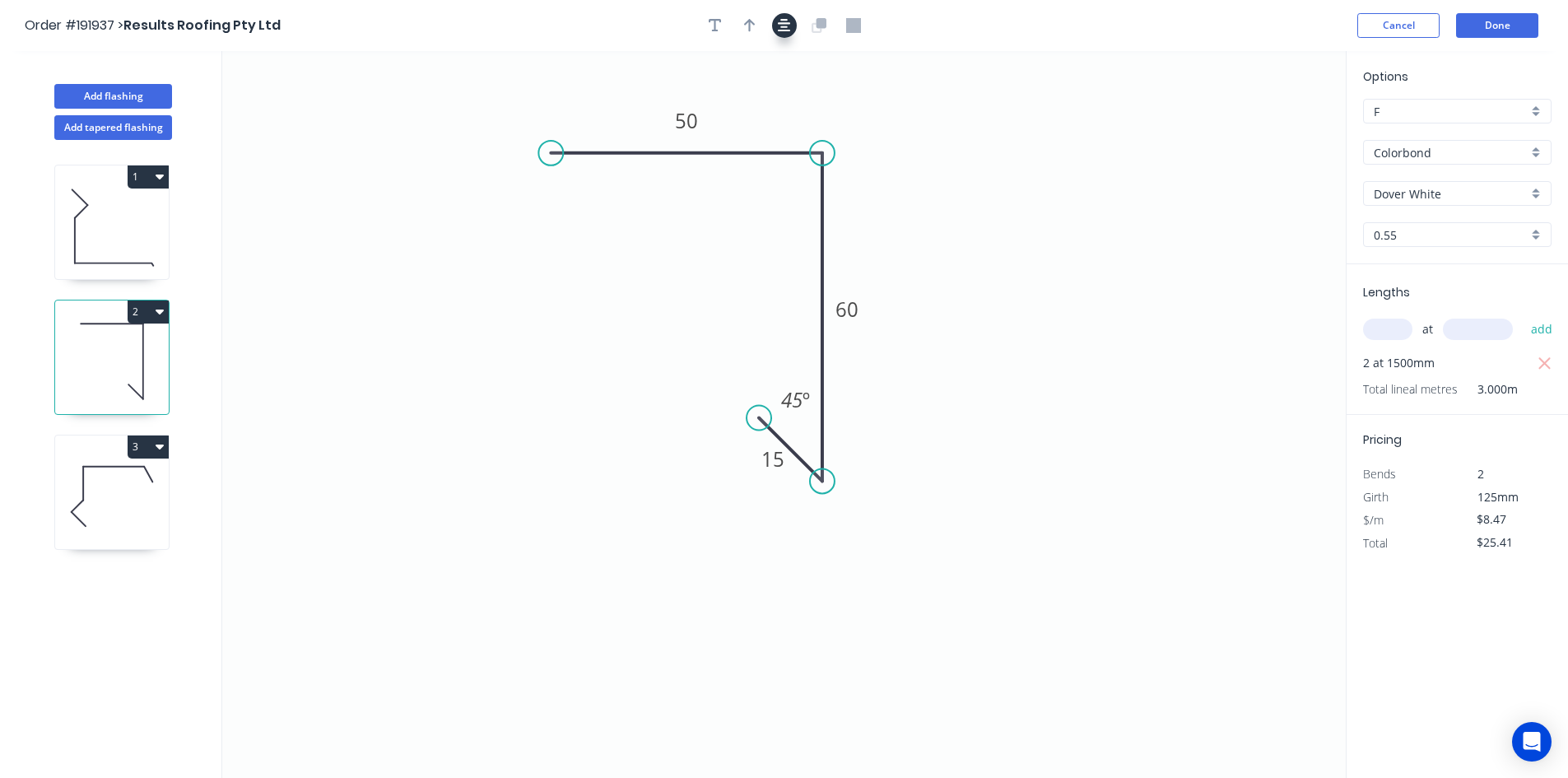
click at [787, 35] on button "button" at bounding box center [784, 26] width 25 height 25
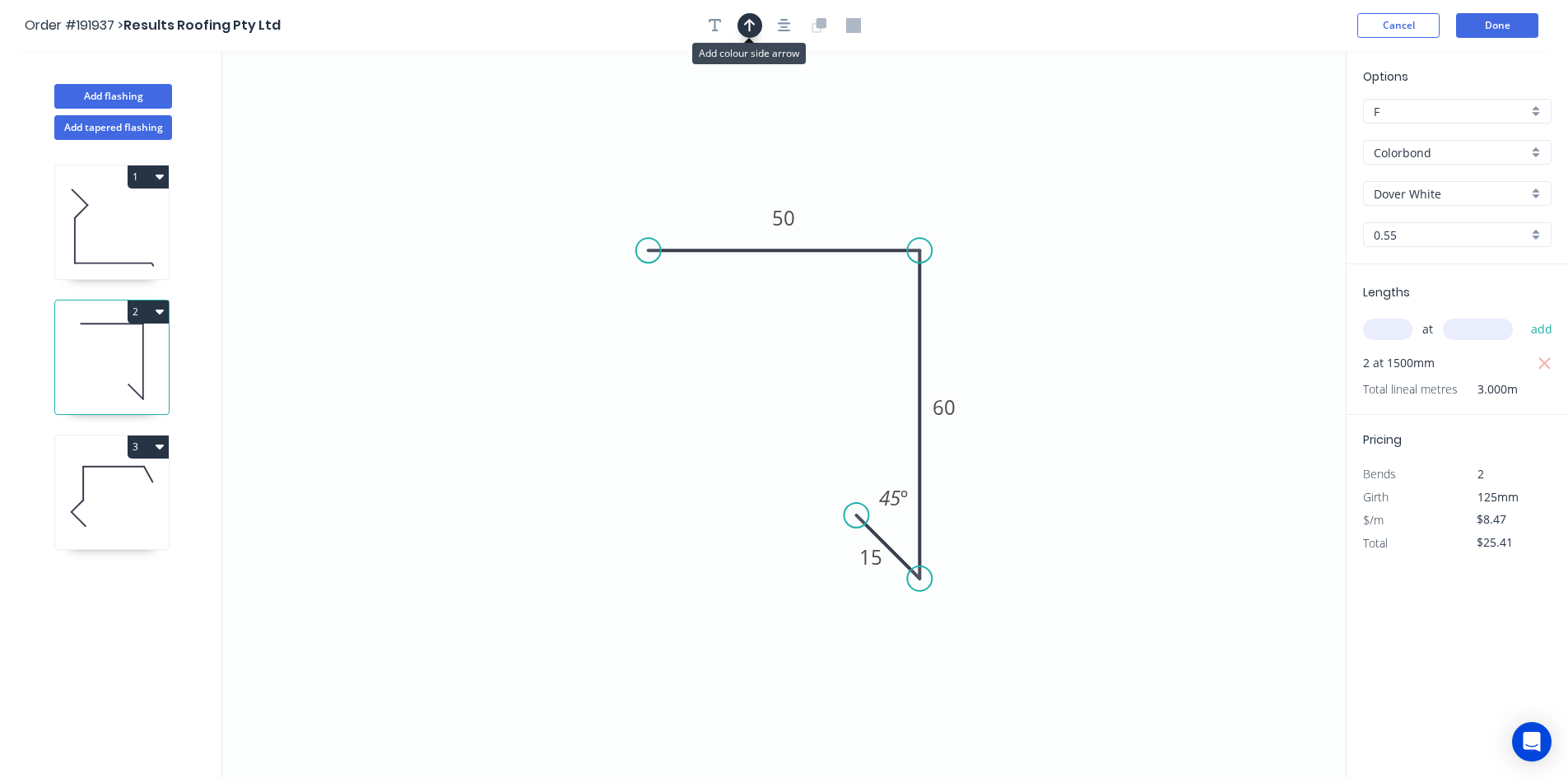
click at [756, 31] on button "button" at bounding box center [750, 26] width 25 height 25
click at [1266, 124] on icon "0 50 60 15 45 º" at bounding box center [784, 415] width 1124 height 727
click at [1262, 127] on icon at bounding box center [1263, 115] width 15 height 53
drag, startPoint x: 1262, startPoint y: 127, endPoint x: 1017, endPoint y: 187, distance: 252.2
click at [1017, 187] on icon at bounding box center [1037, 172] width 47 height 47
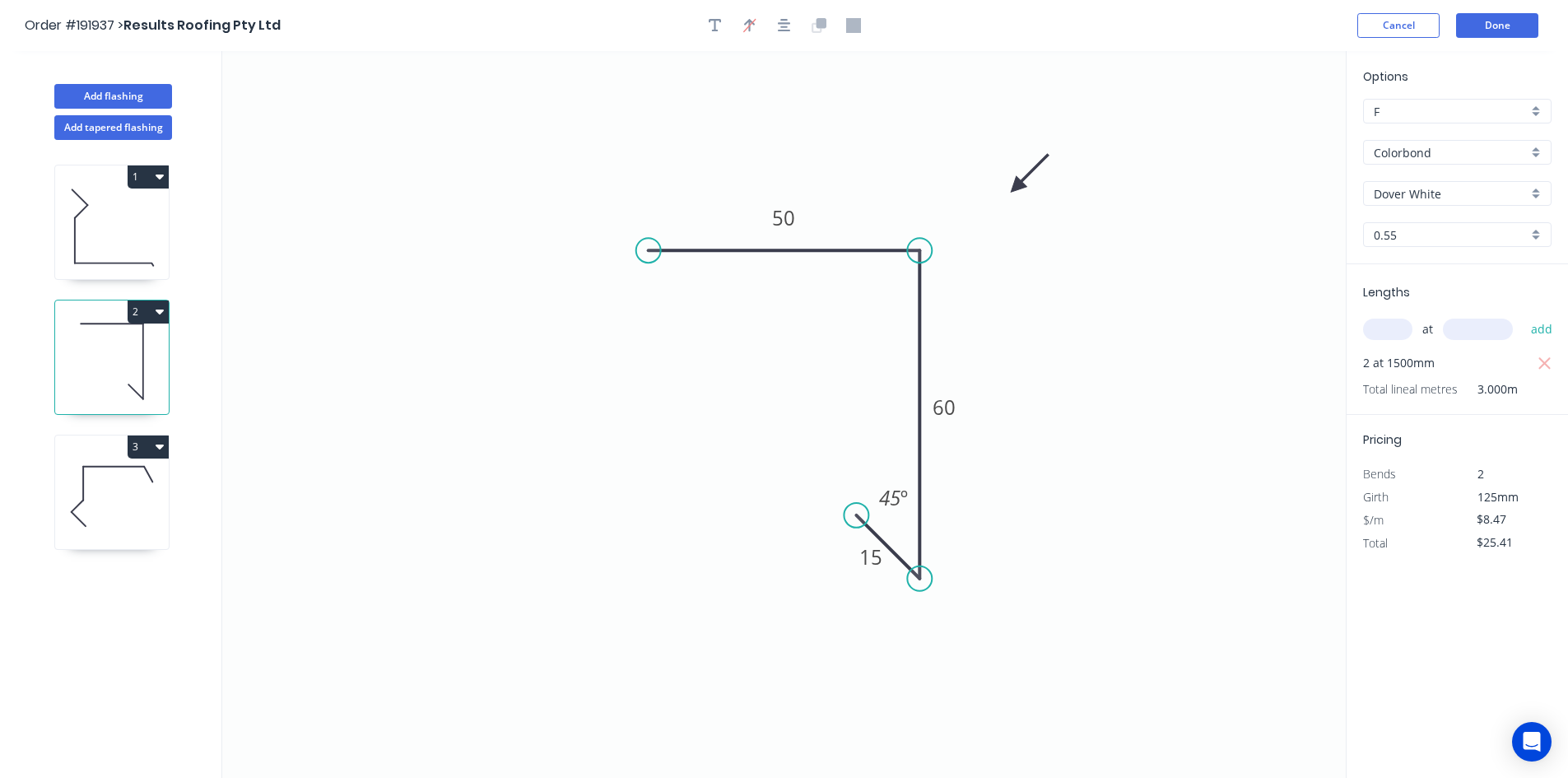
click at [113, 249] on icon at bounding box center [112, 226] width 114 height 105
type input "$10.09"
type input "$12.11"
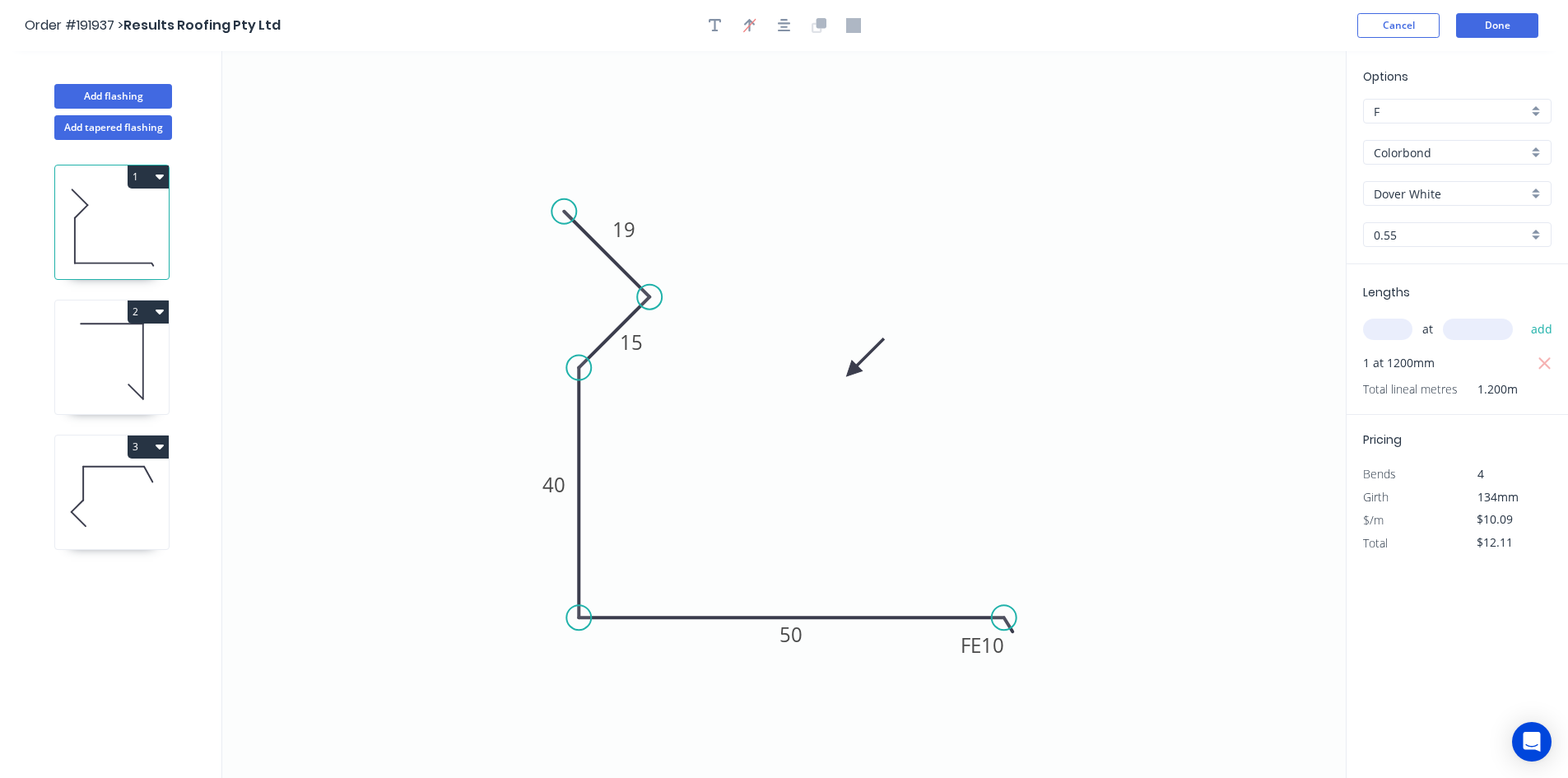
click at [119, 361] on icon at bounding box center [112, 361] width 114 height 105
type input "$8.47"
type input "$25.41"
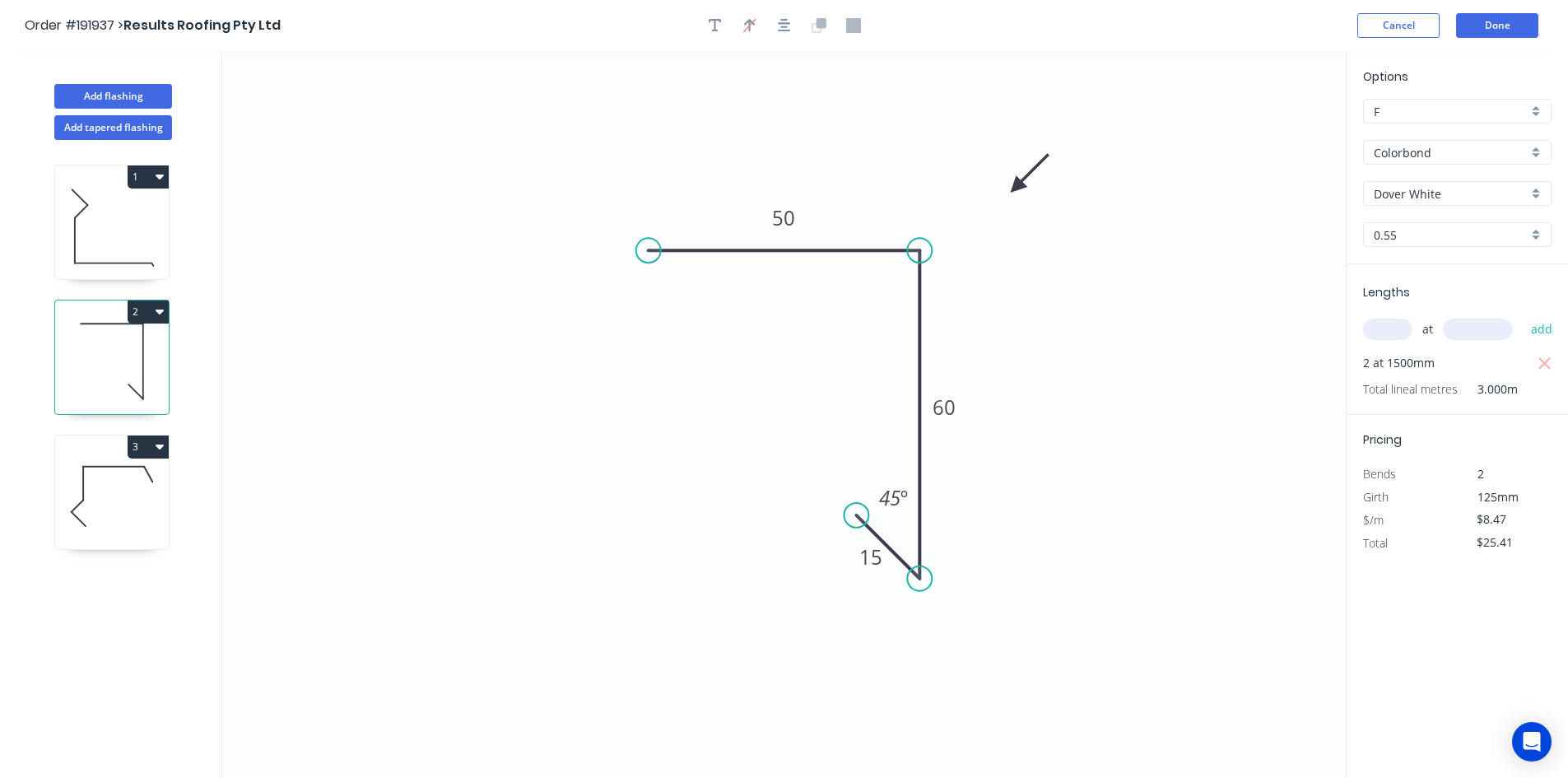
click at [108, 487] on icon at bounding box center [112, 495] width 114 height 105
type input "$16.32"
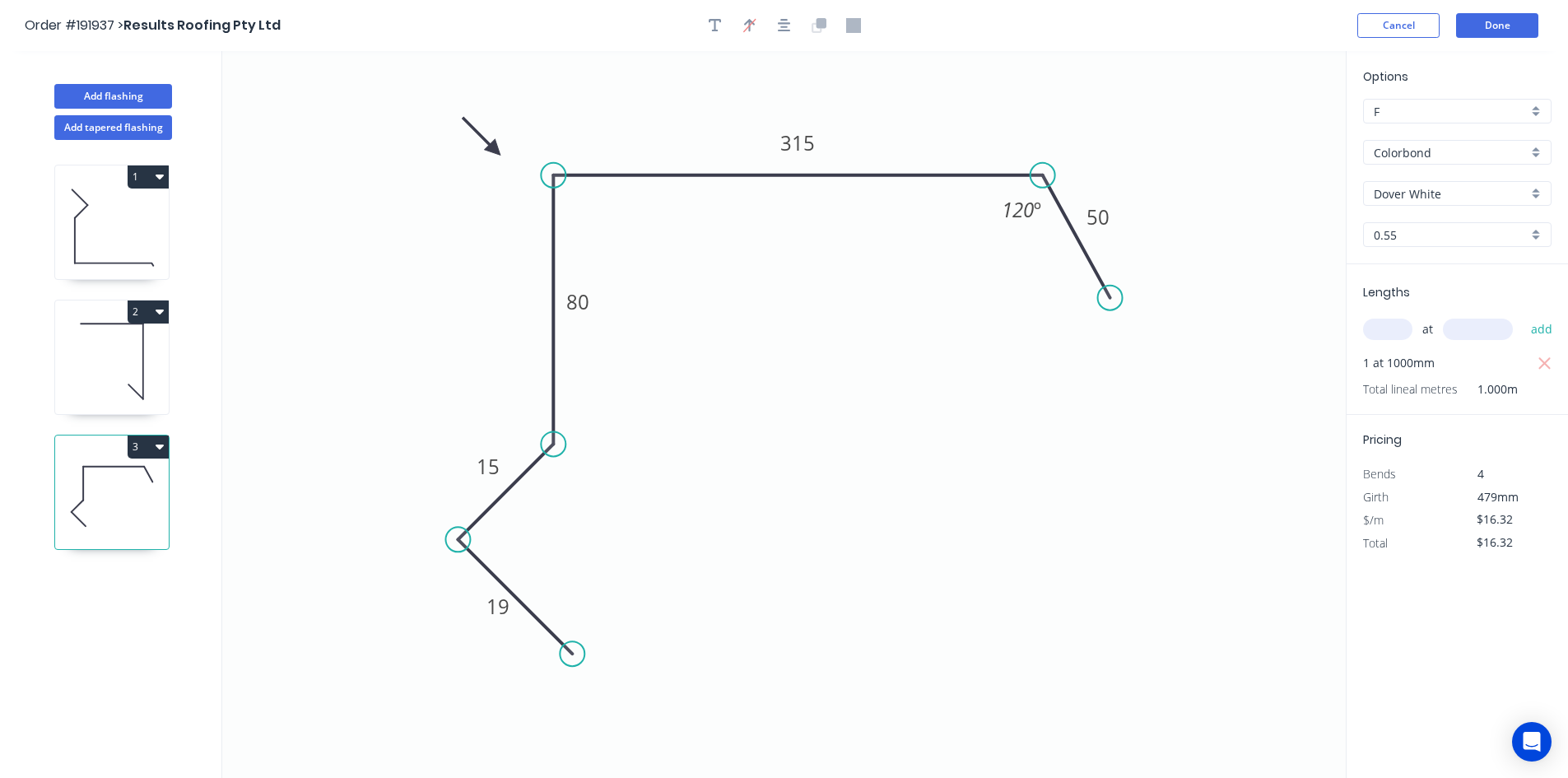
click at [1447, 316] on div "at add" at bounding box center [1459, 328] width 192 height 28
drag, startPoint x: 1448, startPoint y: 314, endPoint x: 1456, endPoint y: 321, distance: 10.6
drag, startPoint x: 1456, startPoint y: 321, endPoint x: 1248, endPoint y: 272, distance: 213.7
click at [1248, 272] on icon "0 19 15 80 315 50 120 º" at bounding box center [784, 415] width 1124 height 727
click at [137, 98] on button "Add flashing" at bounding box center [113, 96] width 118 height 25
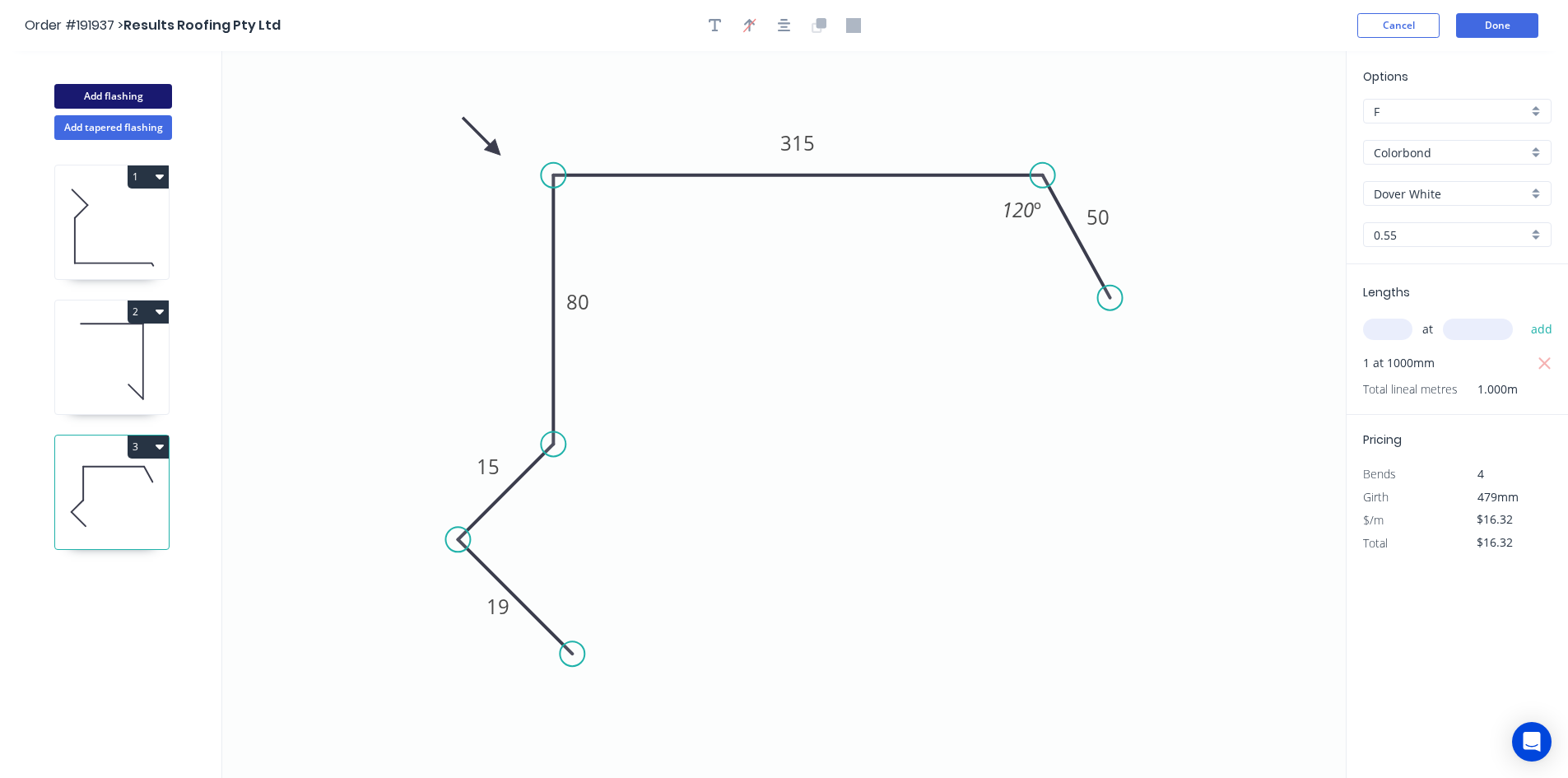
type input "$0.00"
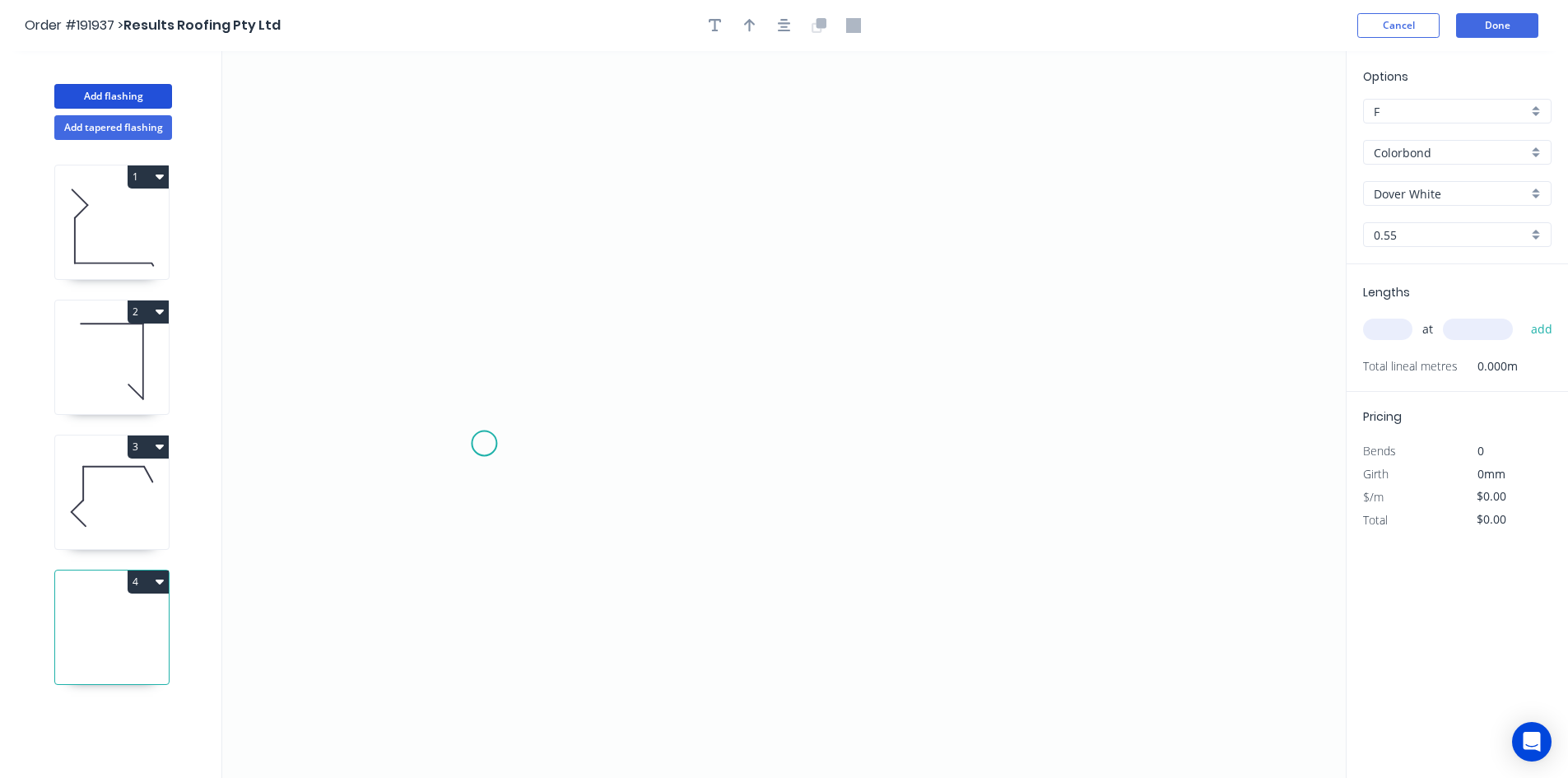
click at [484, 443] on icon "0" at bounding box center [784, 415] width 1124 height 727
click at [483, 232] on icon "0" at bounding box center [784, 415] width 1124 height 727
click at [905, 276] on icon "0 ?" at bounding box center [784, 415] width 1124 height 727
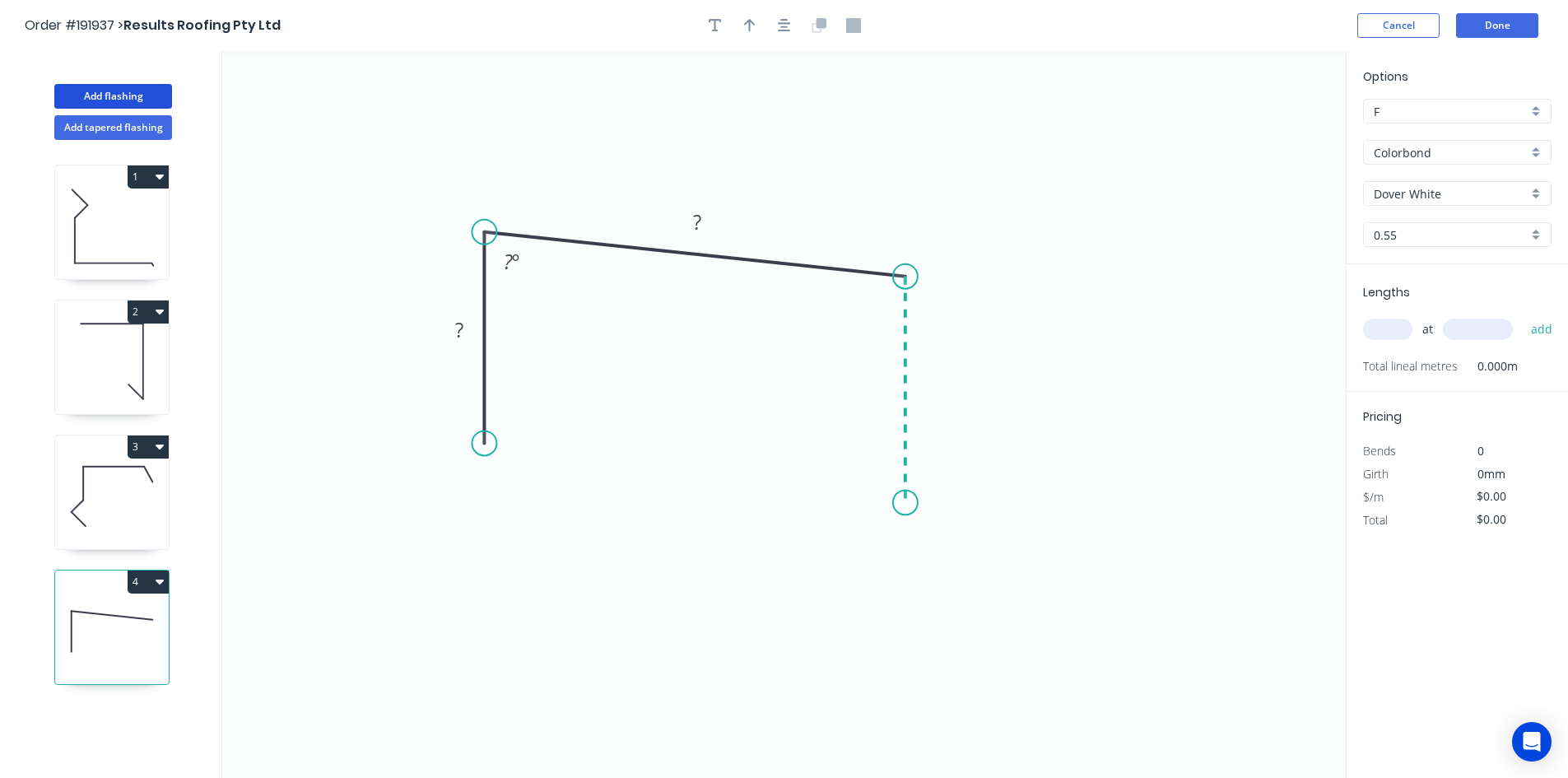
click at [905, 503] on icon "0 ? ? ? º" at bounding box center [784, 415] width 1124 height 727
click at [863, 455] on icon "0 ? ? ? ? º ? º" at bounding box center [784, 415] width 1124 height 727
click at [863, 455] on circle at bounding box center [863, 459] width 25 height 25
click at [463, 324] on tspan "?" at bounding box center [459, 329] width 9 height 28
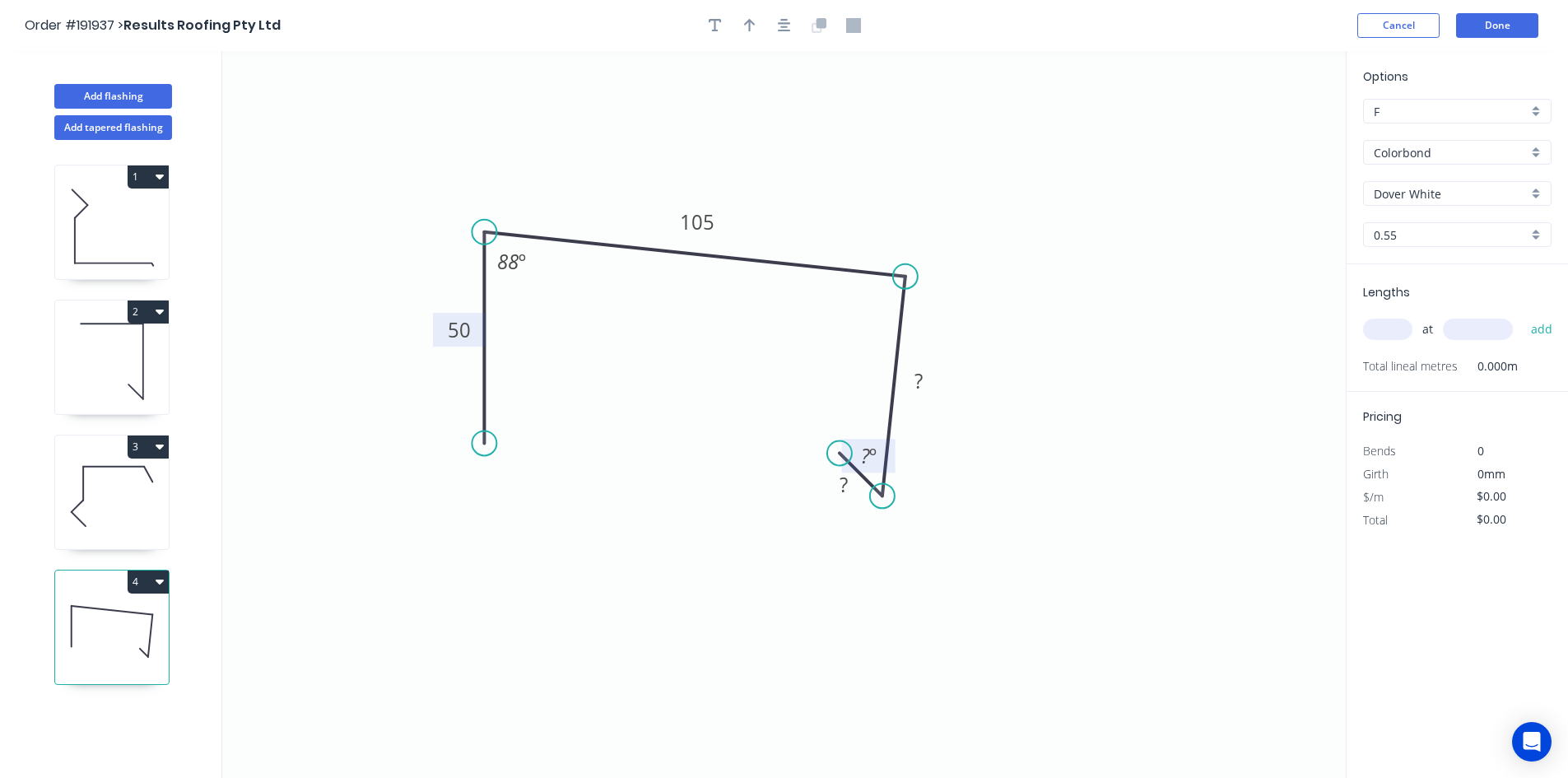
drag, startPoint x: 874, startPoint y: 471, endPoint x: 850, endPoint y: 464, distance: 25.0
click at [850, 464] on icon "0 50 105 ? ? 88 º ? º" at bounding box center [784, 415] width 1124 height 727
click at [850, 490] on rect at bounding box center [844, 486] width 33 height 23
type input "$11.36"
drag, startPoint x: 884, startPoint y: 441, endPoint x: 870, endPoint y: 394, distance: 49.0
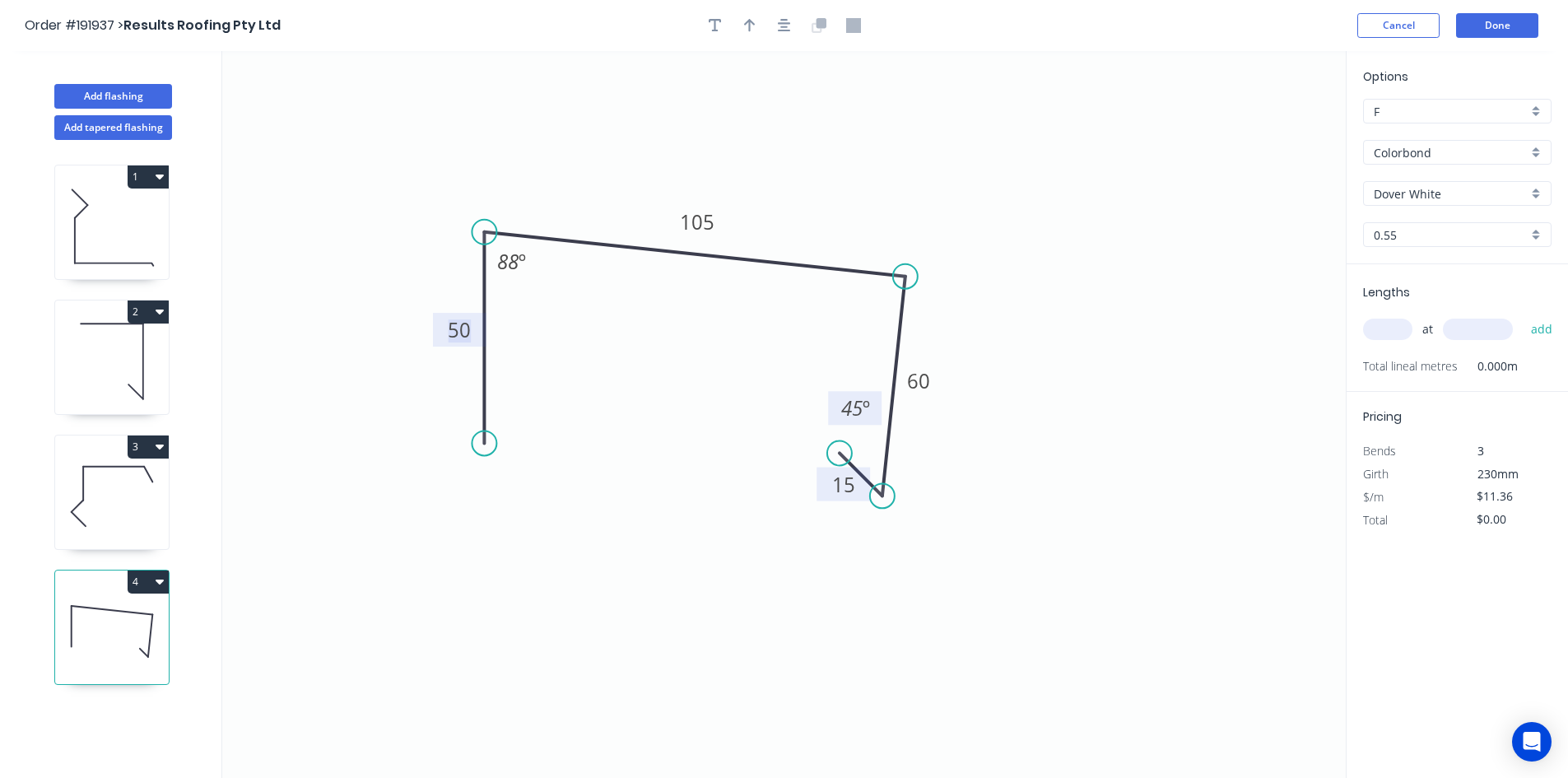
click at [870, 394] on rect at bounding box center [854, 408] width 53 height 34
click at [1385, 337] on input "text" at bounding box center [1388, 329] width 49 height 22
type input "1"
type input "1600"
click at [1522, 315] on button "add" at bounding box center [1541, 328] width 39 height 28
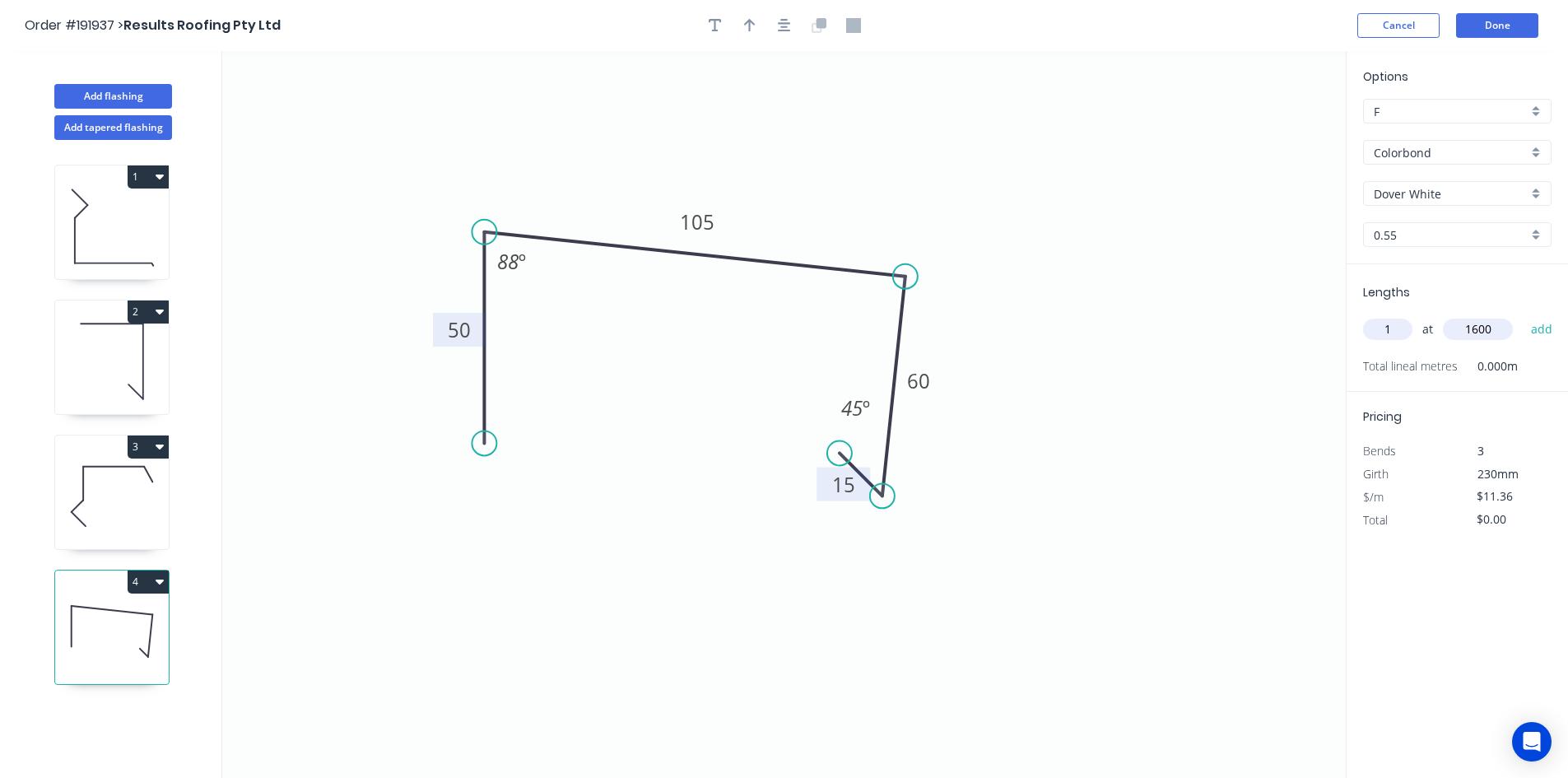
type input "$18.18"
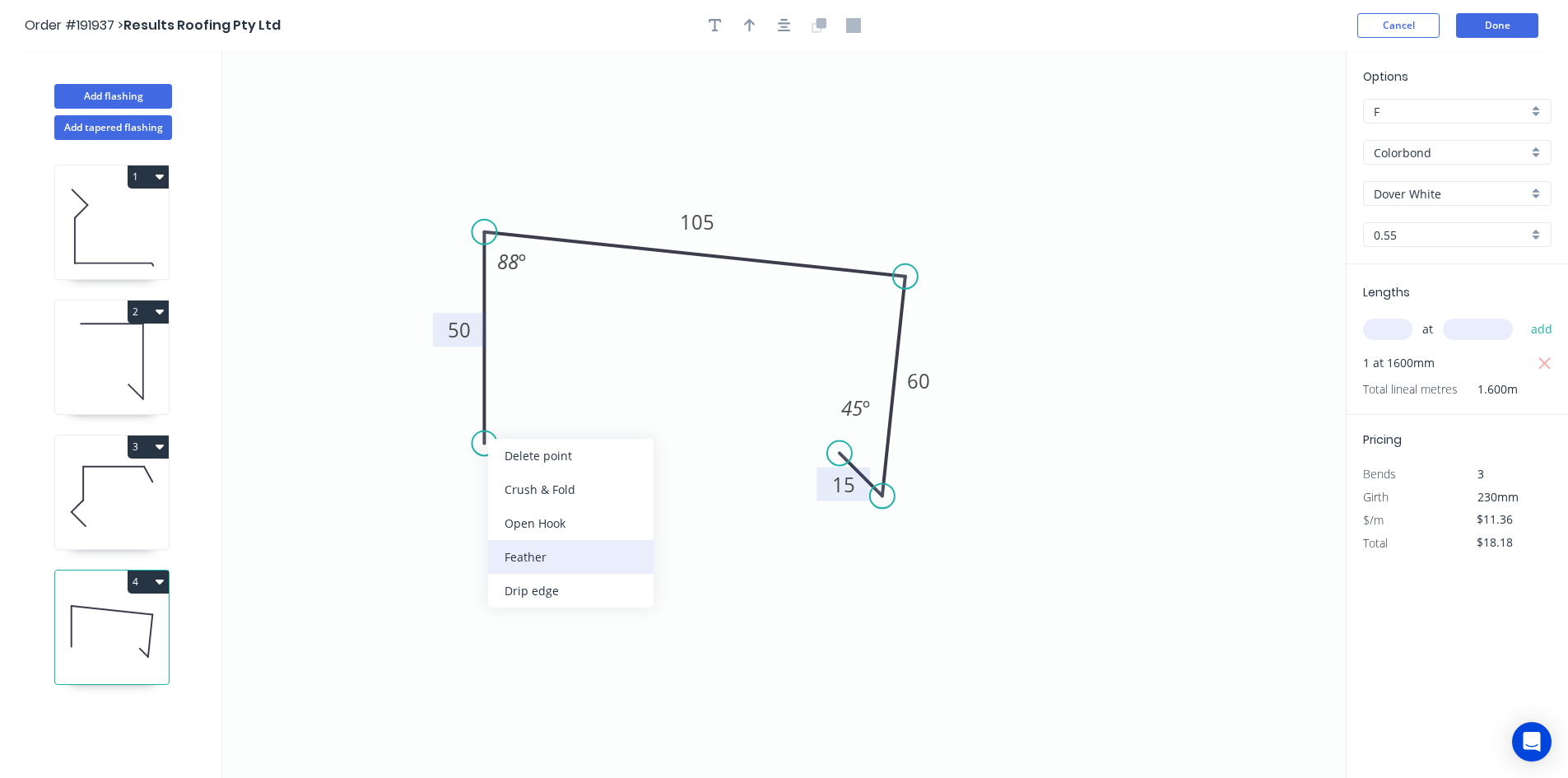
click at [519, 549] on div "Feather" at bounding box center [570, 557] width 165 height 34
type input "$12.17"
type input "$19.47"
click at [500, 484] on div "Flip bend" at bounding box center [563, 495] width 165 height 34
click at [536, 416] on tspan "15" at bounding box center [529, 413] width 23 height 28
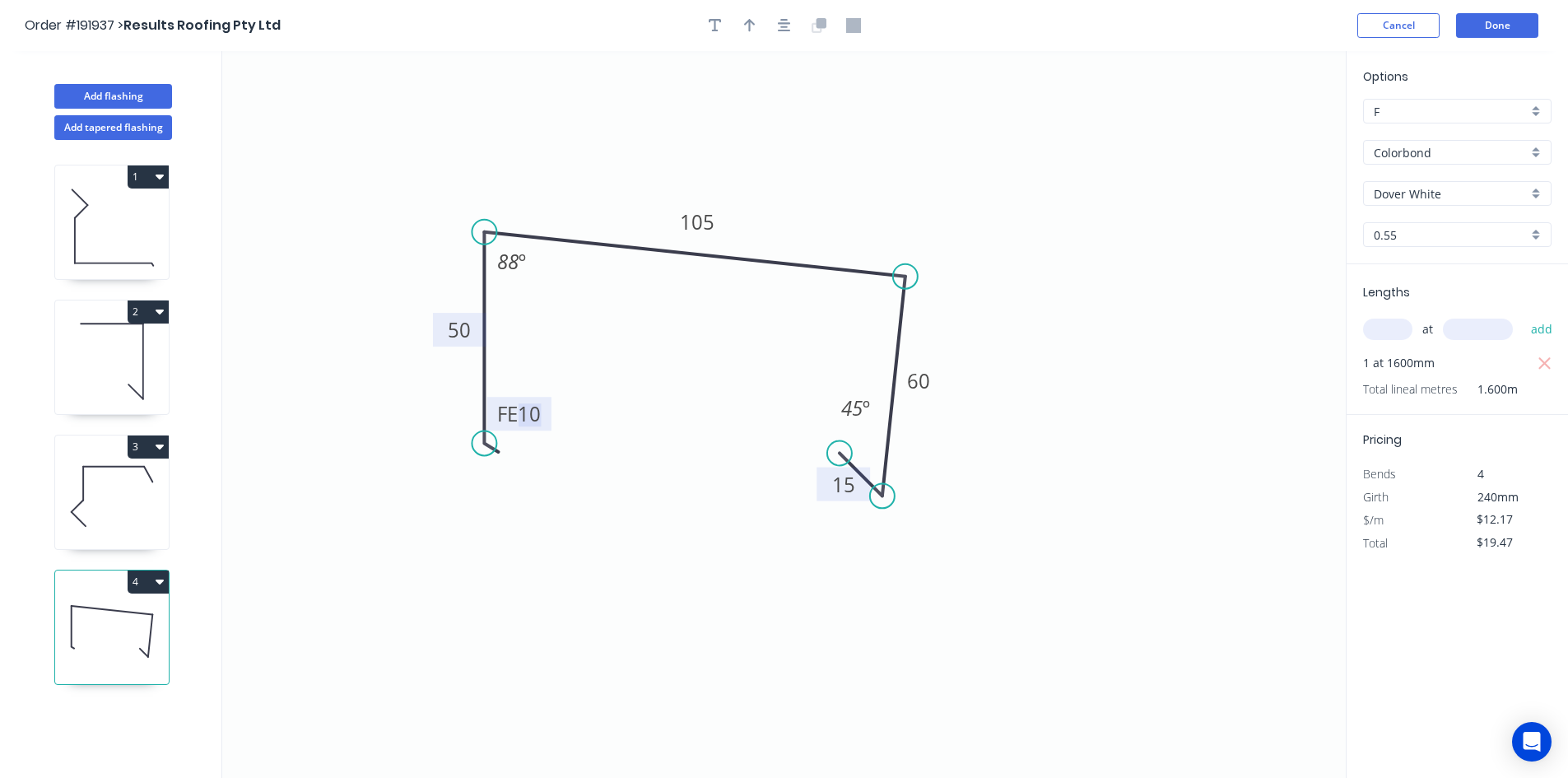
click at [1390, 338] on input "text" at bounding box center [1388, 329] width 49 height 22
click at [140, 102] on button "Add flashing" at bounding box center [113, 96] width 118 height 25
type input "$0.00"
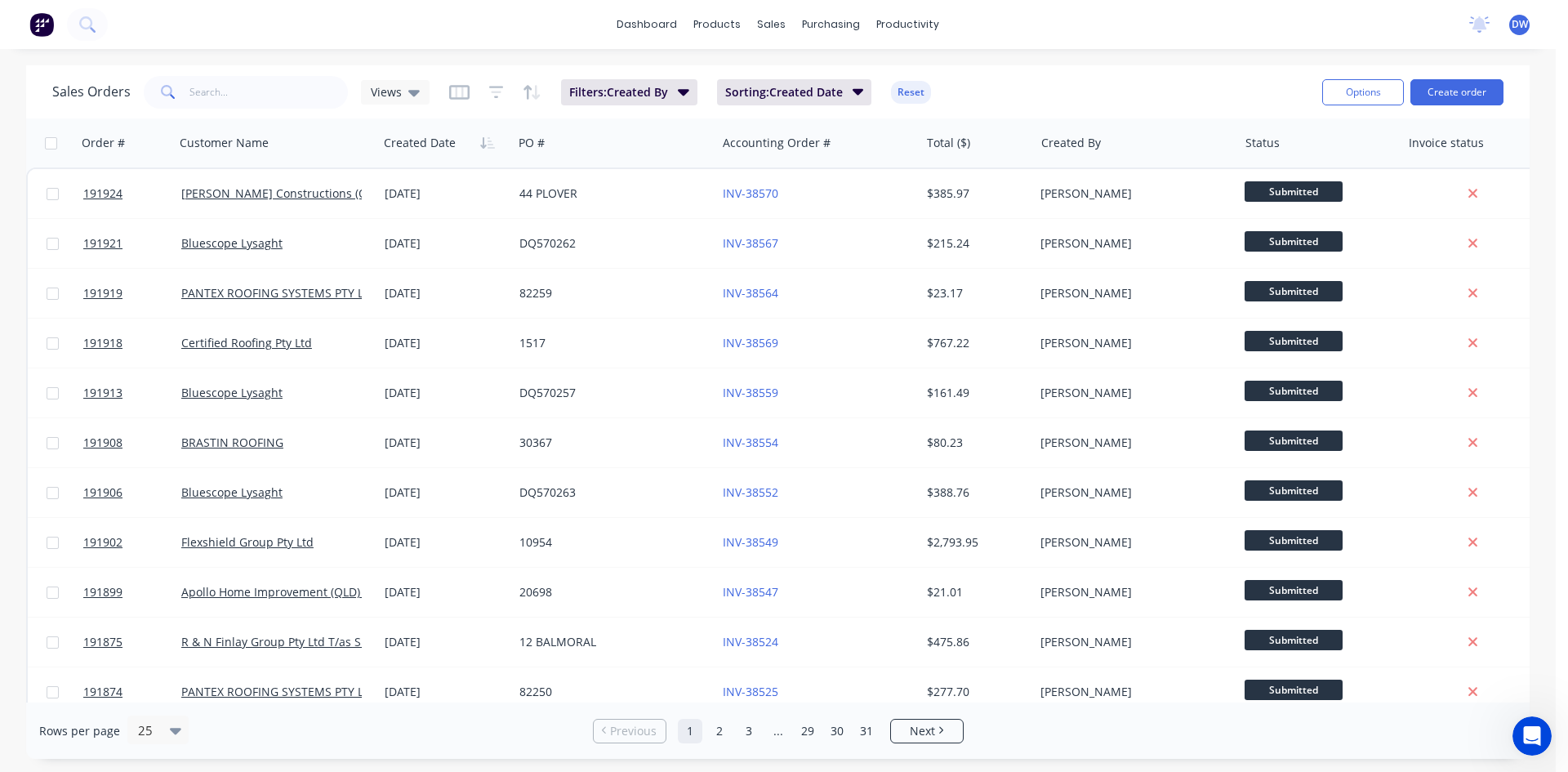
scroll to position [1511, 0]
